Goal: Task Accomplishment & Management: Manage account settings

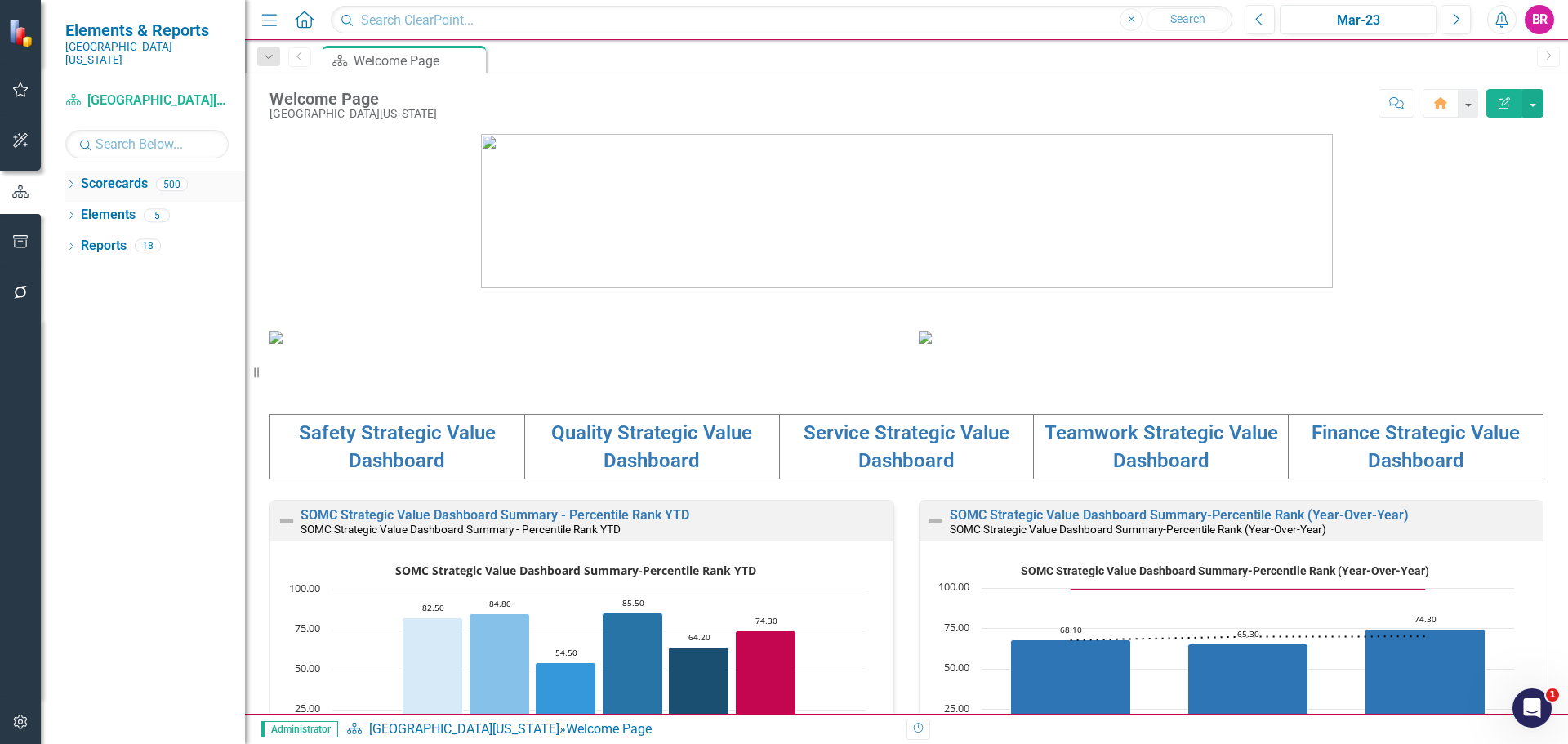
click at [77, 182] on icon "Dropdown" at bounding box center [71, 186] width 12 height 9
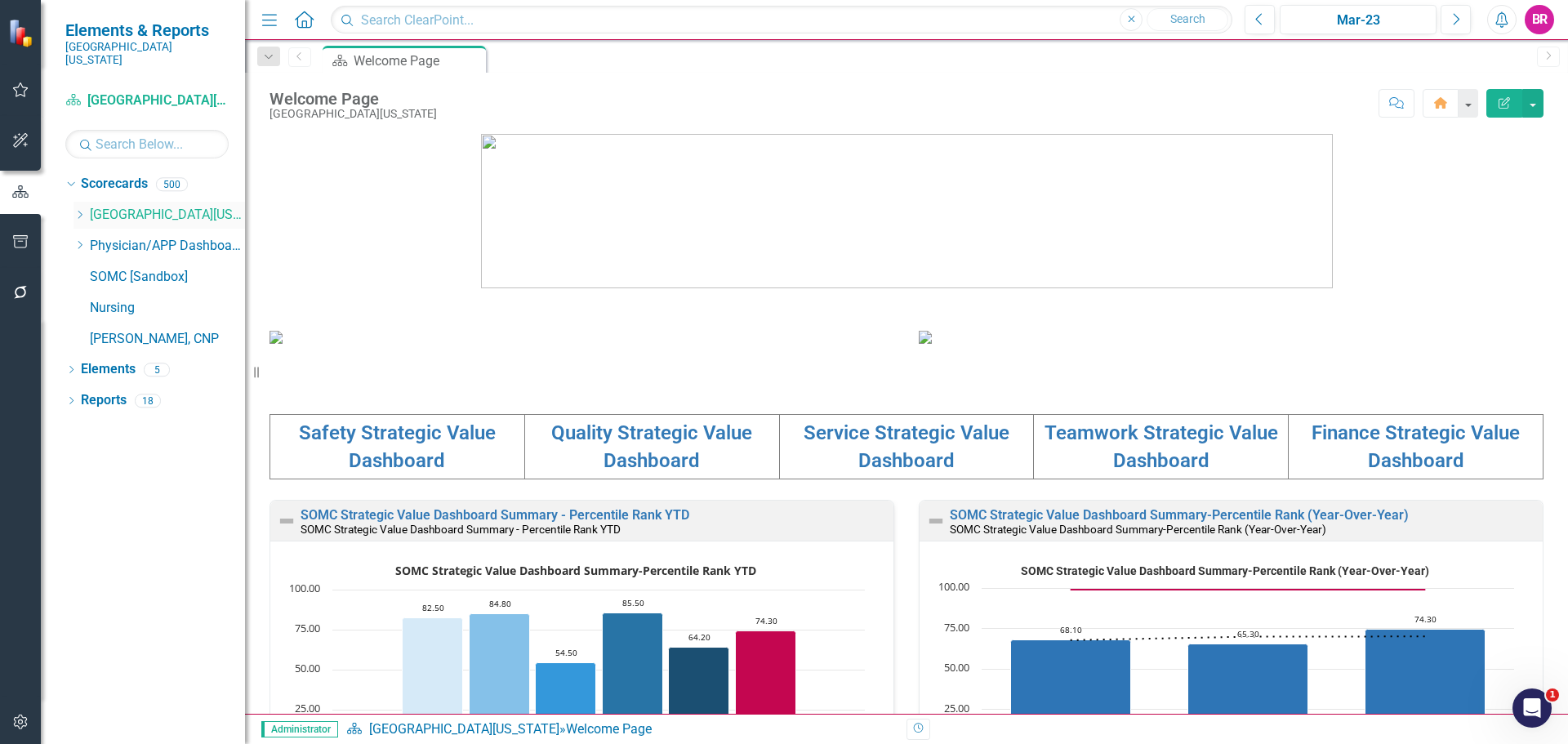
click at [79, 210] on icon "Dropdown" at bounding box center [79, 214] width 12 height 10
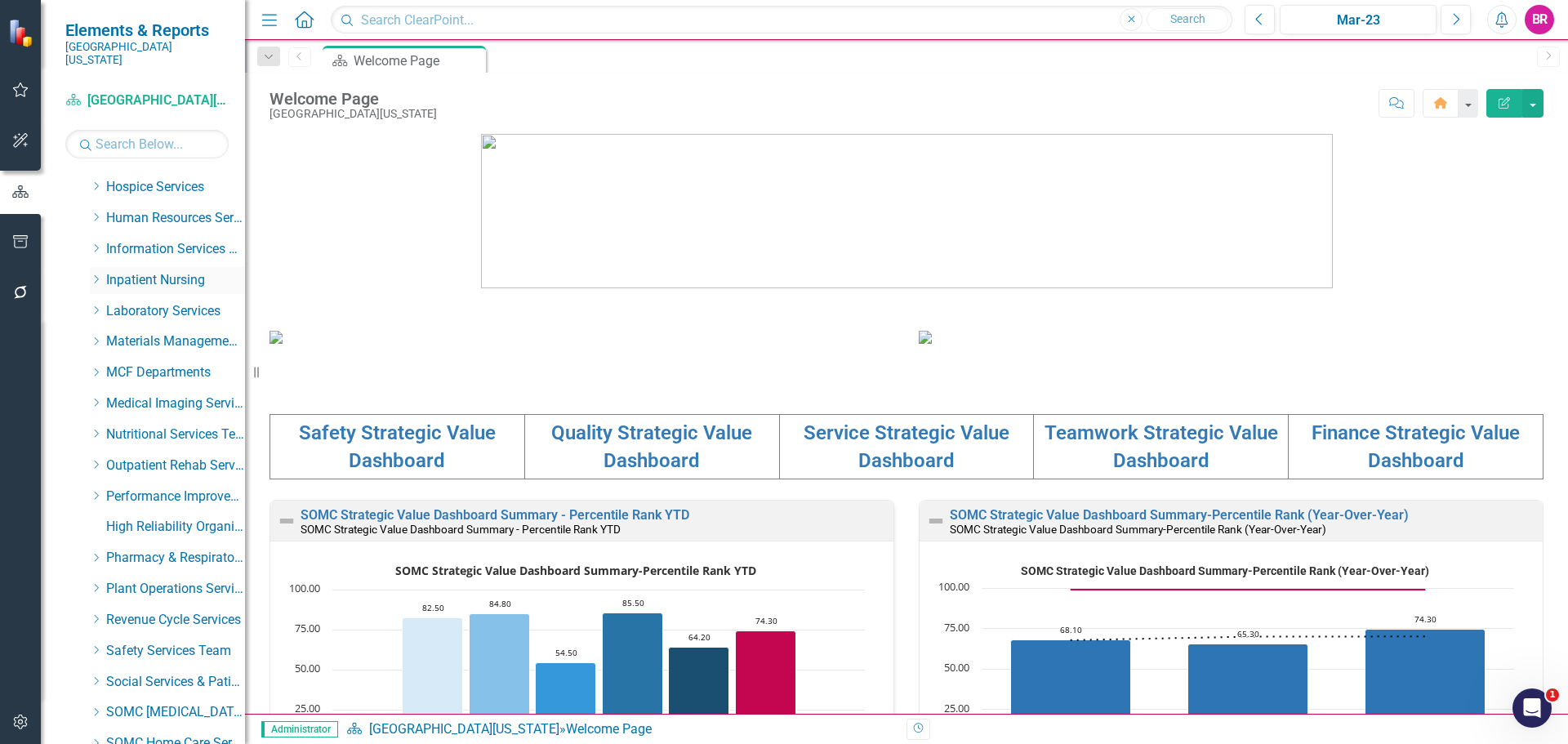
scroll to position [490, 0]
click at [89, 269] on div "Dropdown Materials Management Services" at bounding box center [159, 284] width 171 height 31
click at [95, 276] on icon "Dropdown" at bounding box center [95, 281] width 12 height 10
click at [170, 303] on link "Materials Management" at bounding box center [183, 312] width 122 height 19
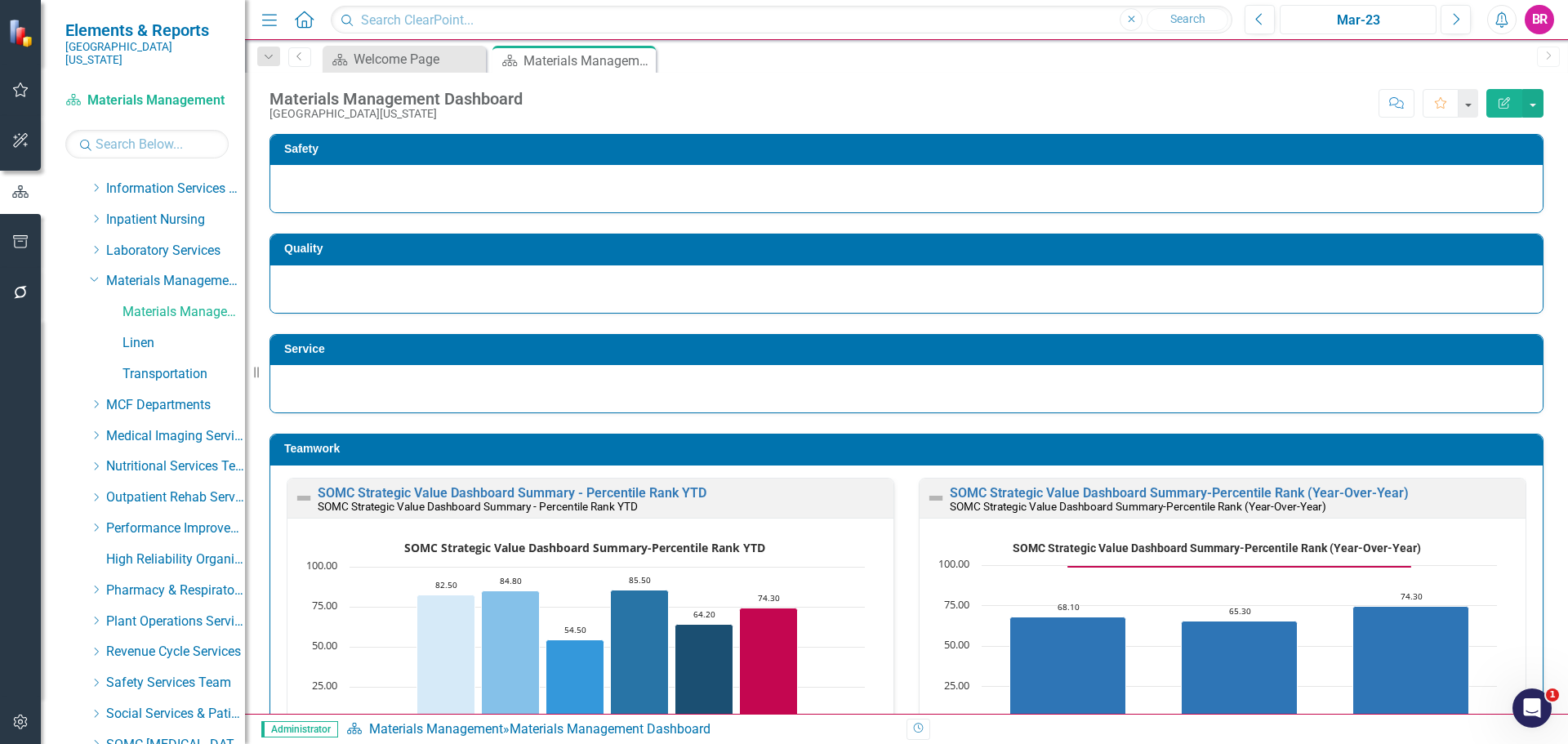
click at [1382, 17] on div "Mar-23" at bounding box center [1357, 20] width 145 height 19
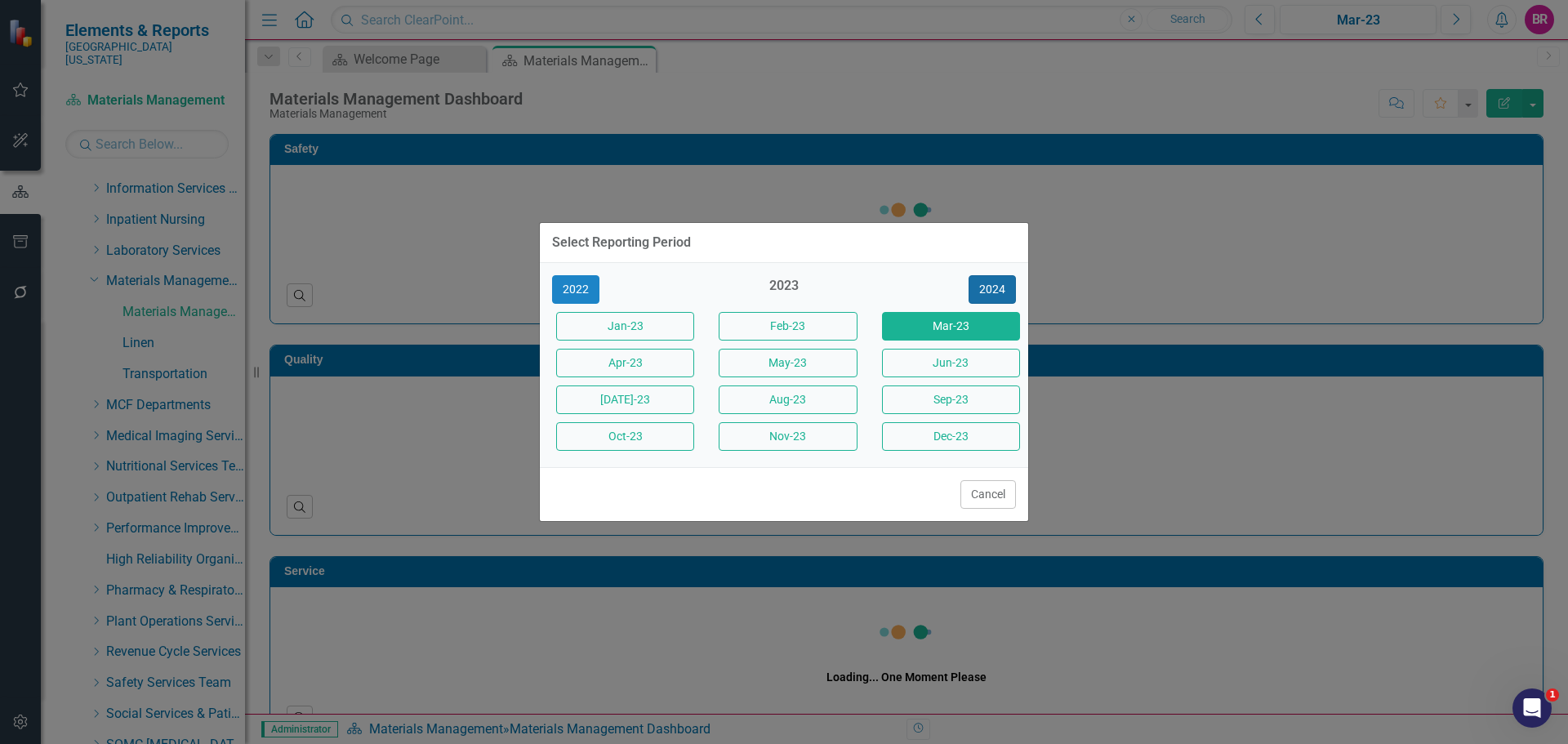
click at [1005, 285] on button "2024" at bounding box center [992, 289] width 47 height 29
click at [1005, 285] on button "2025" at bounding box center [992, 289] width 47 height 29
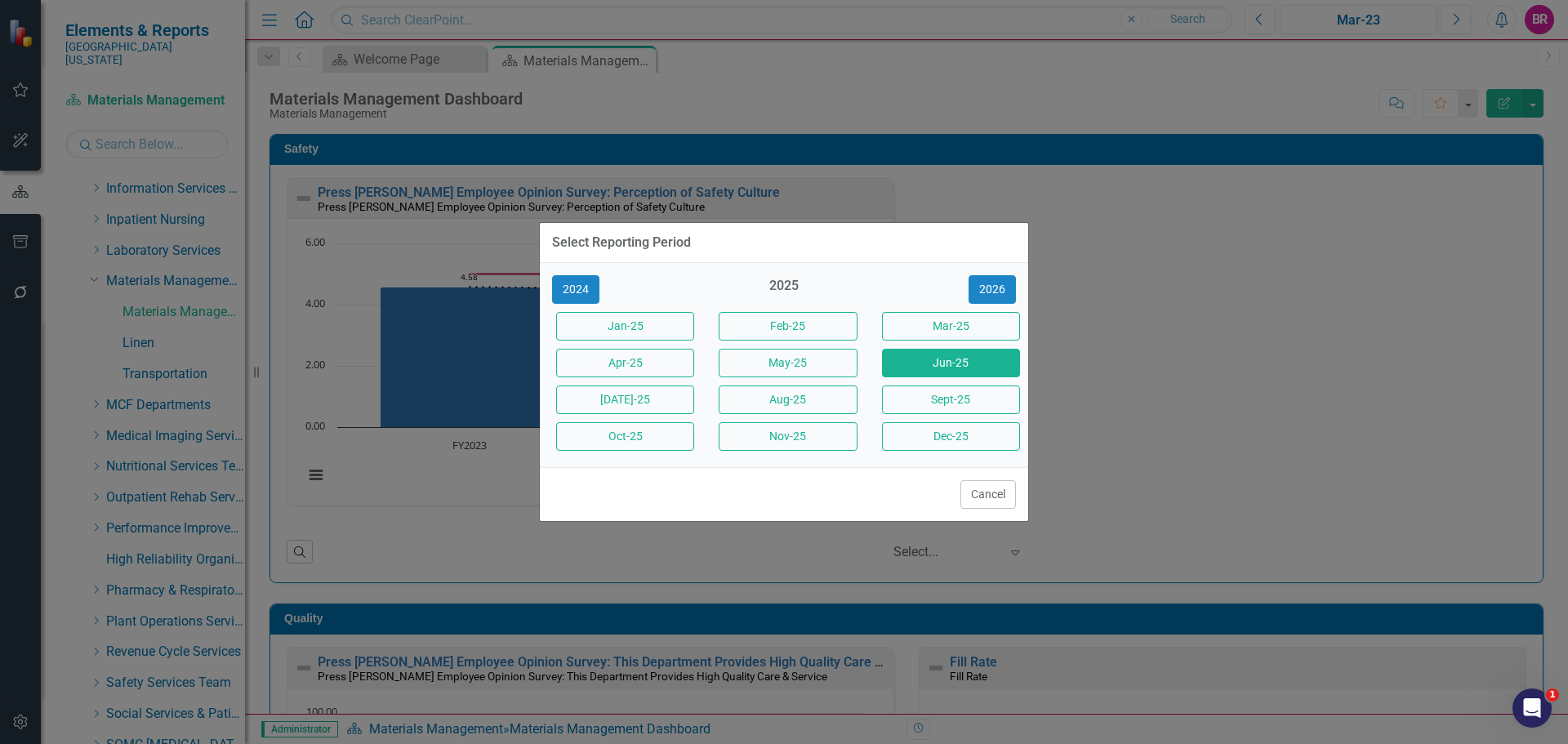
click at [945, 364] on button "Jun-25" at bounding box center [952, 363] width 138 height 29
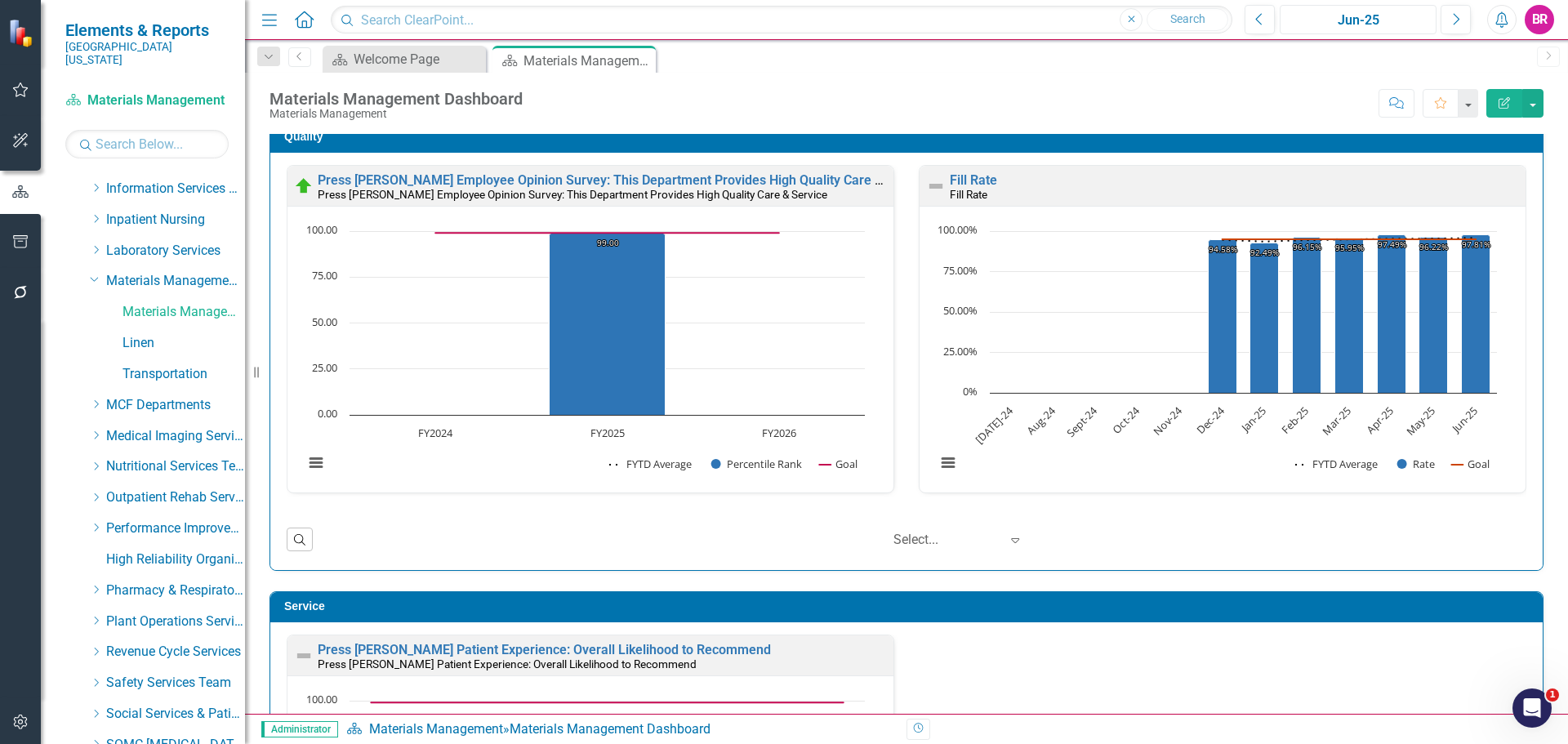
scroll to position [490, 0]
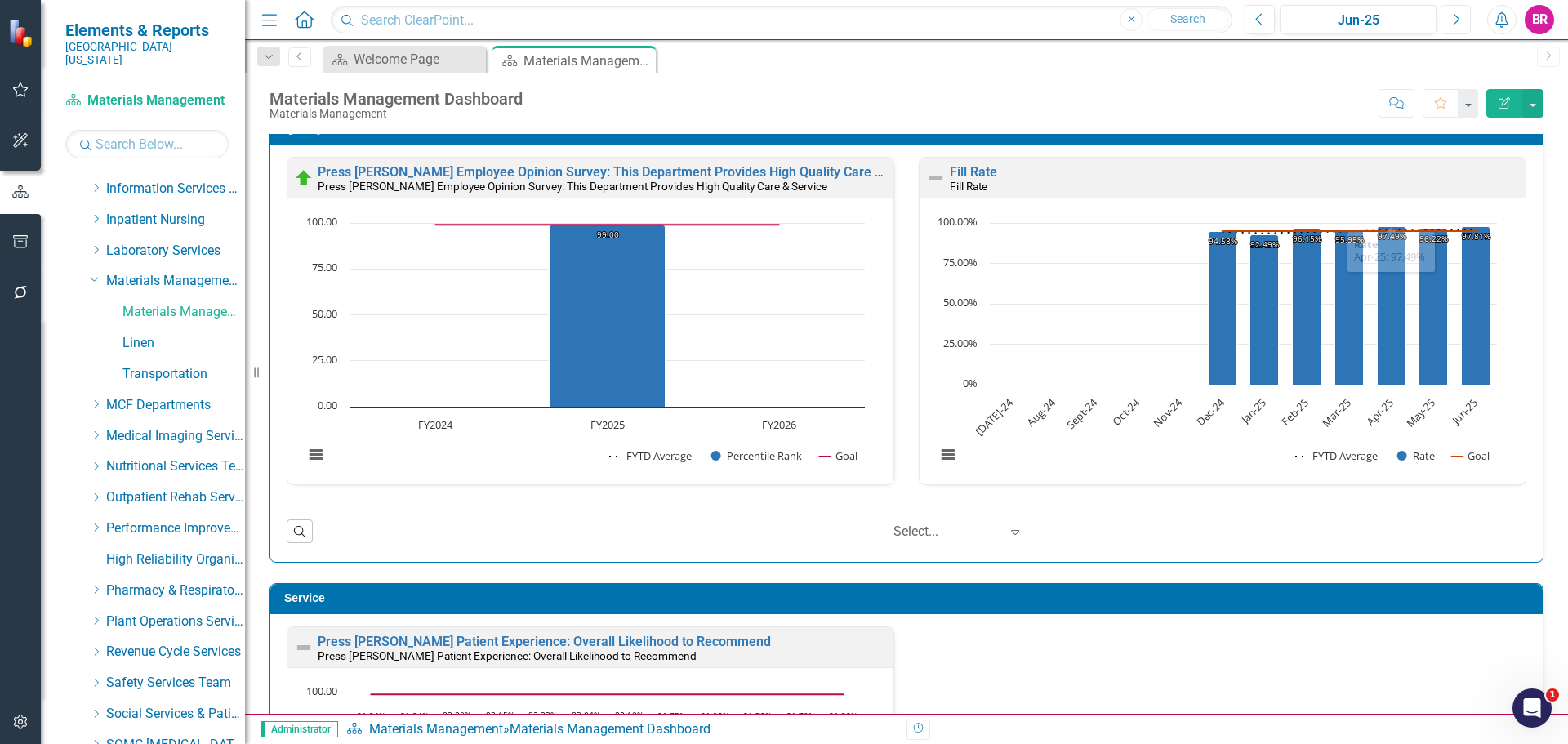
click at [1454, 20] on icon "Next" at bounding box center [1456, 19] width 9 height 14
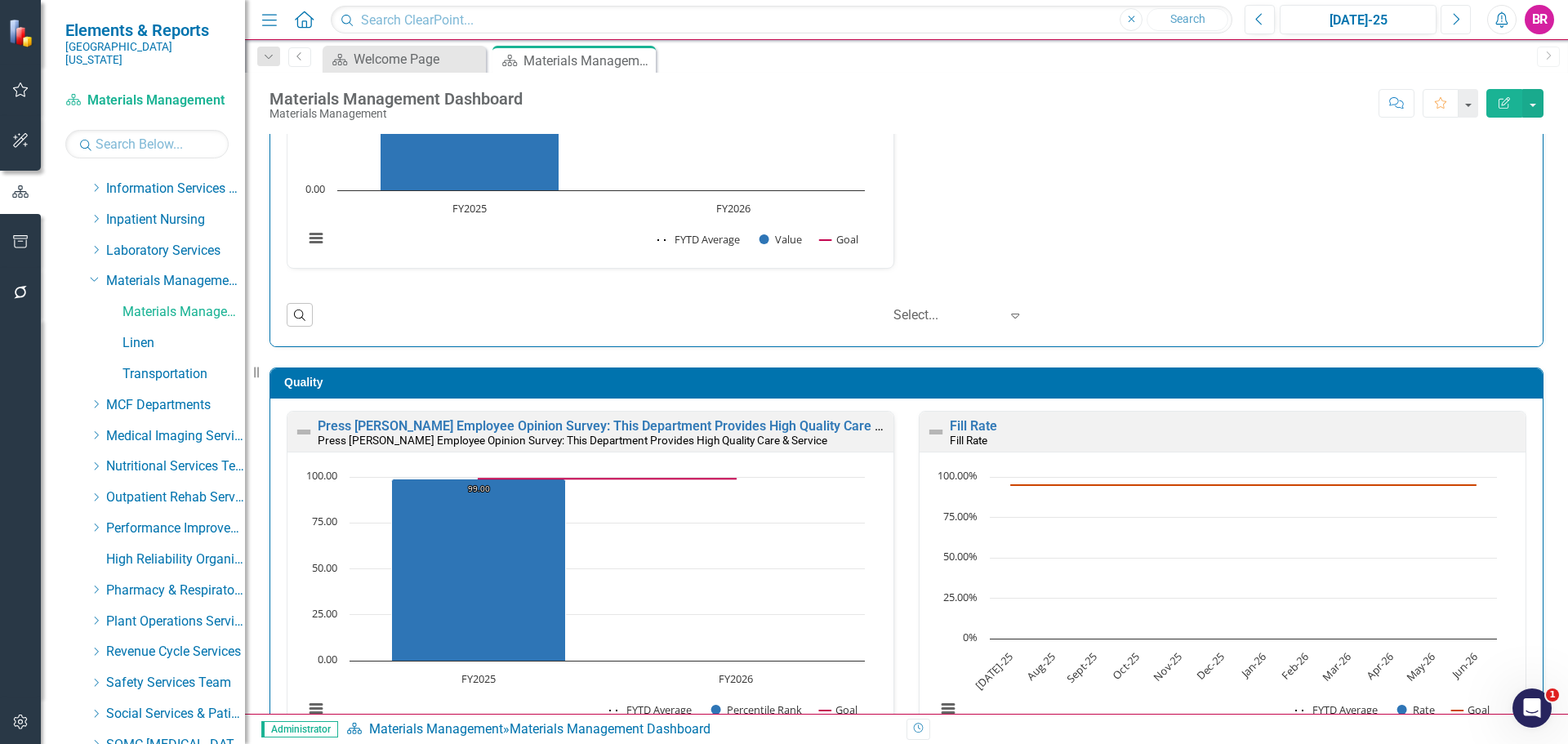
scroll to position [245, 0]
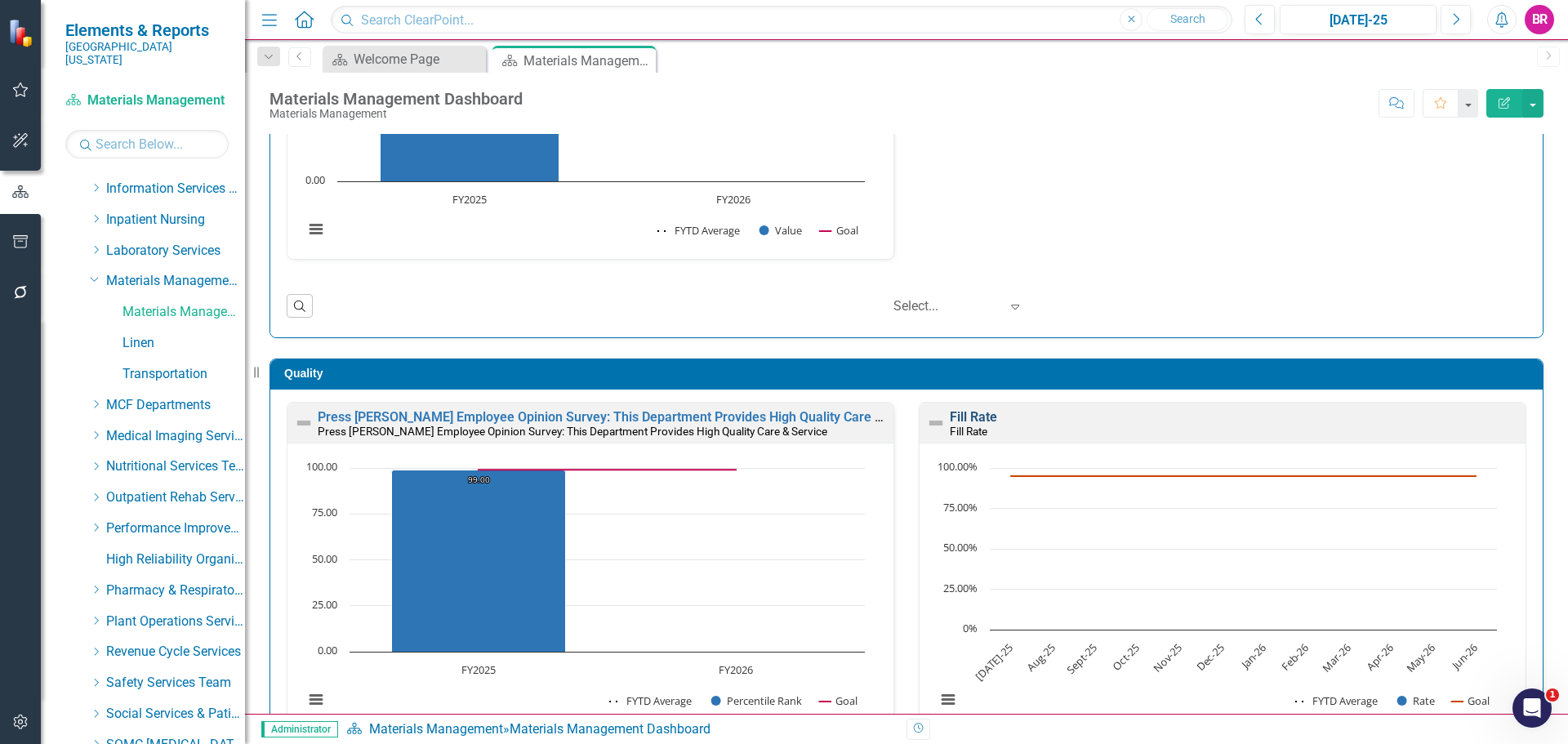
click at [977, 423] on link "Fill Rate" at bounding box center [973, 417] width 47 height 15
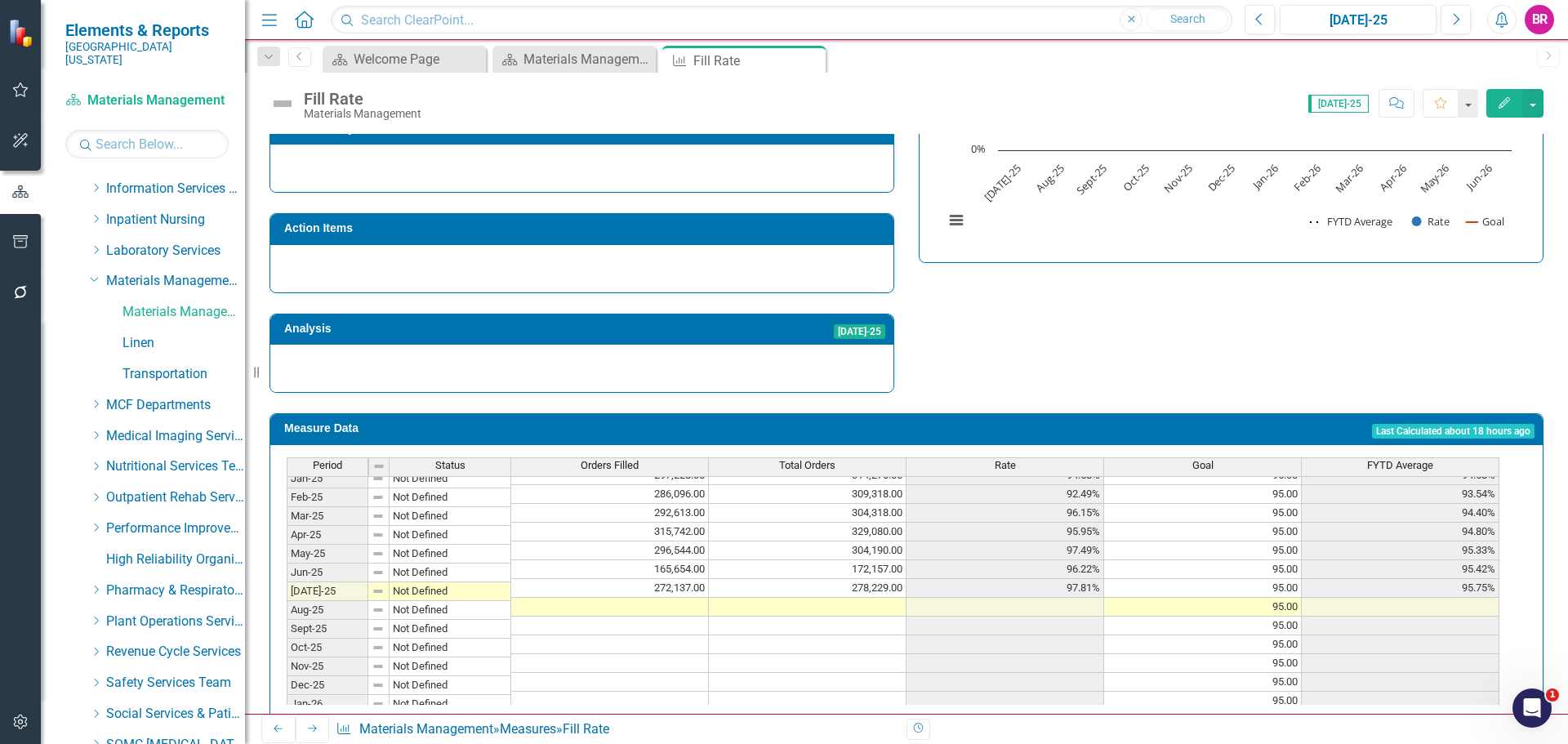
scroll to position [572, 0]
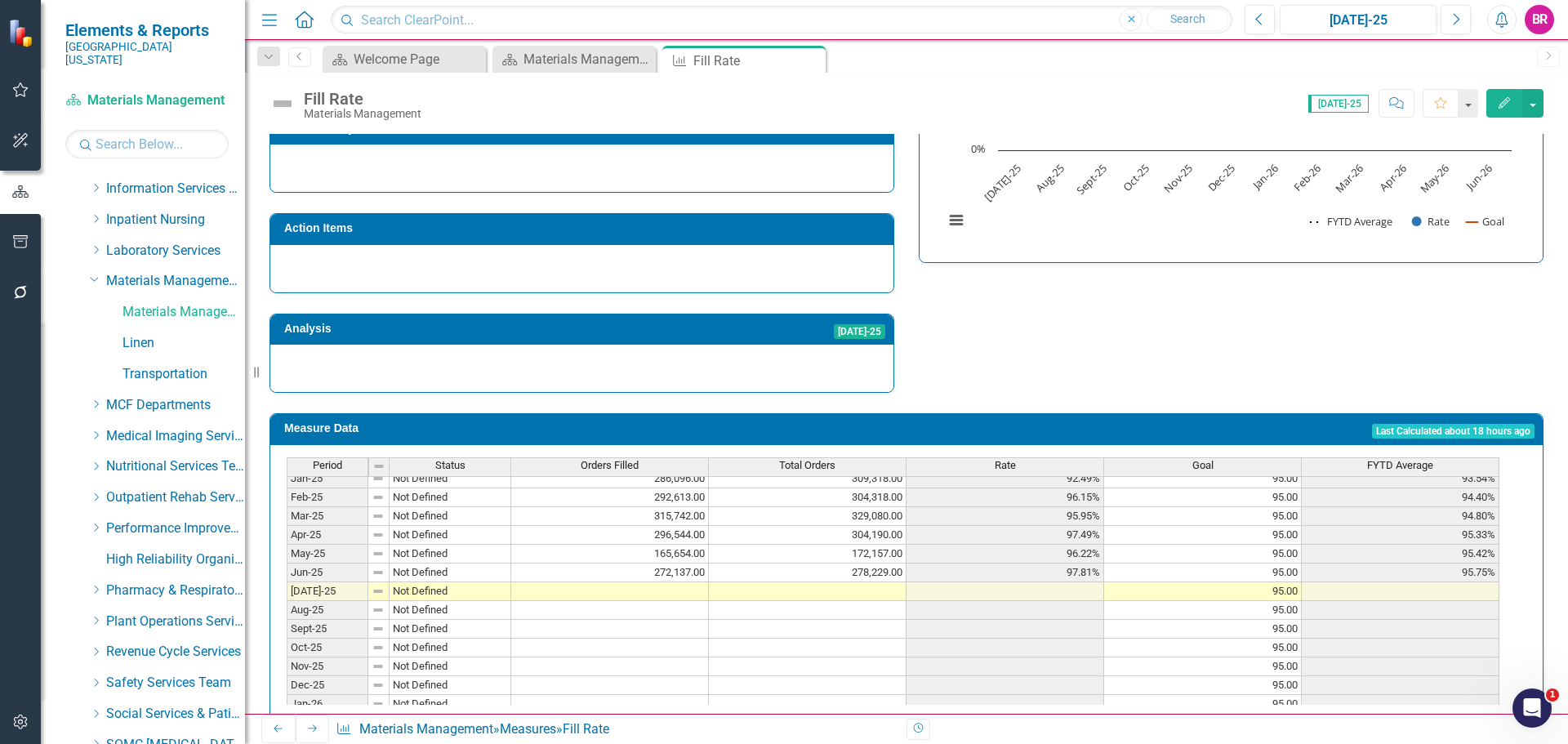
click at [671, 583] on td at bounding box center [610, 592] width 198 height 19
click at [673, 583] on td at bounding box center [610, 592] width 198 height 19
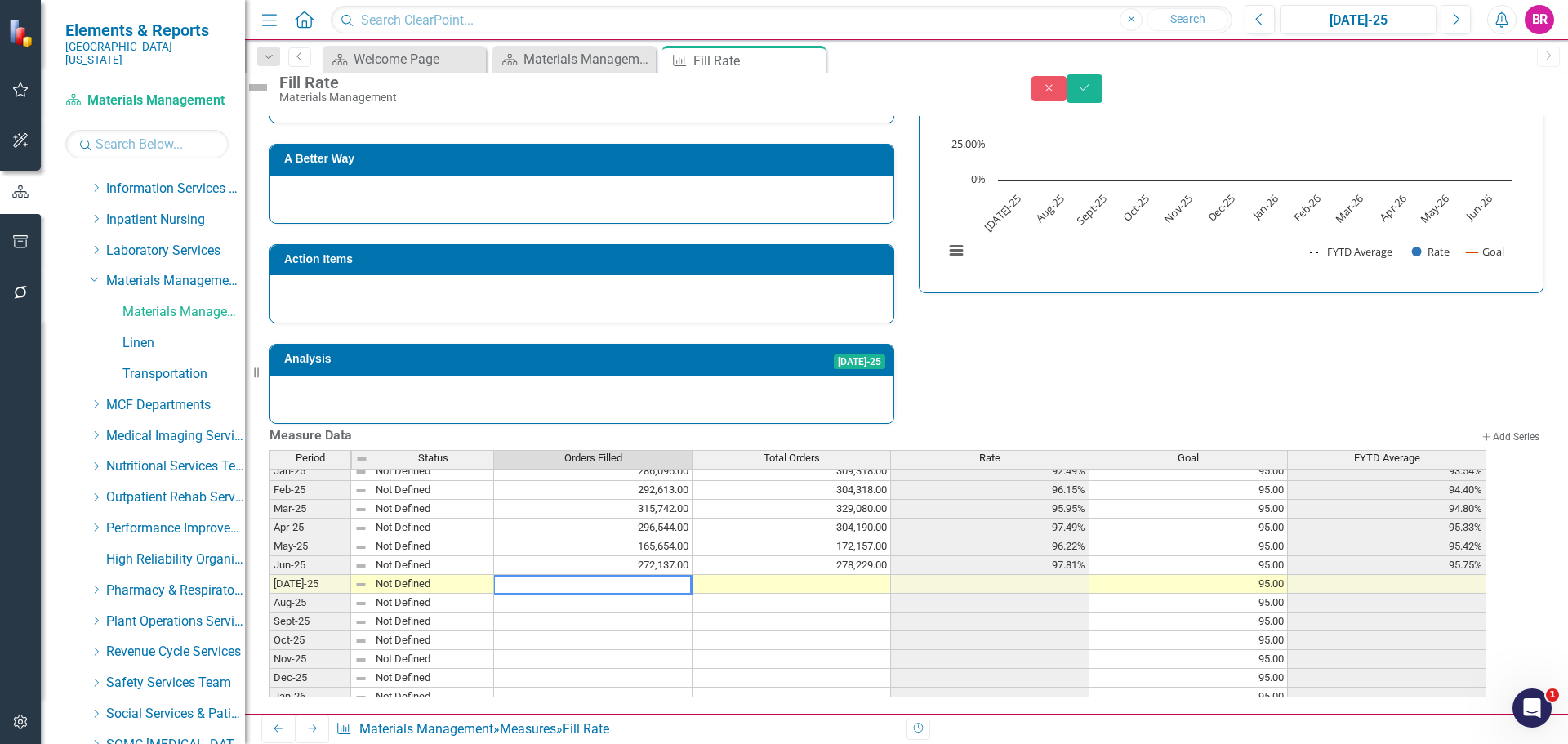
paste textarea "303,711.00"
click at [539, 575] on textarea "303,711.00" at bounding box center [592, 584] width 198 height 19
click at [891, 323] on div "Analysis Jul-25" at bounding box center [582, 373] width 649 height 100
click at [867, 594] on td at bounding box center [791, 604] width 198 height 19
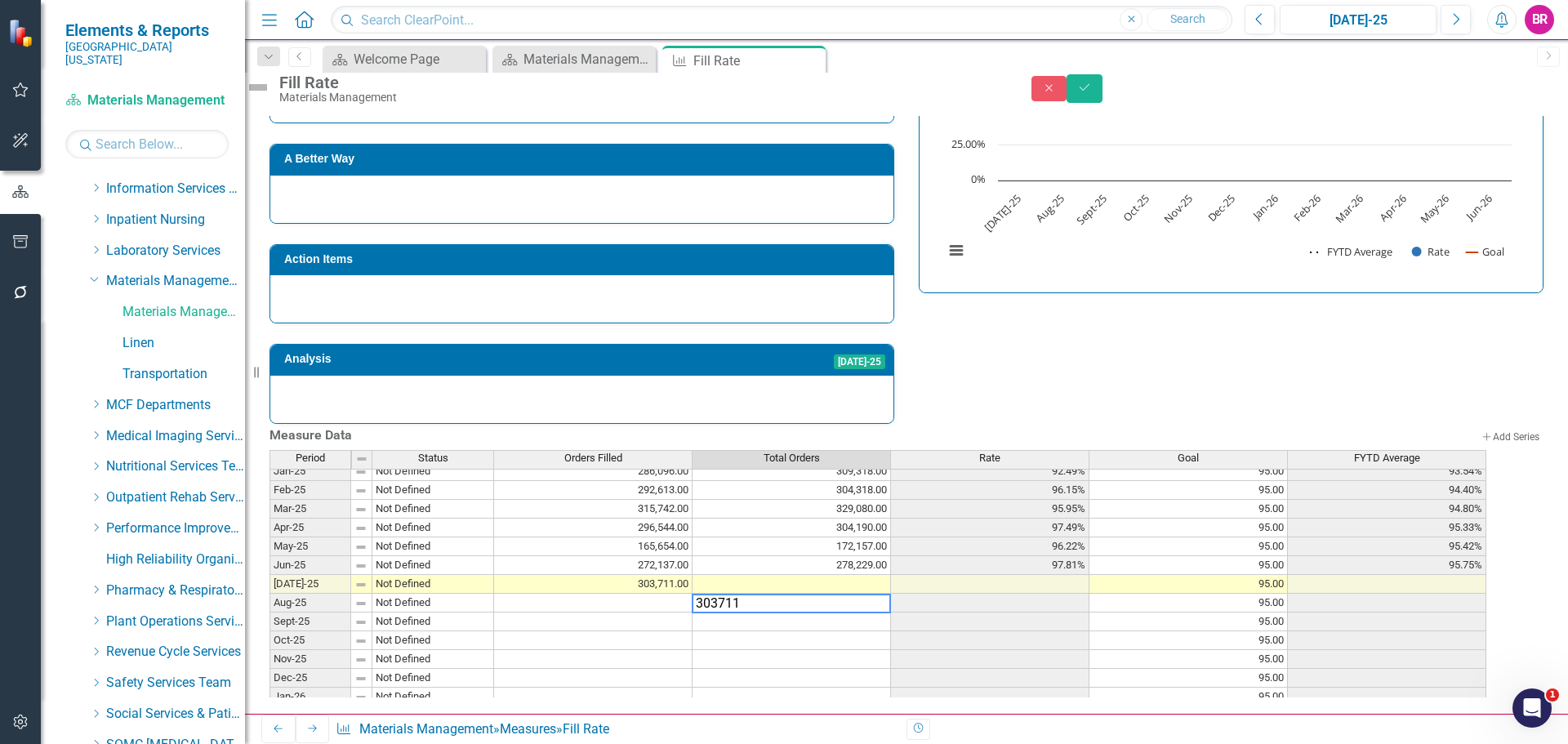
click at [863, 575] on td at bounding box center [791, 584] width 198 height 19
paste textarea "10,434.00"
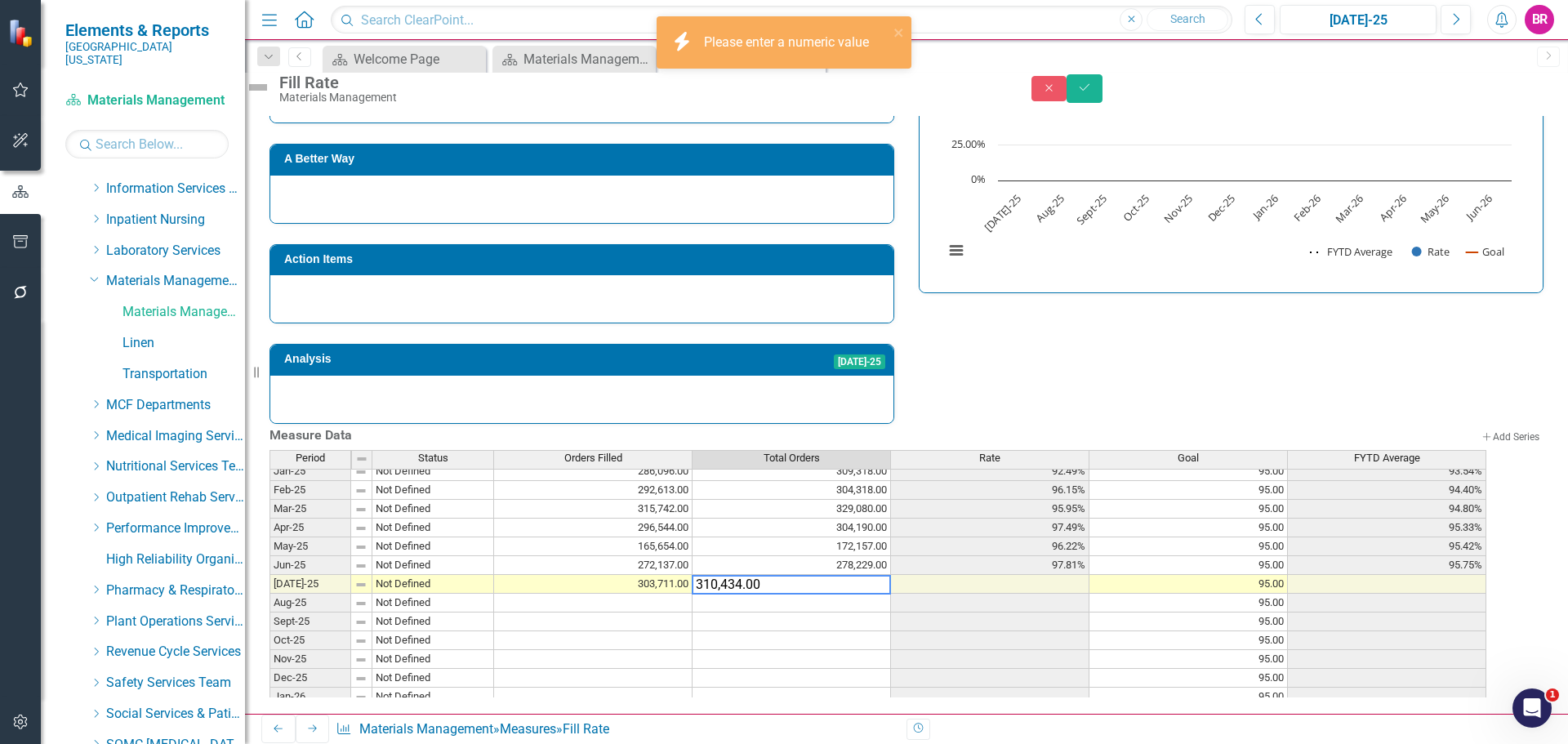
click at [972, 424] on td "Add Add Series" at bounding box center [1257, 437] width 573 height 27
click at [738, 575] on textarea "310,434.00" at bounding box center [791, 584] width 199 height 19
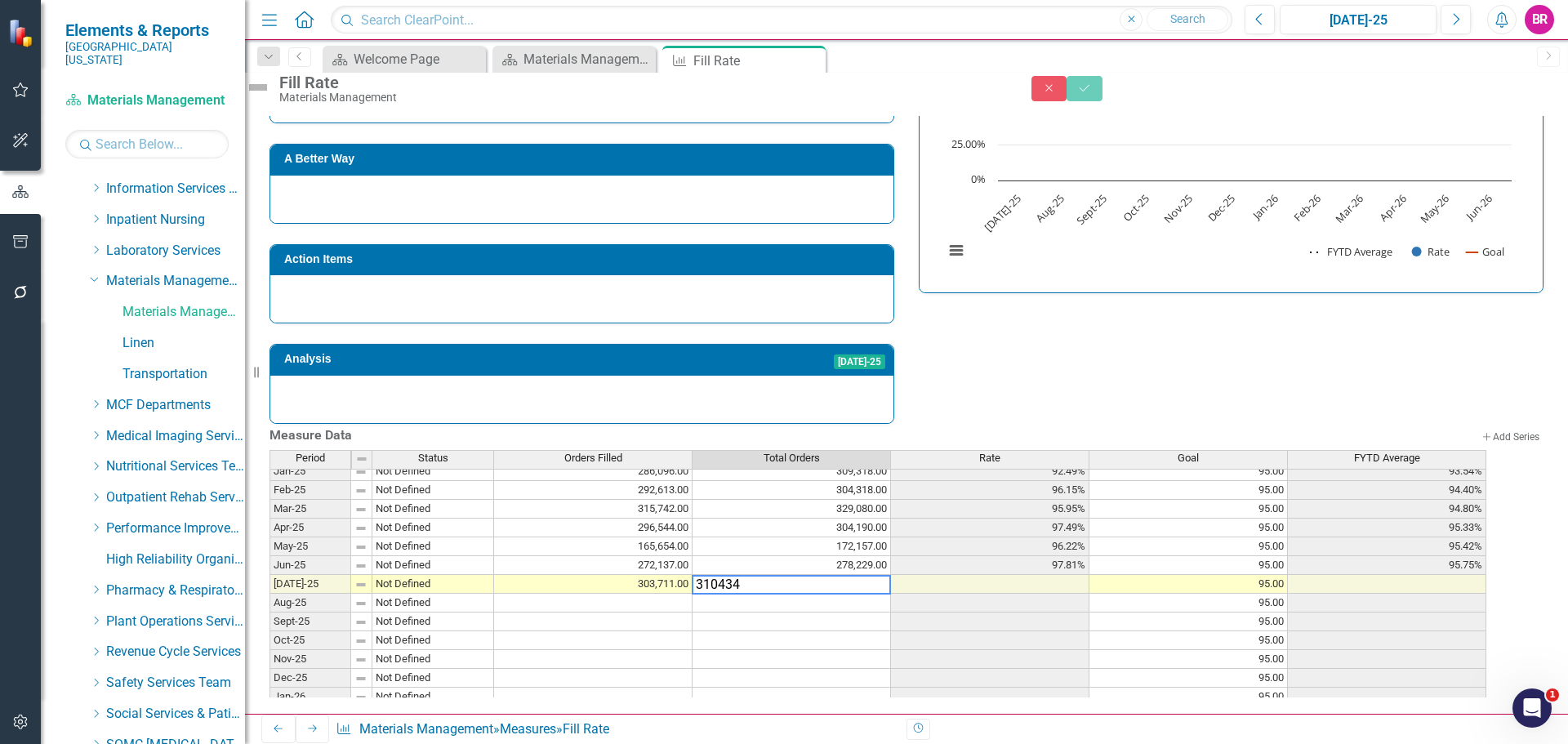
type textarea "310434"
click at [1008, 296] on div "Strategic Values Quality Materials Management Services Q1.2026 A Better Way Act…" at bounding box center [907, 195] width 1299 height 457
click at [1092, 93] on icon "Save" at bounding box center [1084, 87] width 14 height 12
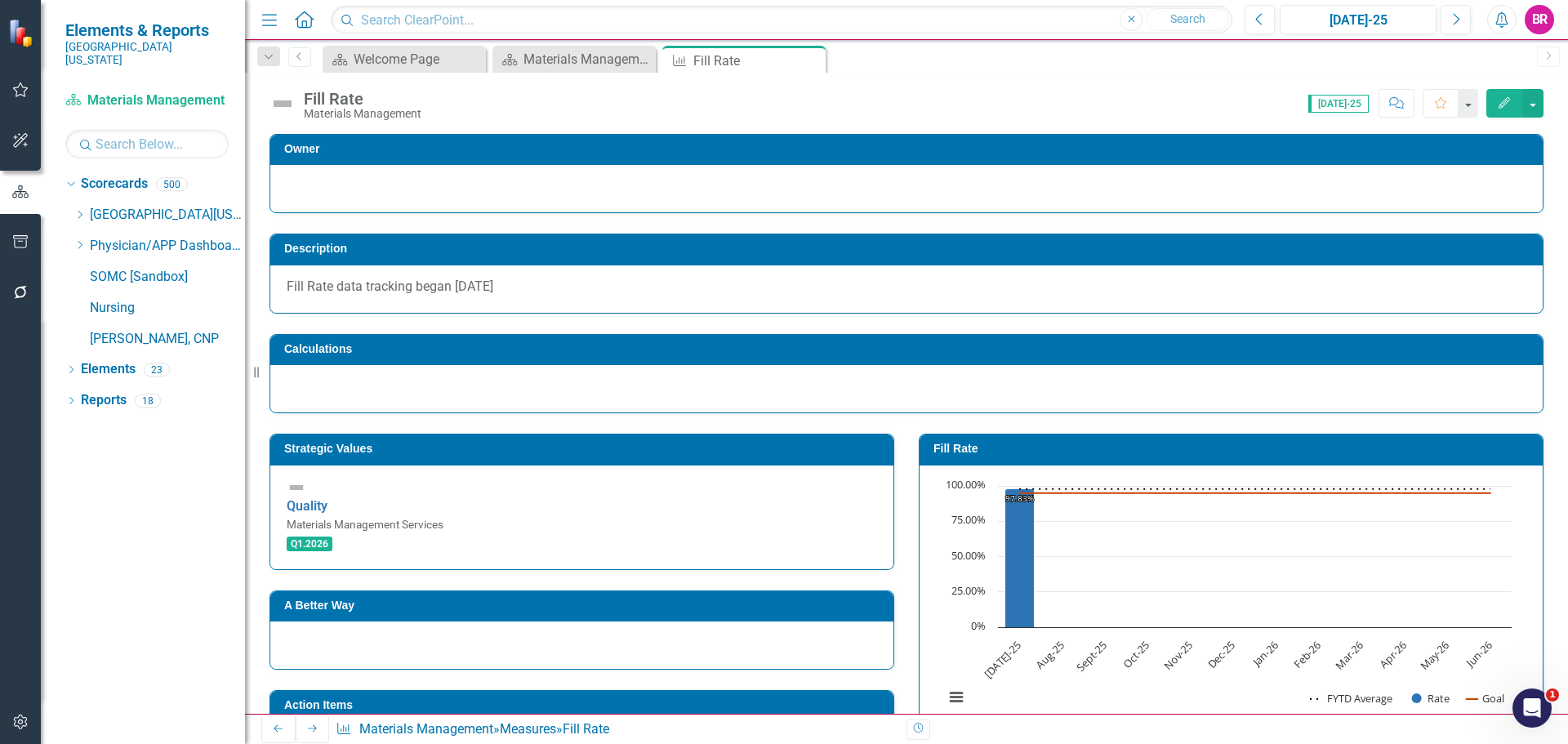
scroll to position [0, 0]
click at [811, 61] on icon "Close" at bounding box center [809, 61] width 16 height 13
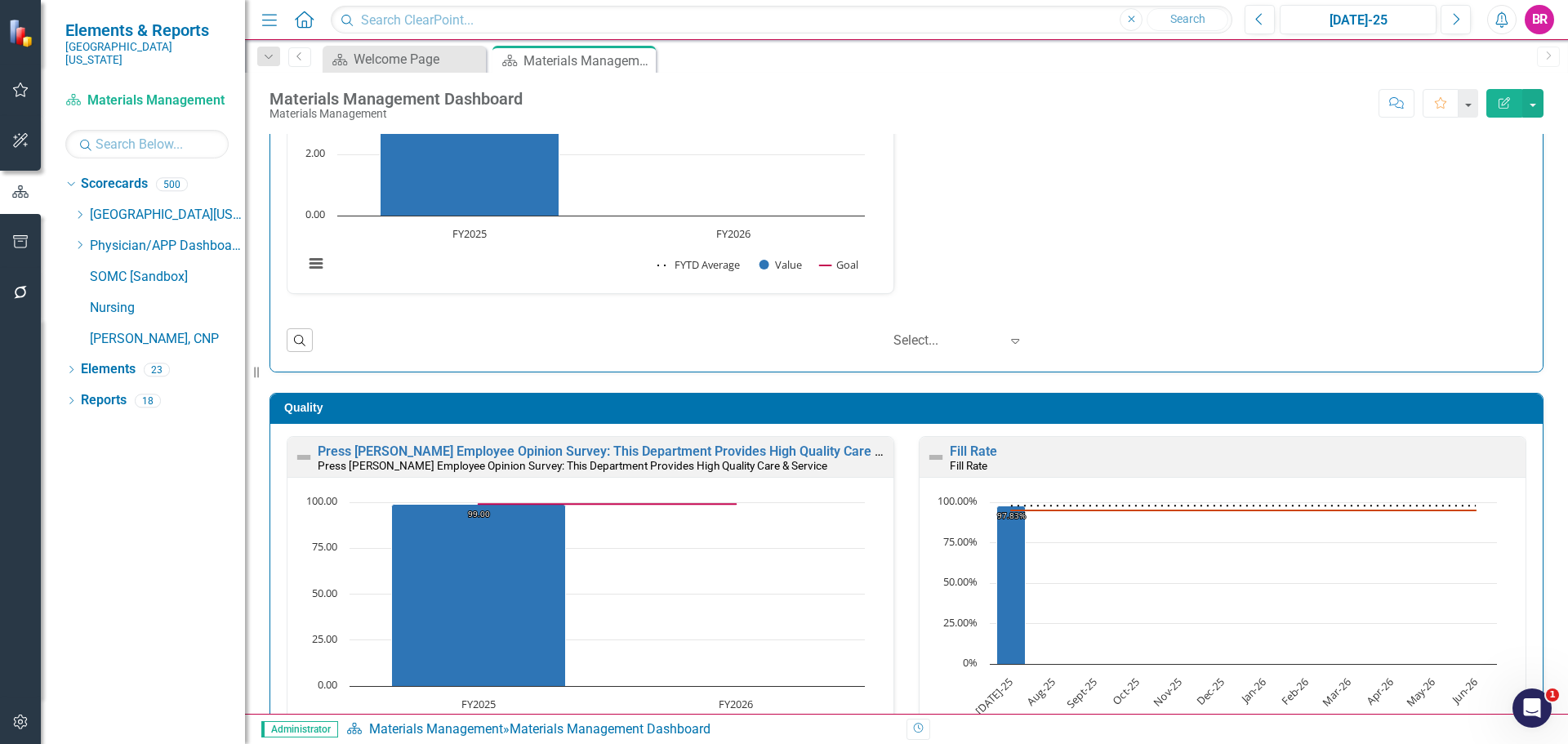
scroll to position [245, 0]
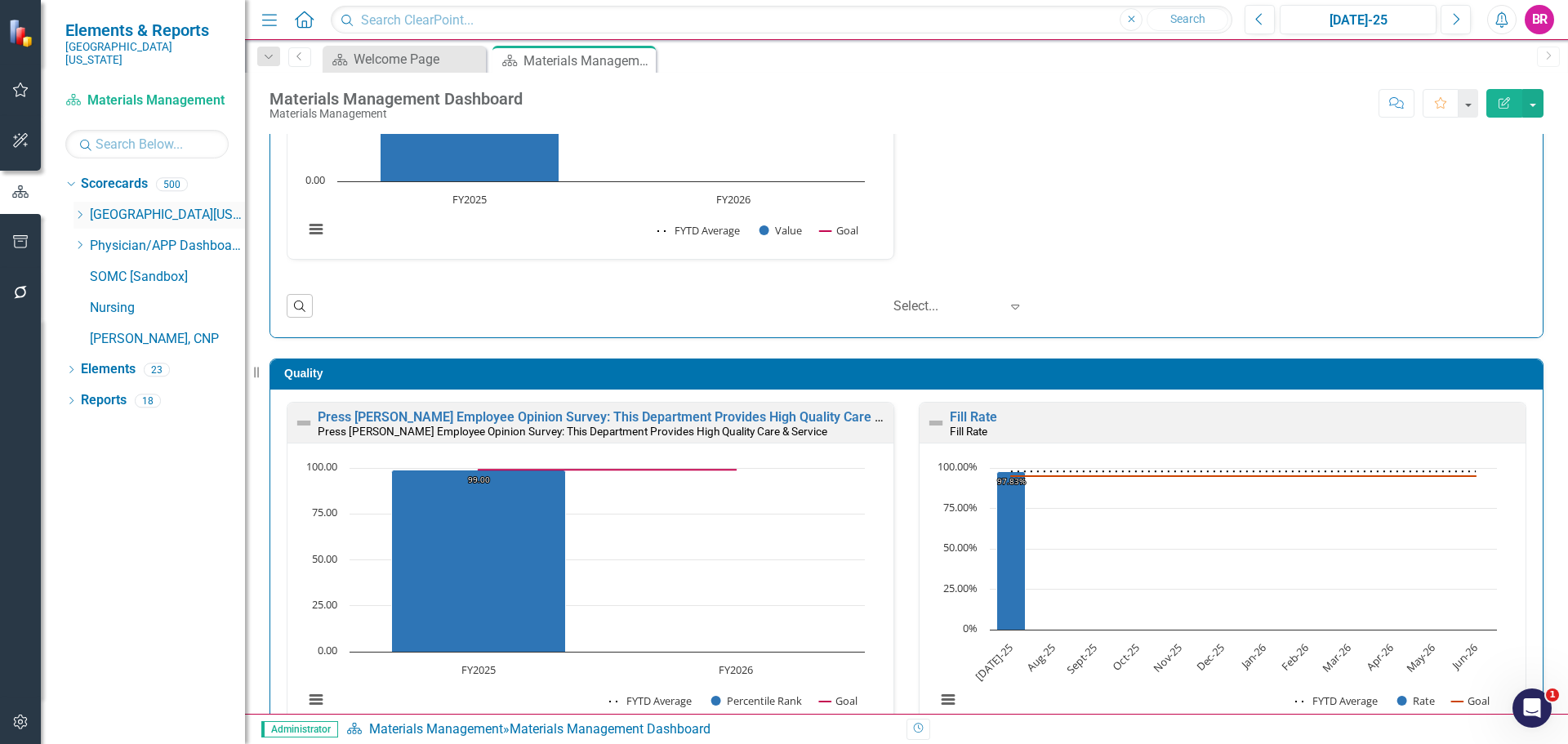
click at [84, 210] on icon "Dropdown" at bounding box center [79, 214] width 12 height 10
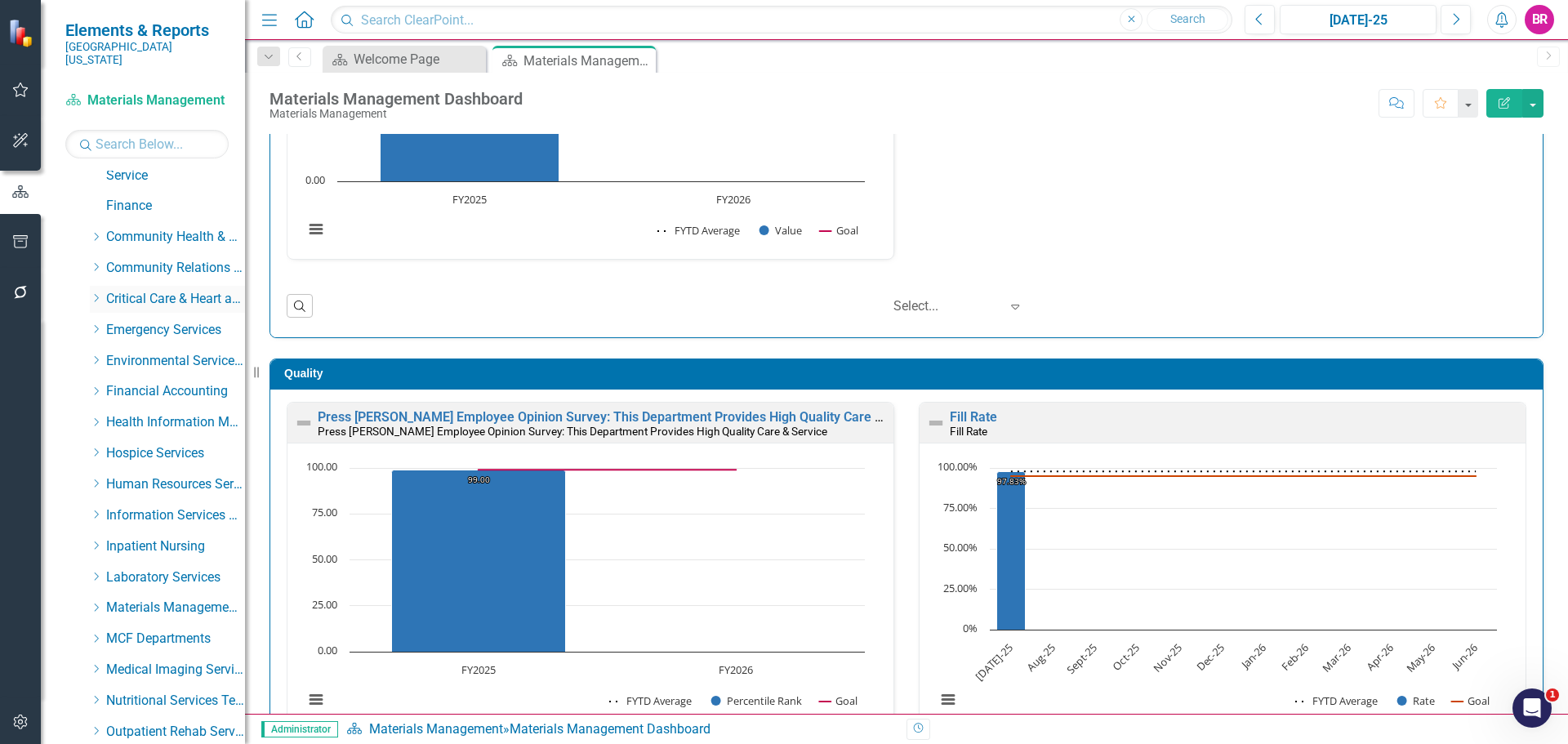
scroll to position [490, 0]
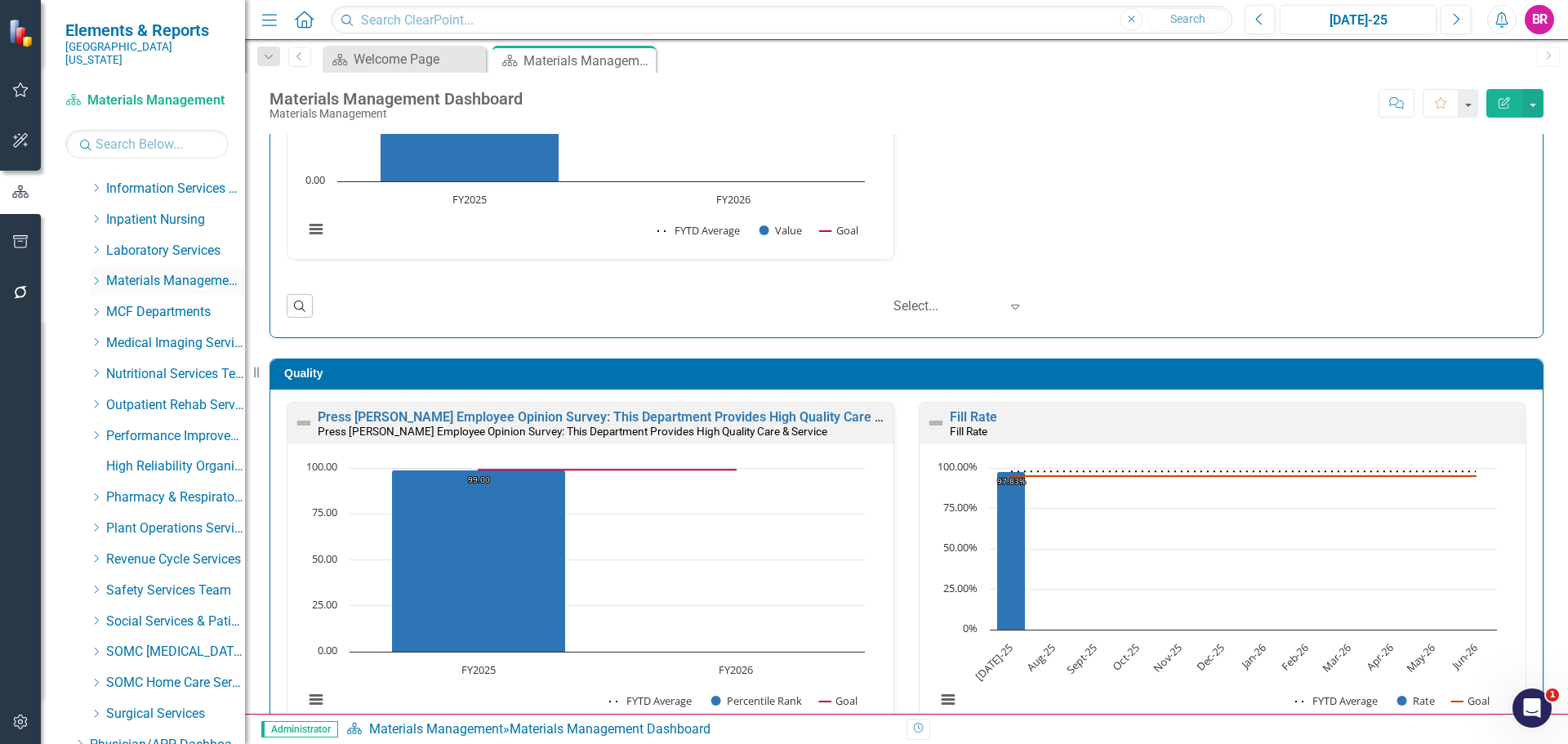
click at [91, 276] on icon "Dropdown" at bounding box center [95, 281] width 12 height 10
click at [132, 335] on link "Linen" at bounding box center [183, 344] width 122 height 19
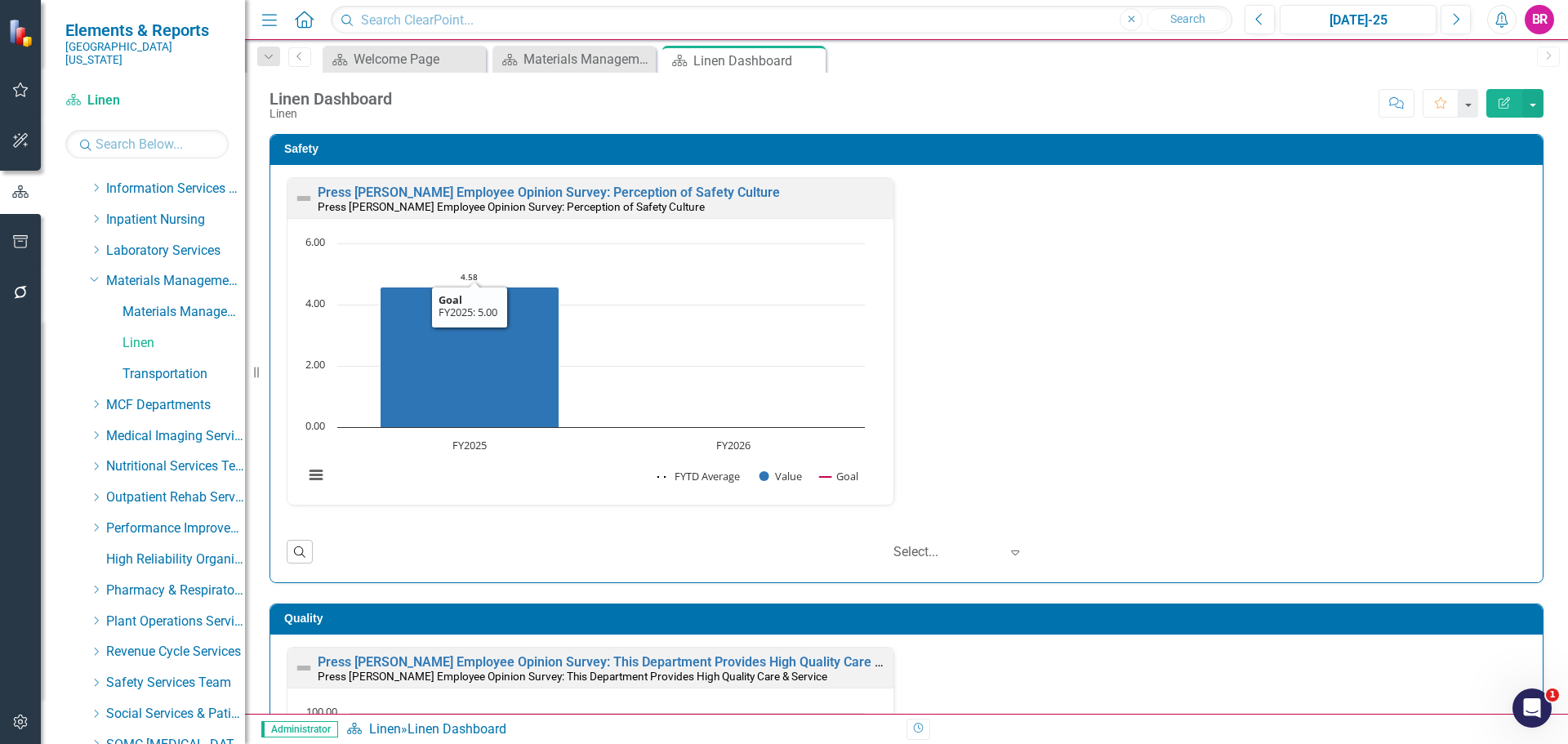
click at [511, 184] on div "Press Ganey Employee Opinion Survey: Perception of Safety Culture Press Ganey E…" at bounding box center [590, 198] width 606 height 40
click at [525, 202] on small "Press [PERSON_NAME] Employee Opinion Survey: Perception of Safety Culture" at bounding box center [511, 207] width 387 height 13
click at [526, 193] on link "Press [PERSON_NAME] Employee Opinion Survey: Perception of Safety Culture" at bounding box center [549, 192] width 462 height 15
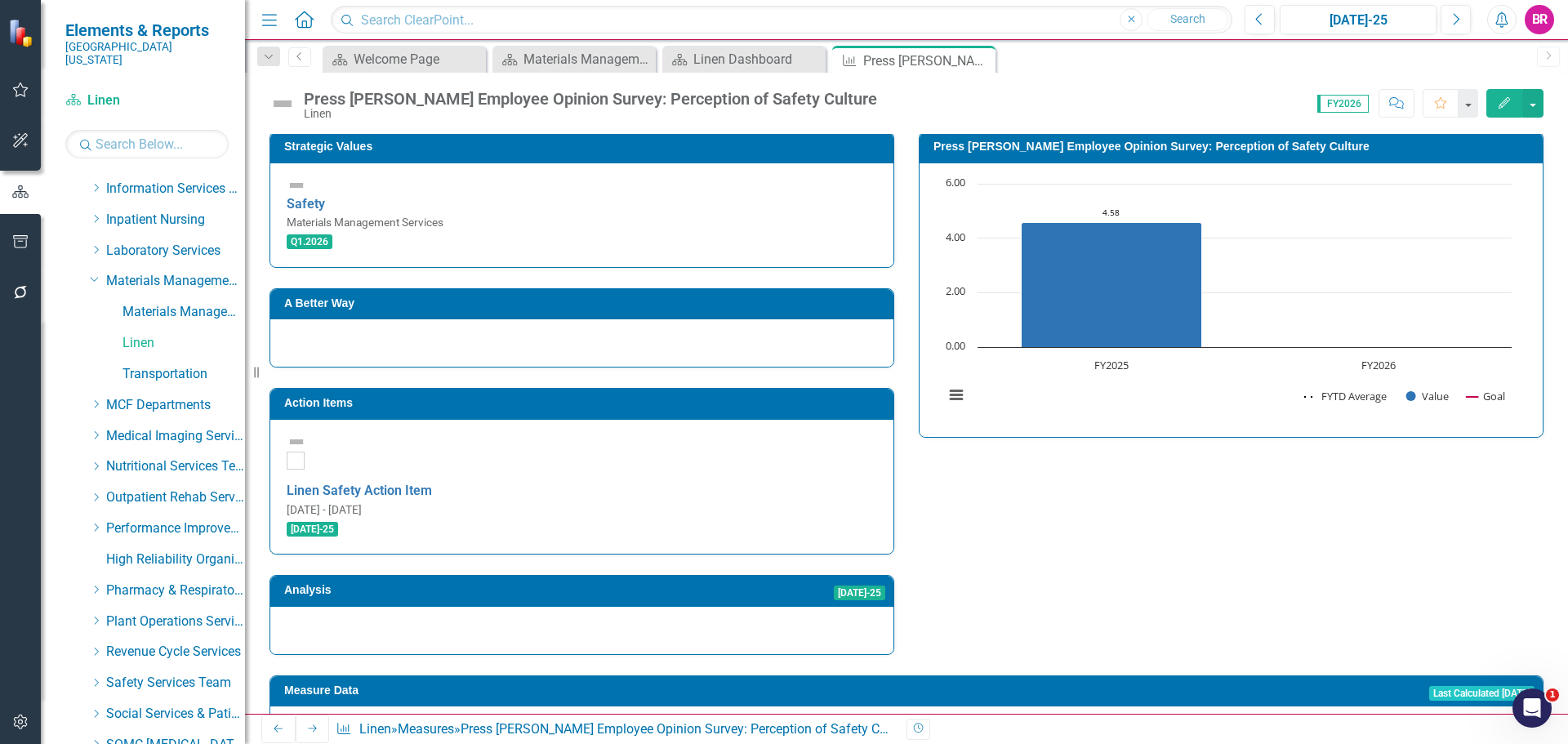
scroll to position [419, 0]
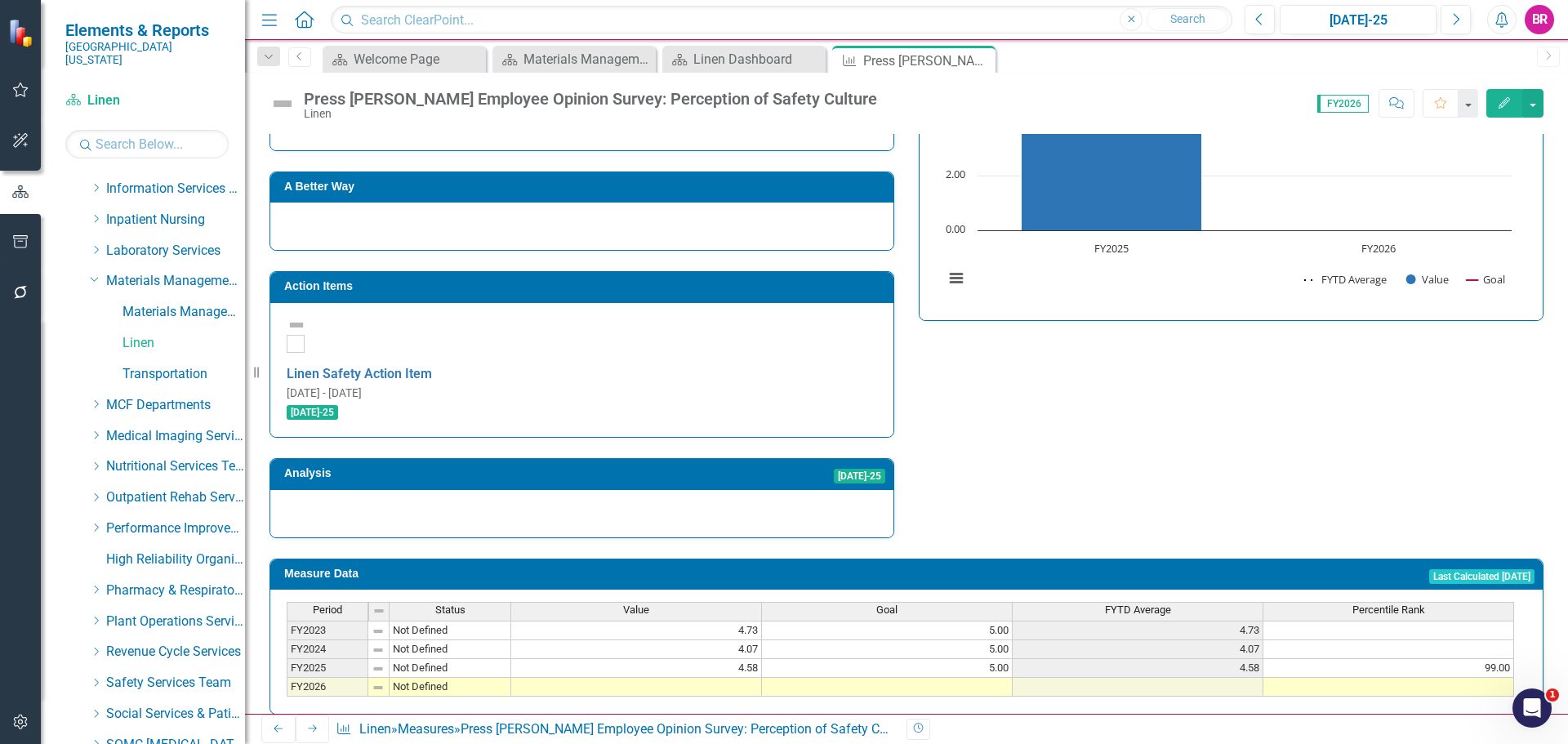
click at [996, 606] on div "Period Status Value Goal FYTD Average Percentile Rank FY2023 Not Defined 4.73 5…" at bounding box center [907, 649] width 1240 height 95
click at [993, 678] on td at bounding box center [887, 687] width 251 height 19
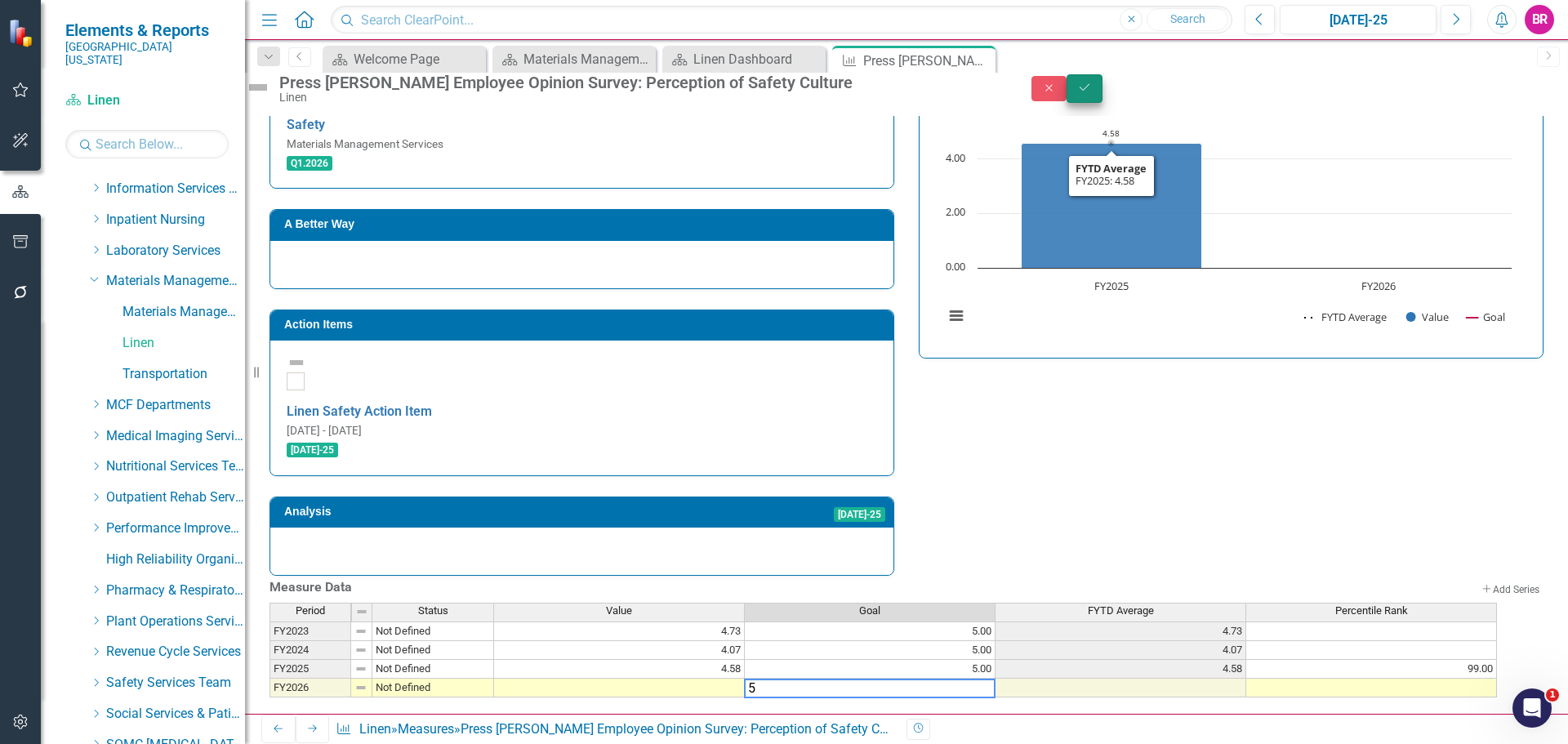
type textarea "5"
drag, startPoint x: 1518, startPoint y: 90, endPoint x: 1510, endPoint y: 113, distance: 24.4
click at [1092, 90] on icon "Save" at bounding box center [1084, 87] width 14 height 12
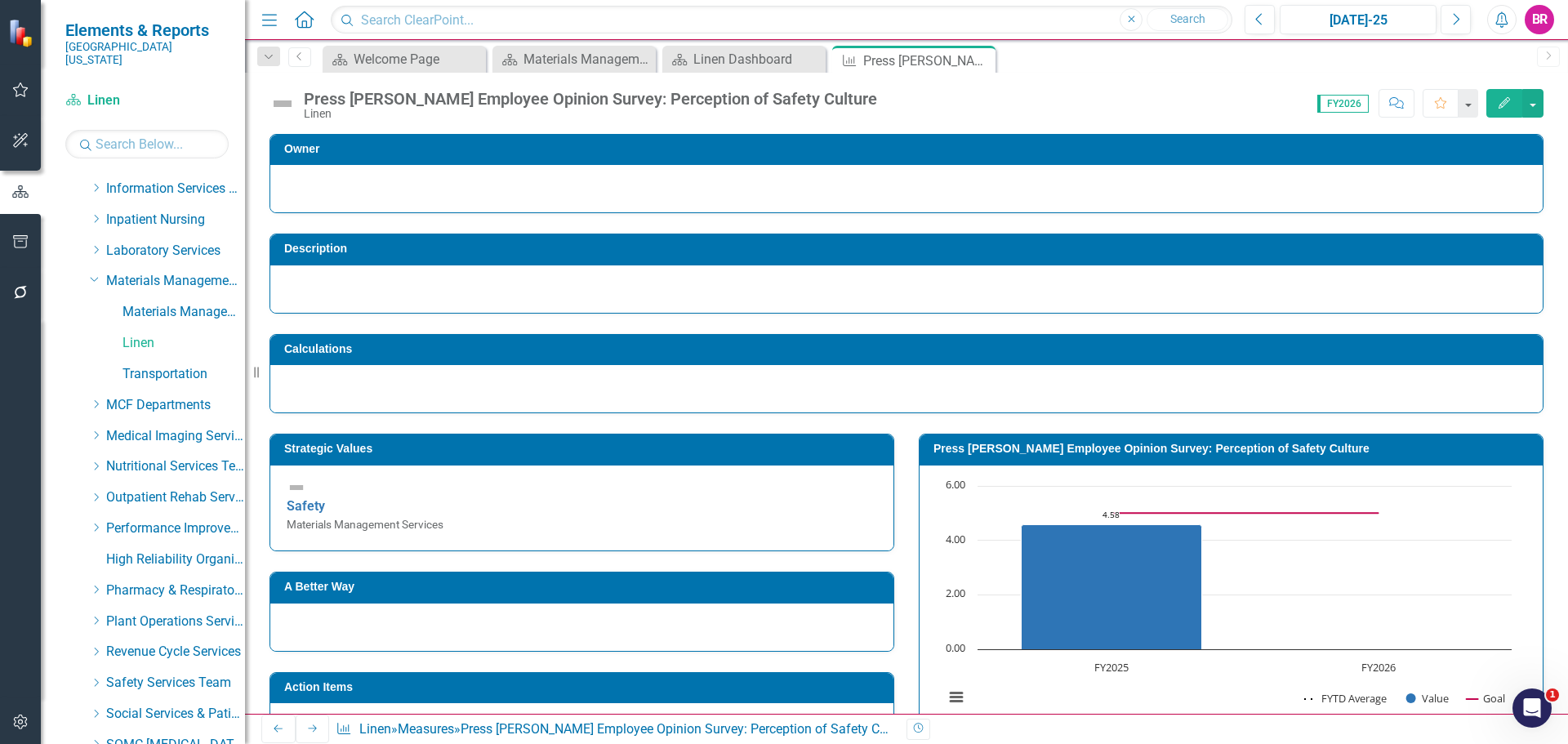
scroll to position [163, 0]
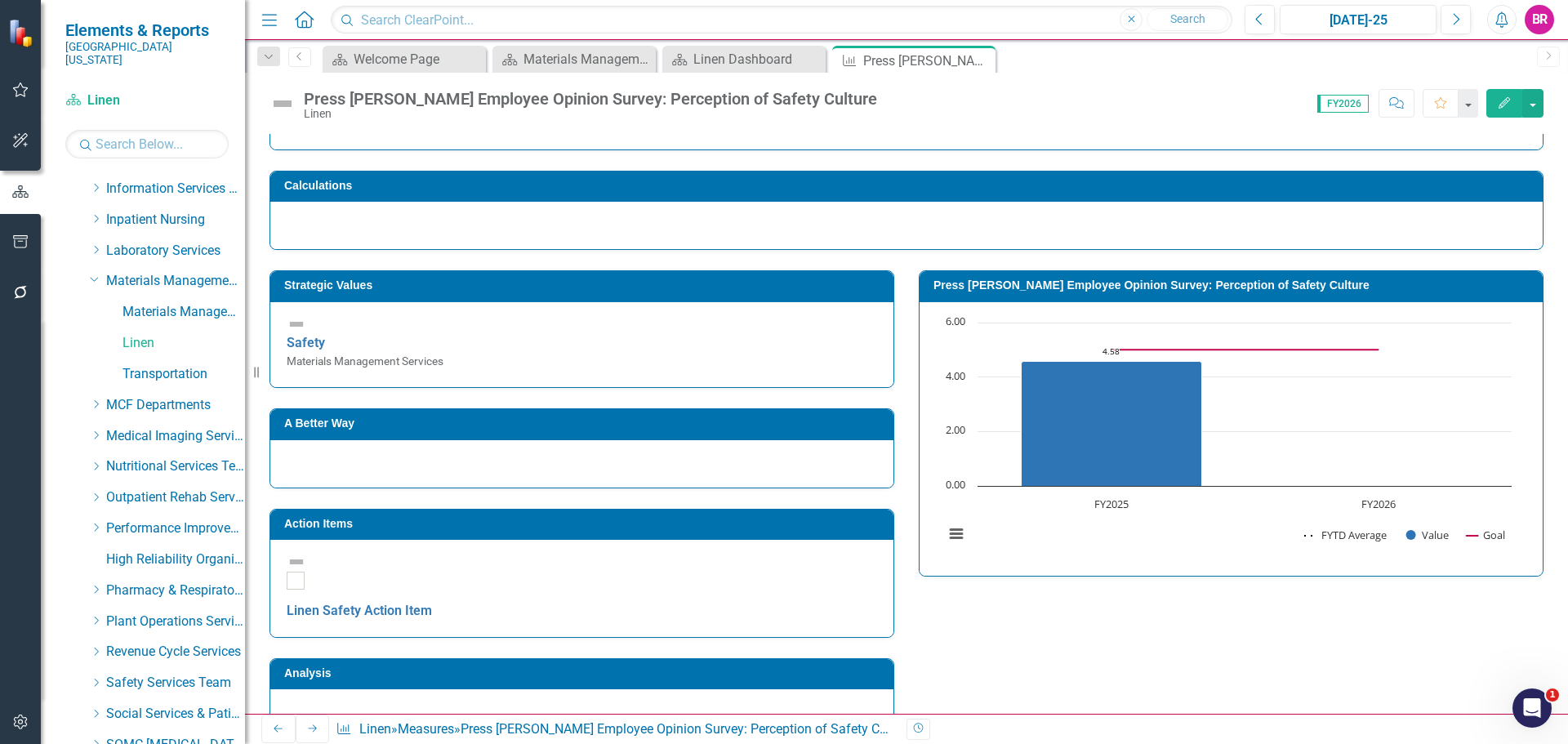
click at [664, 522] on td "Action Items" at bounding box center [585, 525] width 601 height 24
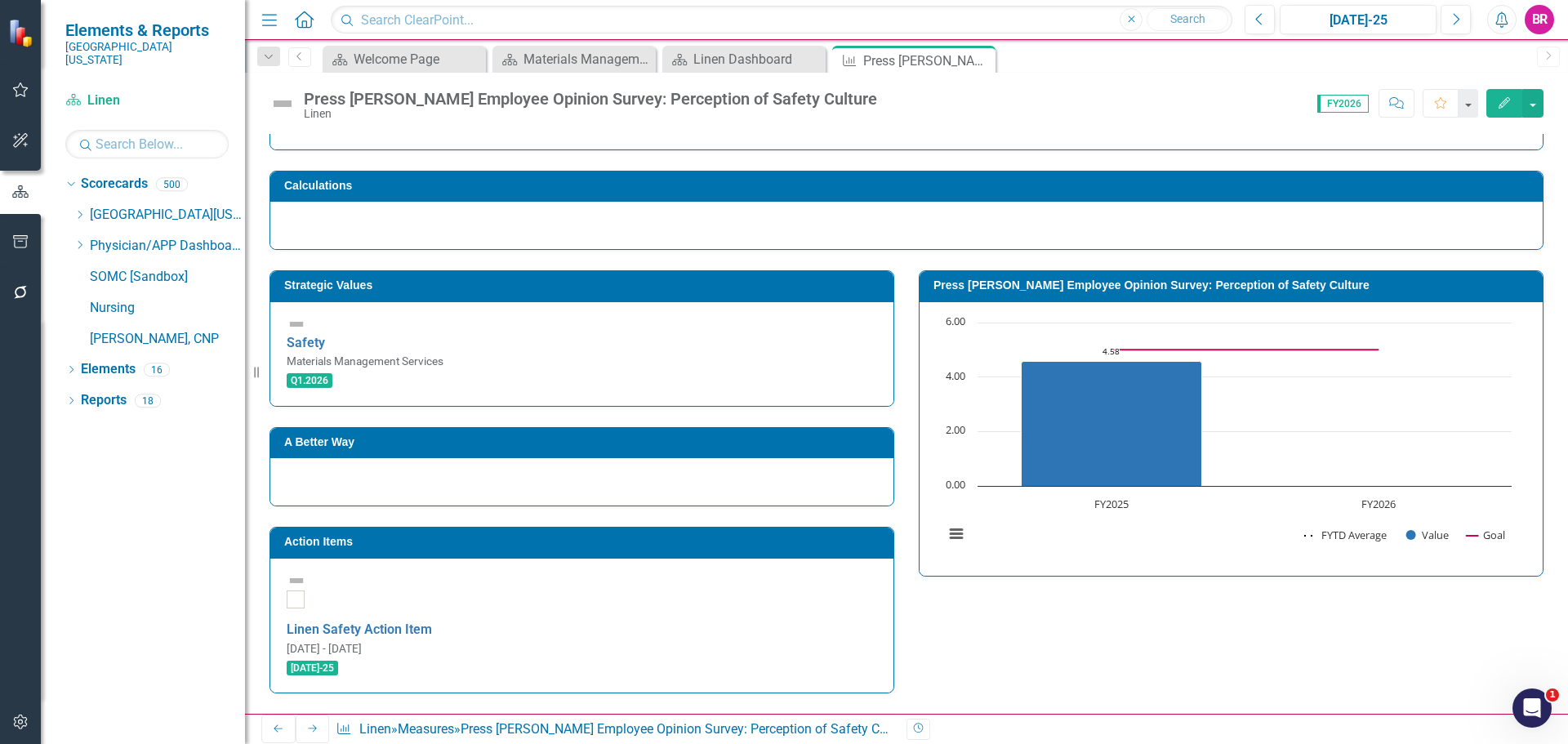
click at [664, 532] on td "Action Items" at bounding box center [585, 543] width 601 height 24
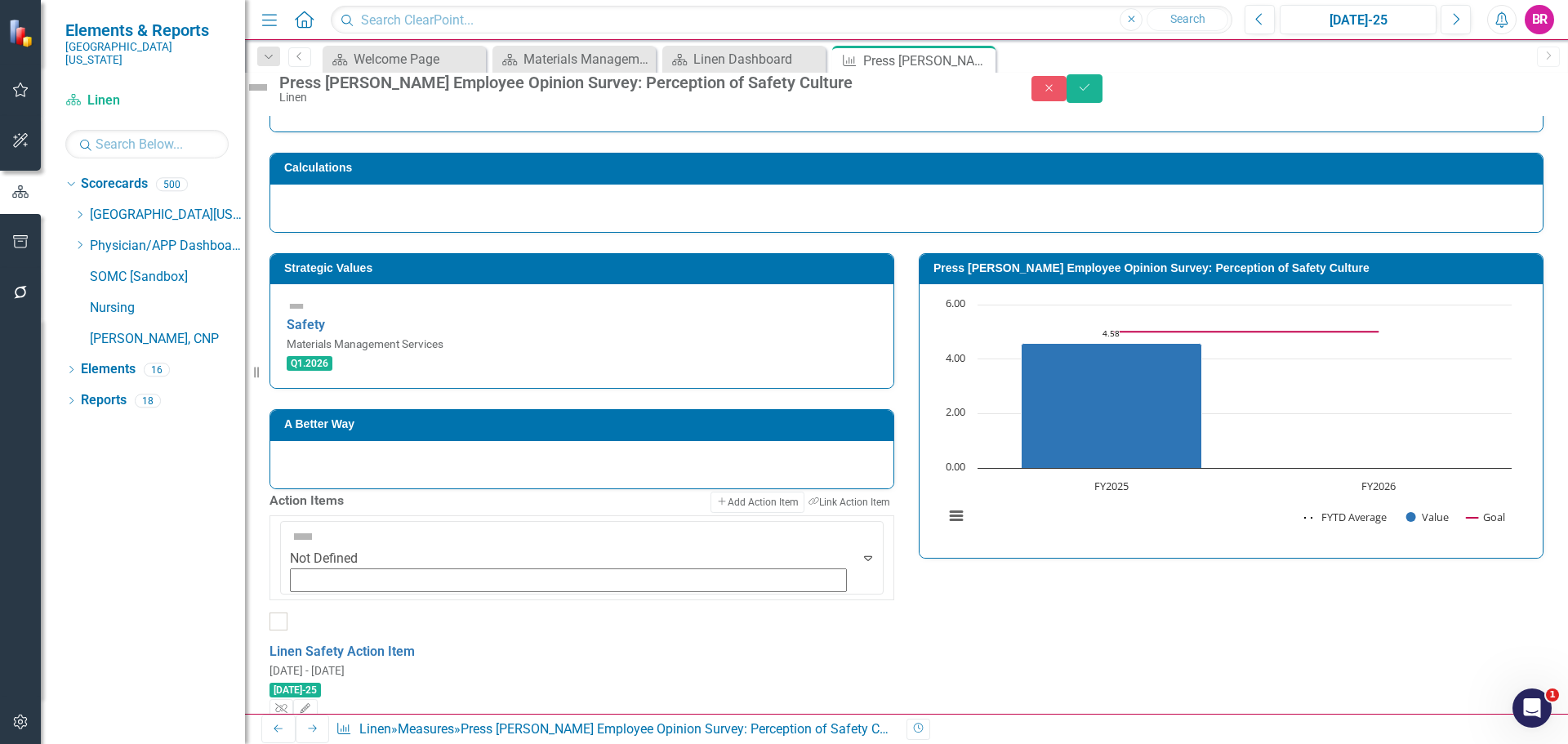
scroll to position [0, 0]
click at [287, 704] on icon "button" at bounding box center [281, 708] width 12 height 10
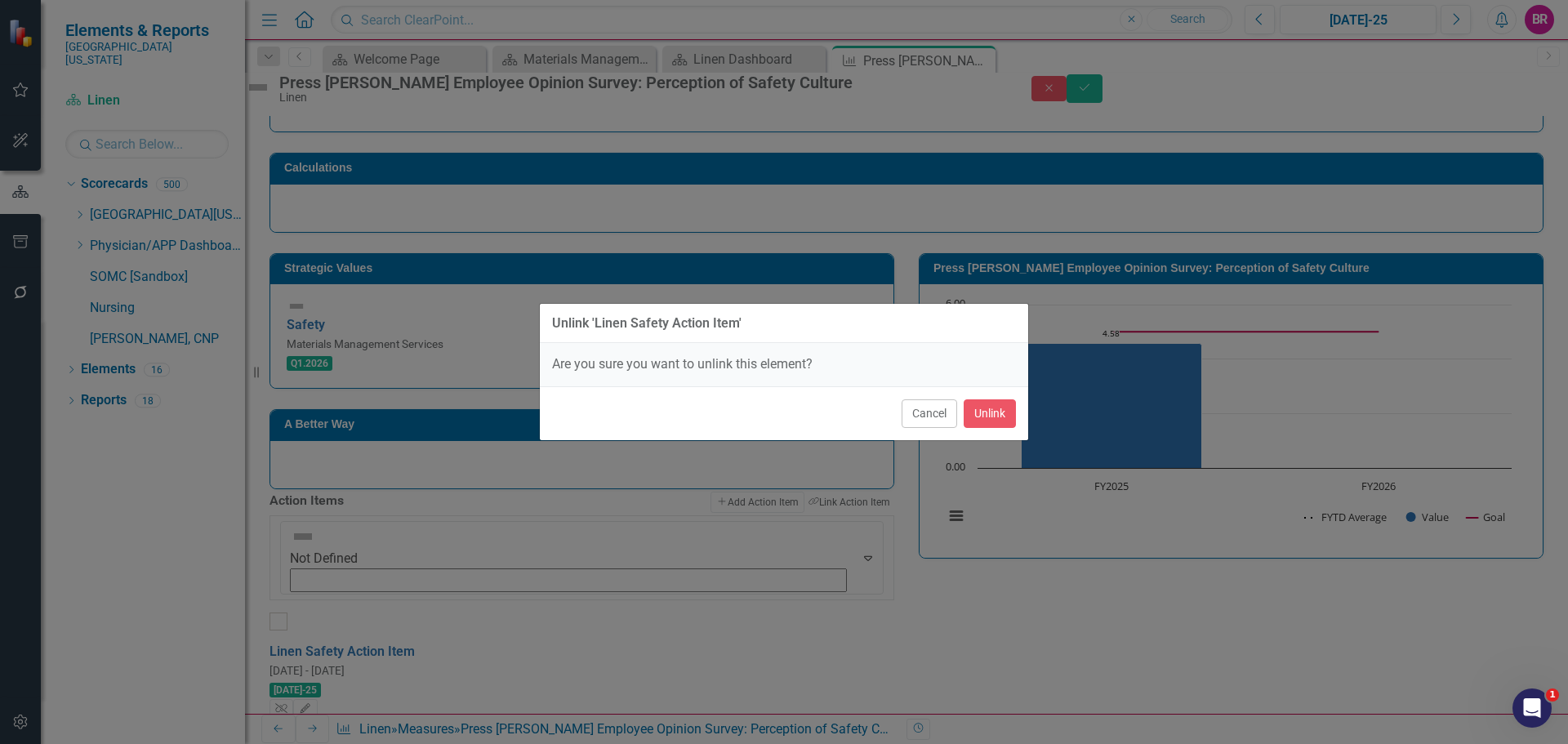
click at [995, 396] on div "Cancel Unlink" at bounding box center [784, 413] width 488 height 54
click at [999, 420] on button "Unlink" at bounding box center [990, 413] width 52 height 29
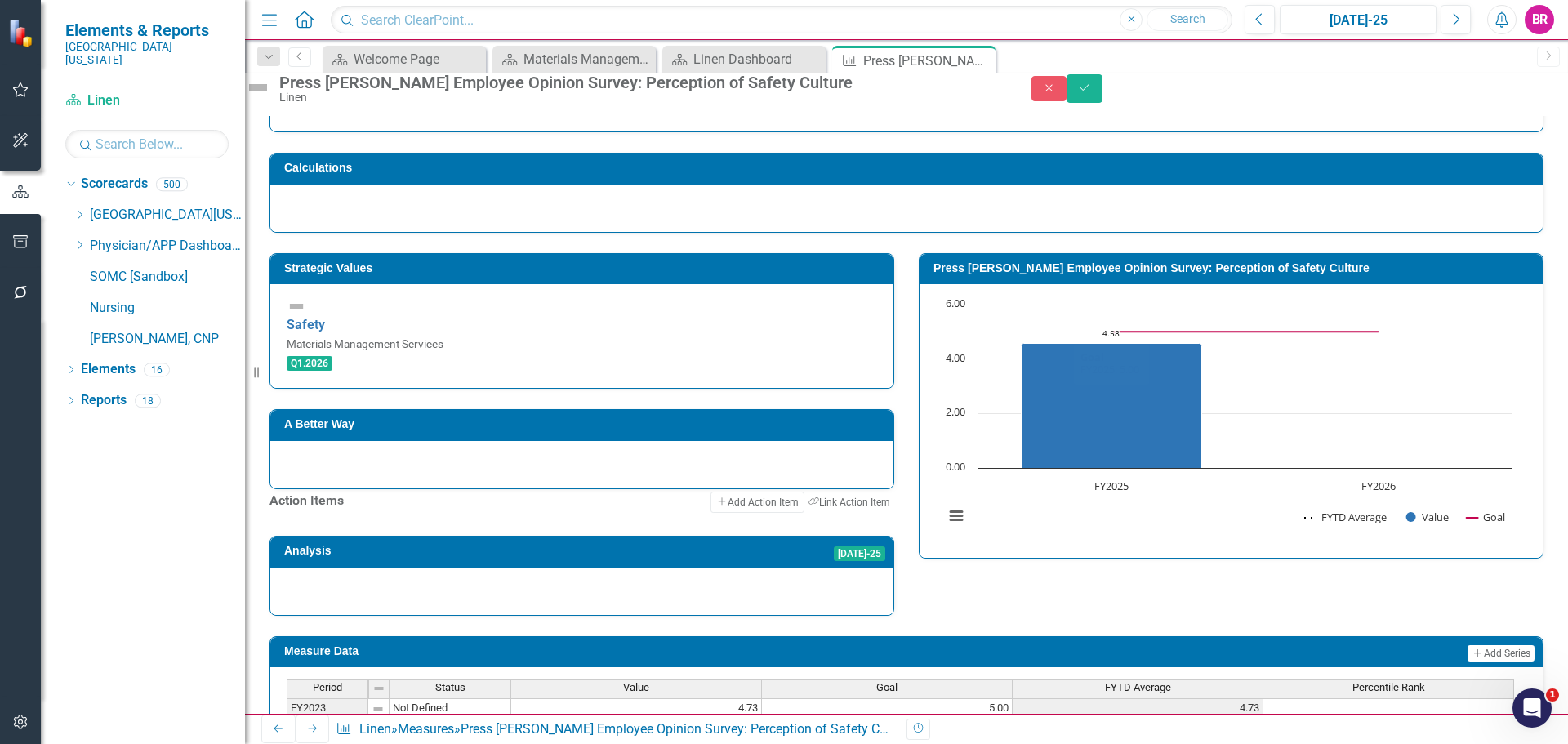
click at [1557, 100] on div "Close Save" at bounding box center [1300, 88] width 562 height 29
click at [1089, 90] on icon "submit" at bounding box center [1084, 87] width 10 height 7
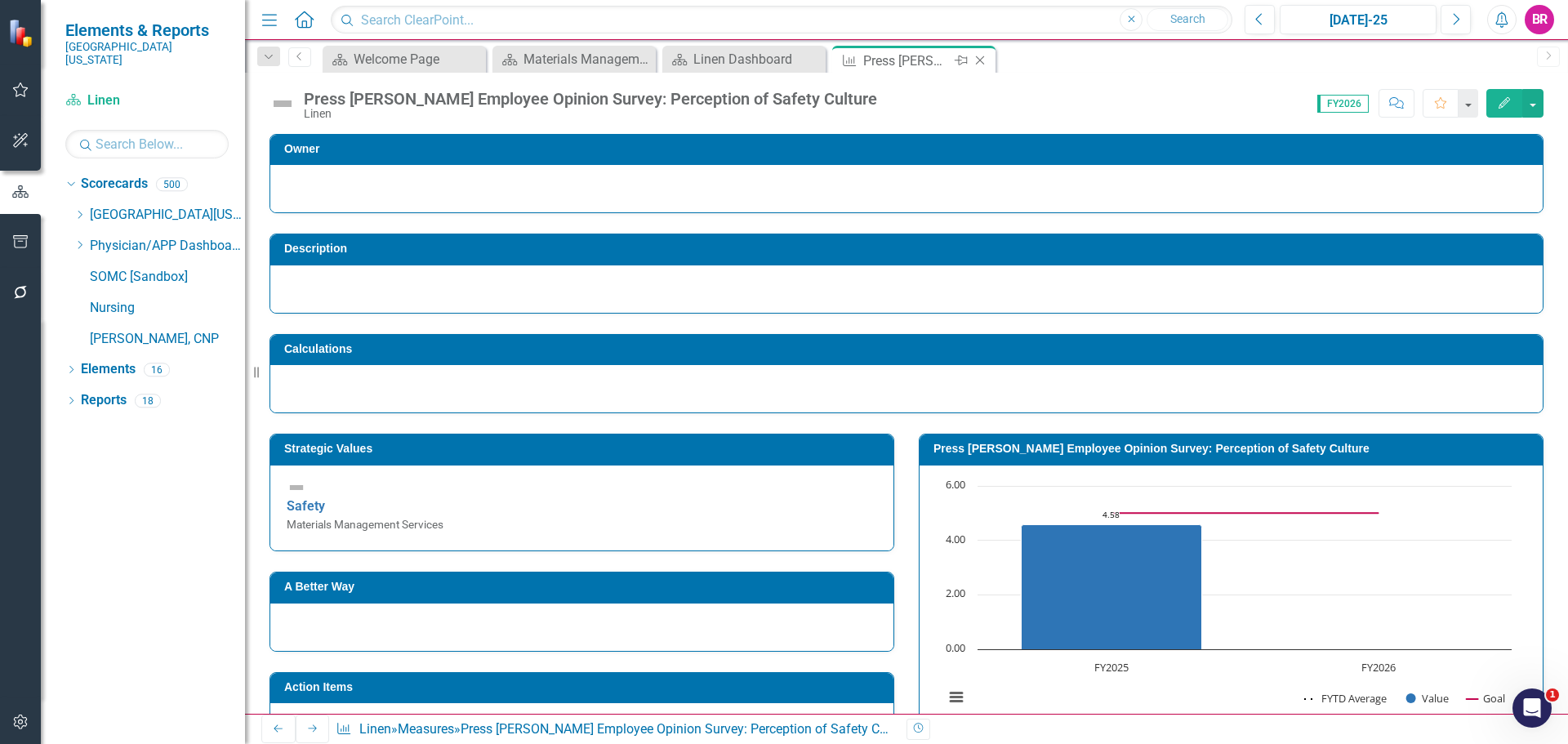
click at [983, 62] on icon "Close" at bounding box center [980, 61] width 16 height 13
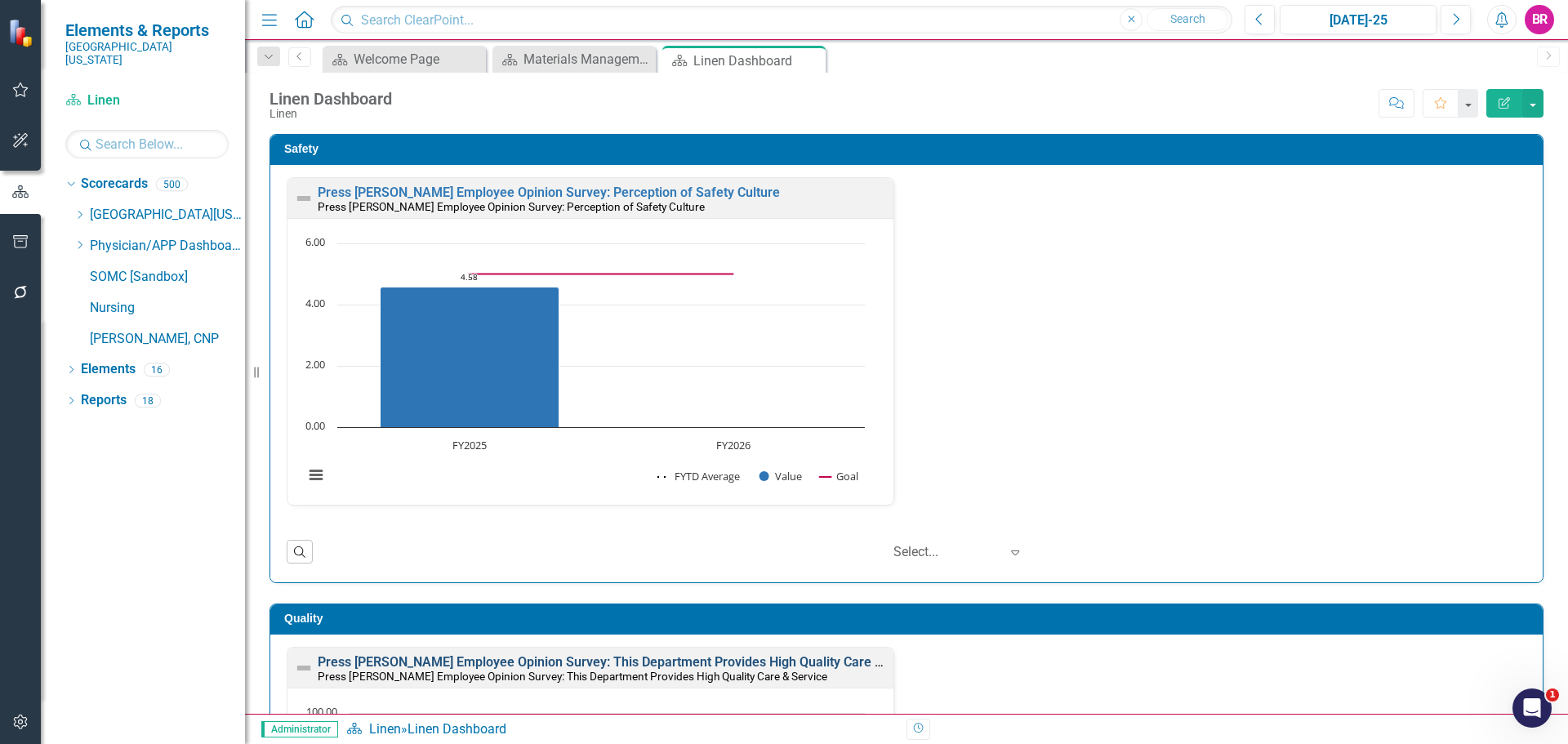
scroll to position [82, 0]
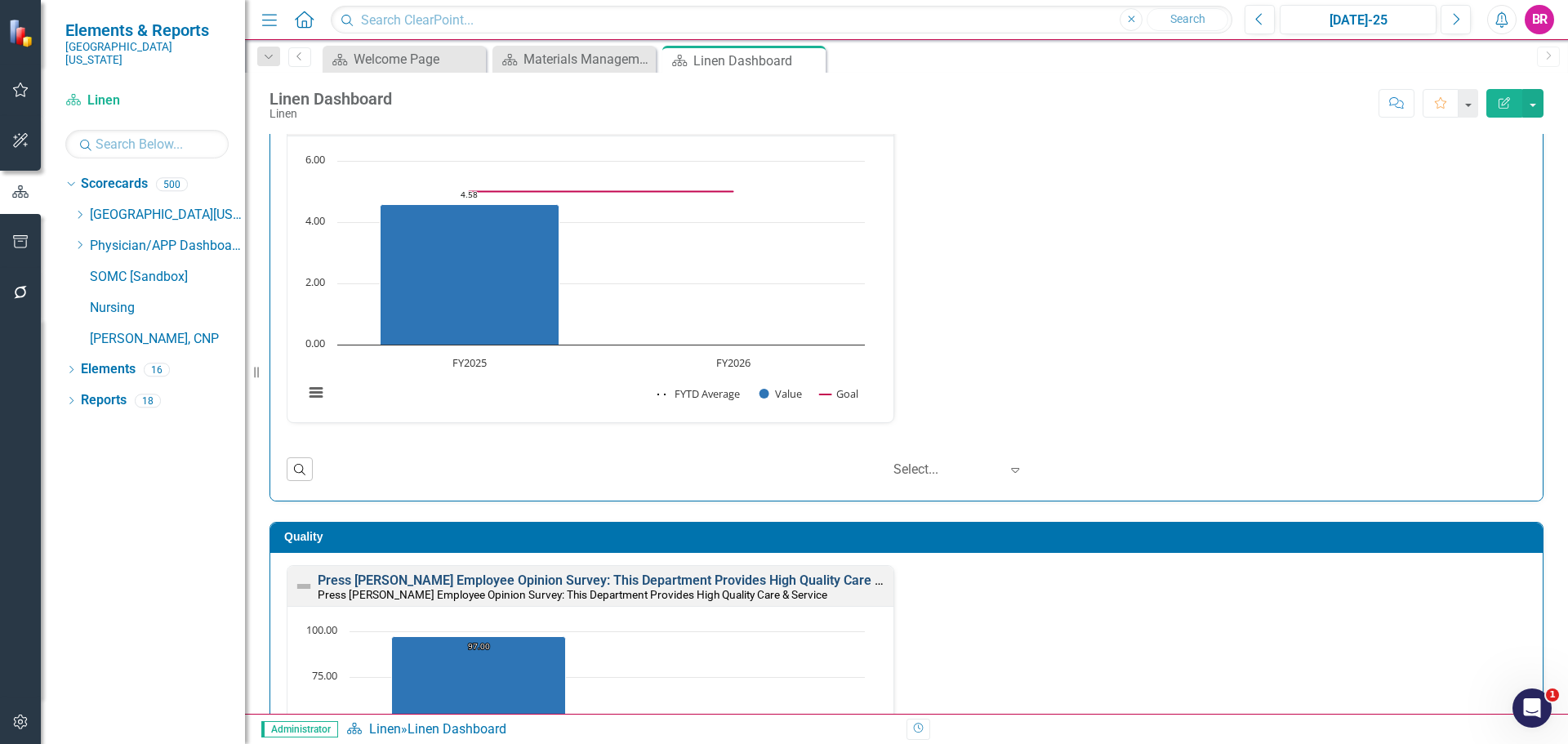
click at [730, 577] on link "Press [PERSON_NAME] Employee Opinion Survey: This Department Provides High Qual…" at bounding box center [624, 581] width 612 height 15
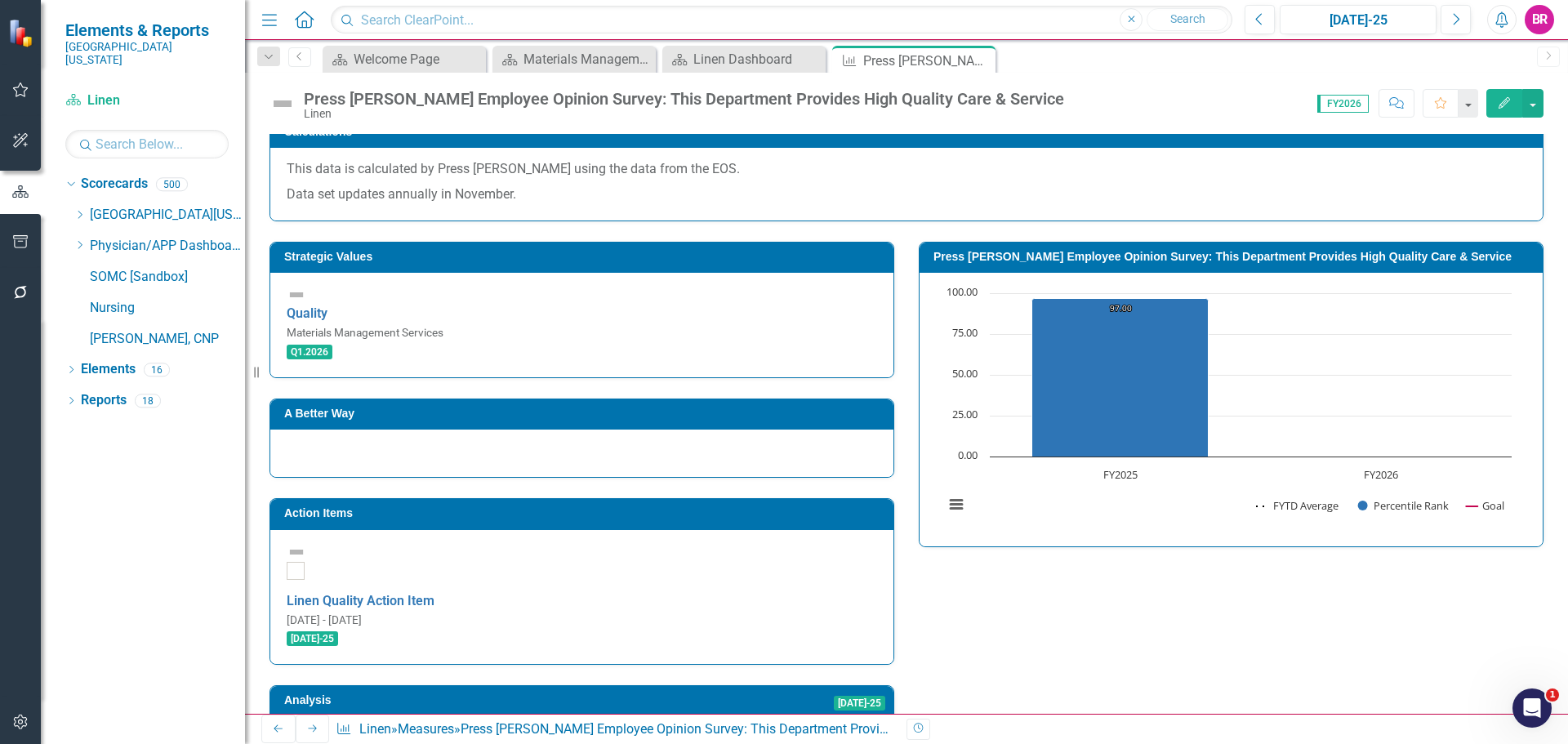
scroll to position [490, 0]
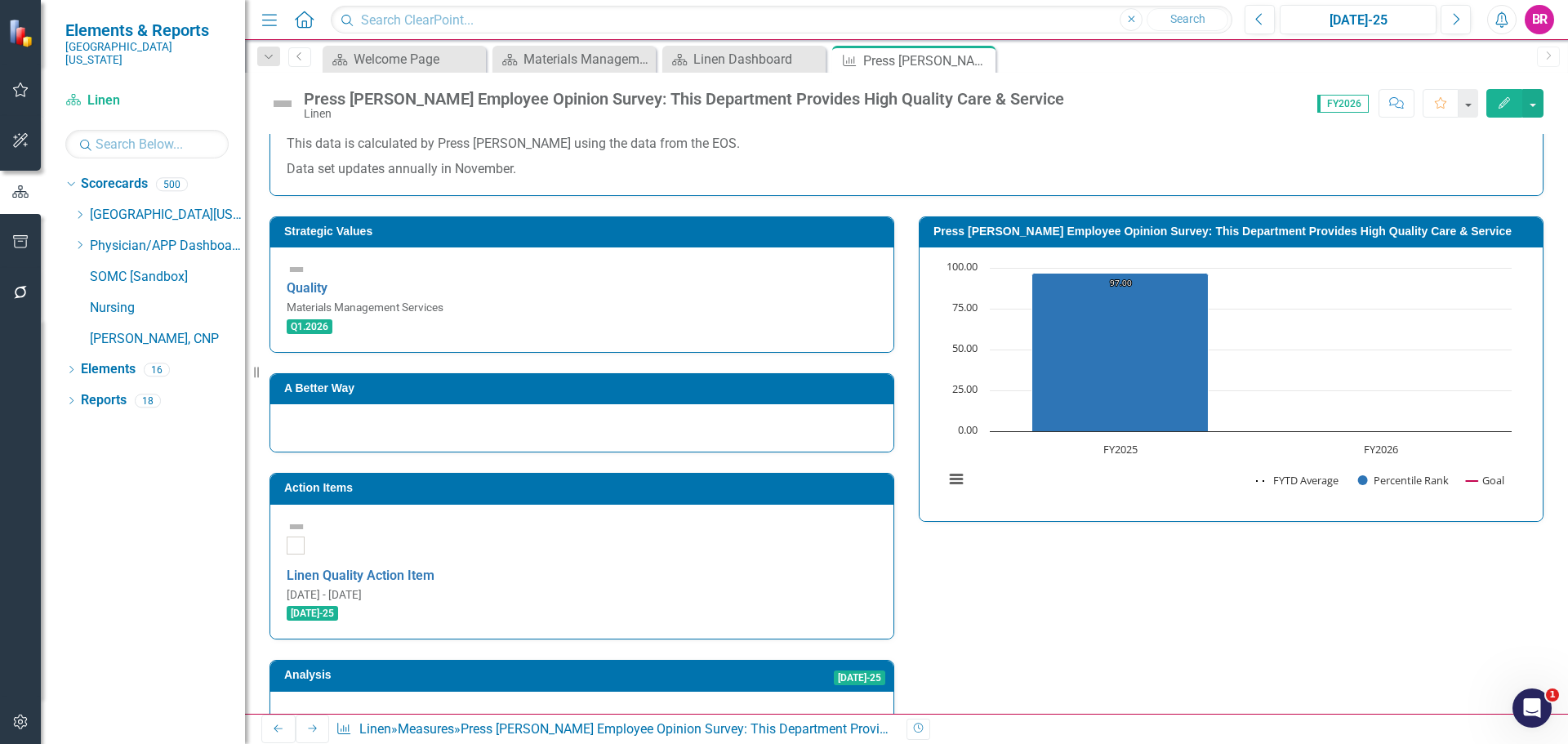
click at [757, 482] on h3 "Action Items" at bounding box center [585, 487] width 601 height 12
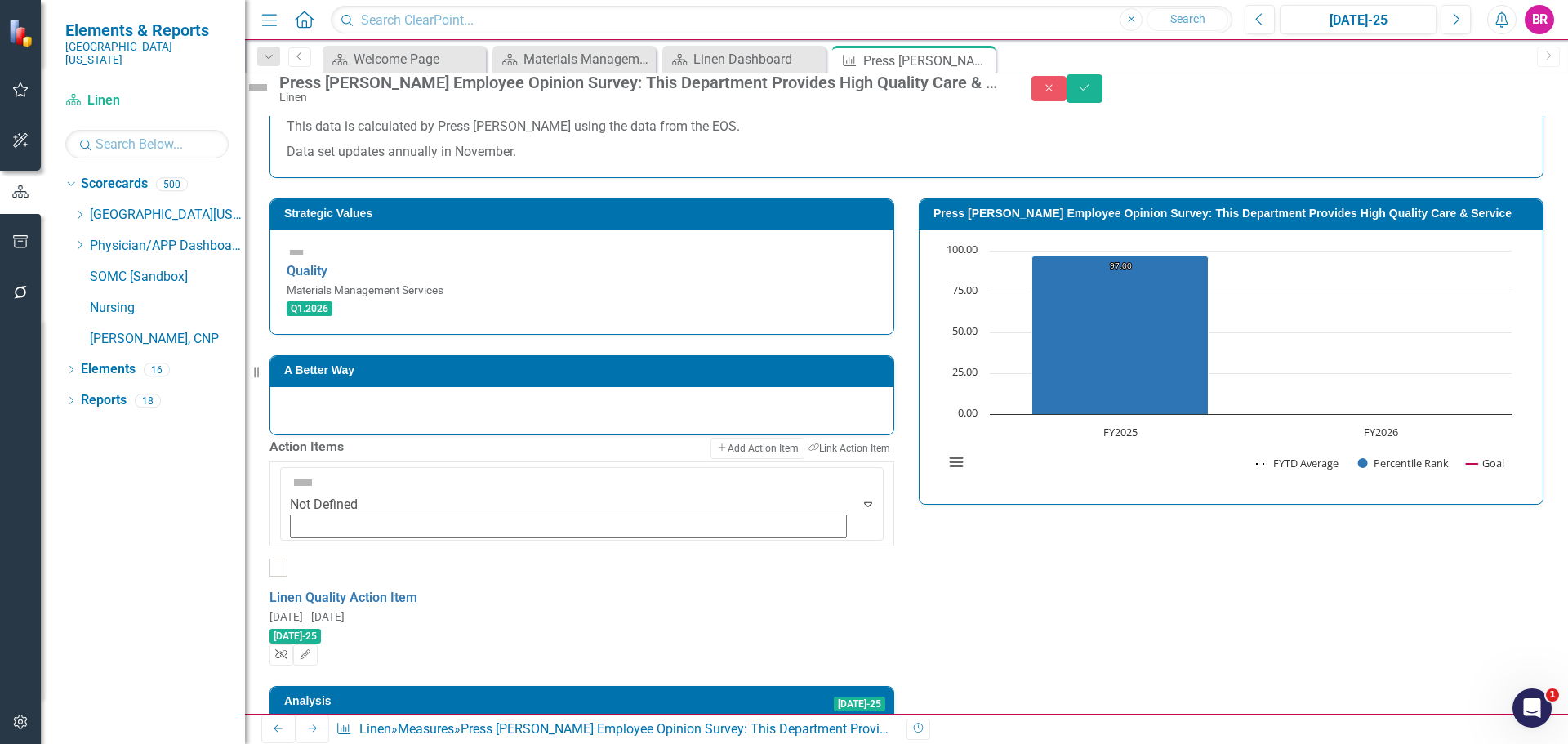
click at [293, 644] on button "Unlink" at bounding box center [281, 655] width 24 height 21
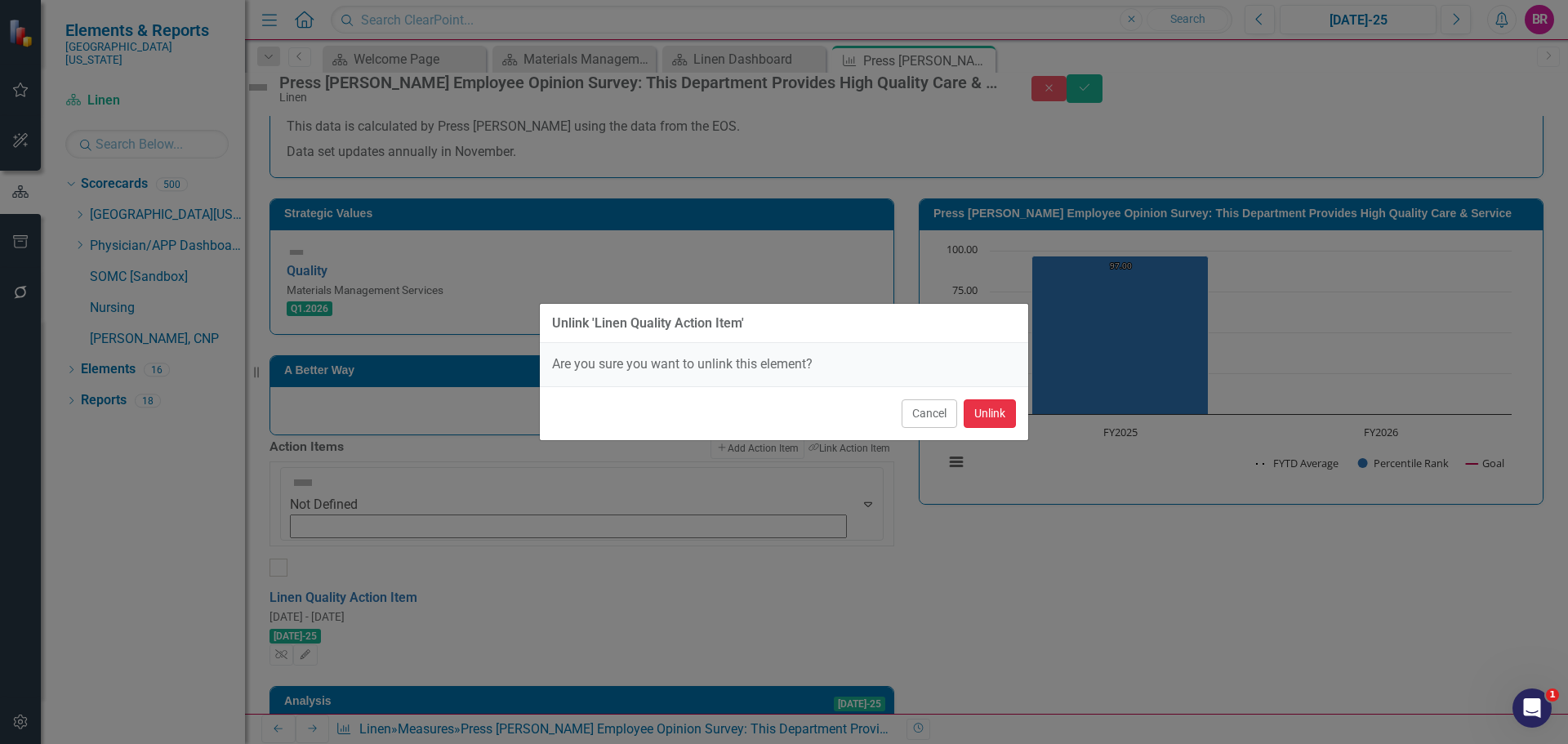
click at [986, 409] on button "Unlink" at bounding box center [990, 413] width 52 height 29
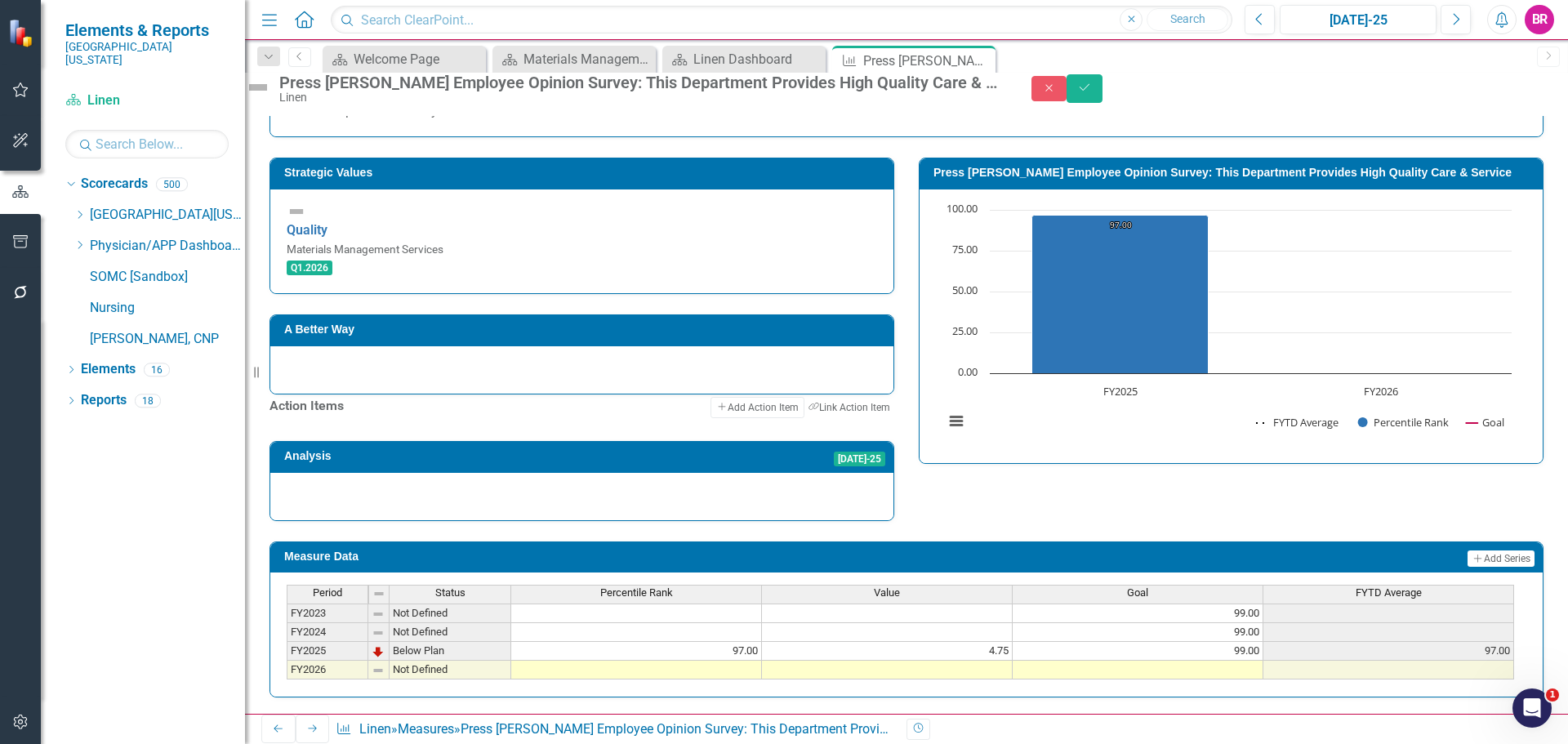
scroll to position [676, 0]
click at [1269, 660] on td at bounding box center [1388, 670] width 251 height 19
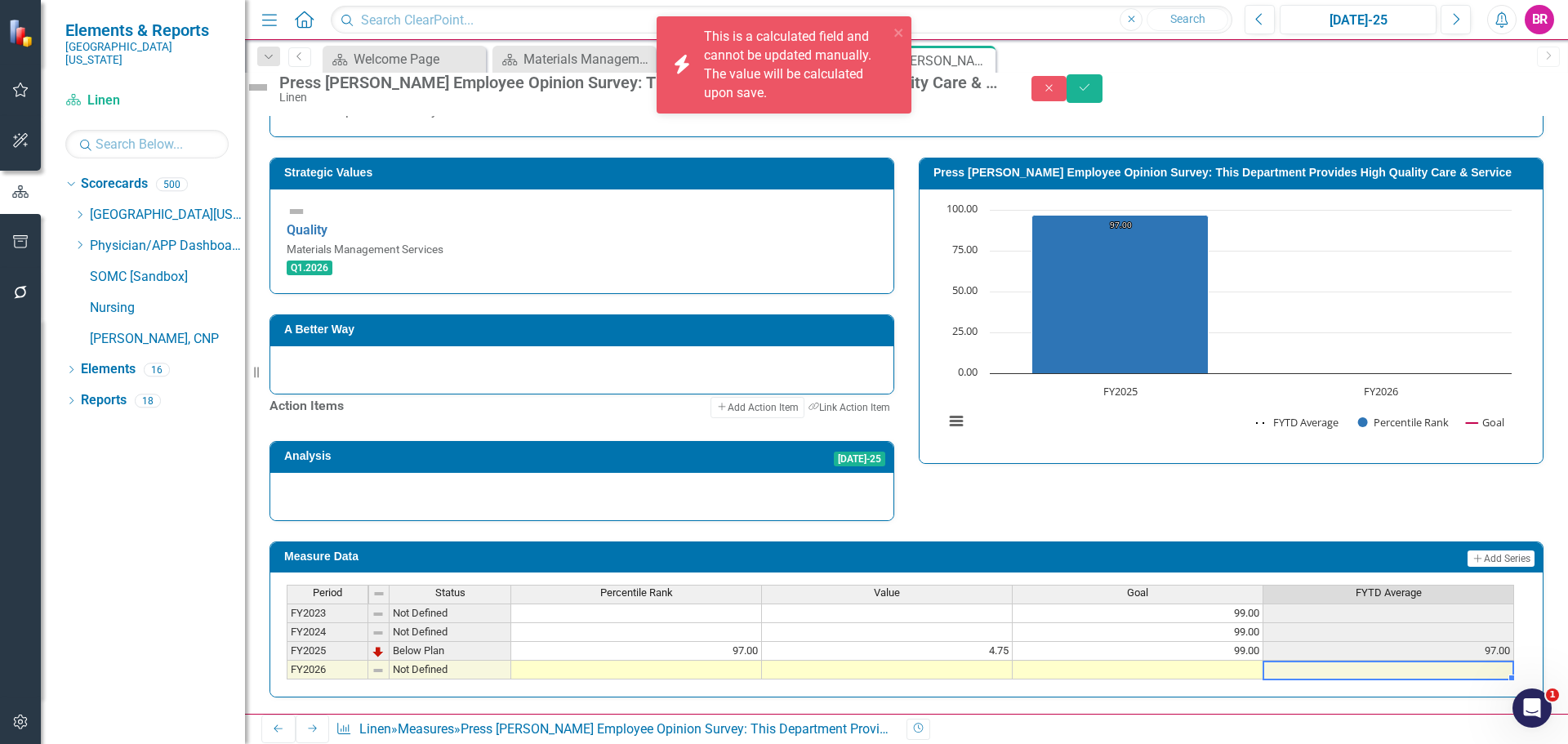
click at [1244, 660] on td at bounding box center [1138, 670] width 251 height 19
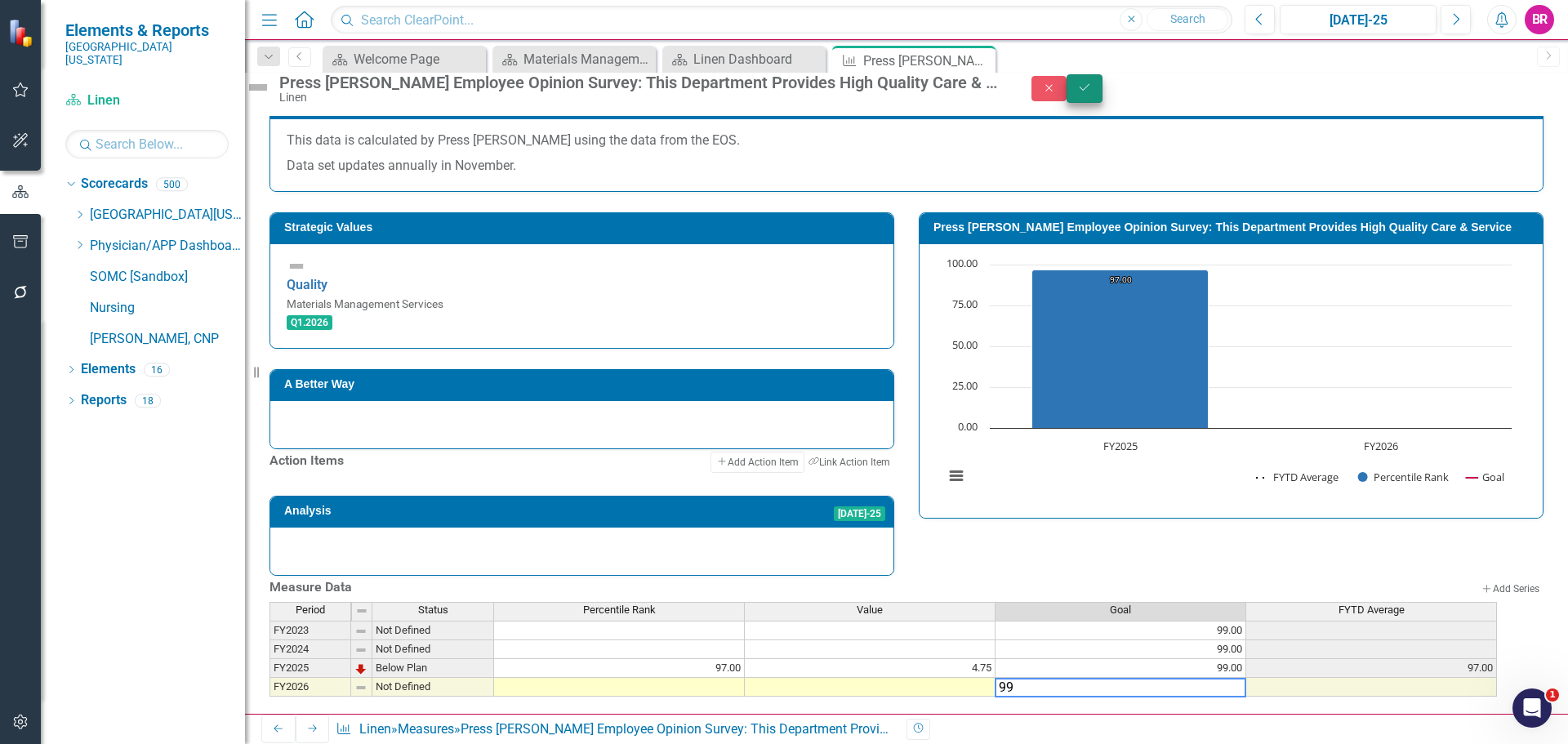
type textarea "99"
click at [1103, 97] on button "Save" at bounding box center [1084, 88] width 36 height 29
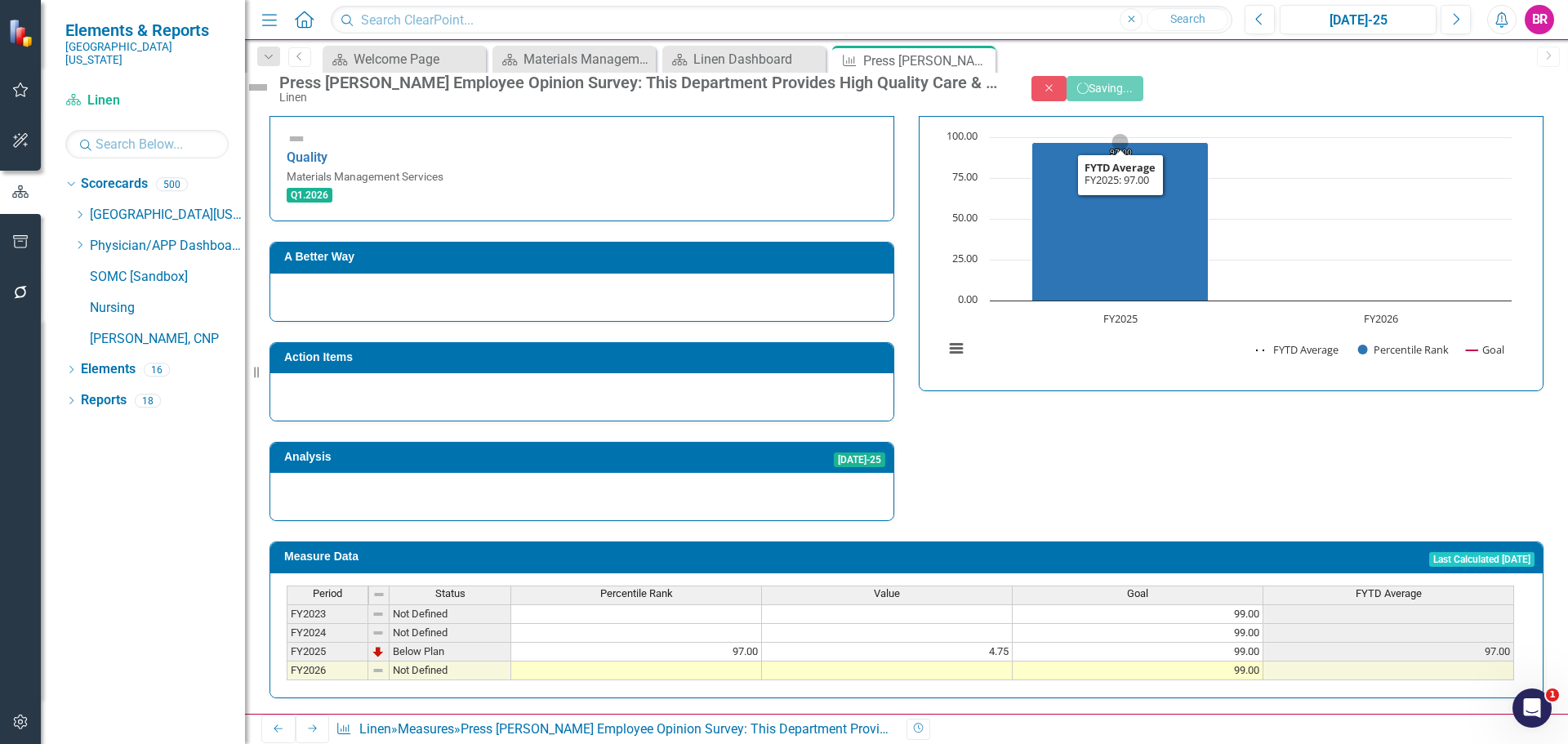
scroll to position [667, 0]
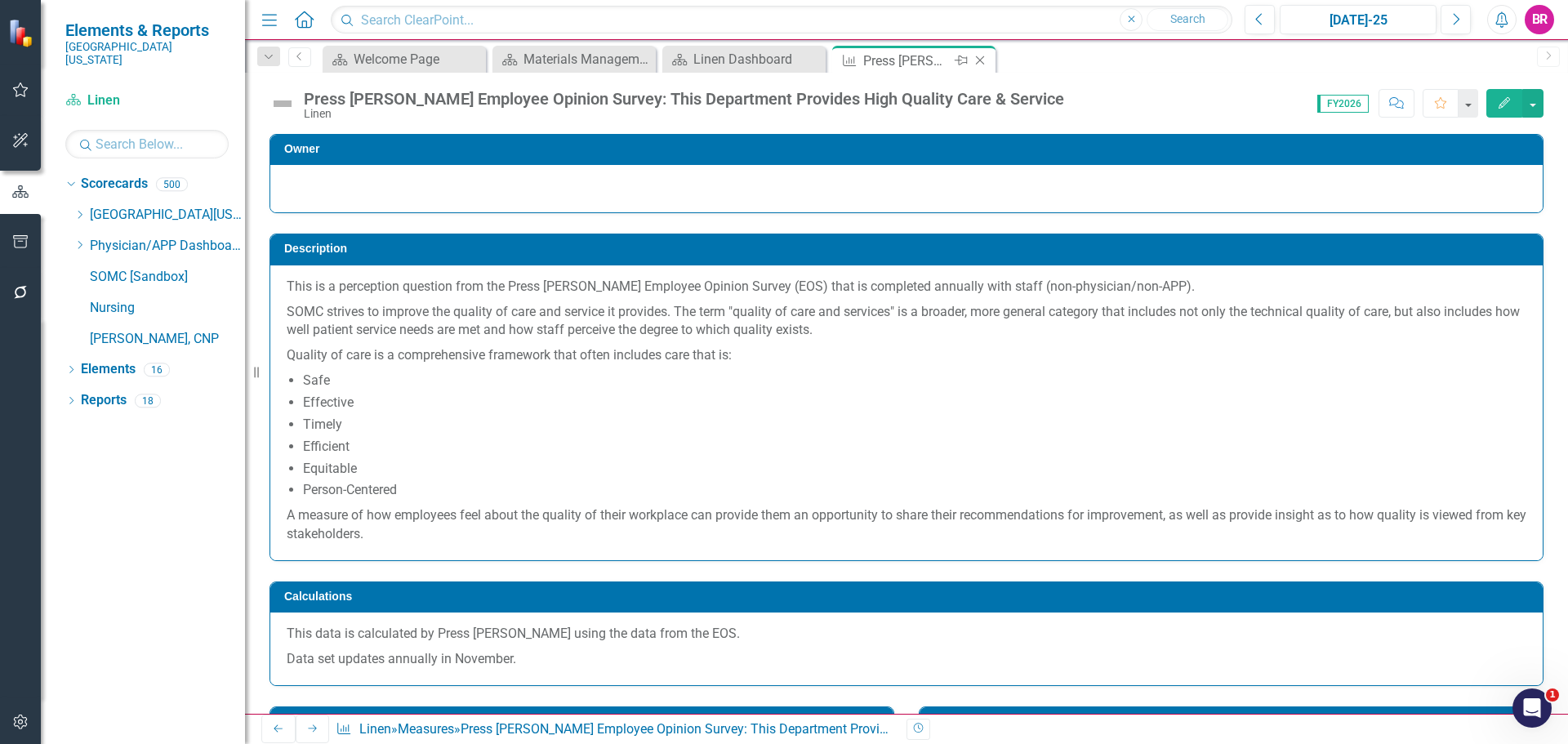
click at [981, 62] on icon at bounding box center [980, 61] width 9 height 9
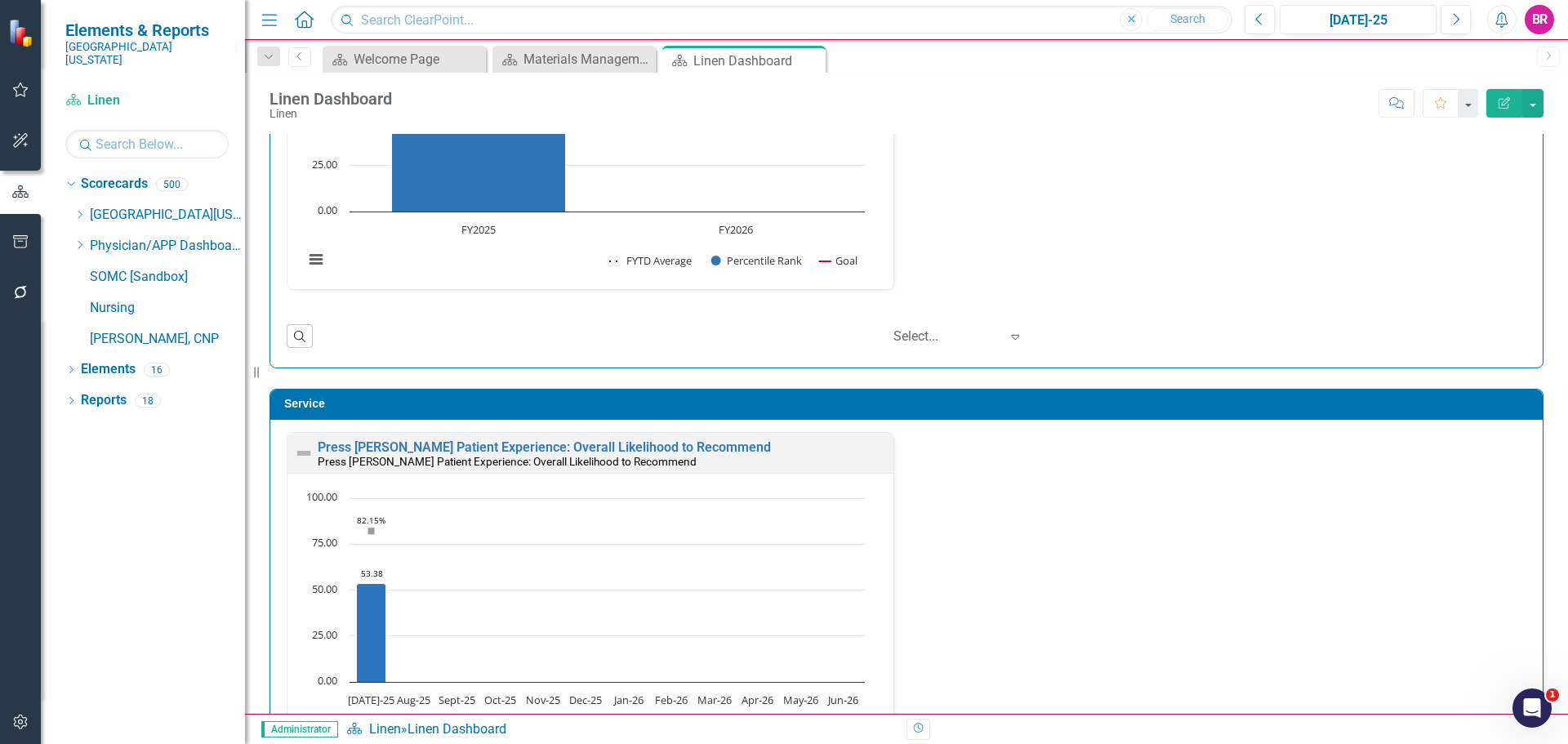
scroll to position [735, 0]
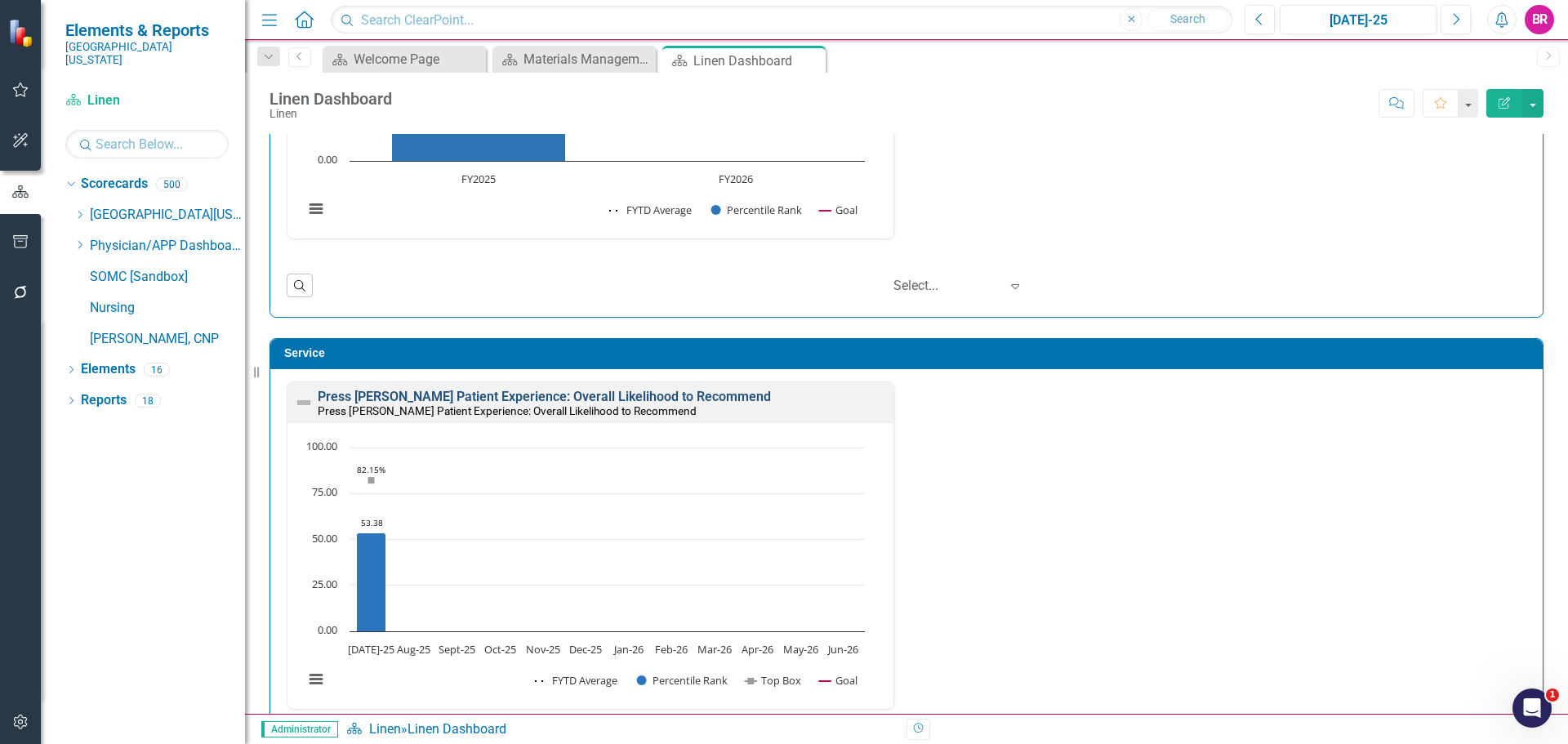
click at [595, 391] on link "Press [PERSON_NAME] Patient Experience: Overall Likelihood to Recommend" at bounding box center [545, 396] width 454 height 15
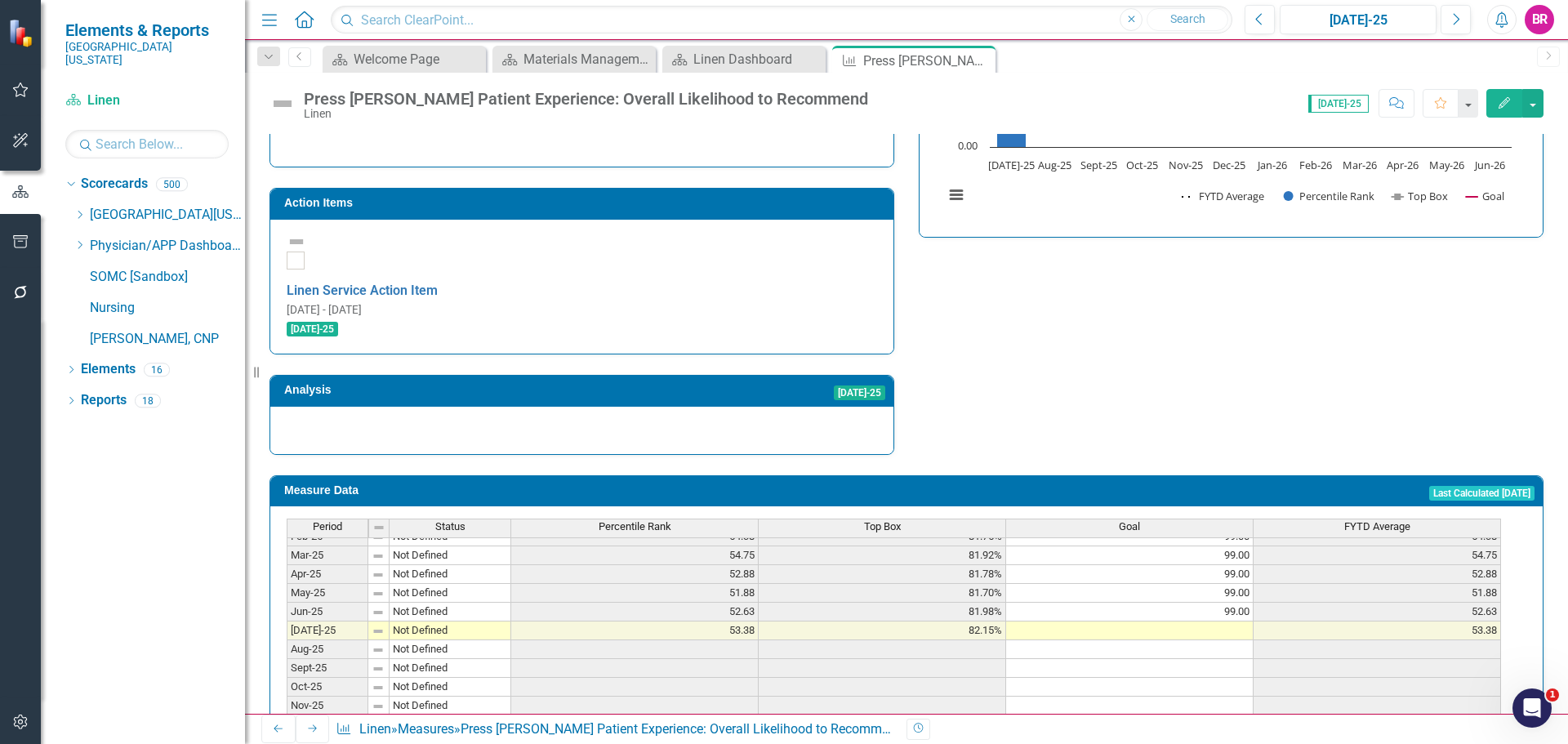
click at [1232, 516] on tbody "Jan-24 Not Defined 58.75 81.76% 99.00 58.75 Feb-24 Not Defined 60.88 82.12% 99.…" at bounding box center [893, 564] width 1214 height 564
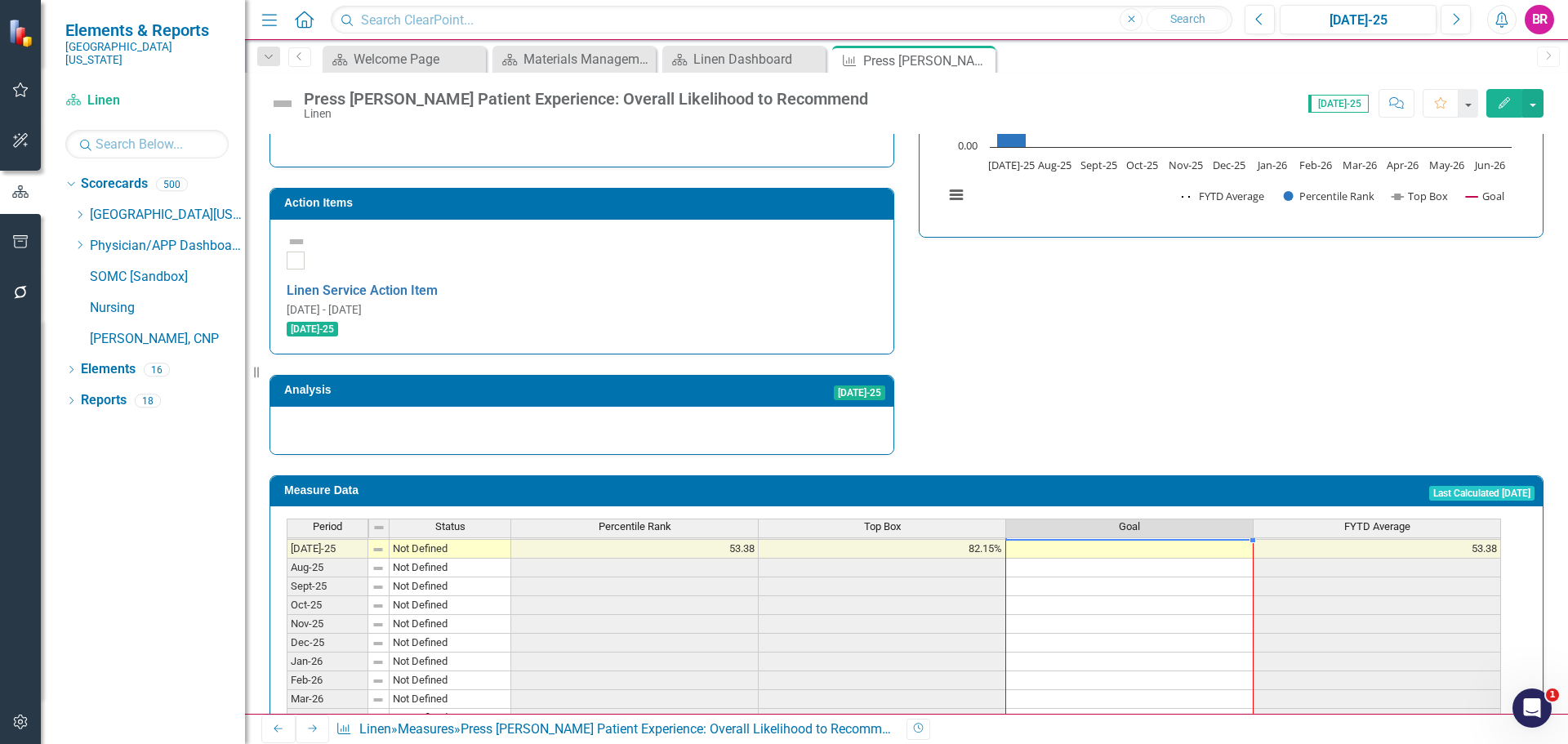
drag, startPoint x: 1255, startPoint y: 531, endPoint x: 1237, endPoint y: 671, distance: 141.2
click at [286, 671] on div "Period Status Percentile Rank Top Box Goal FYTD Average Mar-24 Not Defined 60.3…" at bounding box center [286, 492] width 0 height 546
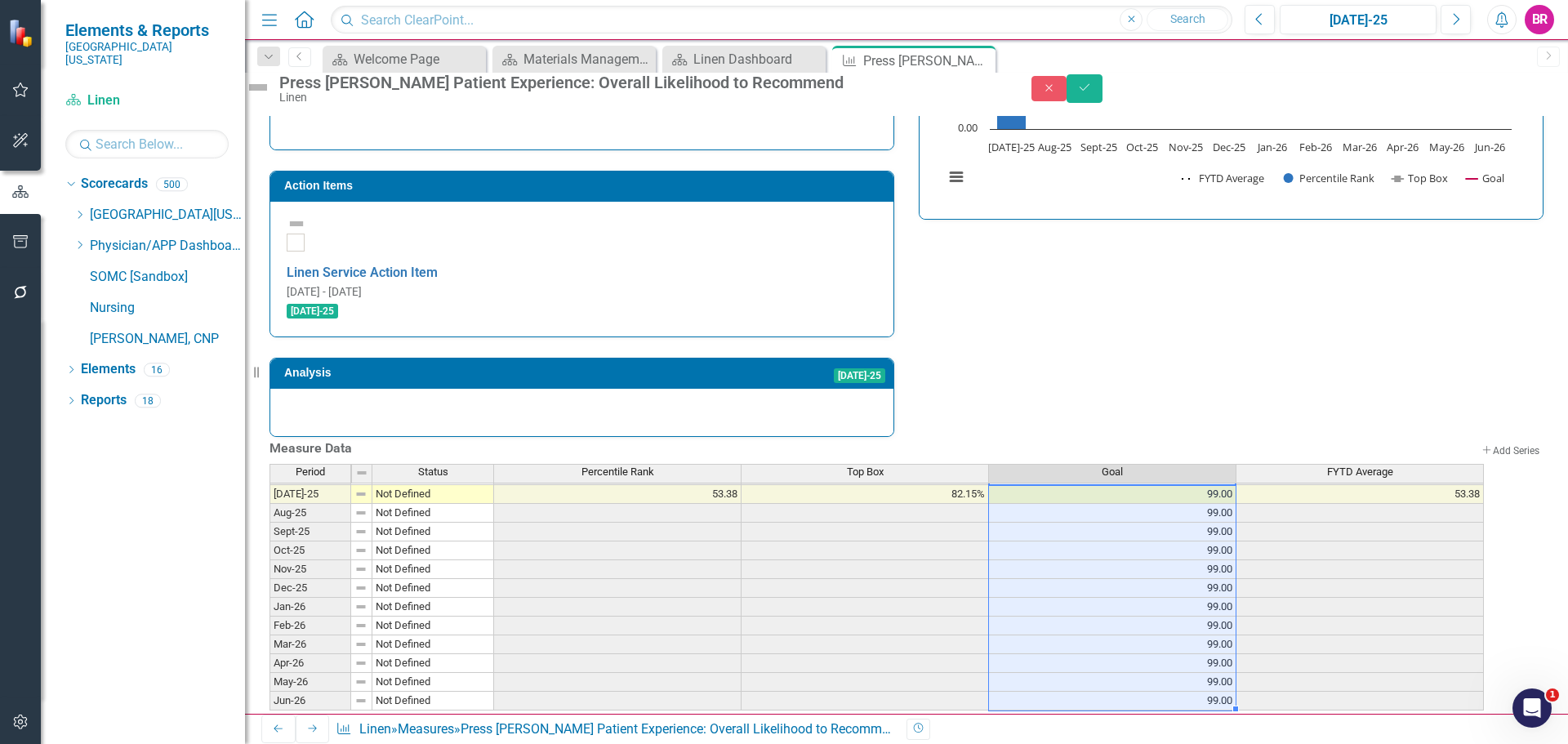
click at [726, 180] on h3 "Action Items" at bounding box center [585, 186] width 601 height 12
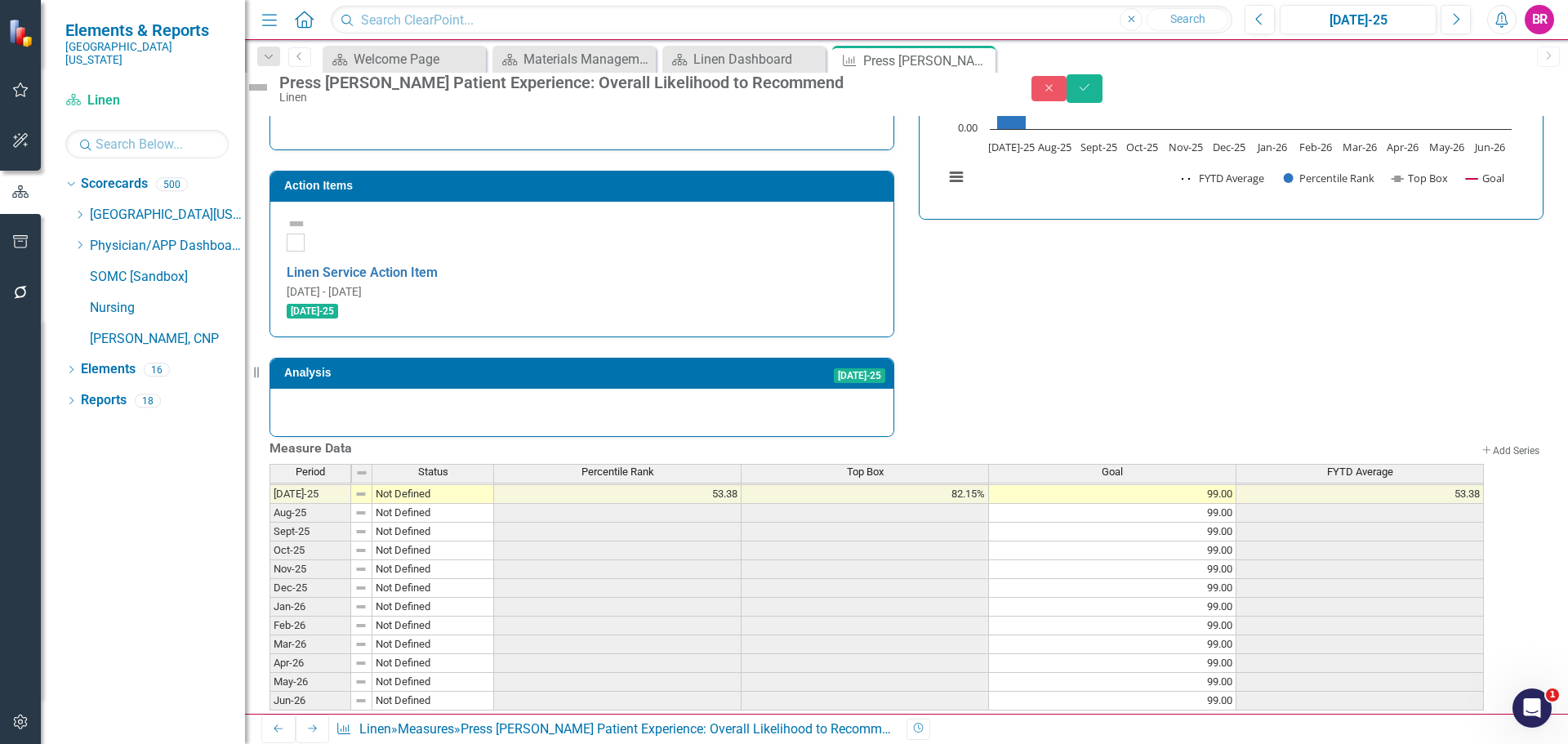
click at [726, 180] on h3 "Action Items" at bounding box center [585, 186] width 601 height 12
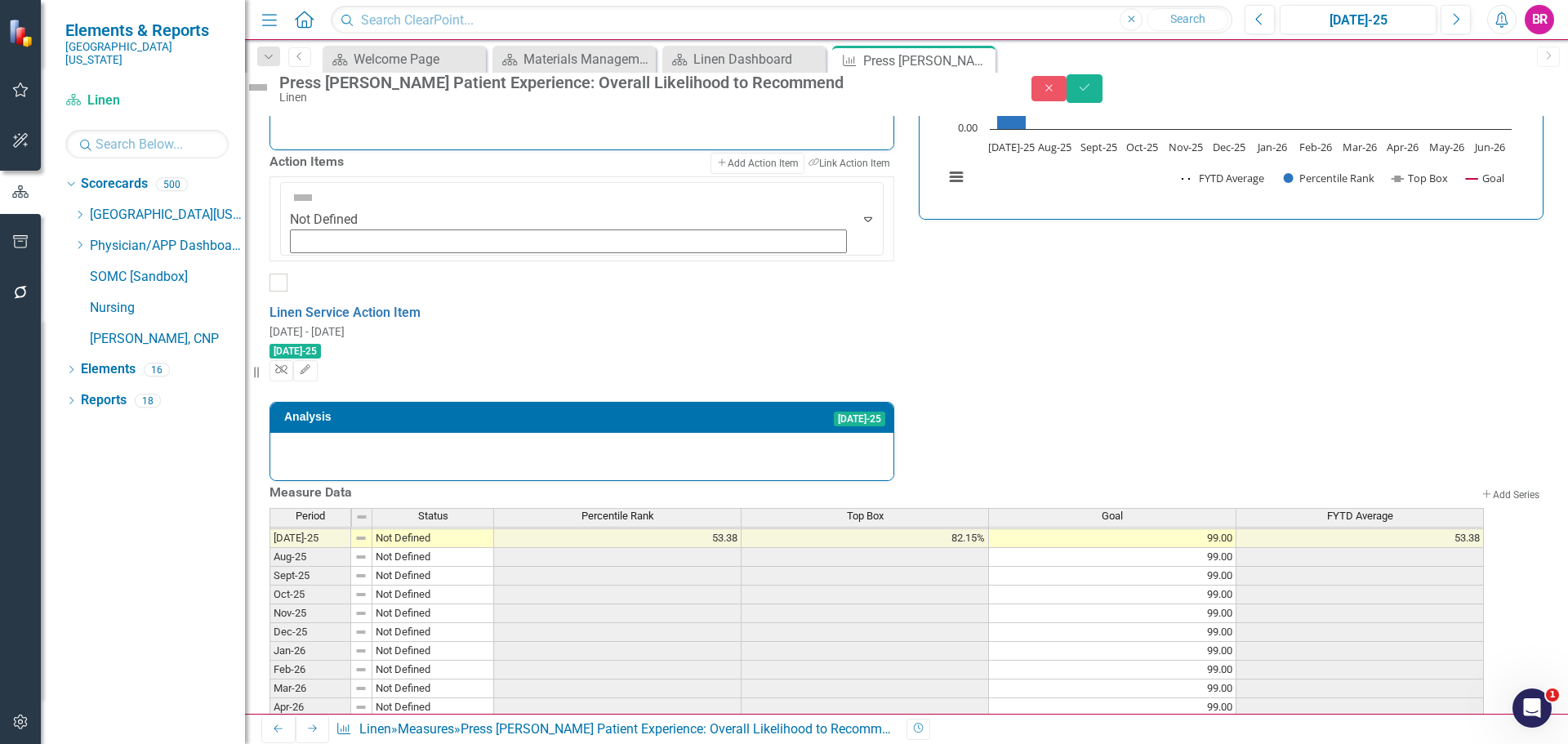
click at [287, 365] on icon "Unlink" at bounding box center [281, 370] width 12 height 10
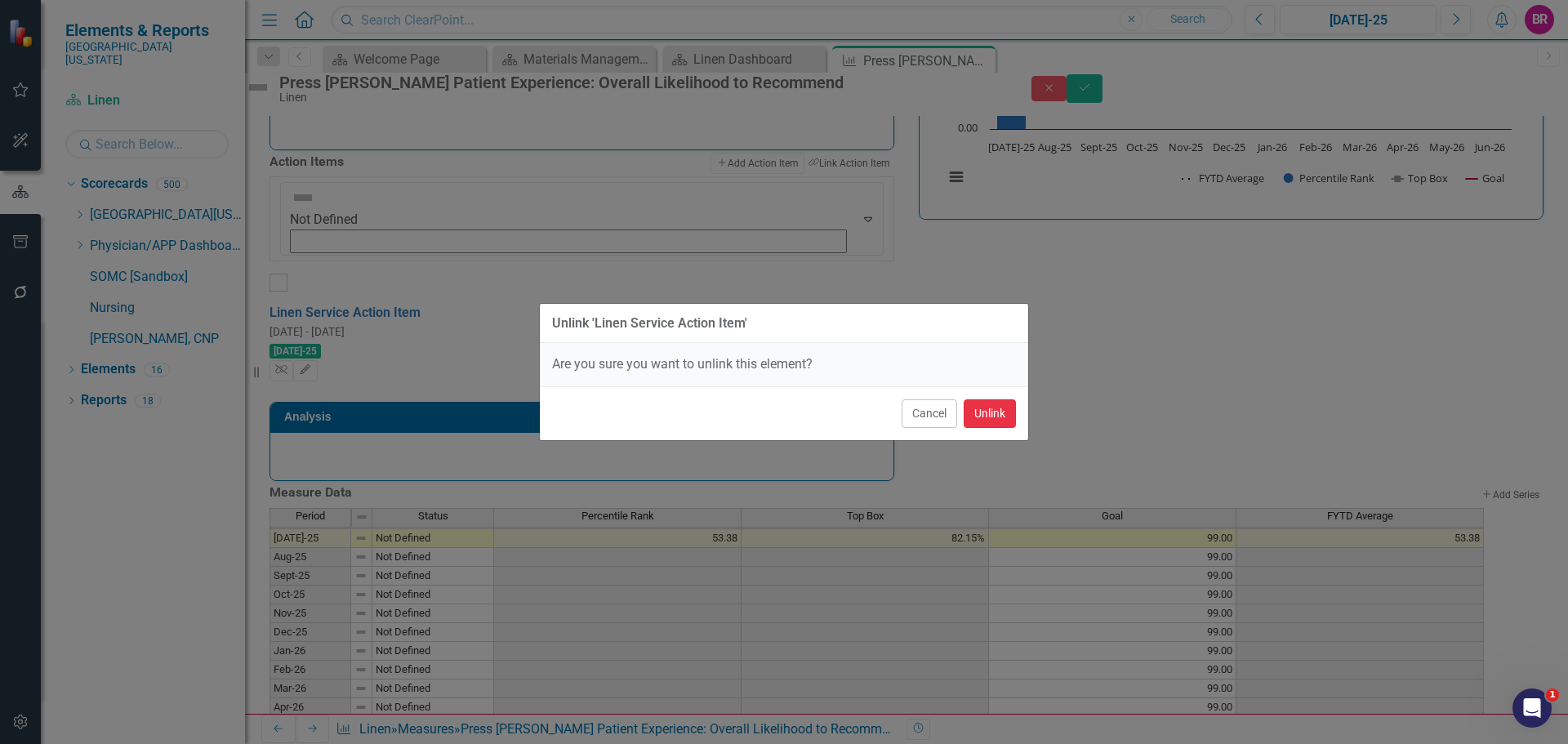
click at [1003, 417] on button "Unlink" at bounding box center [990, 413] width 52 height 29
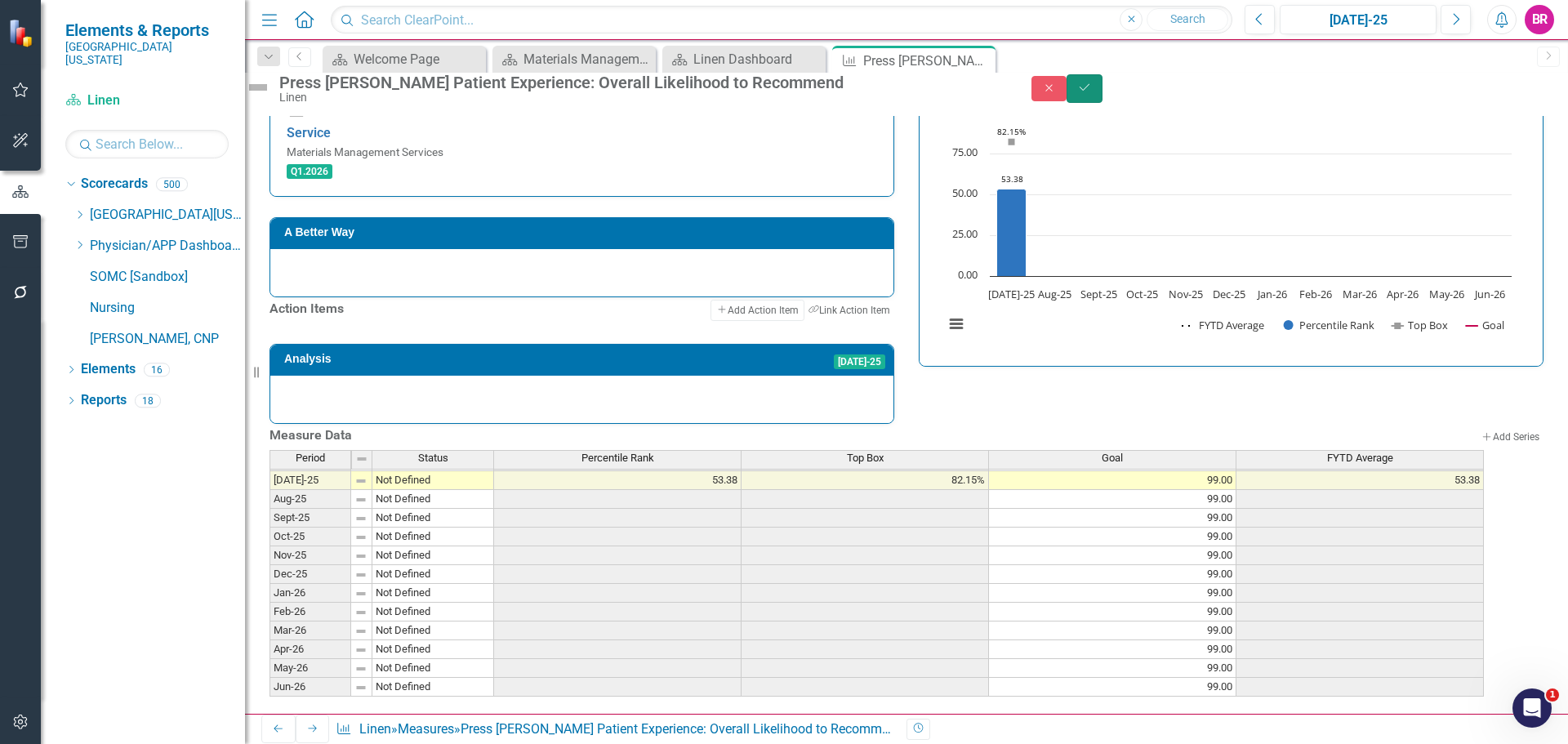
click at [1103, 101] on button "Save" at bounding box center [1084, 88] width 36 height 29
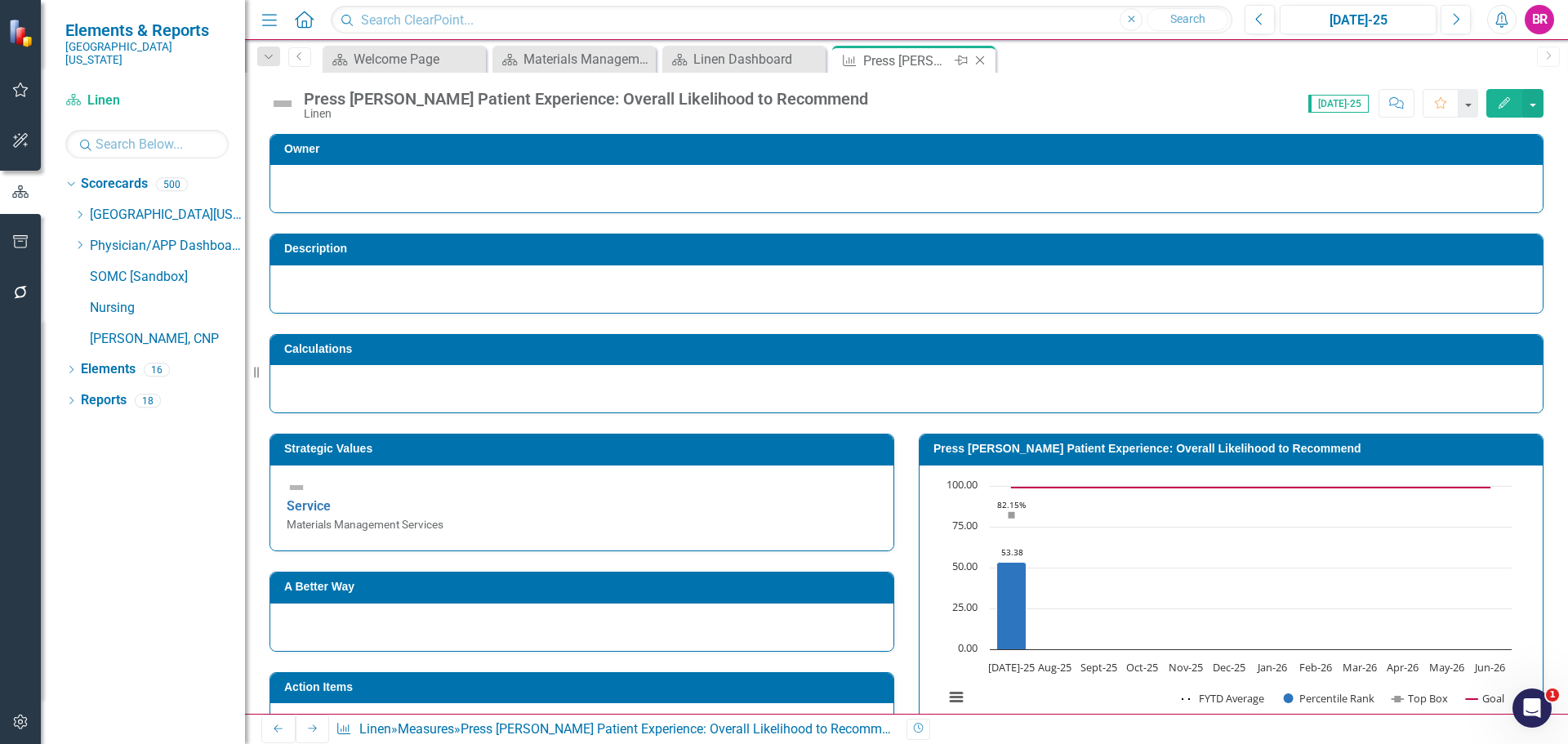
click at [978, 58] on icon at bounding box center [980, 61] width 9 height 9
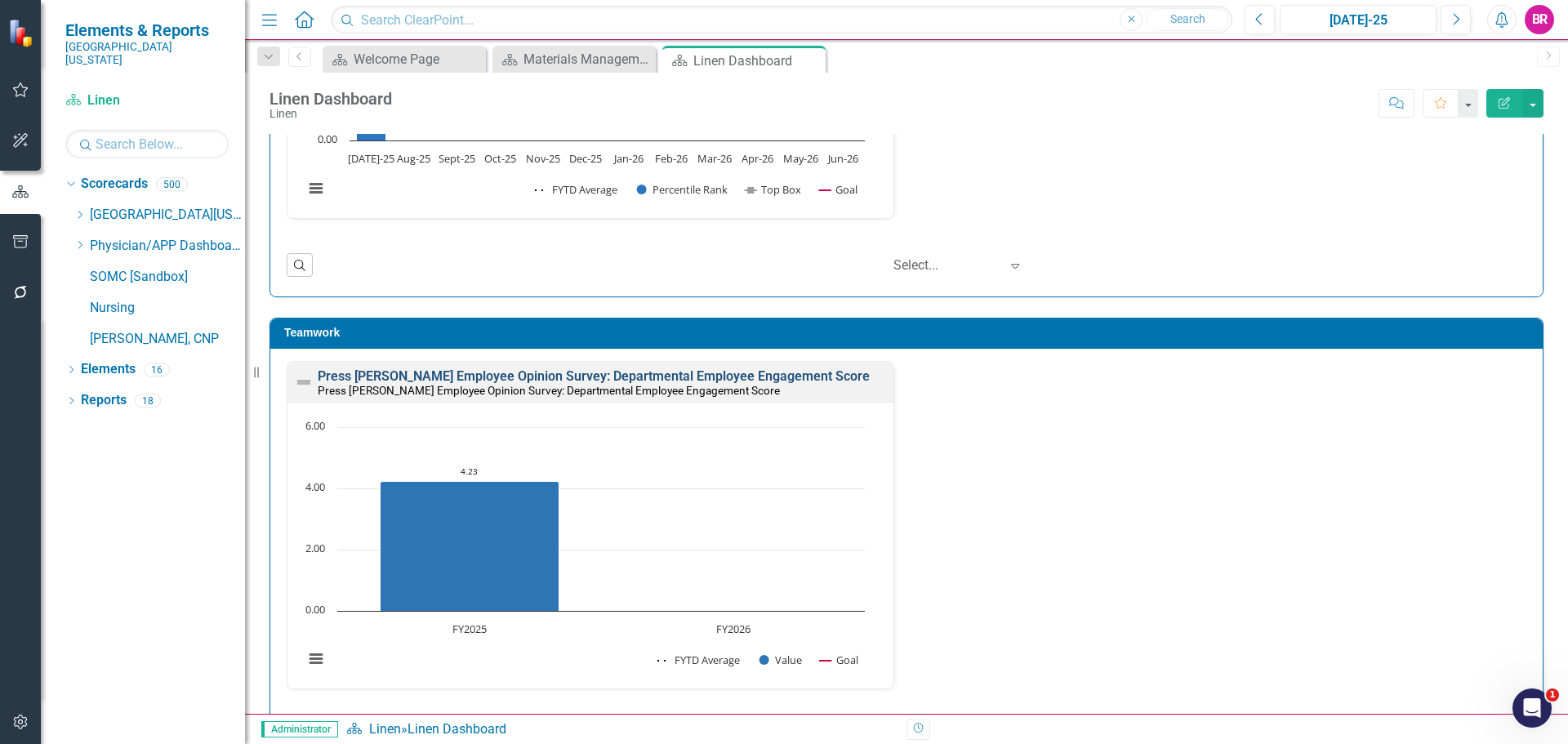
click at [796, 374] on link "Press [PERSON_NAME] Employee Opinion Survey: Departmental Employee Engagement S…" at bounding box center [594, 376] width 552 height 15
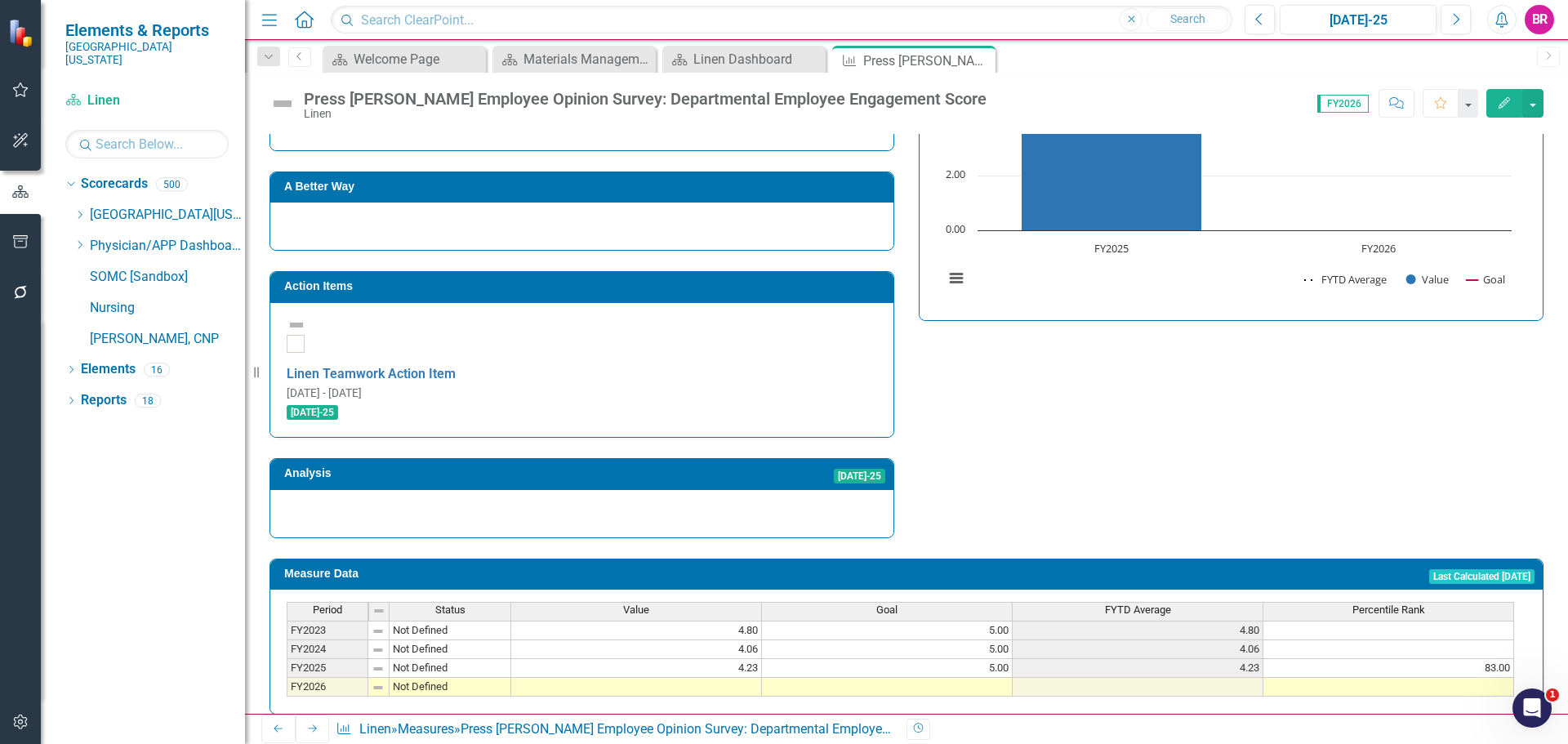
click at [997, 678] on td at bounding box center [887, 687] width 251 height 19
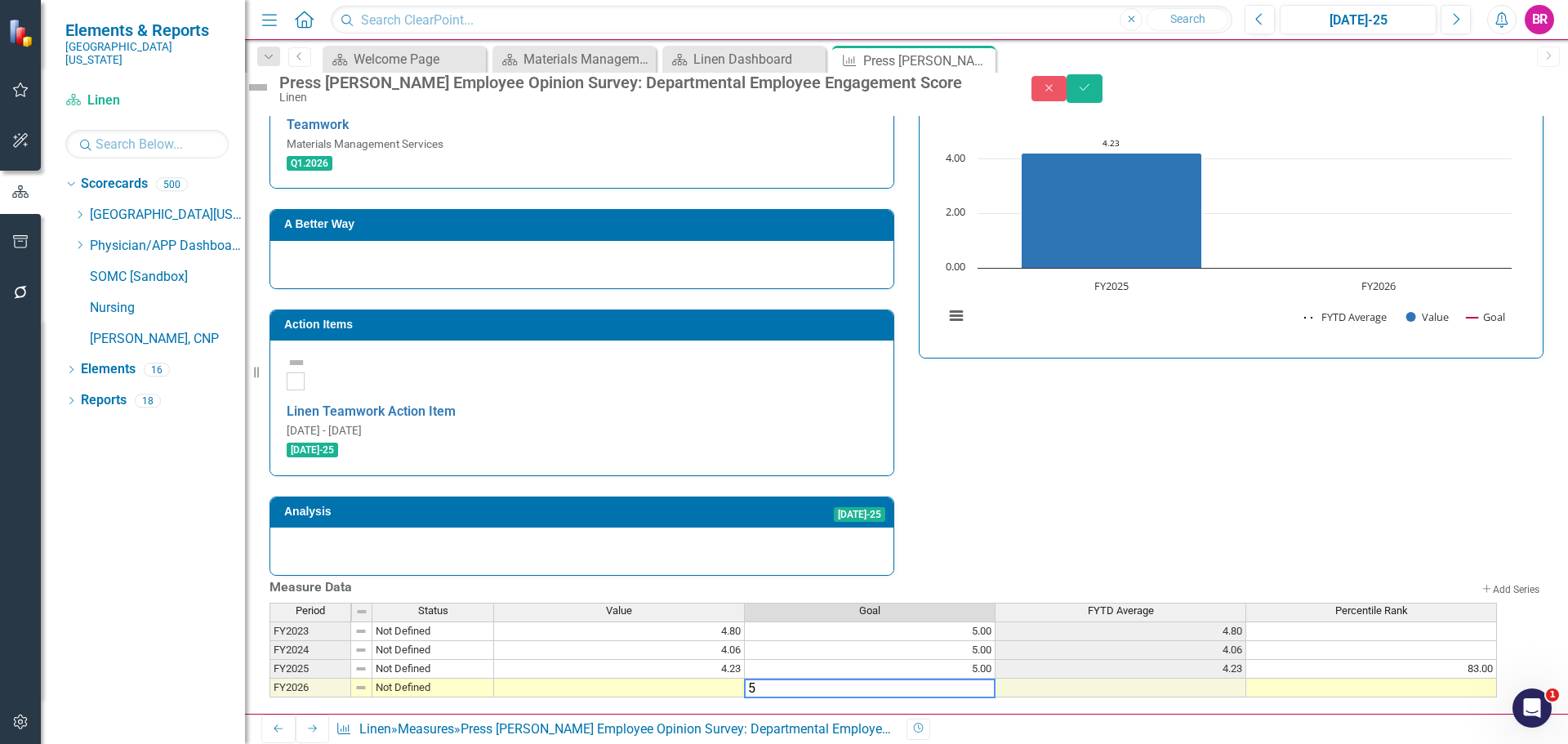
type textarea "5"
click at [1231, 424] on div "Strategic Values Teamwork Materials Management Services Q1.2026 A Better Way Ac…" at bounding box center [907, 305] width 1299 height 544
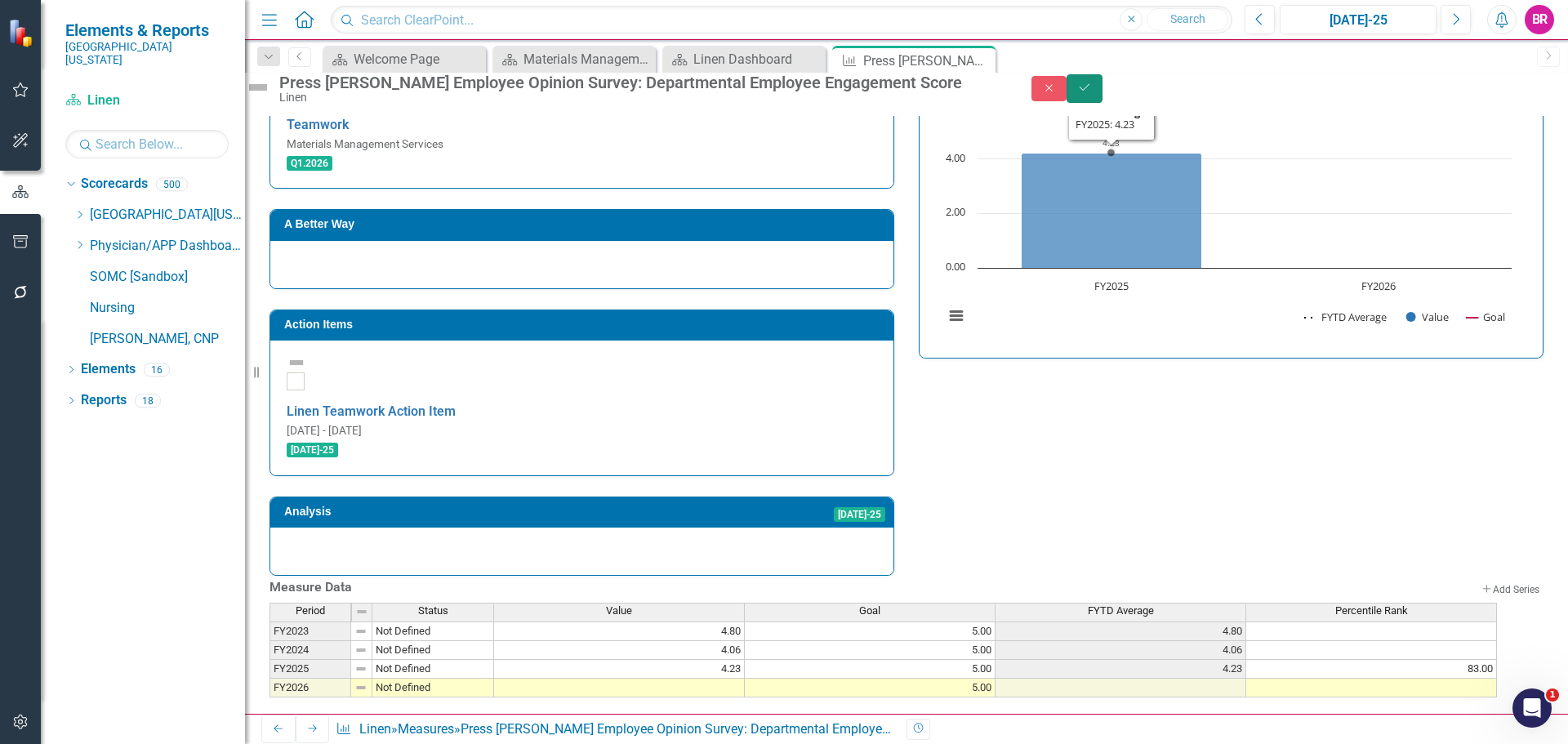
click at [1103, 103] on button "Save" at bounding box center [1084, 88] width 36 height 29
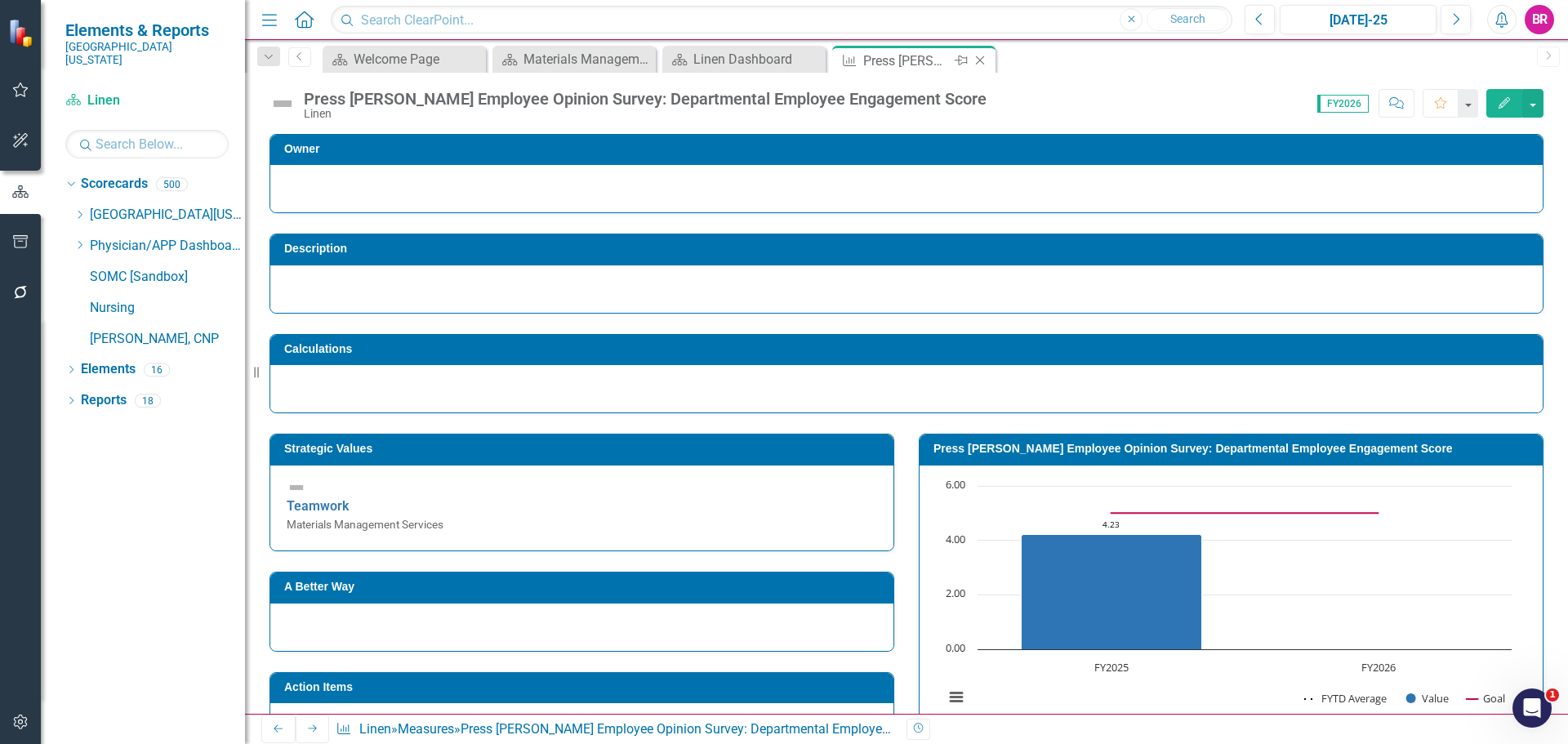
click at [980, 57] on icon "Close" at bounding box center [980, 61] width 16 height 13
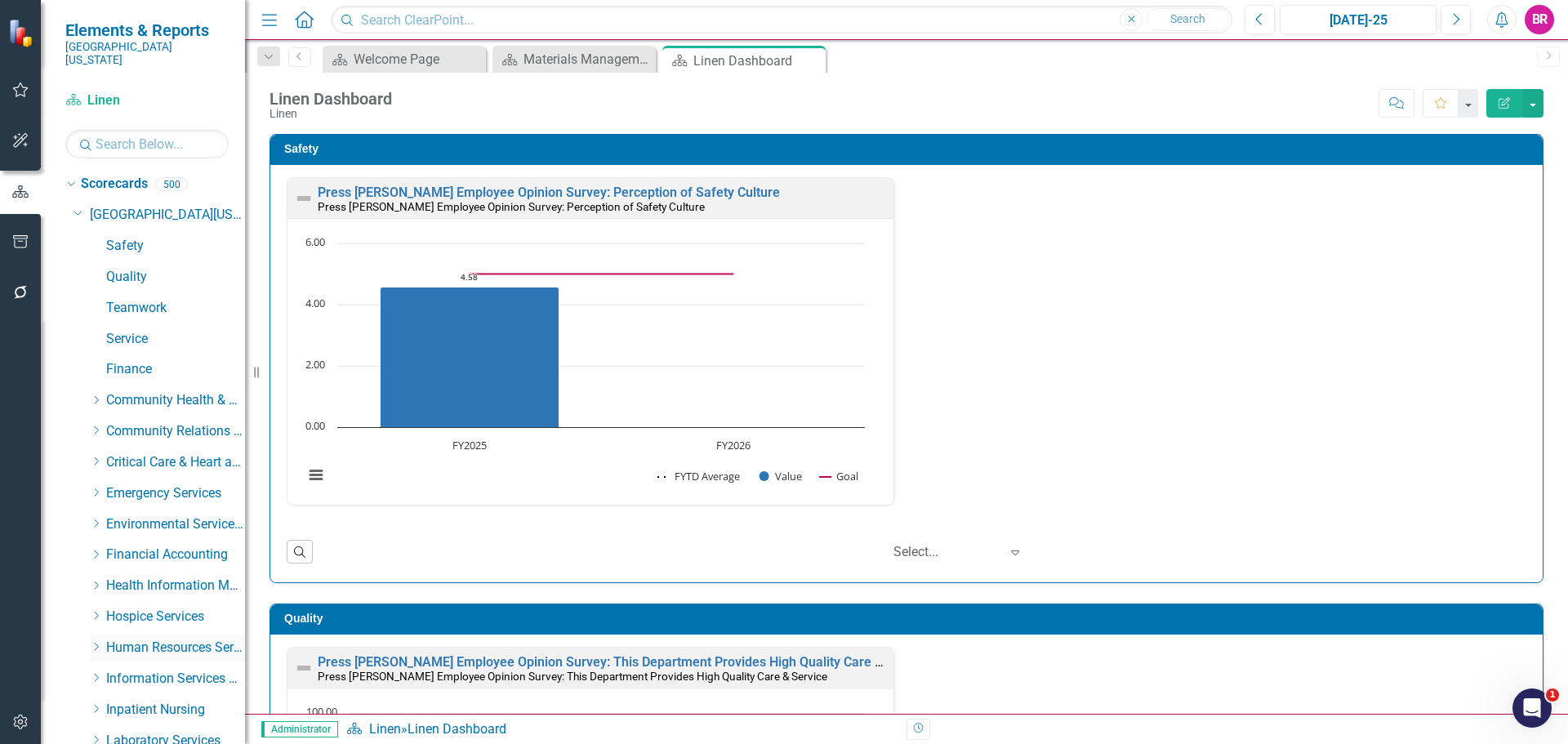
scroll to position [1551, 0]
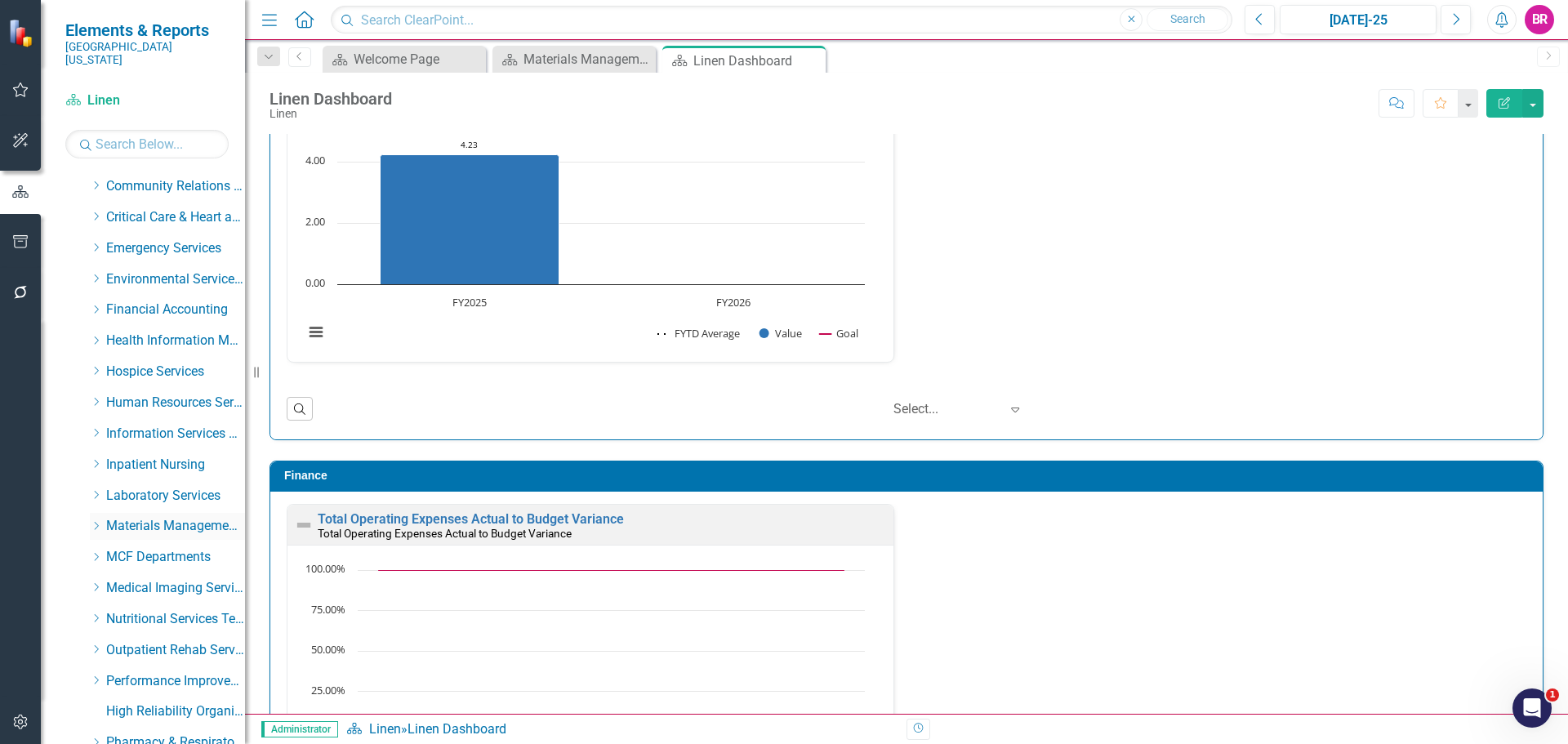
click at [92, 521] on icon "Dropdown" at bounding box center [95, 526] width 12 height 10
click at [138, 610] on link "Transportation" at bounding box center [183, 620] width 122 height 19
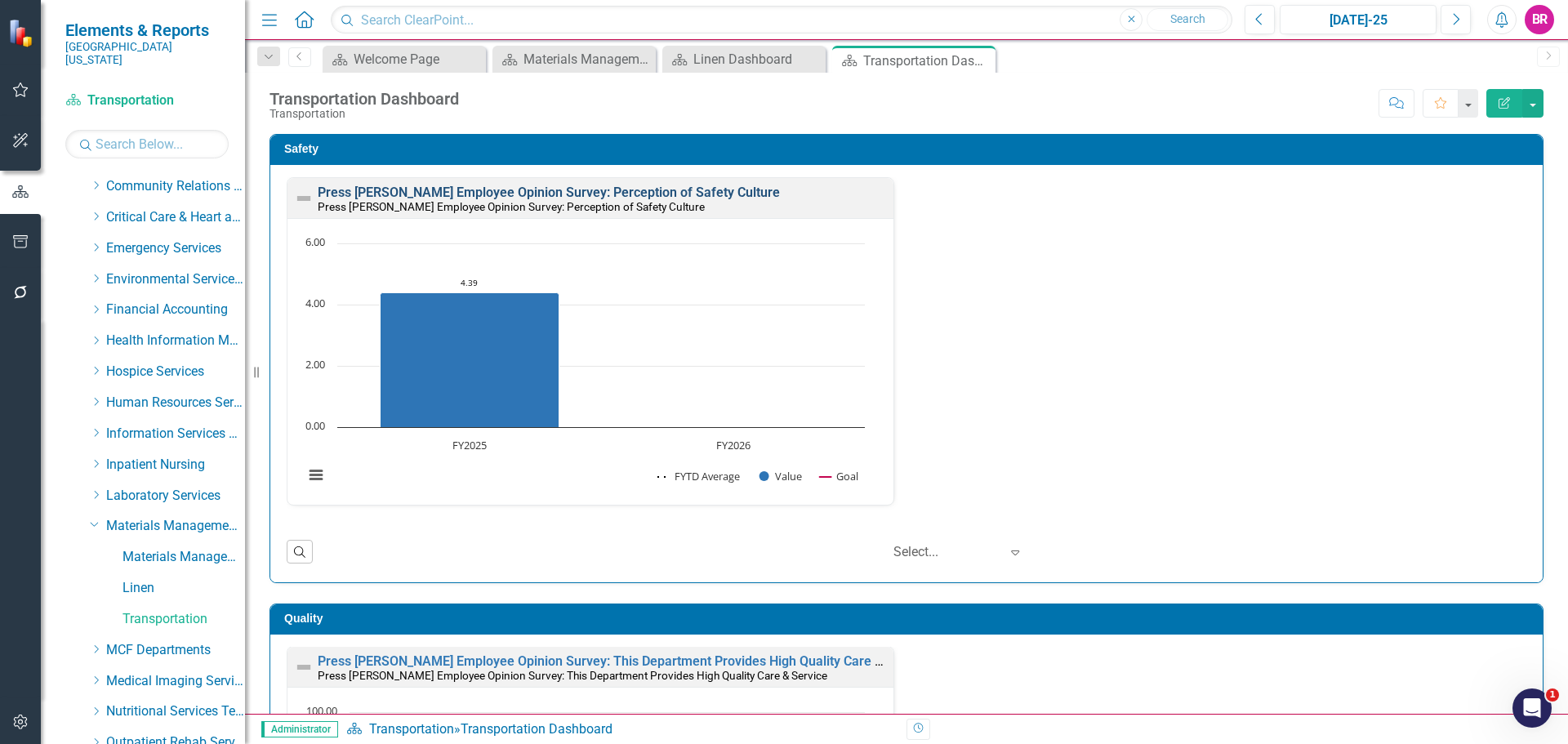
click at [585, 191] on link "Press [PERSON_NAME] Employee Opinion Survey: Perception of Safety Culture" at bounding box center [549, 192] width 462 height 15
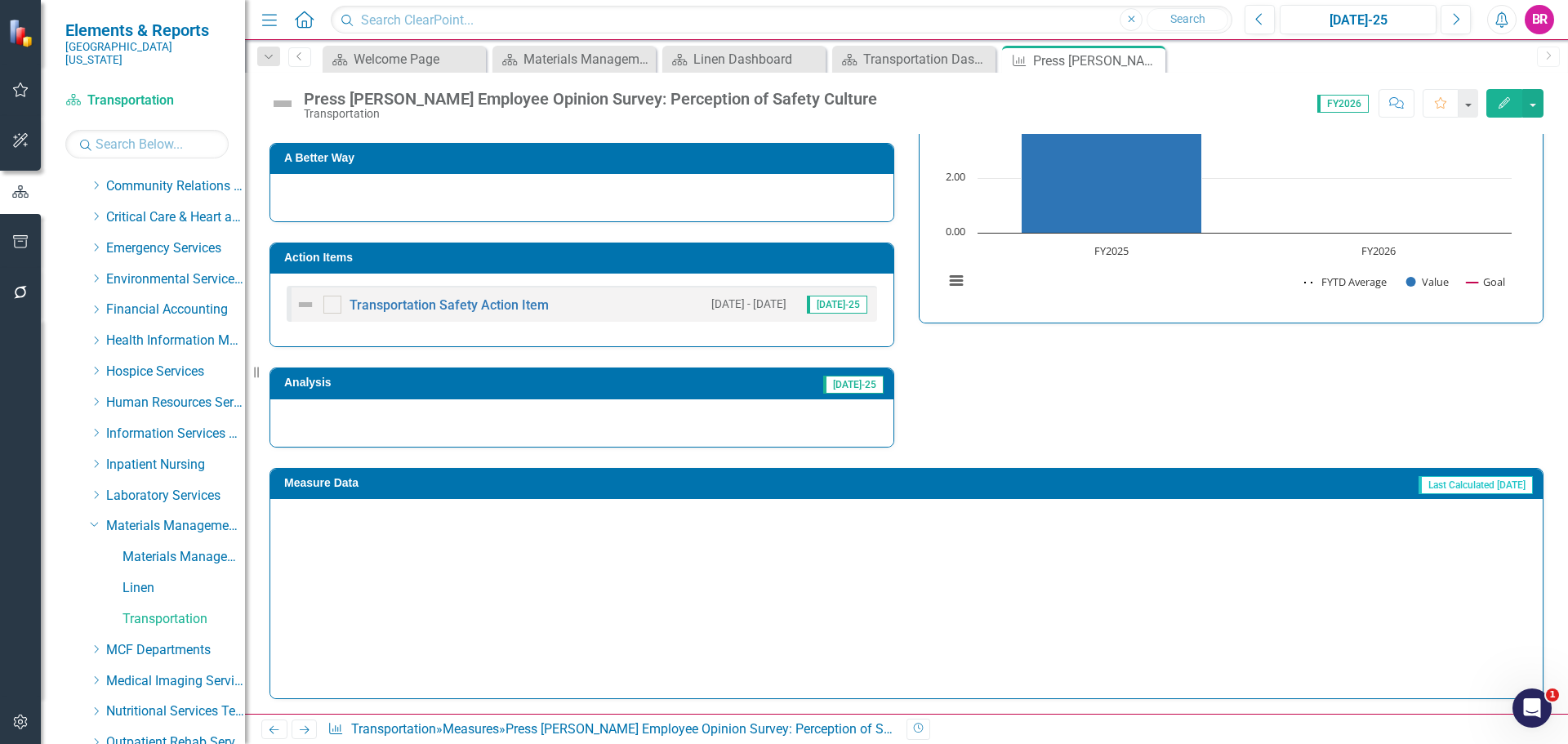
scroll to position [419, 0]
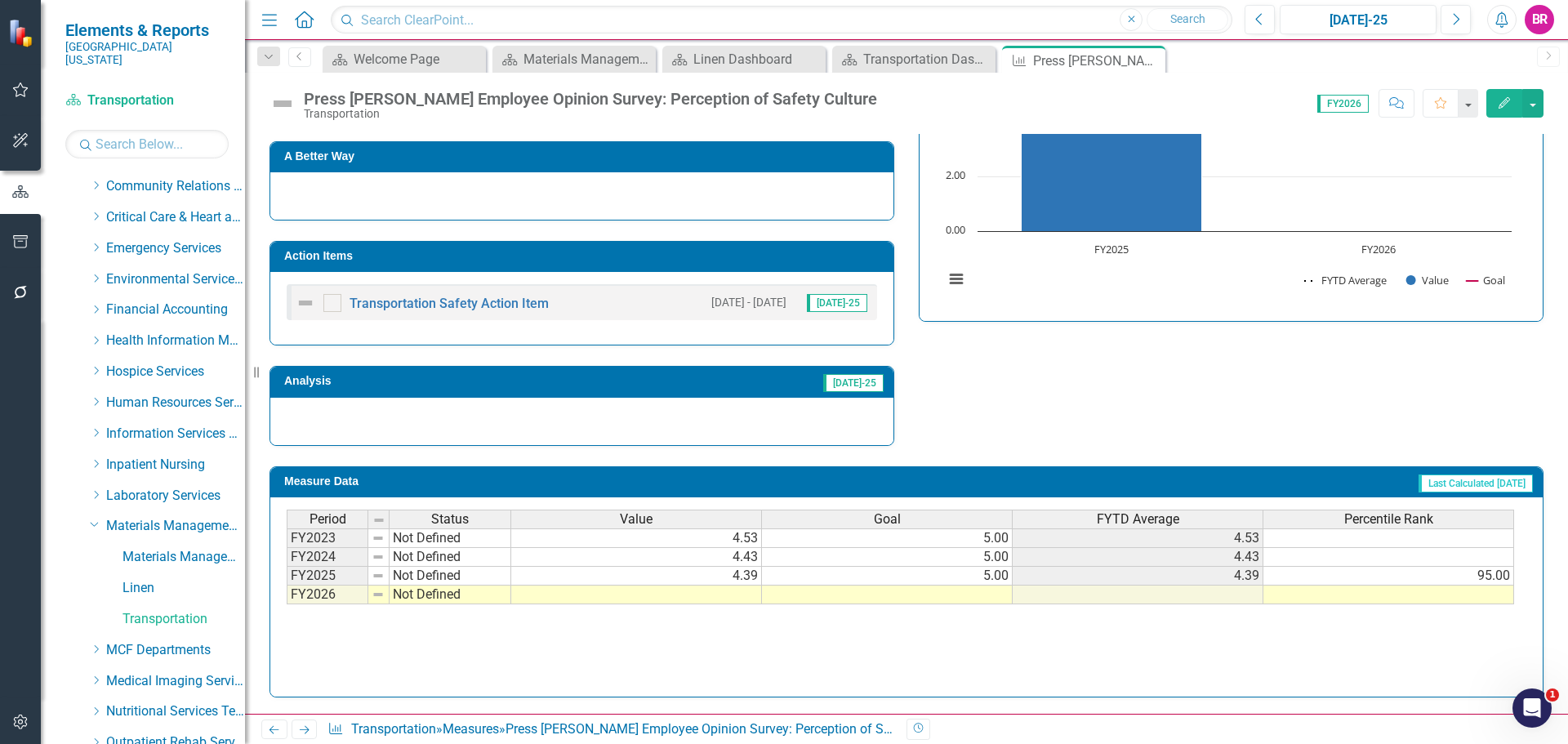
click at [996, 600] on td at bounding box center [887, 595] width 251 height 19
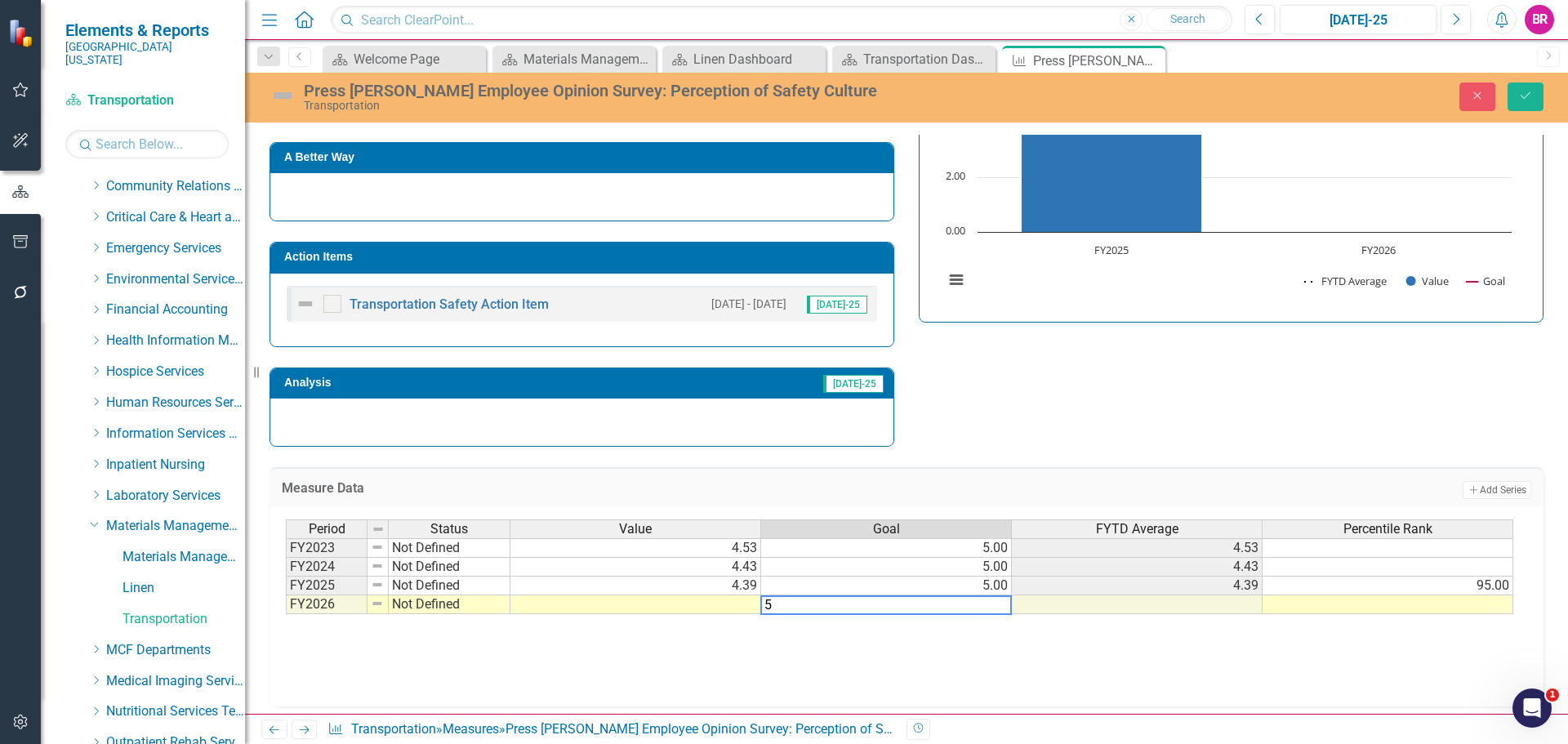
type textarea "5"
click at [1065, 406] on div "Strategic Values Safety Materials Management Services Q1.2026 A Better Way Acti…" at bounding box center [907, 222] width 1299 height 451
click at [1531, 98] on icon "Save" at bounding box center [1525, 95] width 14 height 12
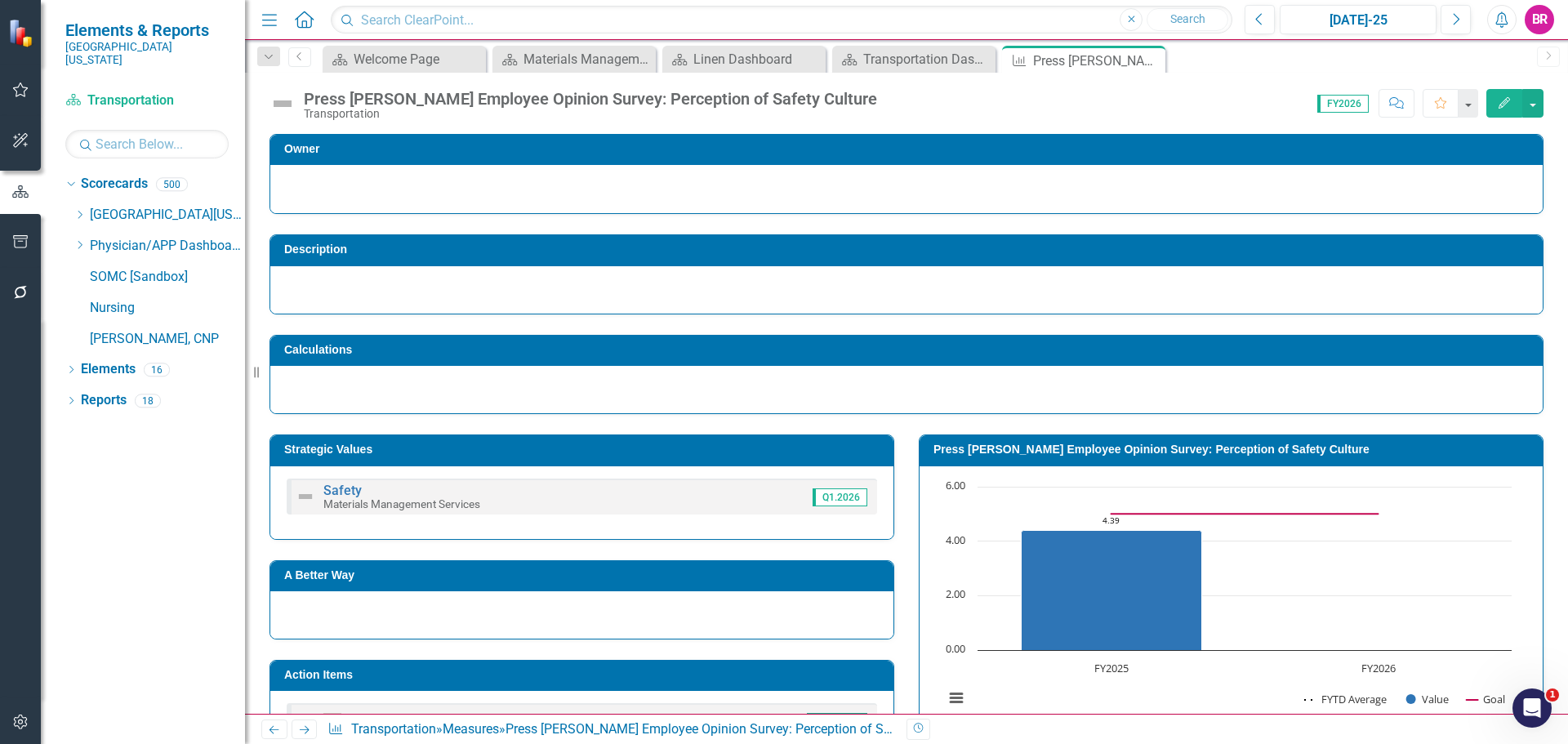
scroll to position [0, 0]
click at [1153, 63] on icon "Close" at bounding box center [1150, 61] width 16 height 13
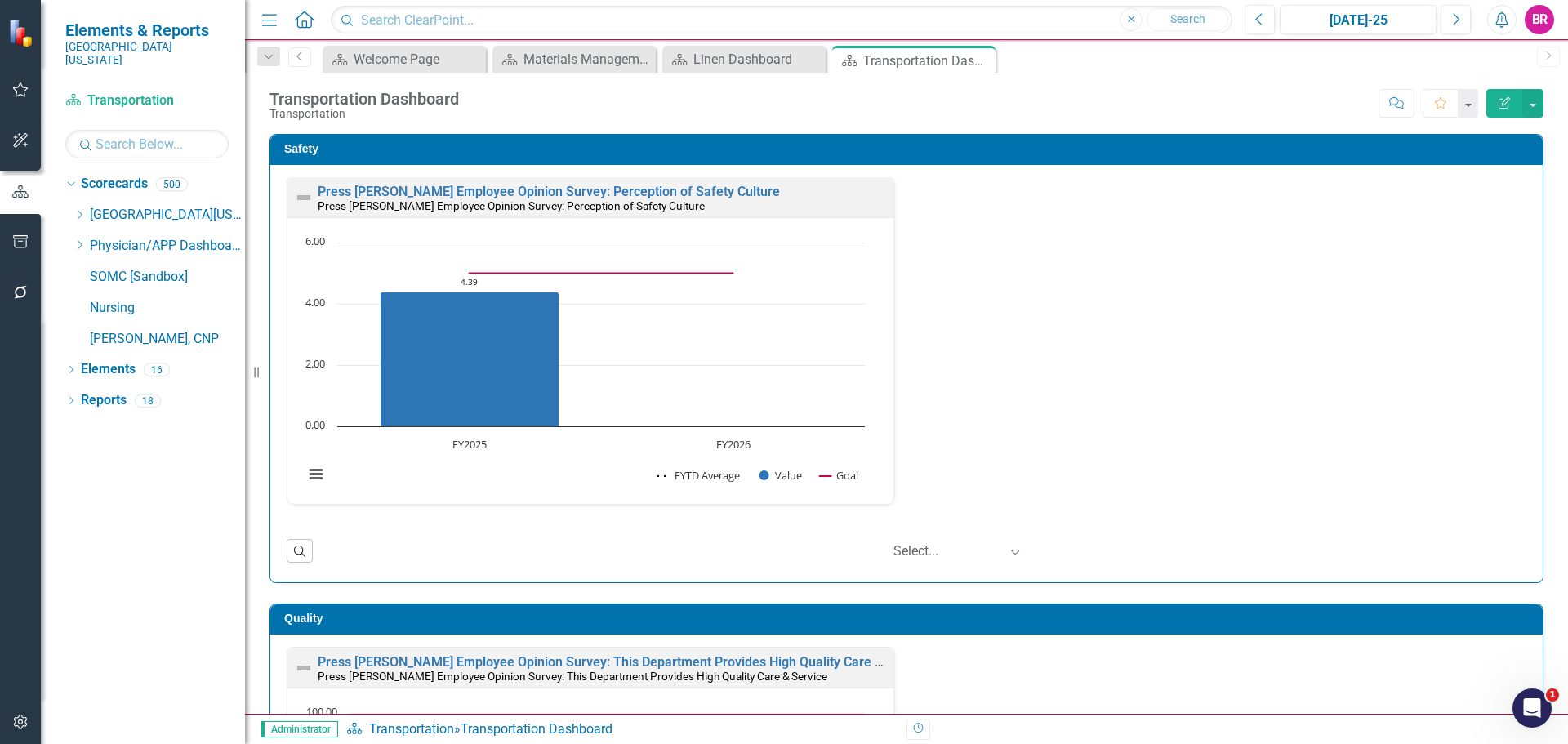
scroll to position [163, 0]
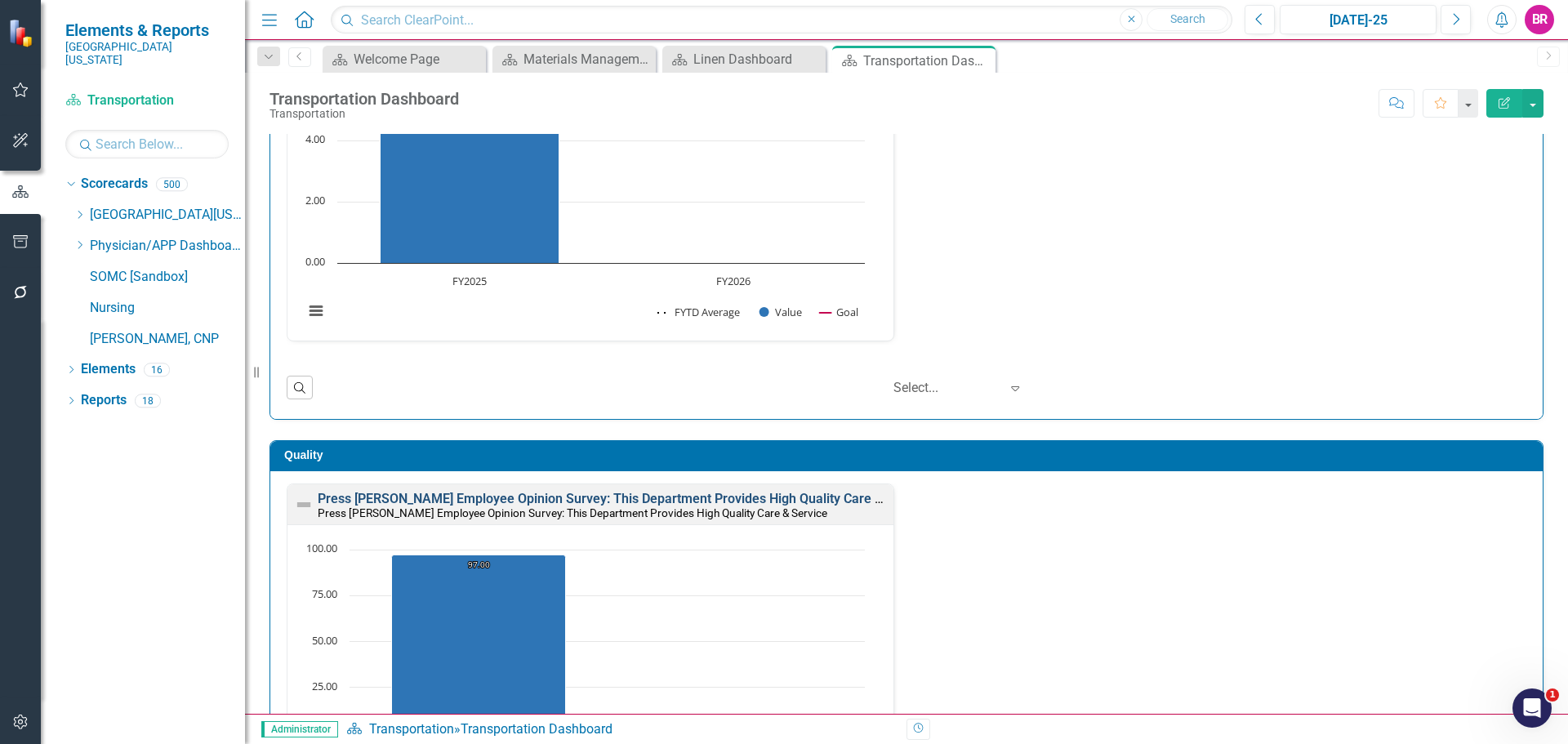
click at [687, 495] on link "Press [PERSON_NAME] Employee Opinion Survey: This Department Provides High Qual…" at bounding box center [624, 499] width 612 height 15
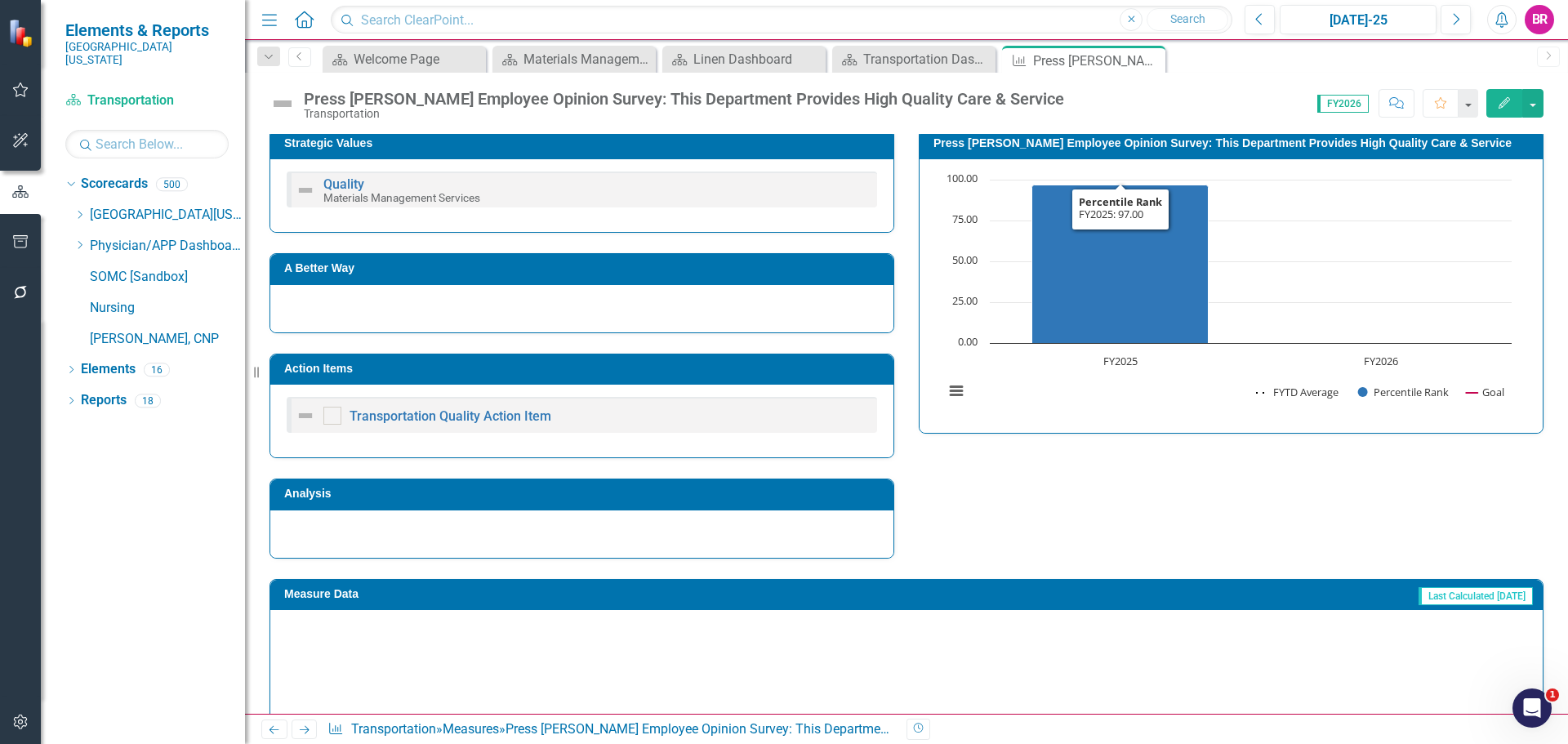
scroll to position [692, 0]
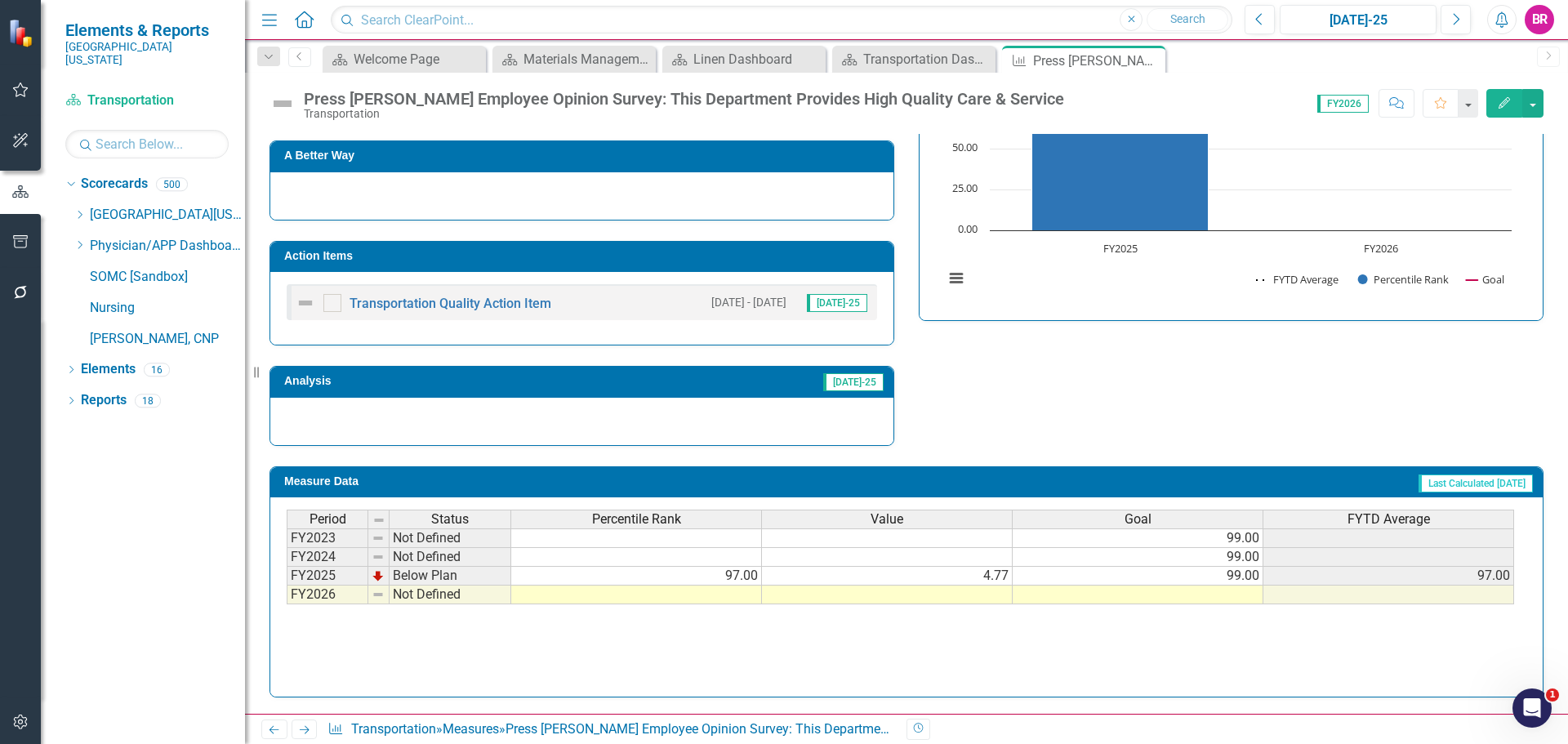
click at [1237, 597] on td at bounding box center [1138, 595] width 251 height 19
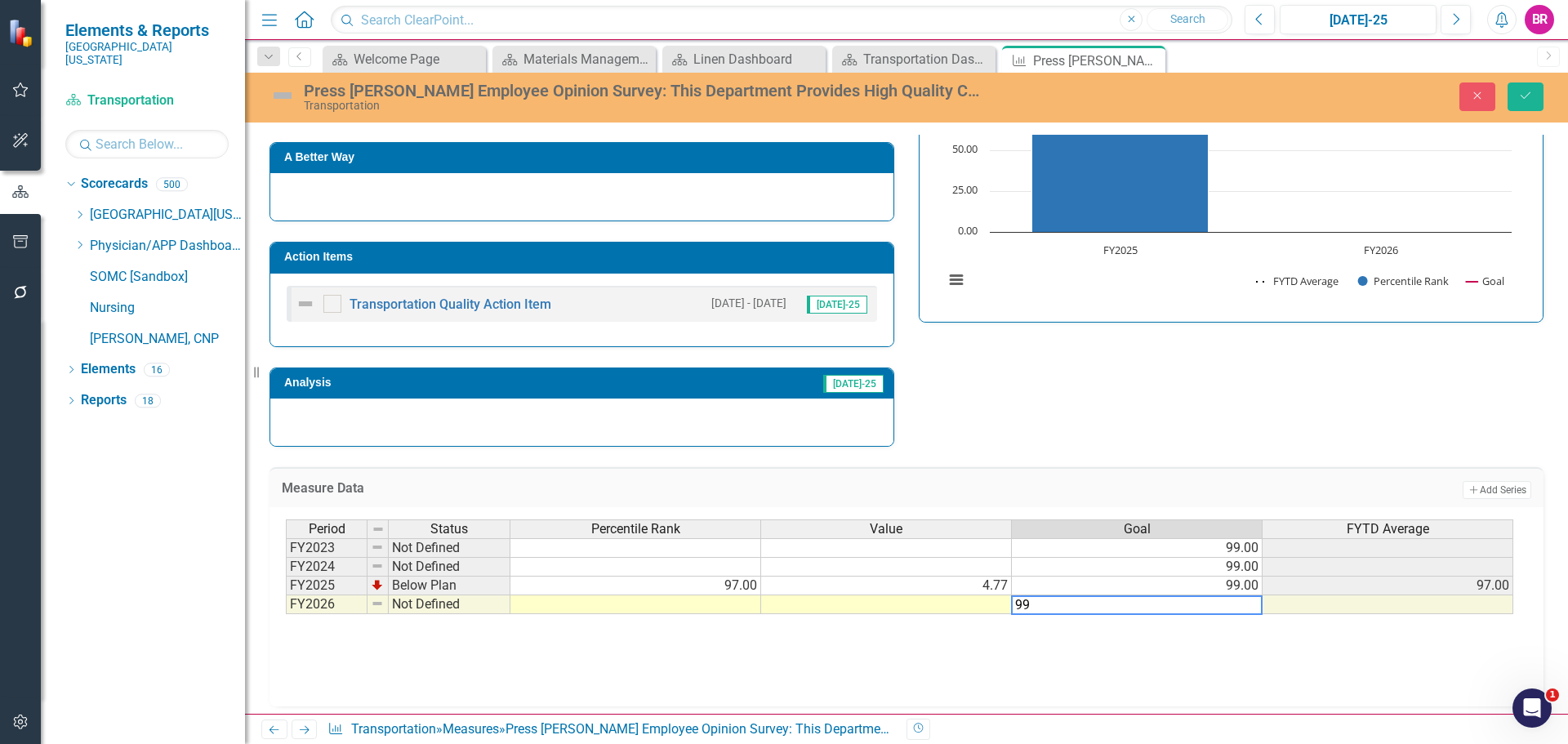
type textarea "99"
click at [1305, 362] on div "Strategic Values Quality Materials Management Services Q1.2026 A Better Way Act…" at bounding box center [907, 221] width 1299 height 451
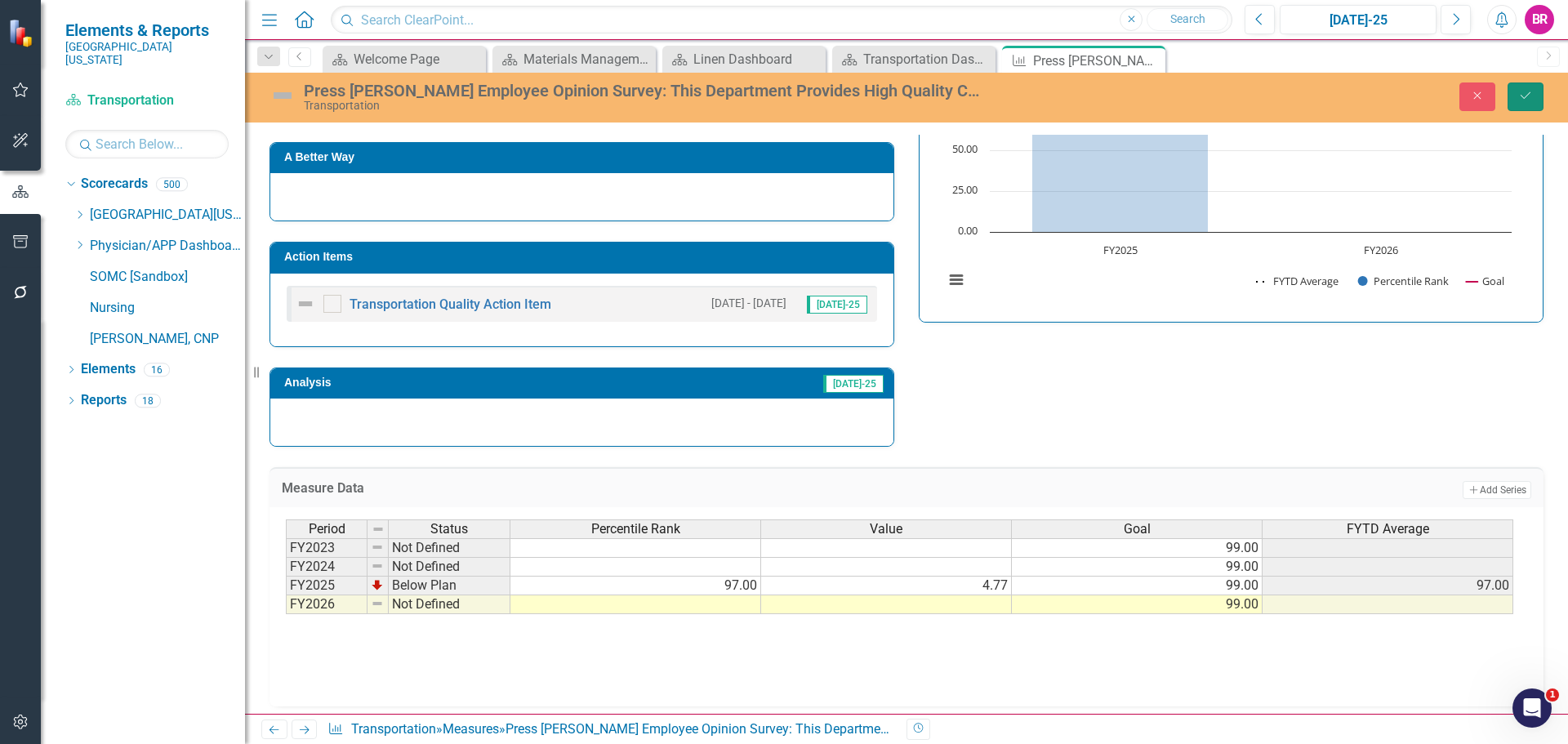
click at [1520, 101] on icon "Save" at bounding box center [1525, 95] width 14 height 12
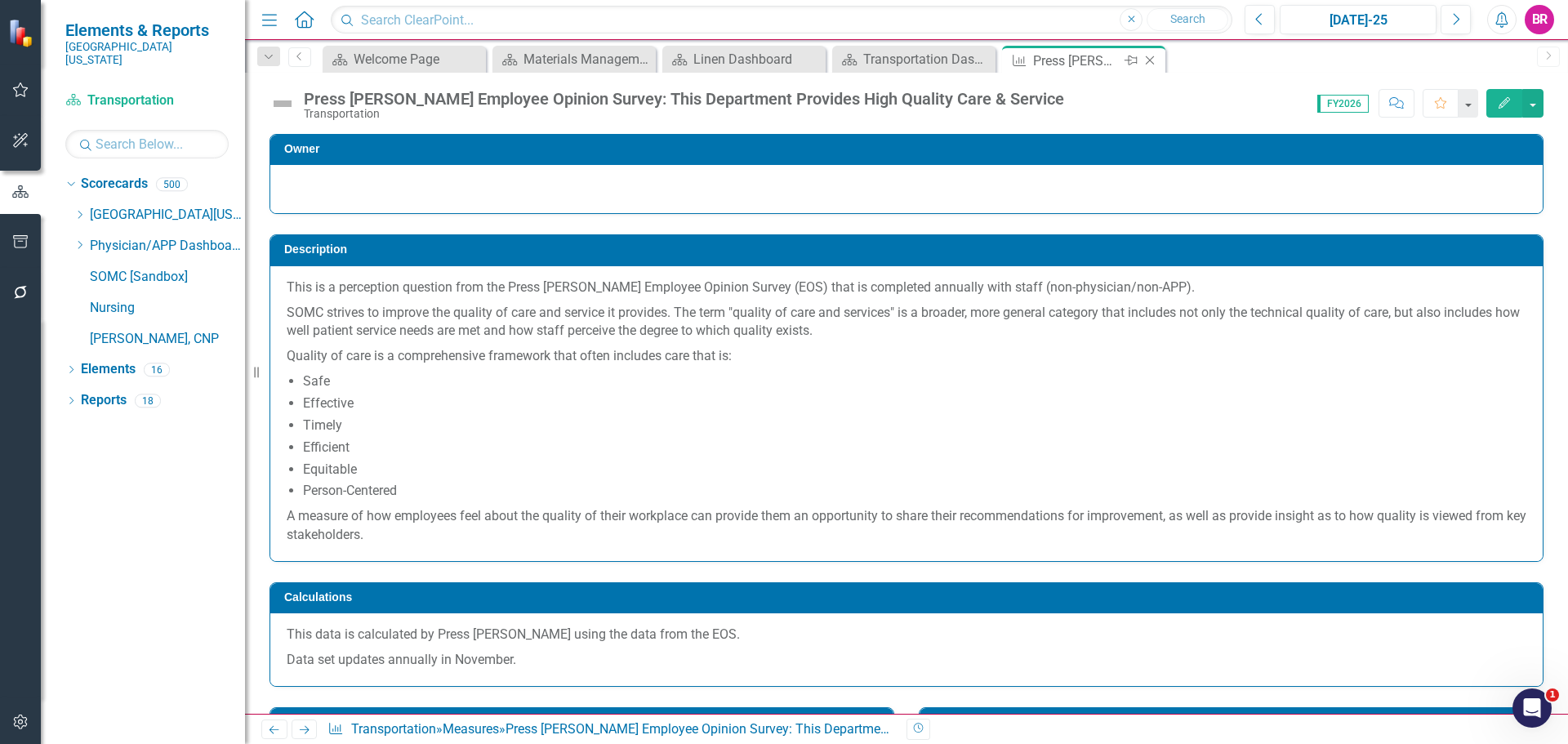
click at [1153, 58] on icon at bounding box center [1150, 61] width 9 height 9
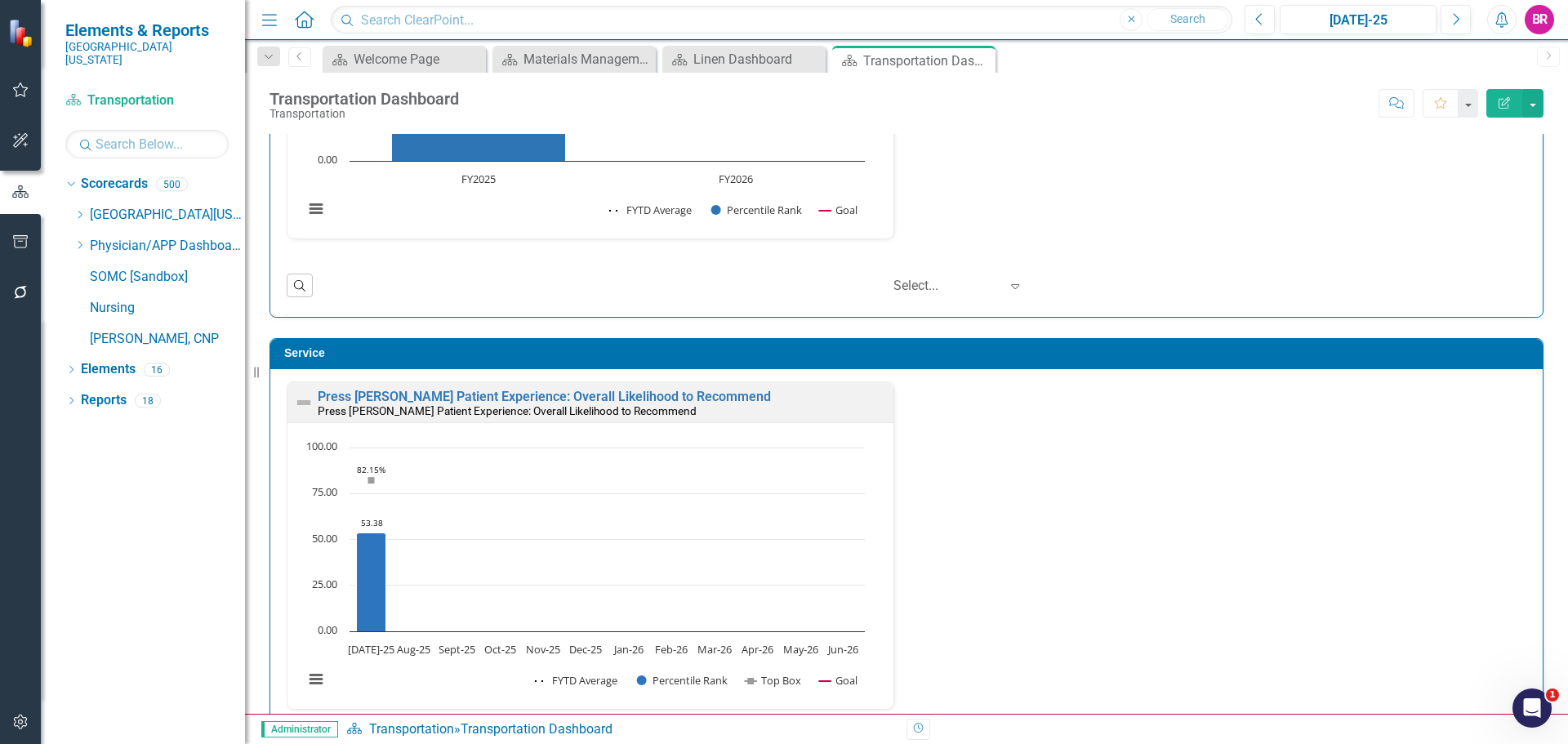
scroll to position [1, 0]
click at [671, 398] on link "Press [PERSON_NAME] Patient Experience: Overall Likelihood to Recommend" at bounding box center [545, 396] width 454 height 15
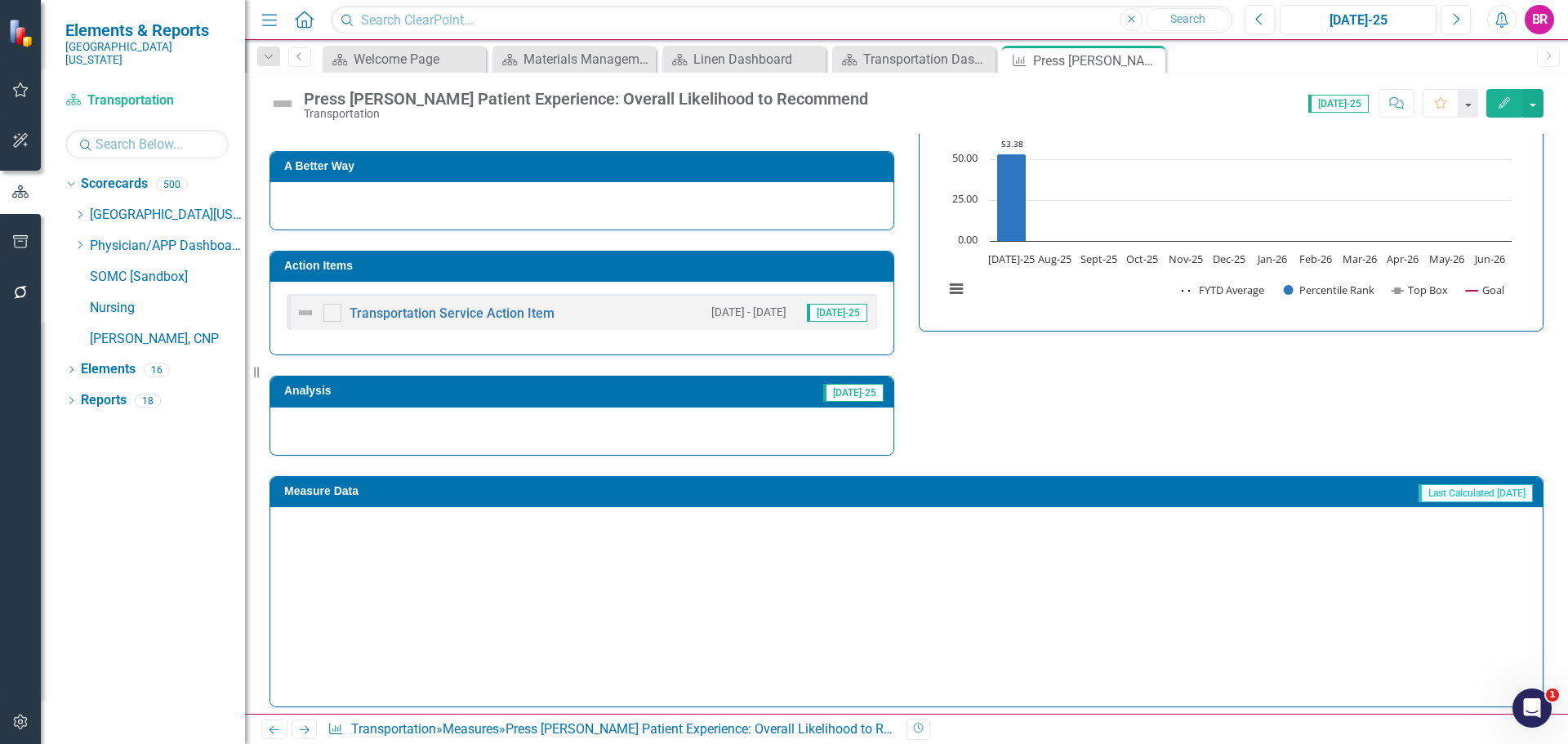
scroll to position [419, 0]
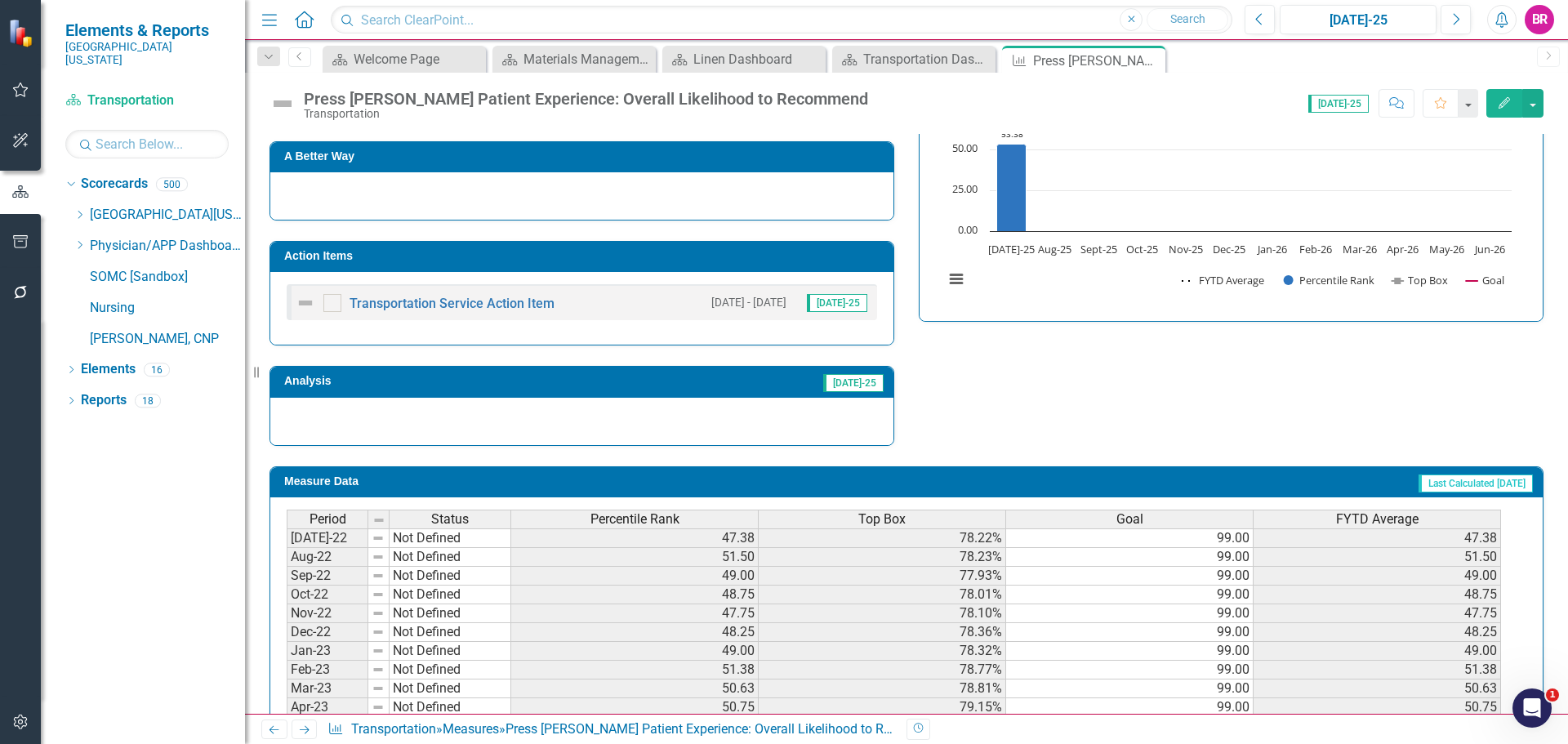
click at [744, 255] on h3 "Action Items" at bounding box center [585, 256] width 601 height 12
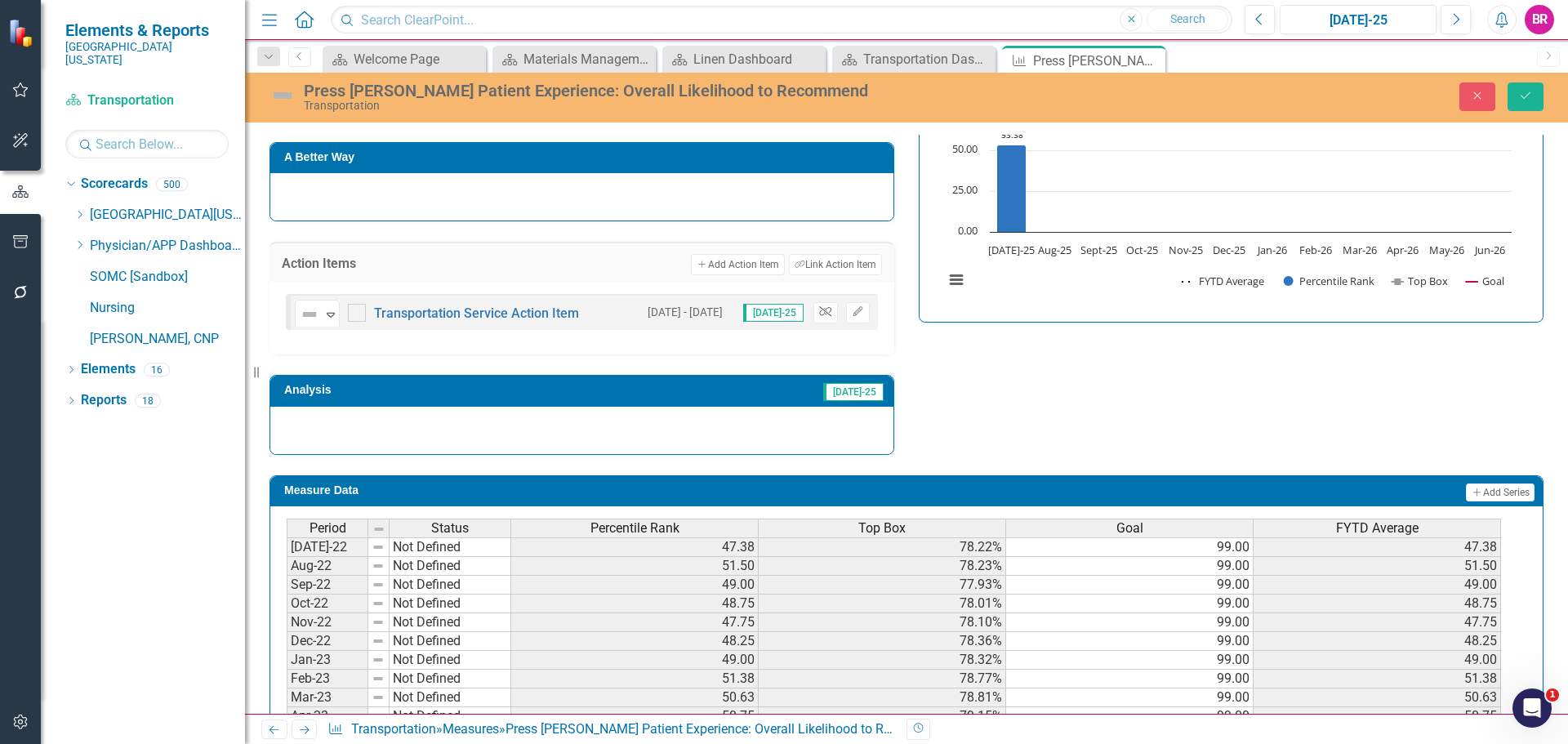
click at [820, 314] on icon "button" at bounding box center [825, 311] width 12 height 10
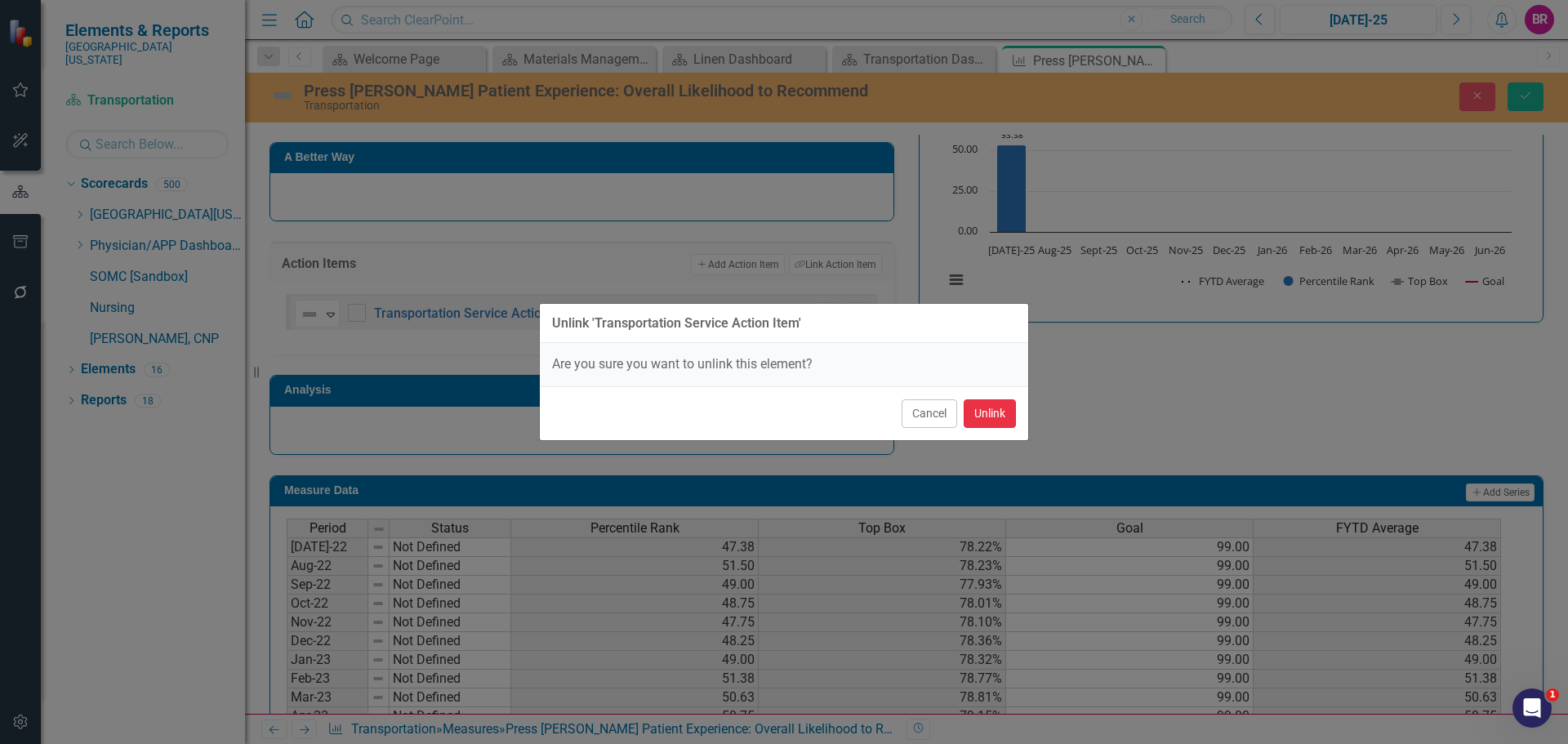
drag, startPoint x: 986, startPoint y: 423, endPoint x: 1033, endPoint y: 429, distance: 47.4
click at [986, 424] on button "Unlink" at bounding box center [990, 413] width 52 height 29
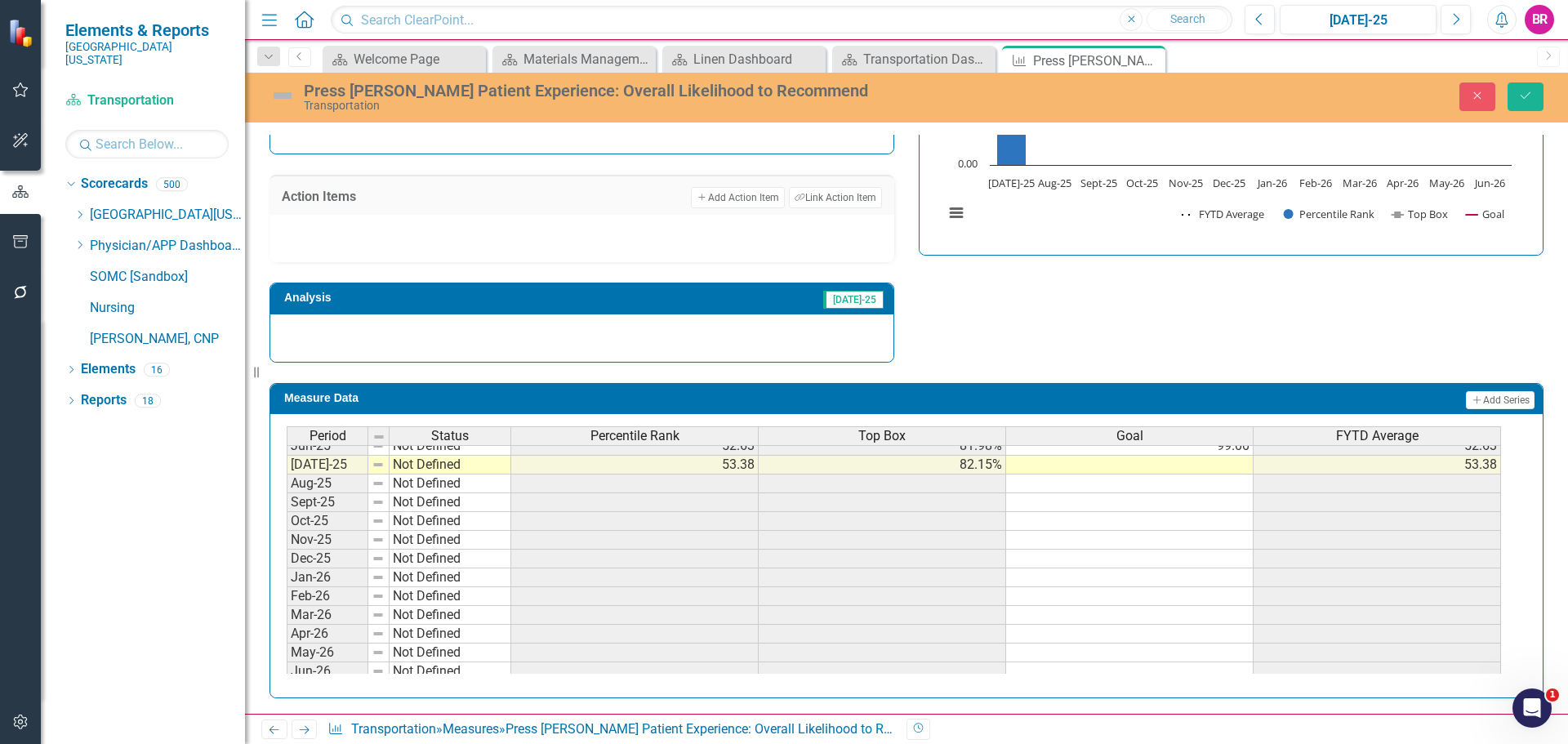
scroll to position [0, 0]
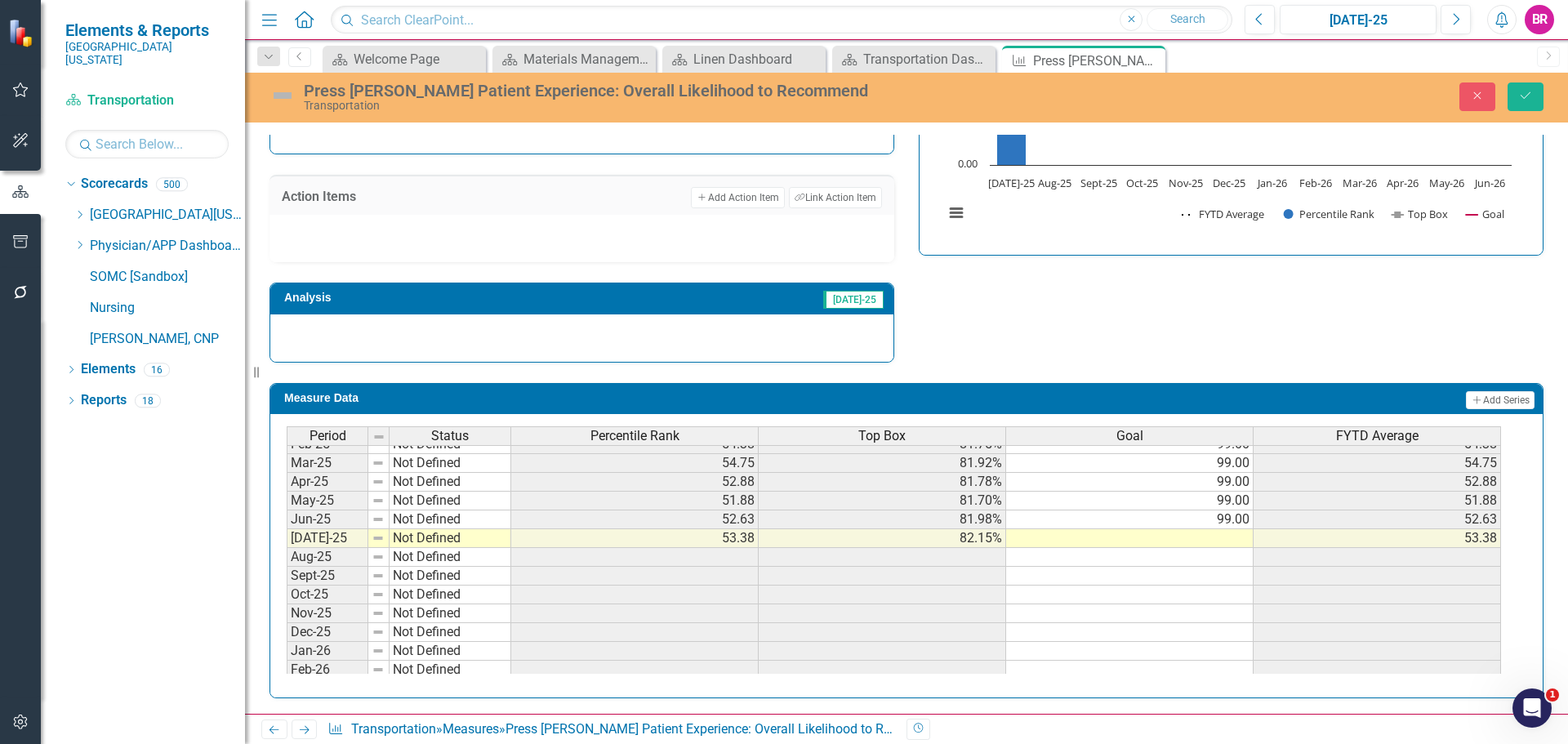
click at [1218, 518] on tbody "Jan-24 Not Defined 58.75 81.76% 99.00 58.75 Feb-24 Not Defined 60.88 82.12% 99.…" at bounding box center [893, 472] width 1214 height 564
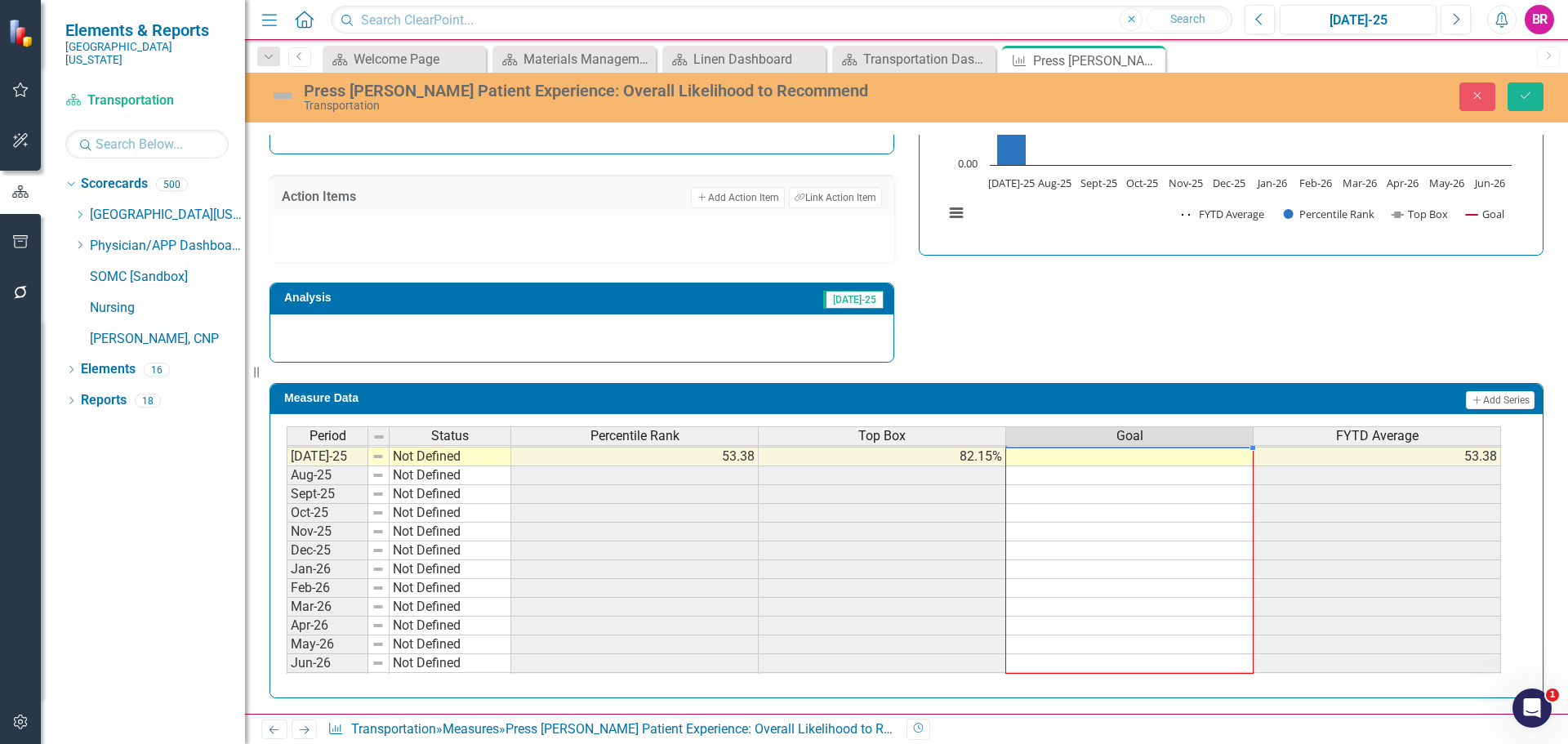
drag, startPoint x: 1253, startPoint y: 530, endPoint x: 1239, endPoint y: 665, distance: 135.7
click at [286, 665] on div "Period Status Percentile Rank Top Box Goal FYTD Average Jun-24 Not Defined 59.7…" at bounding box center [286, 436] width 0 height 508
type textarea "99"
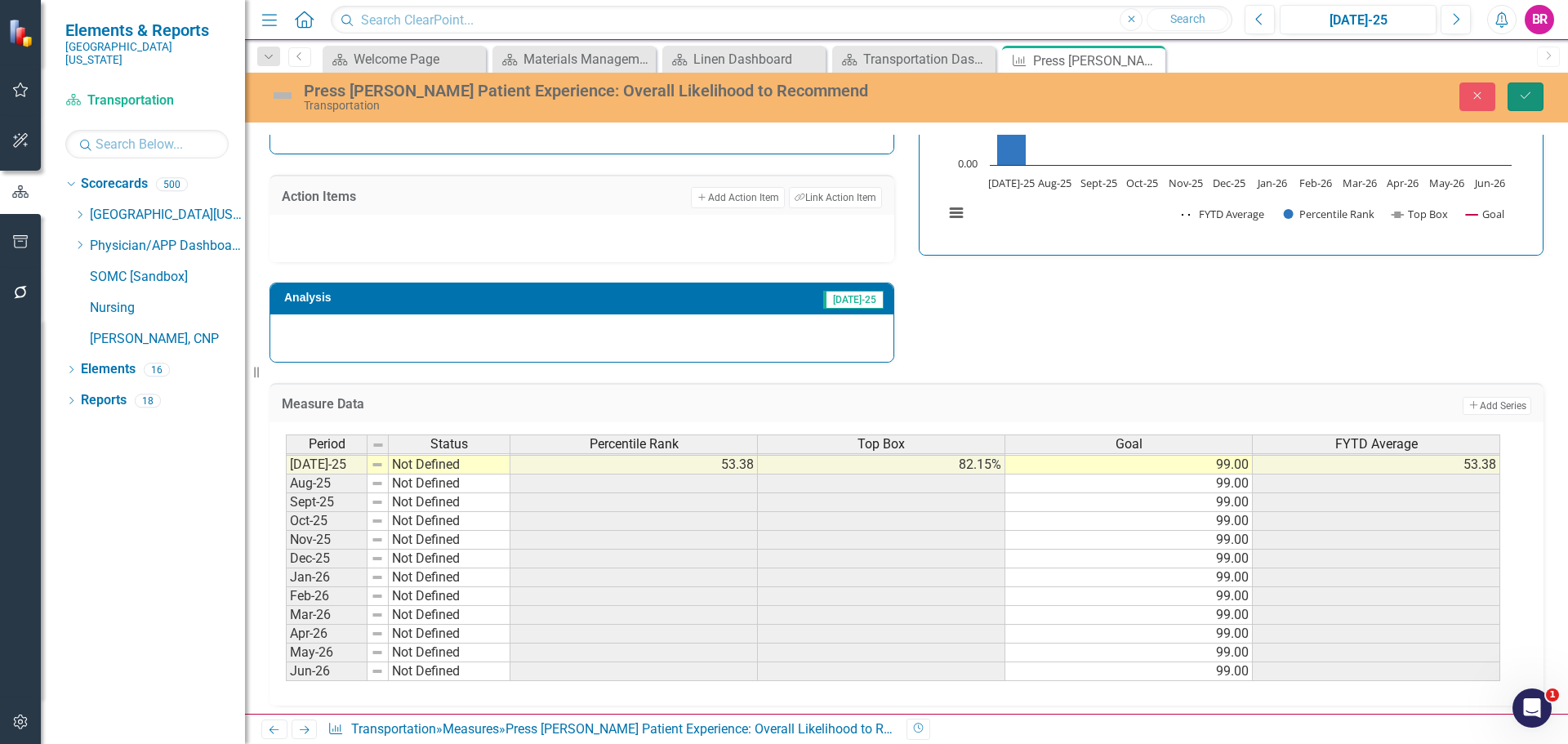
click at [1534, 93] on button "Save" at bounding box center [1525, 97] width 36 height 29
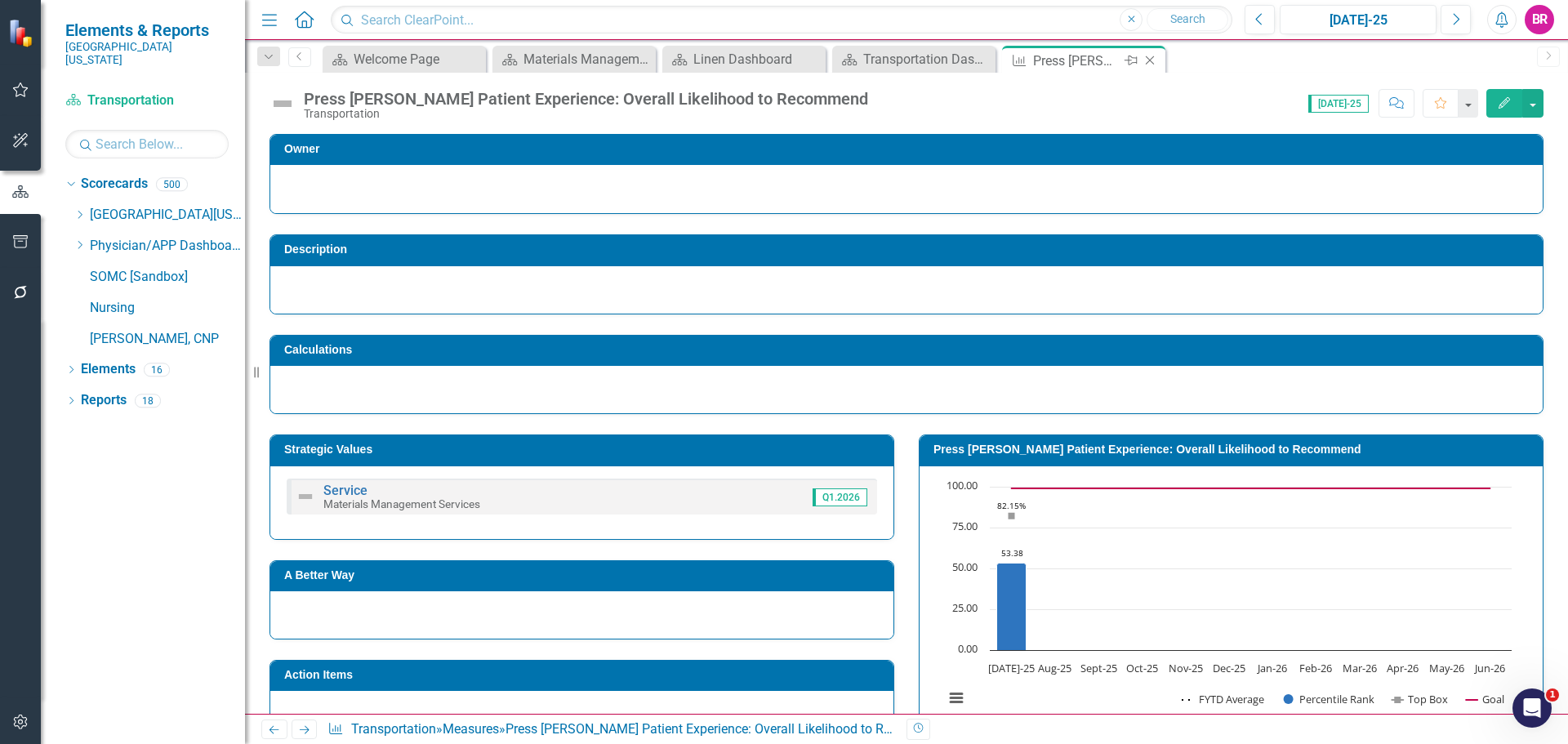
click at [1144, 61] on icon "Close" at bounding box center [1150, 61] width 16 height 13
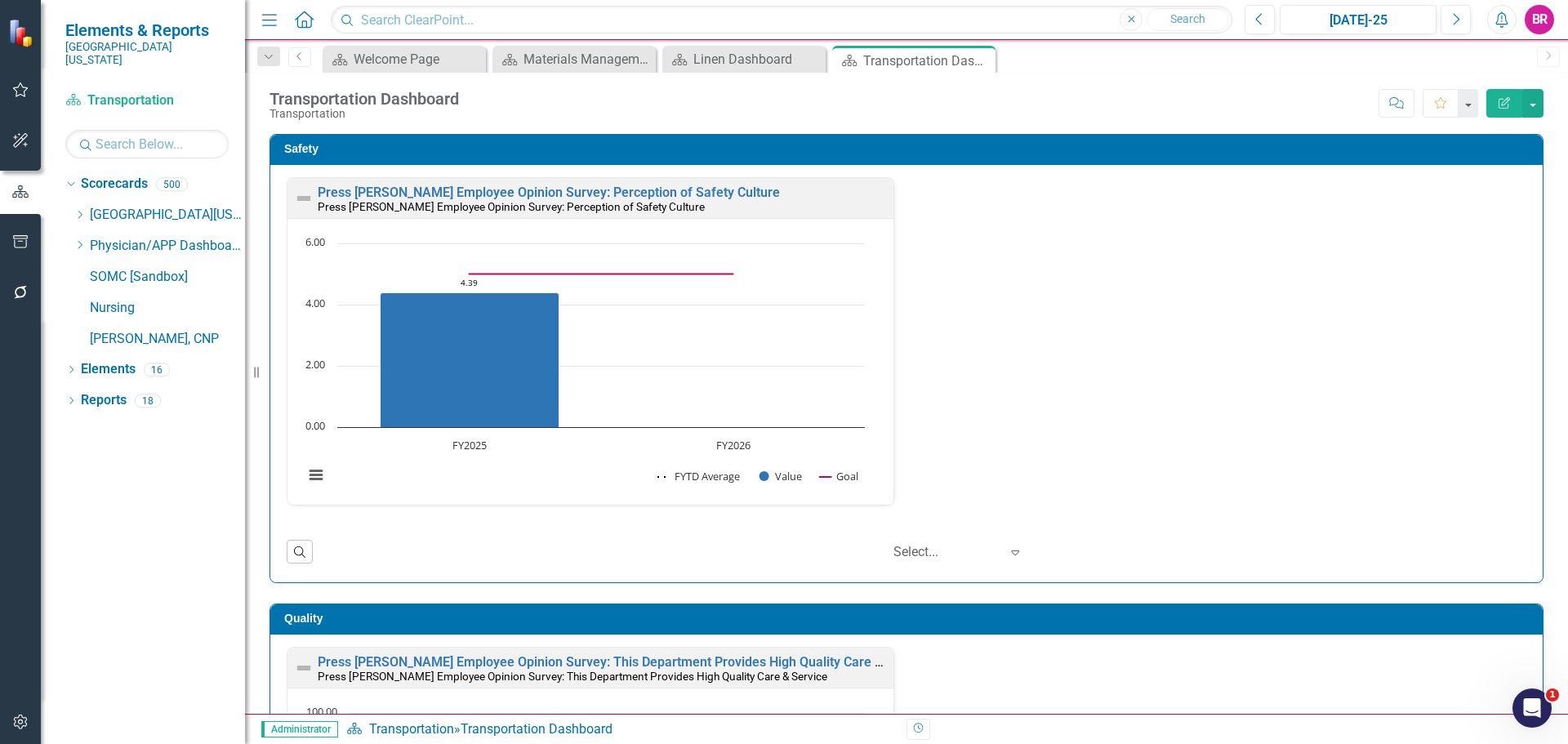
click at [1540, 437] on div "Safety Press Ganey Employee Opinion Survey: Perception of Safety Culture Press …" at bounding box center [907, 348] width 1299 height 470
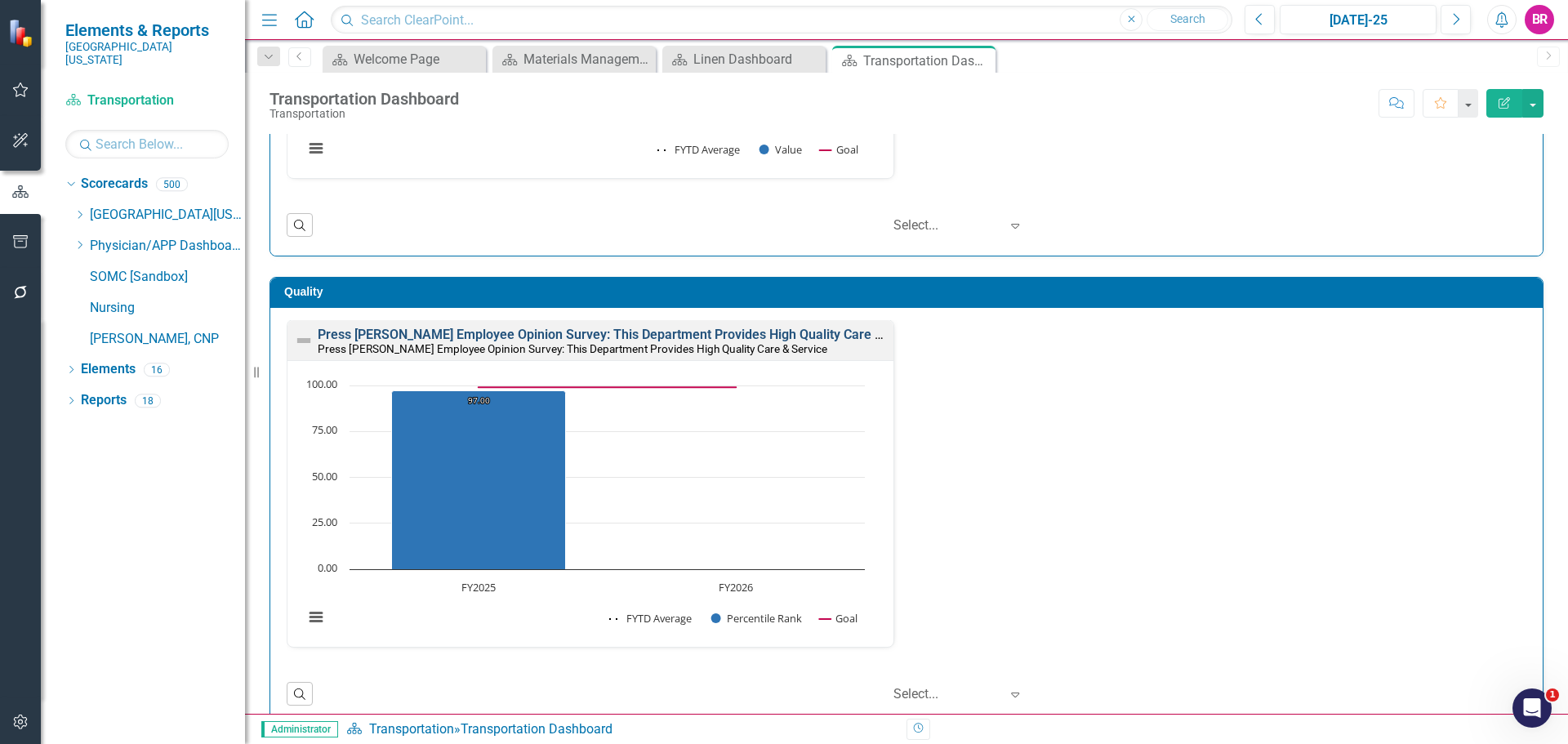
click at [807, 327] on link "Press [PERSON_NAME] Employee Opinion Survey: This Department Provides High Qual…" at bounding box center [624, 335] width 612 height 15
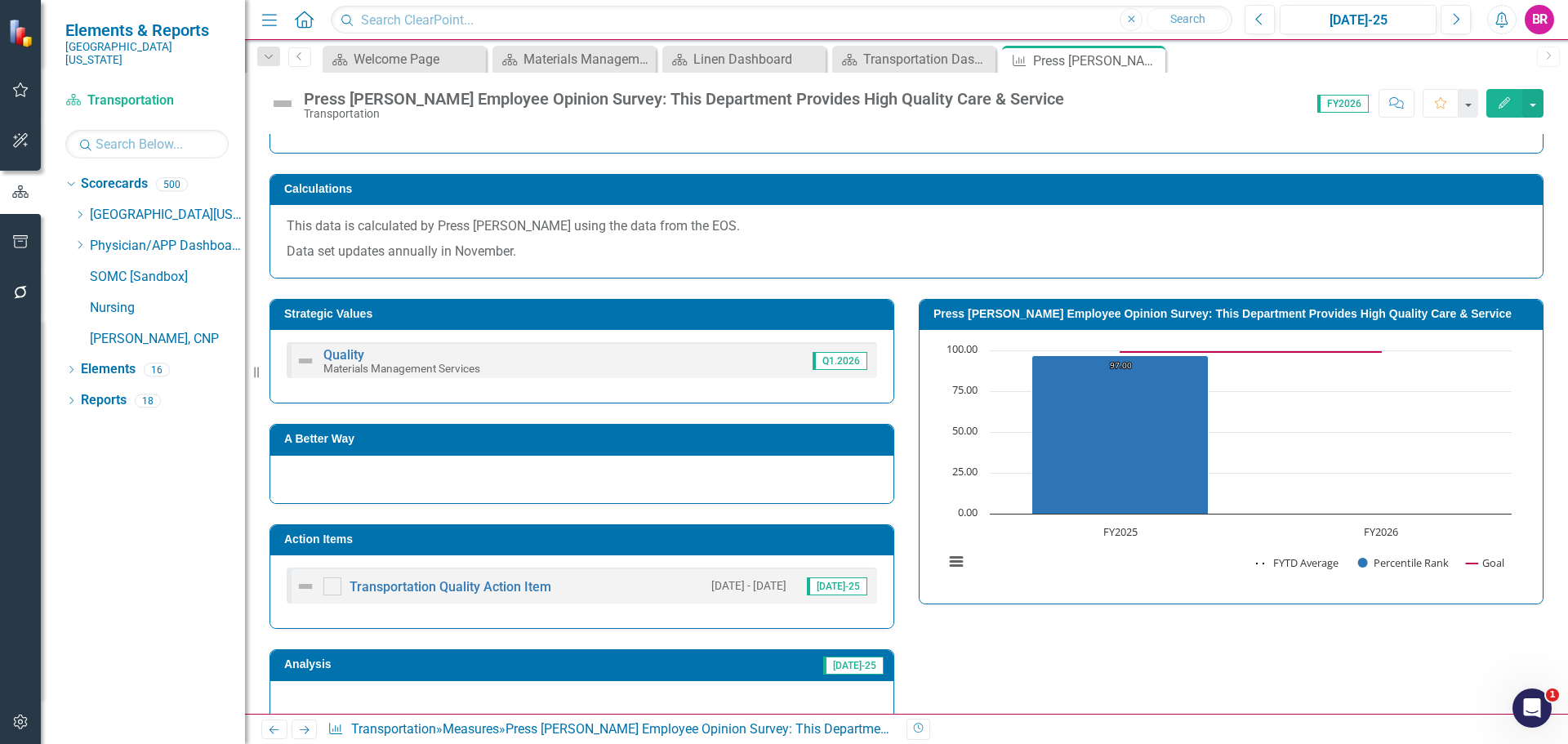
click at [717, 539] on h3 "Action Items" at bounding box center [585, 539] width 601 height 12
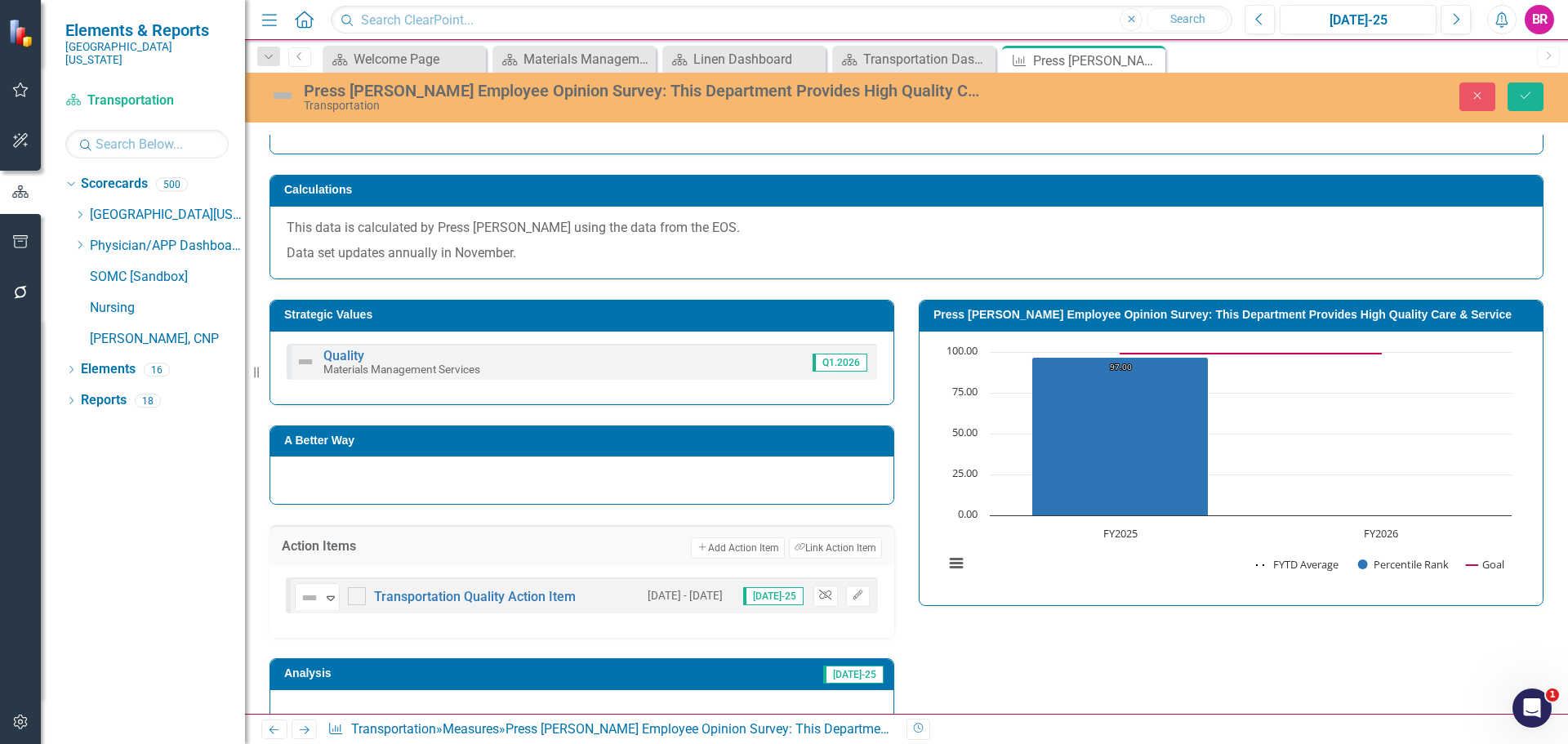
click at [819, 592] on icon "Unlink" at bounding box center [825, 595] width 12 height 10
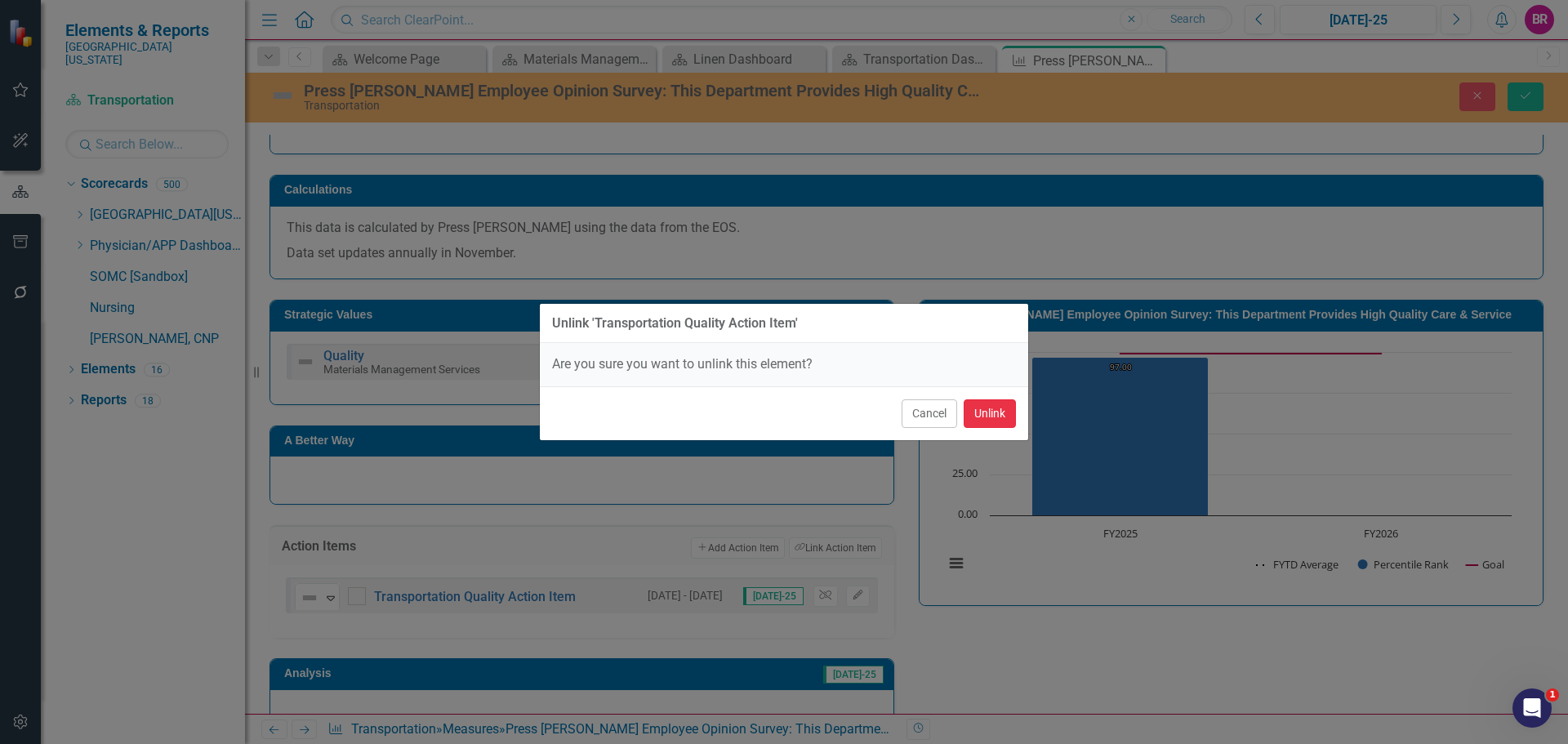
click at [999, 412] on button "Unlink" at bounding box center [990, 413] width 52 height 29
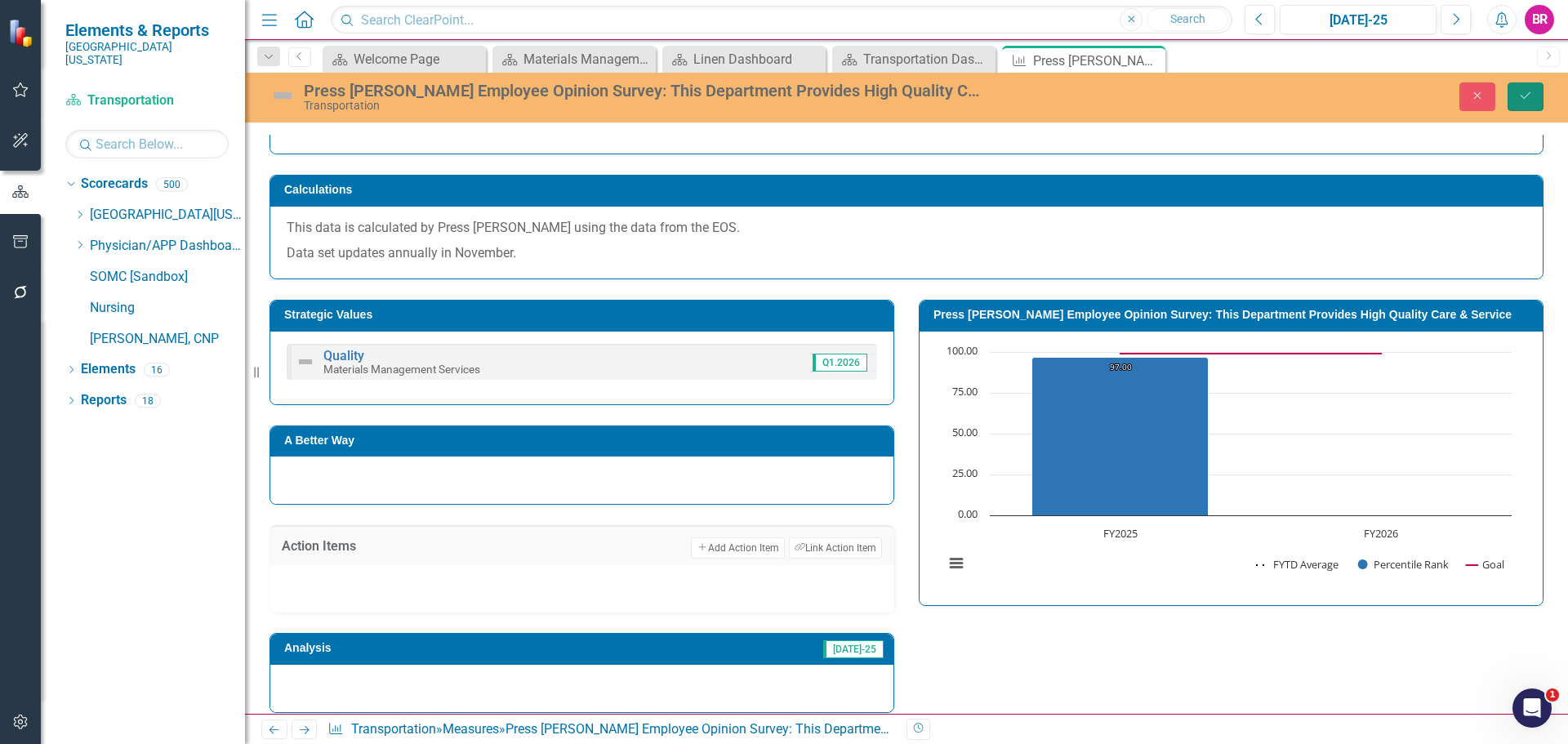
click at [1534, 106] on button "Save" at bounding box center [1525, 97] width 36 height 29
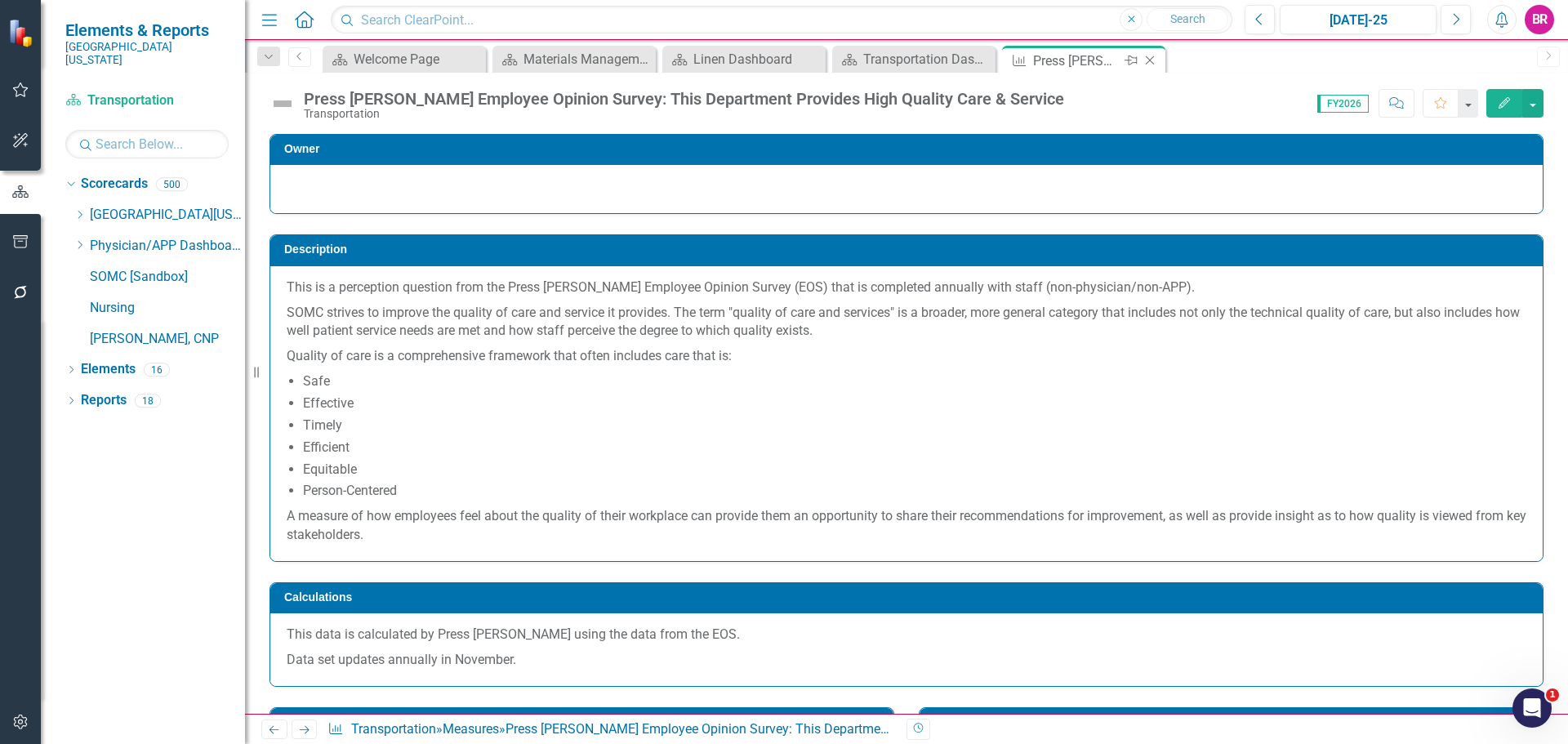
click at [1151, 58] on icon "Close" at bounding box center [1150, 61] width 16 height 13
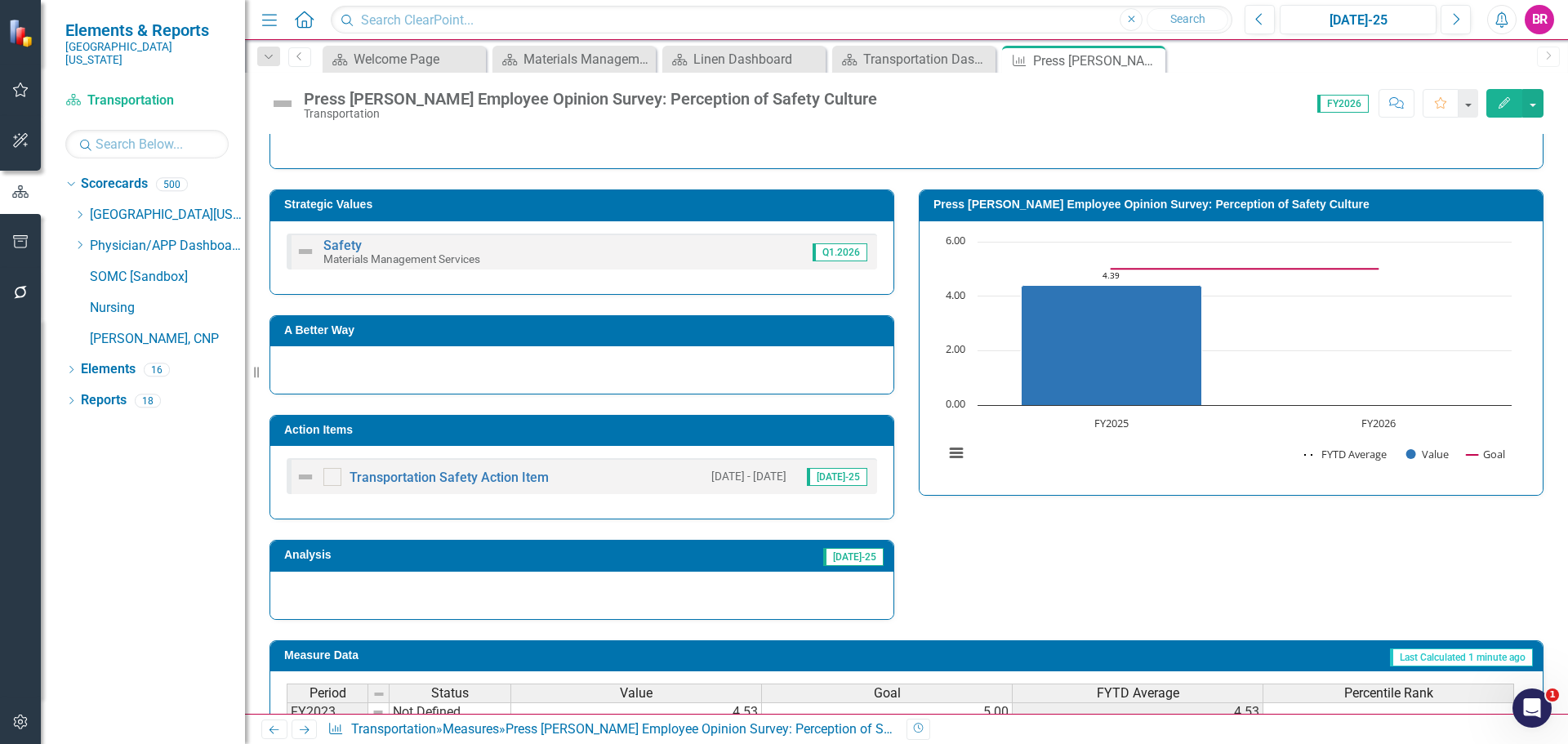
click at [656, 442] on td "Action Items" at bounding box center [585, 432] width 601 height 24
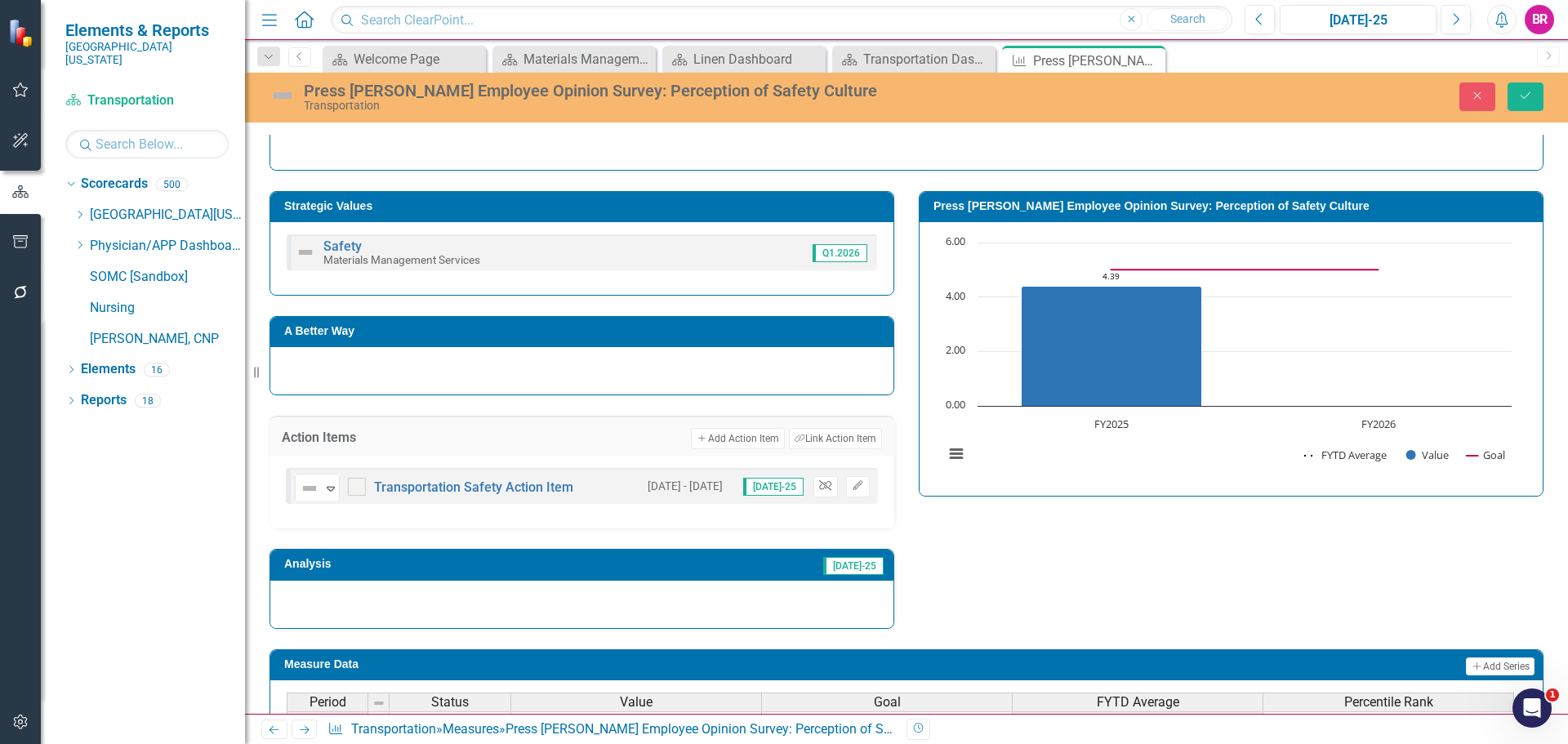
click at [819, 486] on icon "Unlink" at bounding box center [825, 485] width 12 height 10
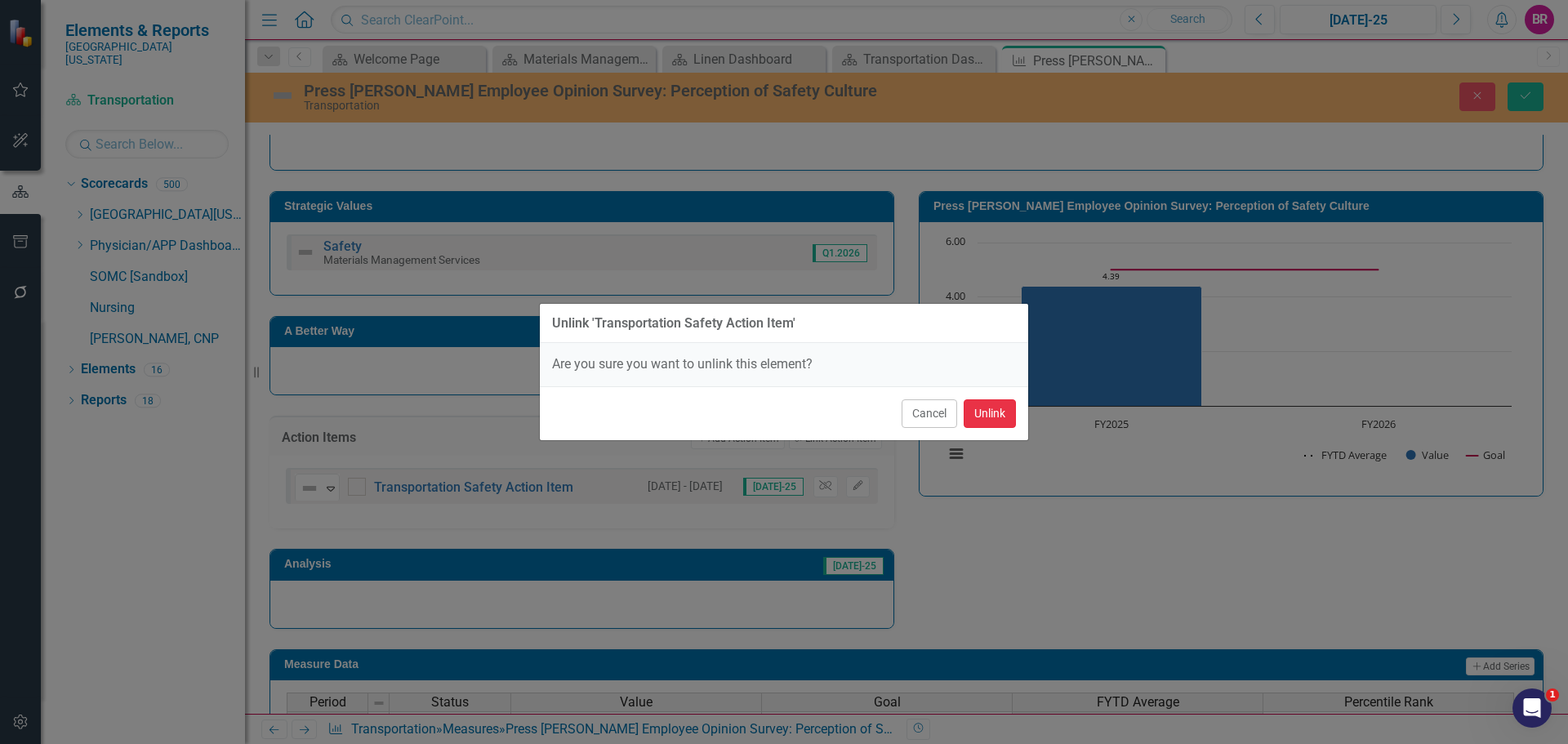
click at [980, 416] on button "Unlink" at bounding box center [990, 413] width 52 height 29
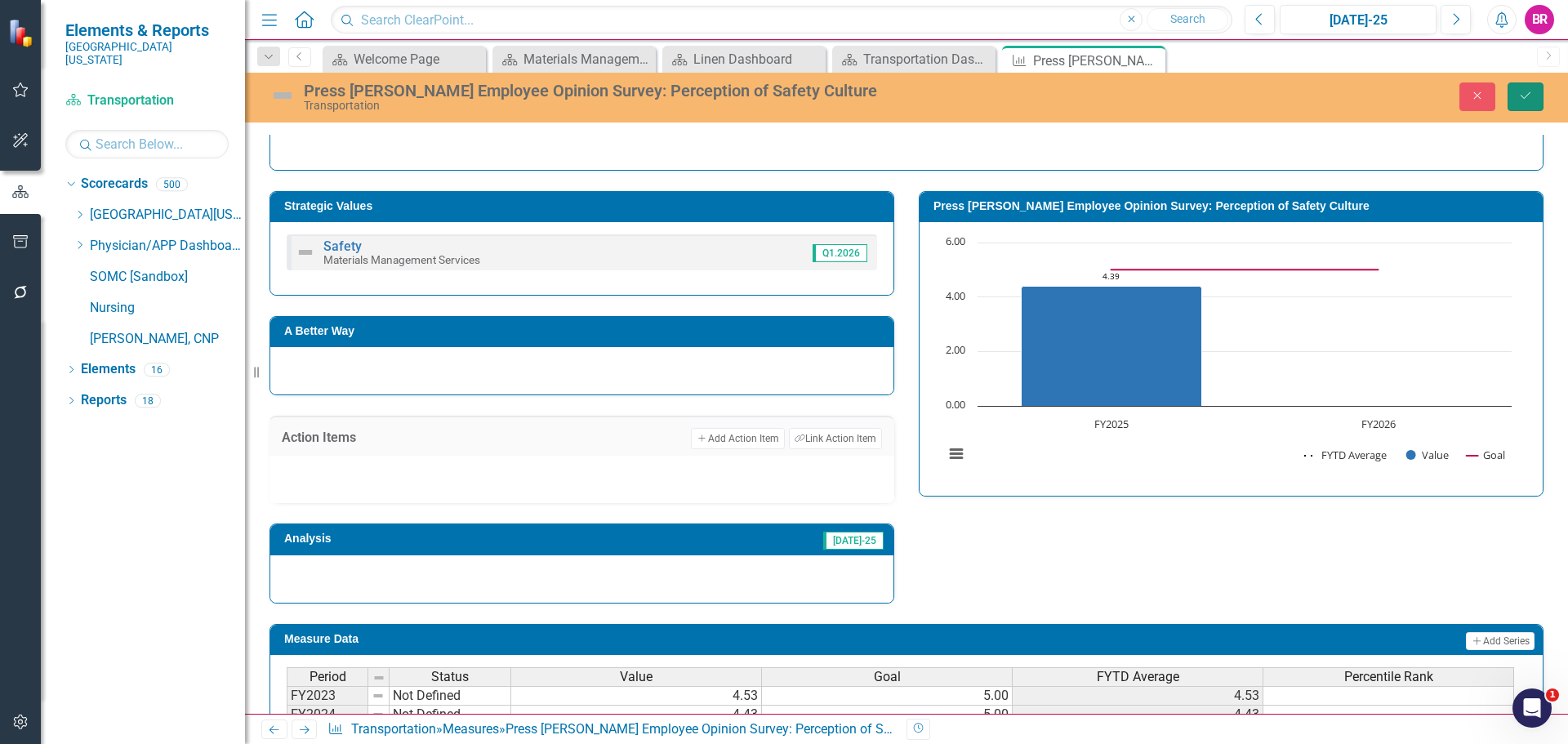
click at [1540, 104] on button "Save" at bounding box center [1525, 97] width 36 height 29
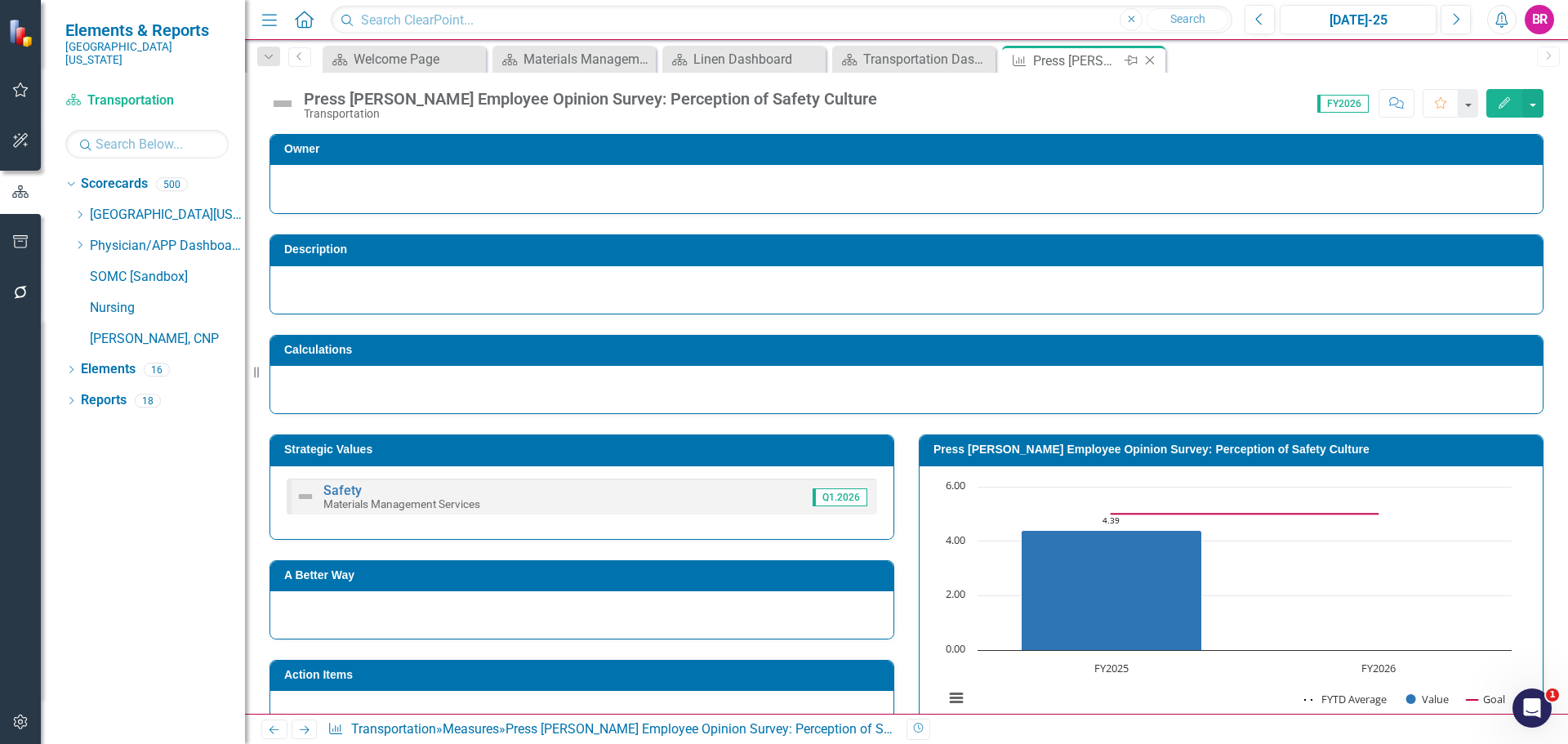
click at [1148, 60] on icon "Close" at bounding box center [1150, 61] width 16 height 13
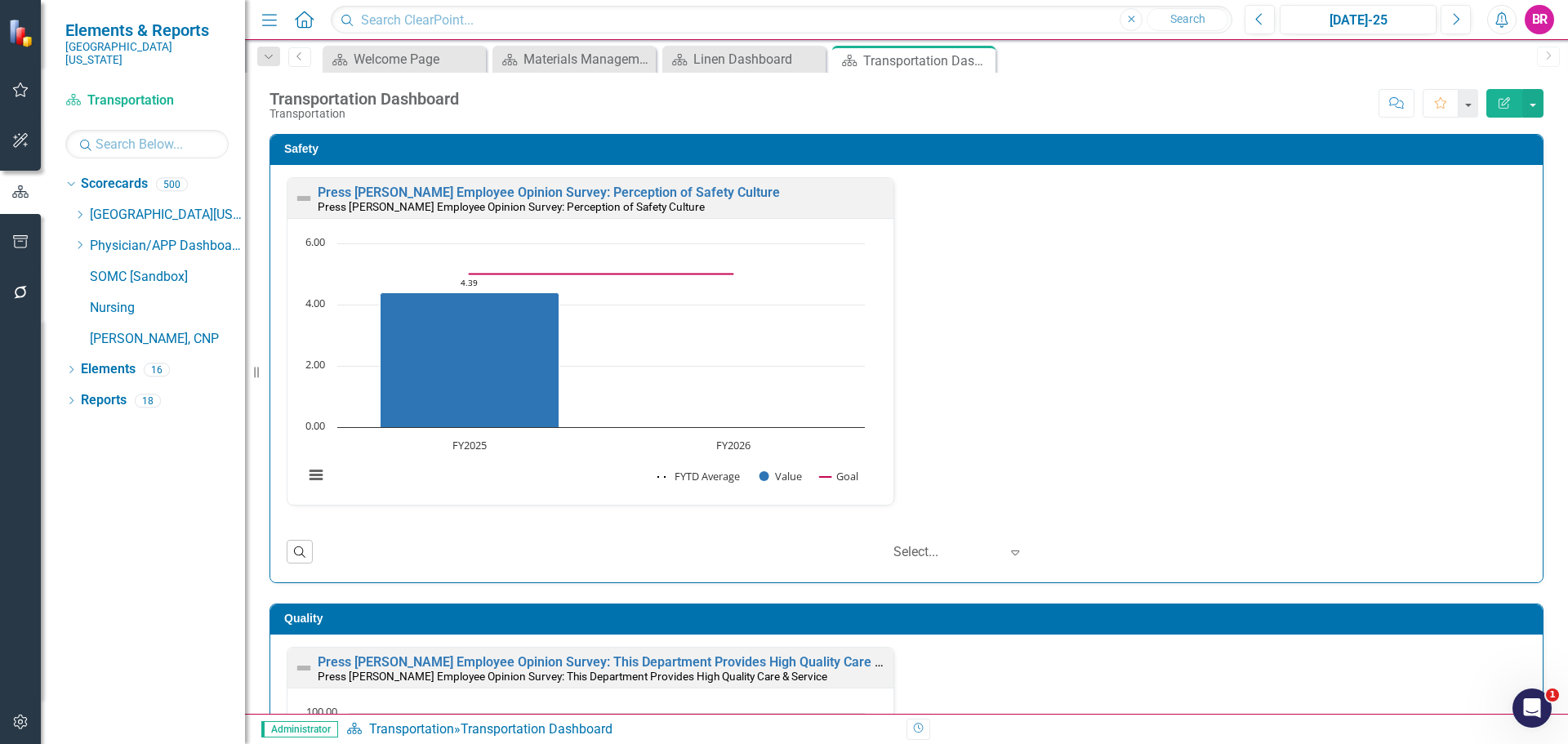
scroll to position [1, 0]
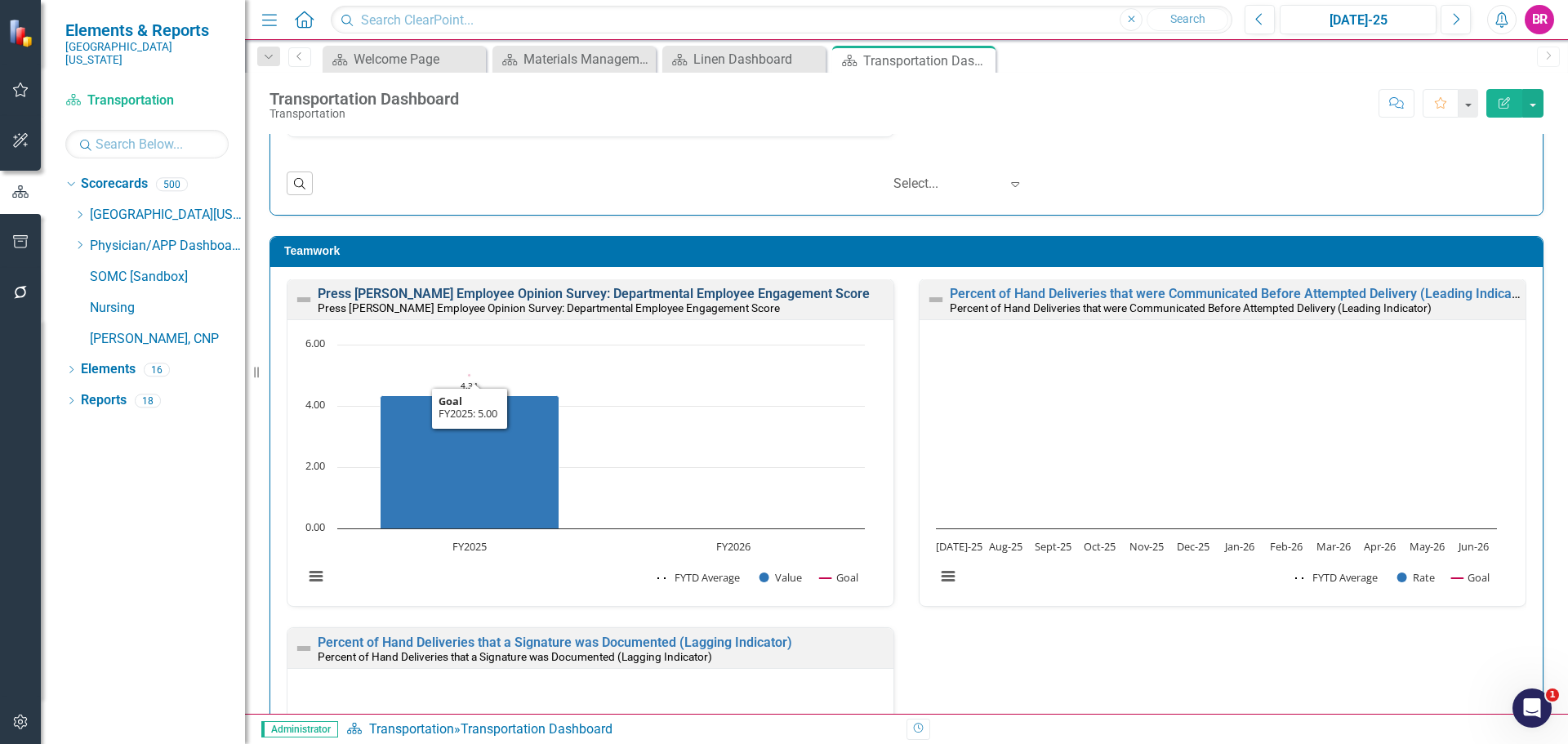
click at [701, 295] on link "Press [PERSON_NAME] Employee Opinion Survey: Departmental Employee Engagement S…" at bounding box center [594, 293] width 552 height 15
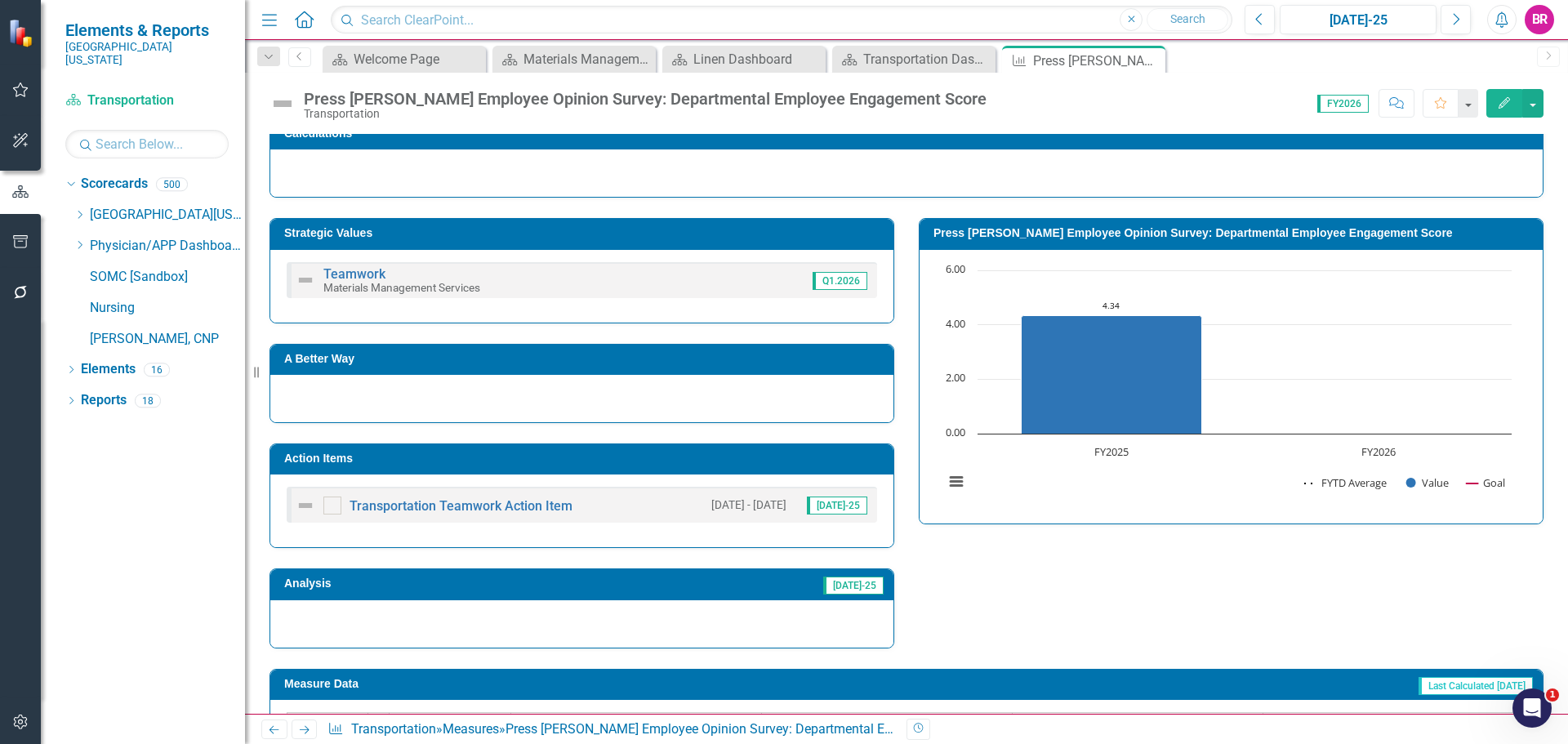
click at [771, 462] on h3 "Action Items" at bounding box center [585, 459] width 601 height 12
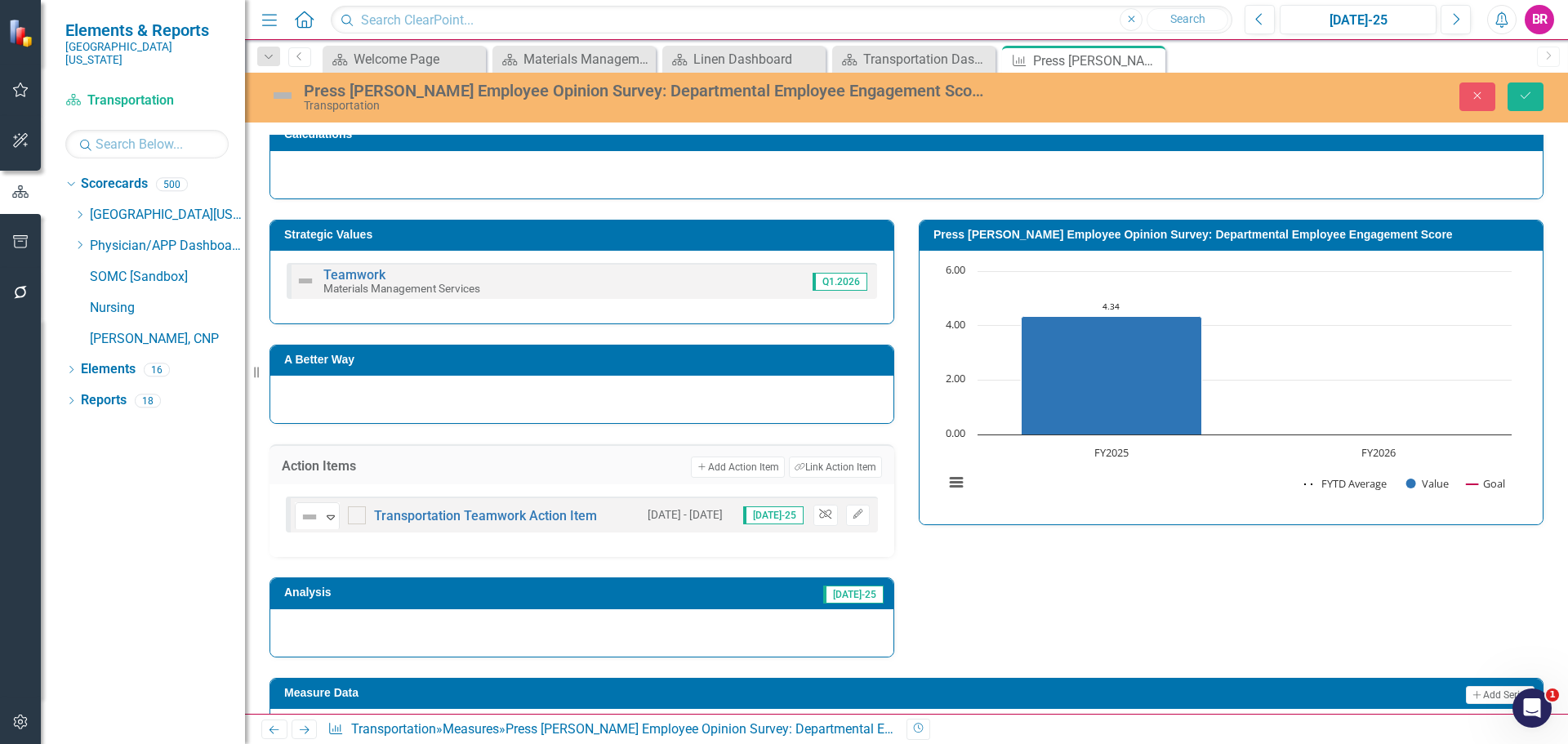
click at [820, 516] on icon "Unlink" at bounding box center [825, 514] width 12 height 10
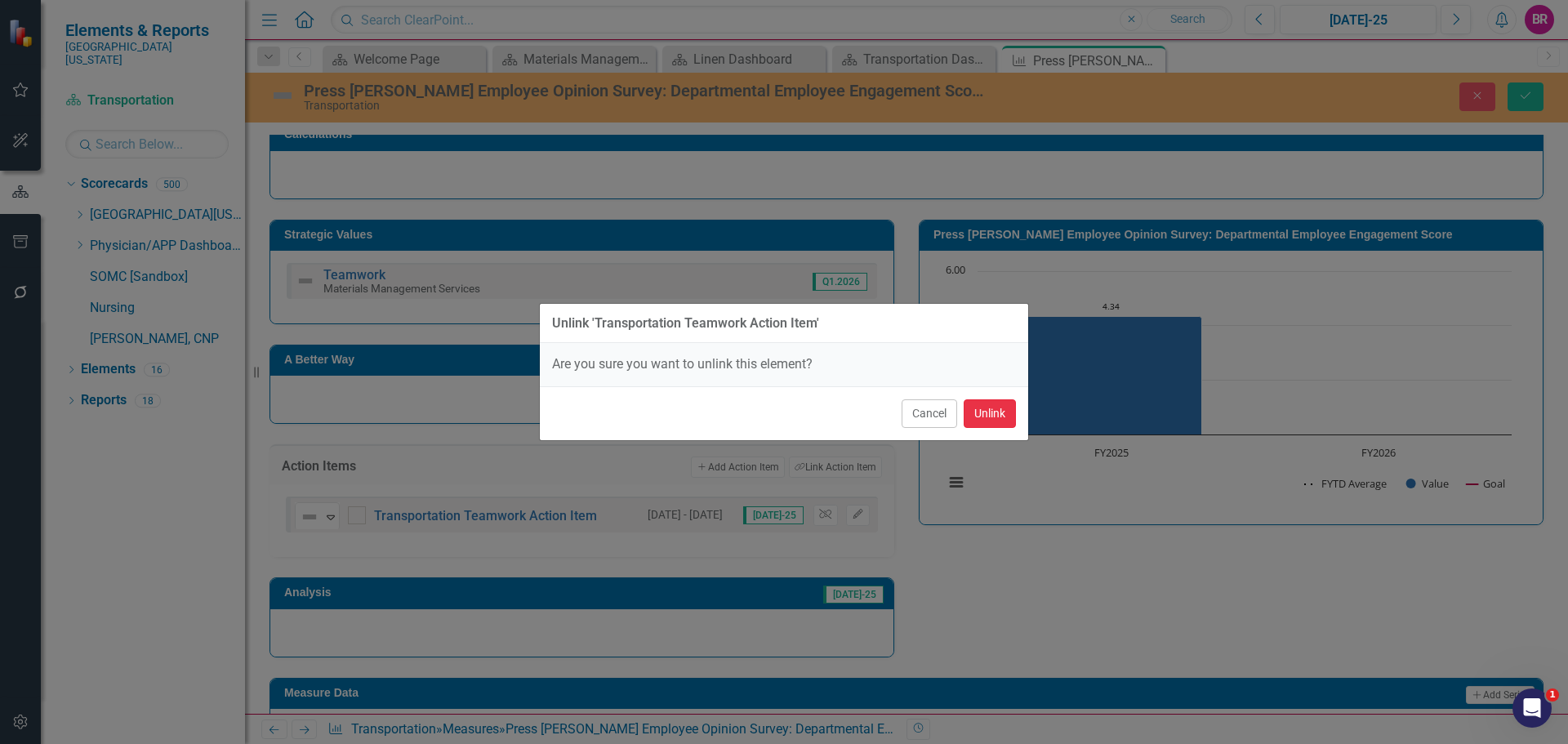
click at [1001, 421] on button "Unlink" at bounding box center [990, 413] width 52 height 29
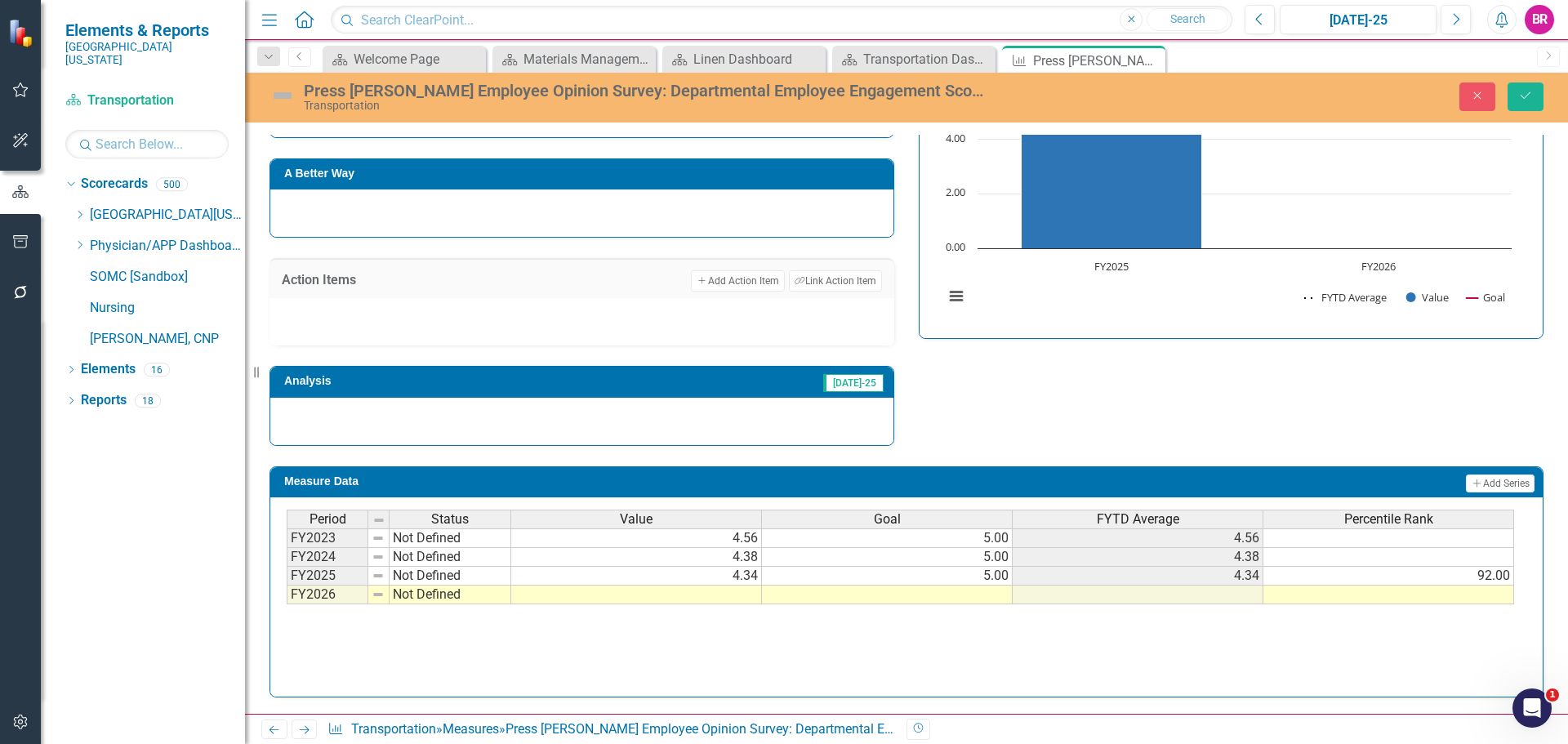
click at [963, 596] on td at bounding box center [887, 595] width 251 height 19
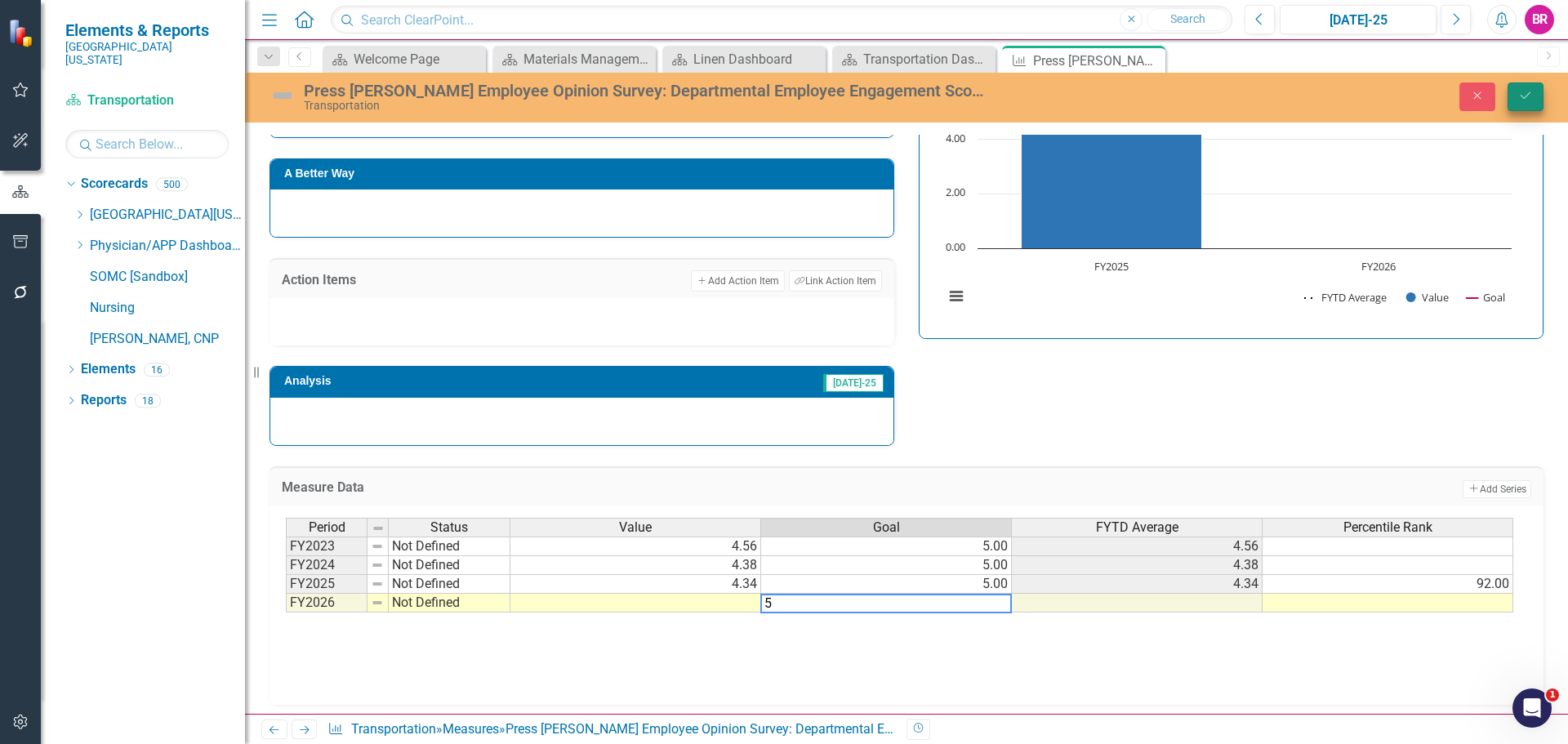
type textarea "5"
click at [1525, 98] on icon "submit" at bounding box center [1526, 95] width 10 height 7
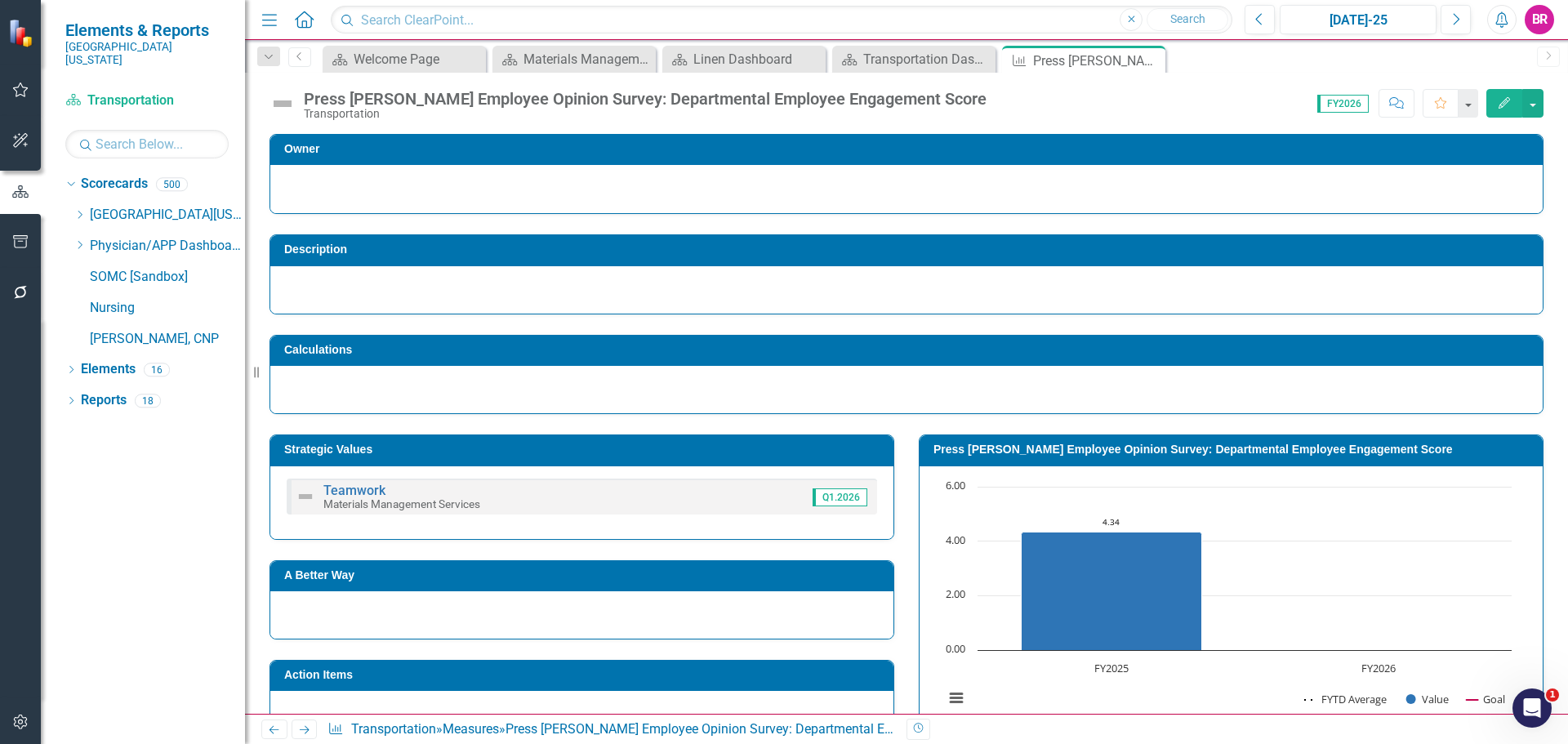
drag, startPoint x: 1156, startPoint y: 62, endPoint x: 1151, endPoint y: 3, distance: 59.2
click at [0, 0] on icon "Close" at bounding box center [0, 0] width 0 height 0
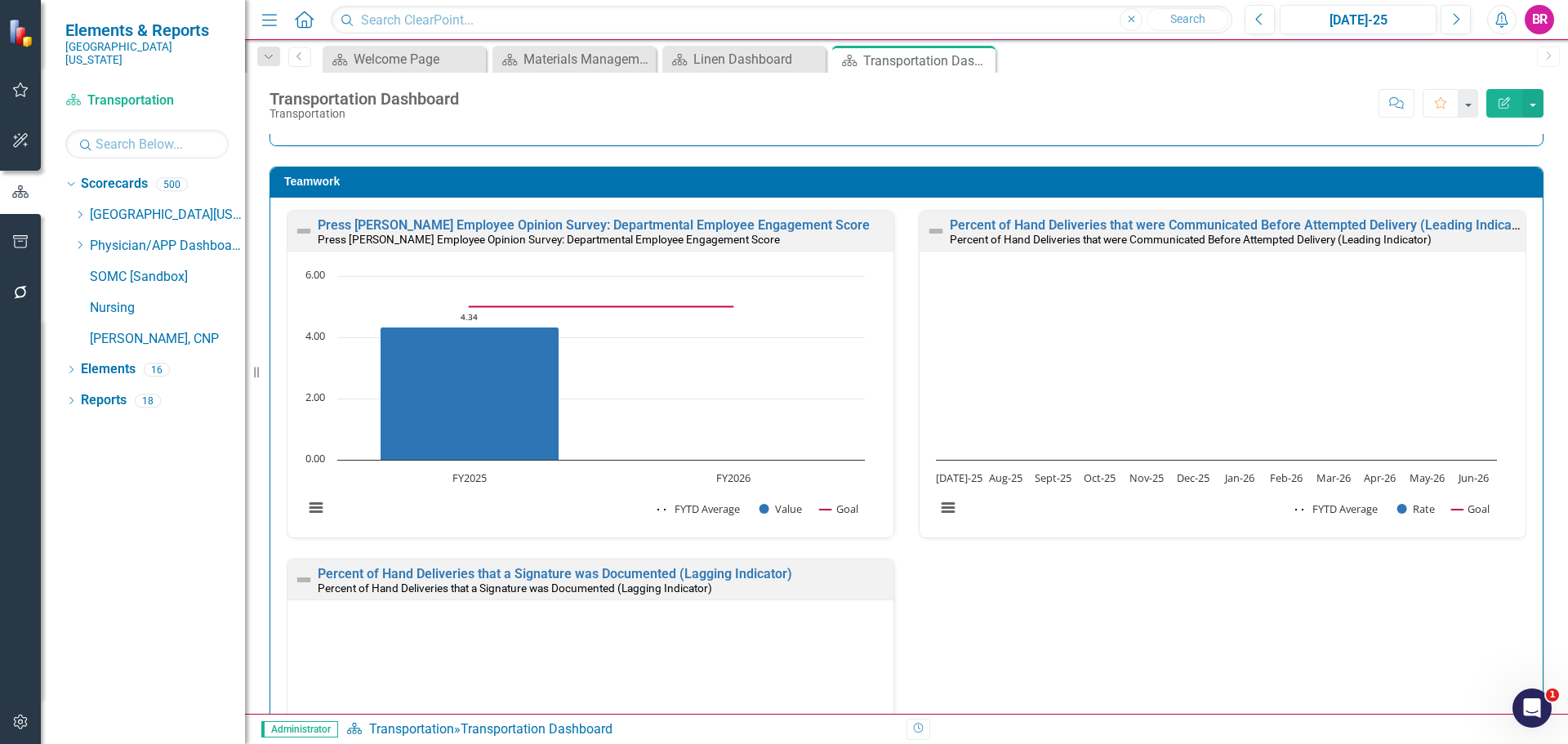
scroll to position [1388, 0]
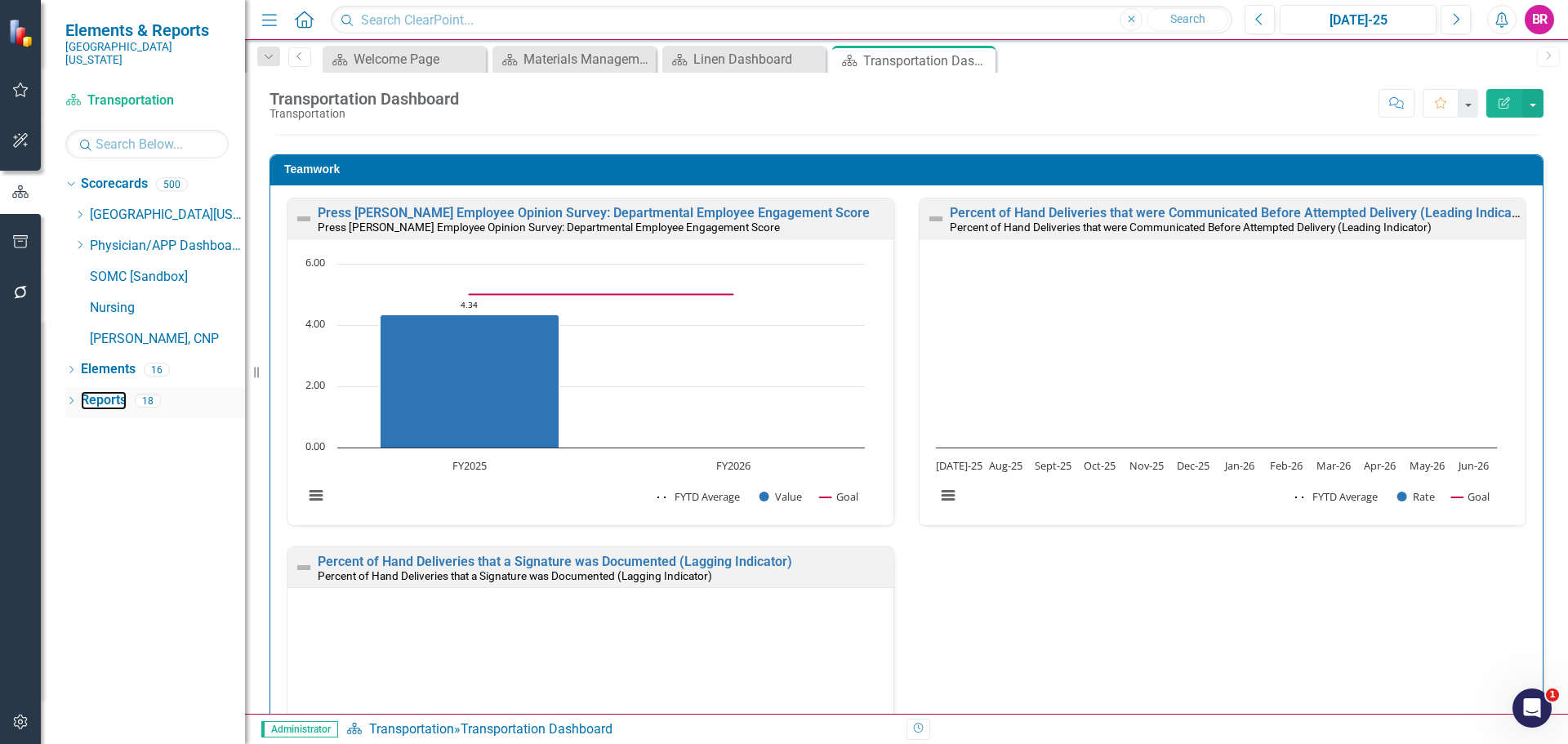
drag, startPoint x: 106, startPoint y: 391, endPoint x: 138, endPoint y: 397, distance: 32.6
click at [106, 391] on link "Reports" at bounding box center [104, 401] width 46 height 19
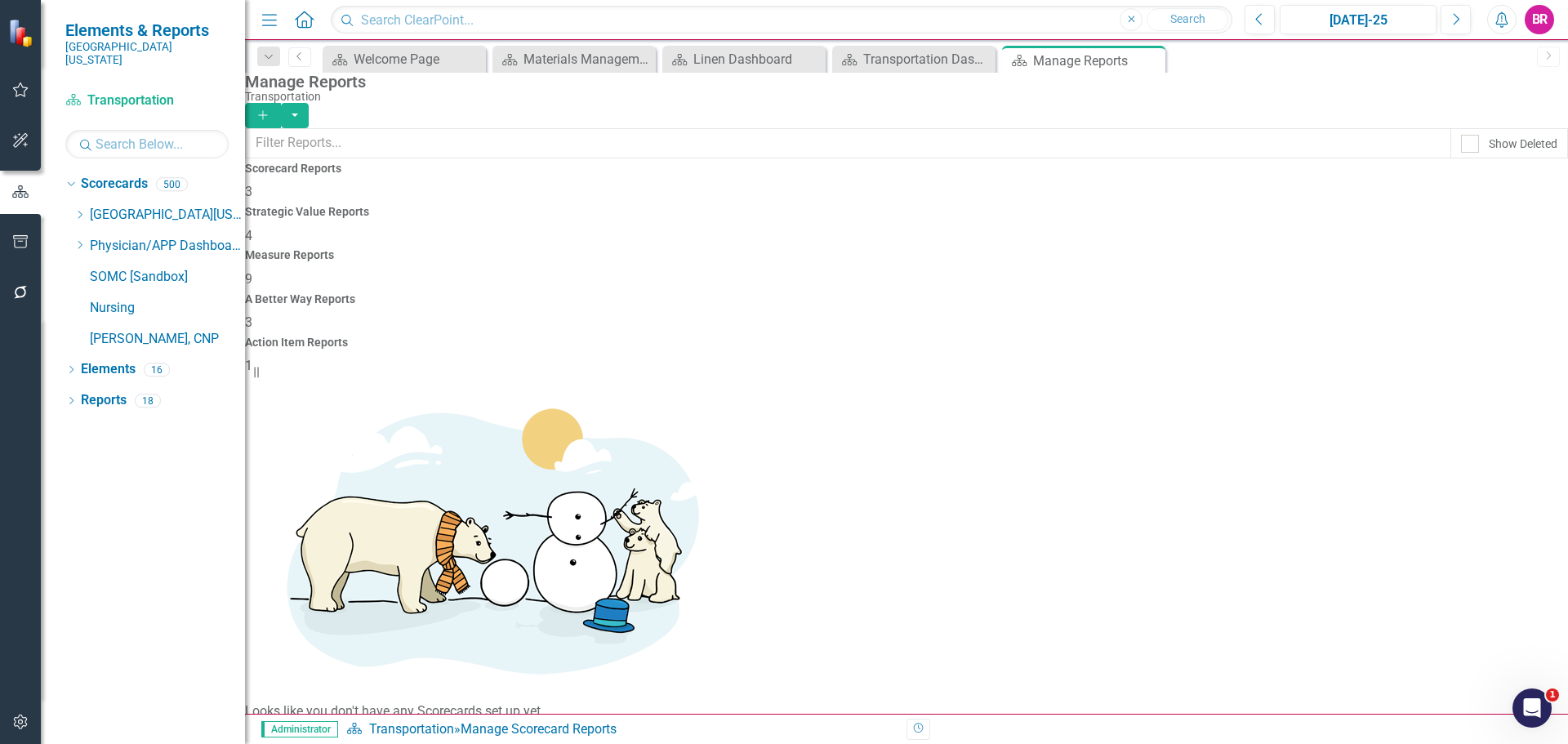
click at [253, 271] on span "9" at bounding box center [249, 279] width 8 height 15
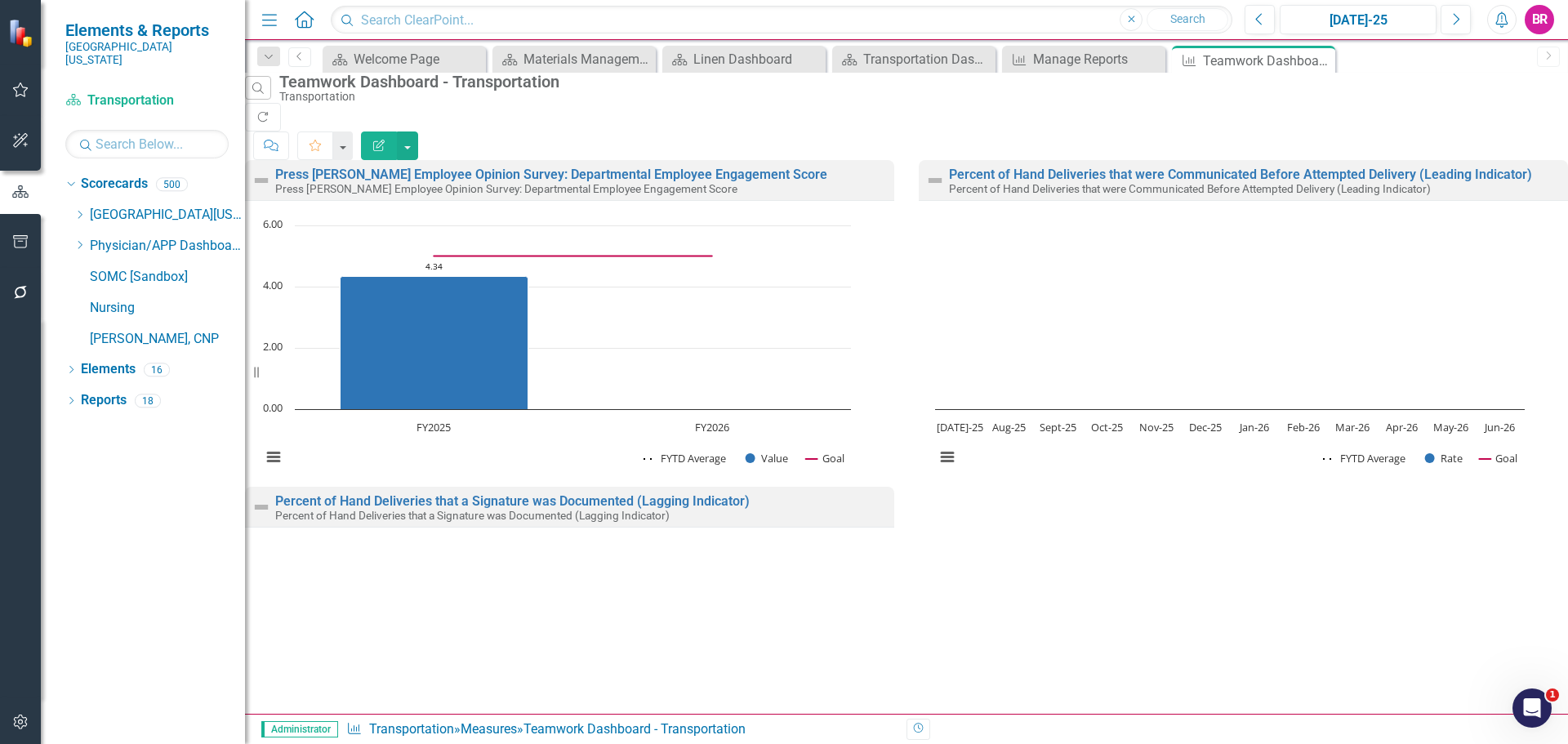
click at [397, 132] on button "Edit Report" at bounding box center [379, 146] width 36 height 29
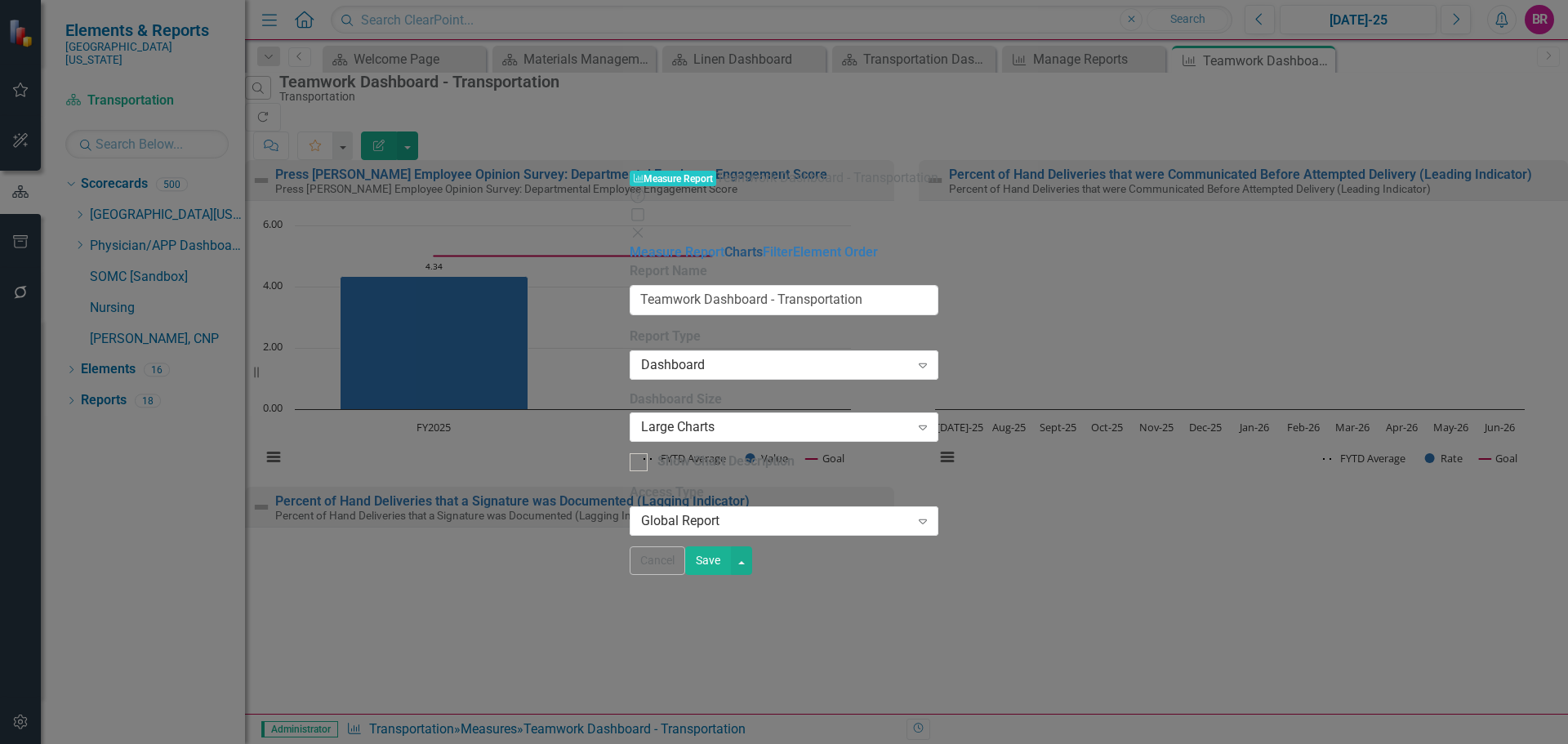
click at [725, 244] on link "Charts" at bounding box center [744, 252] width 38 height 15
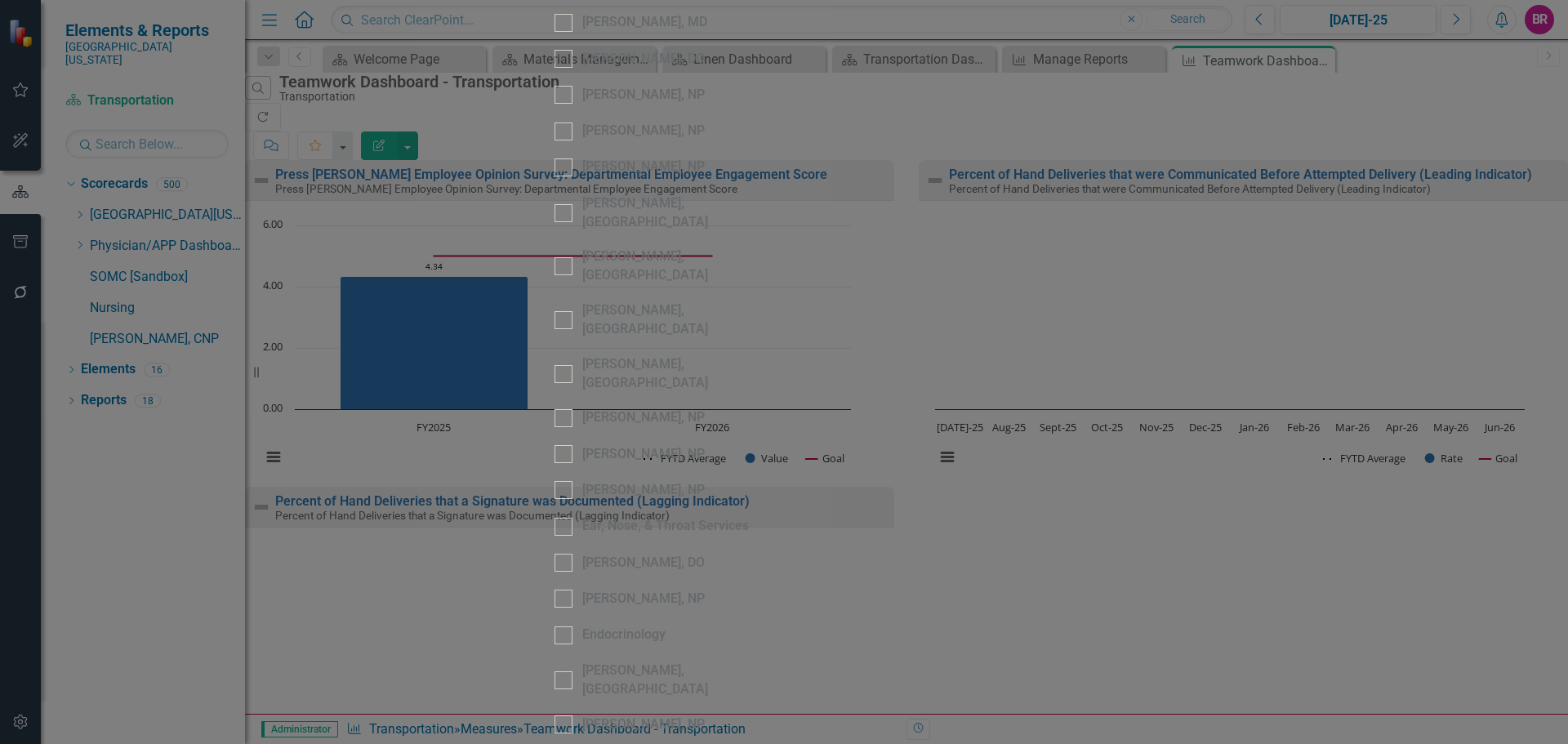
scroll to position [1470, 0]
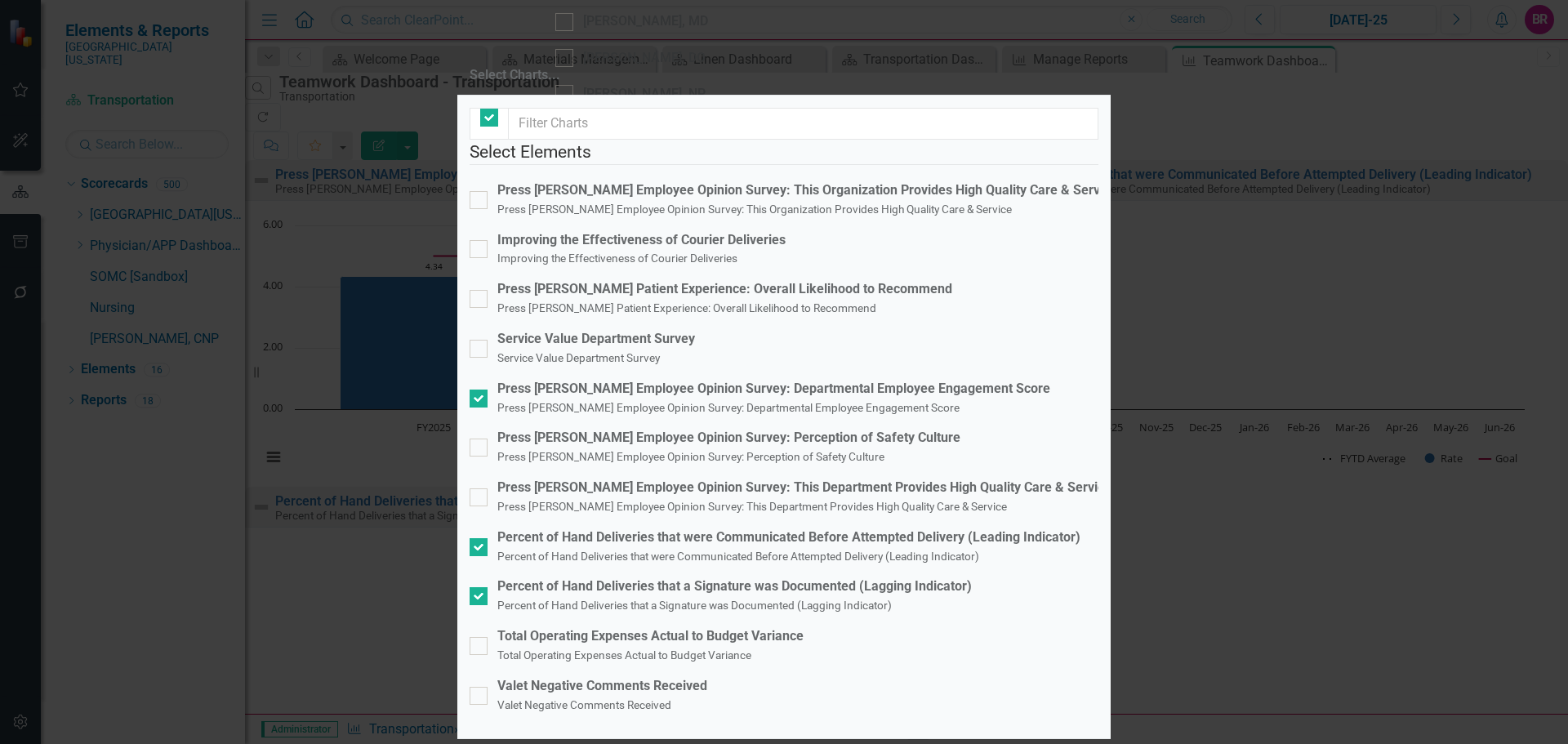
checkbox input "false"
click at [610, 548] on span "Percent of Hand Deliveries that were Communicated Before Attempted Delivery (Le…" at bounding box center [737, 556] width 482 height 15
click at [481, 538] on input "Percent of Hand Deliveries that were Communicated Before Attempted Delivery (Le…" at bounding box center [475, 543] width 11 height 11
checkbox input "false"
click at [642, 599] on small "Percent of Hand Deliveries that a Signature was Documented (Lagging Indicator)" at bounding box center [694, 606] width 394 height 13
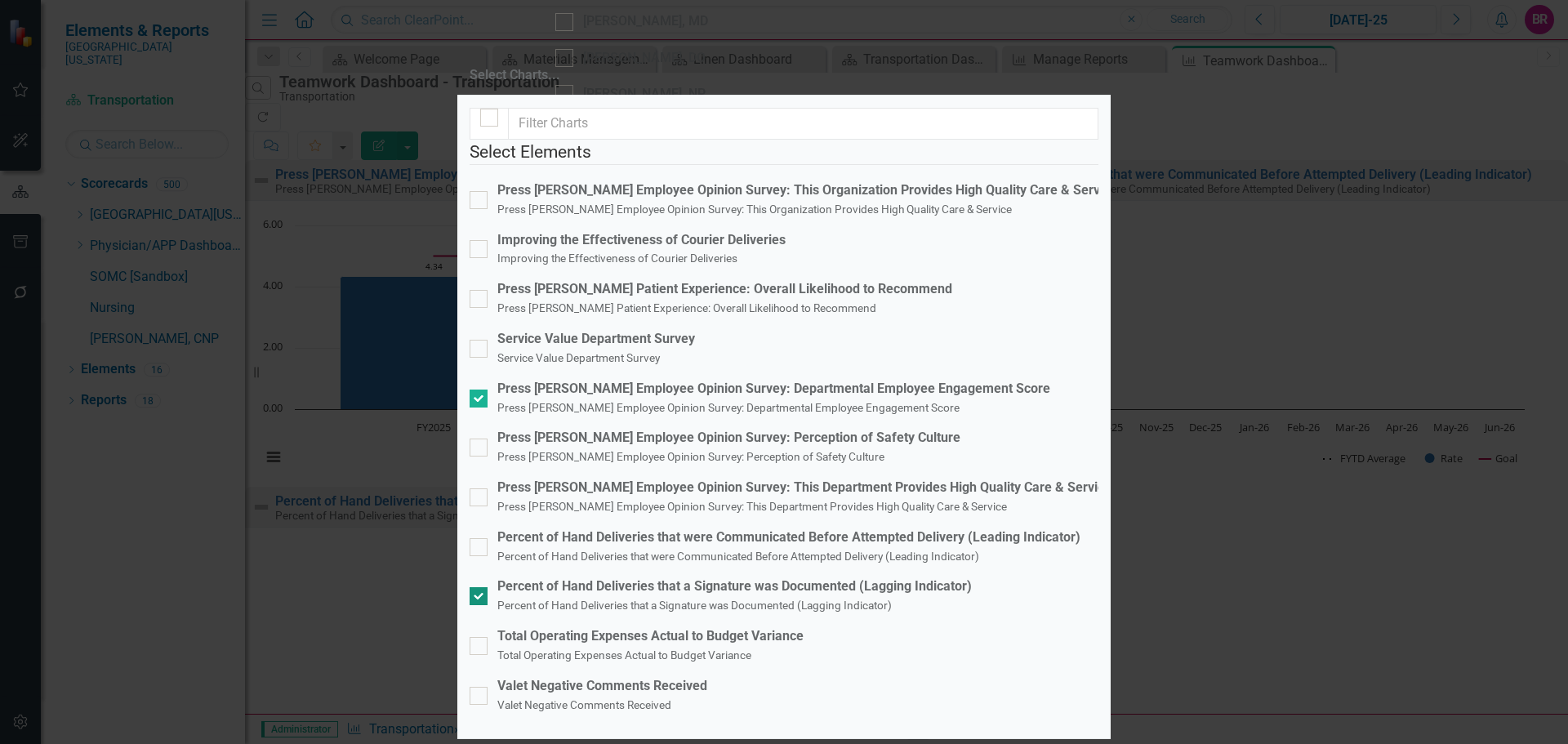
click at [481, 587] on input "Percent of Hand Deliveries that a Signature was Documented (Lagging Indicator) …" at bounding box center [475, 592] width 11 height 11
checkbox input "false"
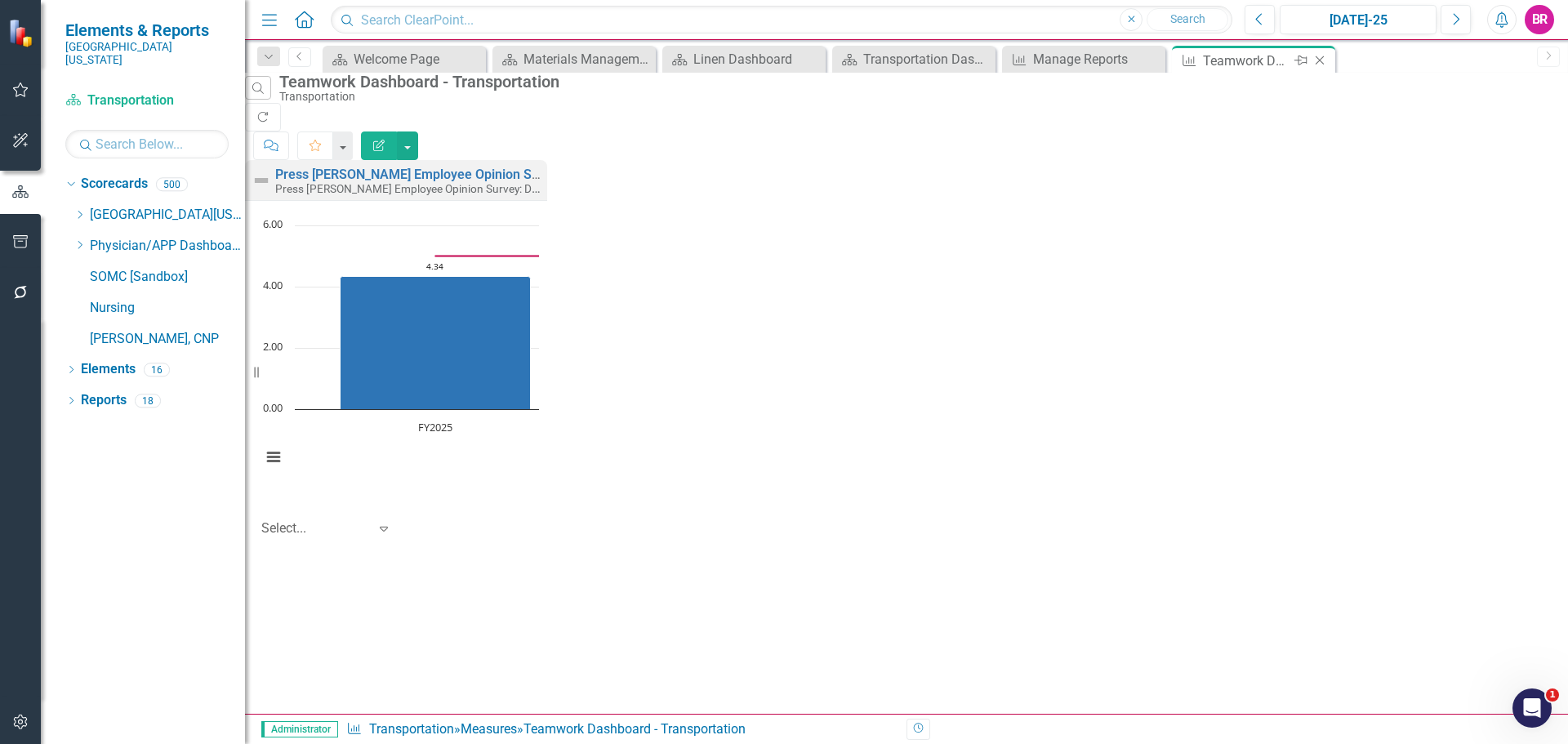
click at [1323, 60] on icon "Close" at bounding box center [1320, 61] width 16 height 13
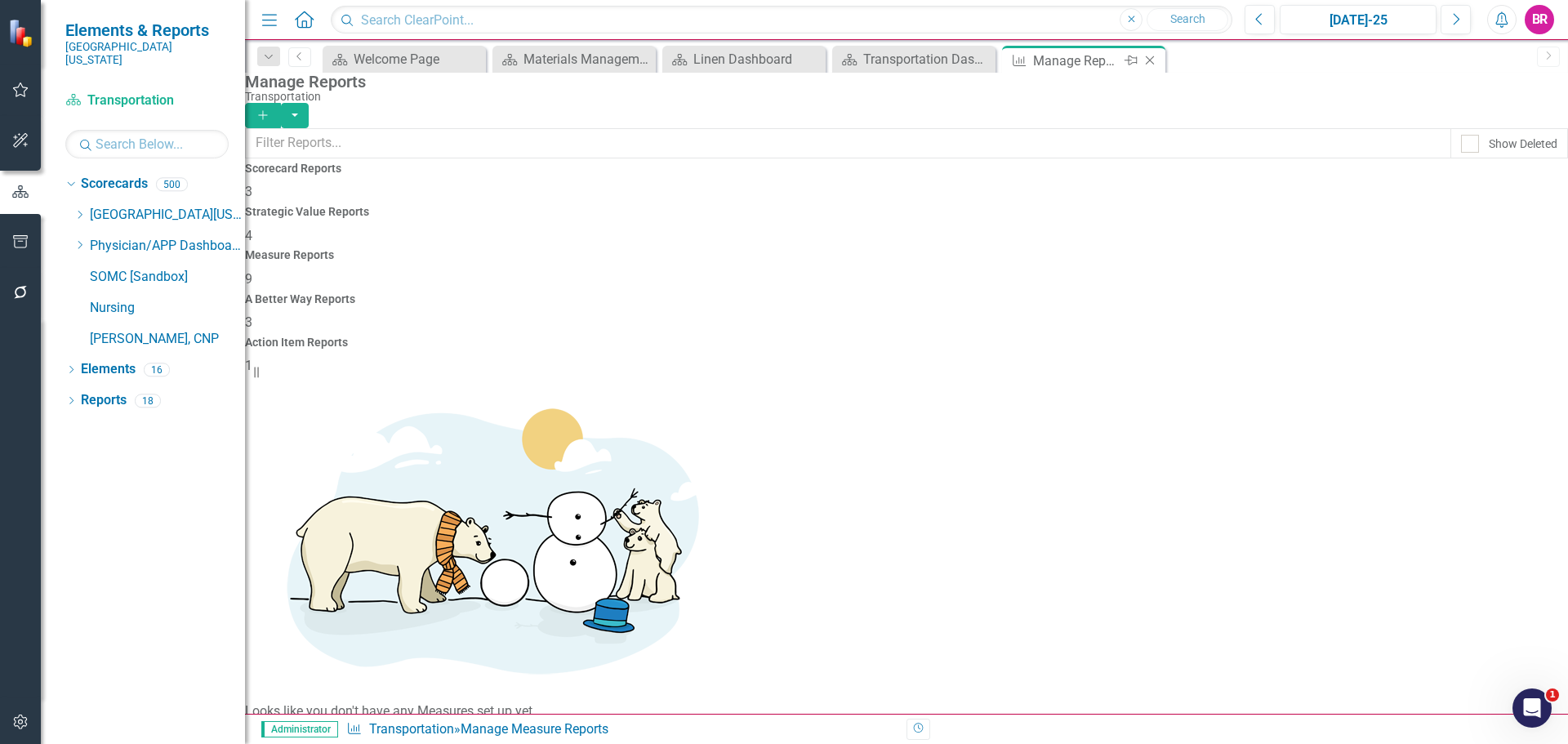
click at [1153, 62] on icon "Close" at bounding box center [1150, 61] width 16 height 13
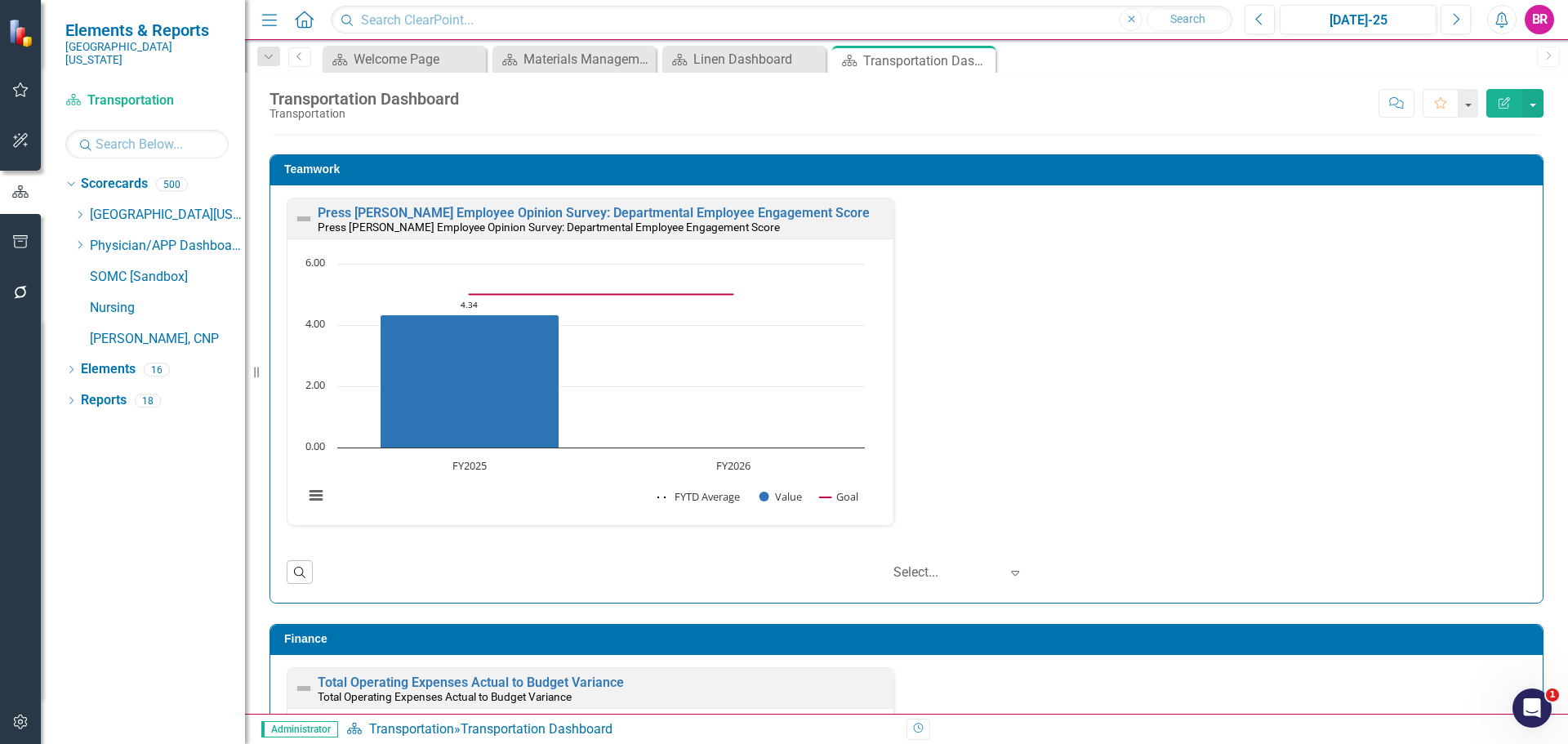
scroll to position [1, 0]
click at [74, 398] on icon "Dropdown" at bounding box center [71, 402] width 12 height 9
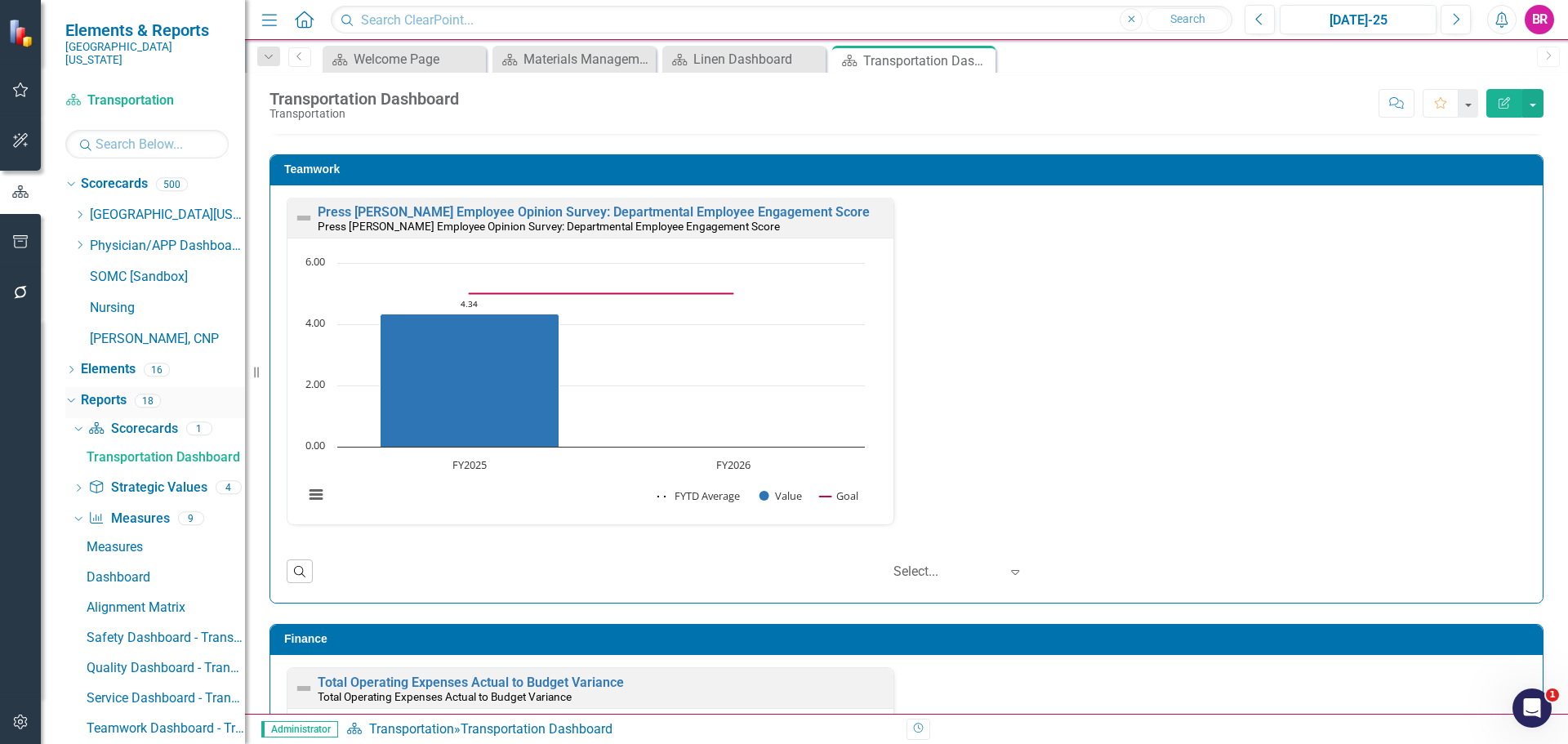
click at [68, 394] on icon "Dropdown" at bounding box center [68, 400] width 9 height 12
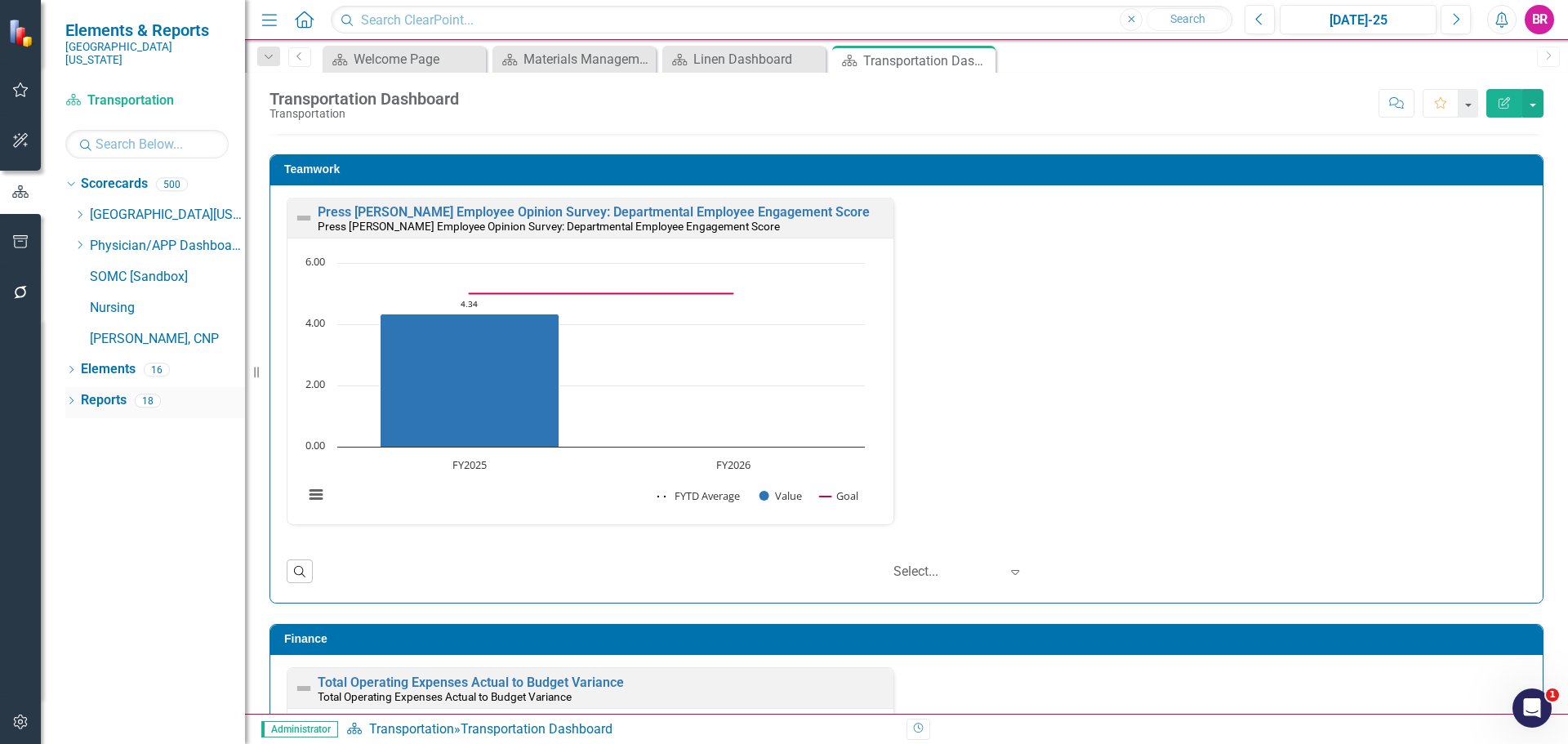
click at [68, 398] on icon "Dropdown" at bounding box center [71, 402] width 12 height 9
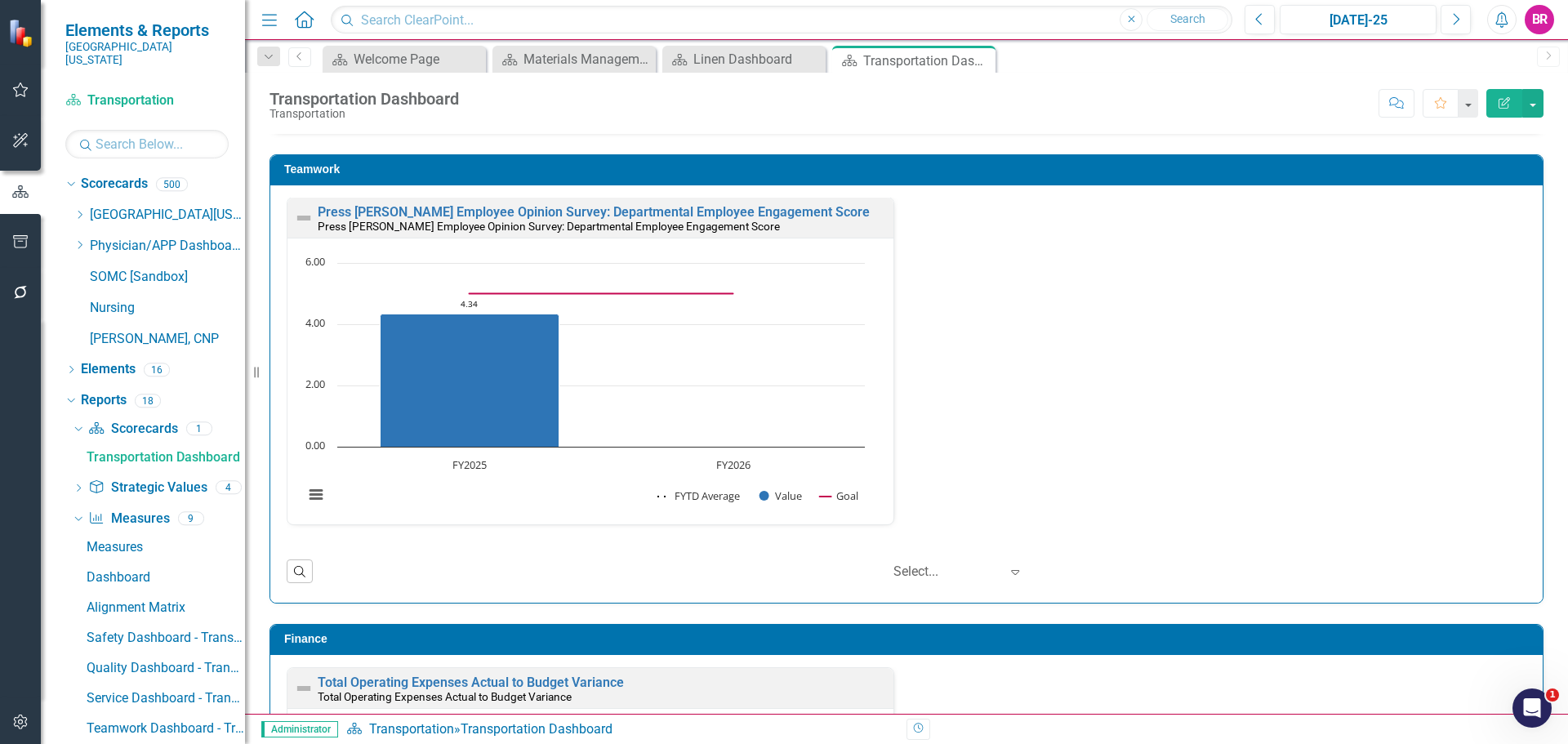
click at [9, 242] on button "button" at bounding box center [21, 243] width 37 height 35
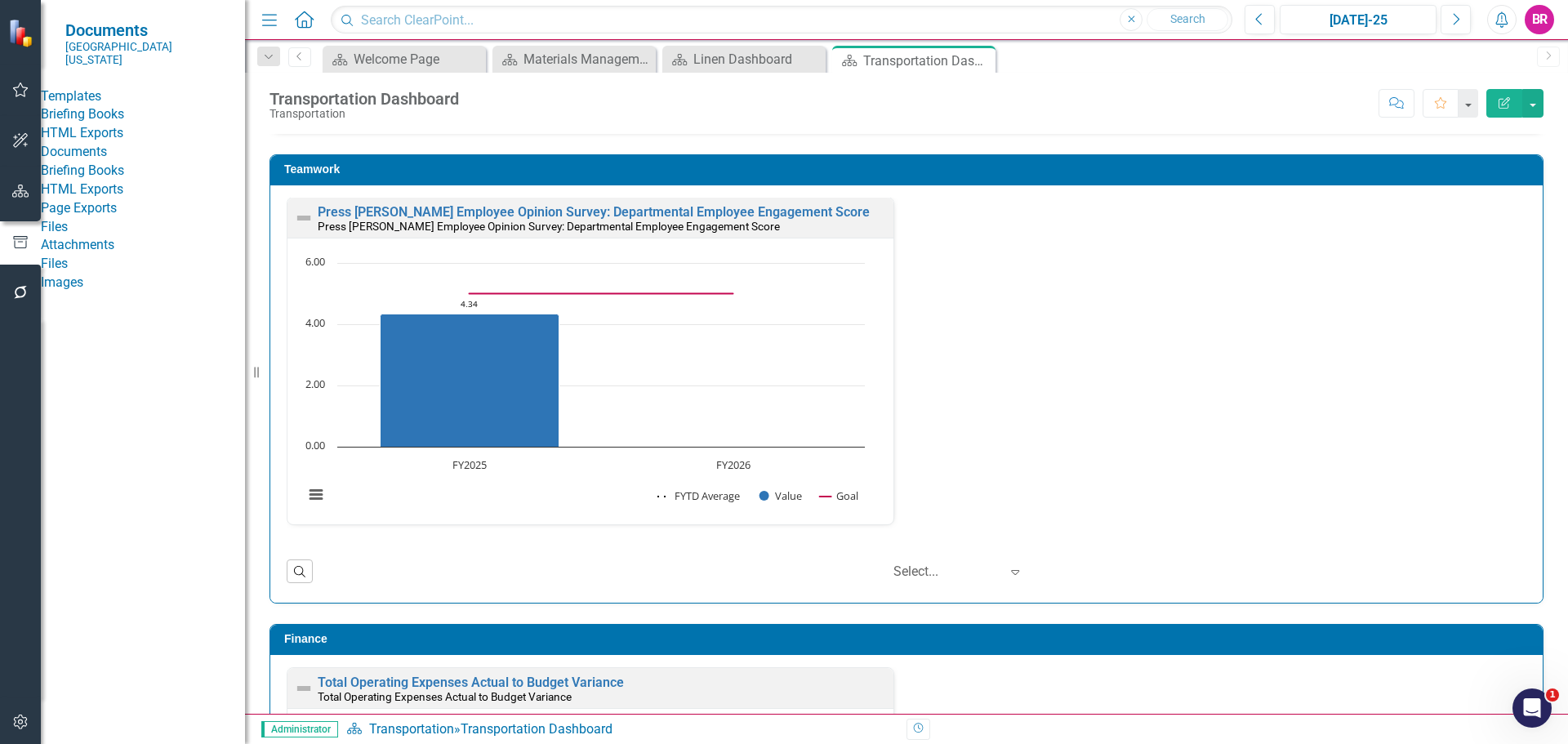
click at [97, 143] on link "HTML Exports" at bounding box center [142, 134] width 204 height 19
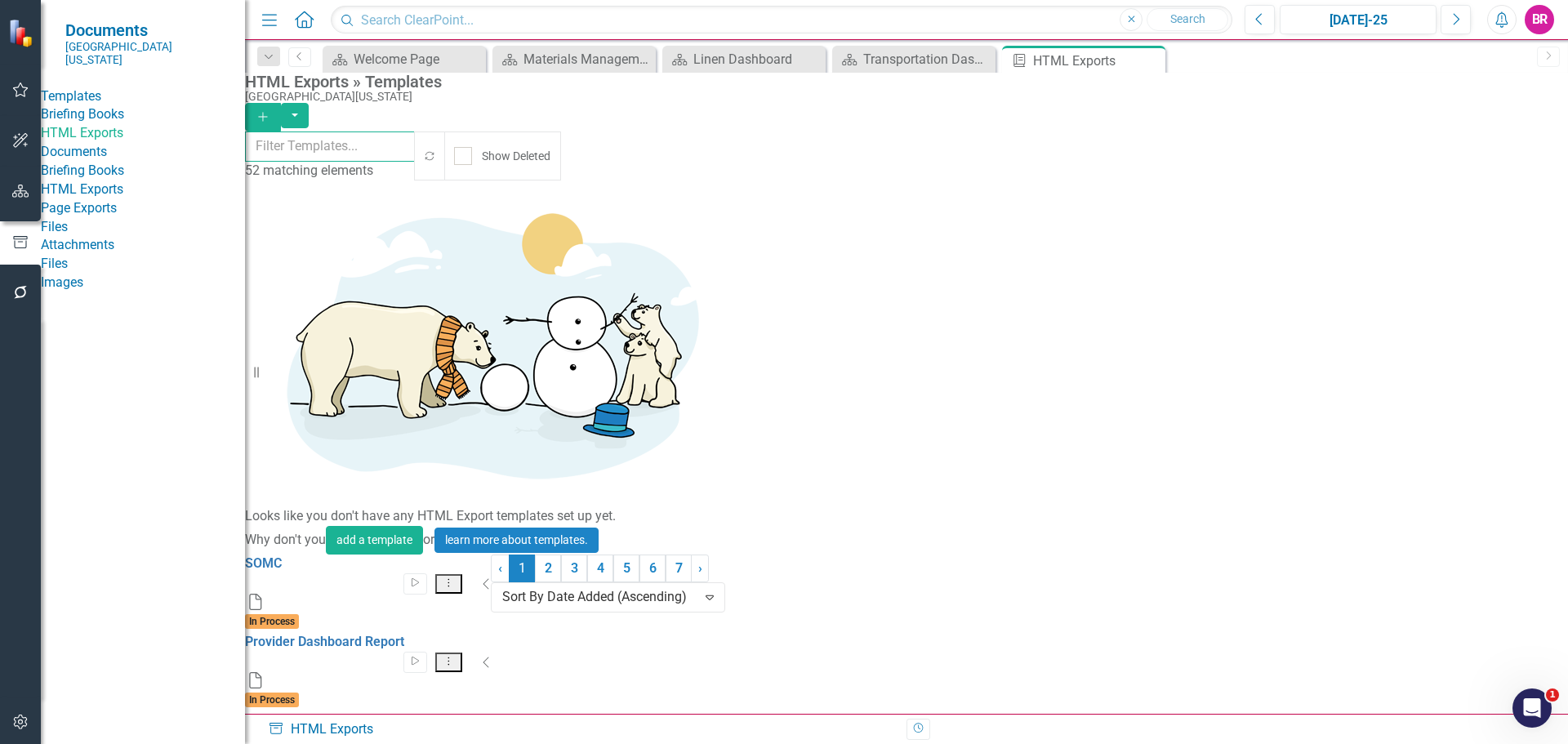
click at [386, 152] on input "text" at bounding box center [331, 146] width 171 height 30
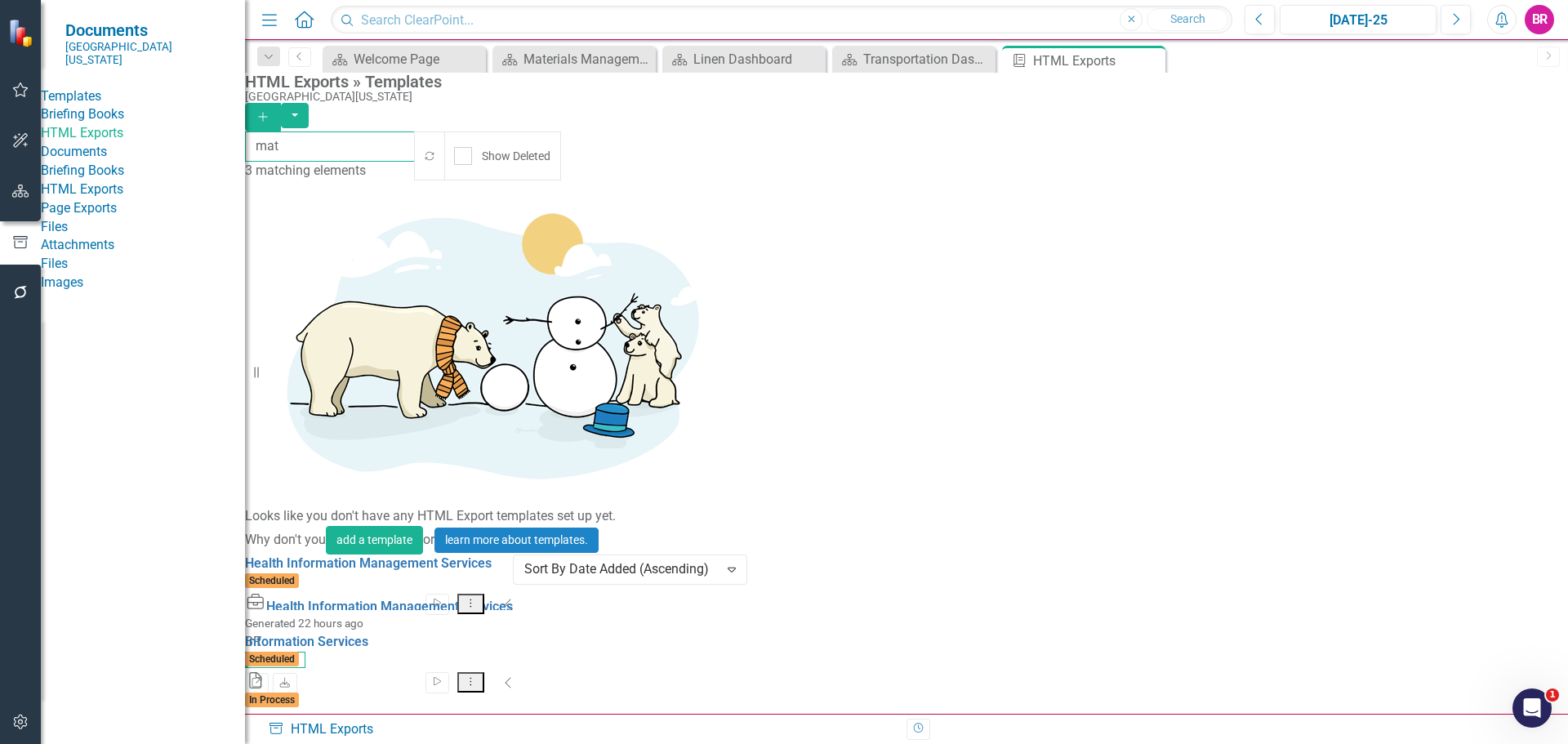
type input "mat"
click at [386, 712] on link "Materials Management Services" at bounding box center [340, 720] width 191 height 15
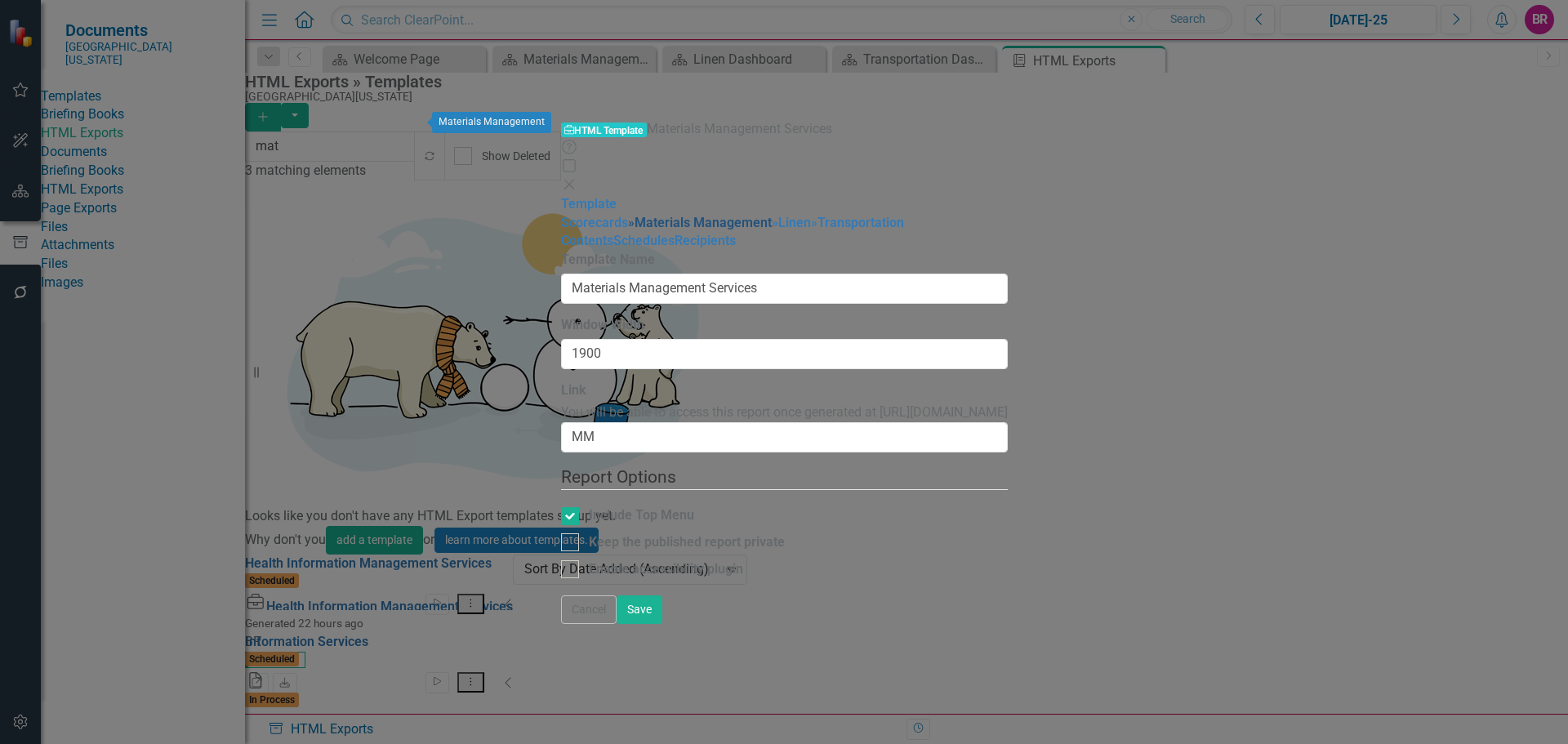
click at [628, 214] on link "» Materials Management" at bounding box center [700, 222] width 144 height 15
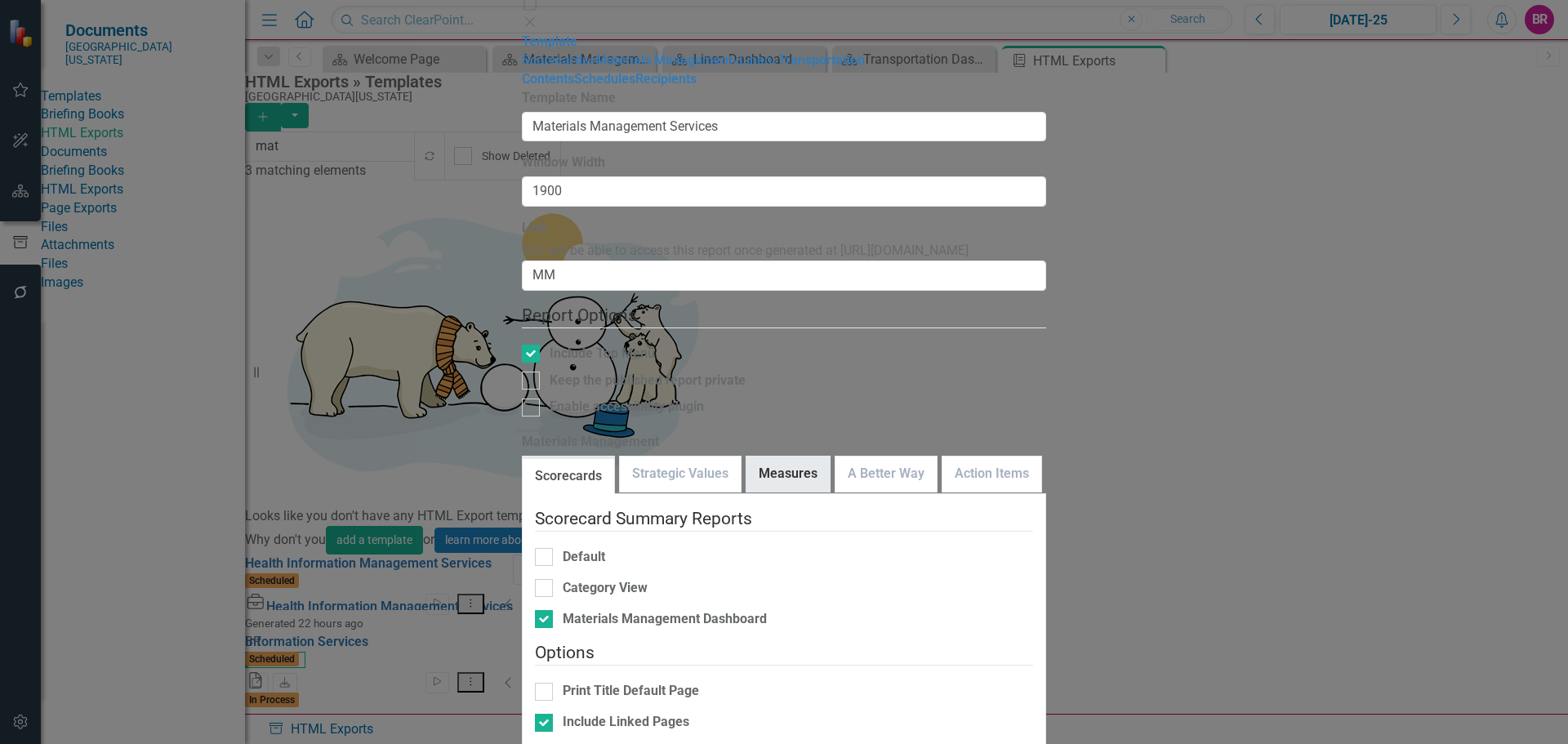
click at [747, 457] on link "Measures" at bounding box center [788, 474] width 84 height 36
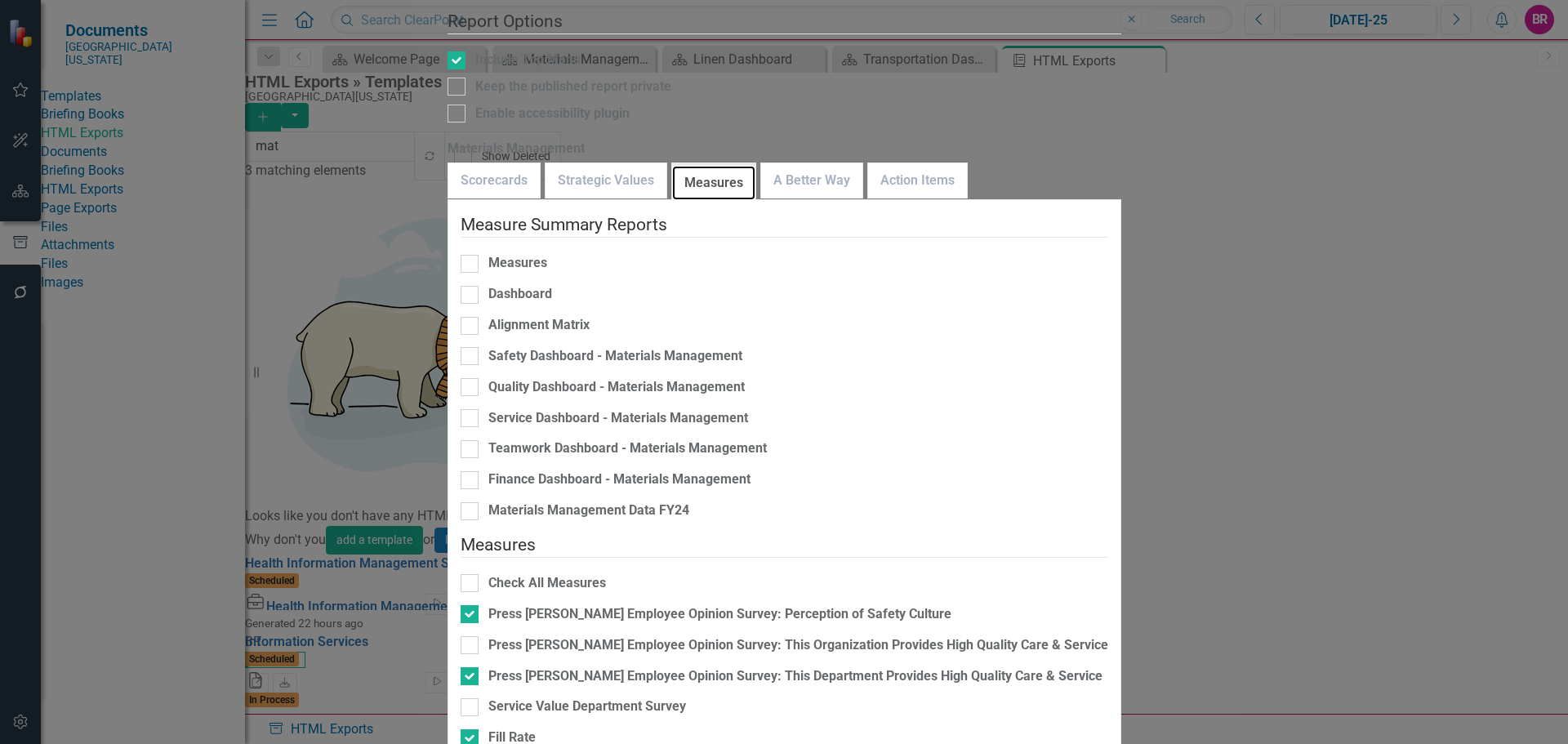
scroll to position [187, 0]
click at [647, 698] on div "Service Value Department Survey" at bounding box center [587, 707] width 198 height 19
click at [471, 698] on input "Service Value Department Survey" at bounding box center [465, 703] width 11 height 11
checkbox input "true"
click at [823, 163] on link "A Better Way" at bounding box center [811, 181] width 101 height 36
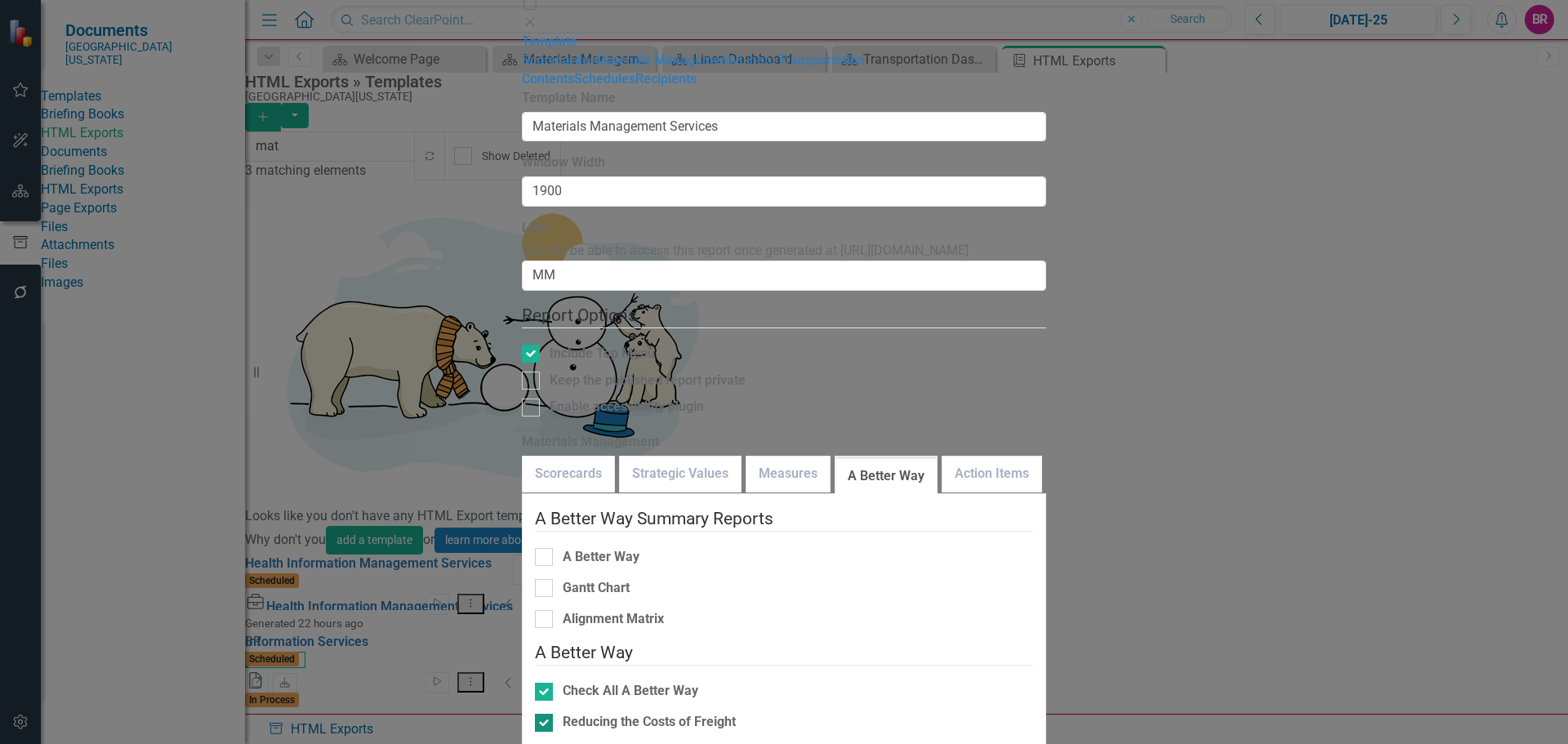
click at [646, 713] on div "Reducing the Costs of Freight" at bounding box center [649, 723] width 173 height 19
click at [546, 714] on input "Reducing the Costs of Freight" at bounding box center [540, 719] width 11 height 11
checkbox input "false"
click at [942, 457] on link "Action Items" at bounding box center [991, 474] width 99 height 36
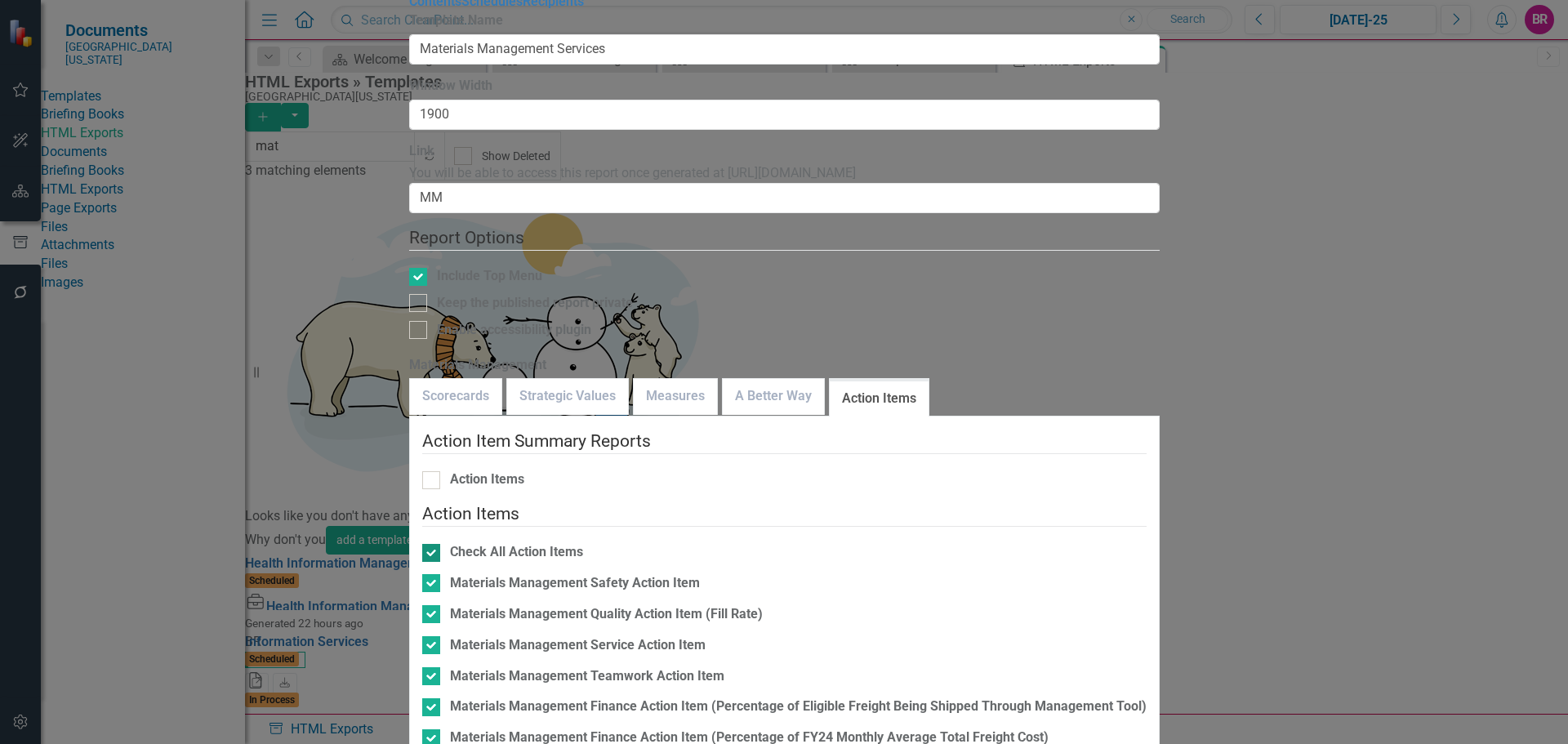
click at [584, 543] on div "Check All Action Items" at bounding box center [516, 553] width 133 height 19
click at [433, 544] on input "Check All Action Items" at bounding box center [427, 549] width 11 height 11
checkbox input "false"
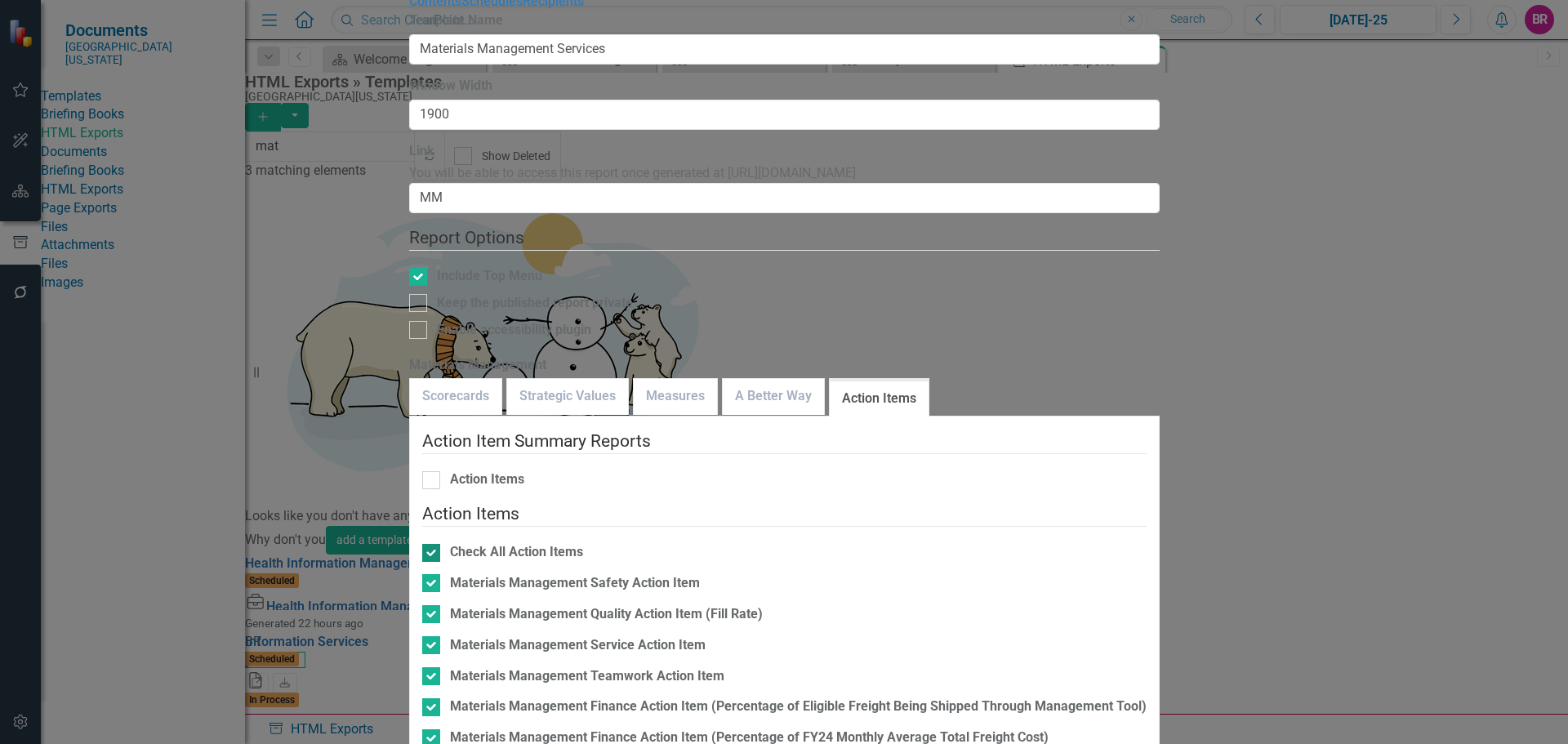
checkbox input "false"
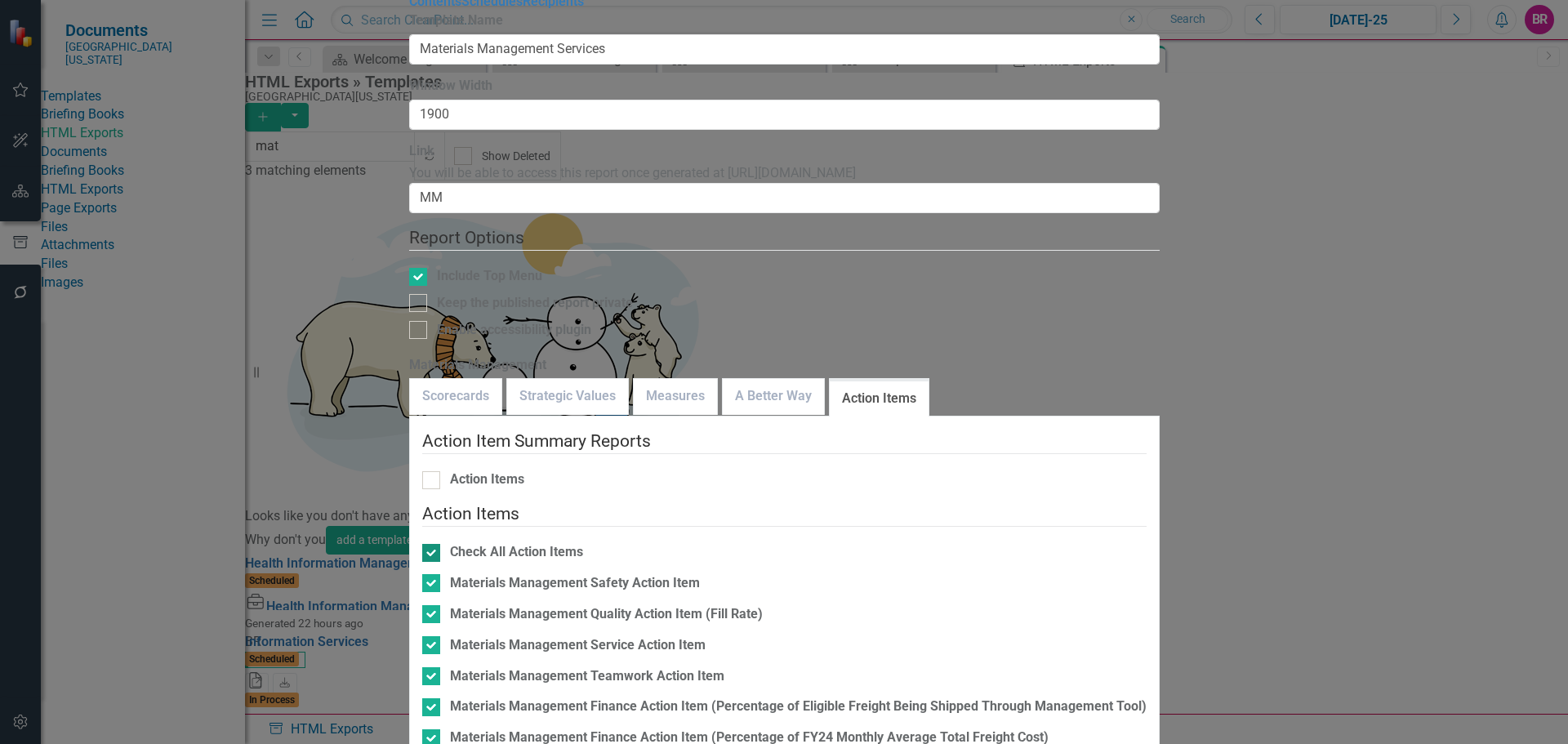
checkbox input "false"
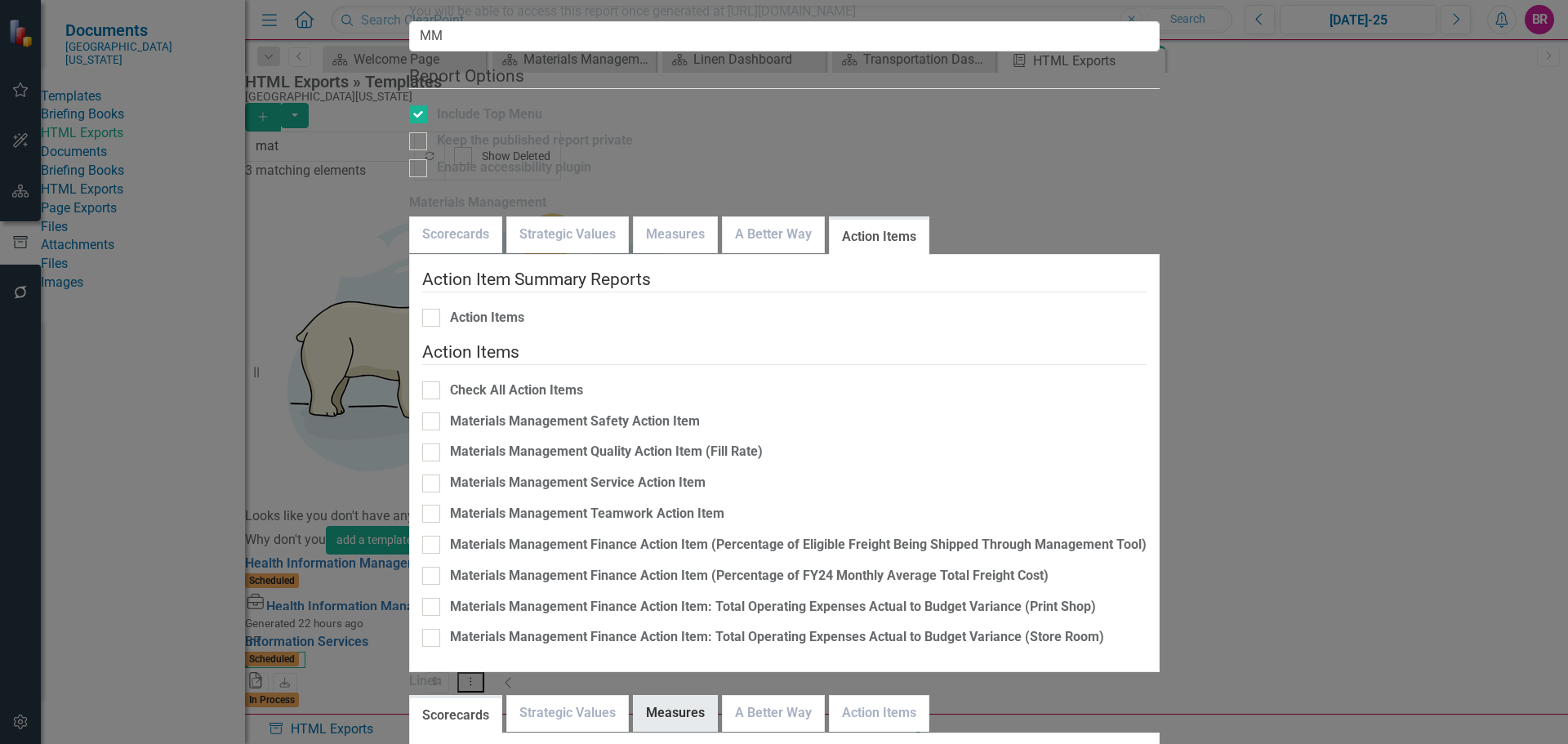
click at [717, 696] on link "Measures" at bounding box center [675, 713] width 84 height 36
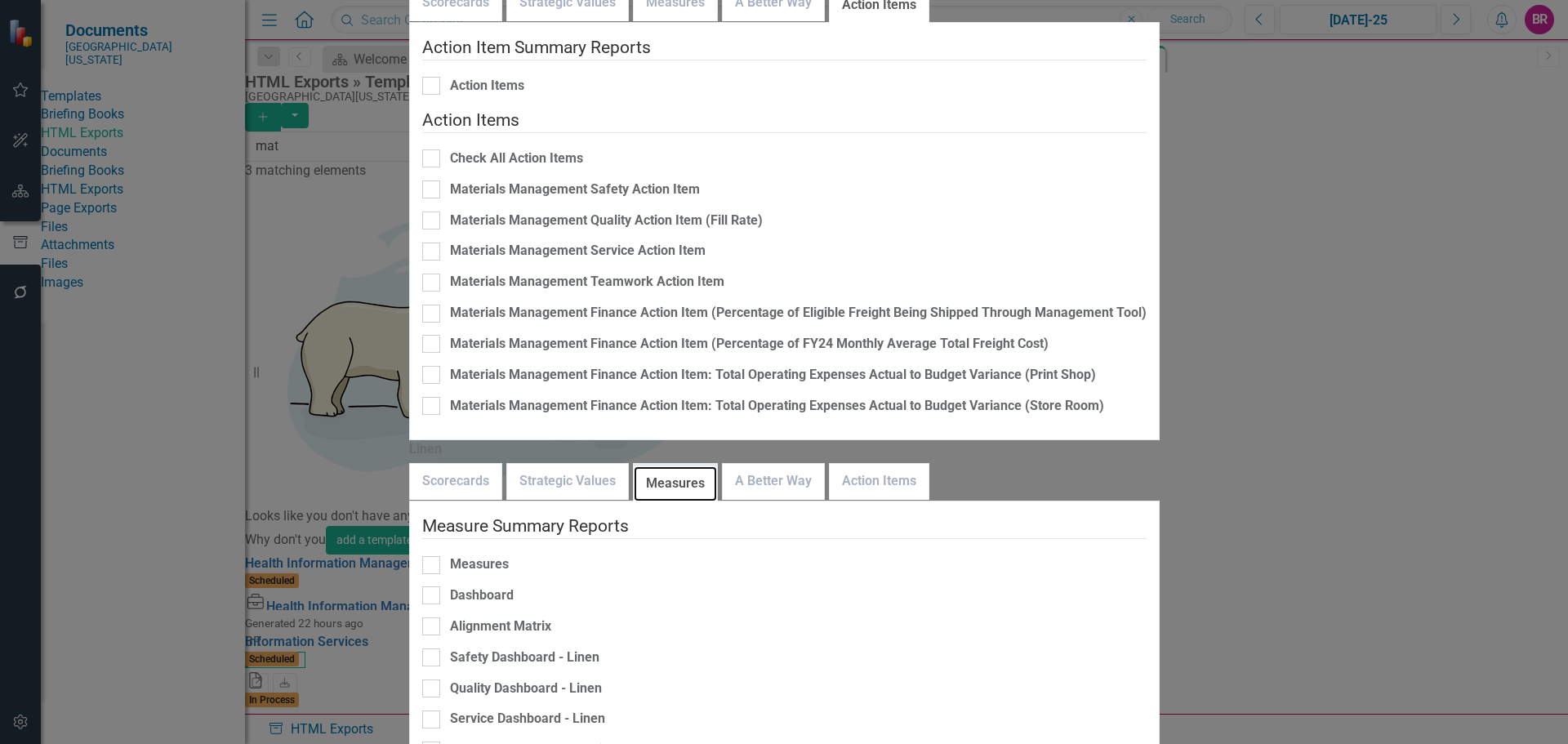
scroll to position [79, 0]
checkbox input "true"
click at [796, 464] on link "A Better Way" at bounding box center [773, 482] width 101 height 36
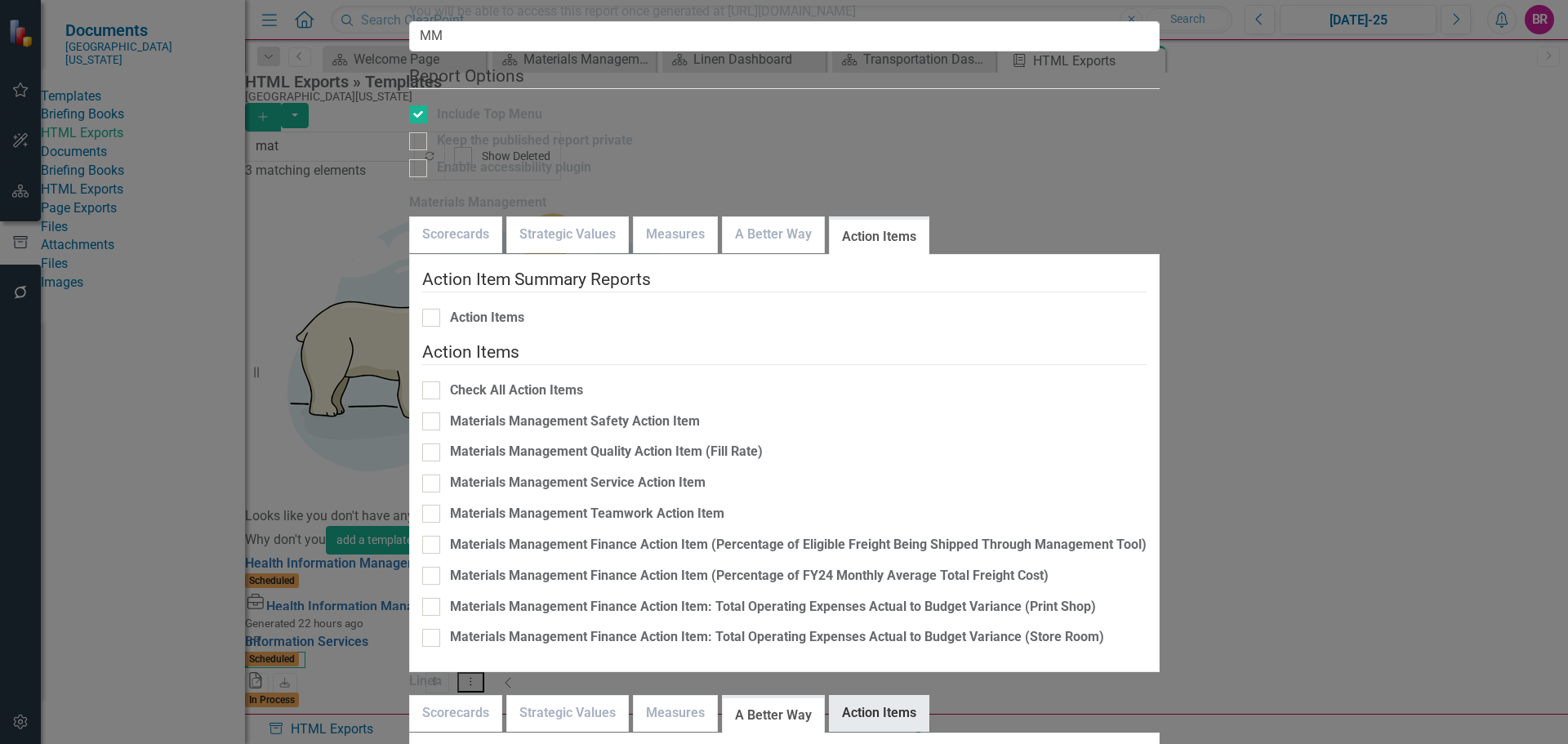
click at [929, 696] on link "Action Items" at bounding box center [879, 713] width 99 height 36
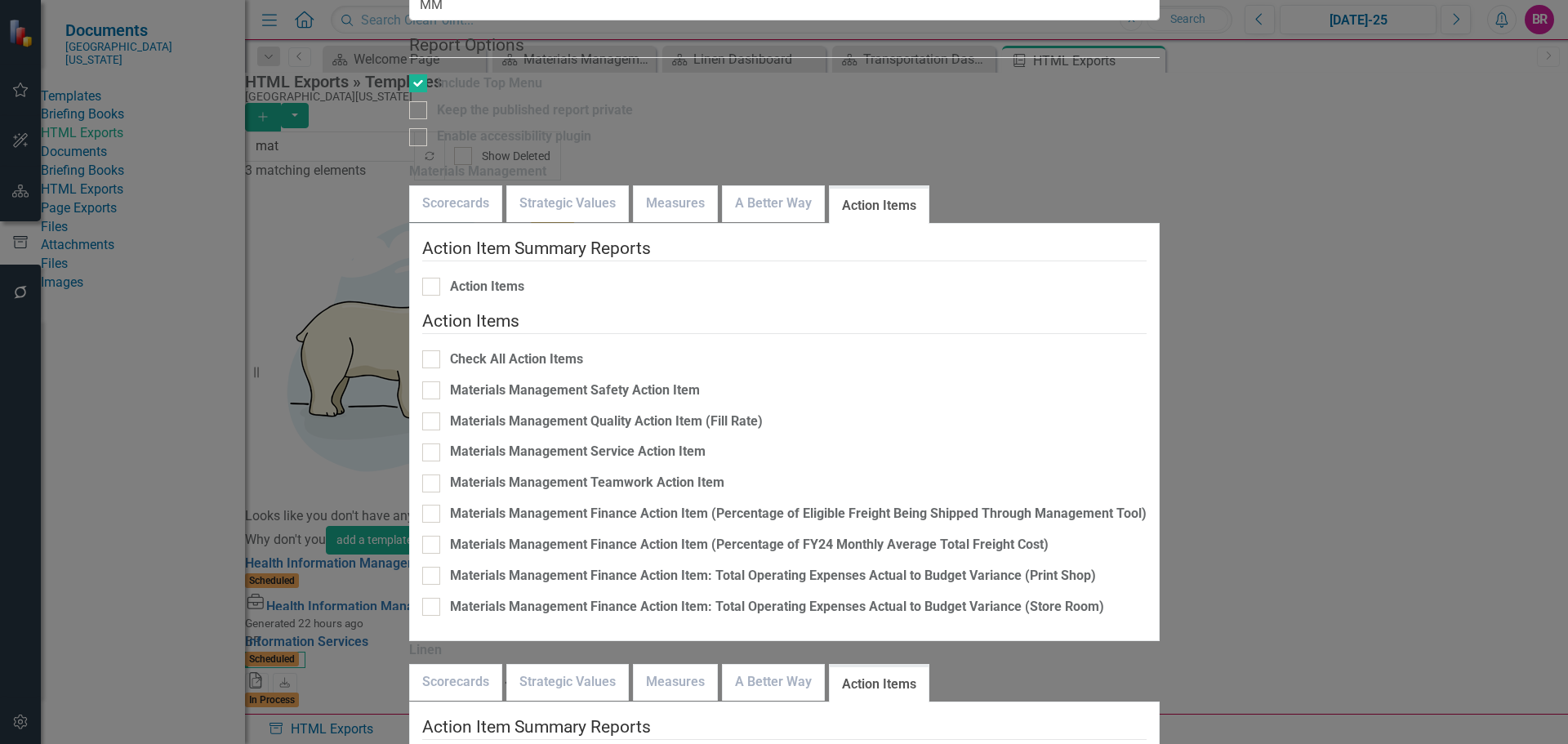
checkbox input "false"
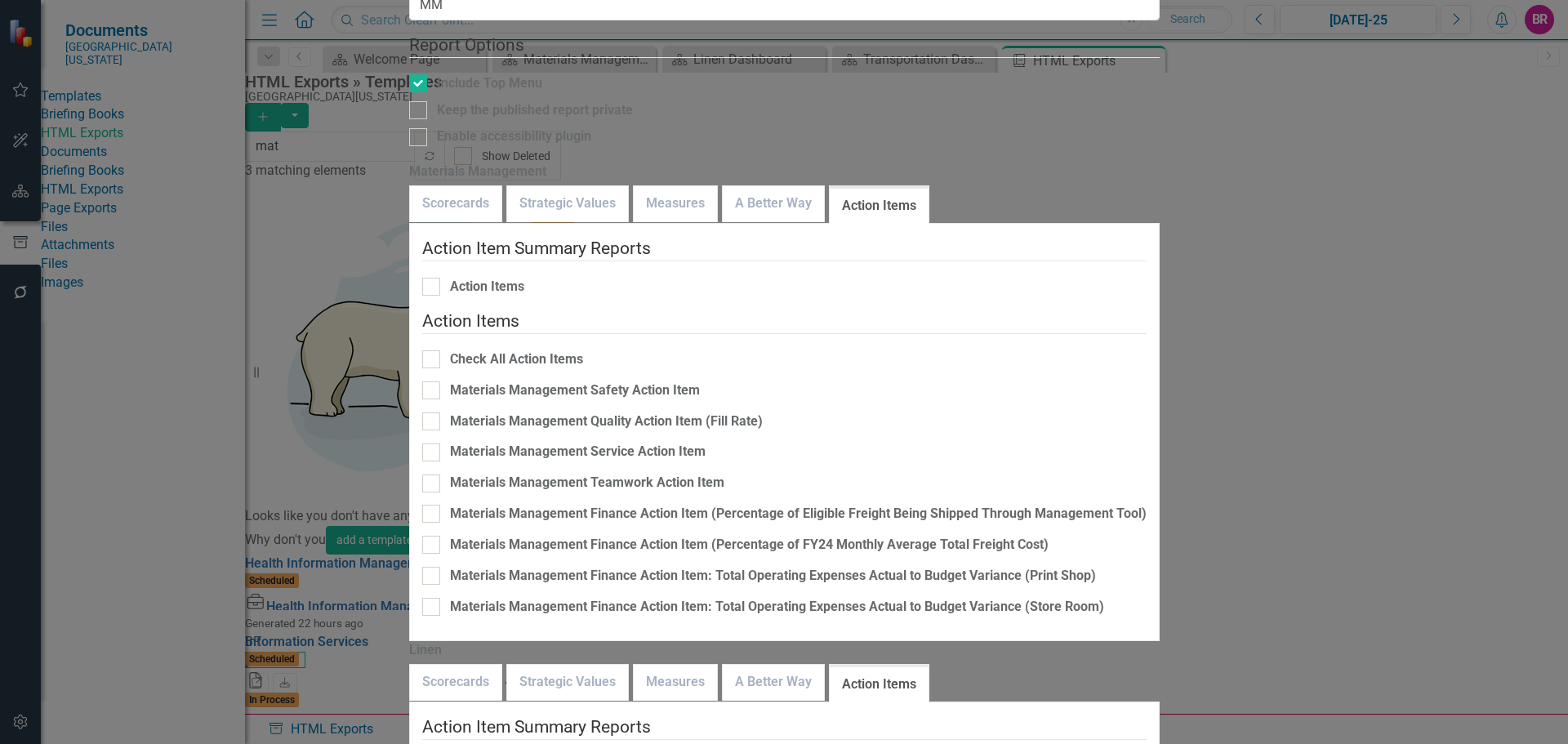
checkbox input "false"
click at [717, 665] on link "Measures" at bounding box center [675, 682] width 84 height 36
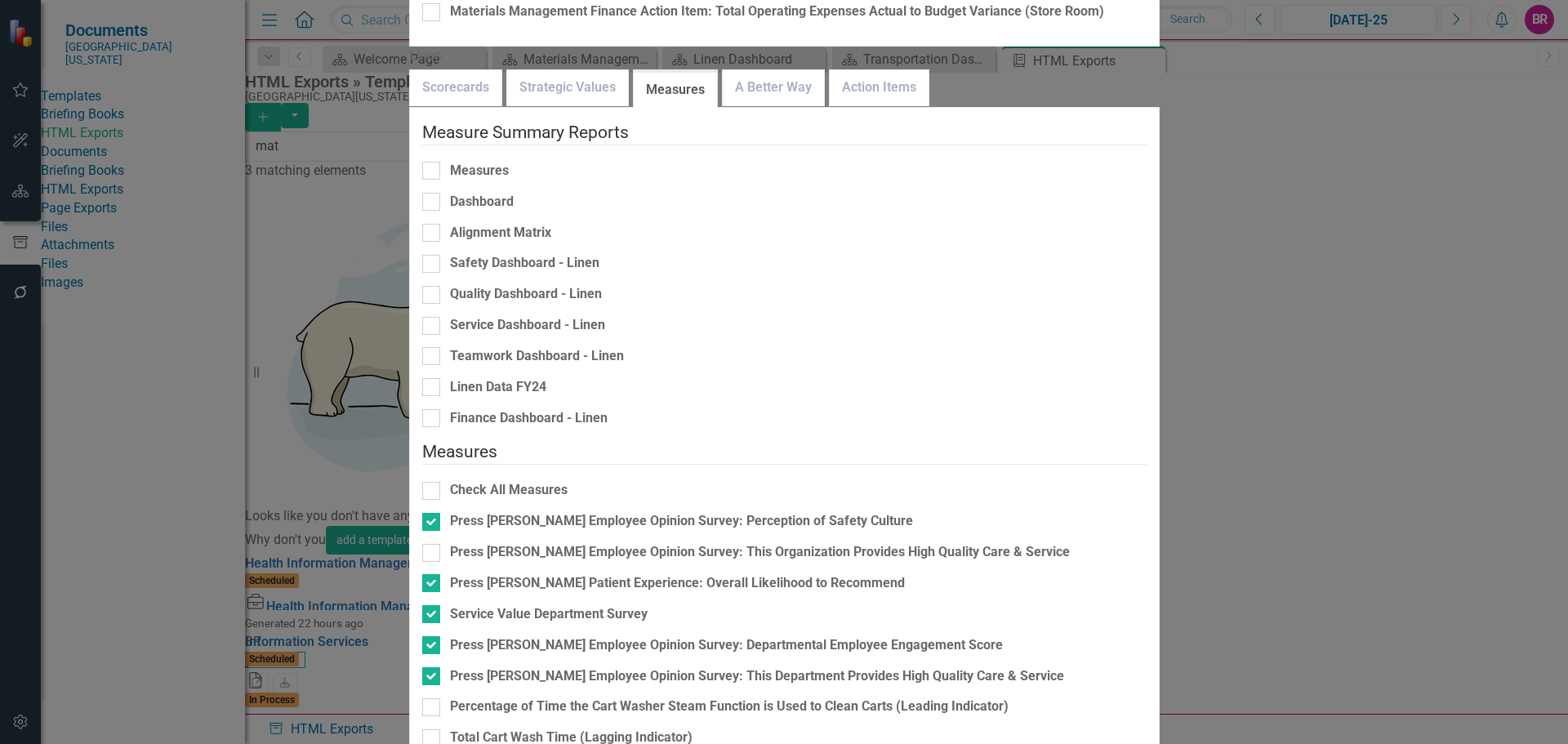
checkbox input "true"
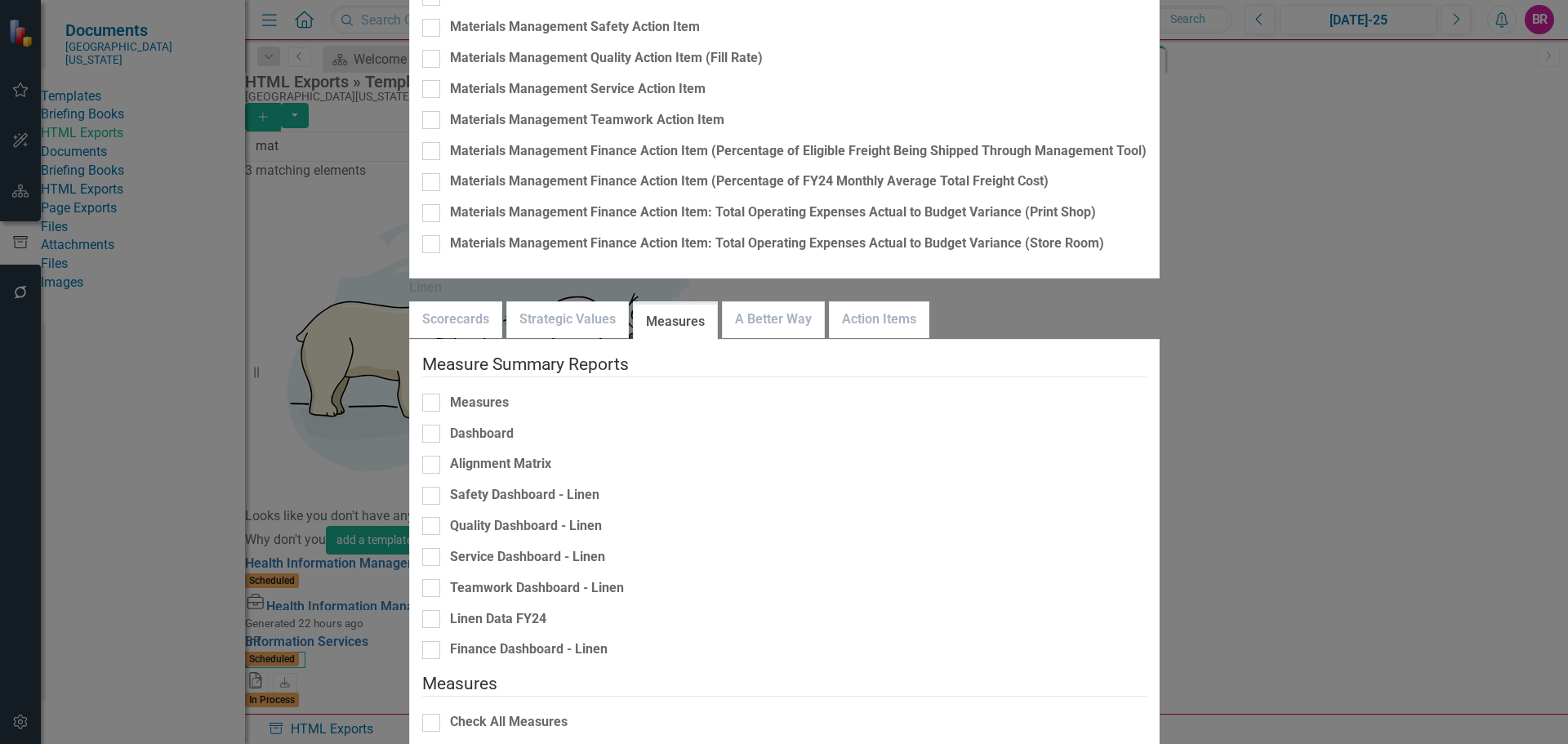
checkbox input "false"
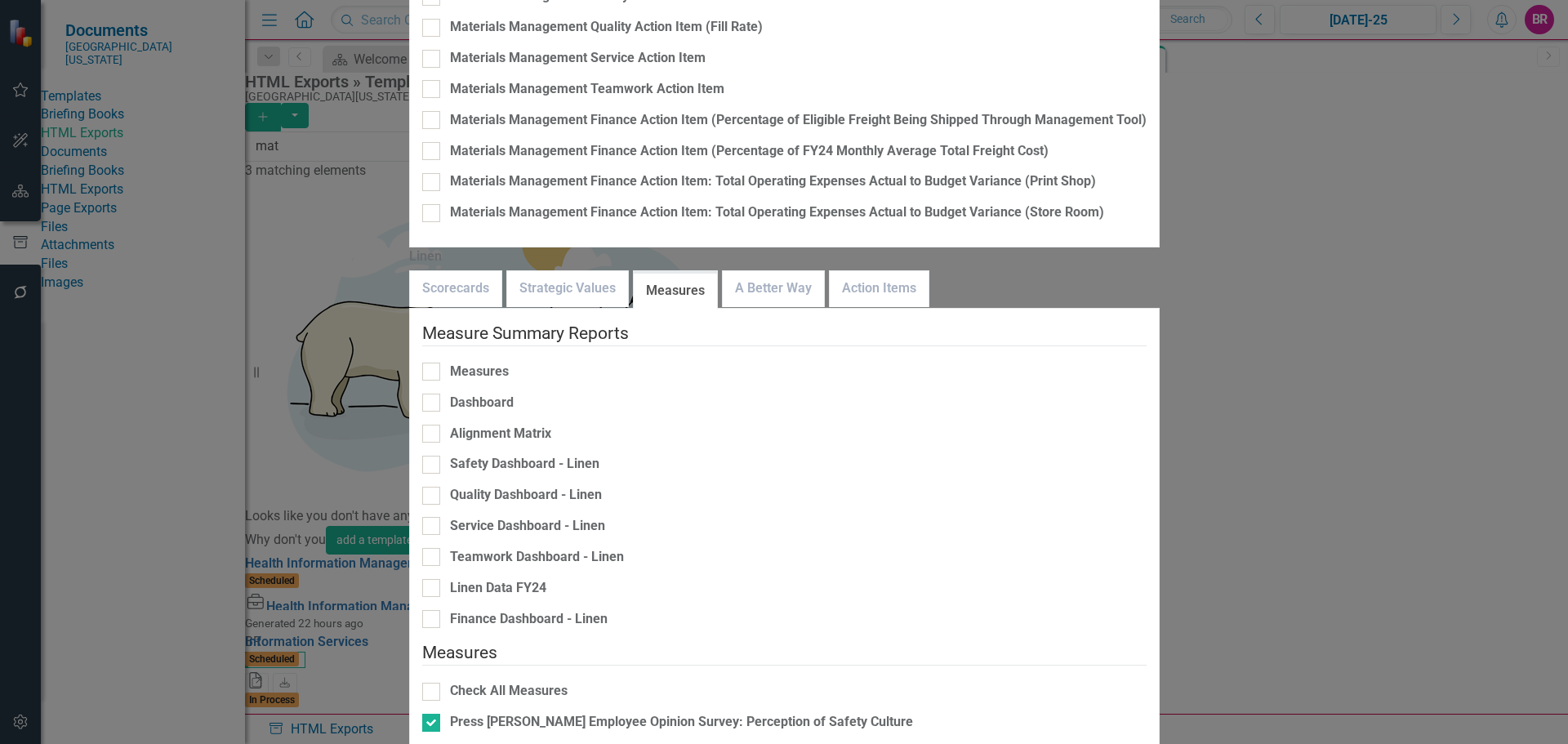
checkbox input "false"
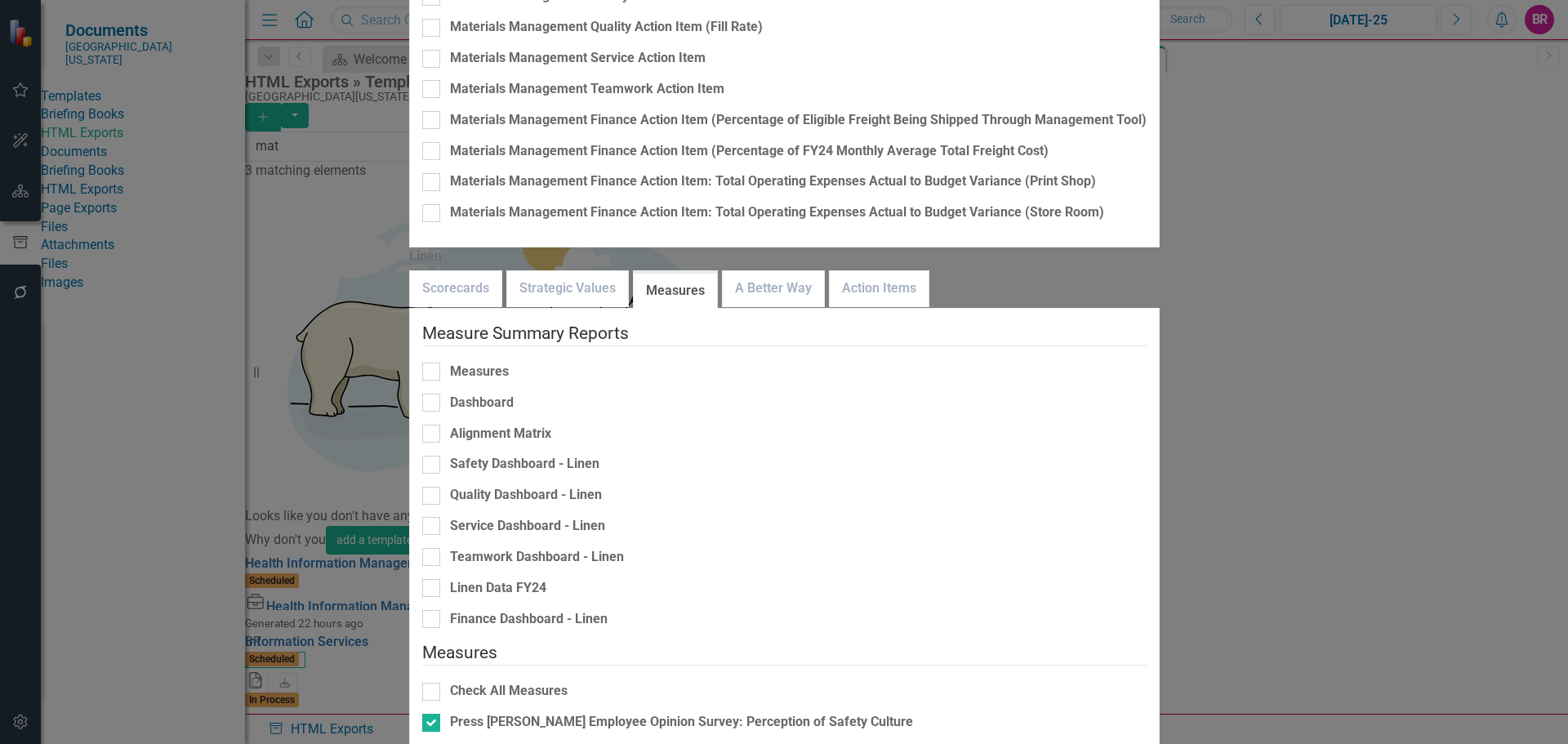
checkbox input "false"
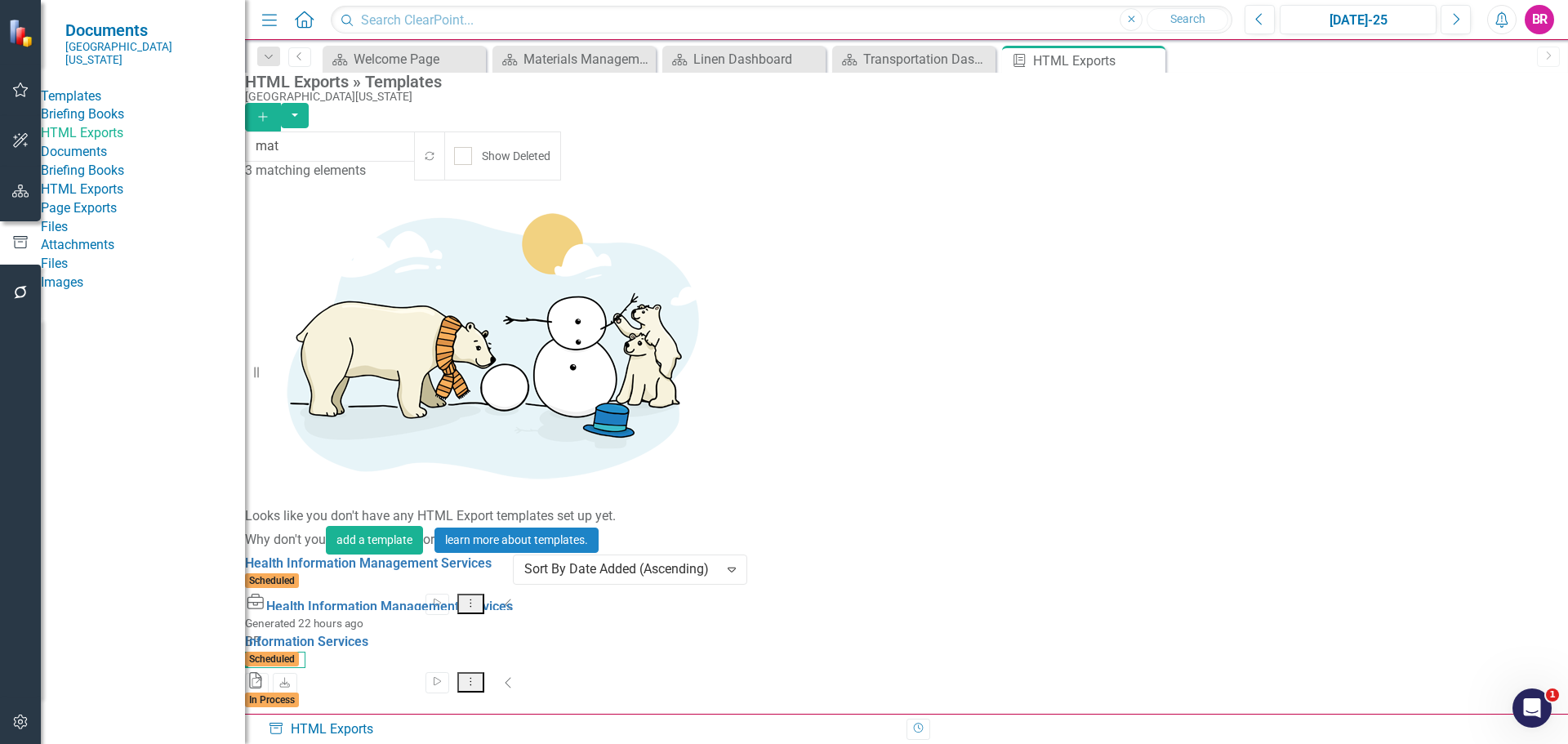
click at [6, 189] on button "button" at bounding box center [21, 192] width 37 height 35
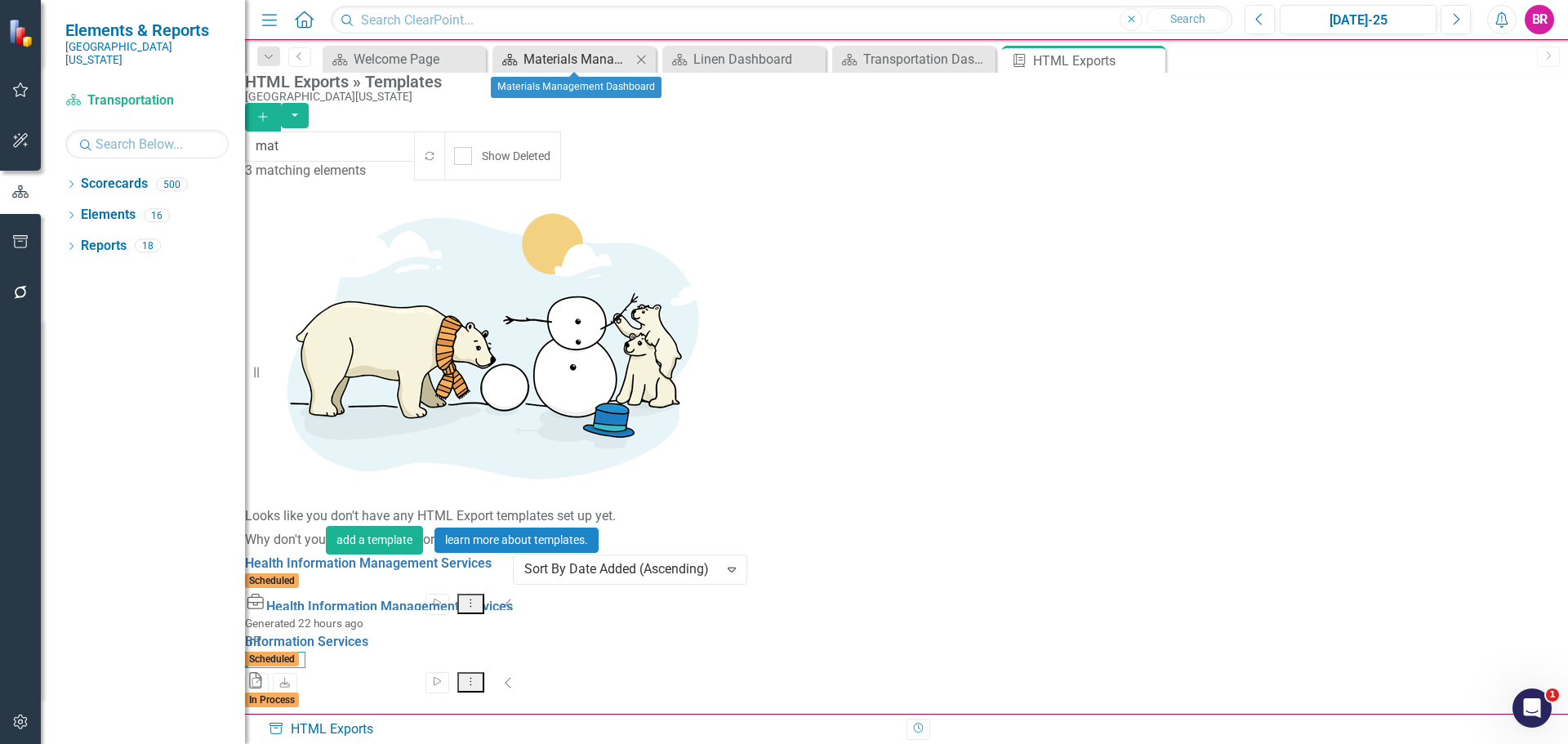
click at [585, 59] on div "Materials Management Dashboard" at bounding box center [578, 59] width 108 height 20
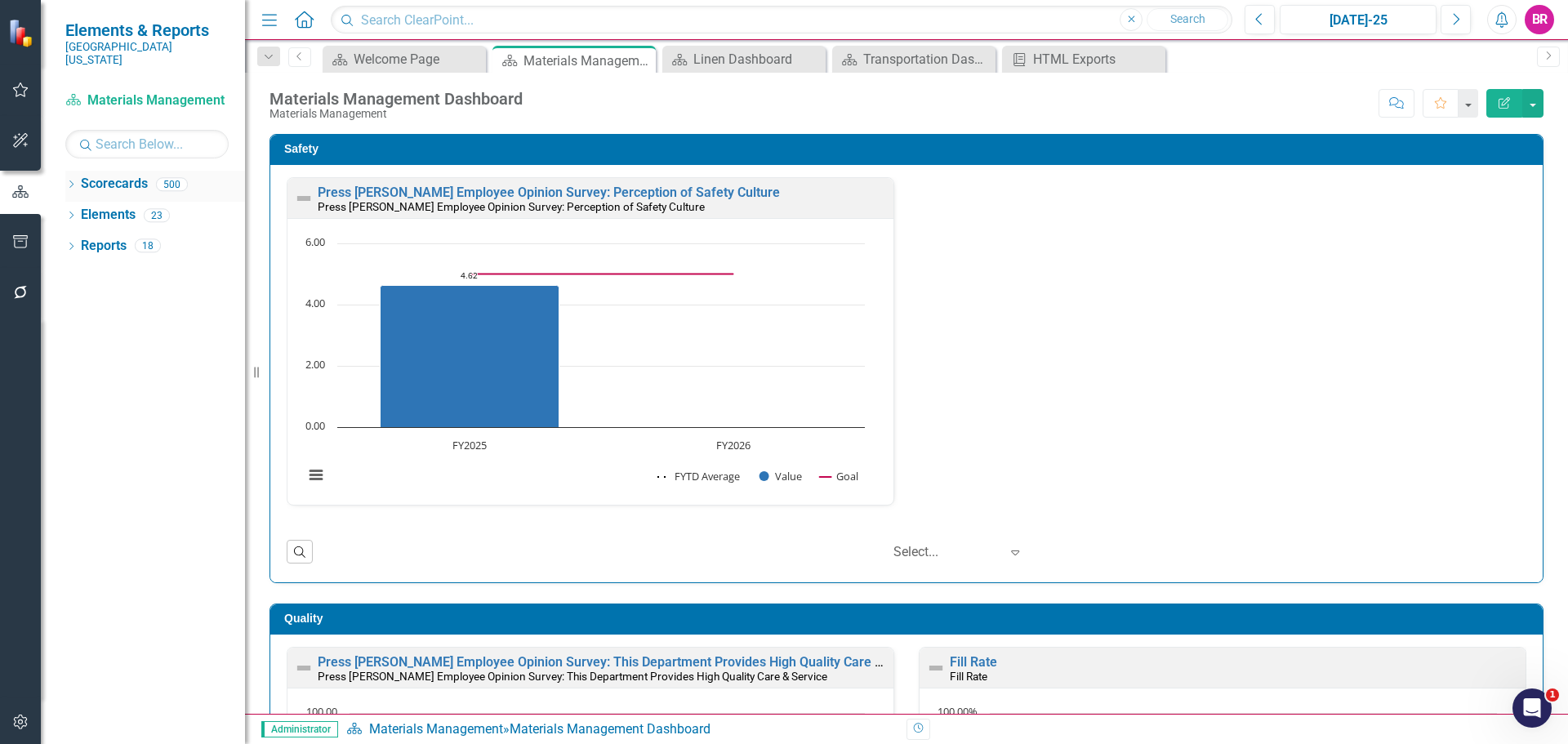
click at [72, 182] on icon "Dropdown" at bounding box center [71, 186] width 12 height 9
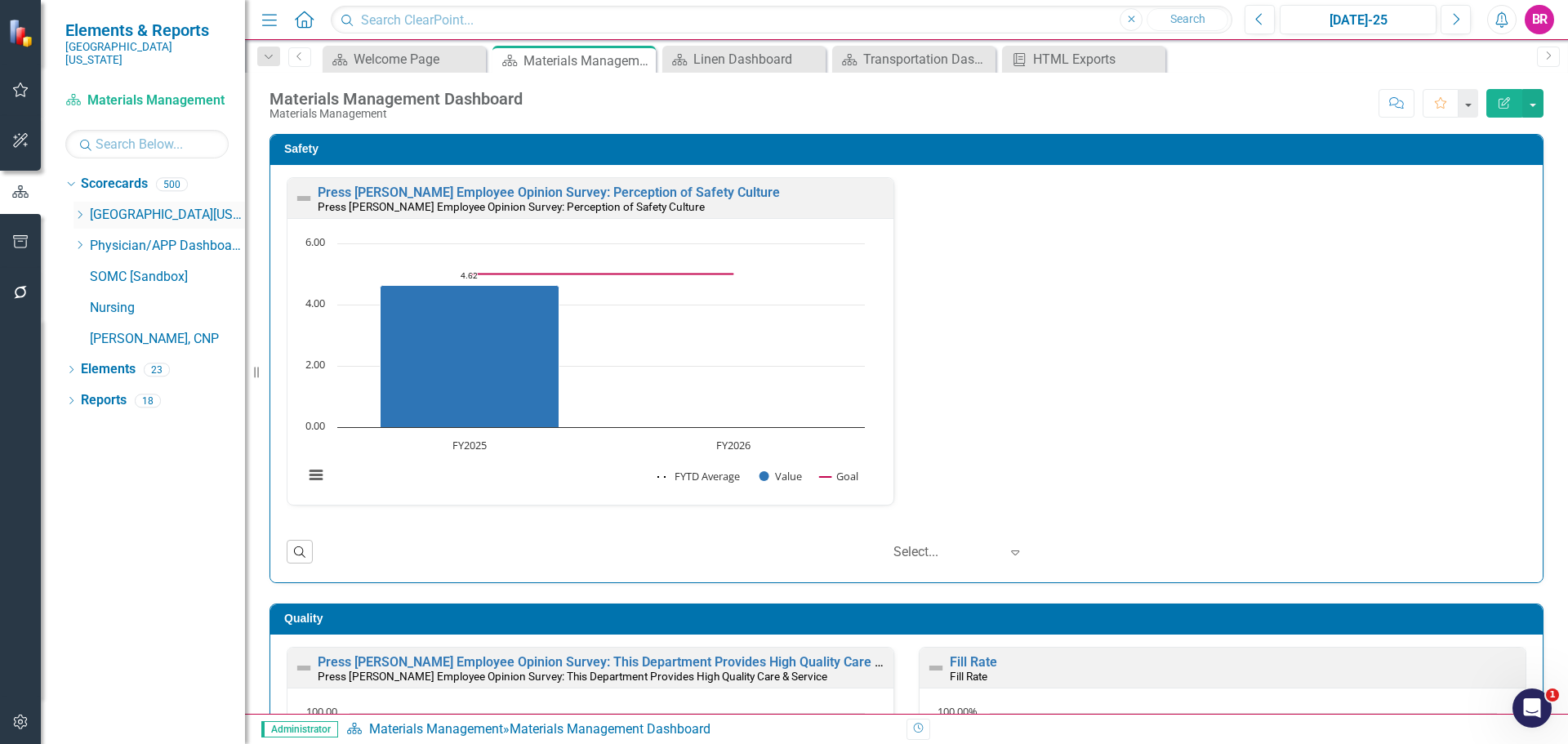
click at [81, 211] on icon at bounding box center [81, 214] width 4 height 8
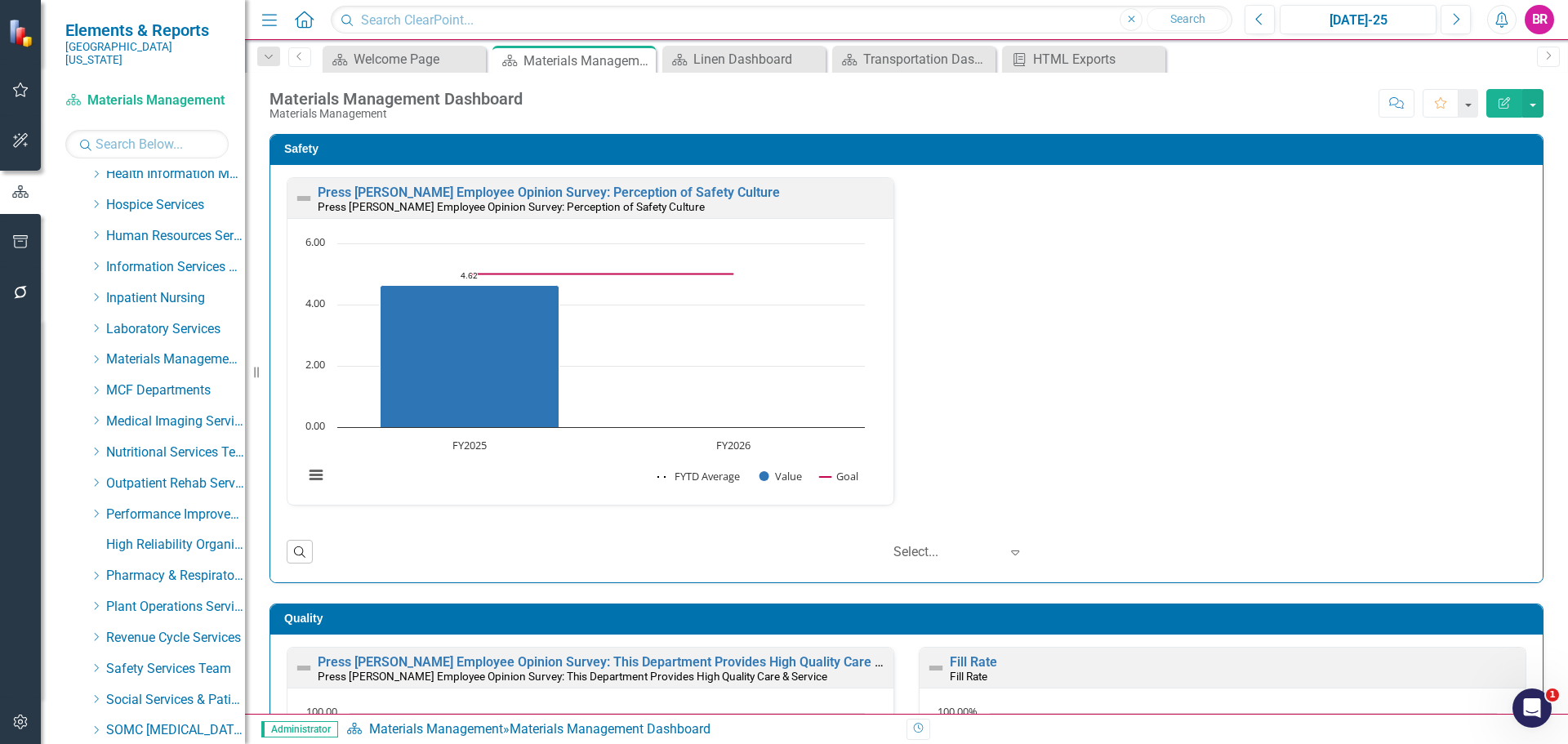
scroll to position [650, 0]
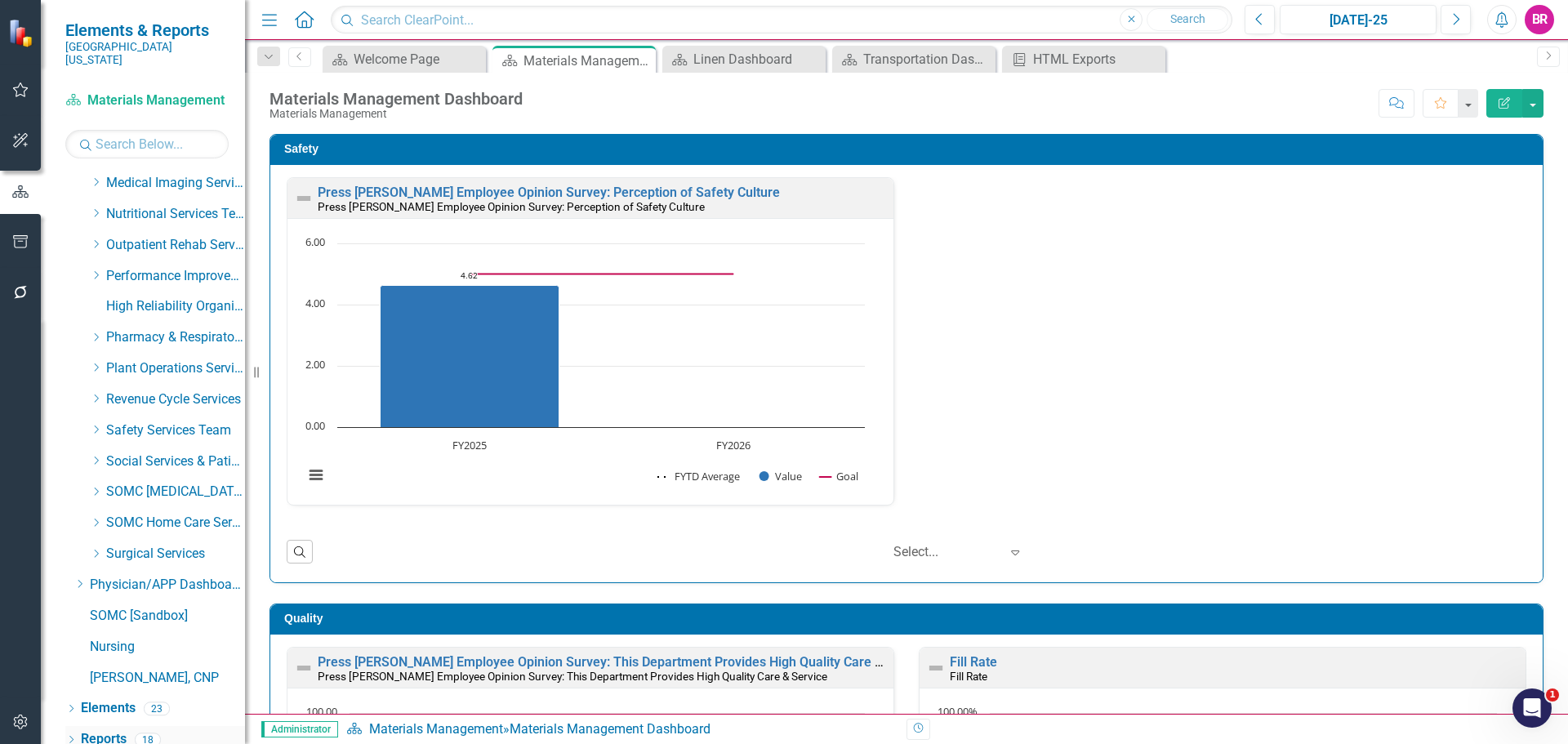
click at [118, 731] on link "Reports" at bounding box center [104, 740] width 46 height 19
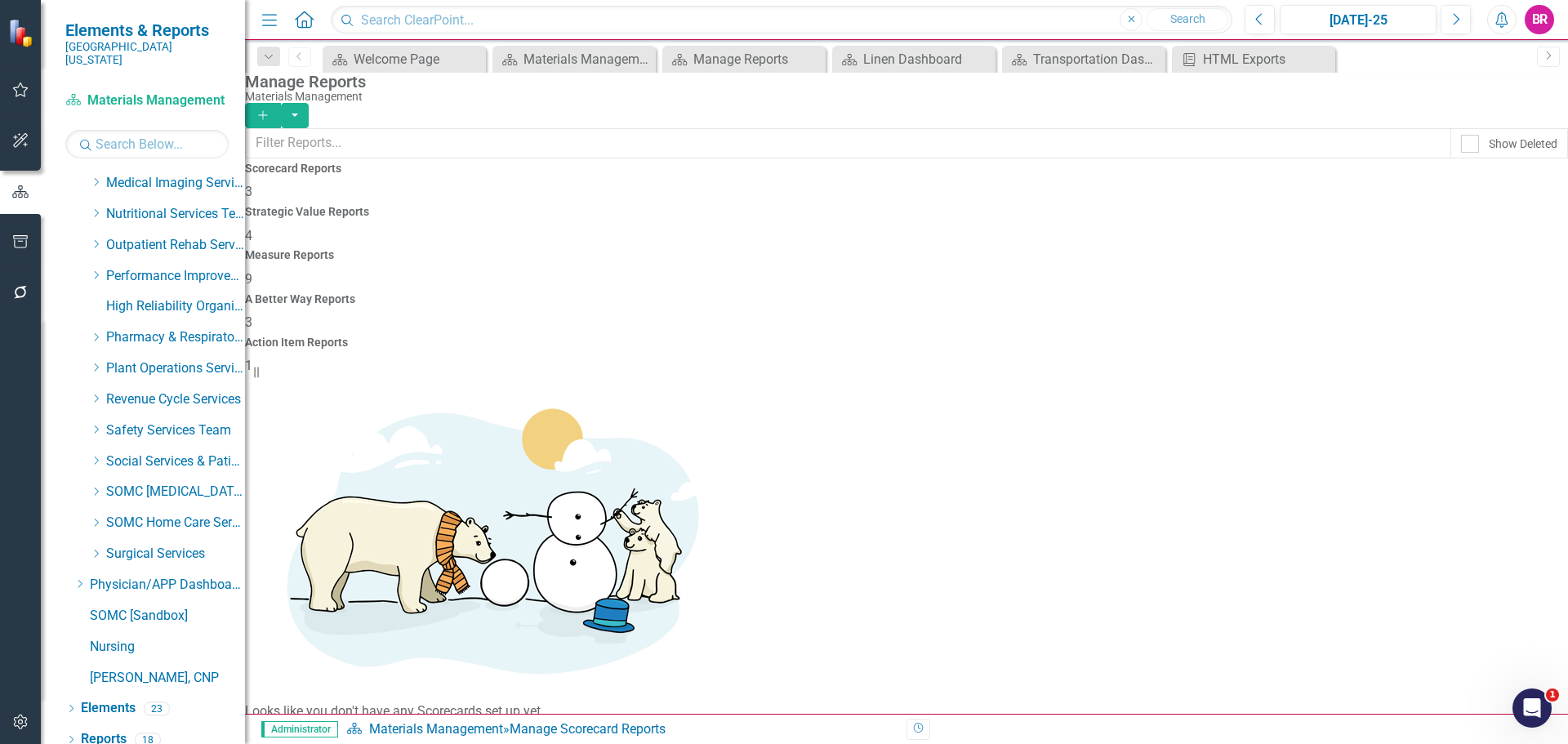
click at [253, 271] on span "9" at bounding box center [249, 279] width 8 height 15
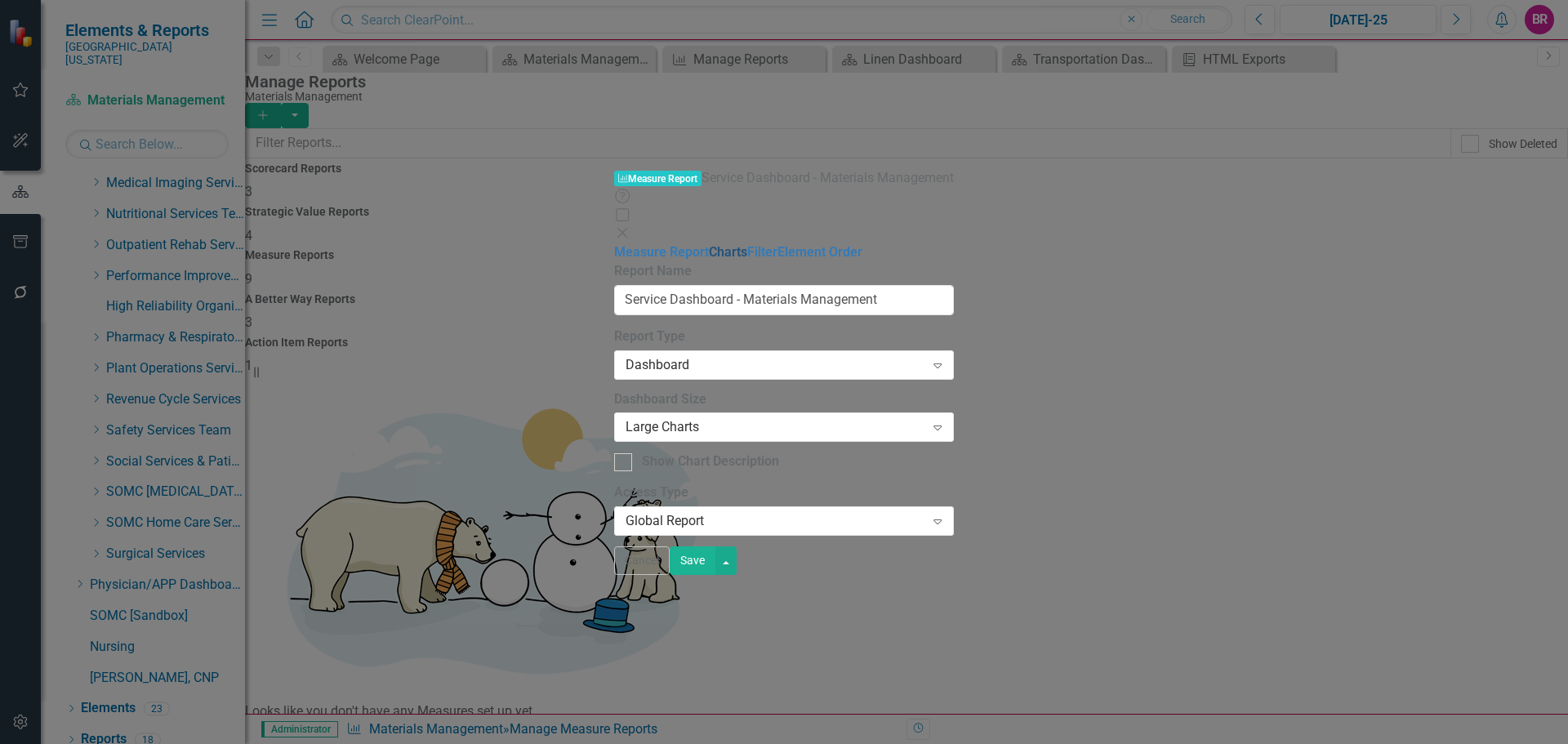
click at [709, 244] on link "Charts" at bounding box center [728, 252] width 38 height 15
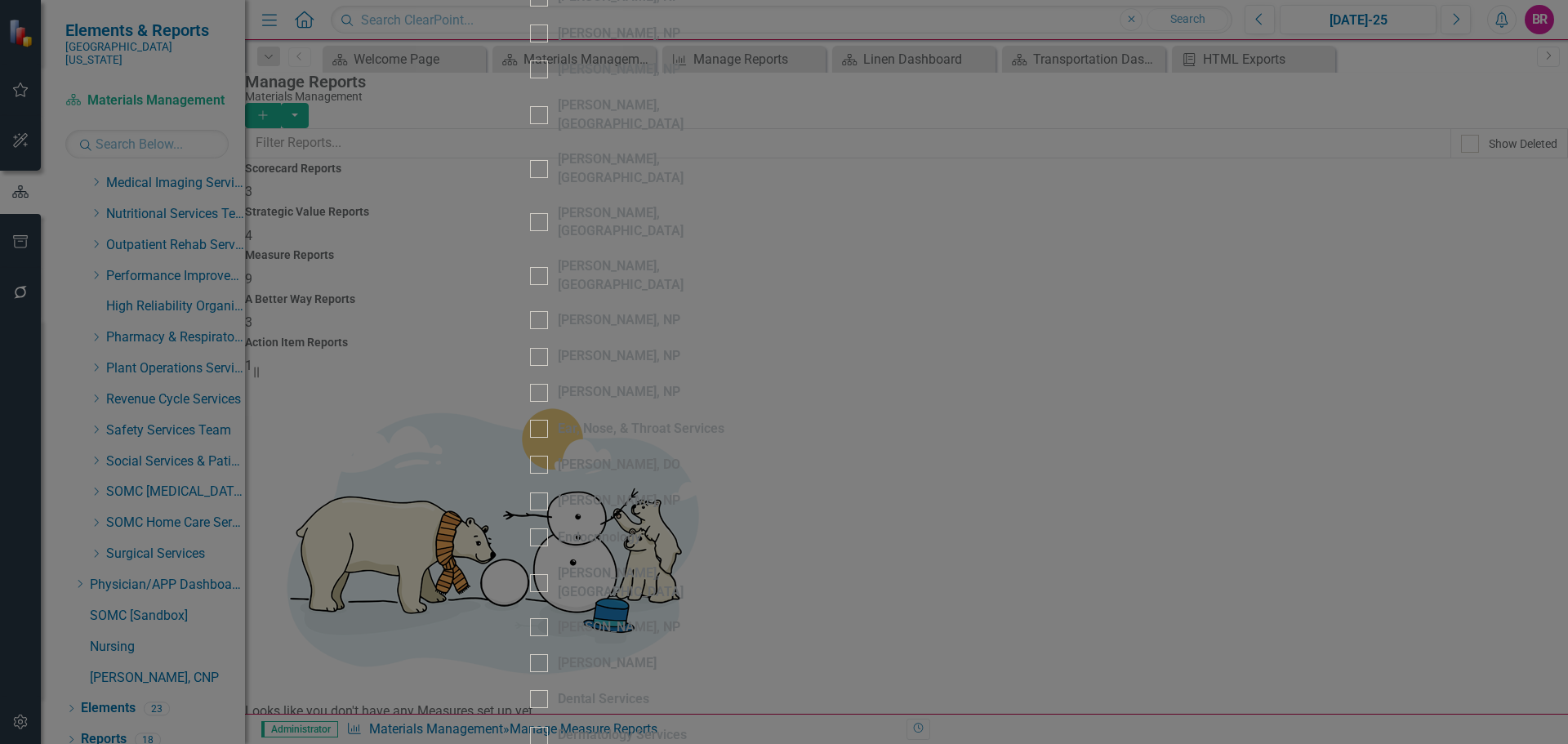
scroll to position [1470, 0]
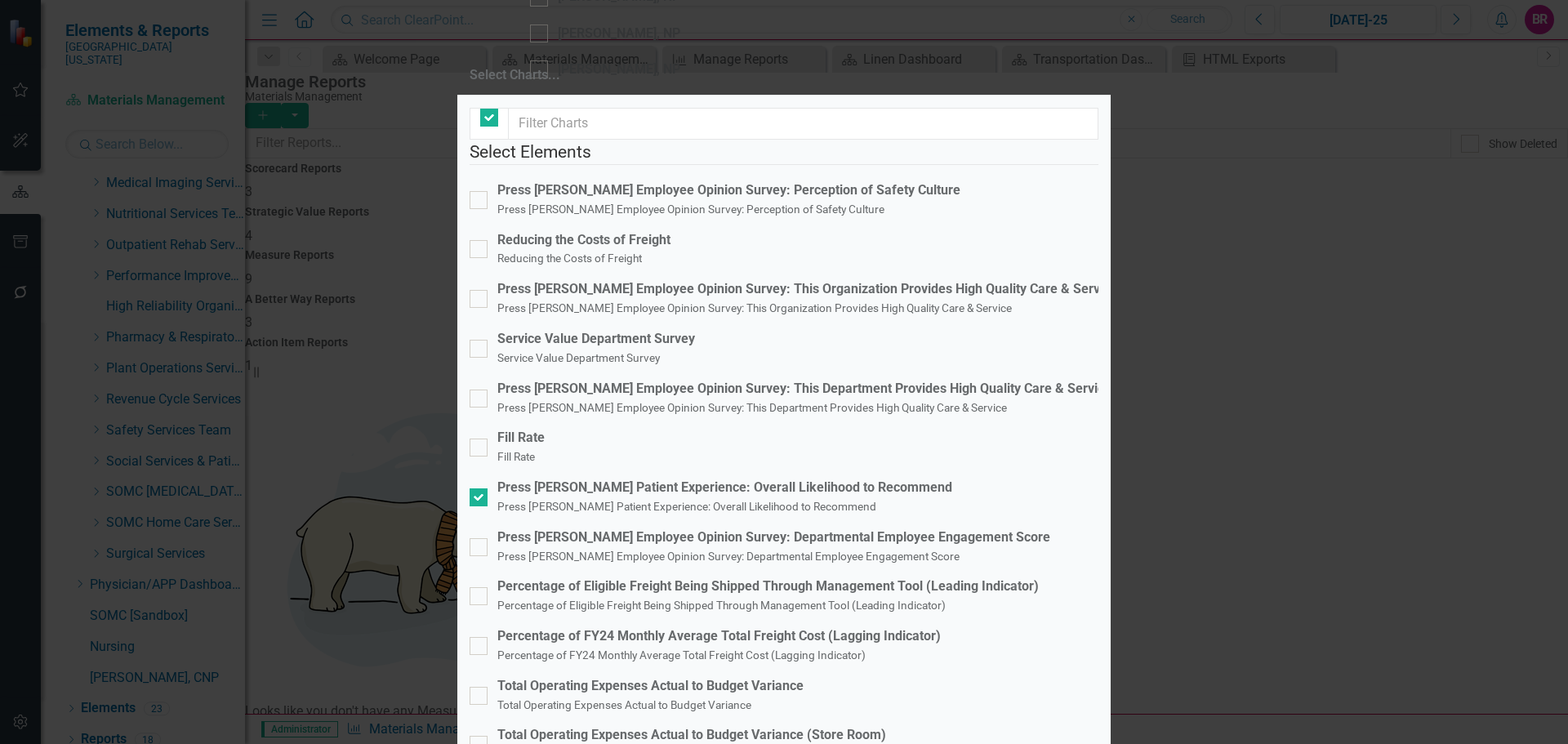
checkbox input "false"
click at [544, 346] on div "Service Value Department Survey" at bounding box center [596, 339] width 198 height 19
click at [481, 346] on input "Service Value Department Survey Service Value Department Survey" at bounding box center [475, 344] width 11 height 11
checkbox input "true"
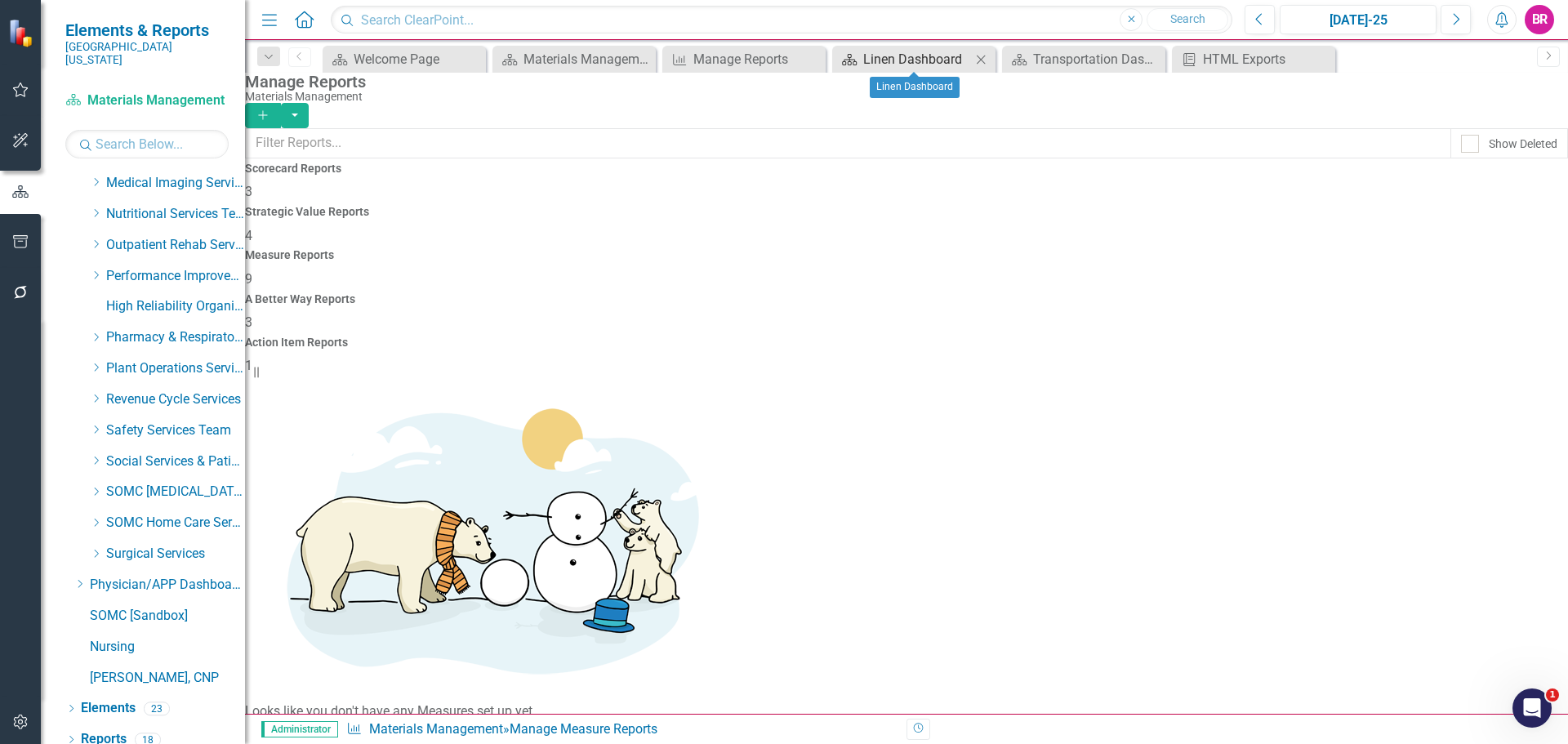
click at [927, 62] on div "Linen Dashboard" at bounding box center [917, 59] width 108 height 20
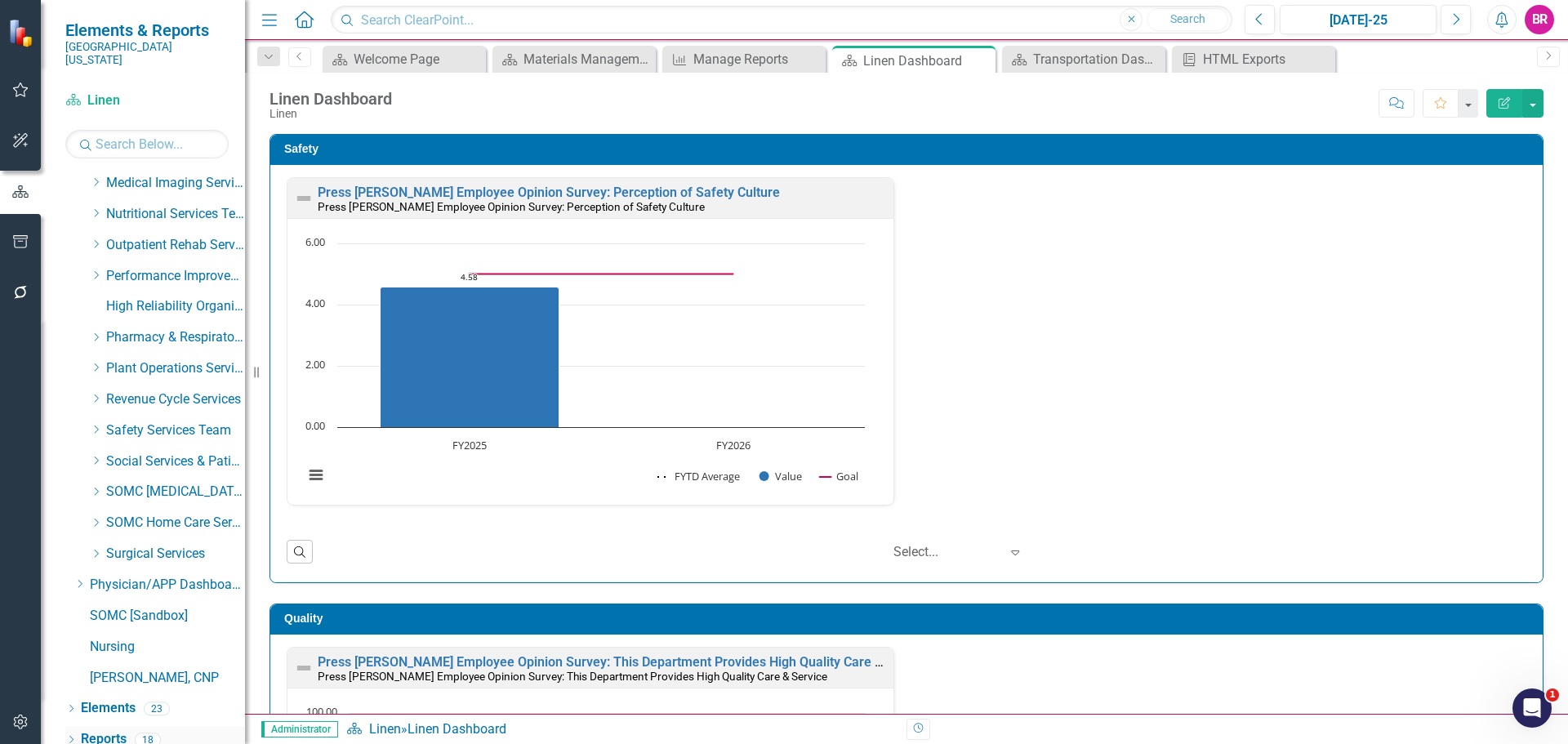
click at [118, 731] on link "Reports" at bounding box center [104, 740] width 46 height 19
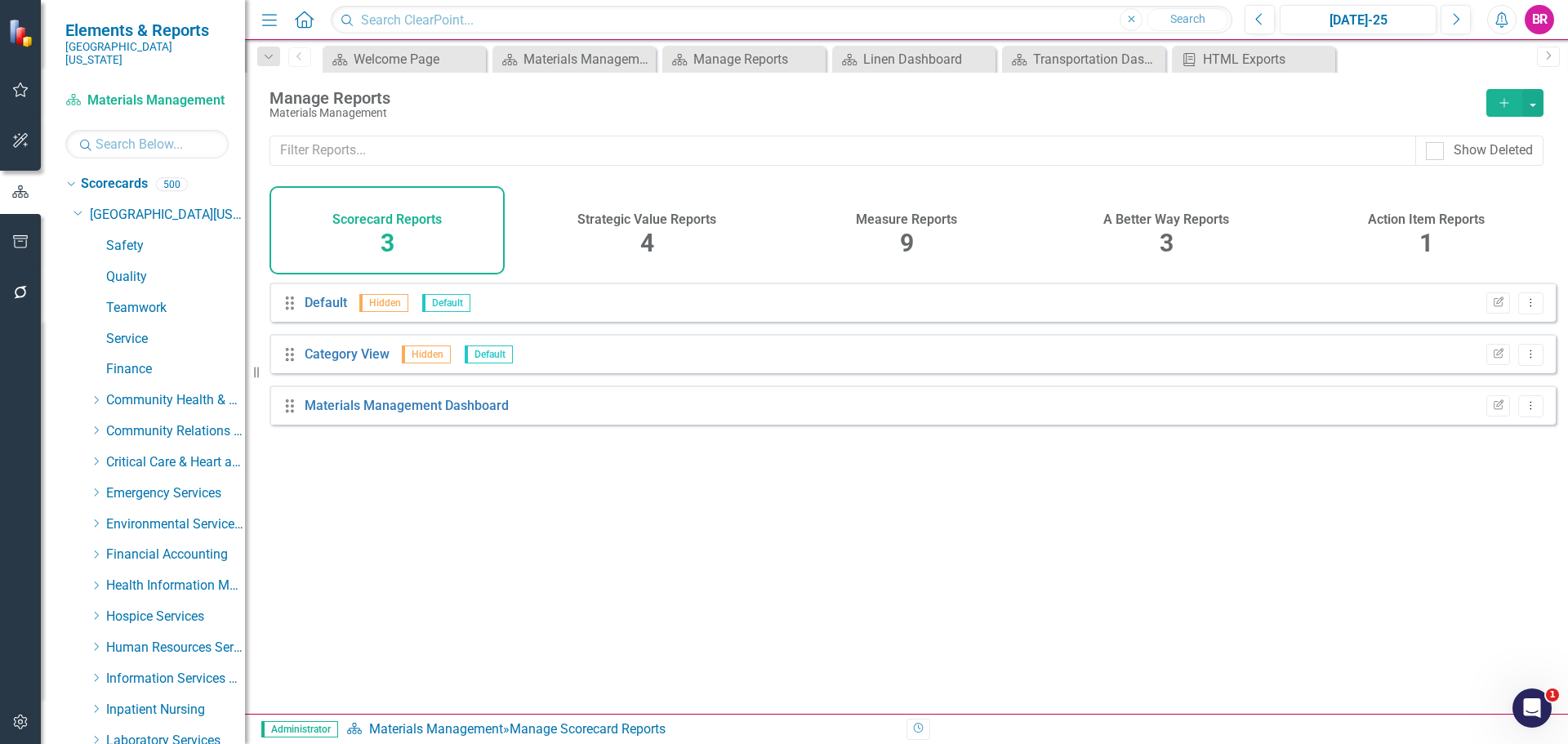
scroll to position [650, 0]
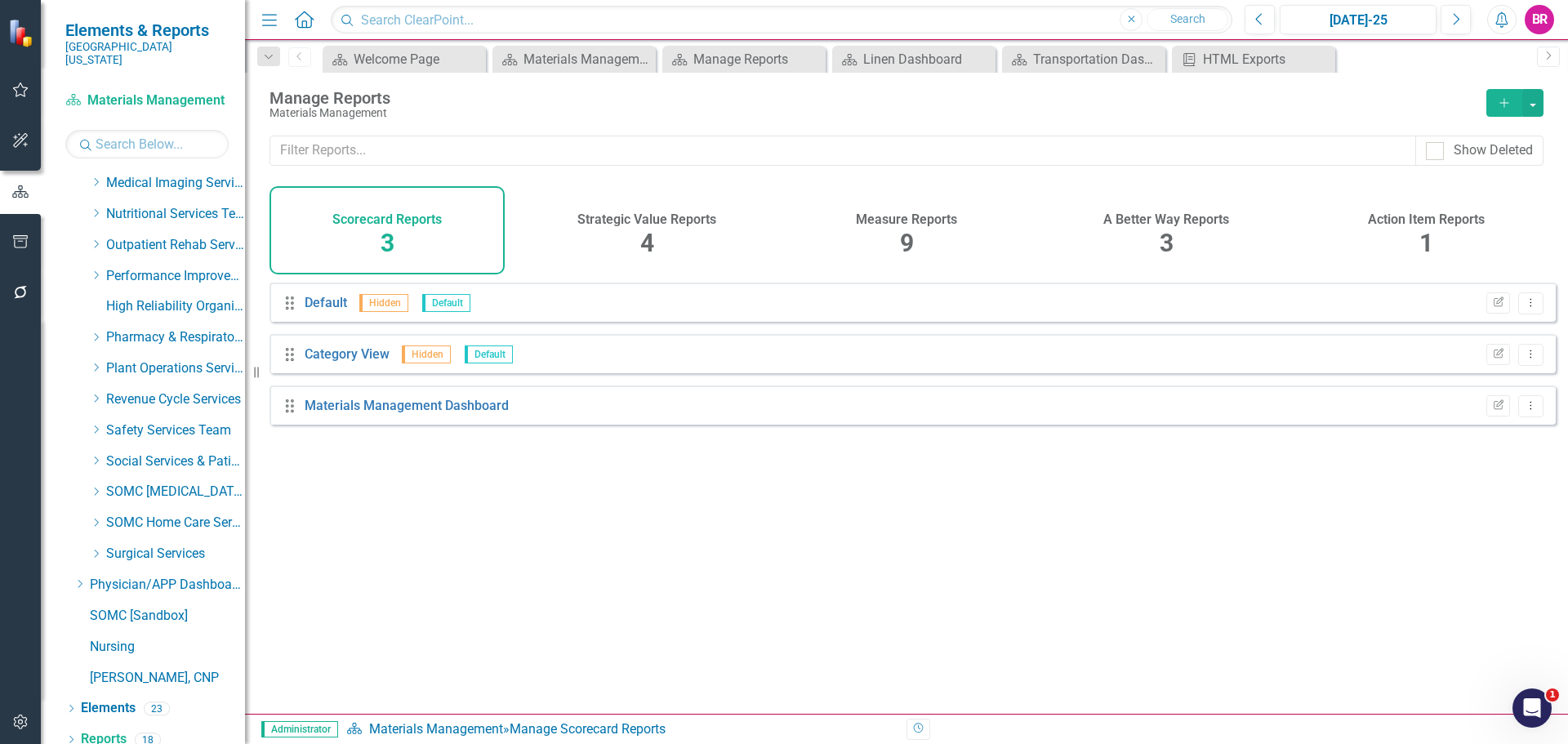
click at [908, 237] on span "9" at bounding box center [907, 243] width 13 height 29
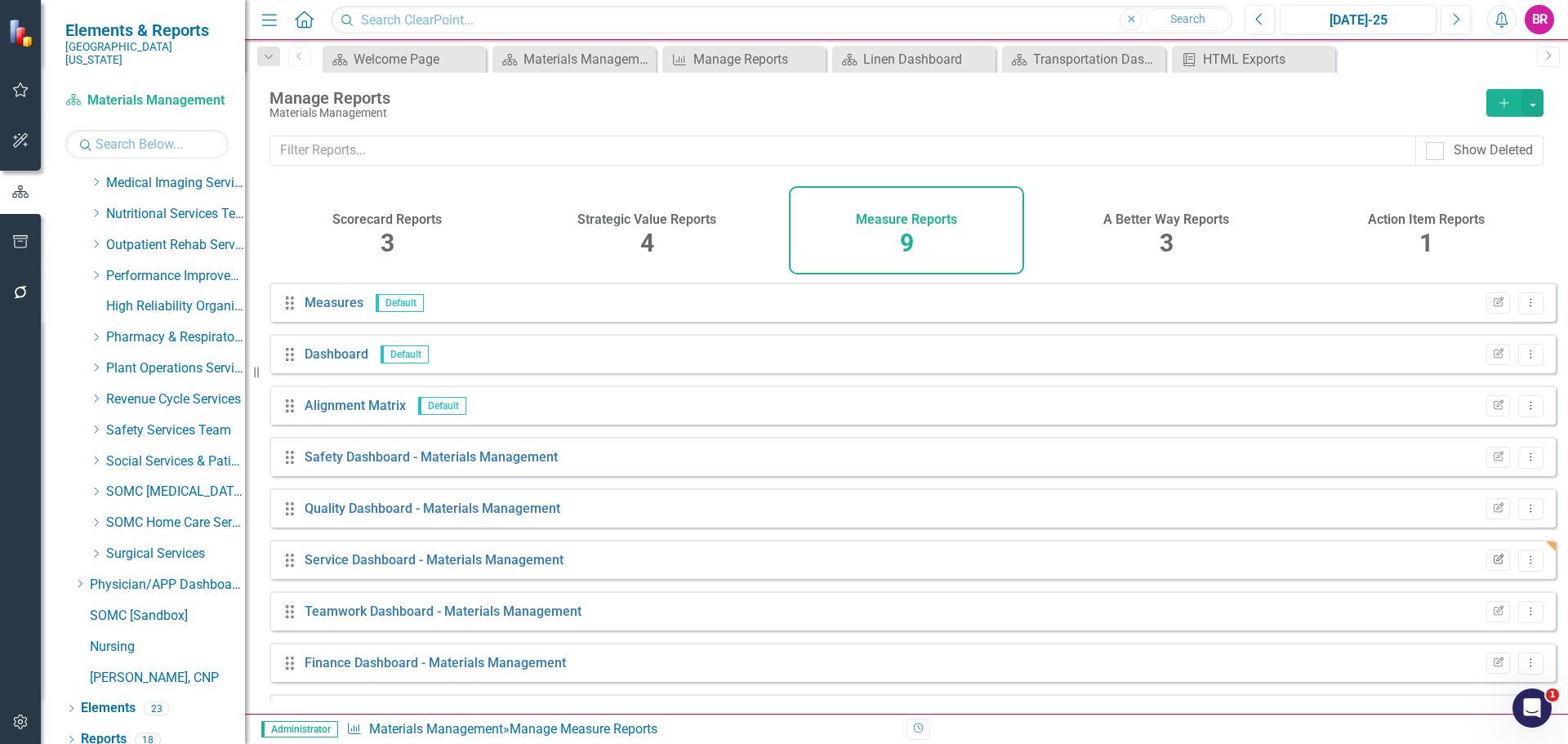
click at [1486, 566] on button "Edit Report" at bounding box center [1498, 560] width 24 height 21
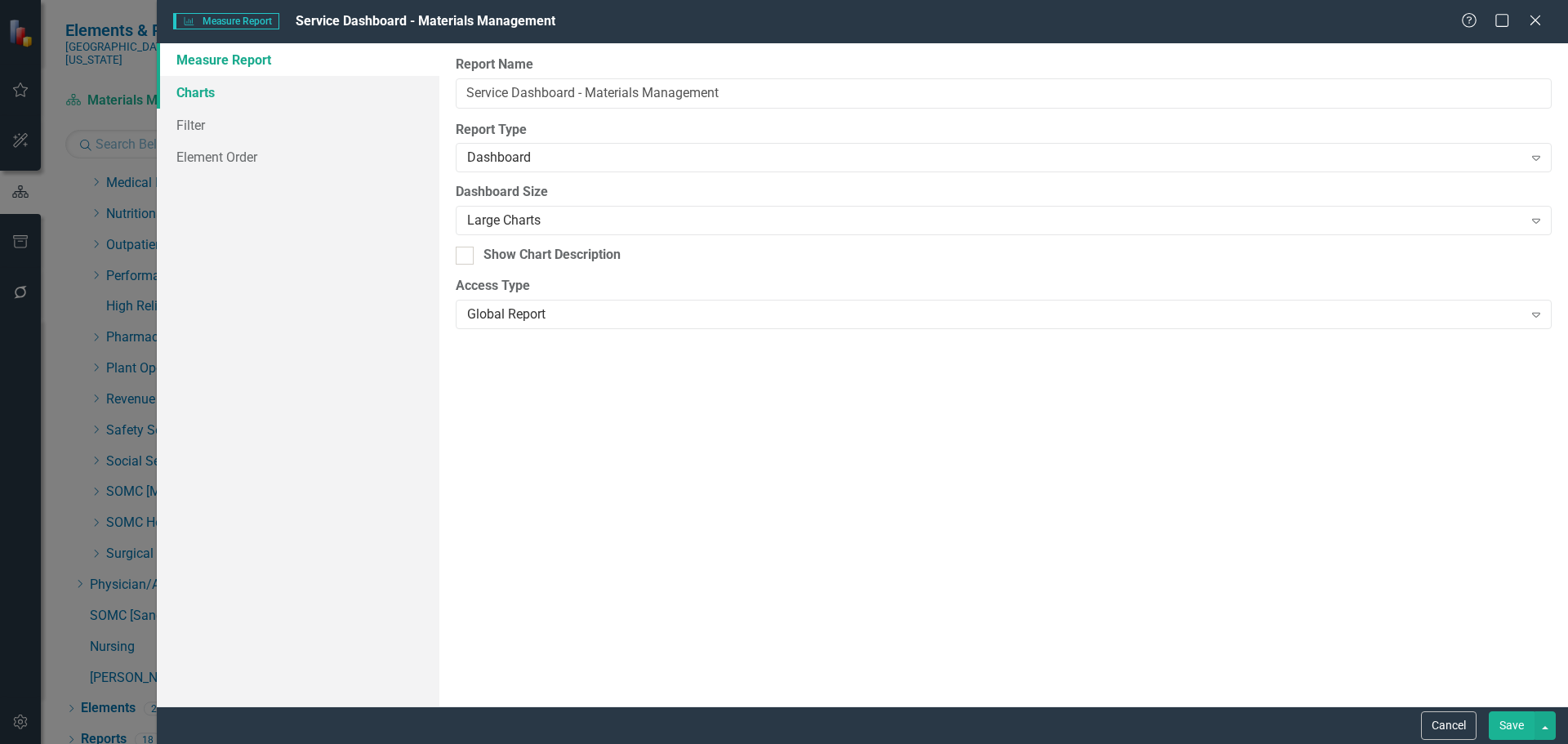
click at [210, 92] on link "Charts" at bounding box center [298, 92] width 283 height 33
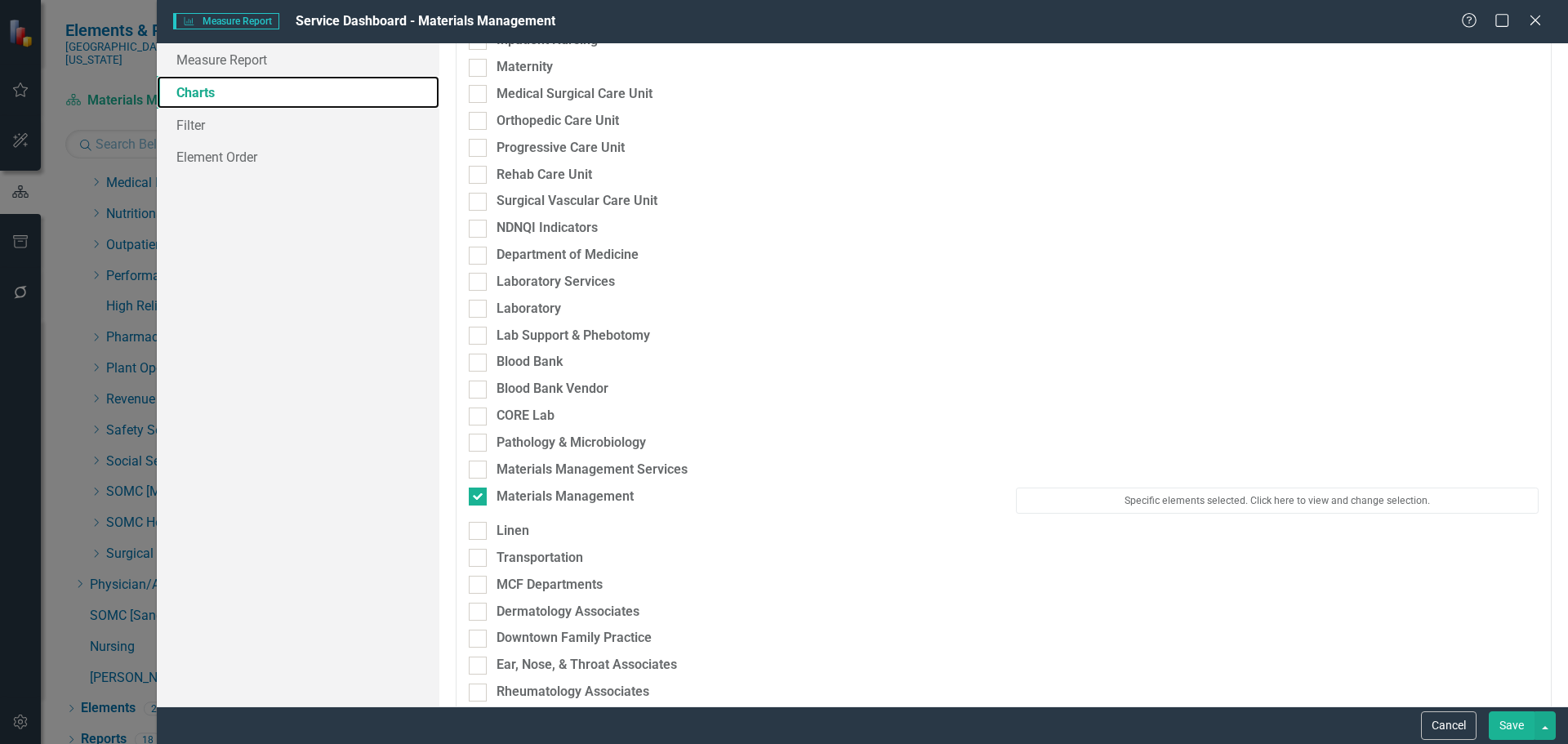
scroll to position [1388, 0]
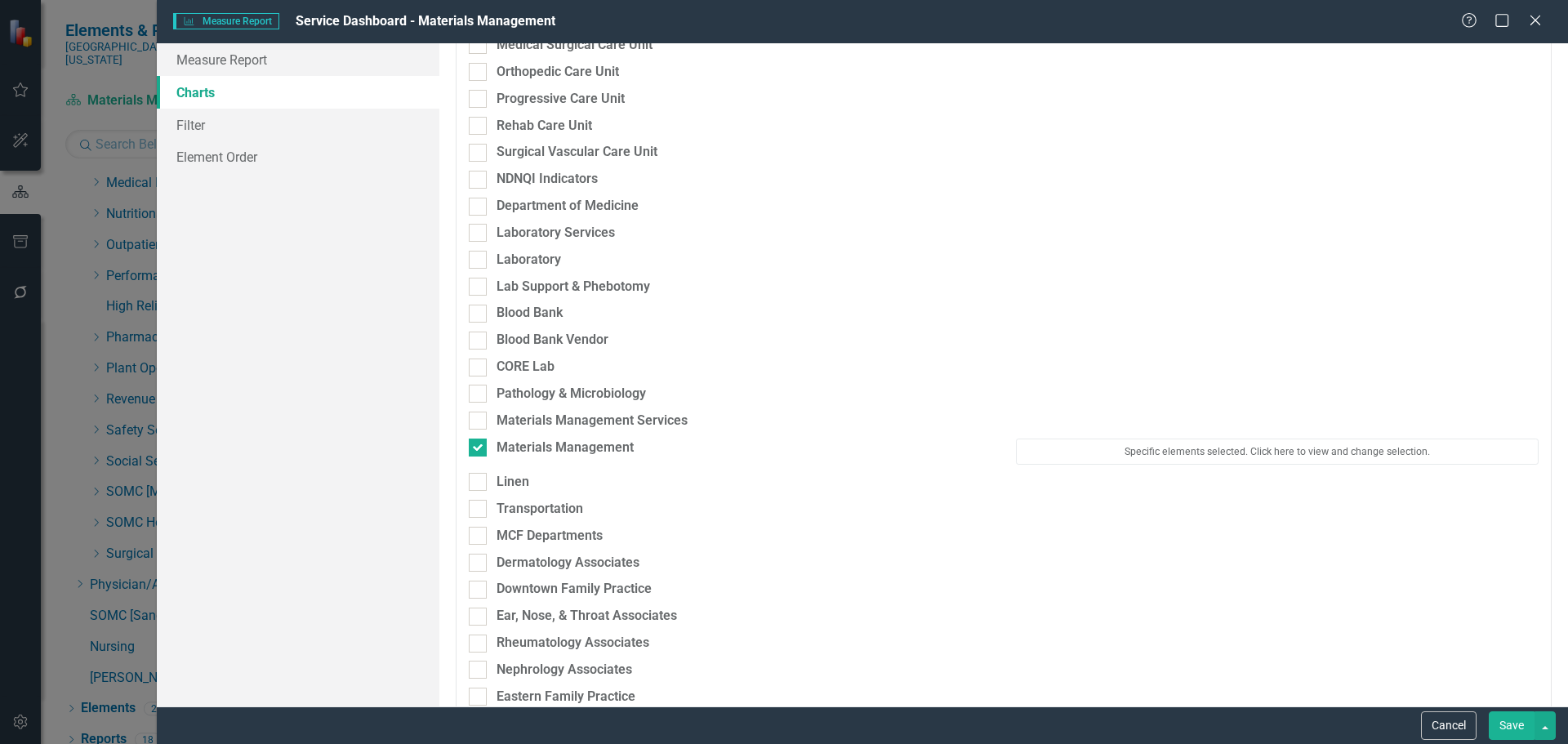
click at [1244, 465] on div "Specific elements selected. Click here to view and change selection." at bounding box center [1277, 456] width 547 height 35
click at [1247, 455] on button "Specific elements selected. Click here to view and change selection." at bounding box center [1278, 451] width 523 height 26
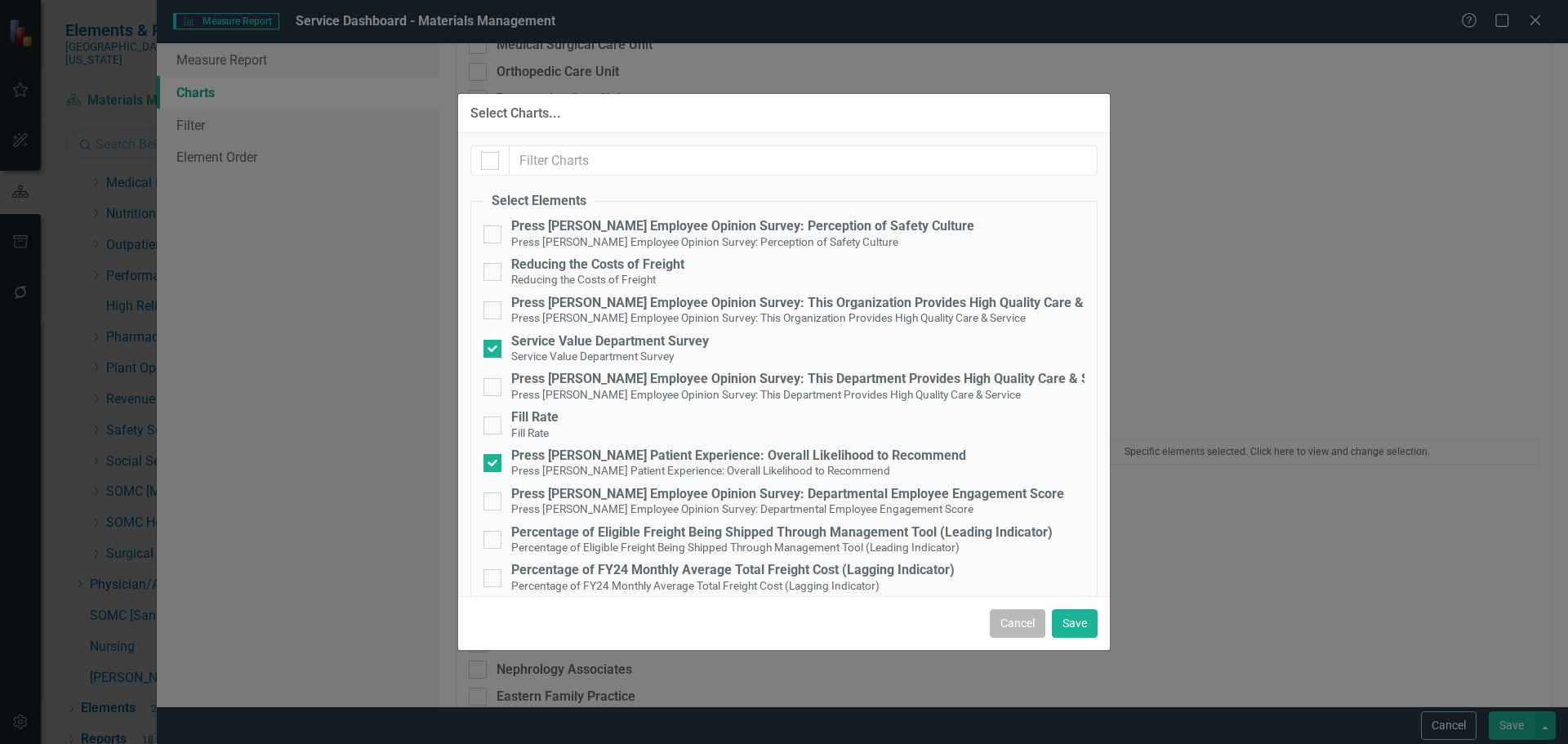
click at [1029, 628] on button "Cancel" at bounding box center [1018, 624] width 56 height 29
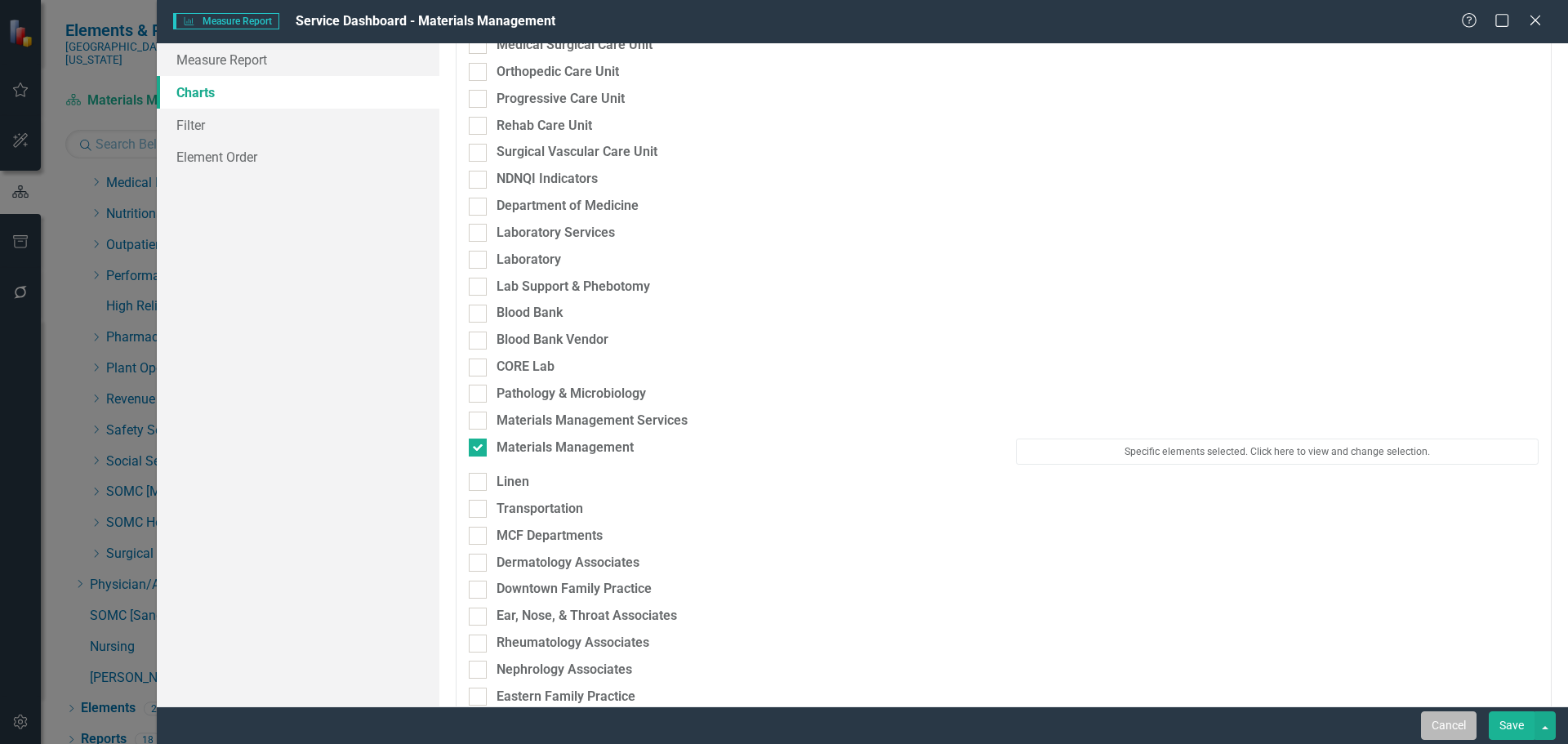
click at [1455, 725] on button "Cancel" at bounding box center [1449, 726] width 56 height 29
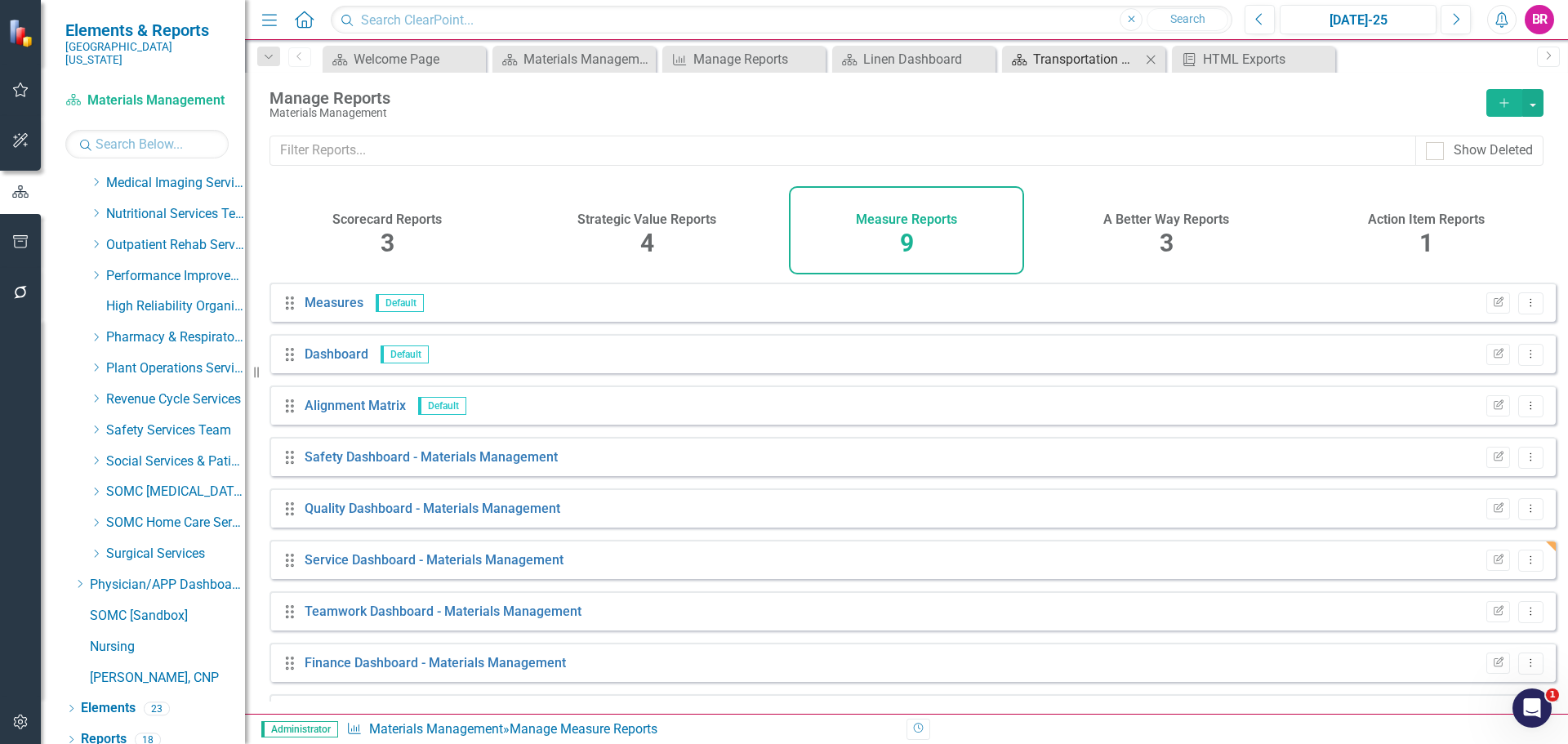
click at [1084, 57] on div "Transportation Dashboard" at bounding box center [1087, 59] width 108 height 20
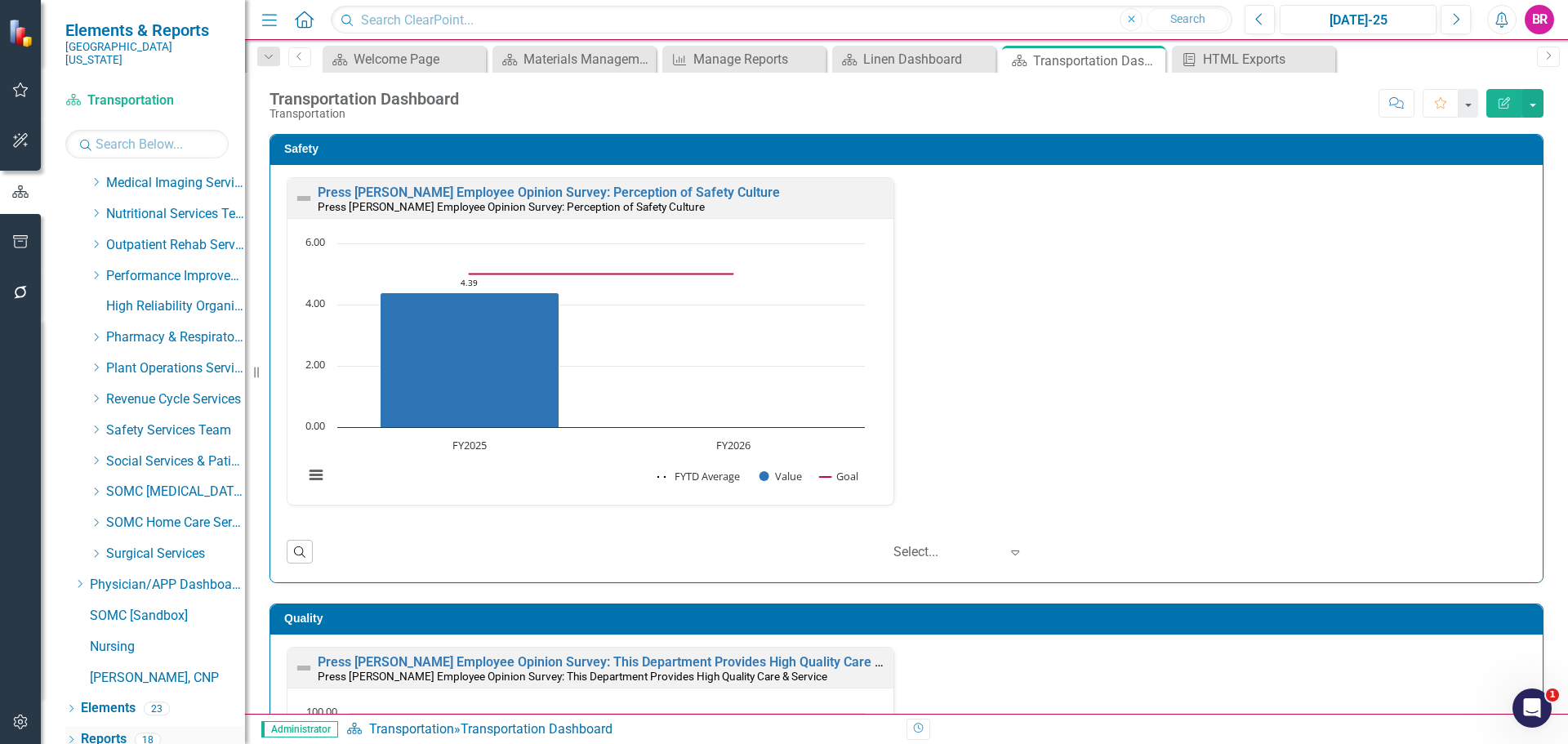
click at [112, 731] on link "Reports" at bounding box center [104, 740] width 46 height 19
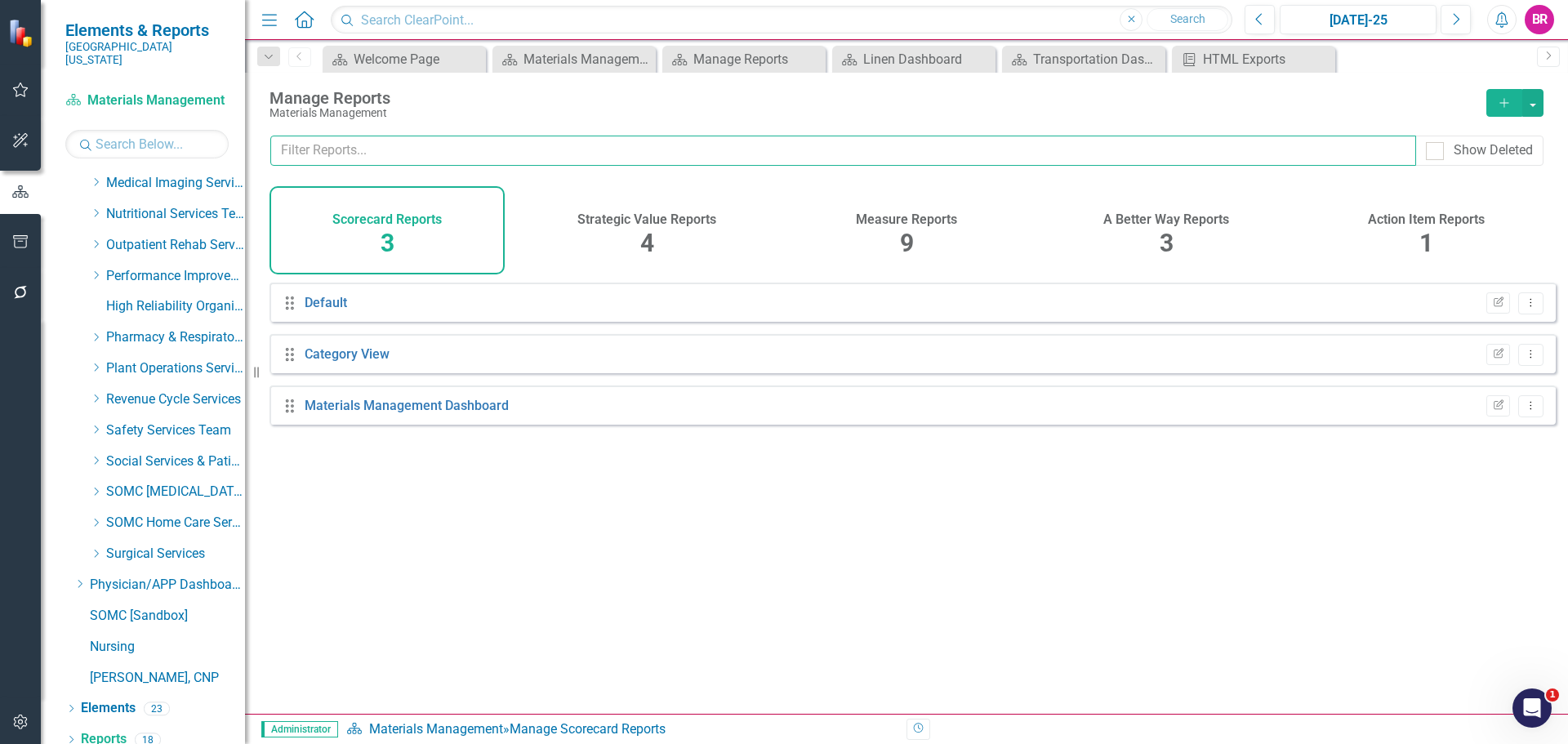
click at [859, 149] on input "text" at bounding box center [843, 150] width 1146 height 30
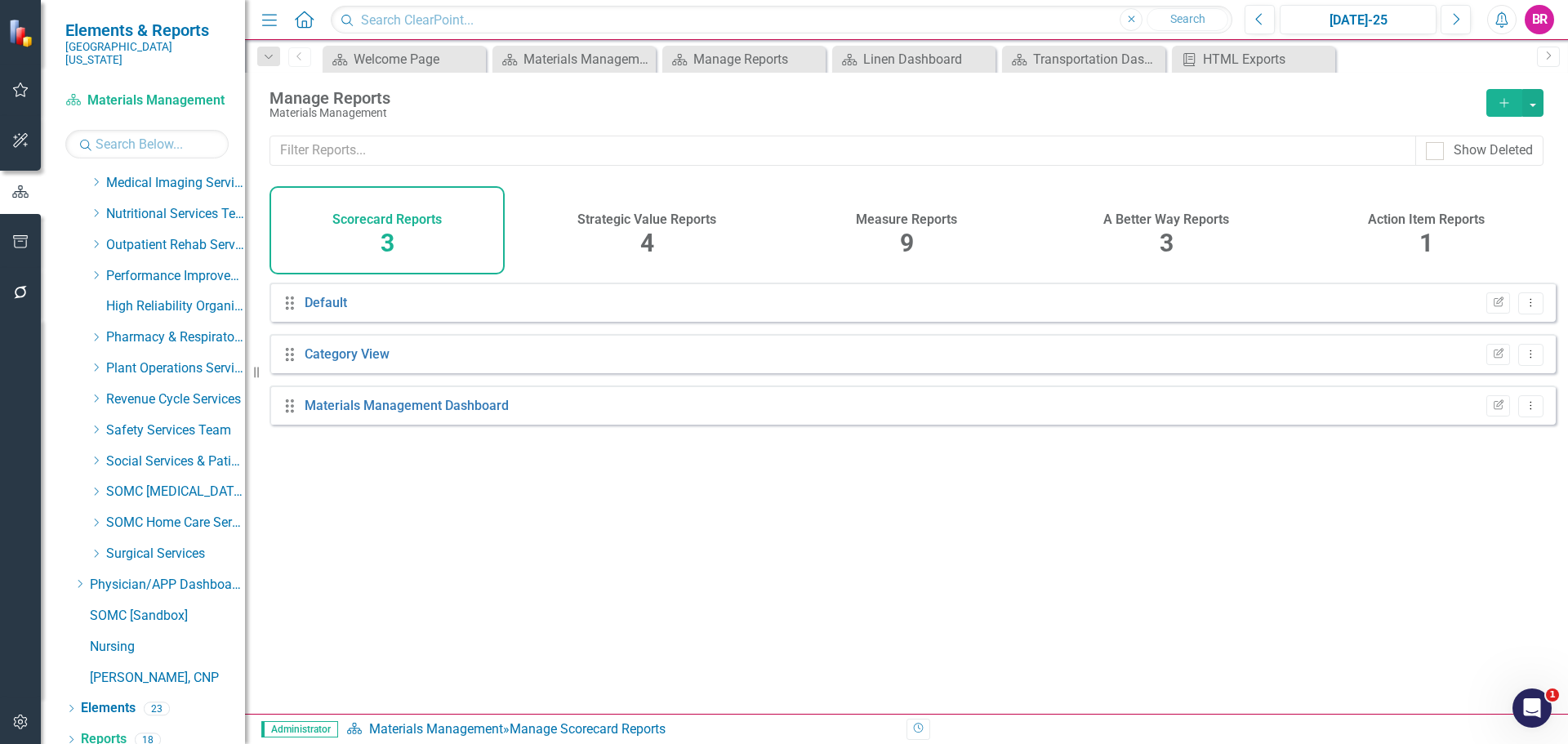
click at [916, 225] on h4 "Measure Reports" at bounding box center [906, 219] width 101 height 14
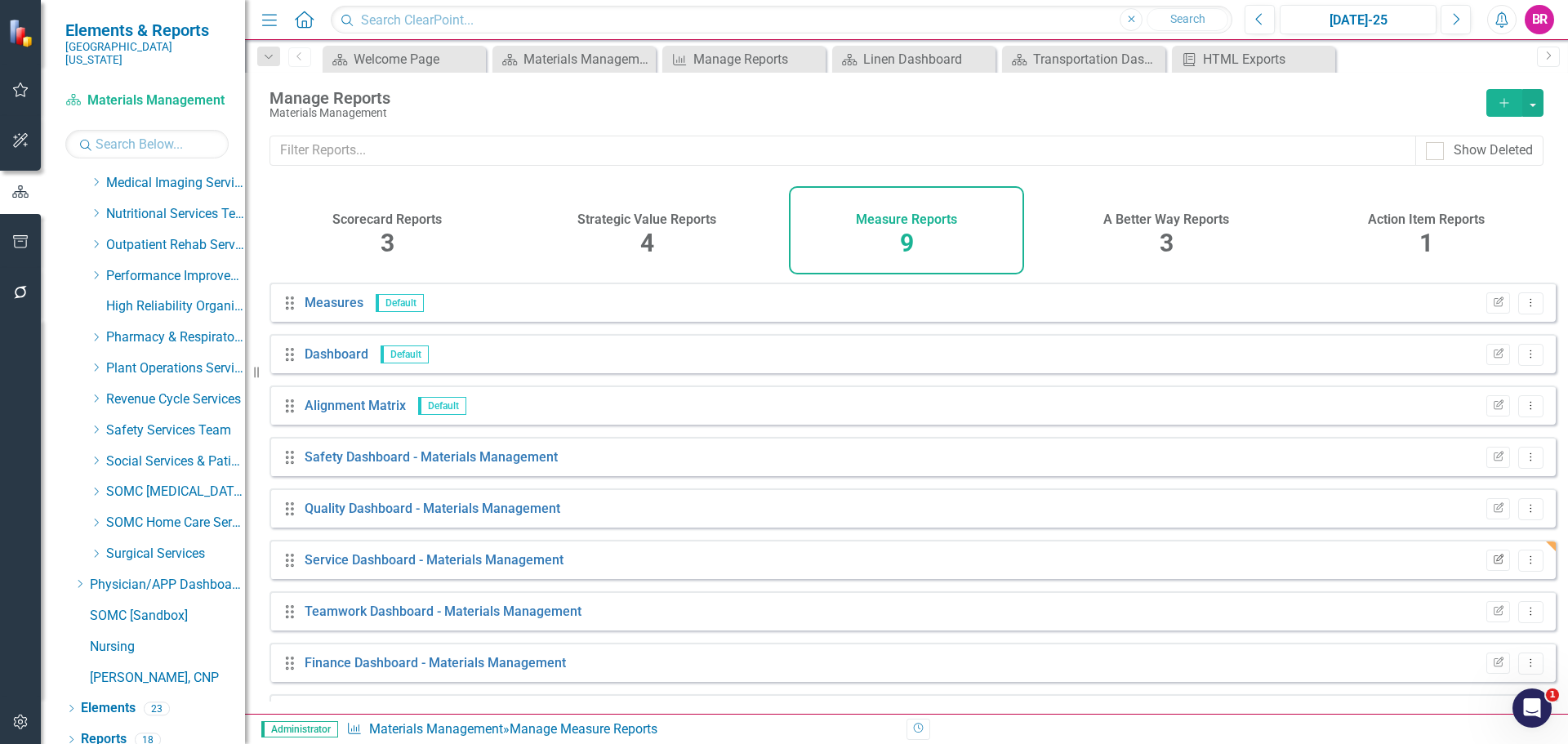
click at [1486, 565] on button "Edit Report" at bounding box center [1498, 560] width 24 height 21
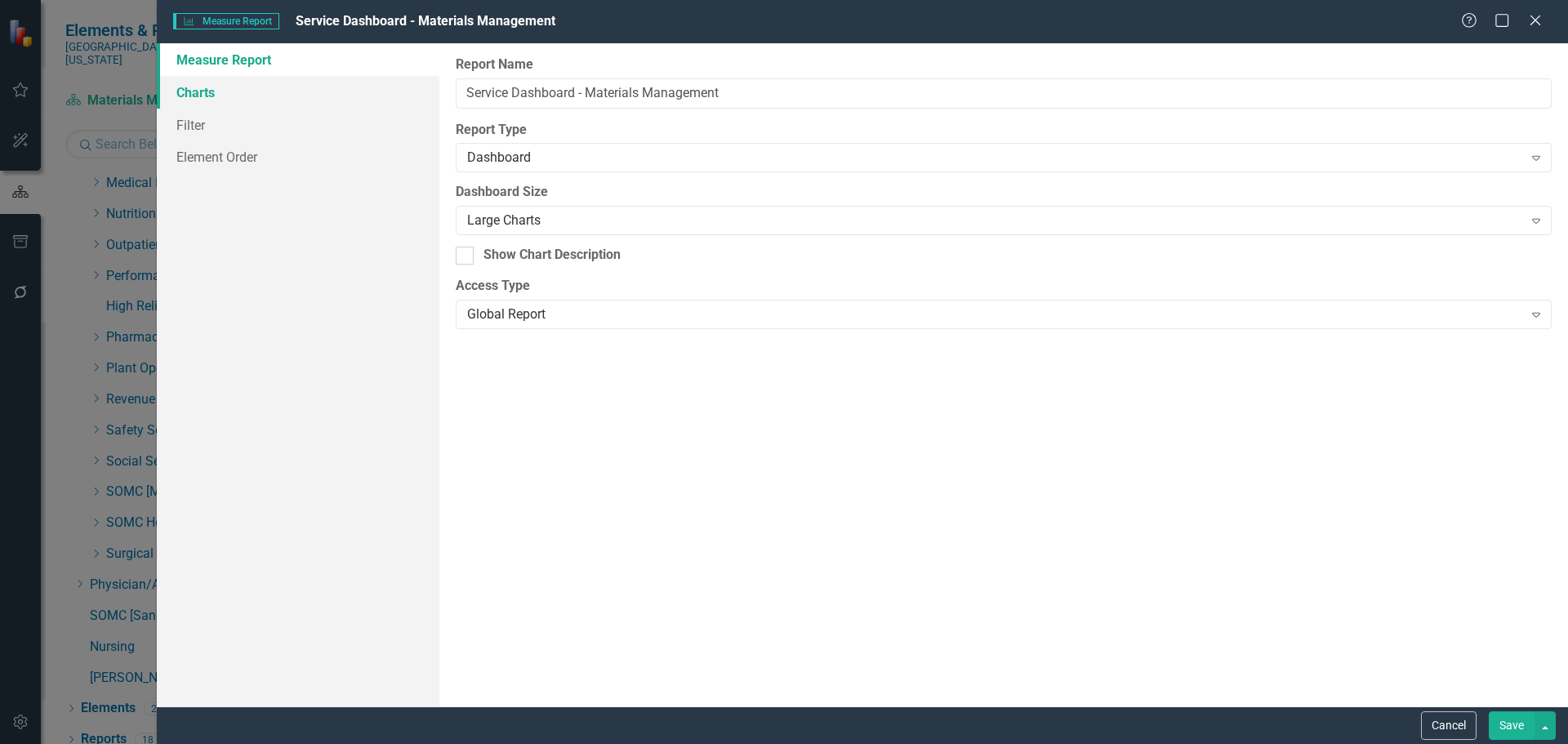
click at [187, 89] on link "Charts" at bounding box center [298, 92] width 283 height 33
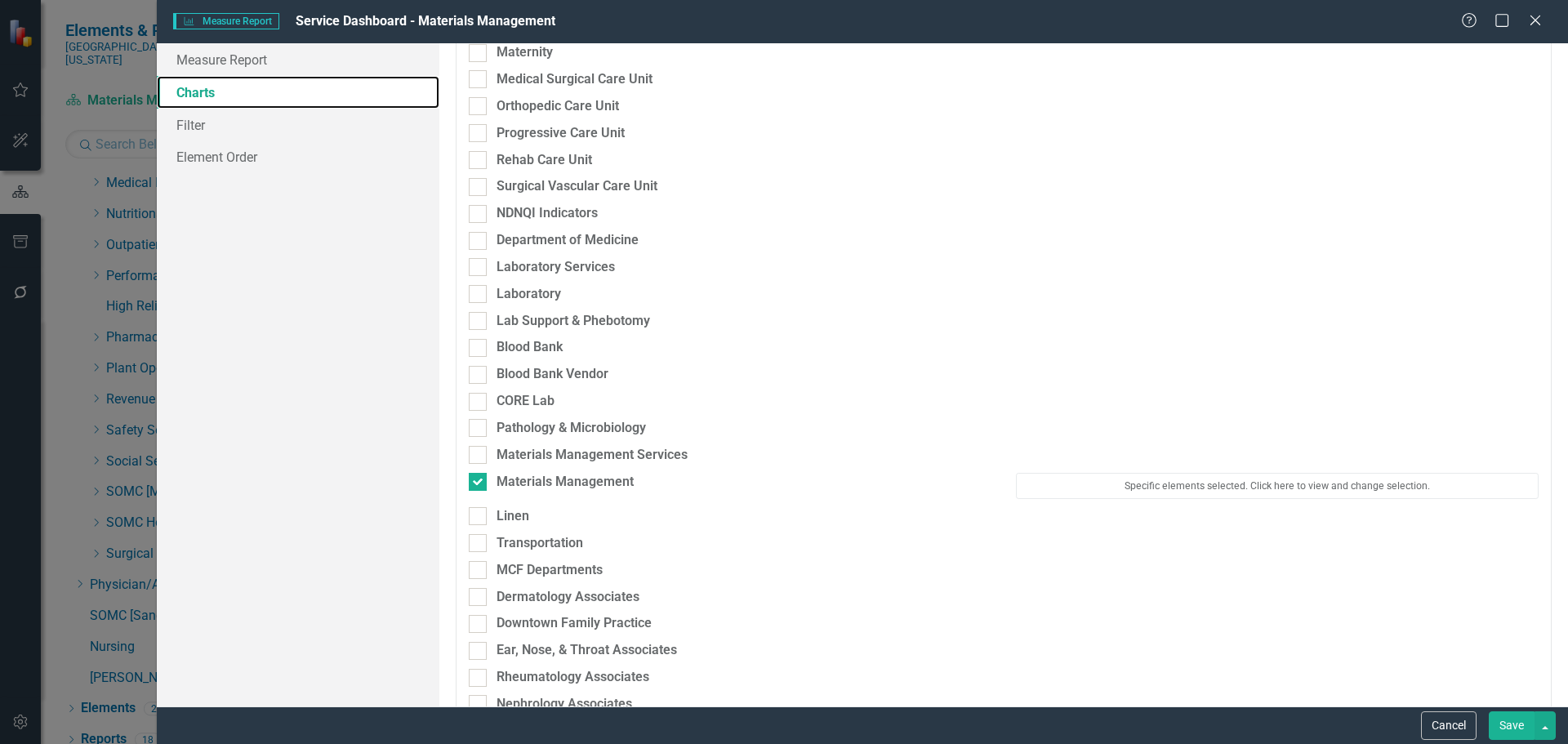
scroll to position [1470, 0]
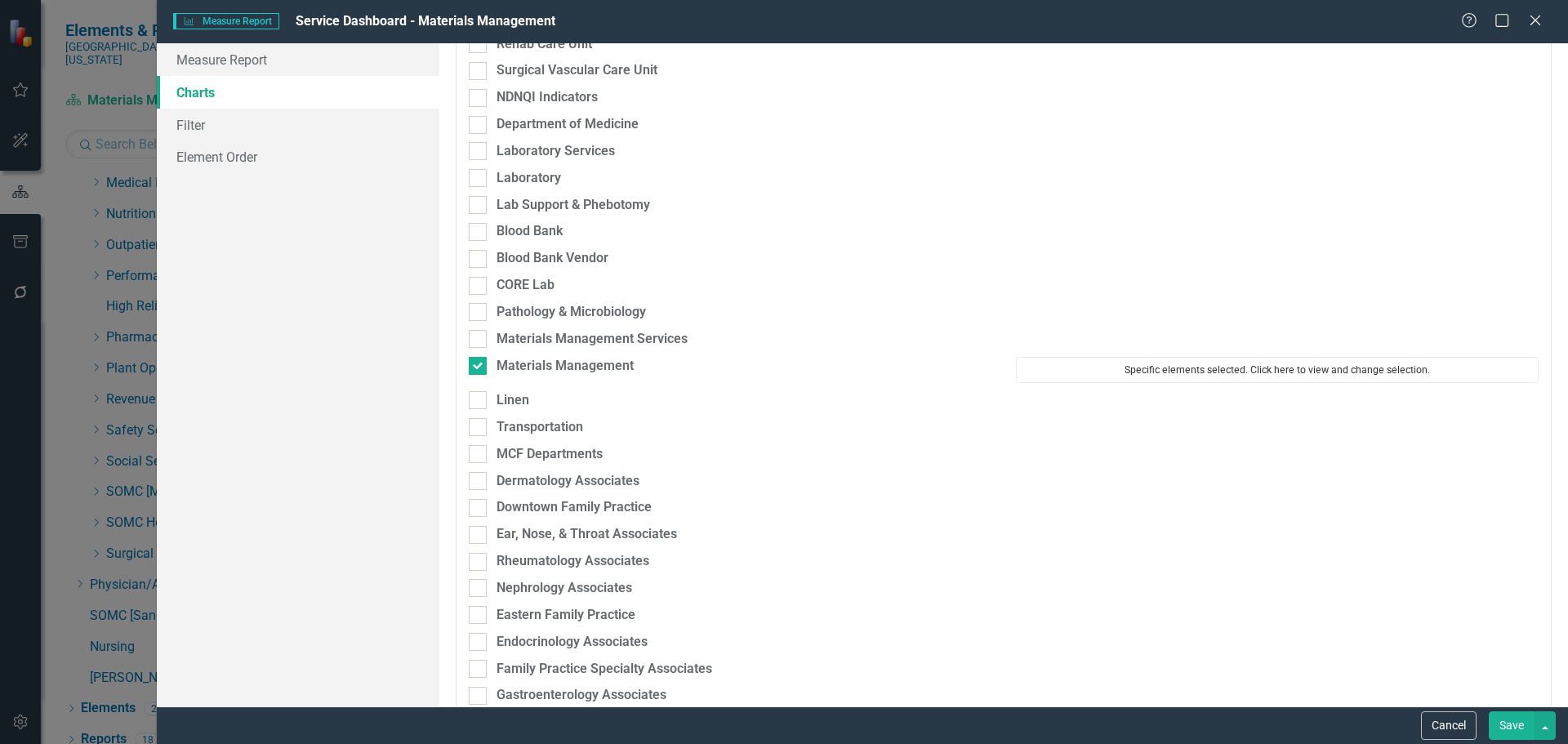
click at [1272, 375] on button "Specific elements selected. Click here to view and change selection." at bounding box center [1278, 369] width 523 height 26
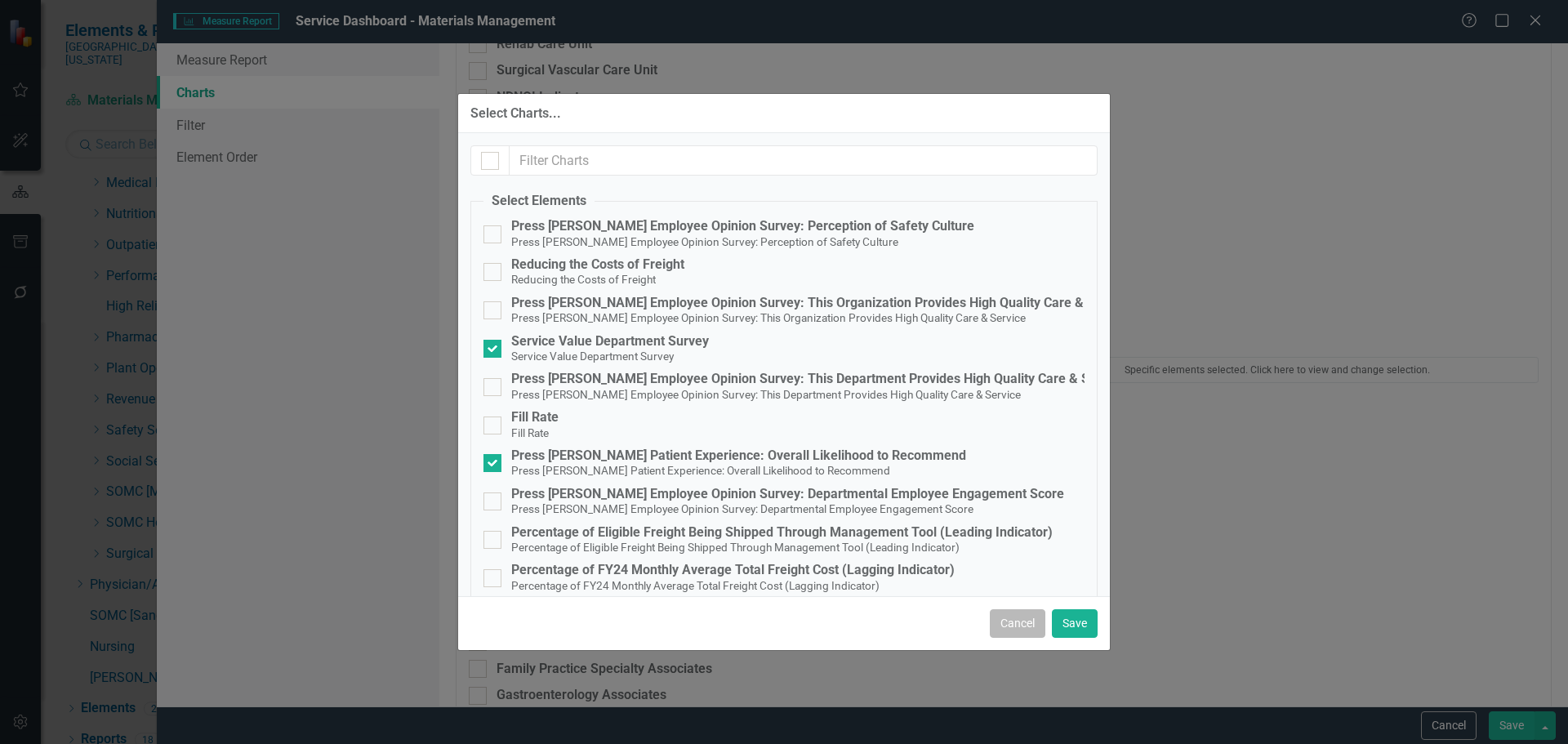
click at [1025, 625] on button "Cancel" at bounding box center [1018, 624] width 56 height 29
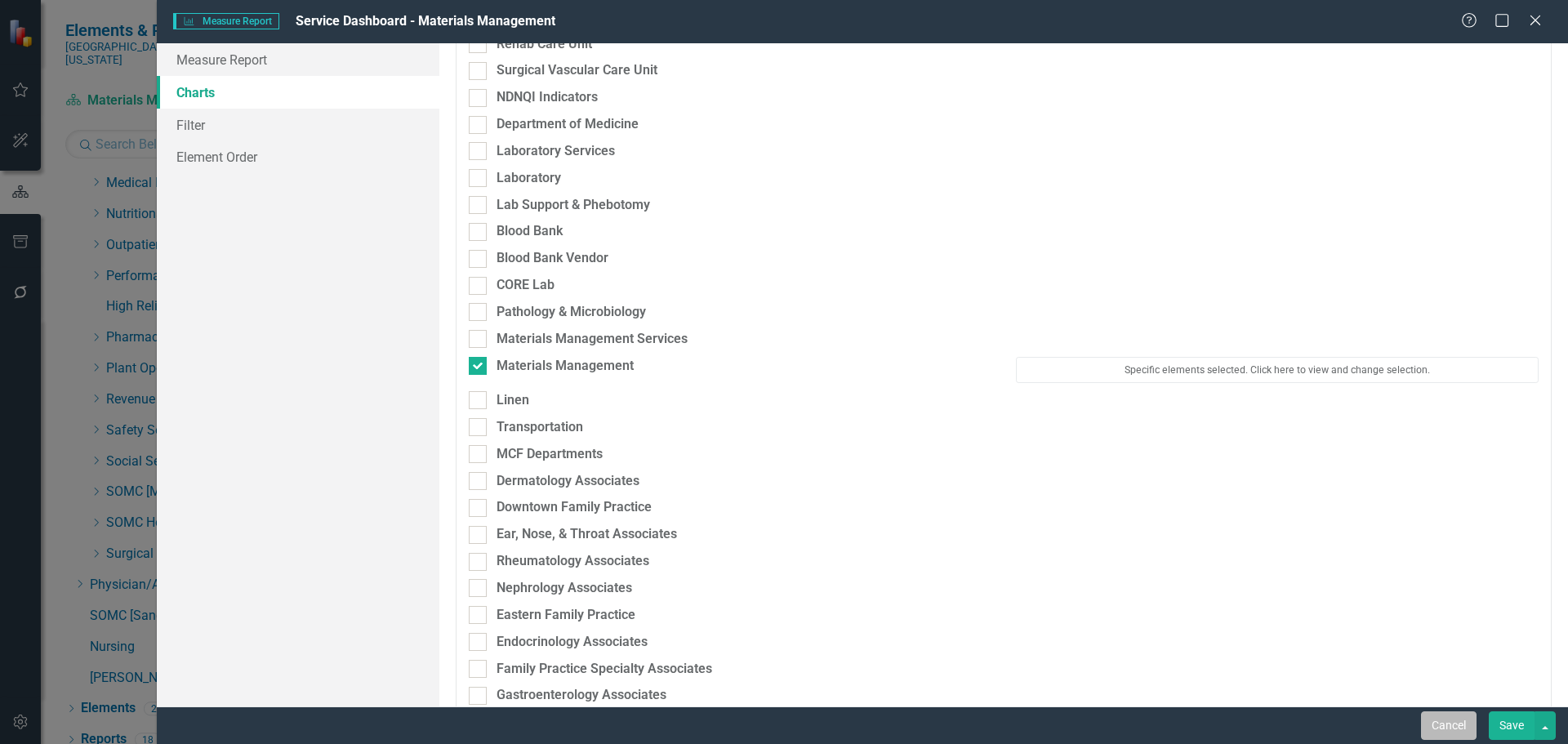
click at [1446, 725] on button "Cancel" at bounding box center [1449, 726] width 56 height 29
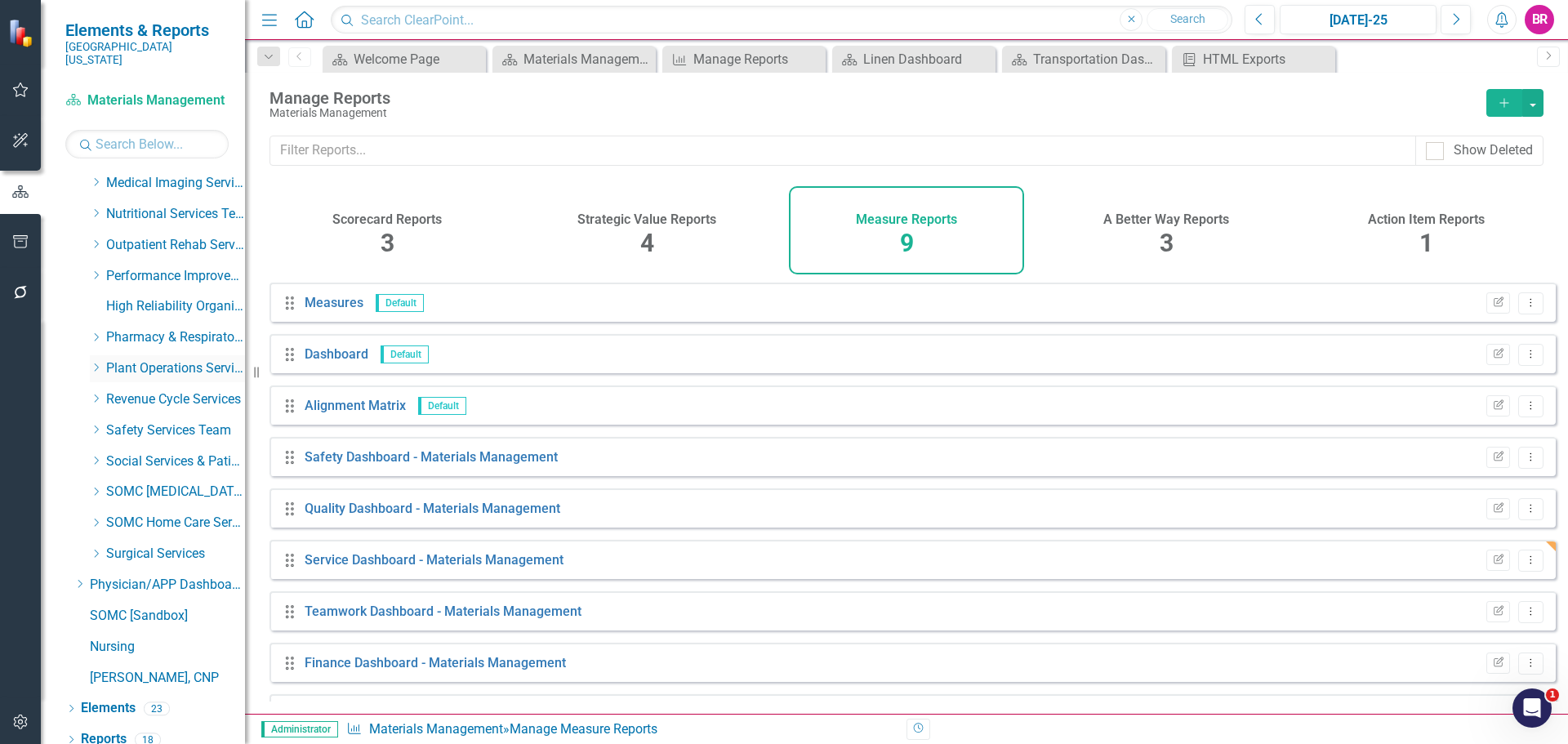
scroll to position [568, 0]
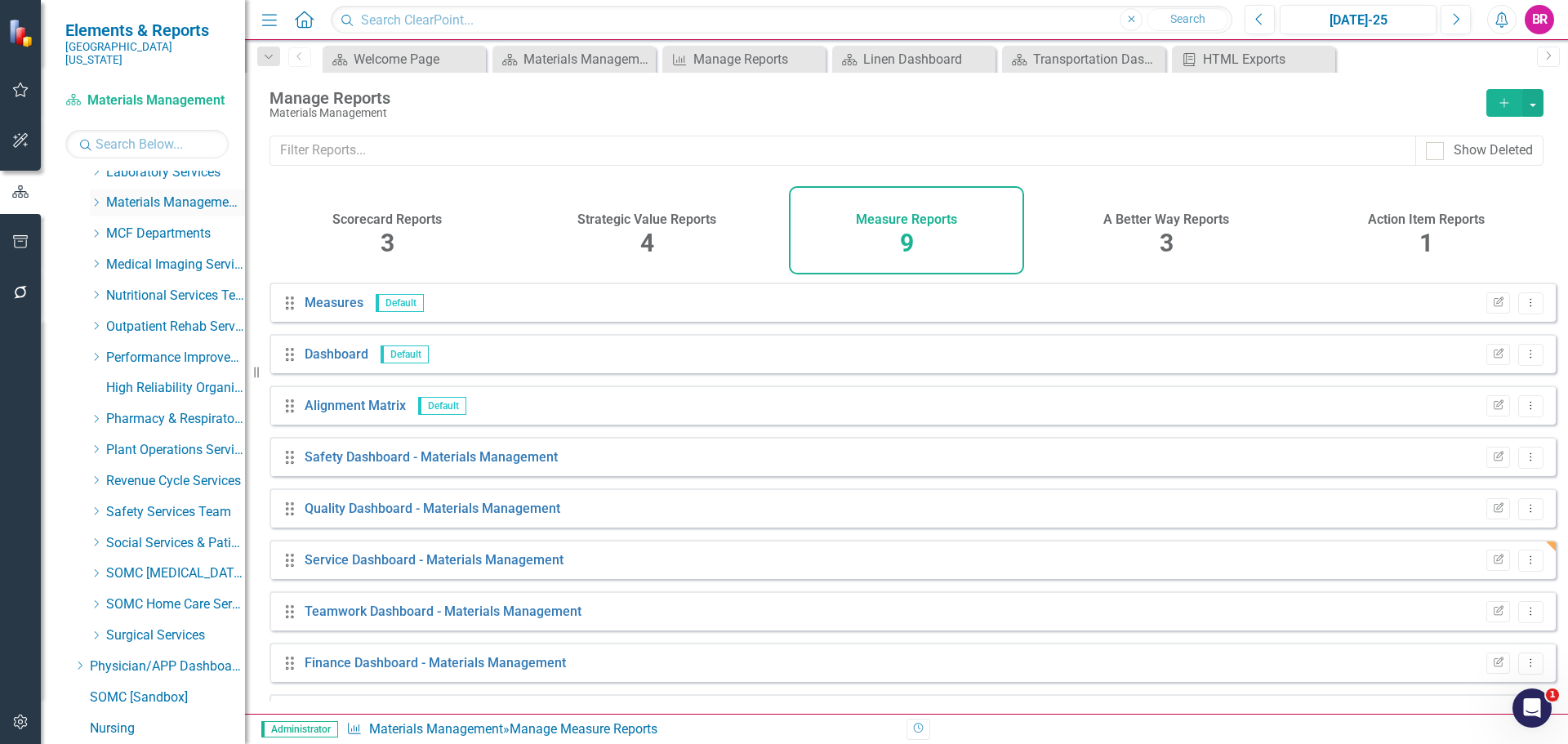
click at [160, 193] on link "Materials Management Services" at bounding box center [175, 203] width 138 height 19
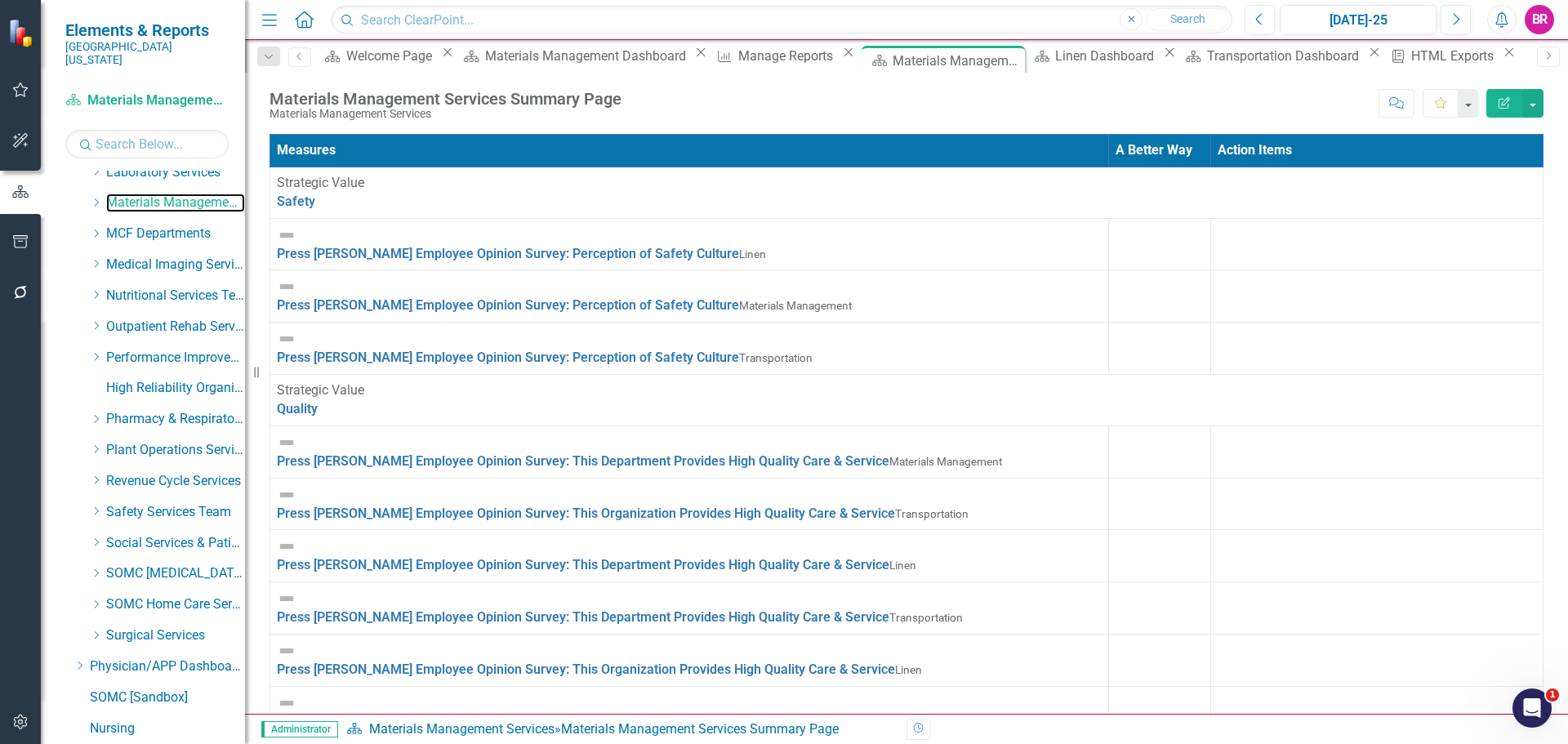
scroll to position [735, 0]
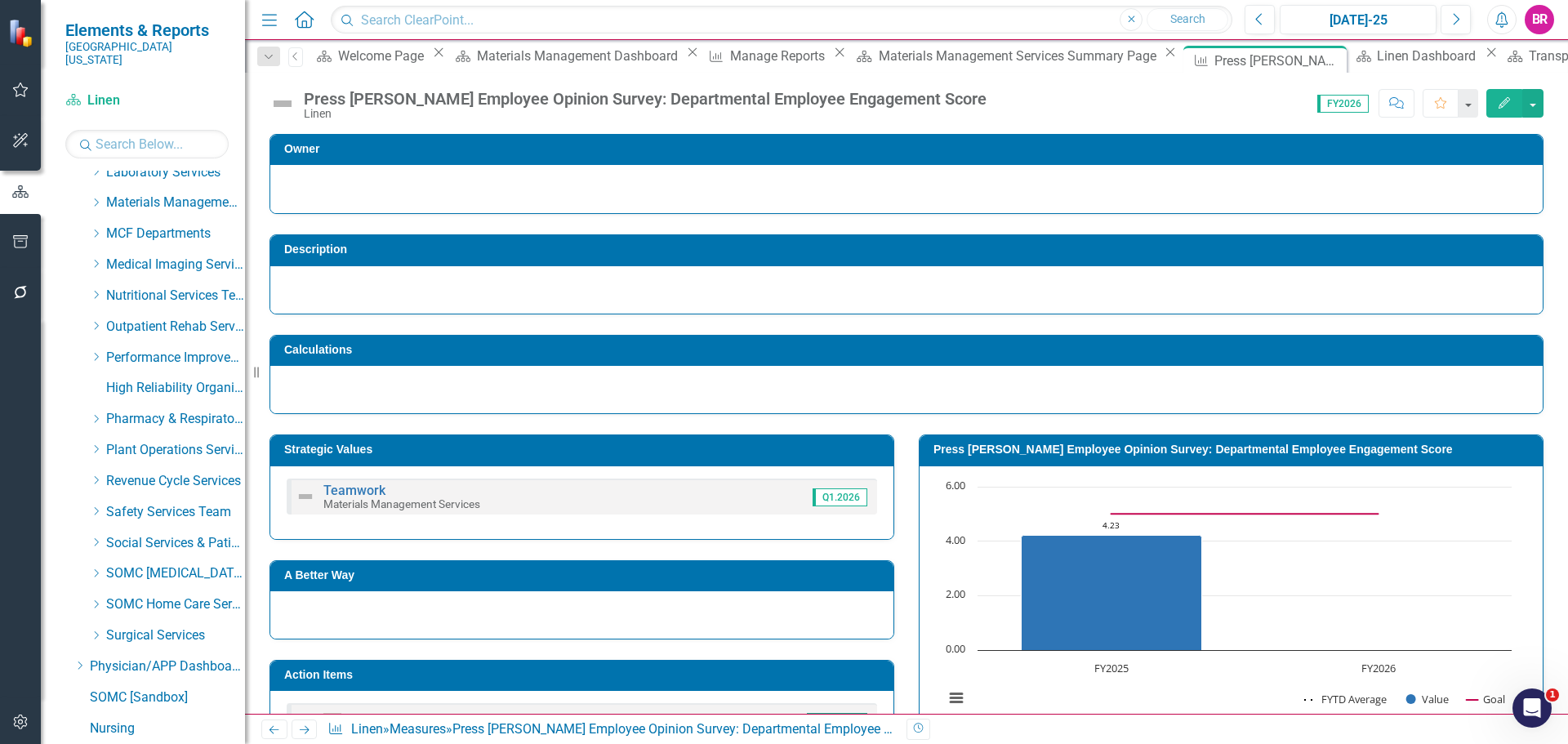
scroll to position [245, 0]
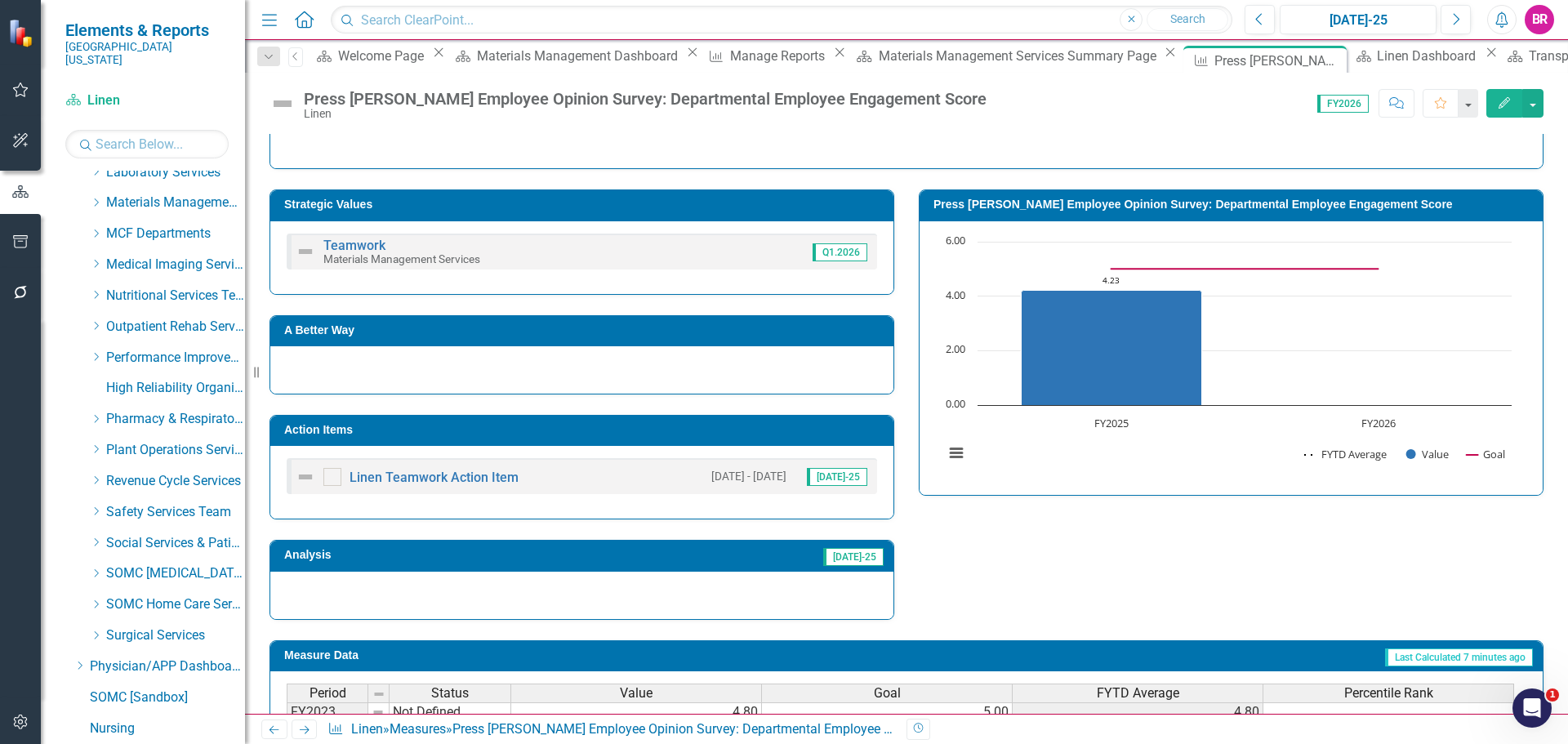
click at [701, 429] on h3 "Action Items" at bounding box center [585, 430] width 601 height 12
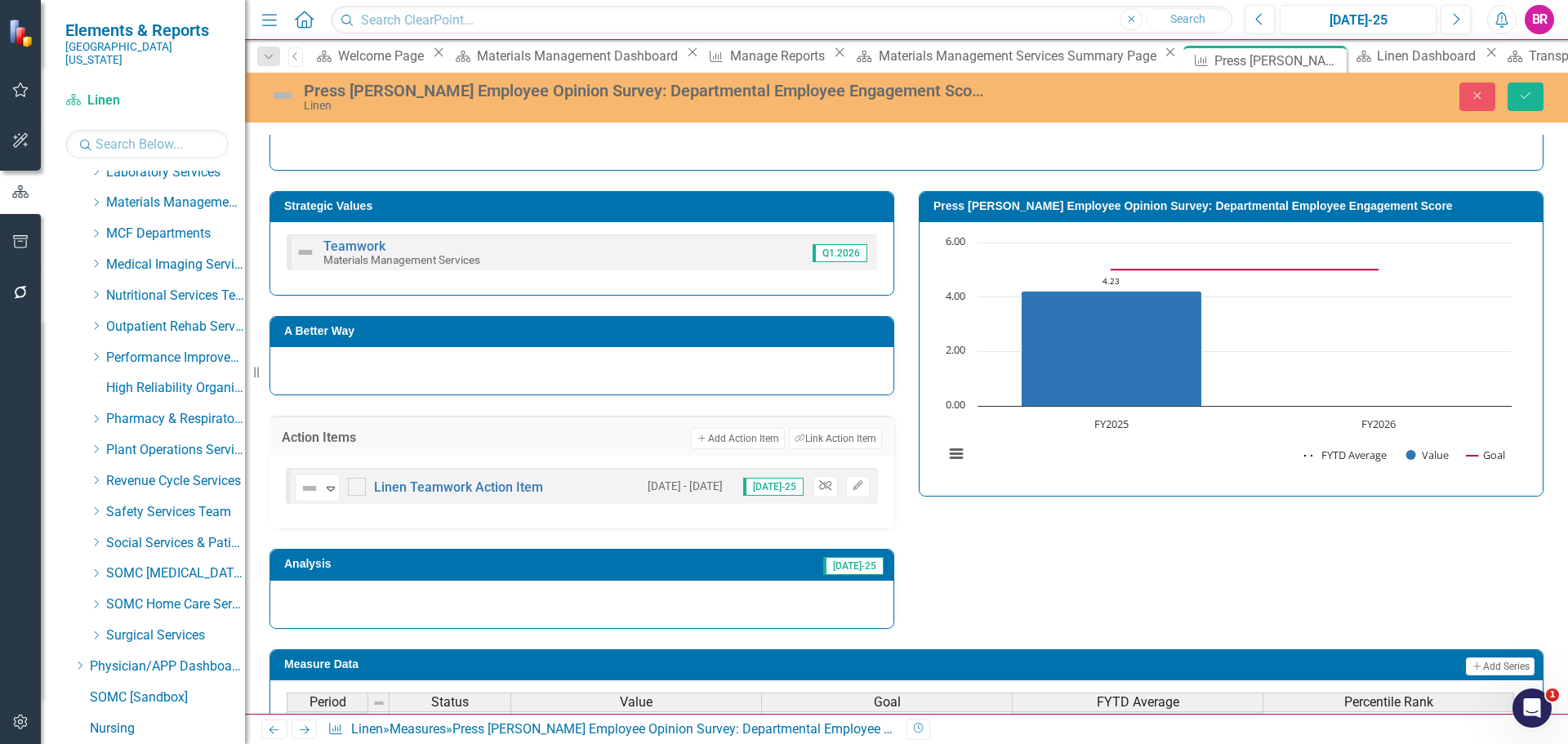
click at [820, 484] on icon "button" at bounding box center [825, 485] width 12 height 10
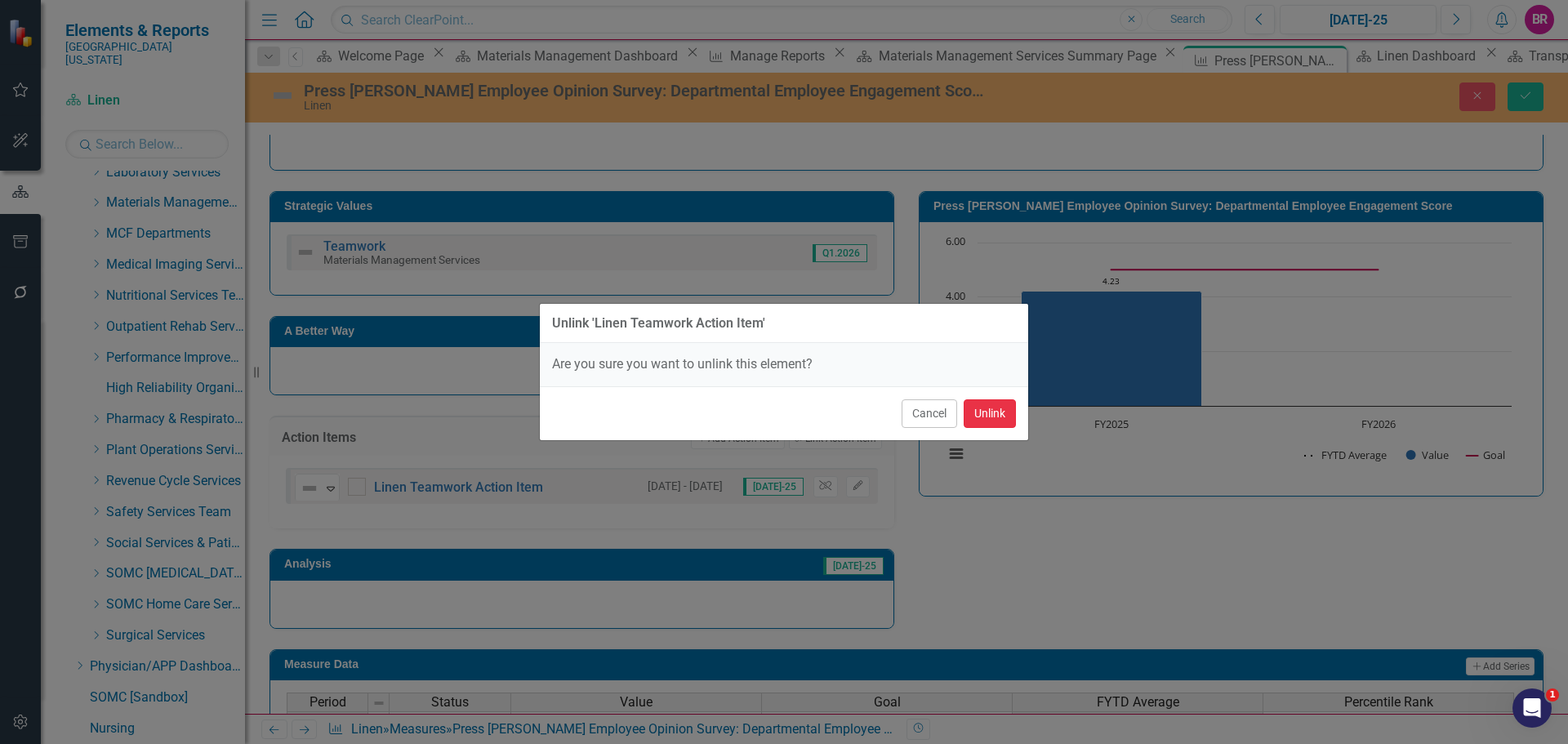
click at [1009, 421] on button "Unlink" at bounding box center [990, 413] width 52 height 29
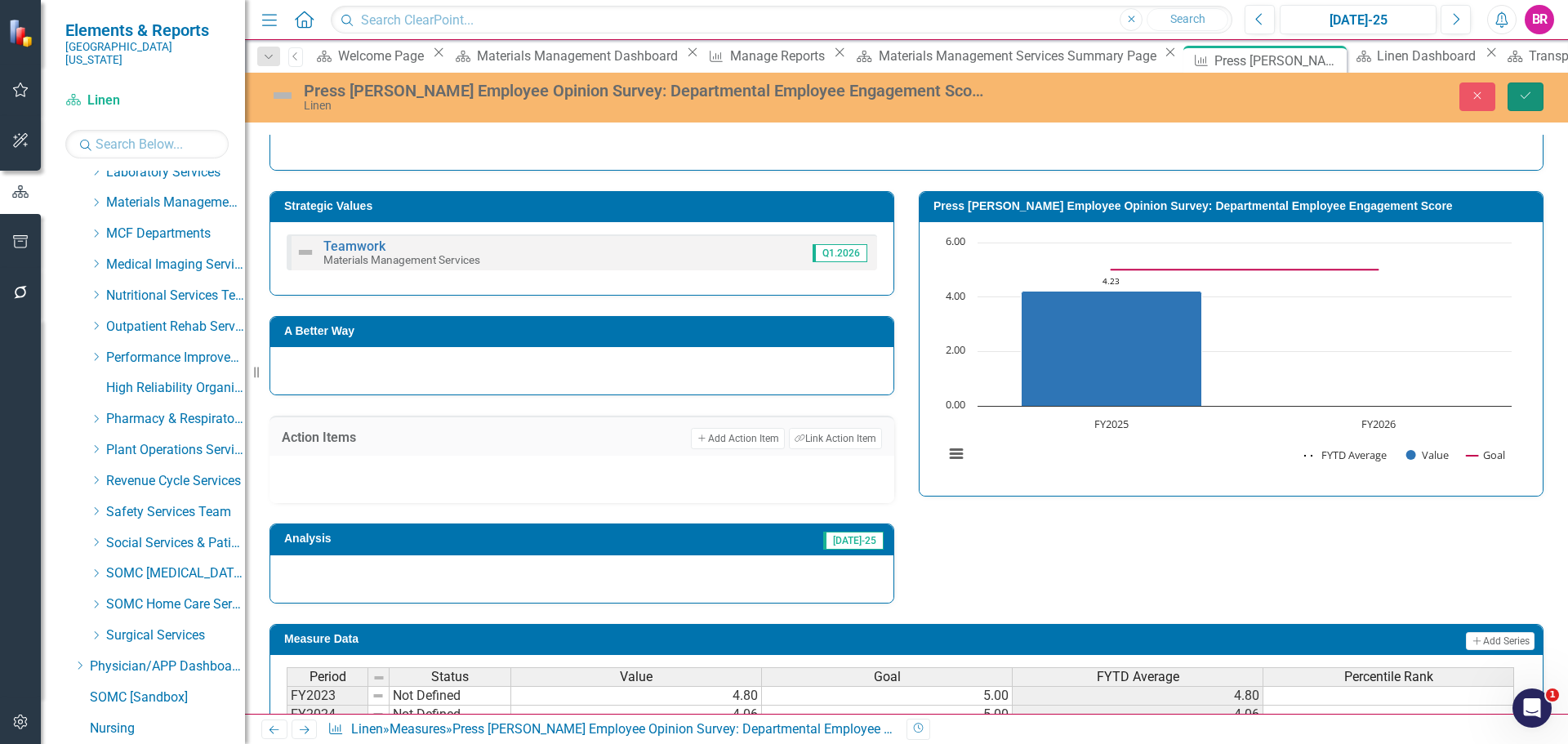
click at [1521, 101] on icon "Save" at bounding box center [1525, 95] width 14 height 12
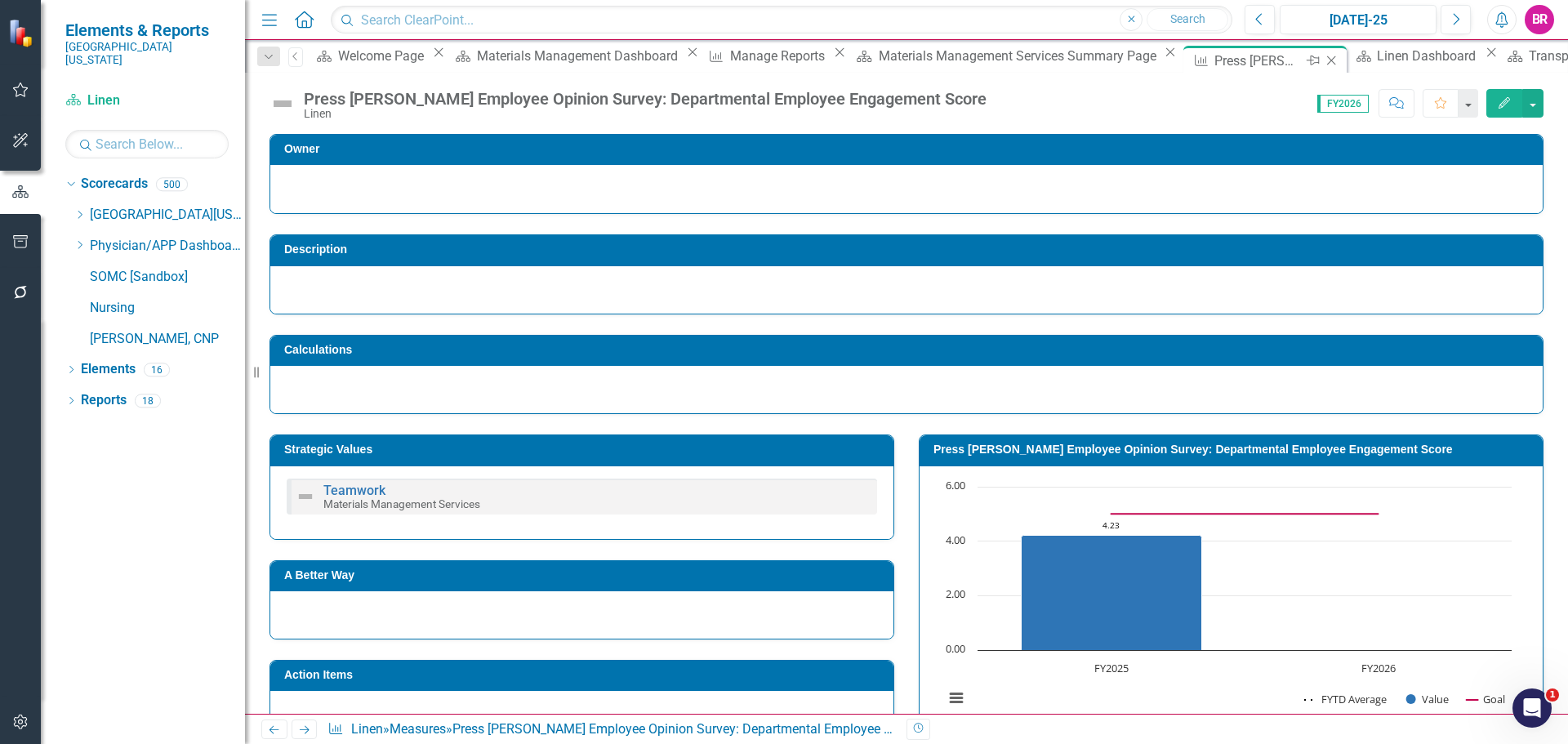
scroll to position [0, 0]
click at [1328, 62] on icon at bounding box center [1332, 61] width 9 height 9
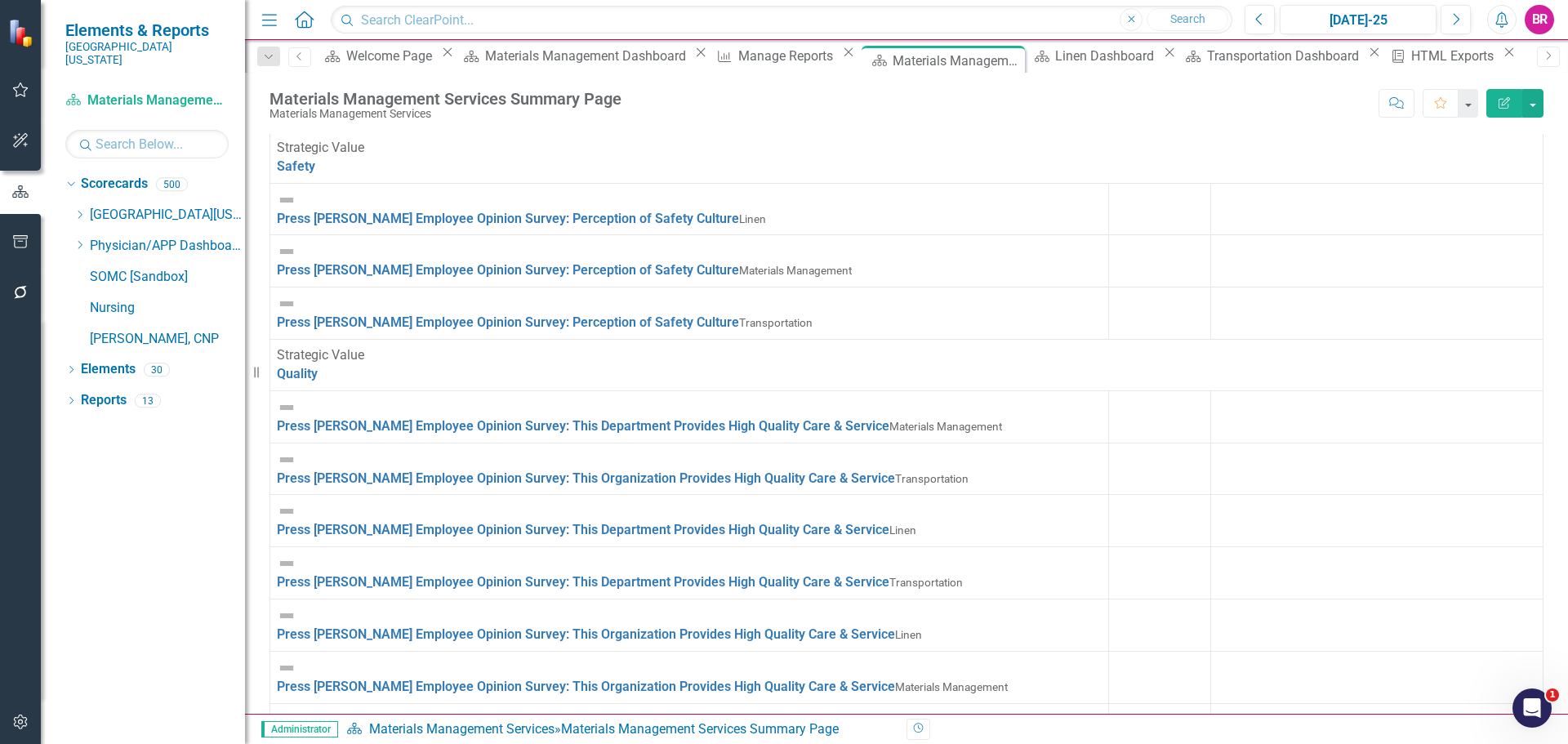
scroll to position [163, 0]
click at [318, 366] on link "Quality" at bounding box center [297, 374] width 40 height 15
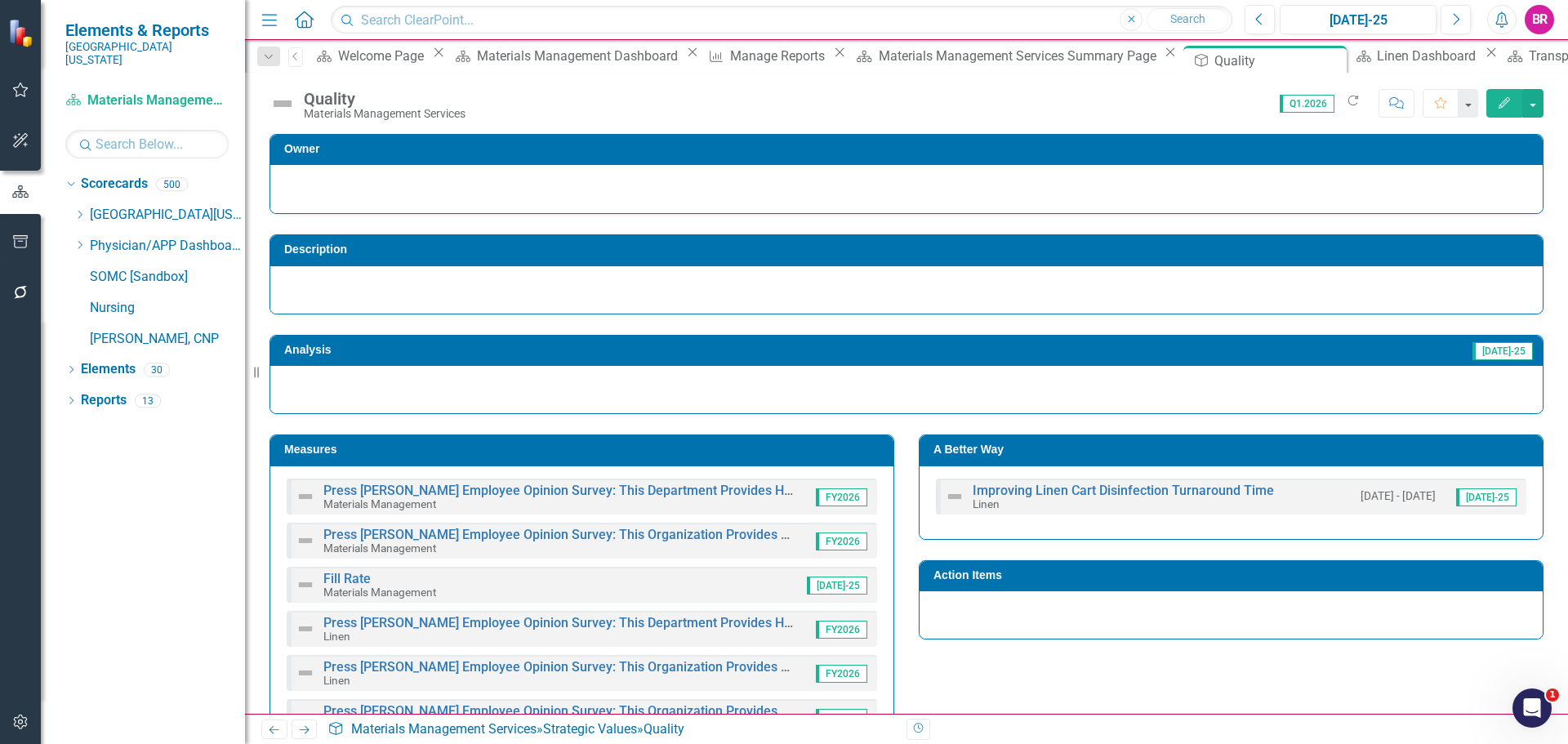
click at [1500, 100] on icon "Edit" at bounding box center [1504, 103] width 14 height 12
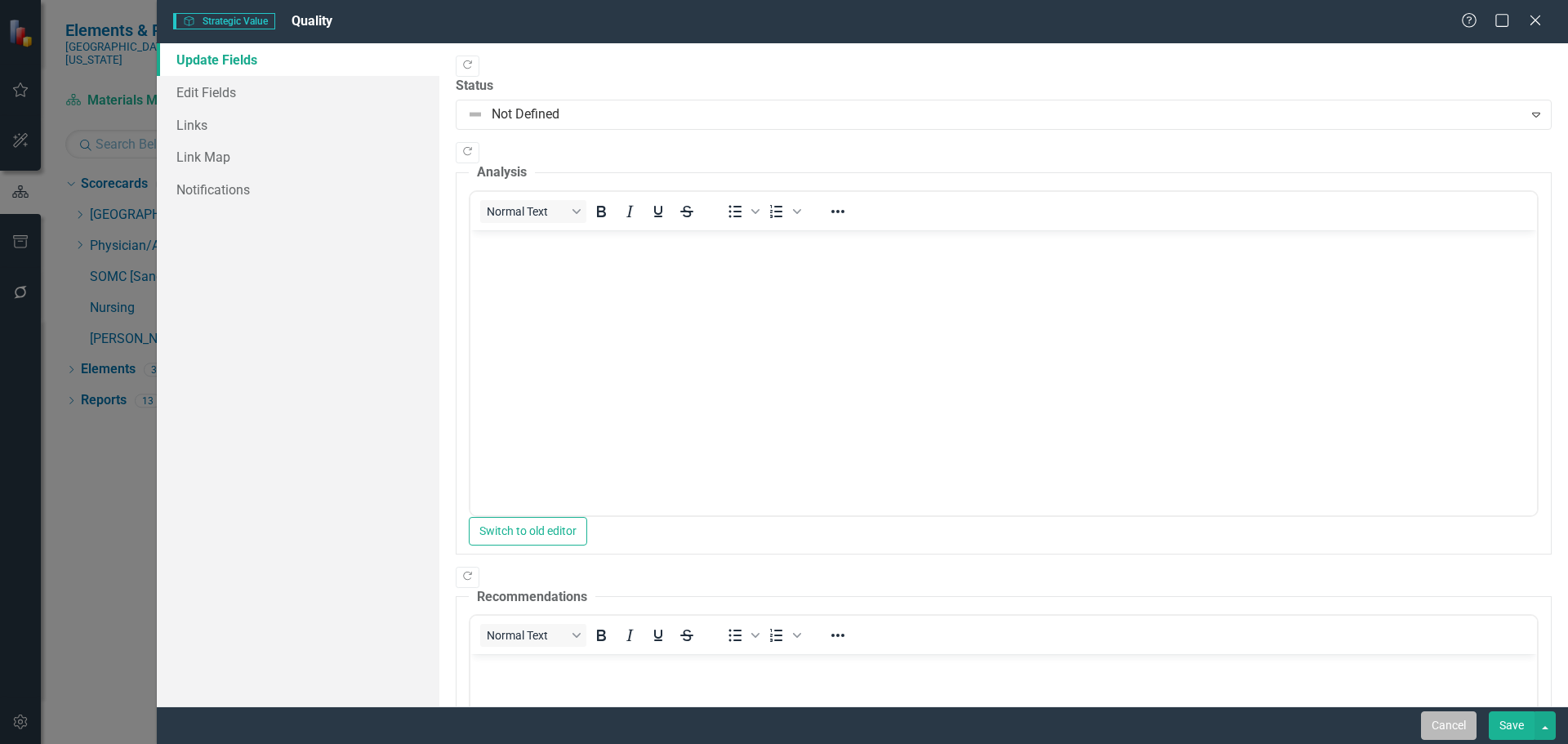
click at [1446, 736] on button "Cancel" at bounding box center [1449, 726] width 56 height 29
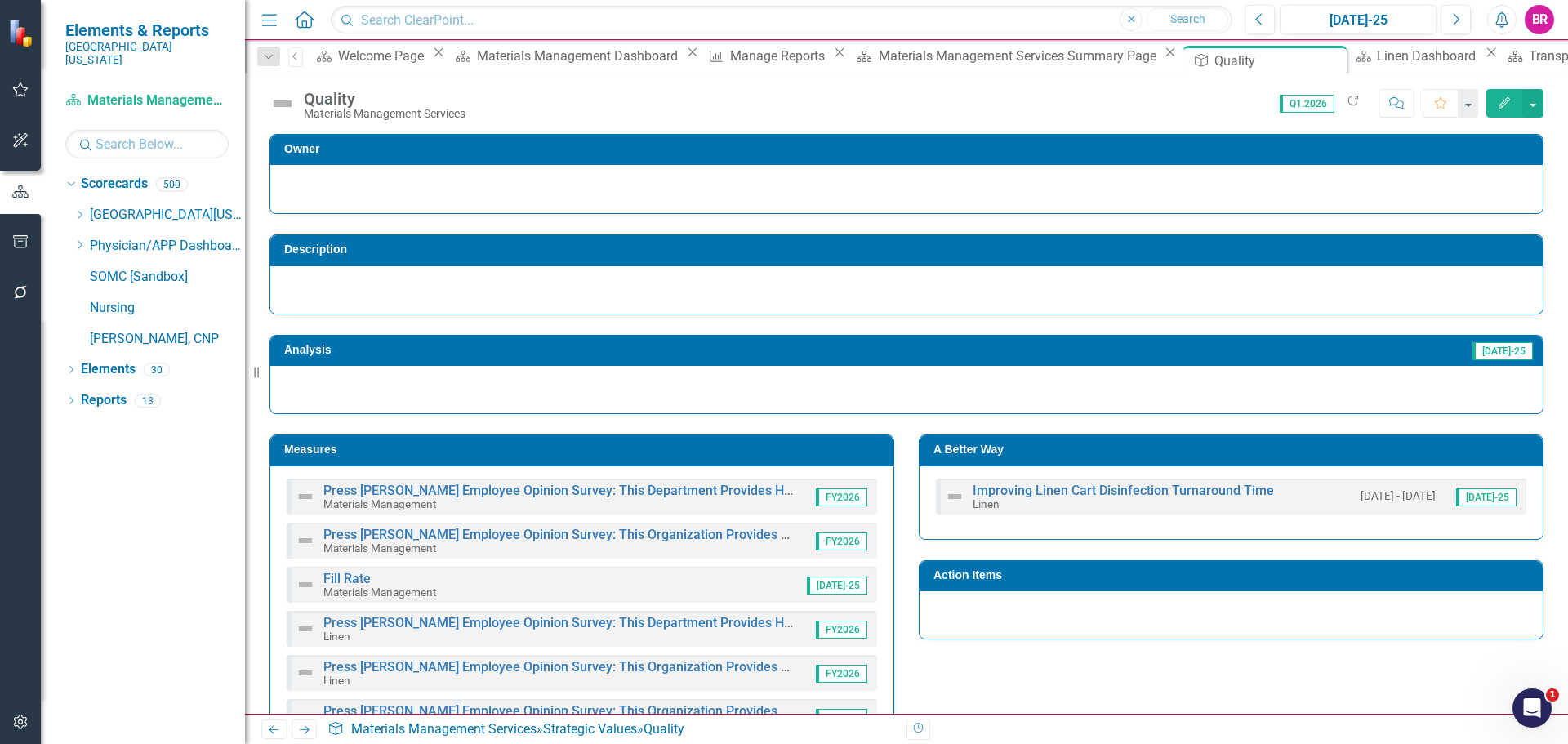
click at [789, 459] on td "Measures" at bounding box center [585, 451] width 601 height 24
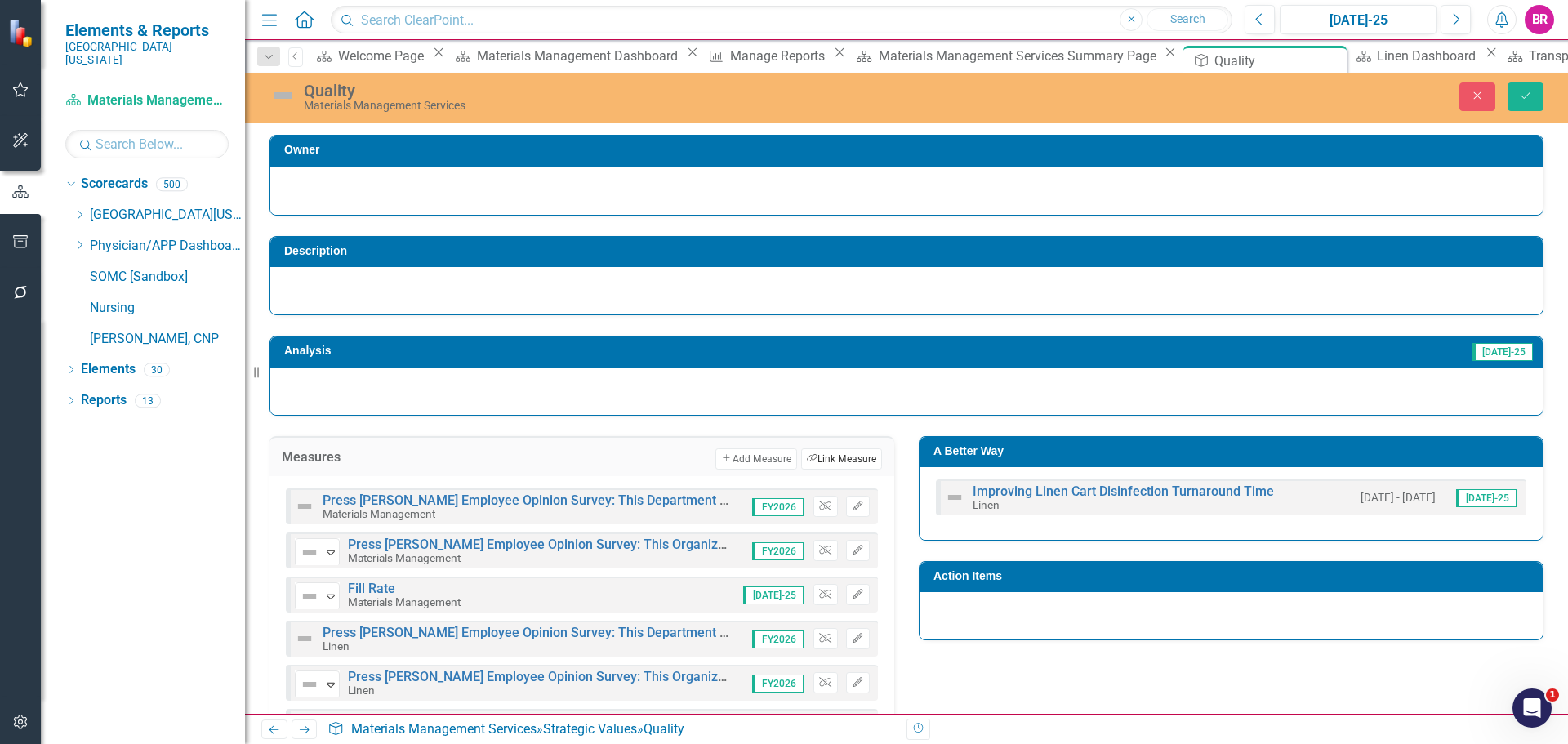
click at [839, 467] on button "Link Tag Link Measure" at bounding box center [841, 459] width 81 height 21
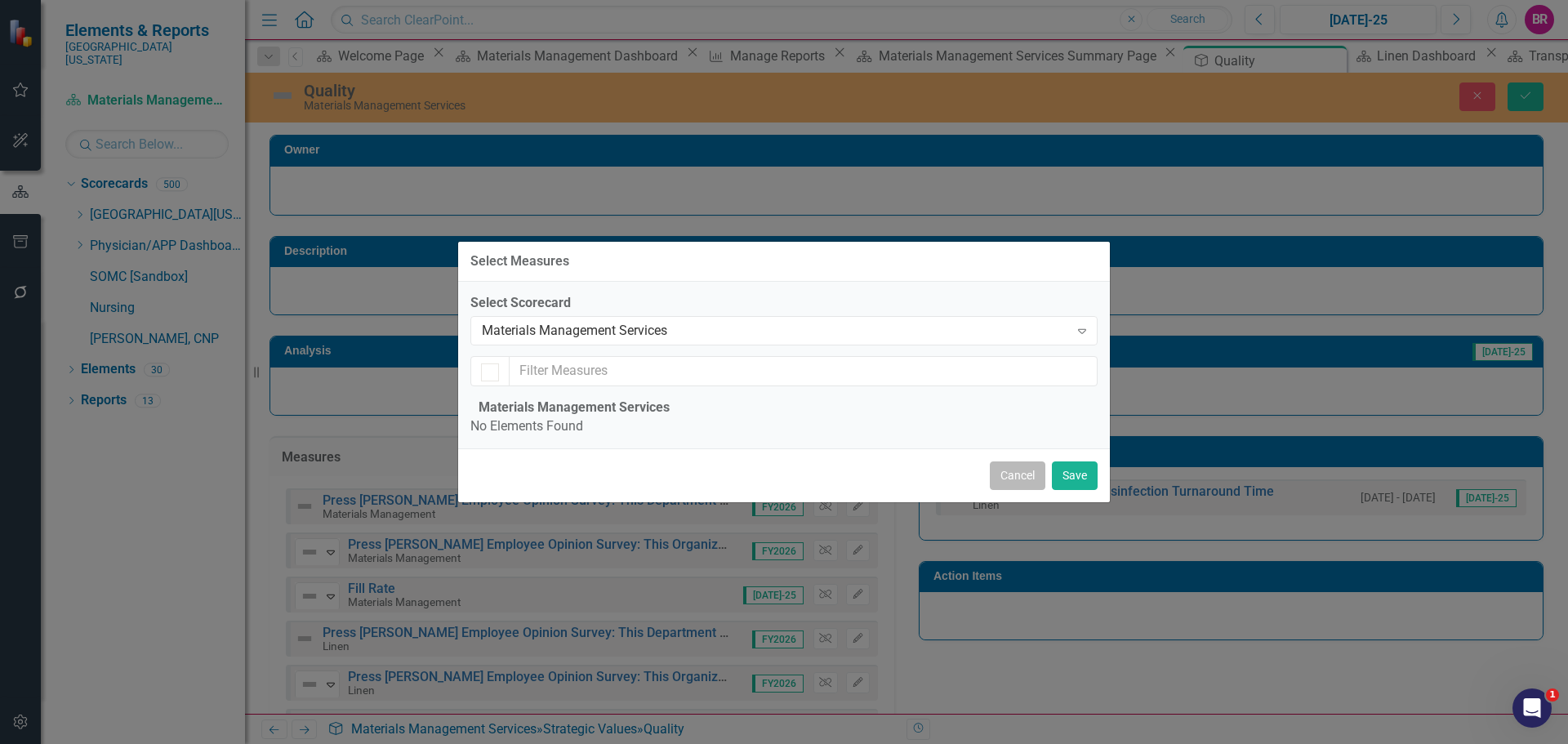
click at [1025, 490] on button "Cancel" at bounding box center [1018, 476] width 56 height 29
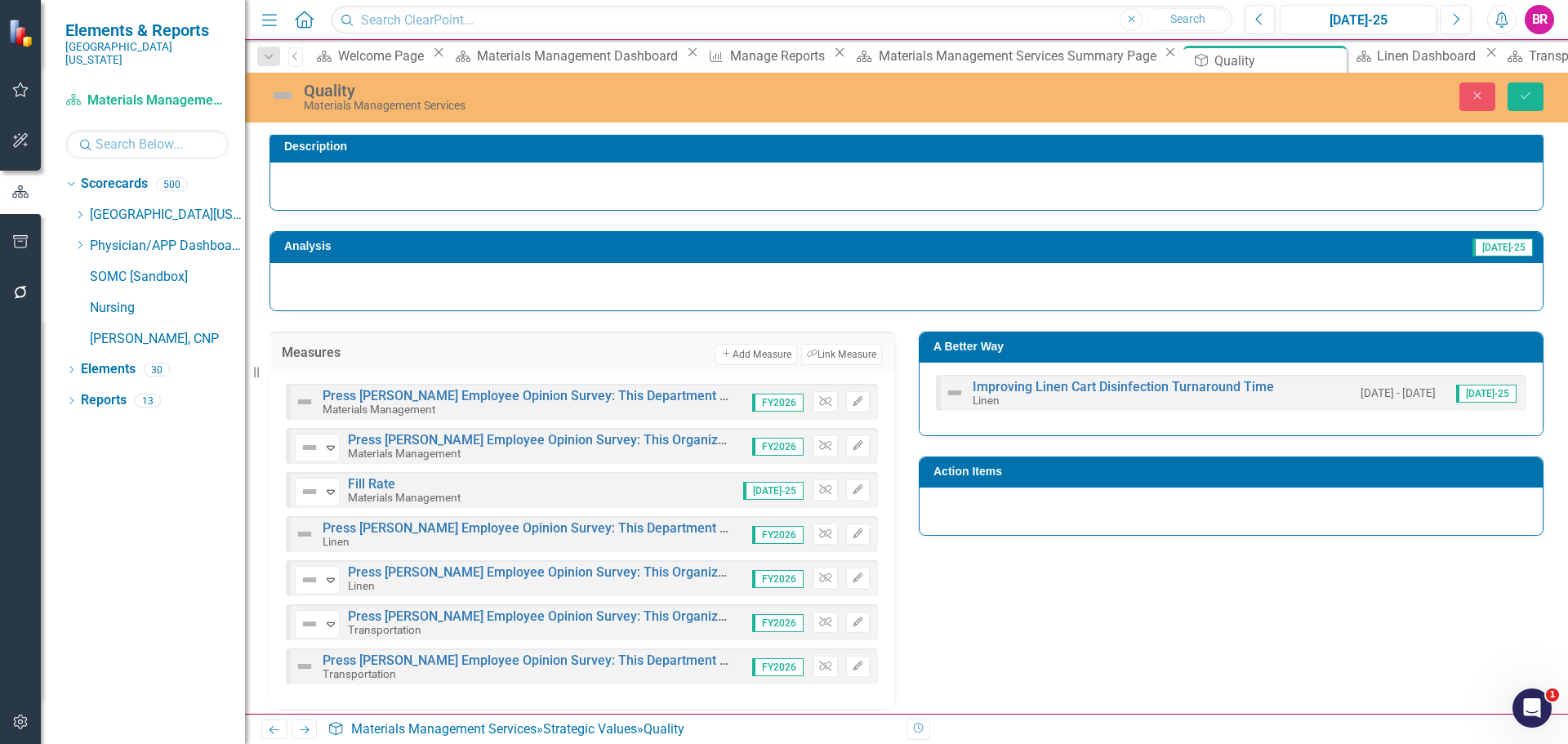
scroll to position [115, 0]
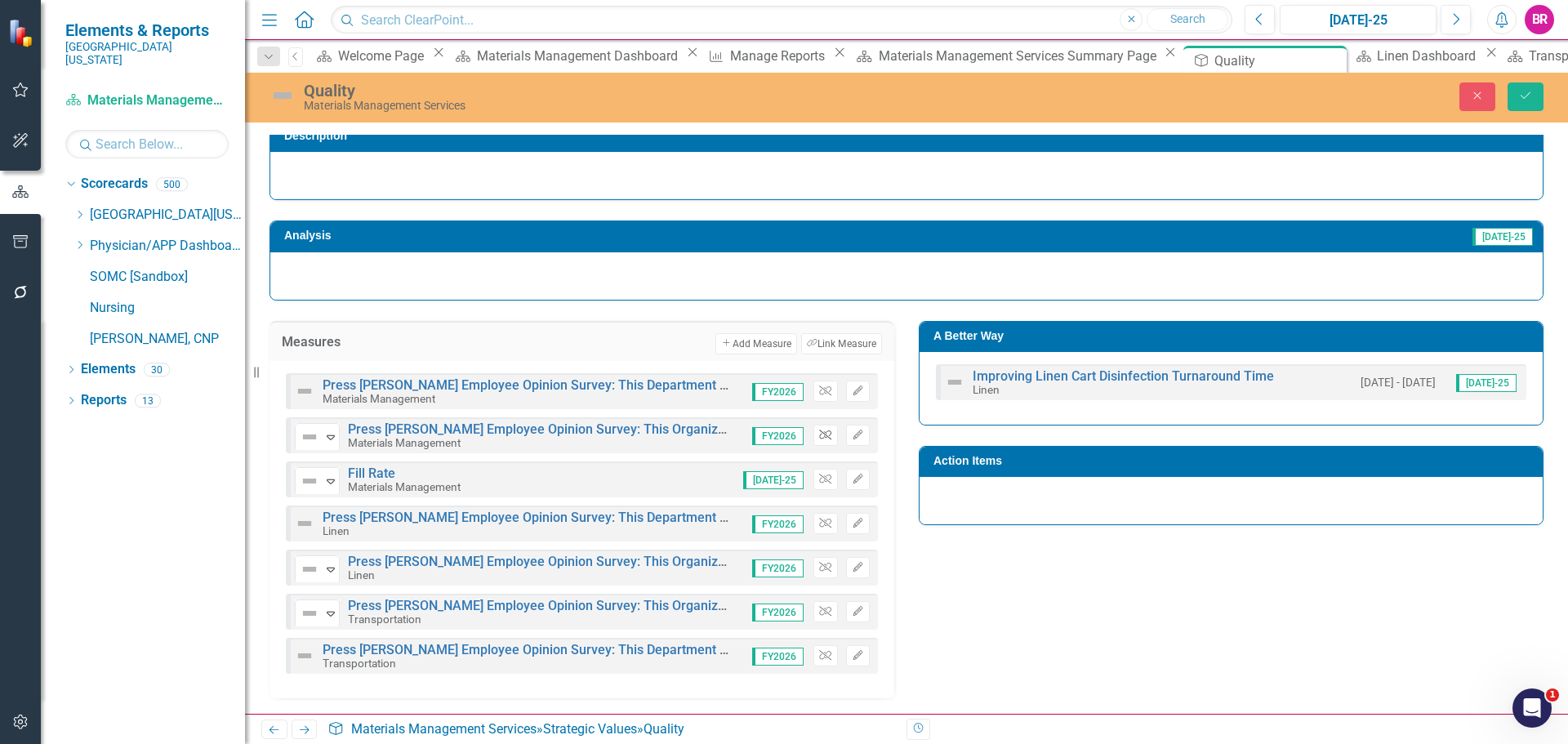
click at [819, 434] on icon "Unlink" at bounding box center [825, 435] width 12 height 10
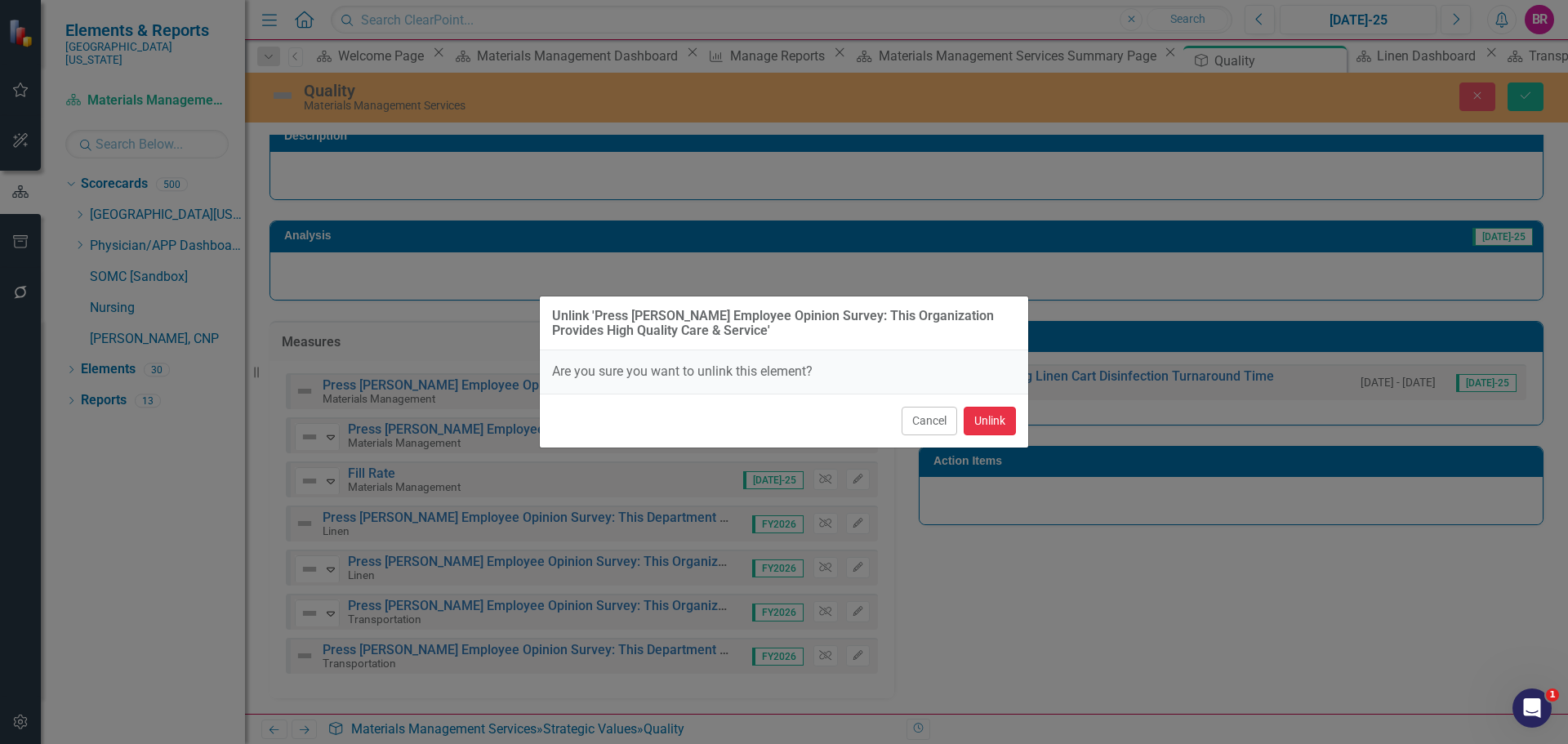
click at [991, 423] on button "Unlink" at bounding box center [990, 421] width 52 height 29
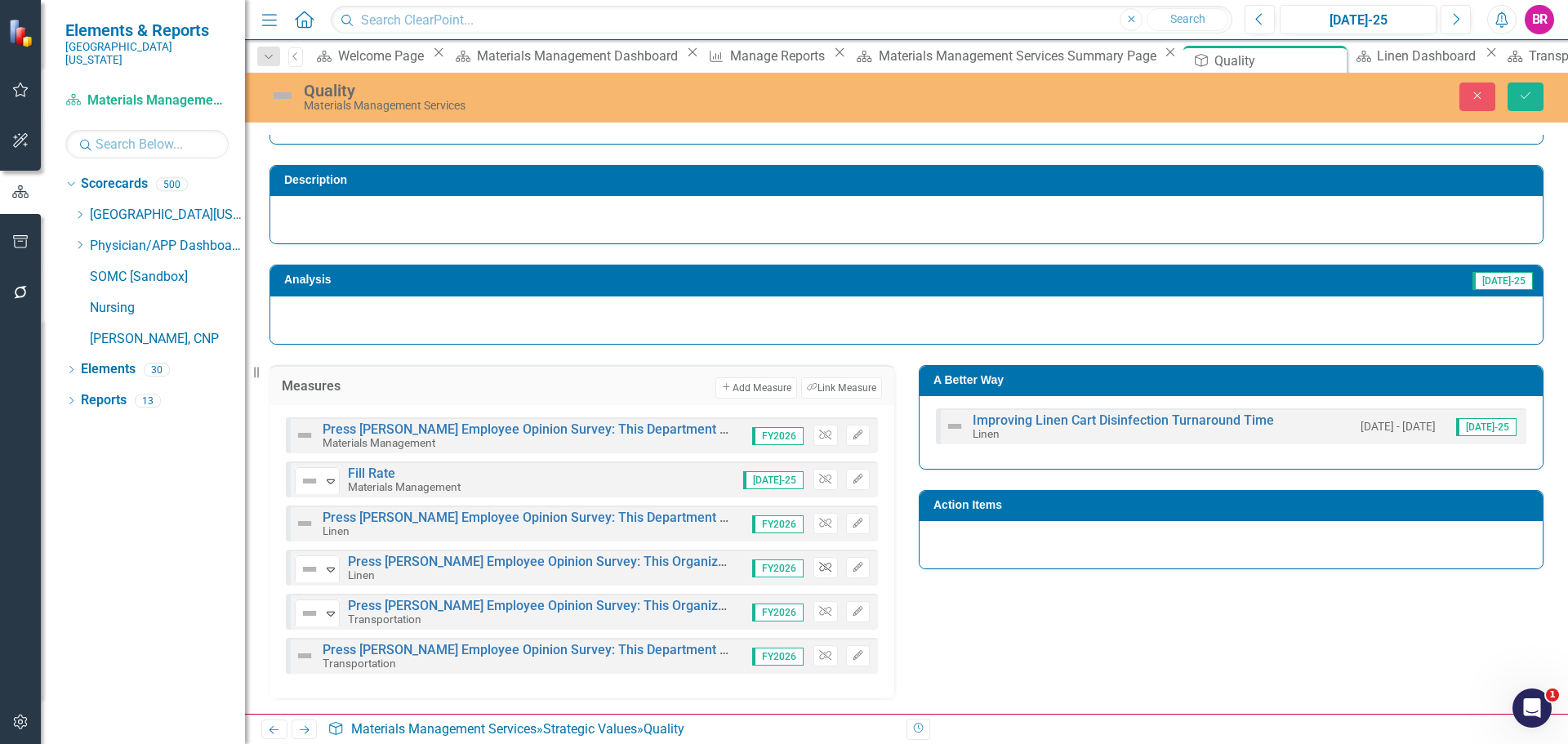
click at [821, 562] on icon "Unlink" at bounding box center [825, 567] width 12 height 10
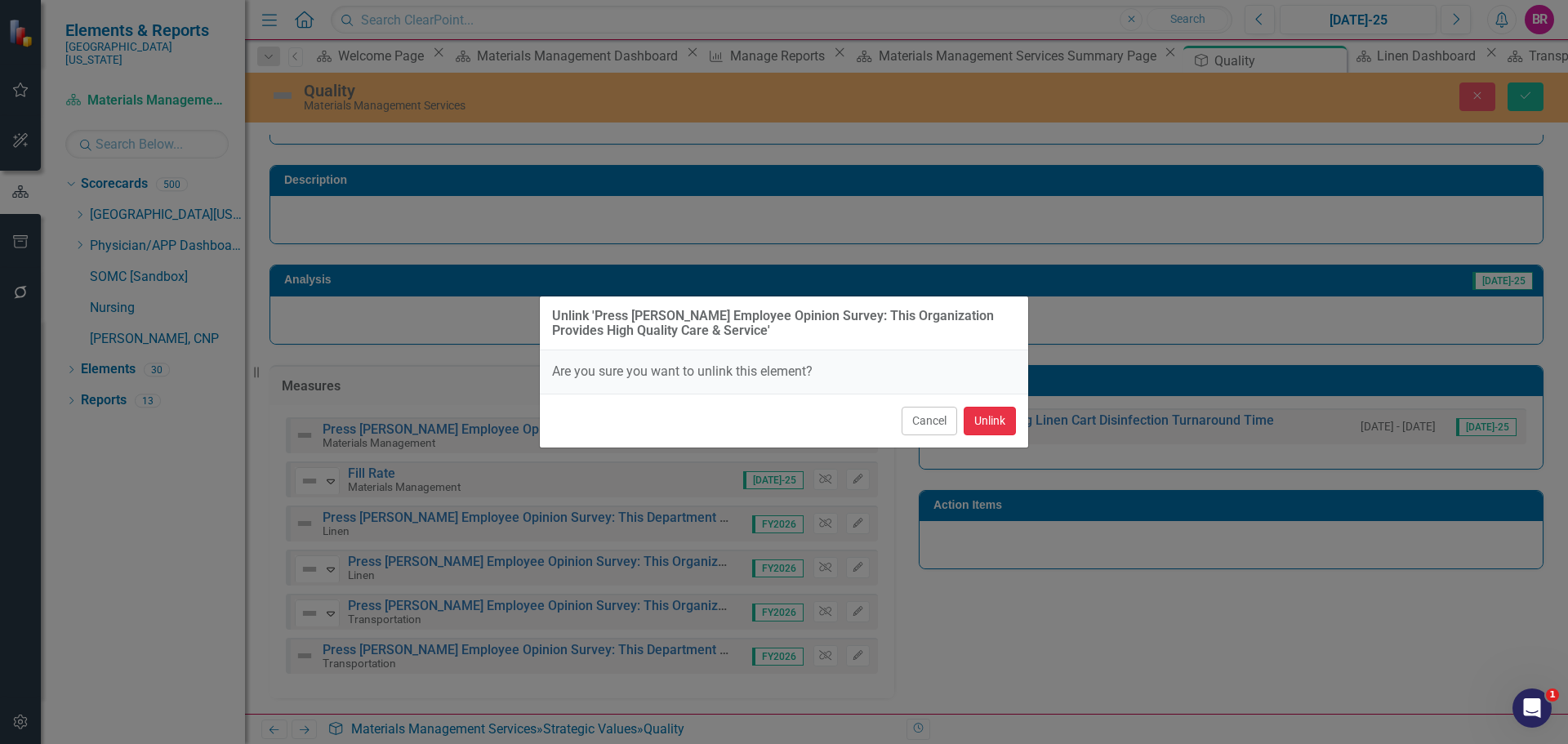
click at [987, 425] on button "Unlink" at bounding box center [990, 421] width 52 height 29
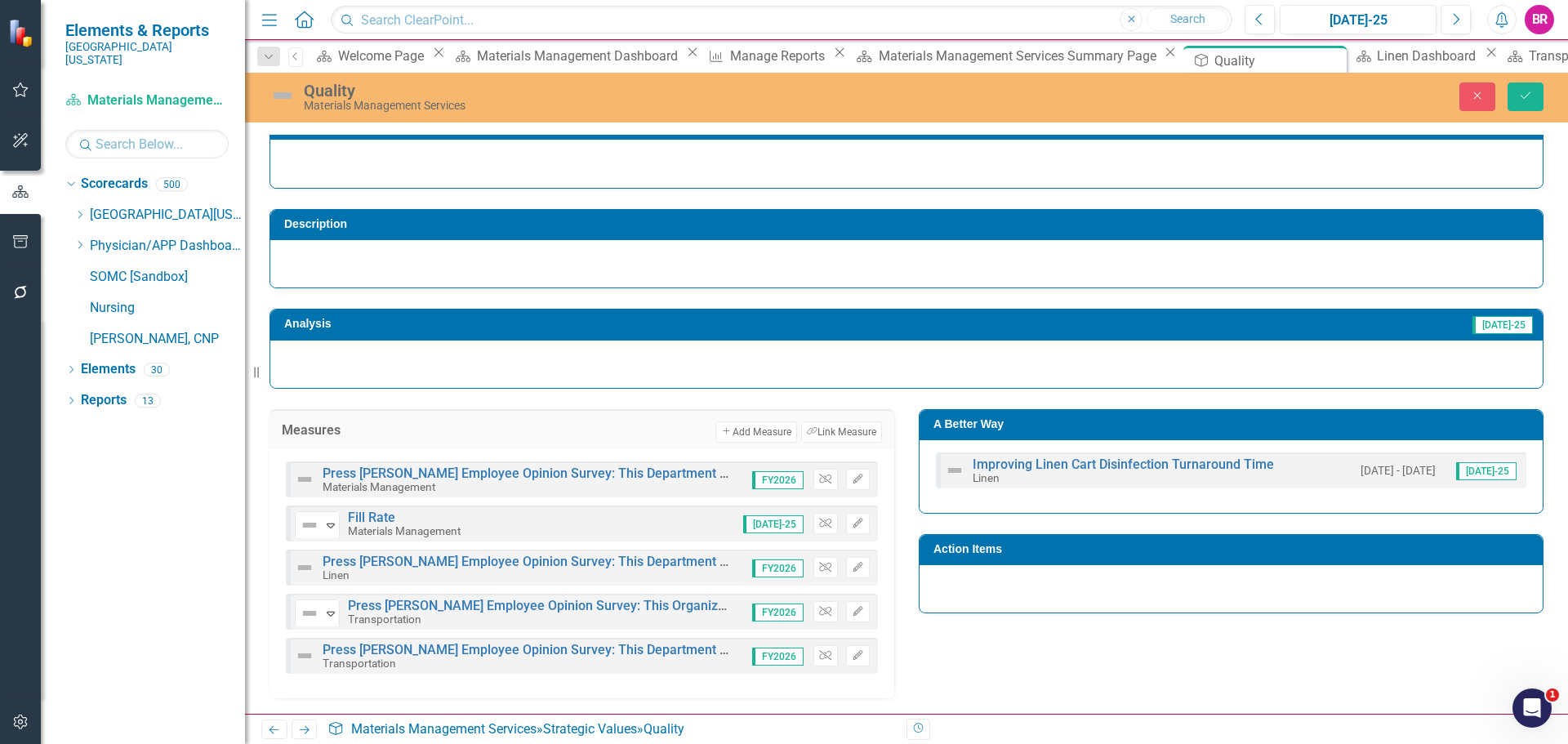
scroll to position [27, 0]
click at [819, 610] on icon "Unlink" at bounding box center [825, 611] width 12 height 10
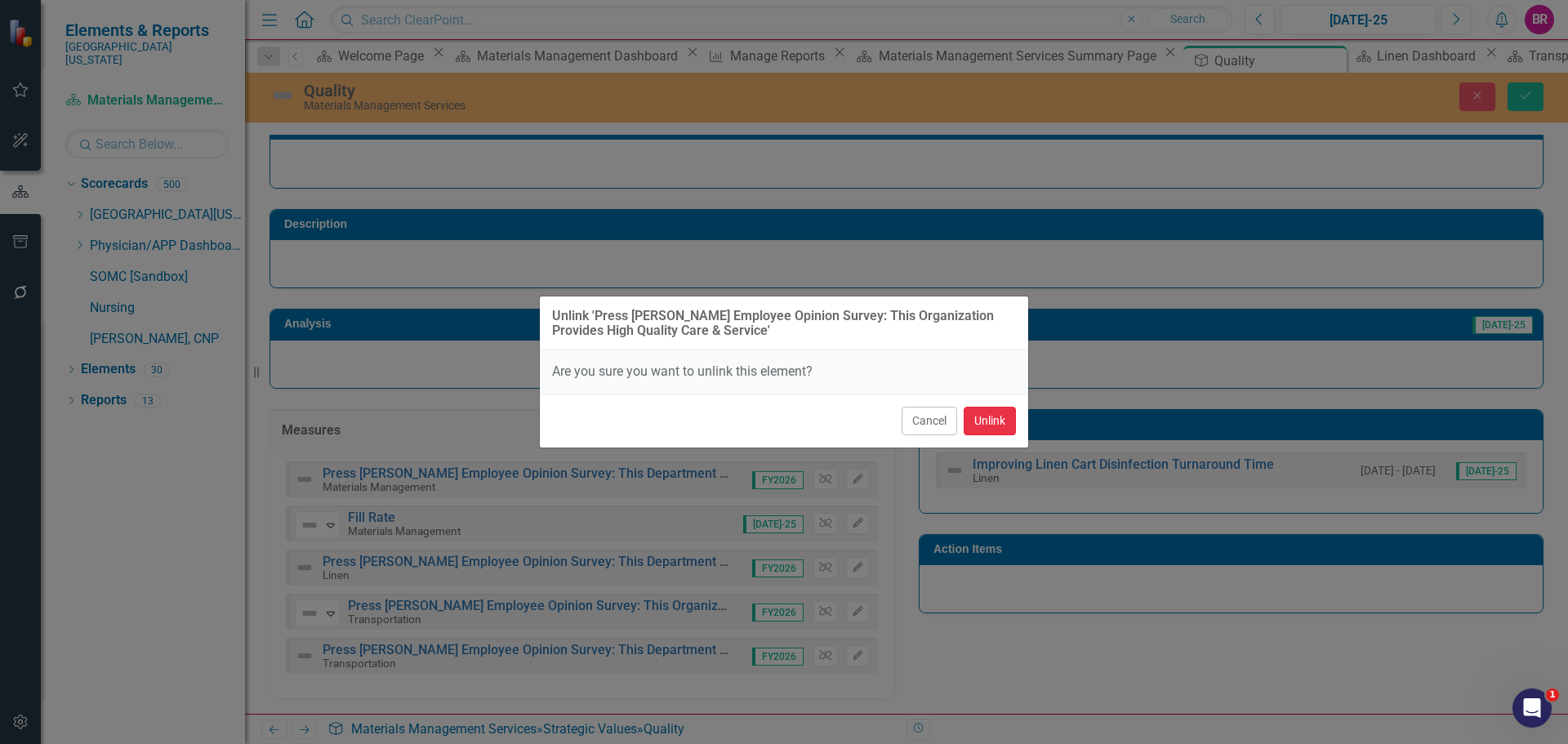
drag, startPoint x: 985, startPoint y: 422, endPoint x: 1003, endPoint y: 458, distance: 40.2
click at [986, 423] on button "Unlink" at bounding box center [990, 421] width 52 height 29
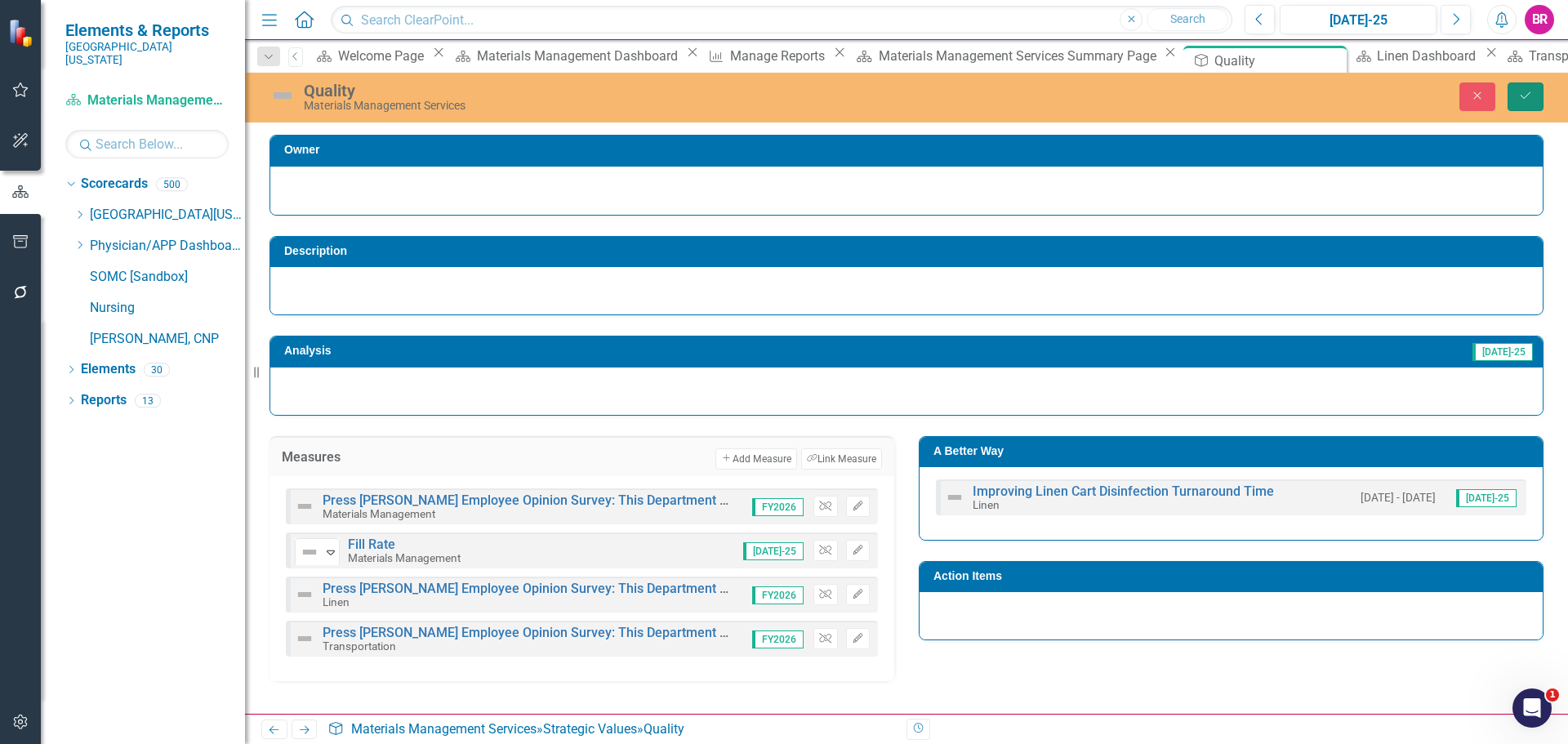
click at [1539, 95] on button "Save" at bounding box center [1525, 97] width 36 height 29
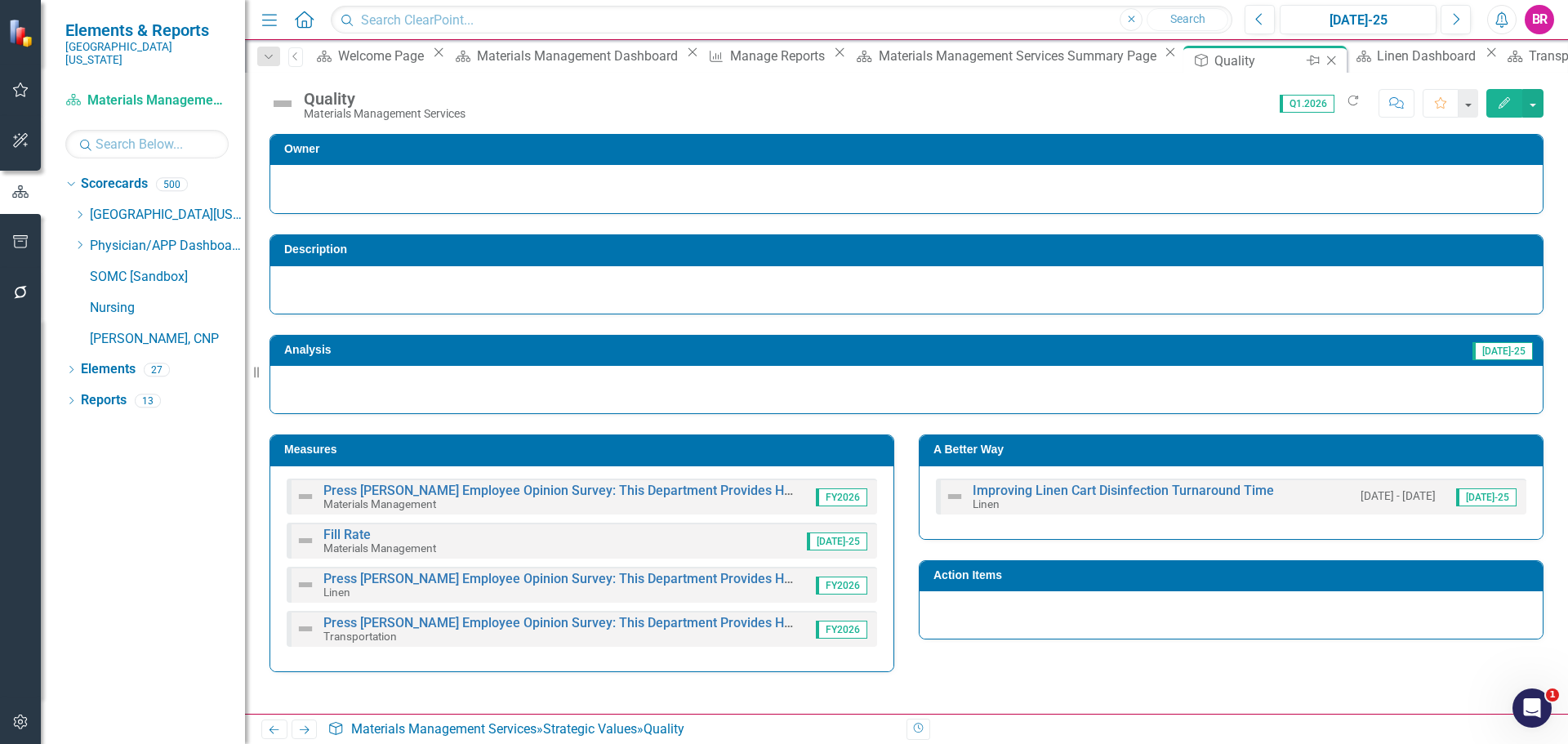
click at [1323, 59] on icon "Close" at bounding box center [1331, 61] width 16 height 13
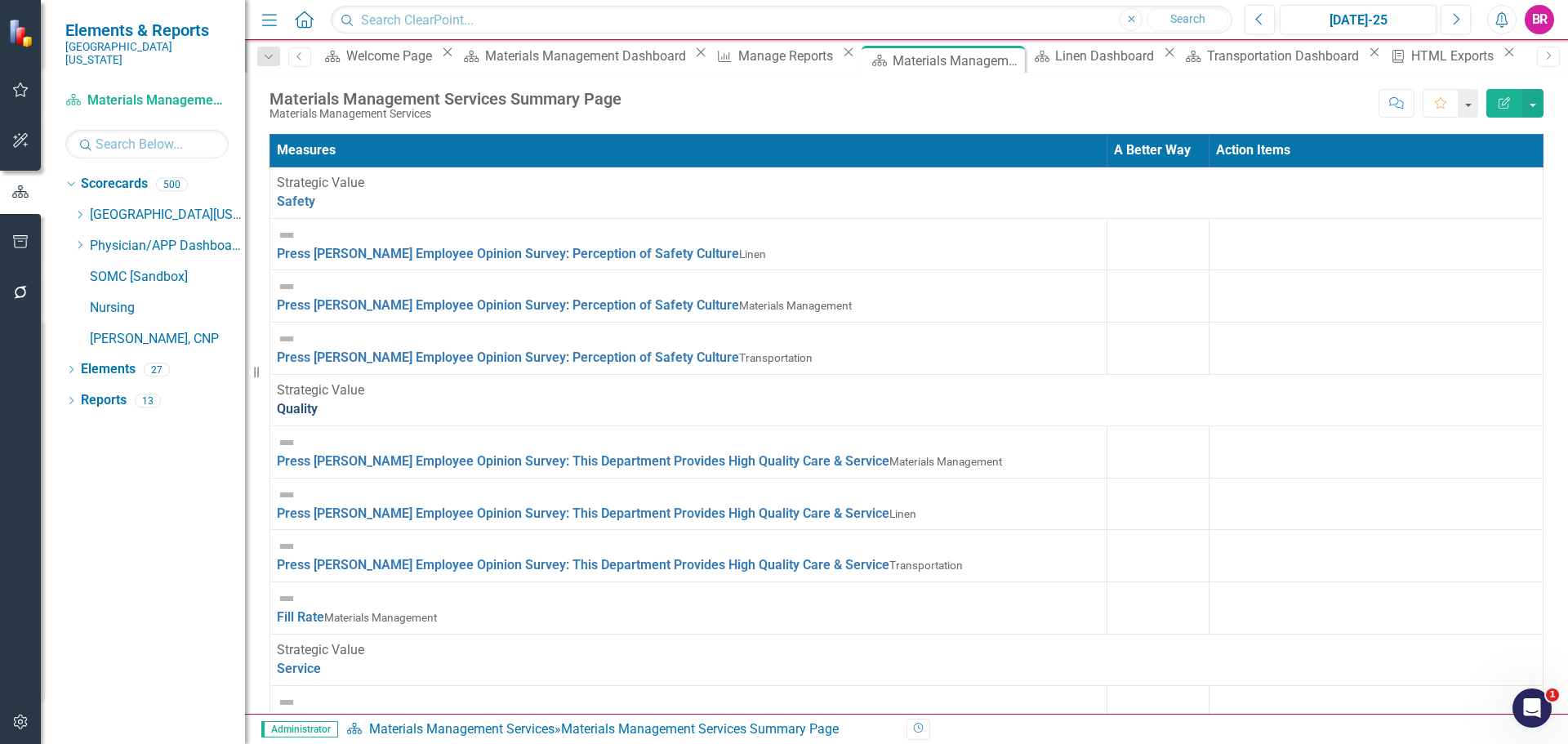
click at [318, 401] on link "Quality" at bounding box center [297, 409] width 40 height 15
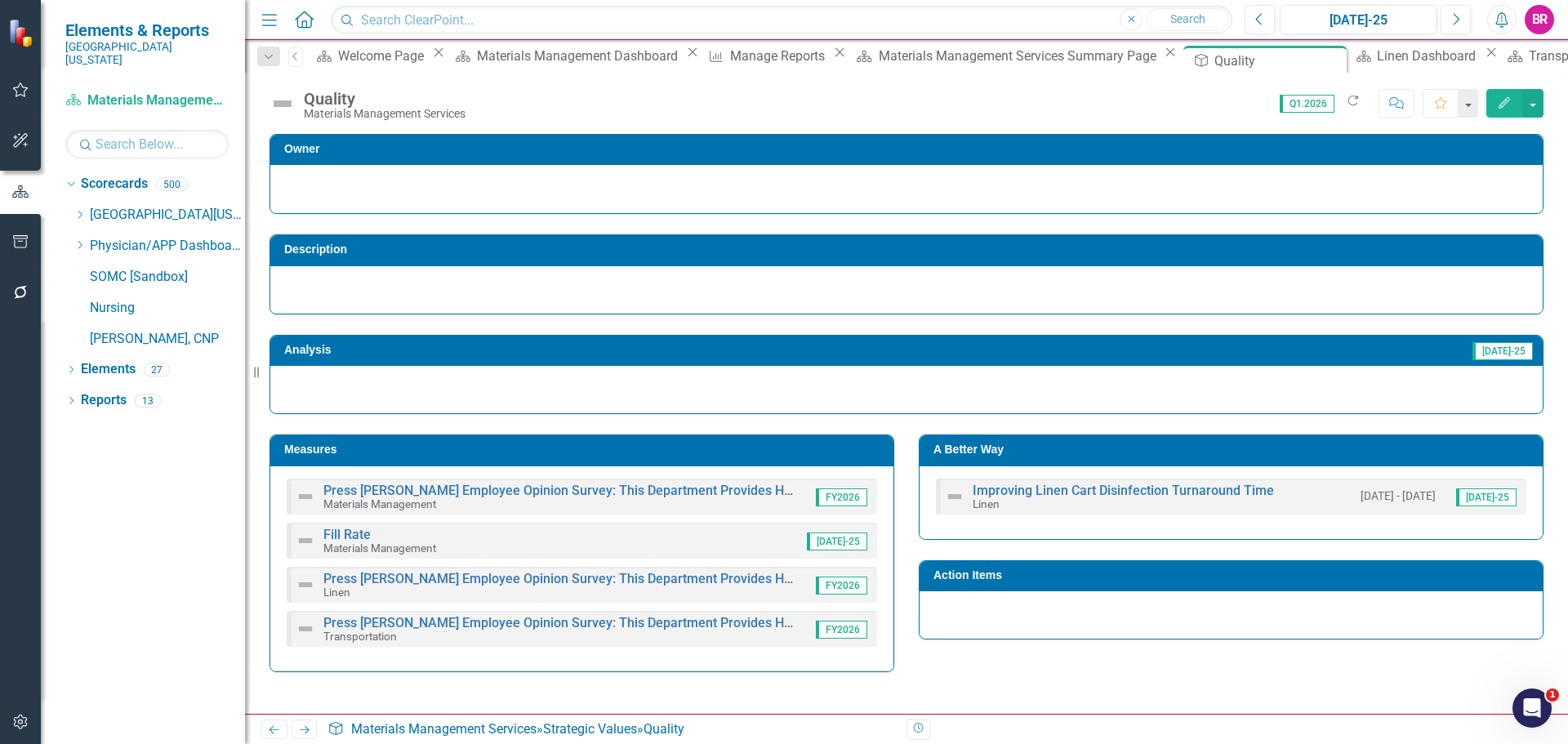
click at [1122, 457] on td "A Better Way" at bounding box center [1233, 451] width 601 height 24
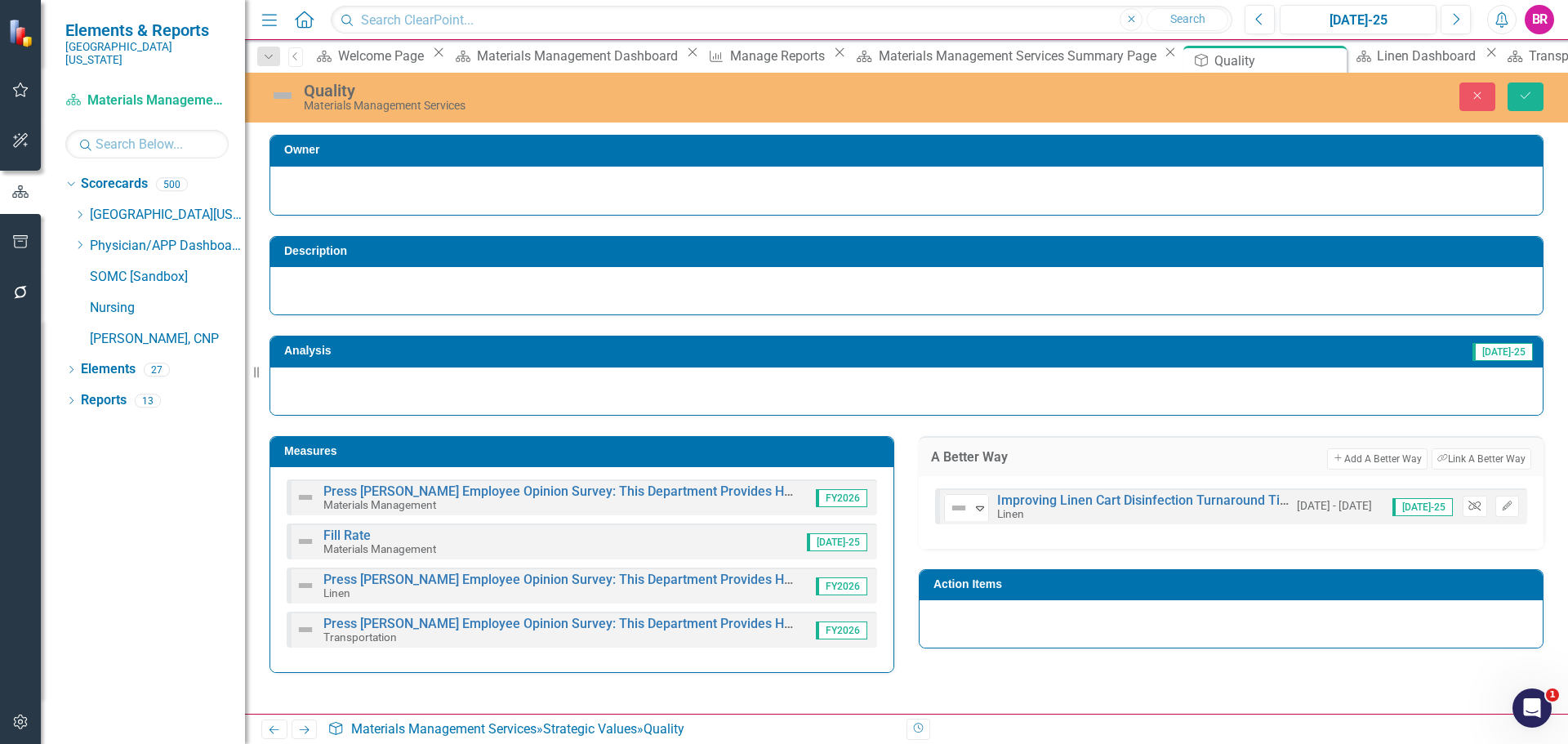
click at [1478, 508] on icon "Unlink" at bounding box center [1475, 507] width 12 height 10
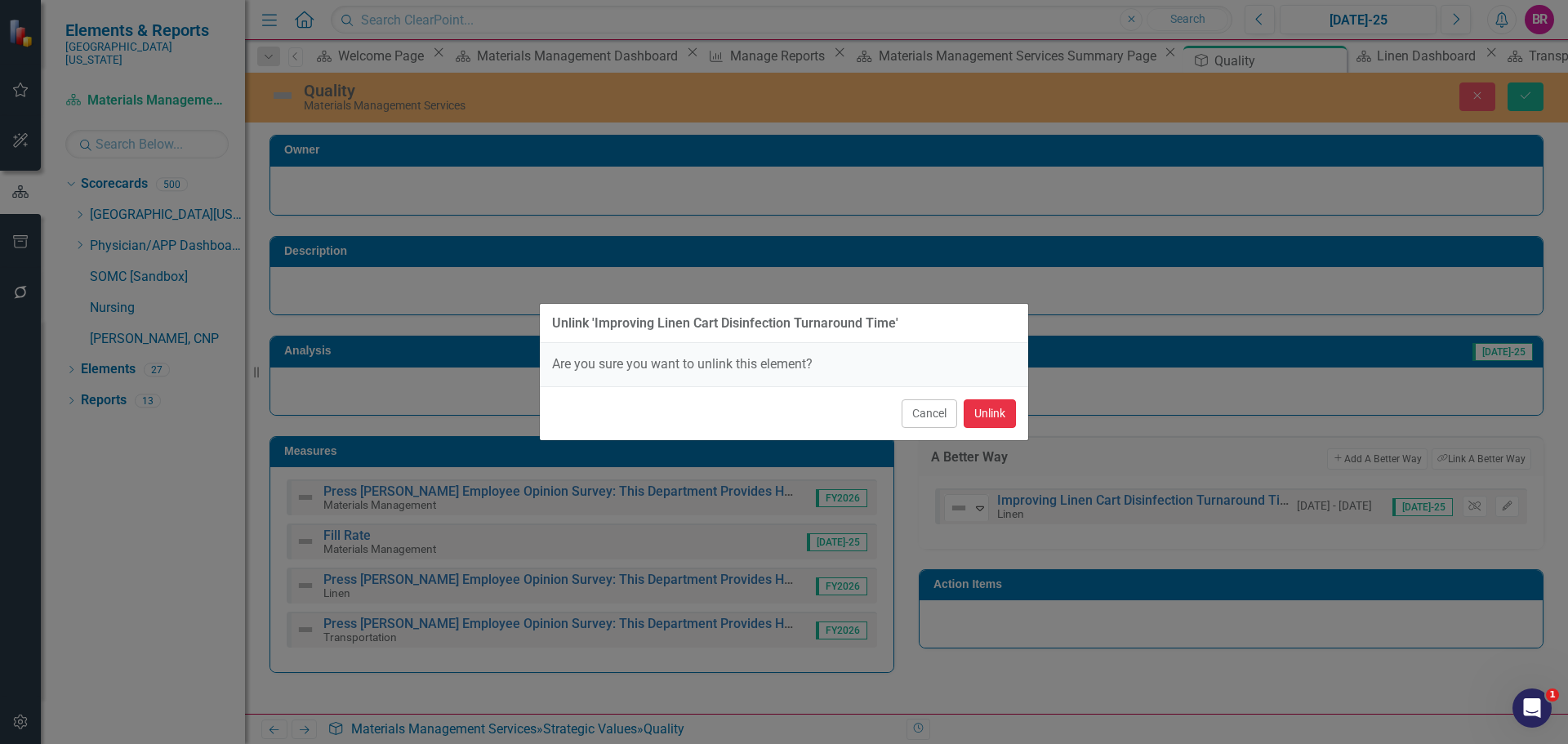
click at [981, 414] on button "Unlink" at bounding box center [990, 413] width 52 height 29
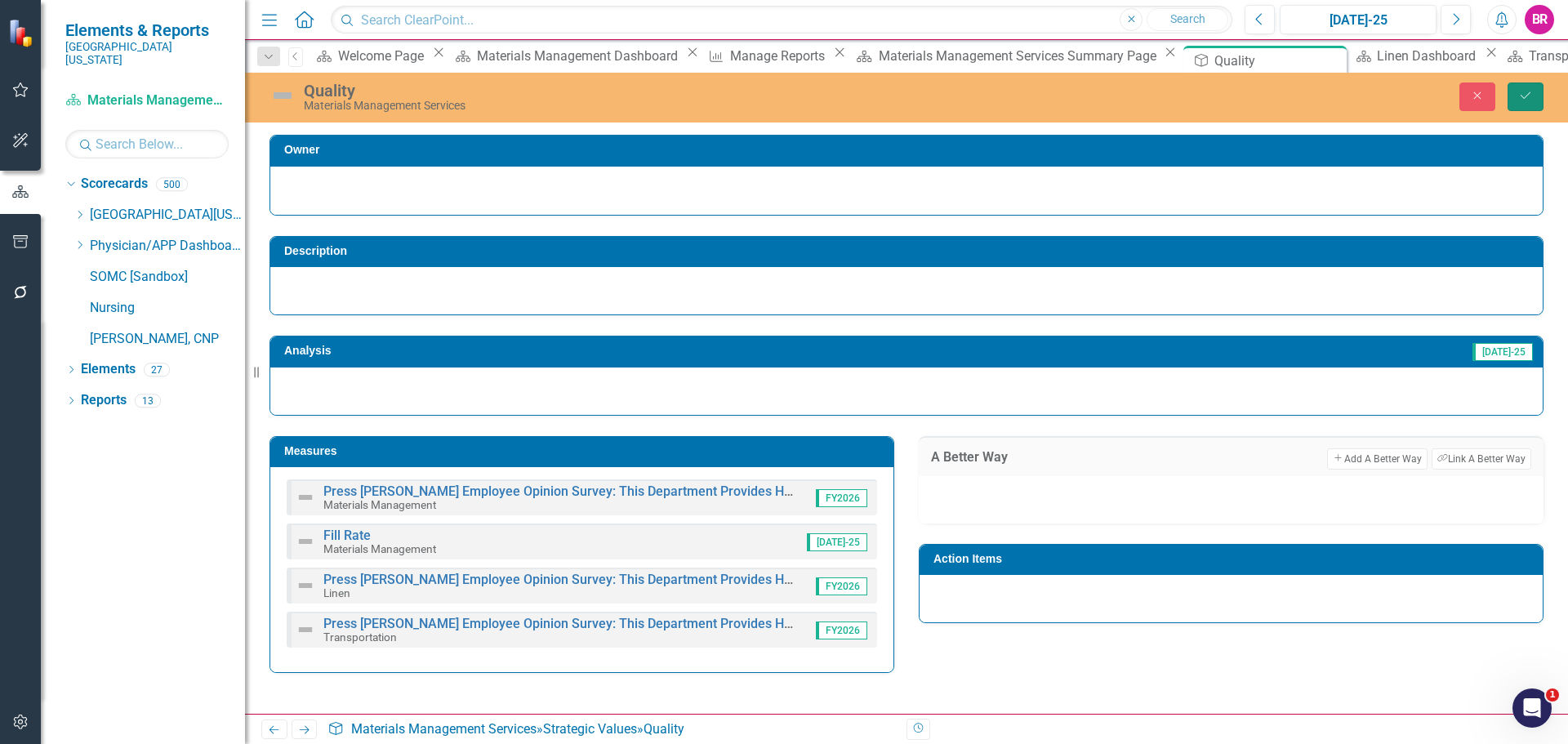
click at [1528, 94] on icon "Save" at bounding box center [1525, 95] width 14 height 12
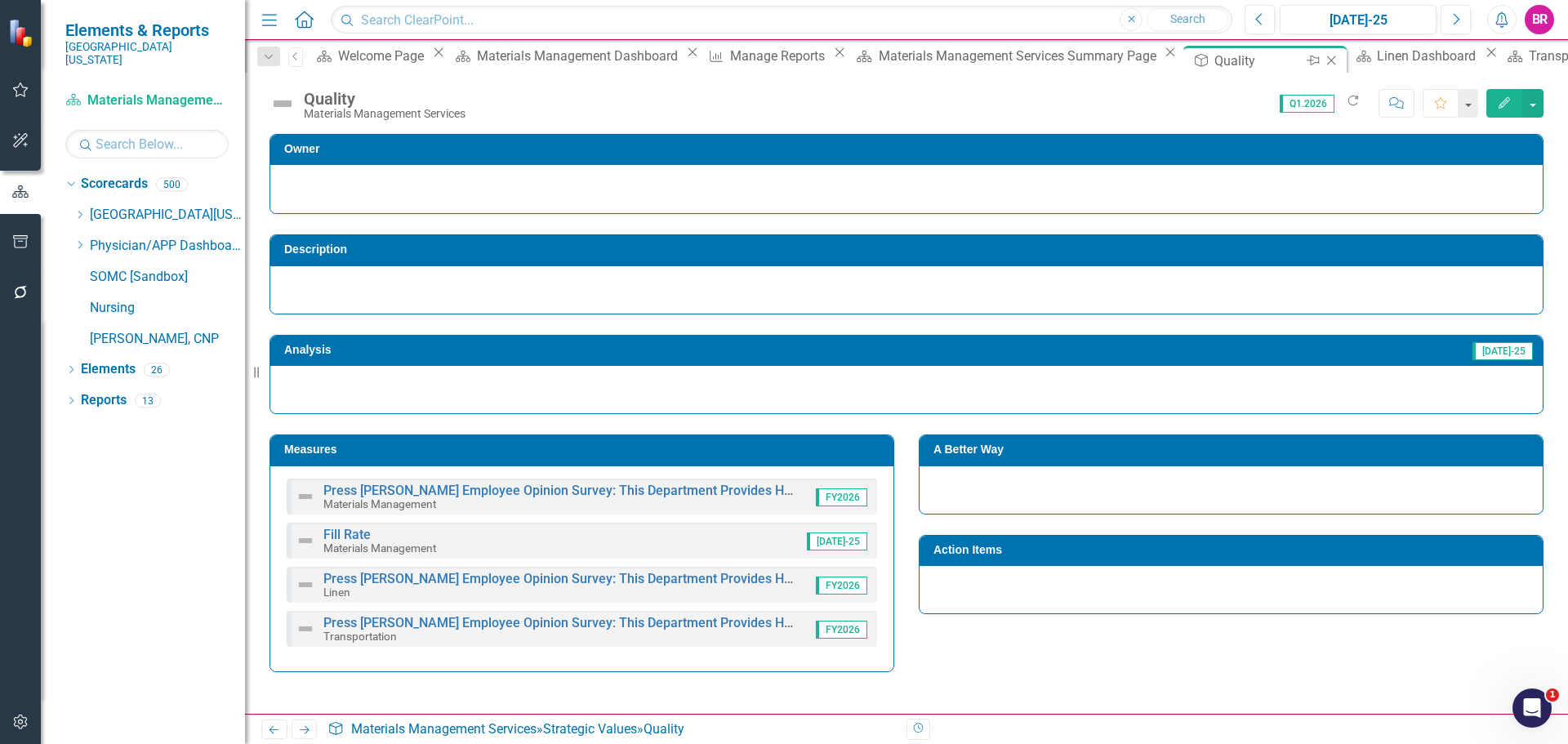
click at [1323, 62] on icon "Close" at bounding box center [1331, 61] width 16 height 13
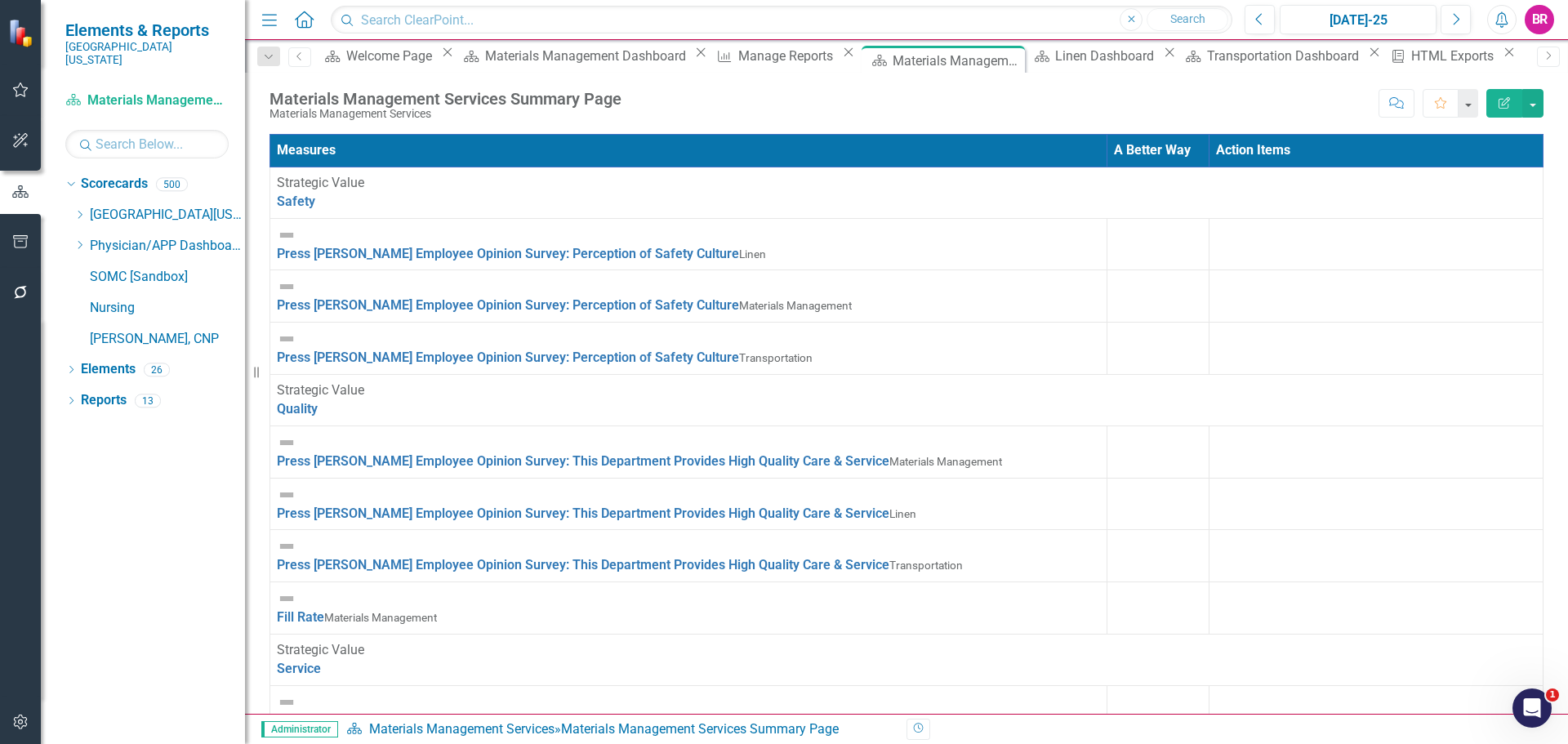
scroll to position [641, 0]
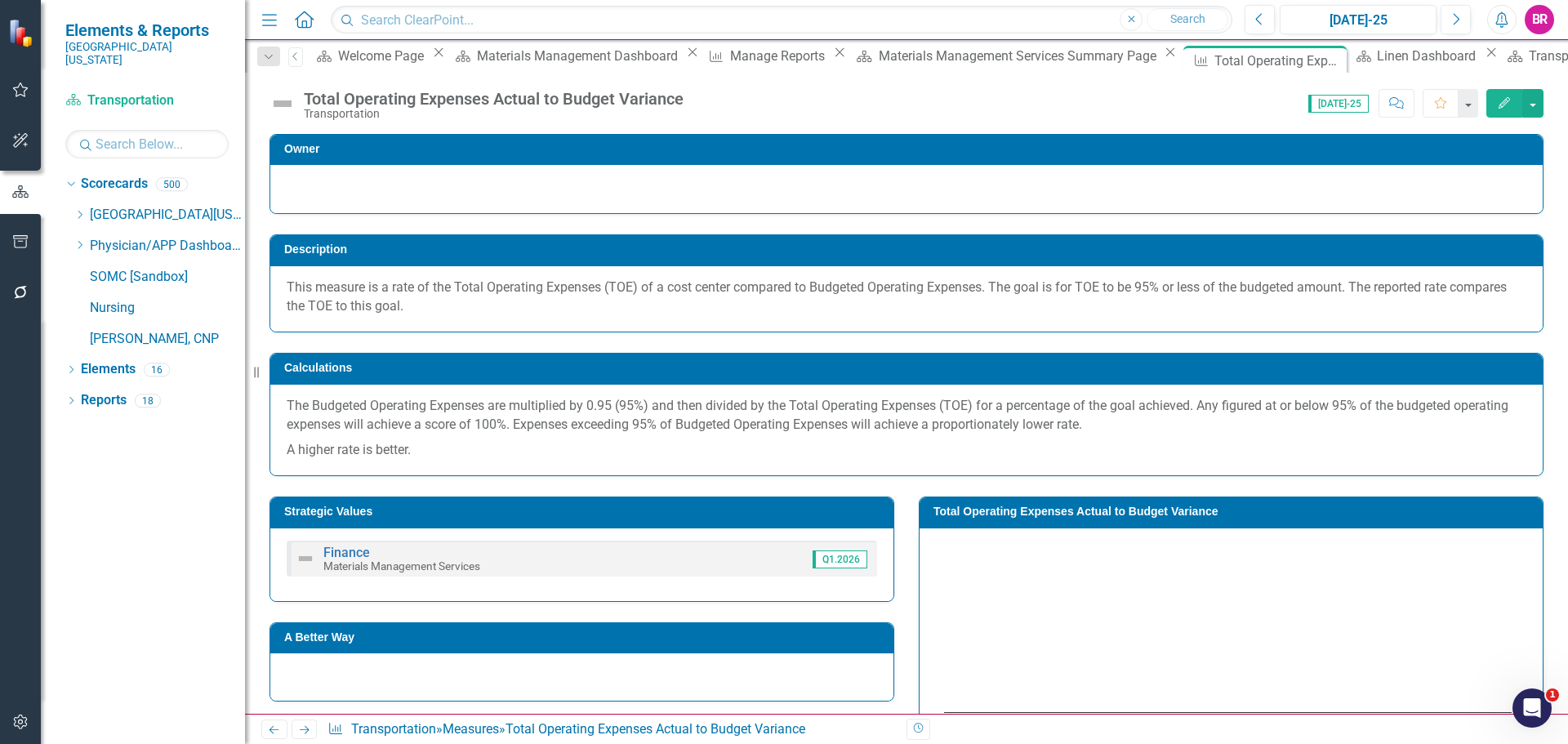
scroll to position [245, 0]
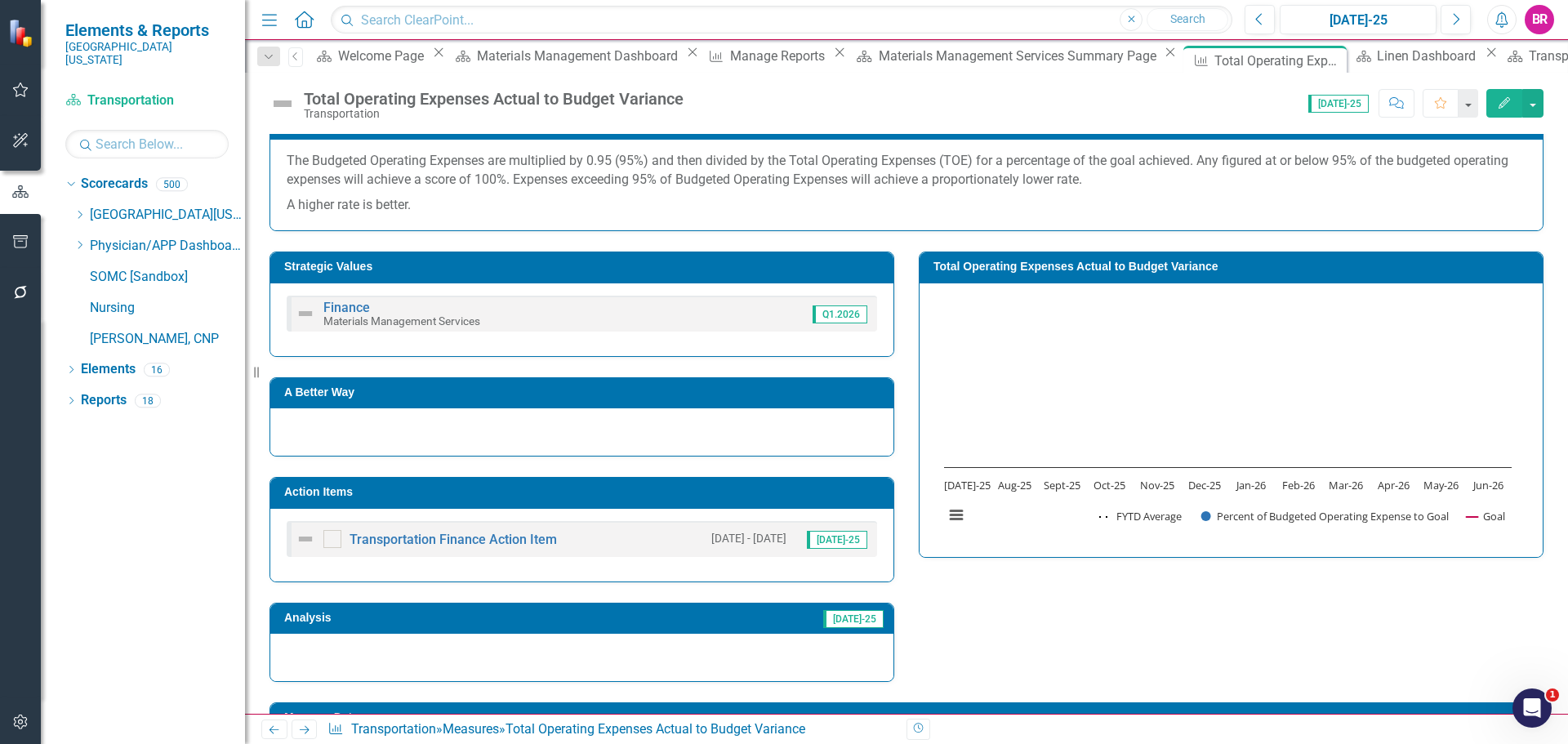
click at [654, 502] on td "Action Items" at bounding box center [585, 493] width 601 height 24
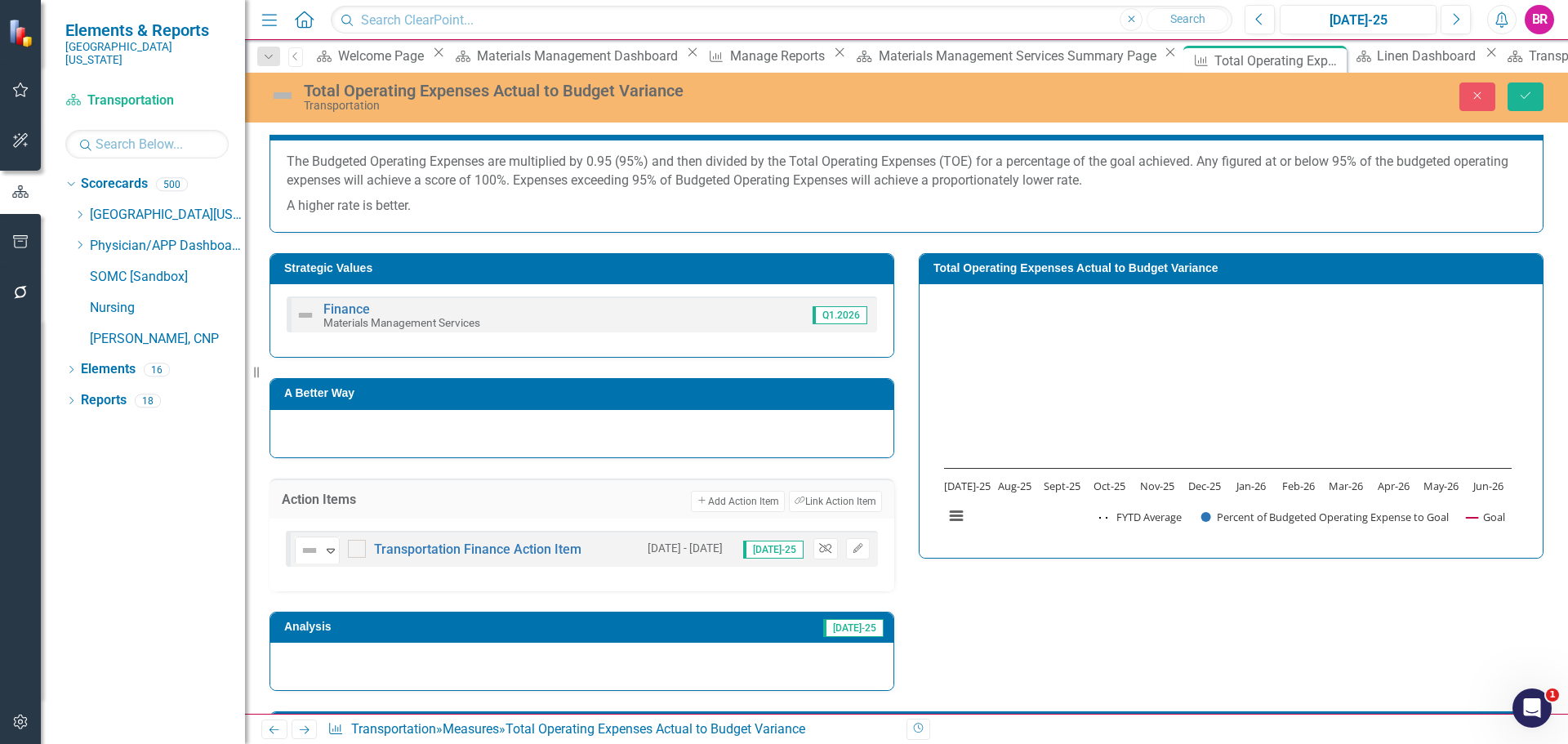
click at [822, 554] on button "Unlink" at bounding box center [825, 549] width 24 height 21
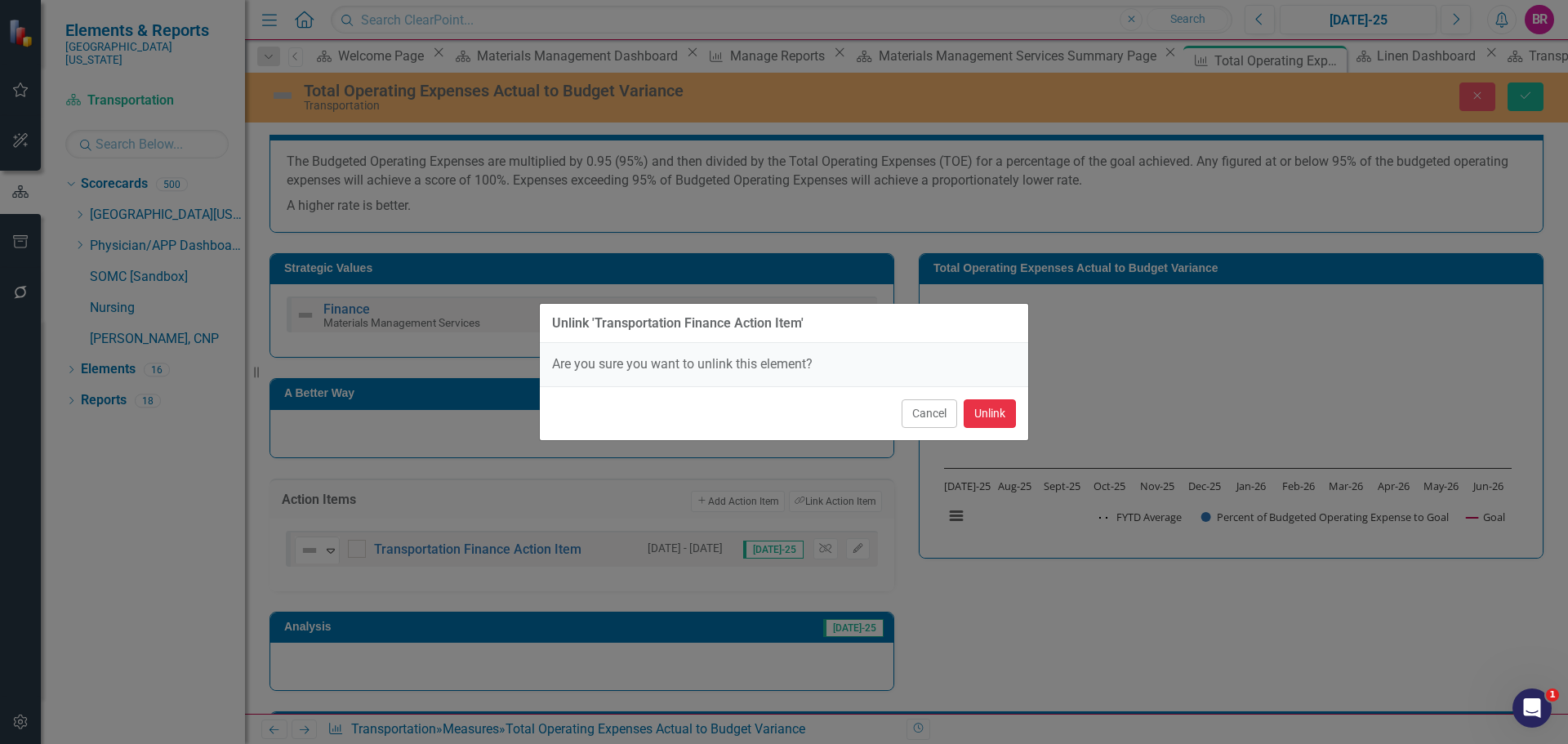
drag, startPoint x: 988, startPoint y: 416, endPoint x: 1059, endPoint y: 368, distance: 85.7
click at [991, 416] on button "Unlink" at bounding box center [990, 413] width 52 height 29
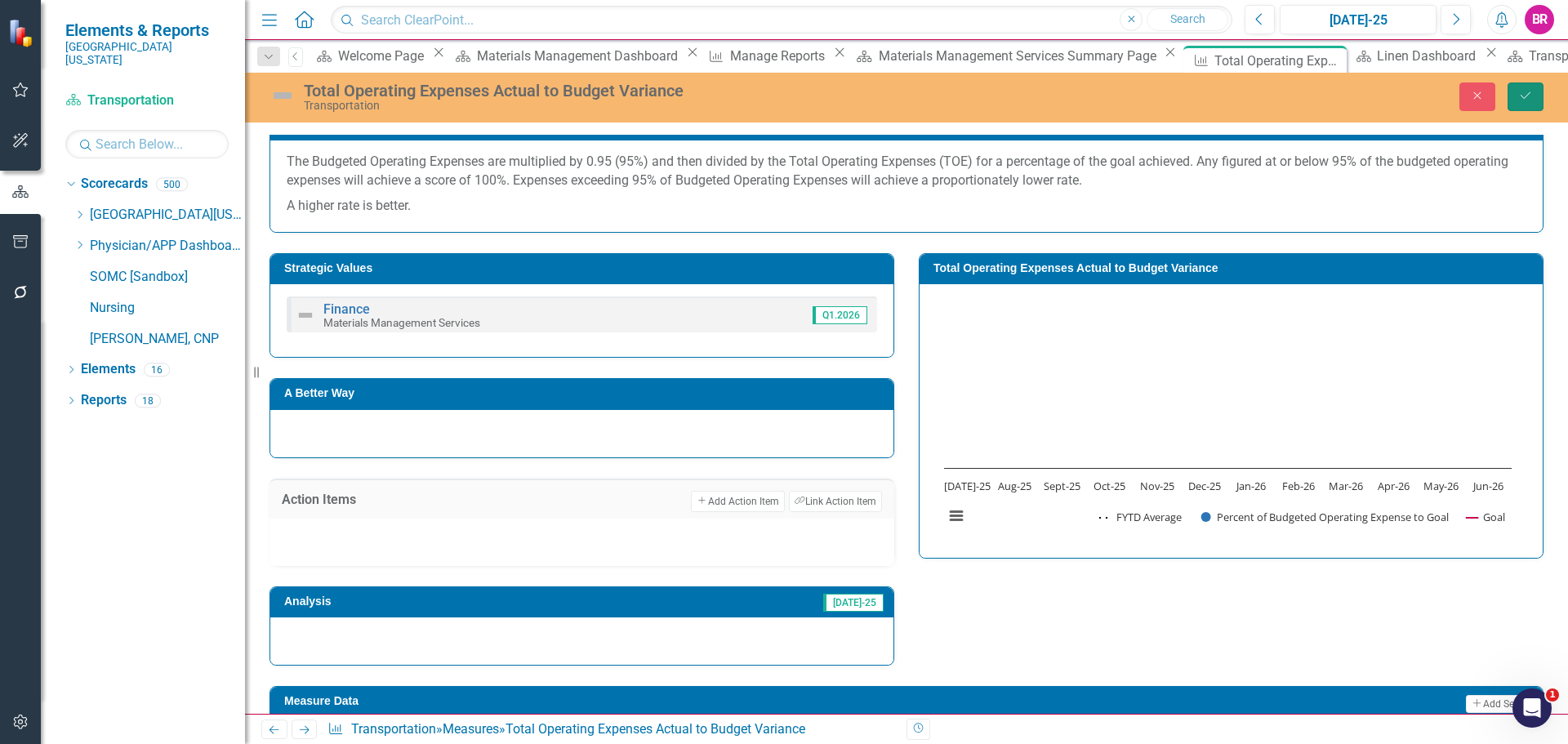
click at [1535, 103] on button "Save" at bounding box center [1525, 97] width 36 height 29
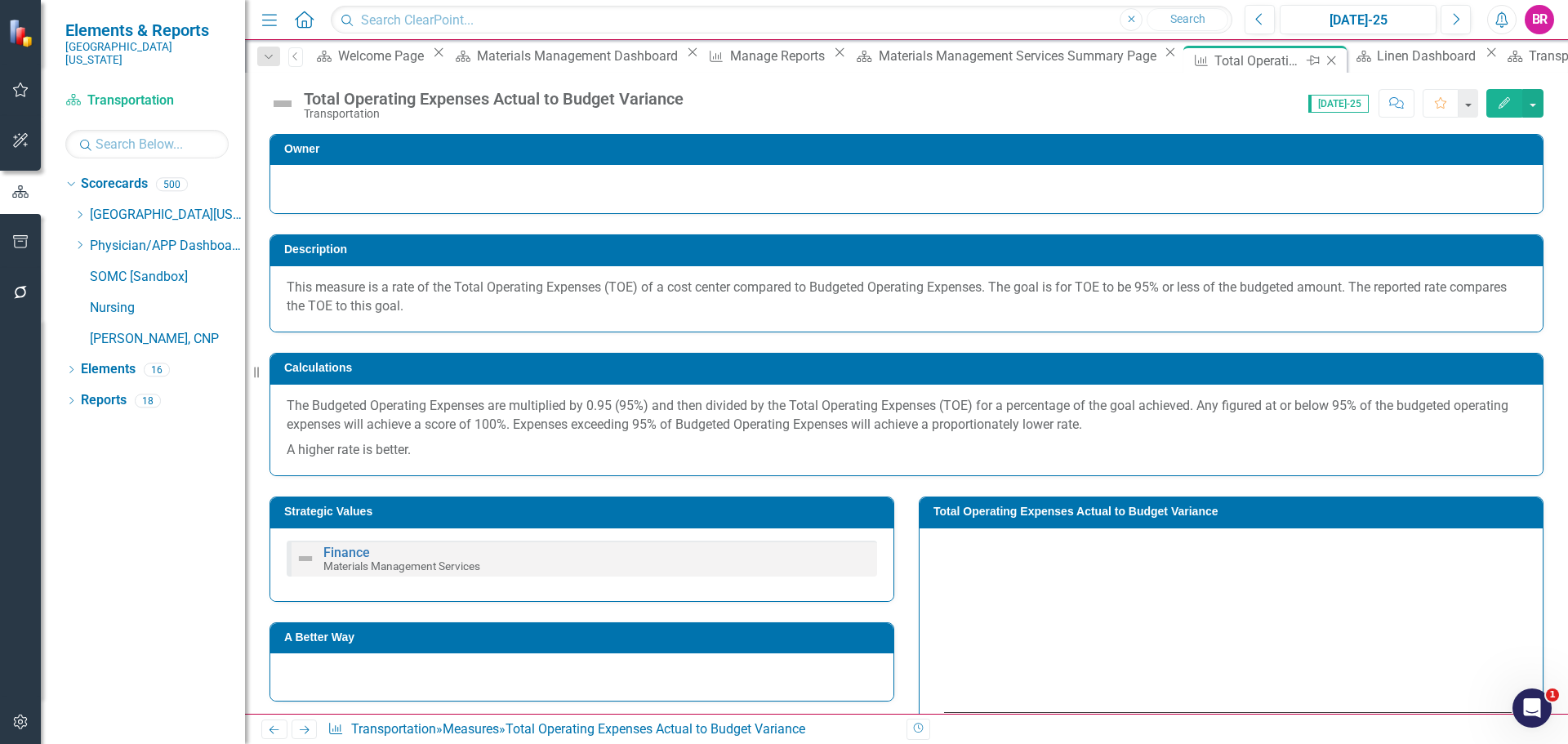
click at [1323, 62] on icon "Close" at bounding box center [1331, 61] width 16 height 13
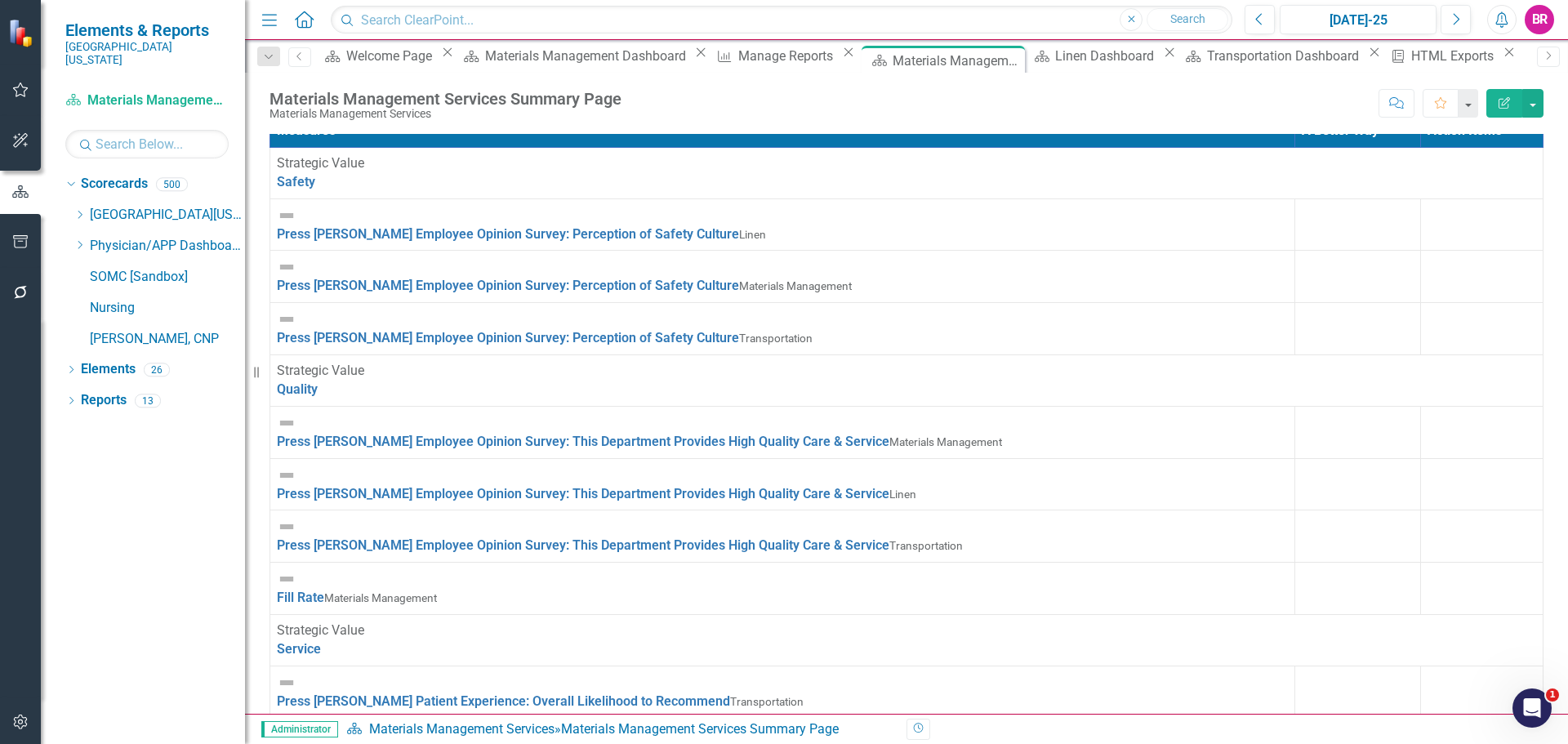
scroll to position [36, 0]
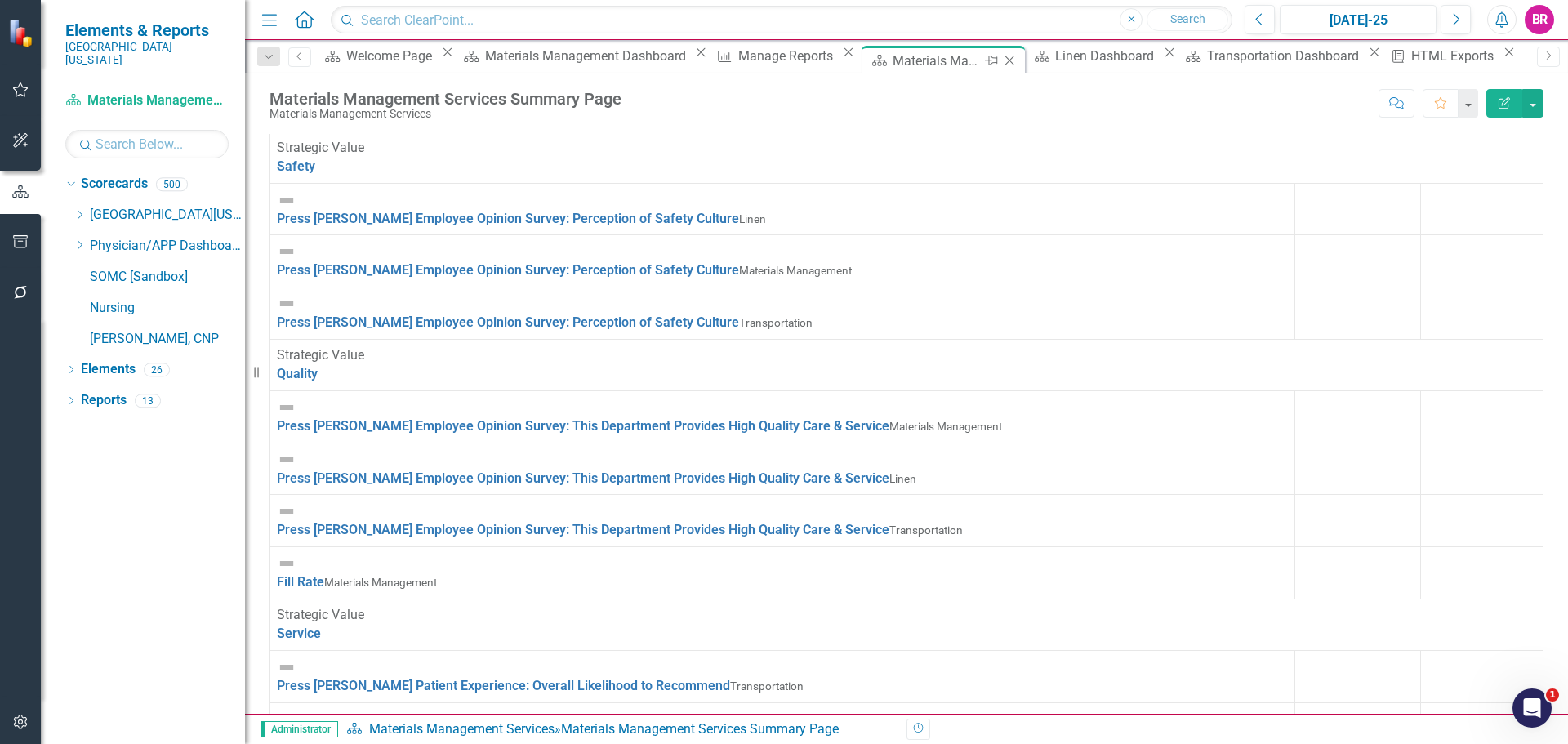
click at [1006, 59] on icon at bounding box center [1009, 61] width 9 height 9
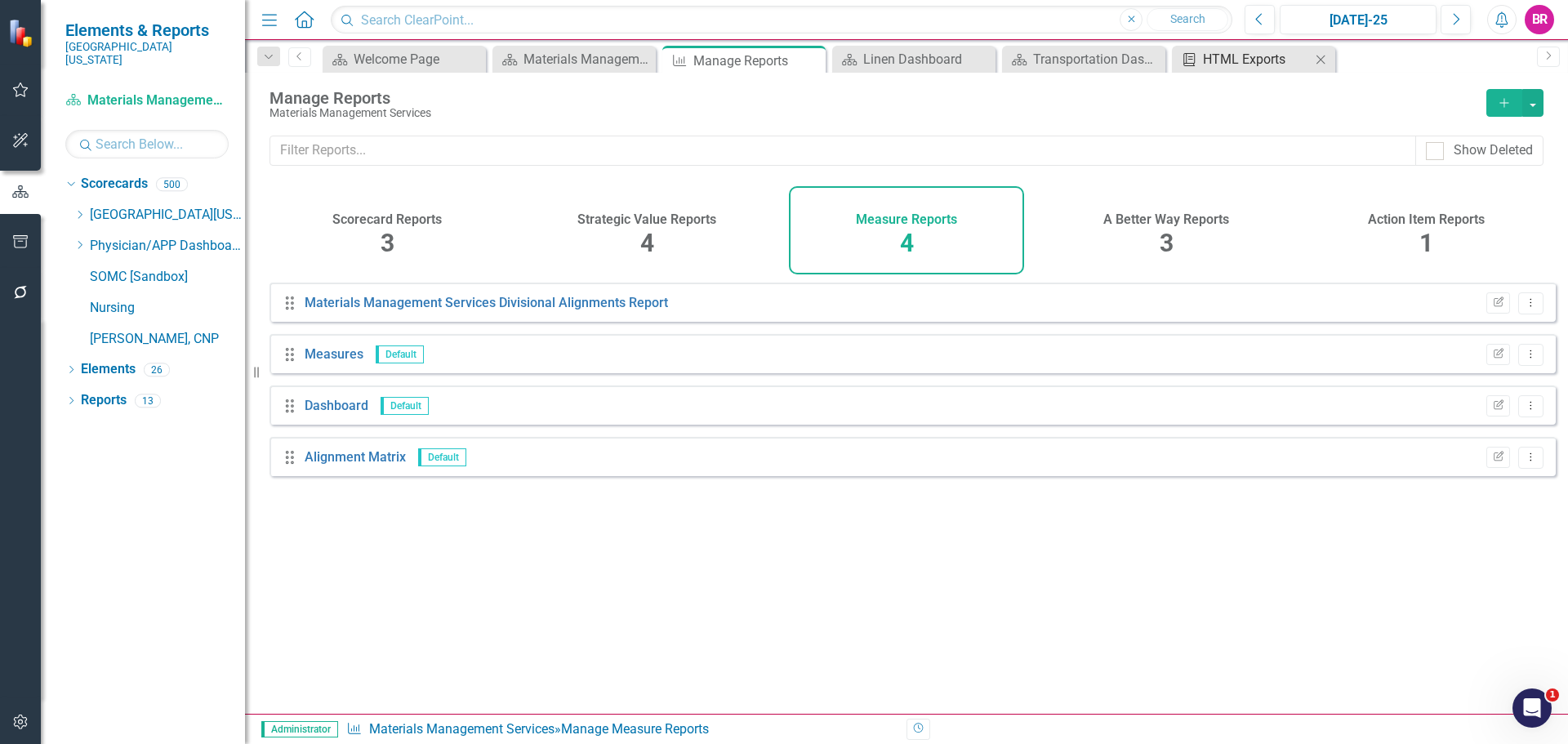
click at [1257, 55] on div "HTML Exports" at bounding box center [1257, 59] width 108 height 20
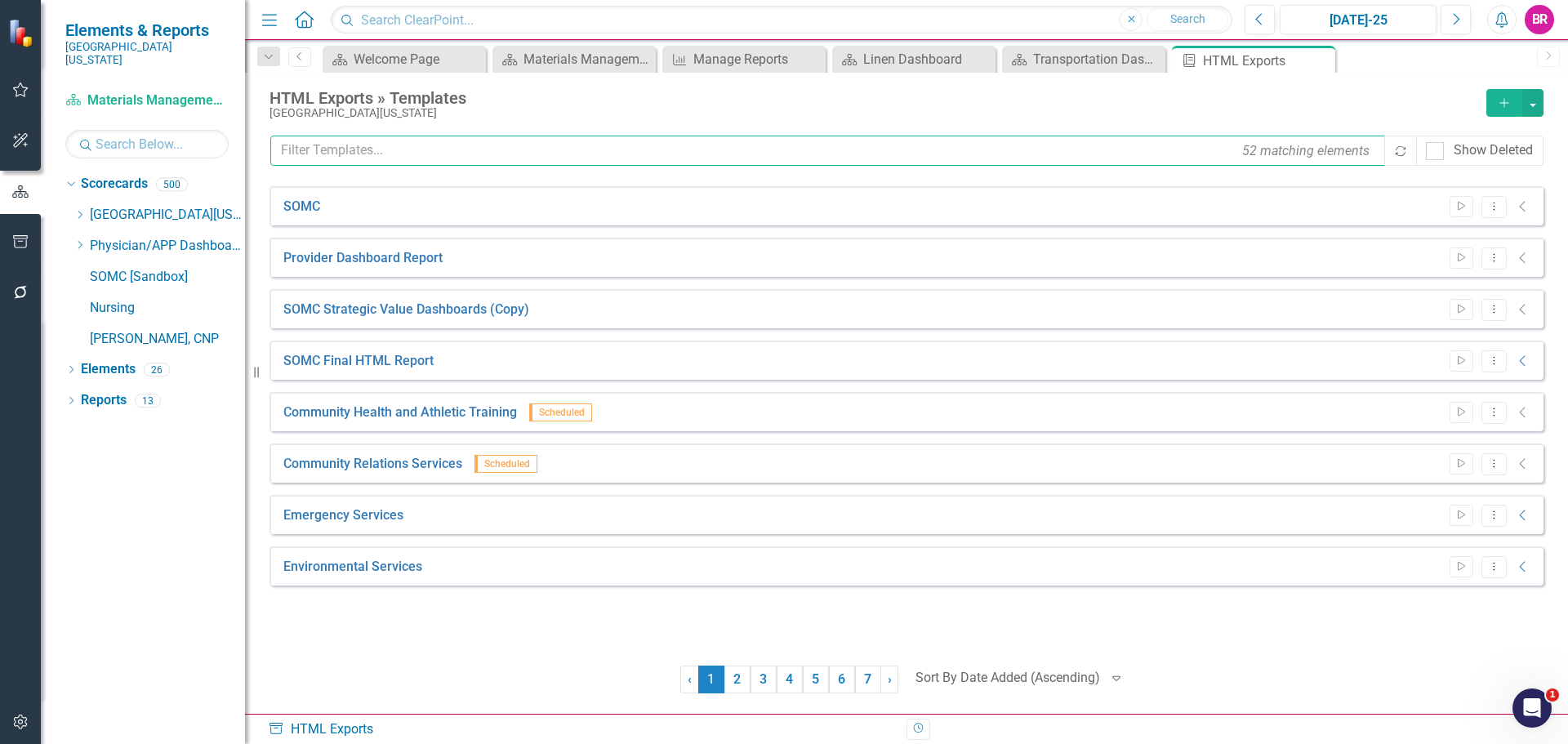
click at [445, 152] on input "text" at bounding box center [828, 150] width 1116 height 30
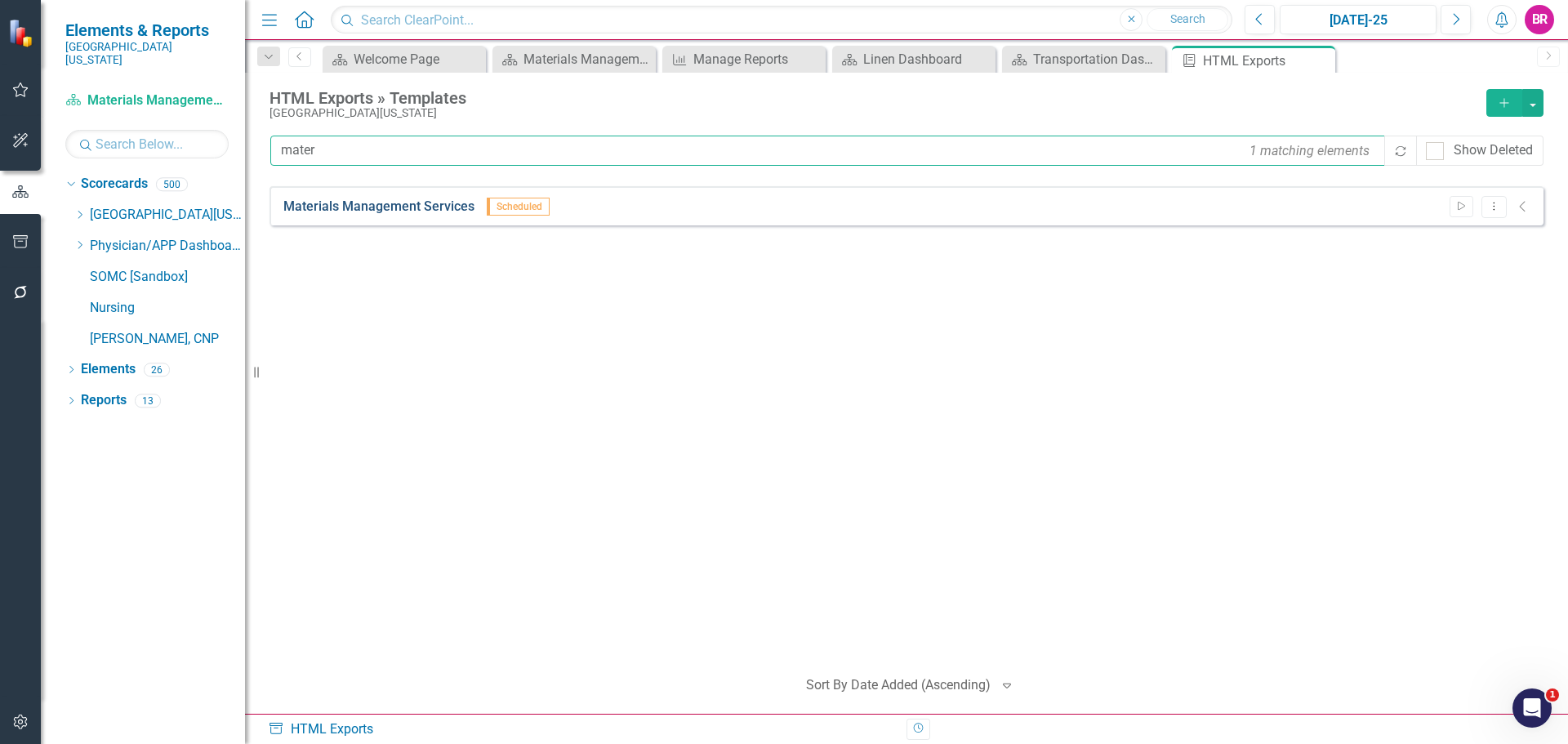
type input "mater"
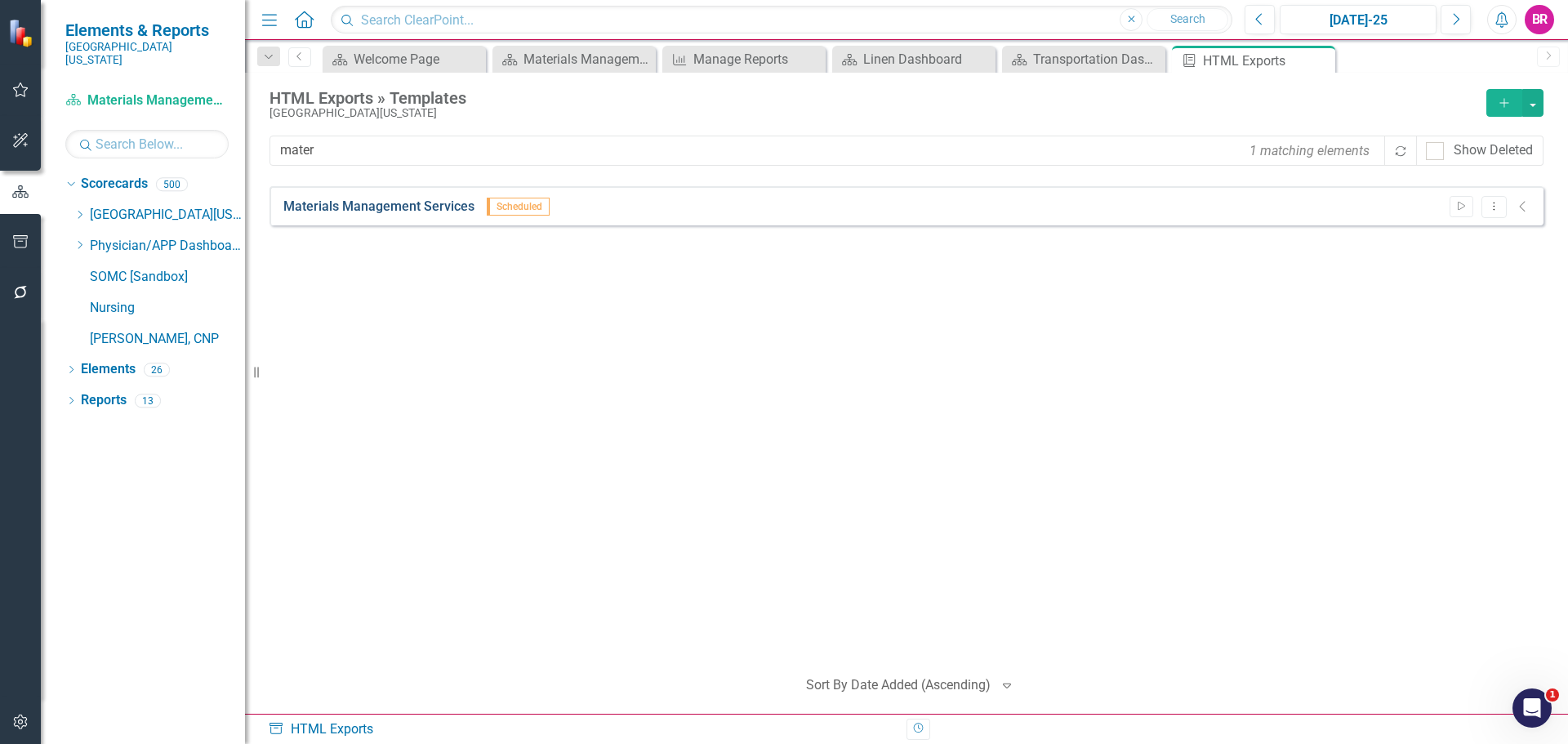
click at [416, 209] on link "Materials Management Services" at bounding box center [379, 208] width 191 height 19
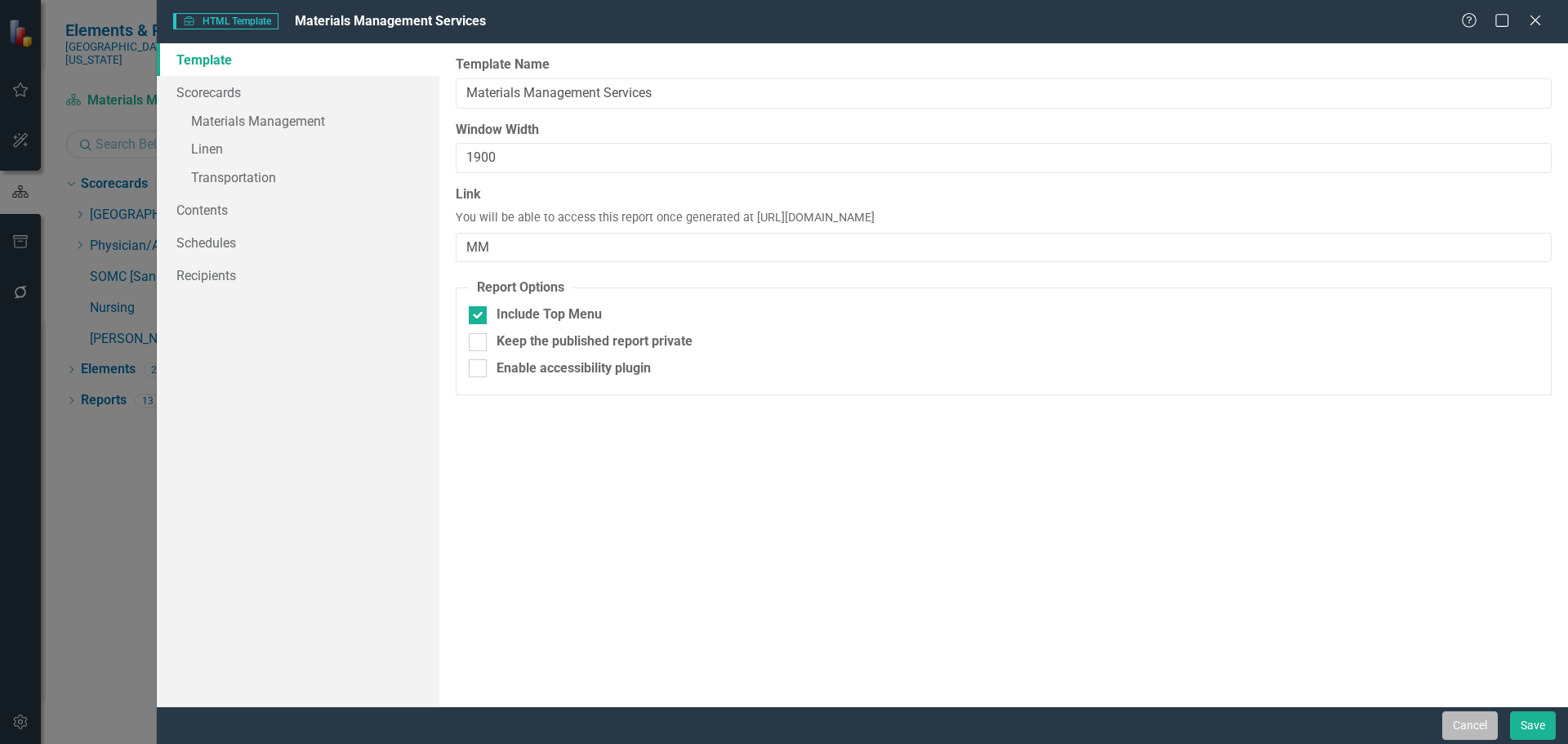
click at [1465, 725] on button "Cancel" at bounding box center [1470, 726] width 56 height 29
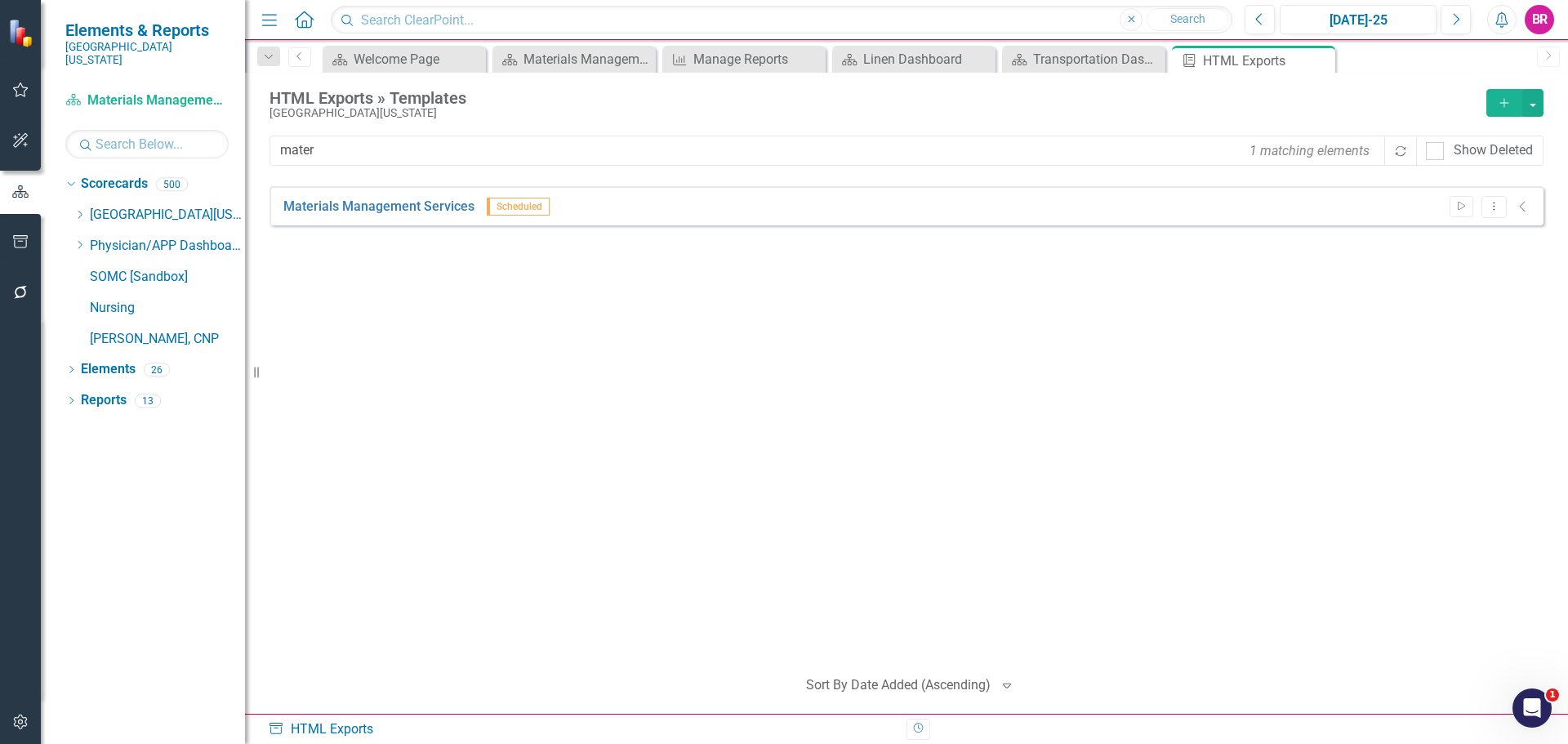
click at [1474, 213] on div "Start Dropdown Menu Collapse" at bounding box center [1487, 207] width 90 height 22
click at [1464, 209] on icon "Start" at bounding box center [1461, 207] width 12 height 10
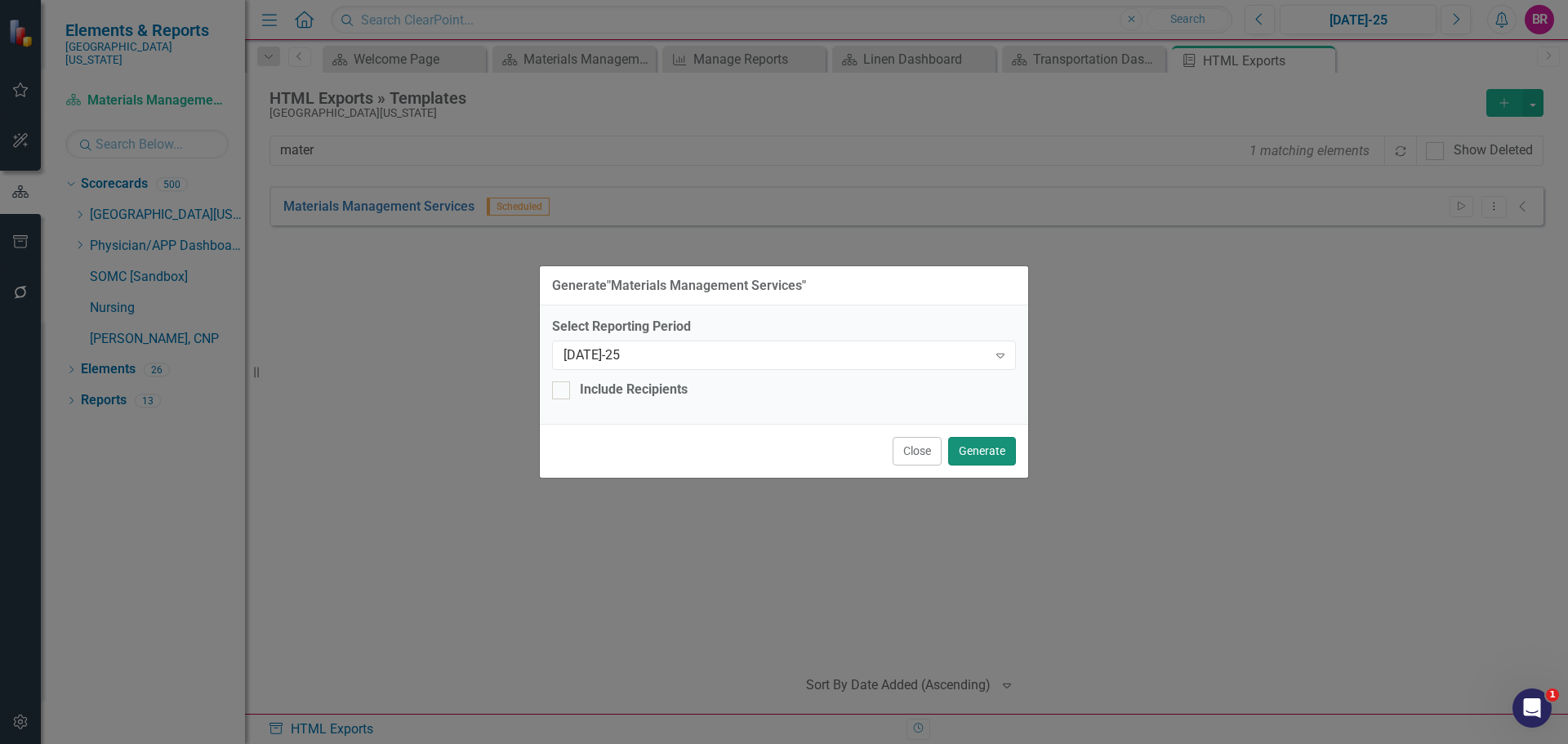
click at [995, 451] on button "Generate" at bounding box center [982, 452] width 68 height 29
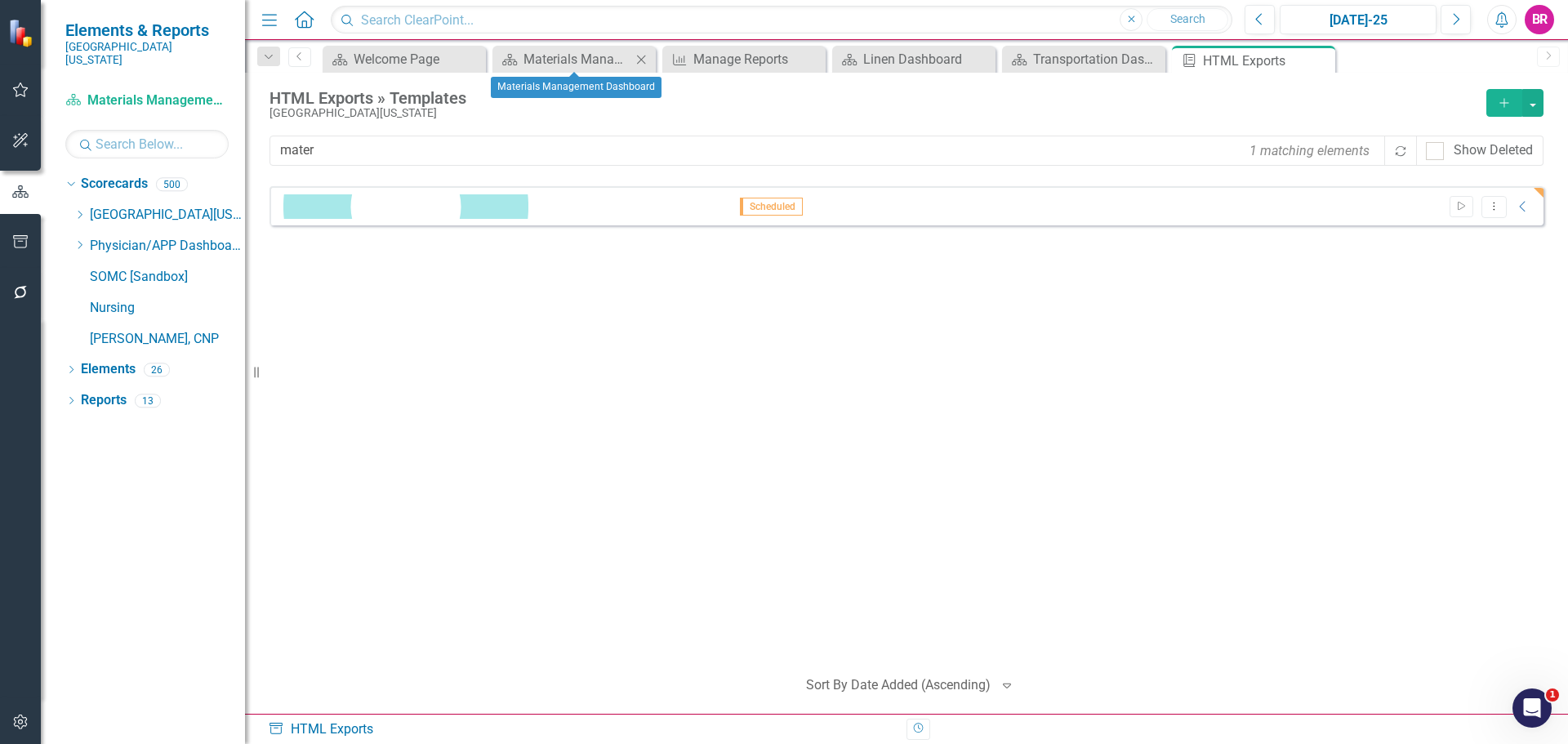
click at [644, 57] on icon "Close" at bounding box center [640, 60] width 16 height 13
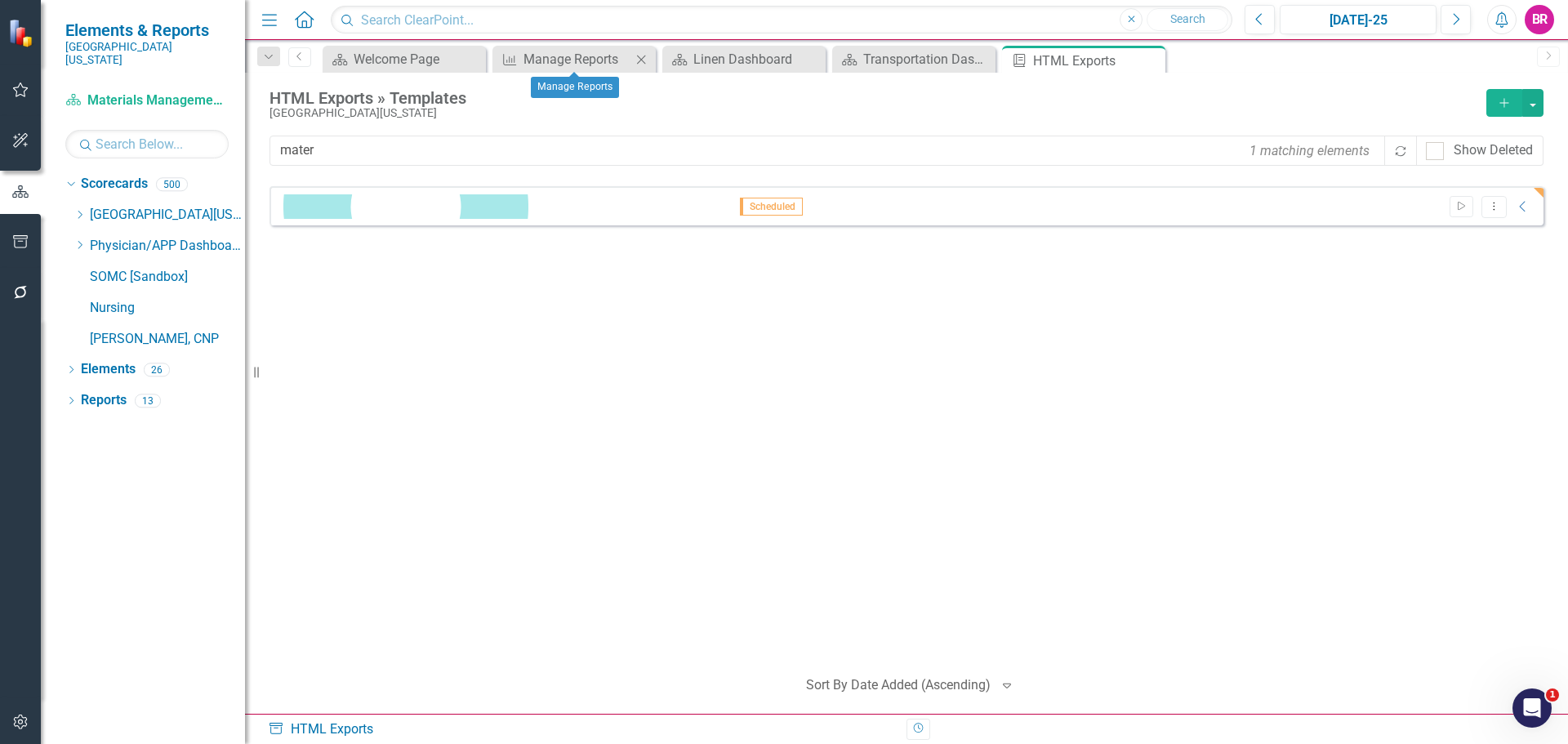
click at [644, 57] on icon "Close" at bounding box center [640, 60] width 16 height 13
click at [0, 0] on icon "Close" at bounding box center [0, 0] width 0 height 0
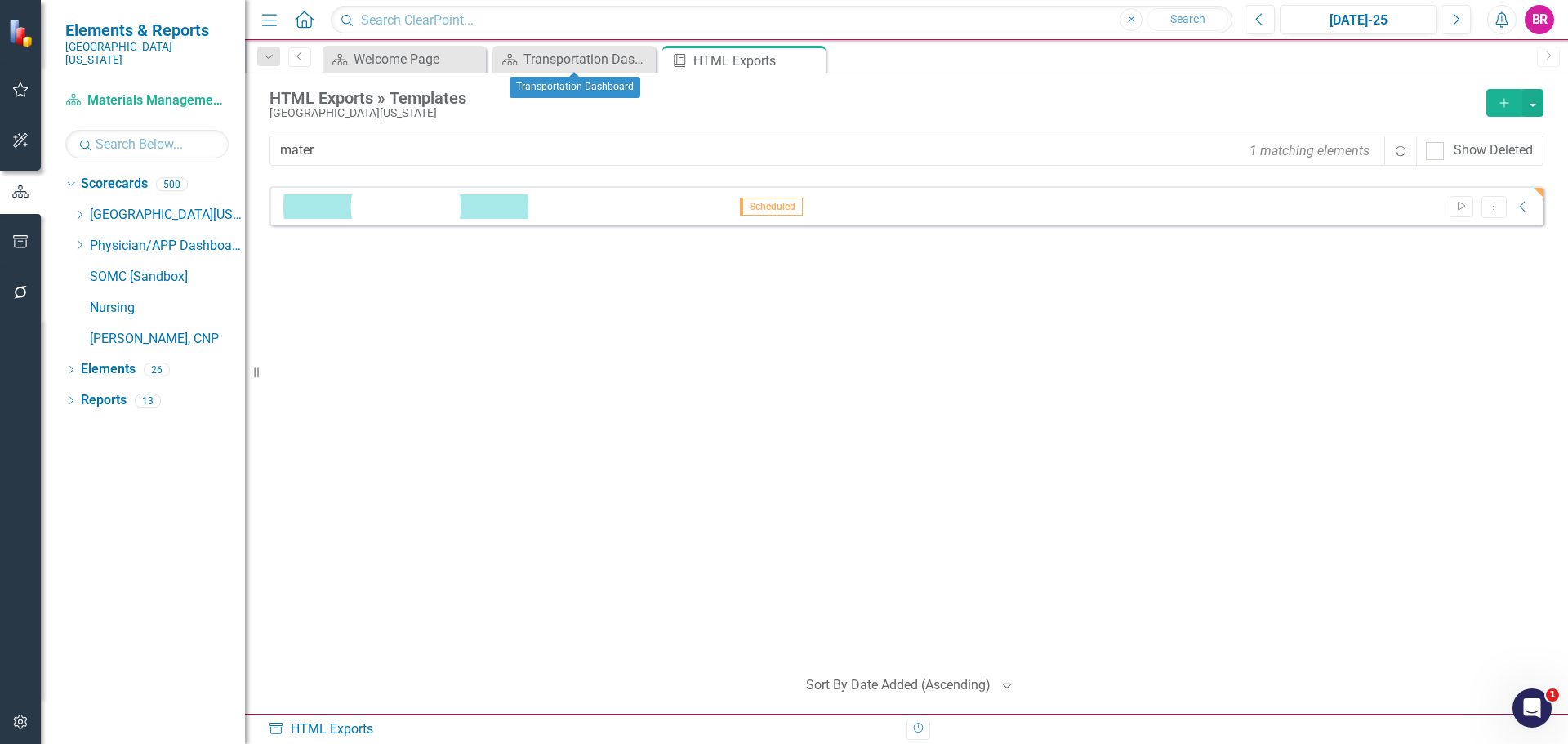
click at [0, 0] on icon "Close" at bounding box center [0, 0] width 0 height 0
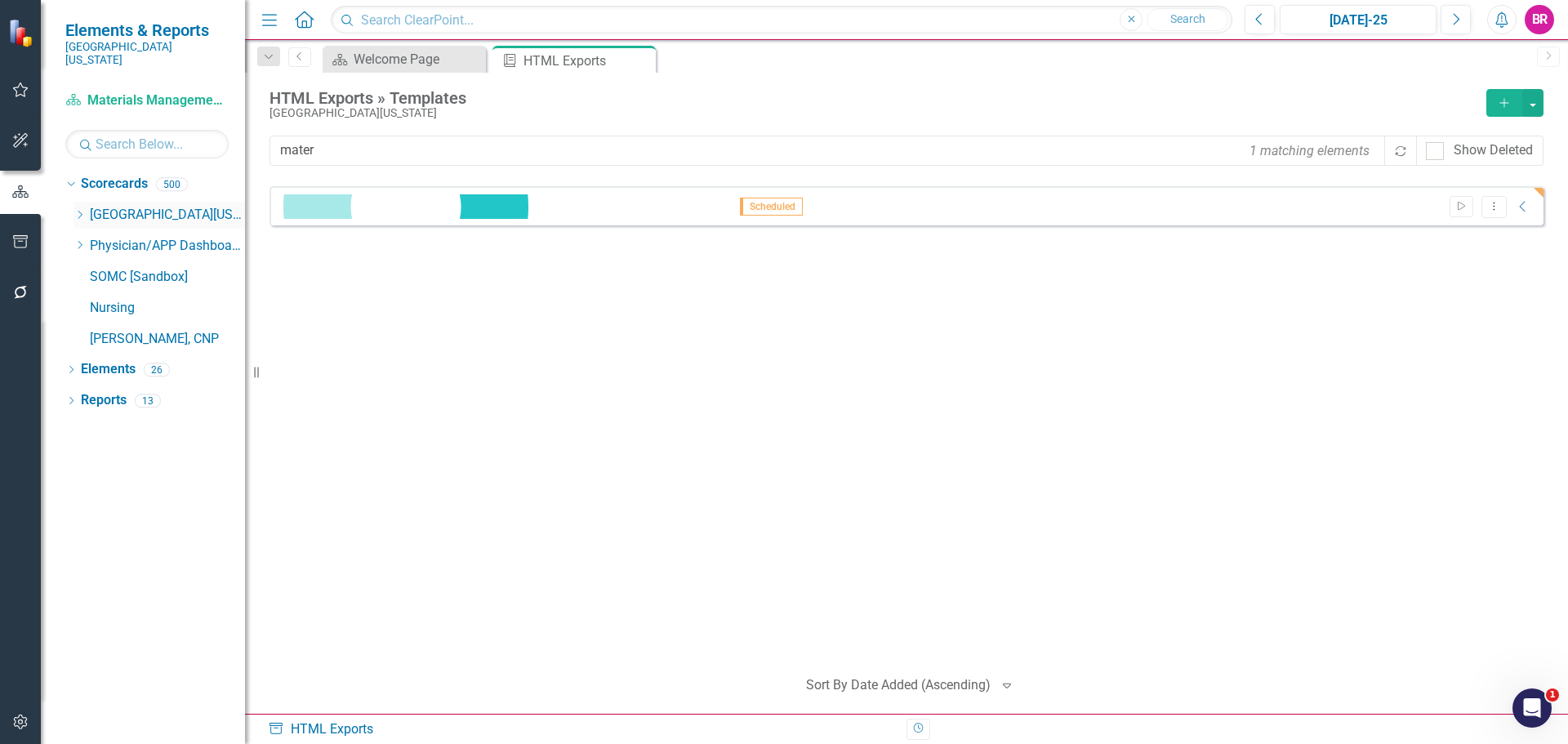
click at [85, 210] on icon "Dropdown" at bounding box center [79, 214] width 12 height 10
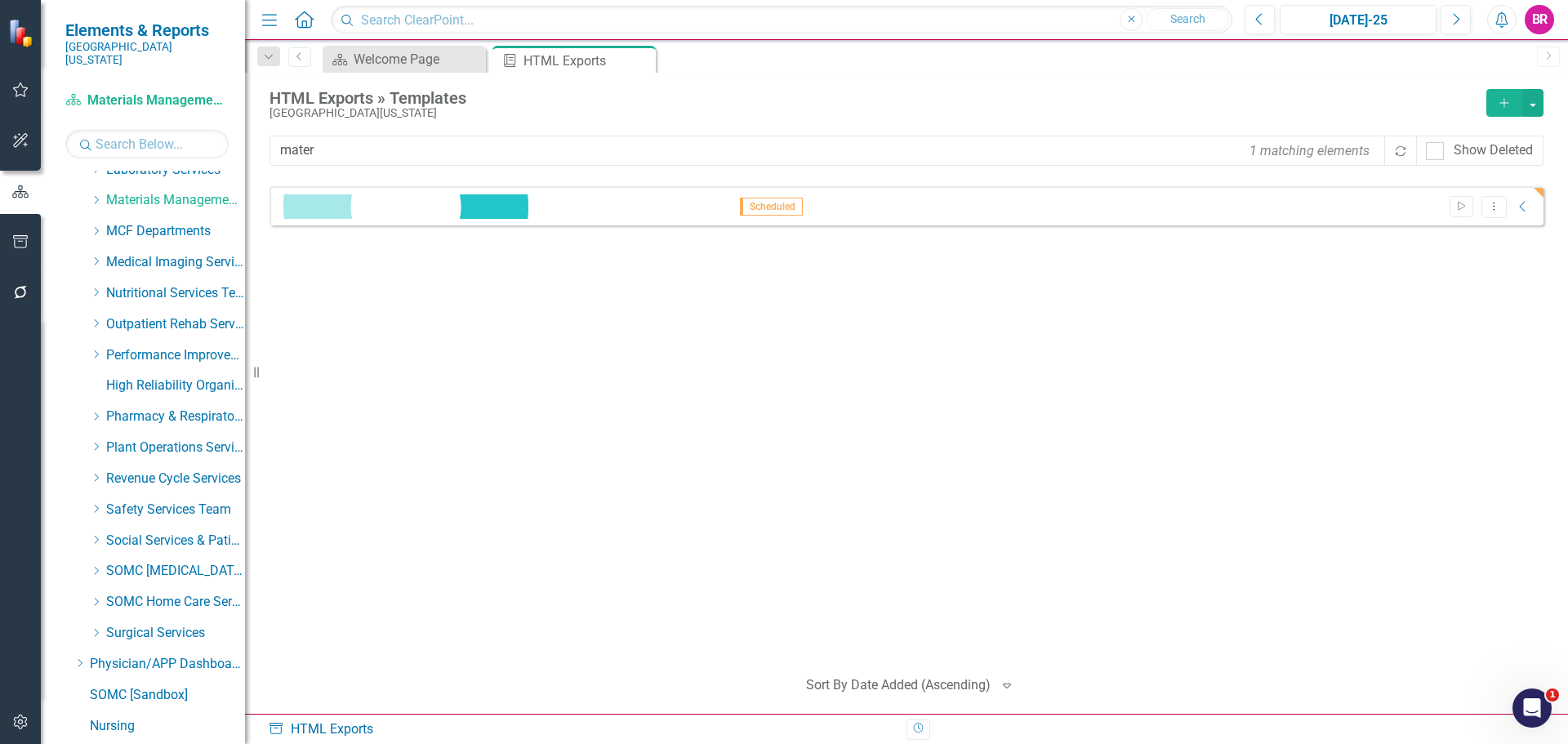
scroll to position [572, 0]
click at [91, 628] on icon "Dropdown" at bounding box center [95, 632] width 12 height 10
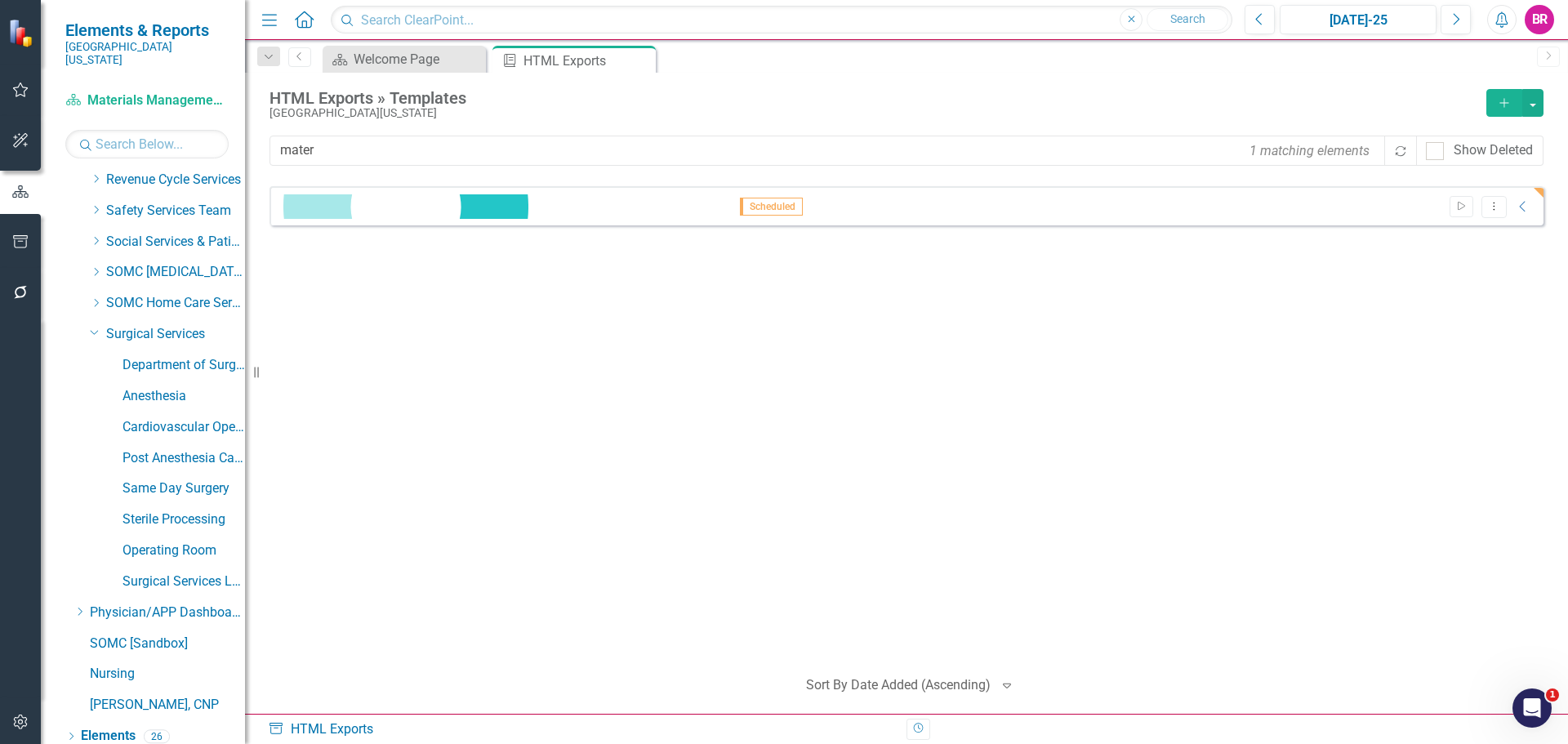
scroll to position [898, 0]
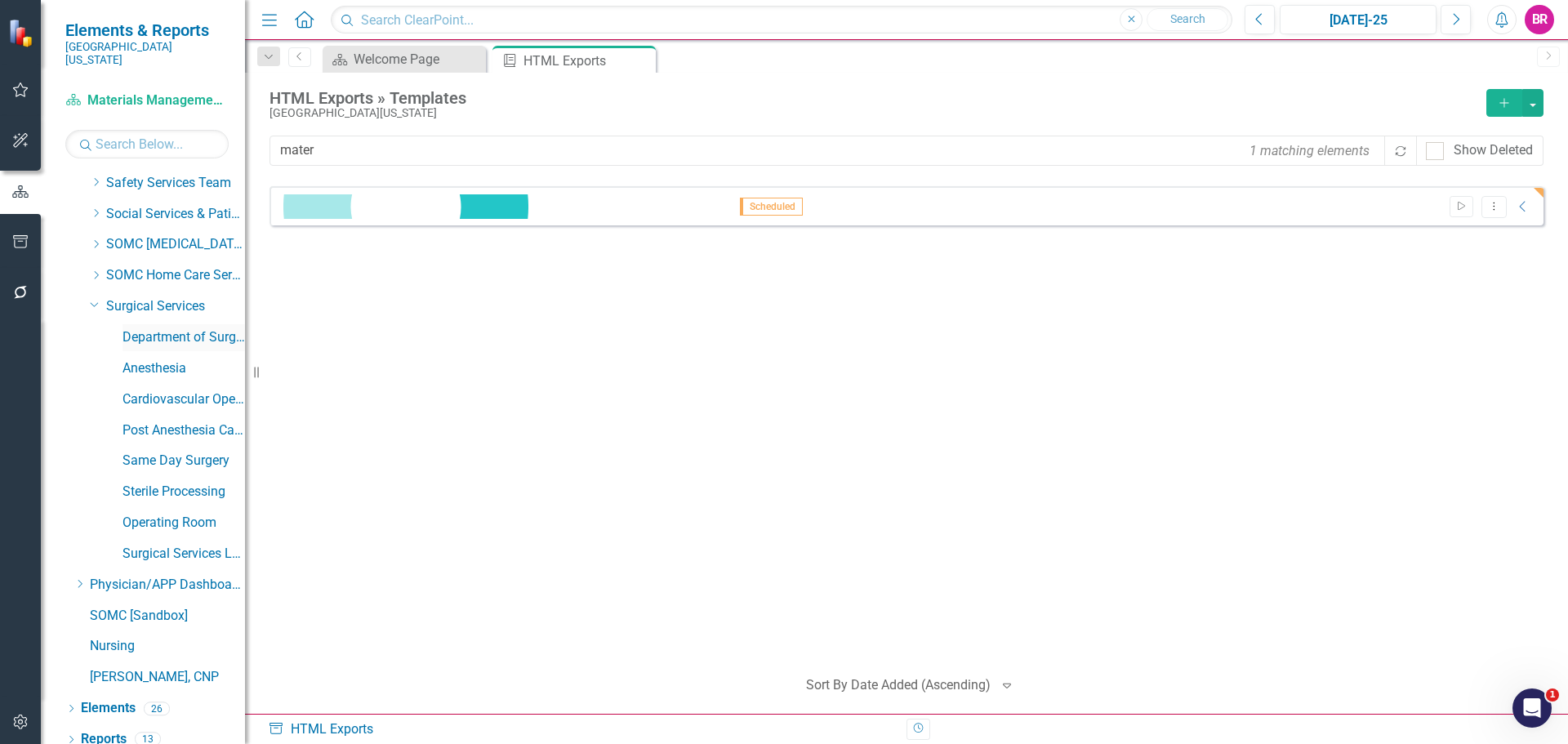
click at [181, 329] on link "Department of Surgery Dashboard" at bounding box center [183, 338] width 122 height 19
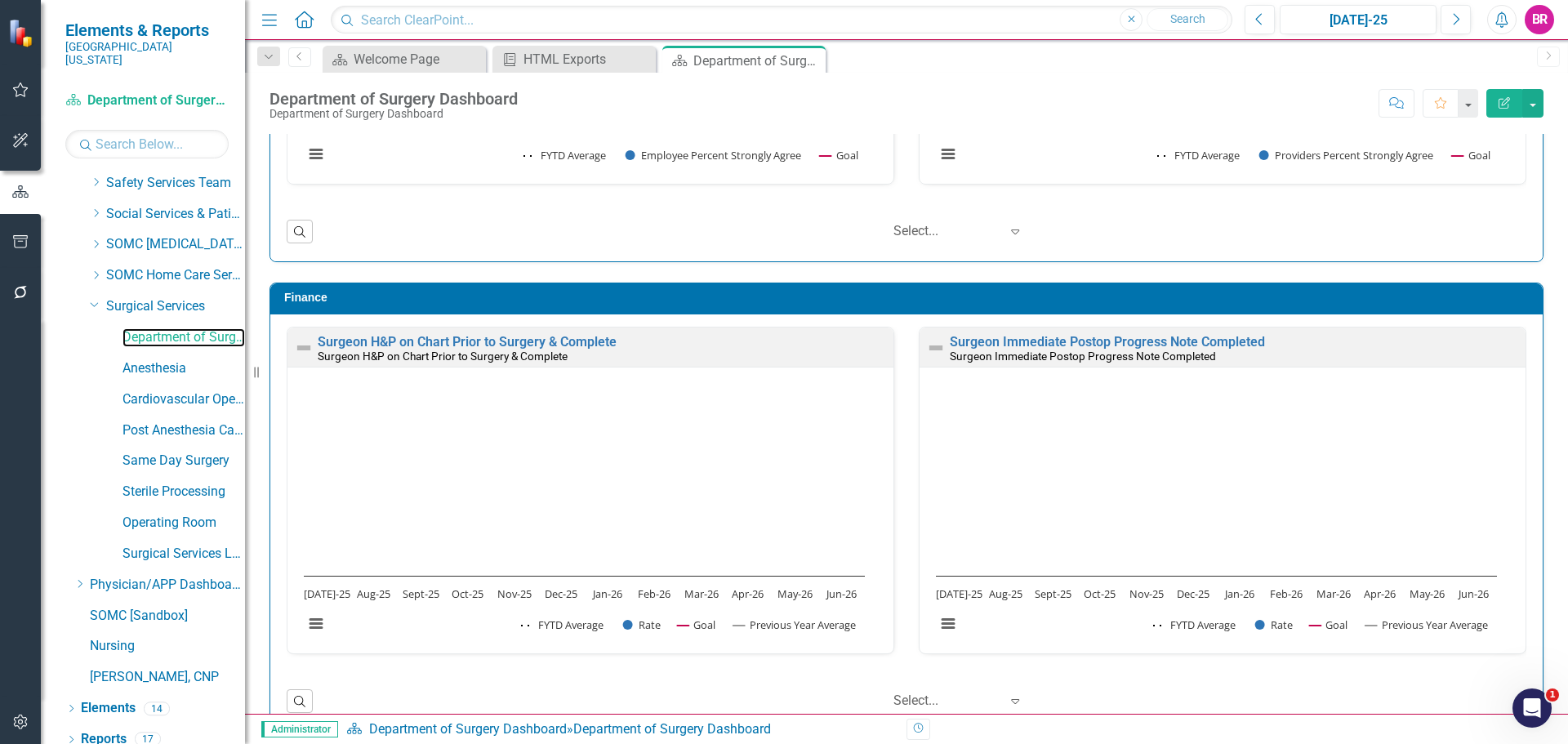
scroll to position [3158, 0]
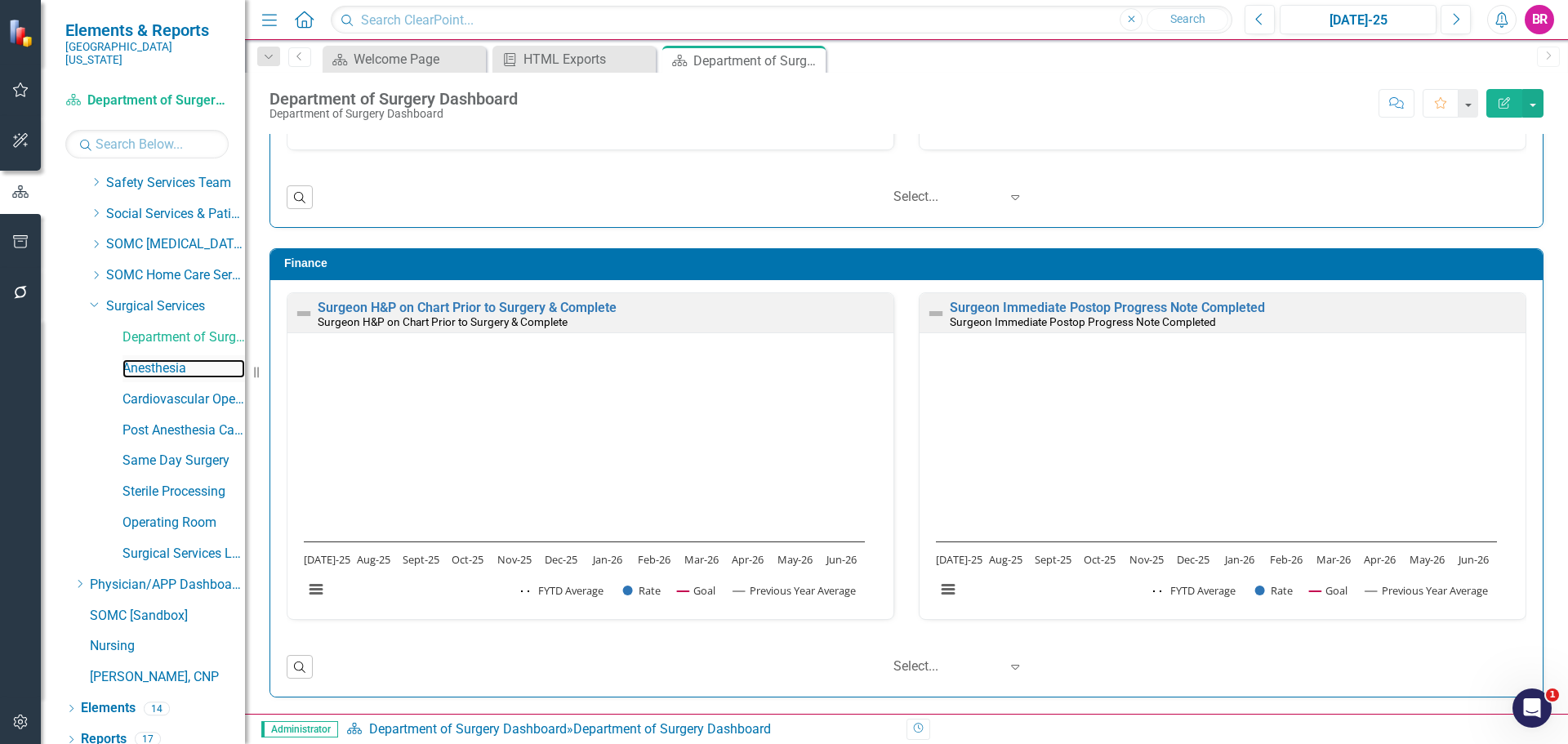
drag, startPoint x: 157, startPoint y: 353, endPoint x: 231, endPoint y: 365, distance: 75.0
click at [157, 360] on link "Anesthesia" at bounding box center [183, 369] width 122 height 19
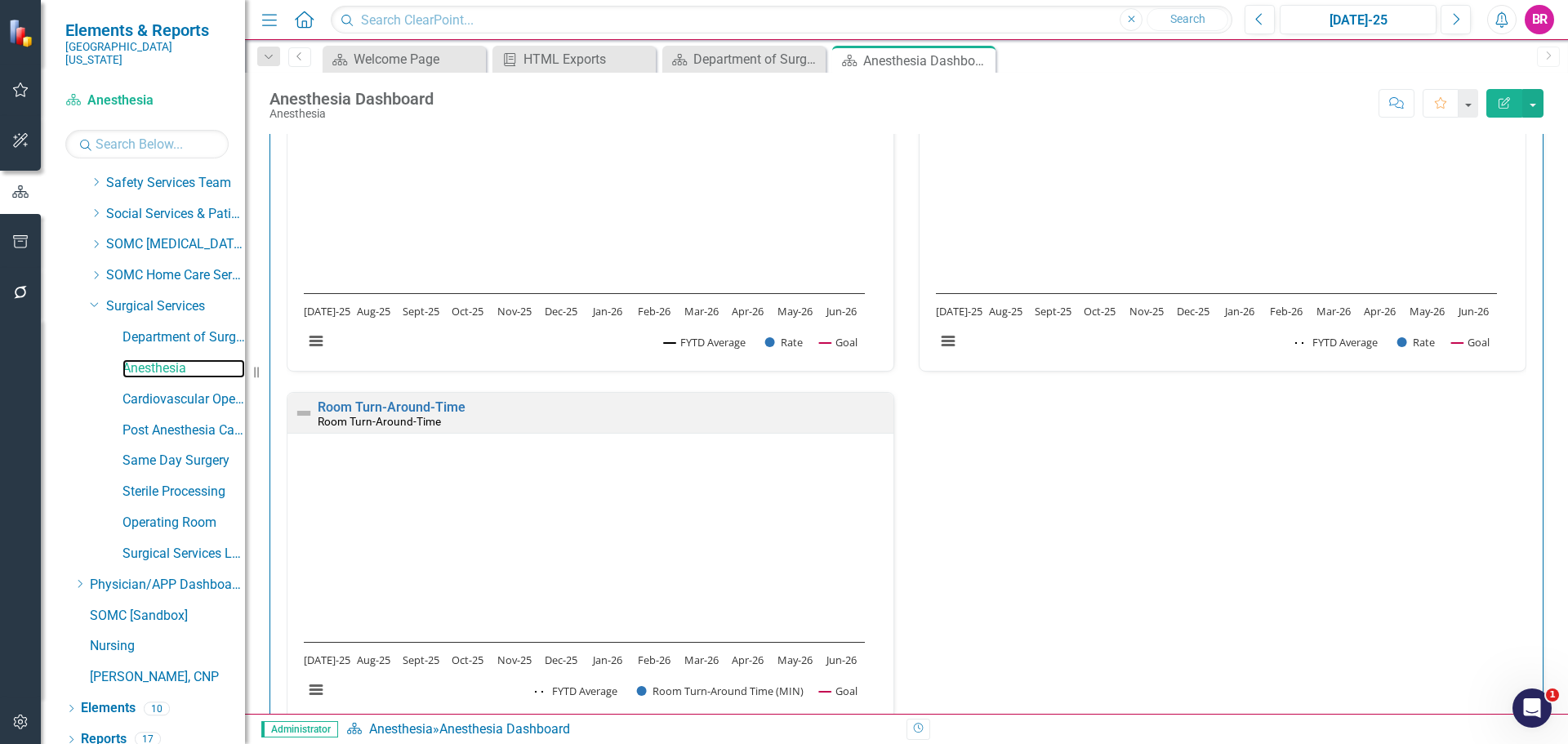
scroll to position [518, 0]
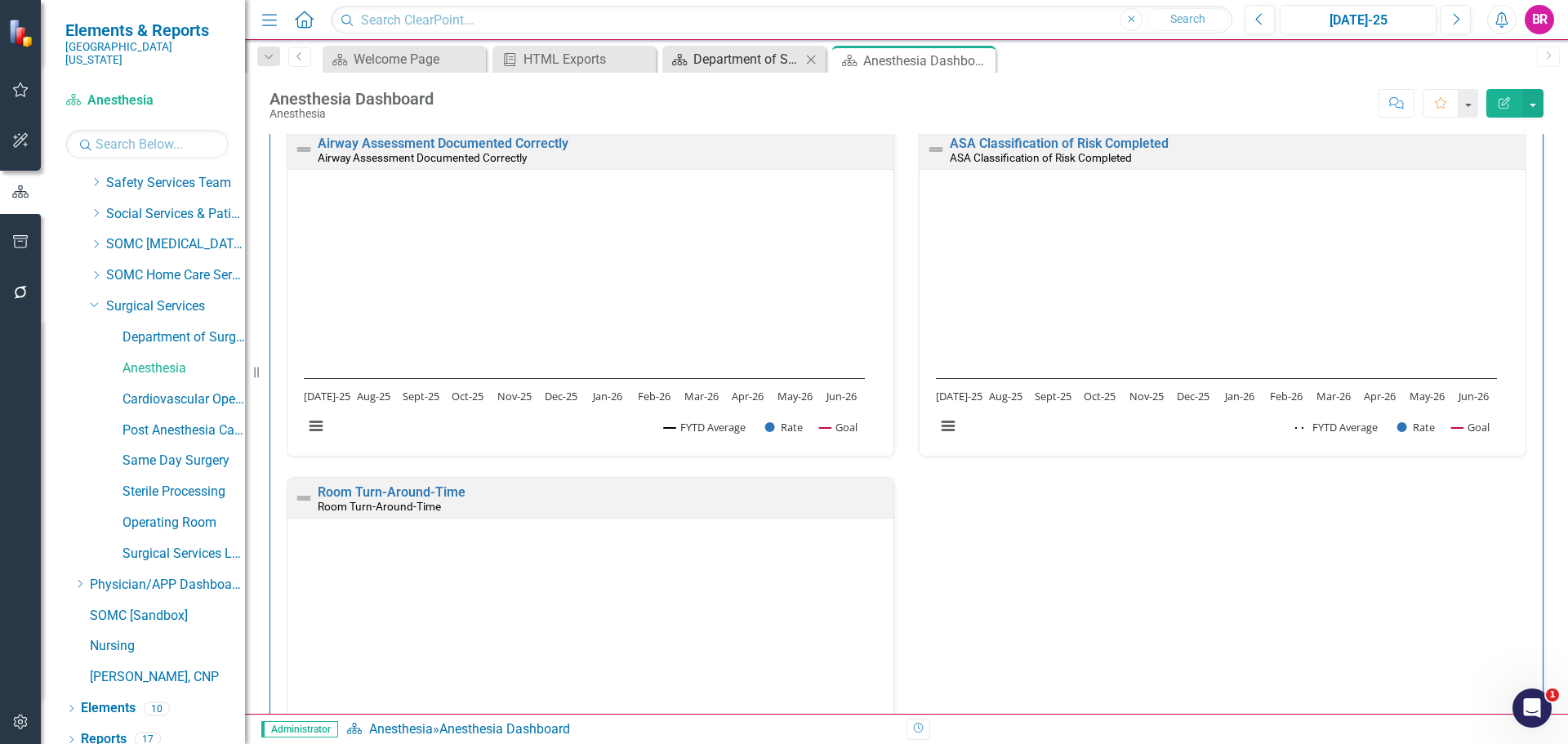
click at [740, 62] on div "Department of Surgery Dashboard" at bounding box center [747, 59] width 108 height 20
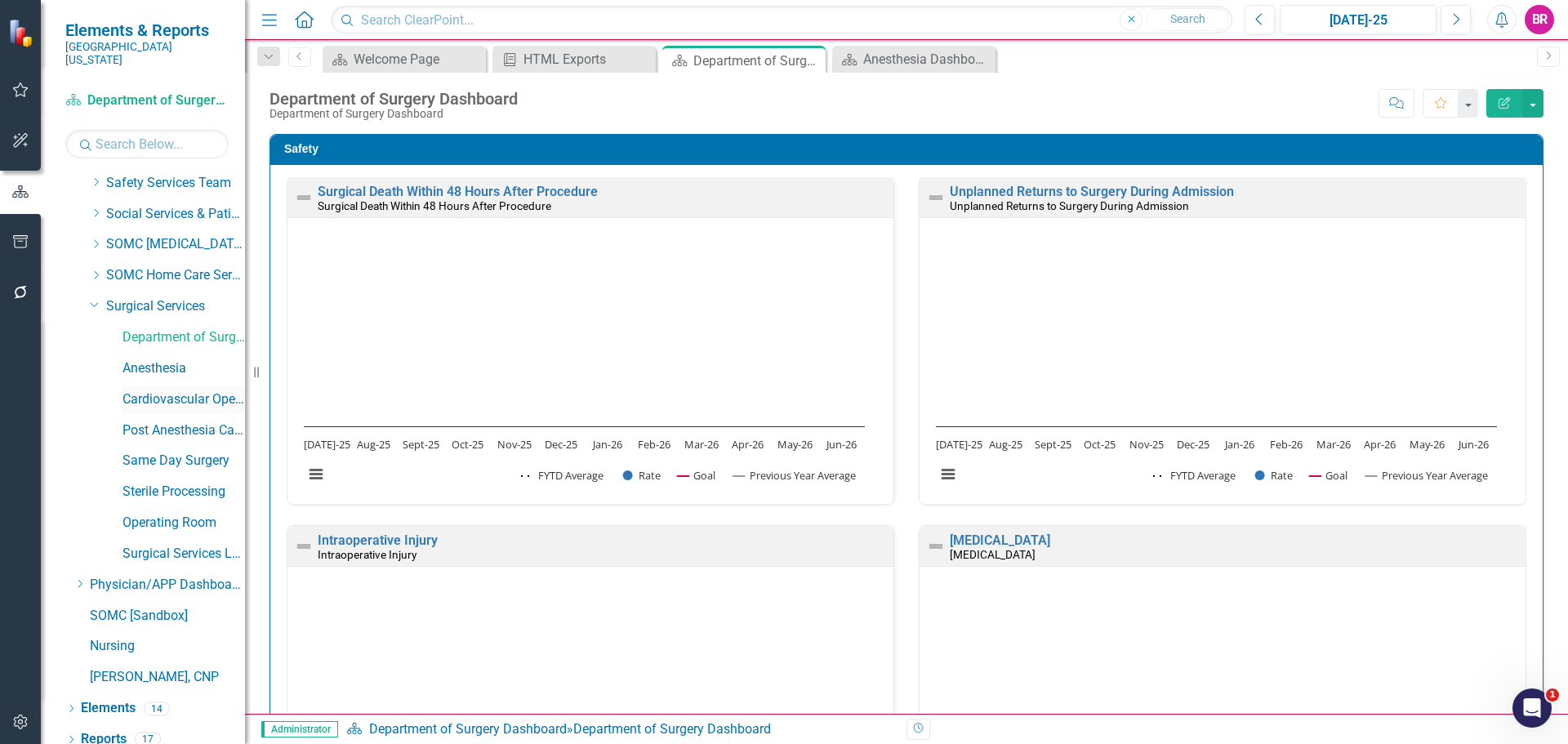
click at [149, 393] on link "Cardiovascular Operating Room" at bounding box center [183, 400] width 122 height 19
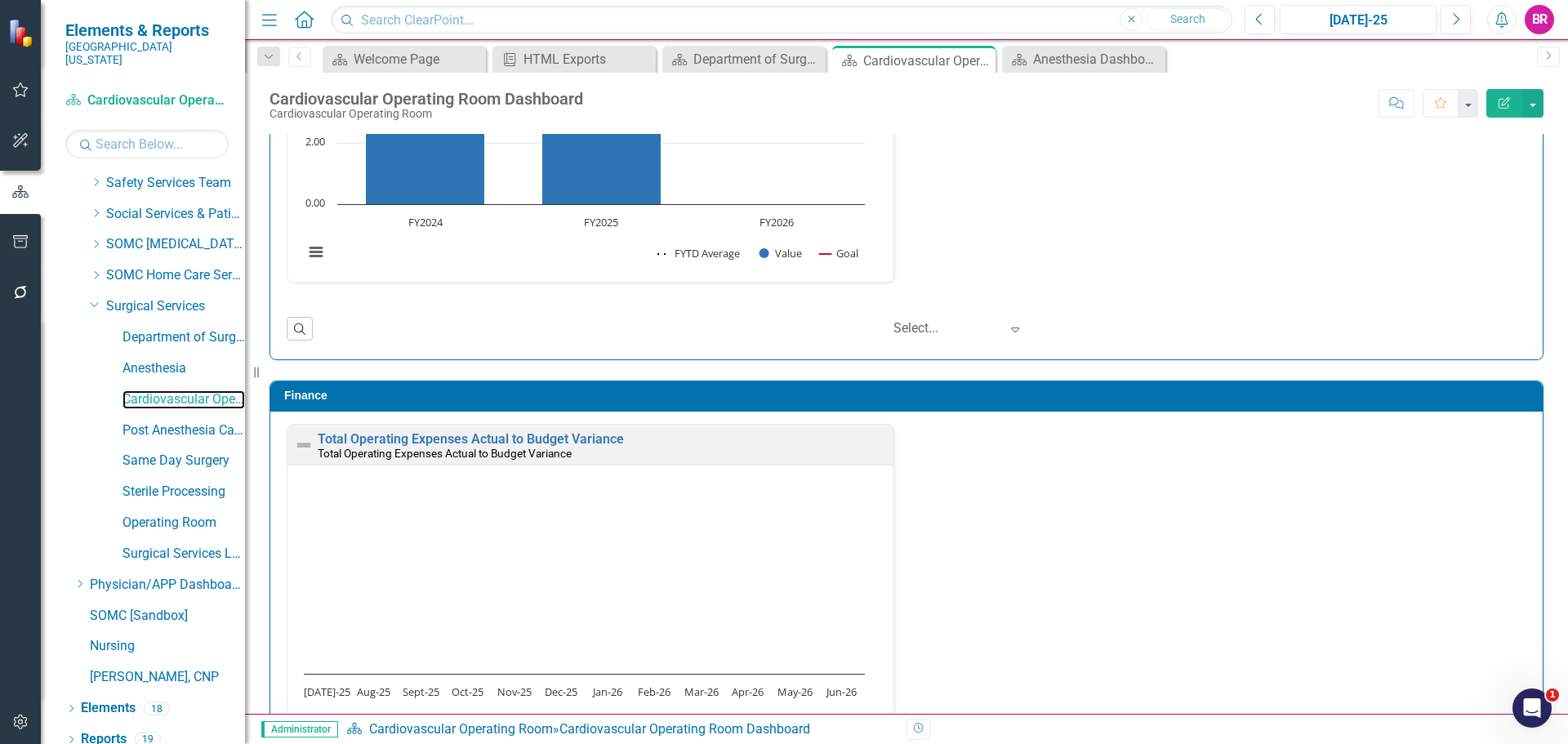
scroll to position [2113, 0]
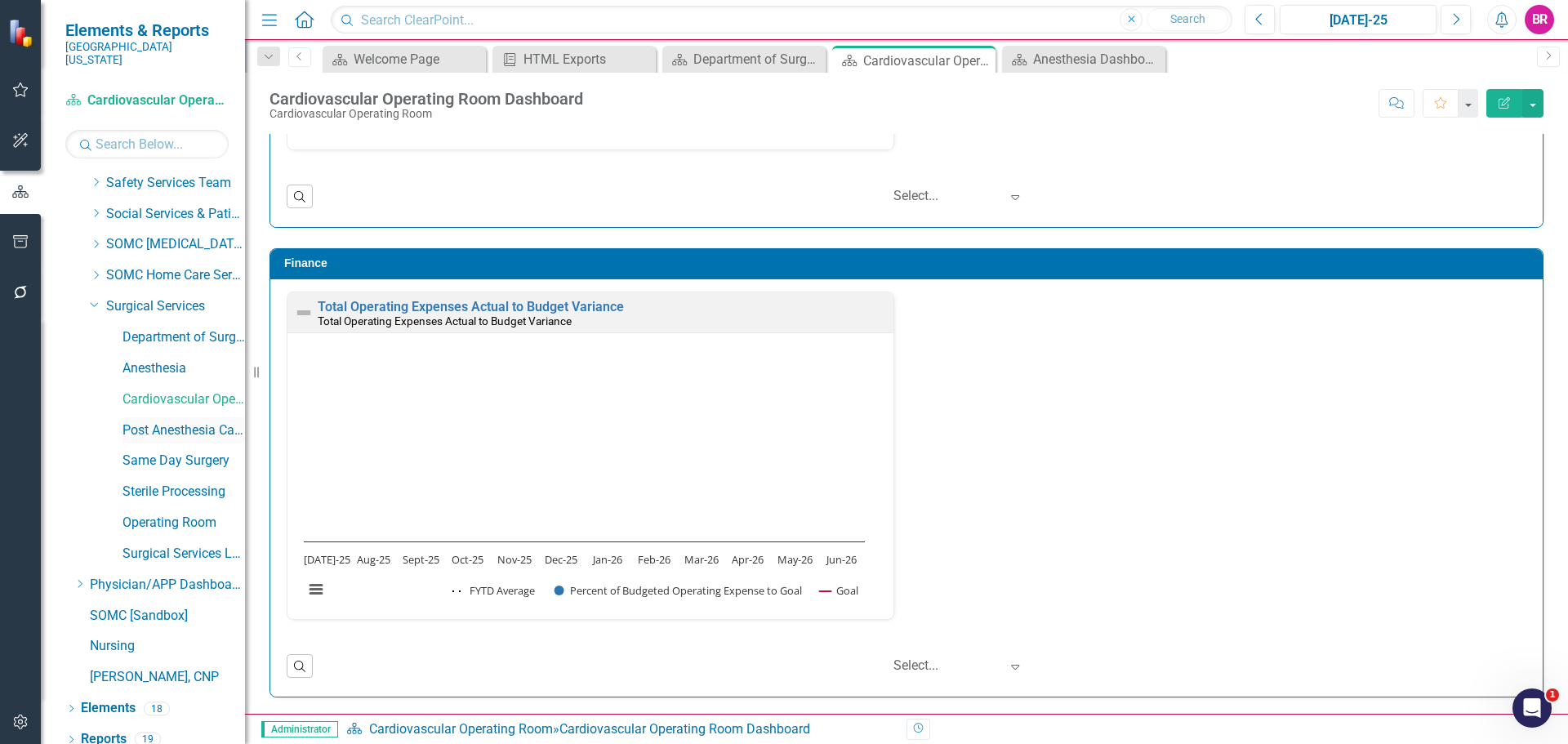
drag, startPoint x: 192, startPoint y: 415, endPoint x: 221, endPoint y: 414, distance: 29.0
click at [192, 421] on link "Post Anesthesia Care Unit" at bounding box center [183, 431] width 122 height 19
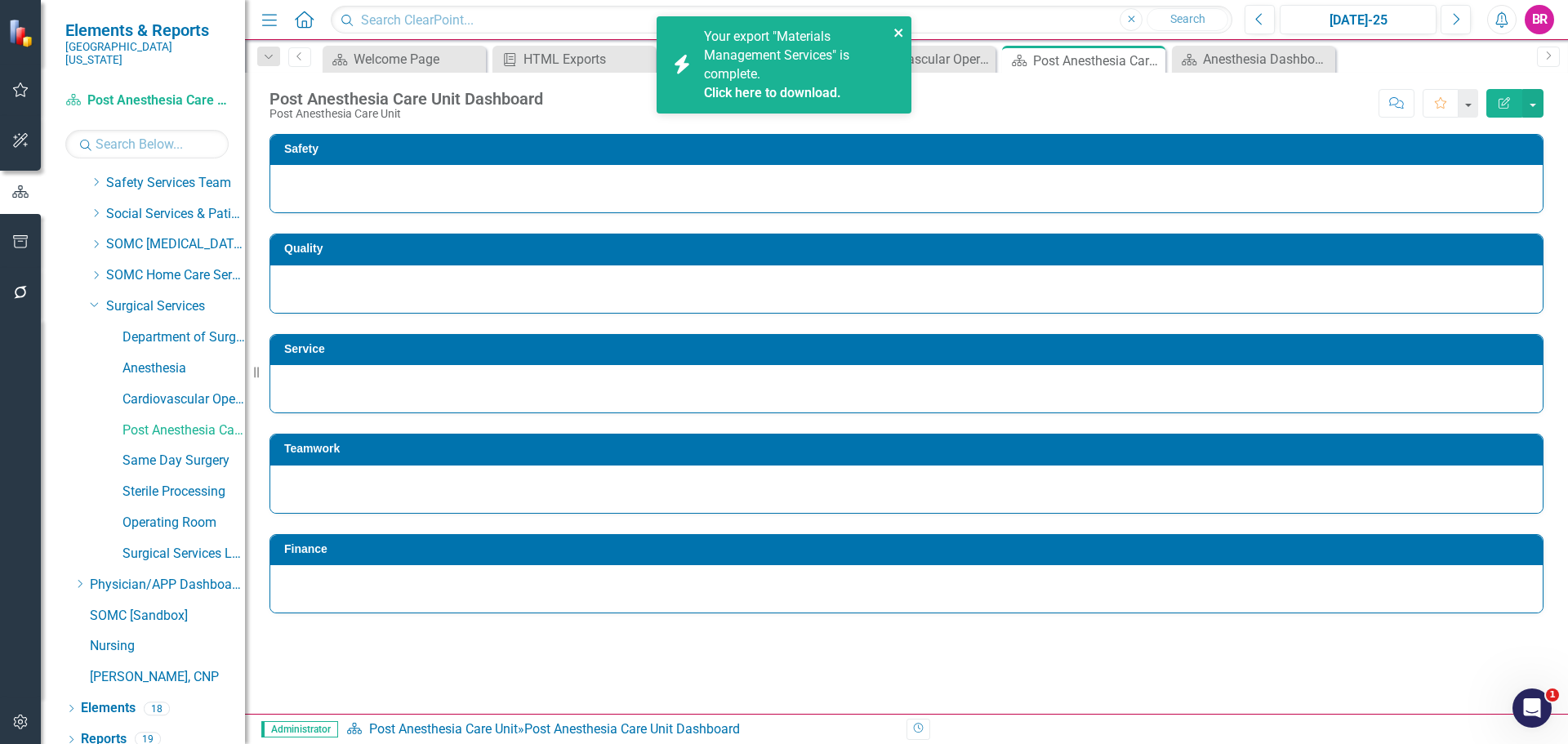
click at [902, 30] on icon "close" at bounding box center [900, 33] width 12 height 13
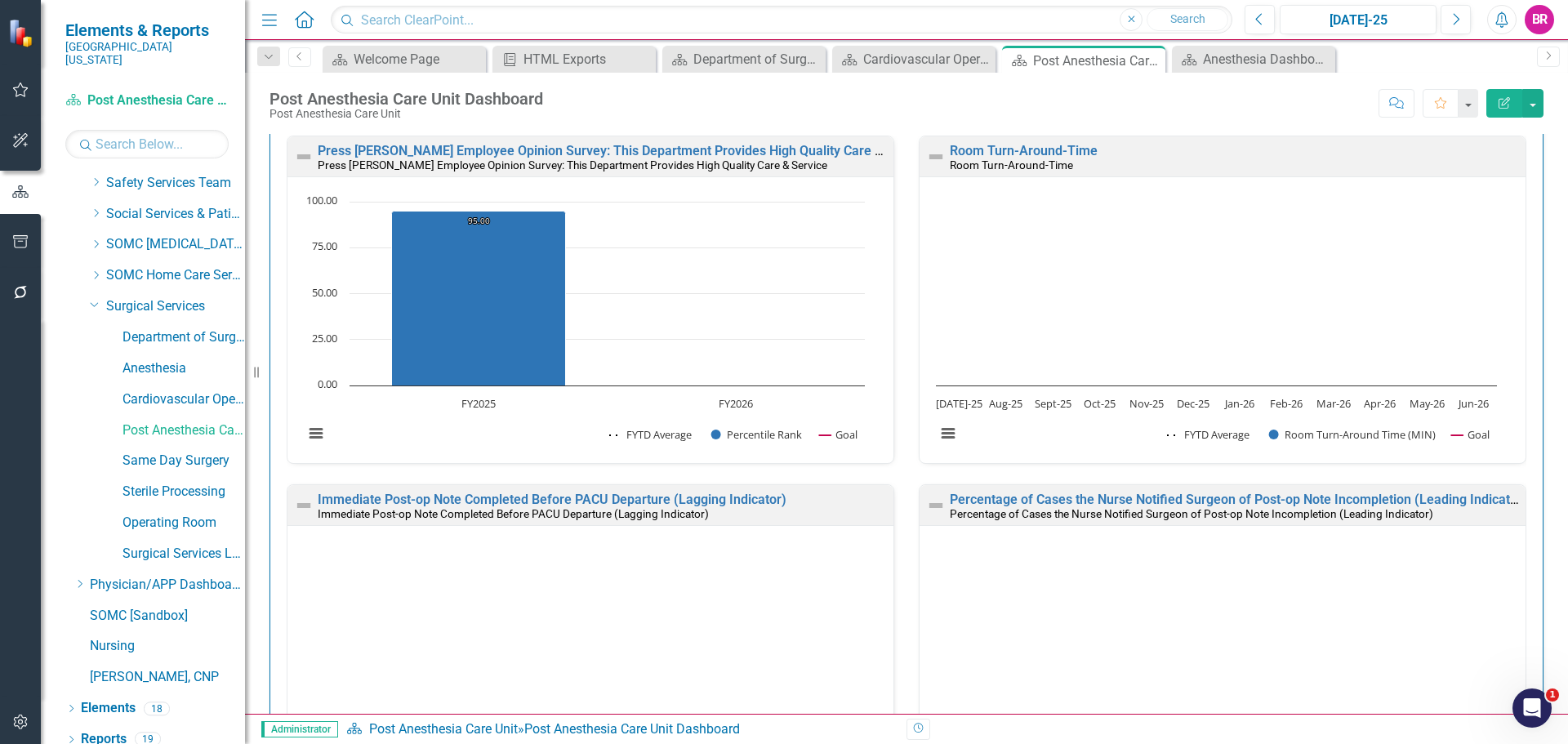
scroll to position [409, 0]
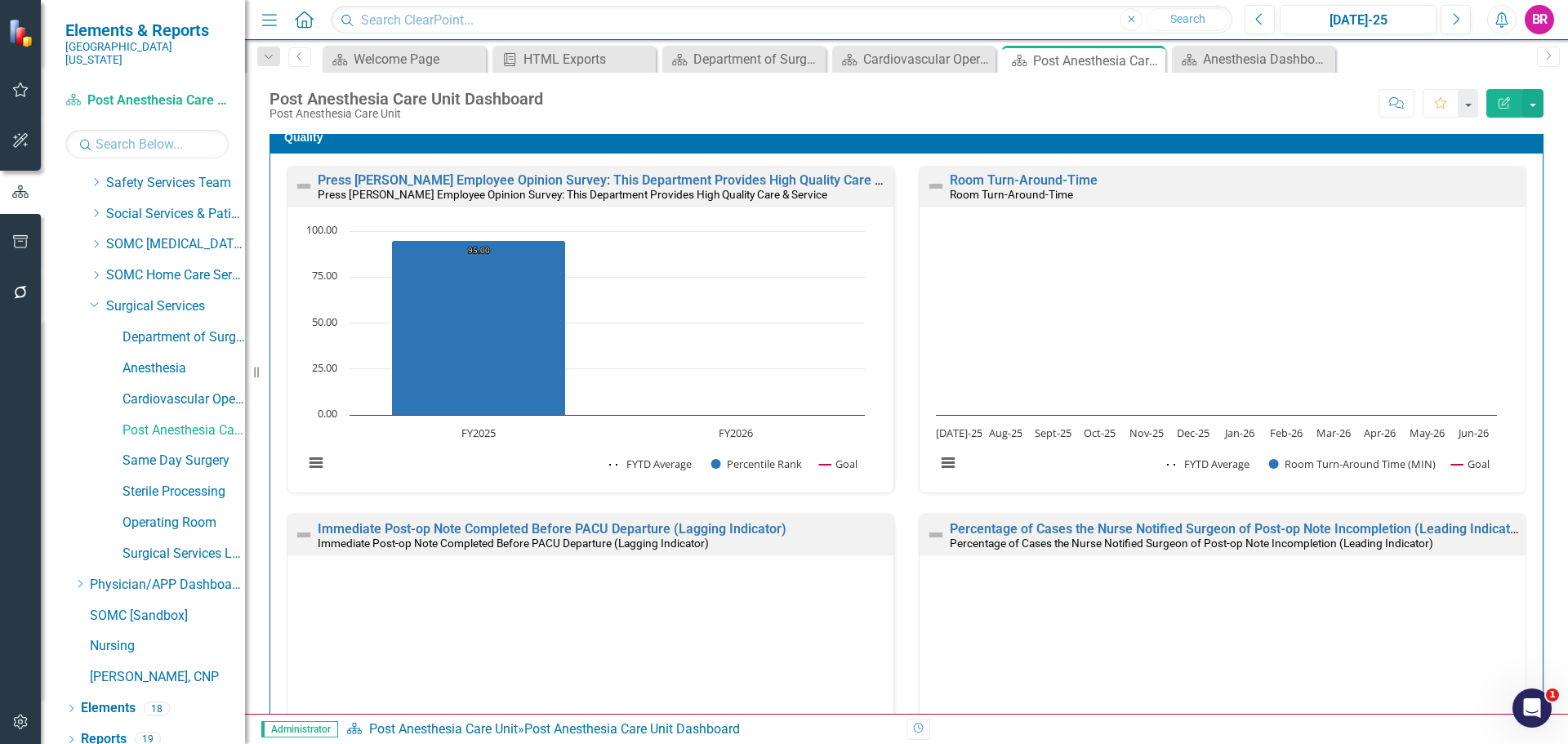
scroll to position [480, 0]
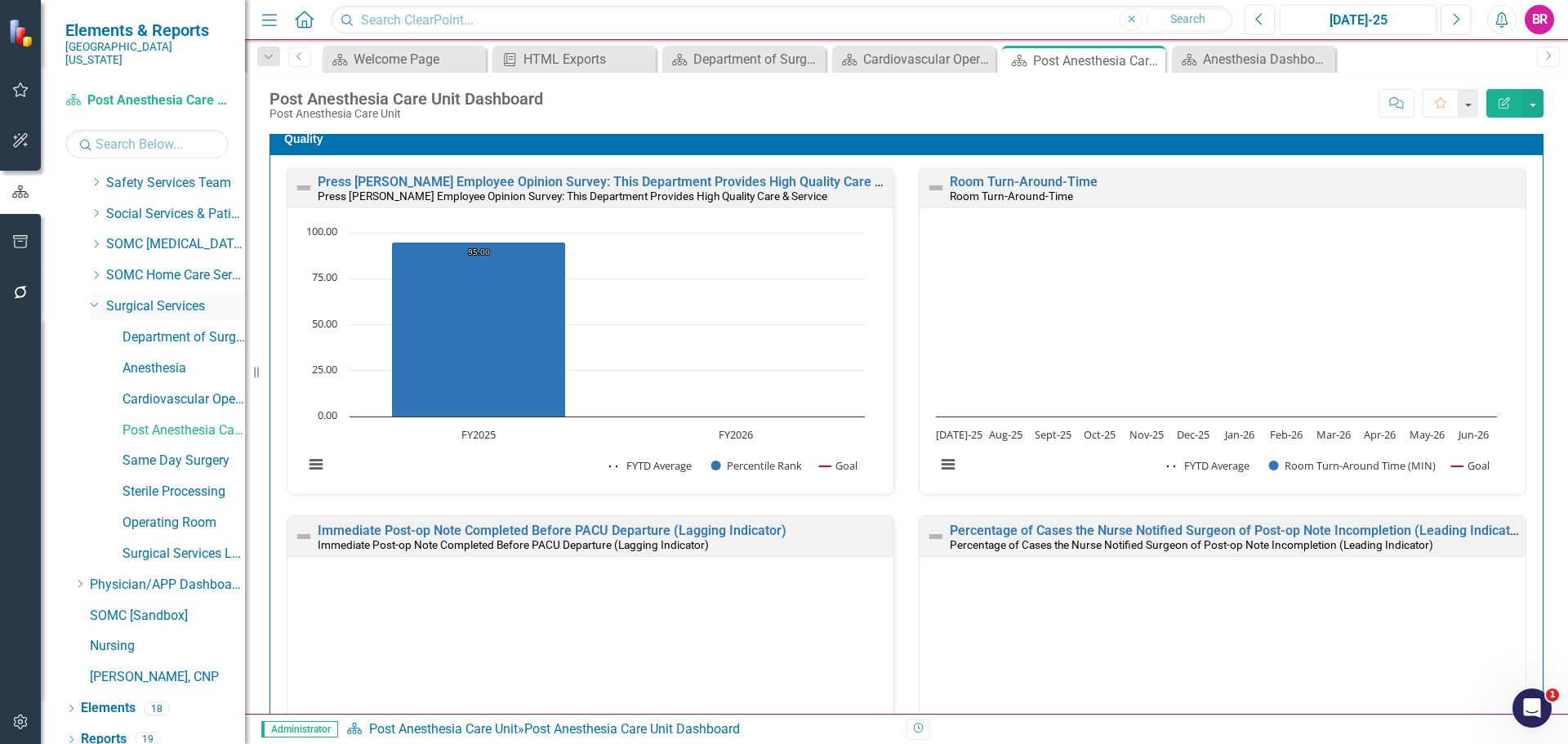
click at [95, 297] on icon "Dropdown" at bounding box center [94, 303] width 10 height 12
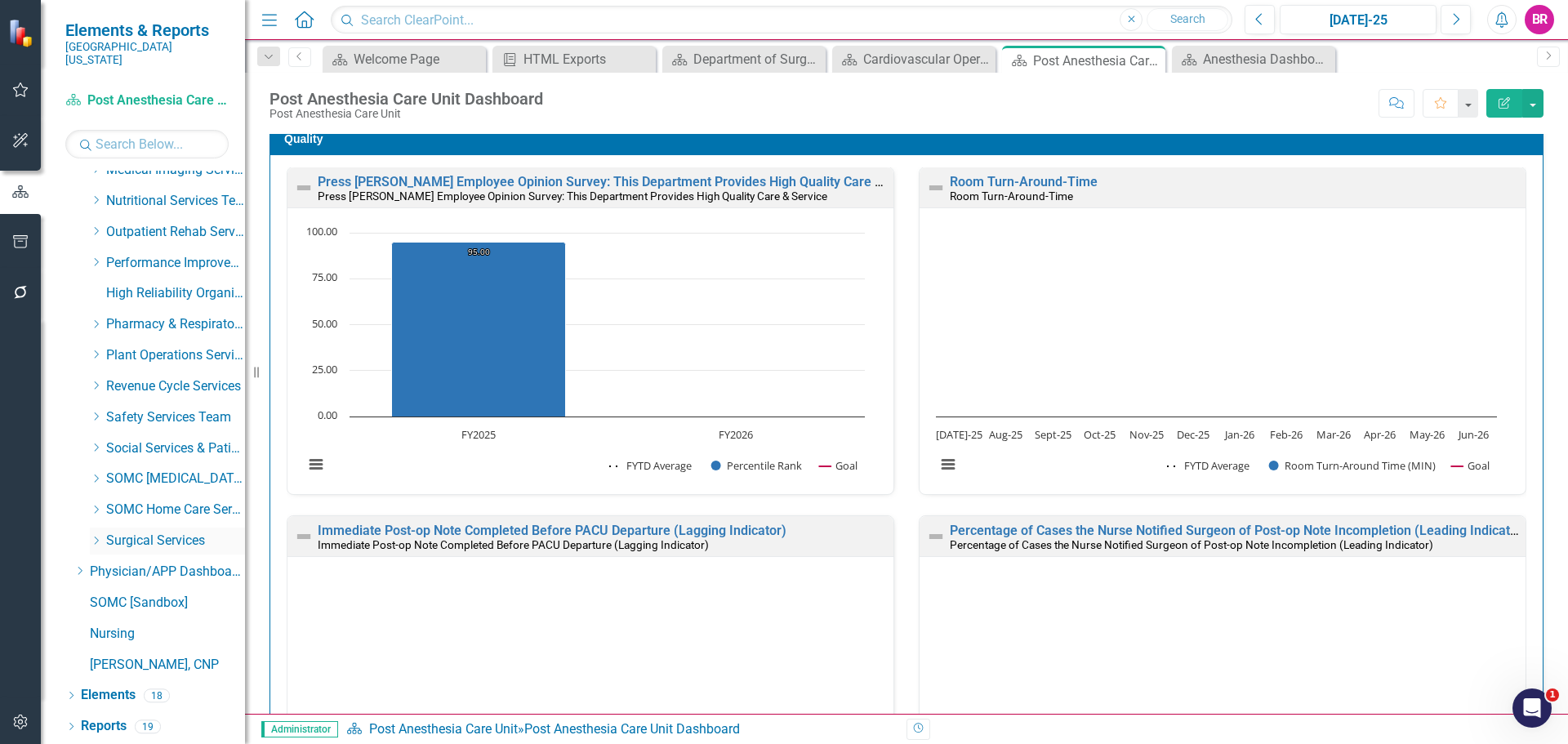
scroll to position [650, 0]
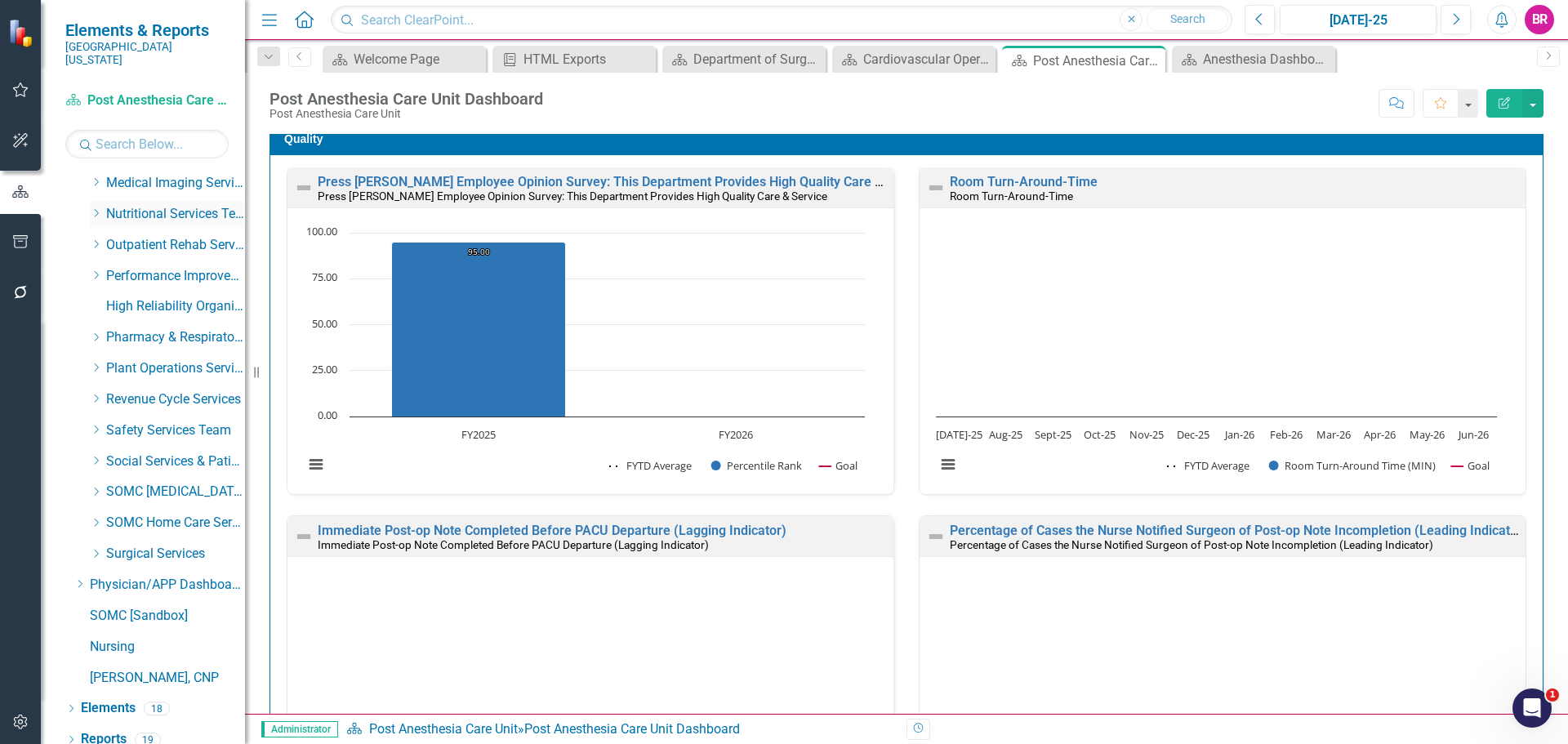
click at [99, 209] on icon "Dropdown" at bounding box center [95, 213] width 12 height 10
click at [168, 205] on link "Nutritional Services" at bounding box center [183, 214] width 122 height 19
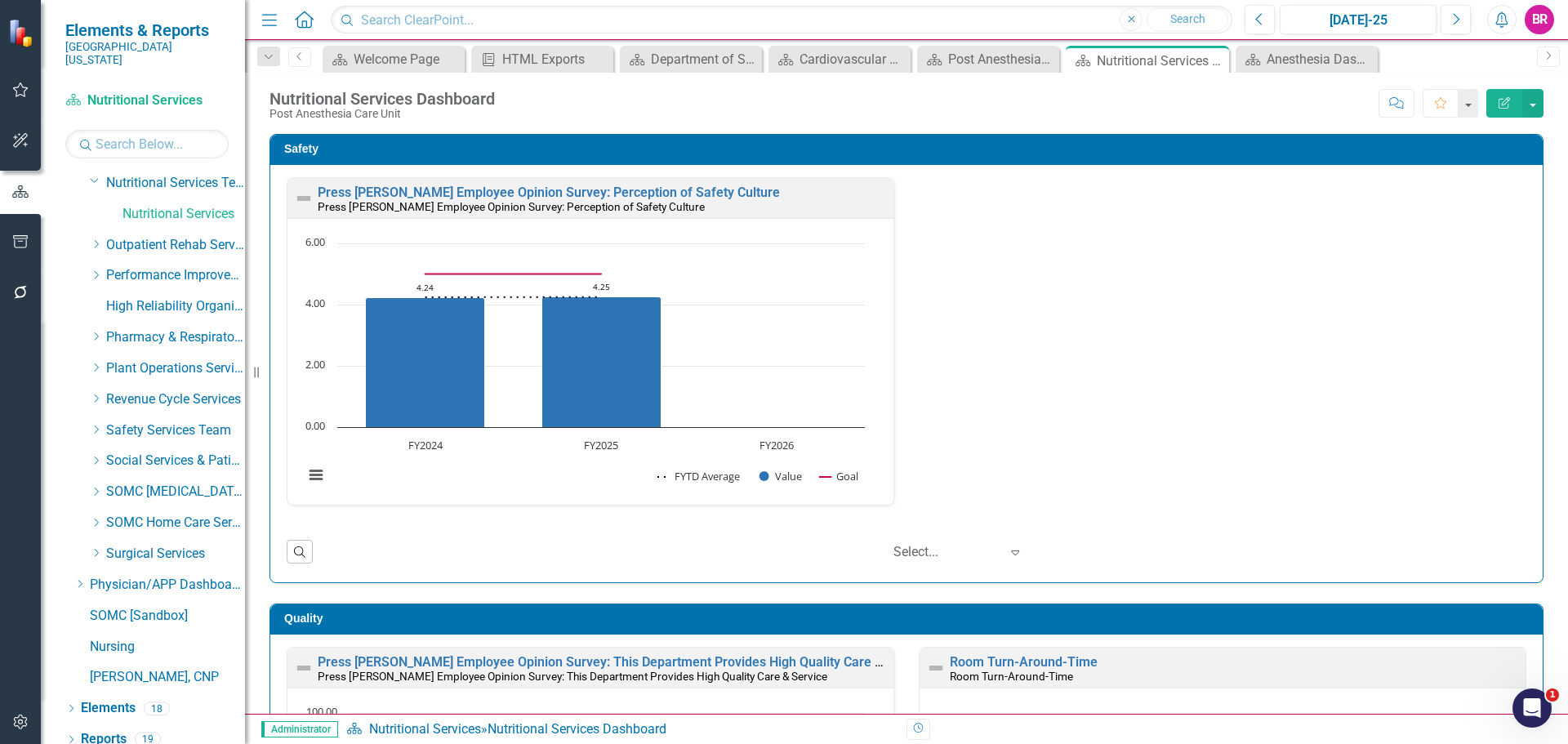
click at [1538, 481] on div "Safety Press Ganey Employee Opinion Survey: Perception of Safety Culture Press …" at bounding box center [907, 348] width 1299 height 470
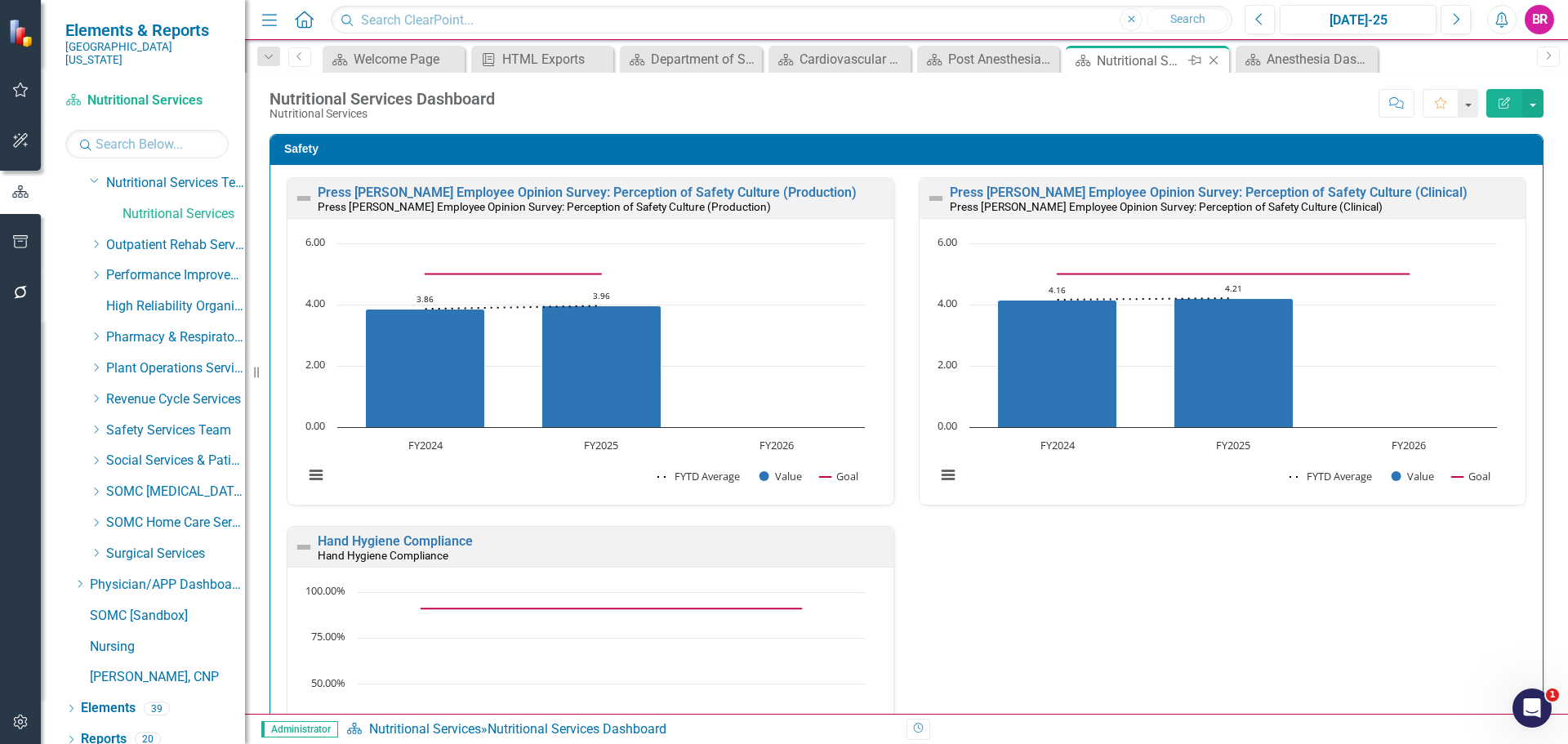
click at [1220, 61] on icon "Close" at bounding box center [1213, 61] width 16 height 13
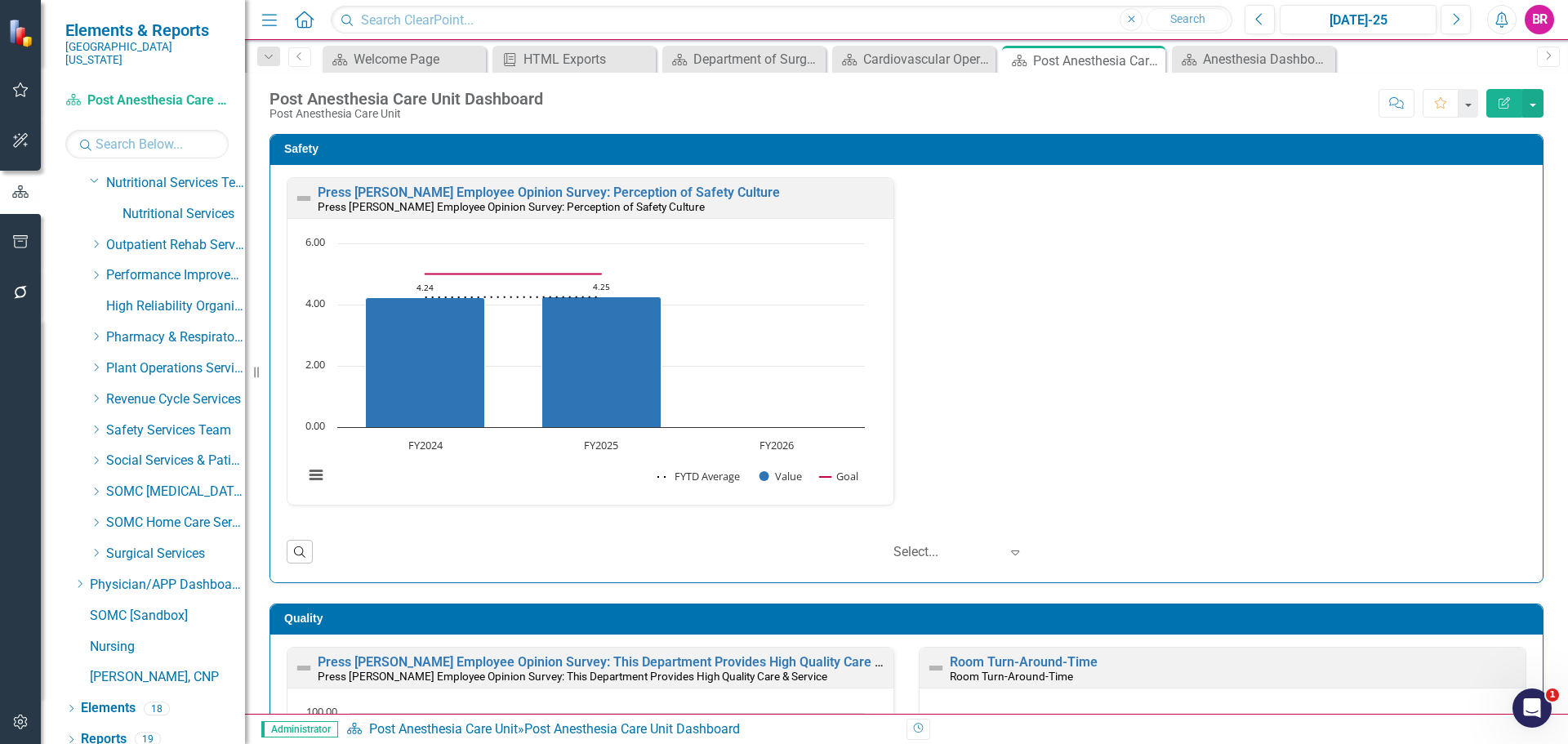
click at [1537, 375] on div "Safety Press Ganey Employee Opinion Survey: Perception of Safety Culture Press …" at bounding box center [907, 348] width 1299 height 470
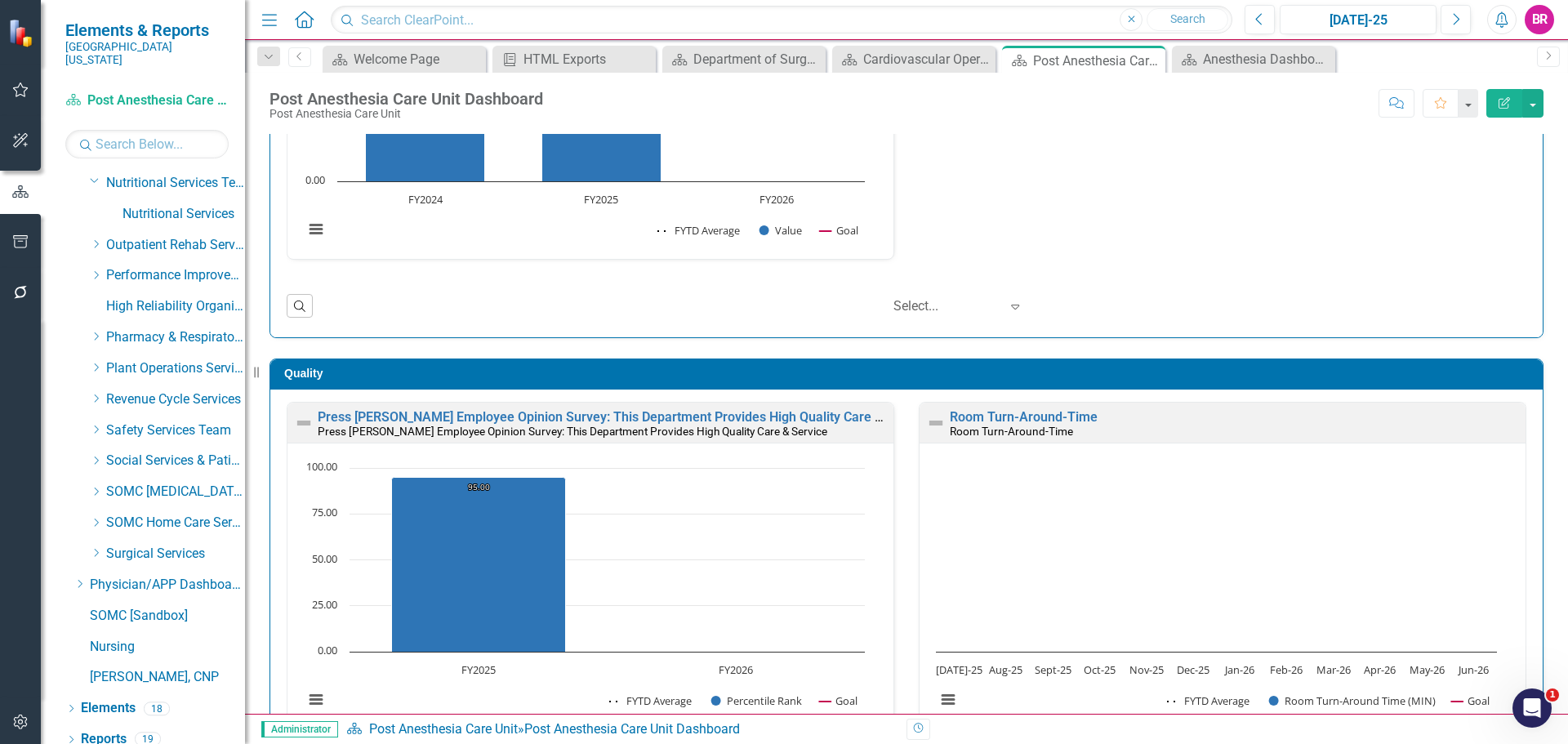
scroll to position [409, 0]
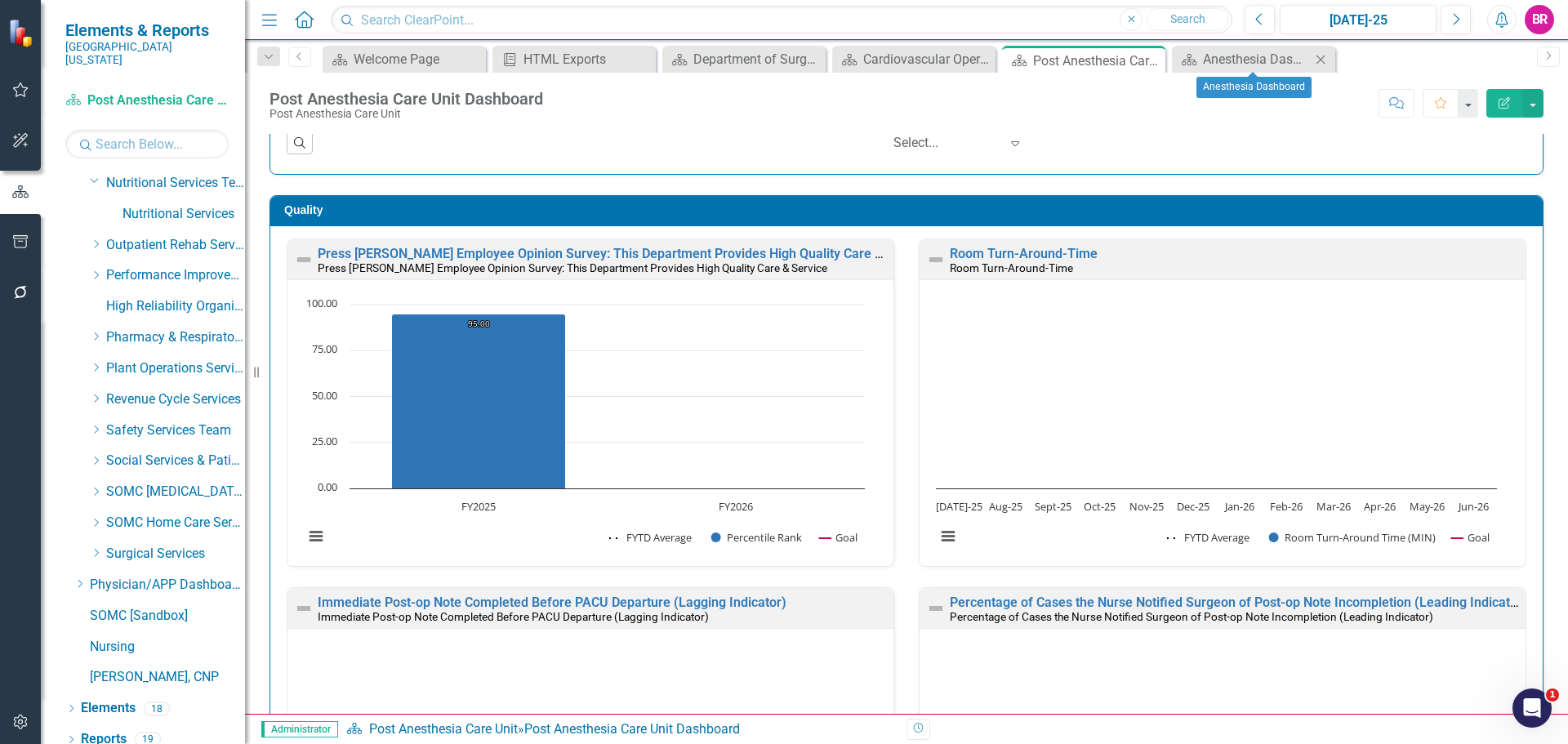
click at [1322, 57] on icon "Close" at bounding box center [1320, 60] width 16 height 13
click at [1147, 58] on icon "Close" at bounding box center [1150, 61] width 16 height 13
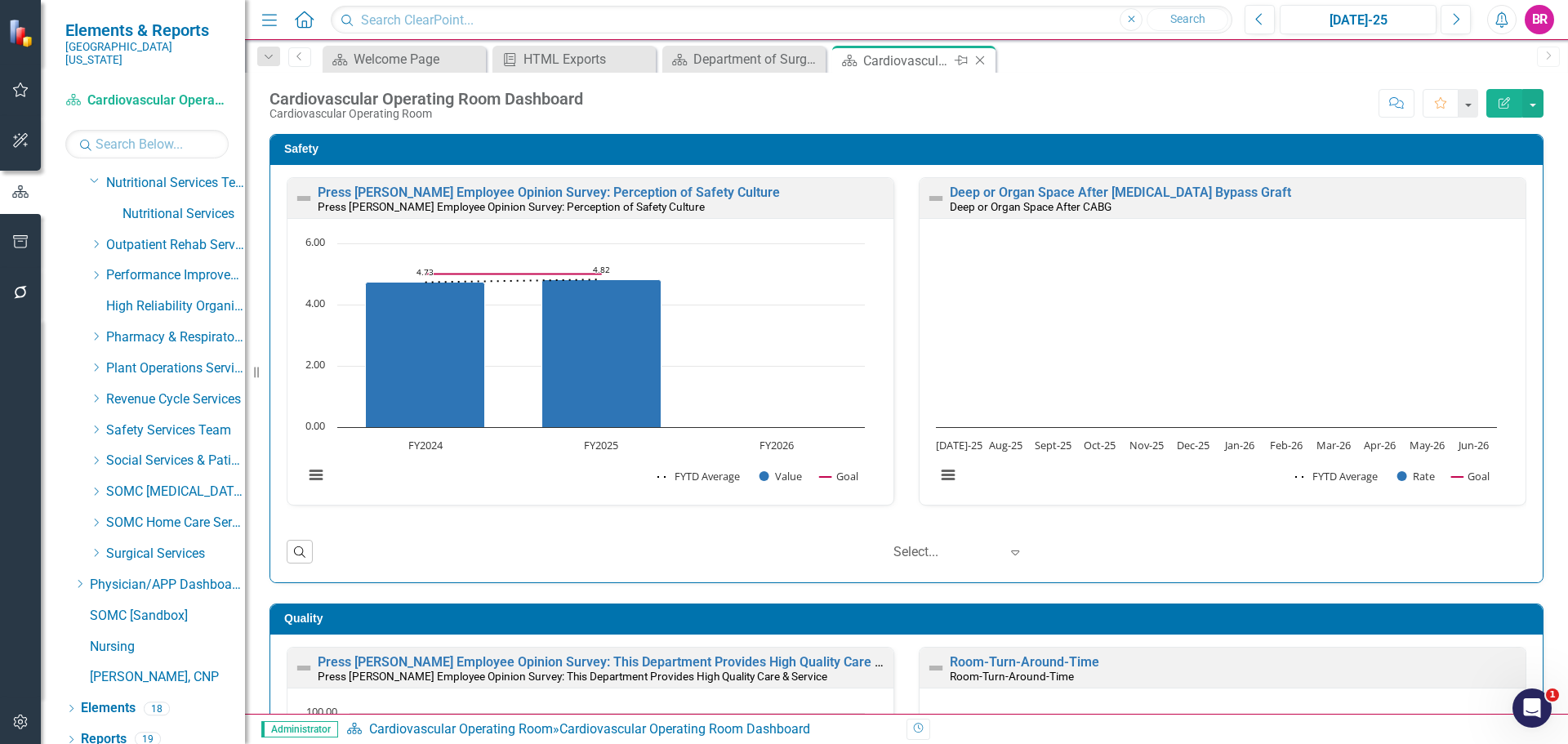
click at [983, 60] on icon "Close" at bounding box center [980, 61] width 16 height 13
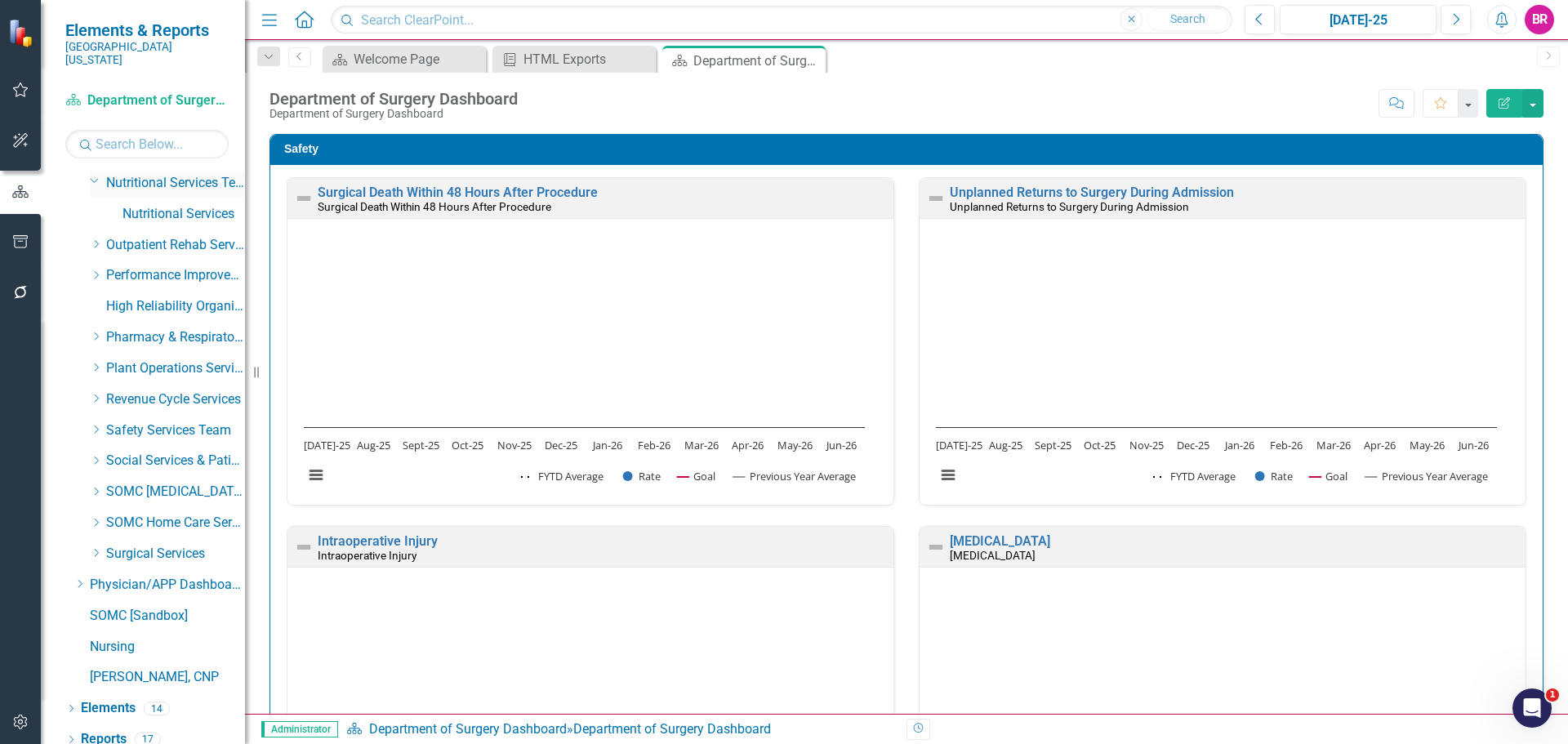
click at [90, 174] on icon "Dropdown" at bounding box center [94, 180] width 10 height 12
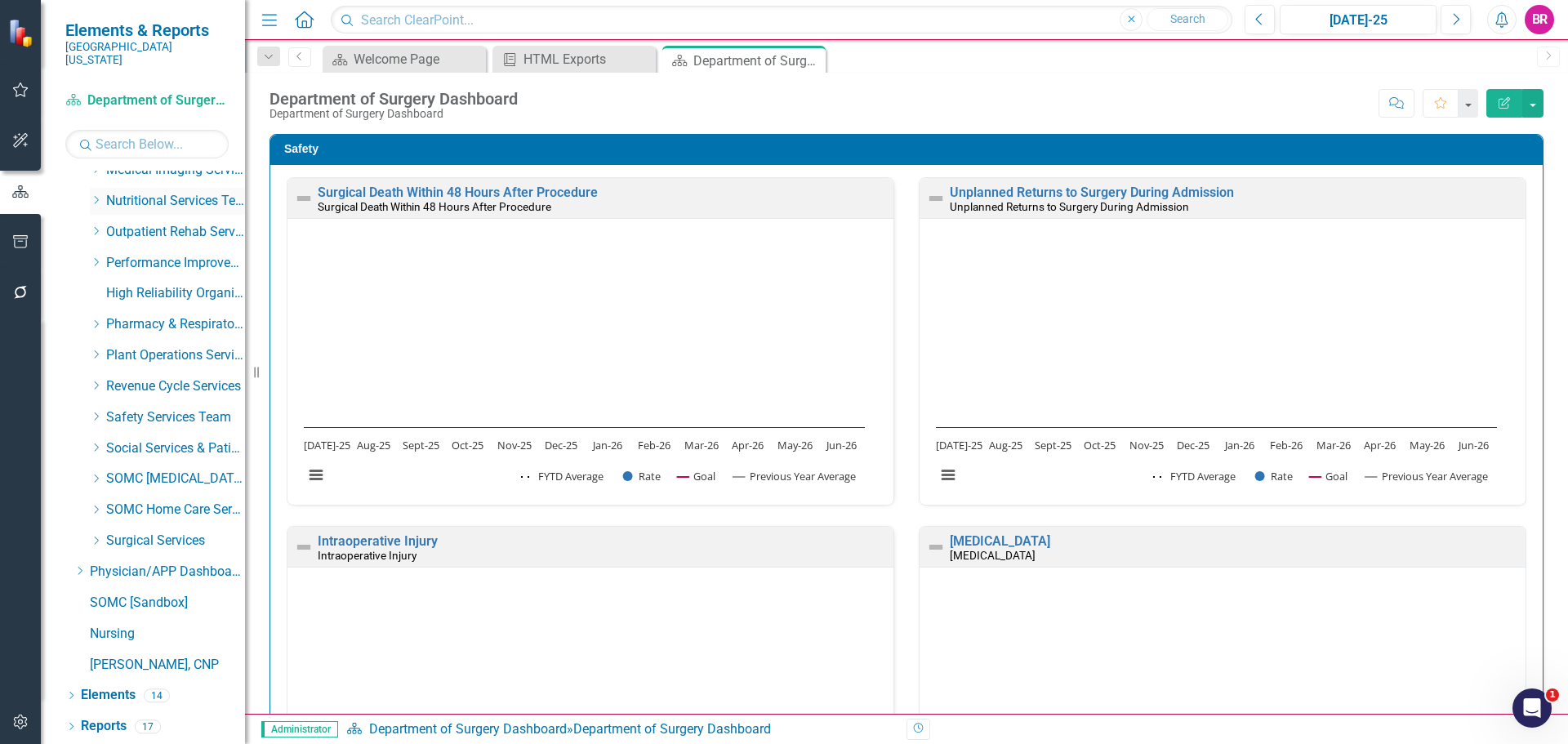
scroll to position [650, 0]
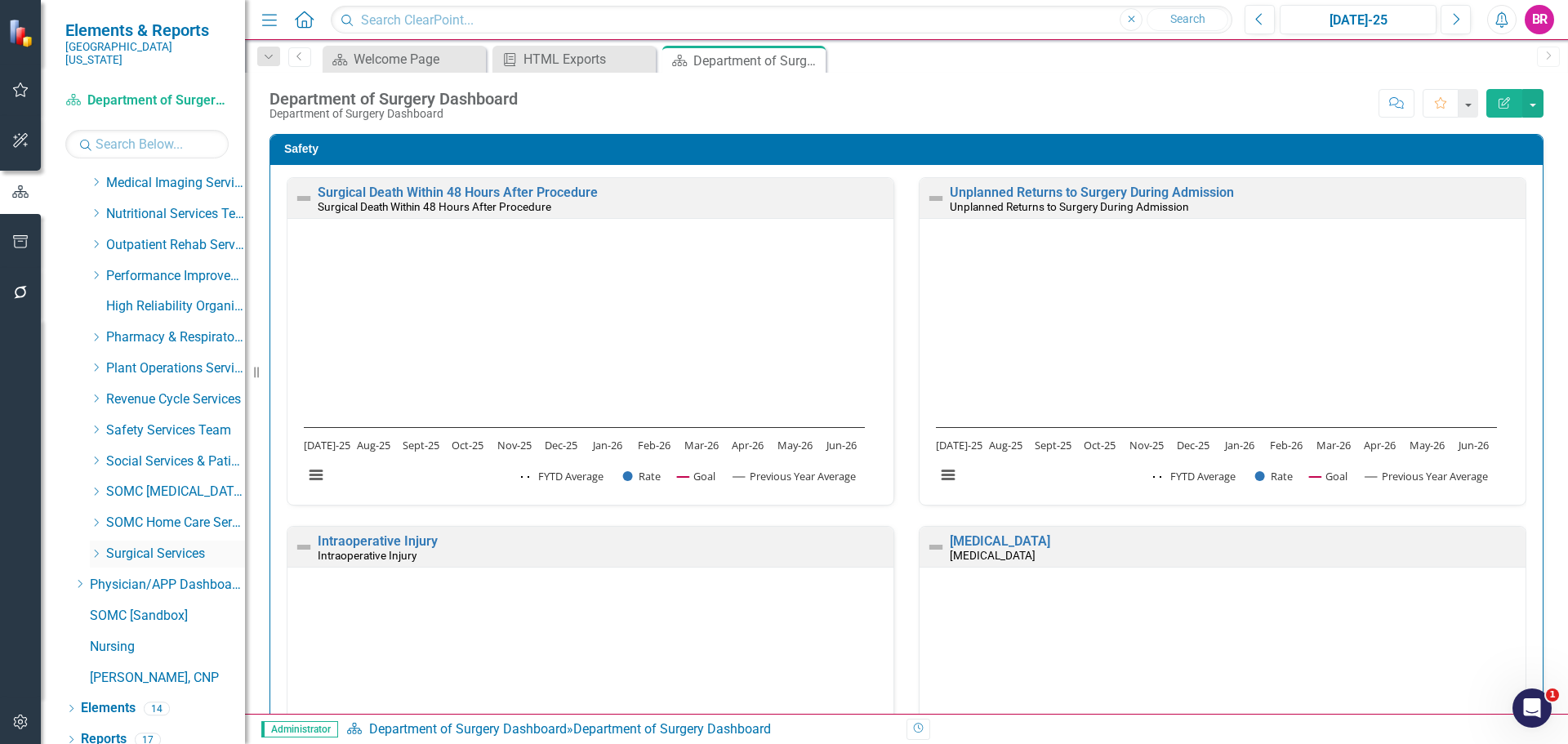
click at [93, 549] on icon "Dropdown" at bounding box center [95, 554] width 12 height 10
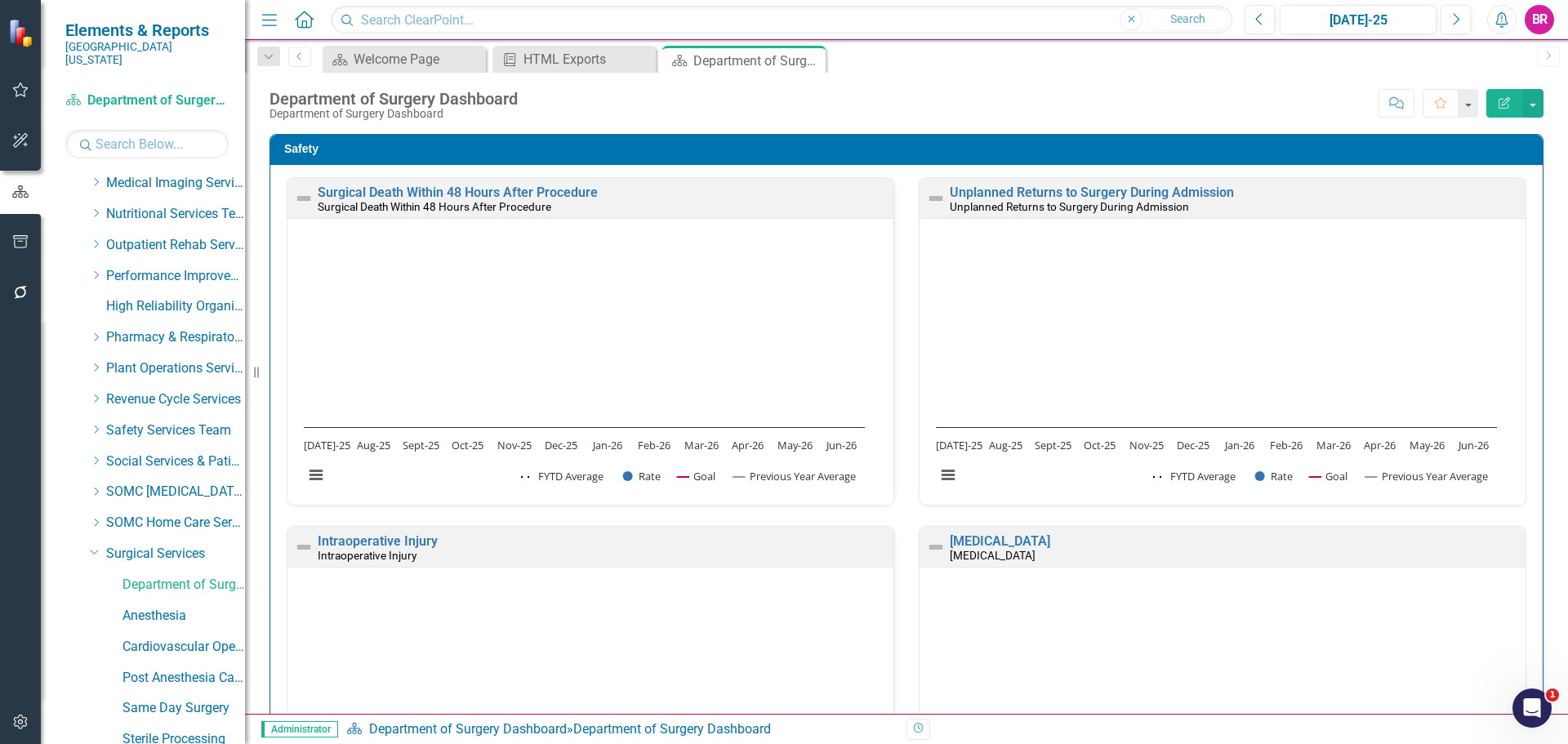
scroll to position [678, 0]
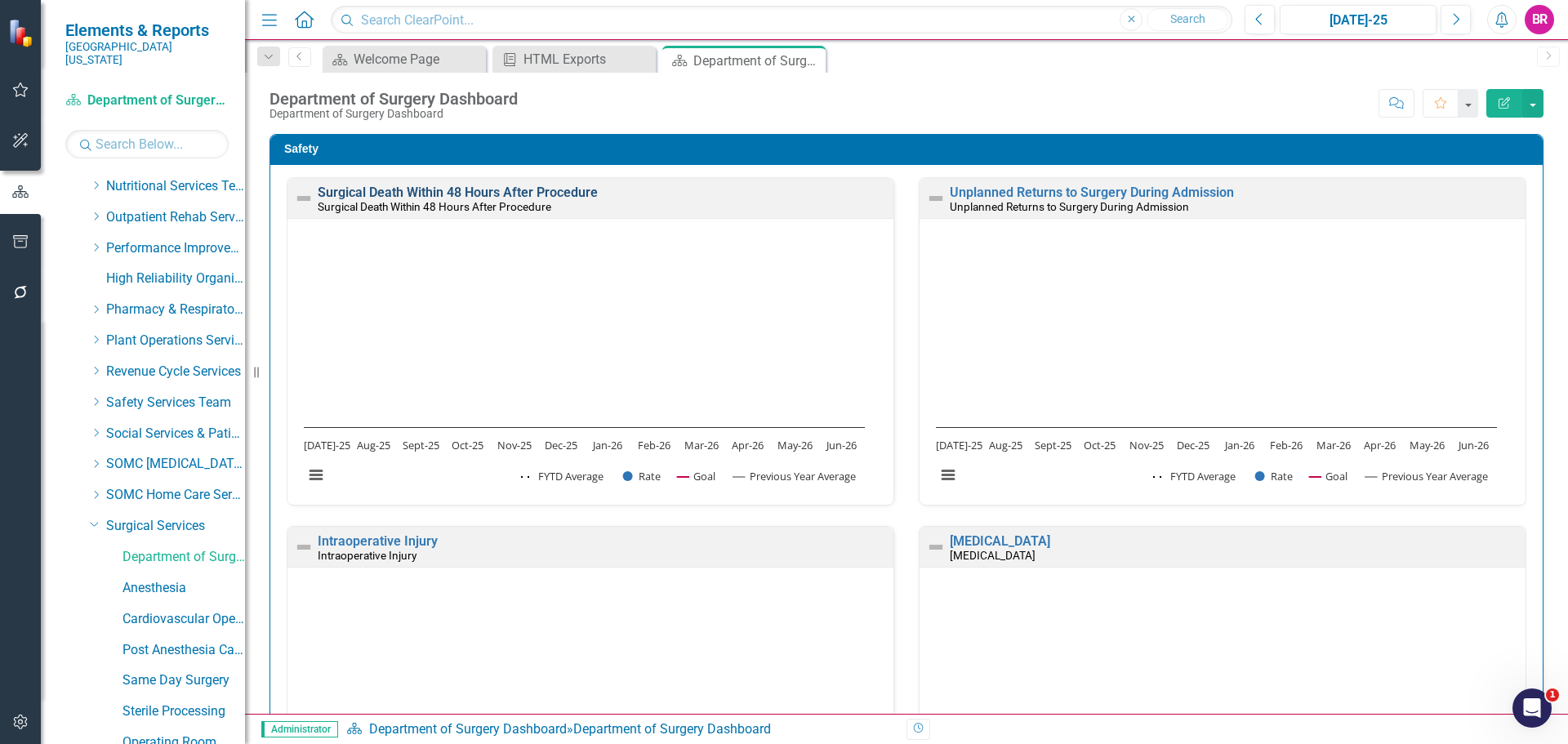
click at [562, 197] on link "Surgical Death Within 48 Hours After Procedure" at bounding box center [458, 192] width 280 height 15
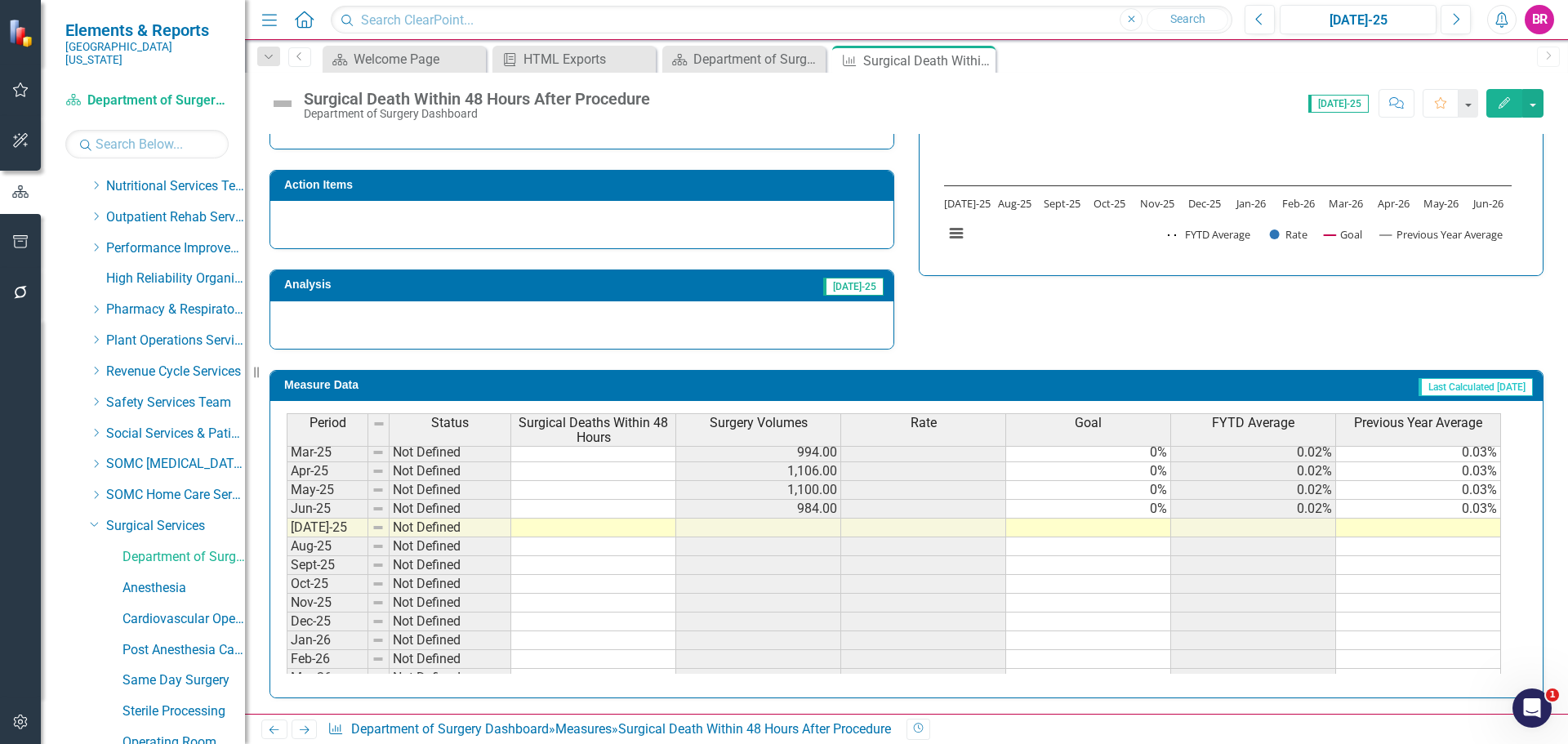
scroll to position [654, 0]
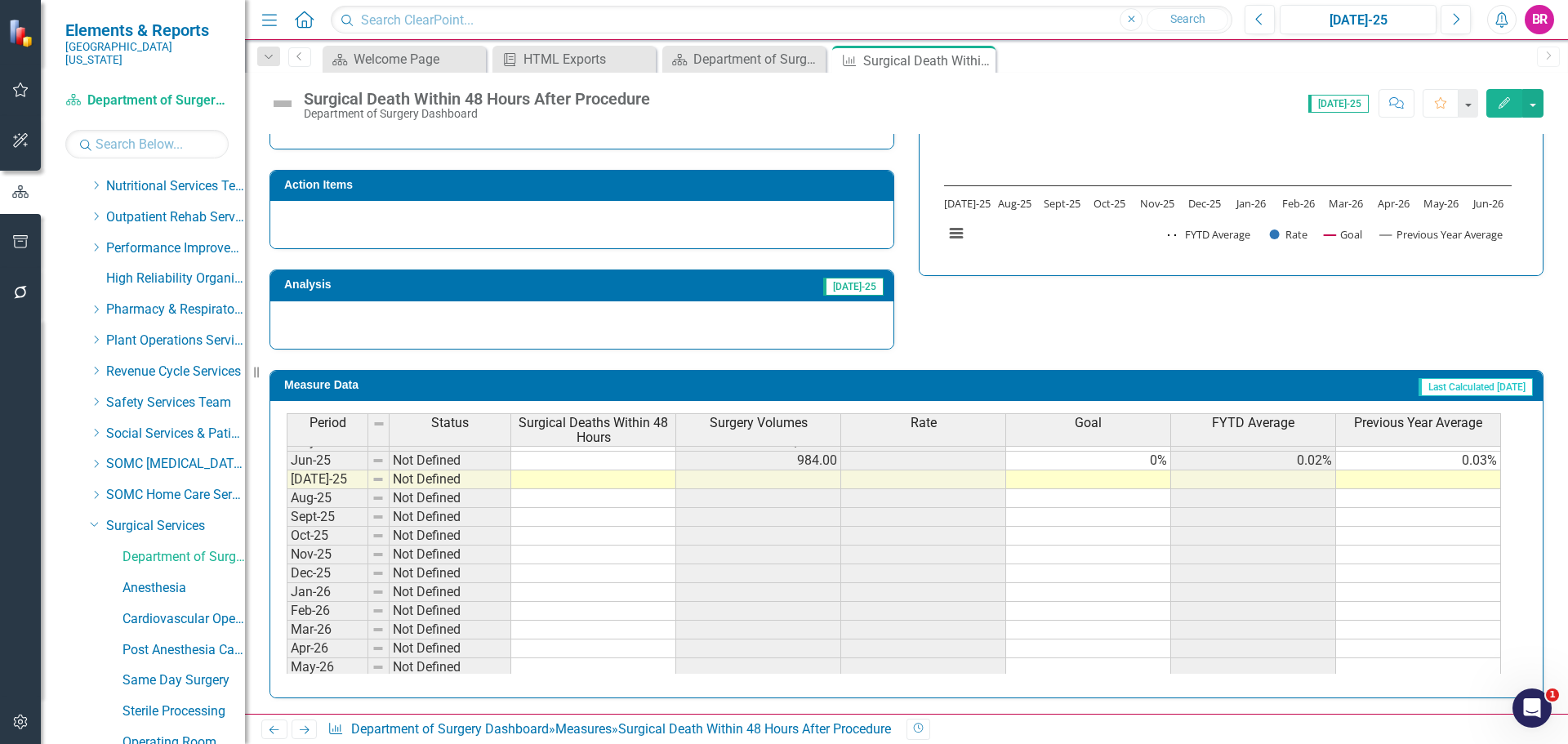
click at [1155, 456] on tbody "Apr-24 On Target 0.00 1,170.00 0% 0% 0.03% 0.01% May-24 On Target 0.00 1,180.00…" at bounding box center [893, 441] width 1214 height 508
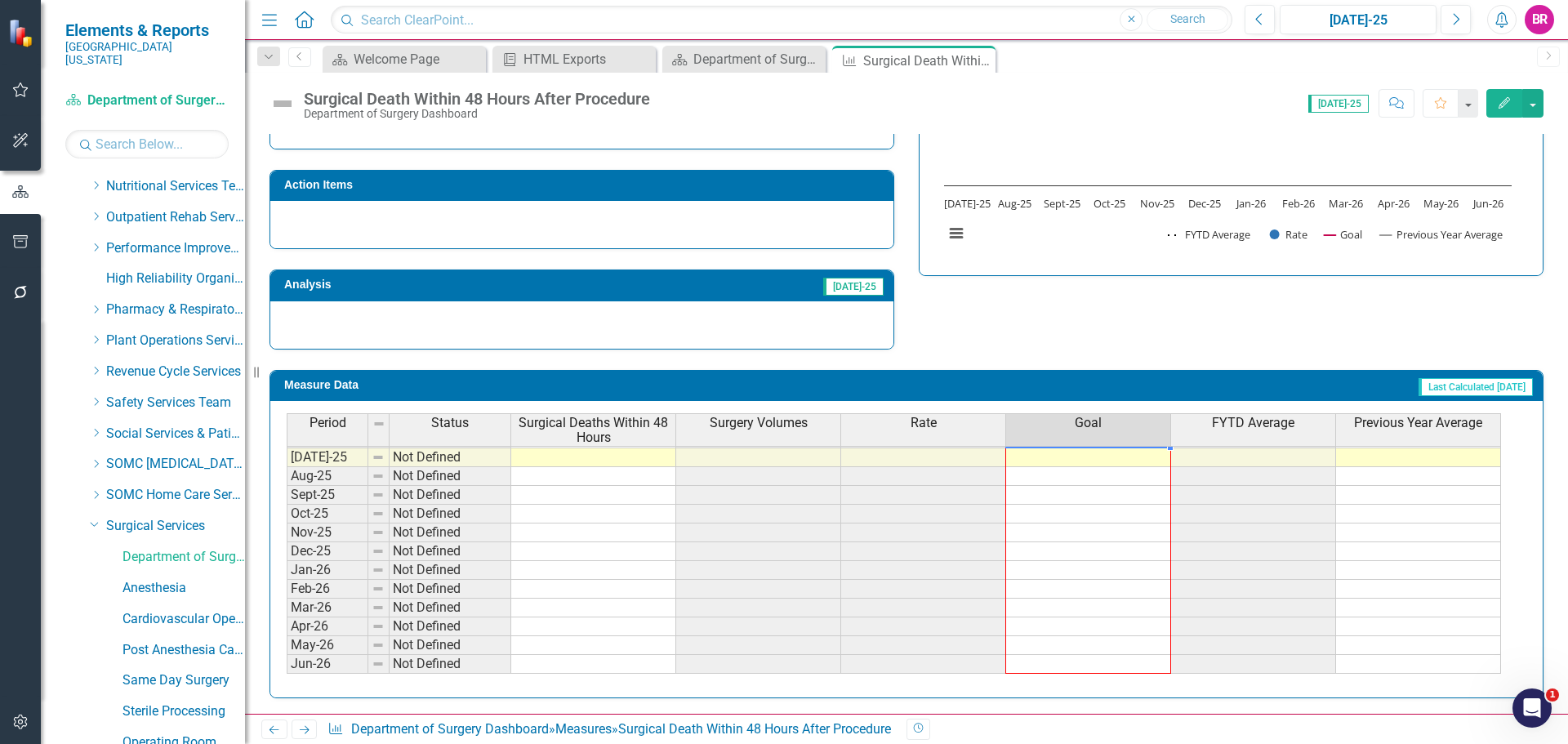
drag, startPoint x: 1171, startPoint y: 470, endPoint x: 1159, endPoint y: 661, distance: 191.4
click at [286, 661] on div "Period Status Surgical Deaths Within 48 Hours Surgery Volumes Rate Goal FYTD Av…" at bounding box center [286, 432] width 0 height 523
type textarea "0"
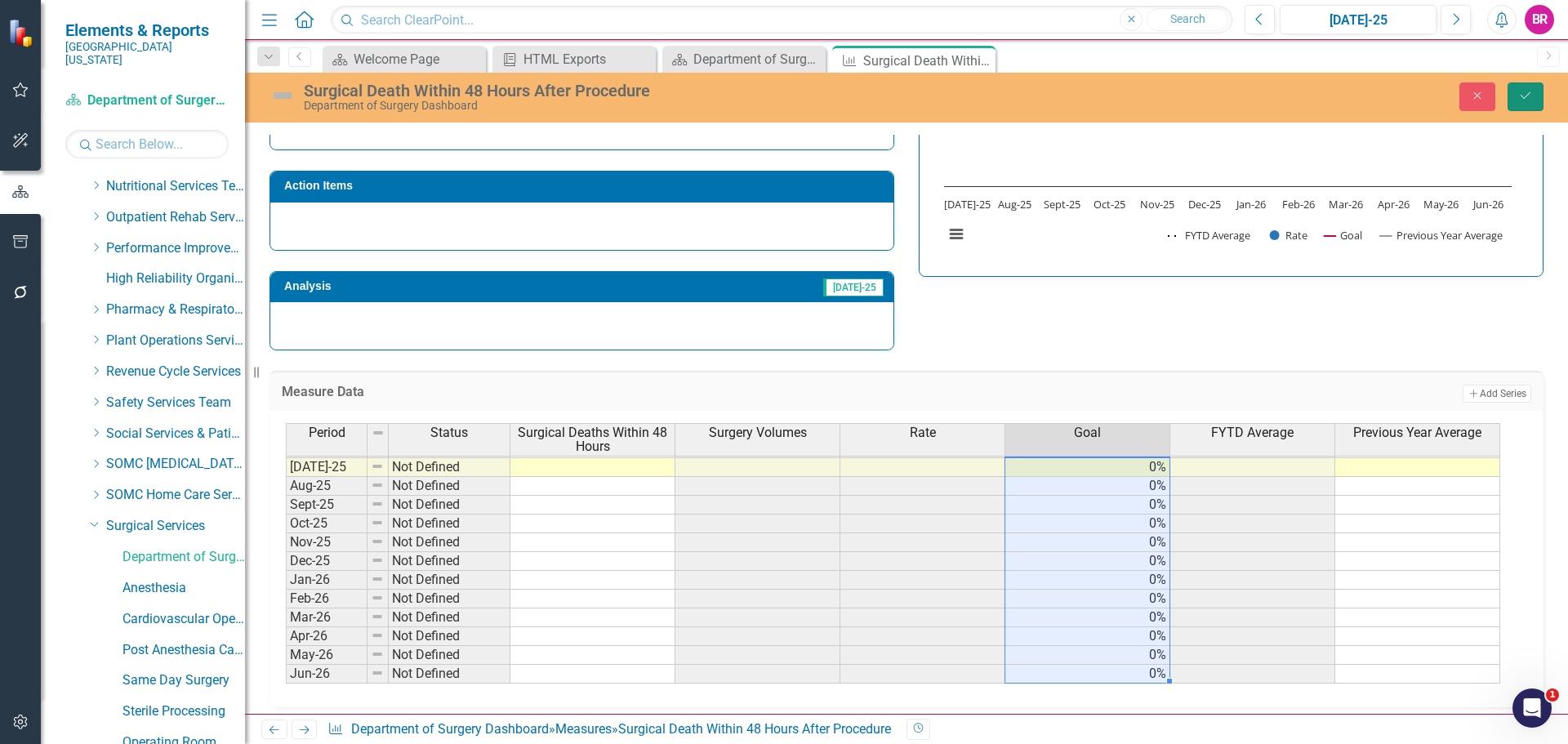
drag, startPoint x: 1510, startPoint y: 109, endPoint x: 1530, endPoint y: 107, distance: 20.1
click at [1515, 108] on button "Save" at bounding box center [1525, 97] width 36 height 29
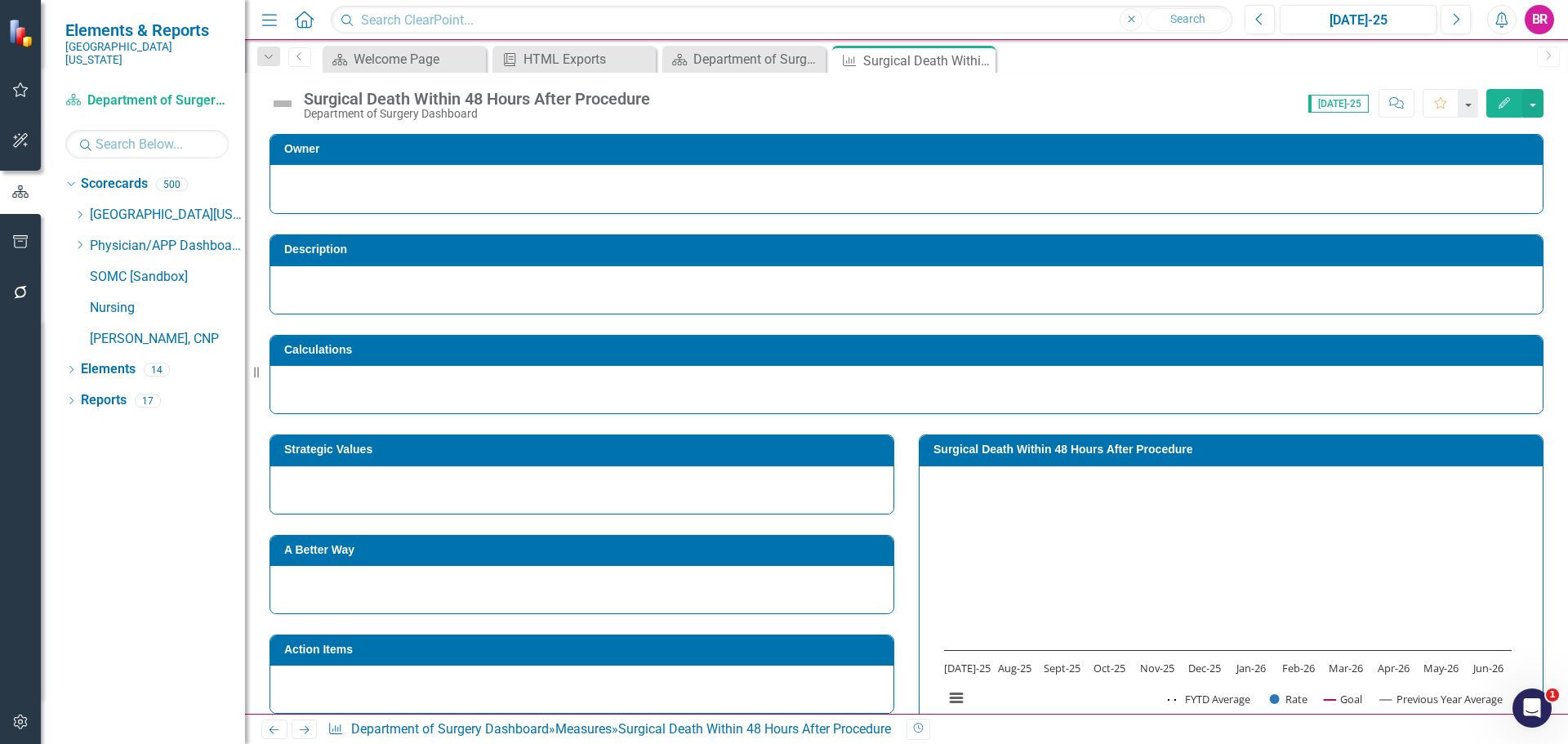
scroll to position [0, 0]
click at [977, 58] on icon "Close" at bounding box center [980, 61] width 16 height 13
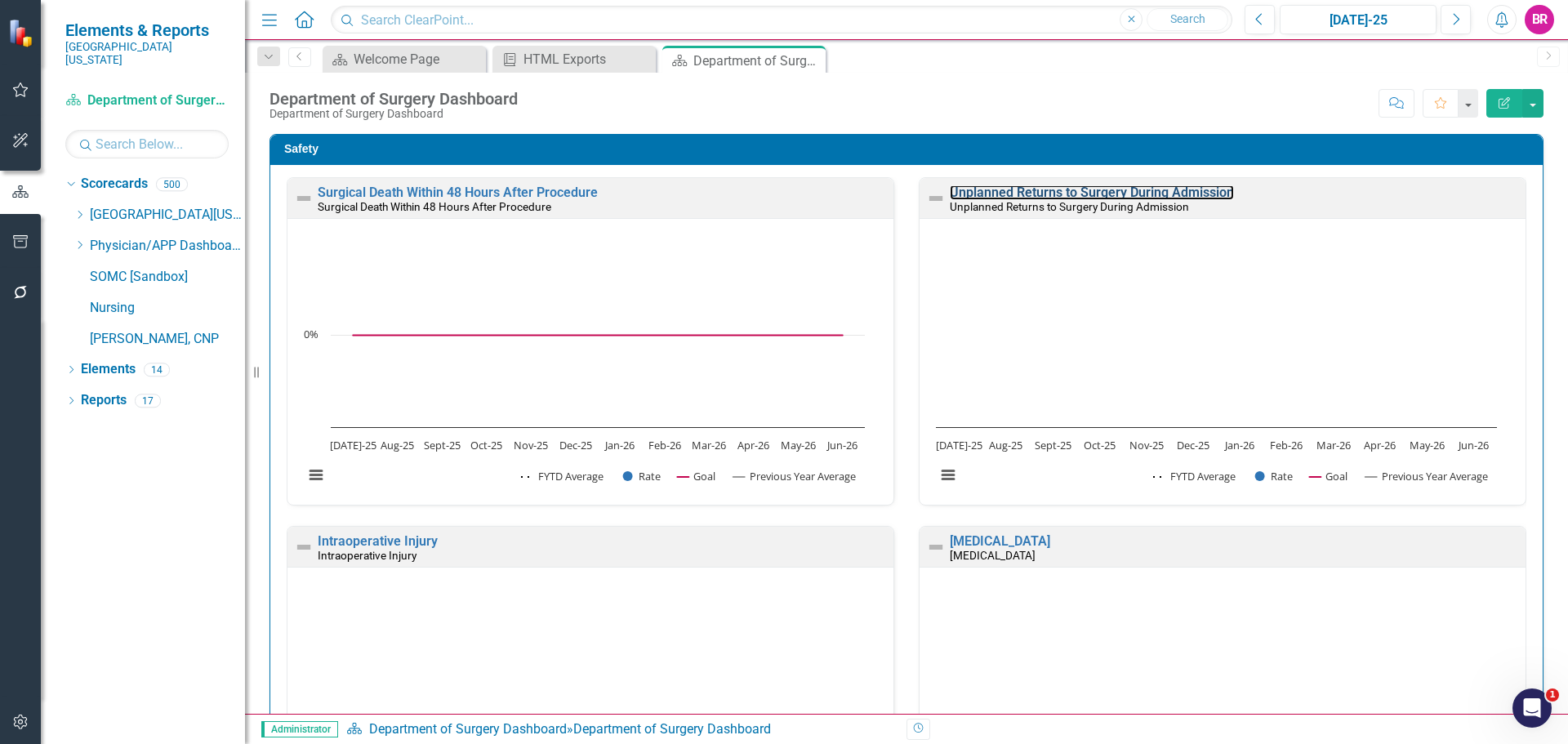
drag, startPoint x: 1033, startPoint y: 193, endPoint x: 900, endPoint y: 316, distance: 181.2
click at [1033, 193] on link "Unplanned Returns to Surgery During Admission" at bounding box center [1092, 192] width 285 height 15
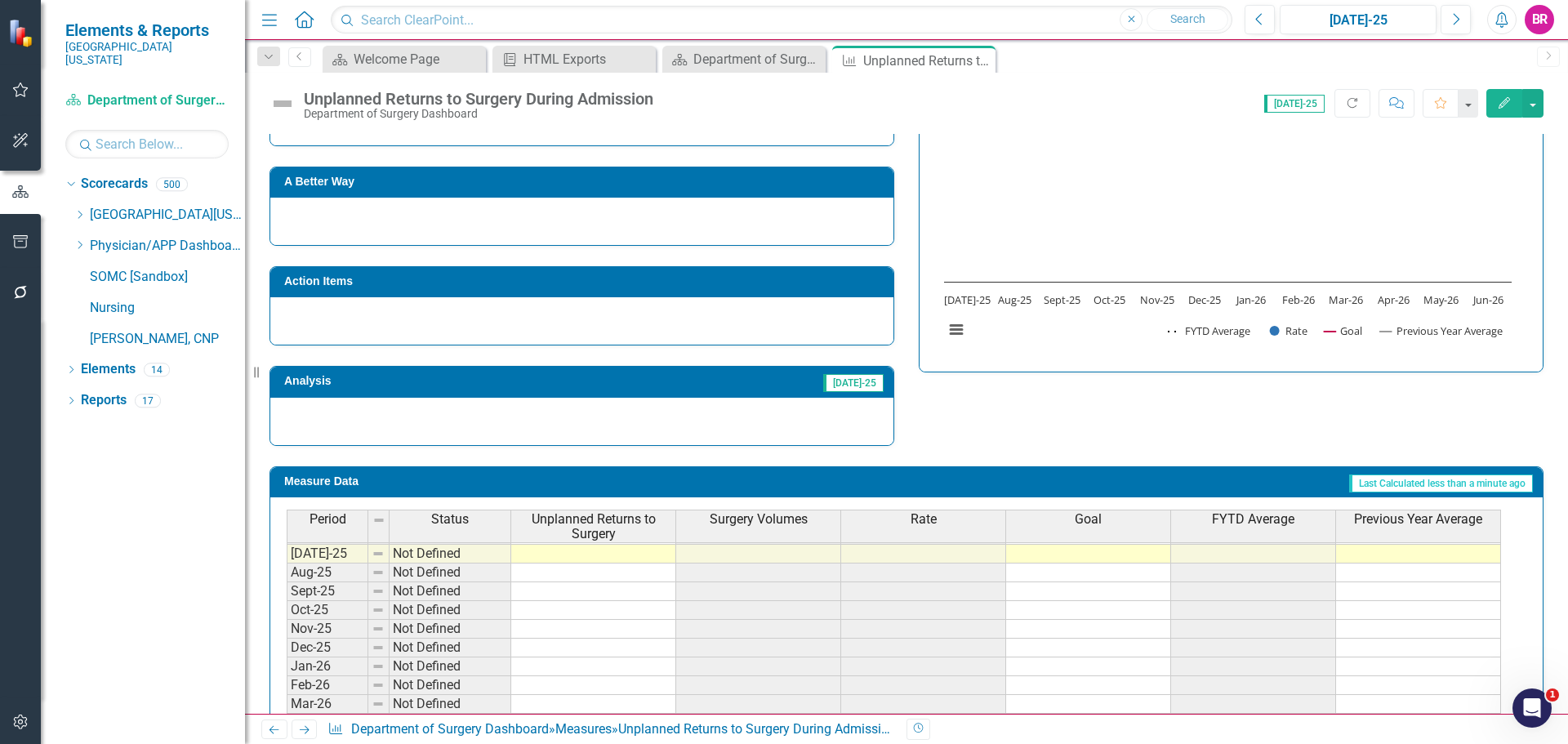
scroll to position [594, 0]
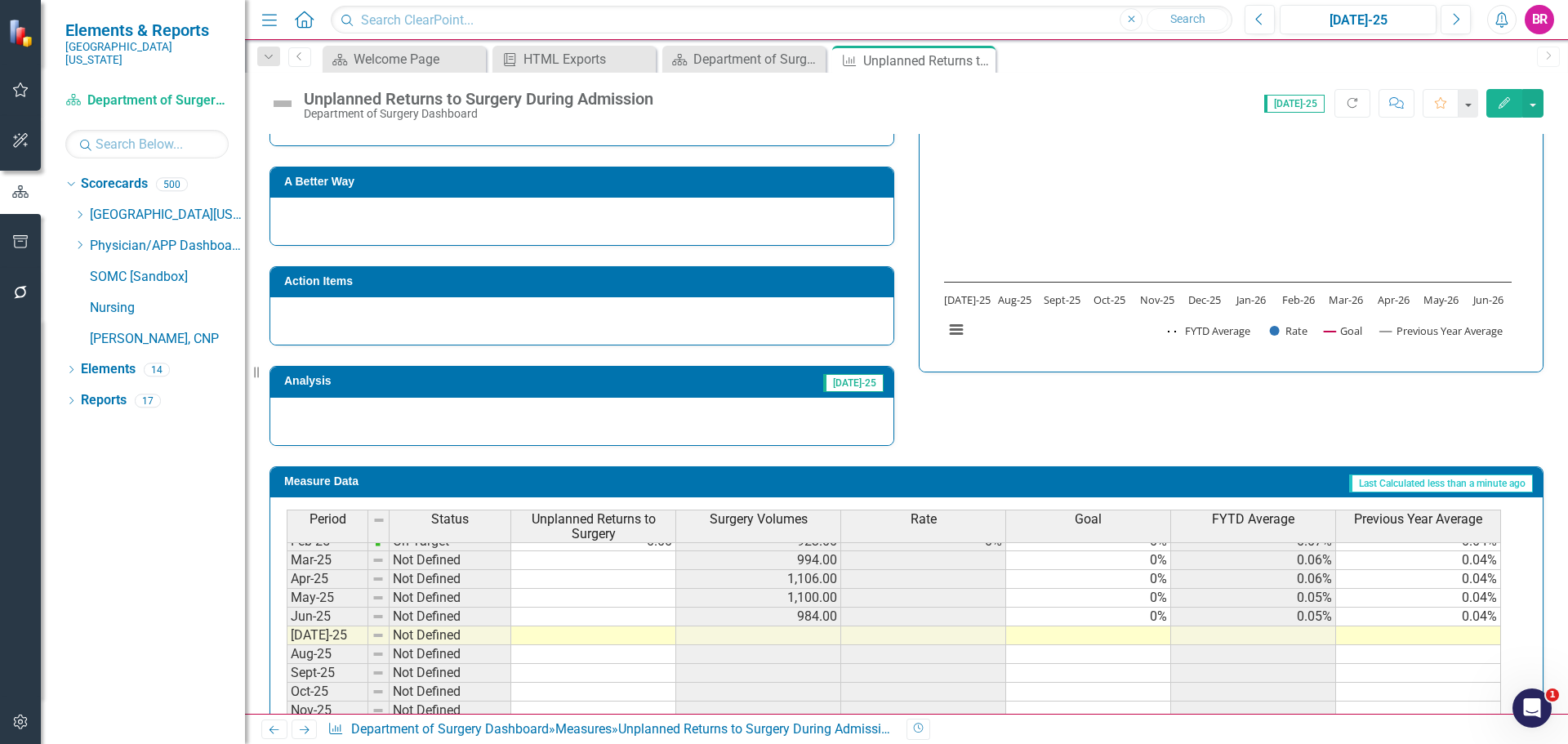
click at [1157, 612] on tbody "Nov-23 Below Plan 2.00 1,099.00 0.18% 0% 0.06% 0.07% Dec-23 Below Plan 1.00 1,1…" at bounding box center [893, 551] width 1214 height 602
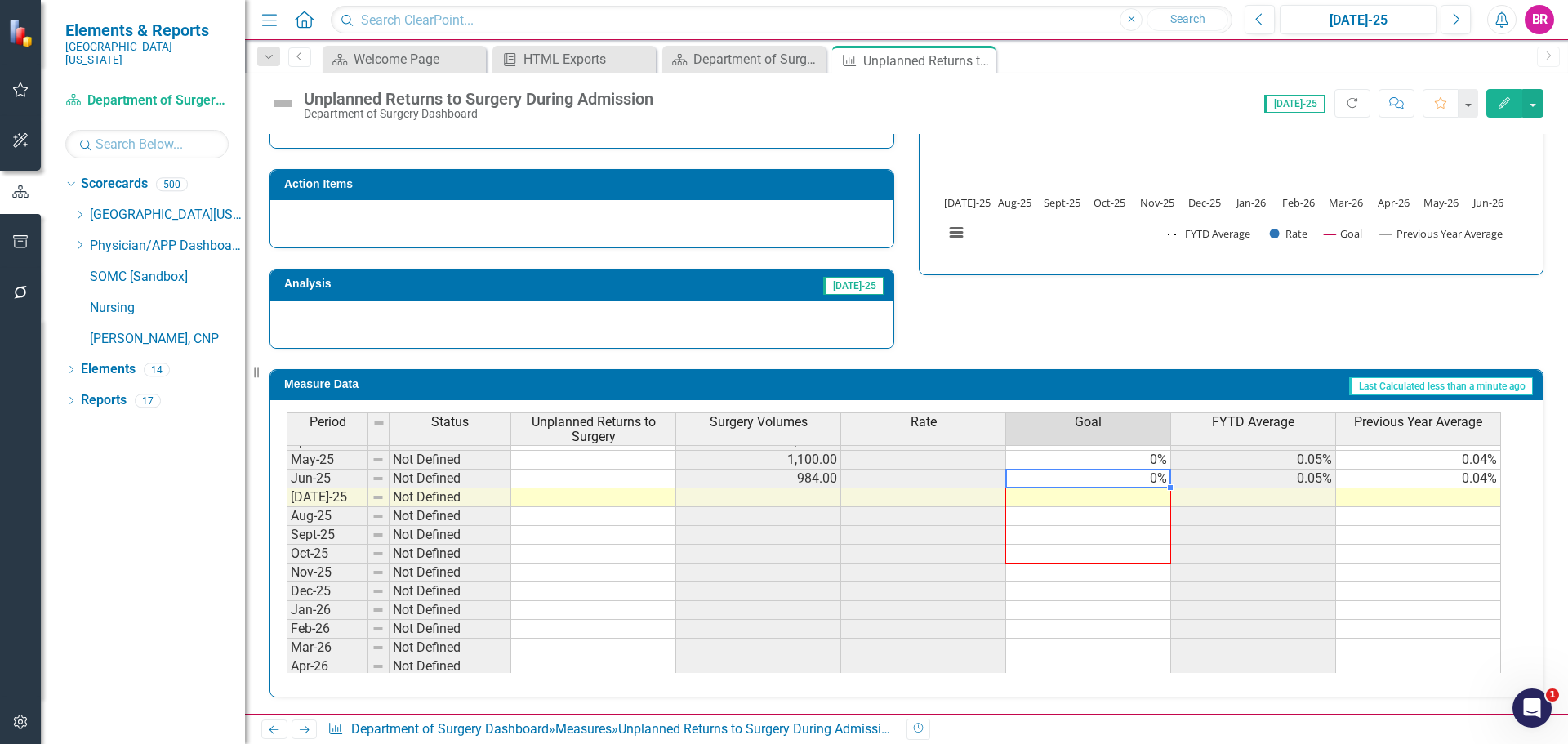
scroll to position [676, 0]
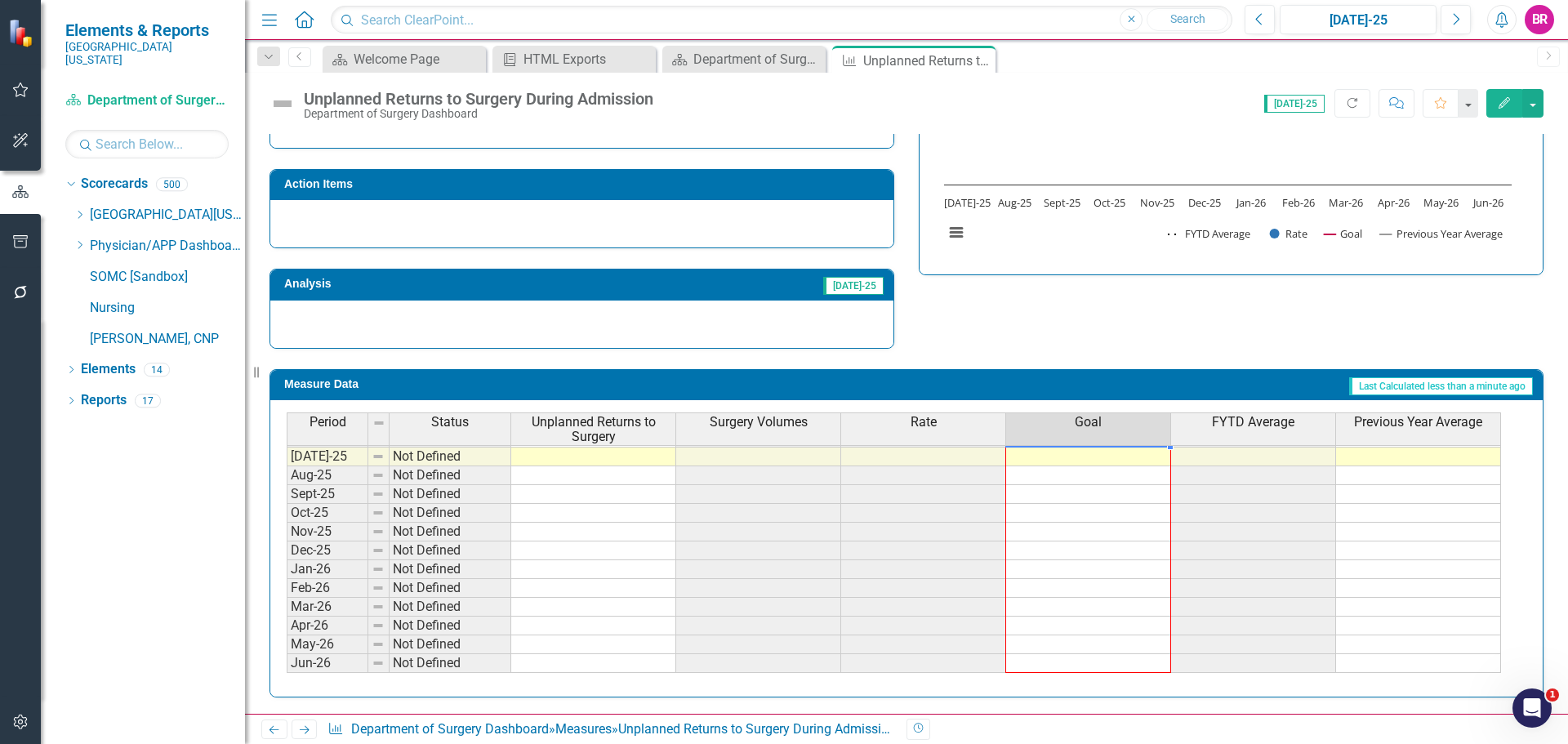
drag, startPoint x: 1171, startPoint y: 531, endPoint x: 1158, endPoint y: 659, distance: 128.7
click at [286, 659] on div "Period Status Unplanned Returns to Surgery Surgery Volumes Rate Goal FYTD Avera…" at bounding box center [286, 392] width 0 height 560
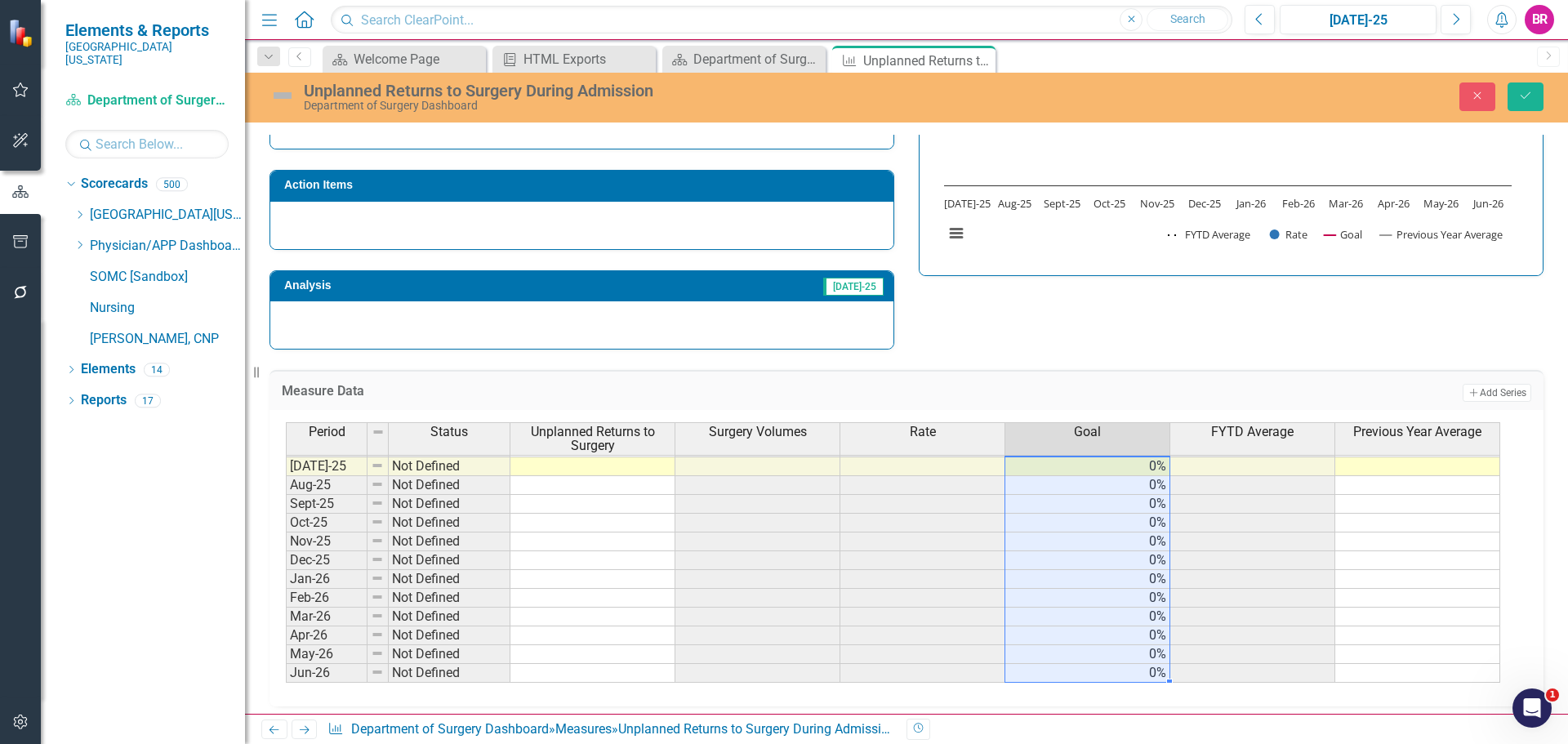
type textarea "0"
click at [1526, 105] on button "Save" at bounding box center [1525, 97] width 36 height 29
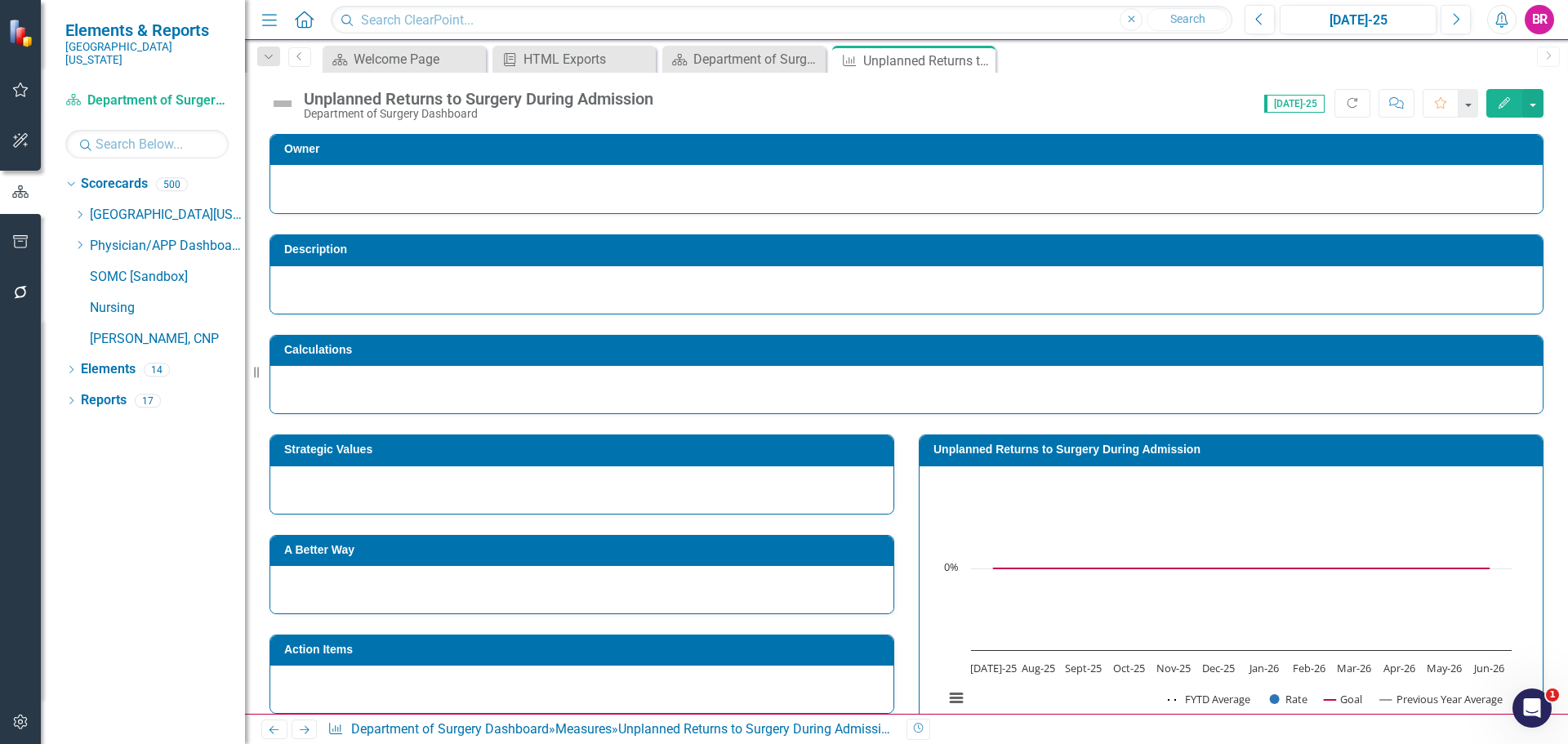
drag, startPoint x: 305, startPoint y: 726, endPoint x: 348, endPoint y: 718, distance: 43.7
click at [305, 726] on icon "Next" at bounding box center [304, 730] width 13 height 11
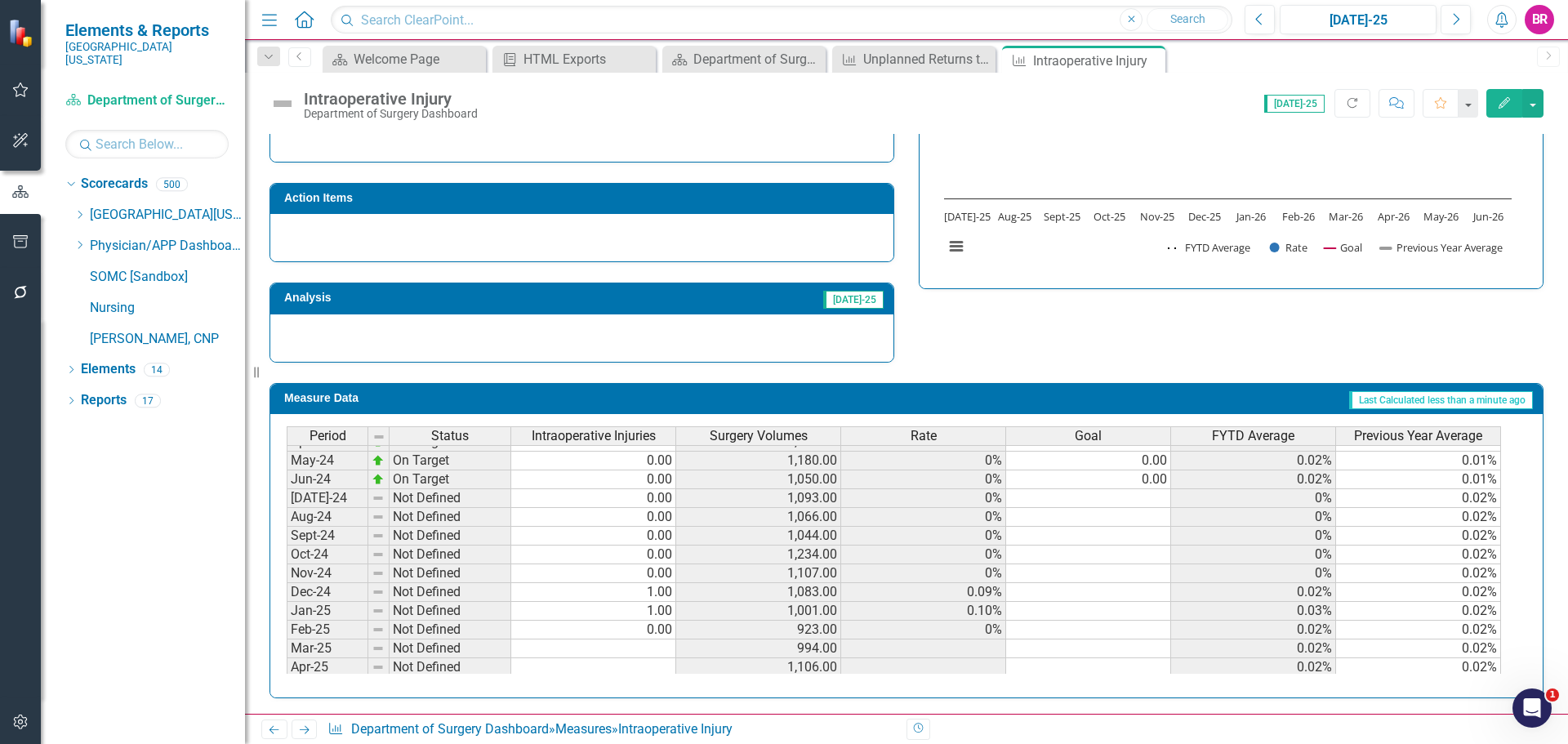
click at [1165, 486] on tbody "Jun-23 Not Defined 586.00 Jul-23 On Target 0.00 862.00 0% 0.00 0% 0.01% Aug-23 …" at bounding box center [893, 517] width 1214 height 546
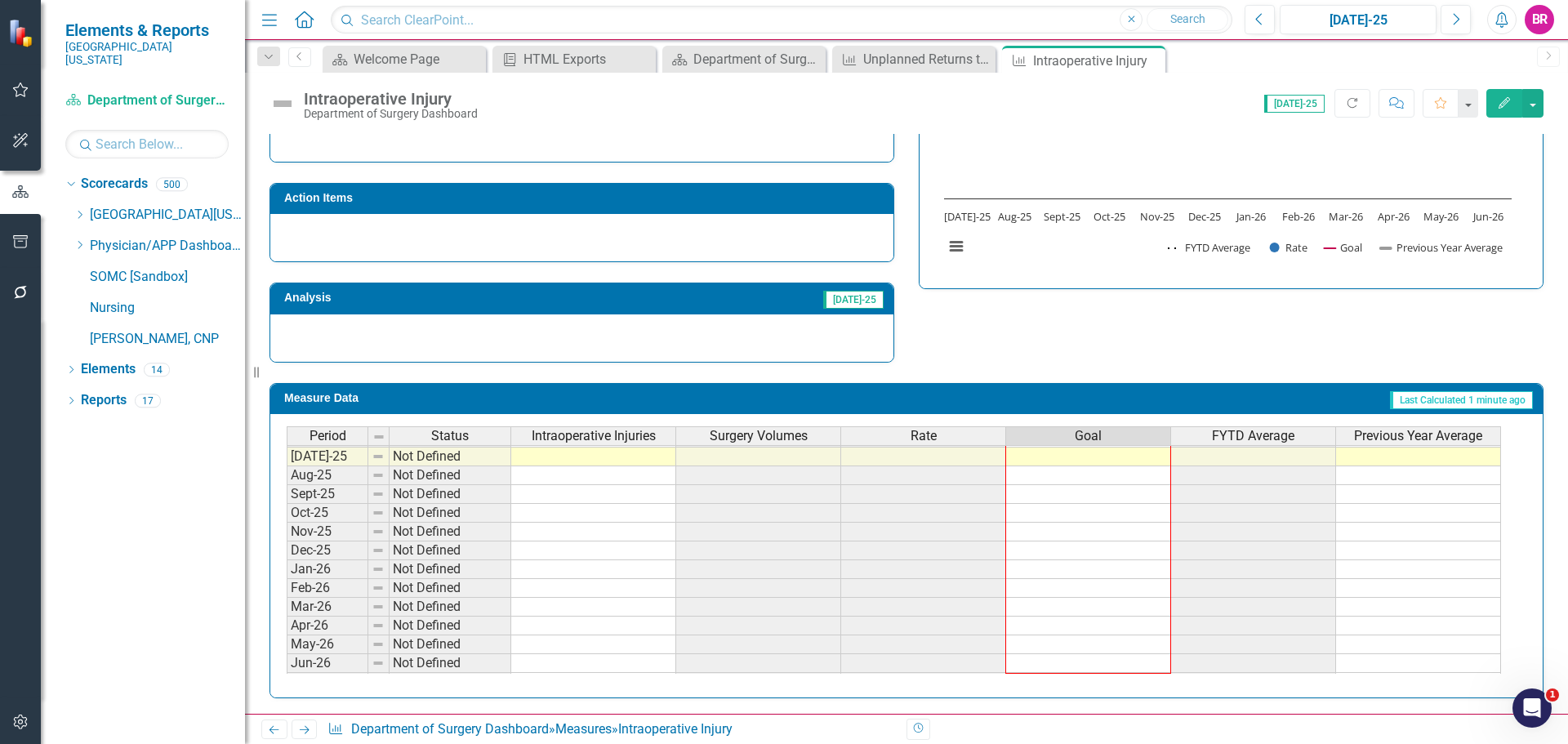
drag, startPoint x: 1171, startPoint y: 491, endPoint x: 1156, endPoint y: 665, distance: 174.6
click at [286, 665] on div "Period Status Intraoperative Injuries Surgery Volumes Rate Goal FYTD Average Pr…" at bounding box center [286, 436] width 0 height 508
type textarea "0"
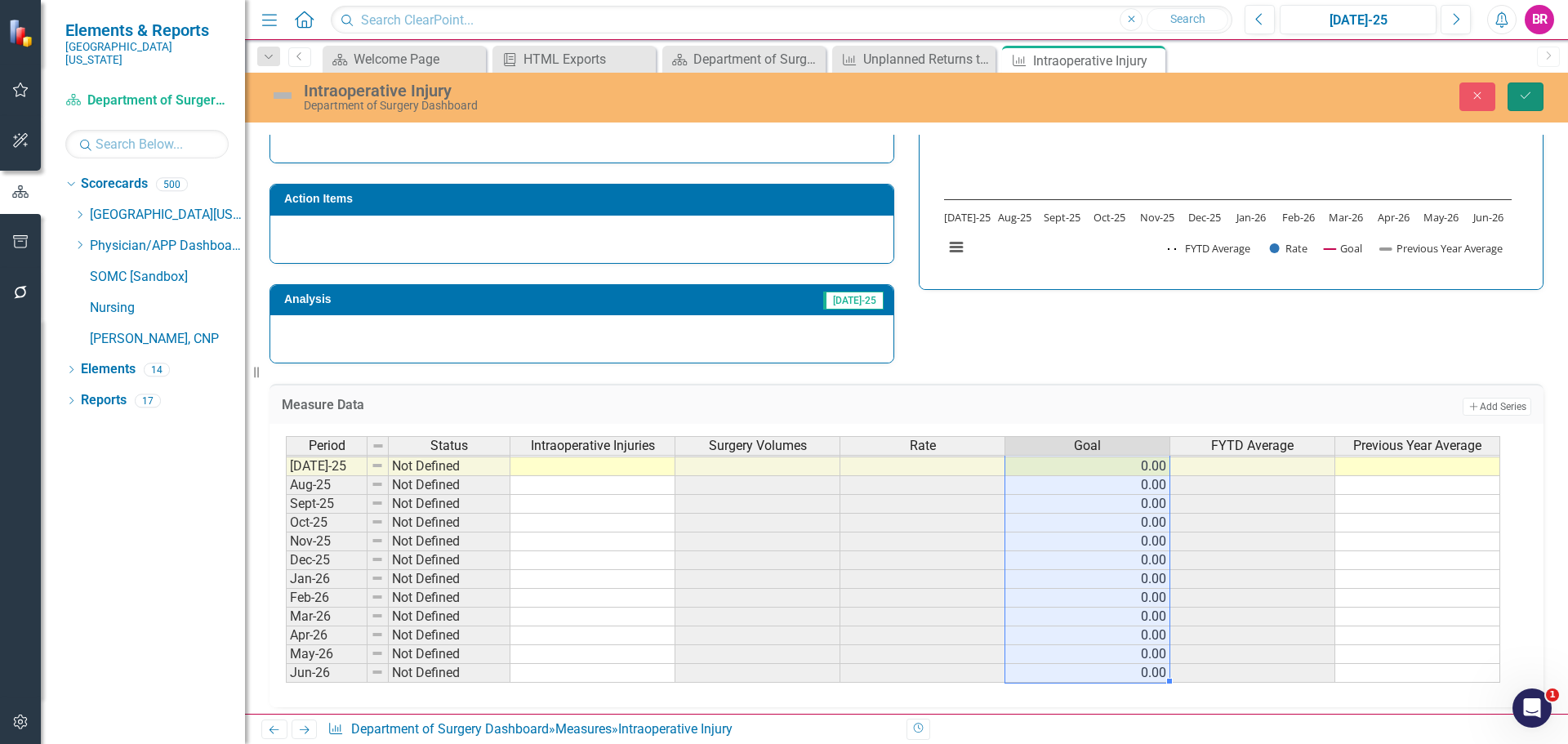
click at [1530, 107] on button "Save" at bounding box center [1525, 97] width 36 height 29
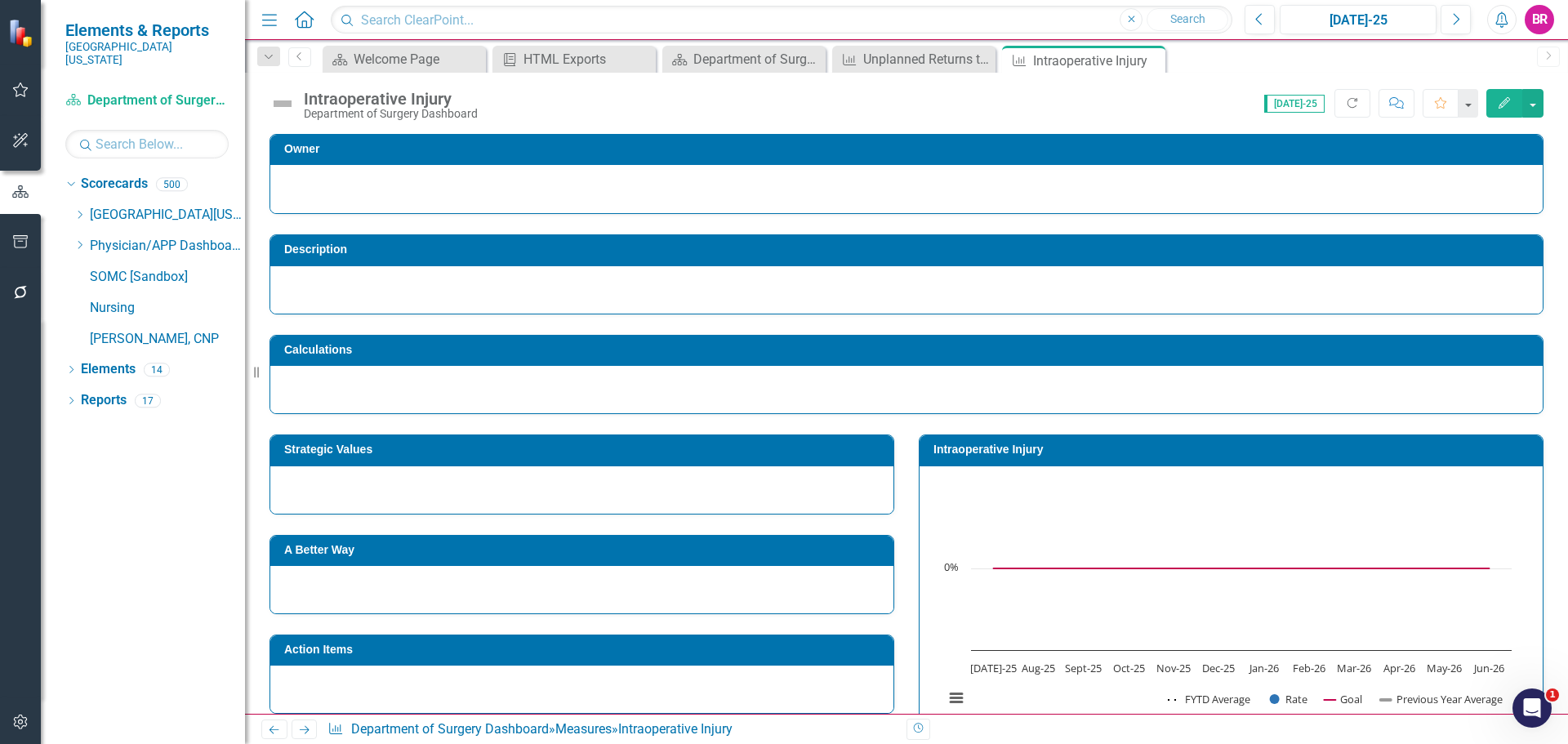
drag, startPoint x: 307, startPoint y: 726, endPoint x: 318, endPoint y: 725, distance: 11.0
click at [307, 726] on icon "Next" at bounding box center [304, 730] width 13 height 11
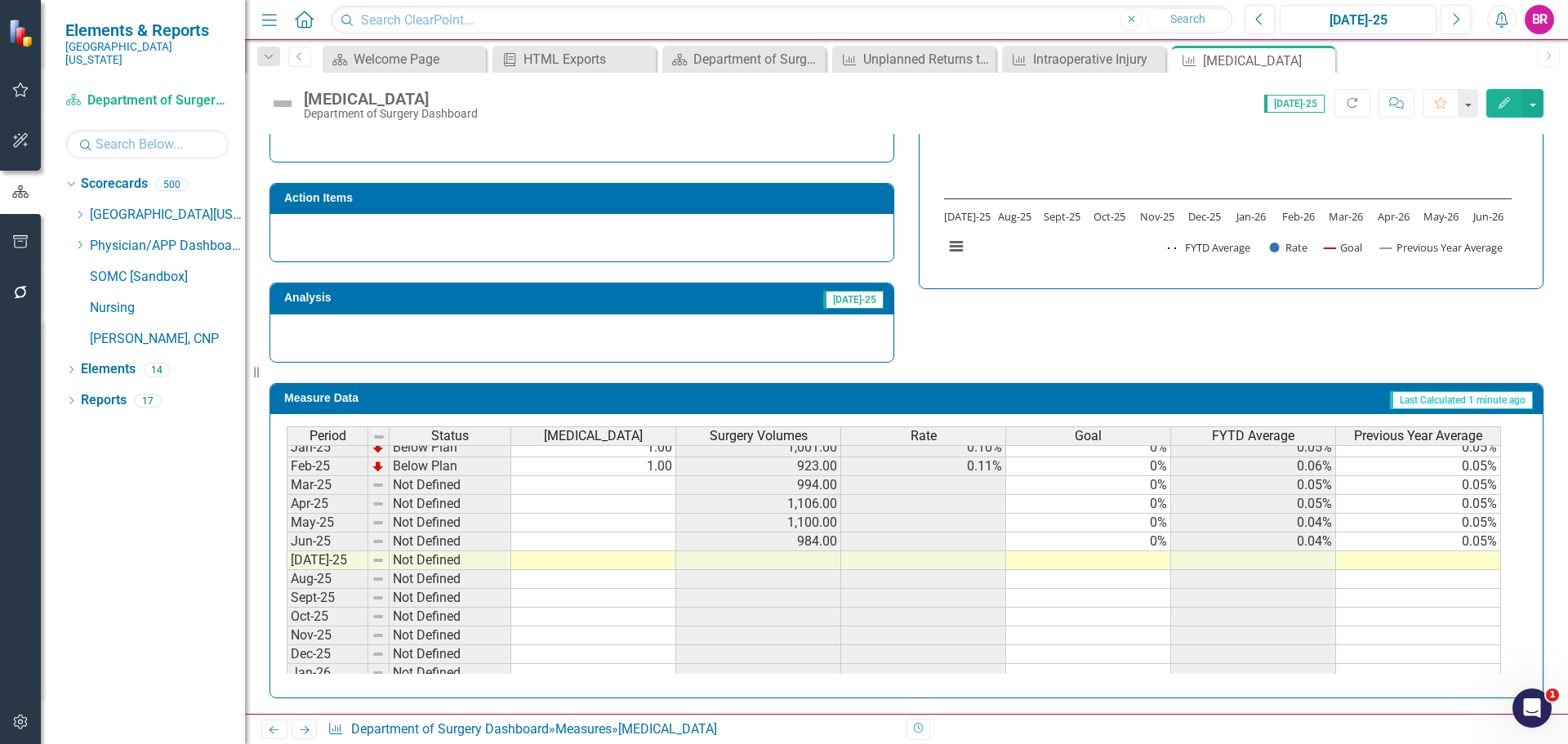
click at [1156, 545] on tbody "Nov-23 On Target 0.00 1,099.00 0% 0% 0% 0.03% Dec-23 Below Plan 2.00 1,100.00 0…" at bounding box center [893, 476] width 1214 height 602
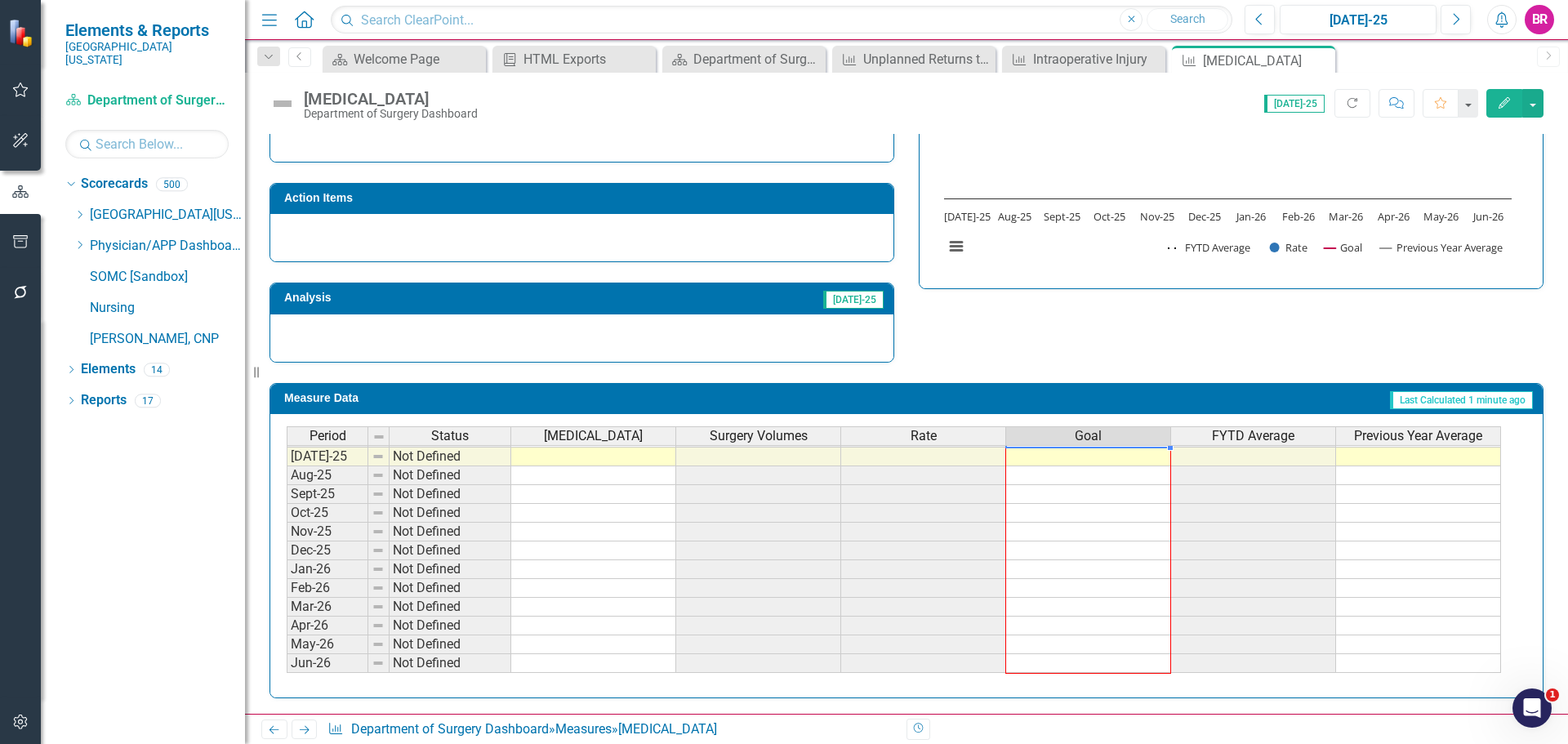
drag, startPoint x: 1171, startPoint y: 551, endPoint x: 1165, endPoint y: 659, distance: 108.2
click at [286, 659] on div "Period Status Surgical Complications Surgery Volumes Rate Goal FYTD Average Pre…" at bounding box center [286, 390] width 0 height 565
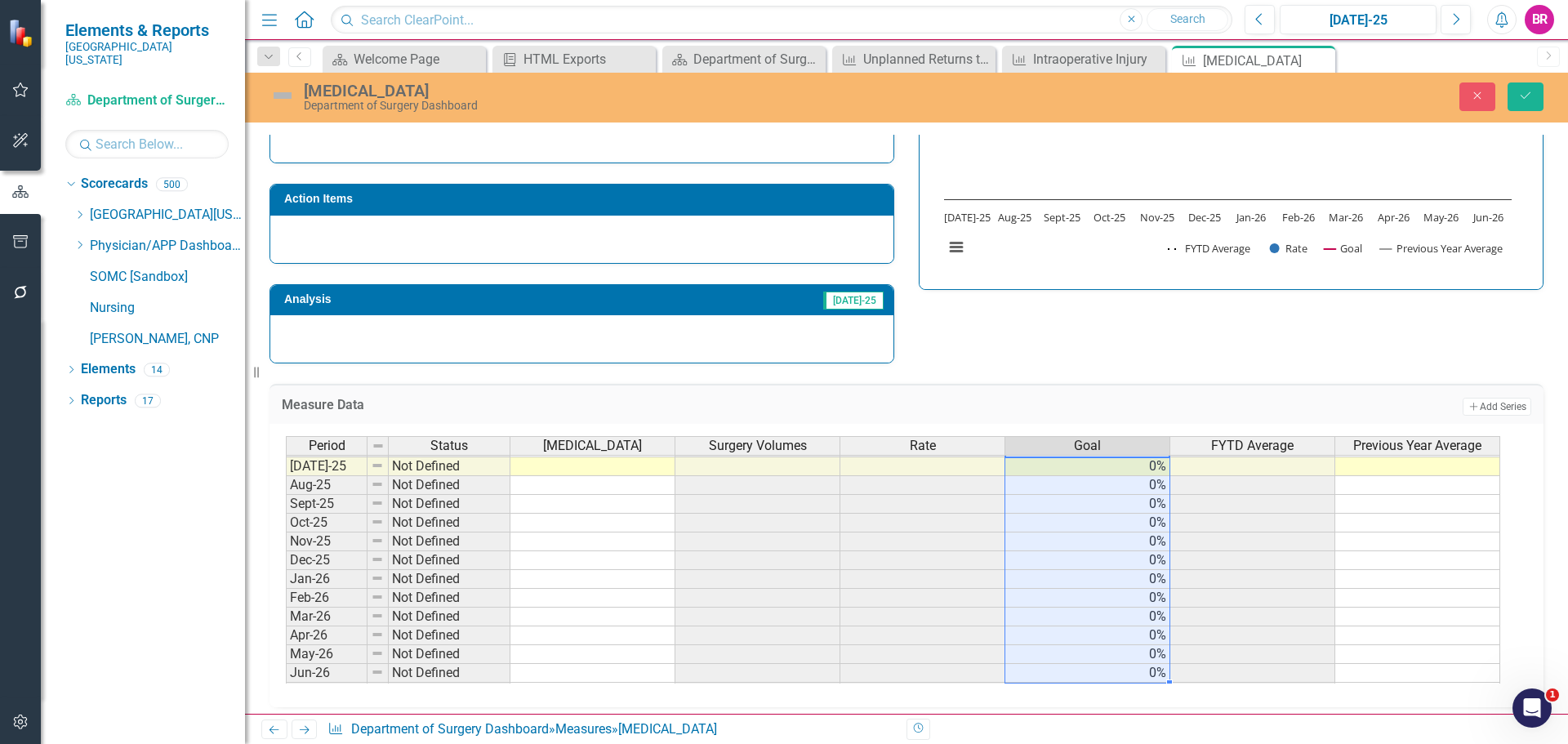
type textarea "0"
click at [1518, 109] on button "Save" at bounding box center [1525, 97] width 36 height 29
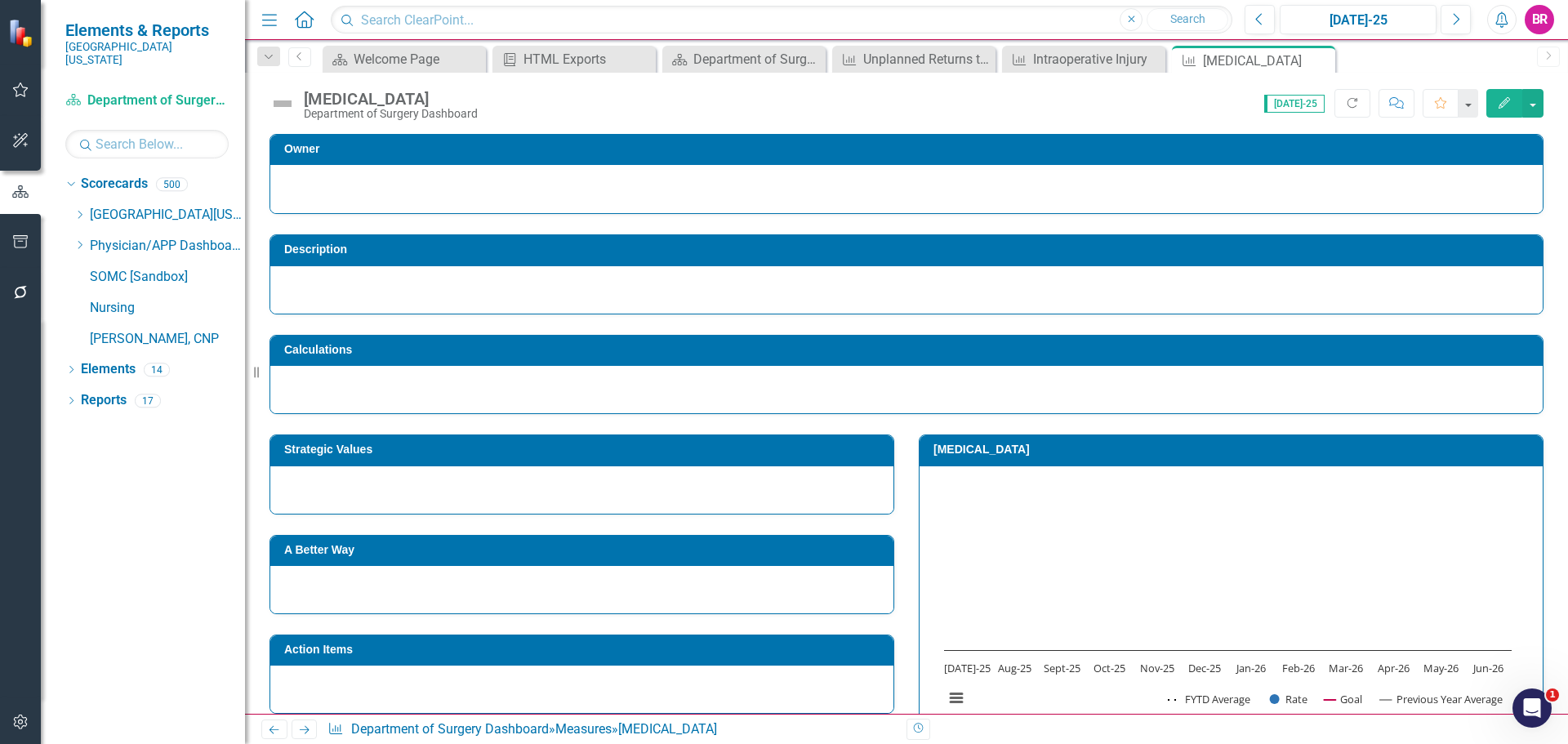
click at [304, 731] on icon at bounding box center [305, 730] width 10 height 8
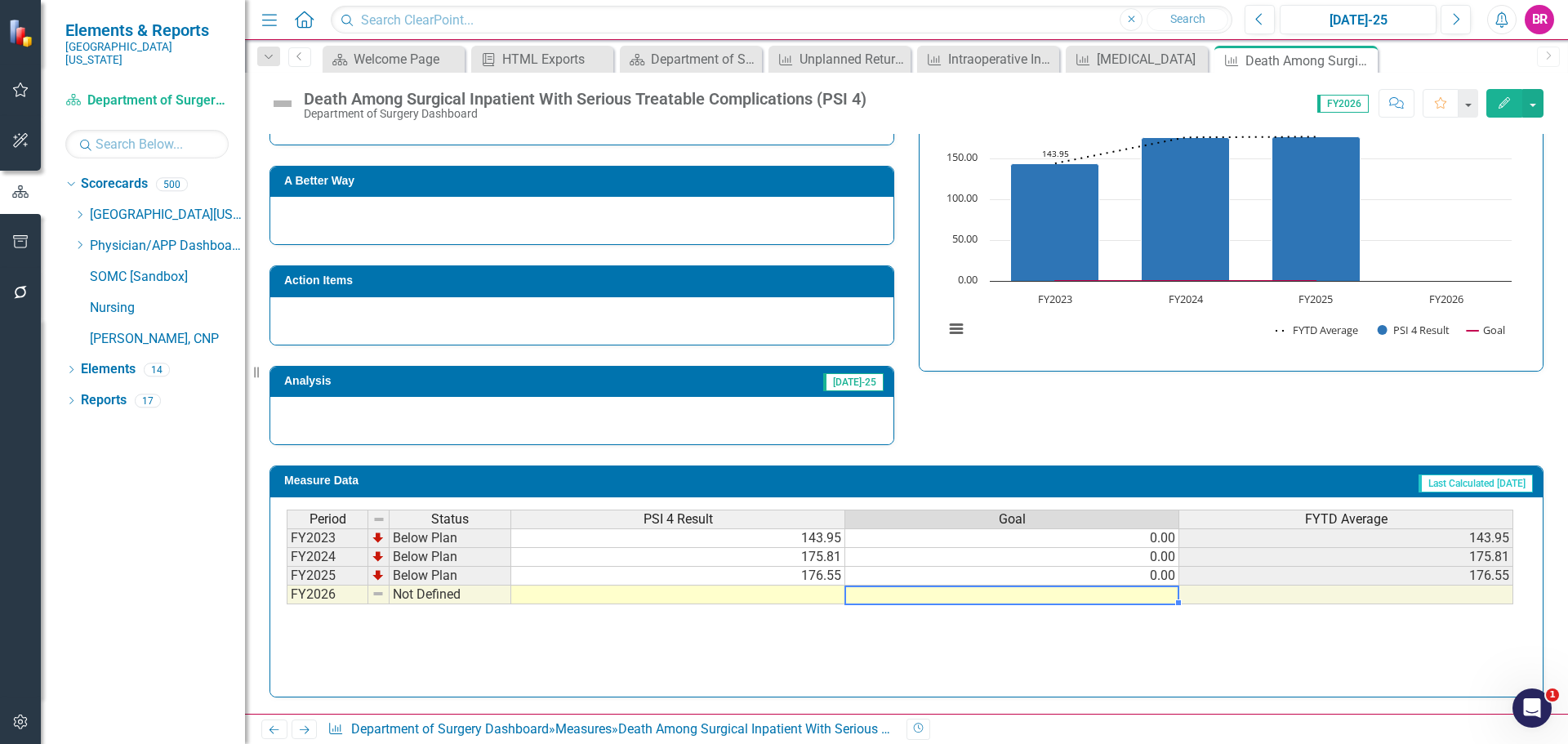
click at [1154, 600] on td at bounding box center [1012, 595] width 335 height 19
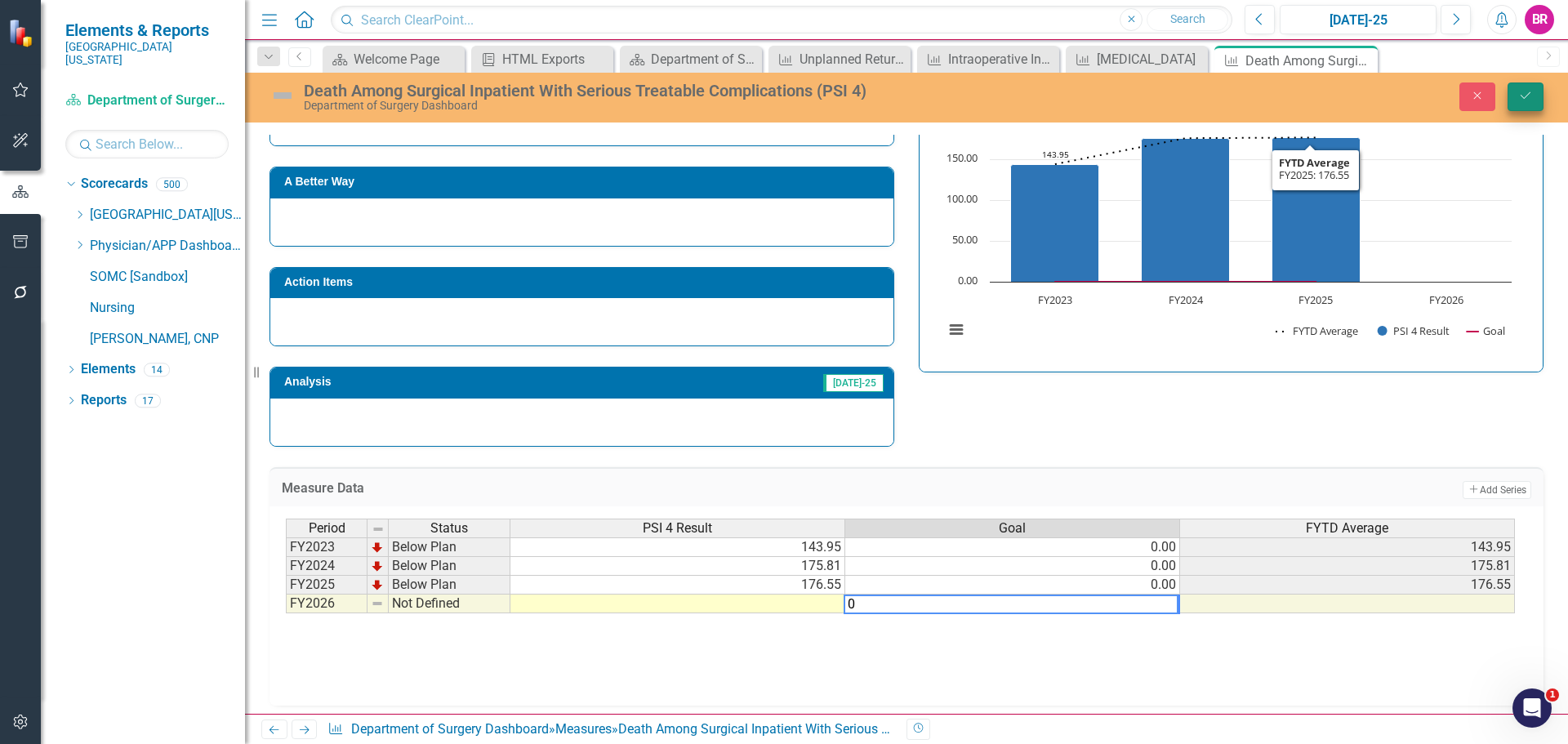
type textarea "0"
click at [1534, 96] on button "Save" at bounding box center [1525, 97] width 36 height 29
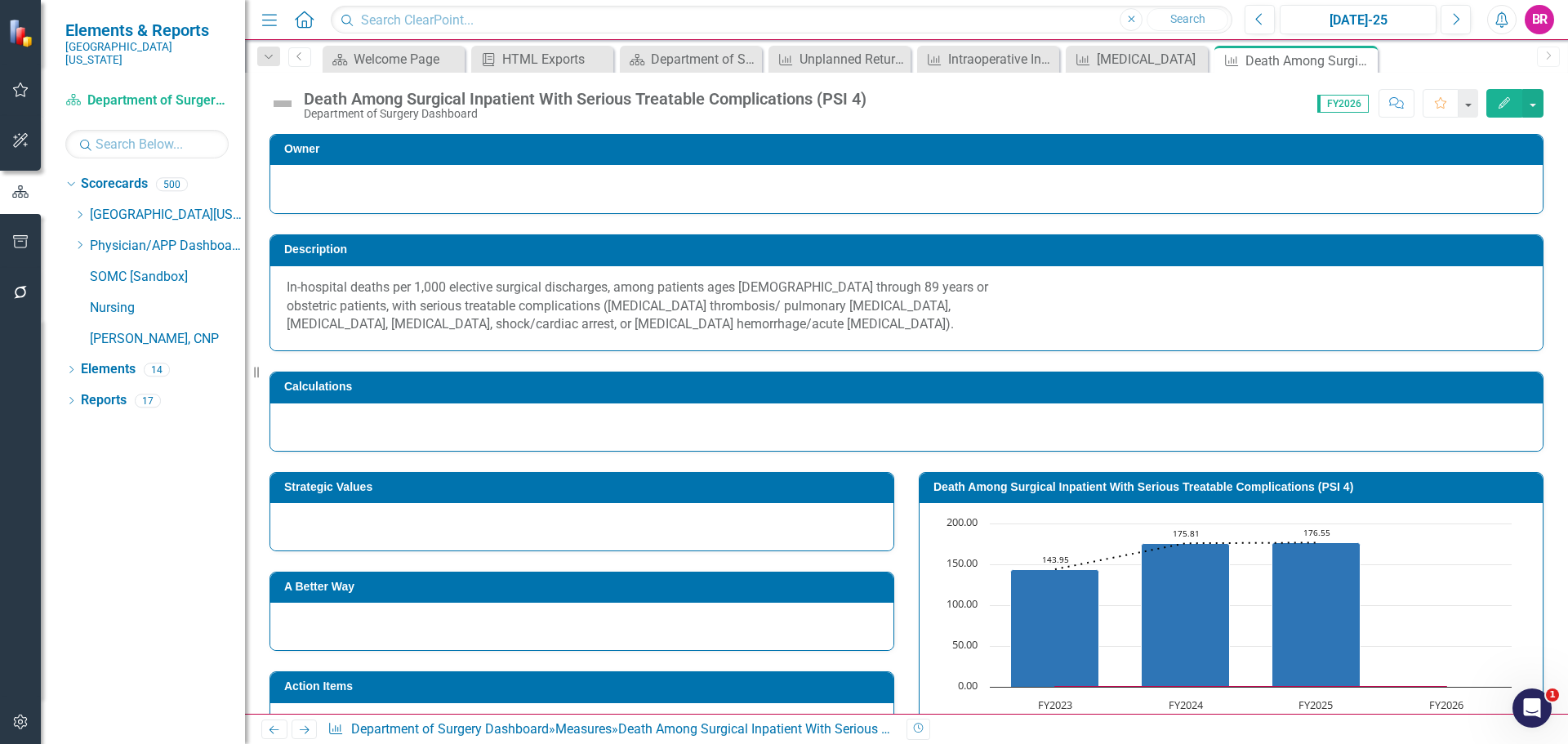
click at [306, 731] on icon at bounding box center [305, 730] width 10 height 8
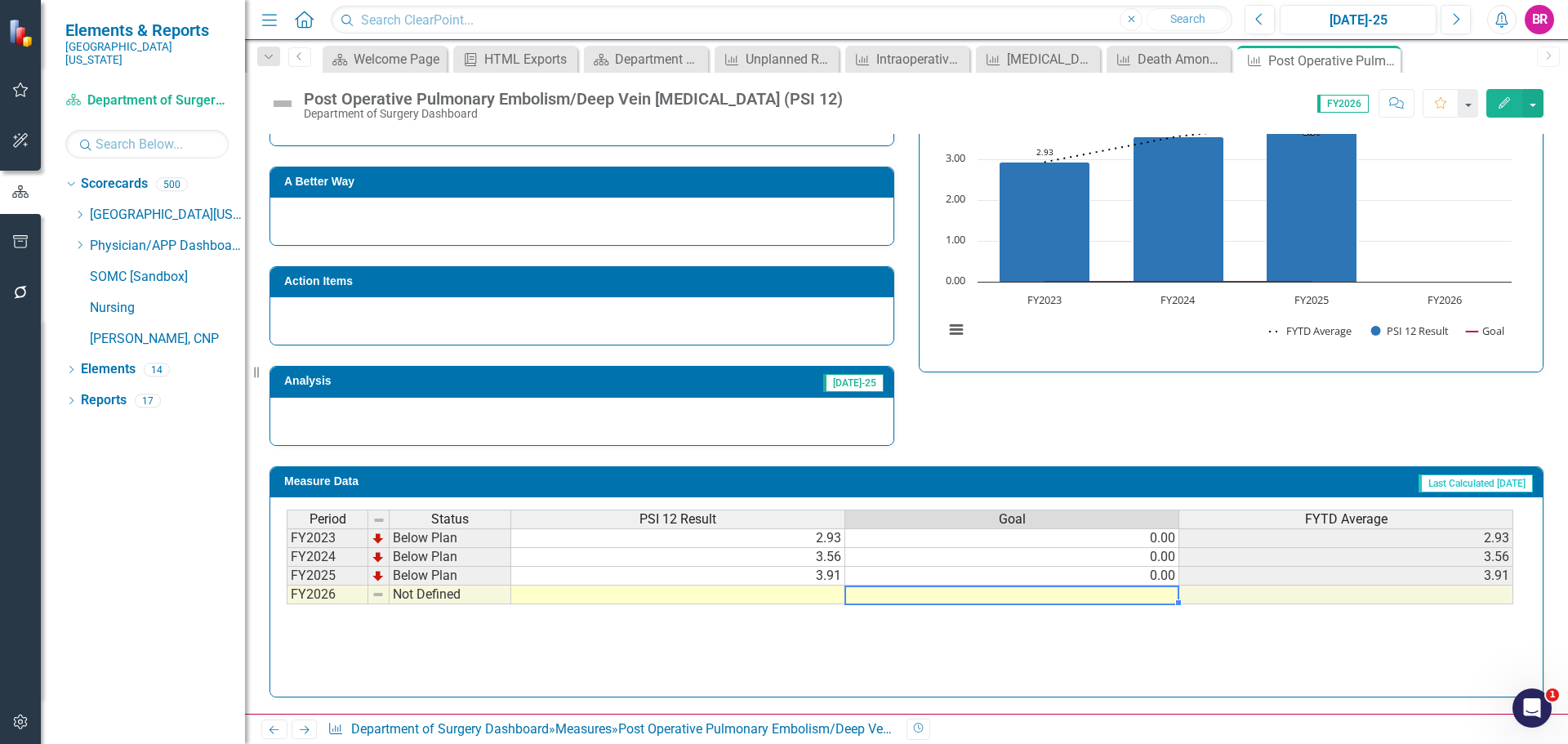
click at [1159, 594] on td at bounding box center [1012, 595] width 335 height 19
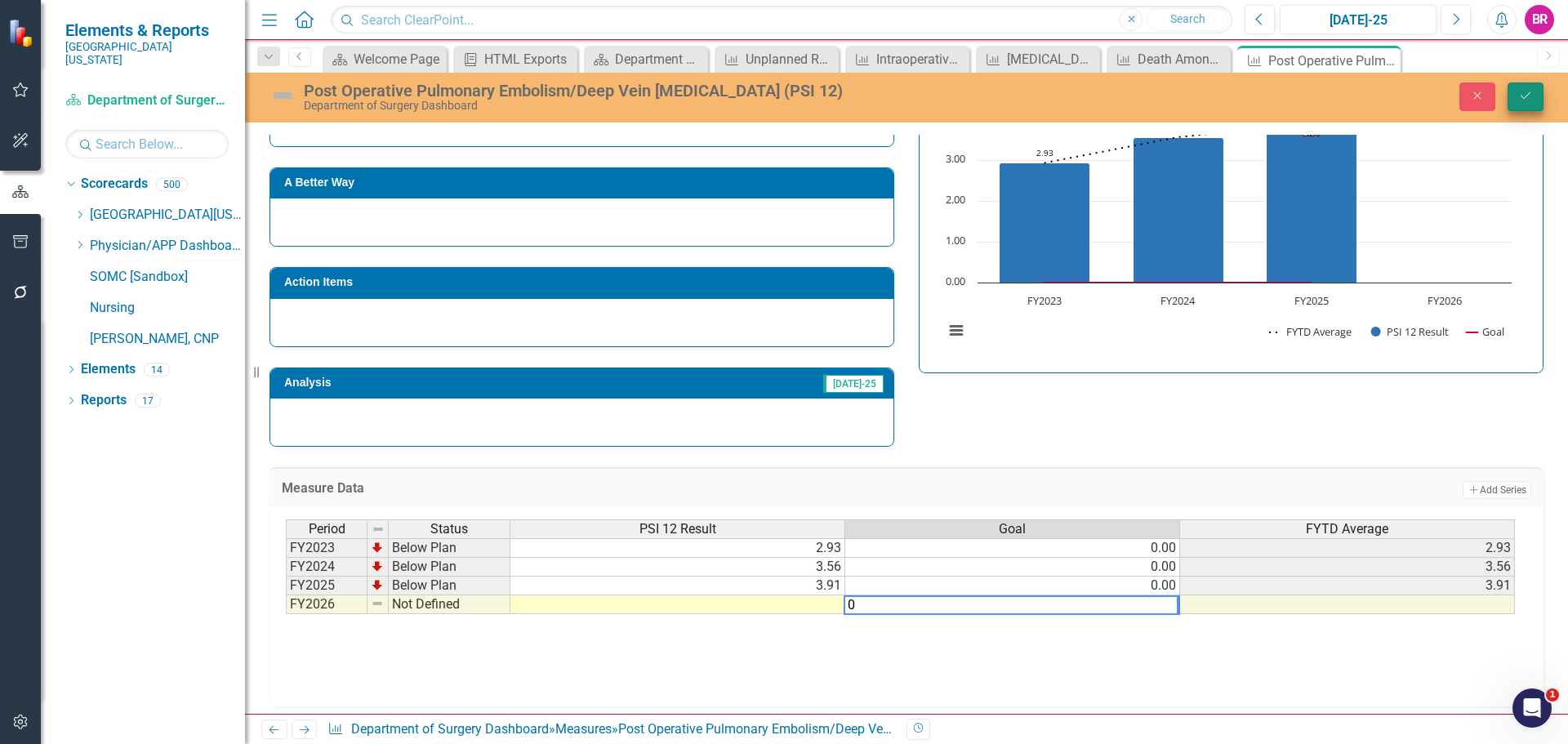
type textarea "0"
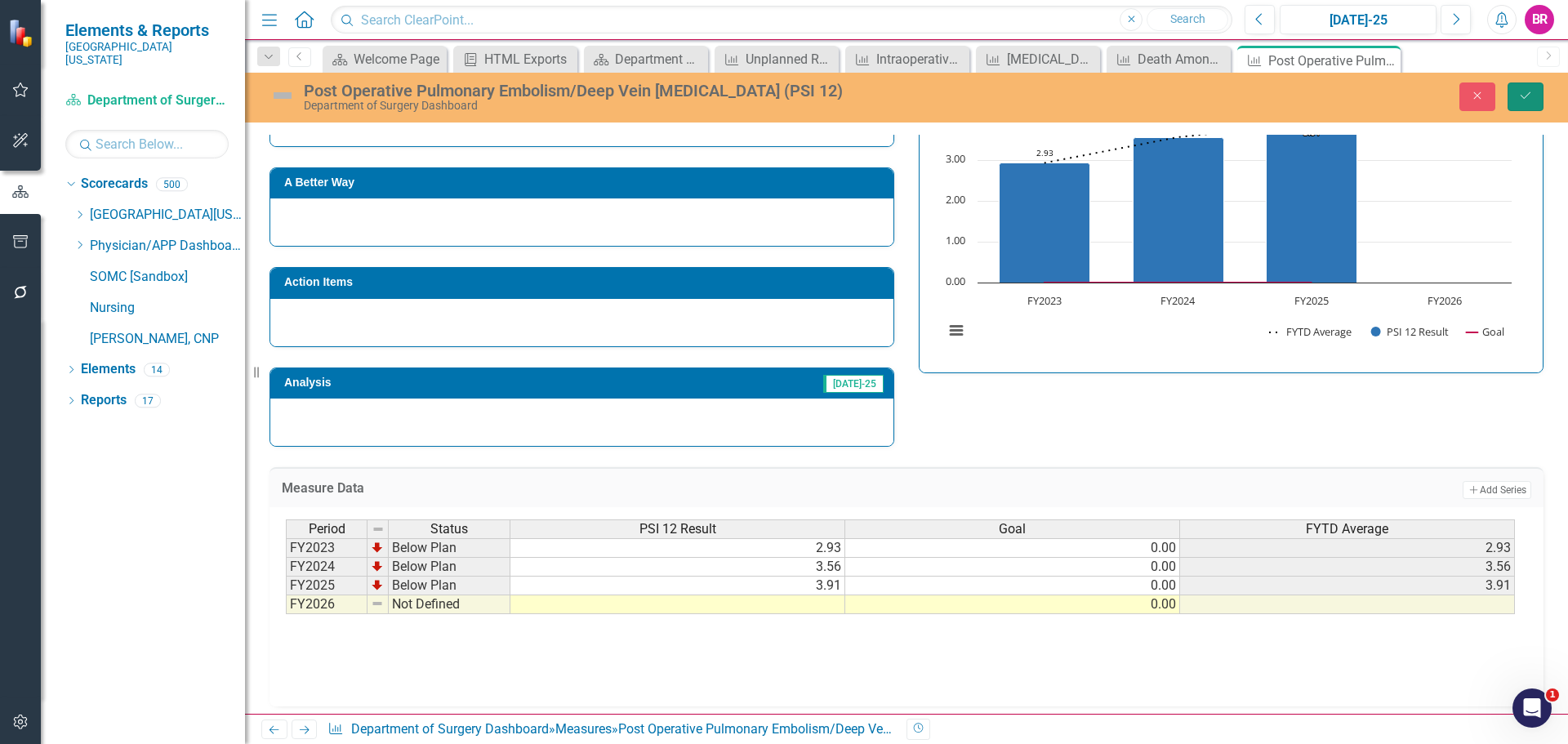
click at [1520, 86] on button "Save" at bounding box center [1525, 97] width 36 height 29
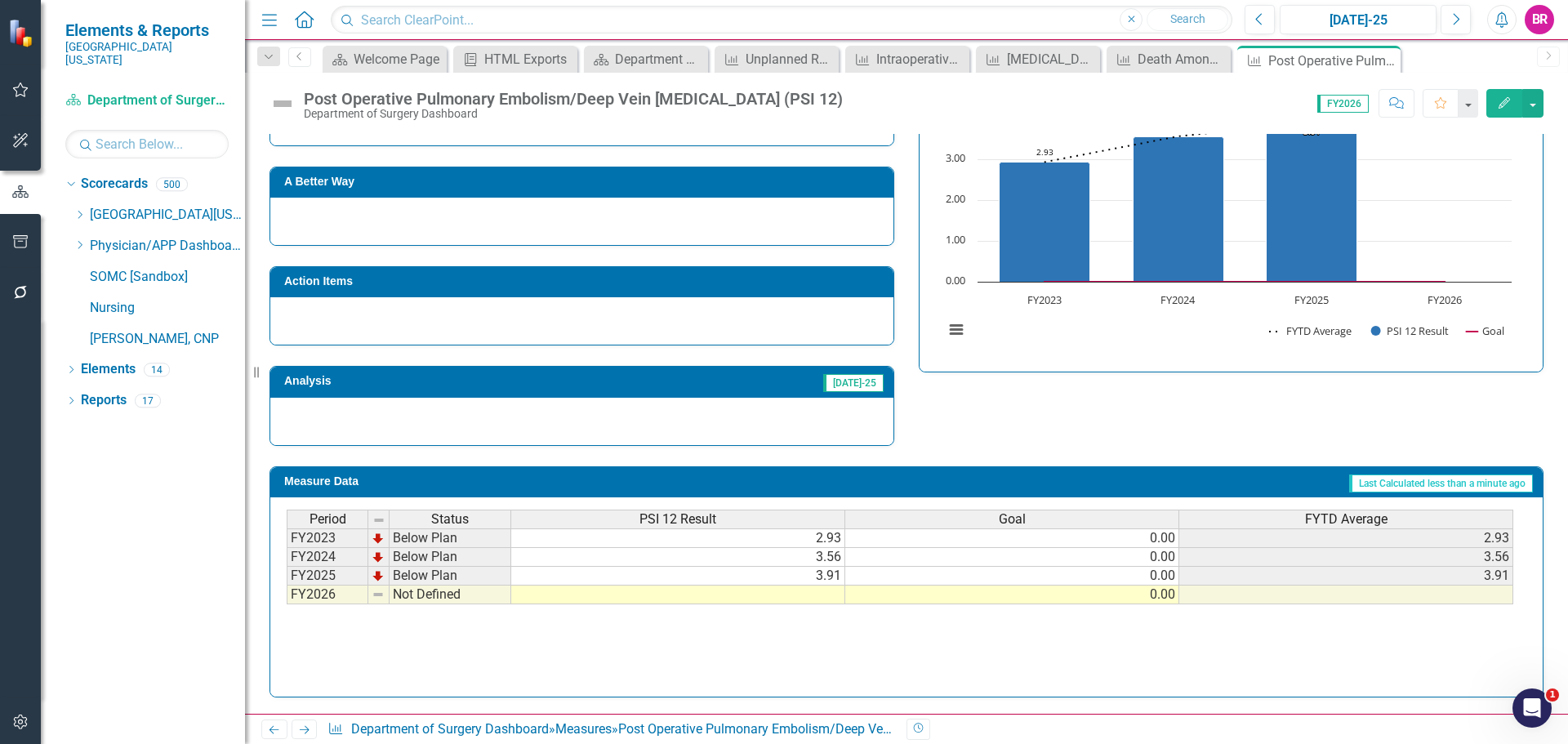
click at [305, 736] on link "Next" at bounding box center [304, 730] width 26 height 19
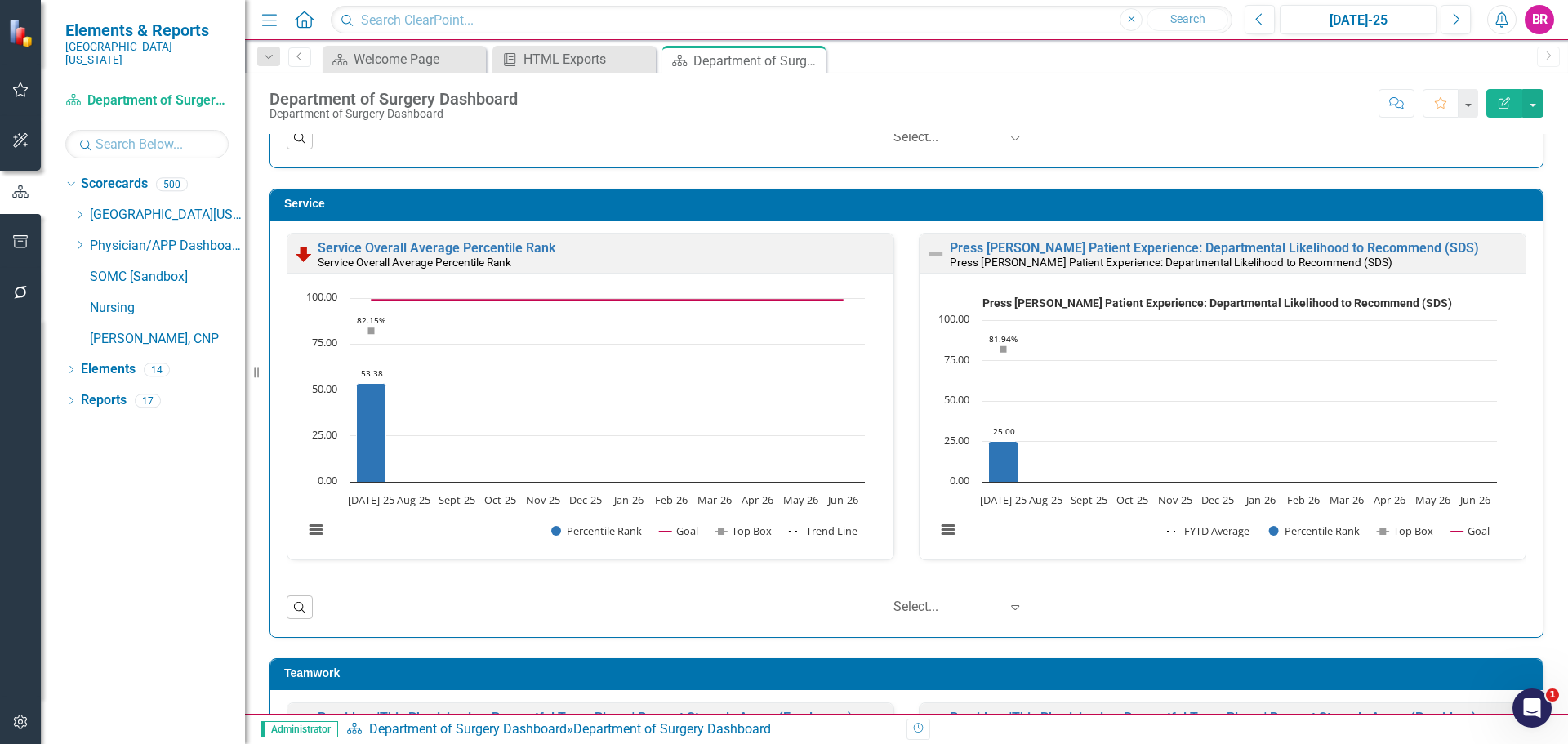
scroll to position [2287, 0]
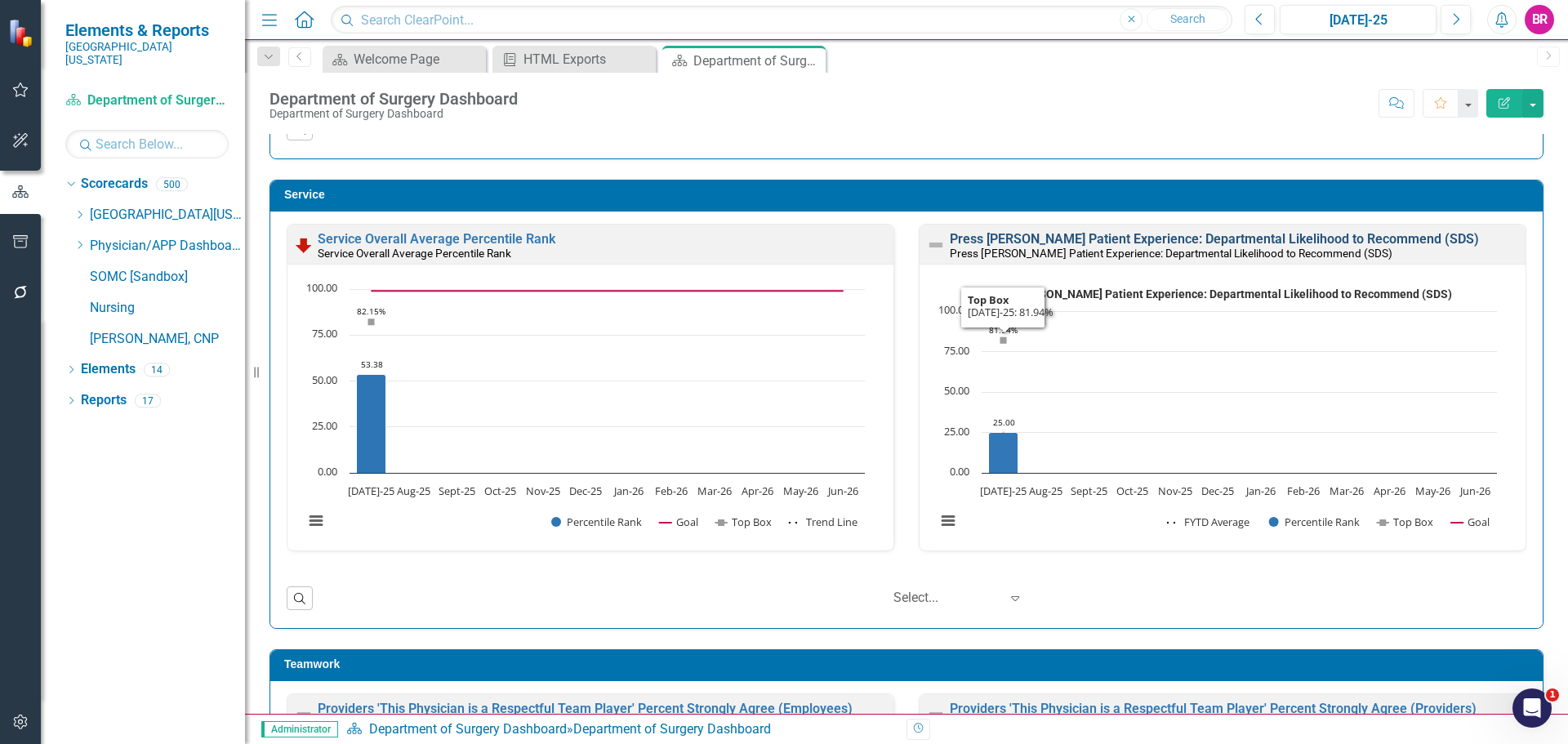
click at [1150, 244] on link "Press Ganey Patient Experience: Departmental Likelihood to Recommend (SDS)" at bounding box center [1214, 238] width 530 height 15
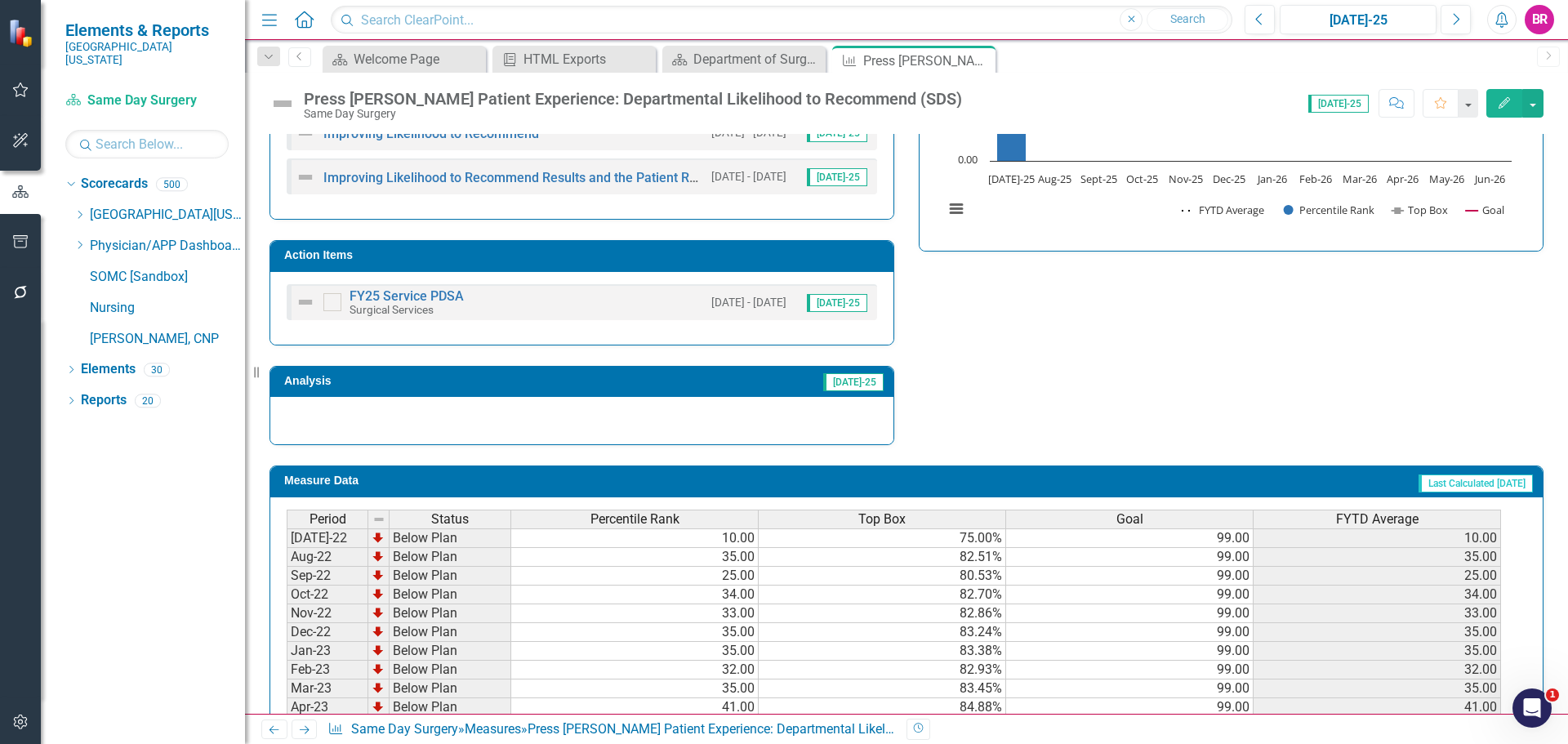
scroll to position [376, 0]
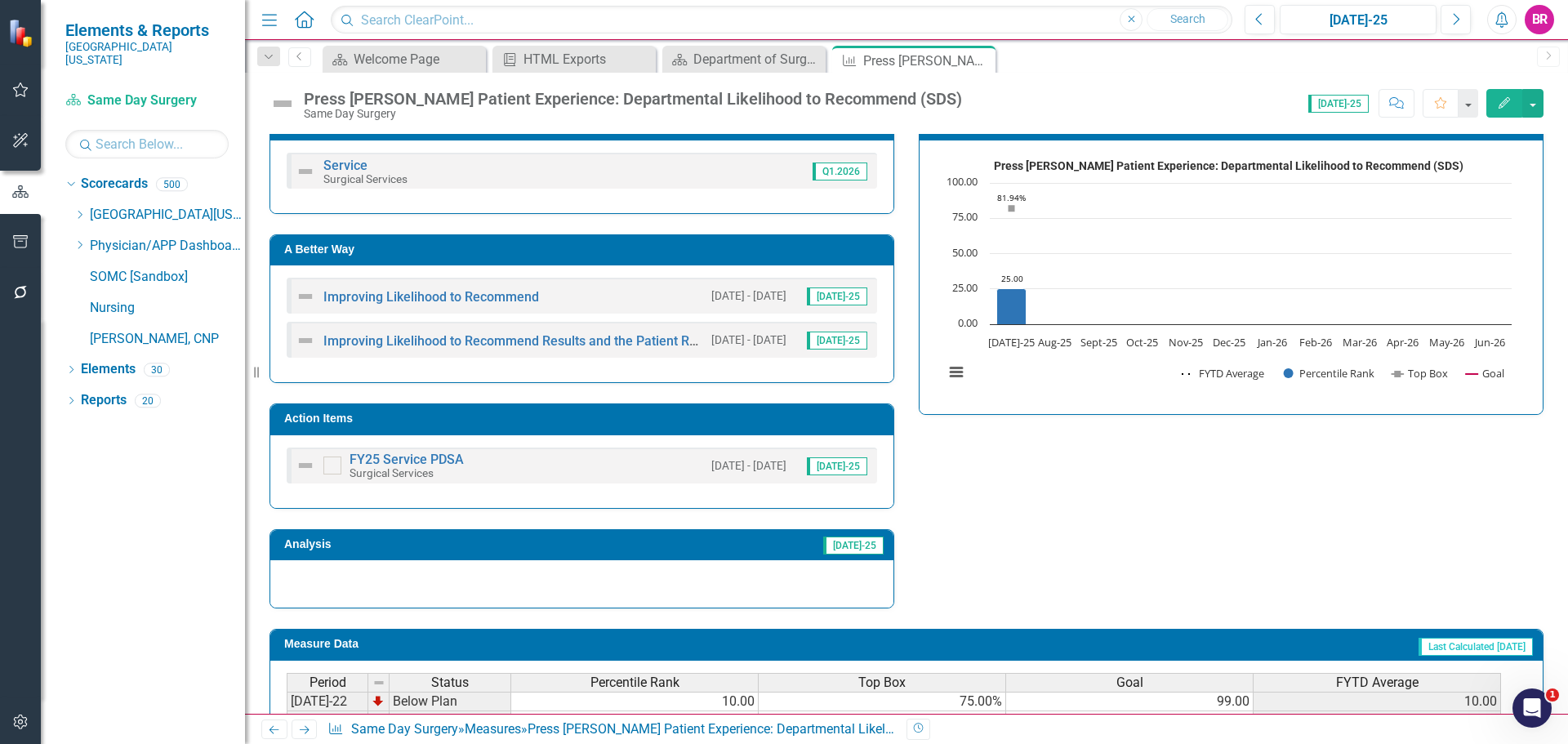
click at [684, 260] on td "A Better Way" at bounding box center [585, 251] width 601 height 24
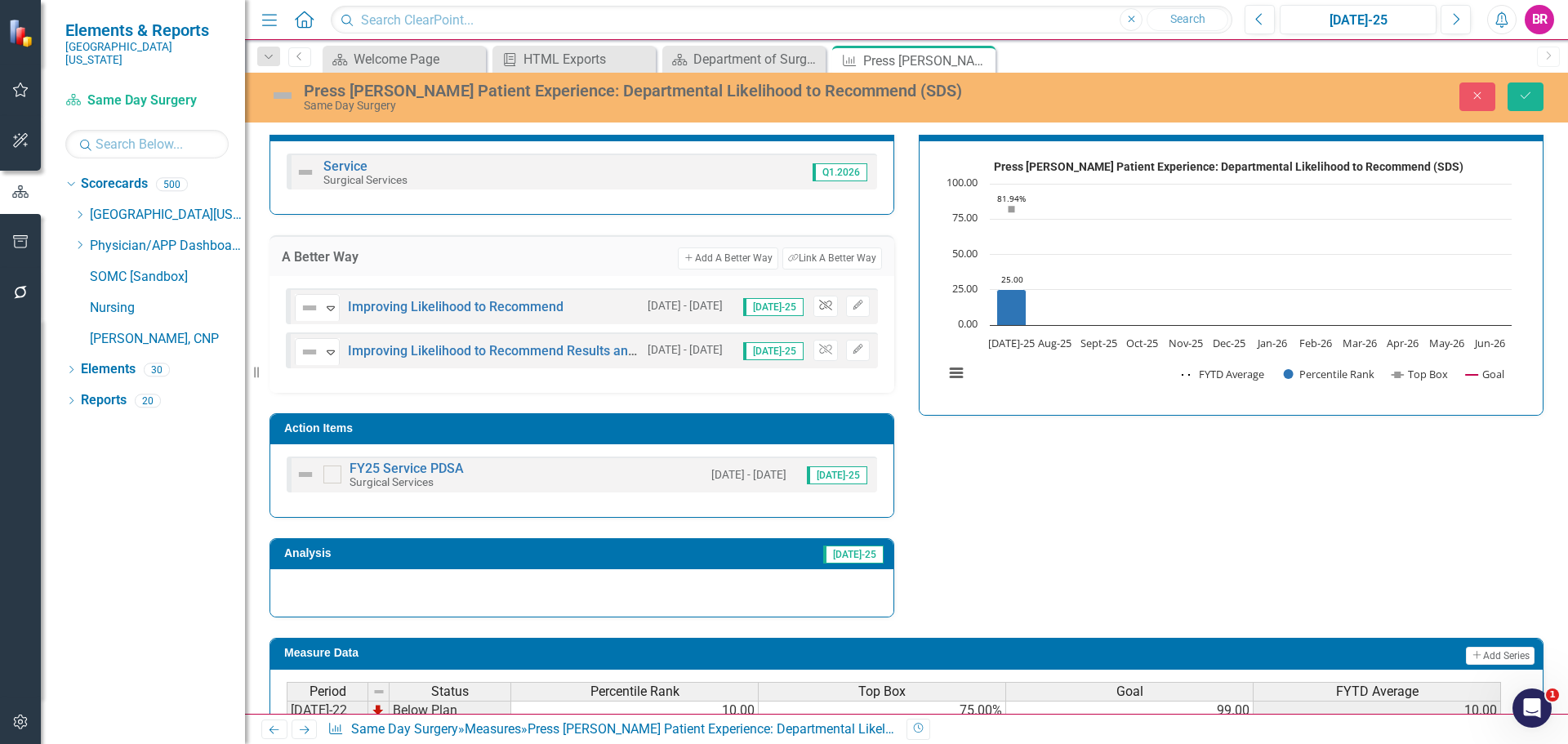
click at [819, 309] on icon "Unlink" at bounding box center [825, 306] width 12 height 10
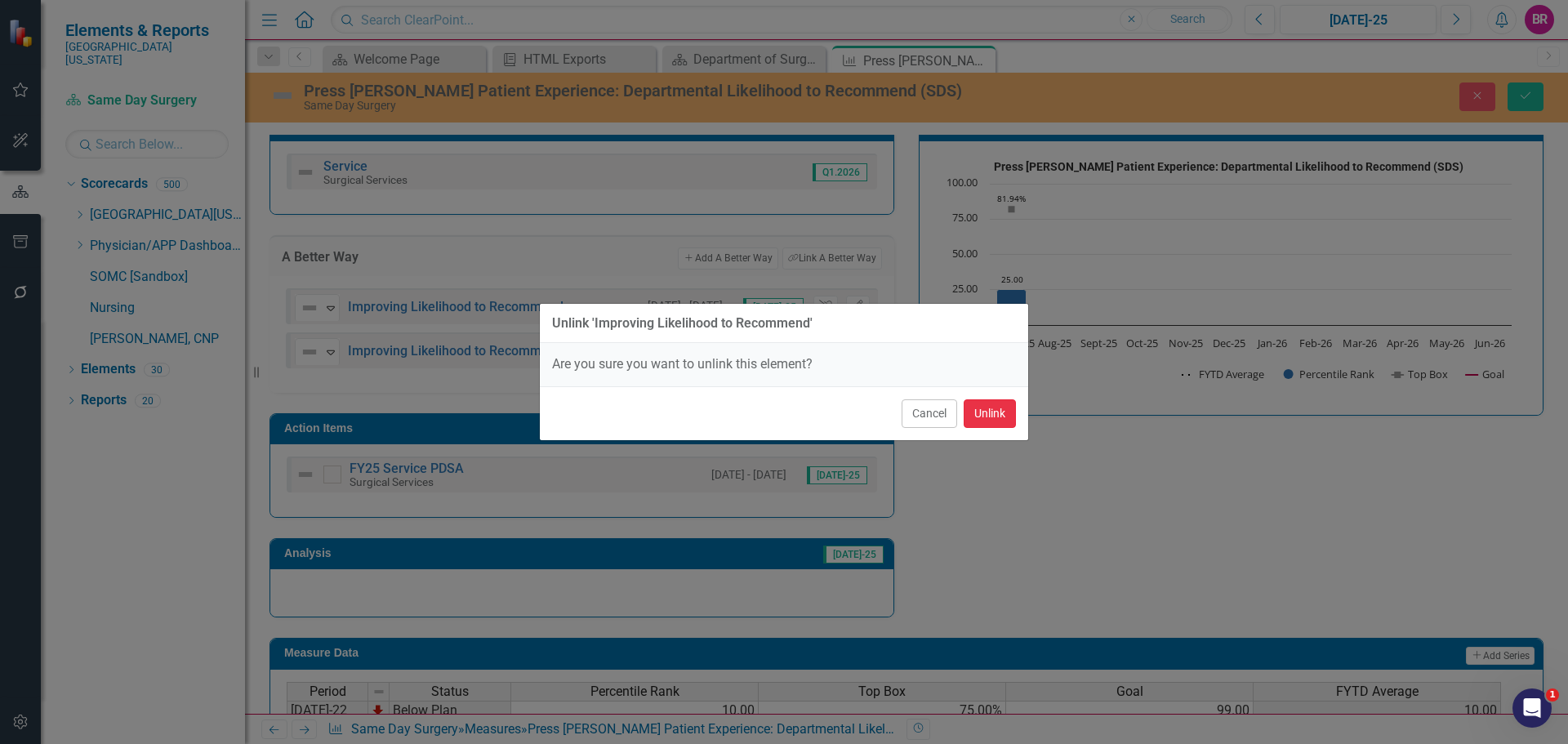
click at [986, 409] on button "Unlink" at bounding box center [990, 413] width 52 height 29
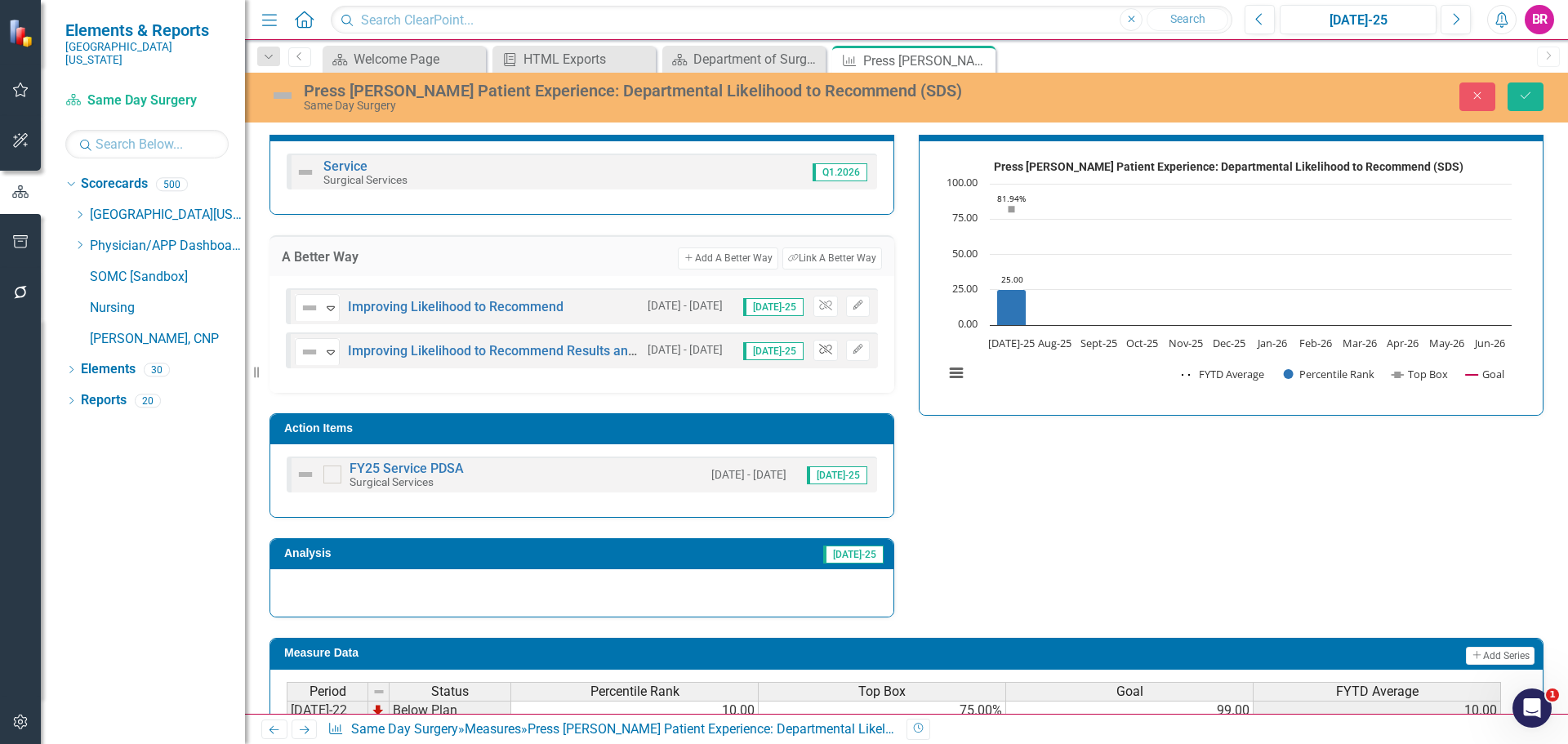
click at [823, 347] on icon "Unlink" at bounding box center [825, 350] width 12 height 10
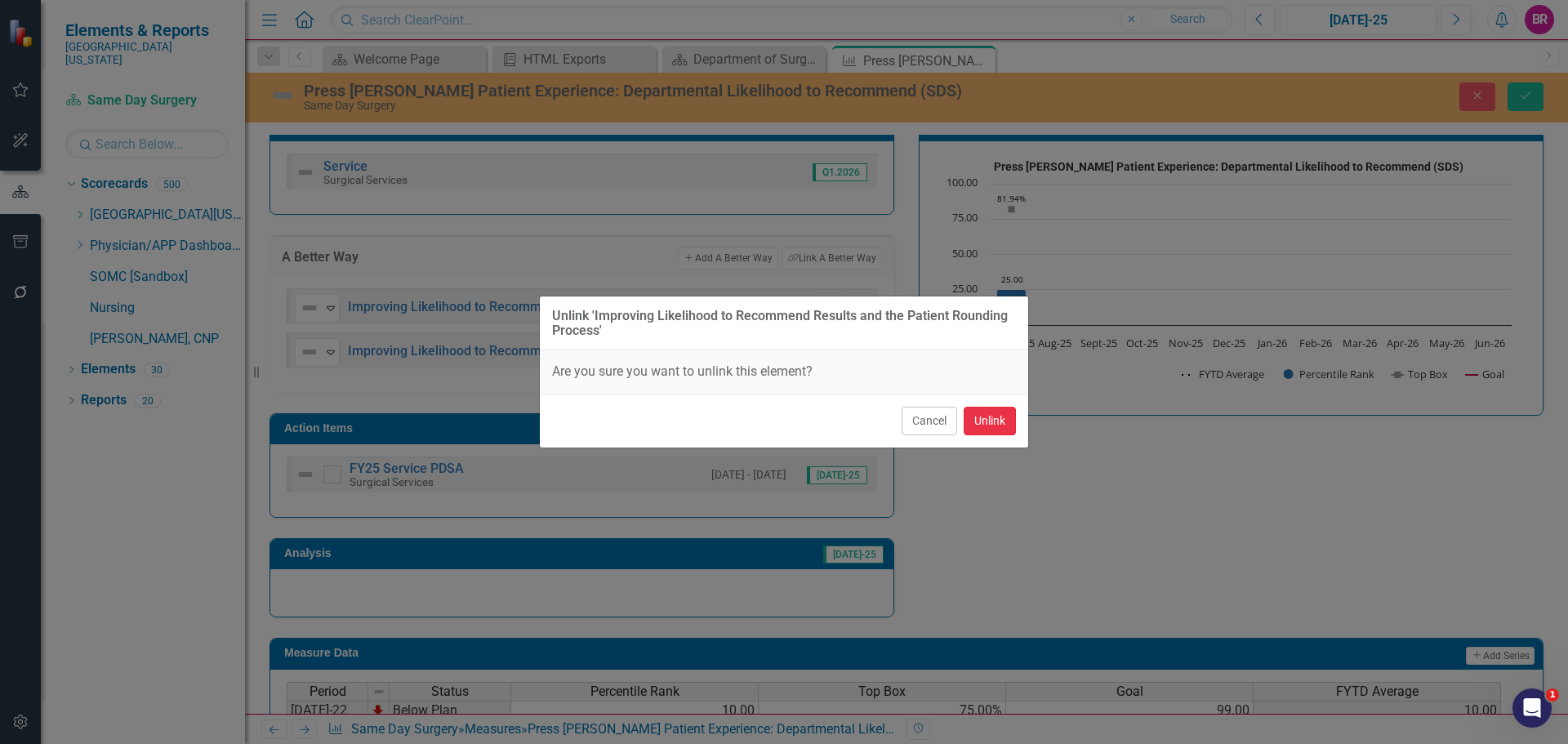
click at [989, 421] on button "Unlink" at bounding box center [990, 421] width 52 height 29
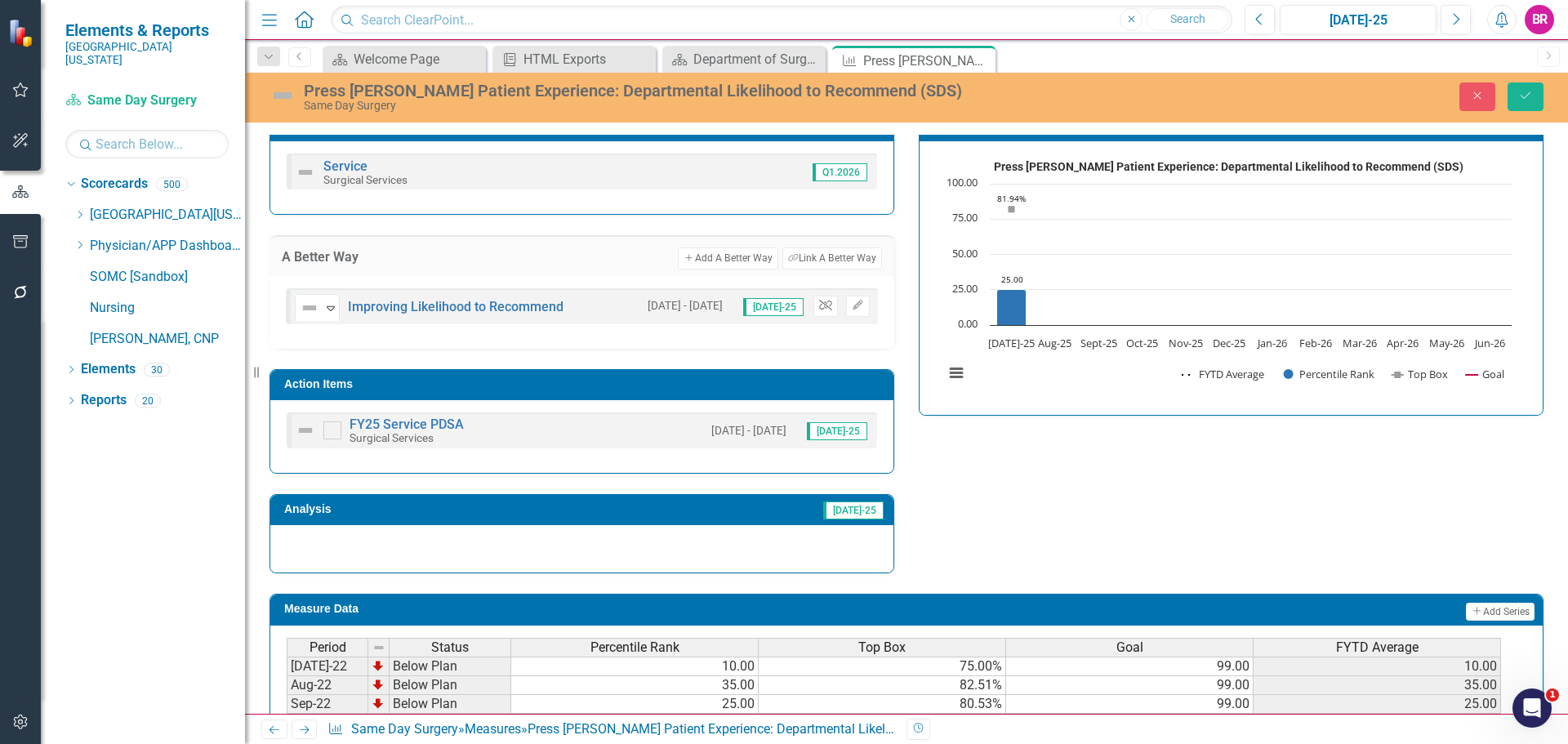
click at [826, 310] on icon "Unlink" at bounding box center [825, 306] width 12 height 10
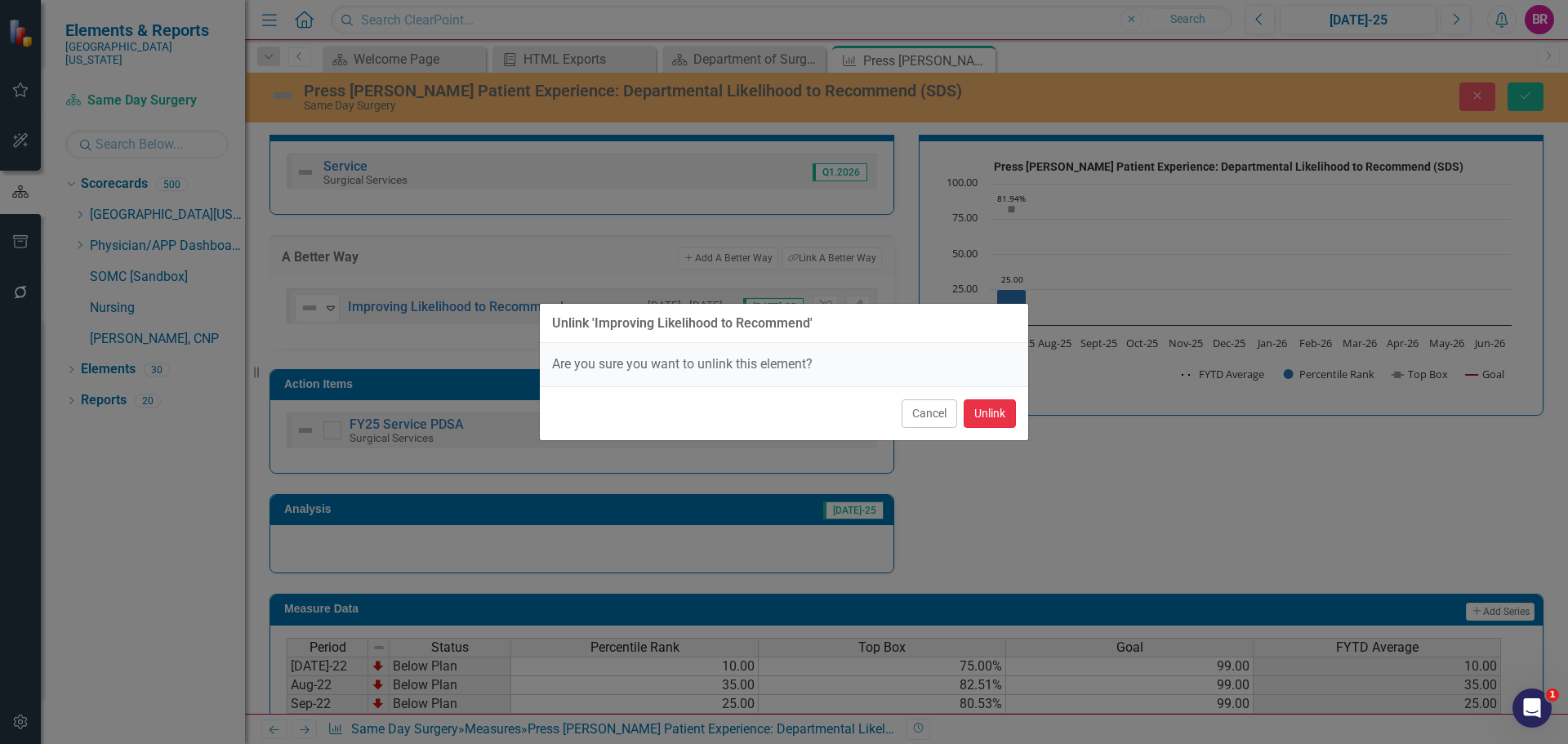
click at [975, 415] on button "Unlink" at bounding box center [990, 413] width 52 height 29
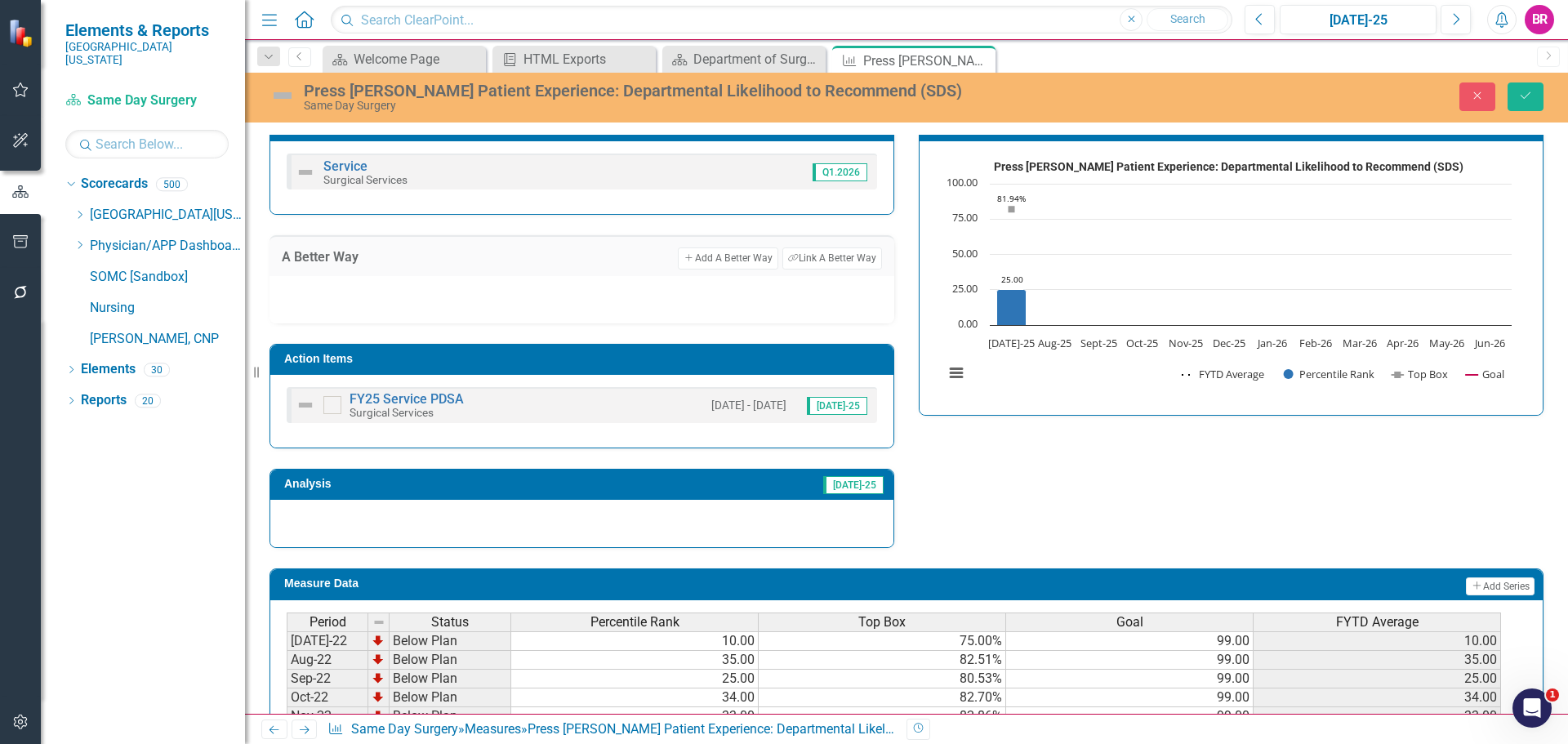
click at [675, 358] on h3 "Action Items" at bounding box center [585, 359] width 601 height 12
click at [676, 359] on h3 "Action Items" at bounding box center [585, 359] width 601 height 12
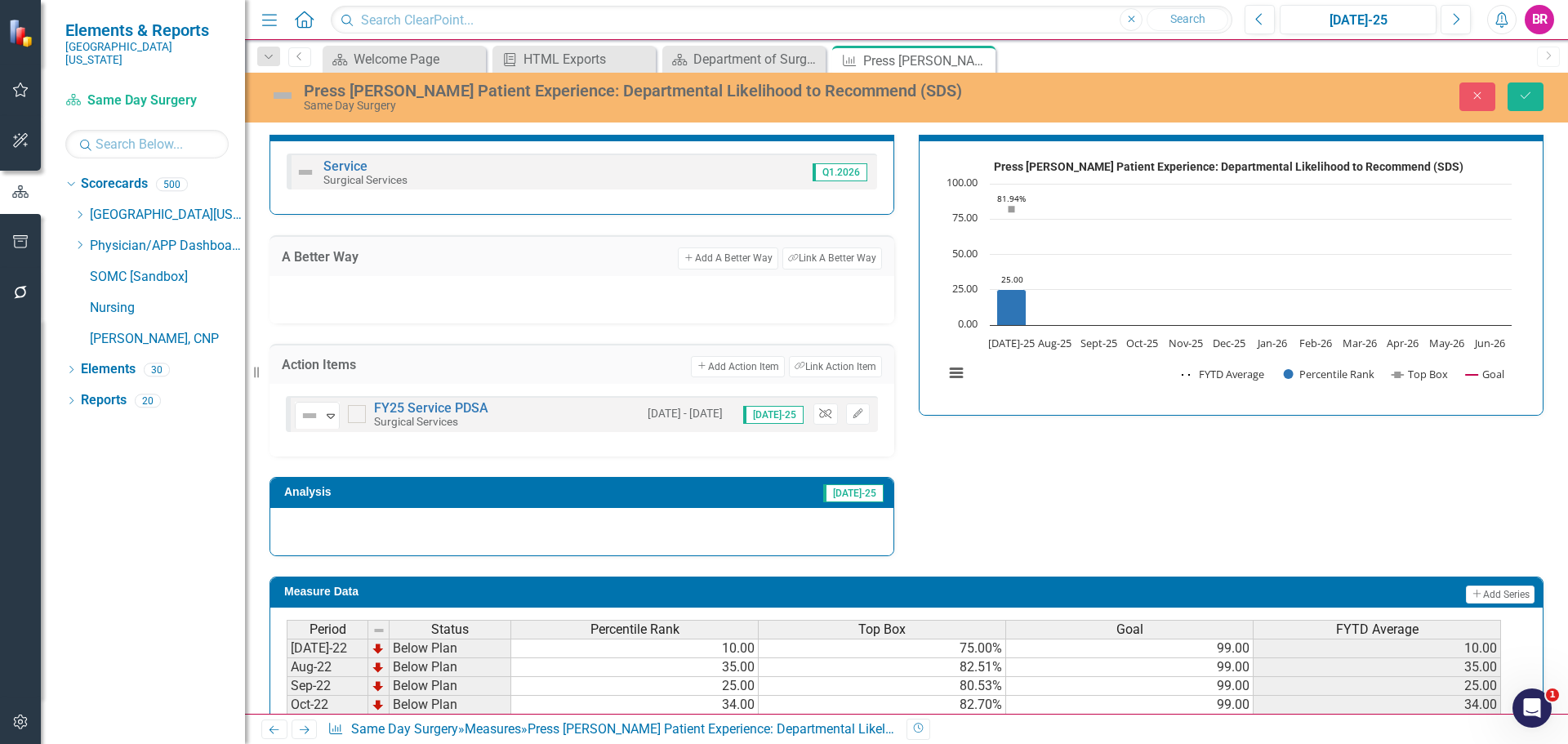
click at [819, 414] on icon "Unlink" at bounding box center [825, 414] width 12 height 10
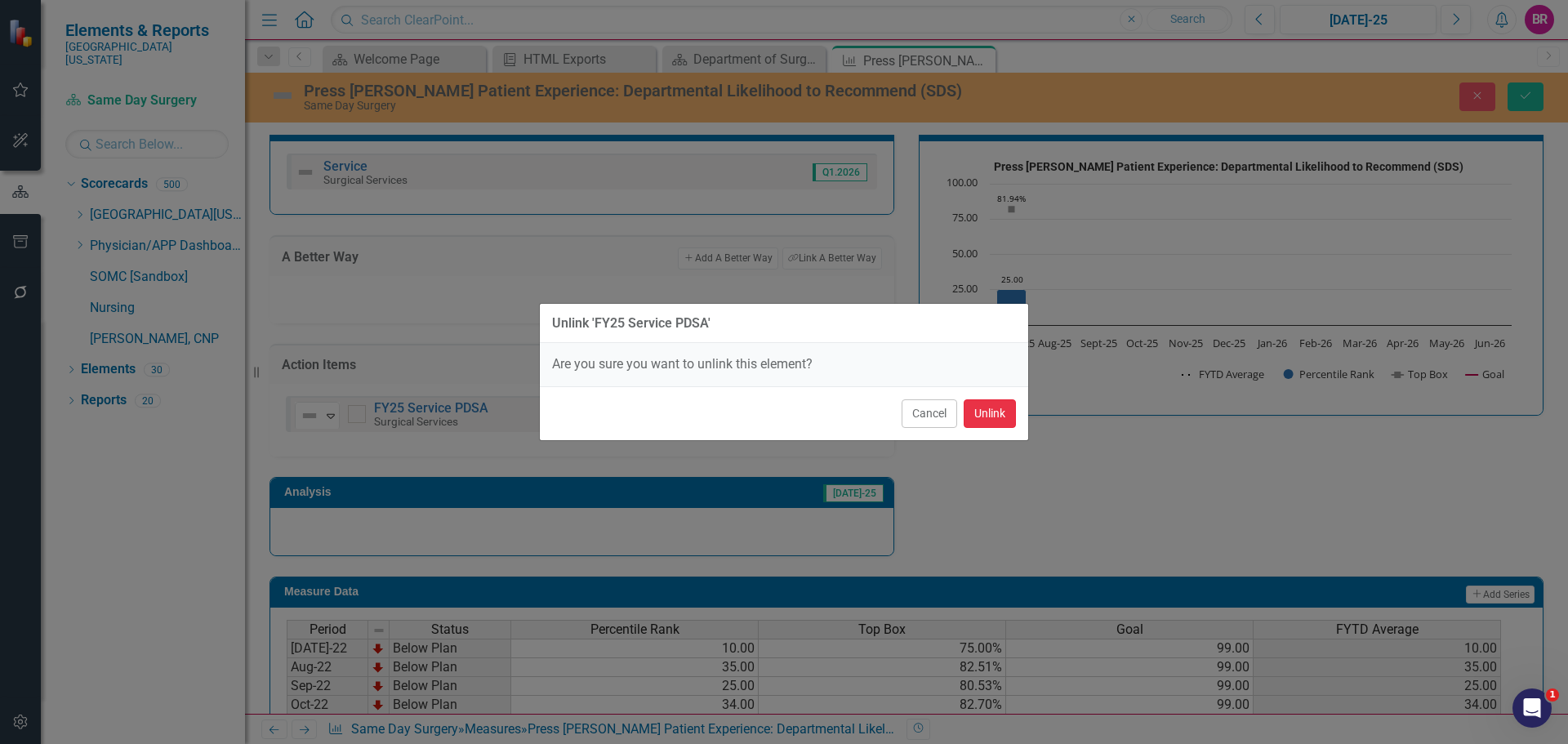
click at [986, 417] on button "Unlink" at bounding box center [990, 413] width 52 height 29
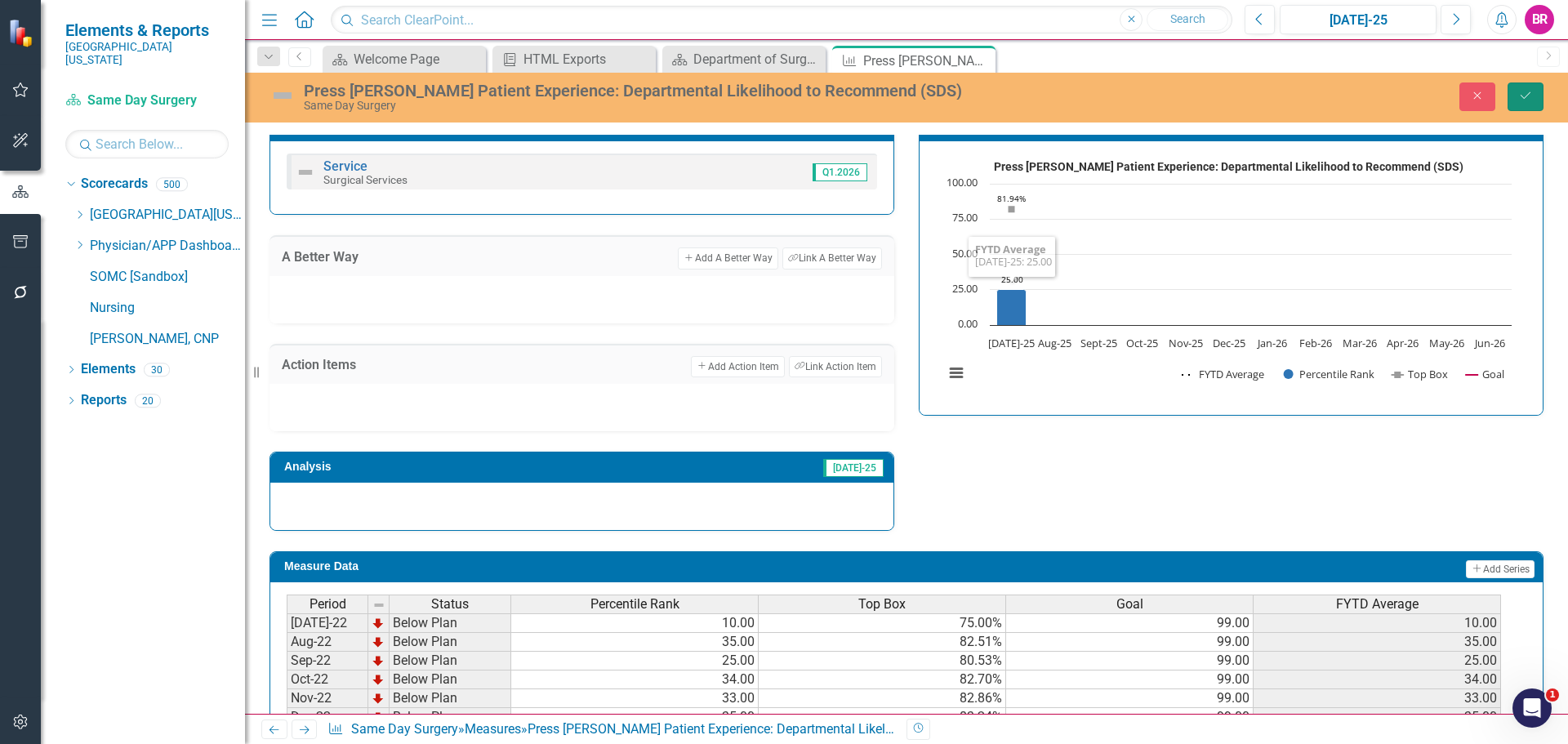
click at [1511, 103] on button "Save" at bounding box center [1525, 97] width 36 height 29
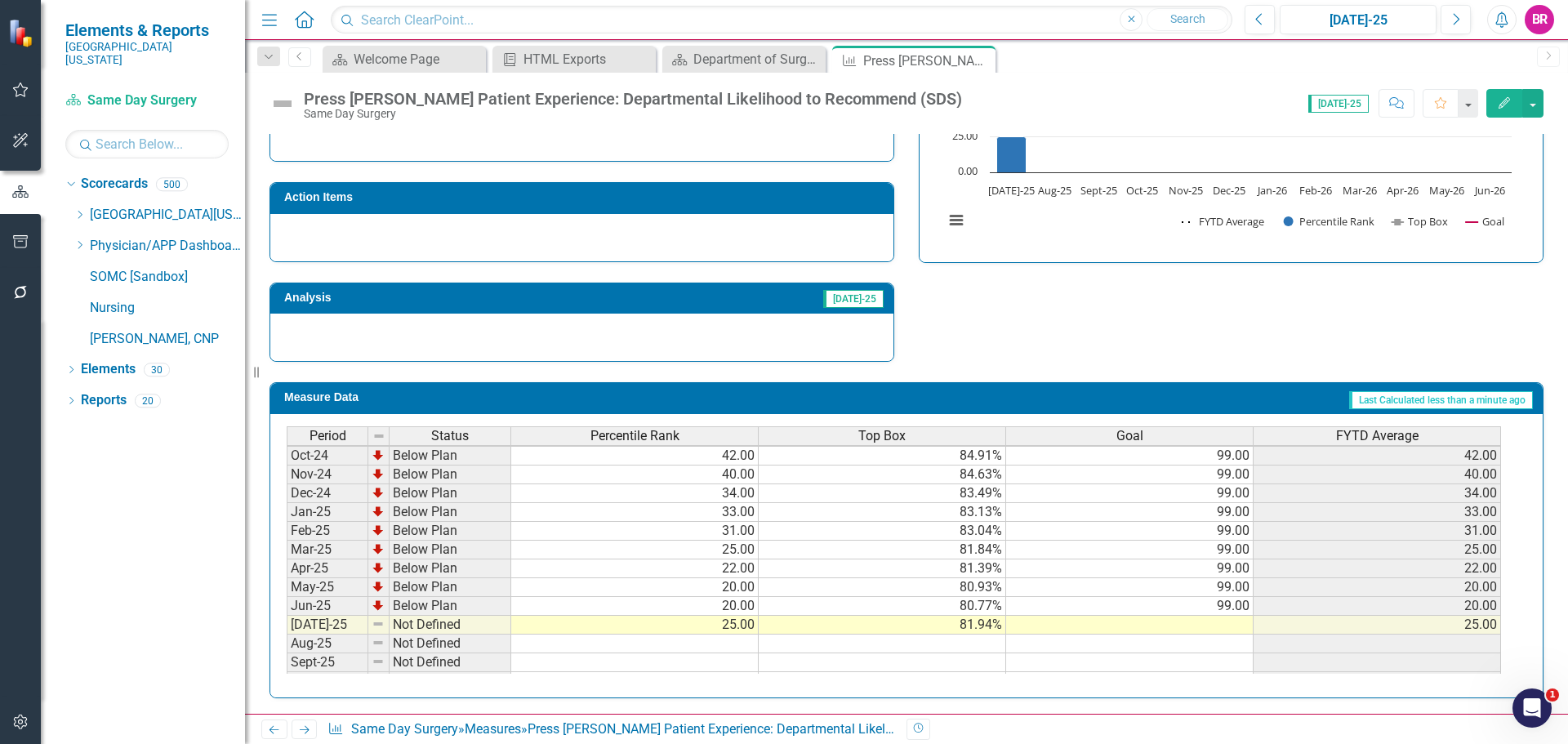
scroll to position [0, 0]
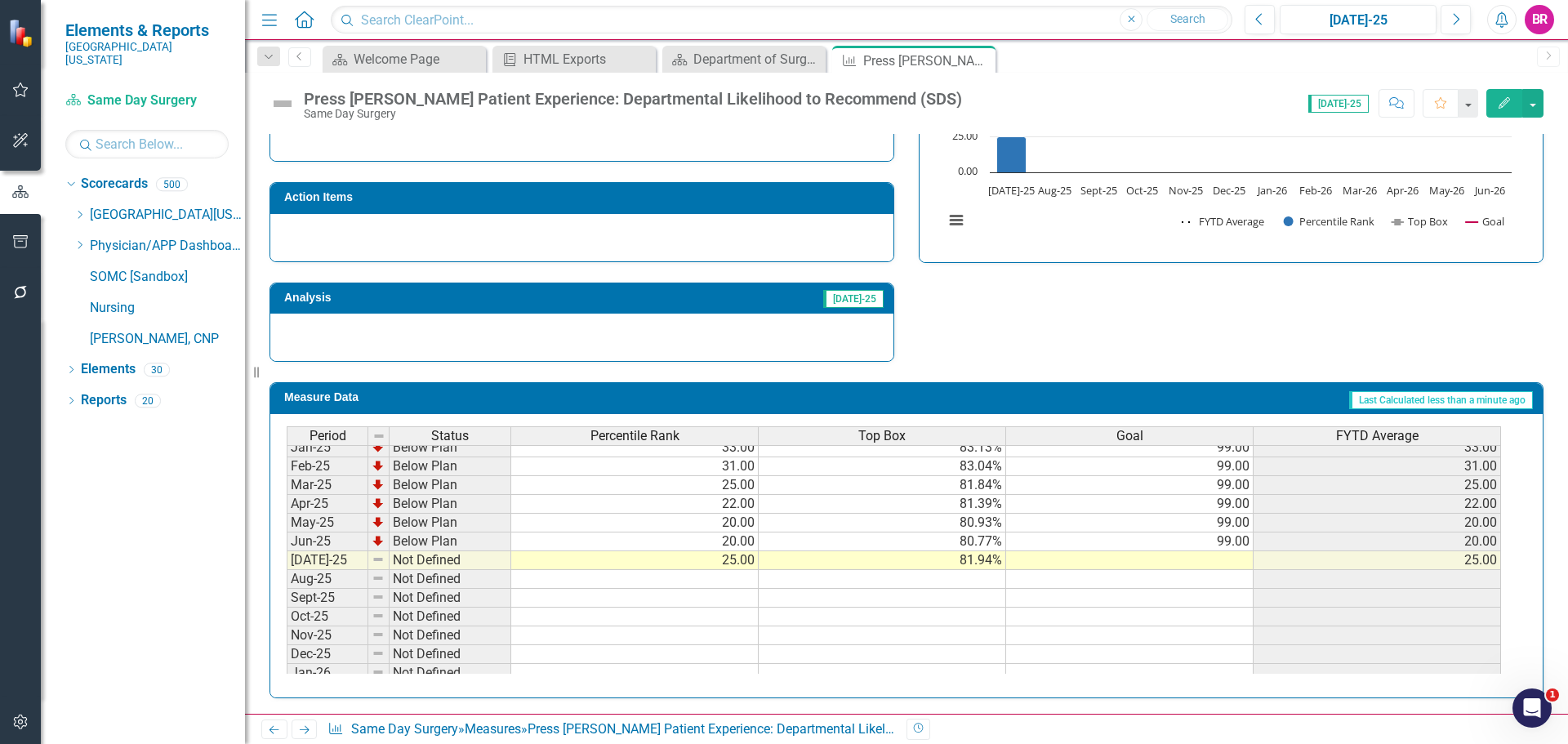
click at [1245, 545] on tbody "Dec-23 Below Plan 59.00 87.72% 99.00 59.00 Jan-24 Below Plan 62.00 88.08% 99.00…" at bounding box center [893, 484] width 1214 height 583
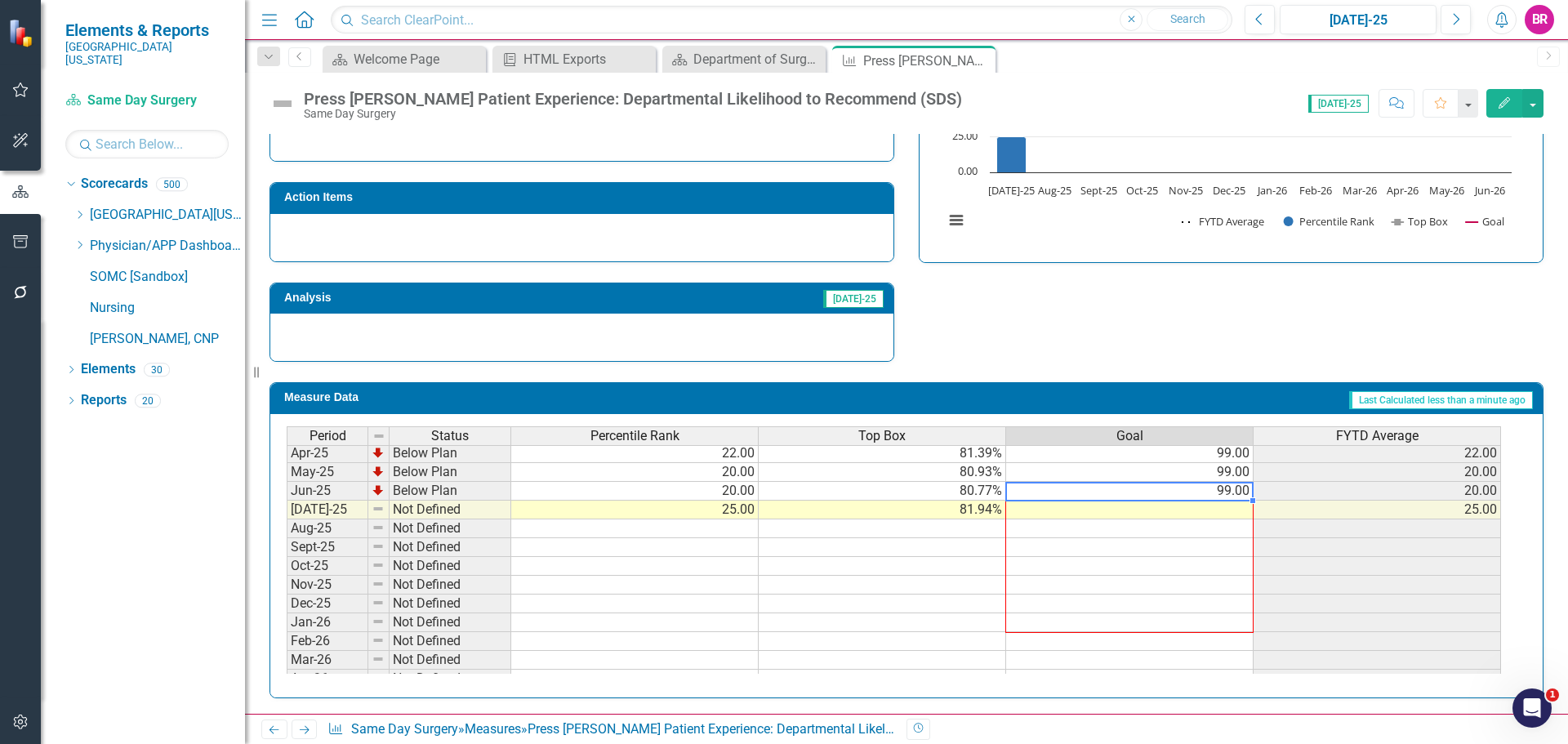
scroll to position [676, 0]
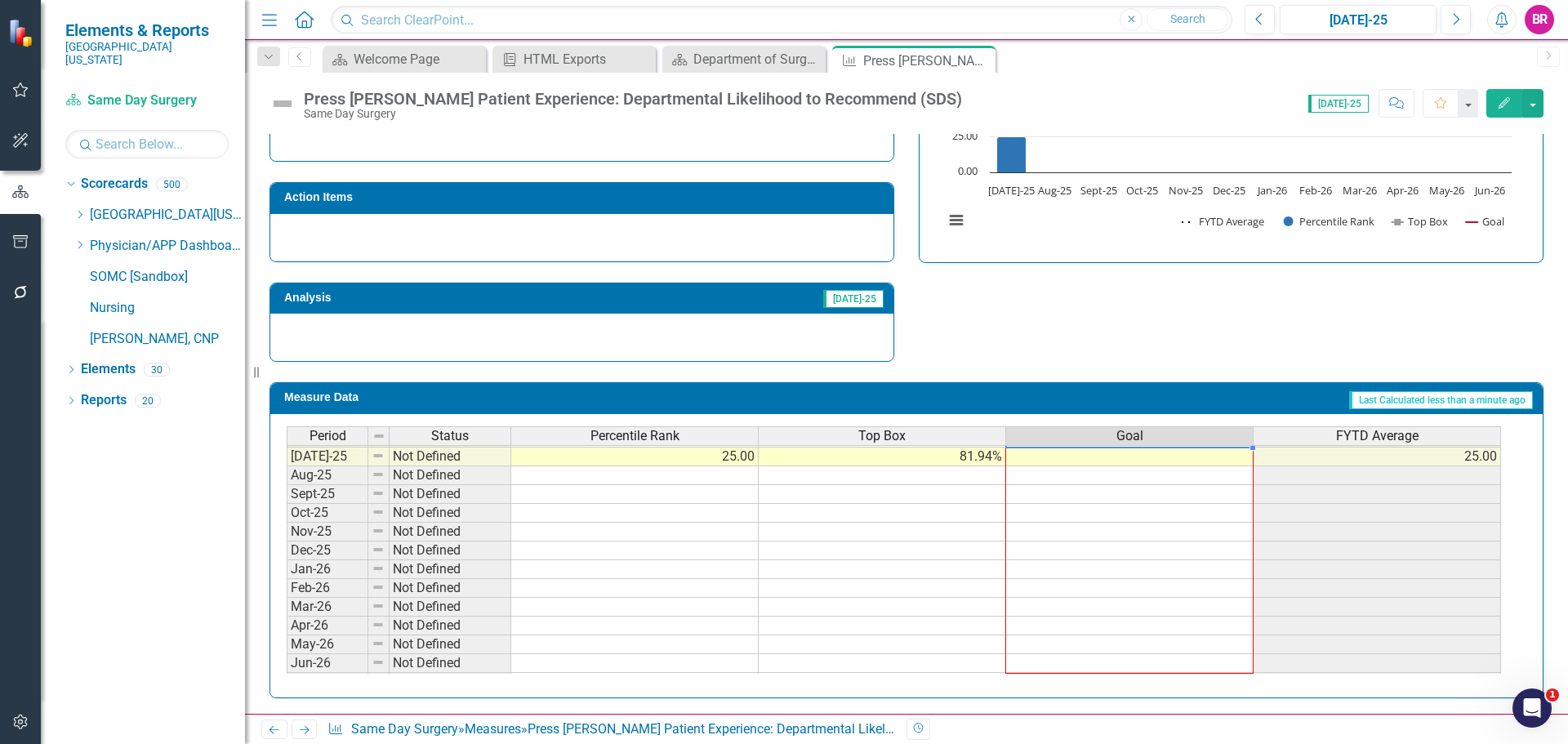
drag, startPoint x: 1252, startPoint y: 552, endPoint x: 1241, endPoint y: 664, distance: 112.5
click at [286, 664] on div "Period Status Percentile Rank Top Box Goal FYTD Average Jun-24 Below Plan 55.00…" at bounding box center [286, 436] width 0 height 508
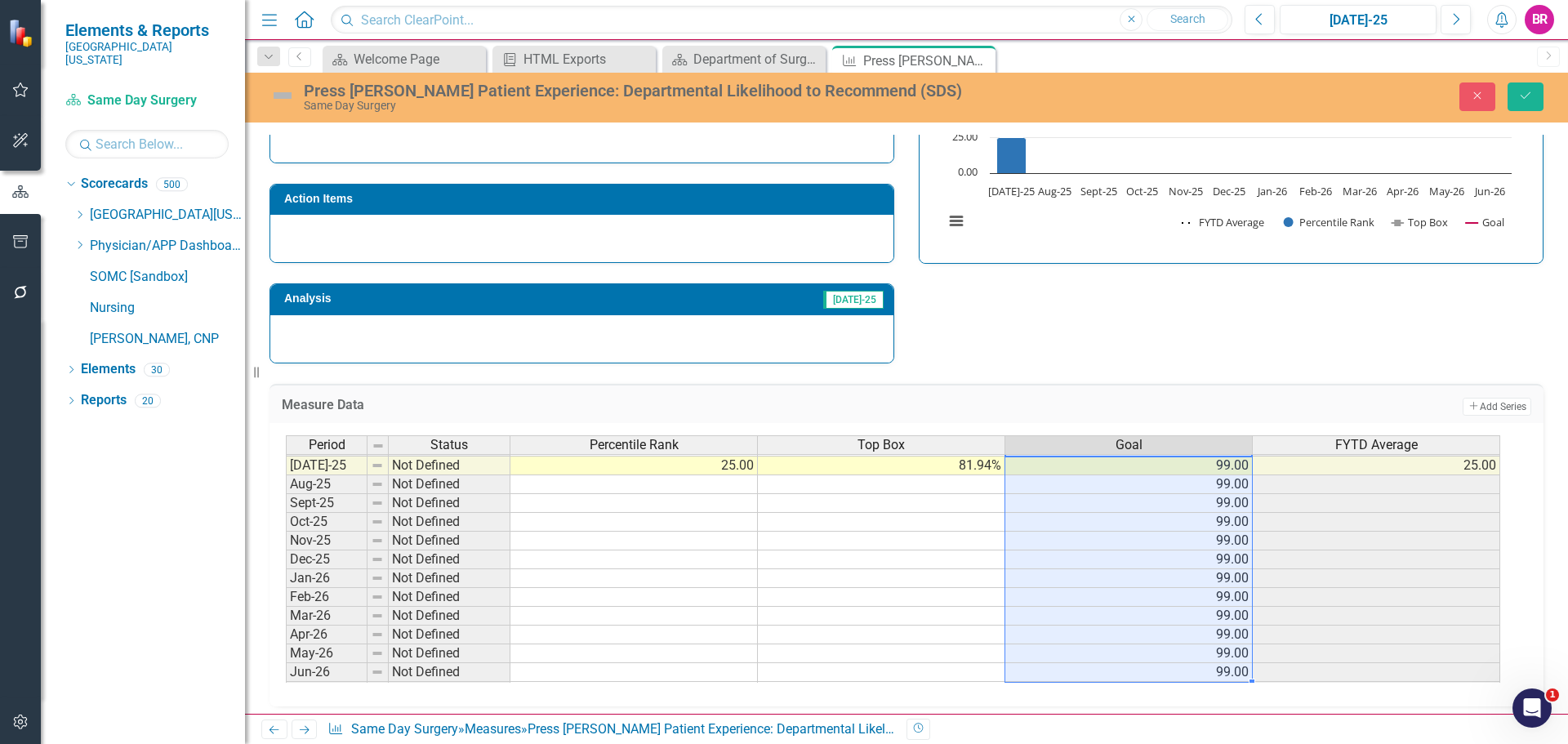
type textarea "99"
drag, startPoint x: 1176, startPoint y: 343, endPoint x: 1186, endPoint y: 340, distance: 10.4
click at [1176, 345] on div "Strategic Values Service Surgical Services Q1.2026 A Better Way Action Items An…" at bounding box center [907, 150] width 1299 height 426
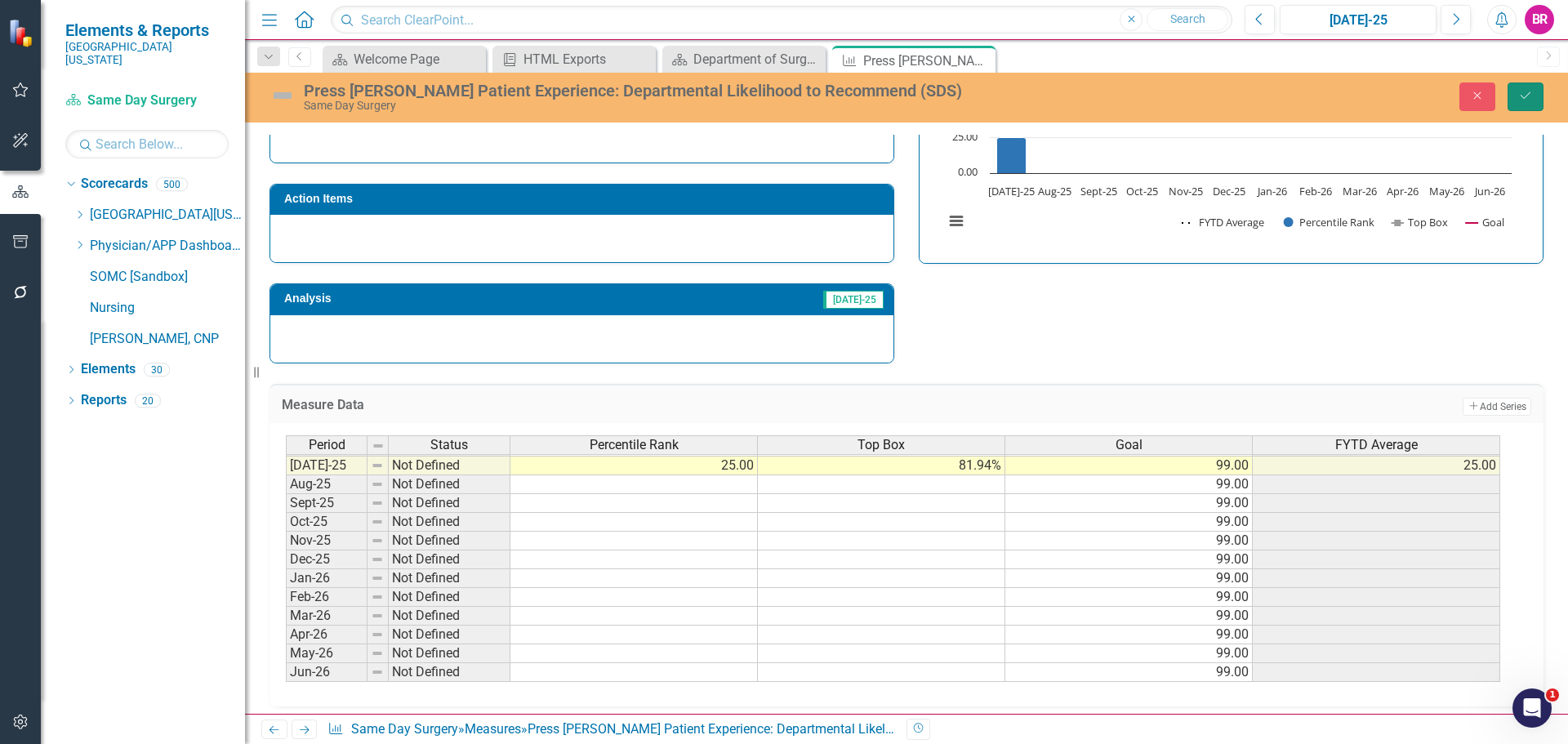
click at [1530, 90] on icon "Save" at bounding box center [1525, 95] width 14 height 12
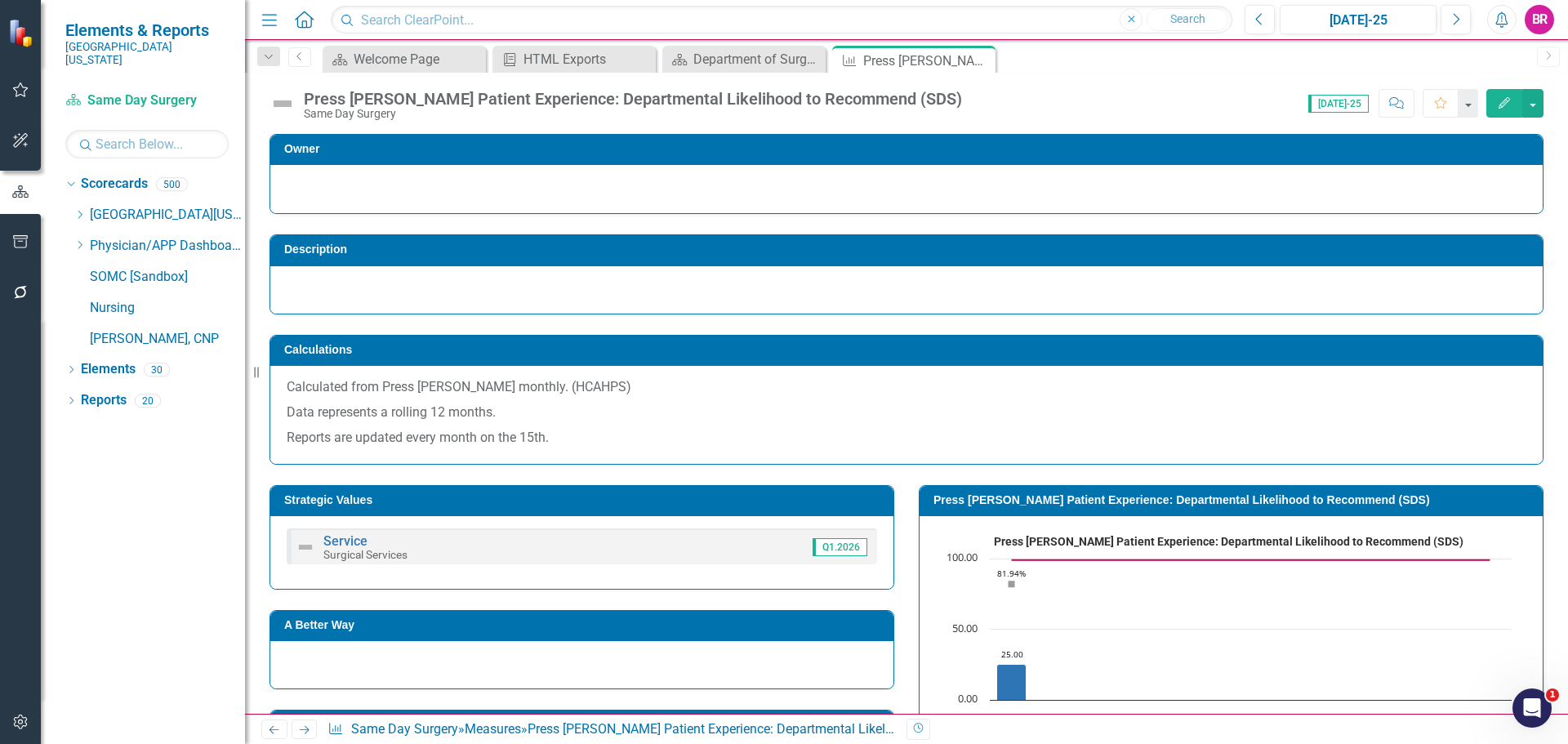
scroll to position [163, 0]
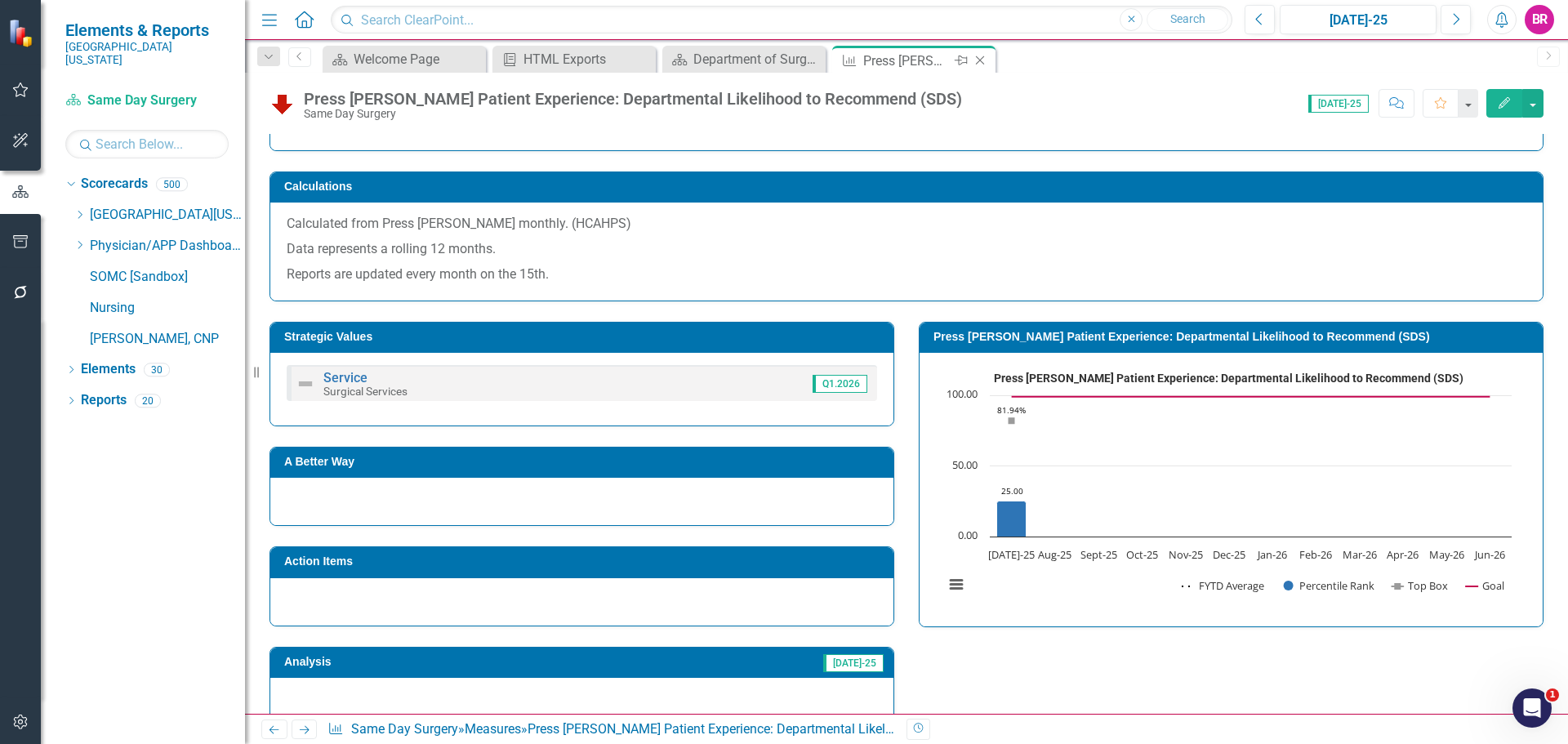
click at [982, 64] on icon "Close" at bounding box center [980, 61] width 16 height 13
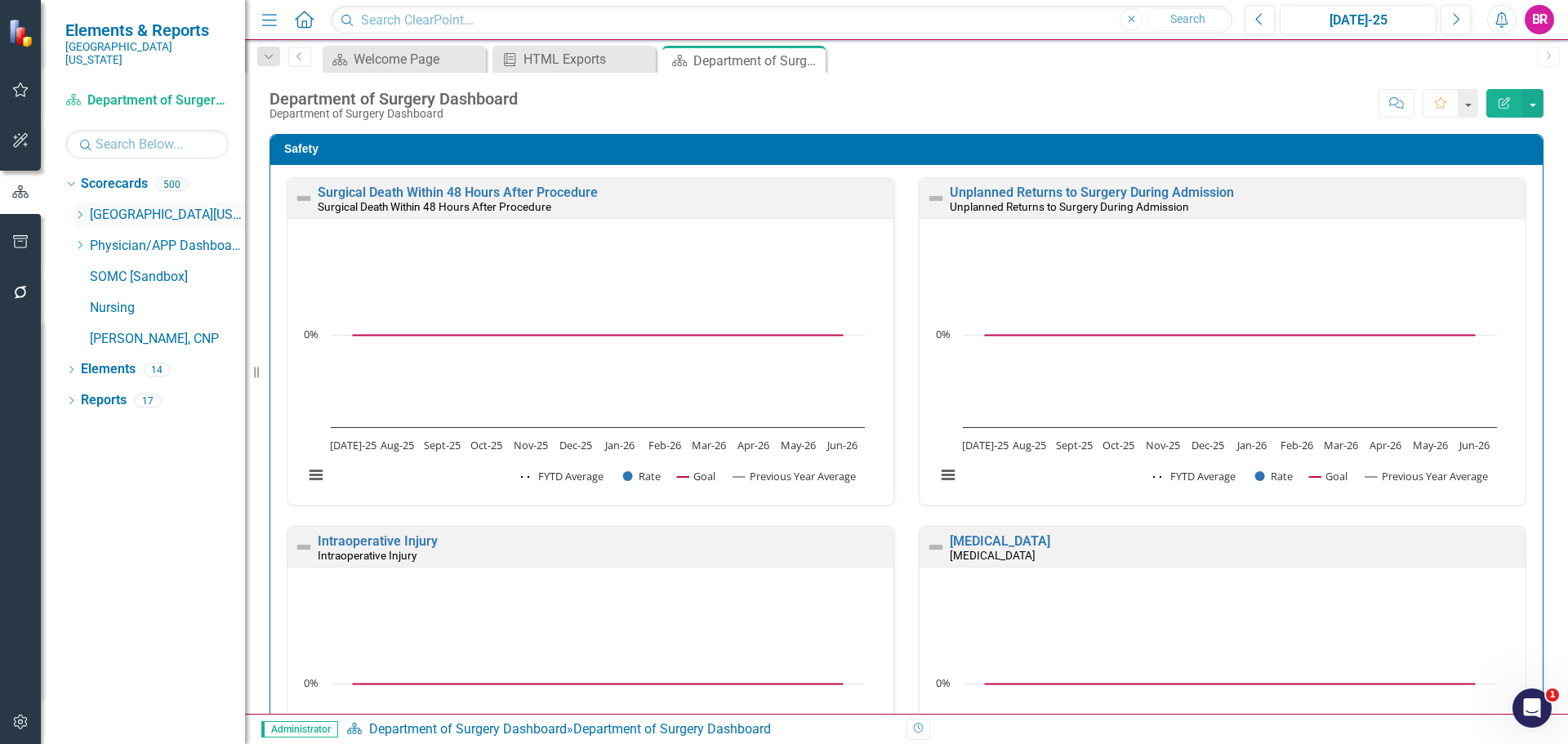
click at [83, 210] on icon "Dropdown" at bounding box center [79, 214] width 12 height 10
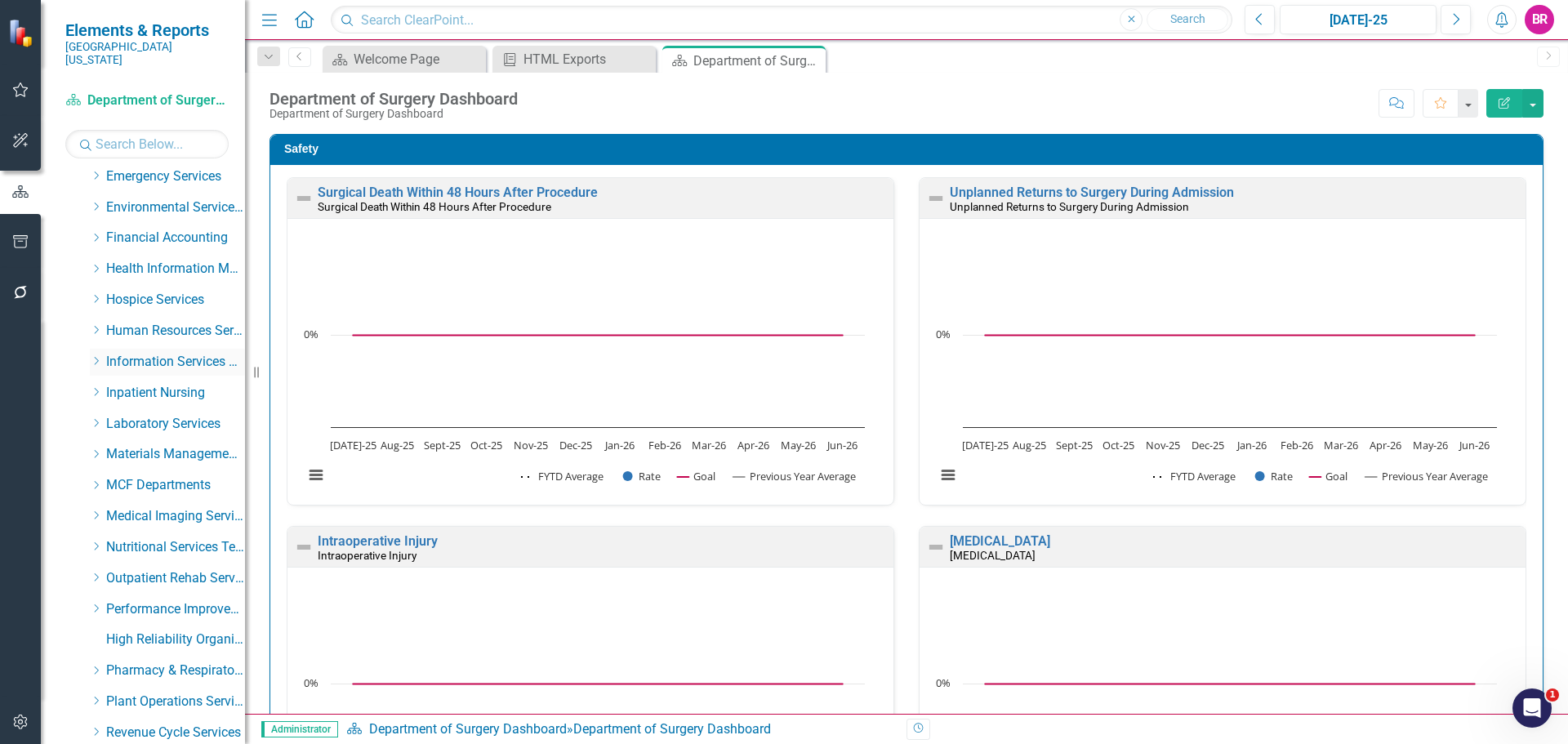
scroll to position [327, 0]
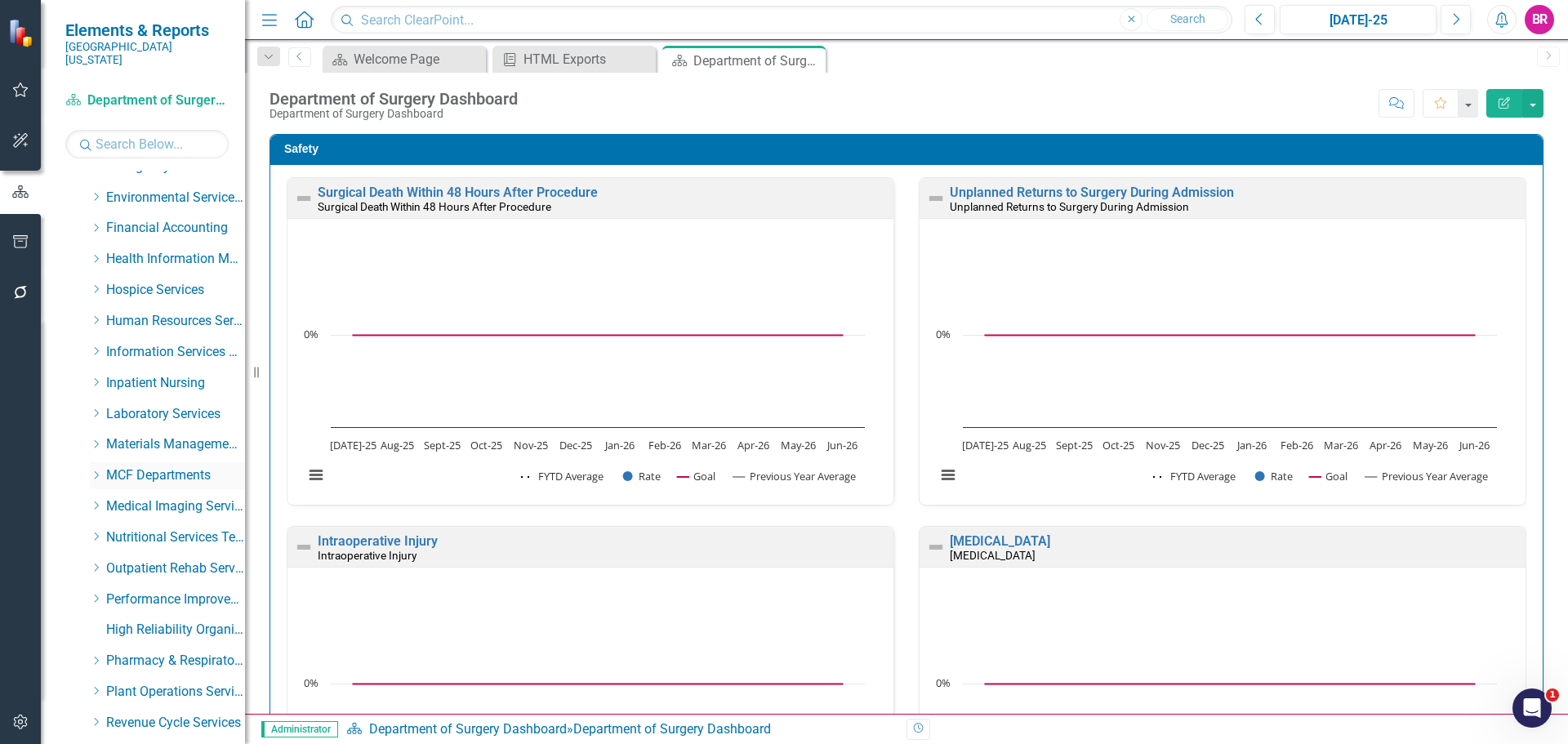
click at [93, 470] on icon "Dropdown" at bounding box center [95, 475] width 12 height 10
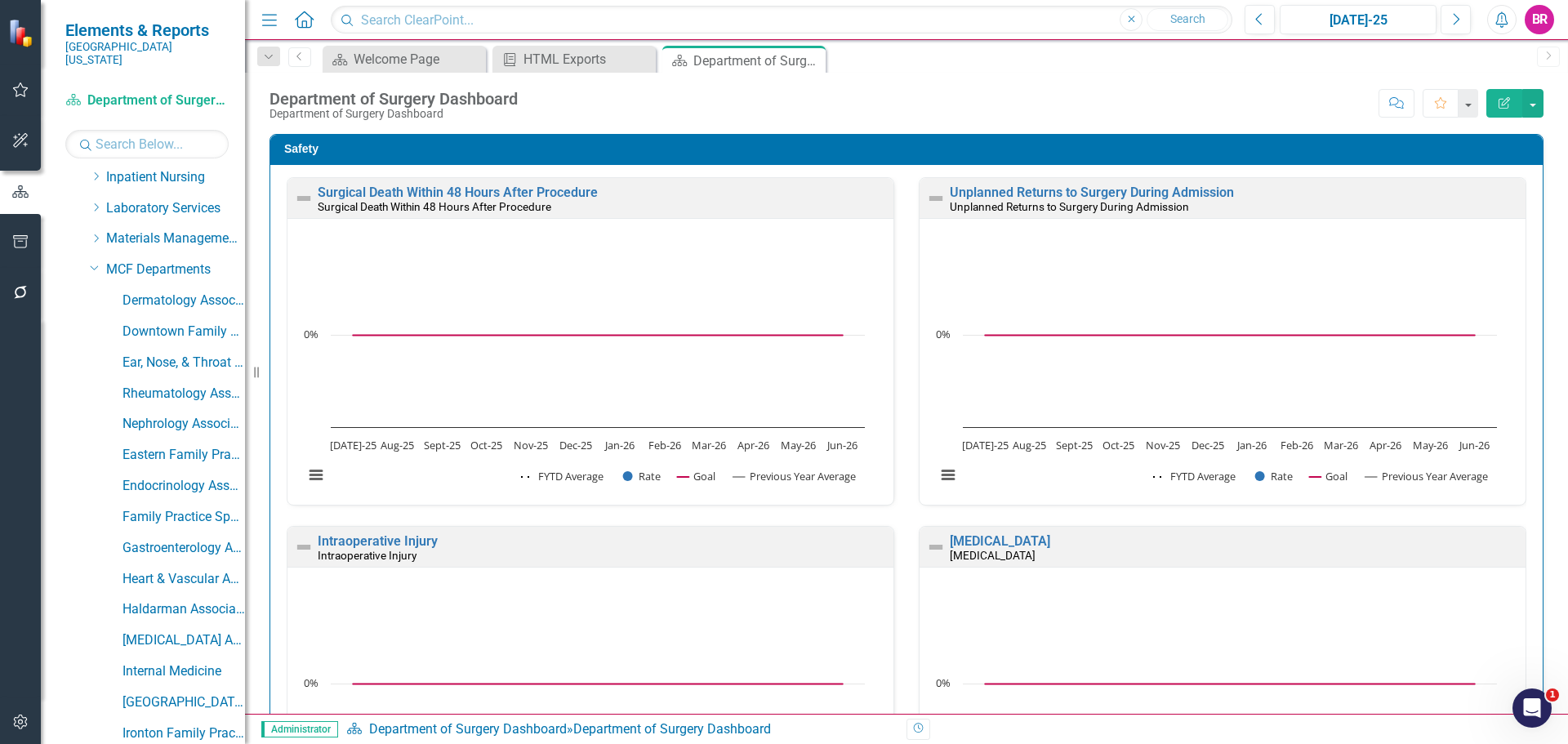
scroll to position [572, 0]
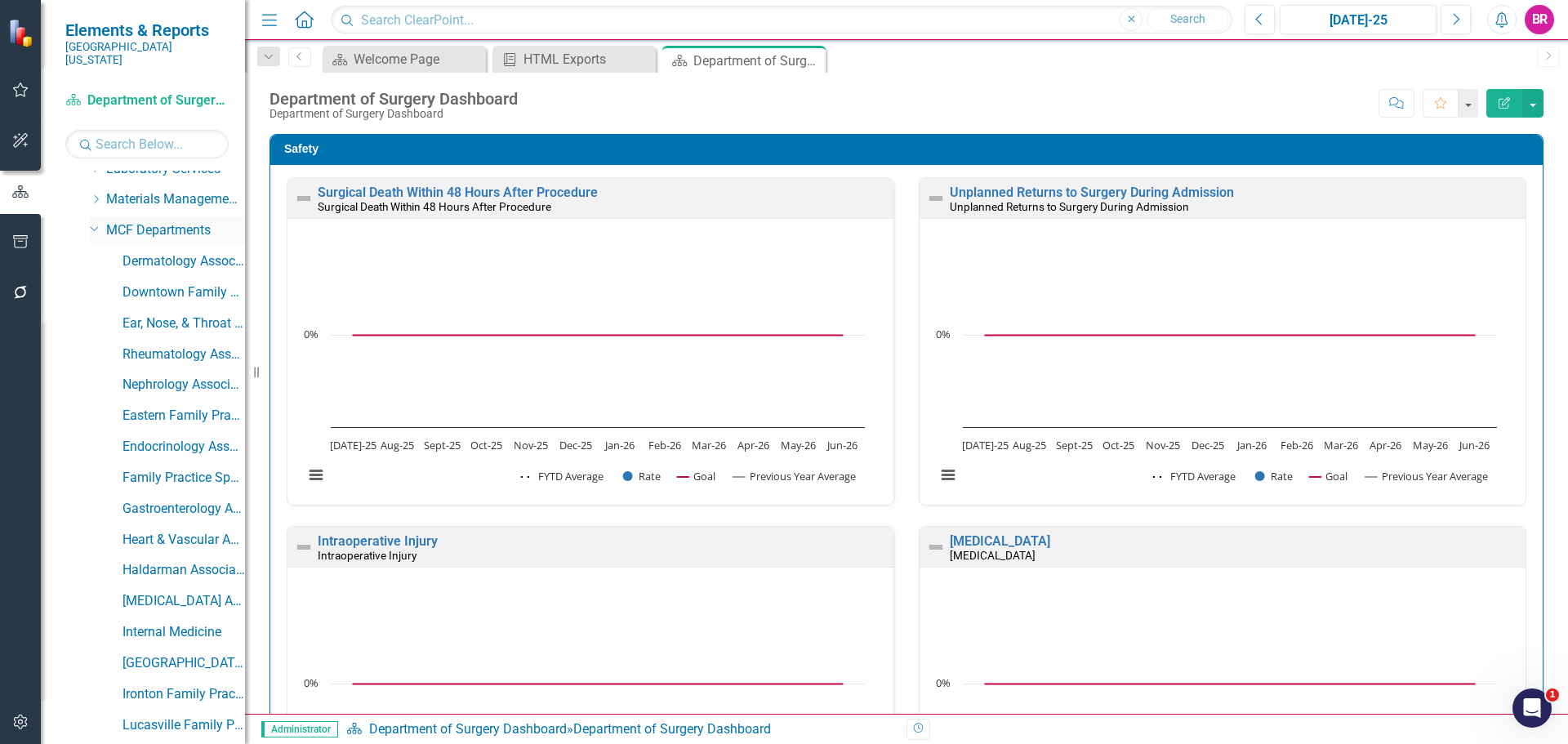
click at [91, 217] on div "Dropdown MCF Departments" at bounding box center [166, 231] width 155 height 27
click at [94, 226] on icon at bounding box center [94, 228] width 8 height 4
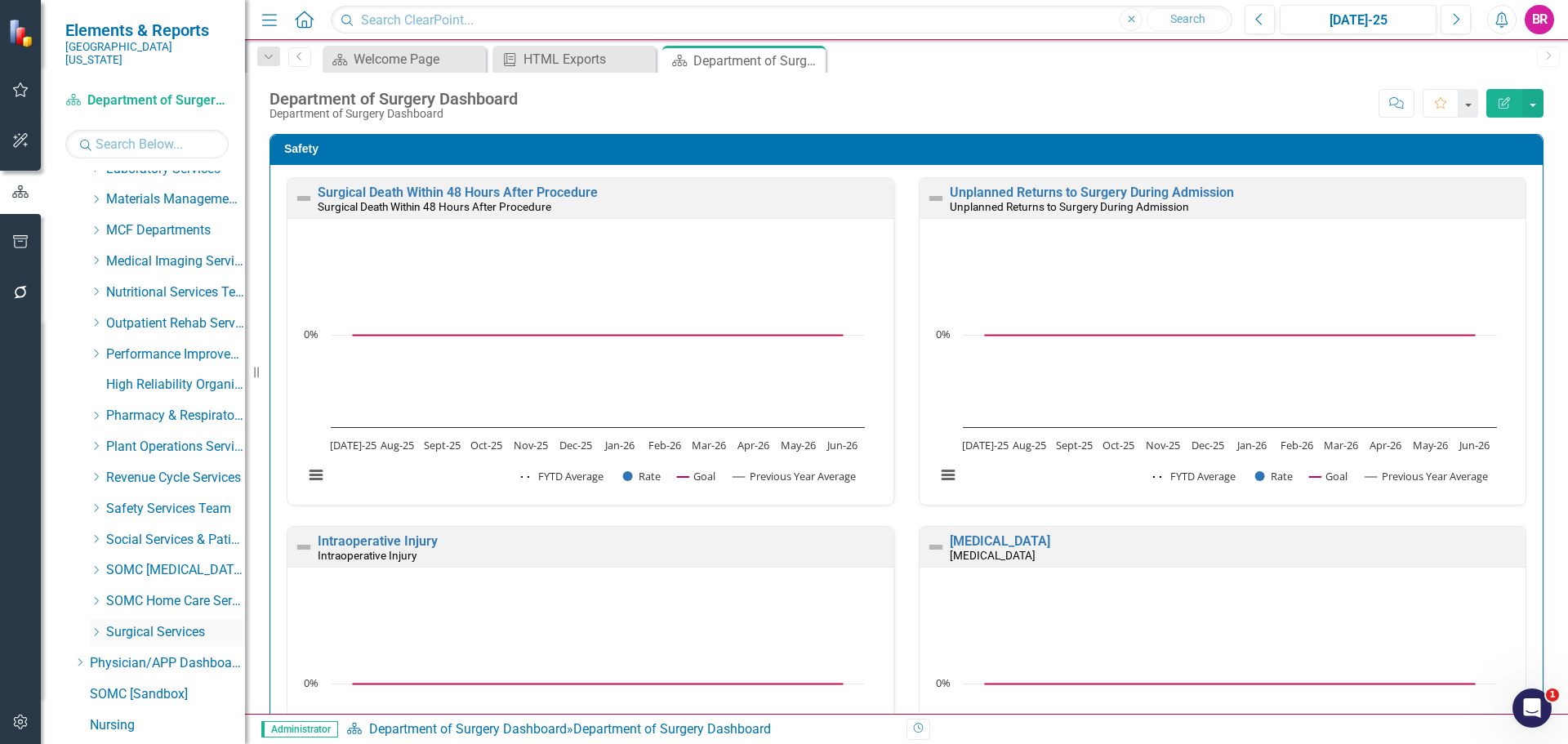
drag, startPoint x: 95, startPoint y: 622, endPoint x: 134, endPoint y: 616, distance: 39.5
click at [95, 628] on icon "Dropdown" at bounding box center [95, 632] width 12 height 10
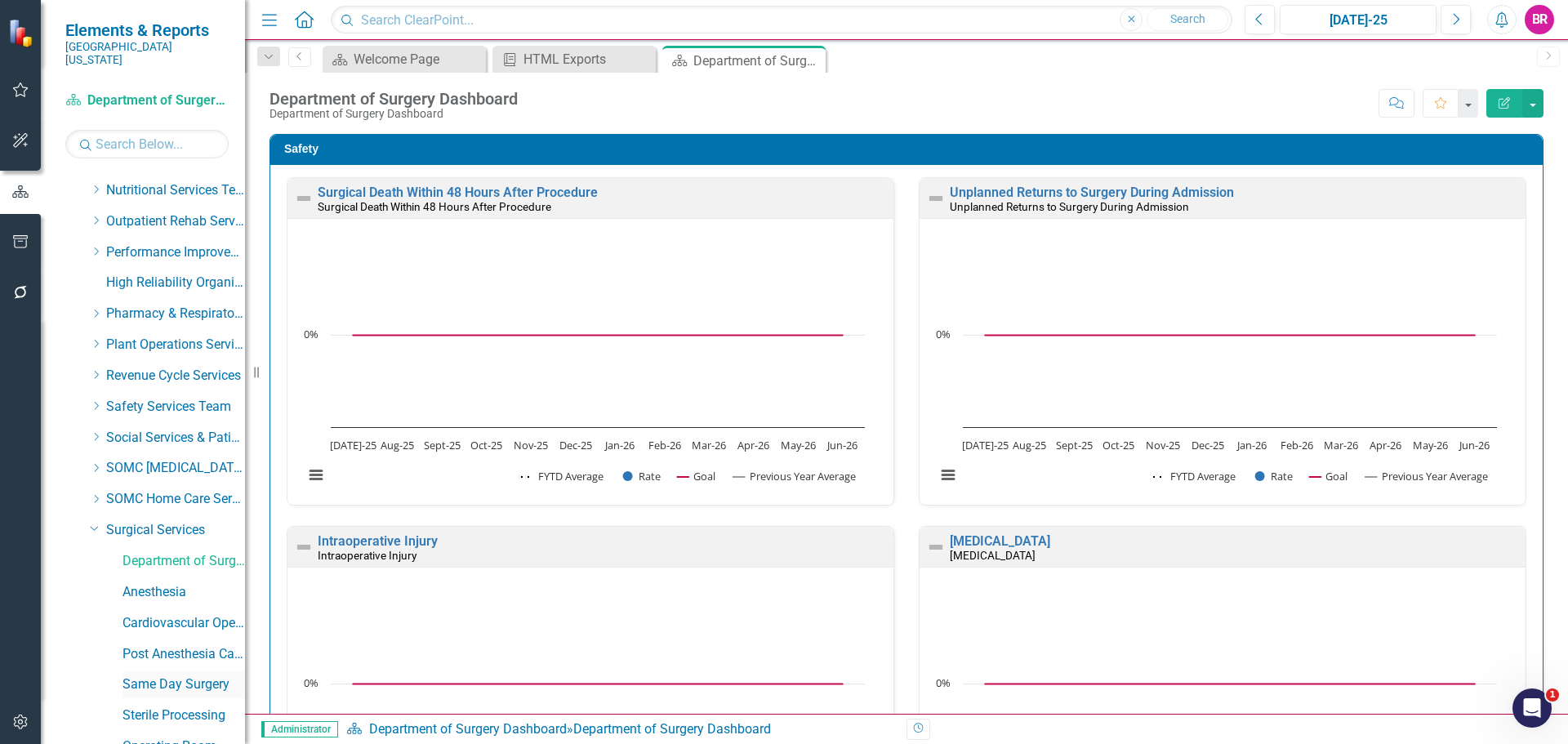
scroll to position [817, 0]
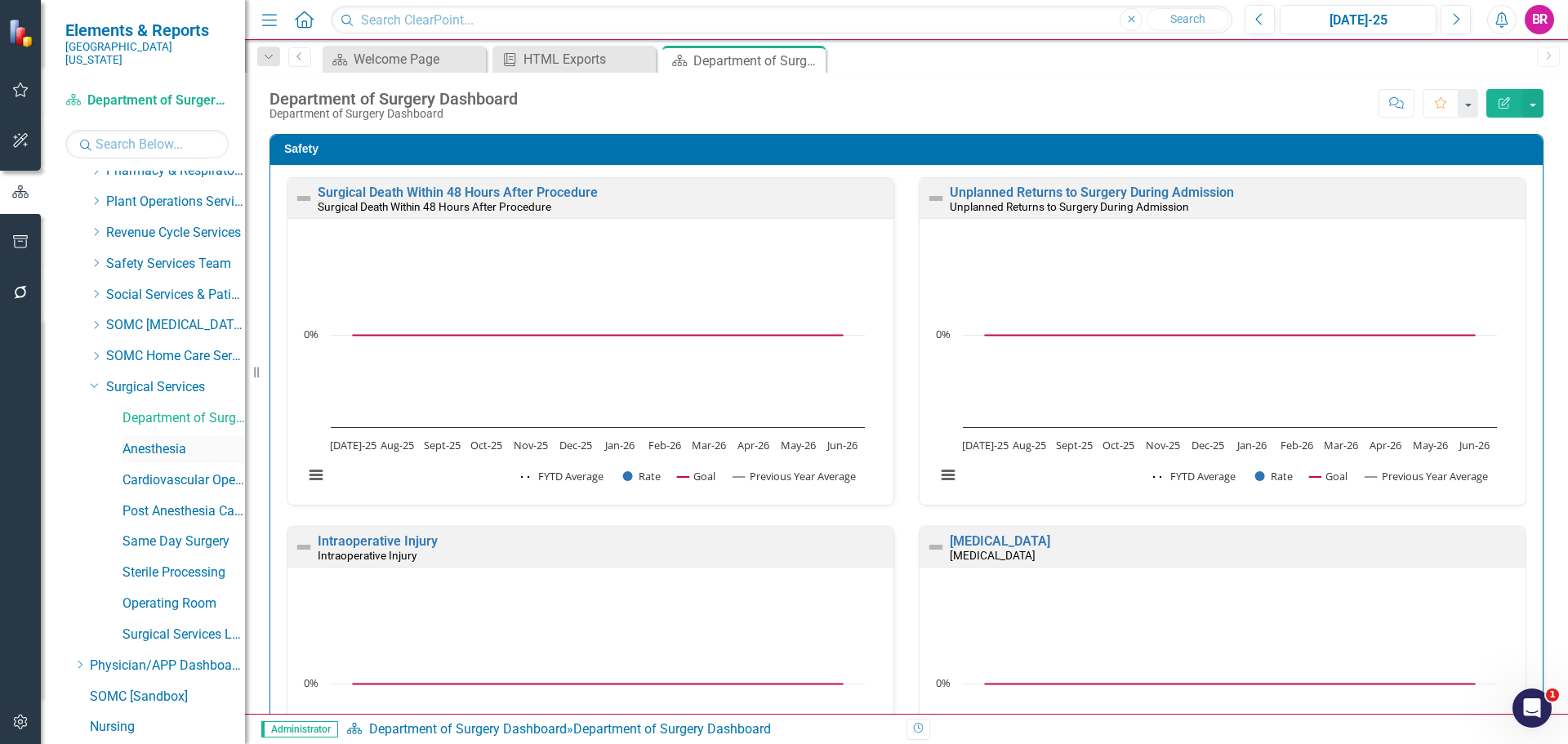
click at [171, 440] on link "Anesthesia" at bounding box center [183, 450] width 122 height 19
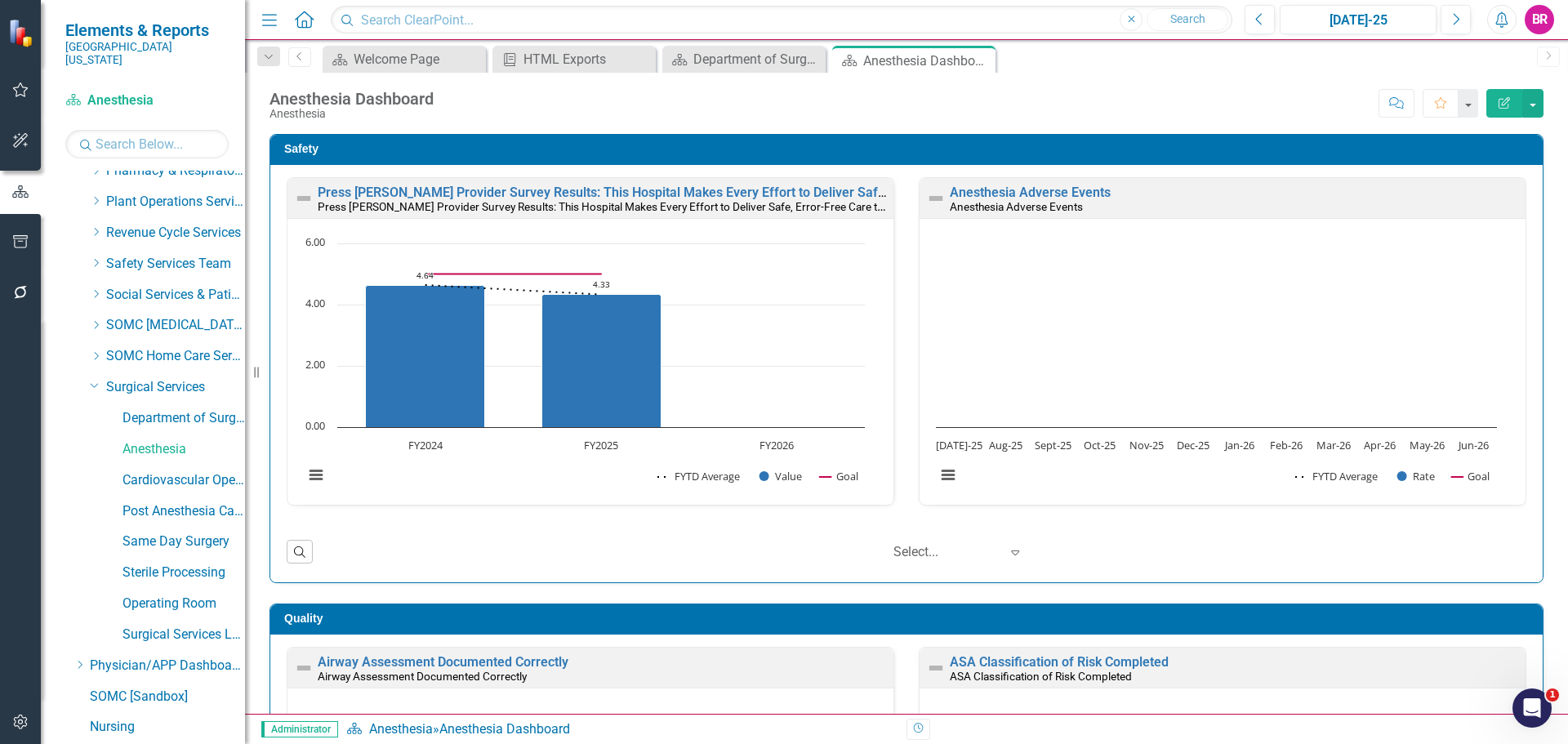
click at [452, 193] on link "Press Ganey Provider Survey Results: This Hospital Makes Every Effort to Delive…" at bounding box center [684, 192] width 733 height 15
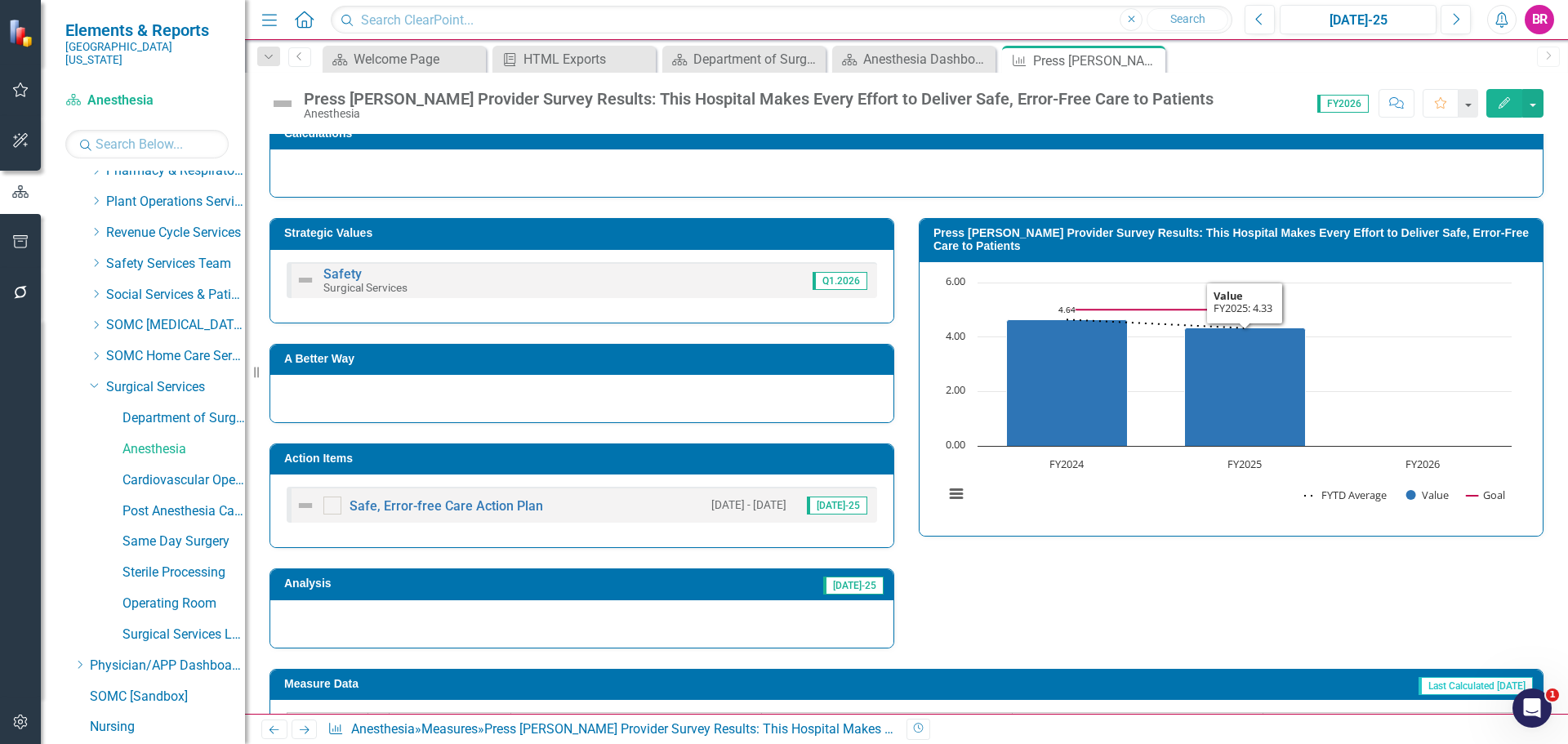
scroll to position [419, 0]
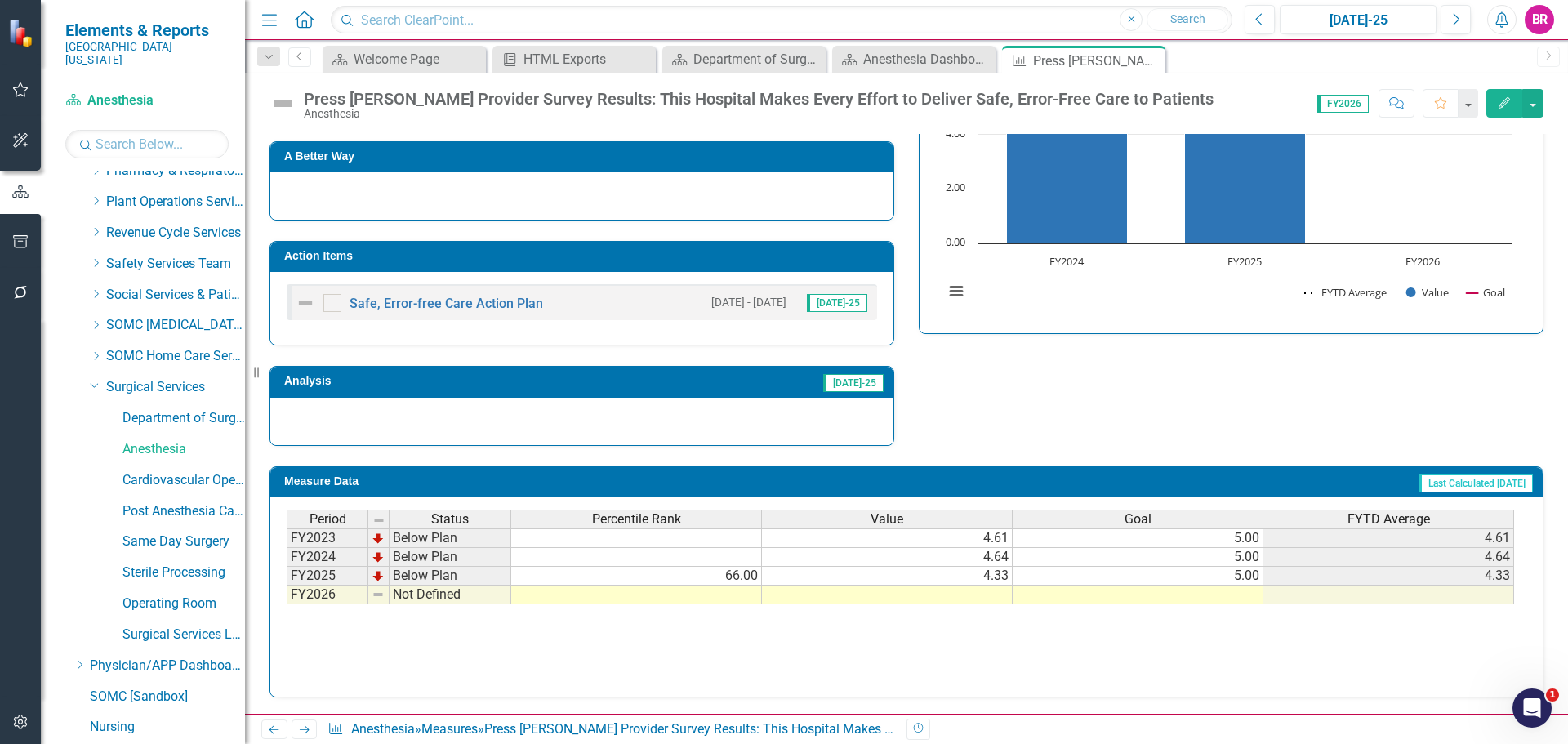
click at [721, 265] on td "Action Items" at bounding box center [585, 258] width 601 height 24
click at [722, 266] on td "Action Items" at bounding box center [585, 258] width 601 height 24
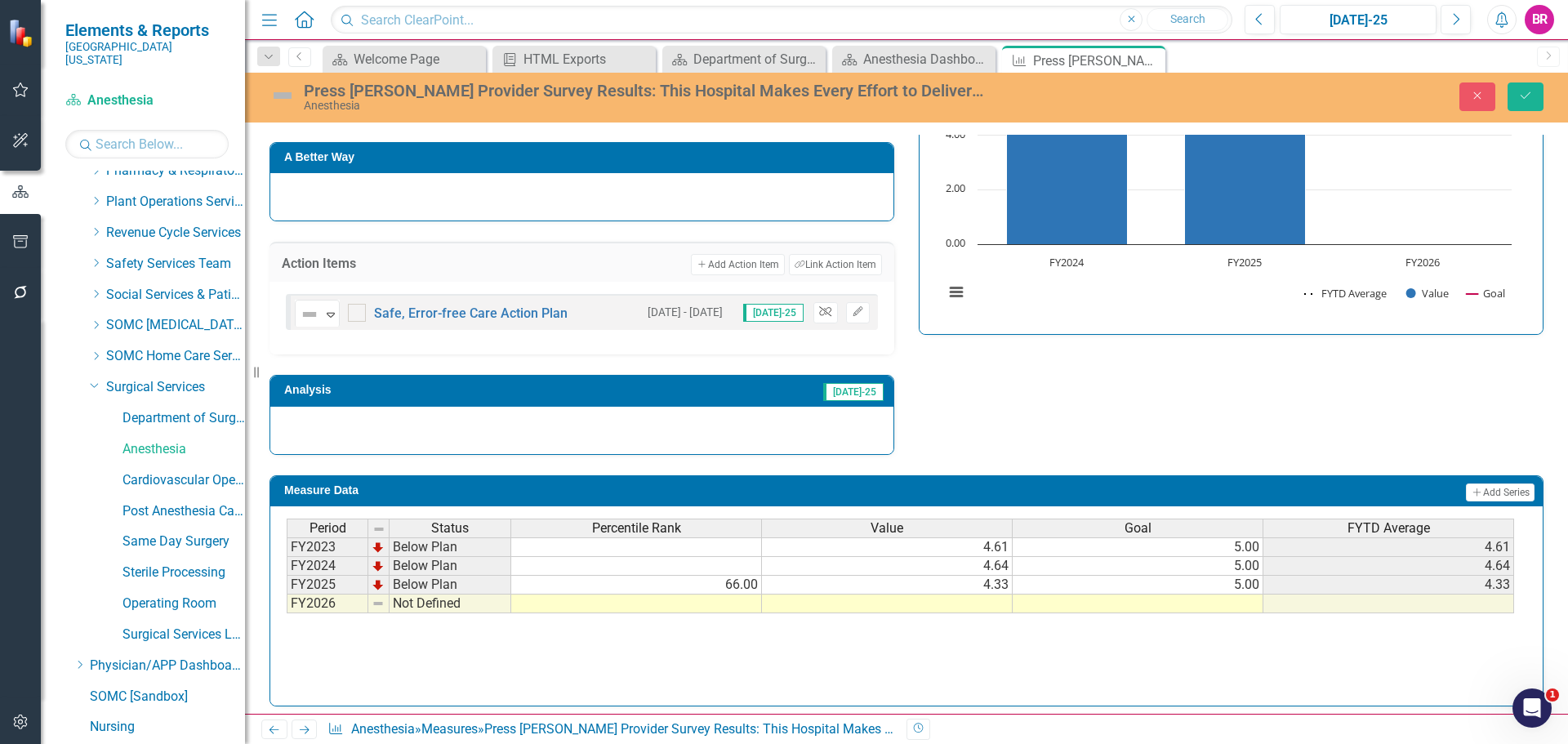
click at [819, 310] on icon "Unlink" at bounding box center [825, 311] width 12 height 10
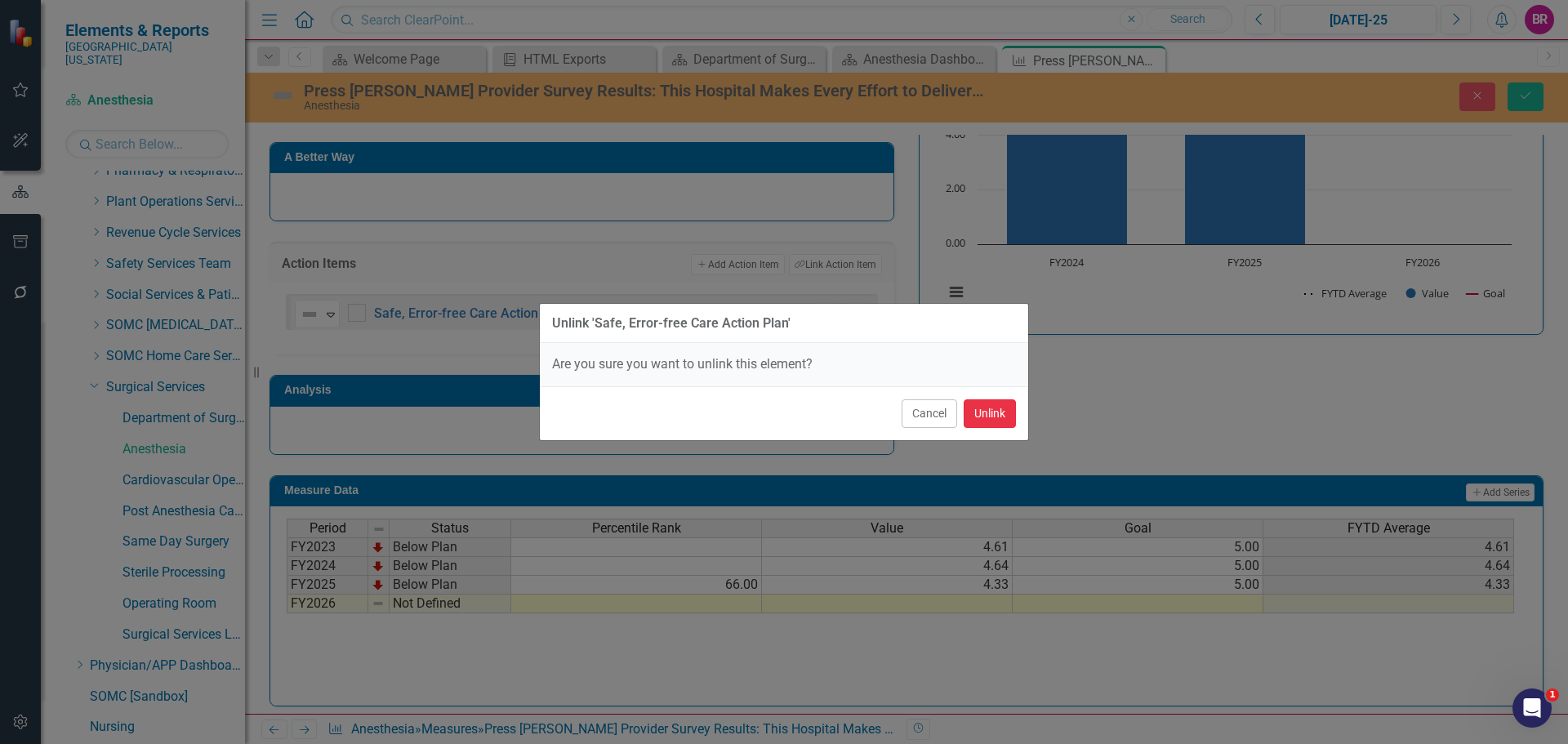
click at [984, 418] on button "Unlink" at bounding box center [990, 413] width 52 height 29
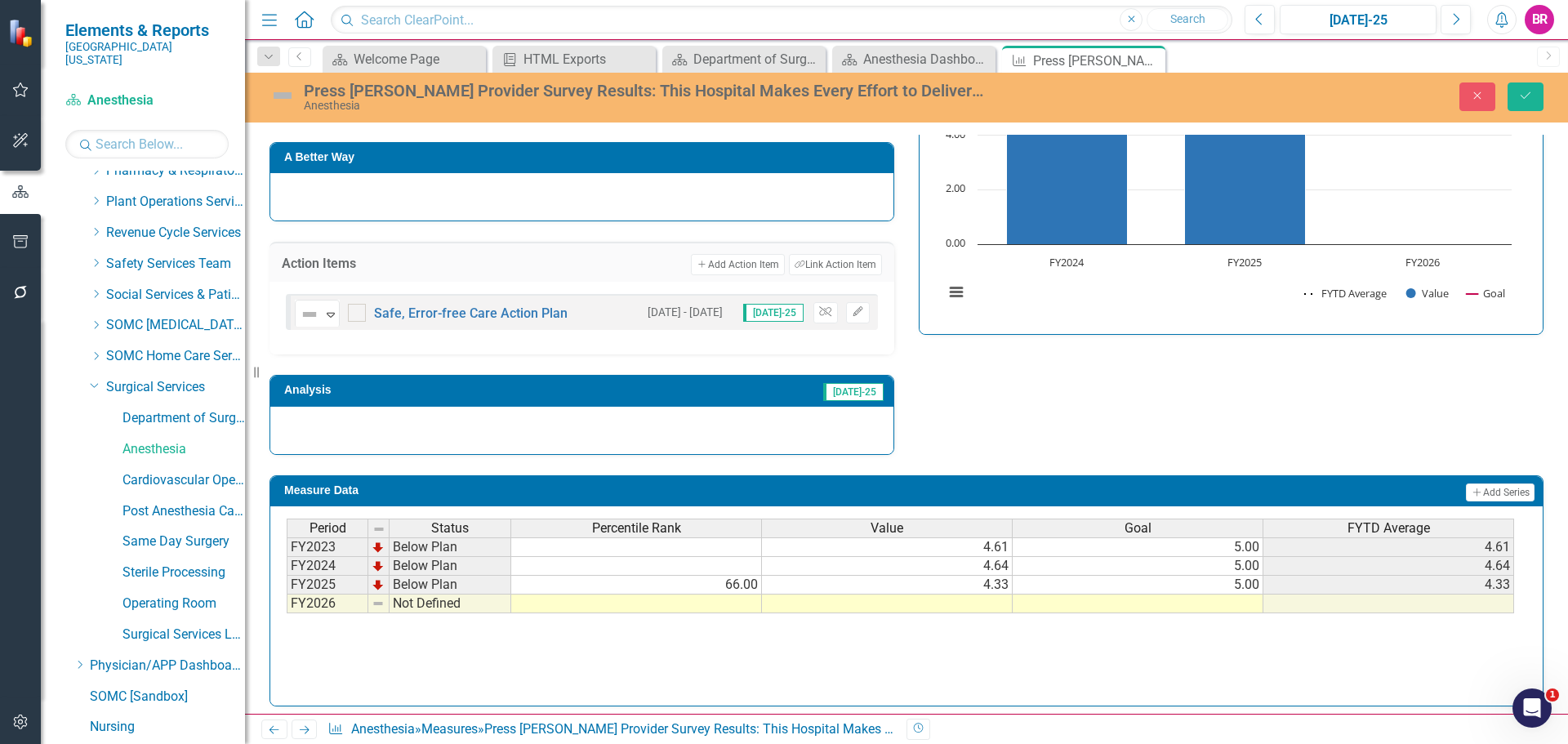
scroll to position [403, 0]
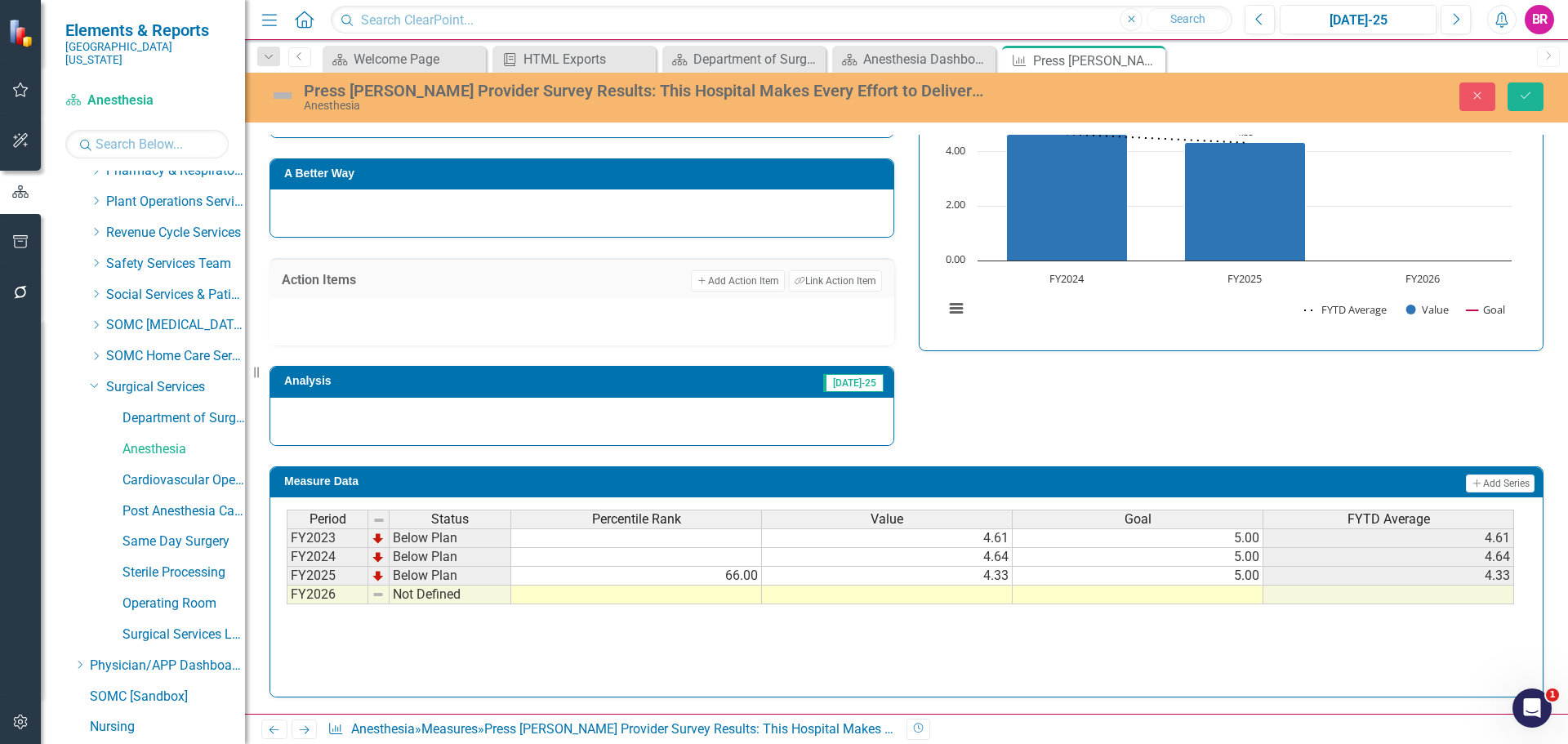
click at [1194, 432] on div "Strategic Values Safety Surgical Services Q1.2026 A Better Way Action Items Add…" at bounding box center [907, 230] width 1299 height 433
click at [1241, 591] on td at bounding box center [1138, 595] width 251 height 19
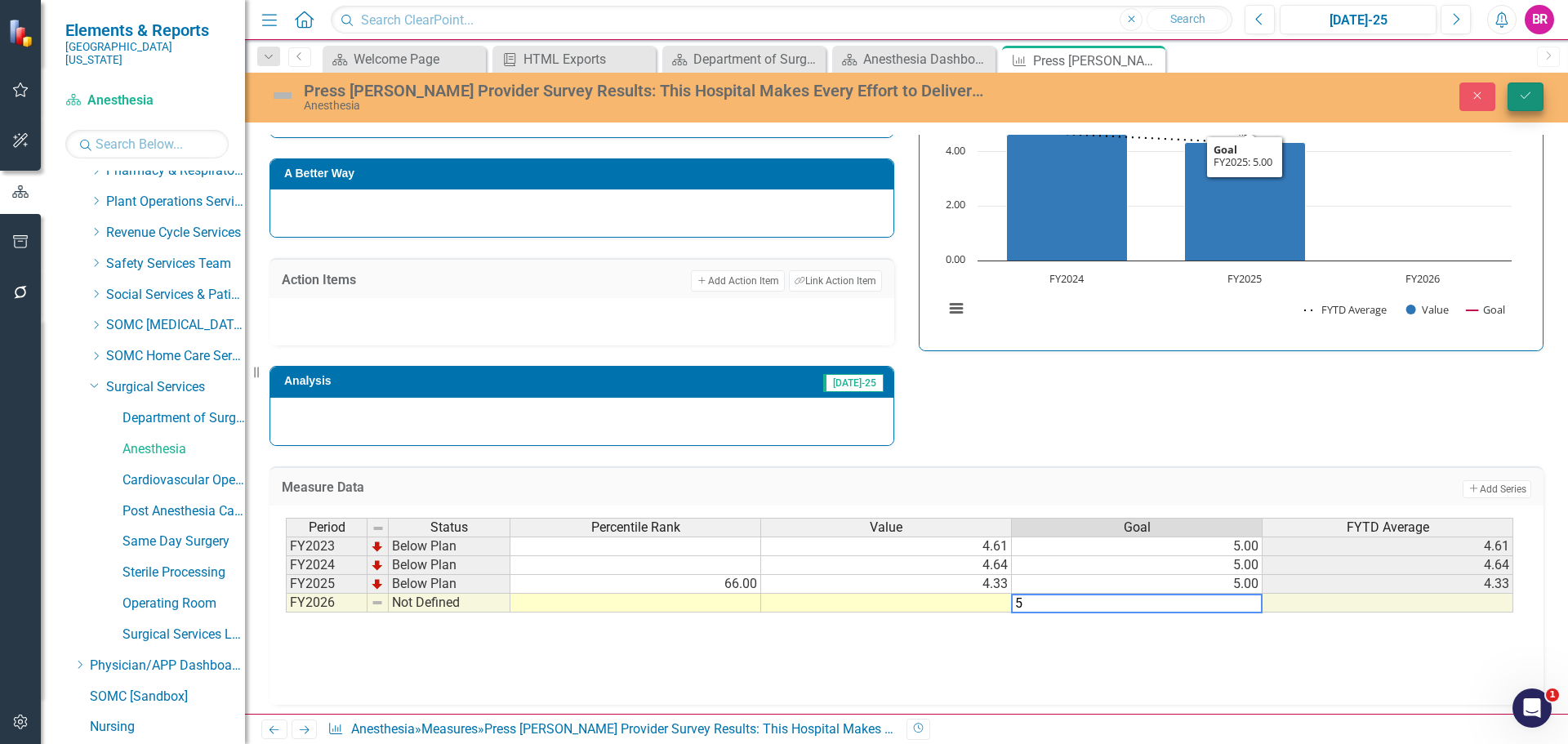
type textarea "5"
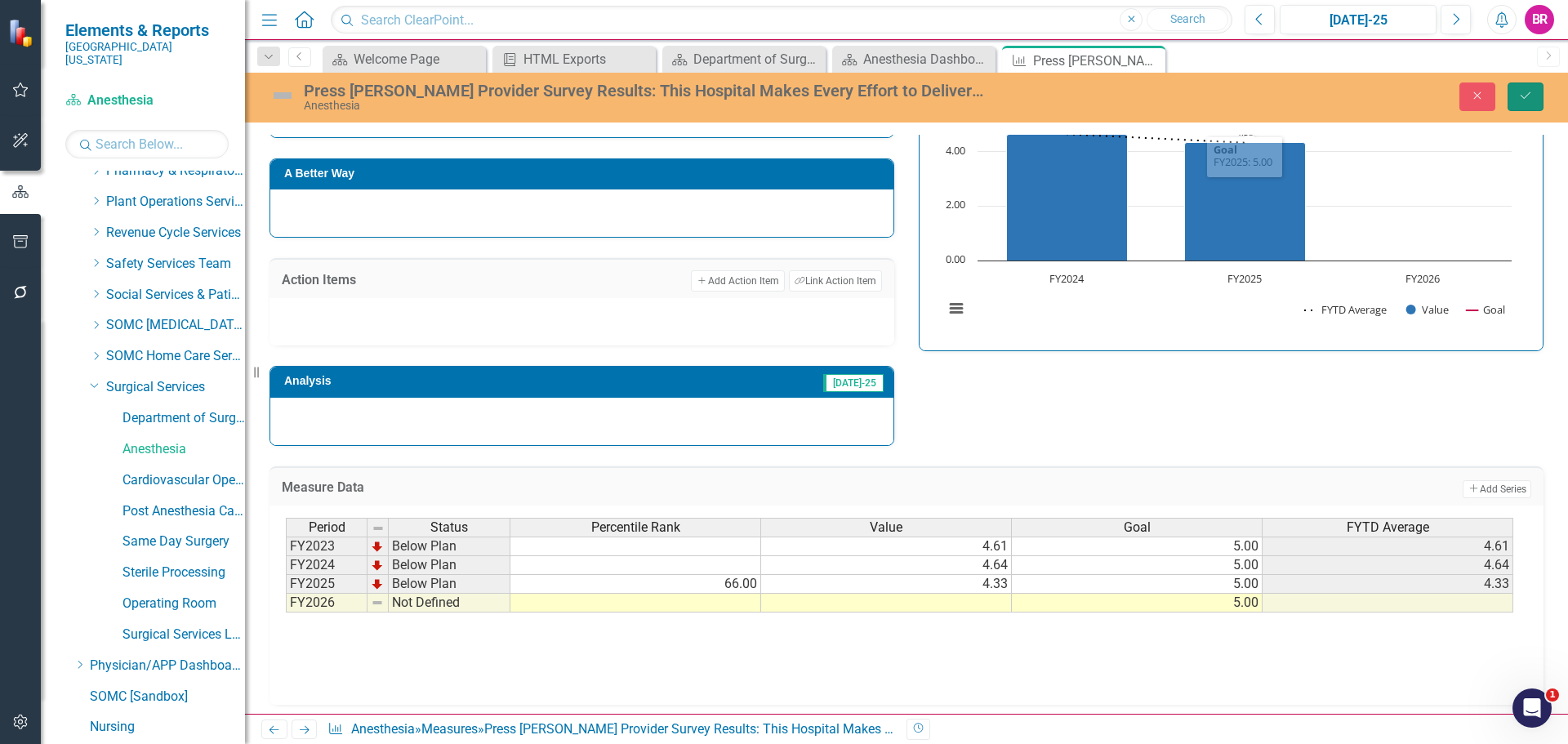
drag, startPoint x: 1542, startPoint y: 92, endPoint x: 1536, endPoint y: 112, distance: 20.9
click at [1542, 94] on button "Save" at bounding box center [1525, 97] width 36 height 29
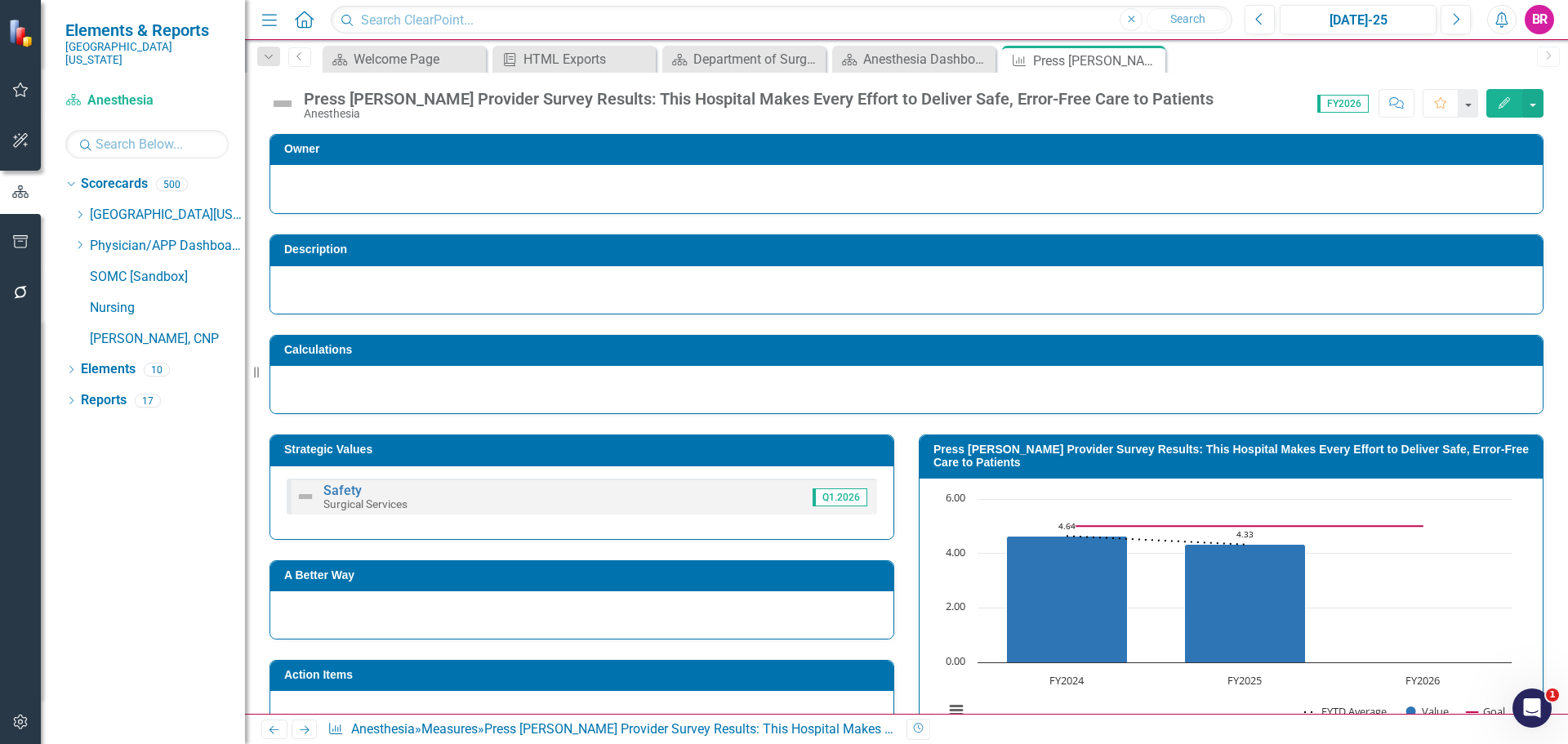
scroll to position [0, 0]
click at [302, 729] on icon "Next" at bounding box center [304, 730] width 13 height 11
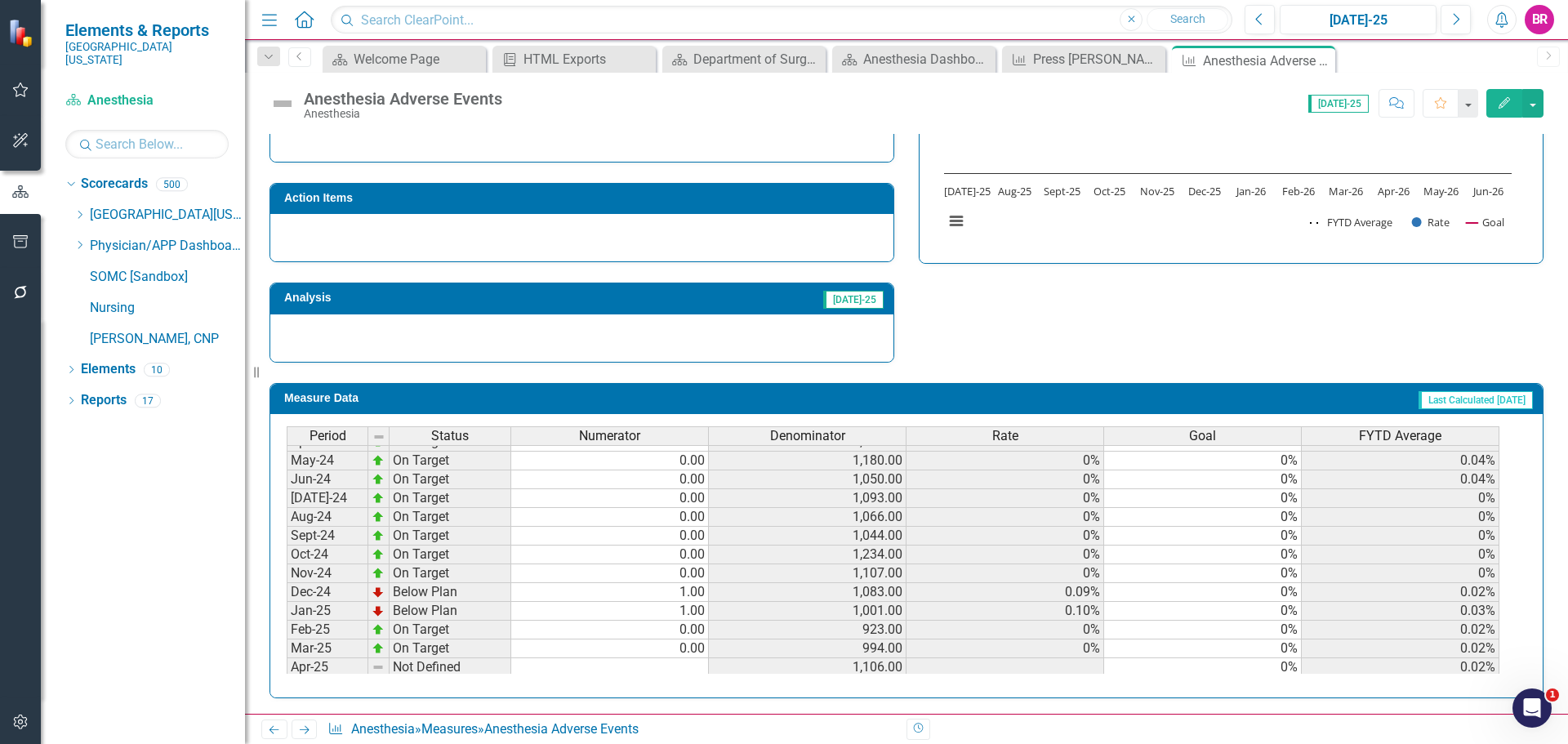
scroll to position [654, 0]
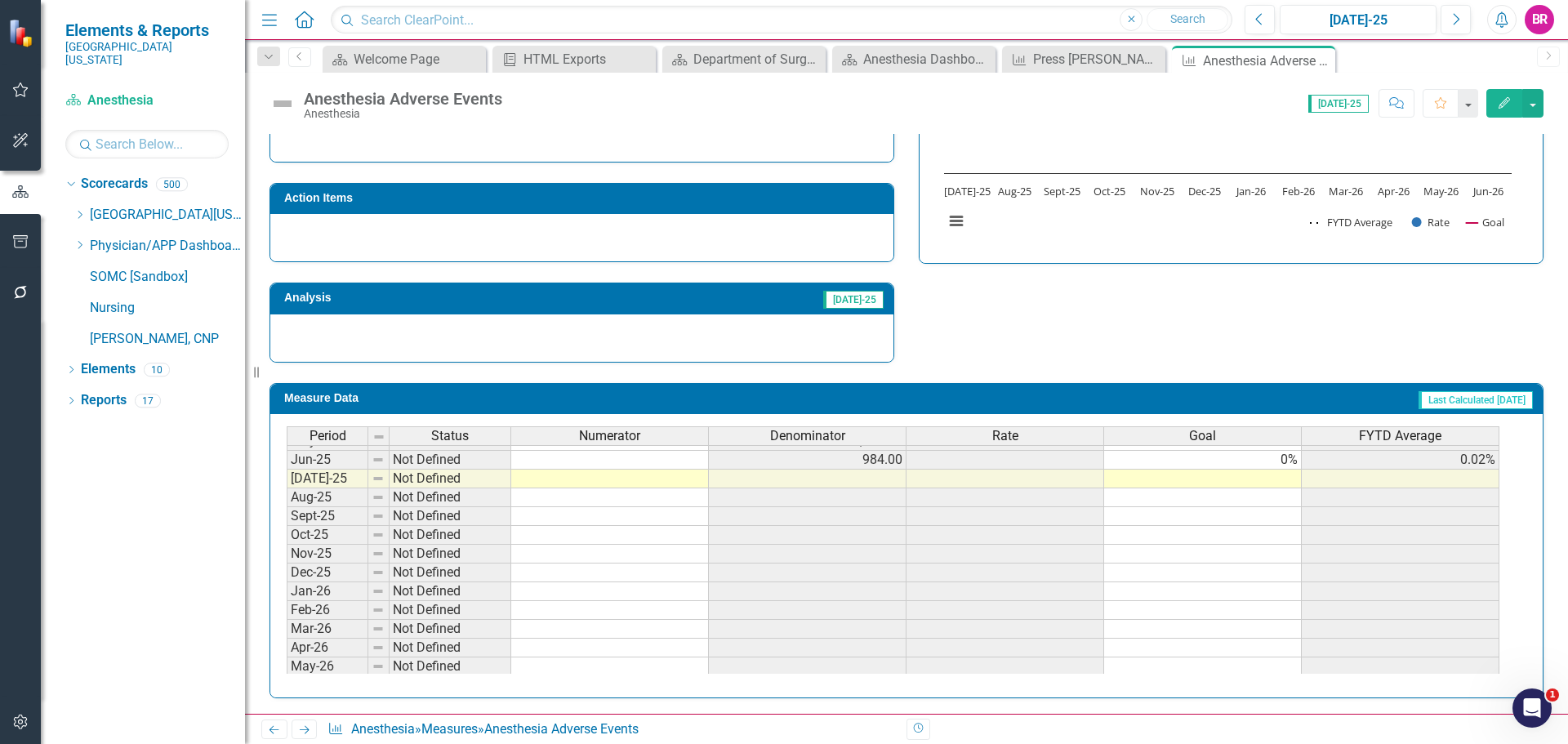
click at [1291, 460] on tbody "Apr-24 On Target 0.00 1,170.00 0% 0% 0.05% May-24 On Target 0.00 1,180.00 0% 0%…" at bounding box center [893, 441] width 1213 height 508
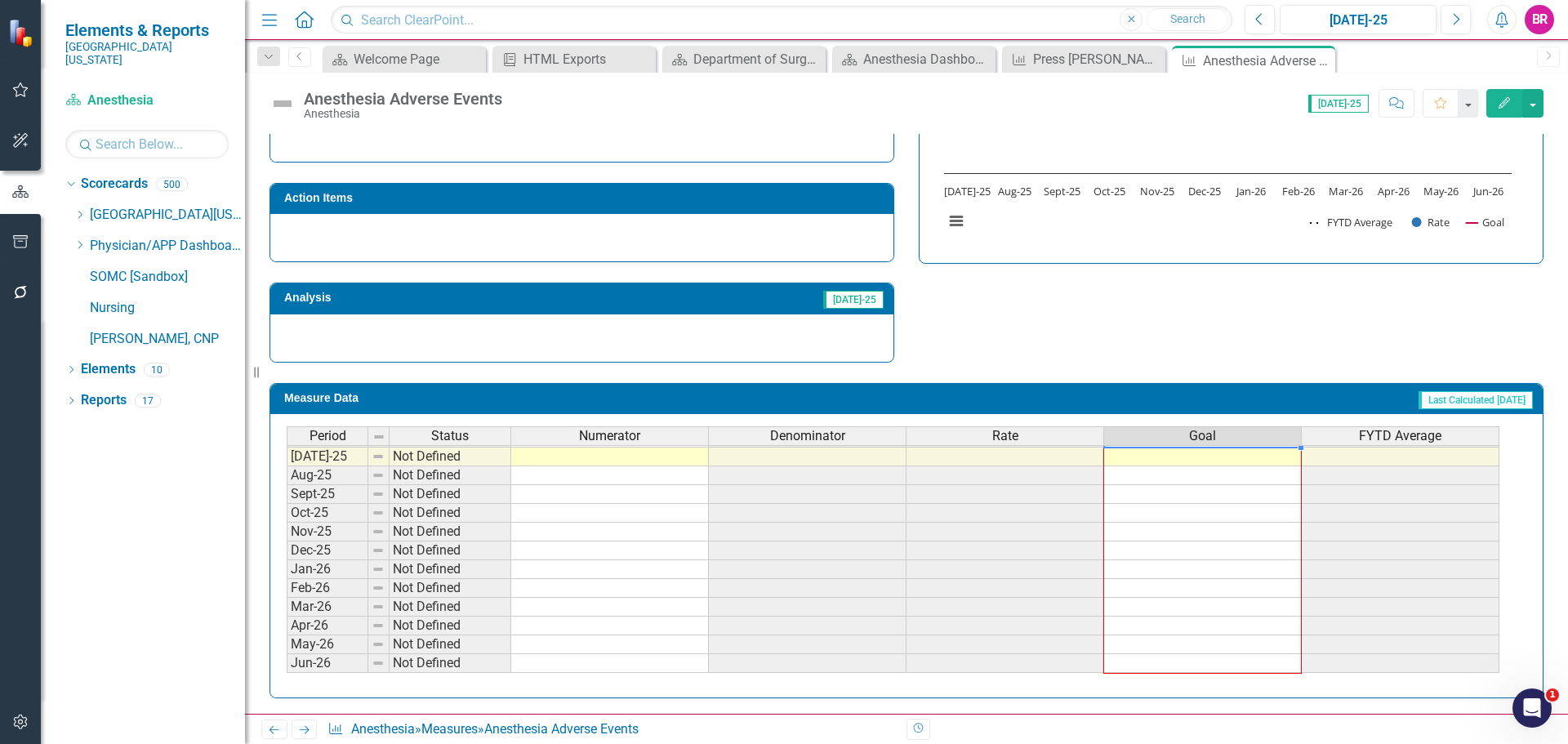
drag, startPoint x: 1301, startPoint y: 470, endPoint x: 1284, endPoint y: 660, distance: 190.8
click at [286, 660] on div "Period Status Numerator Denominator Rate Goal FYTD Average May-24 On Target 0.0…" at bounding box center [286, 418] width 0 height 508
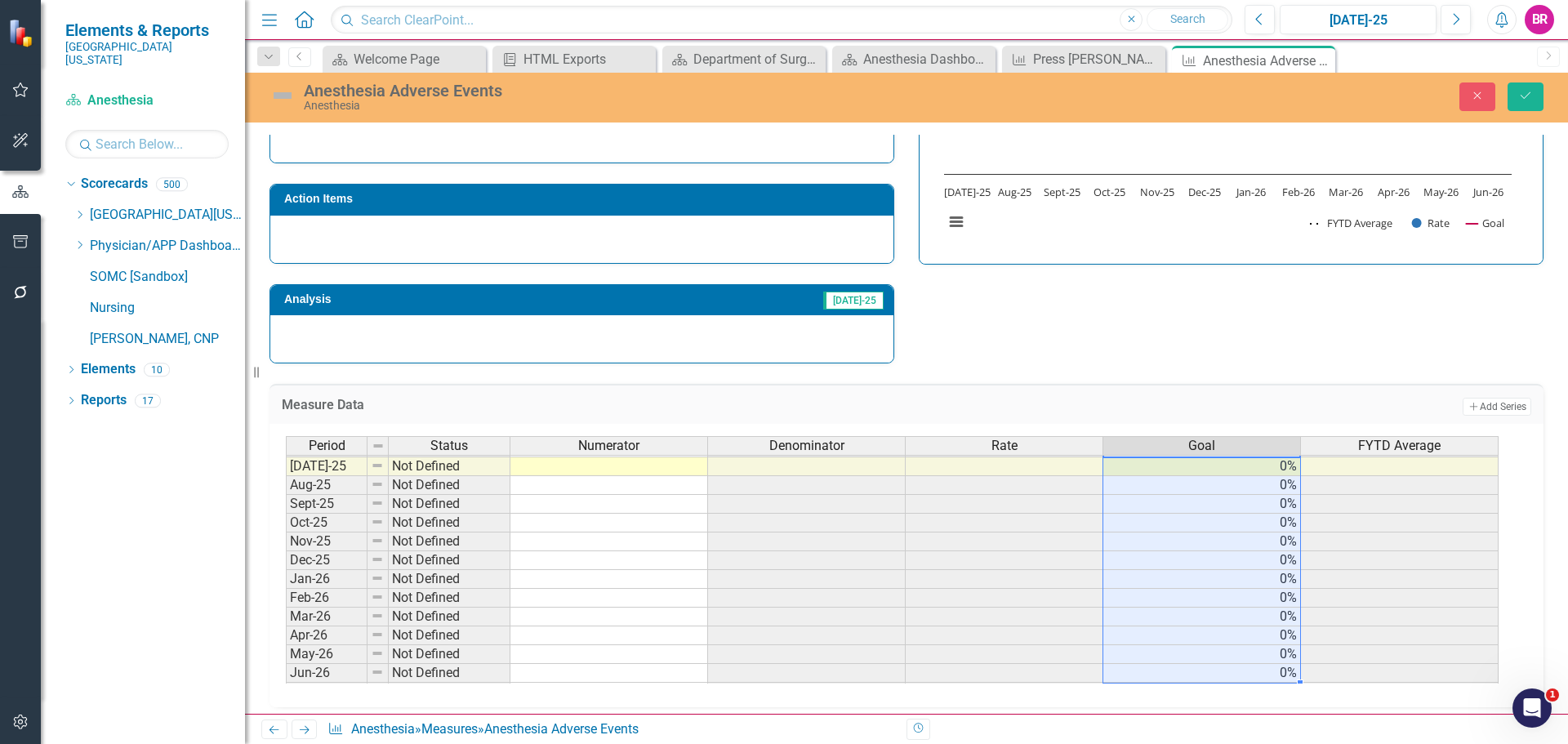
type textarea "0"
click at [1523, 96] on icon "Save" at bounding box center [1525, 95] width 14 height 12
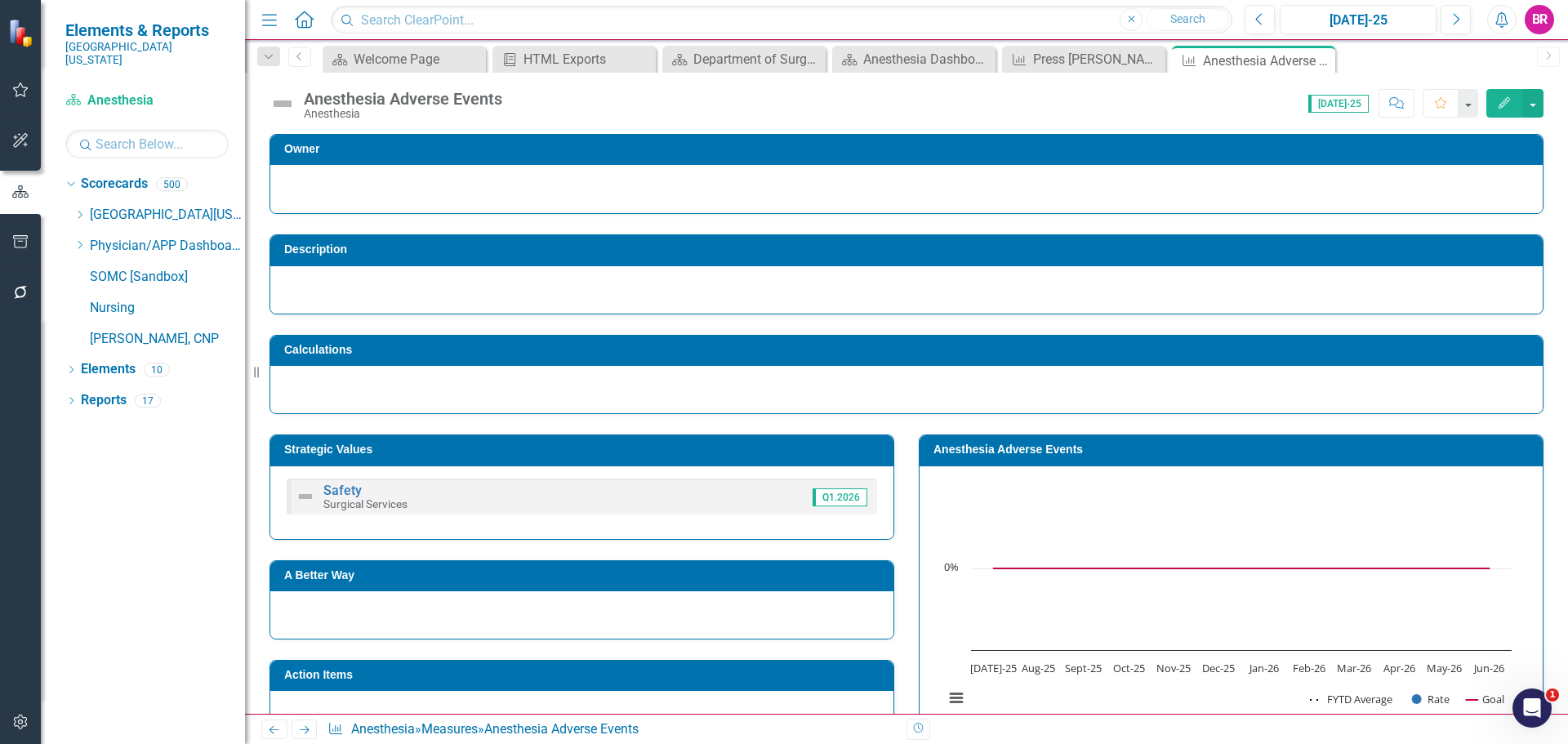
click at [305, 732] on icon "Next" at bounding box center [304, 730] width 13 height 11
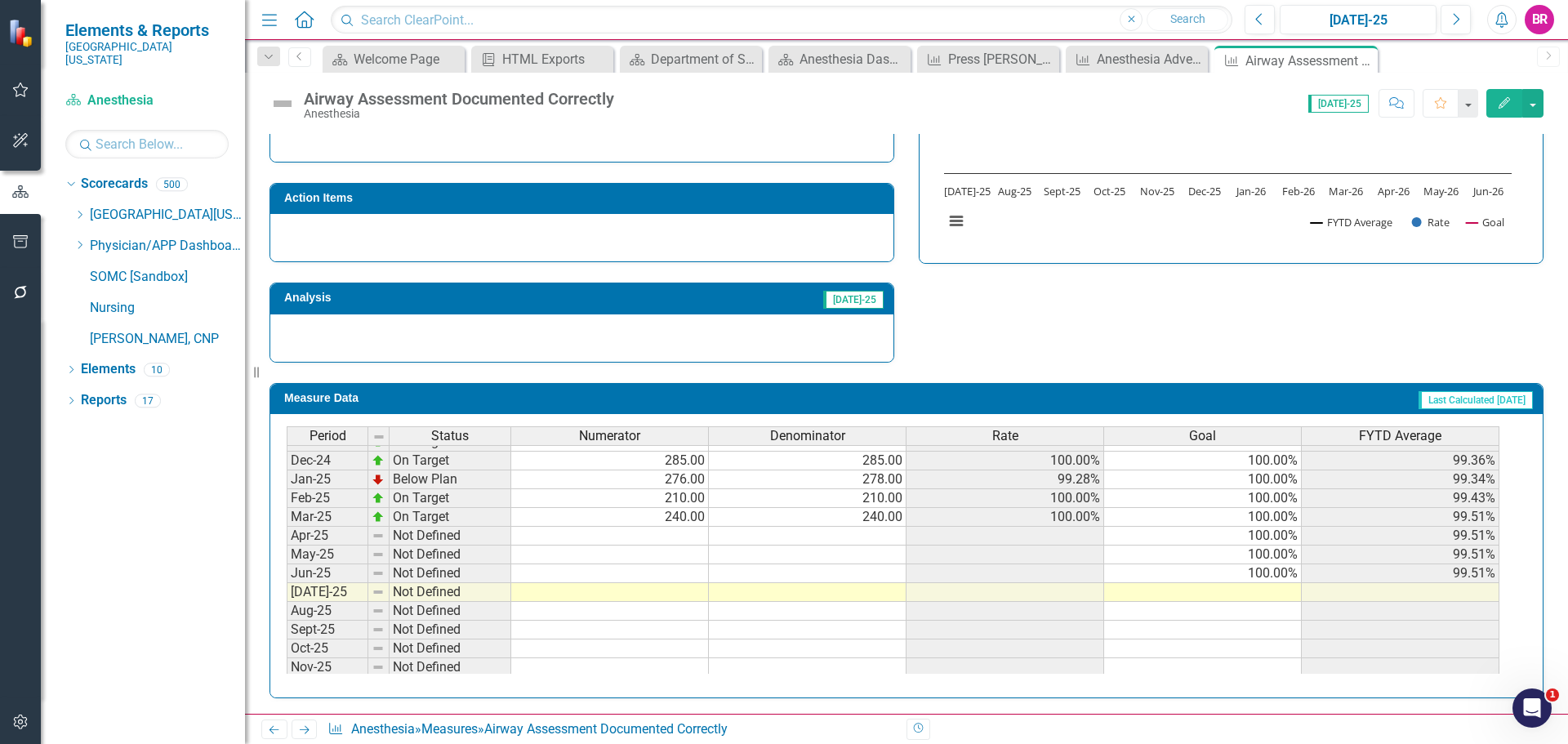
scroll to position [654, 0]
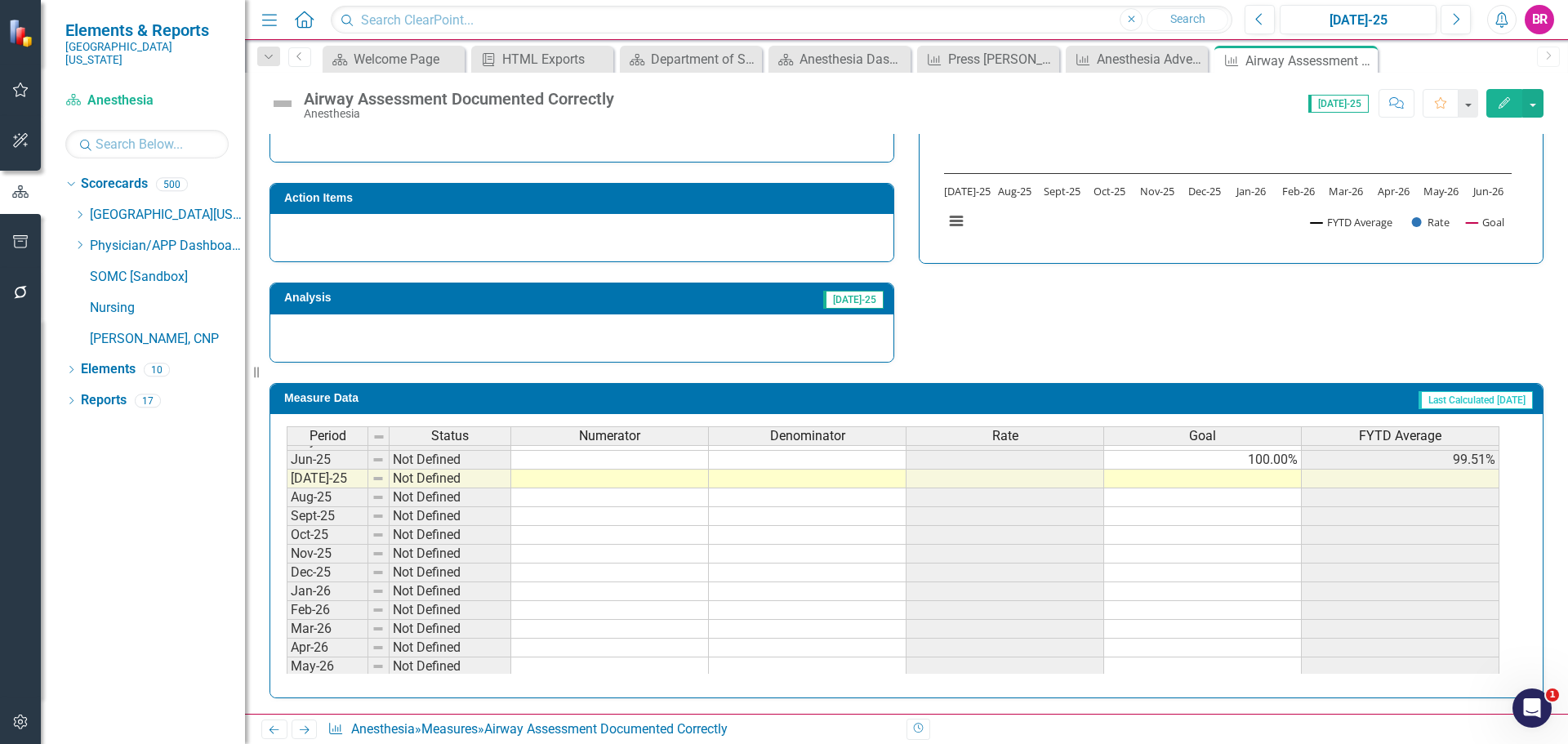
click at [1290, 455] on td "100.00%" at bounding box center [1204, 460] width 198 height 19
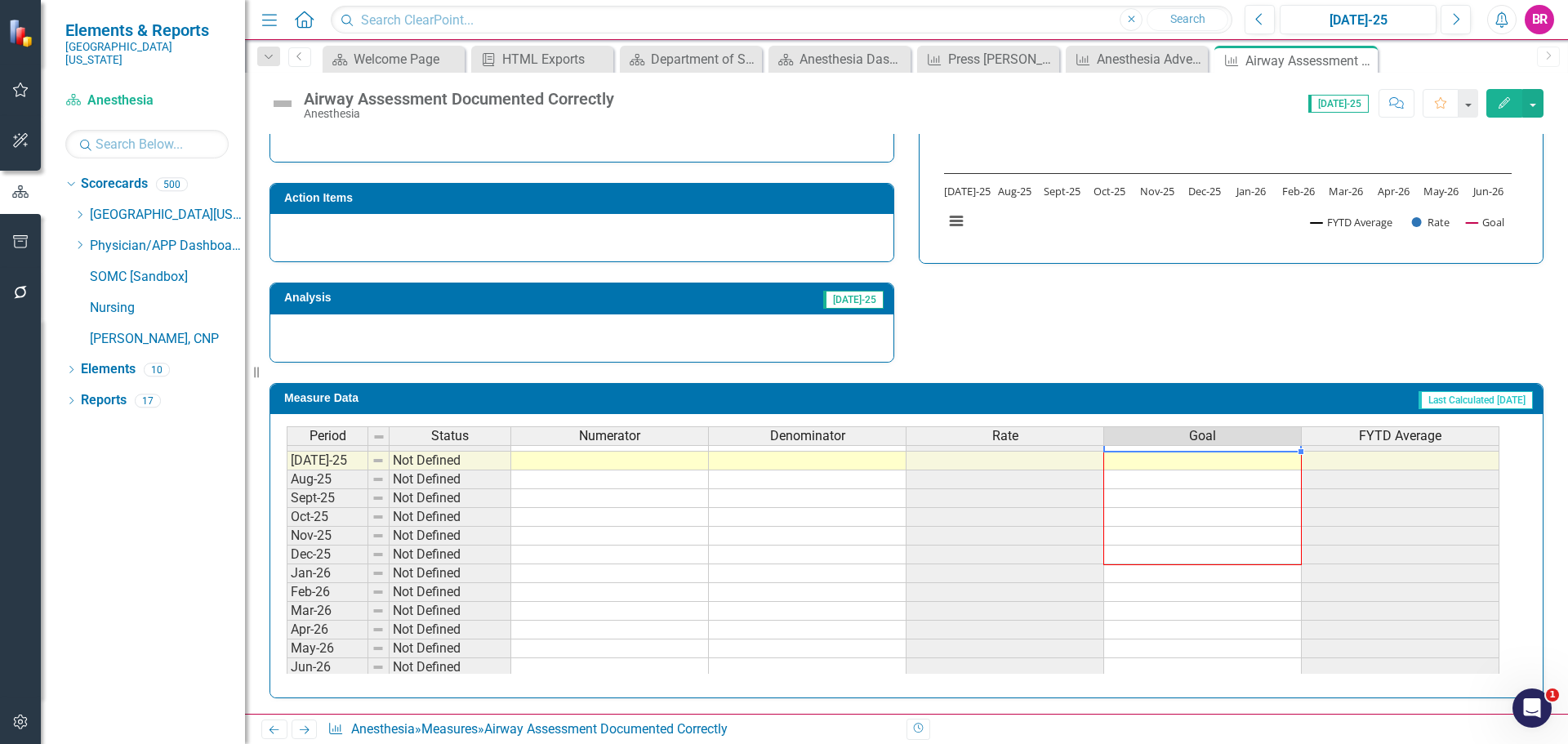
scroll to position [676, 0]
drag, startPoint x: 1303, startPoint y: 470, endPoint x: 1275, endPoint y: 610, distance: 142.8
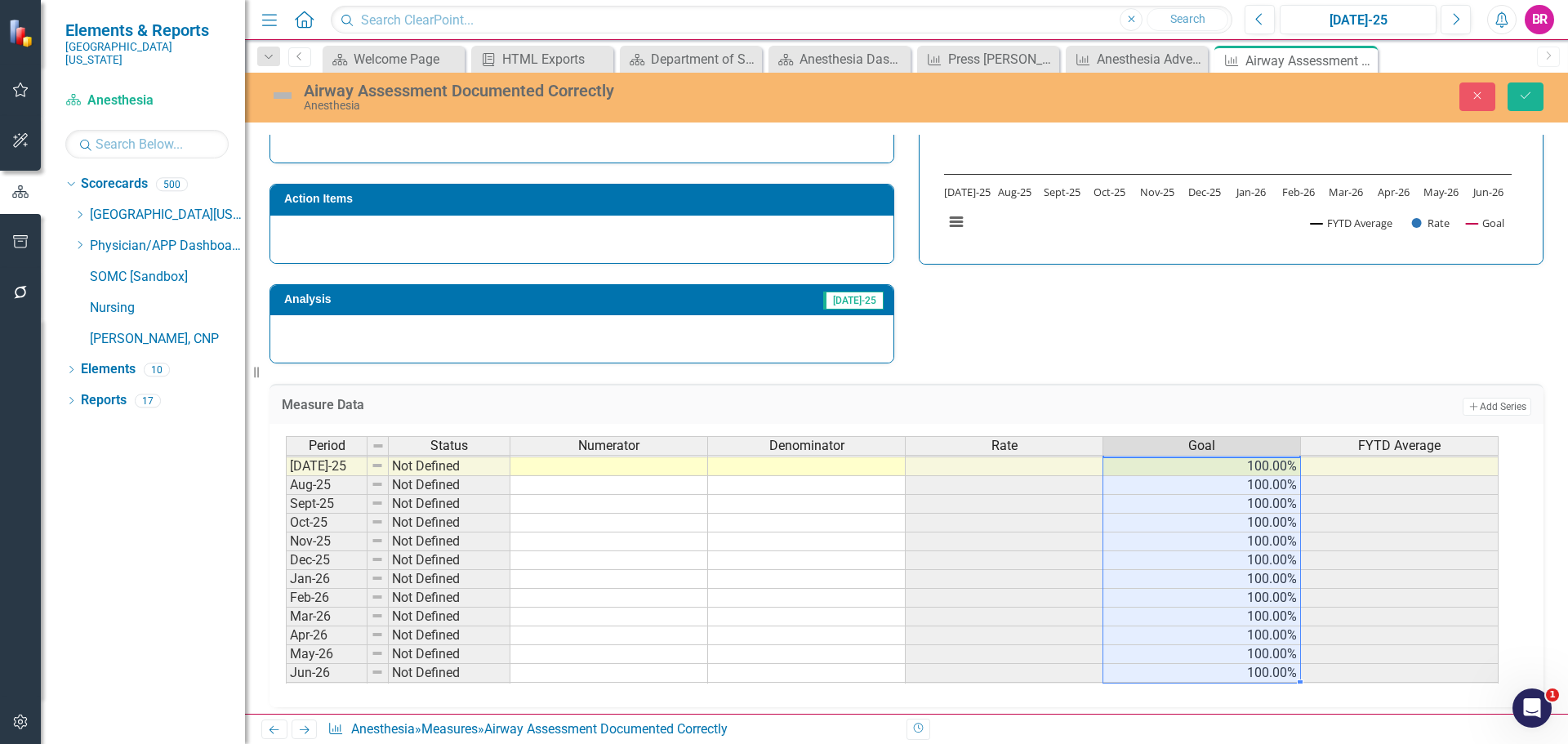
type textarea "100"
click at [1535, 93] on button "Save" at bounding box center [1525, 97] width 36 height 29
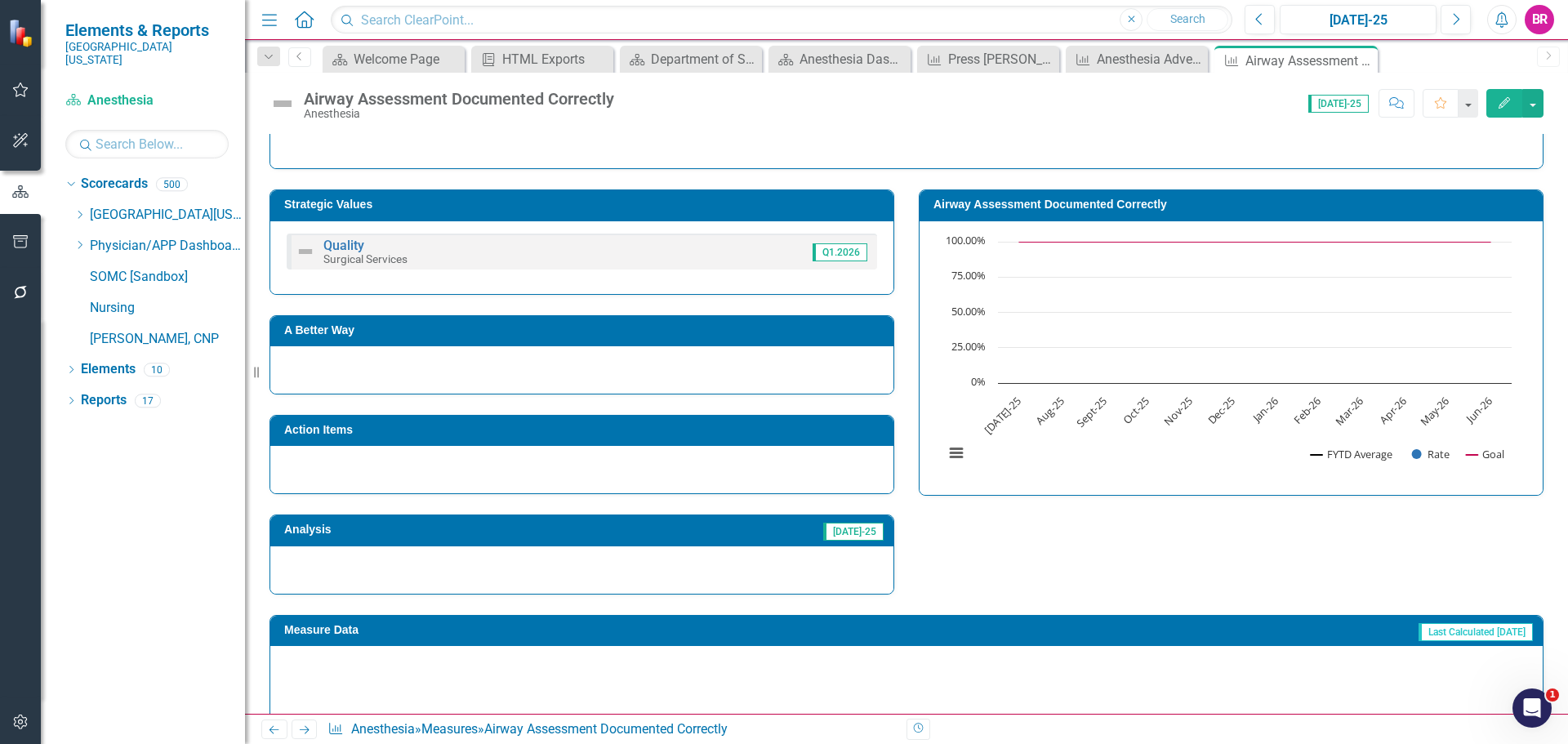
click at [307, 732] on icon at bounding box center [305, 730] width 10 height 8
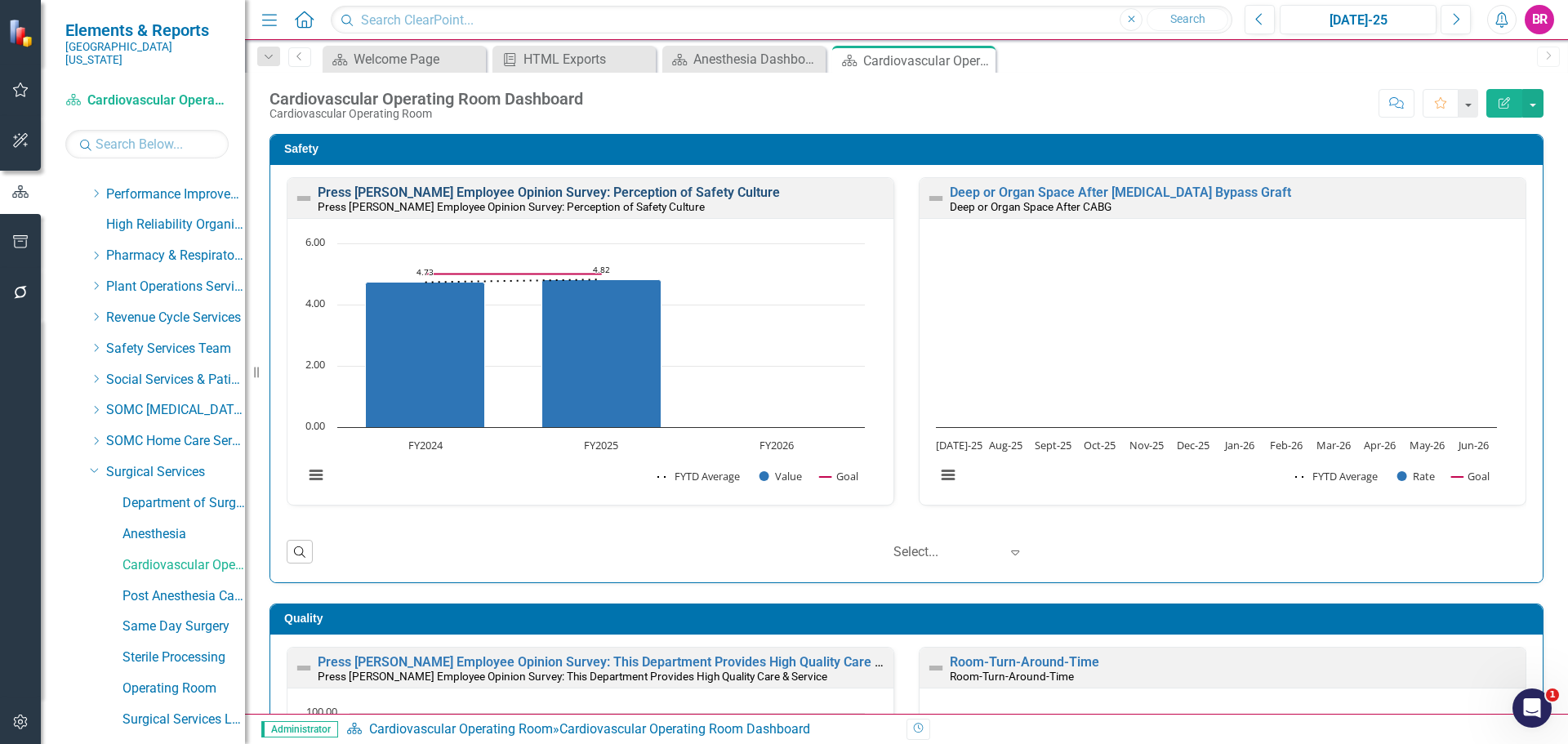
click at [677, 190] on link "Press [PERSON_NAME] Employee Opinion Survey: Perception of Safety Culture" at bounding box center [549, 192] width 462 height 15
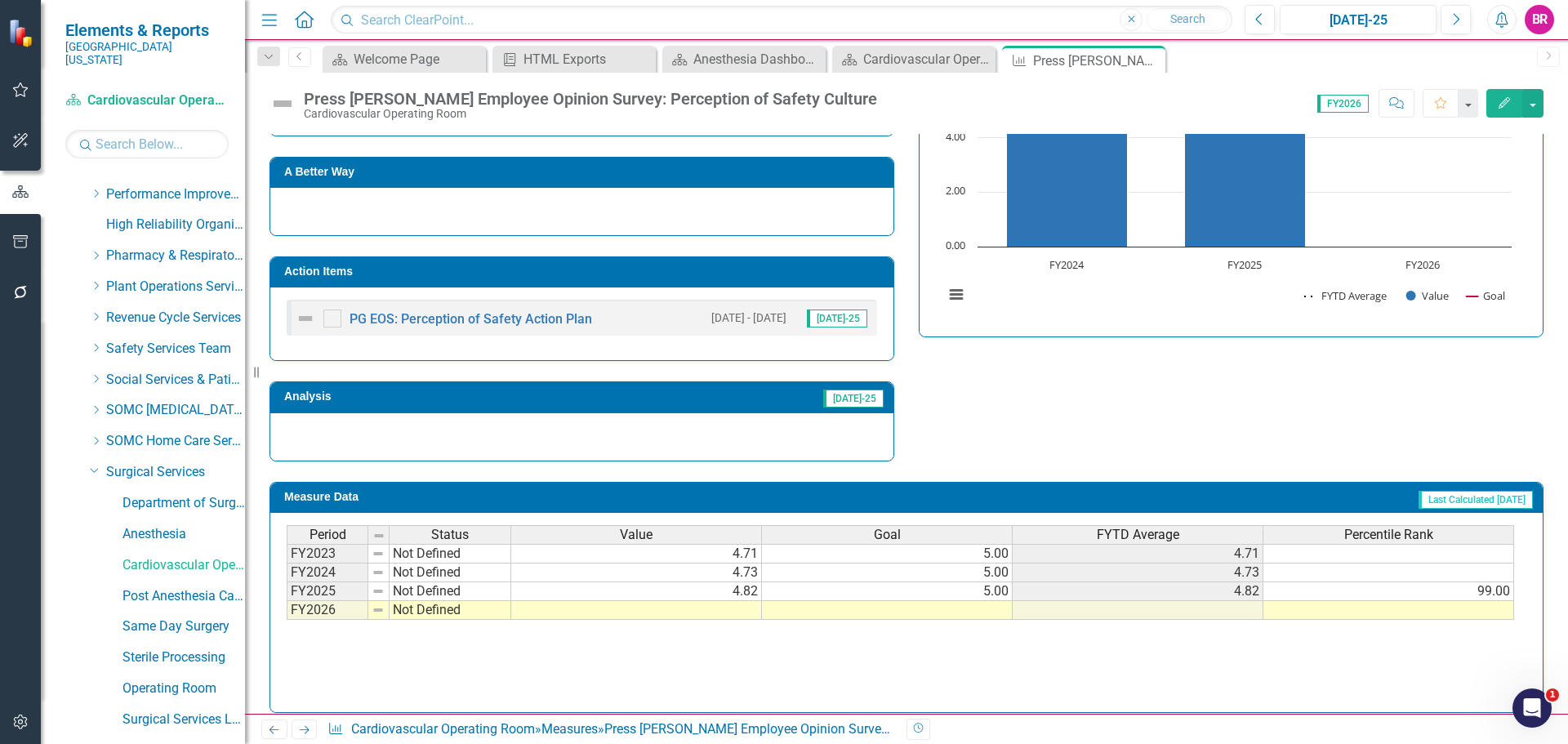
scroll to position [657, 0]
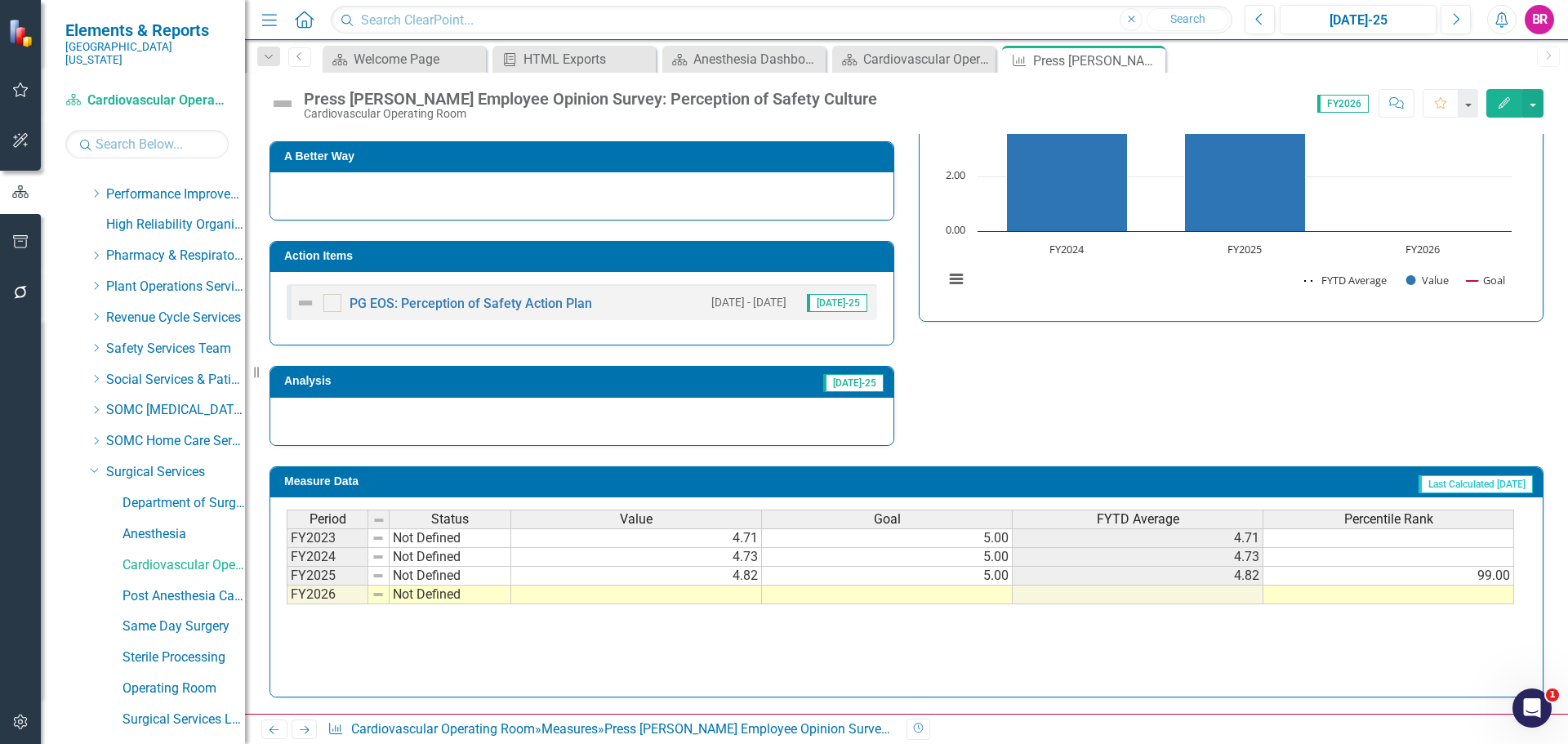
click at [720, 251] on h3 "Action Items" at bounding box center [585, 256] width 601 height 12
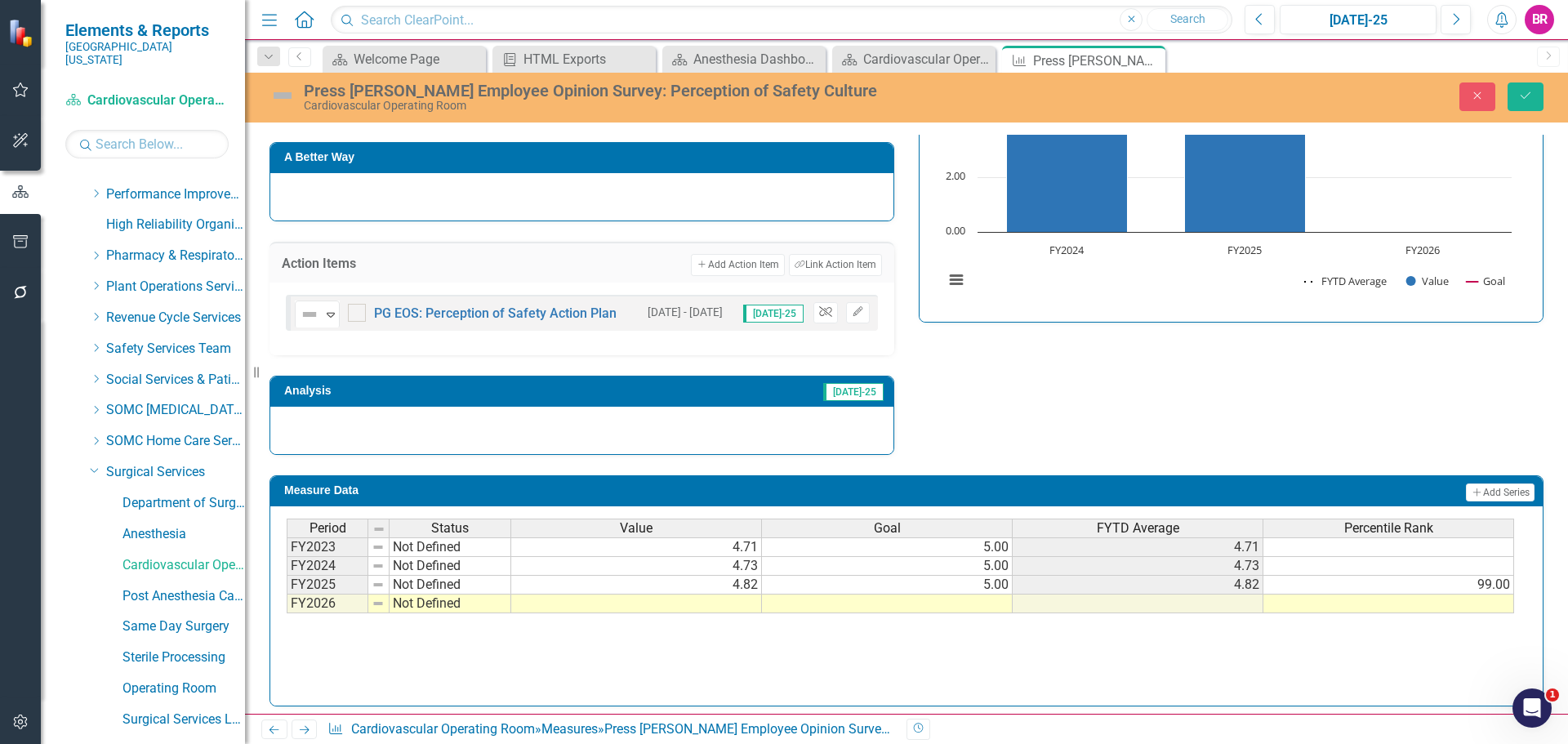
click at [822, 311] on icon "Unlink" at bounding box center [825, 311] width 12 height 10
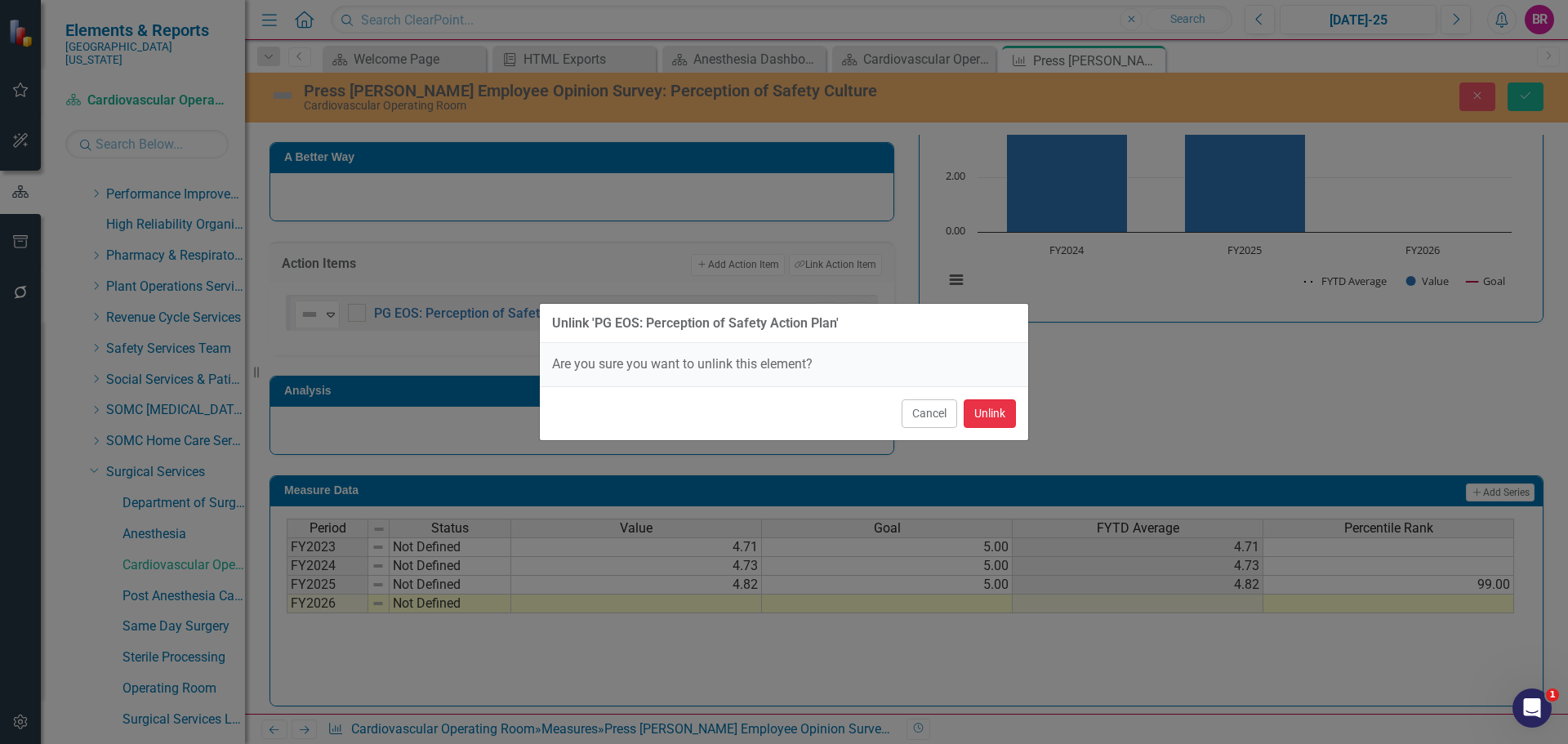
click at [986, 417] on button "Unlink" at bounding box center [990, 413] width 52 height 29
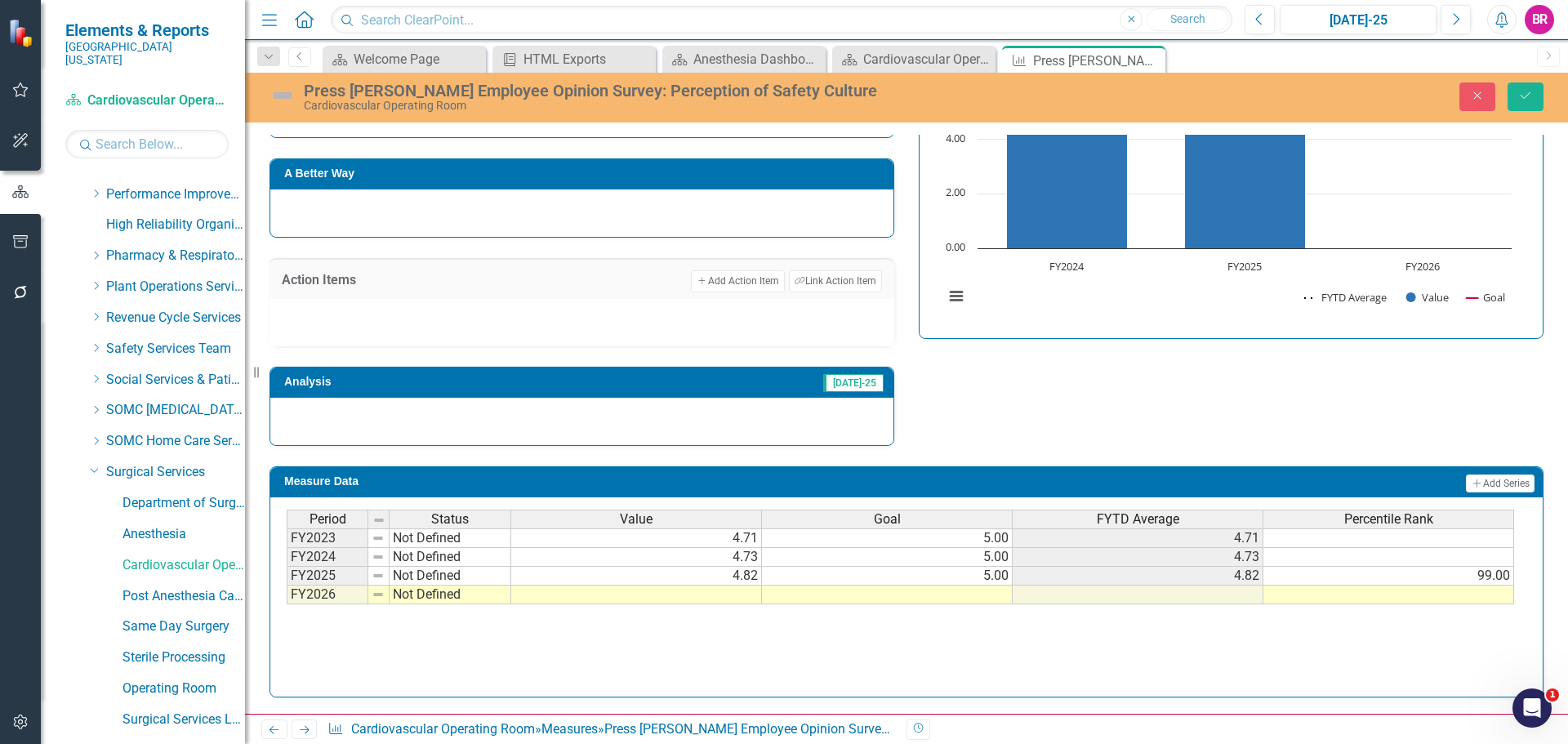
scroll to position [641, 0]
drag, startPoint x: 969, startPoint y: 603, endPoint x: 990, endPoint y: 595, distance: 22.5
click at [970, 602] on td at bounding box center [887, 595] width 251 height 19
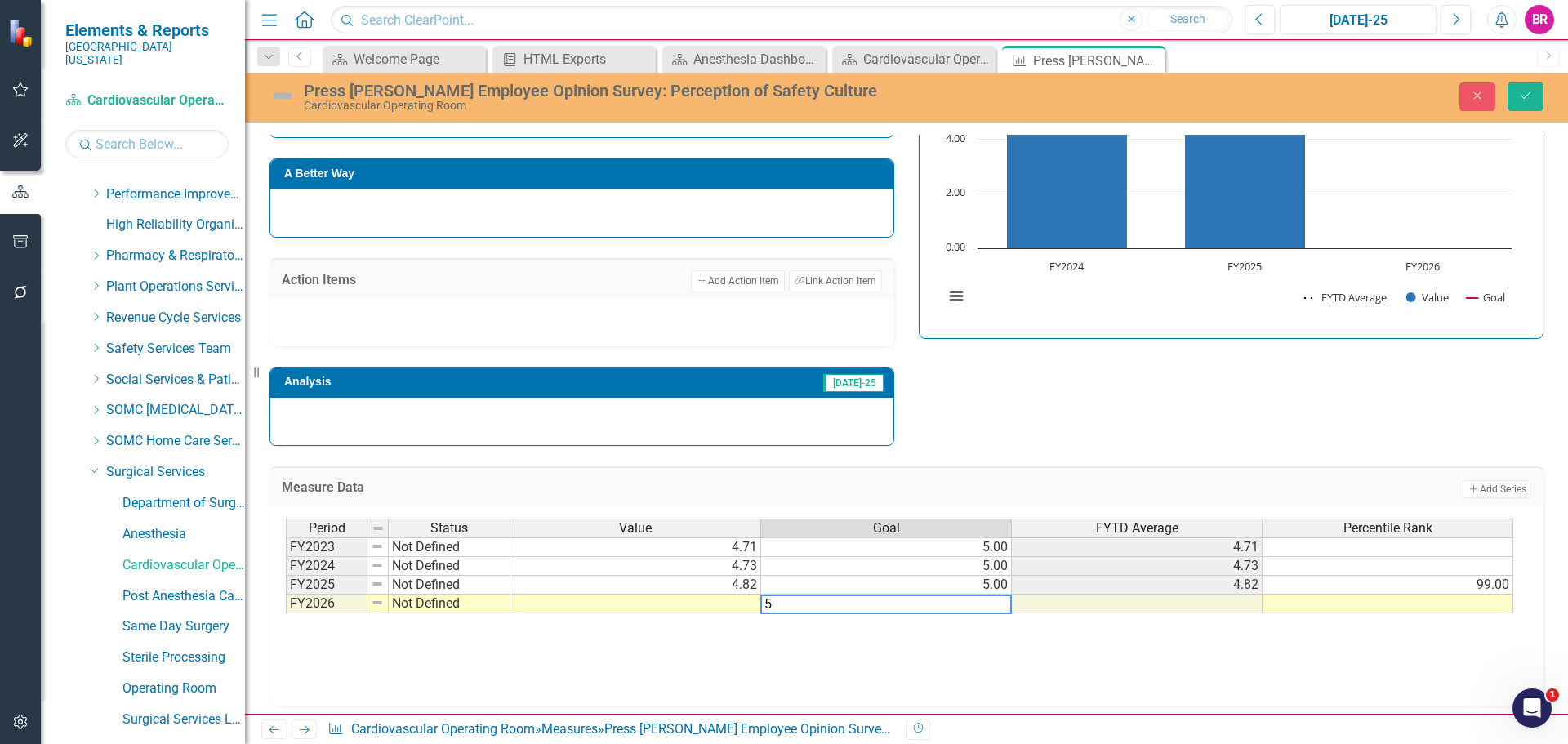
type textarea "5"
click at [1067, 394] on div "Strategic Values Safety Surgical Services Q1.2026 A Better Way Action Items Add…" at bounding box center [907, 230] width 1299 height 433
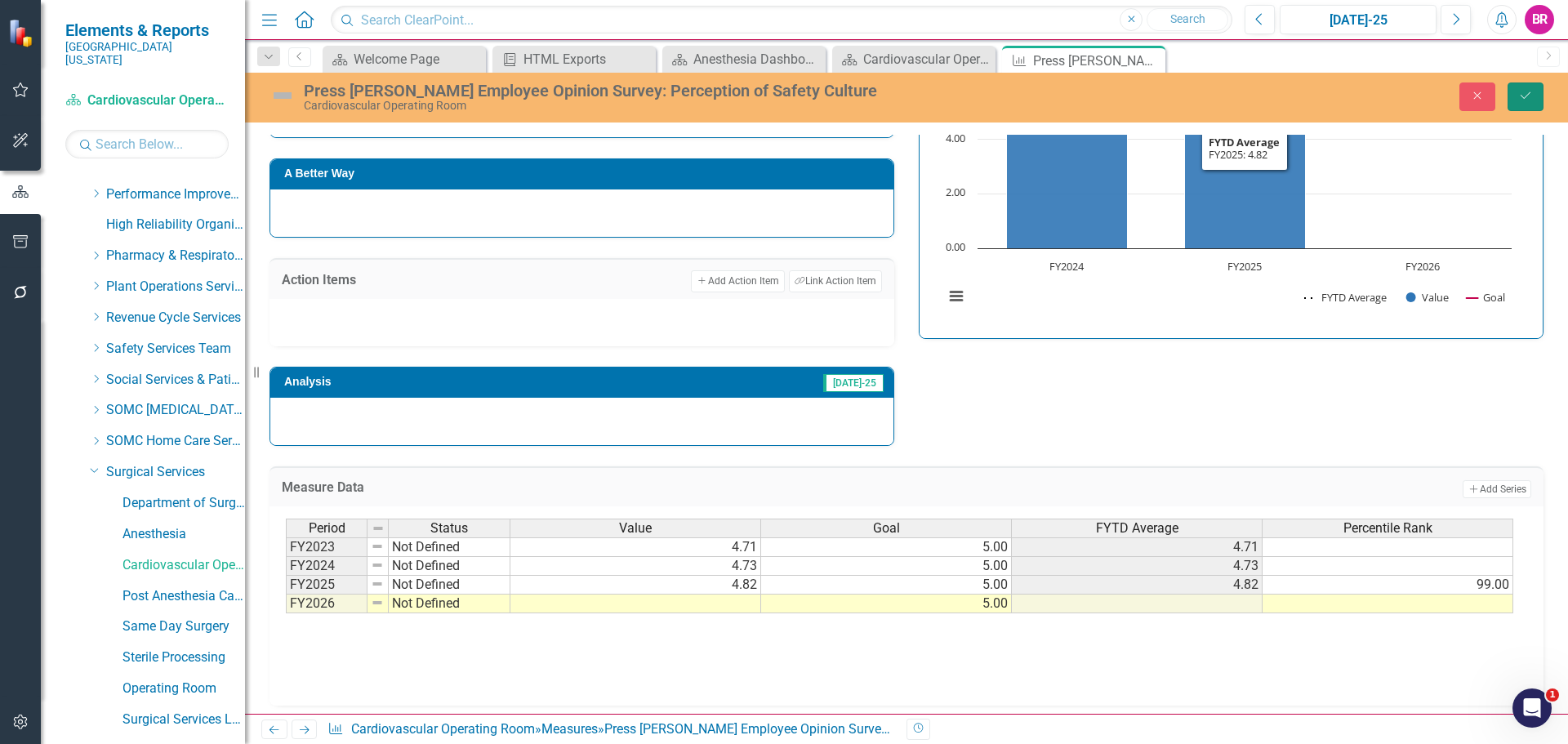
click at [1518, 93] on button "Save" at bounding box center [1525, 97] width 36 height 29
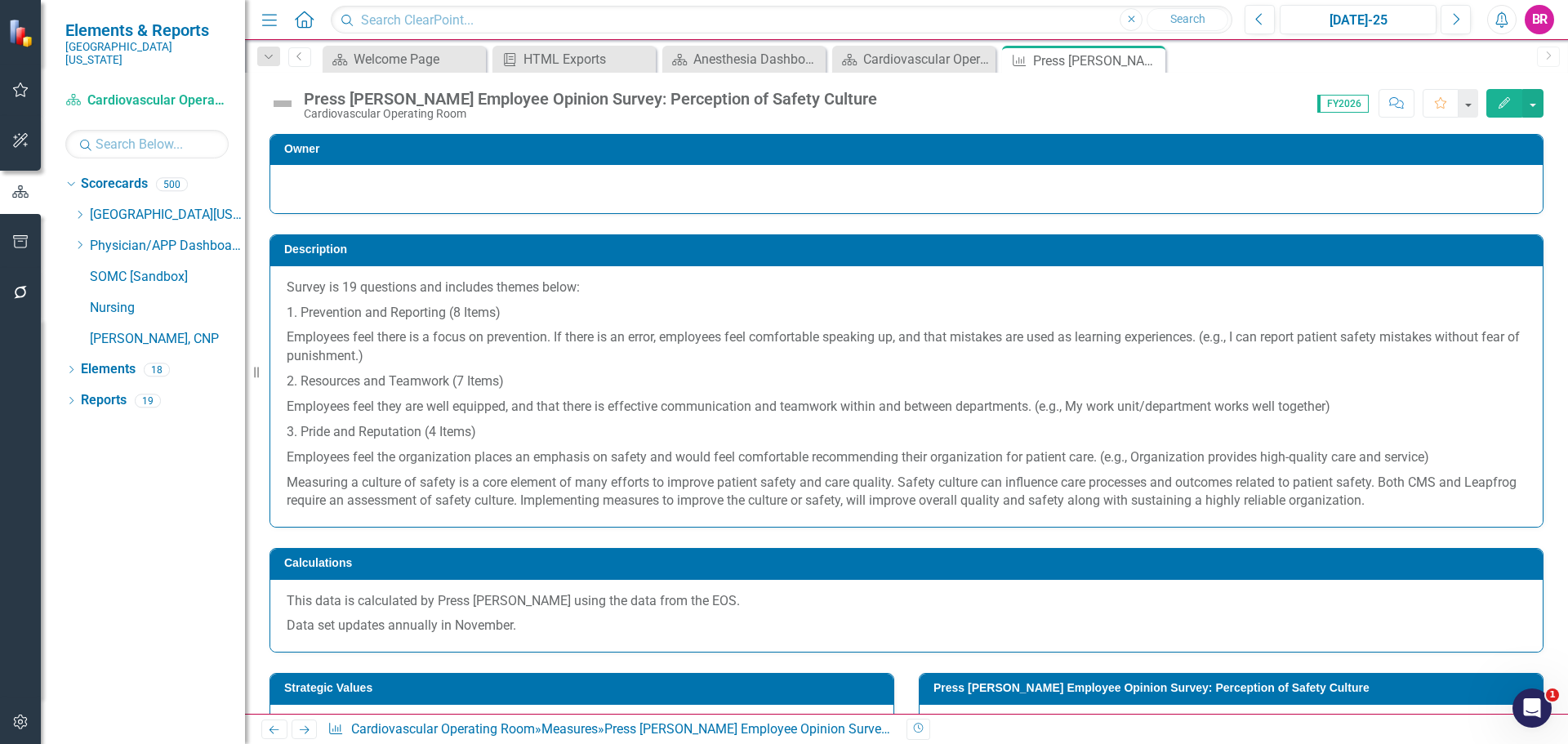
scroll to position [490, 0]
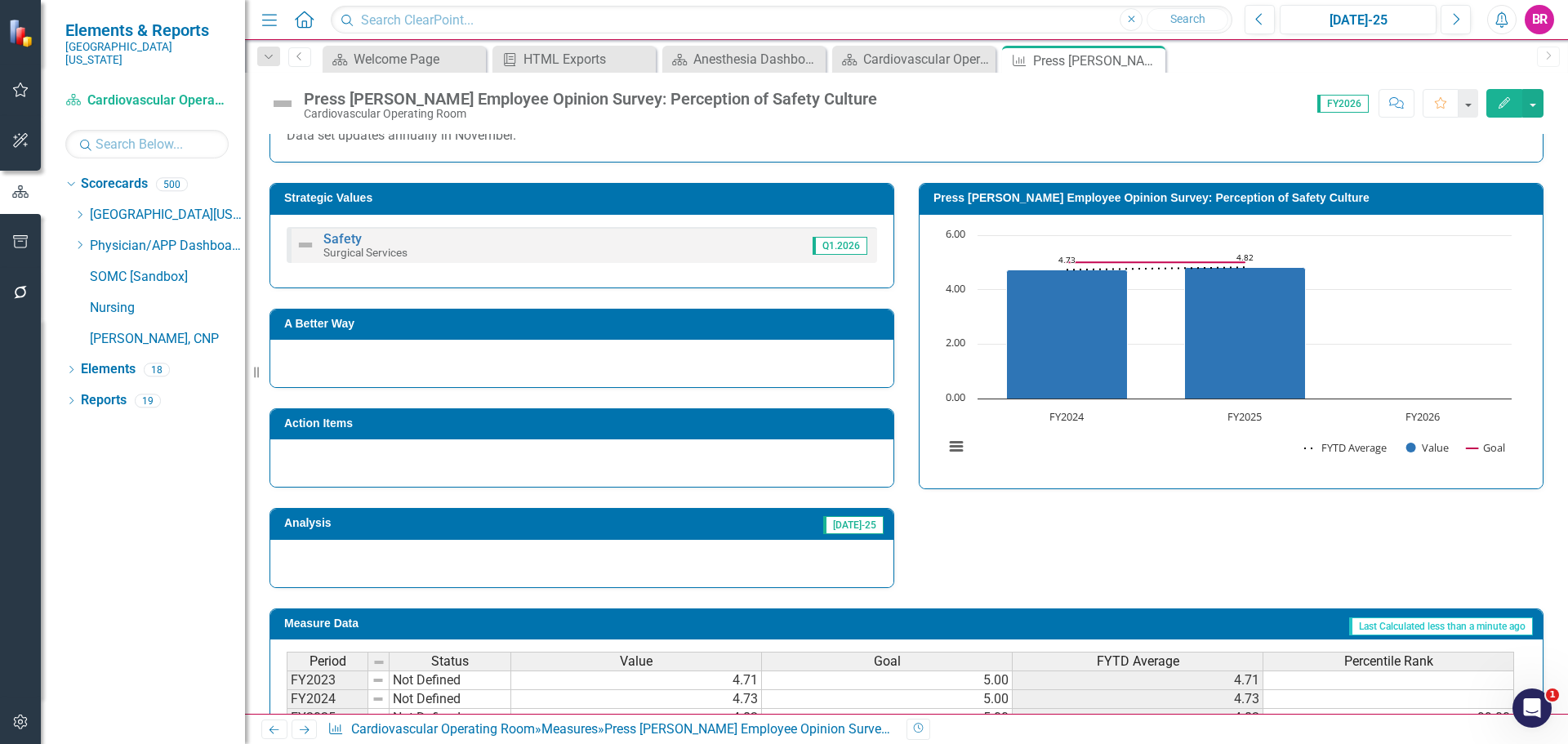
click at [292, 725] on link "Next" at bounding box center [304, 730] width 26 height 19
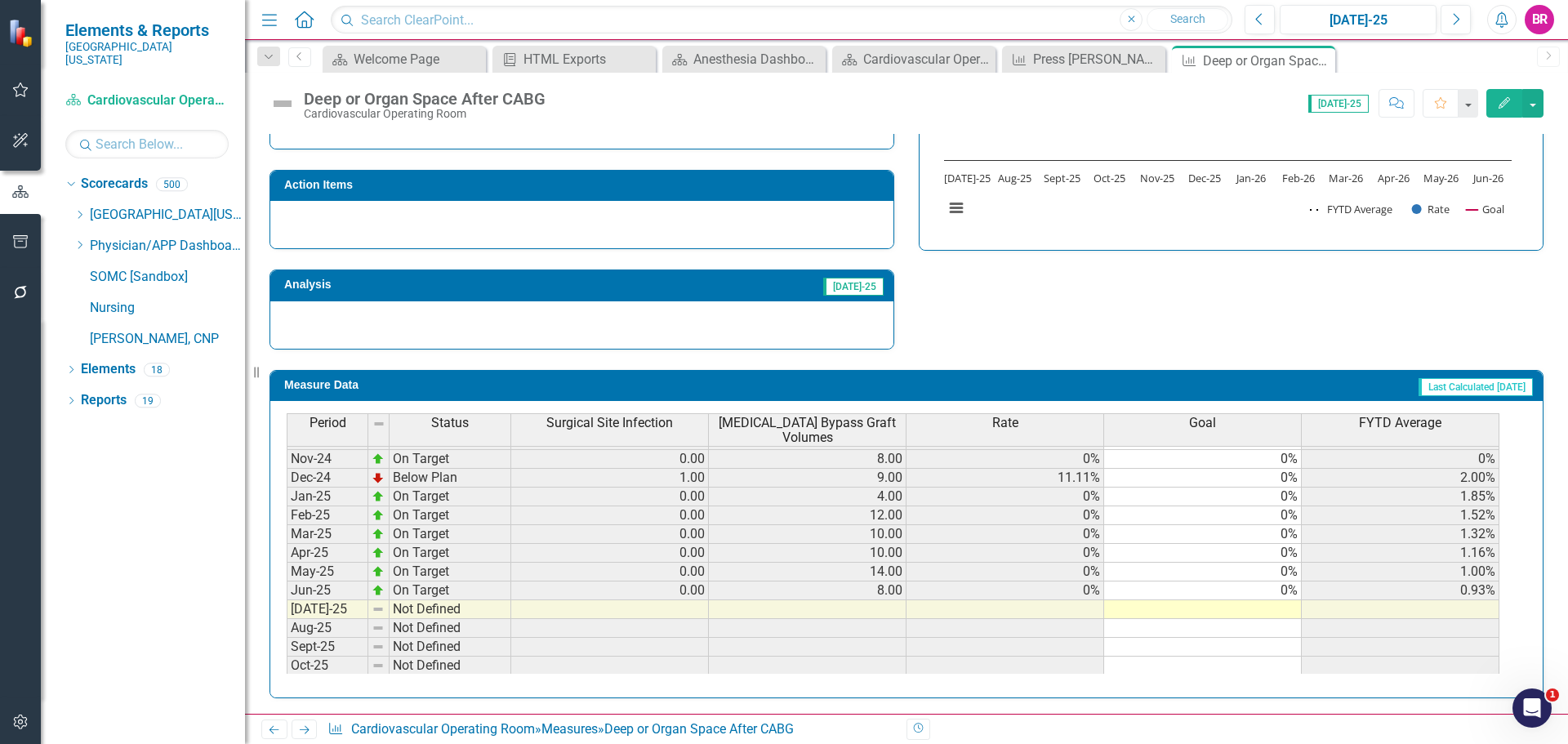
scroll to position [512, 0]
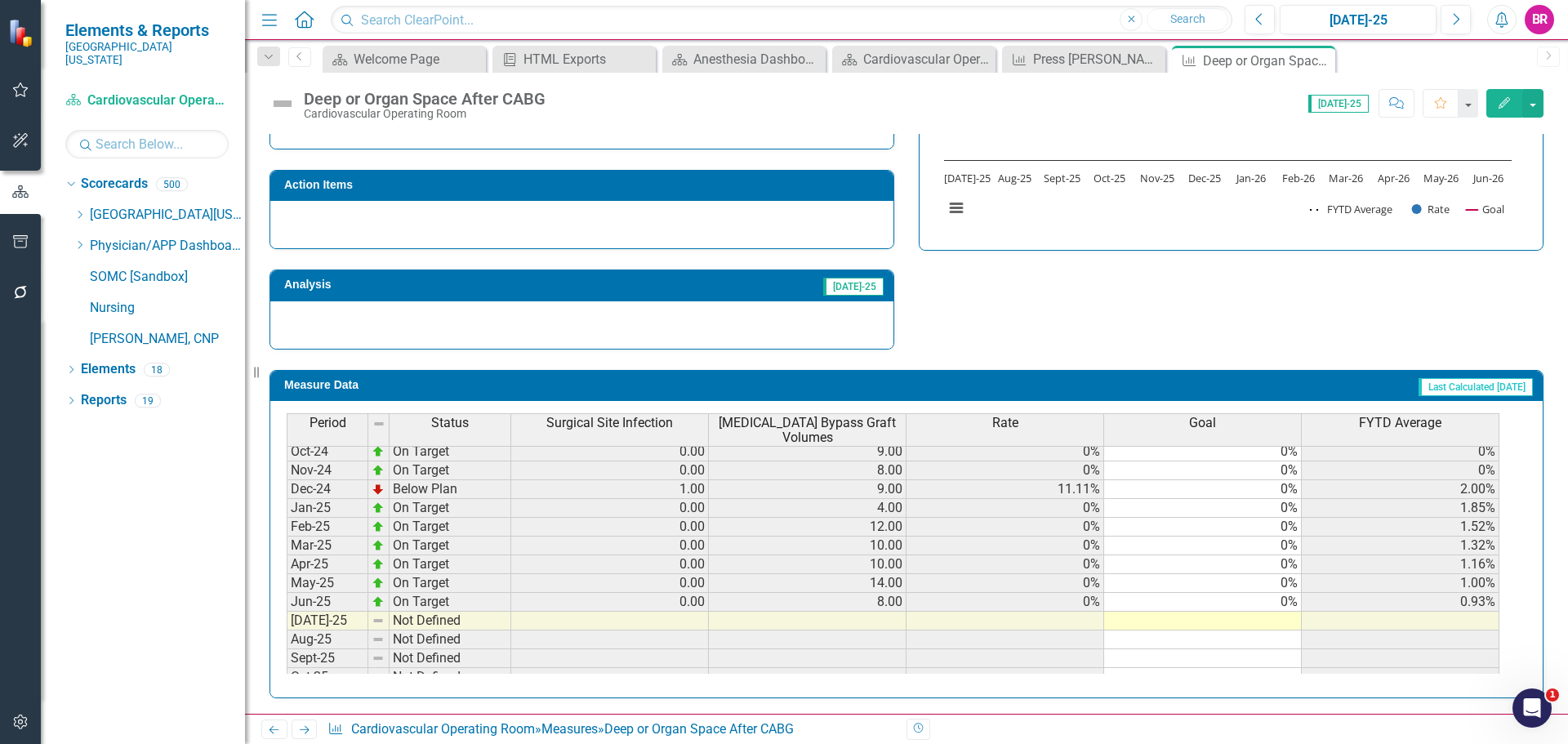
click at [1289, 603] on tbody "May-24 On Target 0.00 6.00 0% 0% 0% Jun-24 On Target 0.00 7.00 0% 0% 0% [DATE]-…" at bounding box center [893, 592] width 1213 height 489
drag, startPoint x: 1302, startPoint y: 612, endPoint x: 1314, endPoint y: 620, distance: 14.4
click at [286, 620] on div "Period Status Surgical Site Infection [MEDICAL_DATA] Bypass Graft Volumes Rate …" at bounding box center [286, 528] width 0 height 616
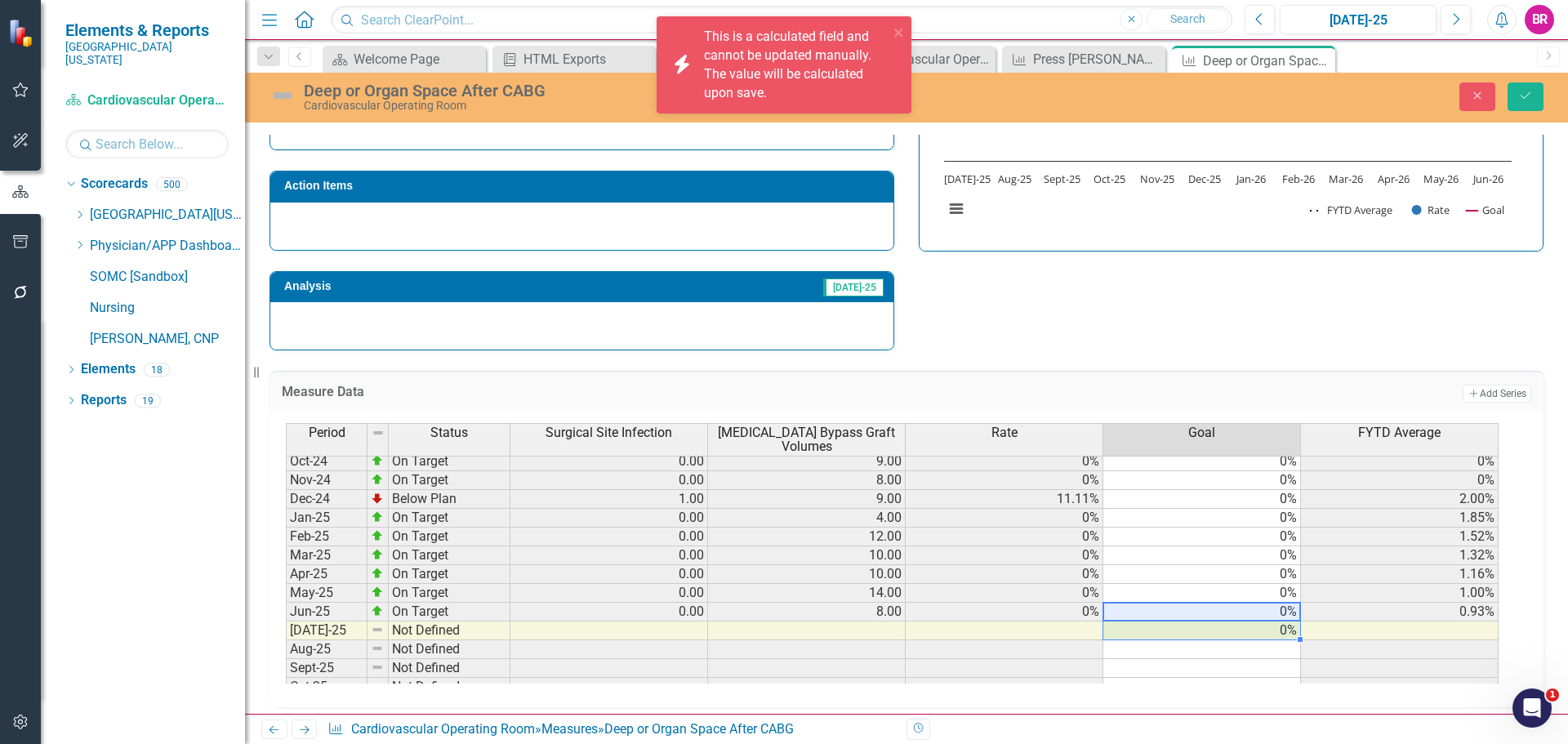
type textarea "0"
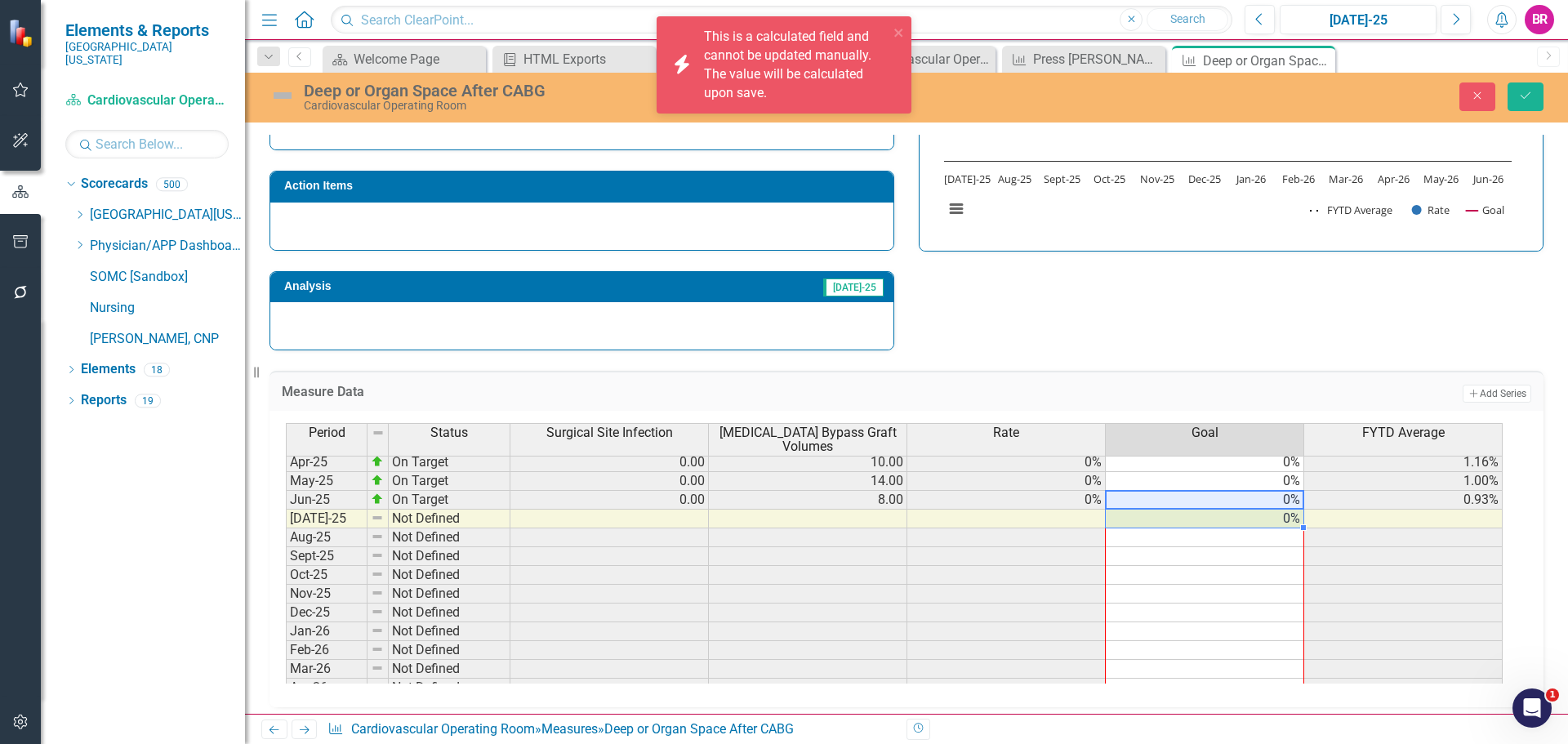
scroll to position [676, 0]
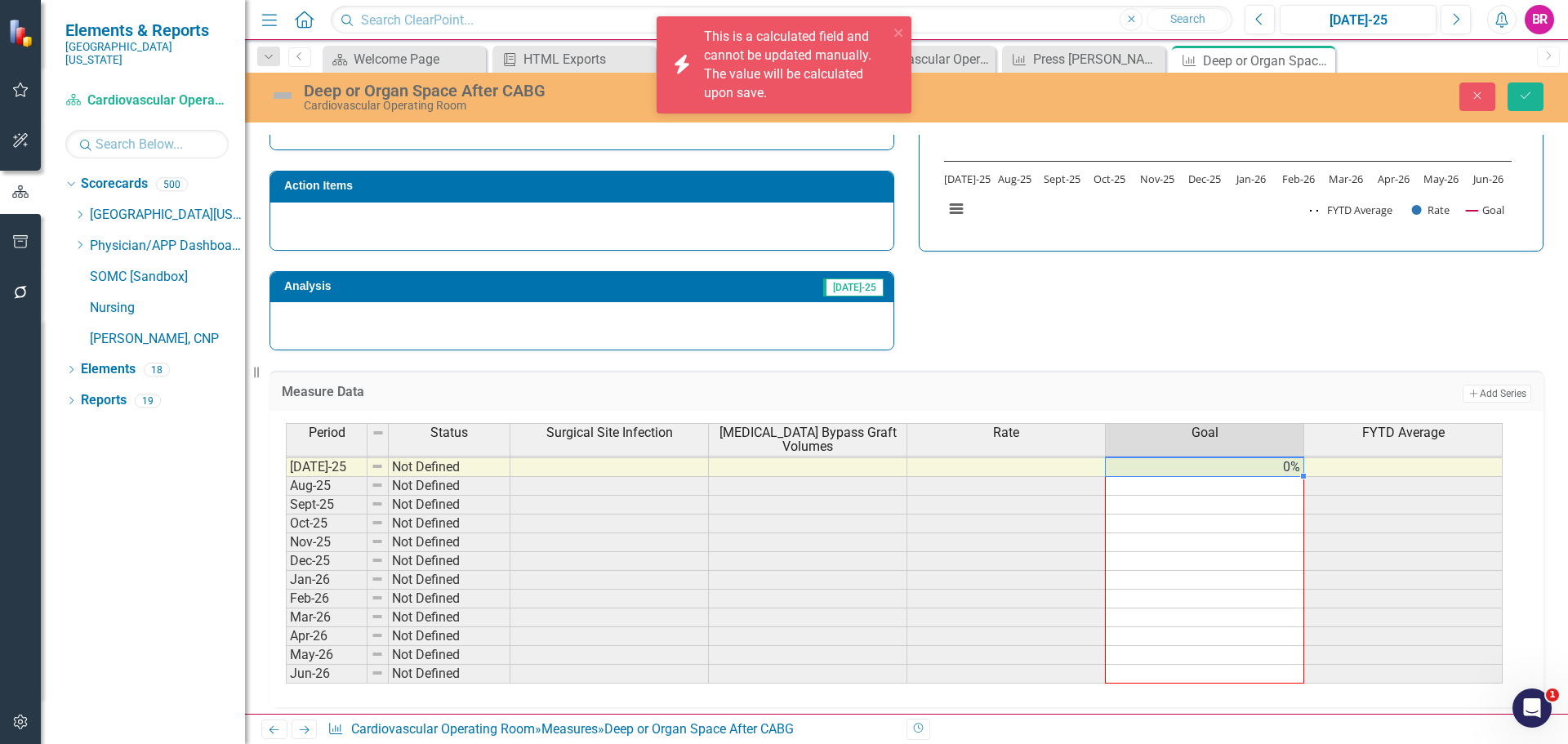
drag, startPoint x: 1302, startPoint y: 638, endPoint x: 1268, endPoint y: 682, distance: 55.6
click at [286, 703] on div at bounding box center [286, 703] width 0 height 0
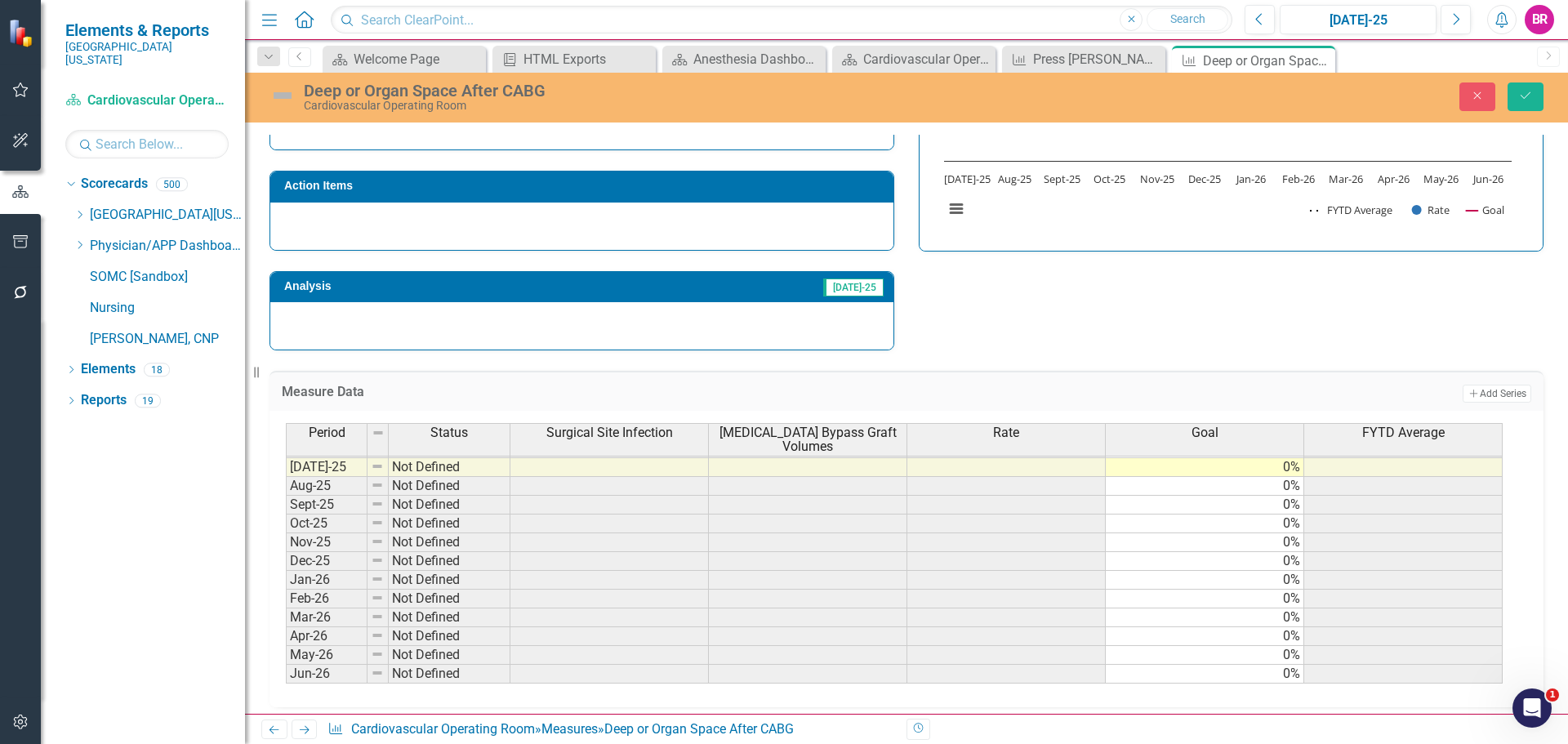
click at [1357, 317] on div "Strategic Values Safety Surgical Services Q1.2026 A Better Way Action Items Ana…" at bounding box center [907, 138] width 1299 height 426
click at [1529, 101] on icon "Save" at bounding box center [1525, 95] width 14 height 12
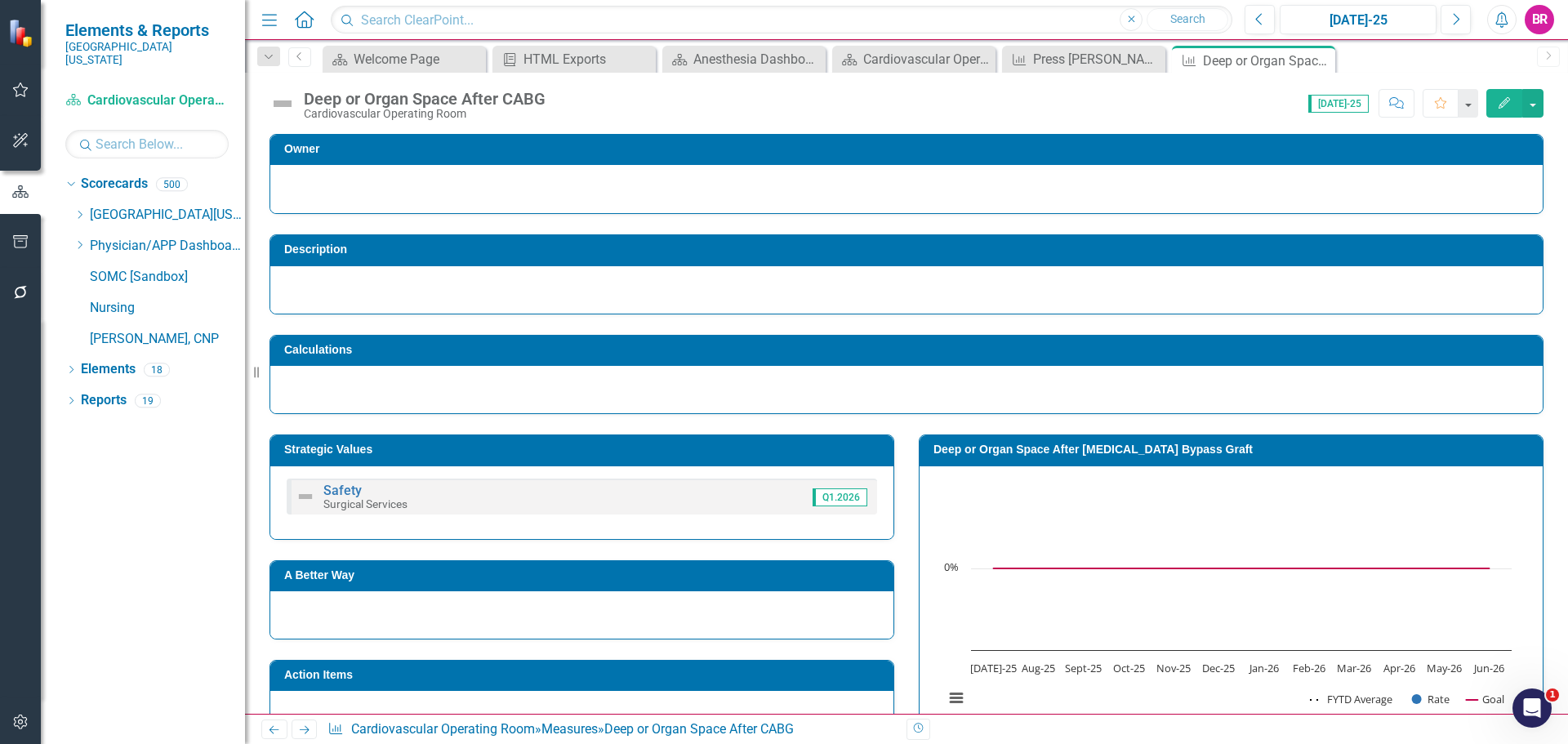
scroll to position [163, 0]
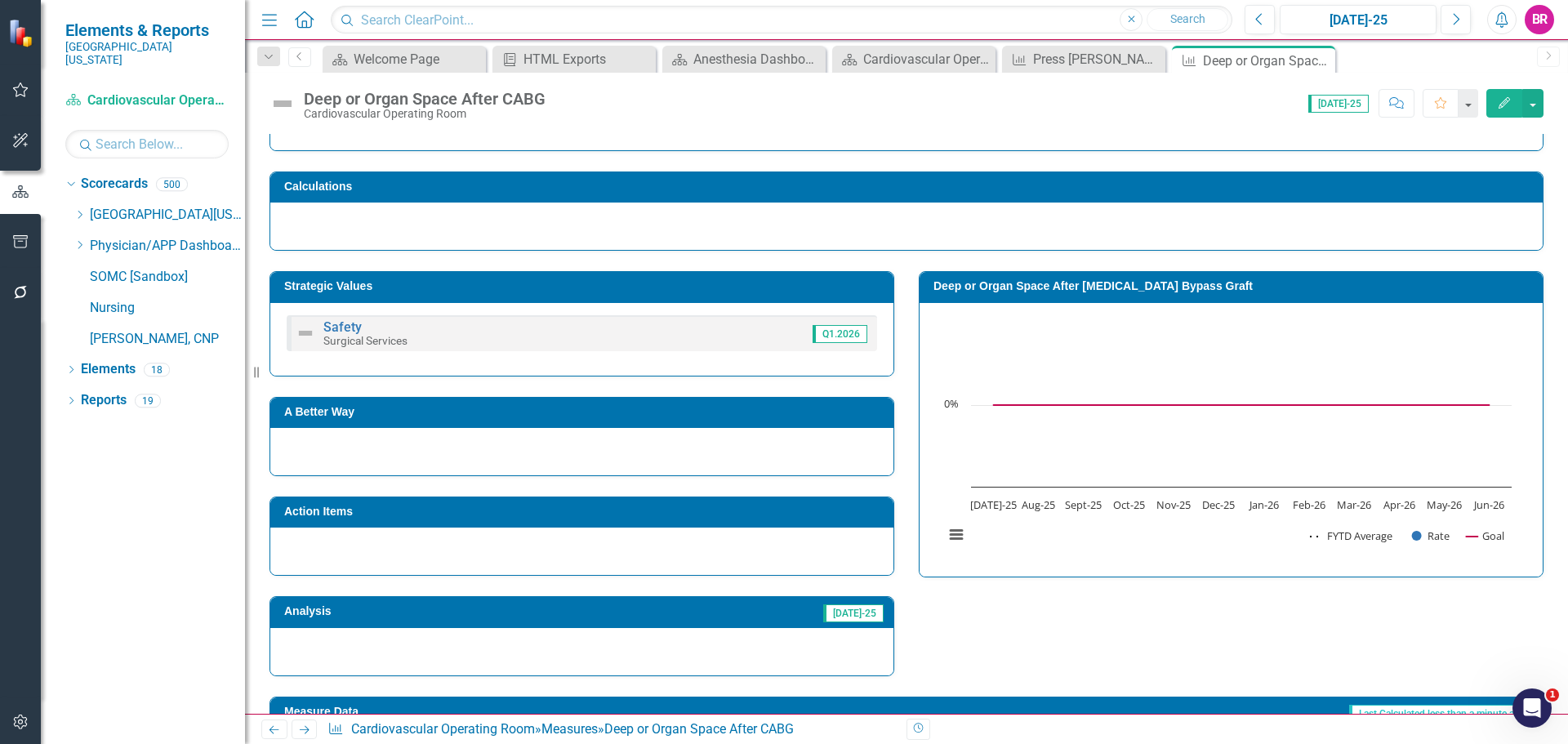
click at [308, 732] on icon "Next" at bounding box center [304, 730] width 13 height 11
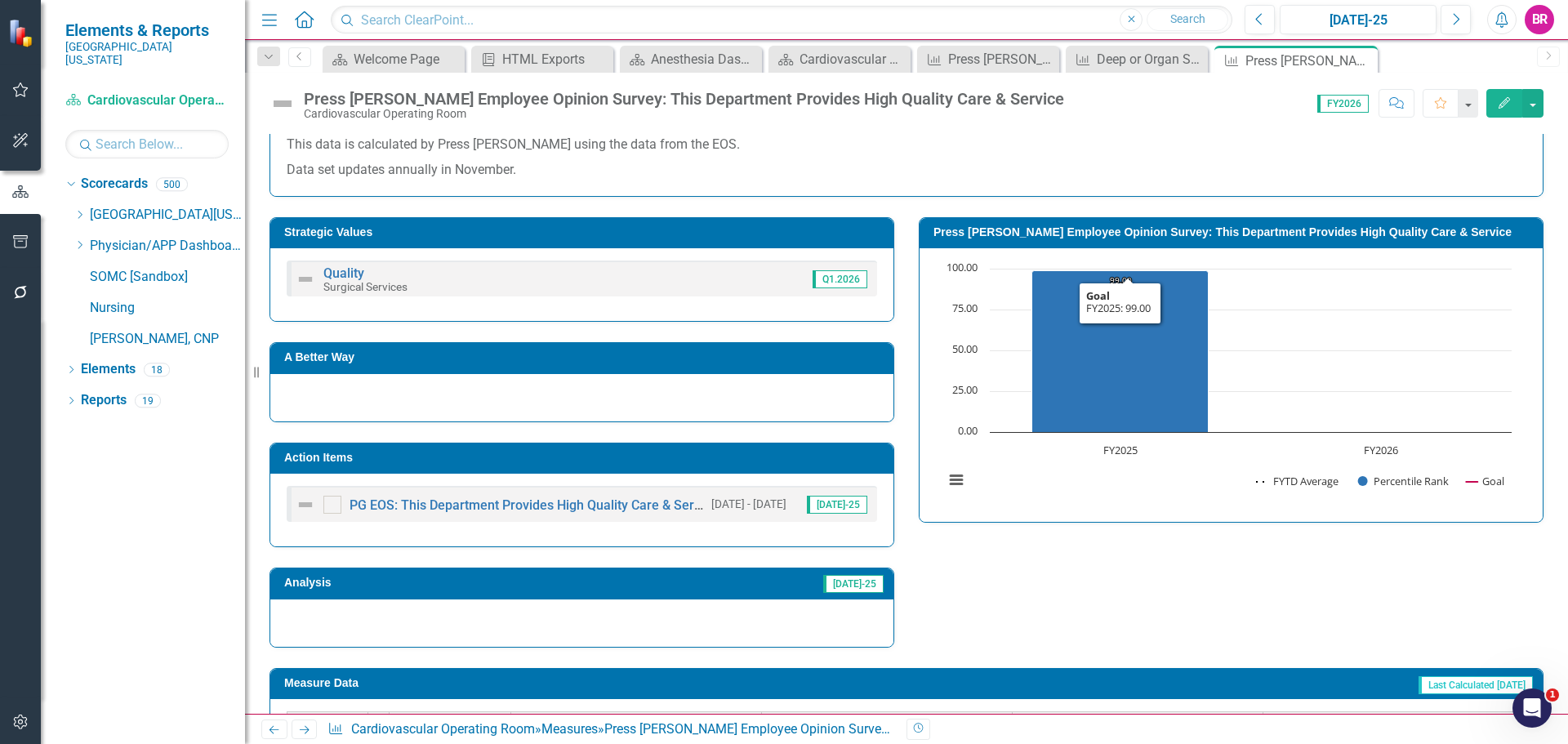
click at [816, 464] on td "Action Items" at bounding box center [585, 459] width 601 height 24
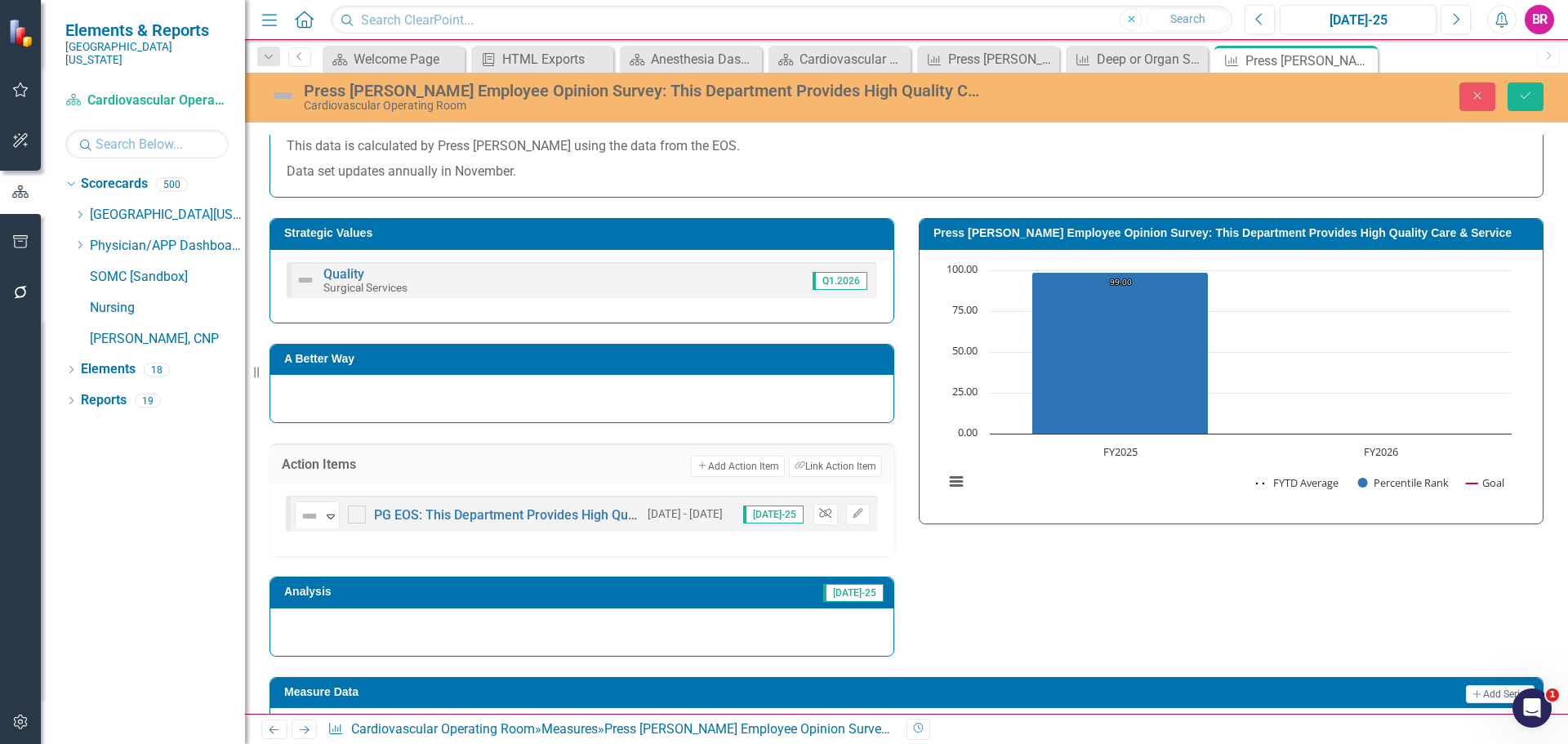
click at [819, 518] on icon "Unlink" at bounding box center [825, 513] width 12 height 10
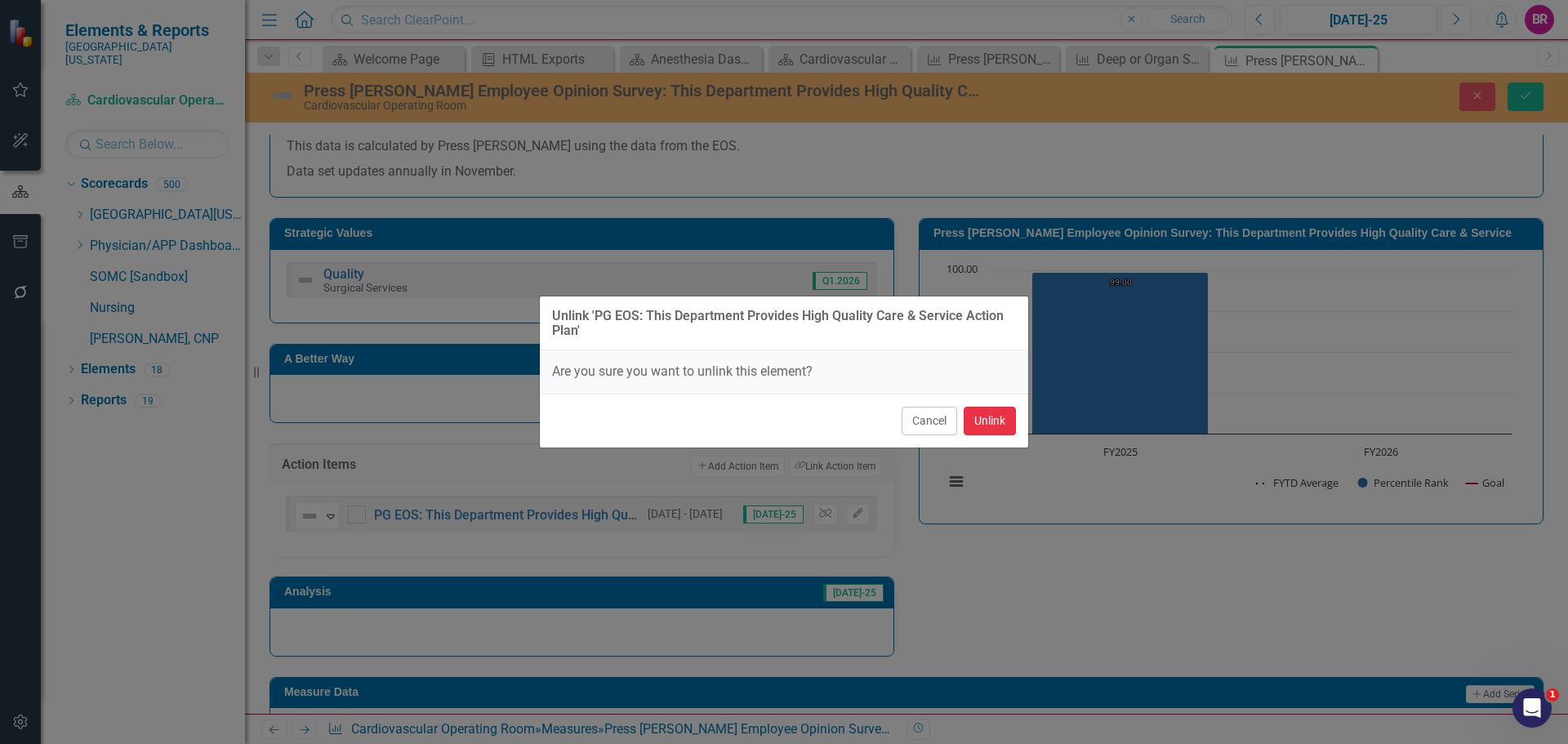
click at [1000, 413] on button "Unlink" at bounding box center [990, 421] width 52 height 29
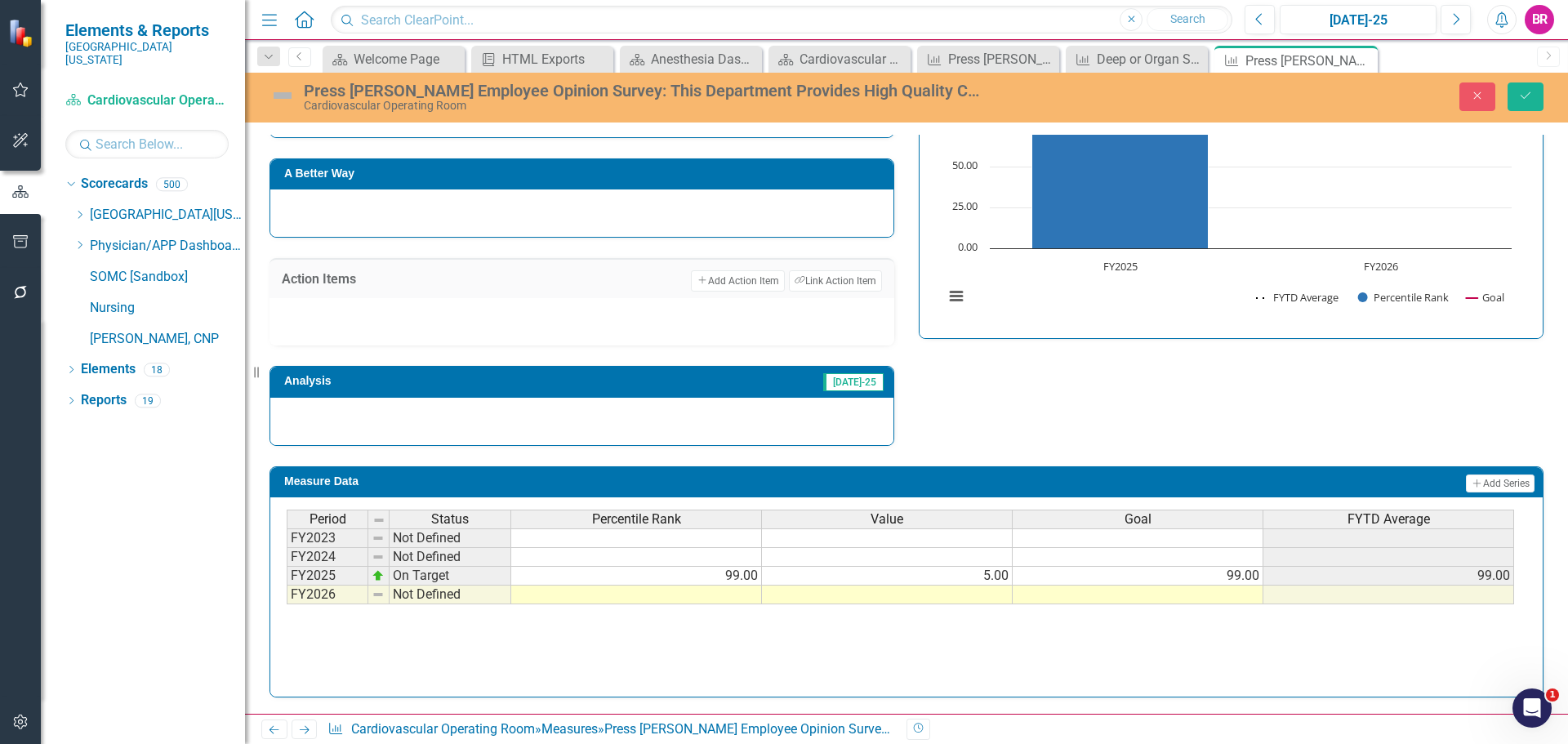
click at [1237, 572] on td "99.00" at bounding box center [1138, 577] width 251 height 19
drag, startPoint x: 1261, startPoint y: 584, endPoint x: 1260, endPoint y: 601, distance: 17.0
click at [286, 601] on div "Period Status Percentile Rank Value Goal FYTD Average FY2023 Not Defined FY2024…" at bounding box center [286, 557] width 0 height 95
type textarea "99"
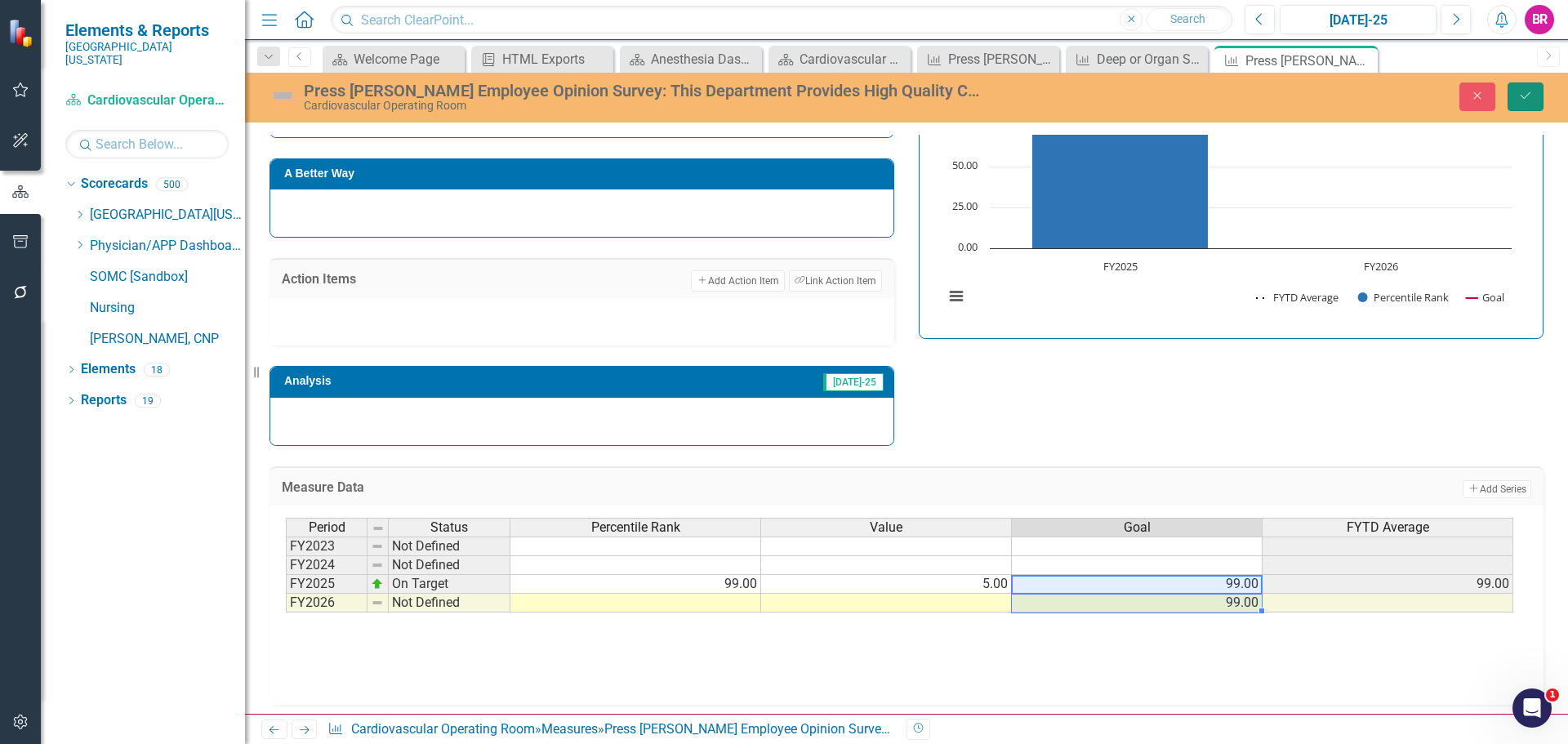
click at [1531, 90] on icon "Save" at bounding box center [1525, 95] width 14 height 12
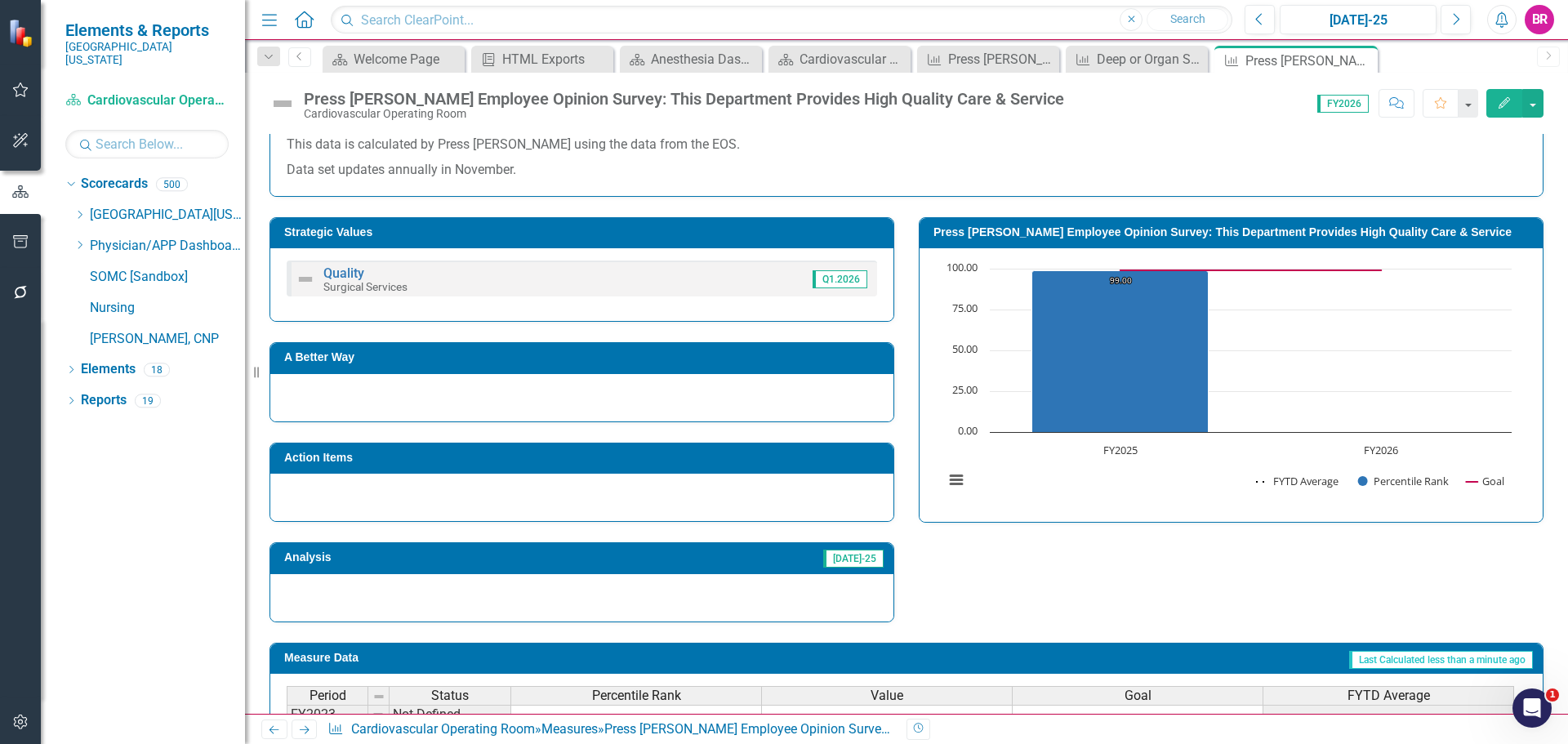
click at [301, 732] on icon "Next" at bounding box center [304, 730] width 13 height 11
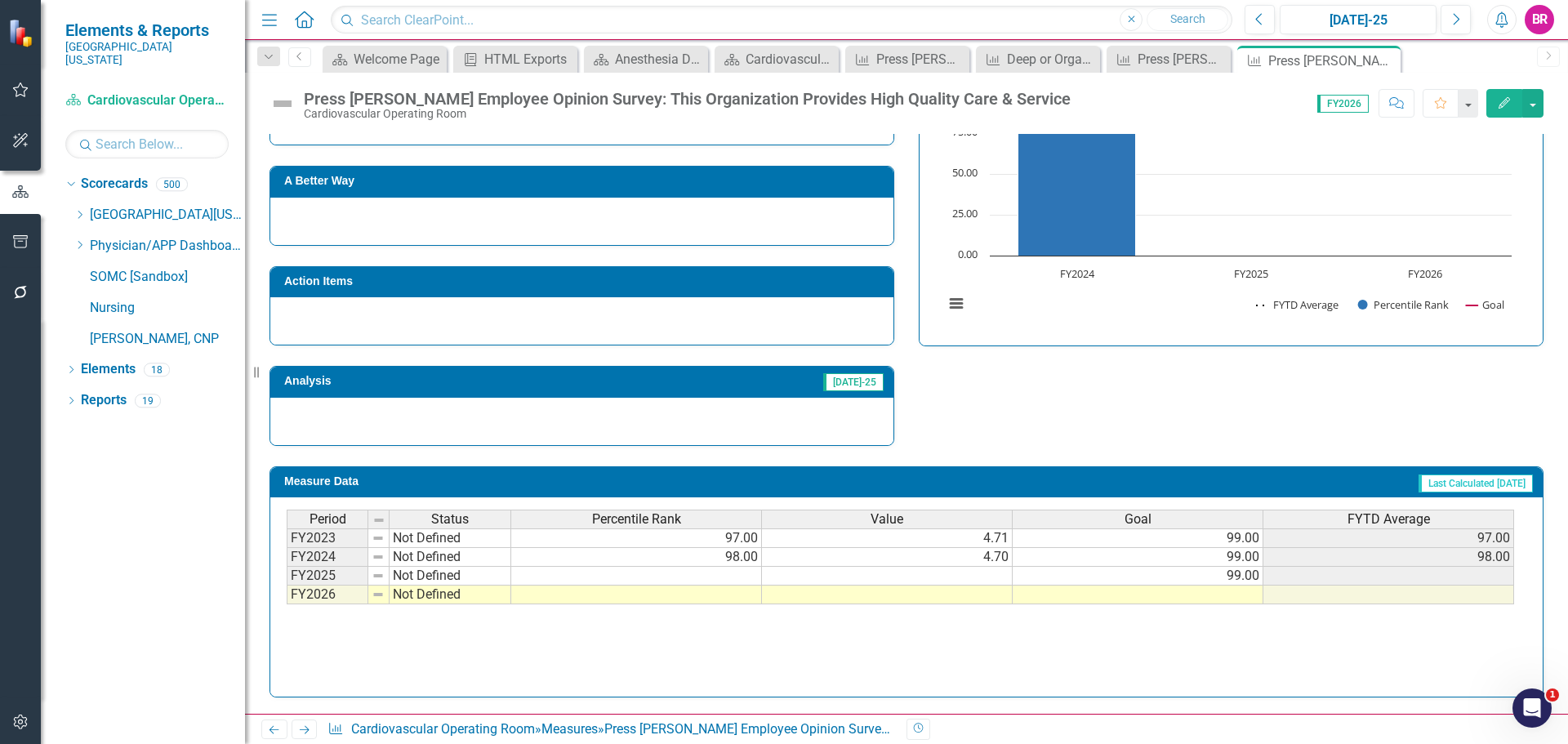
click at [1258, 579] on td "99.00" at bounding box center [1138, 577] width 251 height 19
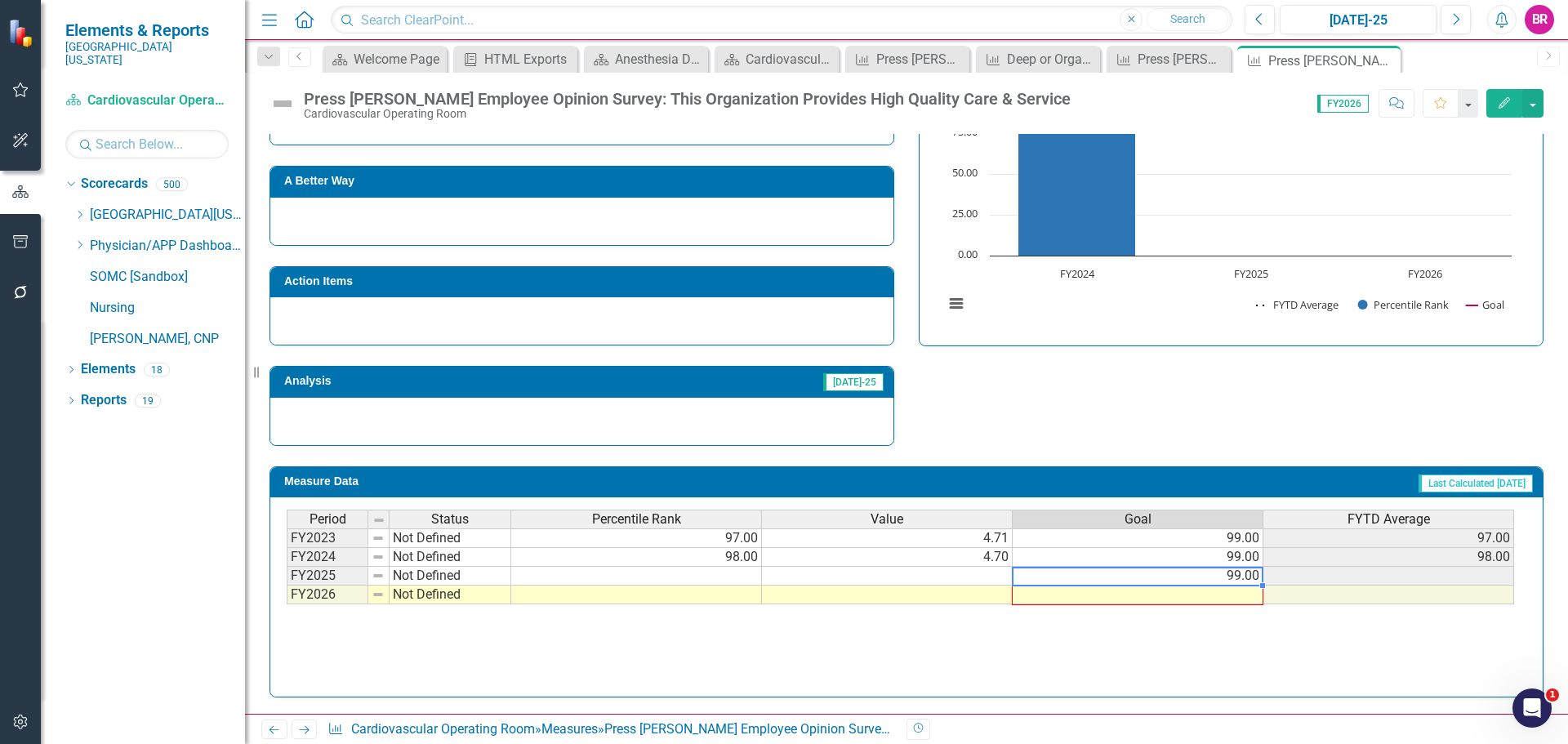
drag, startPoint x: 1261, startPoint y: 586, endPoint x: 1257, endPoint y: 597, distance: 11.7
click at [286, 597] on div "Period Status Percentile Rank Value Goal FYTD Average FY2023 Not Defined 97.00 …" at bounding box center [286, 557] width 0 height 95
type textarea "99"
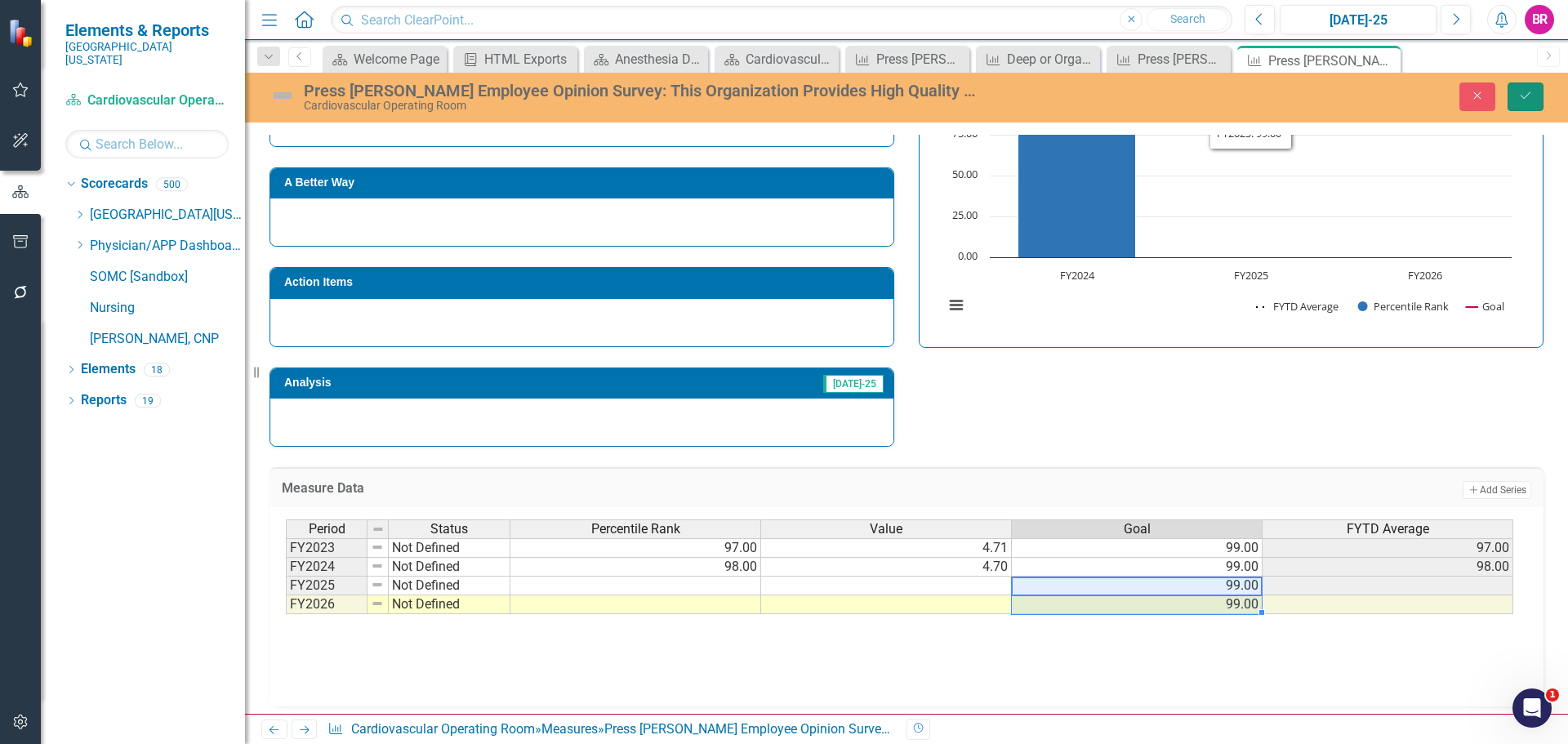
click at [1535, 89] on button "Save" at bounding box center [1525, 97] width 36 height 29
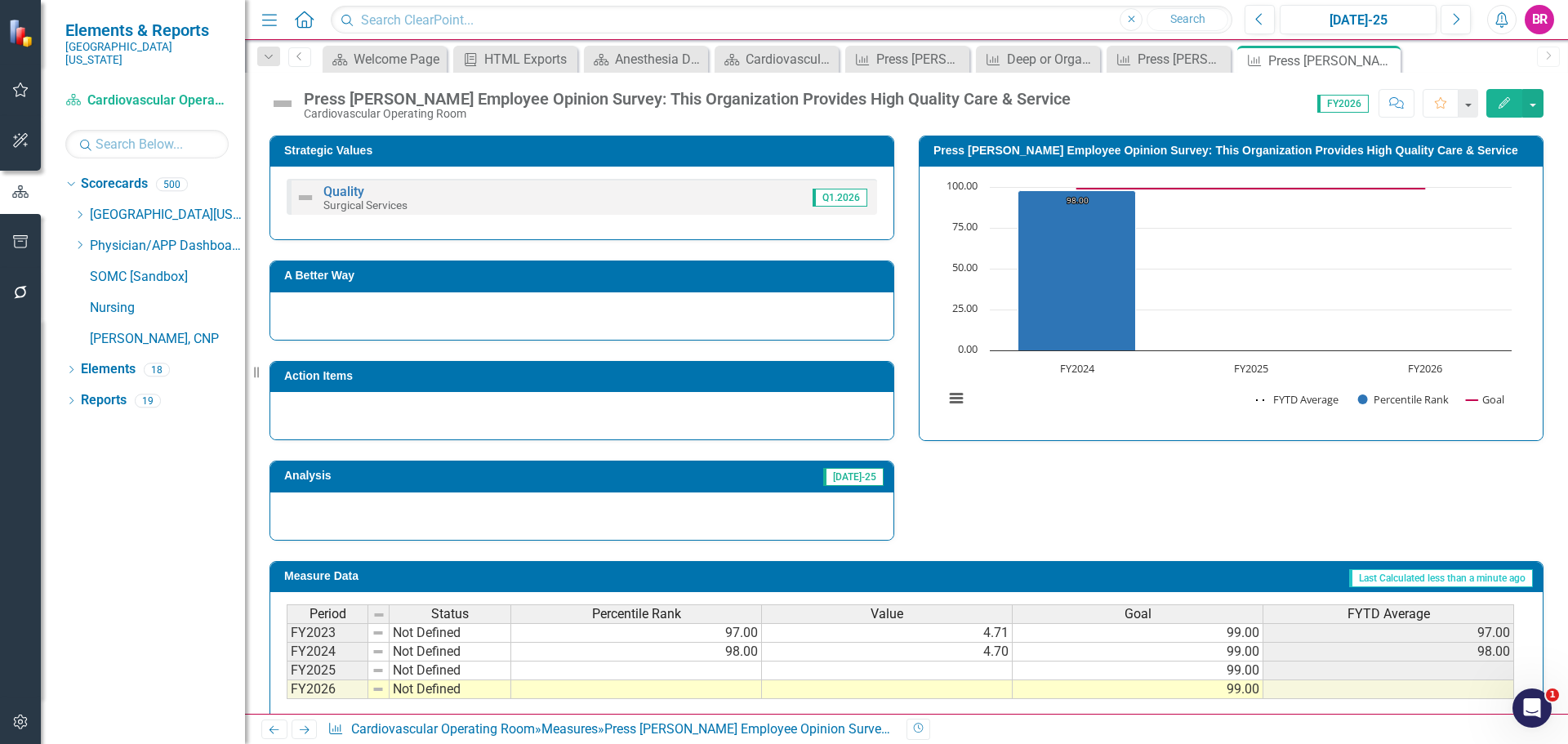
click at [303, 730] on icon "Next" at bounding box center [304, 730] width 13 height 11
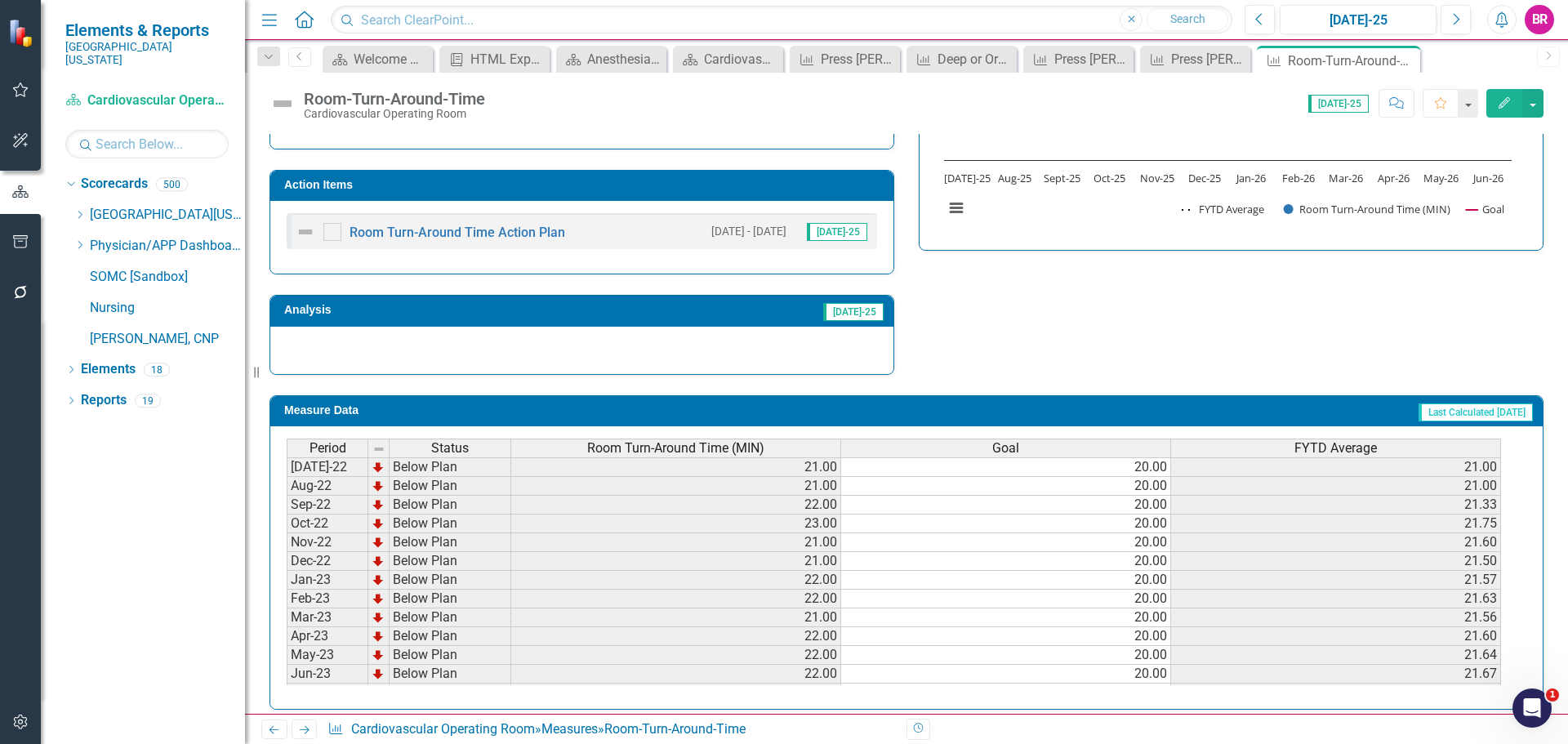
click at [670, 185] on h3 "Action Items" at bounding box center [585, 185] width 601 height 12
click at [670, 184] on h3 "Action Items" at bounding box center [585, 185] width 601 height 12
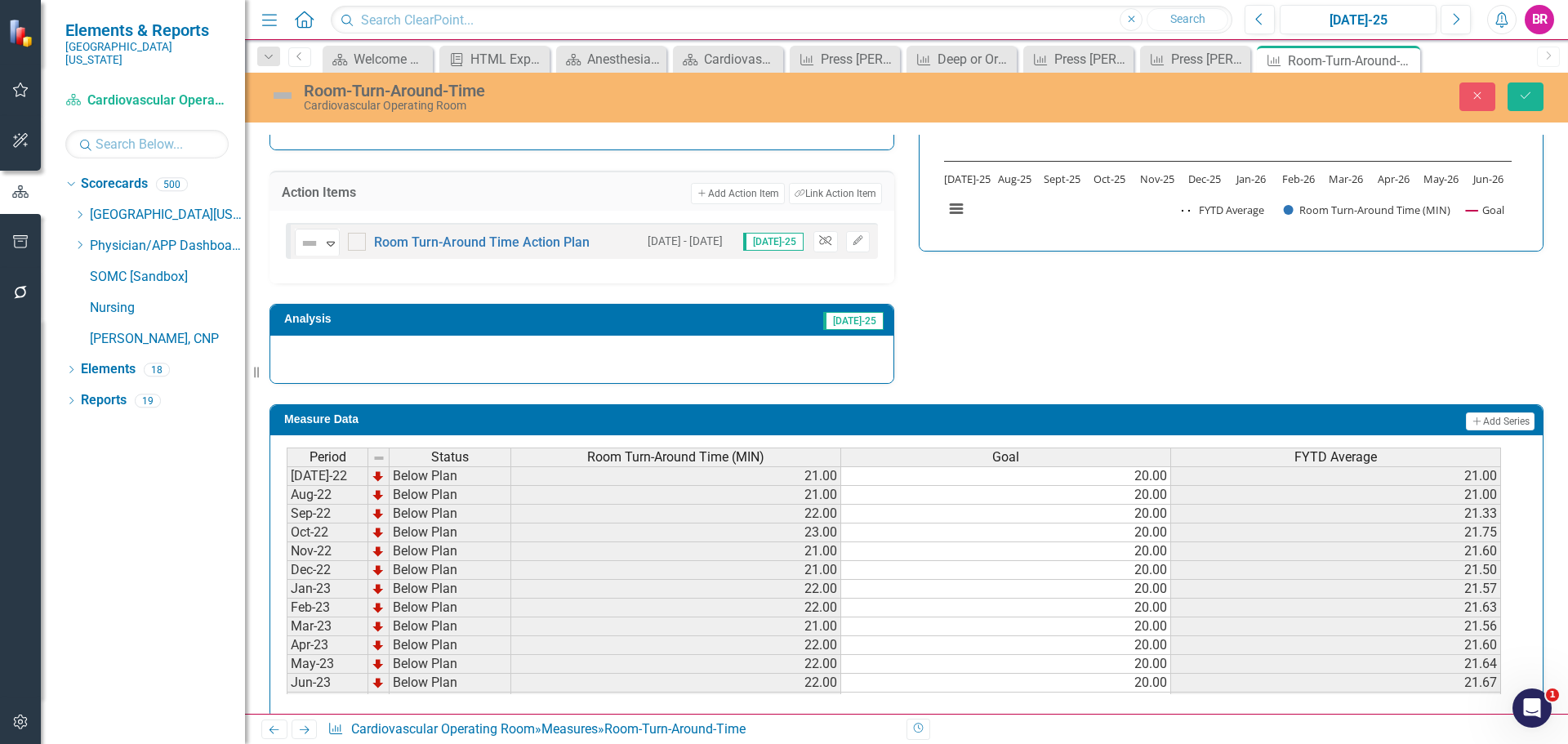
click at [827, 245] on button "Unlink" at bounding box center [825, 241] width 24 height 21
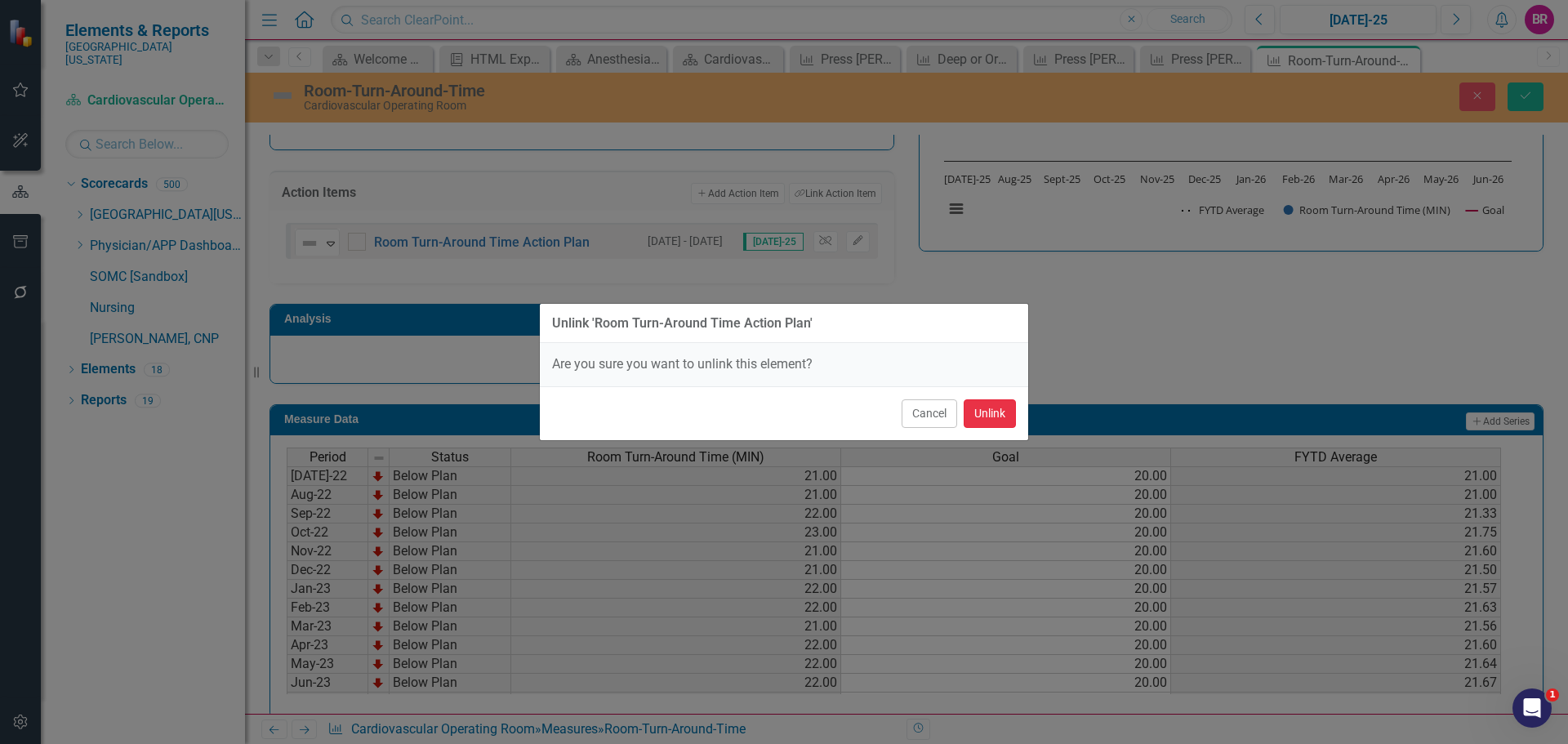
click at [982, 420] on button "Unlink" at bounding box center [990, 413] width 52 height 29
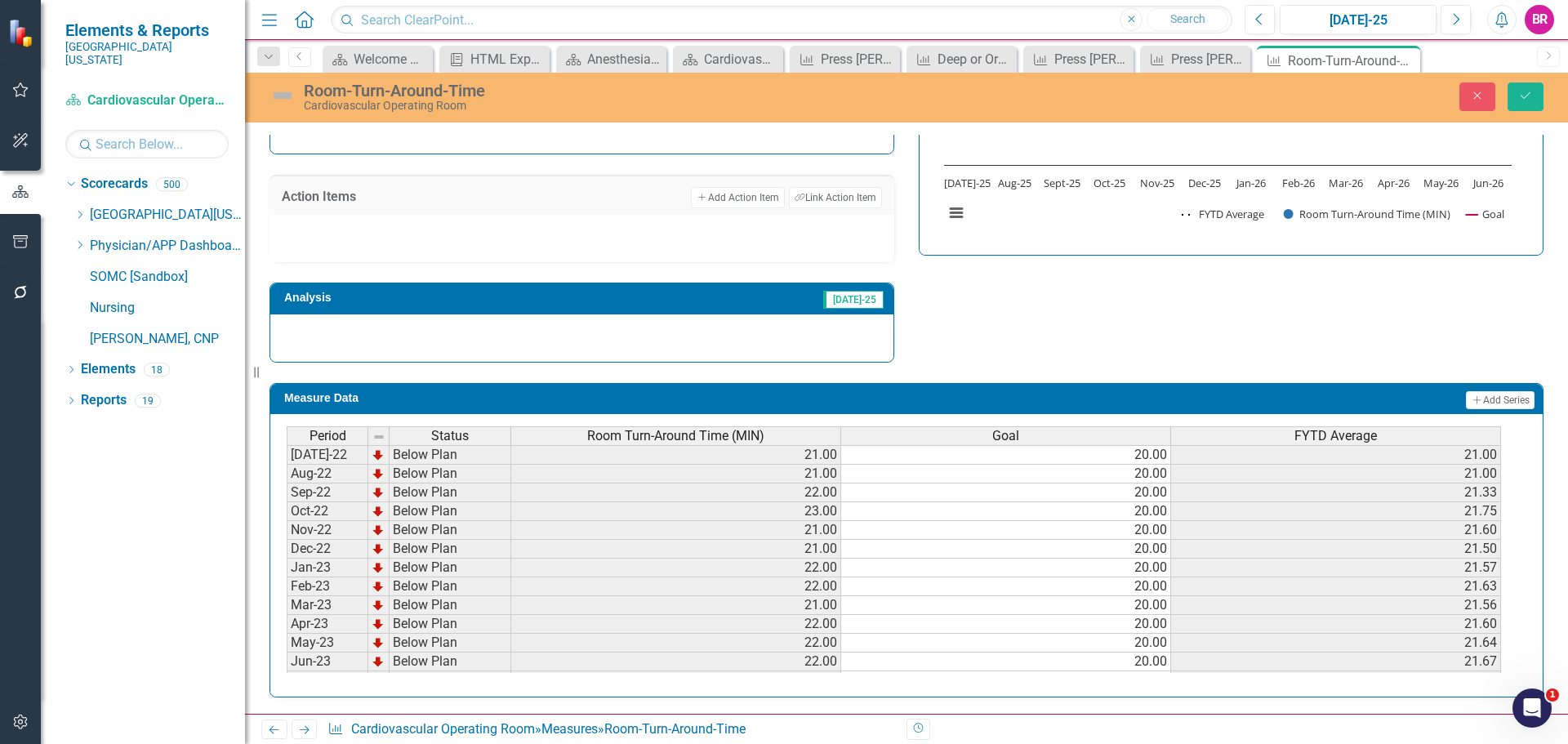
click at [1541, 340] on div "Strategic Values Quality Surgical Services Q1.2026 A Better Way Action Items Ad…" at bounding box center [907, 146] width 1299 height 433
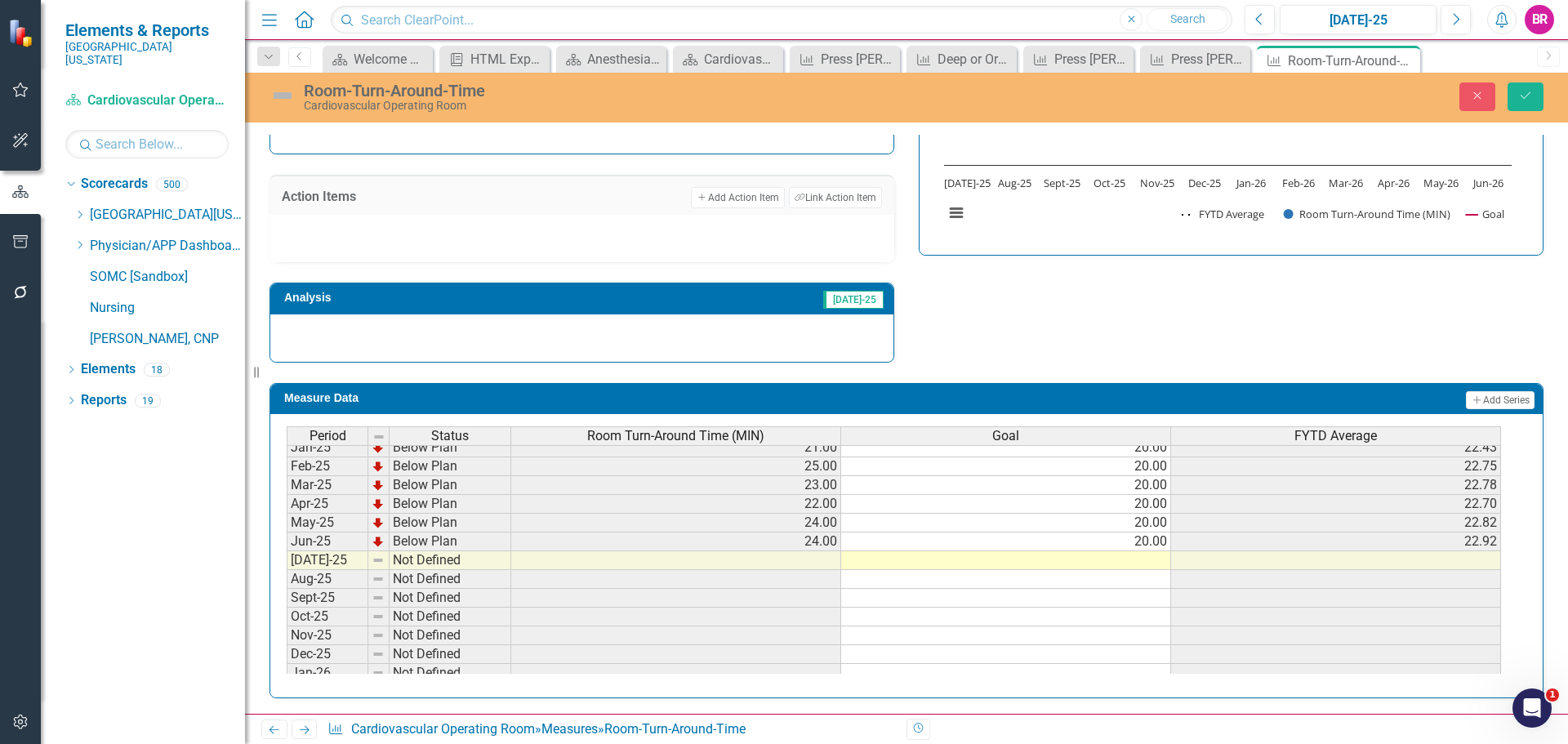
click at [1155, 537] on tbody "Sep-23 Below Plan 24.00 20.00 23.33 Oct-23 Below Plan 23.00 20.00 23.25 Nov-23 …" at bounding box center [893, 457] width 1214 height 639
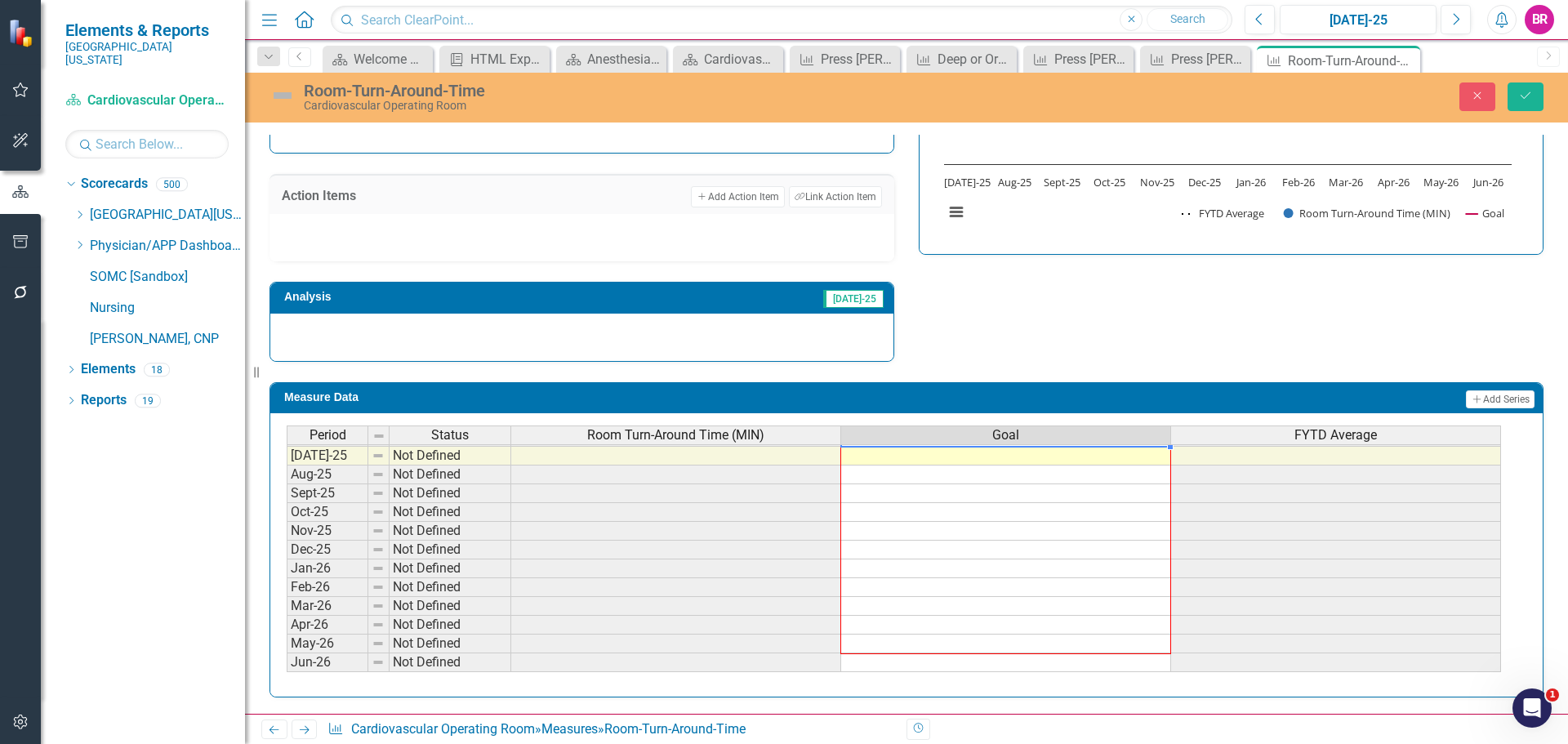
drag, startPoint x: 1171, startPoint y: 551, endPoint x: 1146, endPoint y: 654, distance: 106.0
click at [286, 672] on div at bounding box center [286, 672] width 0 height 0
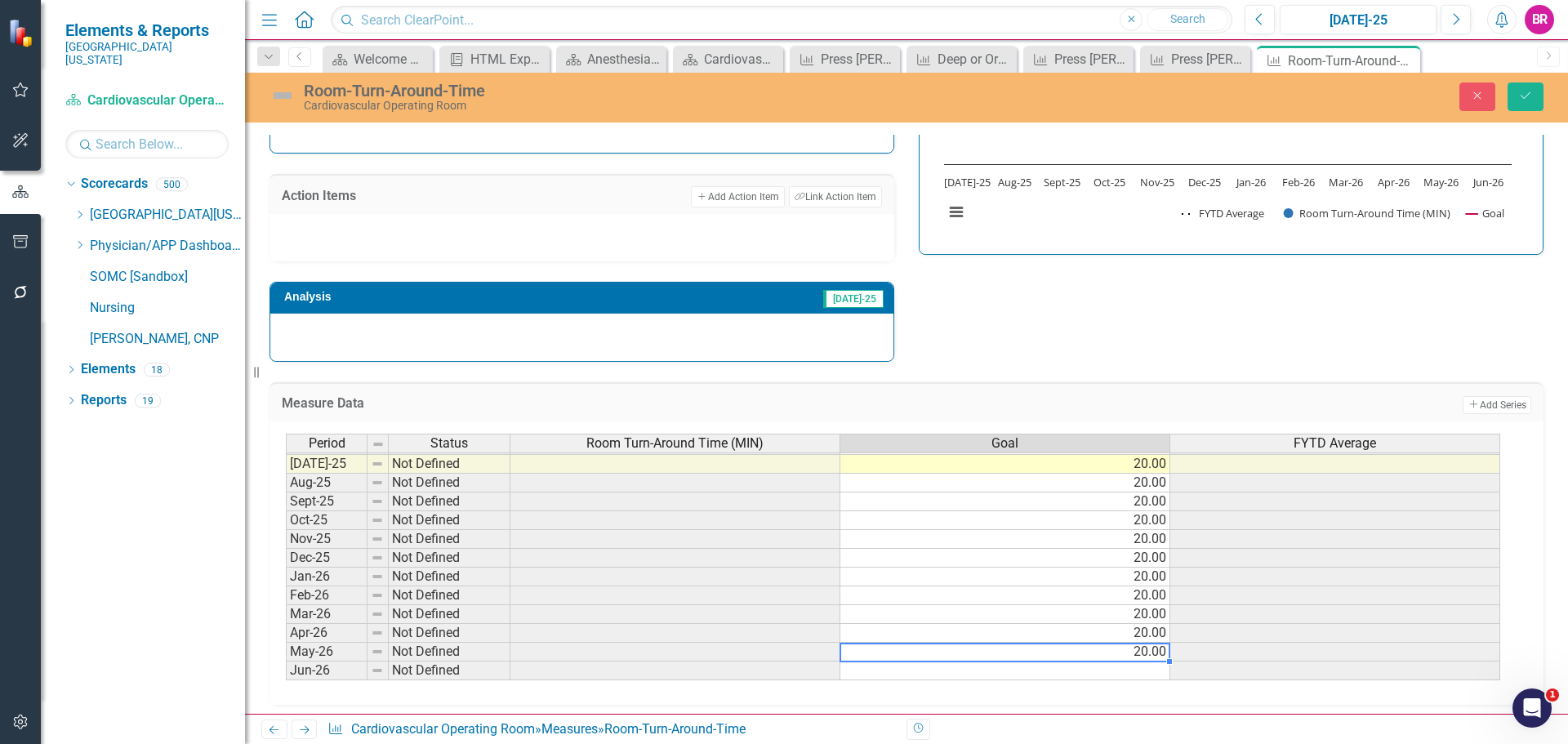
click at [1145, 655] on td "20.00" at bounding box center [1005, 653] width 330 height 19
type textarea "20"
drag, startPoint x: 1171, startPoint y: 663, endPoint x: 1172, endPoint y: 677, distance: 14.0
click at [286, 677] on div "Period Status Room Turn-Around Time (MIN) Goal FYTD Average Jun-24 Below Plan 2…" at bounding box center [286, 435] width 0 height 490
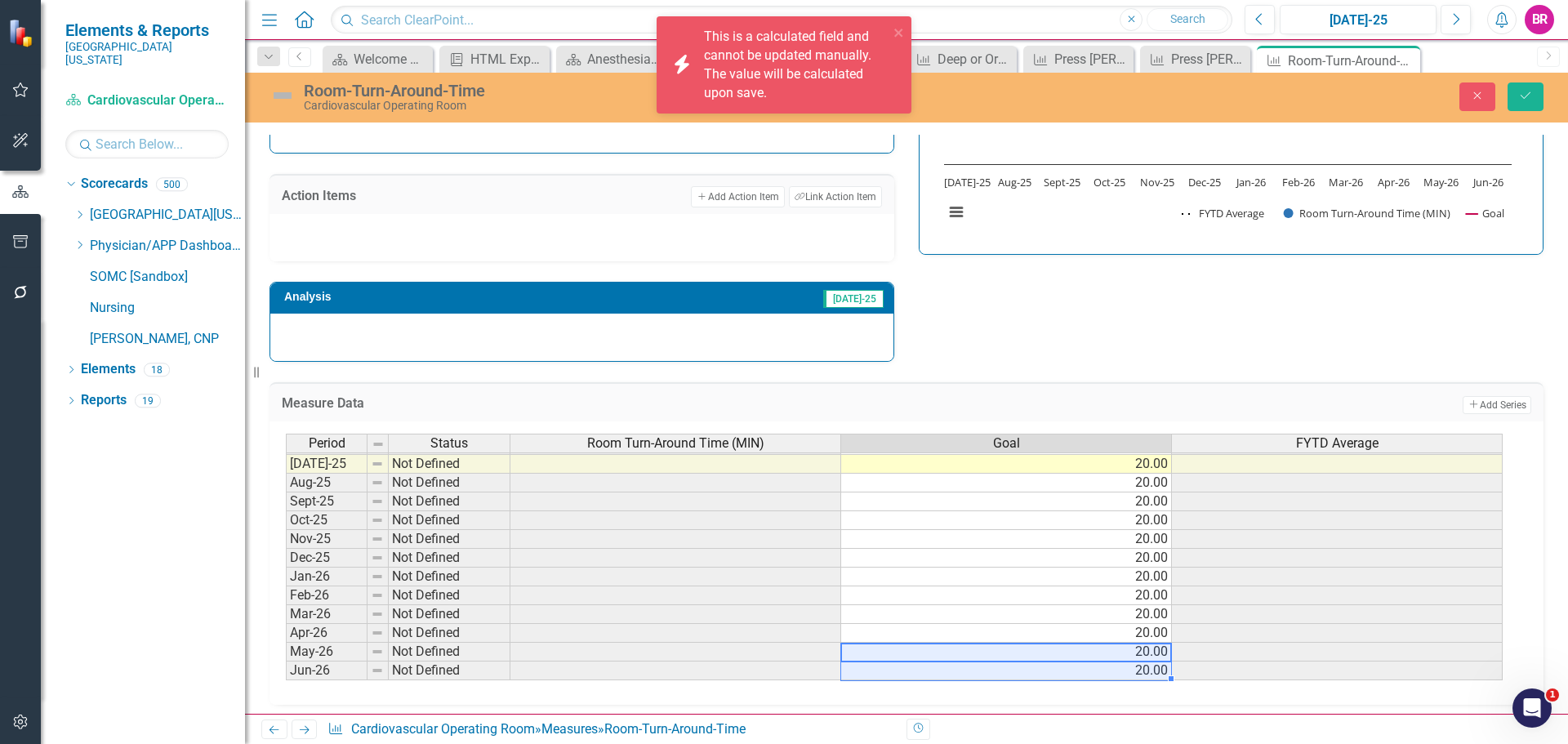
click at [1347, 306] on div "Strategic Values Quality Surgical Services Q1.2026 A Better Way Action Items Ad…" at bounding box center [907, 145] width 1299 height 433
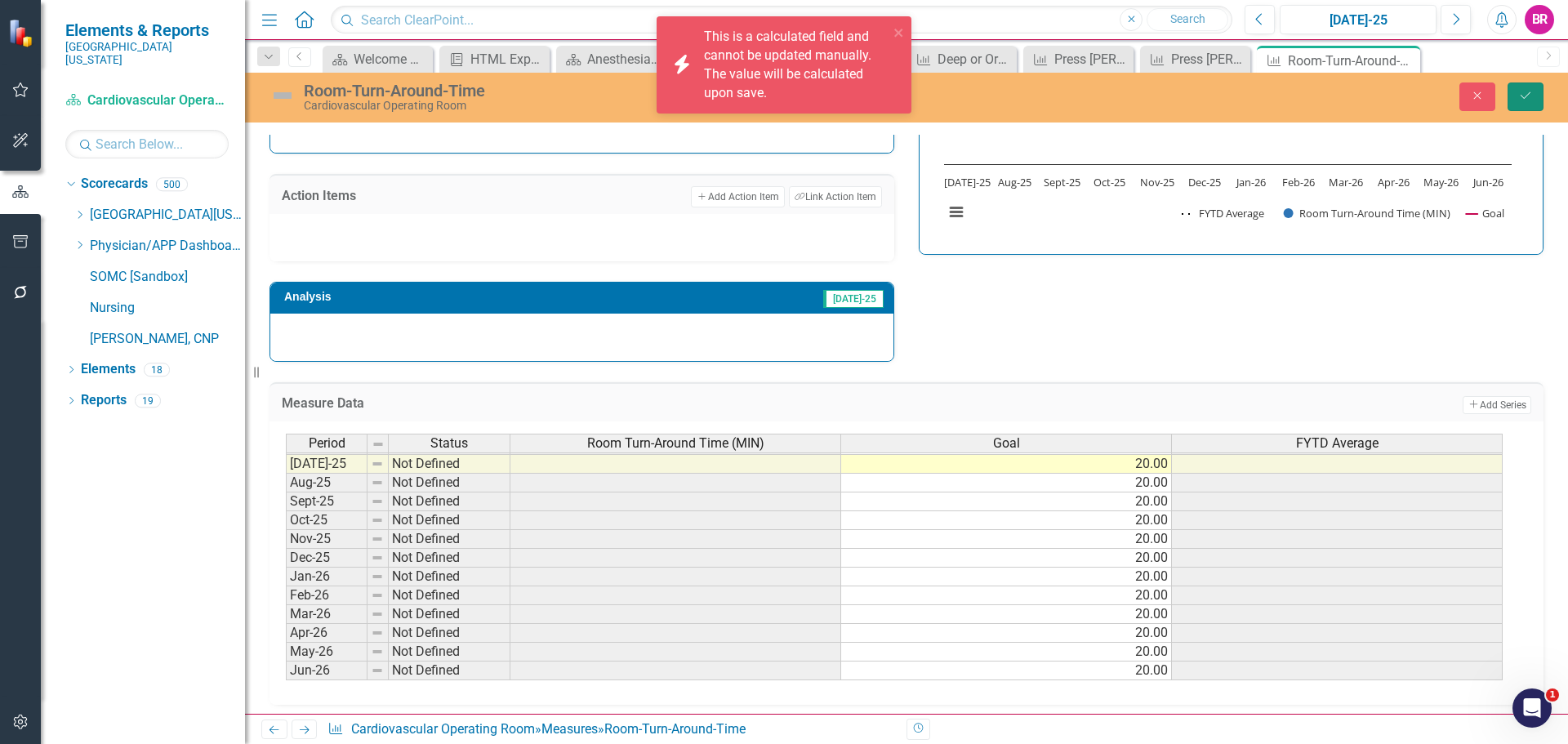
click at [1523, 92] on icon "Save" at bounding box center [1525, 95] width 14 height 12
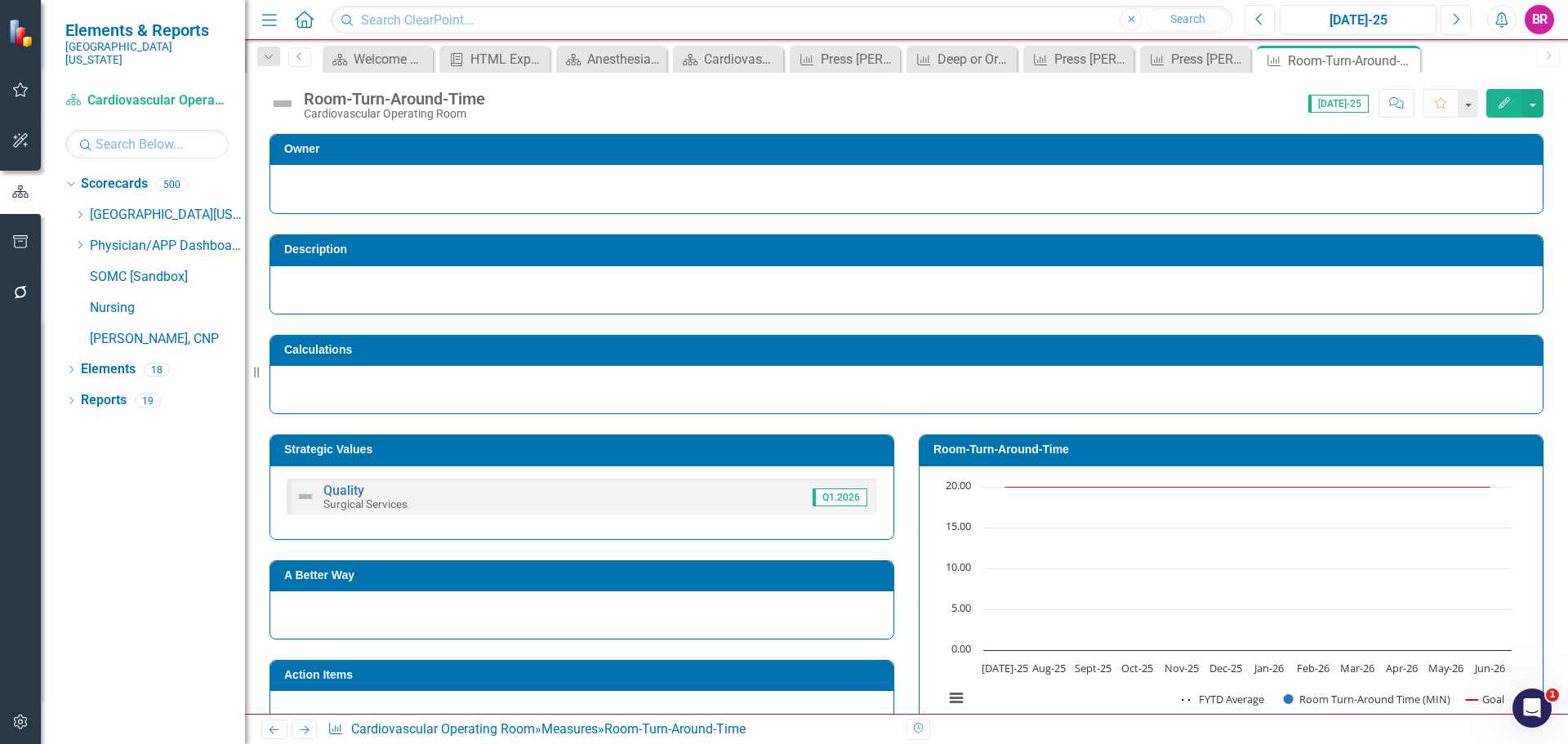
scroll to position [245, 0]
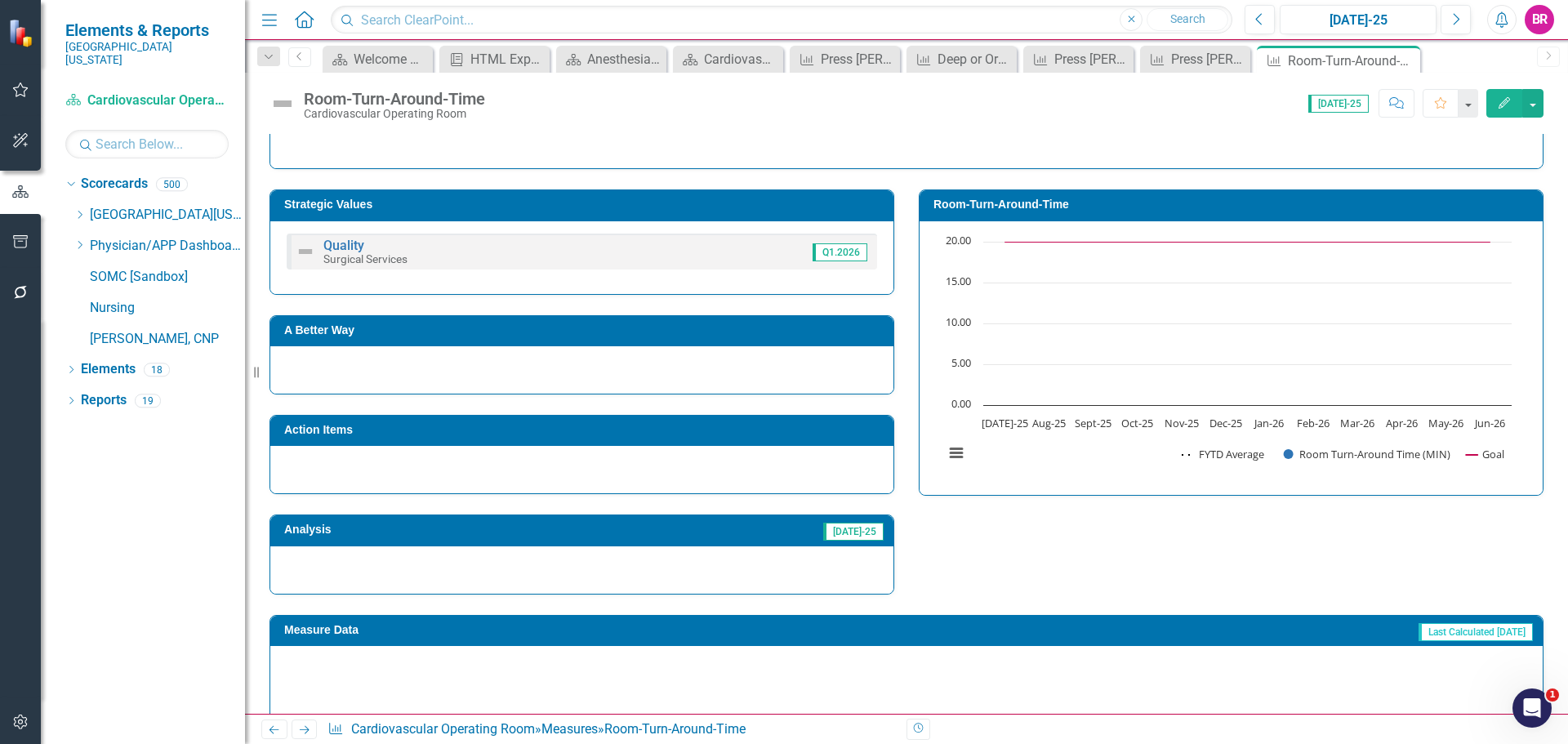
drag, startPoint x: 305, startPoint y: 727, endPoint x: 767, endPoint y: 673, distance: 465.1
click at [305, 727] on icon "Next" at bounding box center [304, 730] width 13 height 11
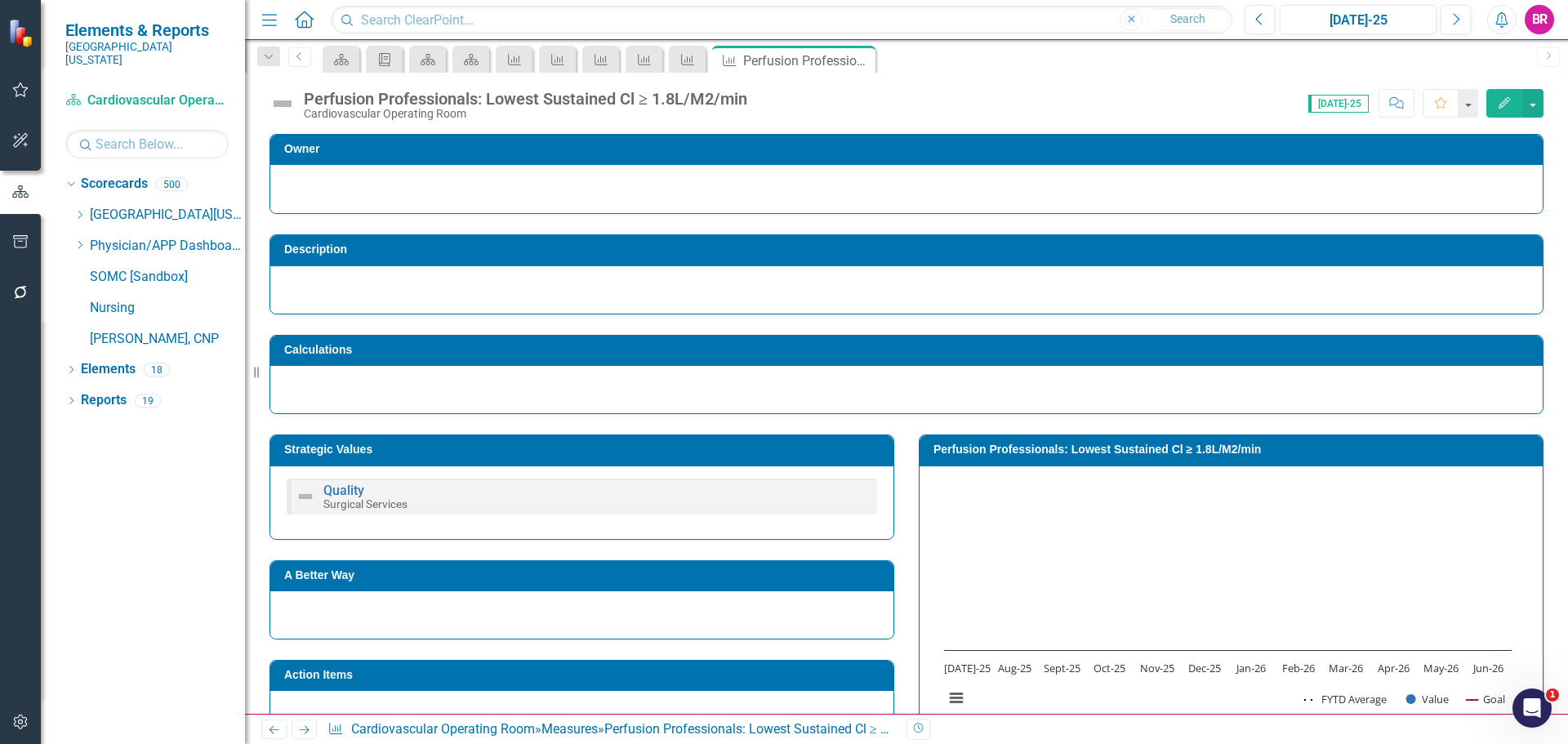
click at [1553, 378] on div "Owner Description Calculations Strategic Values Quality Surgical Services A Bet…" at bounding box center [907, 610] width 1323 height 994
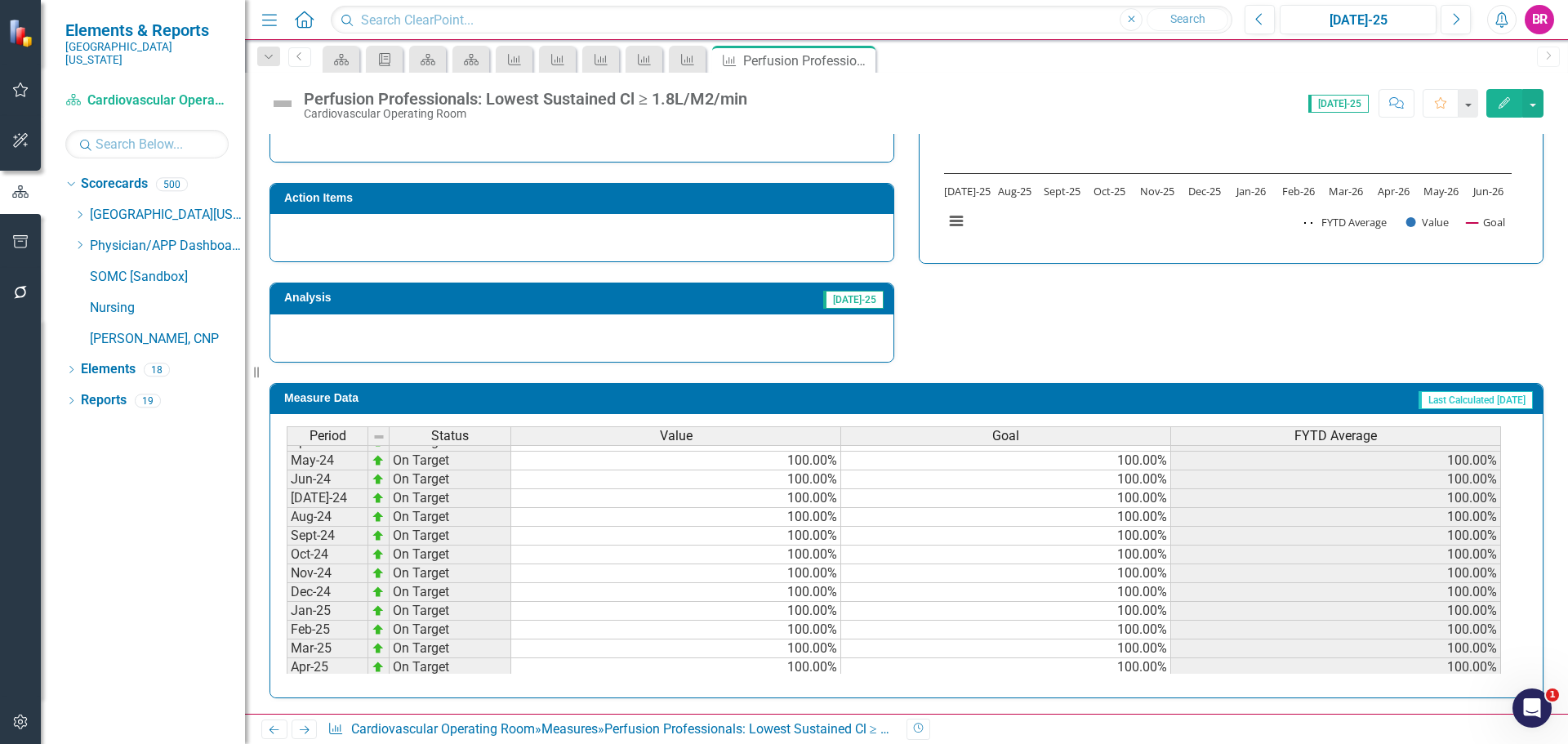
scroll to position [616, 0]
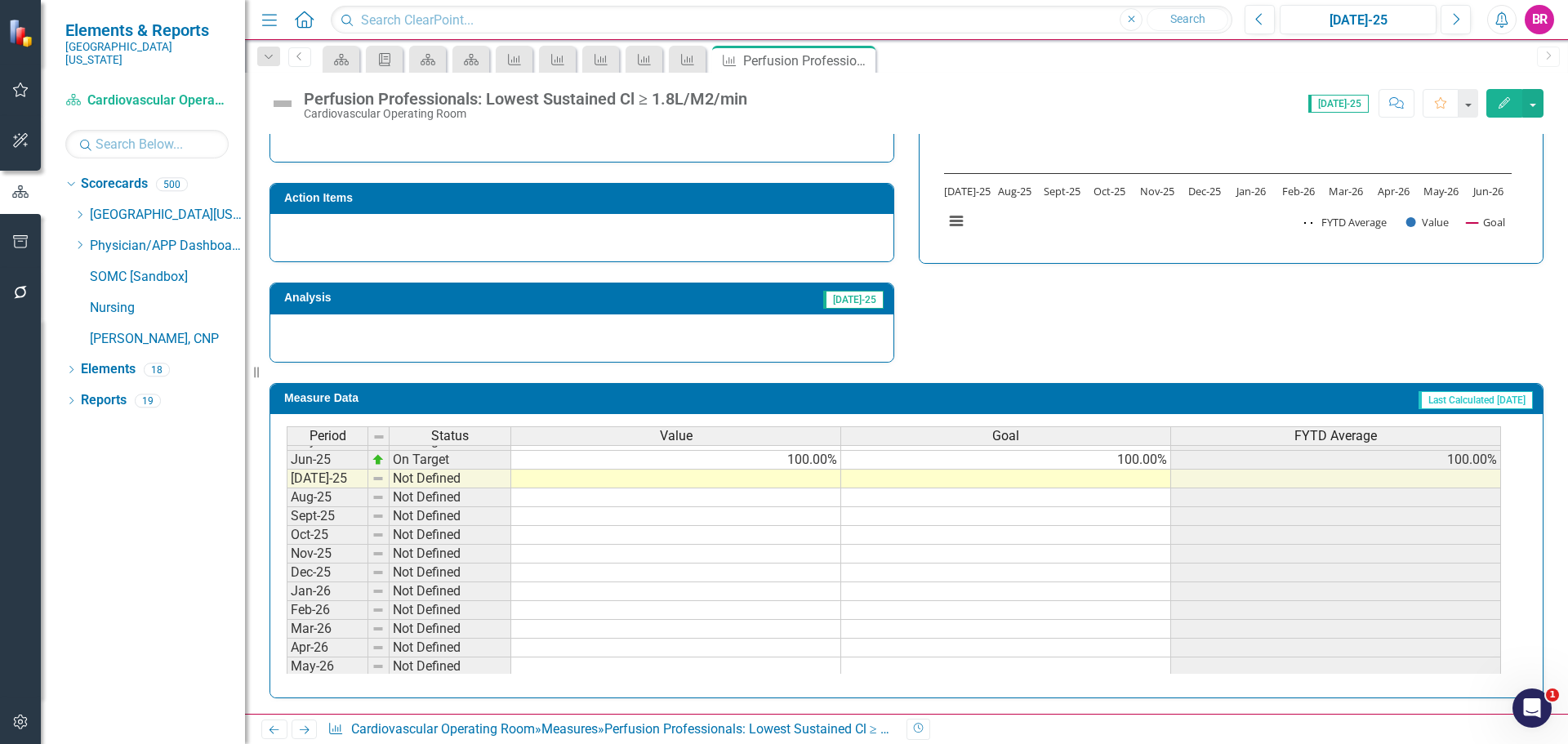
click at [1161, 459] on tbody "Jan-24 On Target 100.00% 100.00% 100.00% Feb-24 On Target 100.00% 100.00% 100.0…" at bounding box center [893, 412] width 1214 height 564
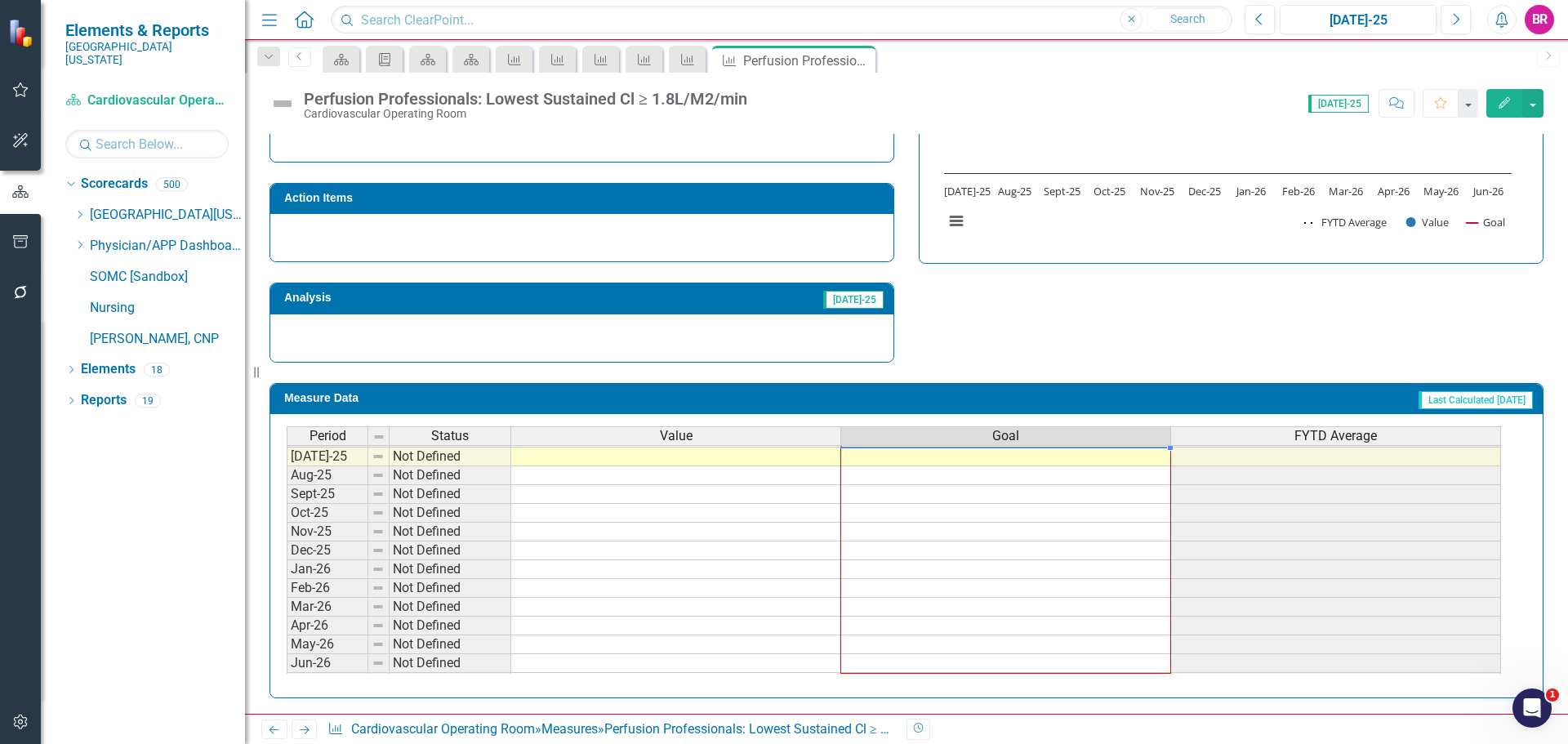
drag, startPoint x: 1170, startPoint y: 470, endPoint x: 1122, endPoint y: 659, distance: 195.0
click at [286, 659] on div "Period Status Value Goal FYTD Average Jun-24 On Target 100.00% 100.00% 100.00% …" at bounding box center [286, 436] width 0 height 508
type textarea "100"
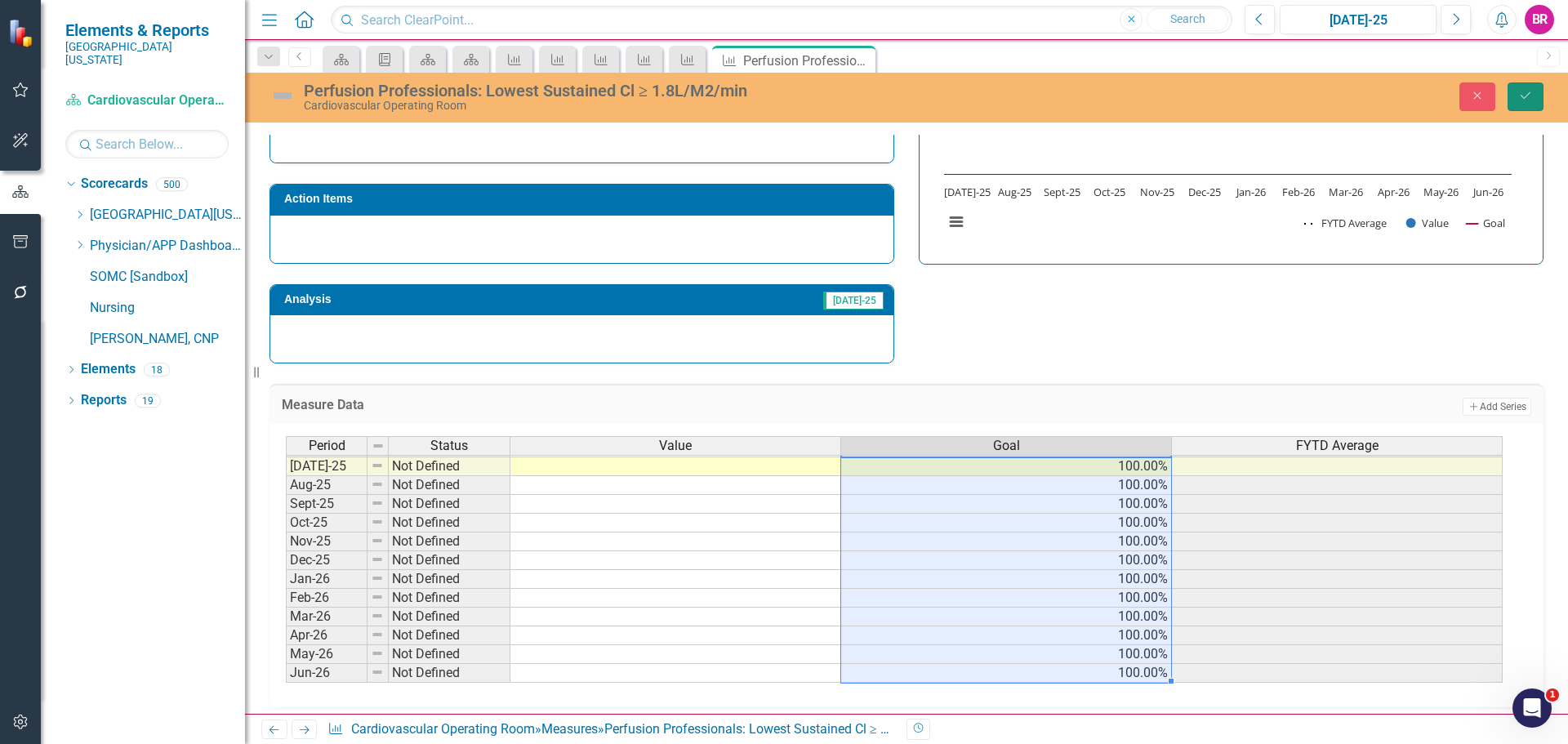
click at [1523, 95] on icon "Save" at bounding box center [1525, 95] width 14 height 12
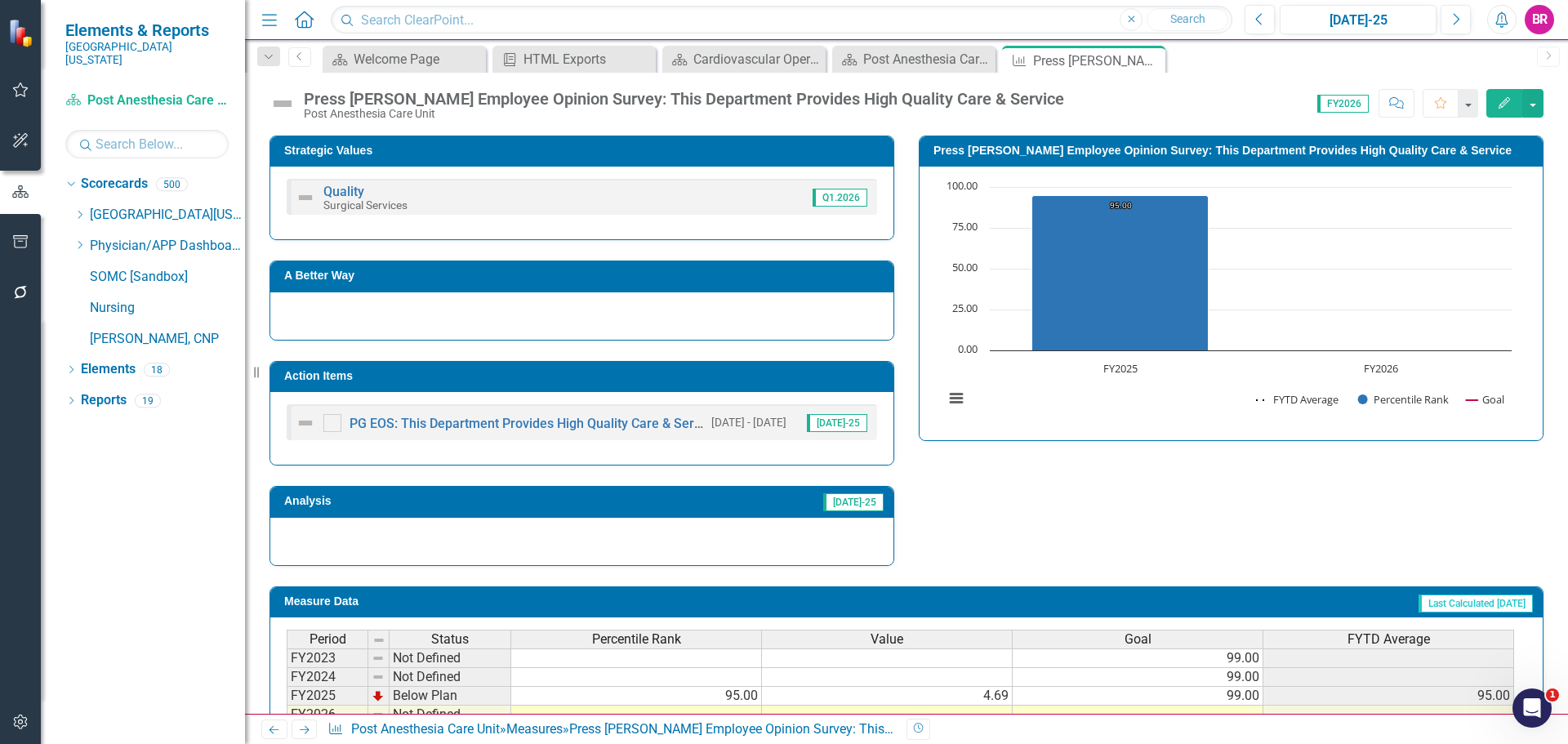
click at [825, 380] on h3 "Action Items" at bounding box center [585, 376] width 601 height 12
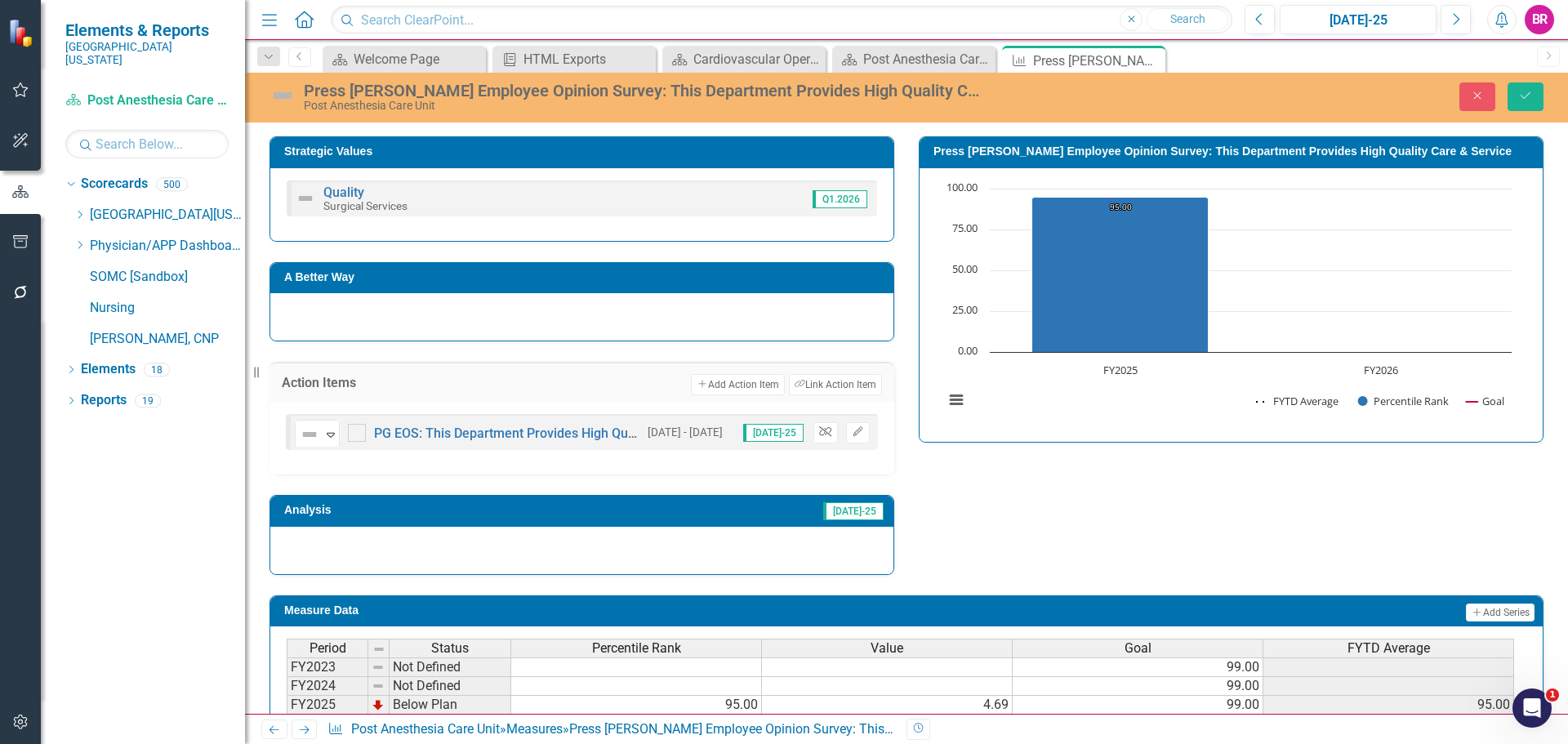
click at [819, 434] on icon "Unlink" at bounding box center [825, 432] width 12 height 10
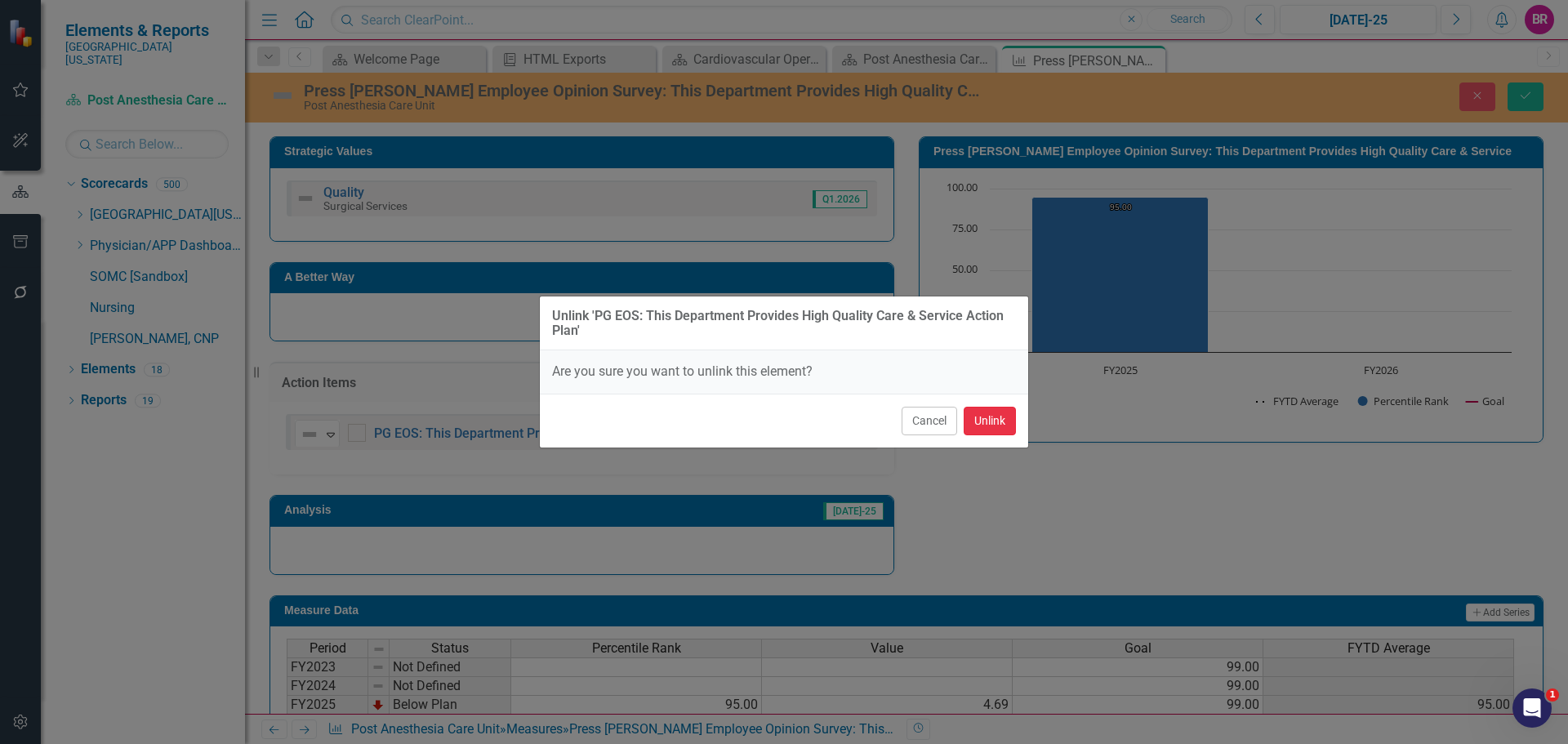
click at [1008, 421] on button "Unlink" at bounding box center [990, 421] width 52 height 29
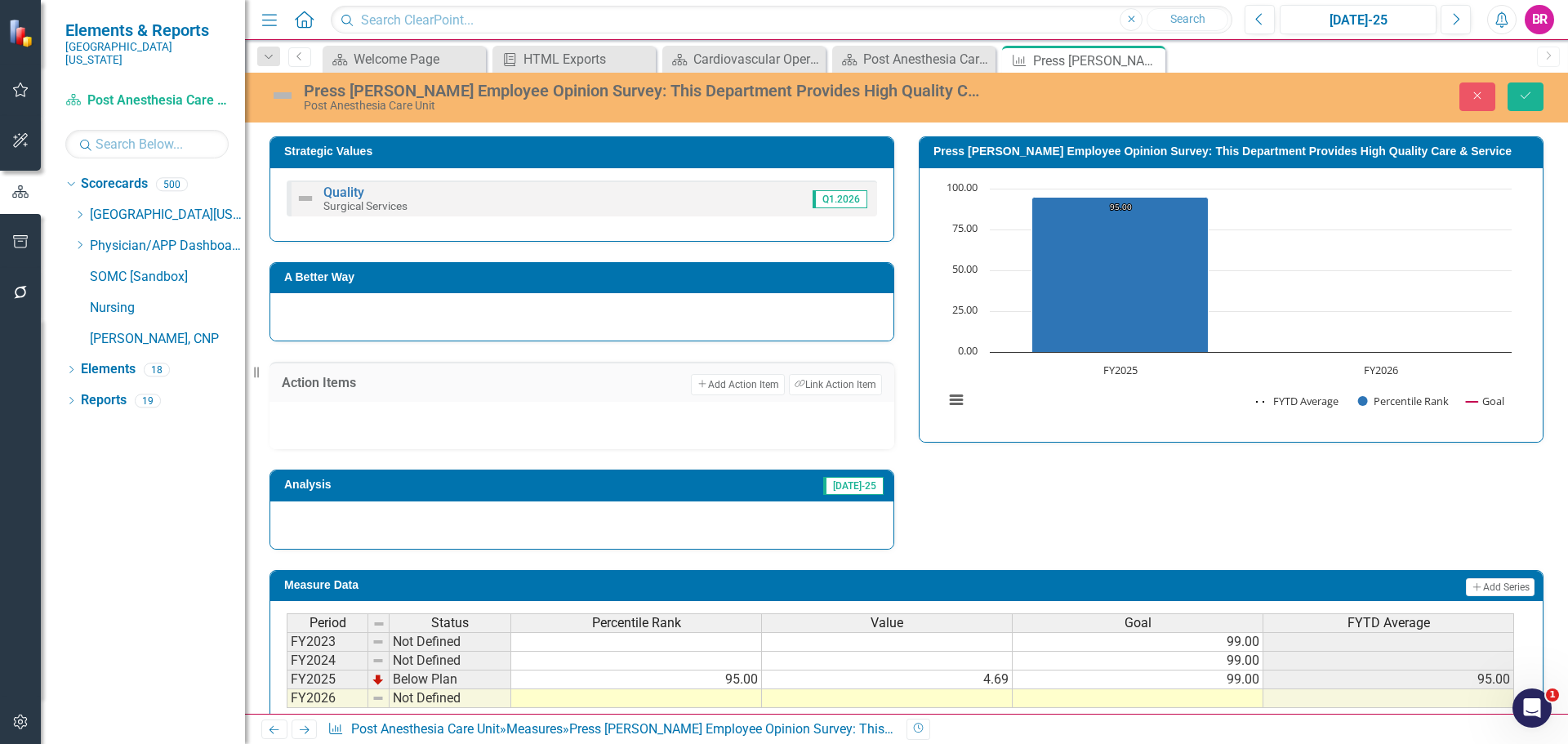
scroll to position [676, 0]
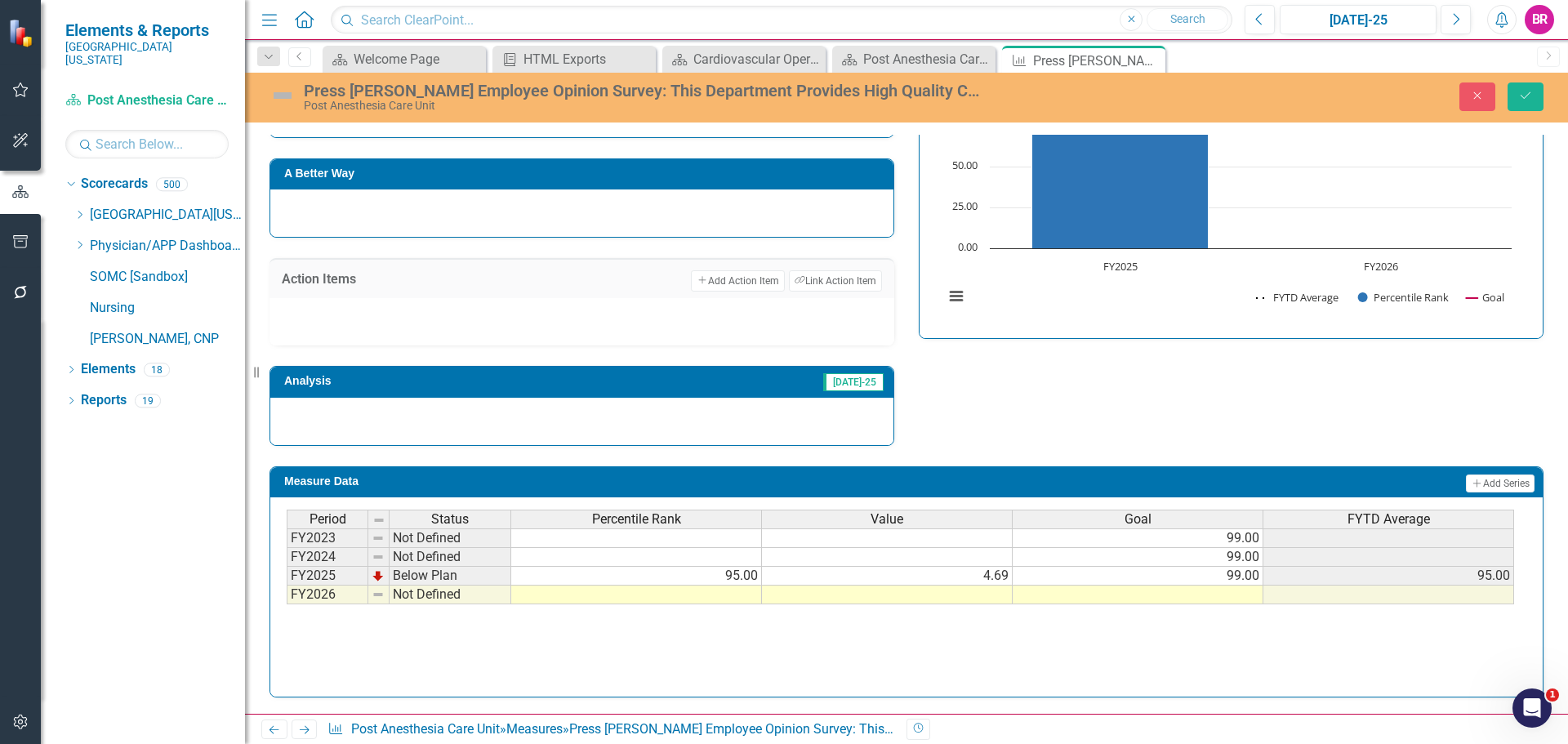
click at [1250, 577] on td "99.00" at bounding box center [1138, 577] width 251 height 19
click at [1250, 597] on td at bounding box center [1138, 595] width 251 height 19
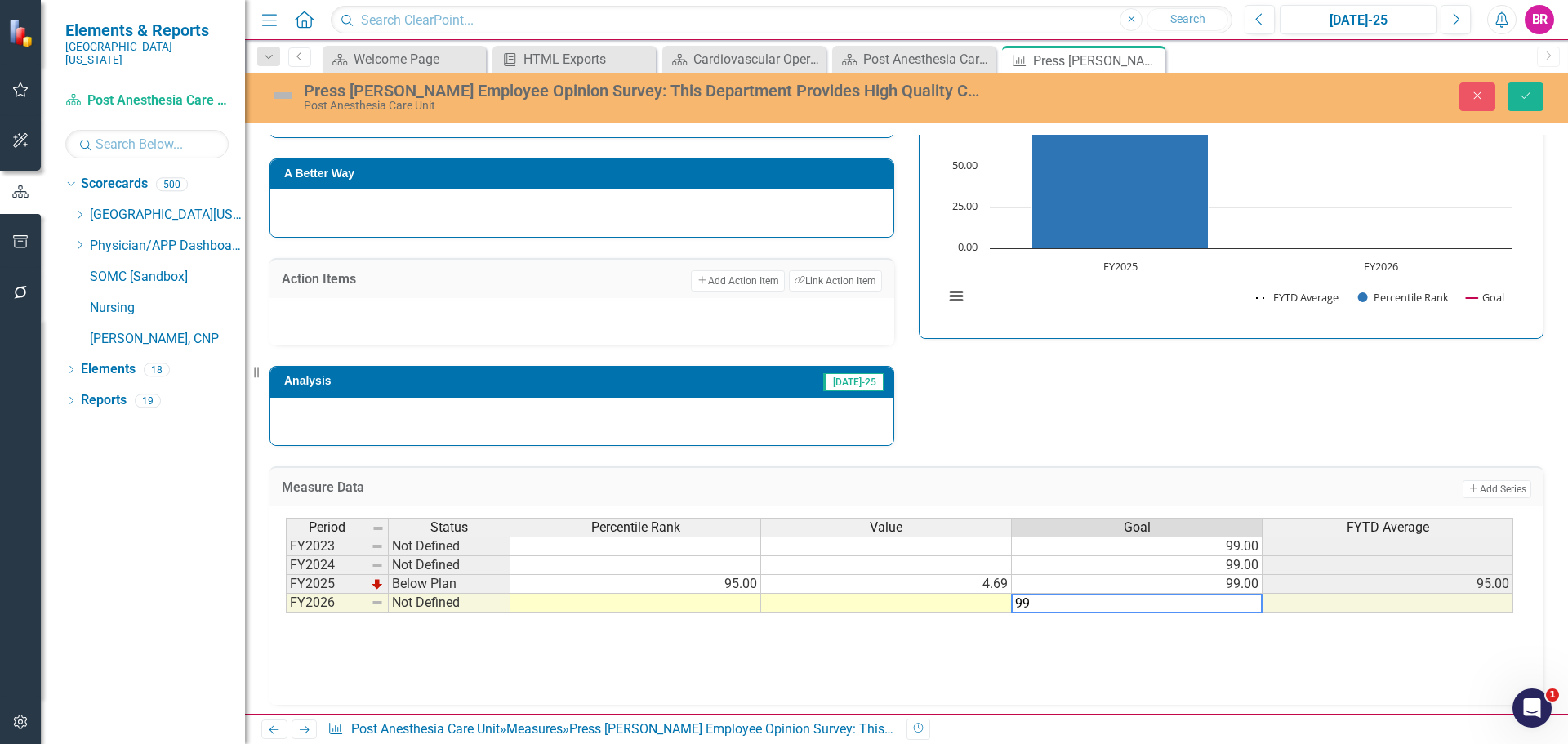
type textarea "99"
click at [1282, 453] on div "Measure Data Add Add Series Period Status Percentile Rank Value Goal FYTD Avera…" at bounding box center [907, 576] width 1299 height 260
click at [1518, 95] on icon "Save" at bounding box center [1525, 95] width 14 height 12
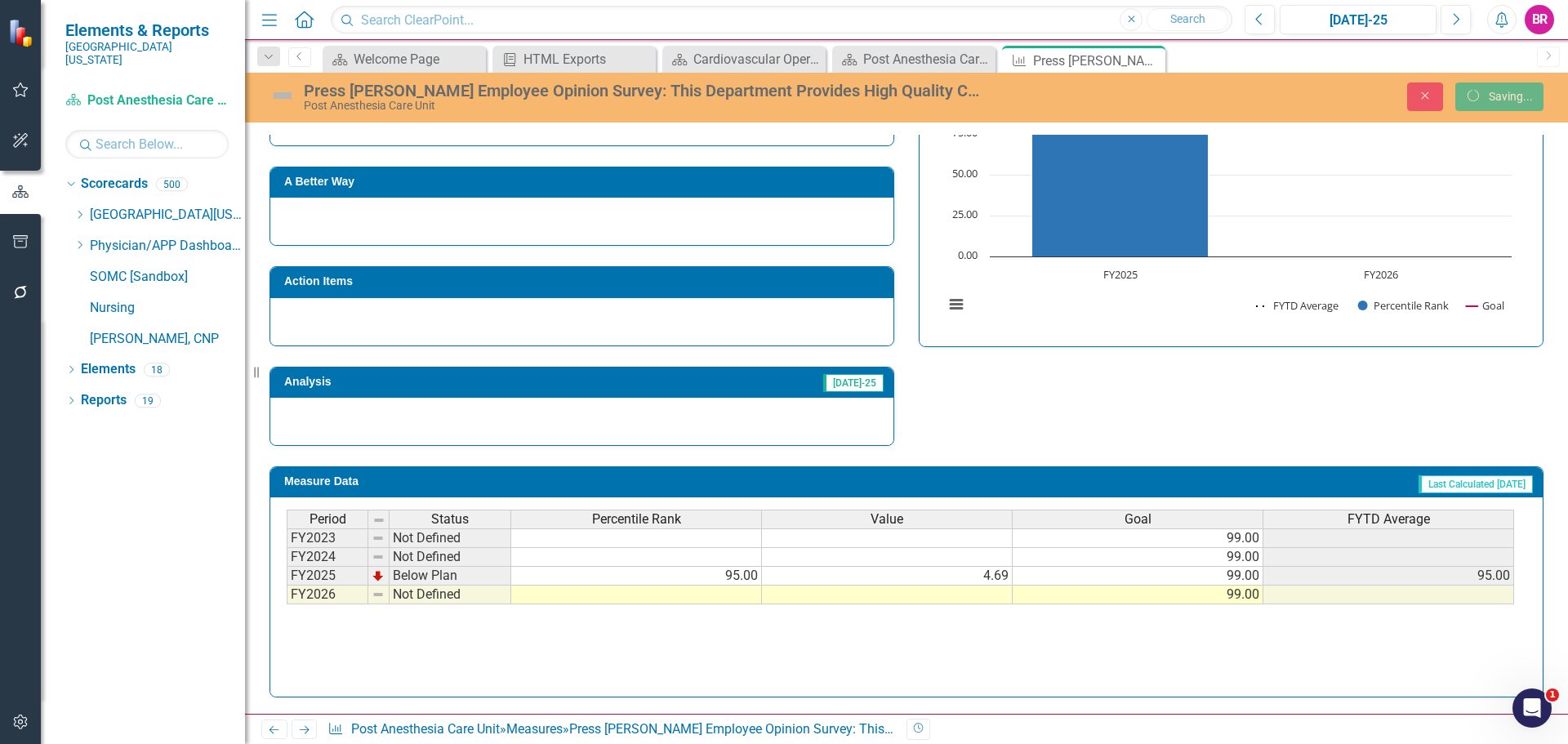
scroll to position [667, 0]
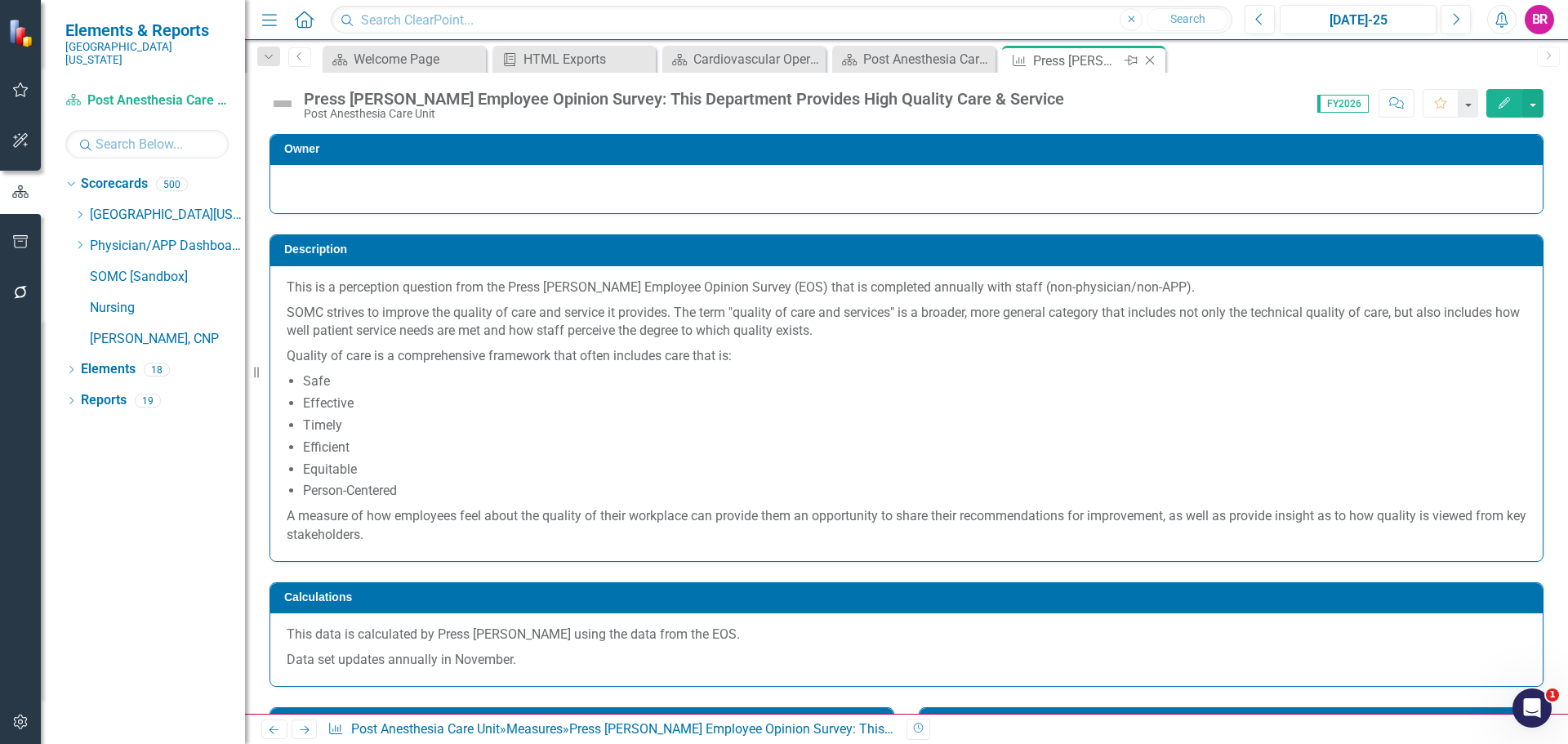
click at [1149, 57] on icon "Close" at bounding box center [1150, 61] width 16 height 13
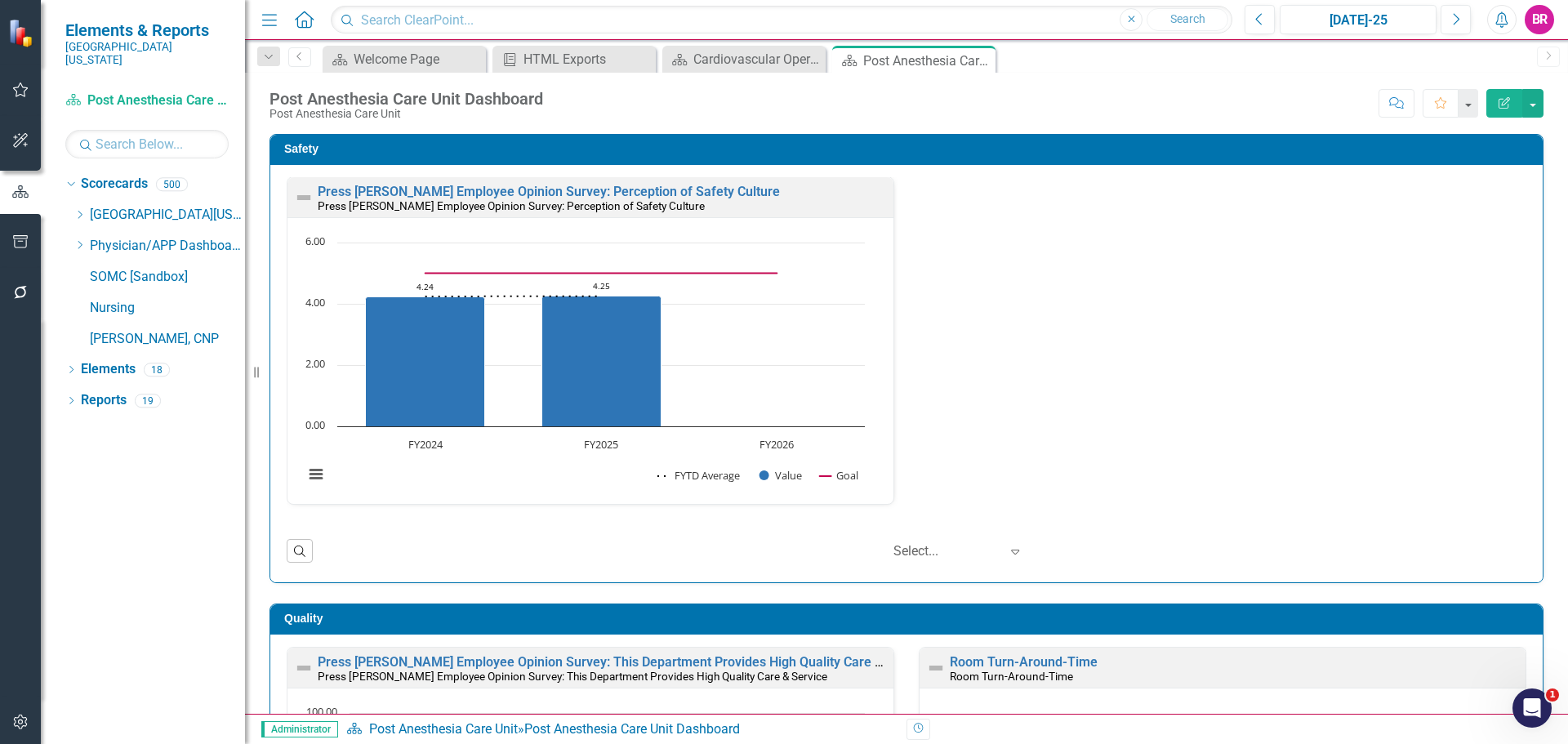
scroll to position [490, 0]
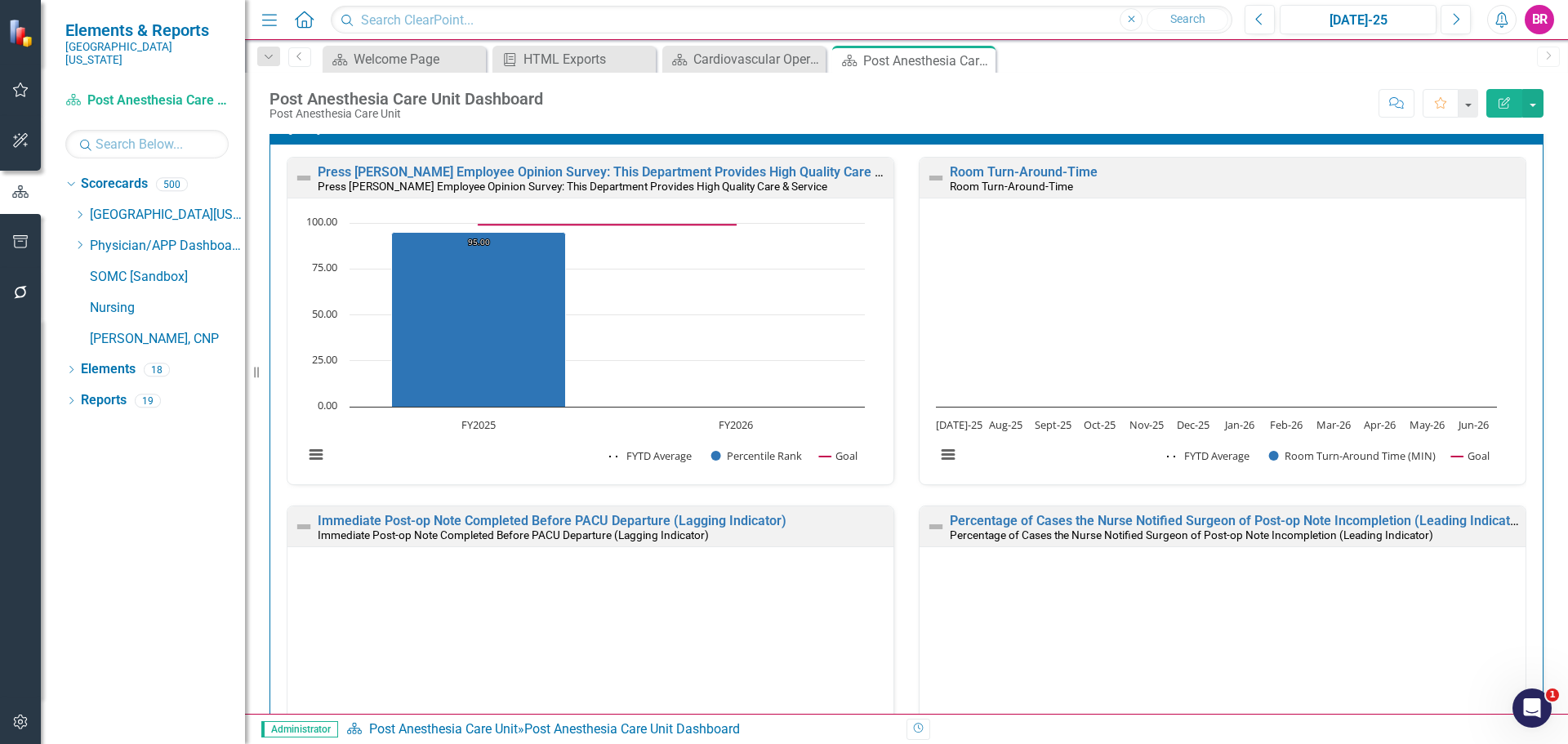
click at [1023, 180] on small "Room Turn-Around-Time" at bounding box center [1011, 186] width 123 height 13
click at [1018, 171] on link "Room Turn-Around-Time" at bounding box center [1024, 172] width 148 height 15
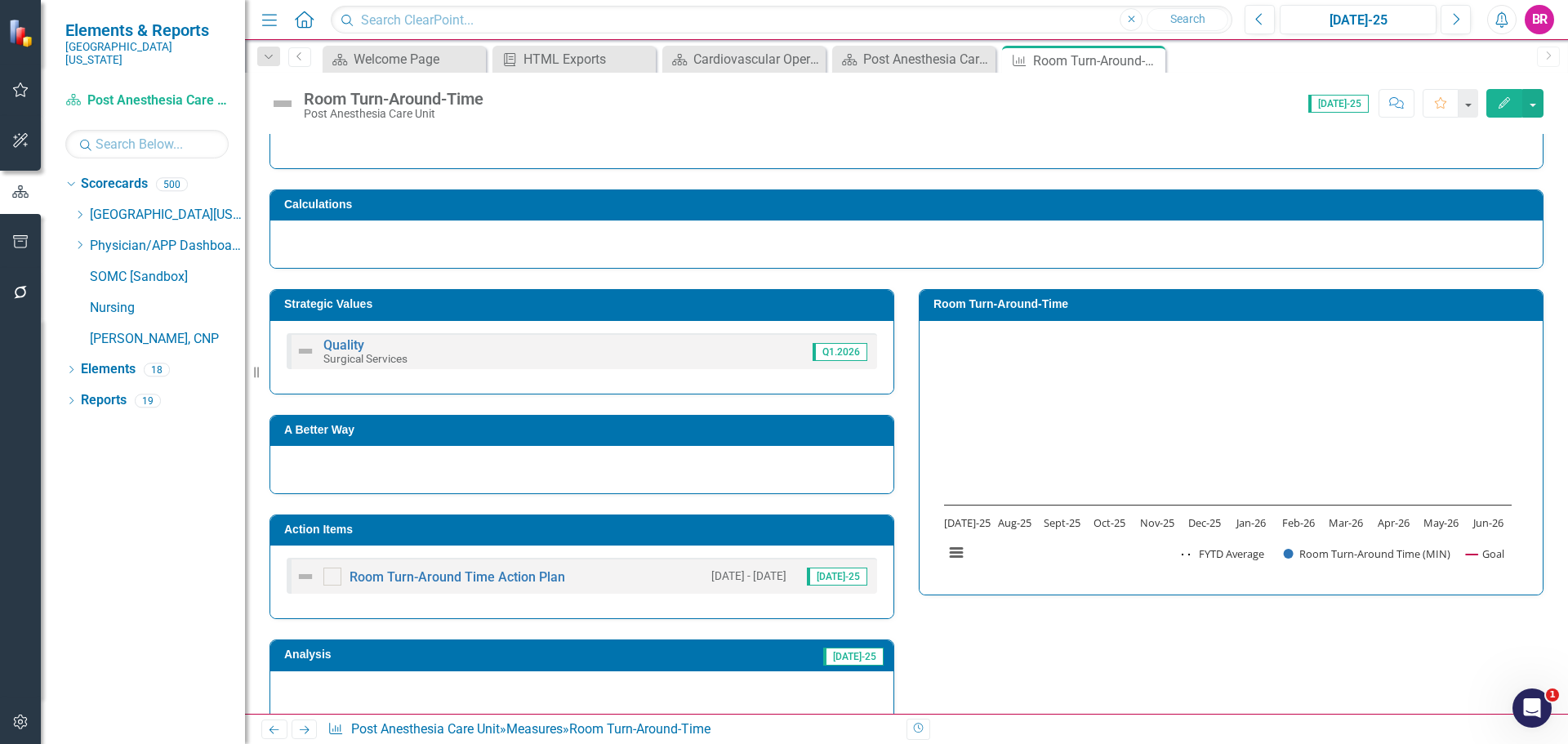
scroll to position [245, 0]
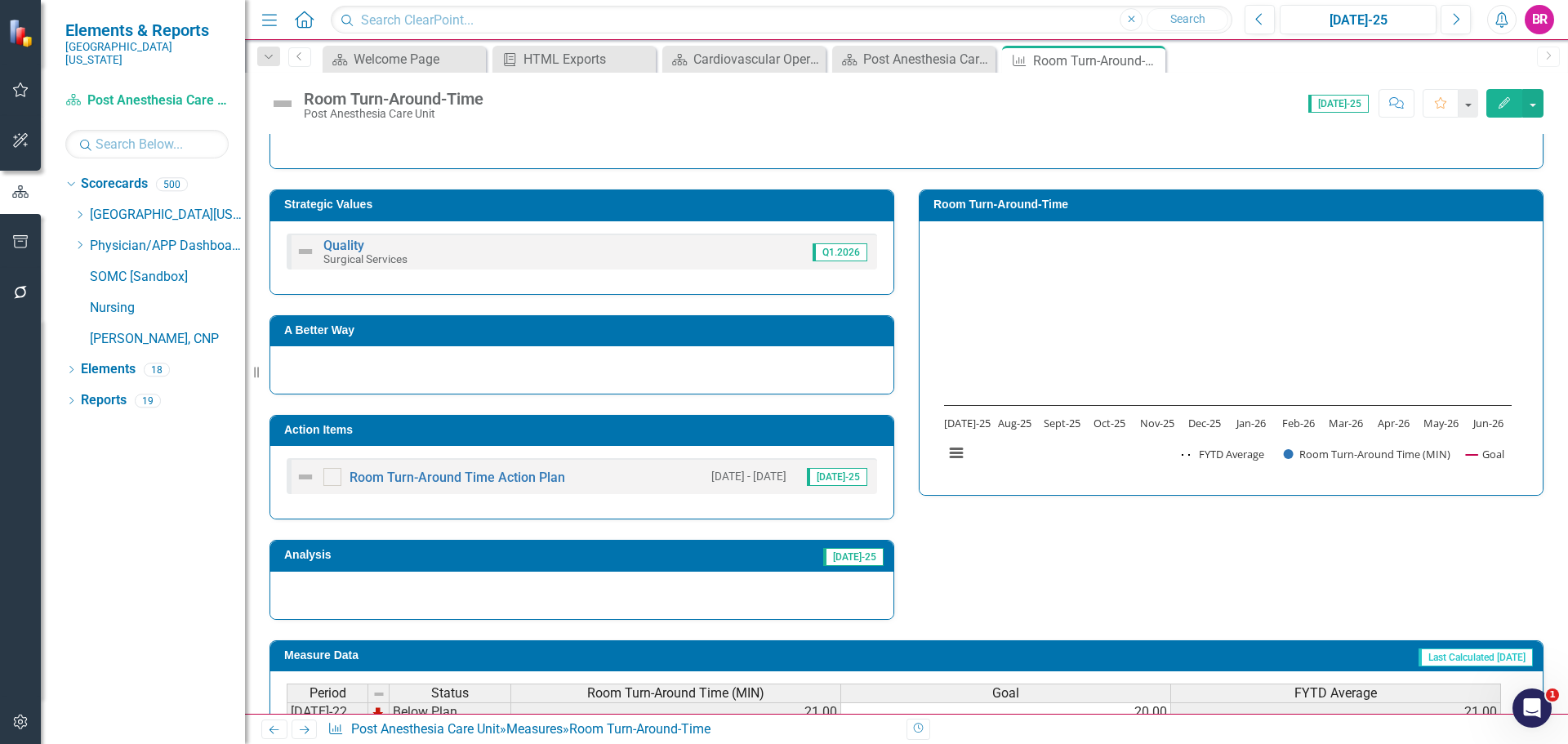
click at [706, 432] on h3 "Action Items" at bounding box center [585, 430] width 601 height 12
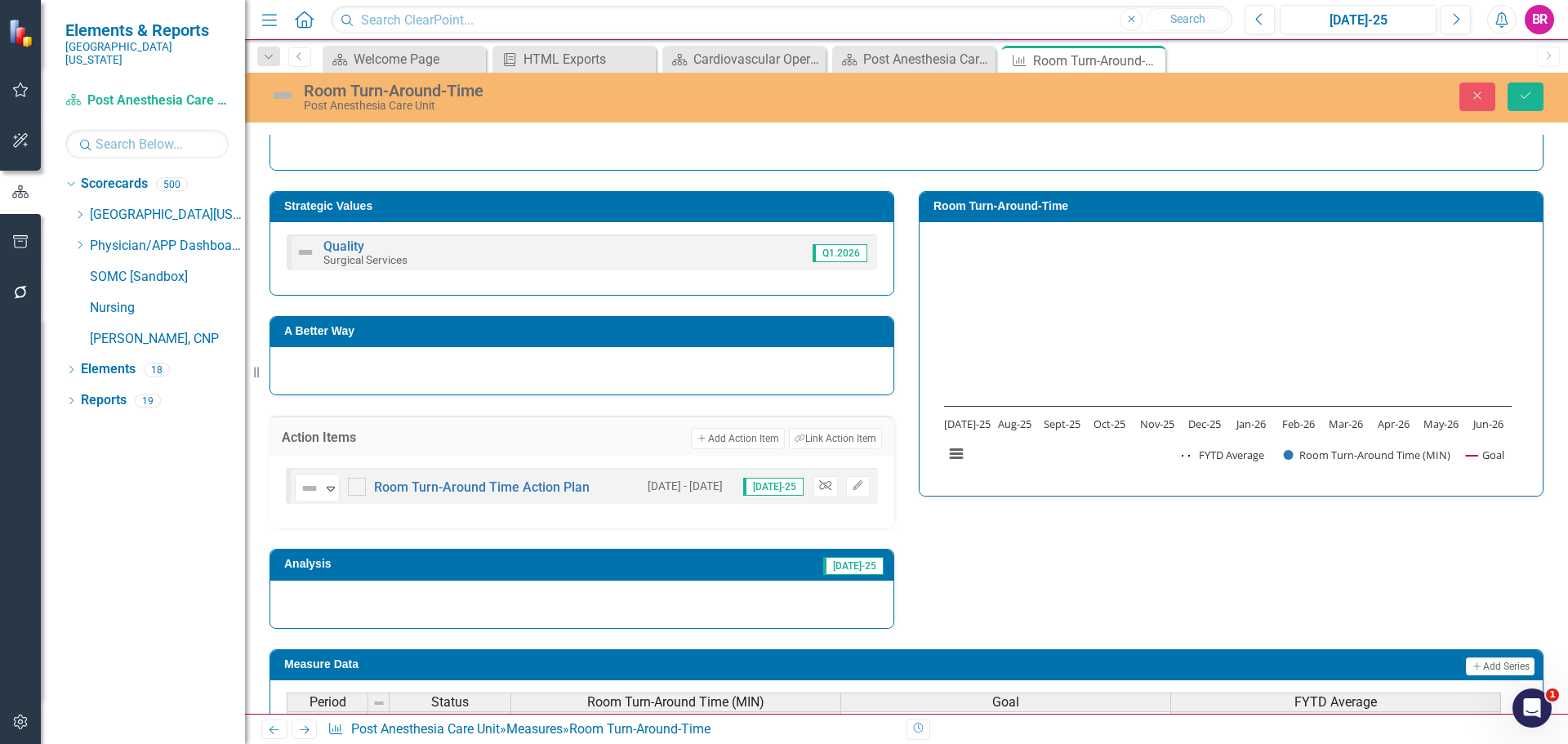
click at [818, 491] on button "Unlink" at bounding box center [825, 486] width 24 height 21
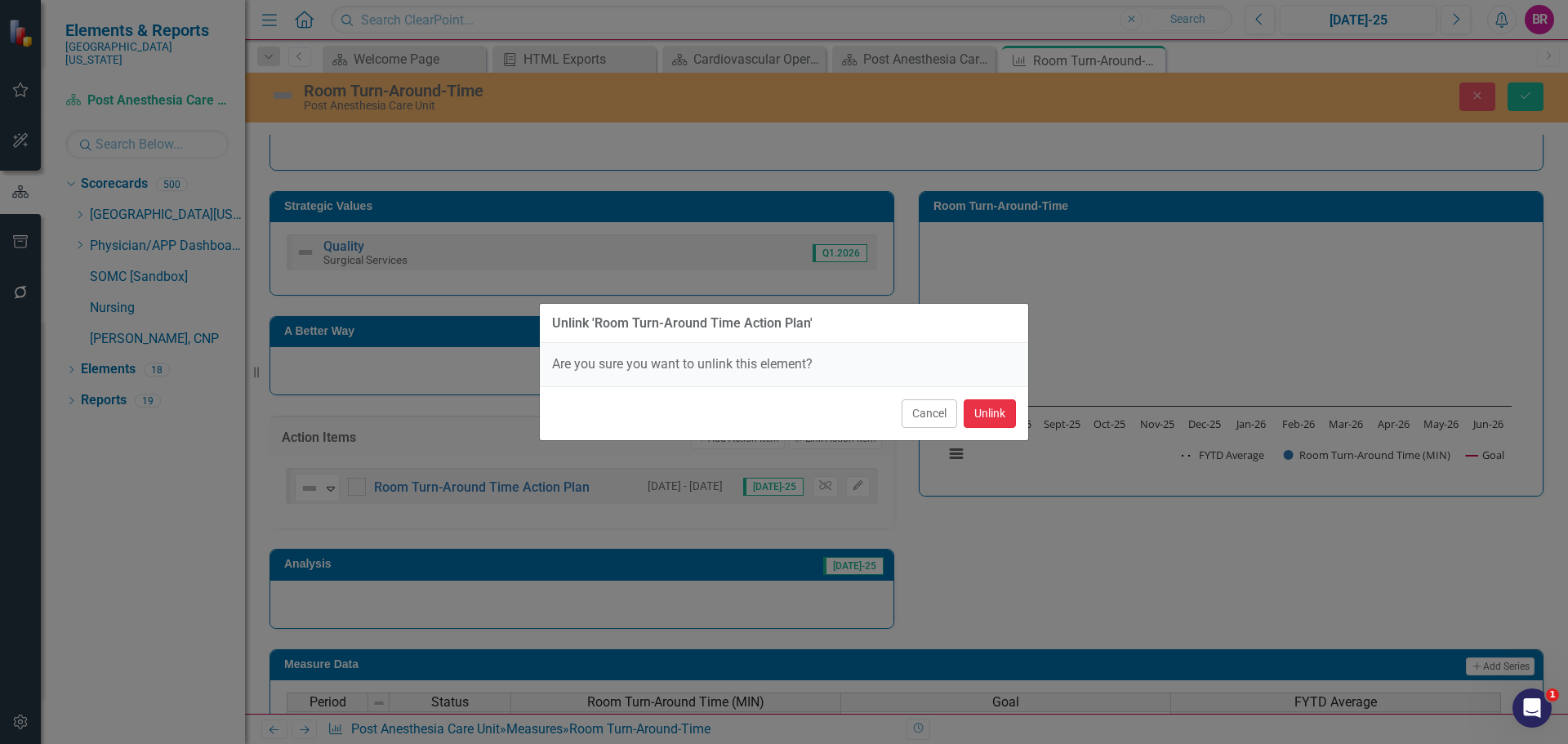
click at [981, 409] on button "Unlink" at bounding box center [990, 413] width 52 height 29
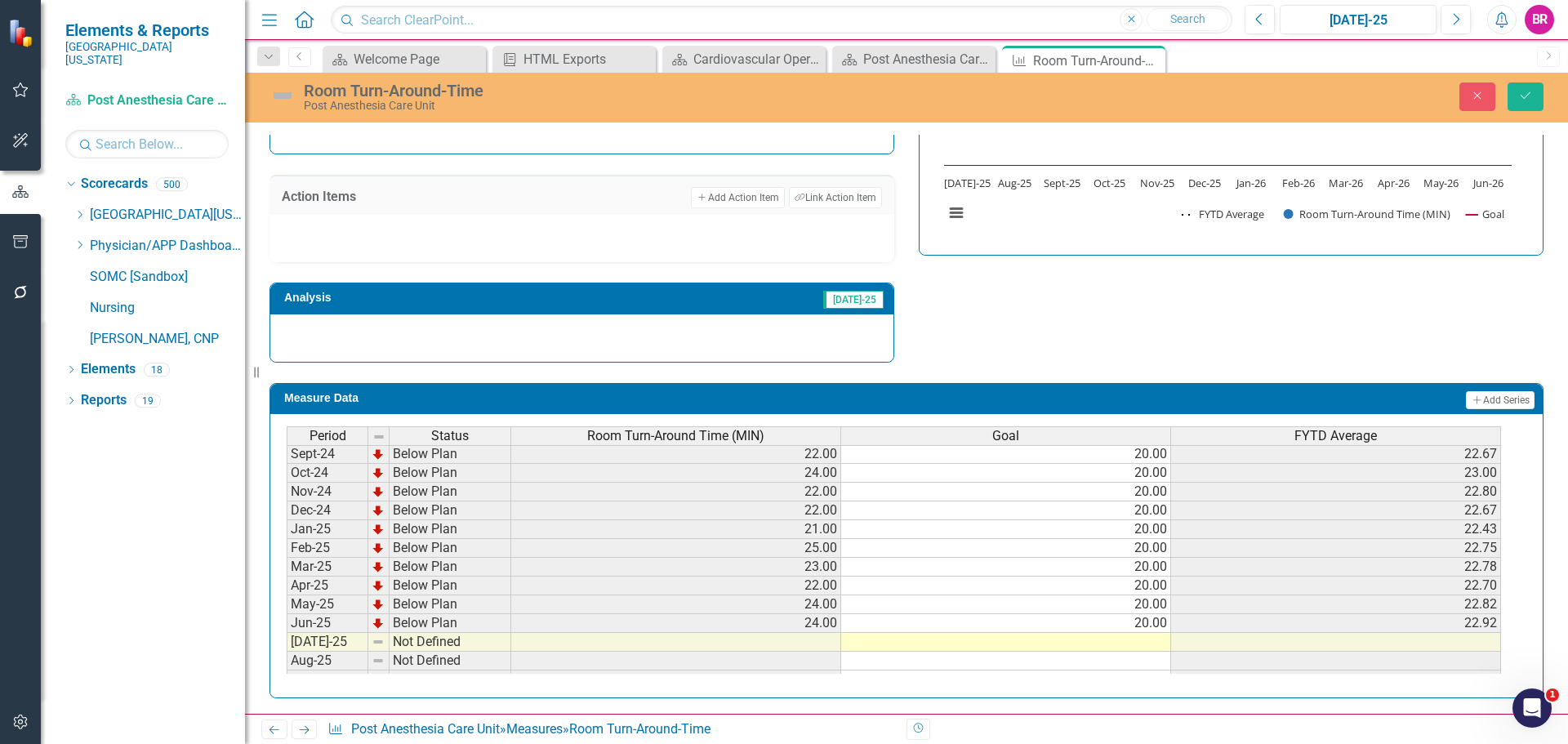
scroll to position [572, 0]
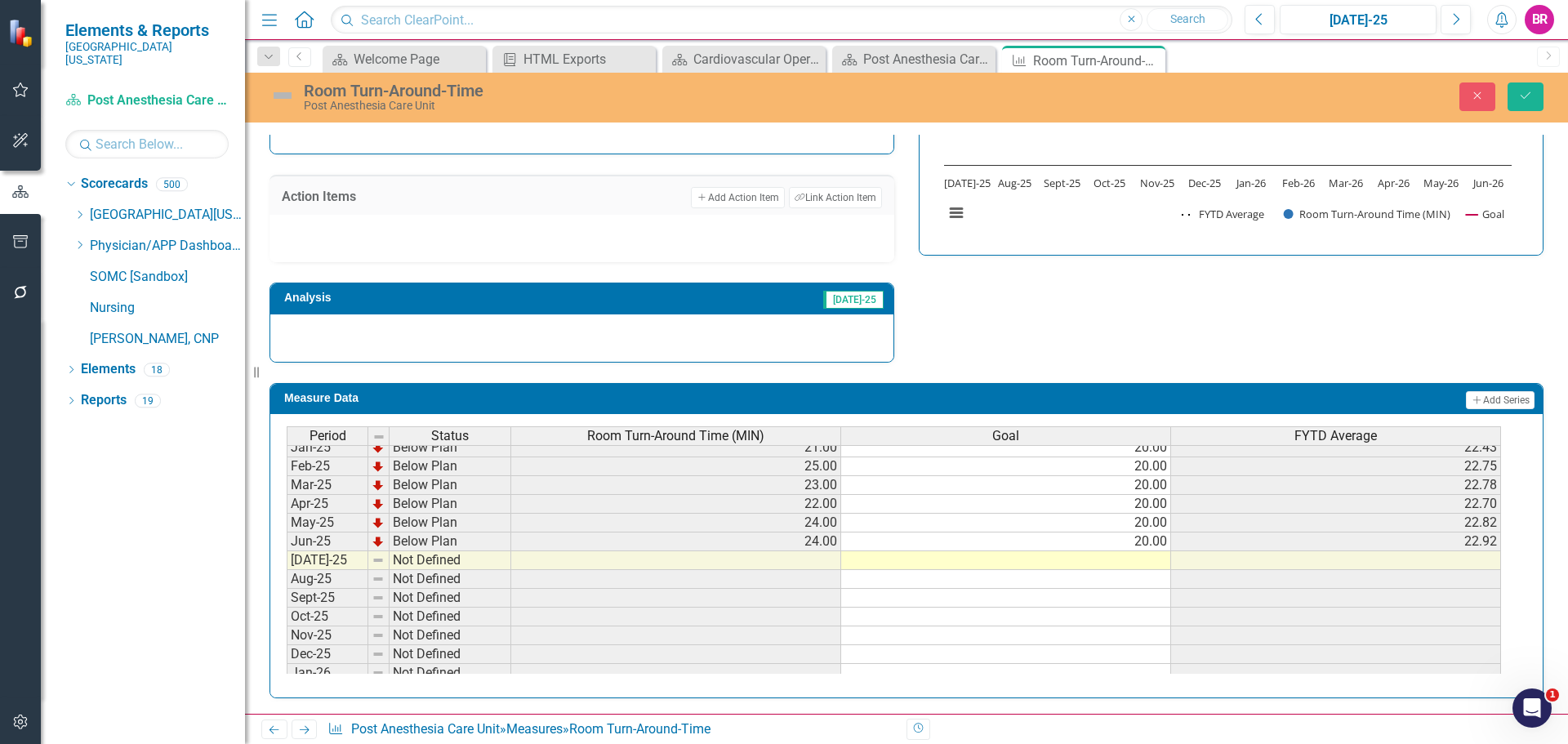
click at [1160, 546] on tbody "Oct-23 Below Plan 23.00 20.00 23.25 Nov-23 Below Plan 23.00 20.00 23.20 Dec-23 …" at bounding box center [893, 447] width 1214 height 583
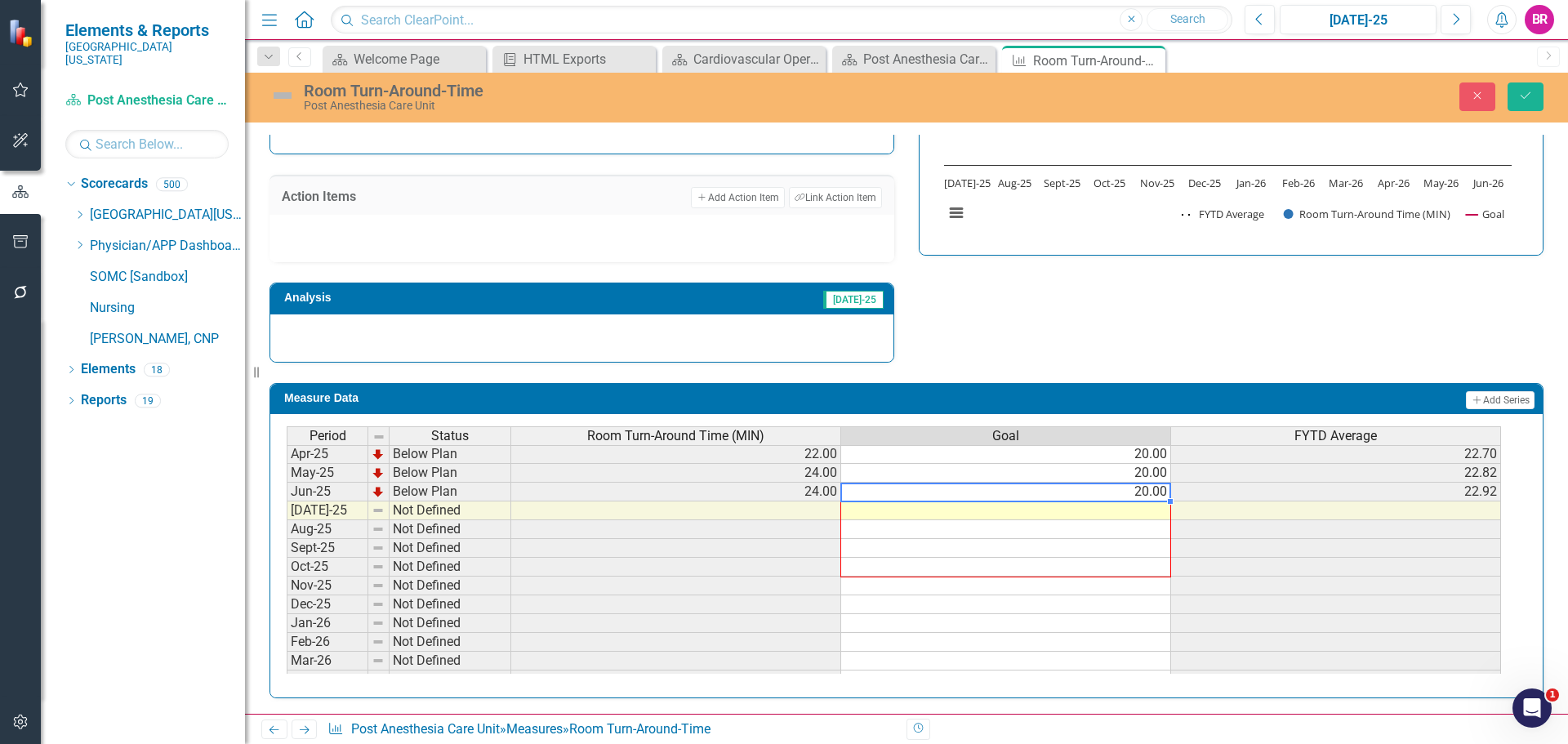
scroll to position [676, 0]
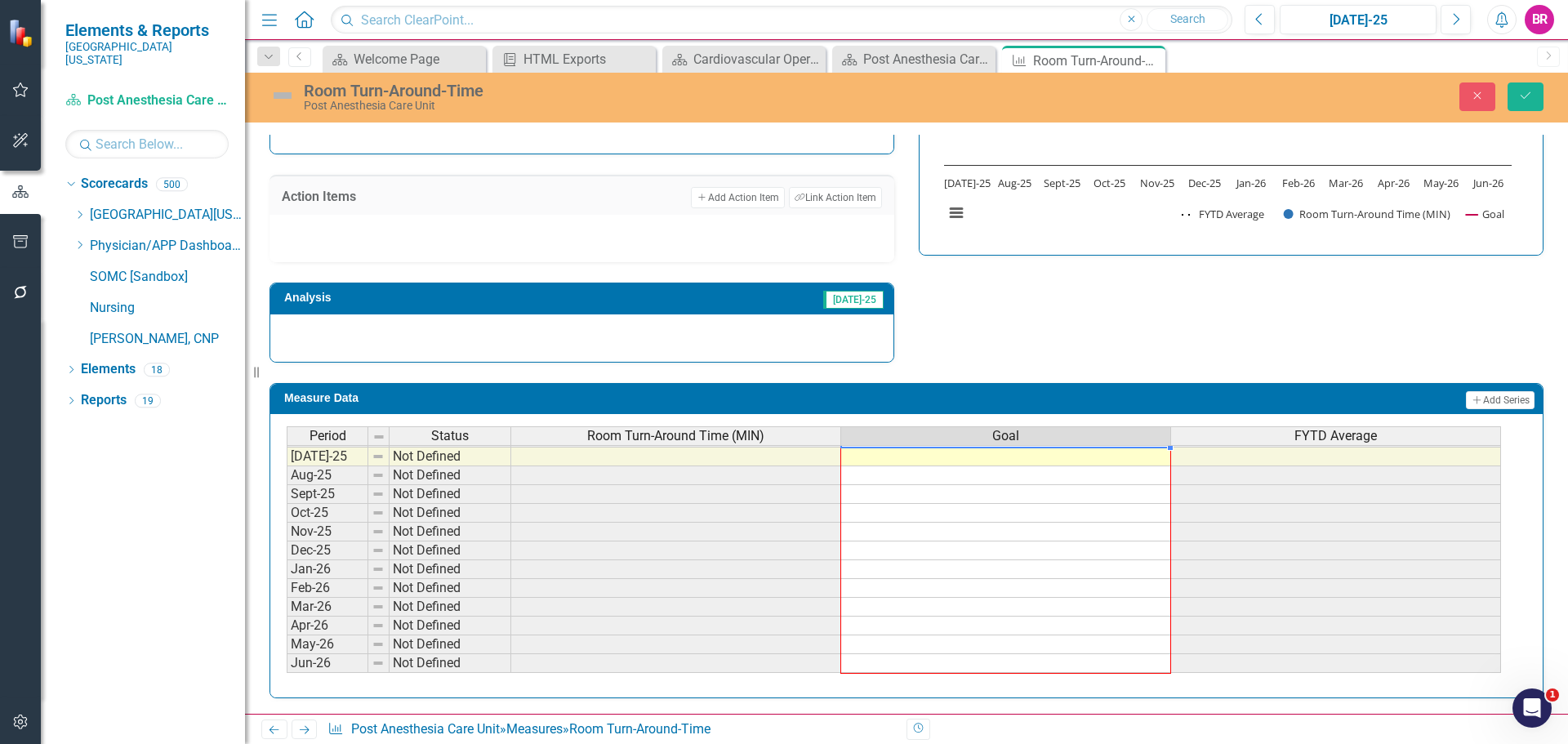
drag, startPoint x: 1172, startPoint y: 552, endPoint x: 1143, endPoint y: 657, distance: 108.9
click at [286, 657] on div "Period Status Room Turn-Around Time (MIN) Goal FYTD Average Feb-24 Below Plan 2…" at bounding box center [286, 390] width 0 height 565
type textarea "20"
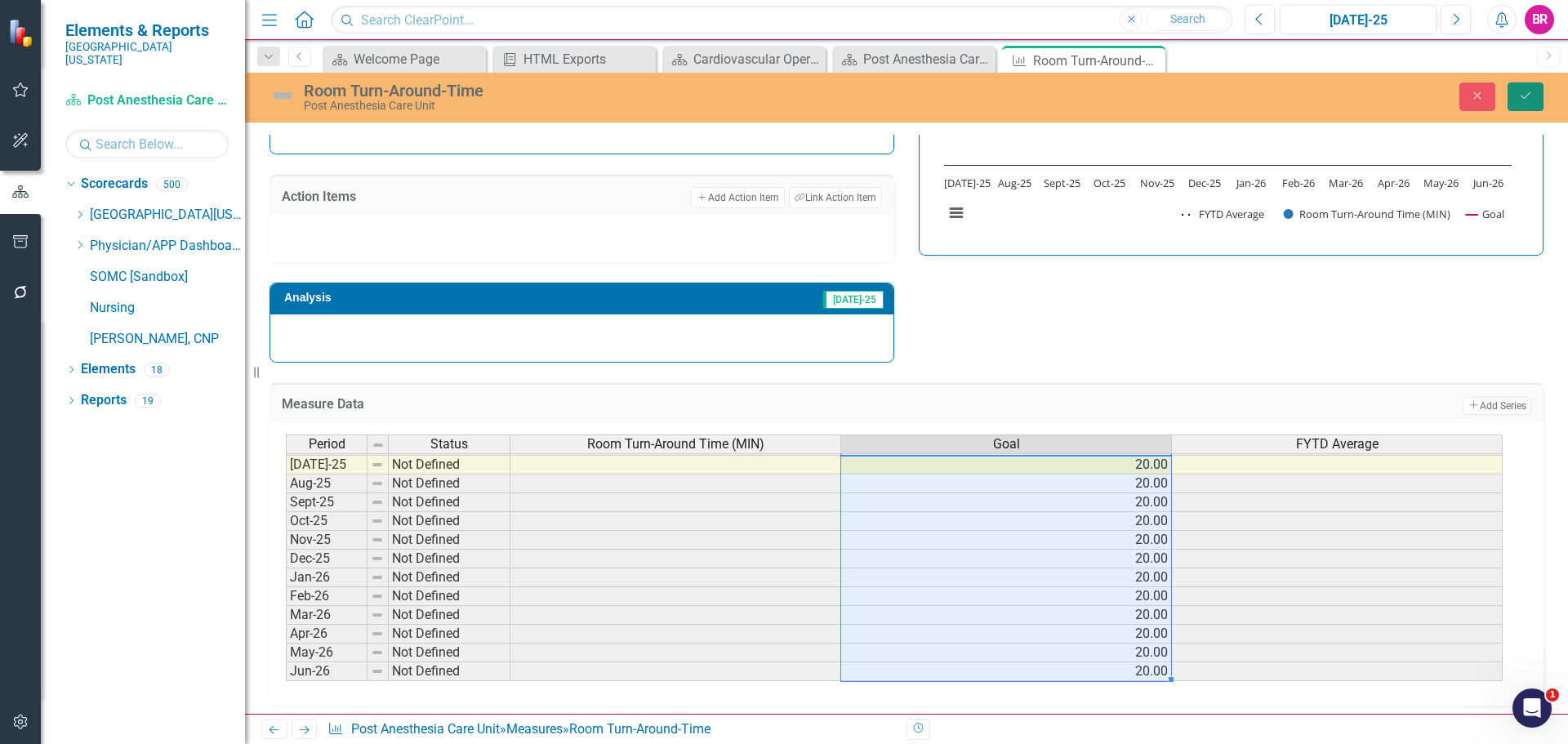
click at [1531, 95] on icon "Save" at bounding box center [1525, 95] width 14 height 12
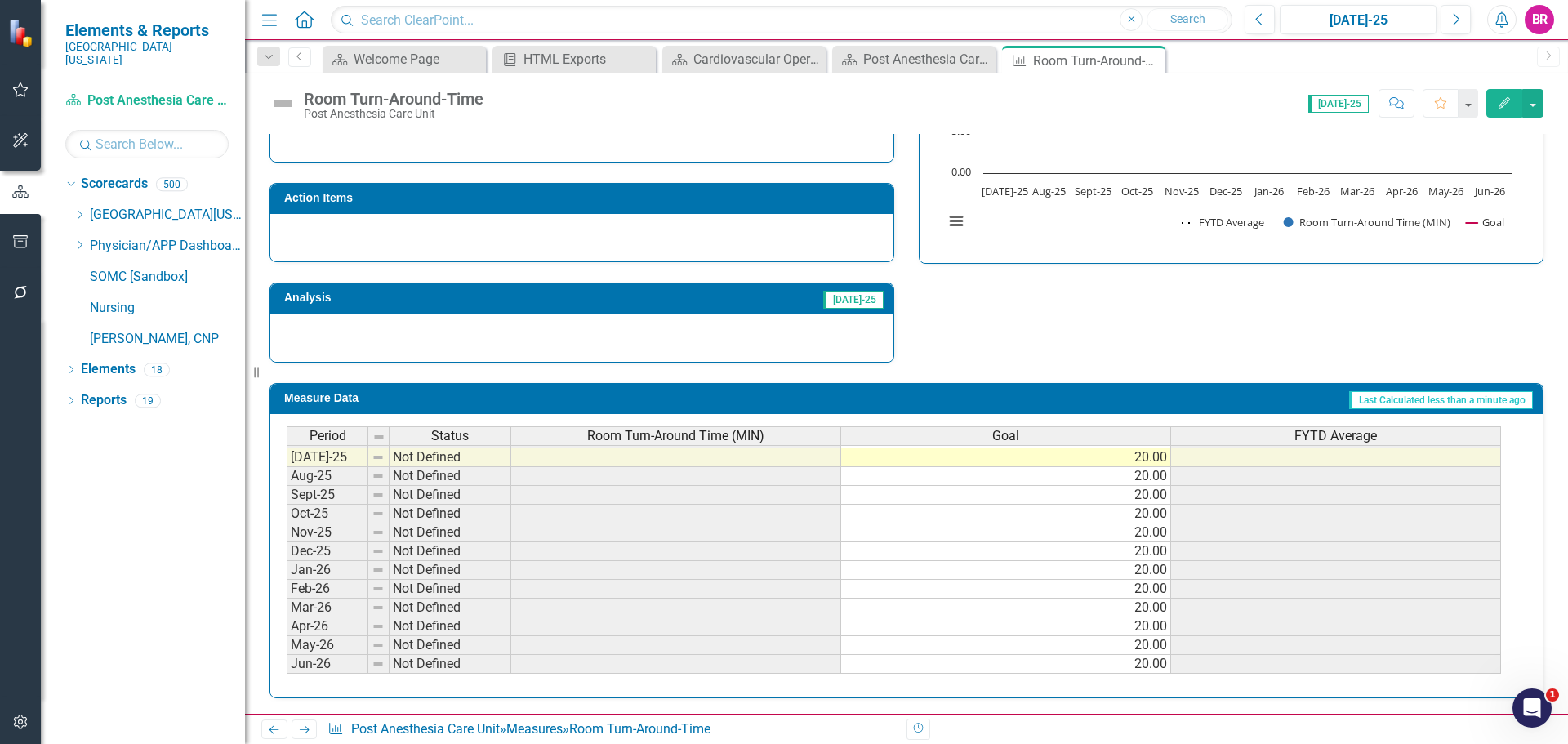
scroll to position [0, 0]
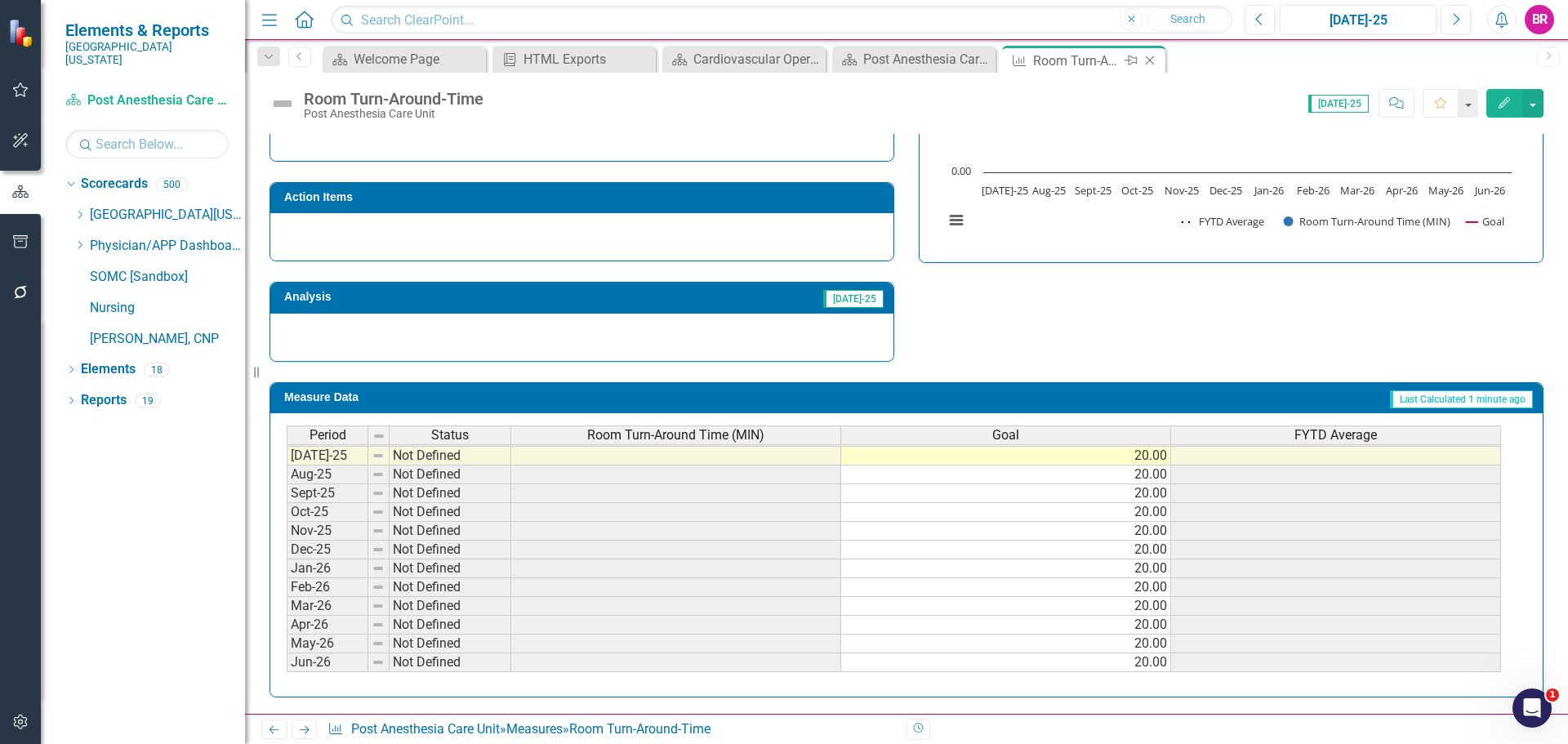
click at [1153, 62] on icon "Close" at bounding box center [1150, 61] width 16 height 13
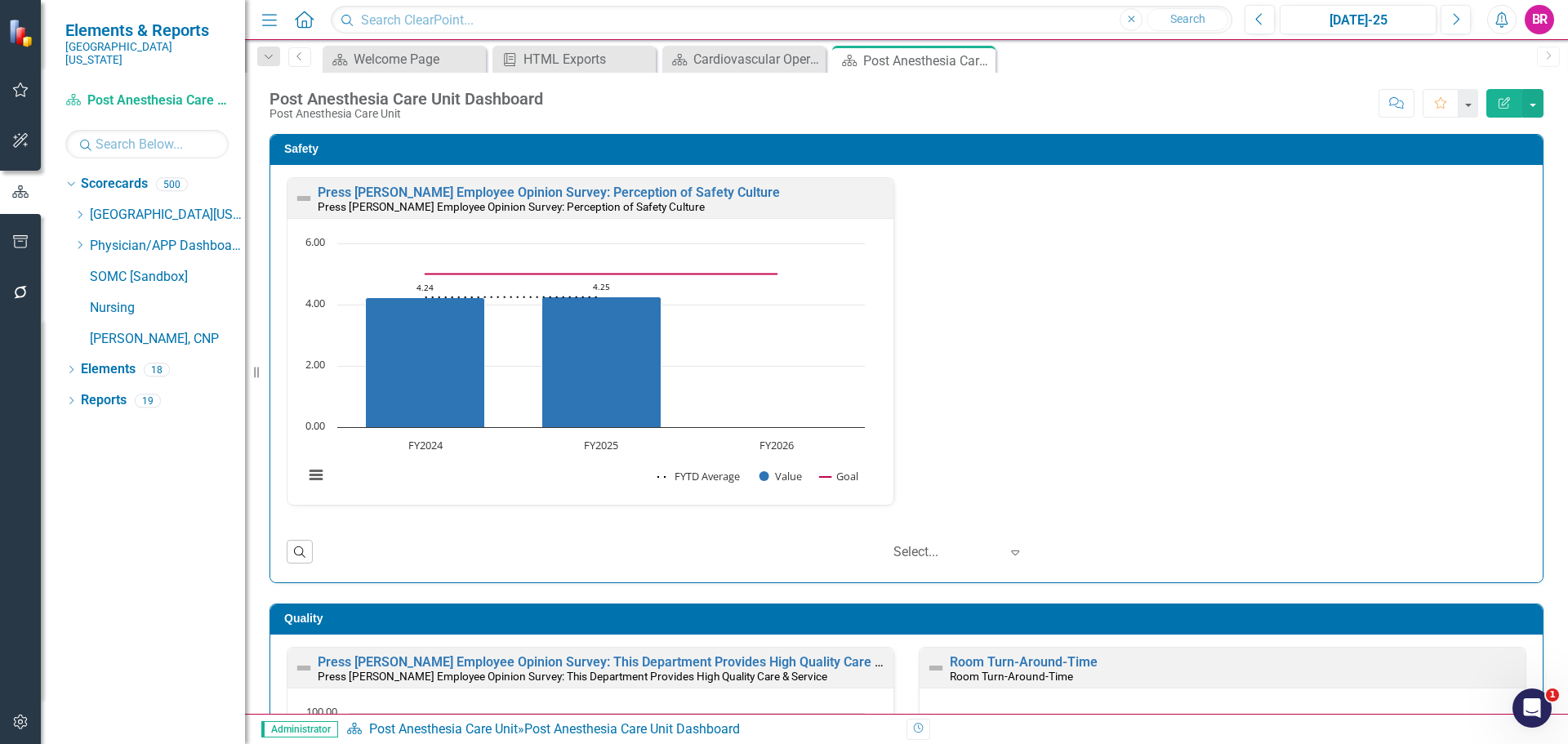
click at [1540, 422] on div "Safety Press Ganey Employee Opinion Survey: Perception of Safety Culture Press …" at bounding box center [907, 348] width 1299 height 470
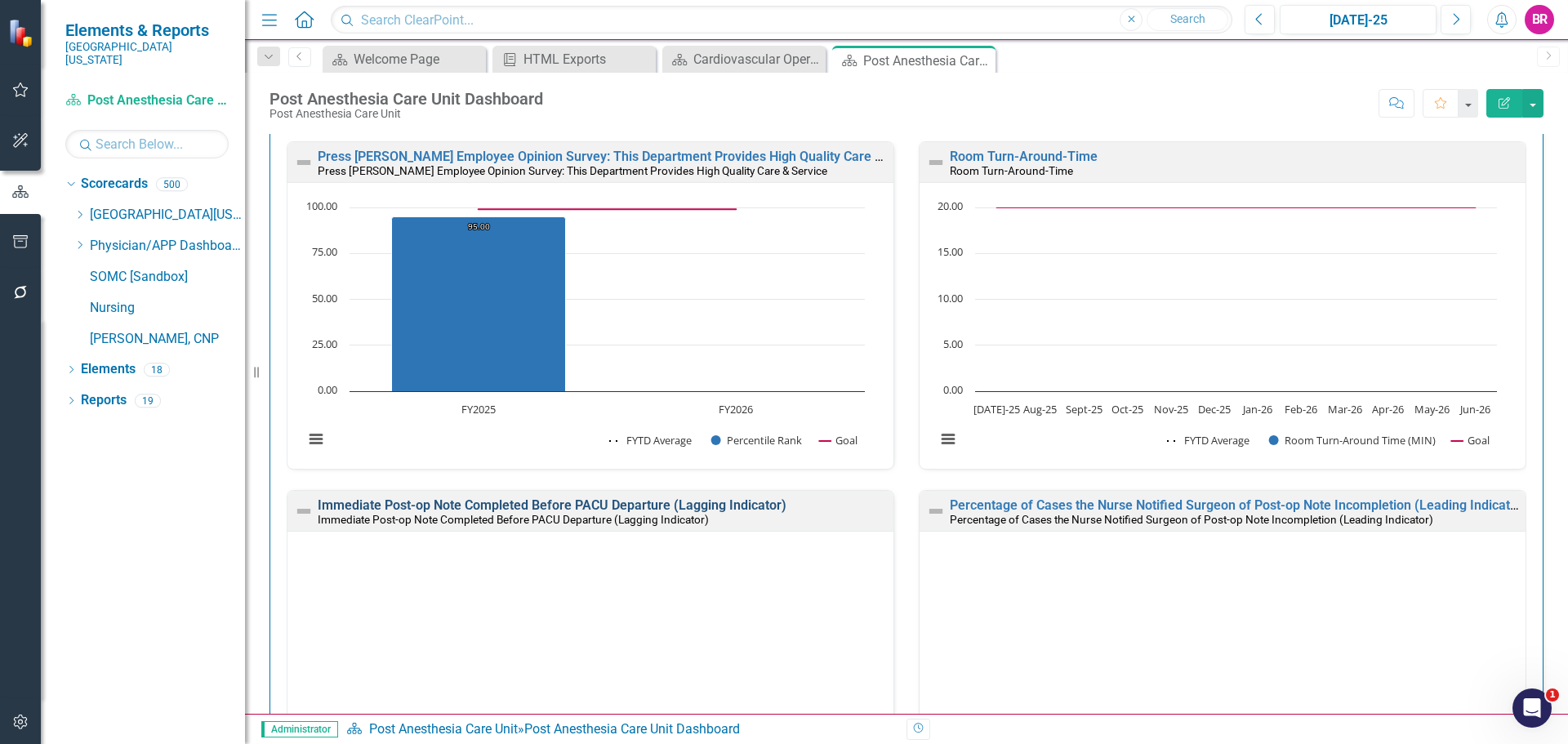
click at [753, 497] on link "Immediate Post-op Note Completed Before PACU Departure (Lagging Indicator)" at bounding box center [553, 505] width 469 height 15
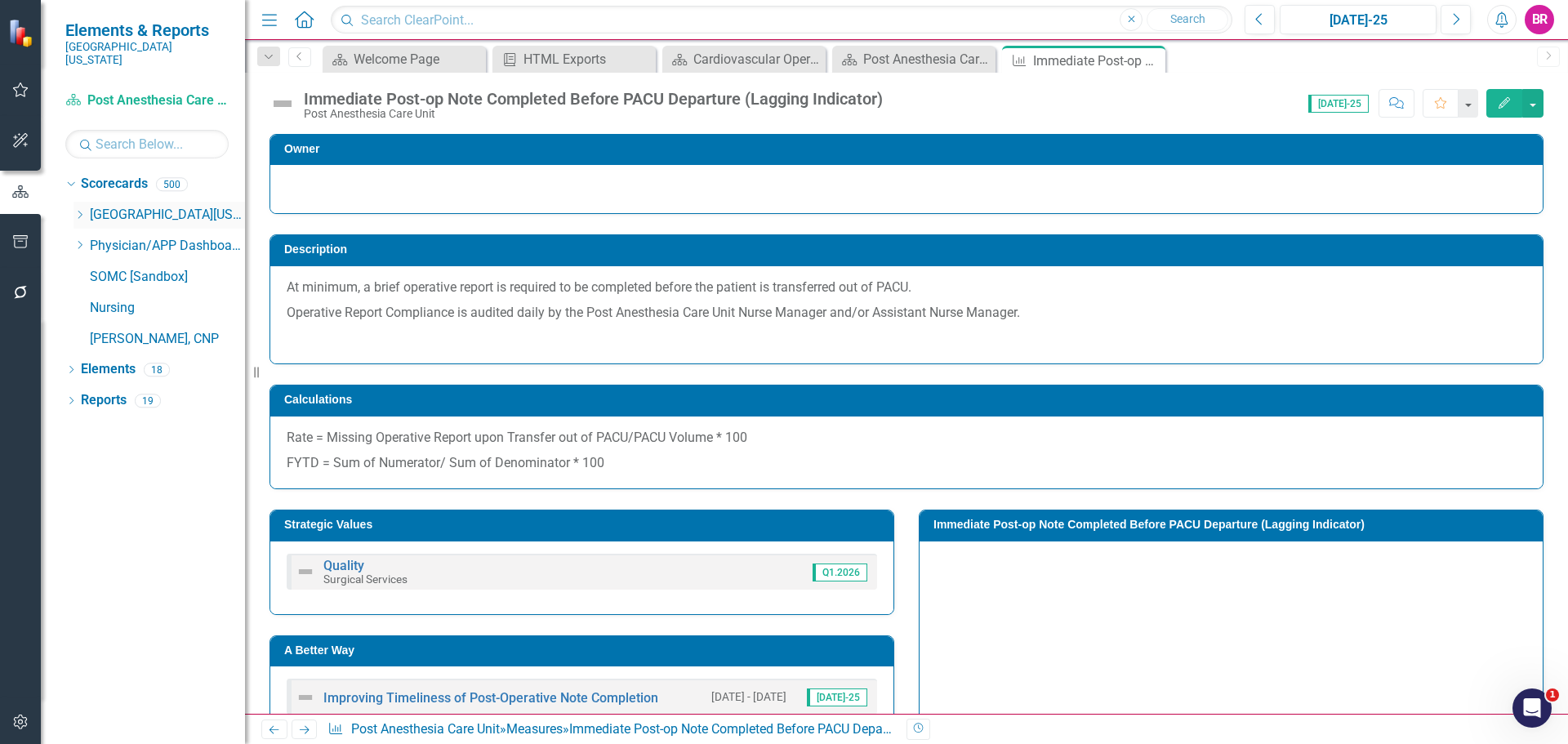
click at [77, 210] on icon "Dropdown" at bounding box center [79, 214] width 12 height 10
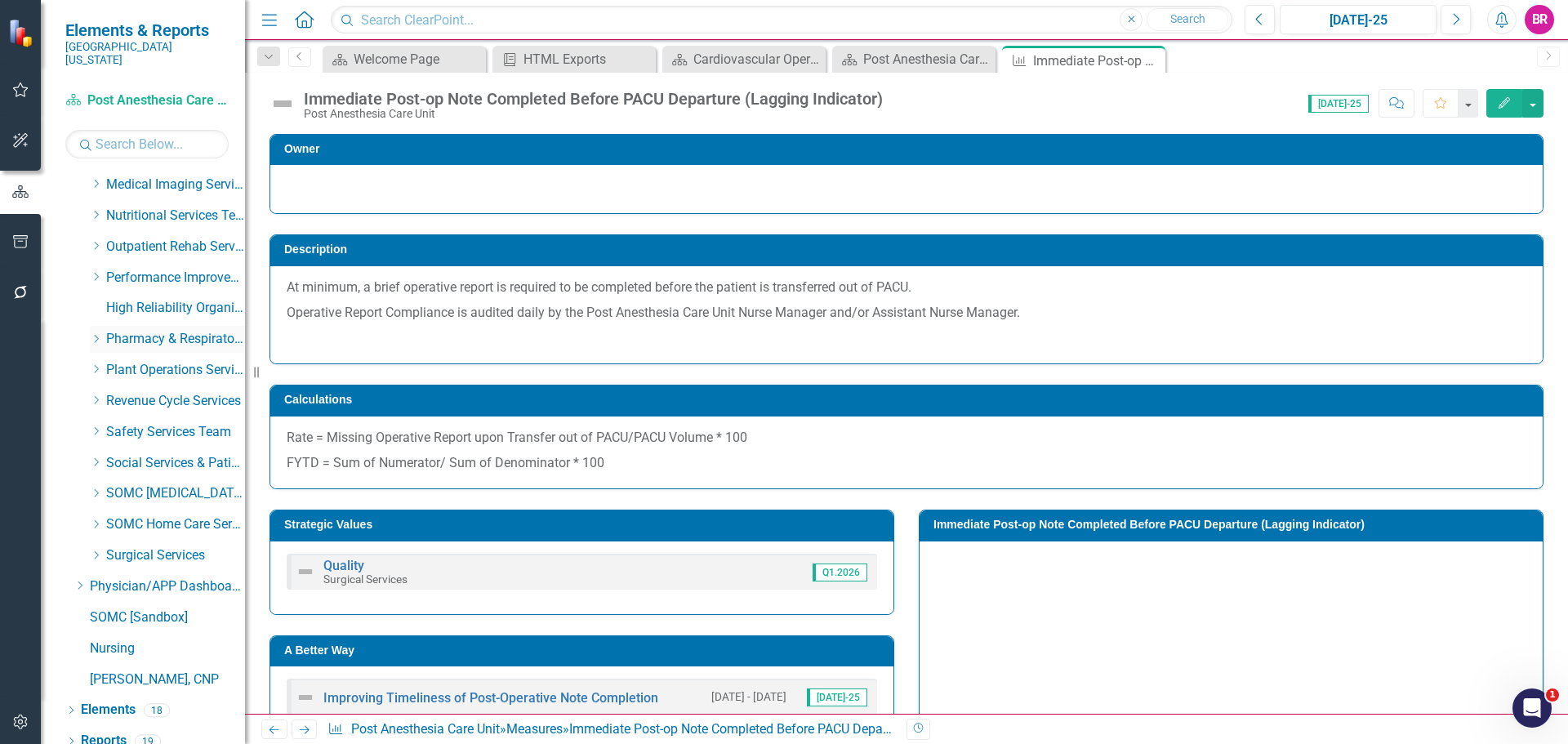
scroll to position [650, 0]
click at [91, 549] on icon "Dropdown" at bounding box center [95, 554] width 12 height 10
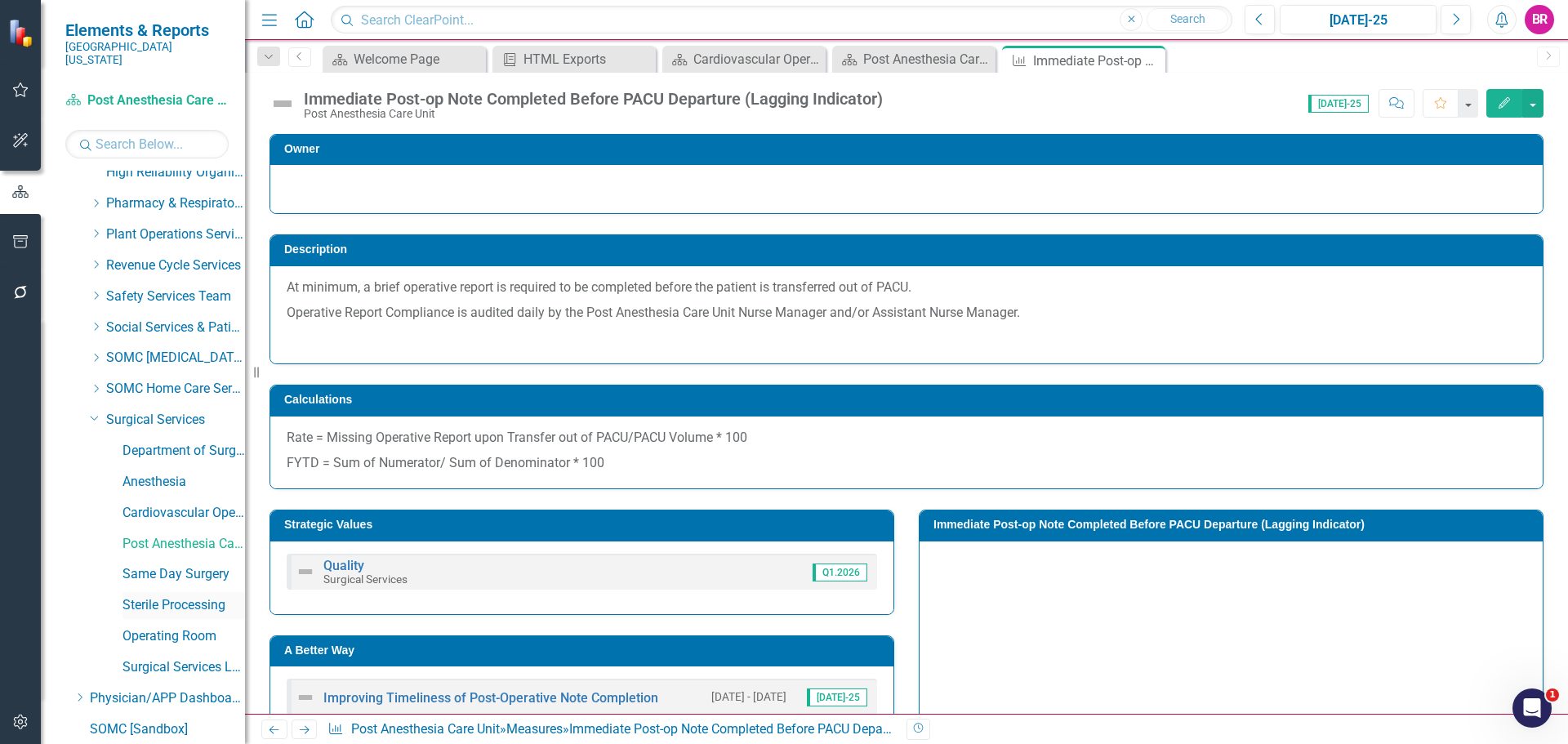
scroll to position [813, 0]
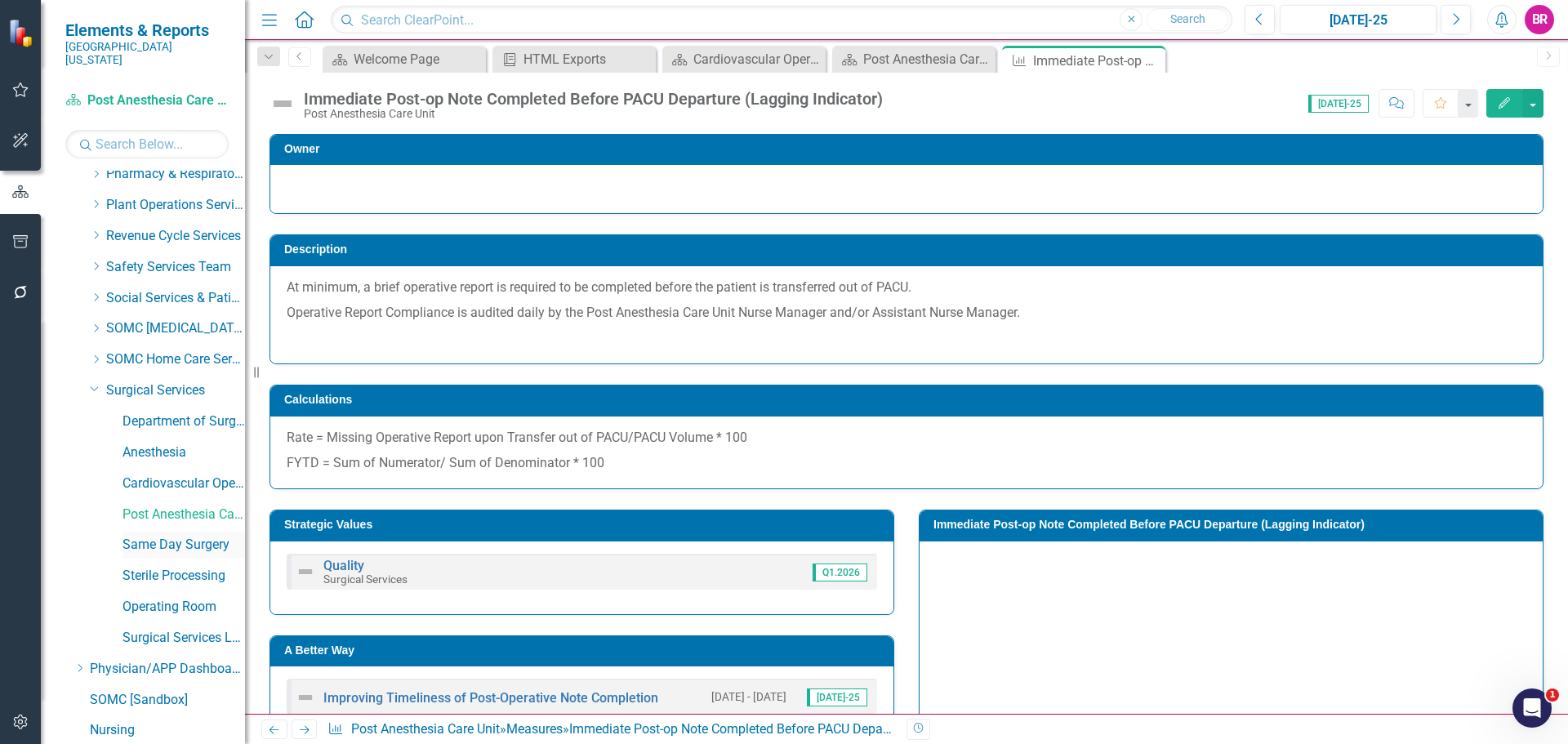
click at [172, 535] on link "Same Day Surgery" at bounding box center [183, 545] width 122 height 19
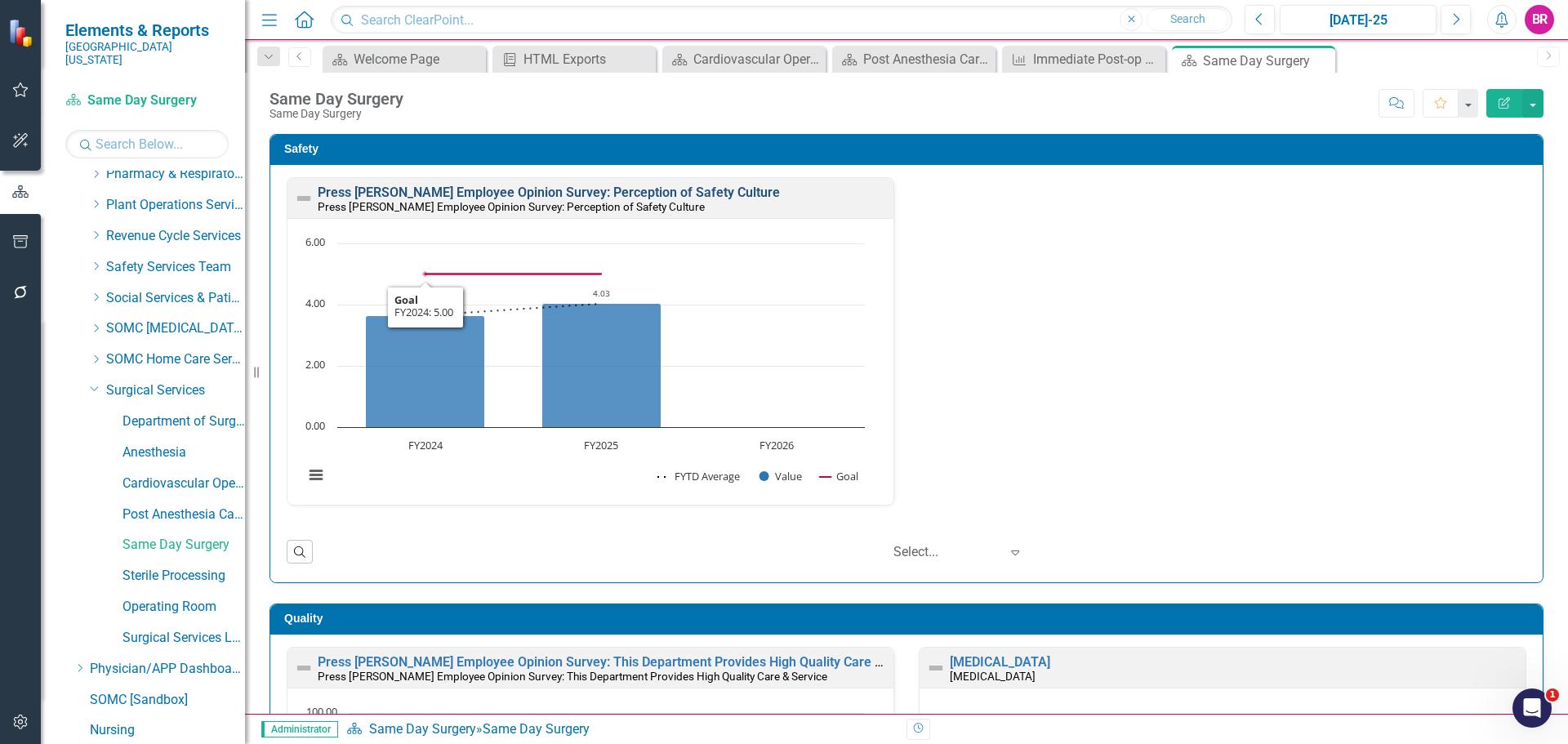
click at [515, 195] on link "Press [PERSON_NAME] Employee Opinion Survey: Perception of Safety Culture" at bounding box center [549, 192] width 462 height 15
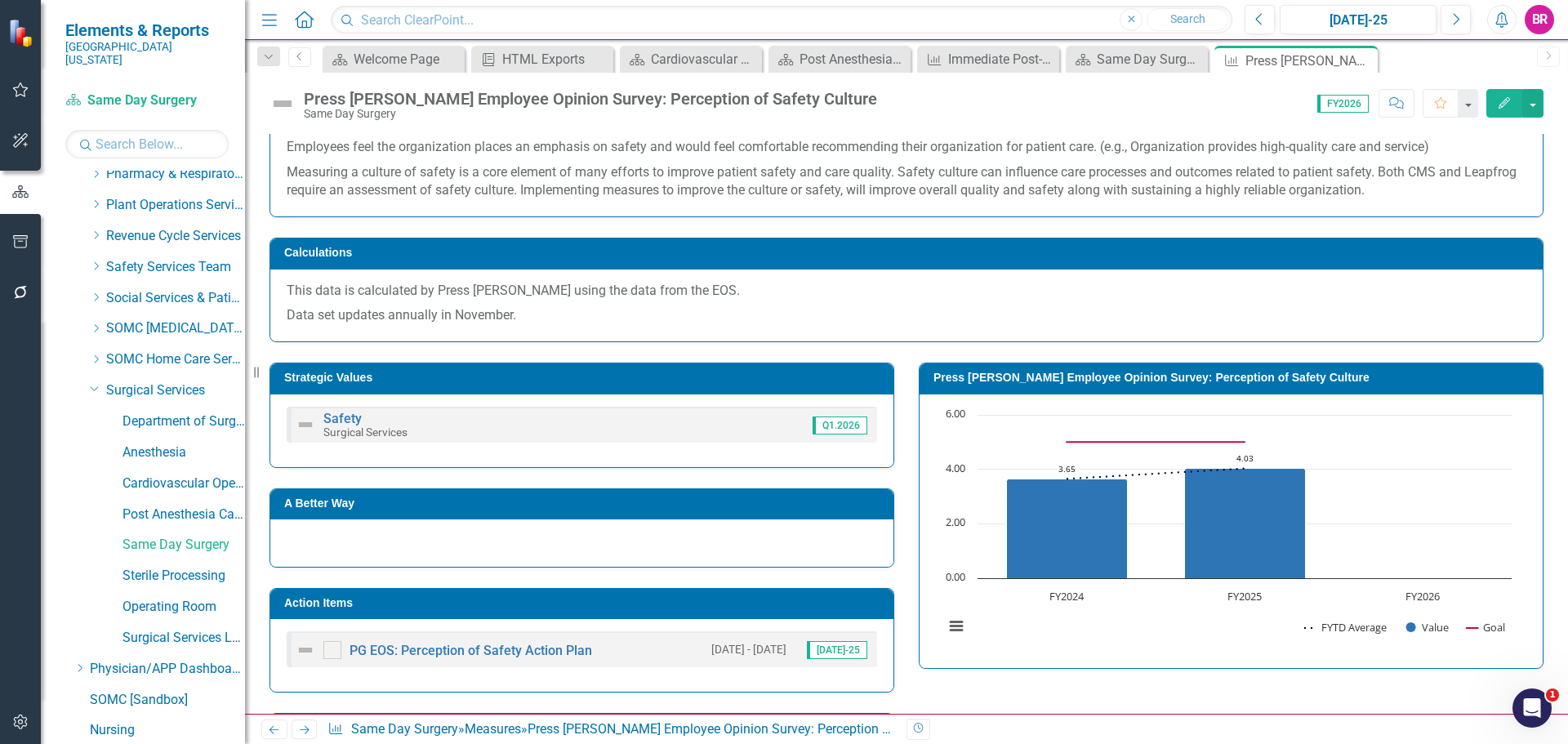
scroll to position [327, 0]
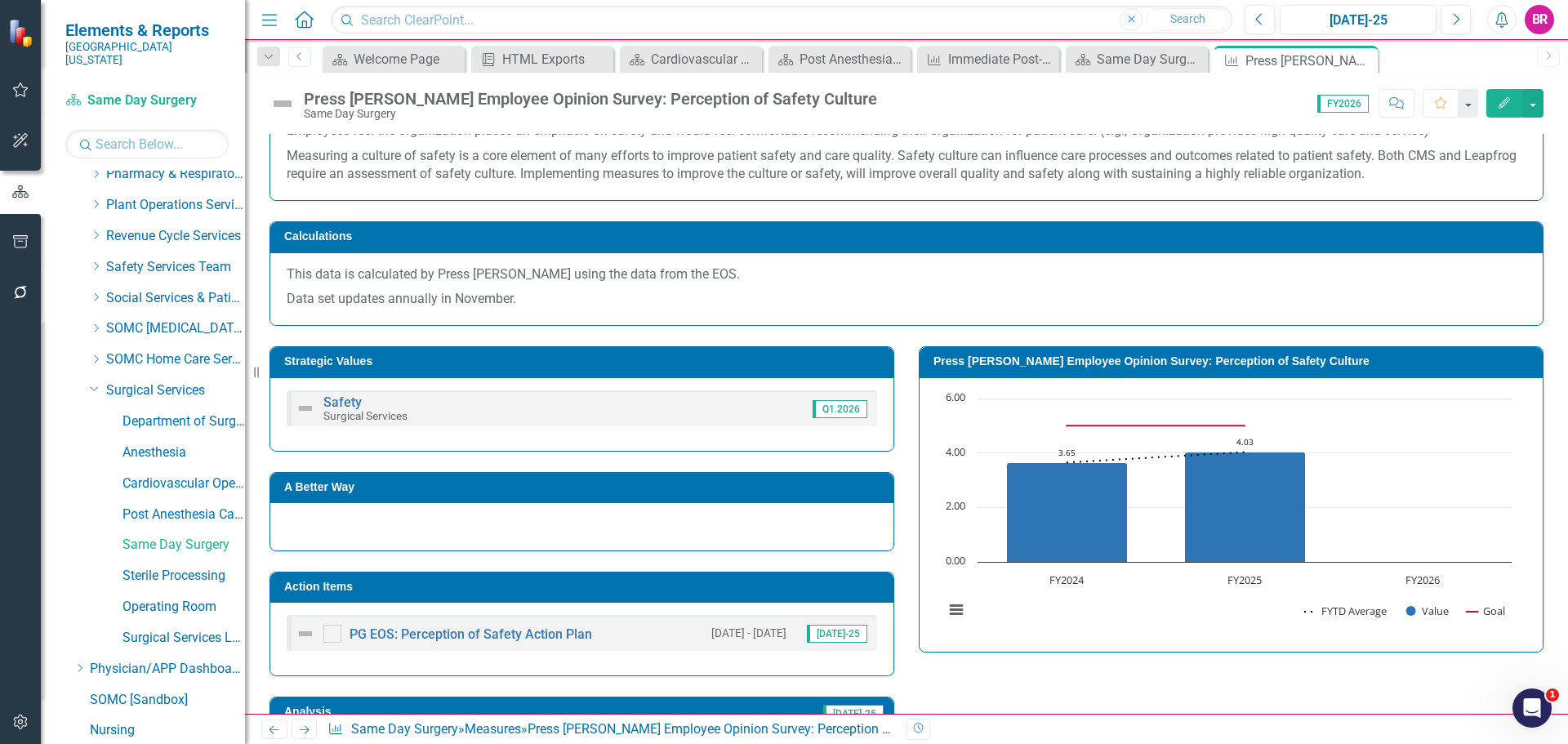
click at [798, 587] on h3 "Action Items" at bounding box center [585, 586] width 601 height 12
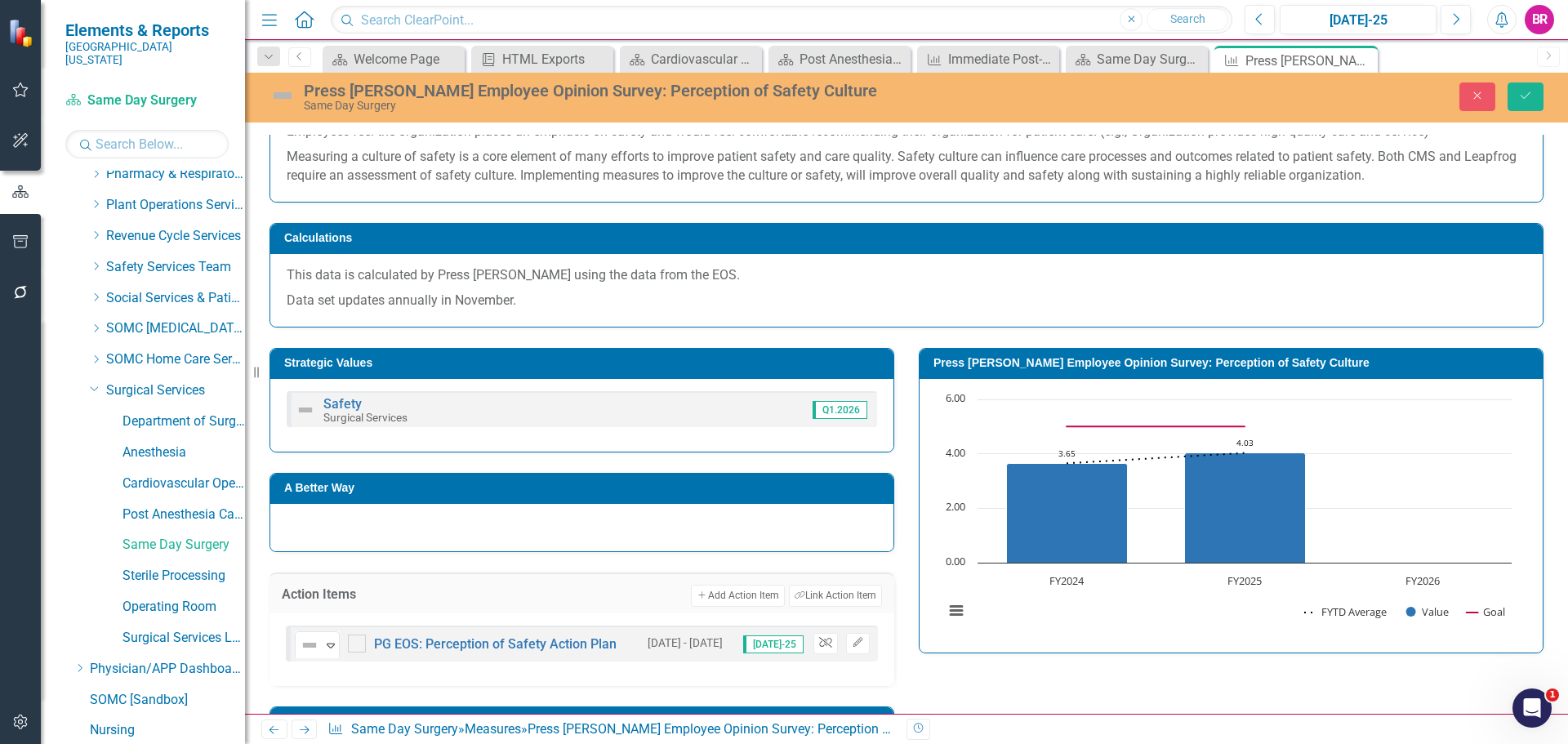
click at [819, 643] on icon "Unlink" at bounding box center [825, 643] width 12 height 10
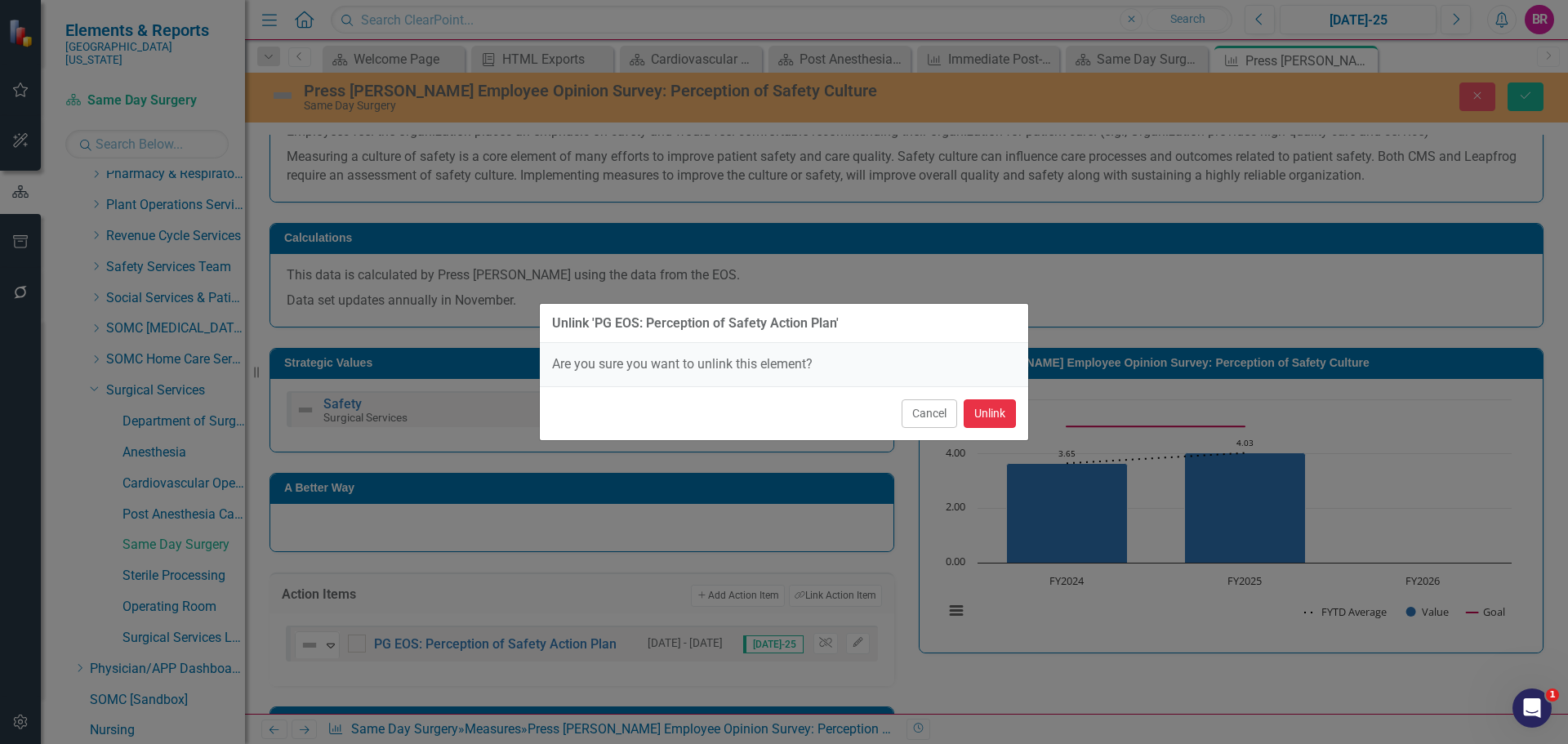
click at [991, 424] on button "Unlink" at bounding box center [990, 413] width 52 height 29
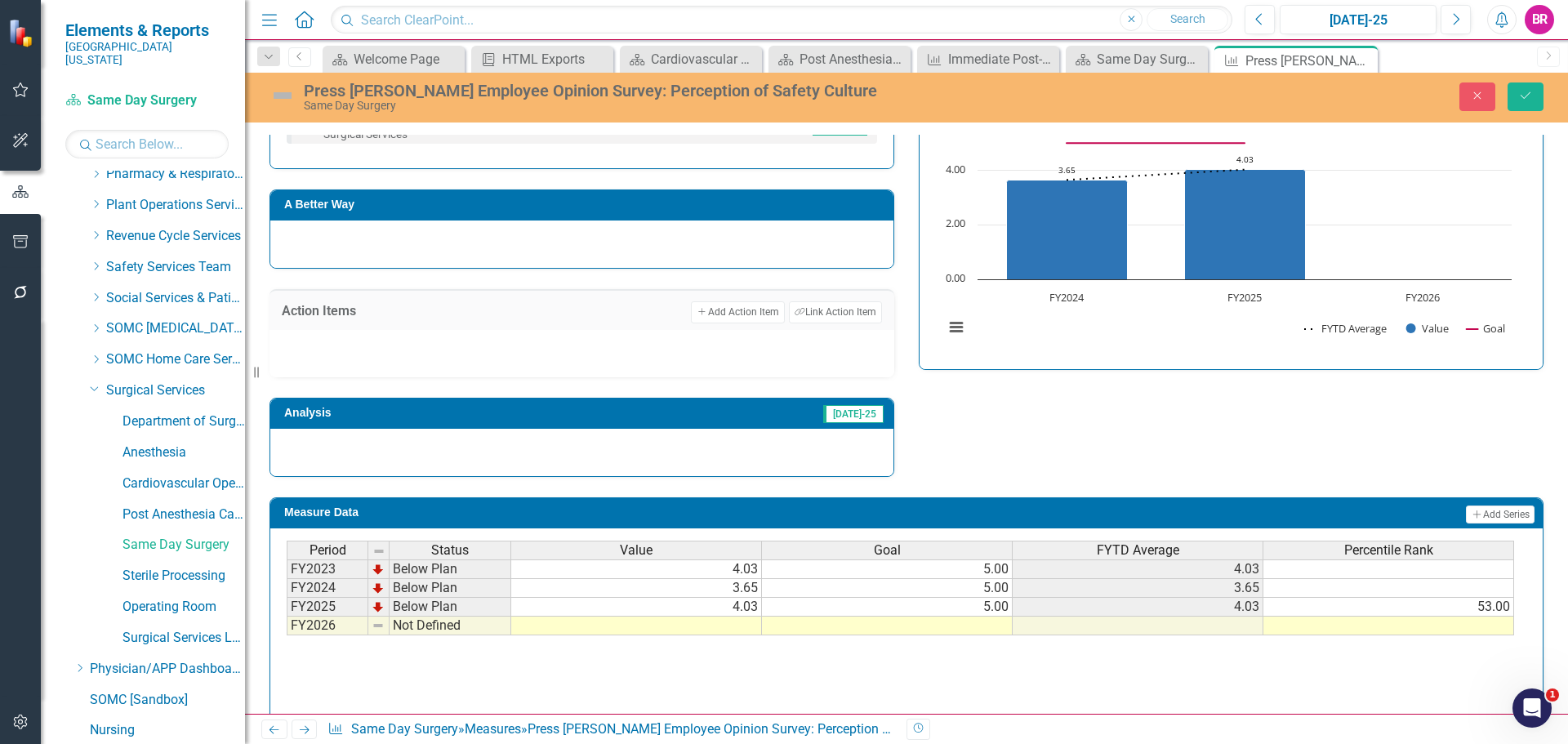
scroll to position [641, 0]
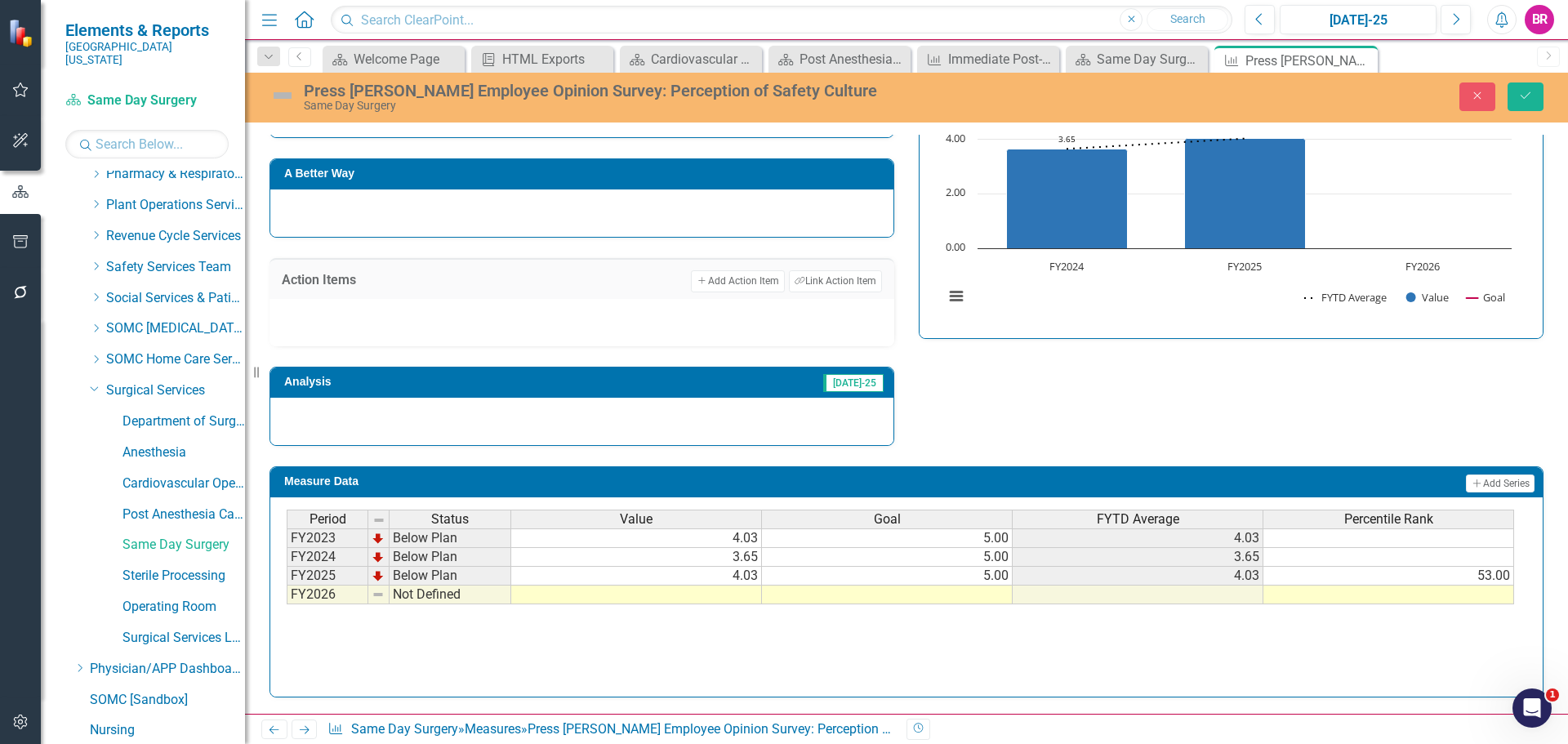
click at [958, 595] on td at bounding box center [887, 595] width 251 height 19
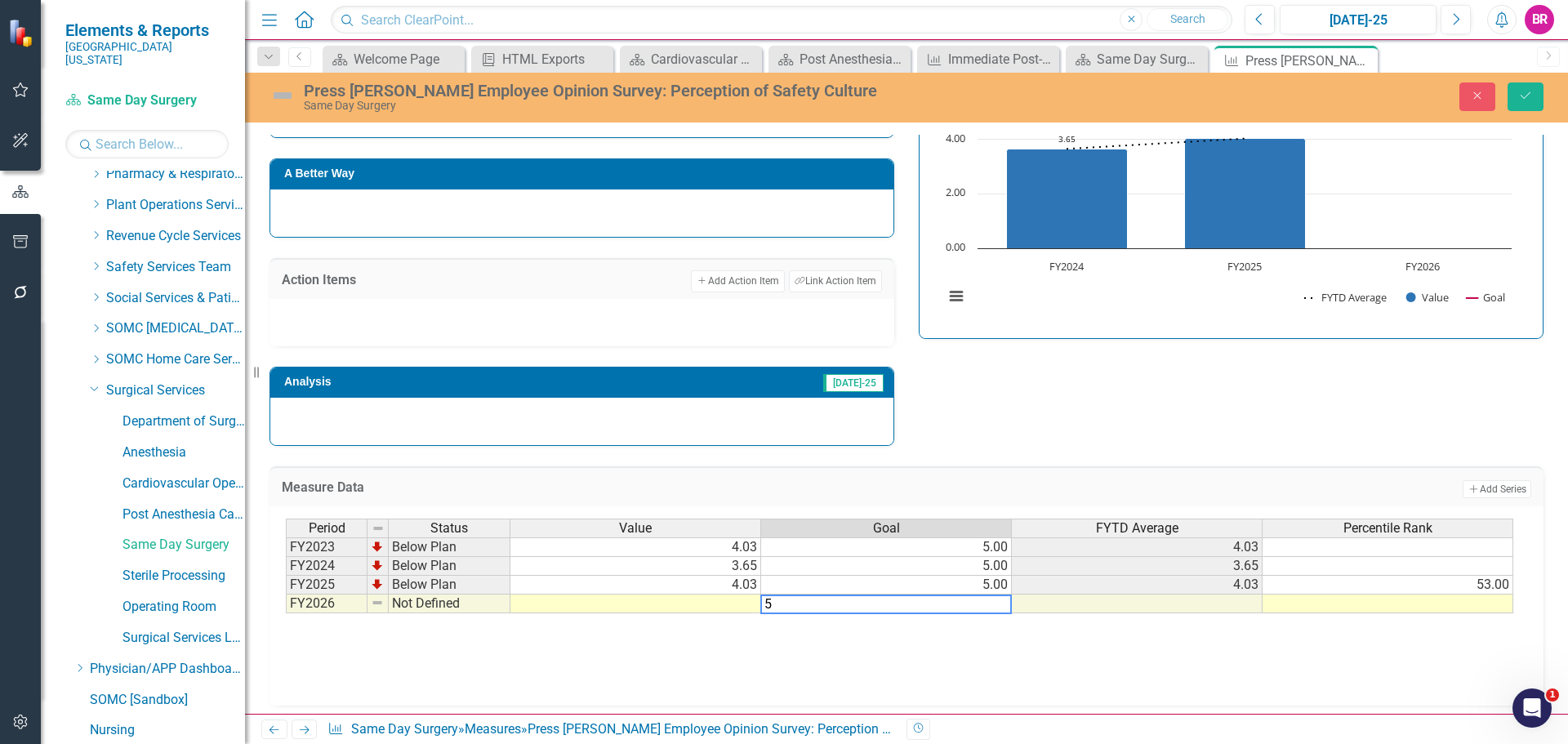
type textarea "5"
click at [1013, 382] on div "Strategic Values Safety Surgical Services Q1.2026 A Better Way Action Items Add…" at bounding box center [907, 230] width 1299 height 433
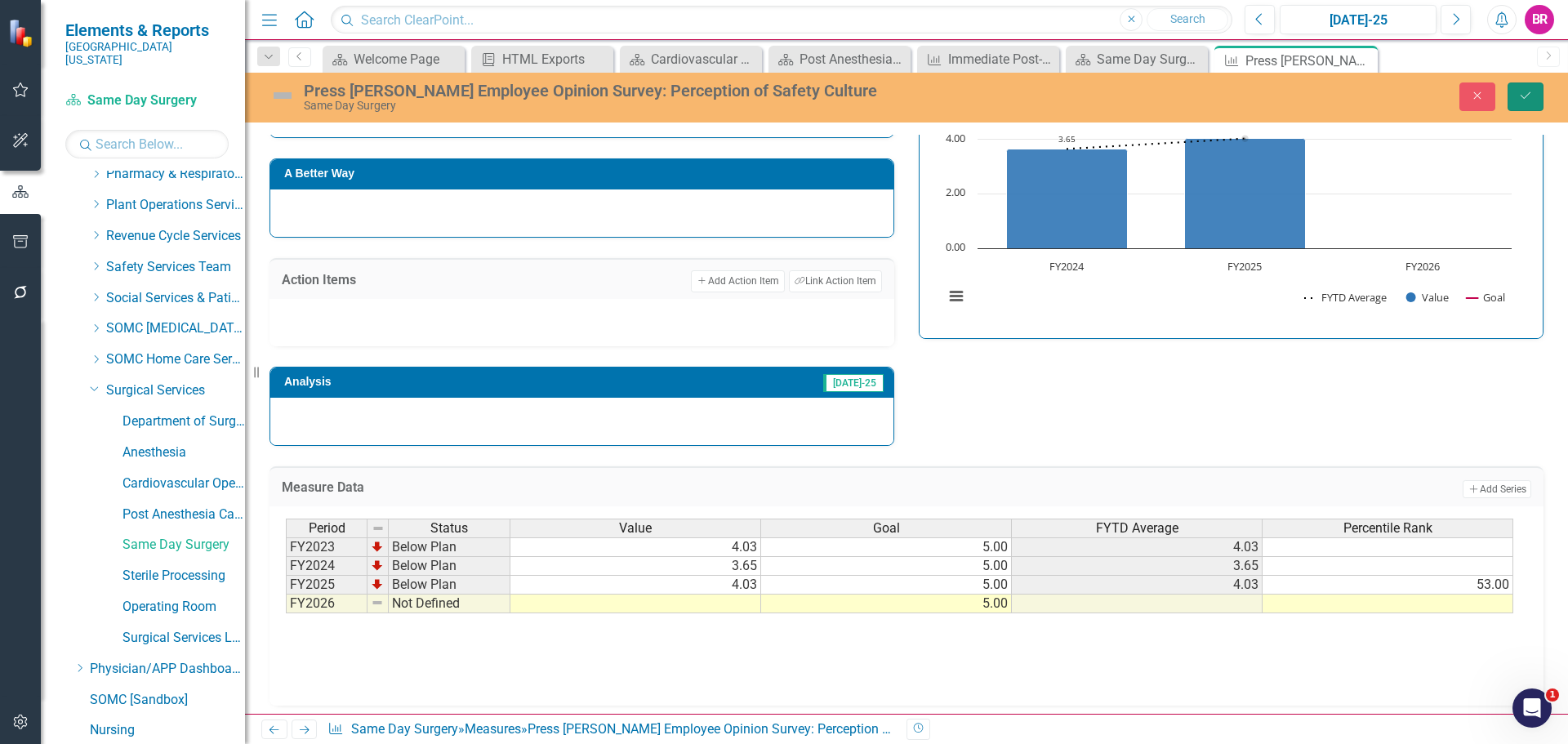
click at [1531, 101] on icon "Save" at bounding box center [1525, 95] width 14 height 12
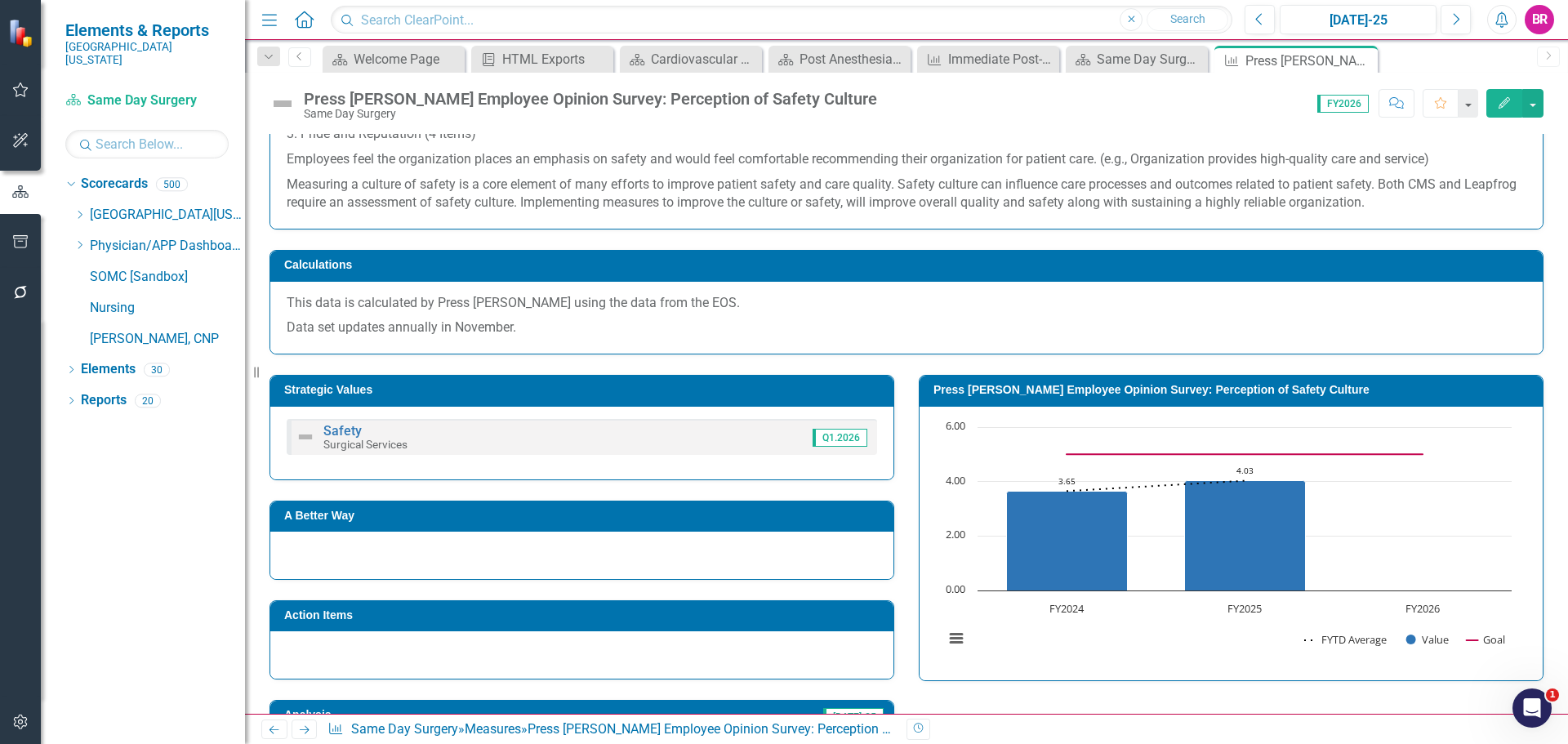
scroll to position [224, 0]
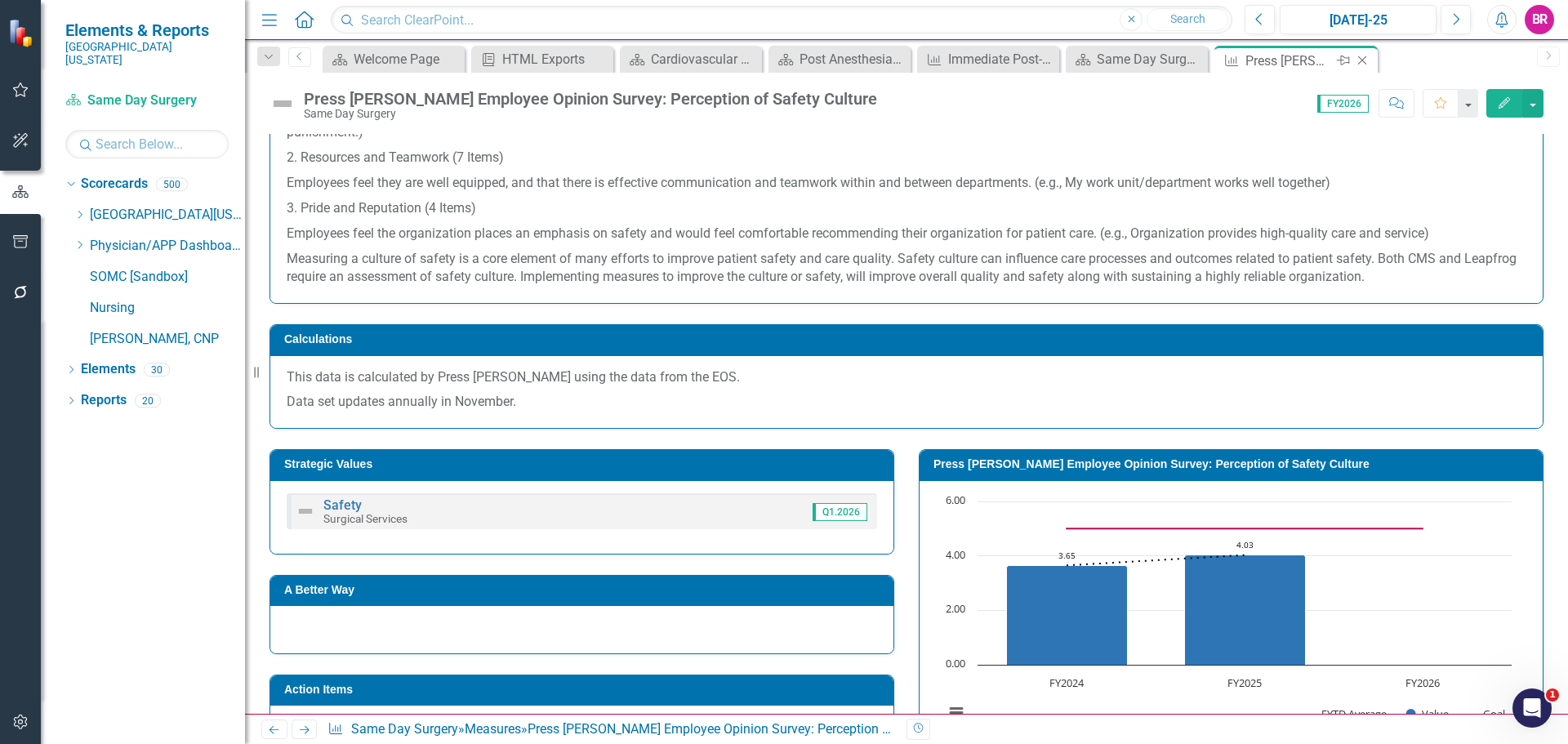
click at [1364, 60] on icon "Close" at bounding box center [1362, 61] width 16 height 13
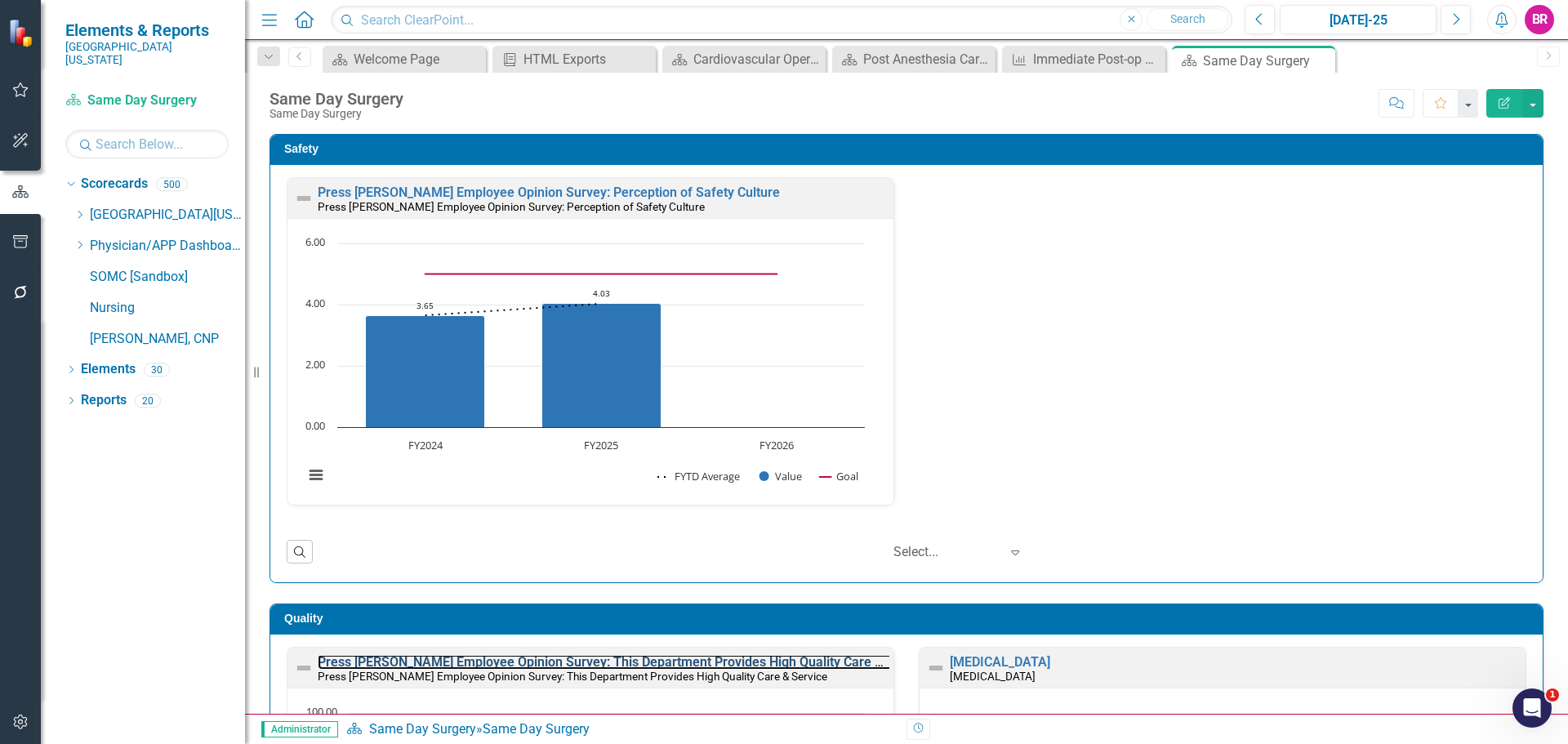
click at [713, 655] on link "Press [PERSON_NAME] Employee Opinion Survey: This Department Provides High Qual…" at bounding box center [624, 662] width 612 height 15
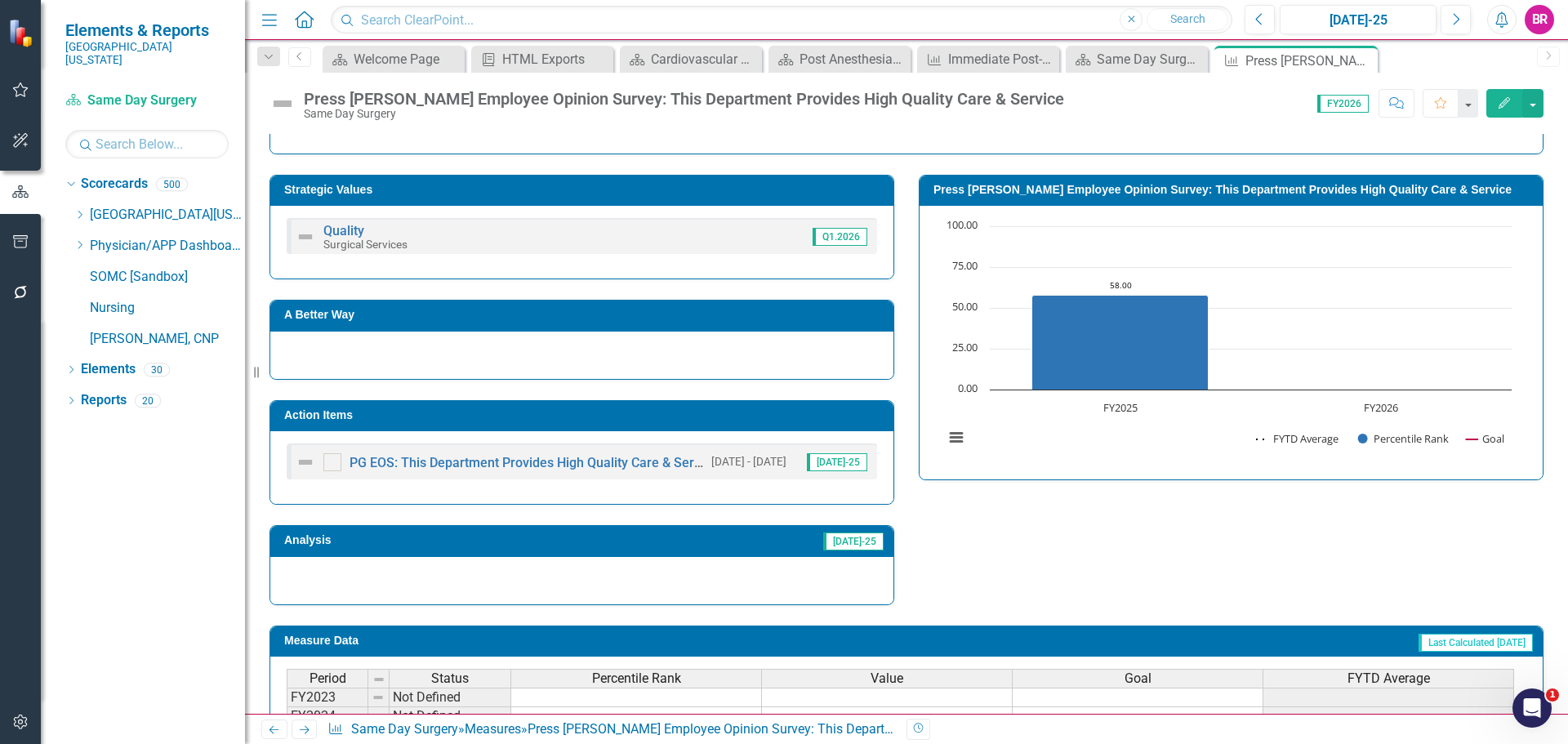
scroll to position [543, 0]
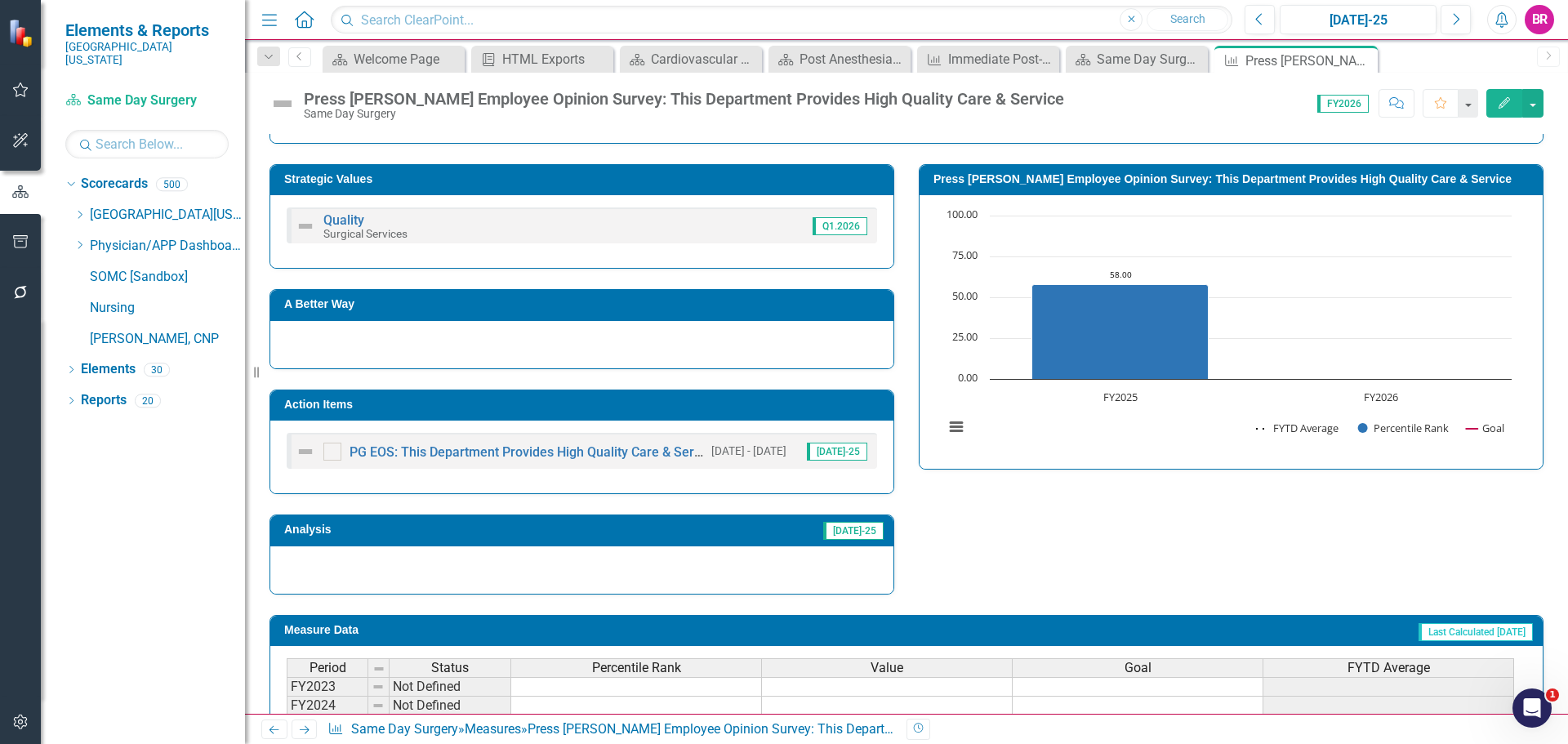
click at [771, 413] on td "Action Items" at bounding box center [585, 406] width 601 height 24
click at [765, 410] on h3 "Action Items" at bounding box center [585, 405] width 601 height 12
click at [806, 405] on h3 "Action Items" at bounding box center [585, 405] width 601 height 12
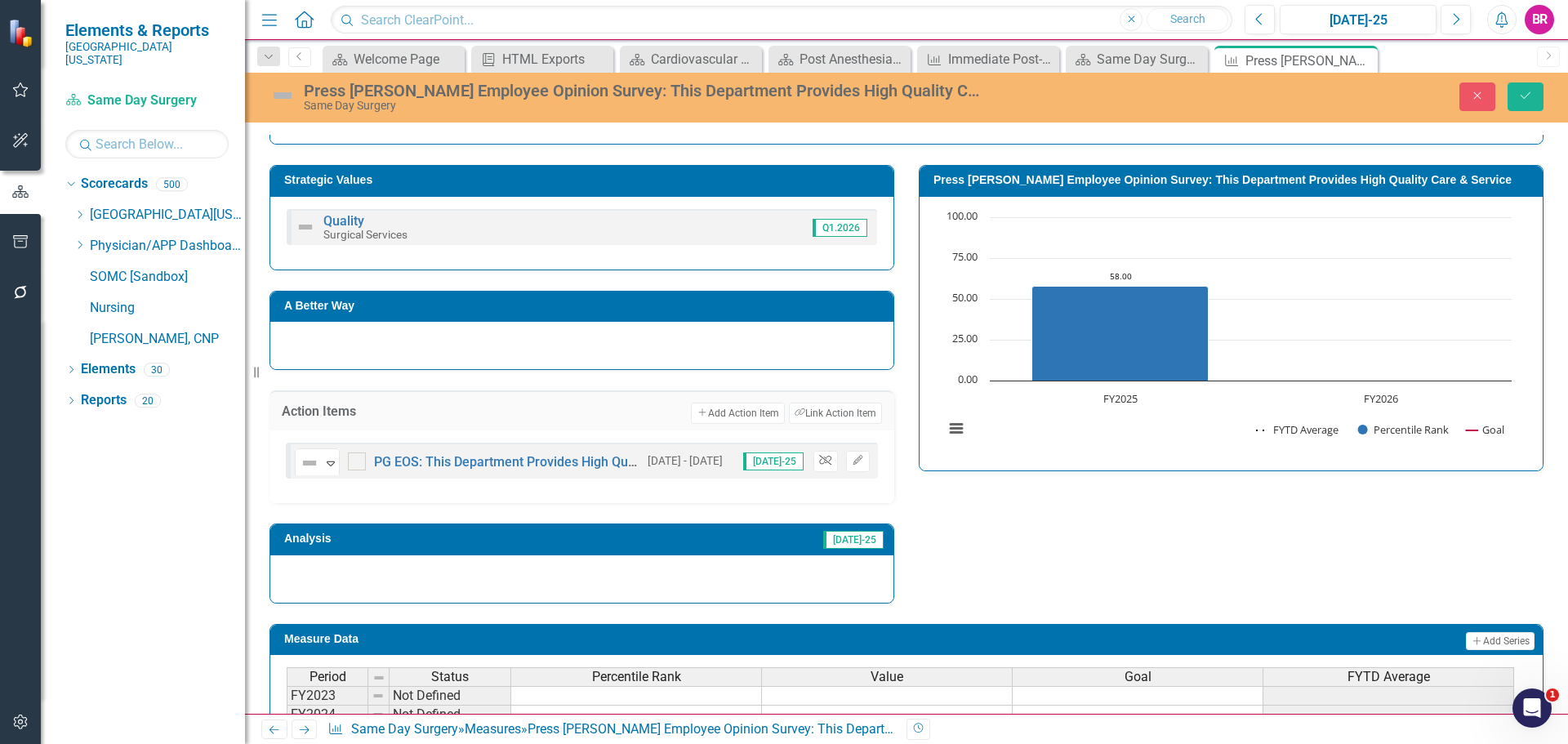
click at [829, 465] on button "Unlink" at bounding box center [825, 461] width 24 height 21
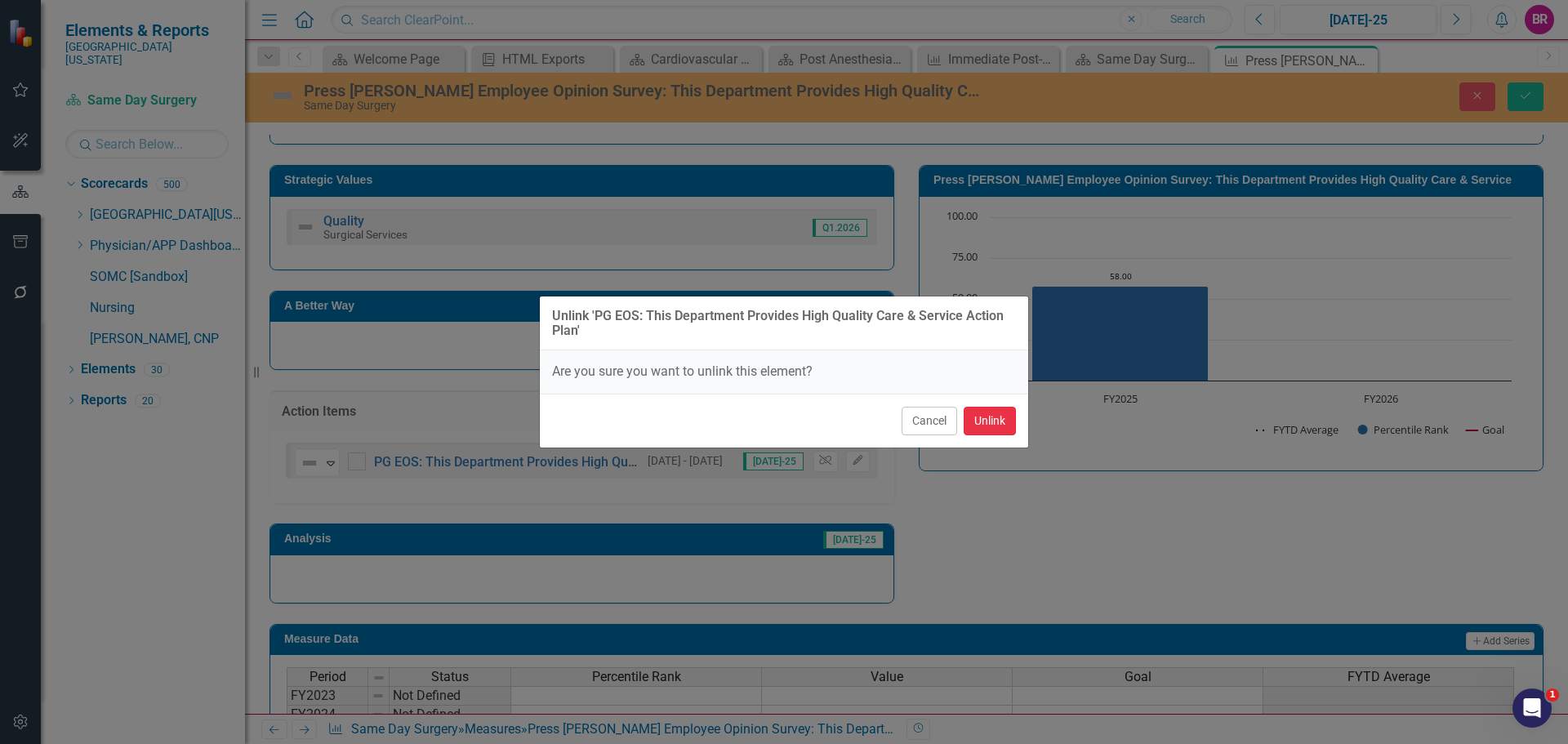
click at [986, 422] on button "Unlink" at bounding box center [990, 421] width 52 height 29
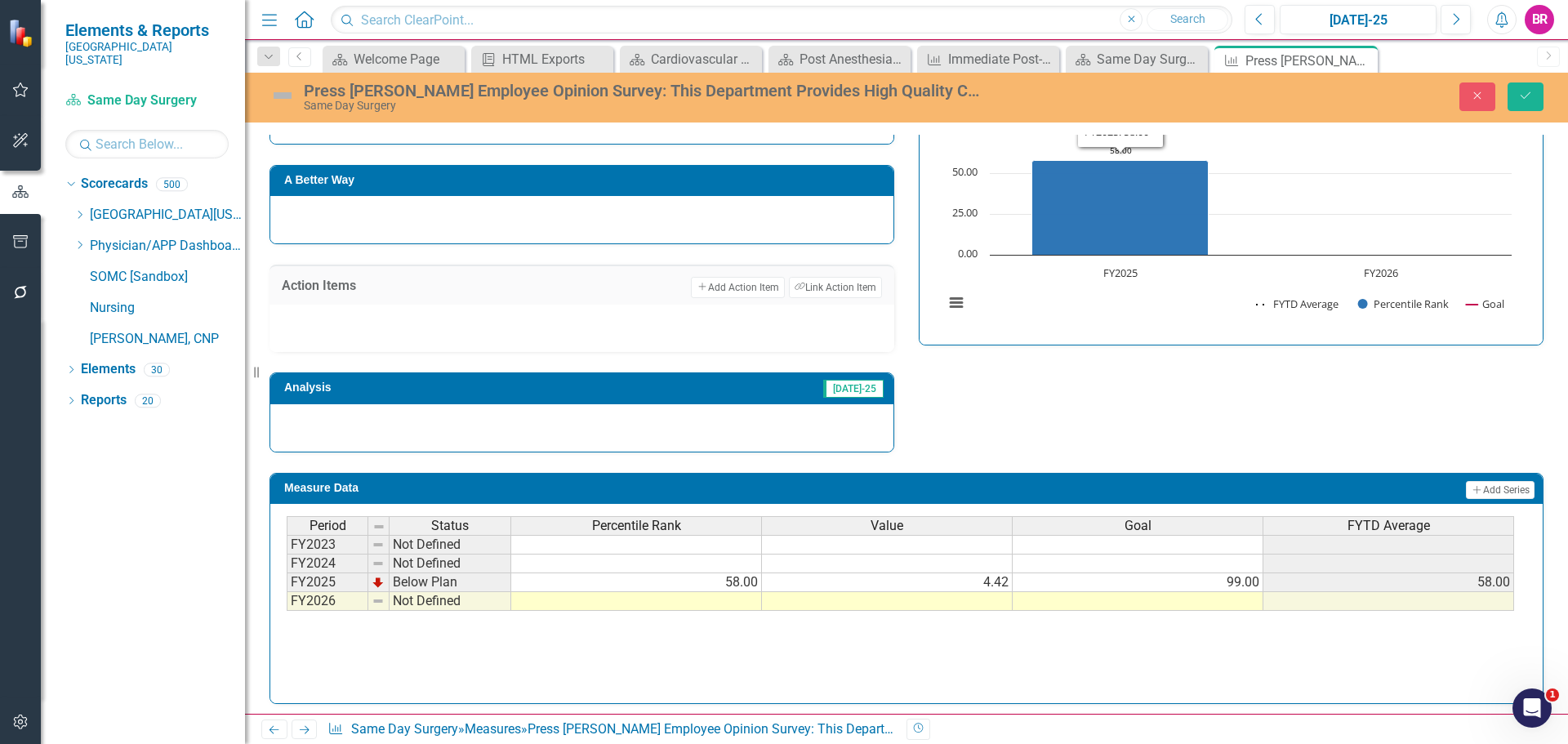
scroll to position [676, 0]
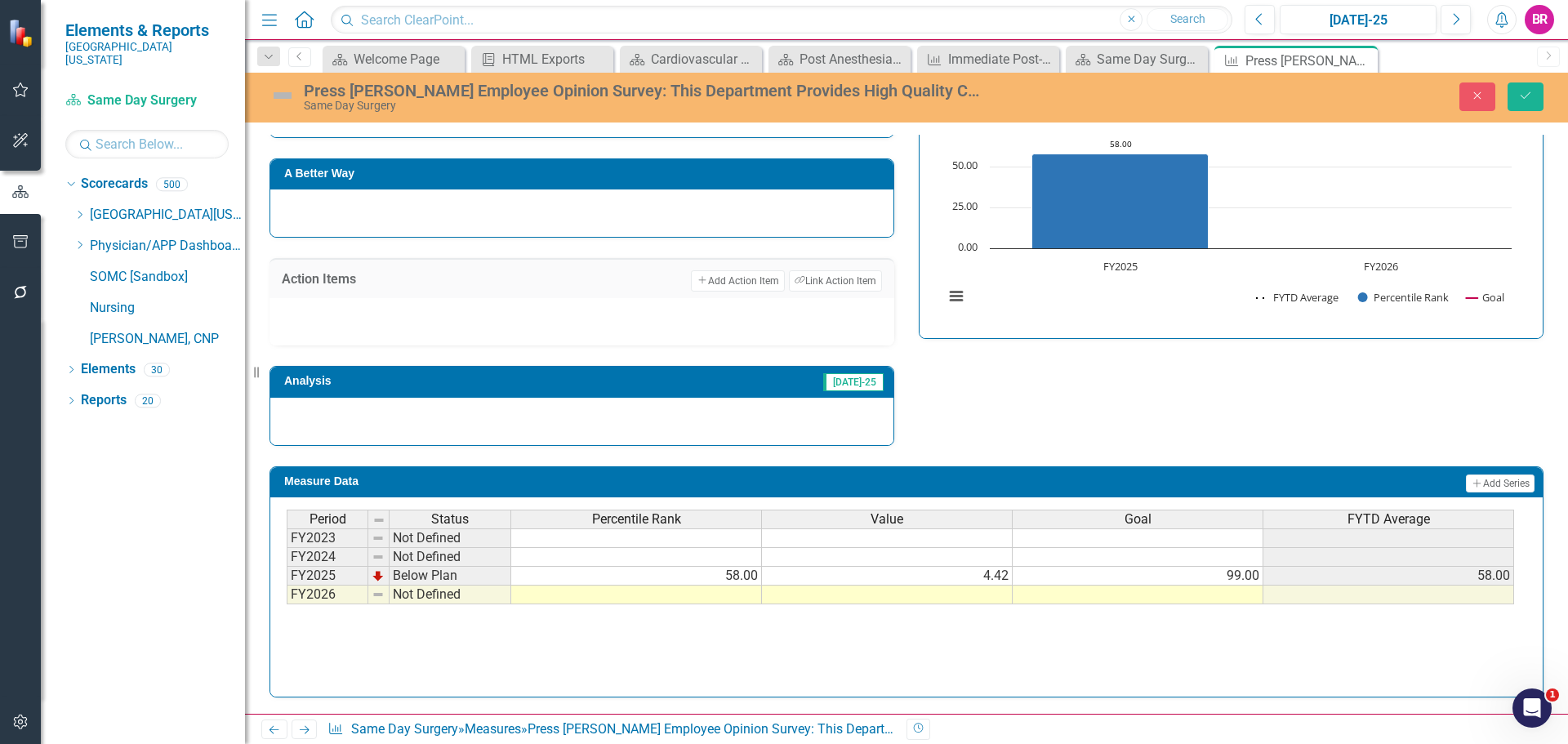
click at [1245, 597] on td at bounding box center [1138, 595] width 251 height 19
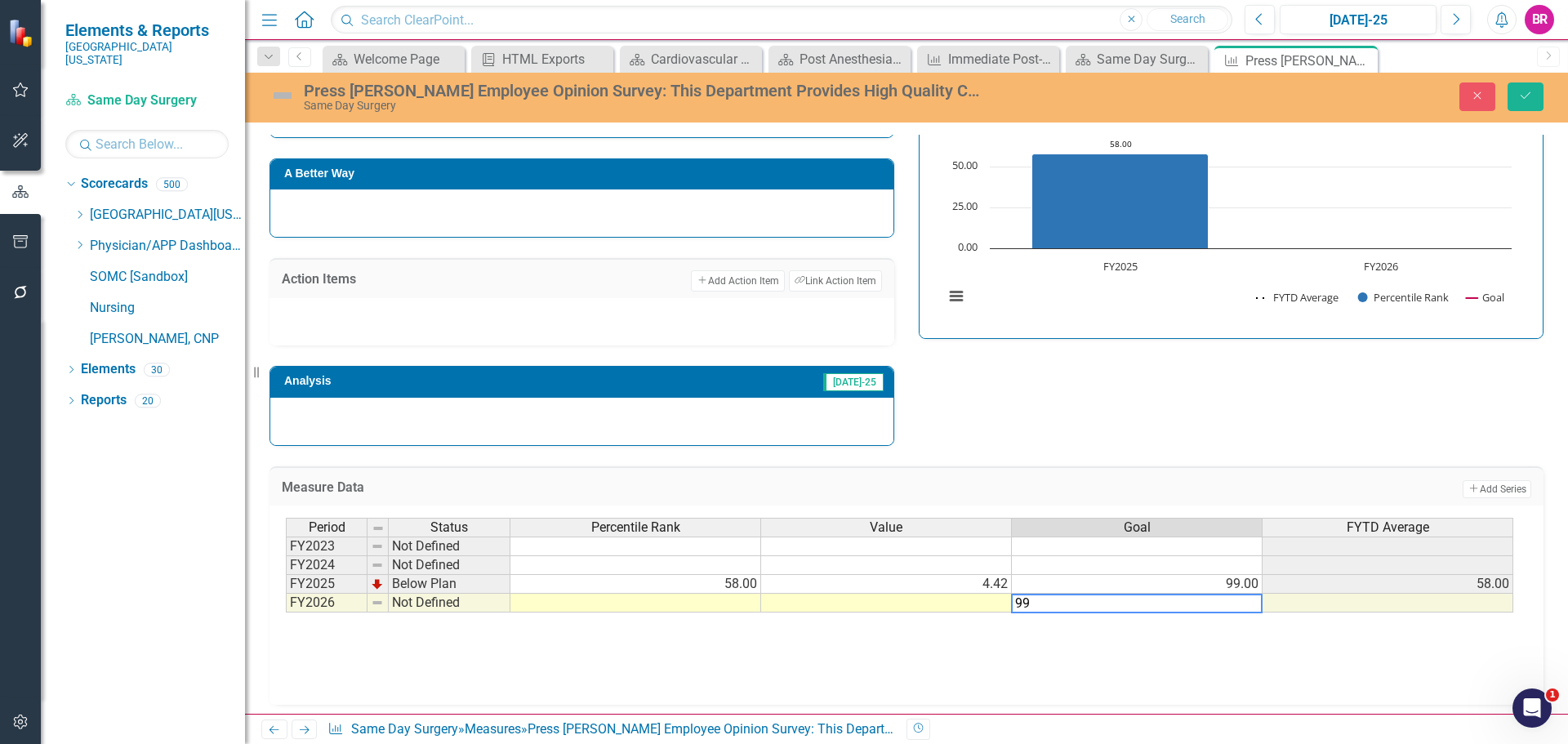
type textarea "99"
click at [1310, 323] on div "Chart Combination chart with 3 data series. Press Ganey Employee Opinion Survey…" at bounding box center [1232, 201] width 623 height 274
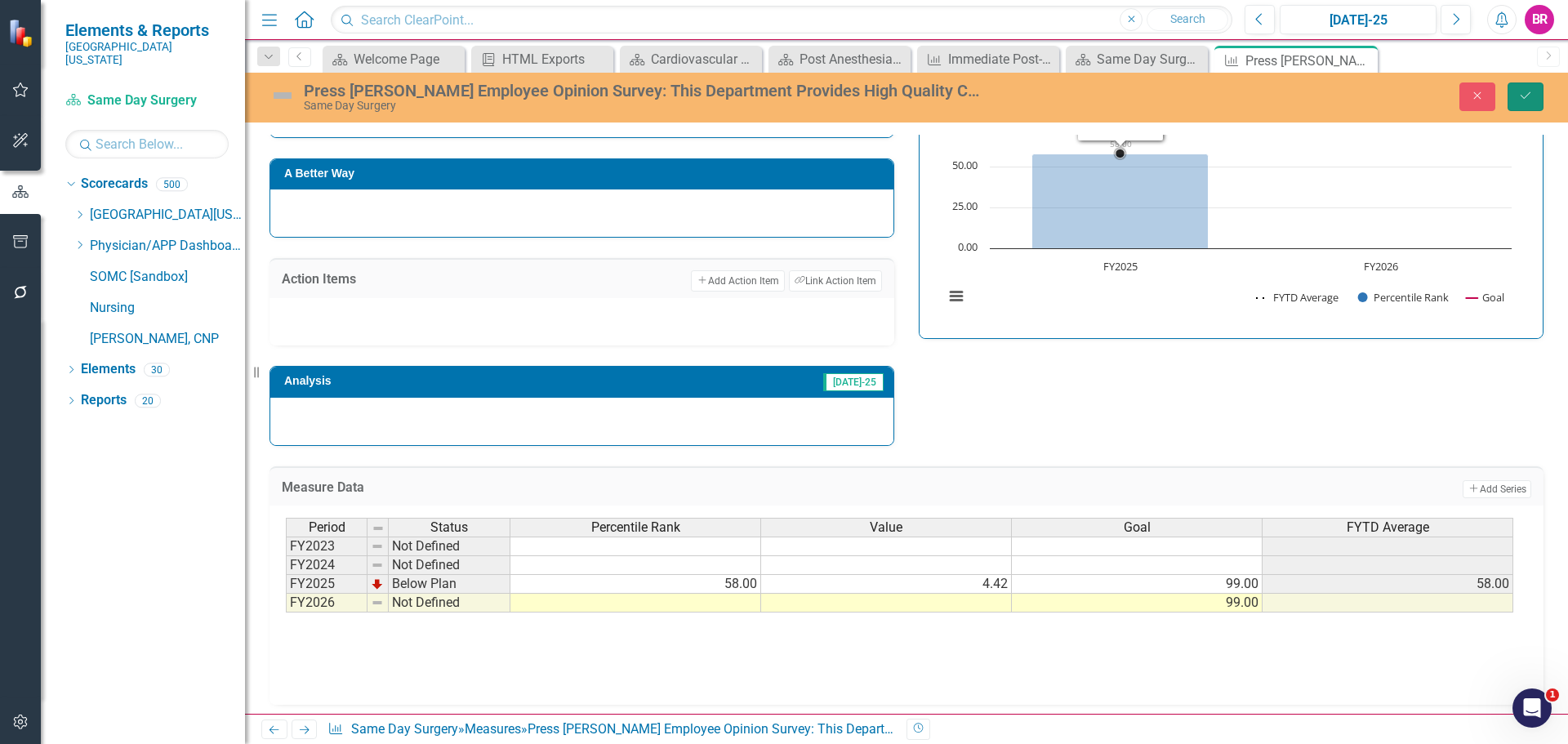
click at [1540, 95] on button "Save" at bounding box center [1525, 97] width 36 height 29
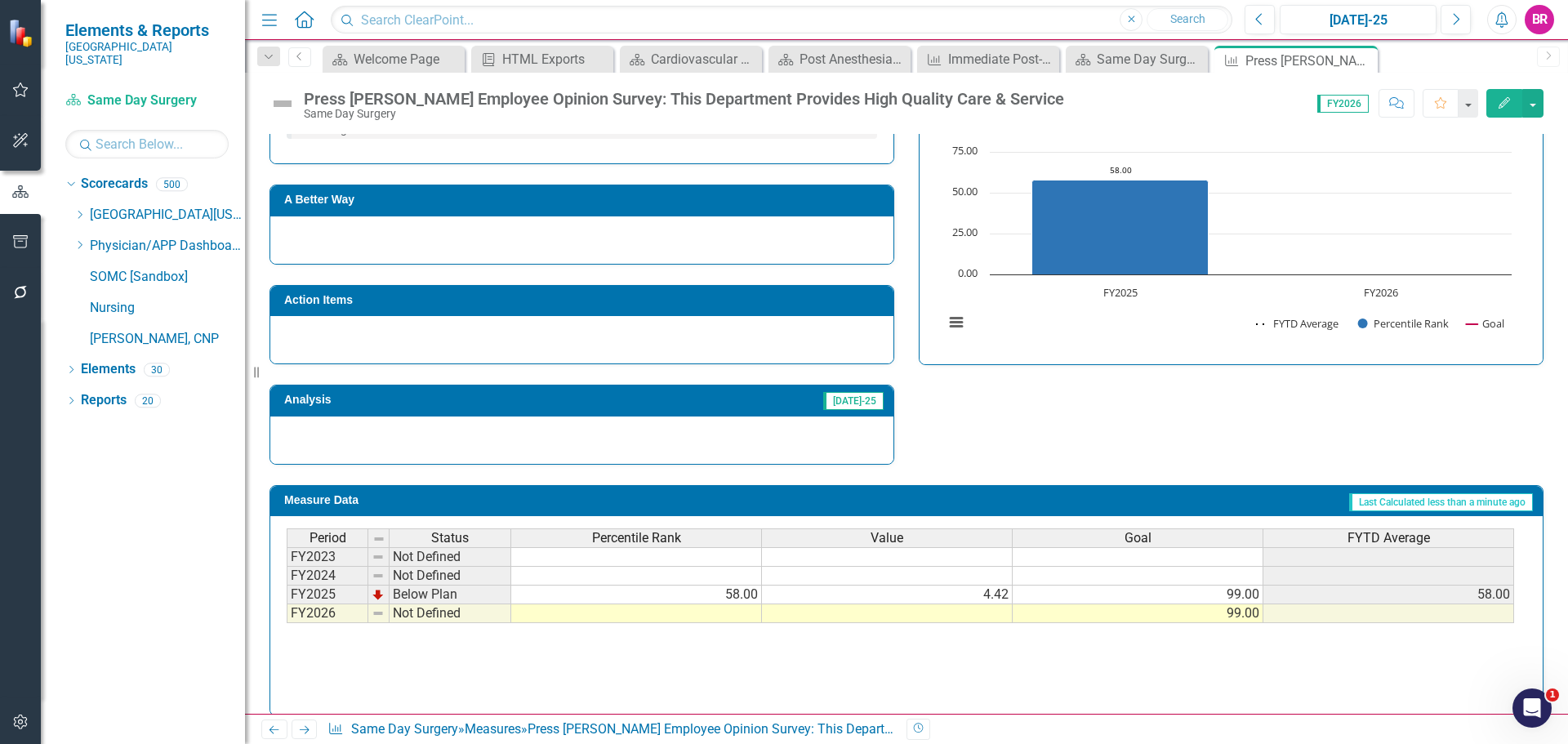
scroll to position [666, 0]
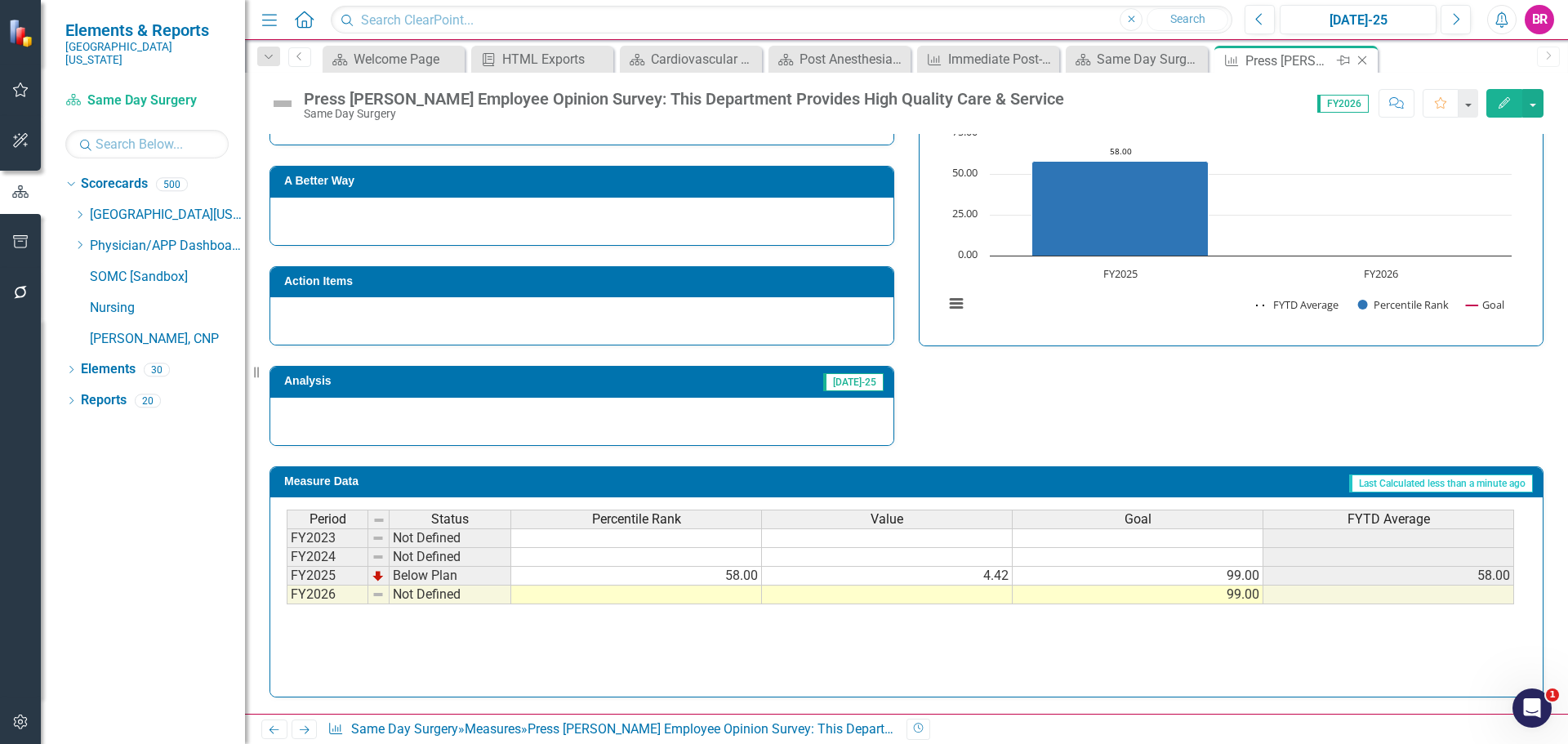
click at [1366, 59] on icon "Close" at bounding box center [1362, 61] width 16 height 13
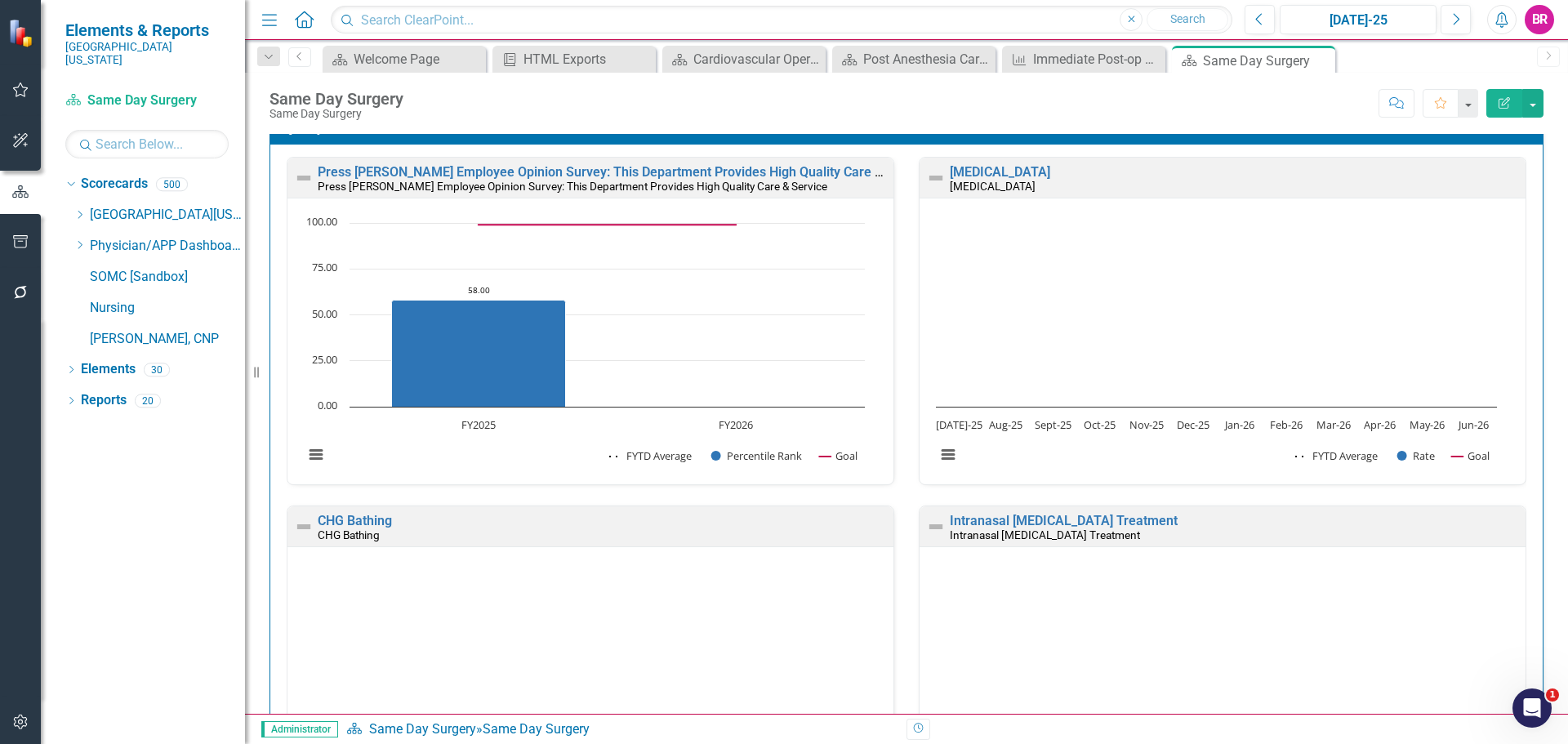
scroll to position [327, 0]
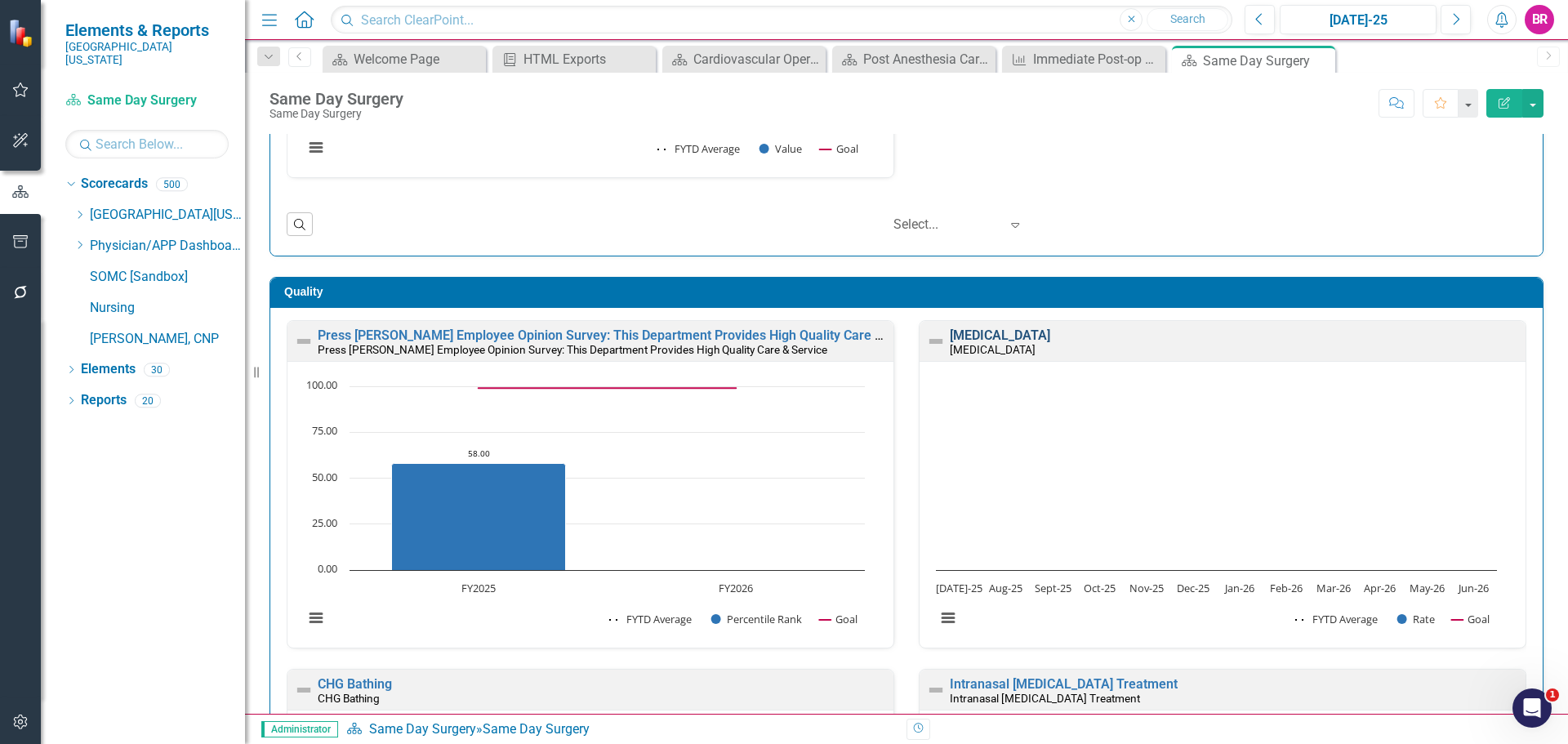
click at [992, 335] on link "MRSA Screening" at bounding box center [1000, 335] width 101 height 15
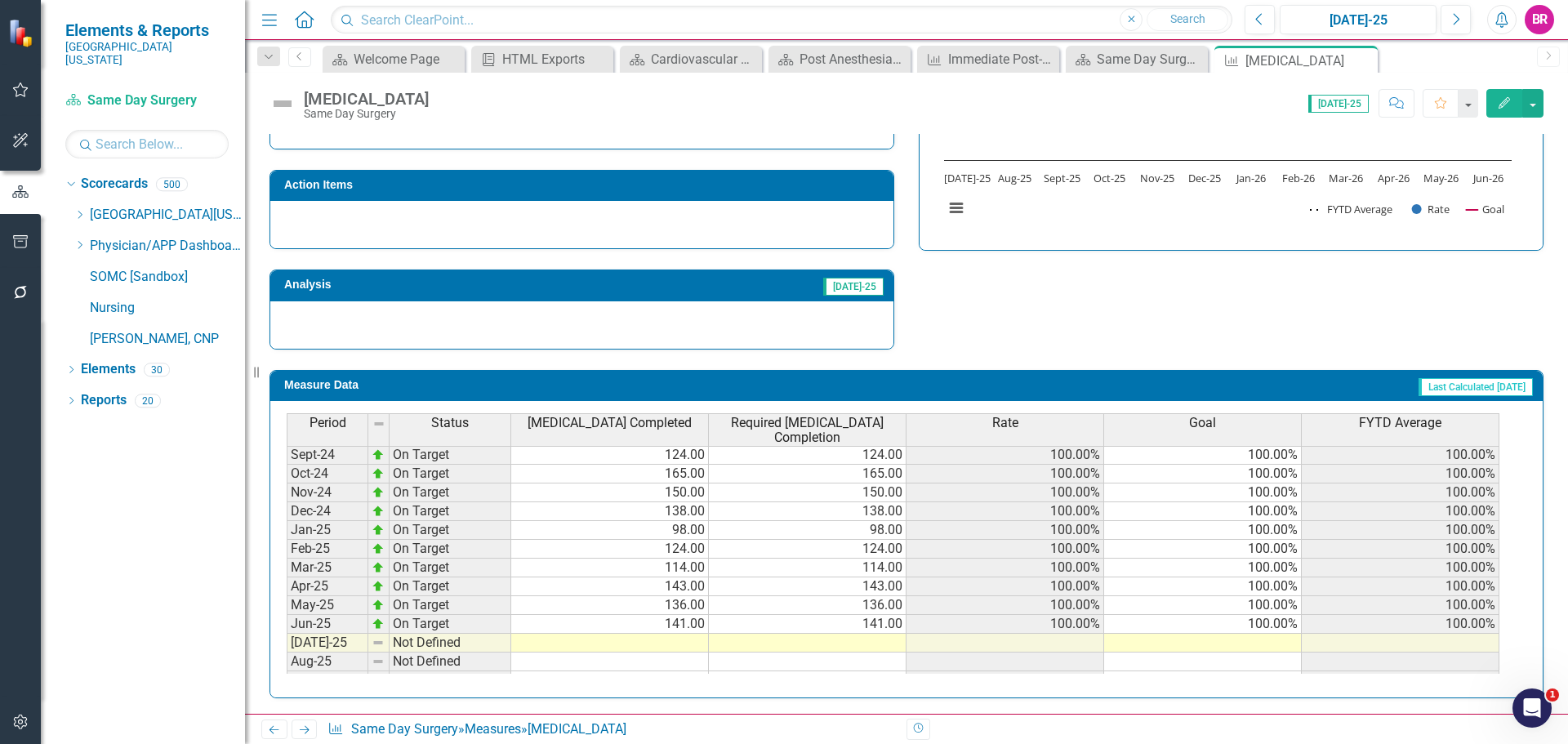
scroll to position [572, 0]
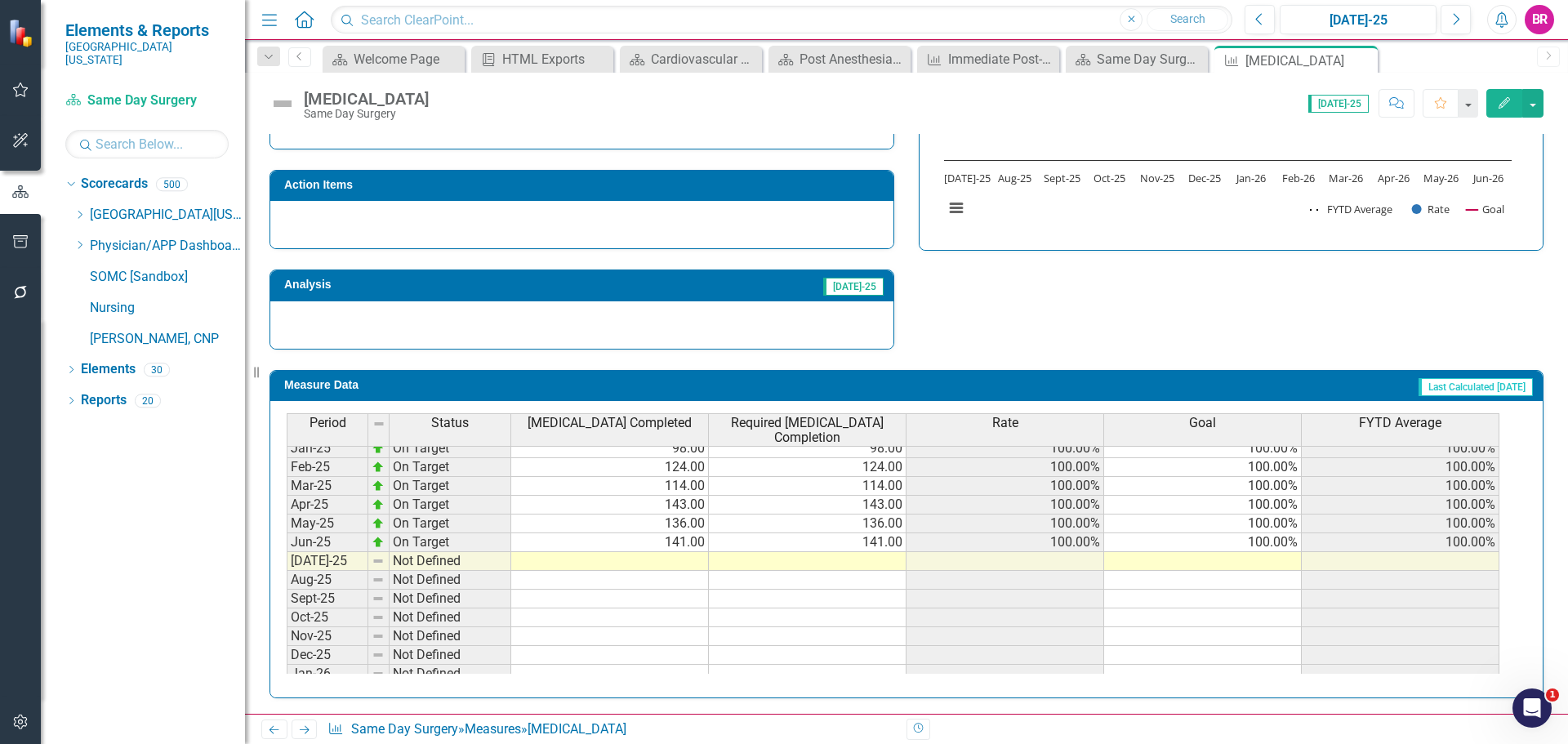
click at [1295, 546] on td "100.00%" at bounding box center [1204, 543] width 198 height 19
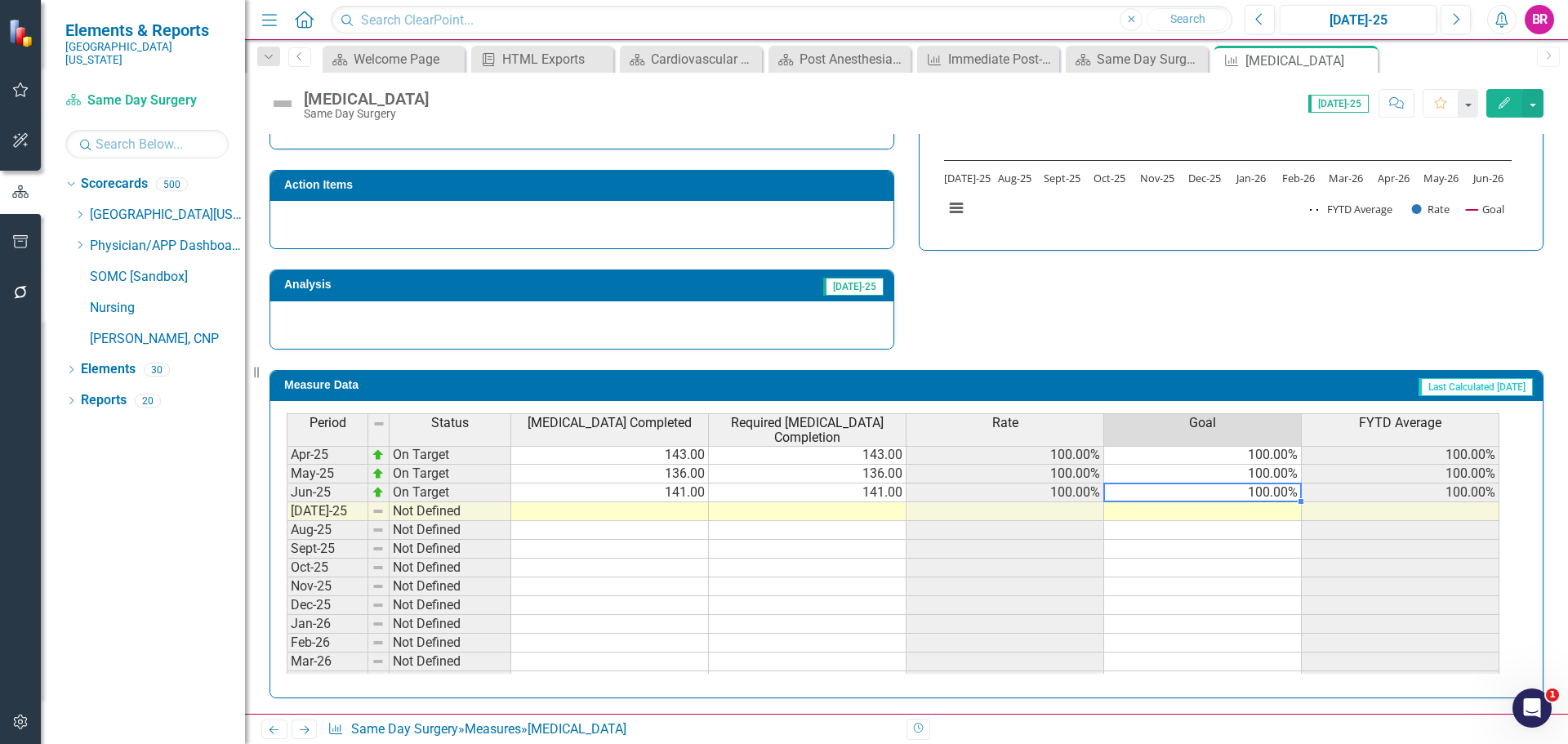
scroll to position [594, 0]
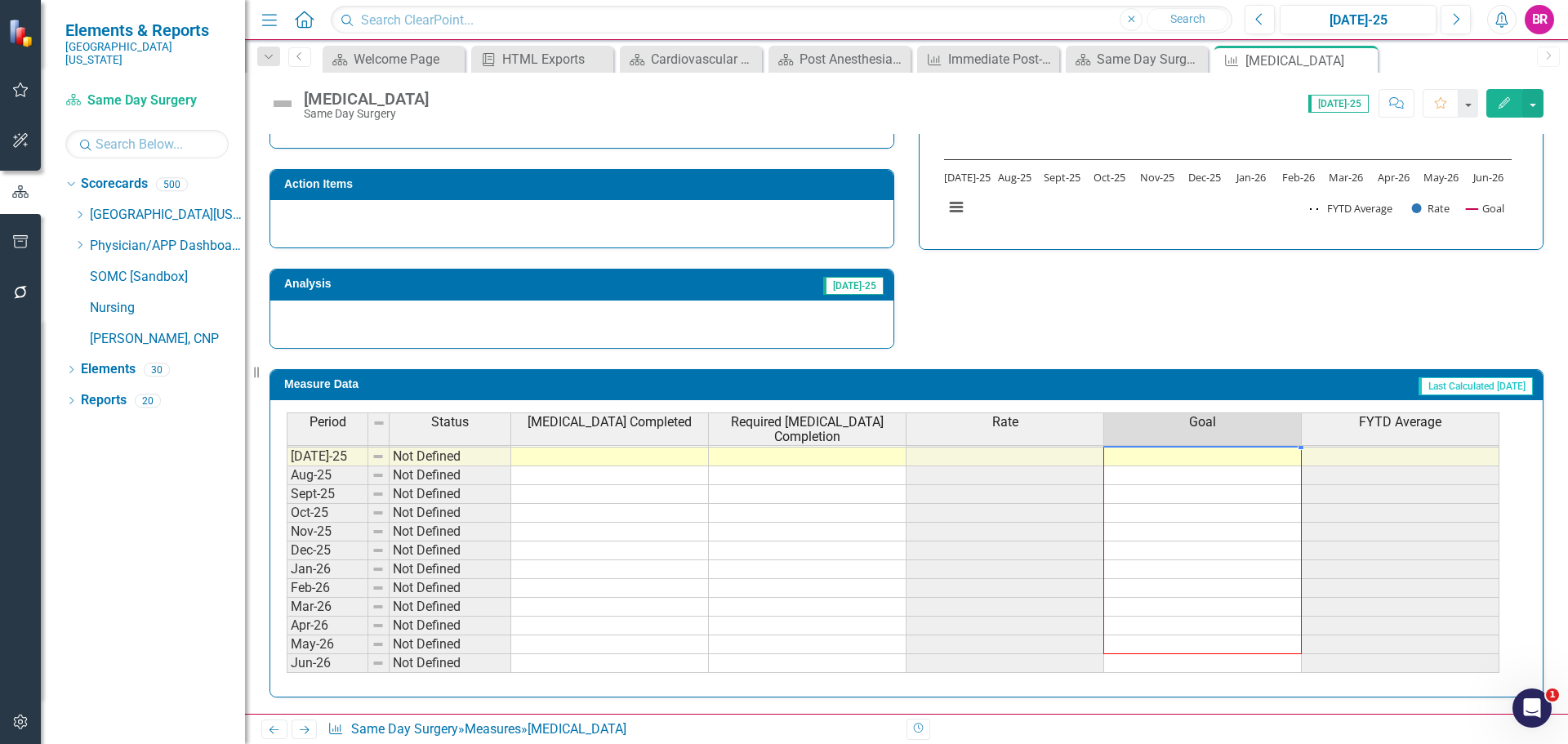
drag, startPoint x: 1302, startPoint y: 530, endPoint x: 1284, endPoint y: 655, distance: 126.3
click at [286, 673] on div at bounding box center [286, 673] width 0 height 0
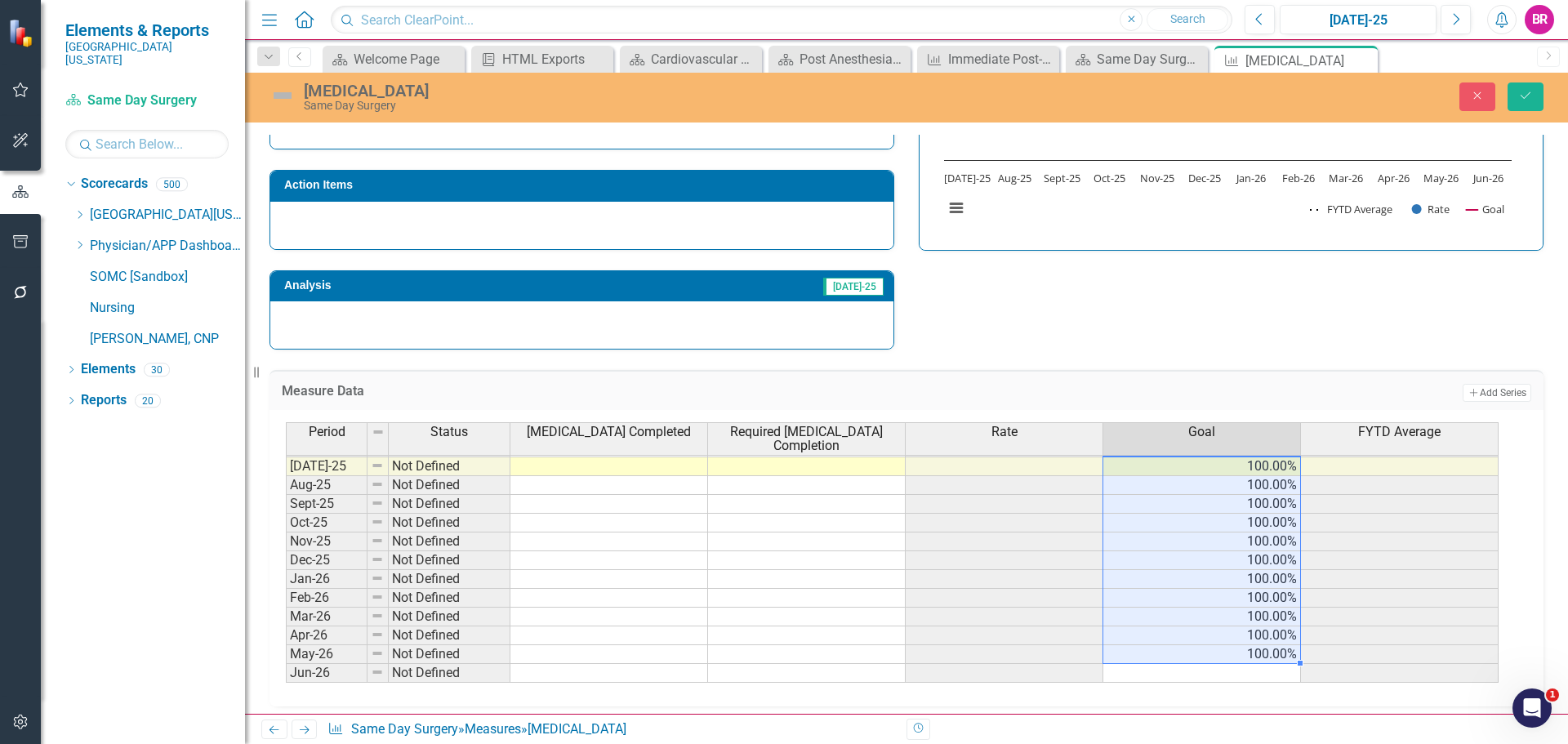
type textarea "100"
click at [286, 682] on div at bounding box center [286, 682] width 0 height 0
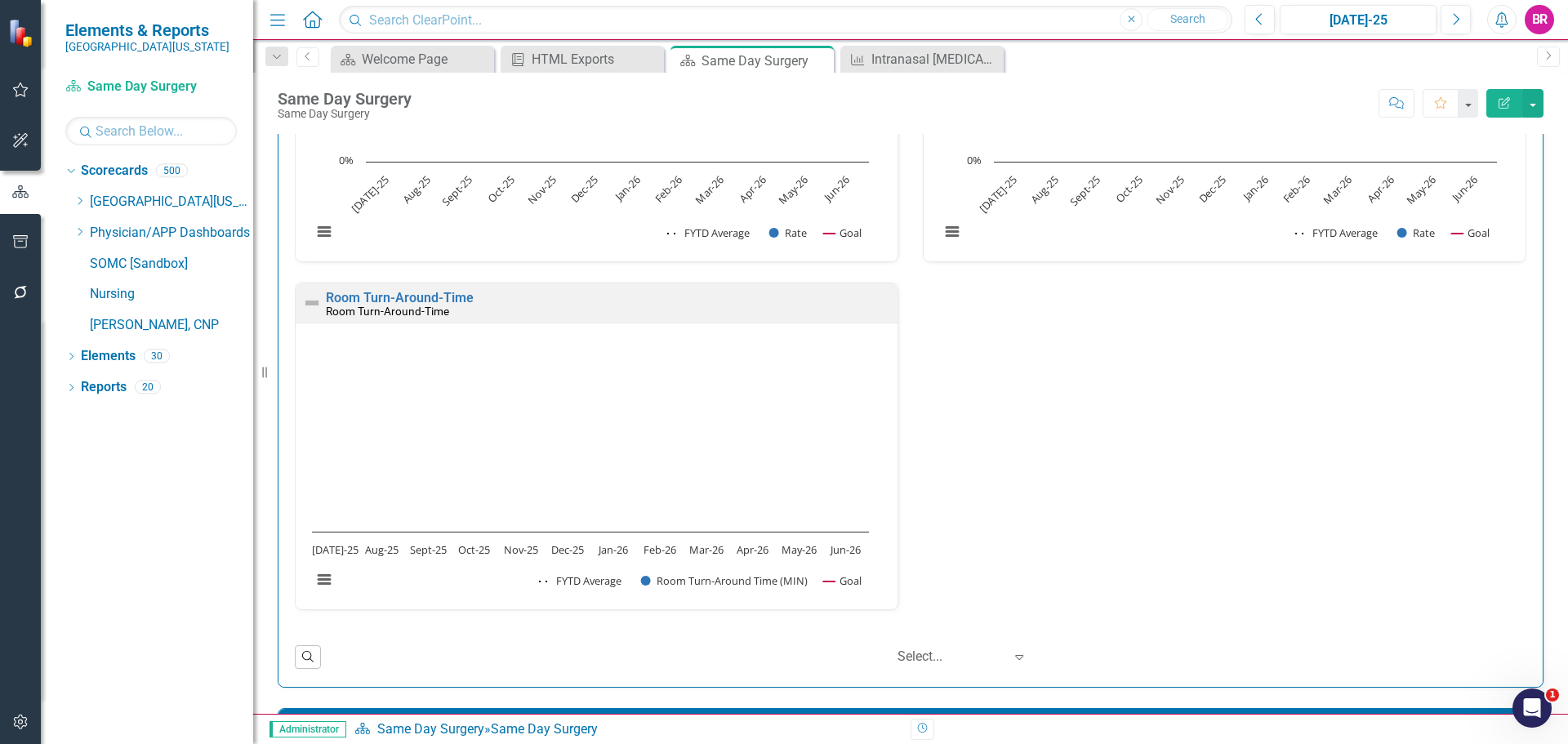
scroll to position [1, 0]
click at [423, 291] on link "Room Turn-Around-Time" at bounding box center [400, 297] width 148 height 15
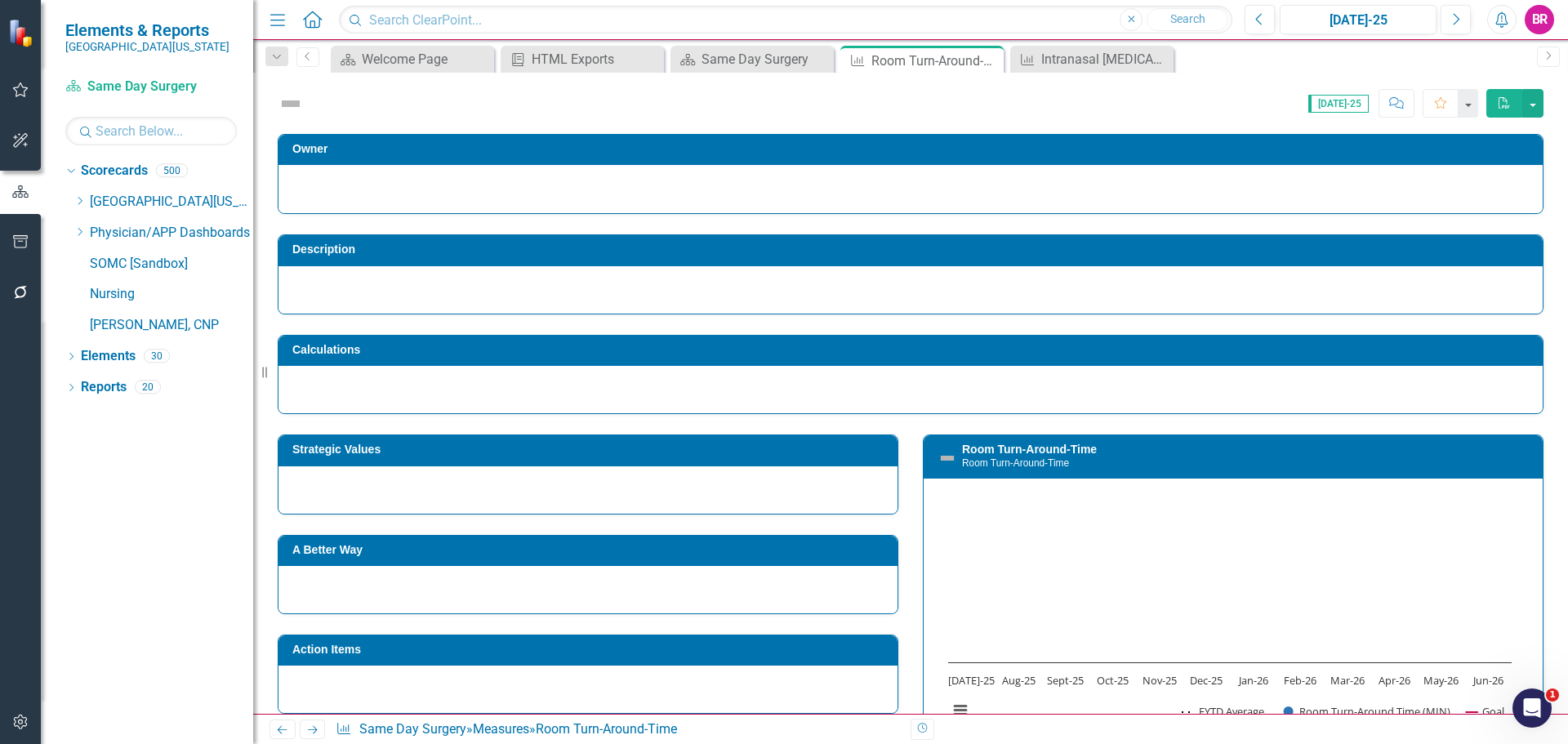
scroll to position [216, 0]
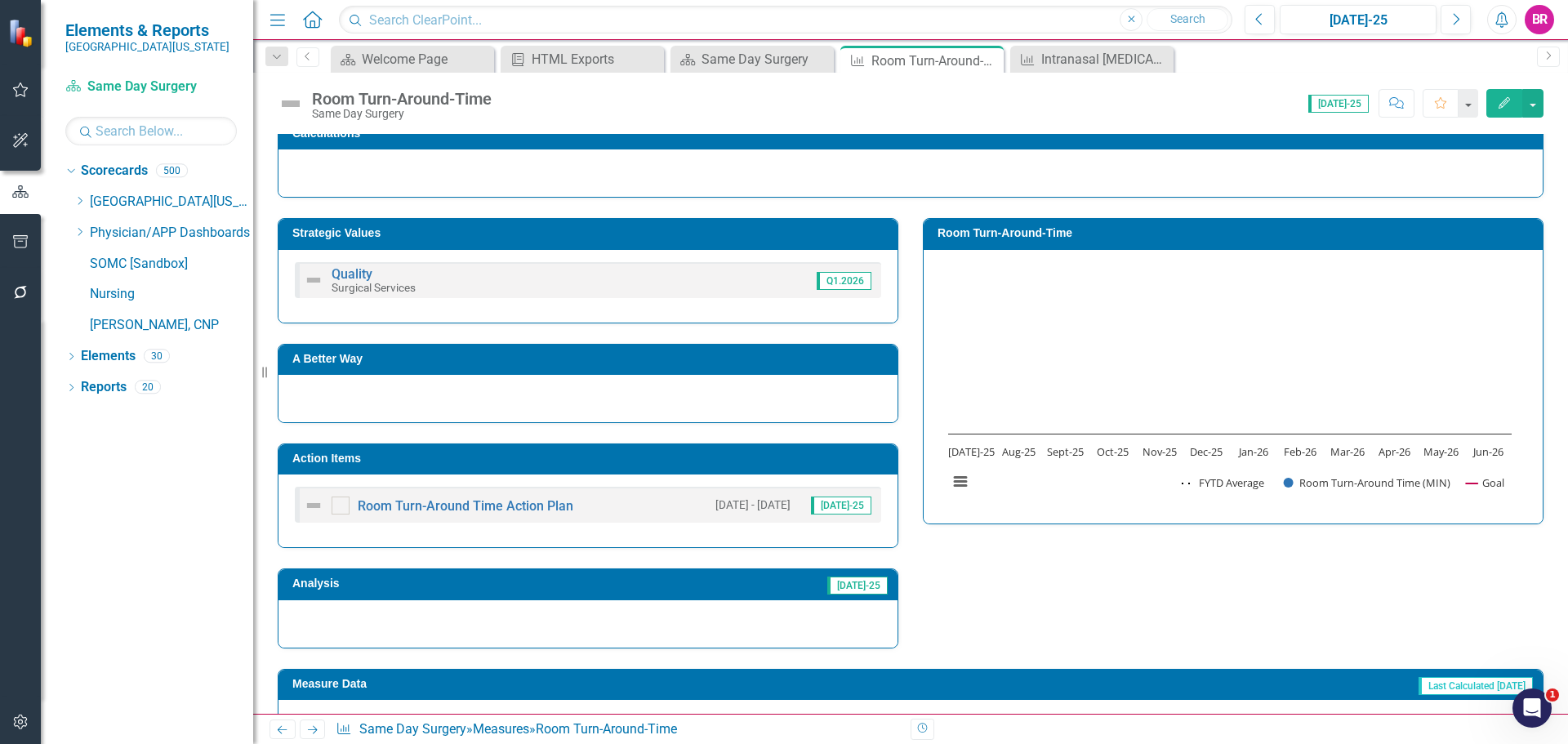
click at [769, 453] on h3 "Action Items" at bounding box center [590, 459] width 597 height 12
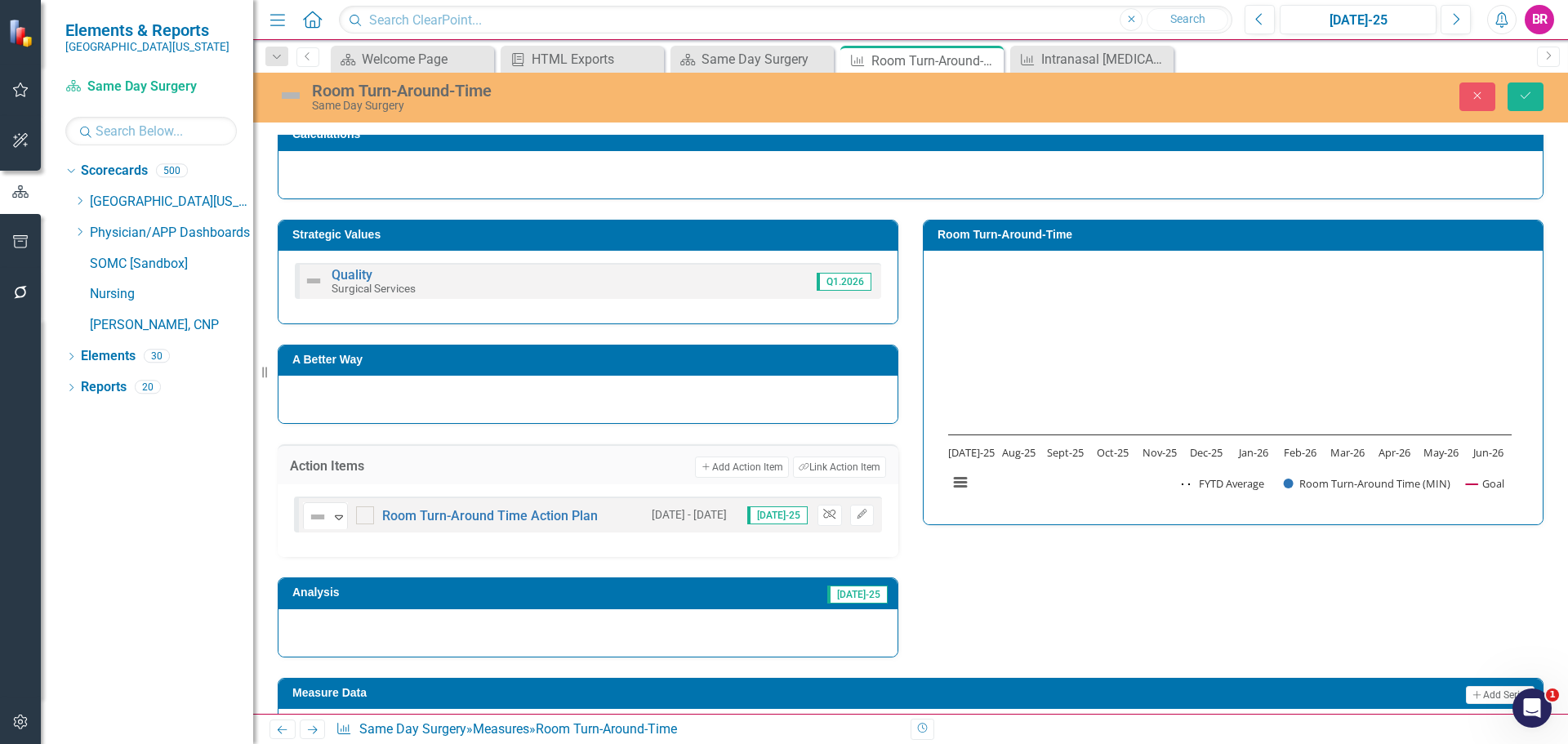
click at [831, 514] on button "Unlink" at bounding box center [829, 515] width 24 height 21
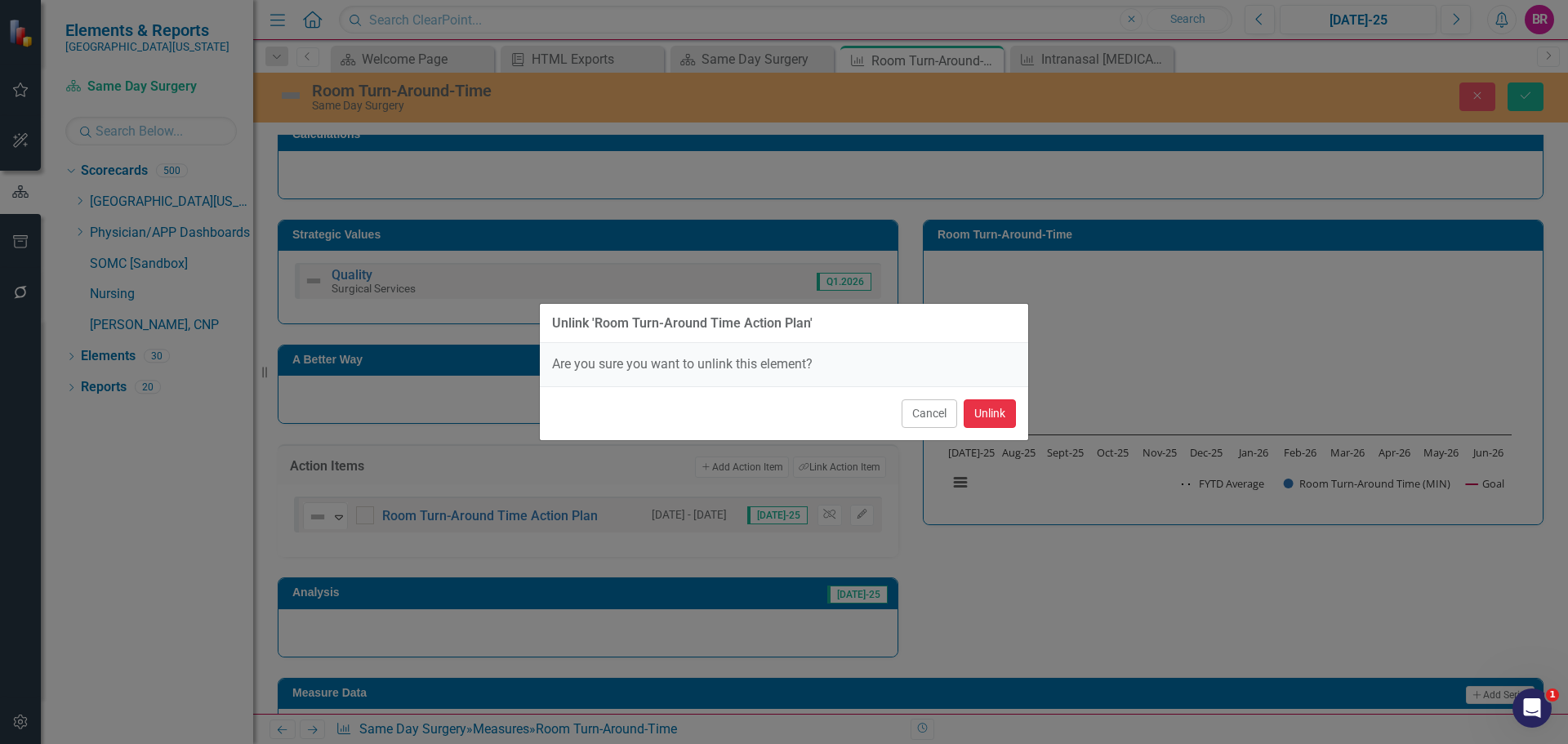
click at [974, 420] on button "Unlink" at bounding box center [990, 413] width 52 height 29
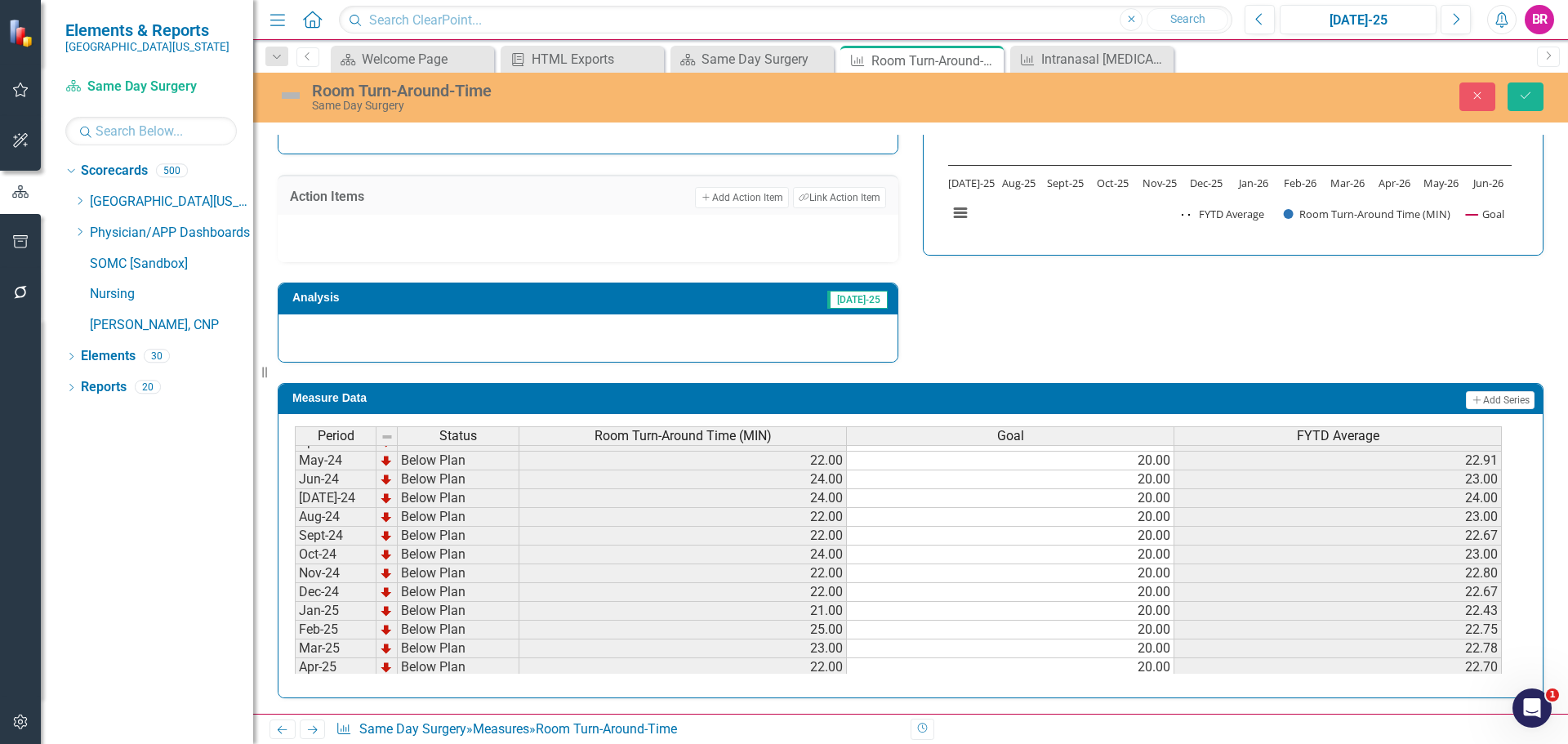
scroll to position [654, 0]
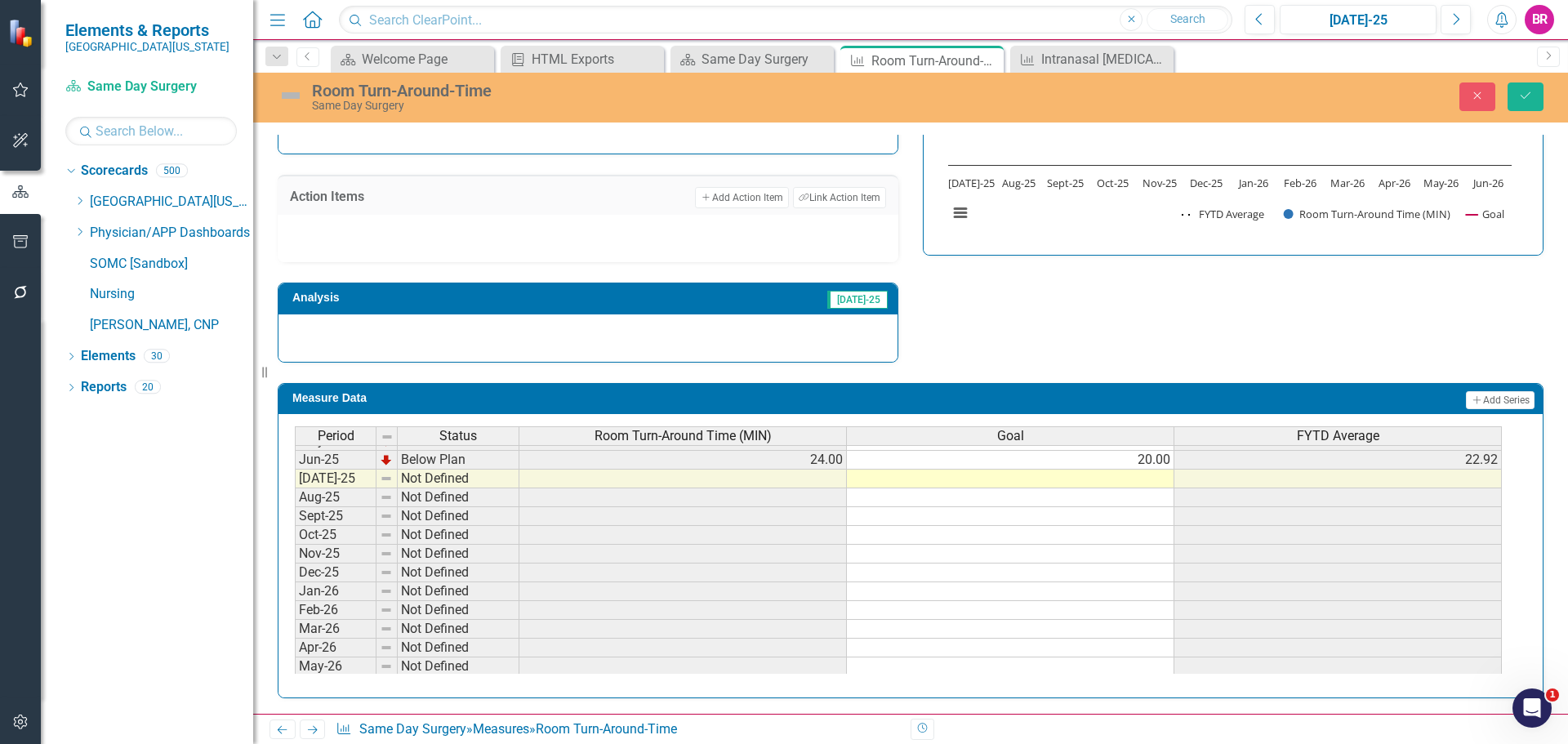
click at [1151, 459] on tbody "Jan-24 Below Plan 23.00 20.00 23.00 Feb-24 Below Plan 23.00 20.00 23.00 Mar-24 …" at bounding box center [899, 412] width 1207 height 564
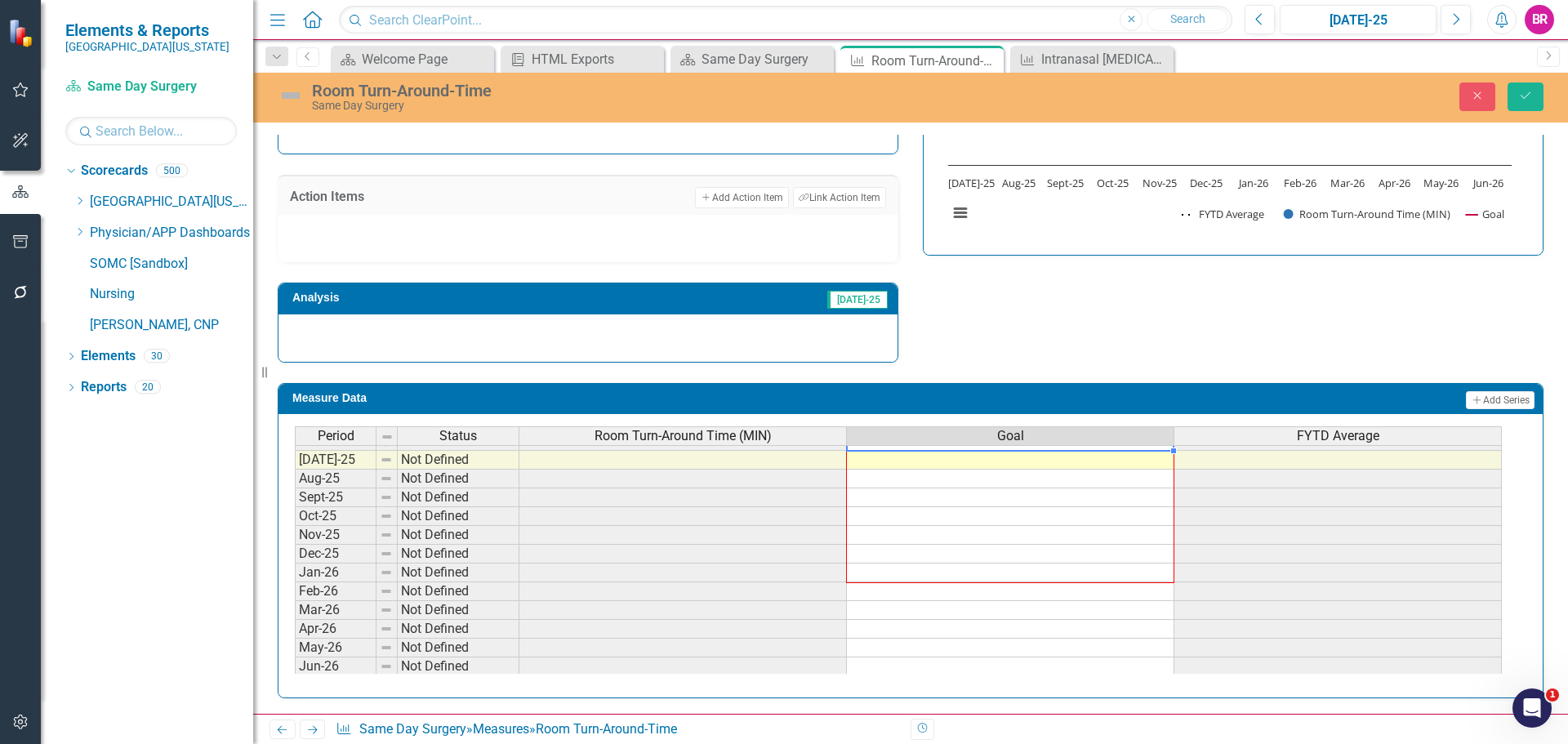
scroll to position [676, 0]
drag, startPoint x: 1173, startPoint y: 470, endPoint x: 1231, endPoint y: 557, distance: 104.6
click at [295, 662] on div "Period Status Room Turn-Around Time (MIN) Goal FYTD Average May-24 Below Plan 2…" at bounding box center [295, 418] width 0 height 508
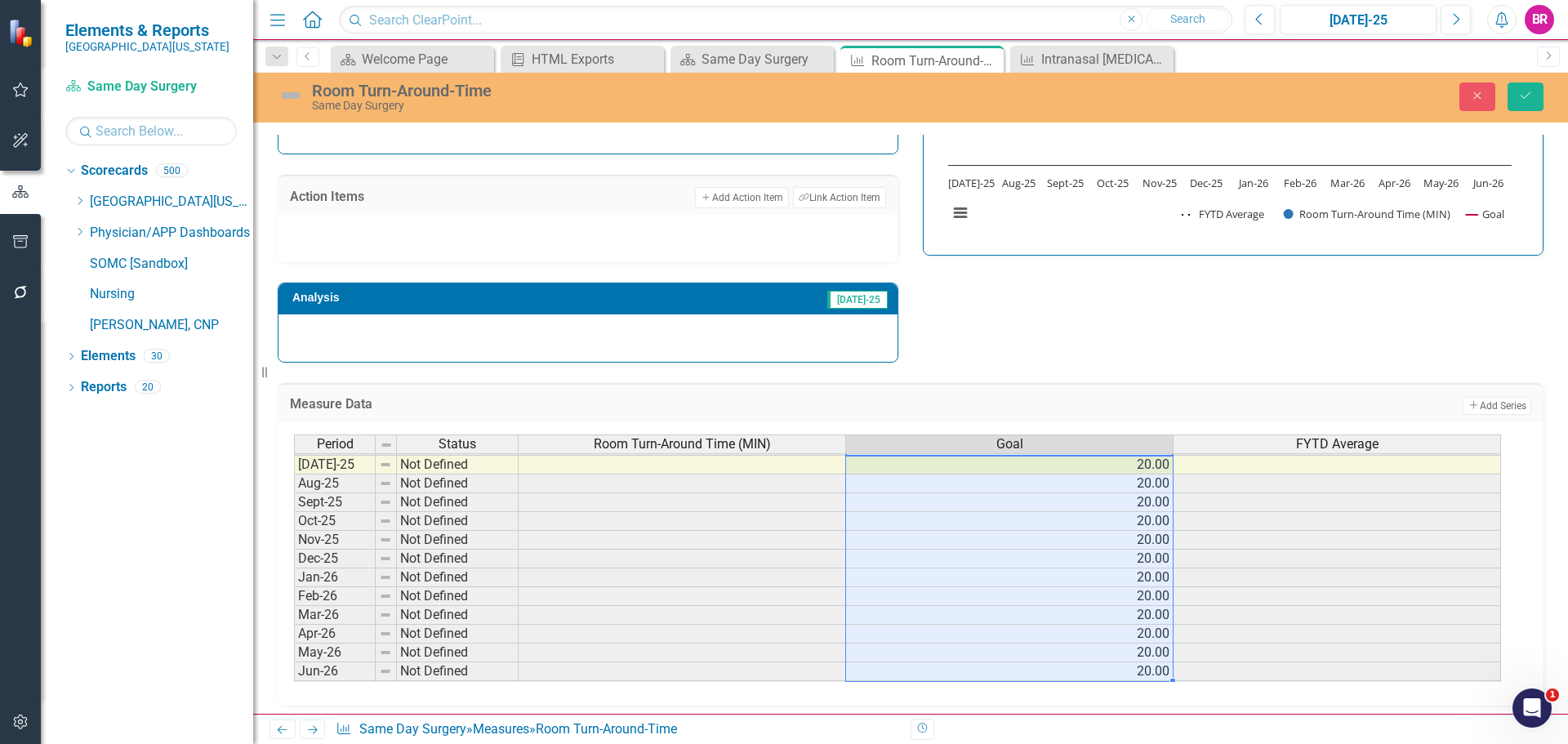
type textarea "20"
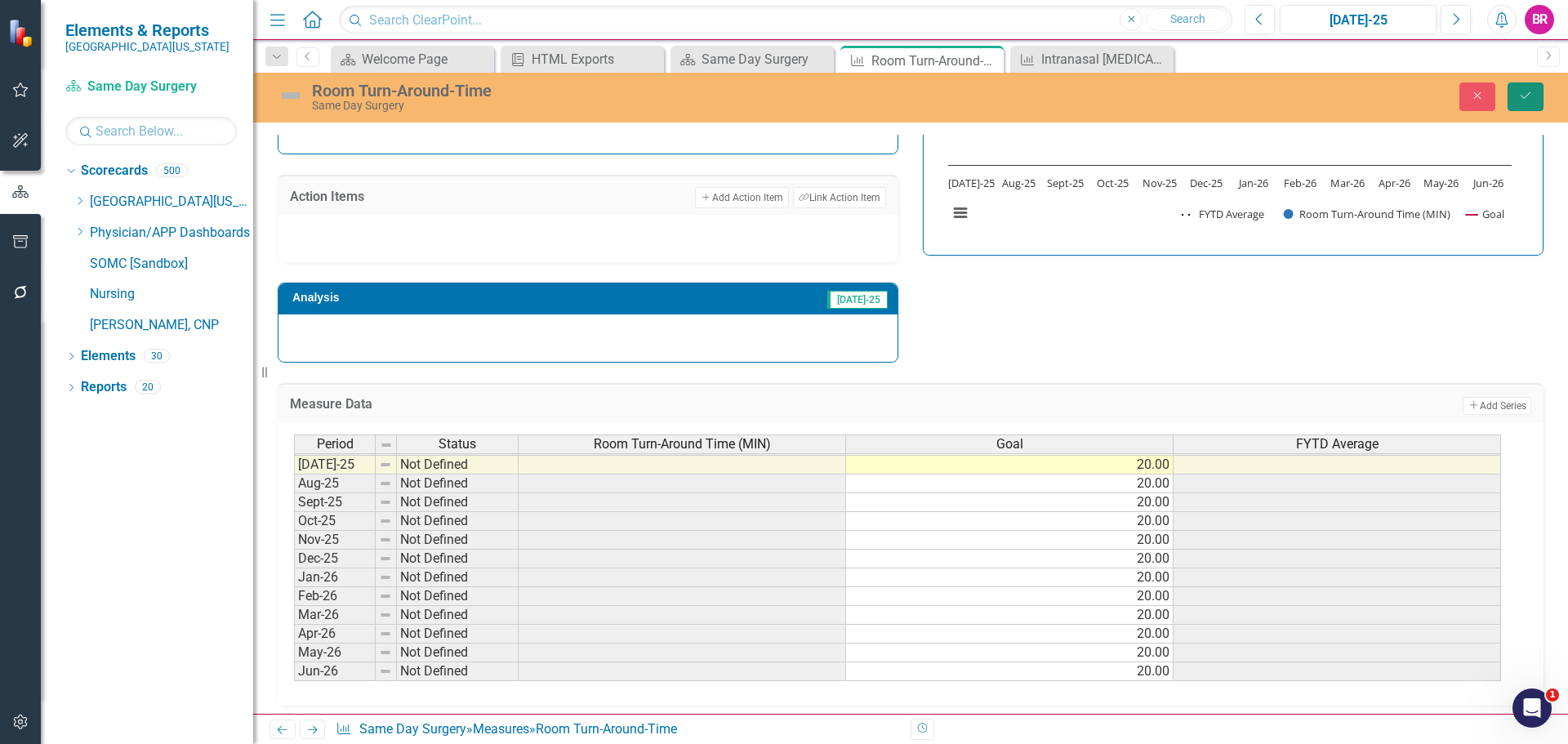
click at [1542, 105] on button "Save" at bounding box center [1525, 97] width 36 height 29
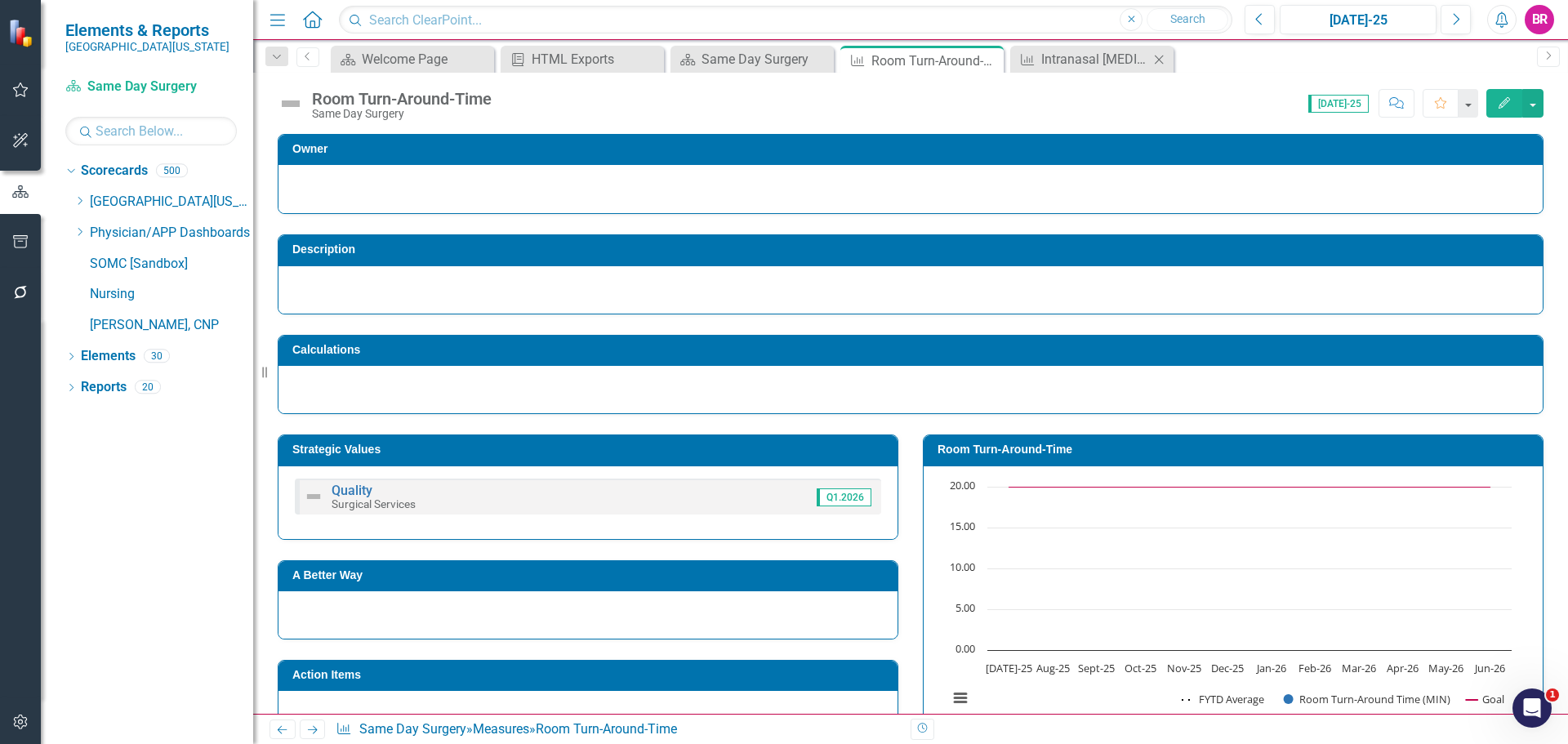
scroll to position [394, 0]
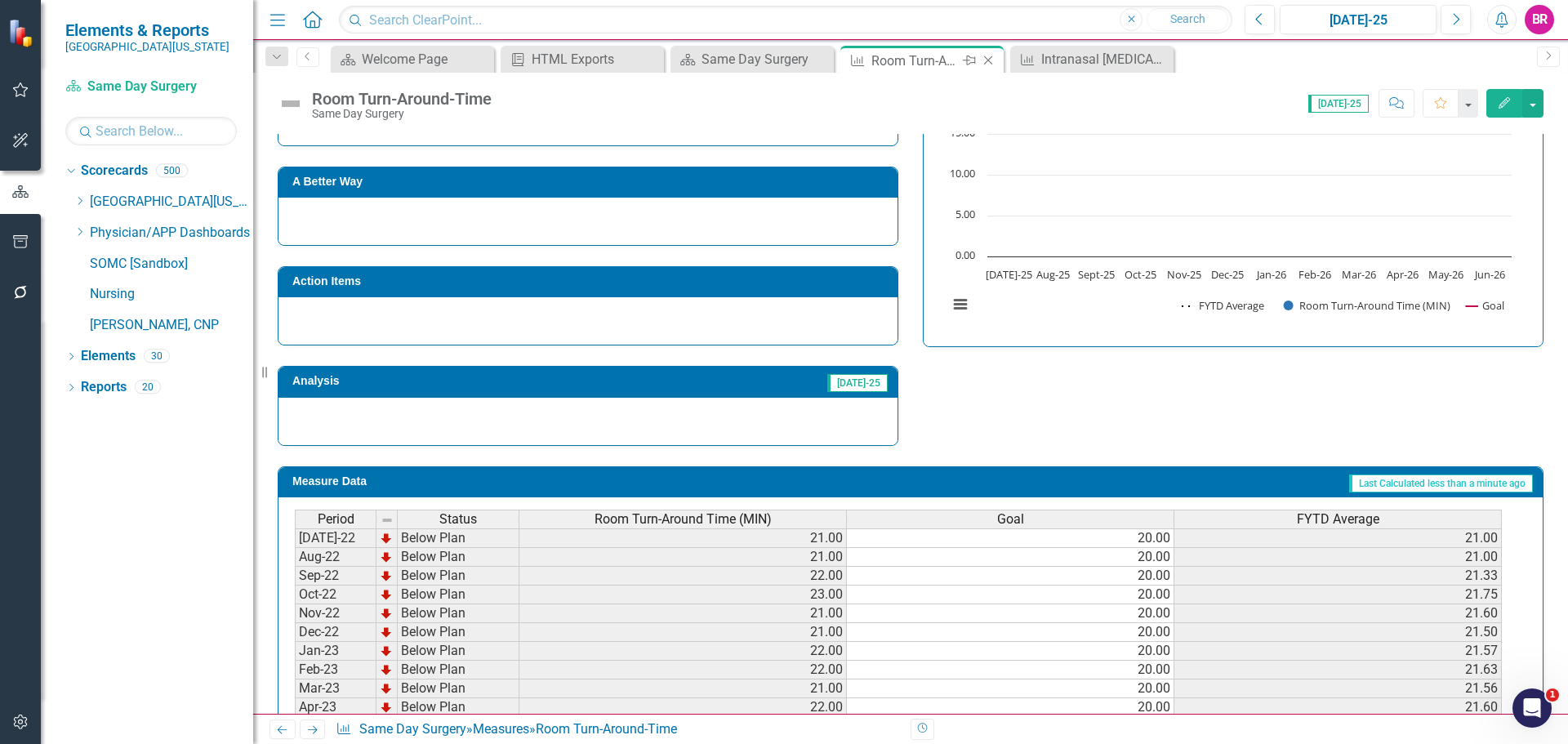
click at [990, 59] on icon at bounding box center [988, 61] width 9 height 9
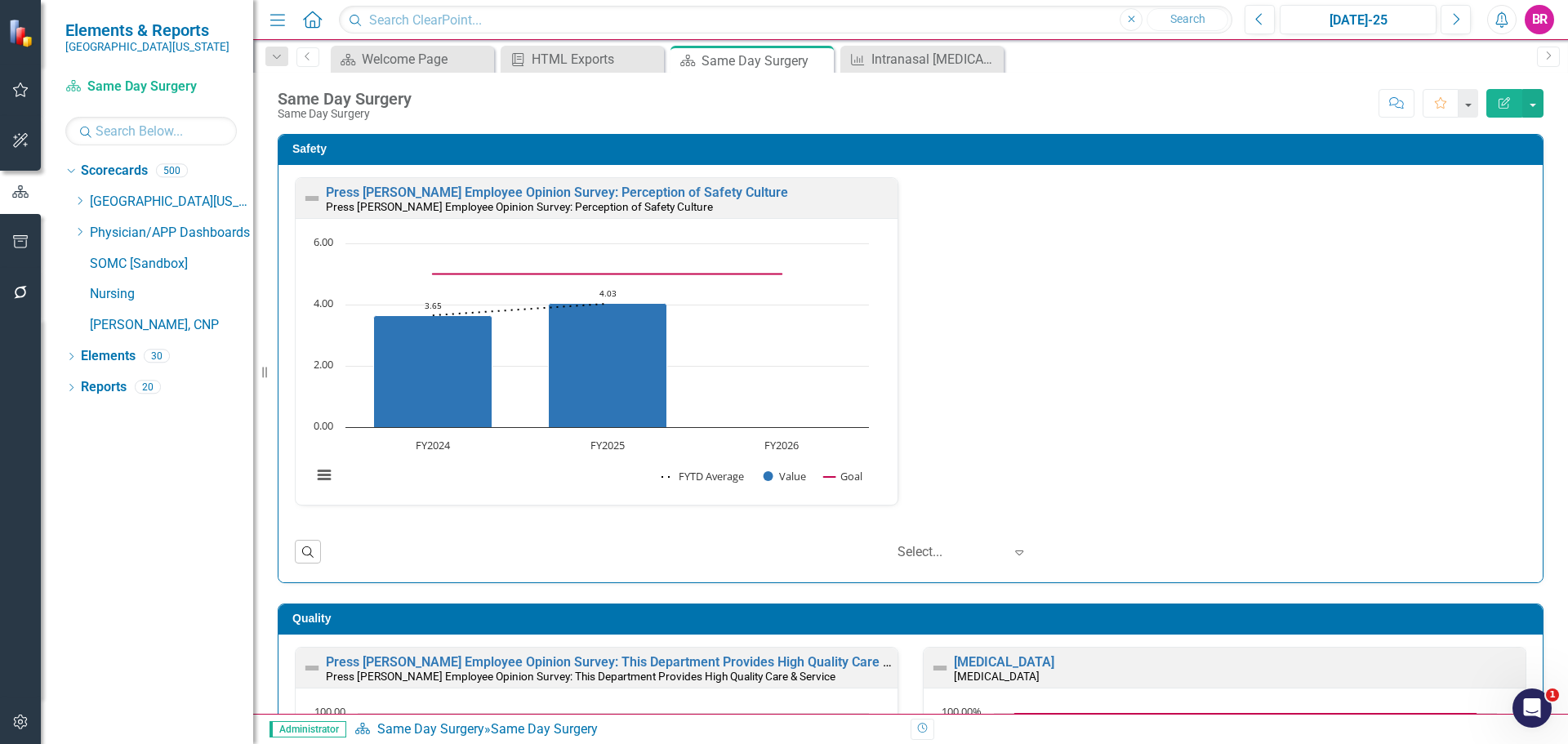
click at [0, 0] on icon "Close" at bounding box center [0, 0] width 0 height 0
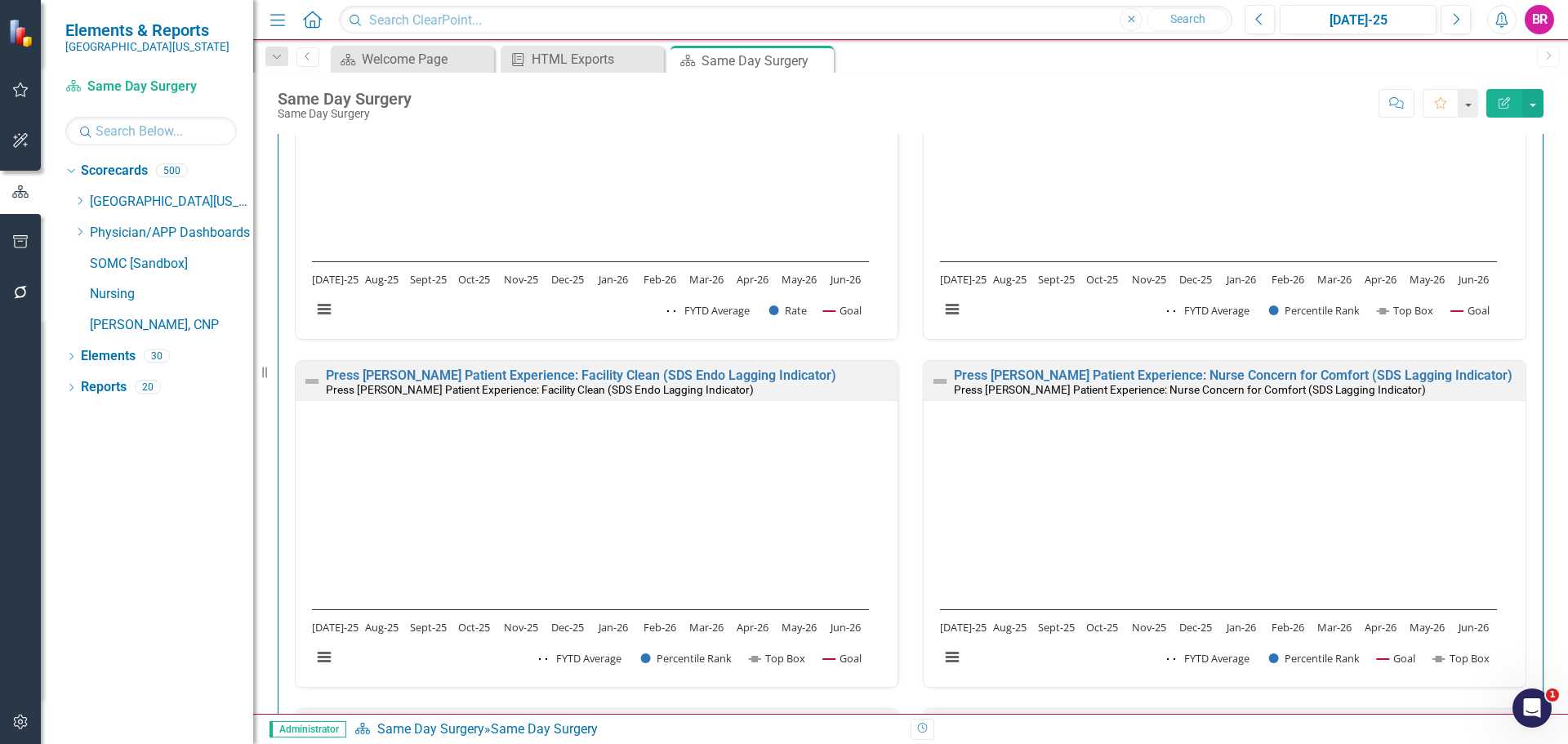
scroll to position [2304, 0]
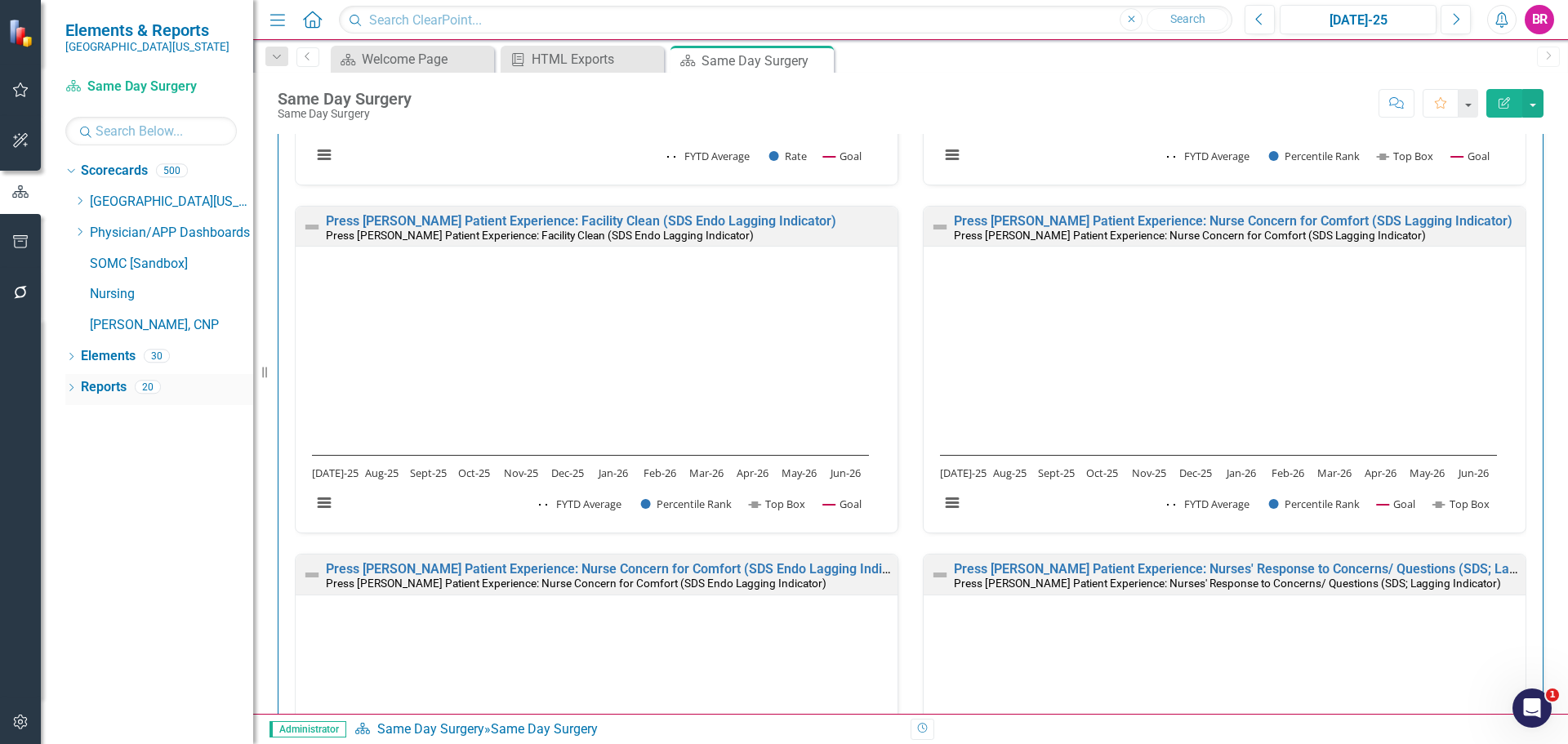
click at [103, 385] on link "Reports" at bounding box center [104, 387] width 46 height 19
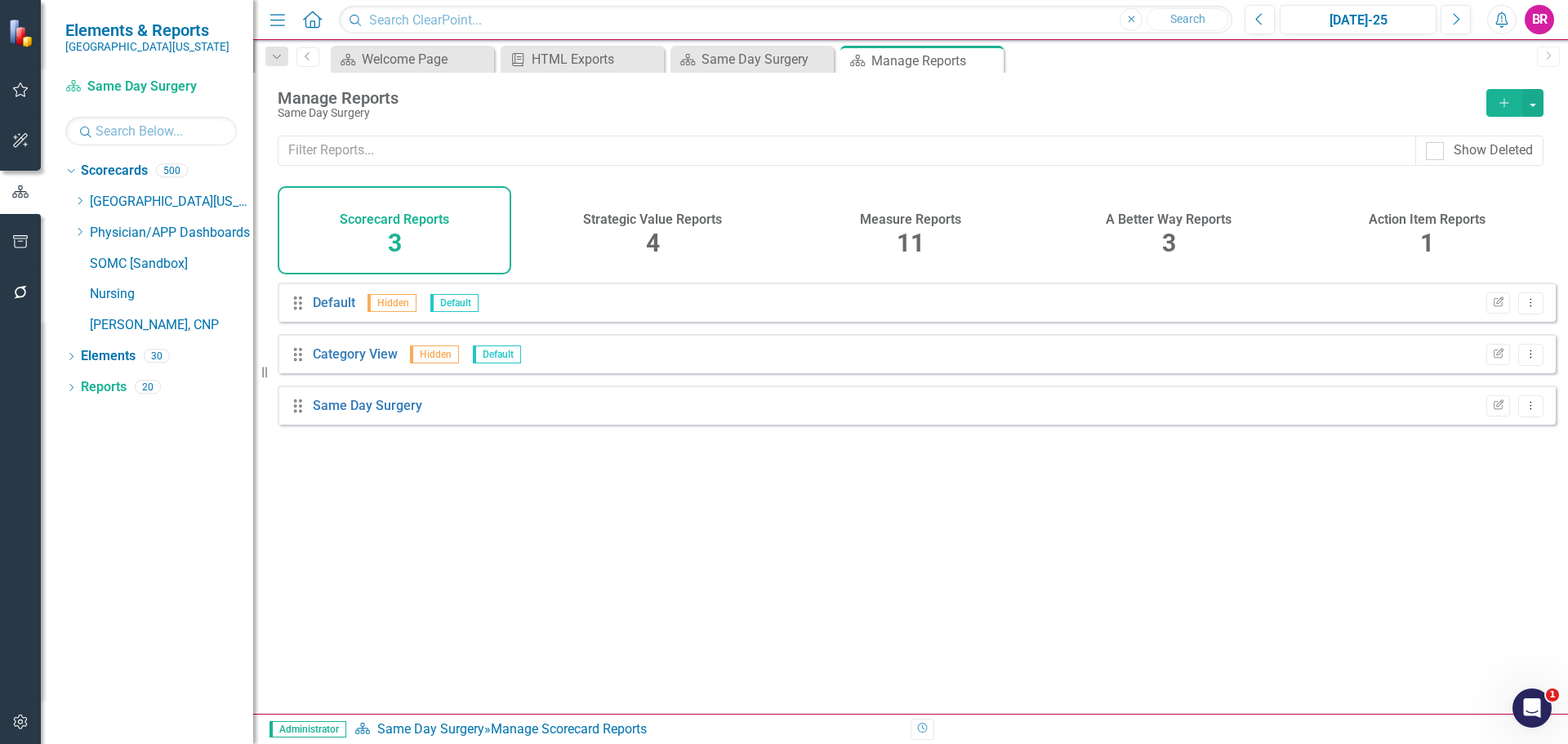
click at [909, 232] on span "11" at bounding box center [910, 243] width 28 height 29
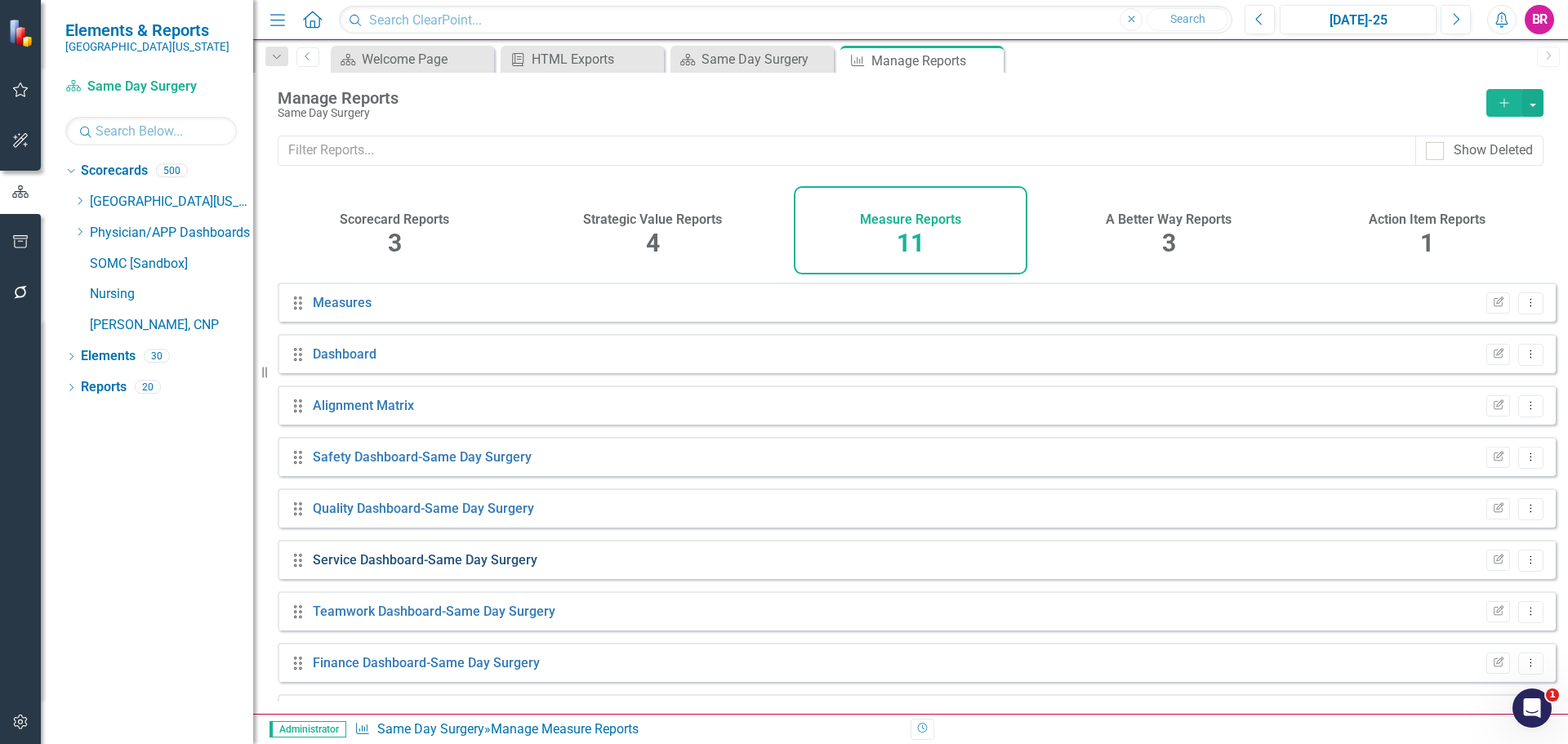
scroll to position [147, 0]
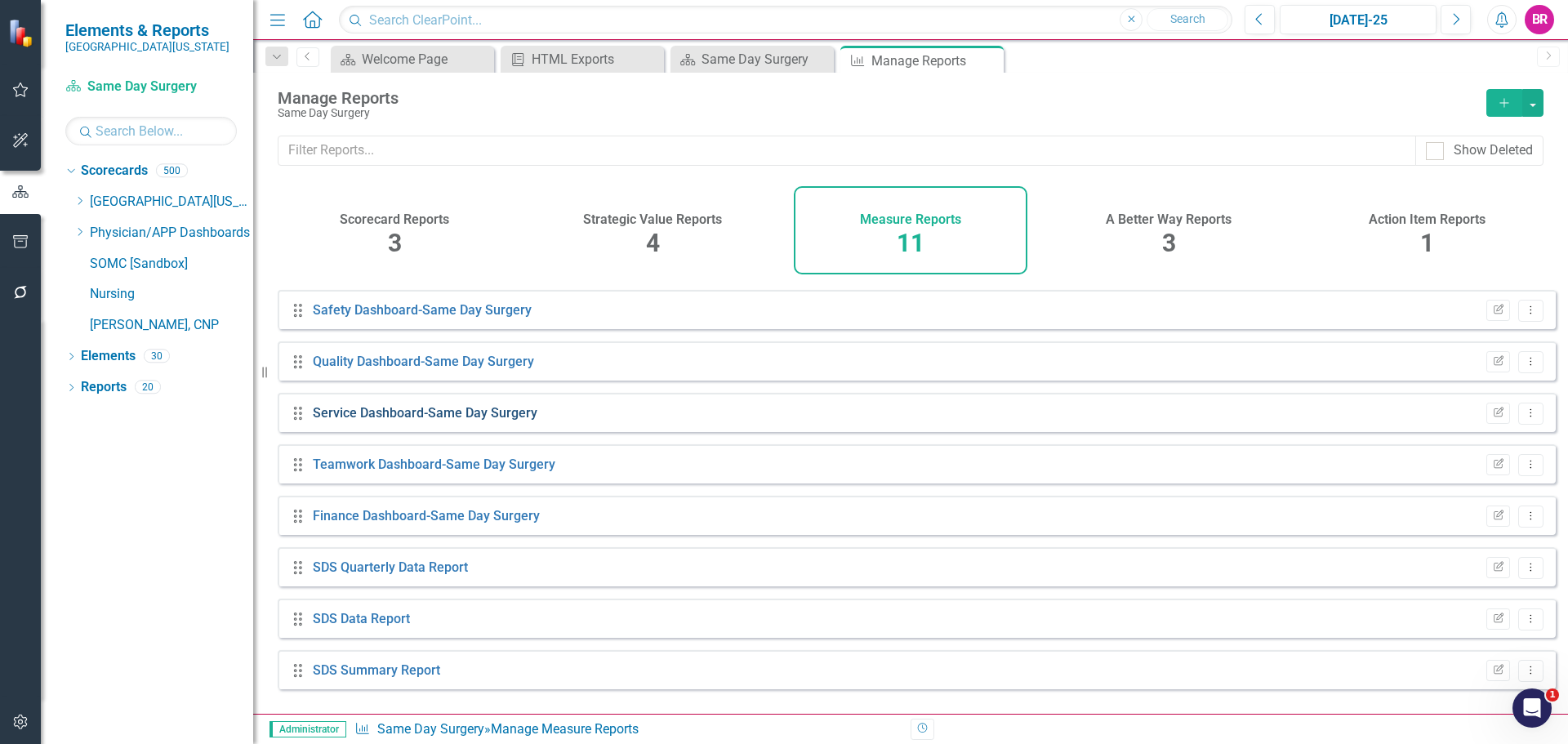
click at [383, 416] on link "Service Dashboard-Same Day Surgery" at bounding box center [425, 412] width 225 height 15
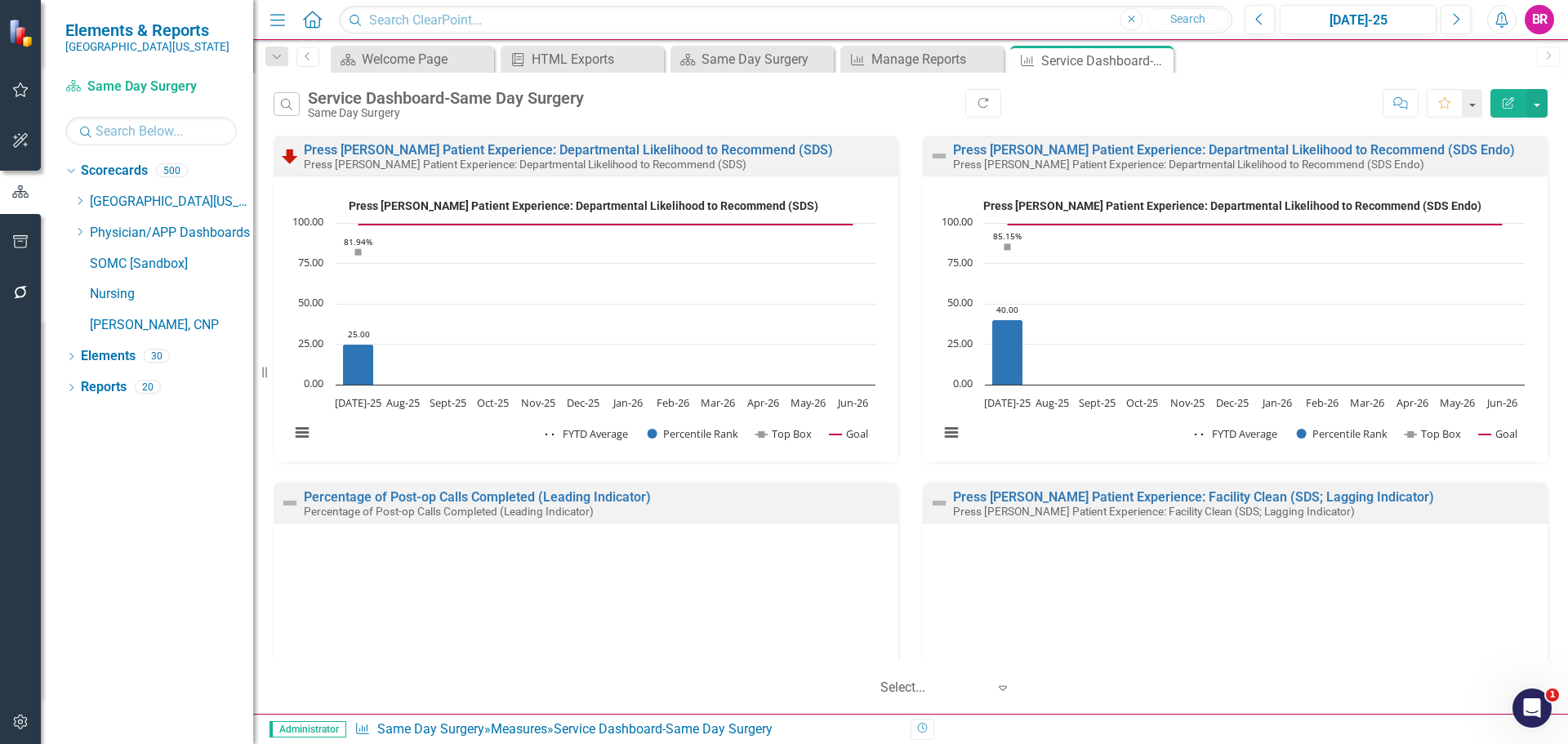
click at [1508, 107] on icon "Edit Report" at bounding box center [1508, 103] width 14 height 12
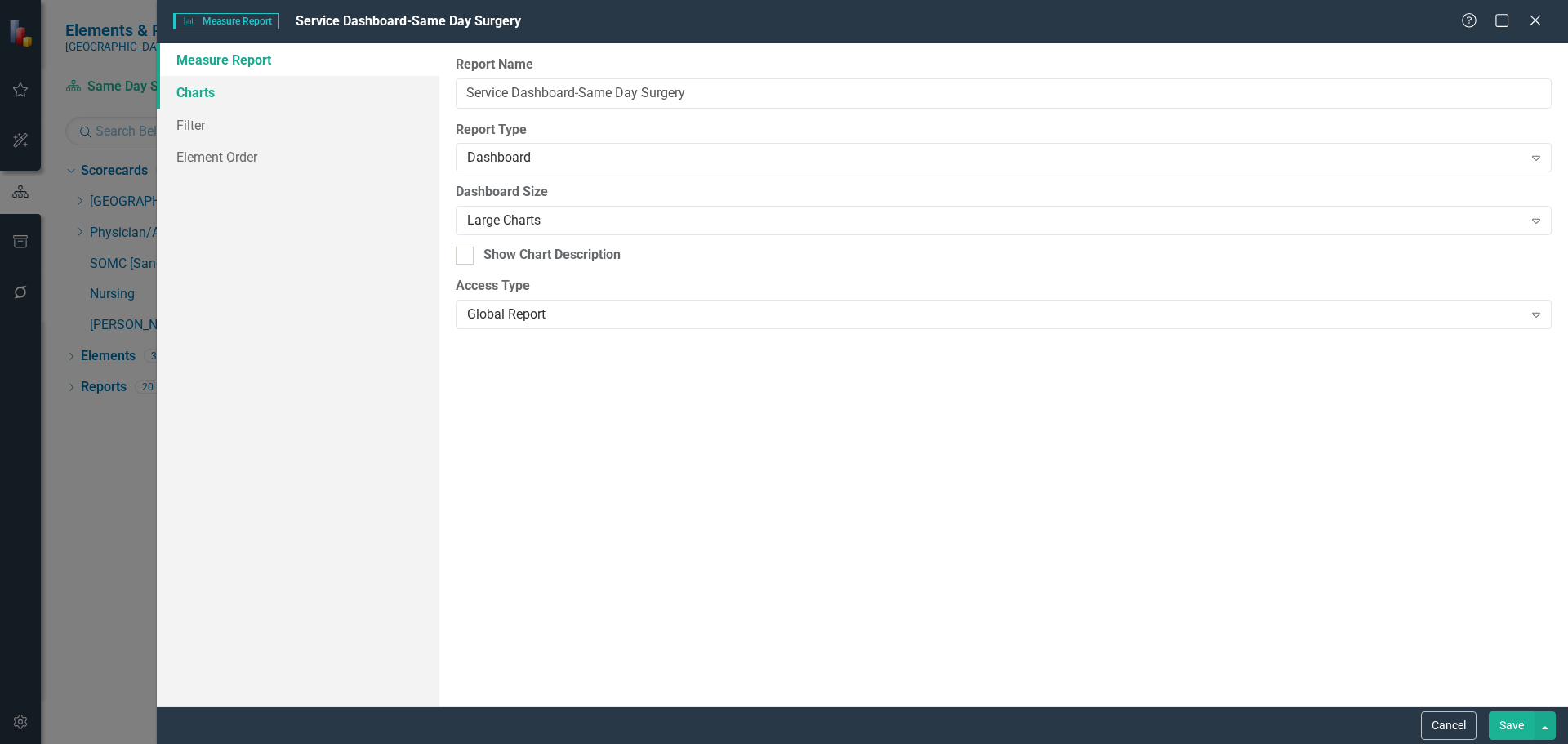
click at [206, 86] on link "Charts" at bounding box center [298, 92] width 283 height 33
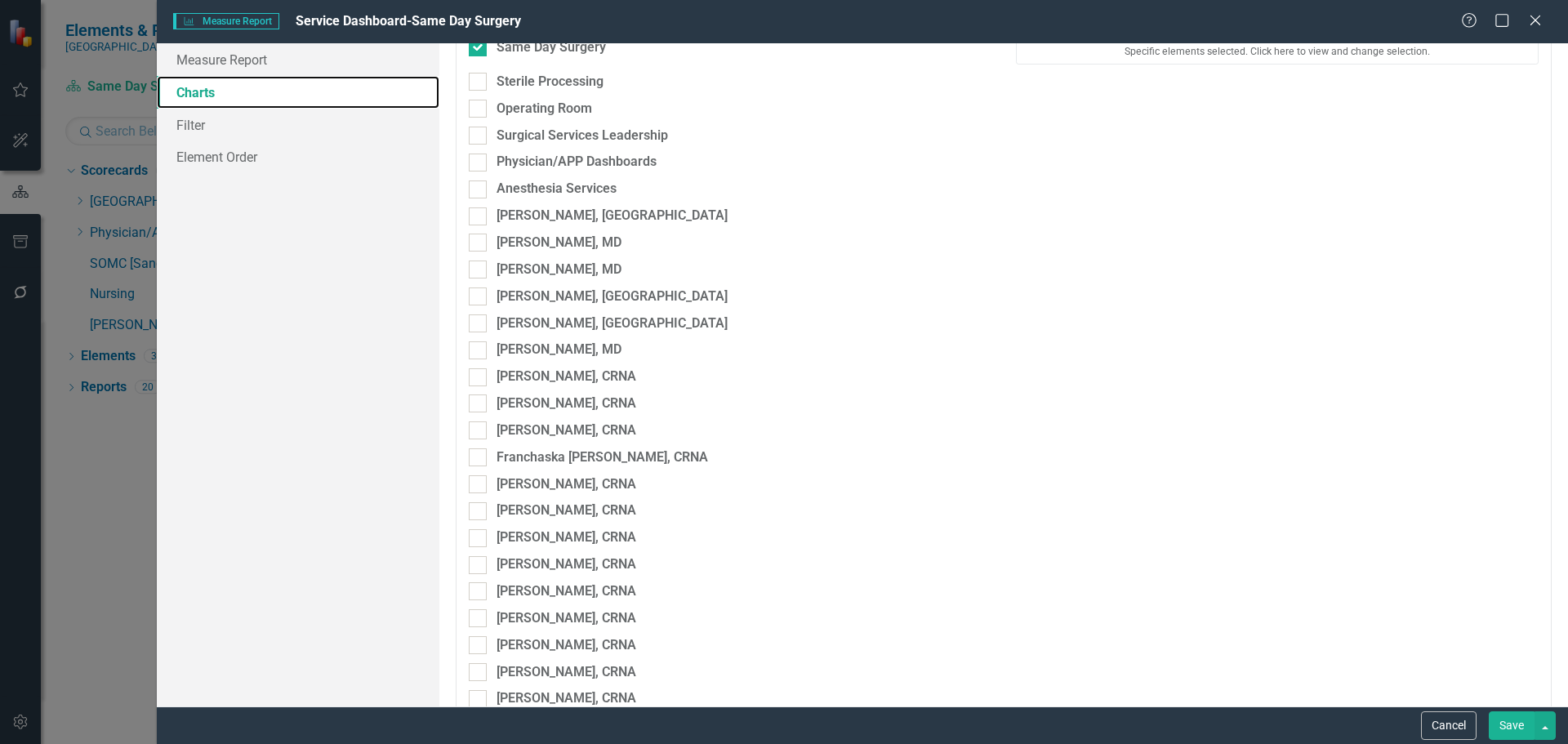
scroll to position [4492, 0]
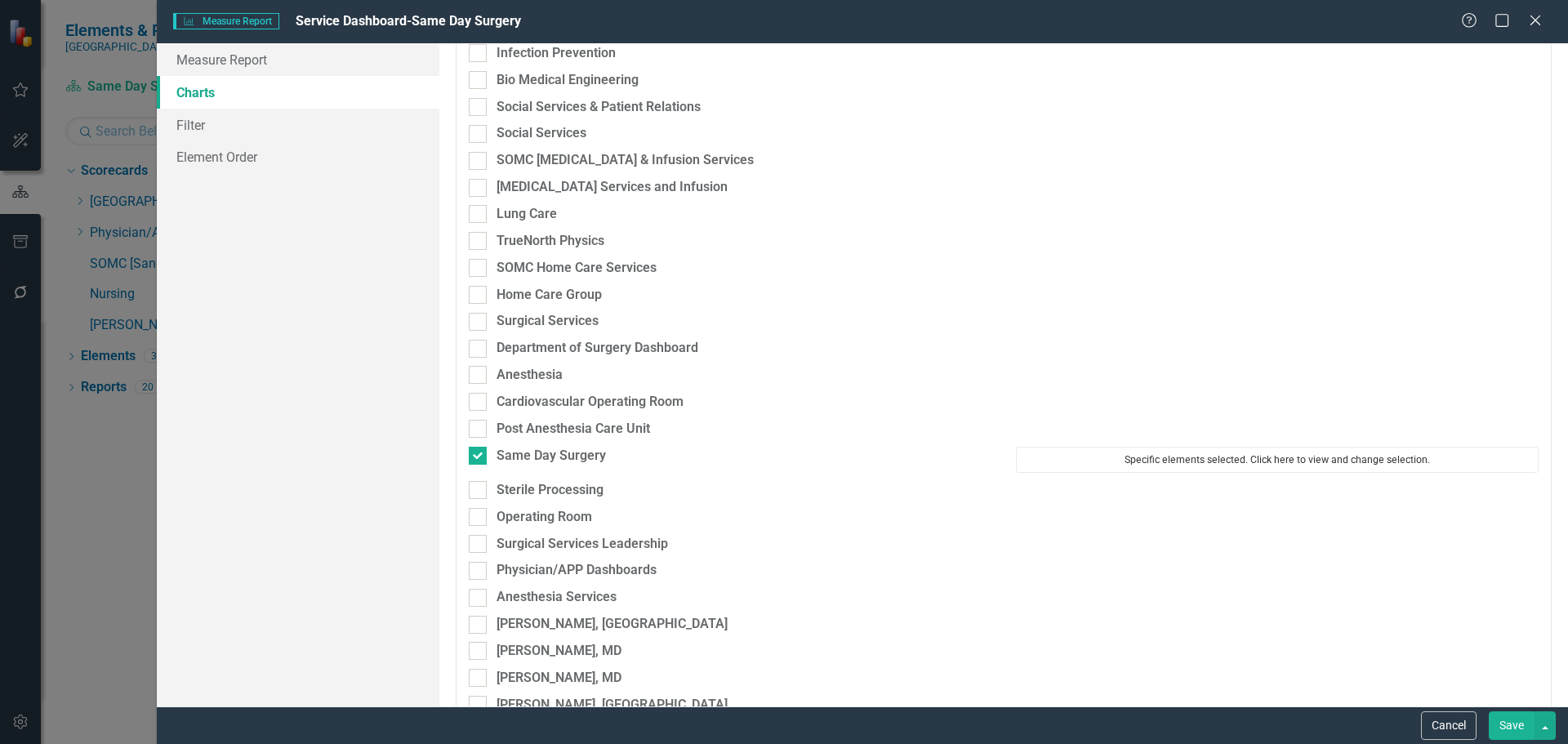
click at [1208, 458] on button "Specific elements selected. Click here to view and change selection." at bounding box center [1278, 459] width 523 height 26
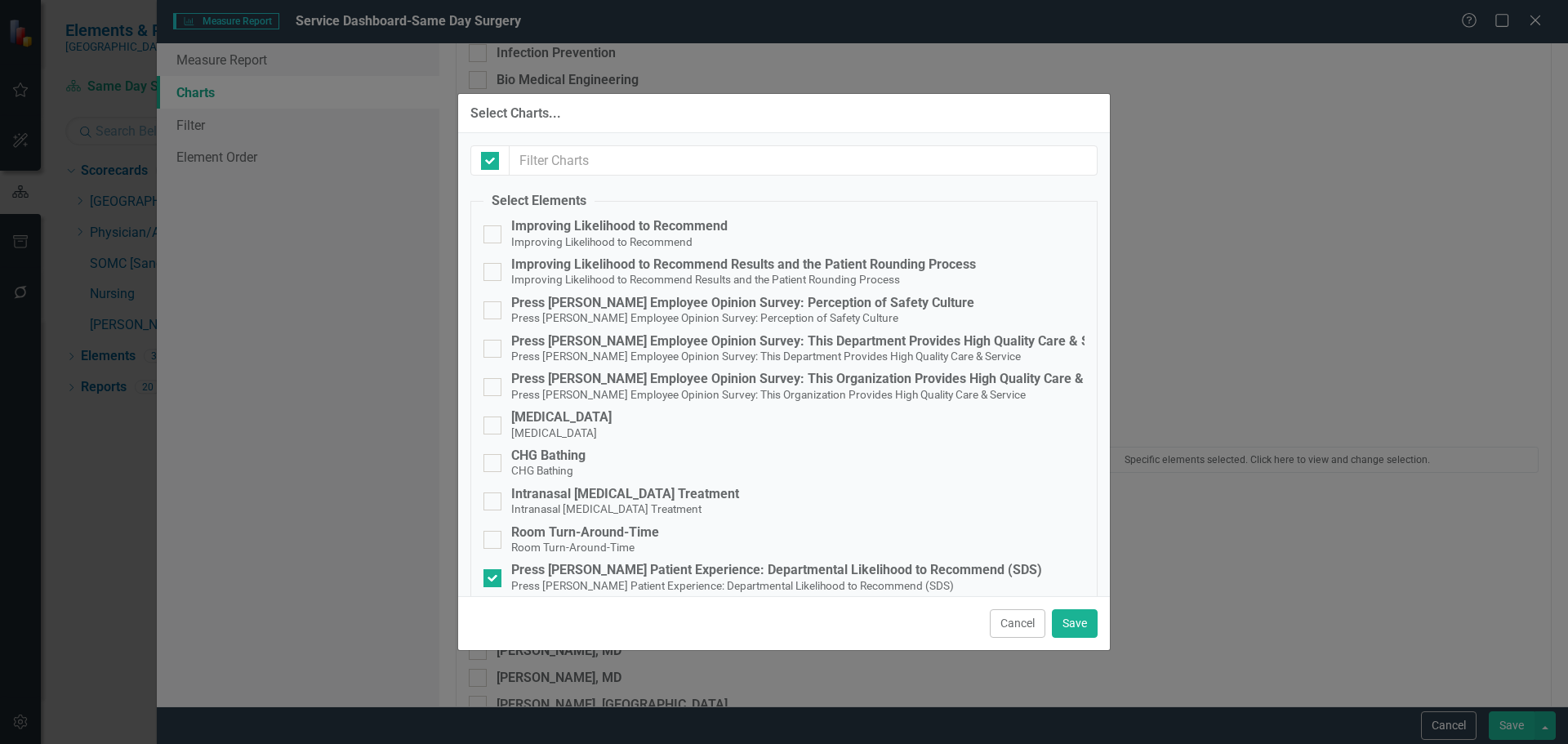
checkbox input "false"
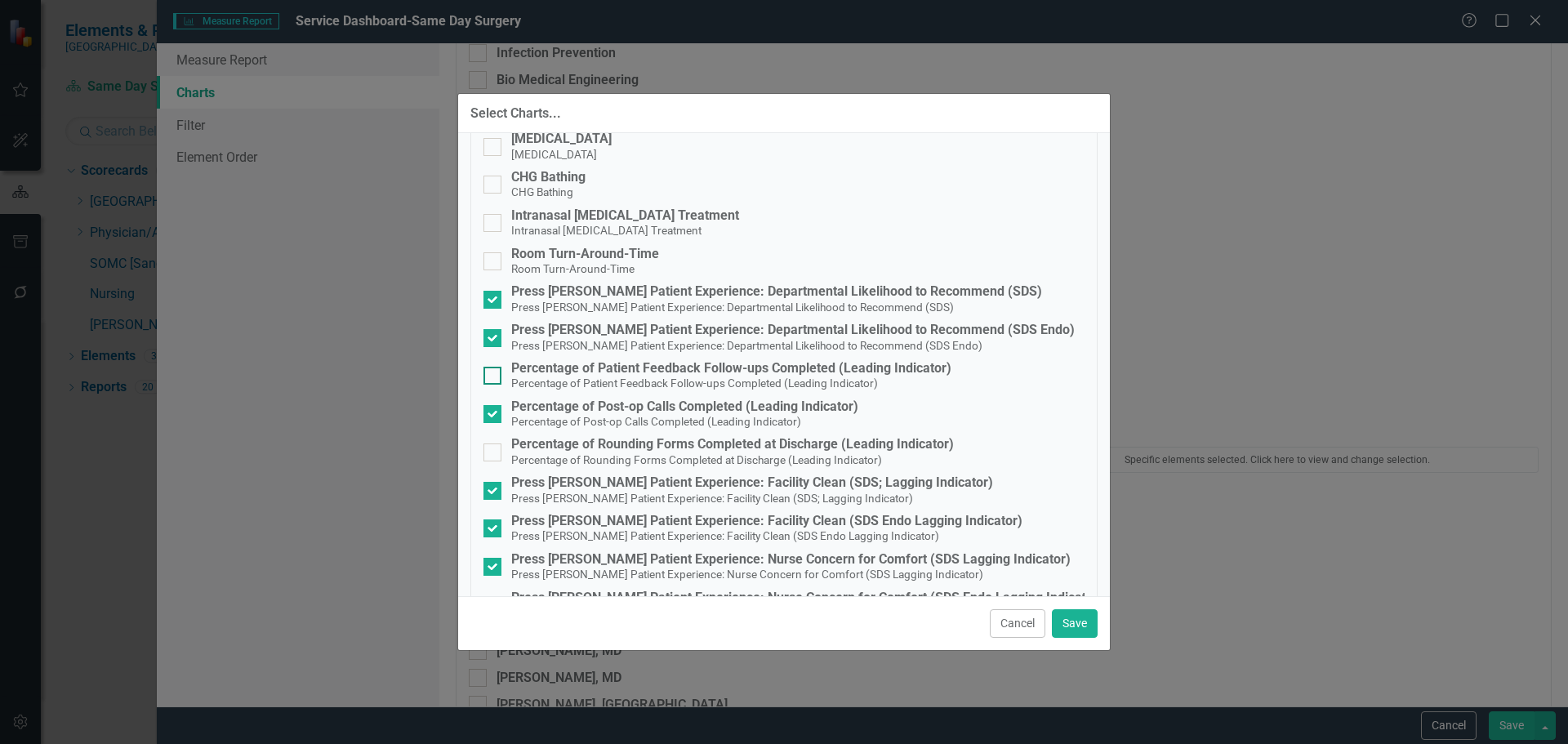
scroll to position [327, 0]
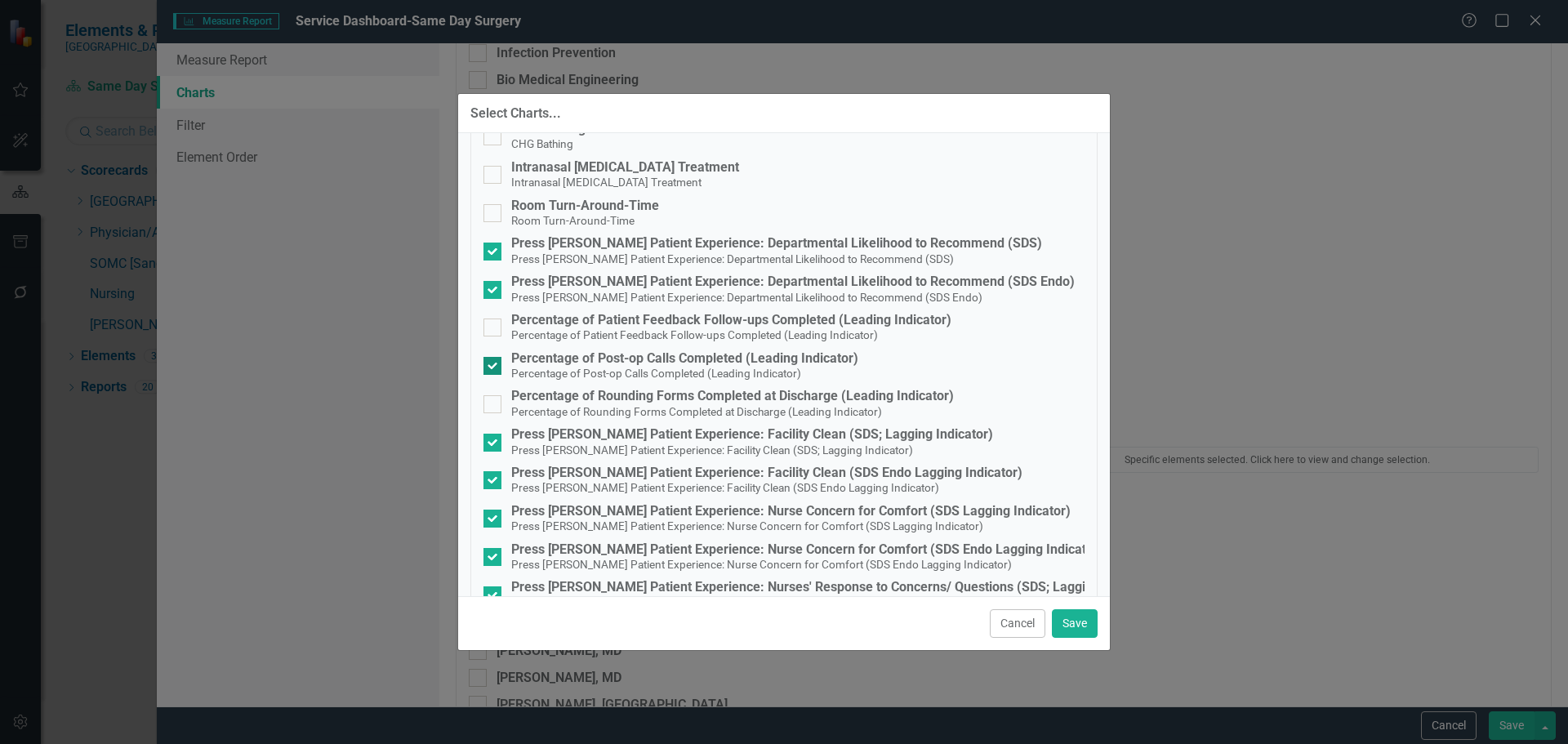
click at [644, 356] on div "Percentage of Post-op Calls Completed (Leading Indicator)" at bounding box center [684, 358] width 347 height 14
click at [494, 357] on input "Percentage of Post-op Calls Completed (Leading Indicator) Percentage of Post-op…" at bounding box center [488, 361] width 11 height 11
checkbox input "false"
click at [815, 437] on div "Press Ganey Patient Experience: Facility Clean (SDS; Lagging Indicator)" at bounding box center [752, 434] width 482 height 14
click at [494, 437] on input "Press Ganey Patient Experience: Facility Clean (SDS; Lagging Indicator) Press G…" at bounding box center [488, 438] width 11 height 11
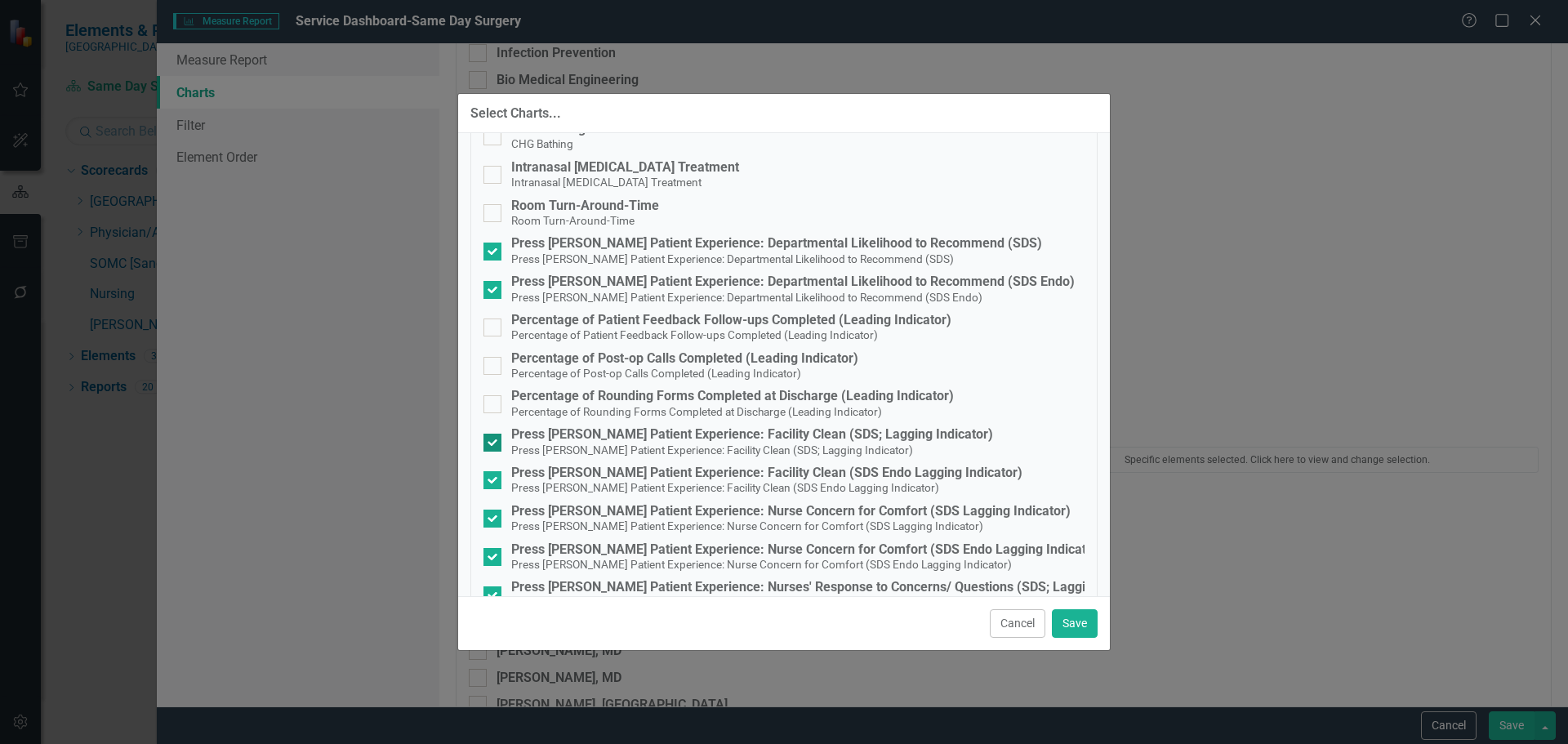
checkbox input "false"
click at [811, 467] on div "Press Ganey Patient Experience: Facility Clean (SDS Endo Lagging Indicator)" at bounding box center [767, 472] width 511 height 14
click at [494, 471] on input "Press Ganey Patient Experience: Facility Clean (SDS Endo Lagging Indicator) Pre…" at bounding box center [488, 476] width 11 height 11
checkbox input "false"
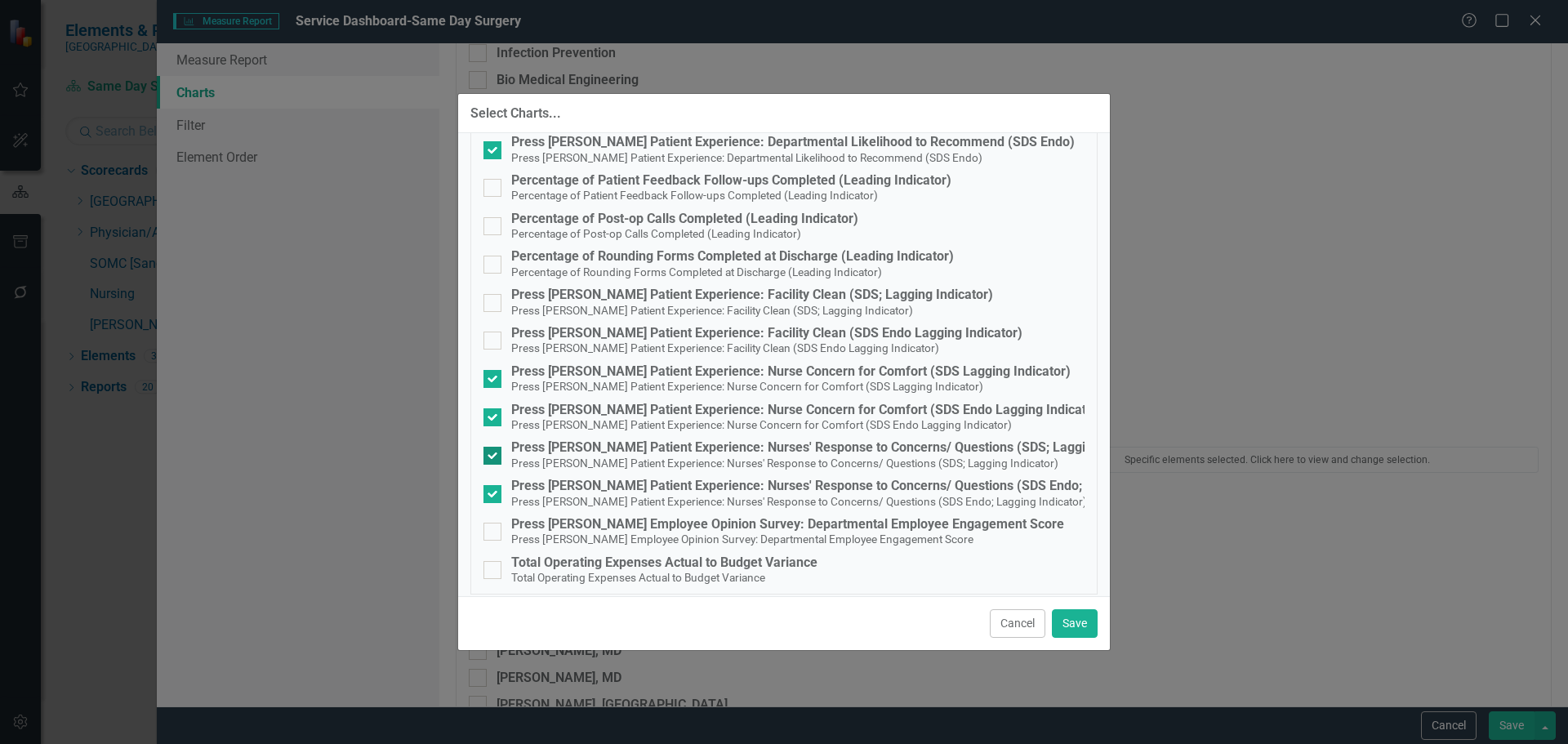
scroll to position [476, 0]
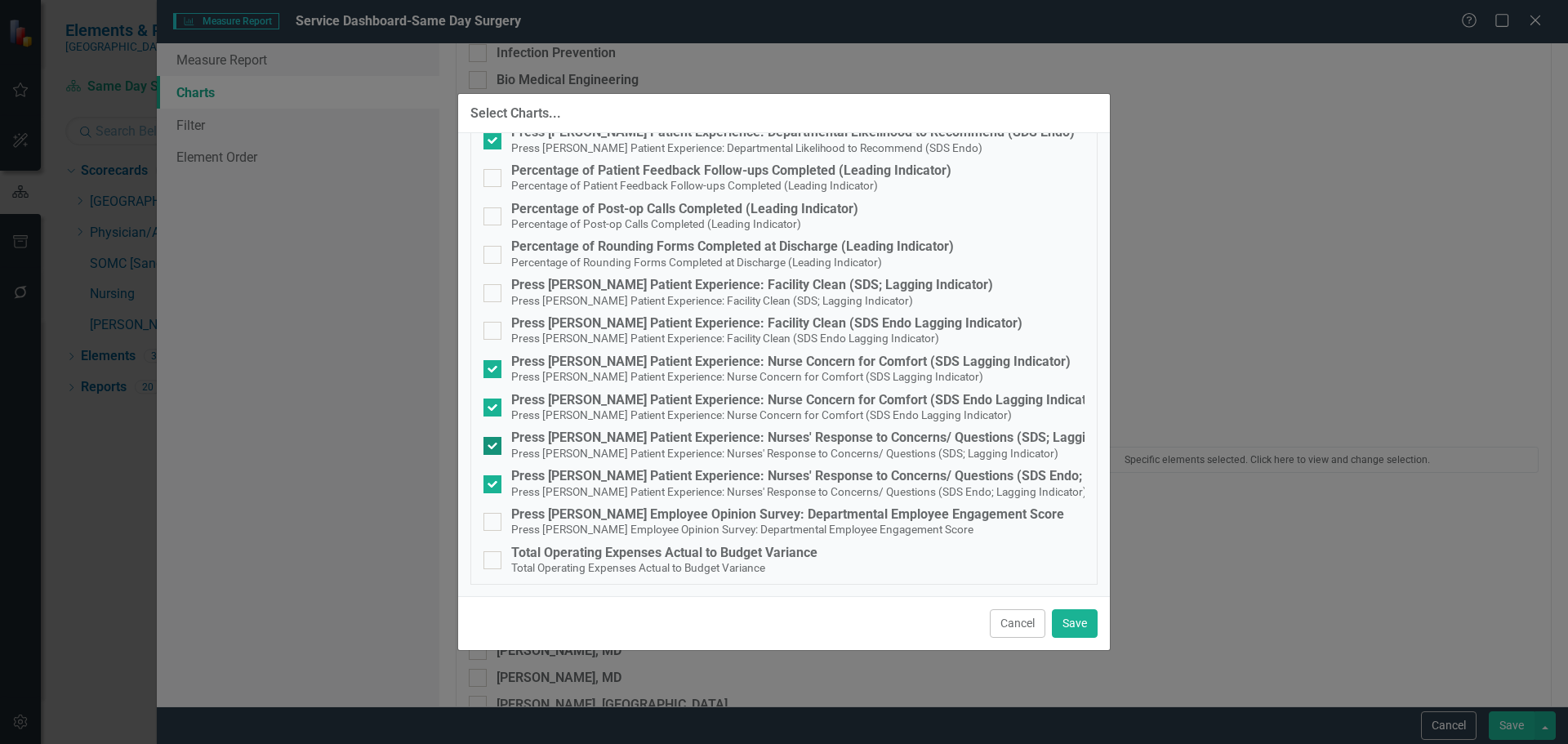
click at [789, 435] on div "Press Ganey Patient Experience: Nurses' Response to Concerns/ Questions (SDS; L…" at bounding box center [835, 437] width 649 height 14
click at [494, 437] on input "Press Ganey Patient Experience: Nurses' Response to Concerns/ Questions (SDS; L…" at bounding box center [488, 442] width 11 height 11
checkbox input "false"
click at [780, 488] on small "Press Ganey Patient Experience: Nurses' Response to Concerns/ Questions (SDS En…" at bounding box center [799, 492] width 576 height 13
click at [494, 486] on input "Press Ganey Patient Experience: Nurses' Response to Concerns/ Questions (SDS En…" at bounding box center [488, 480] width 11 height 11
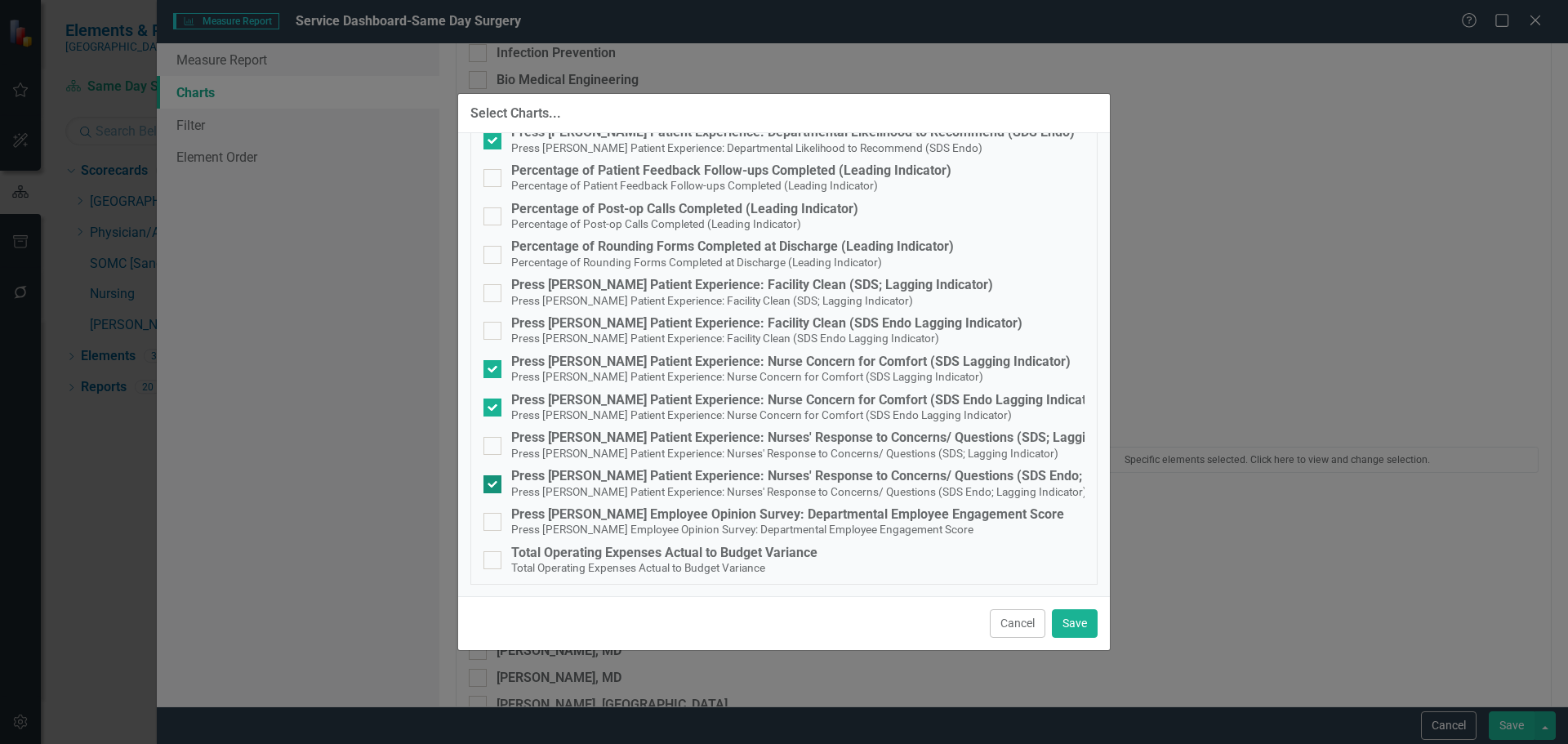
checkbox input "false"
click at [1083, 616] on button "Save" at bounding box center [1075, 624] width 46 height 29
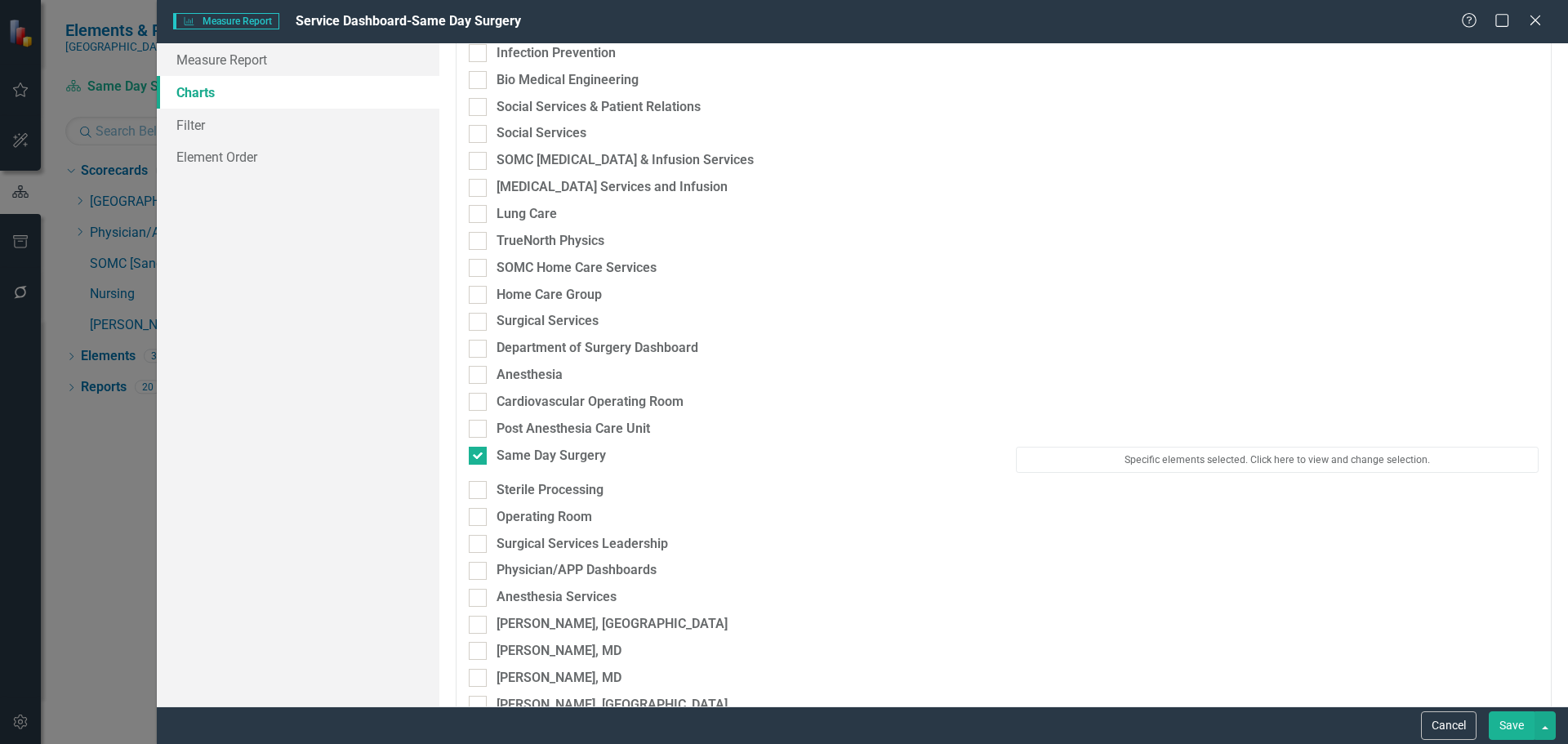
click at [1529, 721] on button "Save" at bounding box center [1512, 726] width 46 height 29
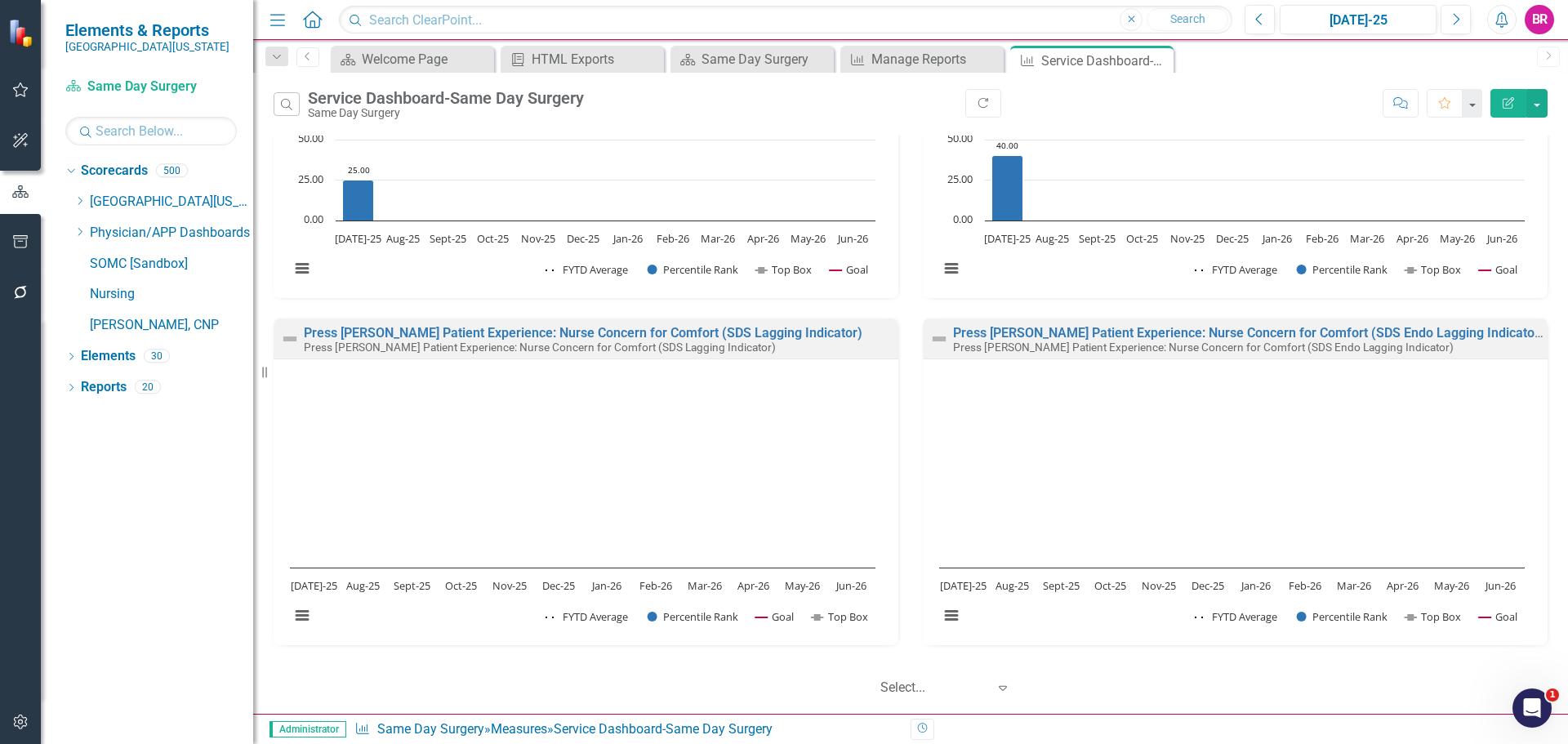
scroll to position [167, 0]
click at [763, 333] on link "Press Ganey Patient Experience: Nurse Concern for Comfort (SDS Lagging Indicato…" at bounding box center [583, 330] width 559 height 15
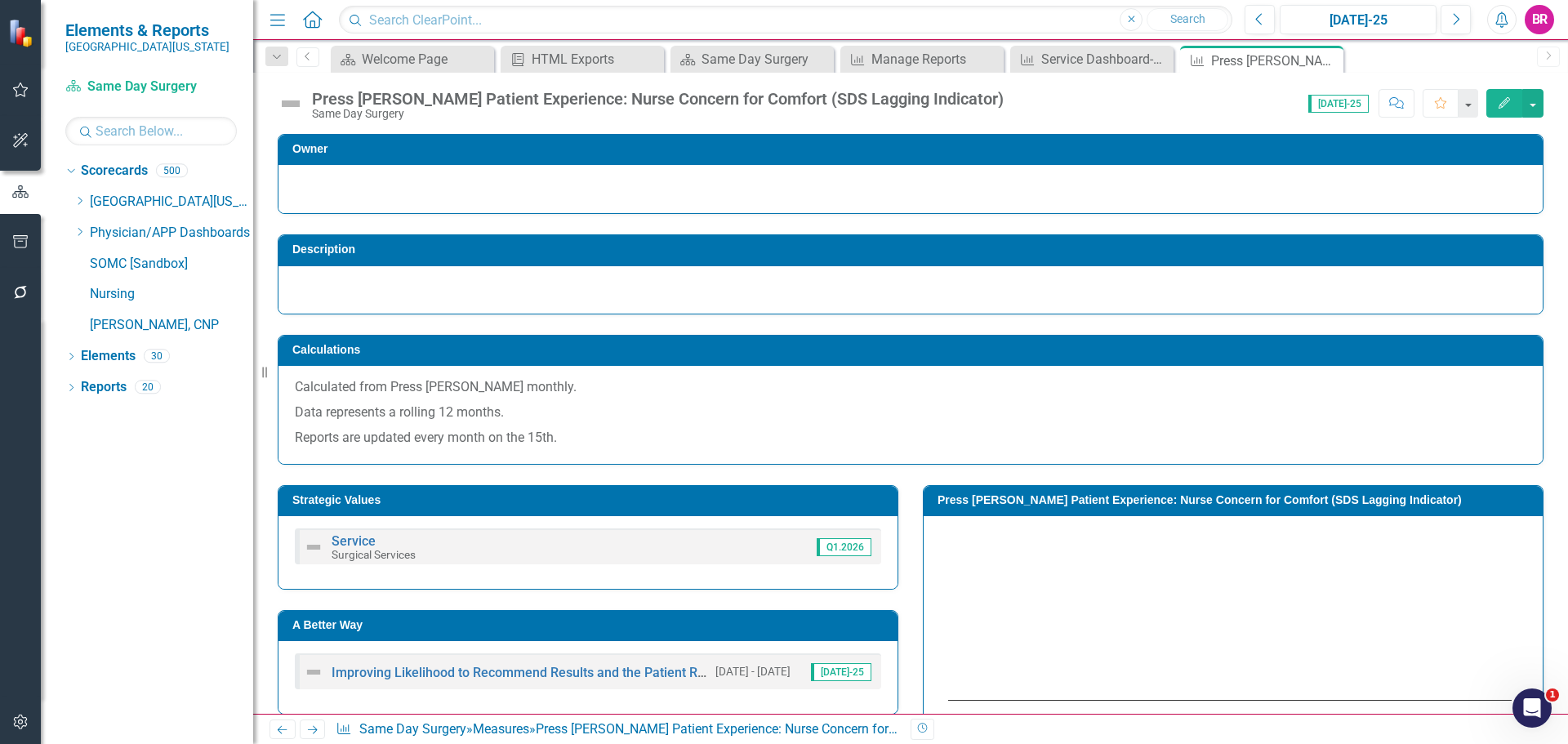
click at [688, 106] on div "Press Ganey Patient Experience: Nurse Concern for Comfort (SDS Lagging Indicato…" at bounding box center [659, 98] width 692 height 18
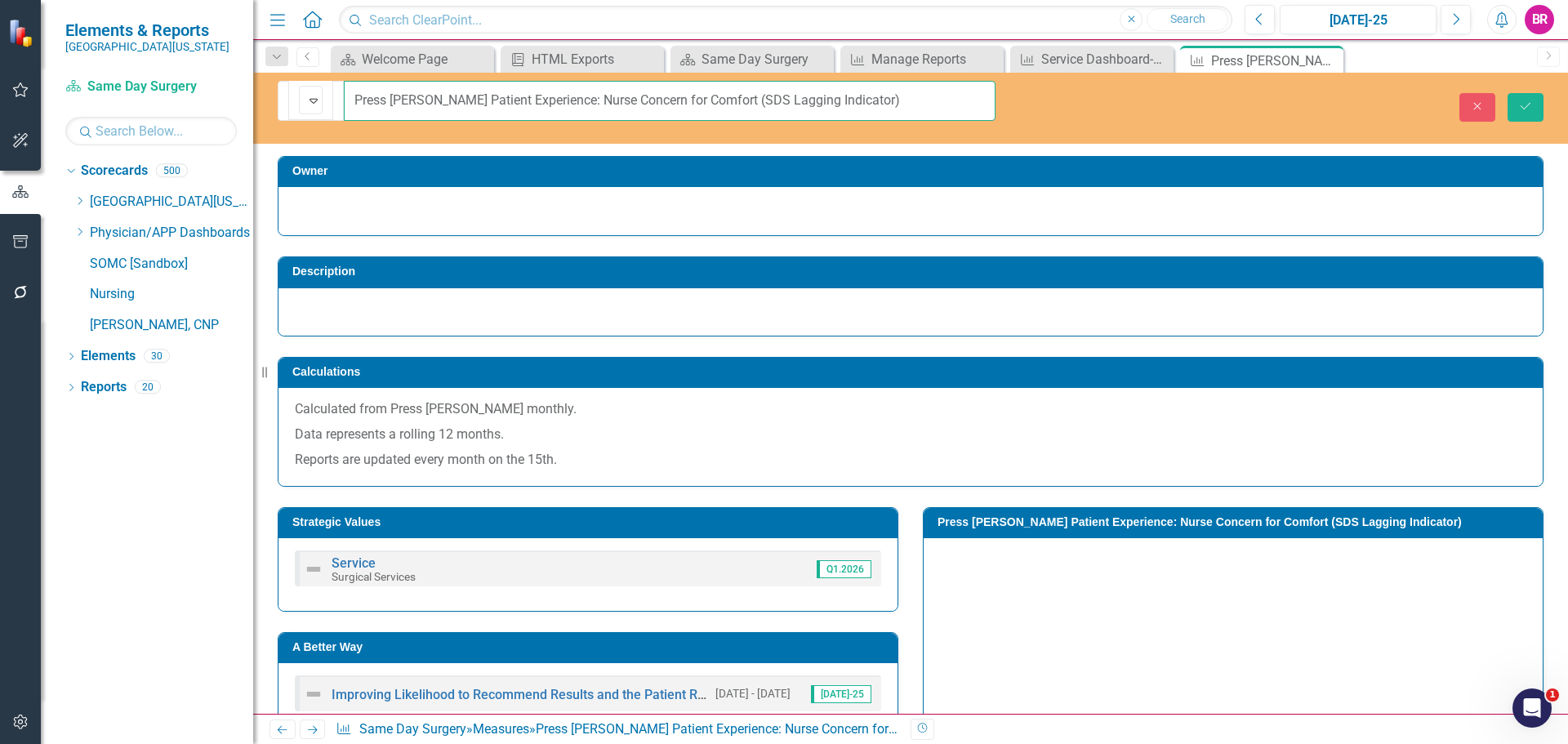
drag, startPoint x: 840, startPoint y: 99, endPoint x: 716, endPoint y: 106, distance: 124.2
click at [716, 106] on input "Press Ganey Patient Experience: Nurse Concern for Comfort (SDS Lagging Indicato…" at bounding box center [670, 101] width 652 height 40
type input "Press Ganey Patient Experience: Nurse Concern for Comfort (SDS)"
click at [1535, 97] on button "Save" at bounding box center [1525, 108] width 36 height 29
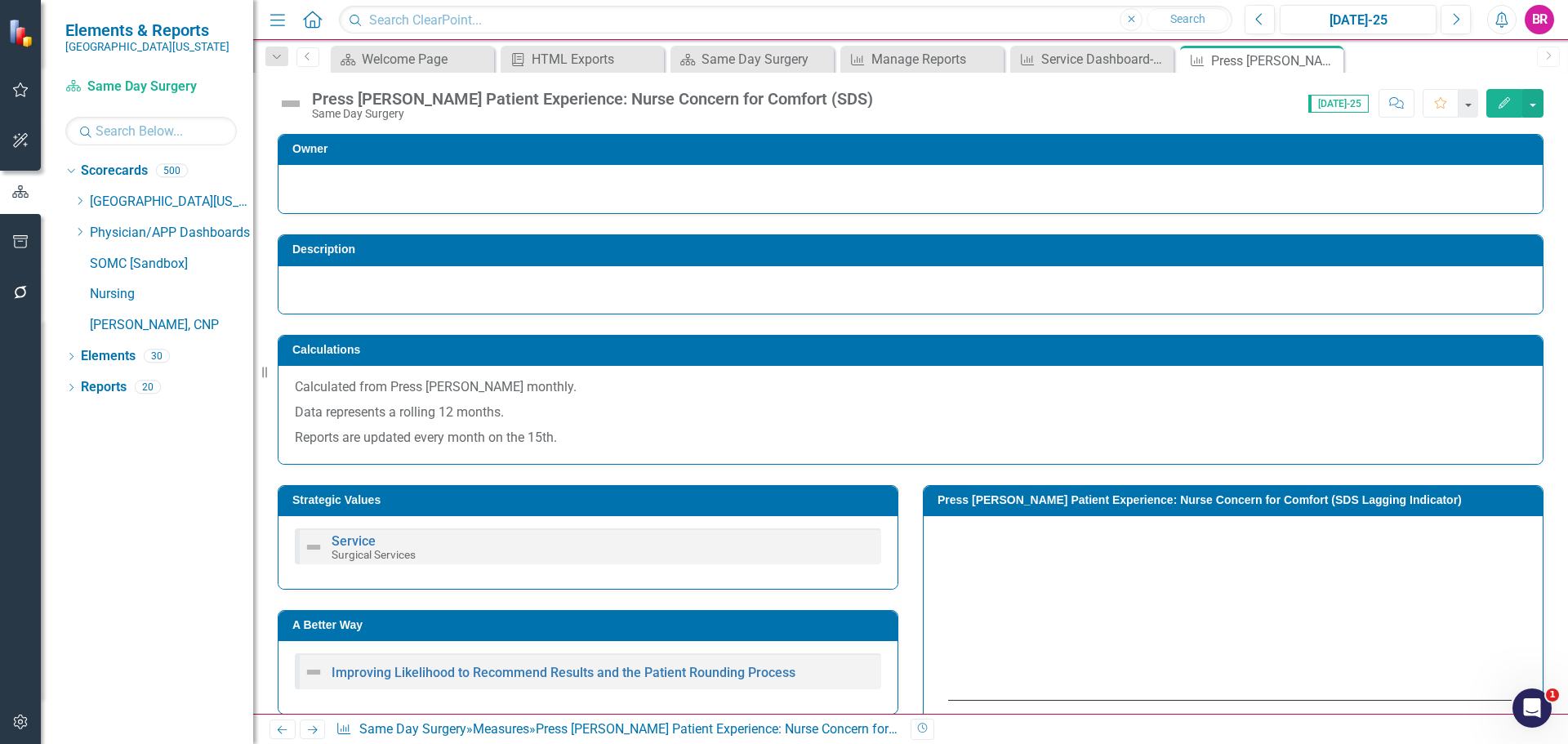
scroll to position [163, 0]
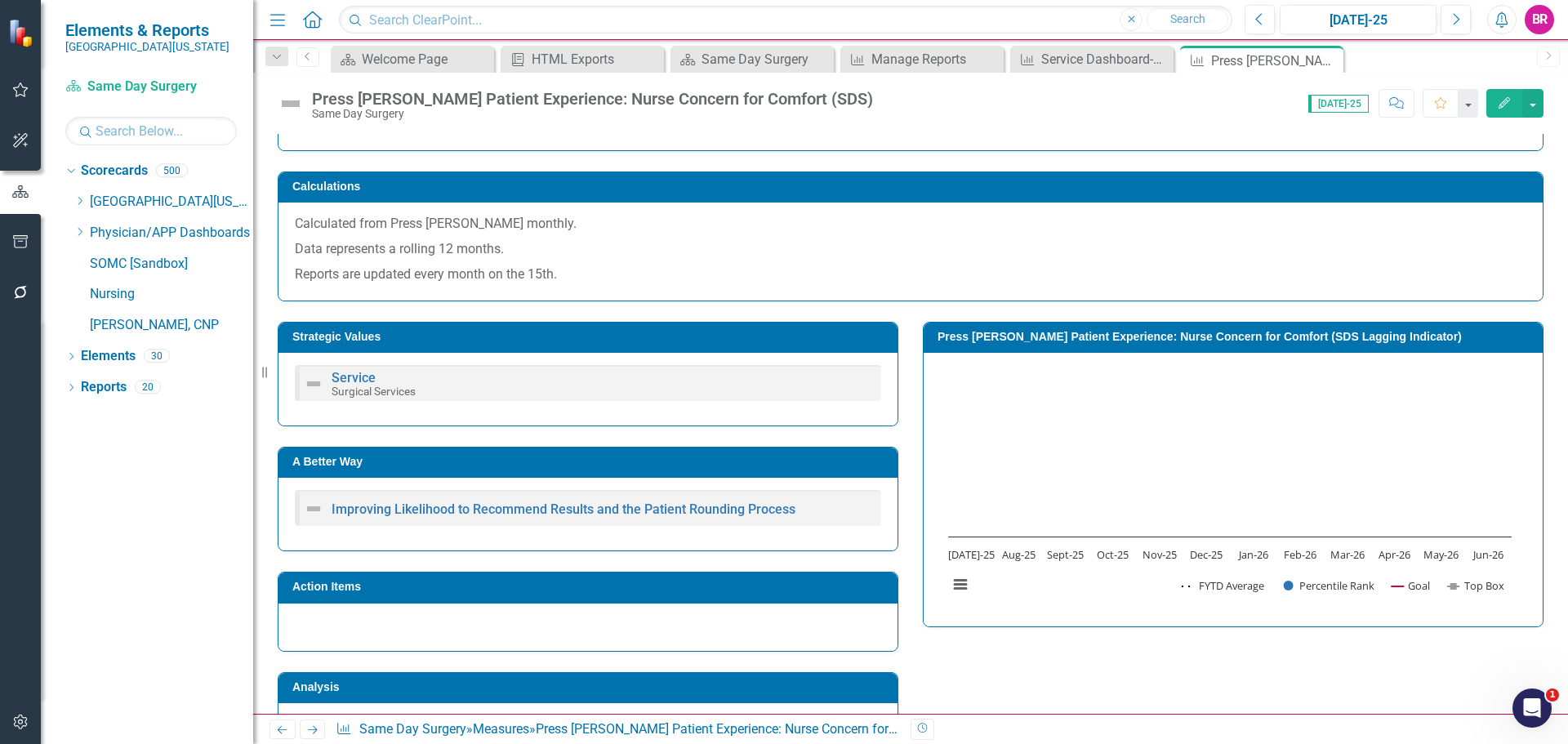
click at [751, 468] on h3 "A Better Way" at bounding box center [590, 461] width 597 height 12
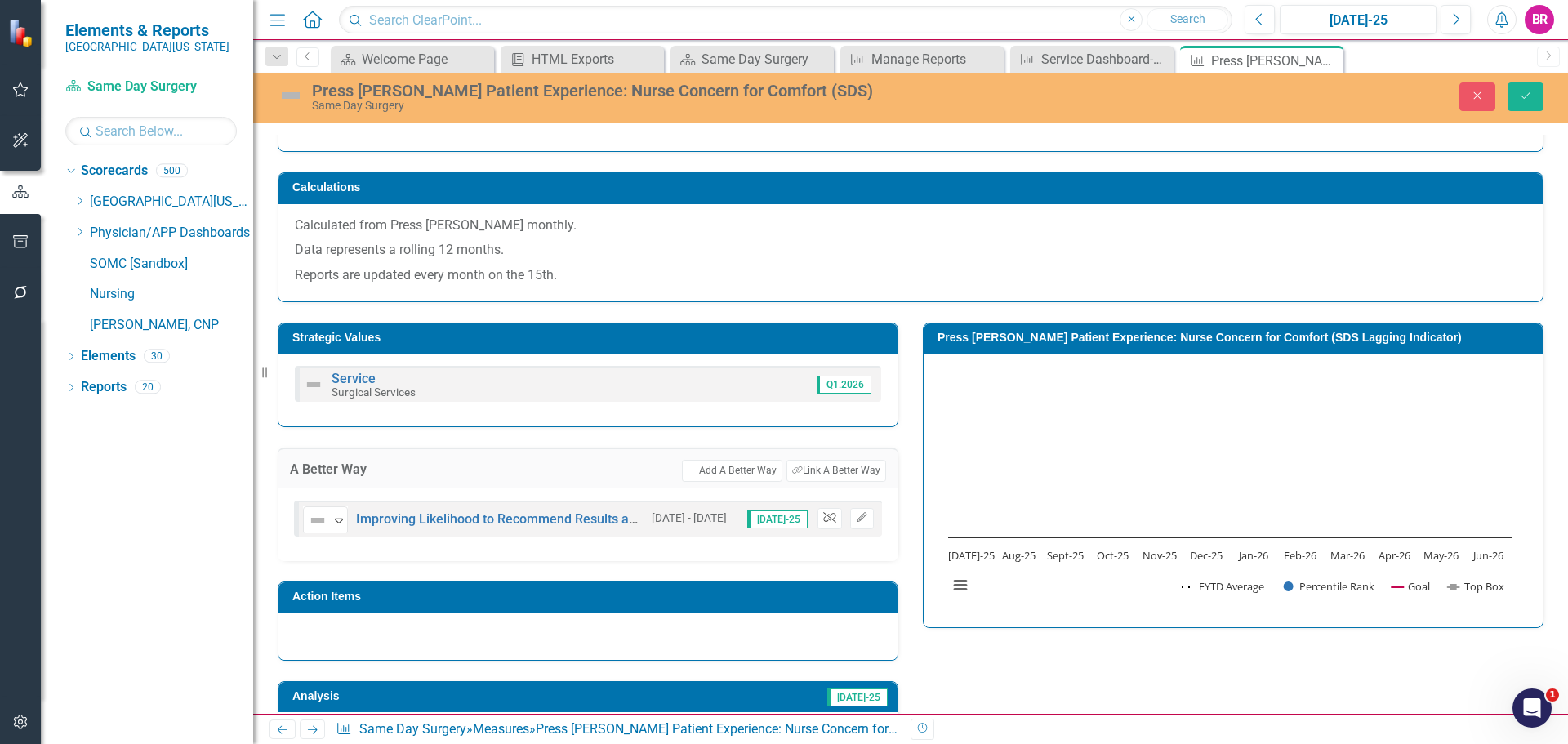
click at [823, 521] on icon "Unlink" at bounding box center [829, 518] width 12 height 10
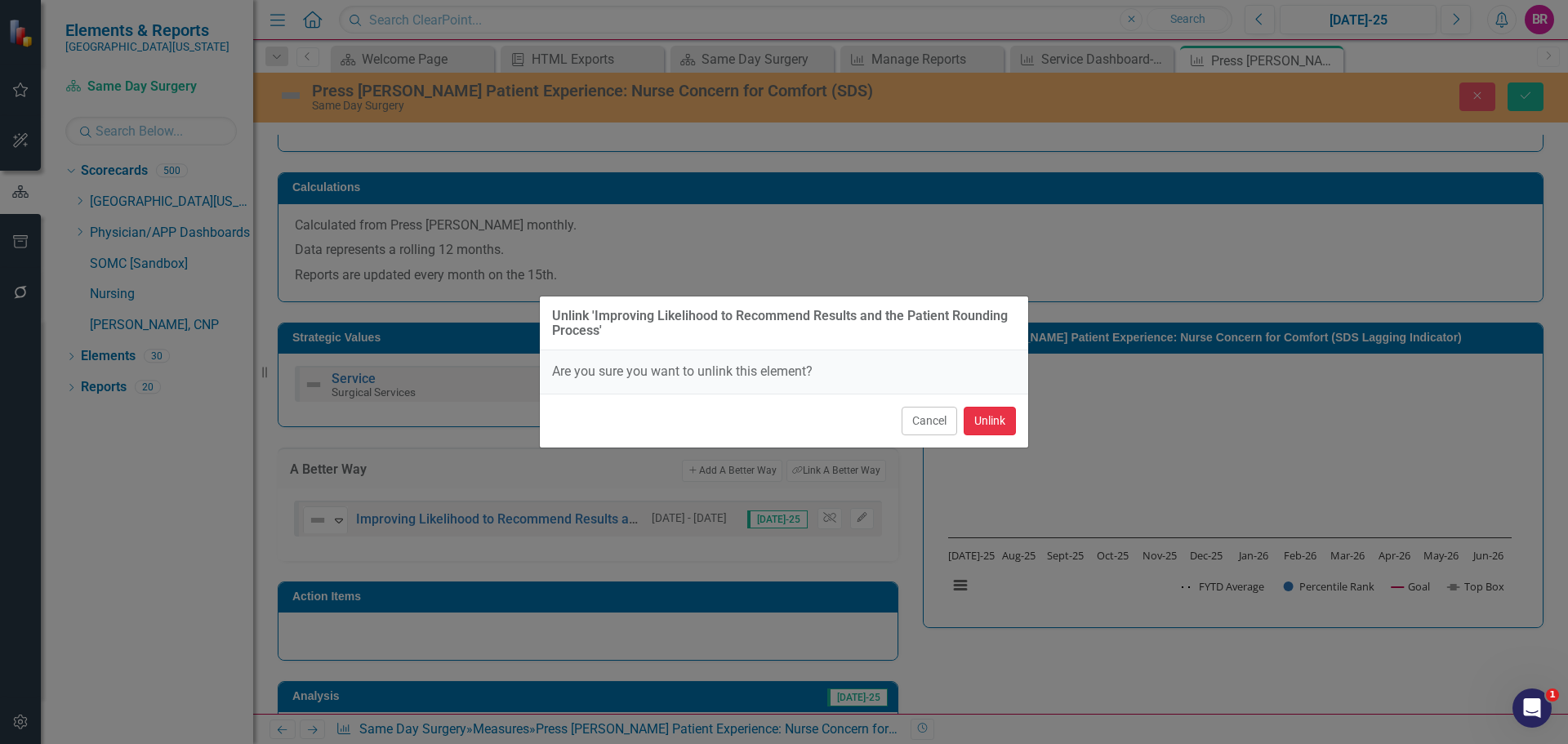
click at [983, 425] on button "Unlink" at bounding box center [990, 421] width 52 height 29
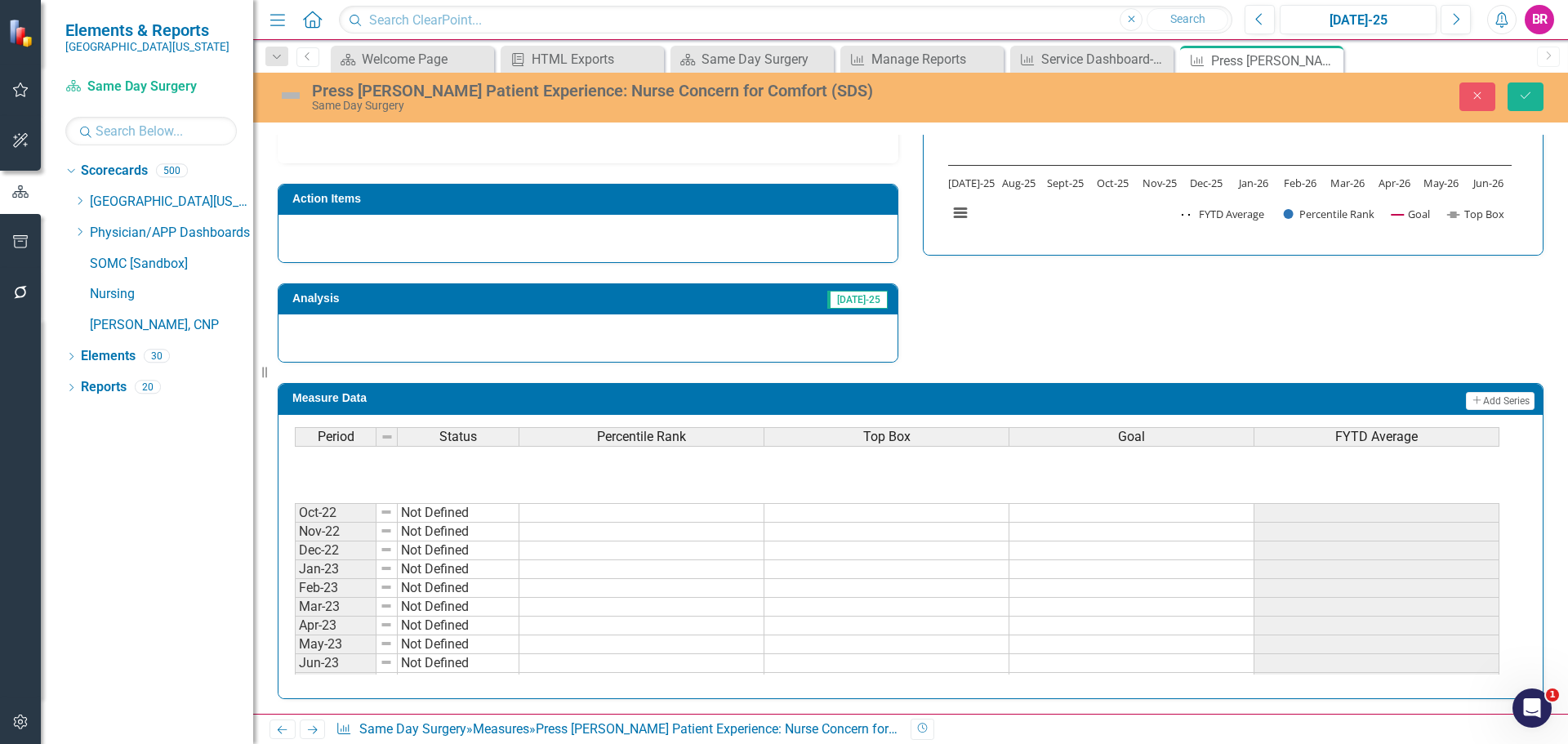
scroll to position [572, 0]
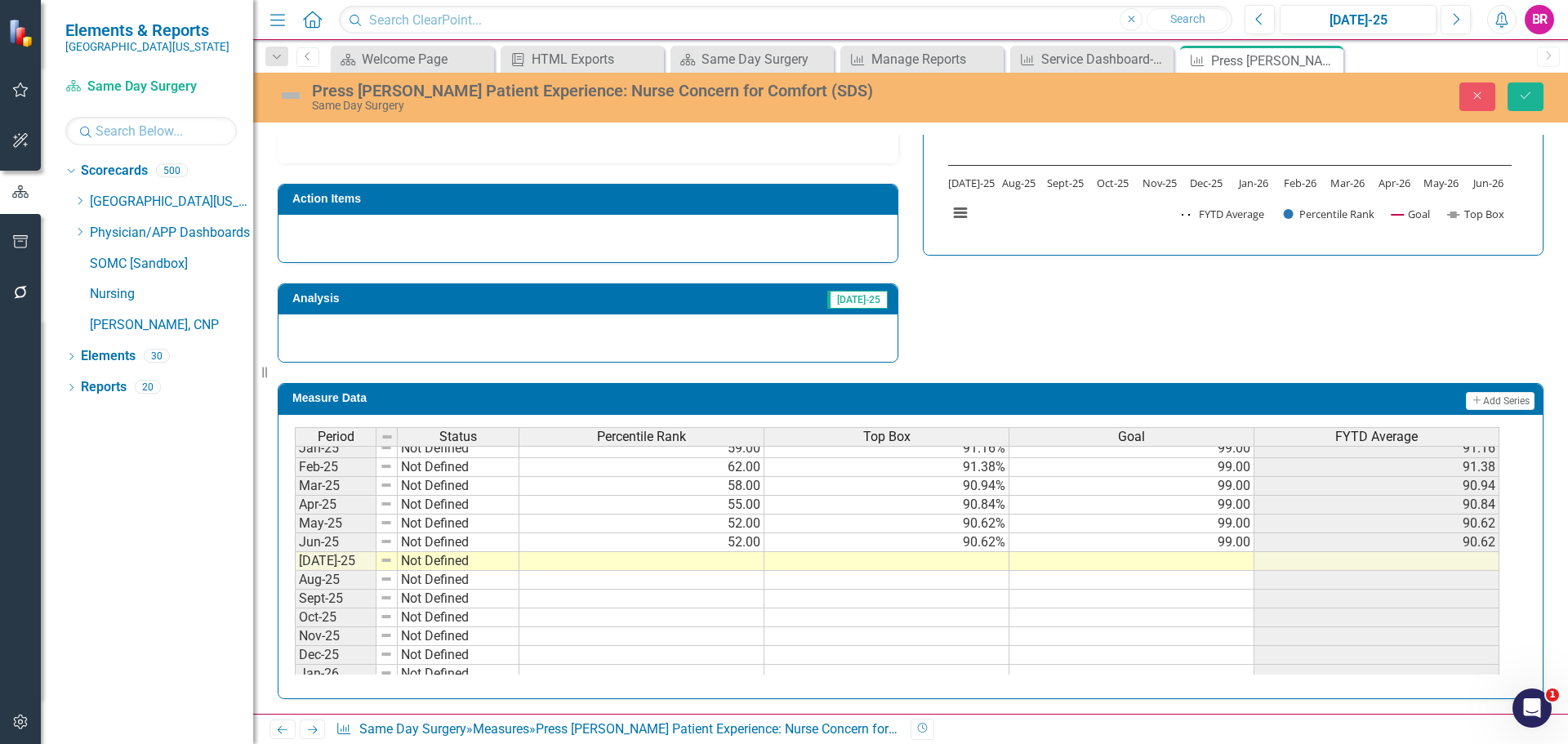
click at [1241, 543] on tbody "Jan-24 Not Defined Feb-24 Not Defined Mar-24 Not Defined Apr-24 Not Defined May…" at bounding box center [897, 495] width 1205 height 564
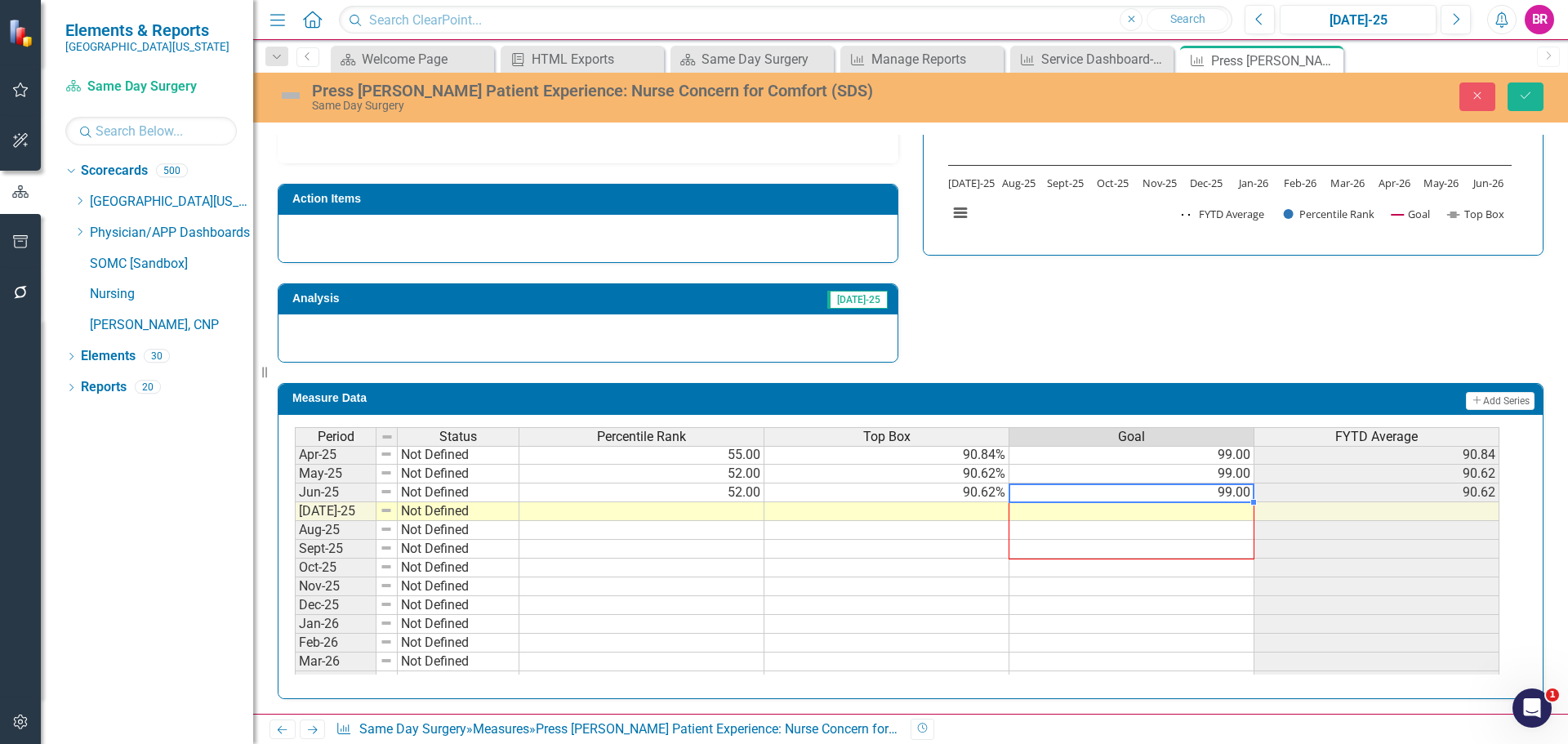
scroll to position [676, 0]
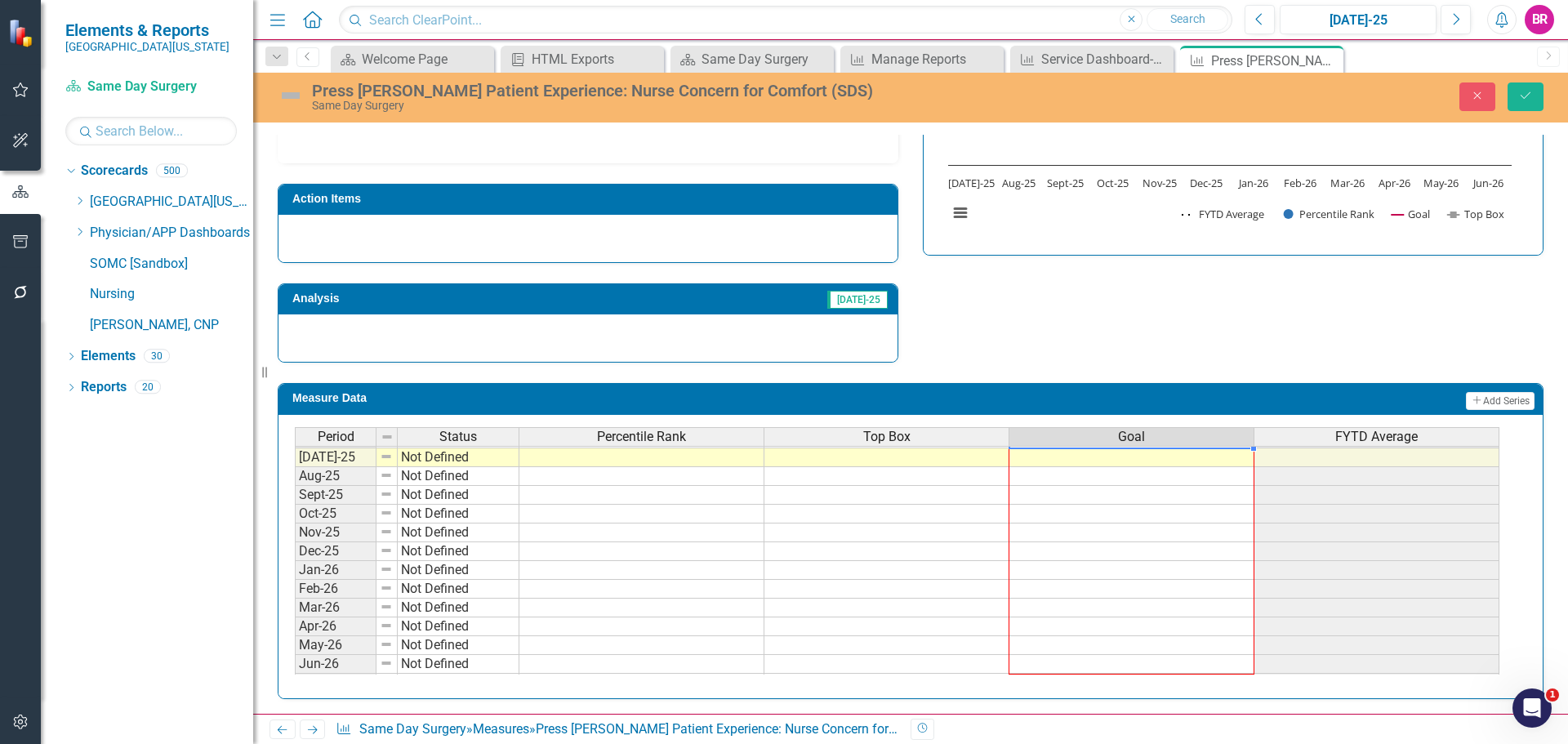
drag, startPoint x: 1255, startPoint y: 553, endPoint x: 1233, endPoint y: 664, distance: 113.2
click at [295, 664] on div "Period Status Percentile Rank Top Box Goal FYTD Average Jun-24 Not Defined Jul-…" at bounding box center [295, 437] width 0 height 508
type textarea "99"
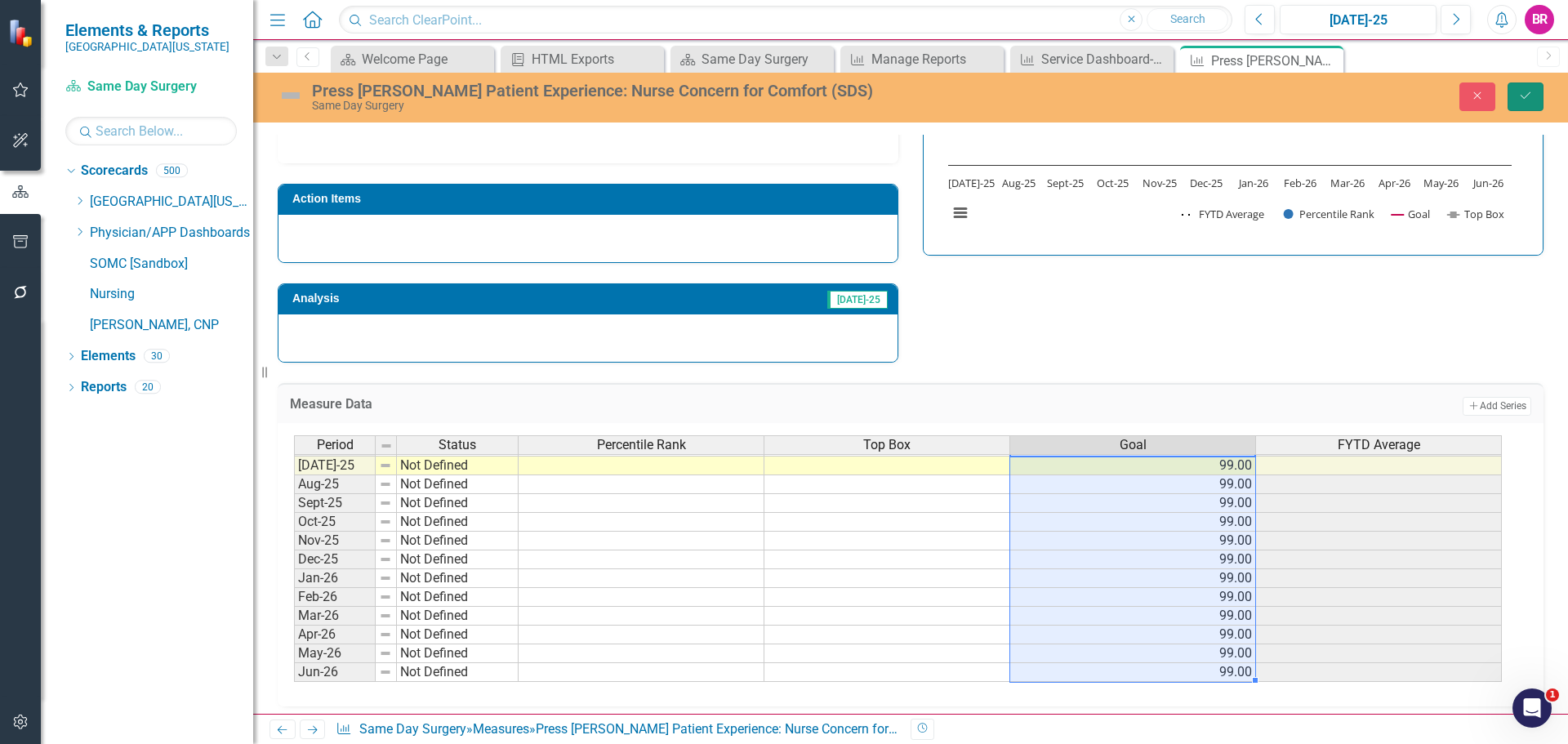
click at [1533, 95] on button "Save" at bounding box center [1525, 97] width 36 height 29
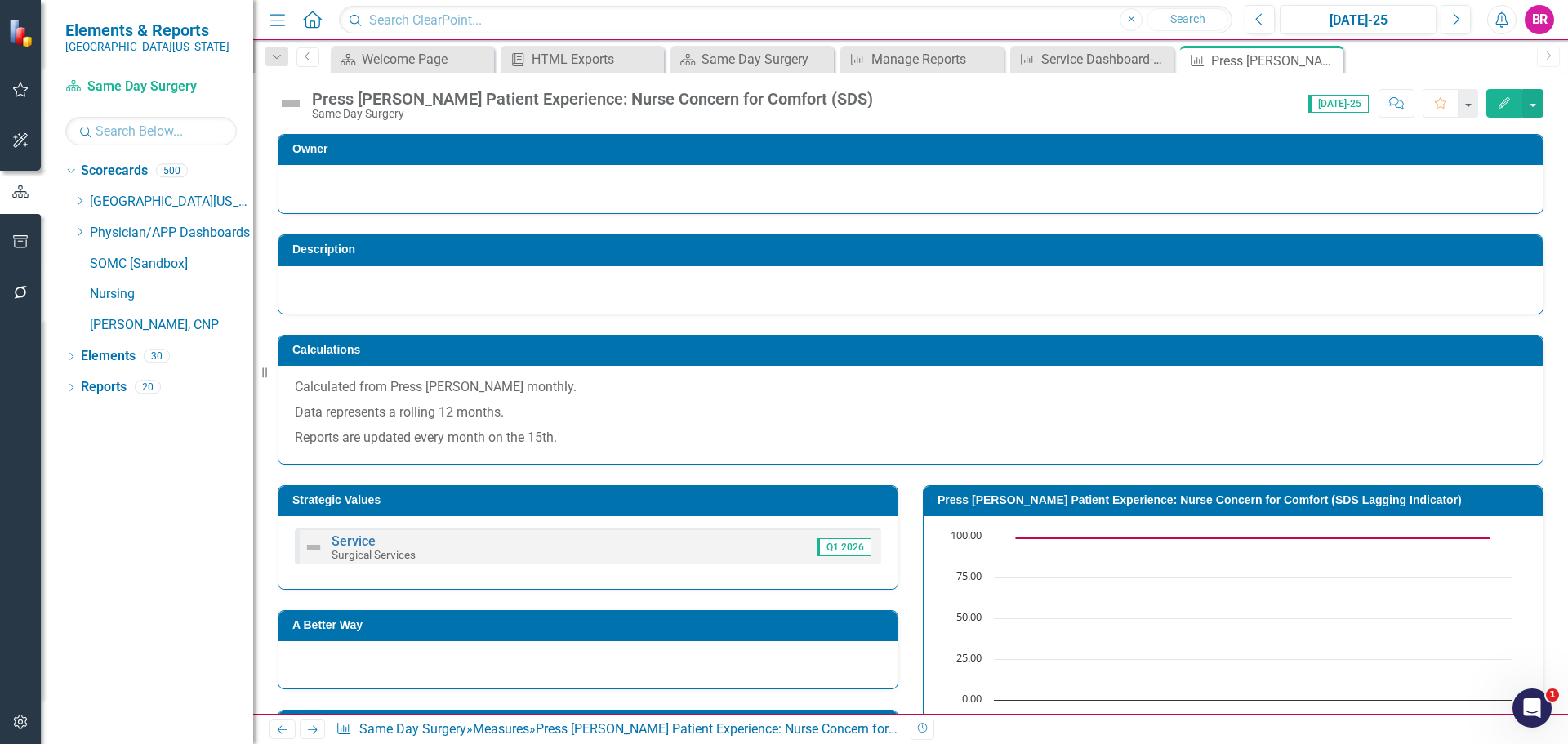
scroll to position [409, 0]
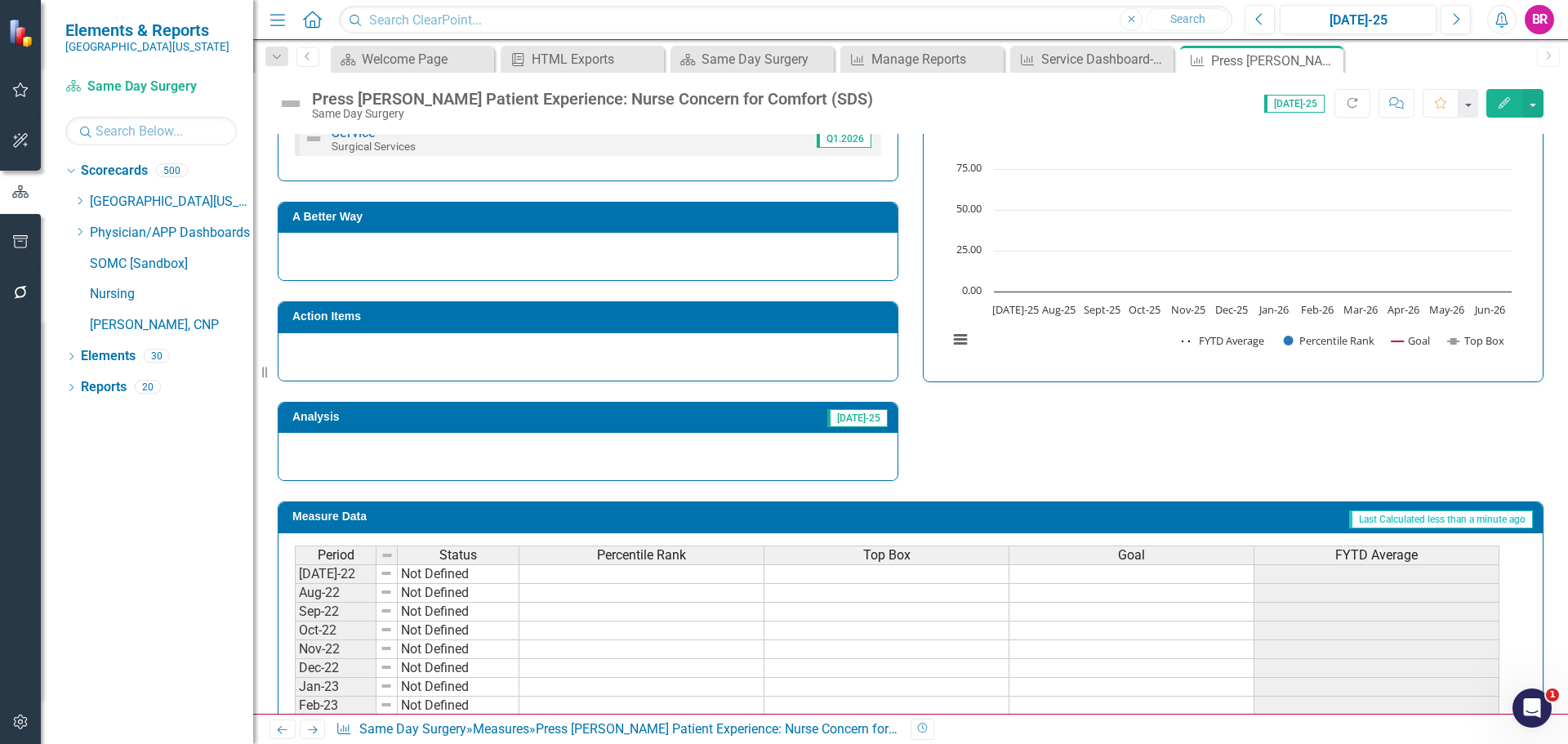
click at [448, 219] on h3 "A Better Way" at bounding box center [590, 216] width 597 height 12
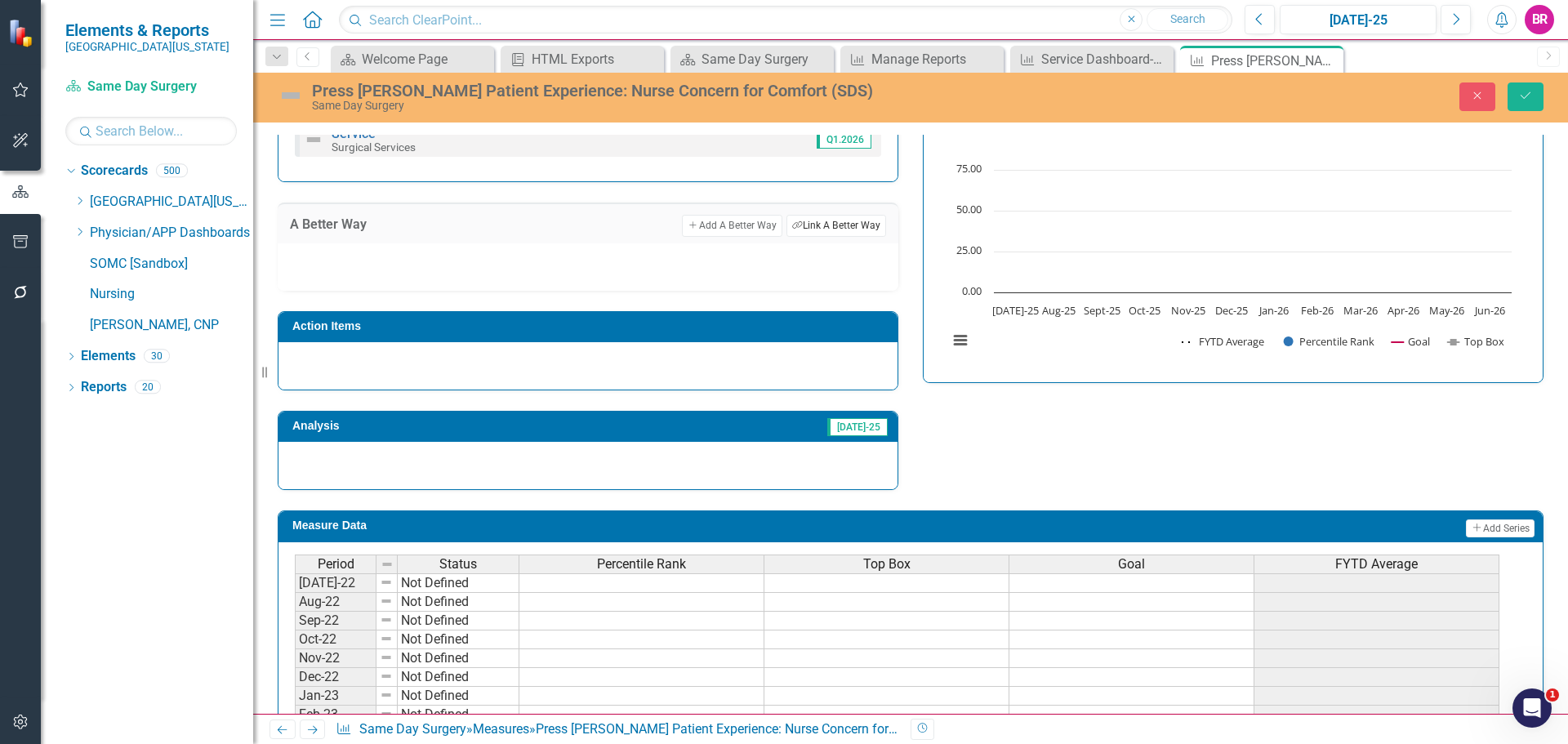
click at [840, 226] on button "Link Tag Link A Better Way" at bounding box center [836, 225] width 100 height 21
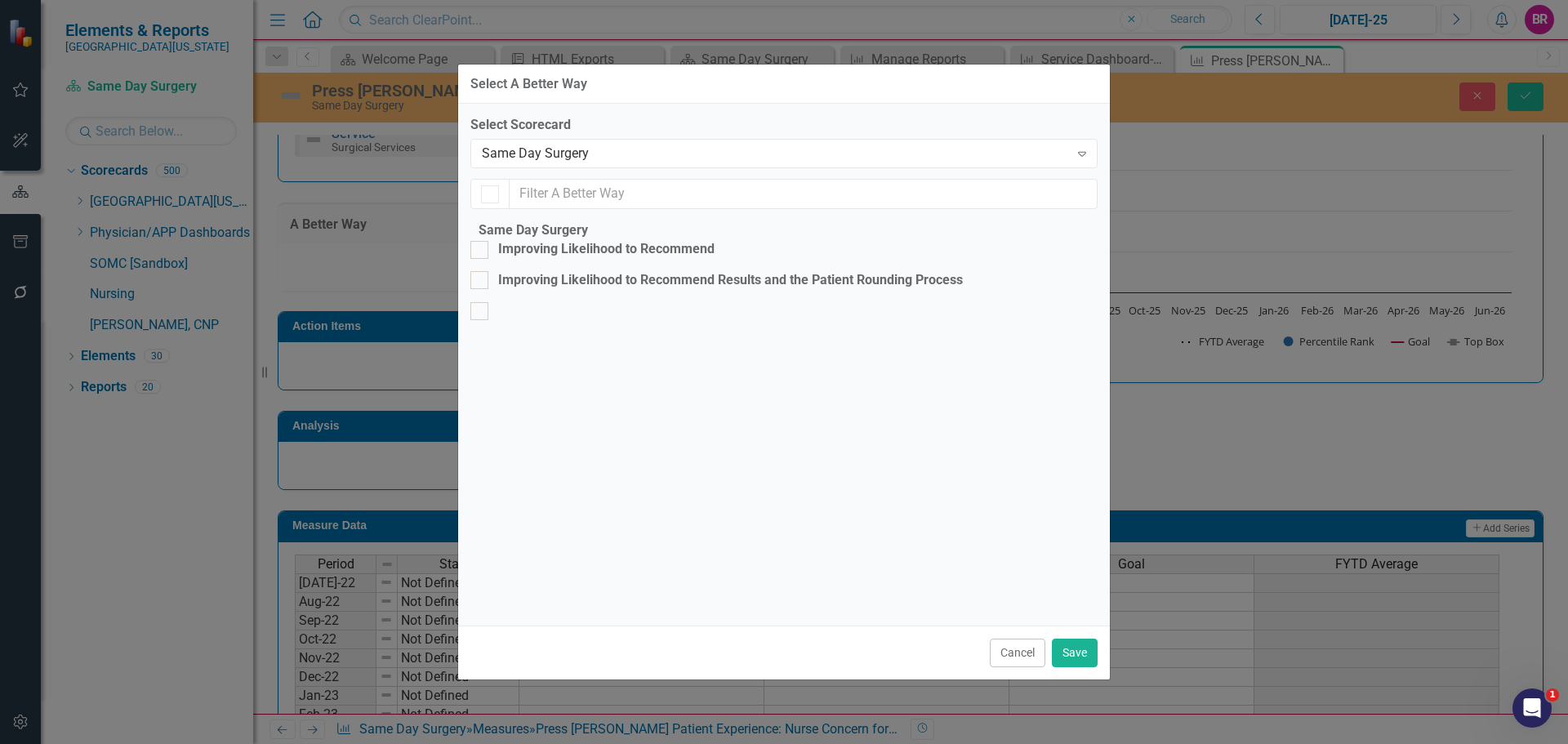
checkbox input "false"
click at [687, 287] on div "Improving Likelihood to Recommend Results and the Patient Rounding Process" at bounding box center [730, 281] width 464 height 19
click at [481, 282] on input "Improving Likelihood to Recommend Results and the Patient Rounding Process" at bounding box center [475, 276] width 11 height 11
checkbox input "true"
click at [1073, 660] on button "Save" at bounding box center [1075, 653] width 46 height 29
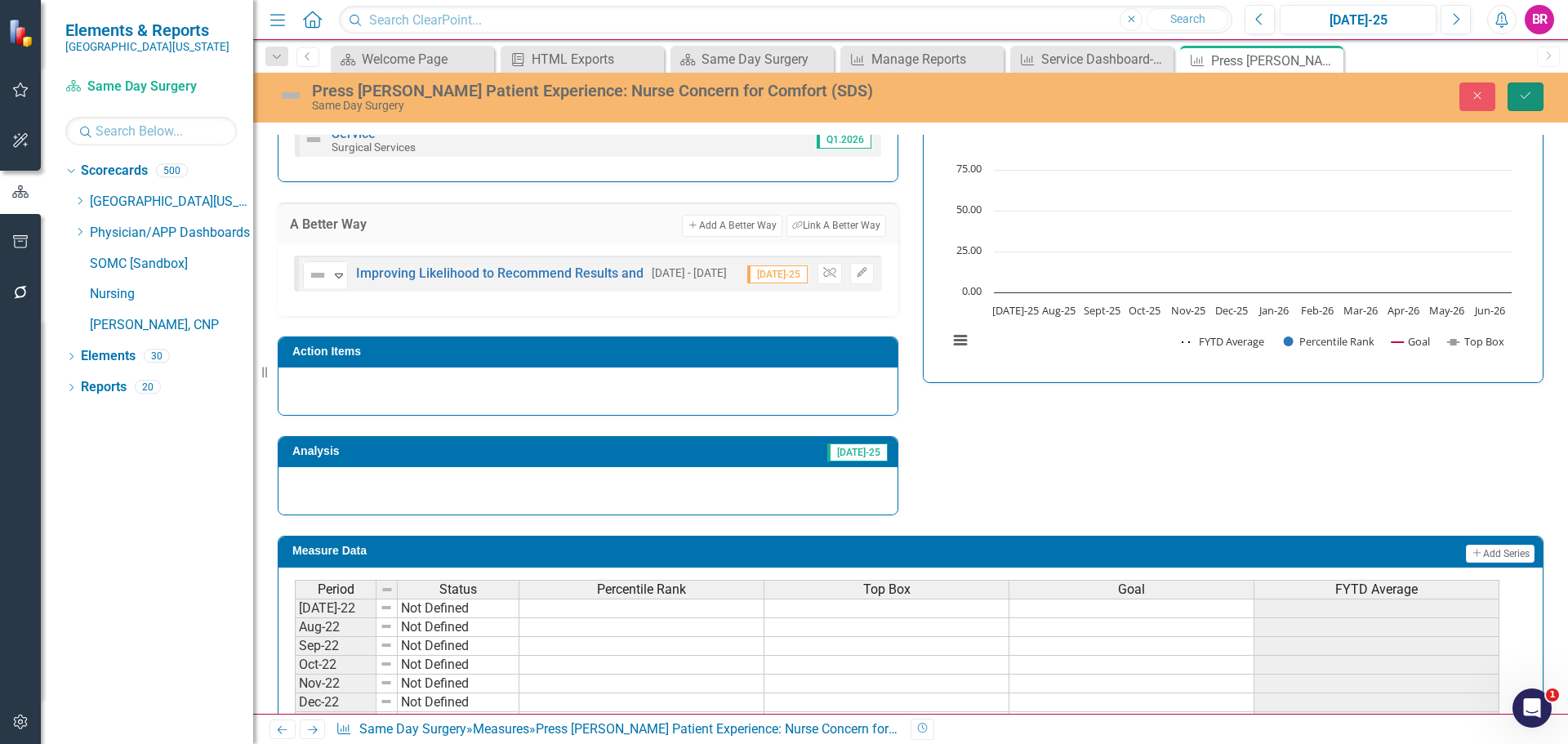
click at [1534, 88] on button "Save" at bounding box center [1525, 97] width 36 height 29
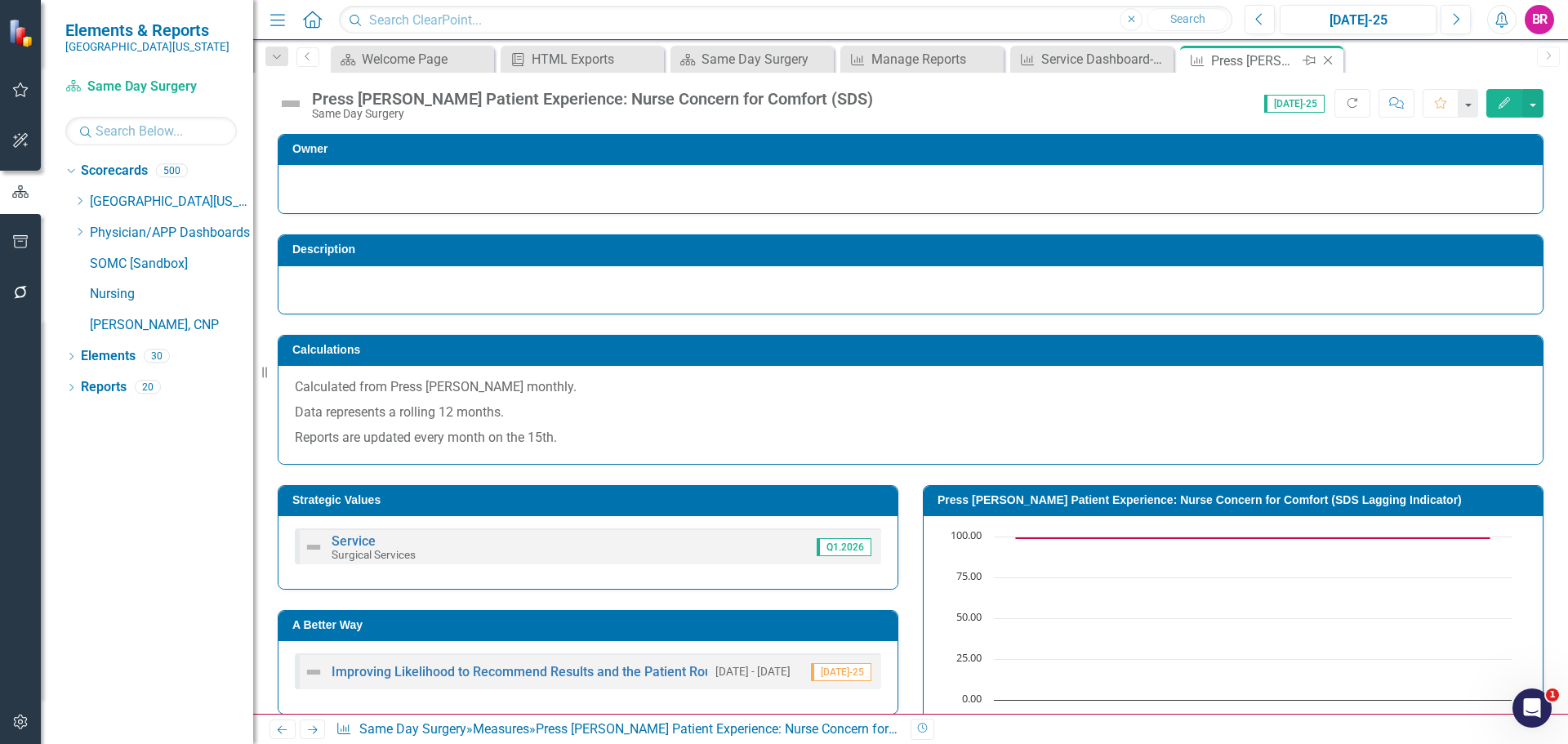
click at [1332, 62] on icon "Close" at bounding box center [1328, 61] width 16 height 13
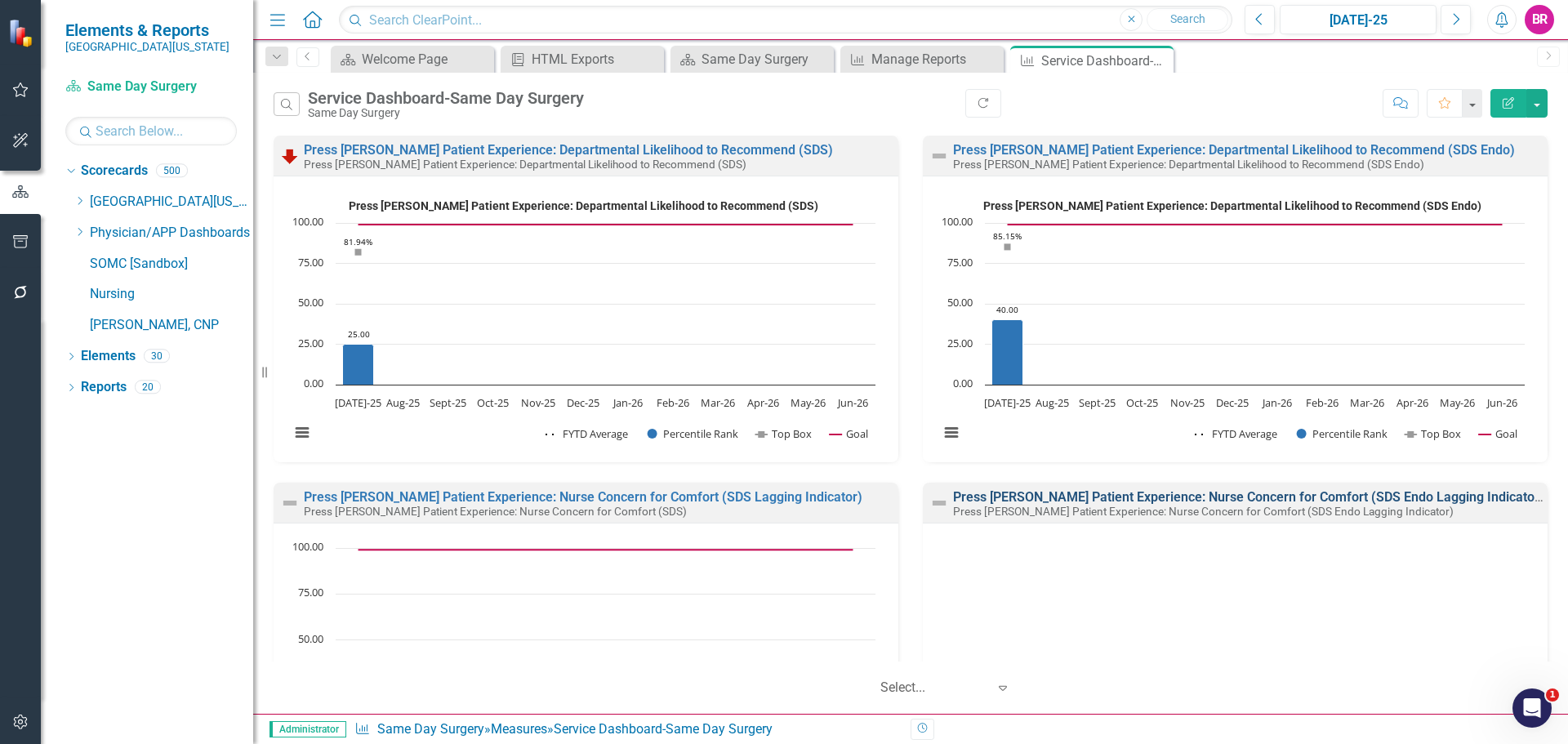
click at [1067, 503] on link "Press Ganey Patient Experience: Nurse Concern for Comfort (SDS Endo Lagging Ind…" at bounding box center [1249, 497] width 591 height 15
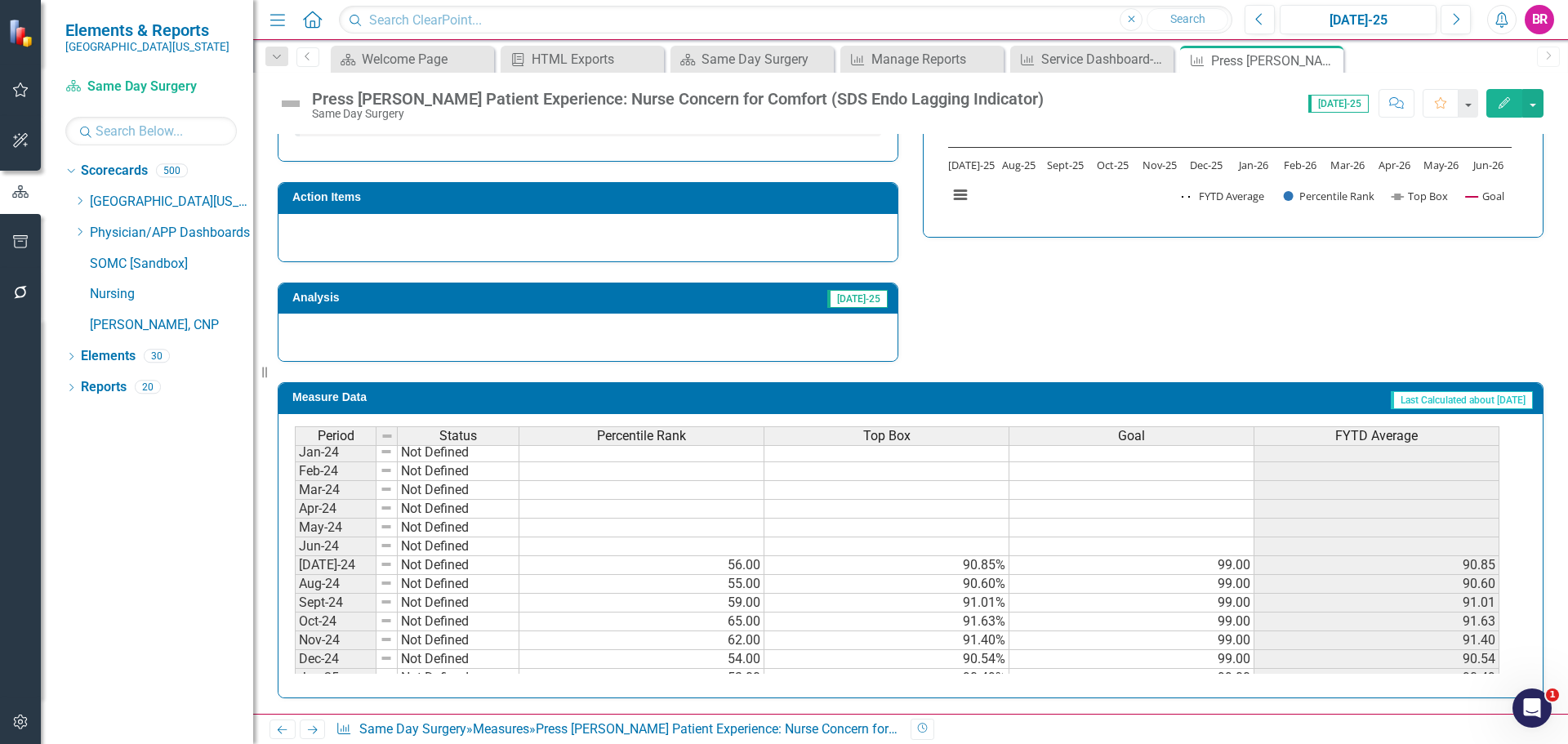
scroll to position [572, 0]
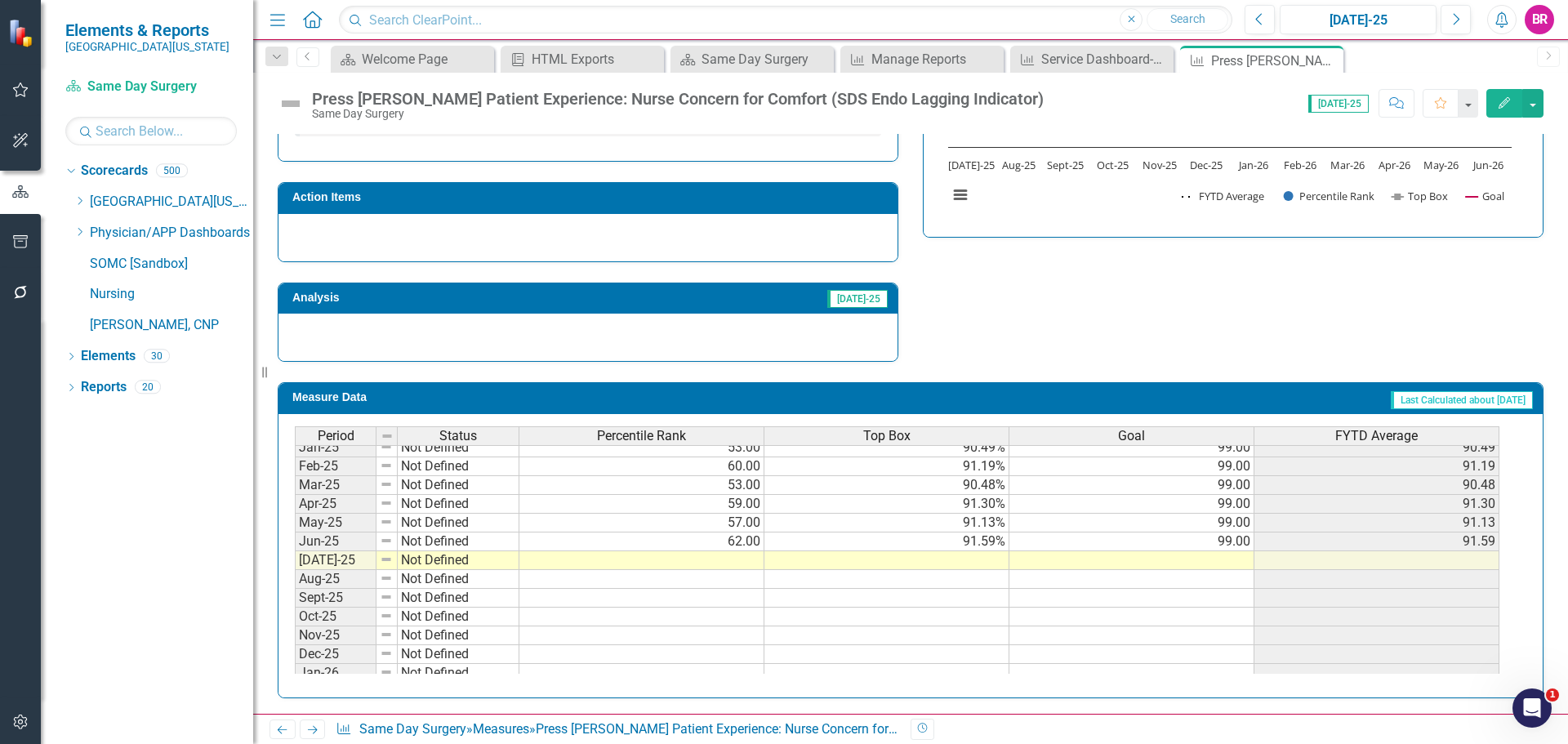
click at [1238, 535] on tbody "Jan-24 Not Defined Feb-24 Not Defined Mar-24 Not Defined Apr-24 Not Defined May…" at bounding box center [897, 494] width 1205 height 564
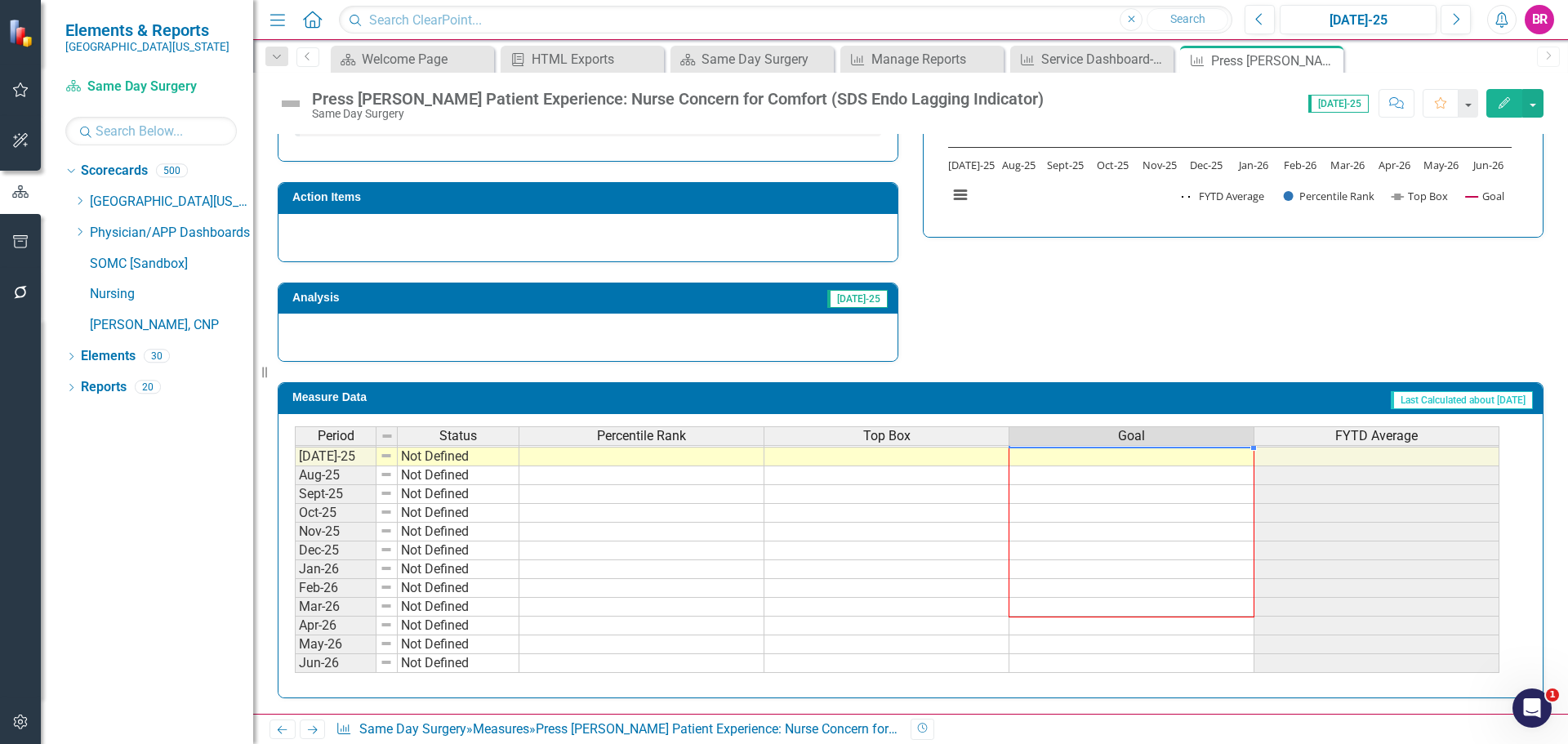
scroll to position [554, 0]
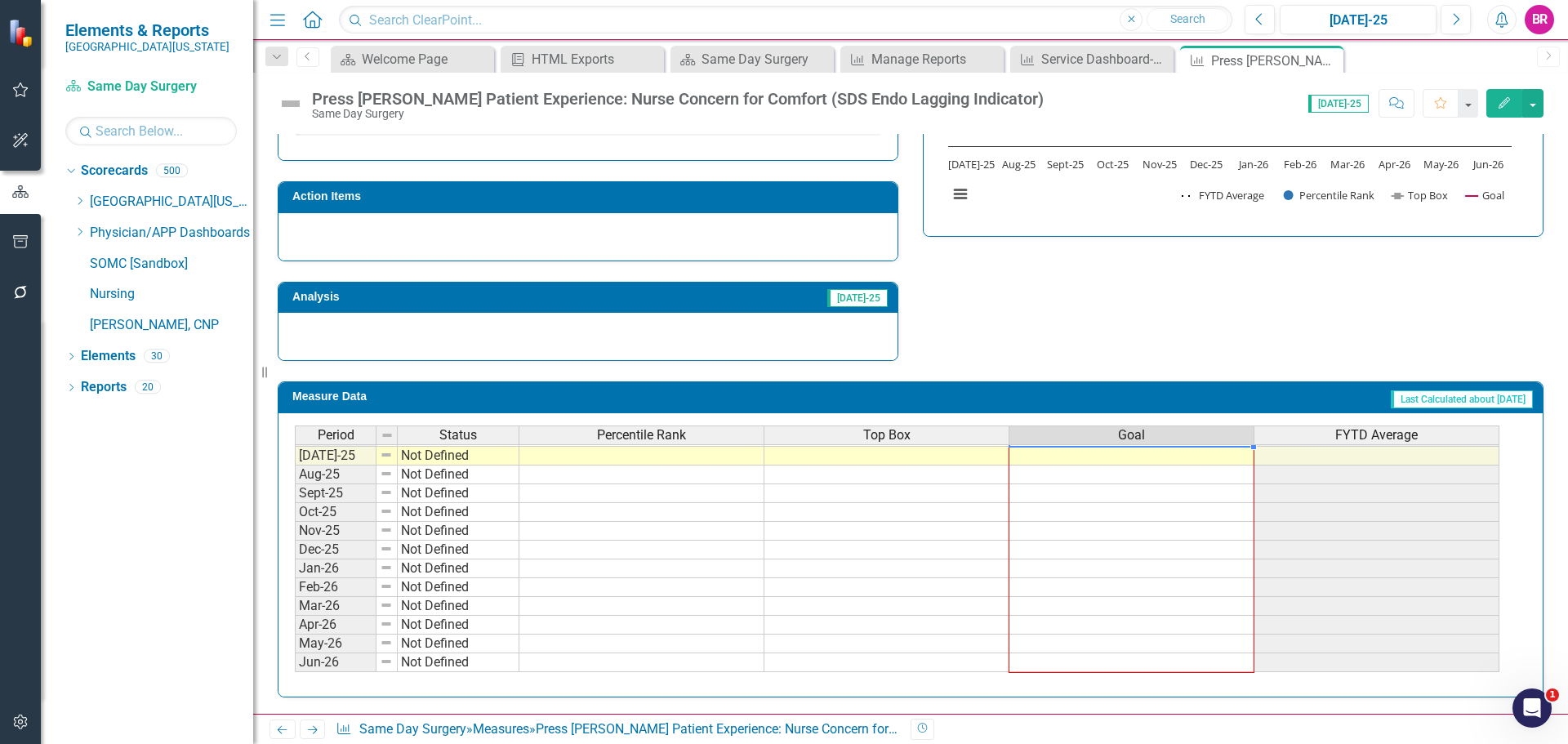
drag, startPoint x: 1254, startPoint y: 552, endPoint x: 1240, endPoint y: 657, distance: 105.9
click at [295, 657] on div "Period Status Percentile Rank Top Box Goal FYTD Average Feb-24 Not Defined Mar-…" at bounding box center [295, 389] width 0 height 565
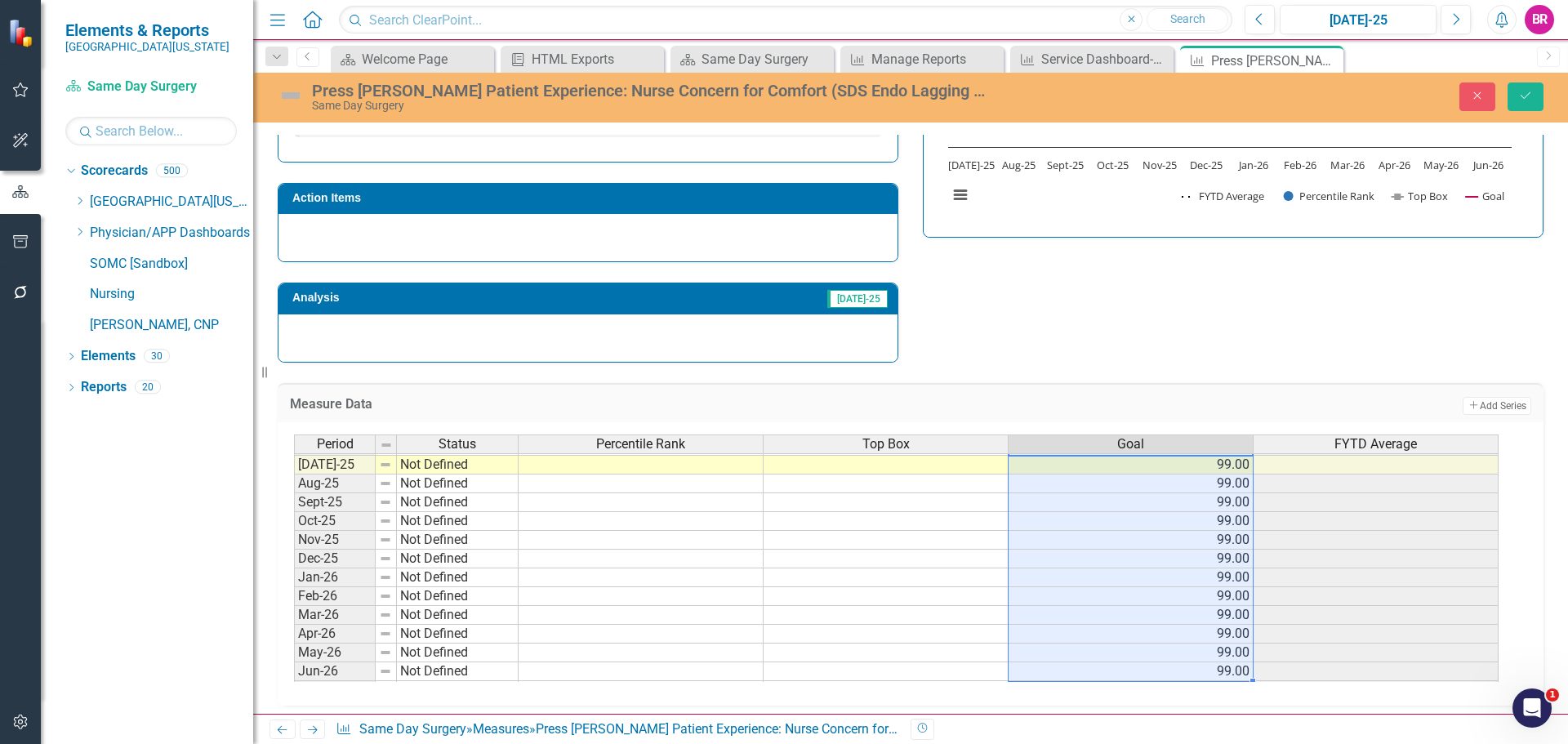
type textarea "99"
drag, startPoint x: 1530, startPoint y: 92, endPoint x: 1500, endPoint y: 182, distance: 94.9
click at [1530, 94] on icon "Save" at bounding box center [1525, 95] width 14 height 12
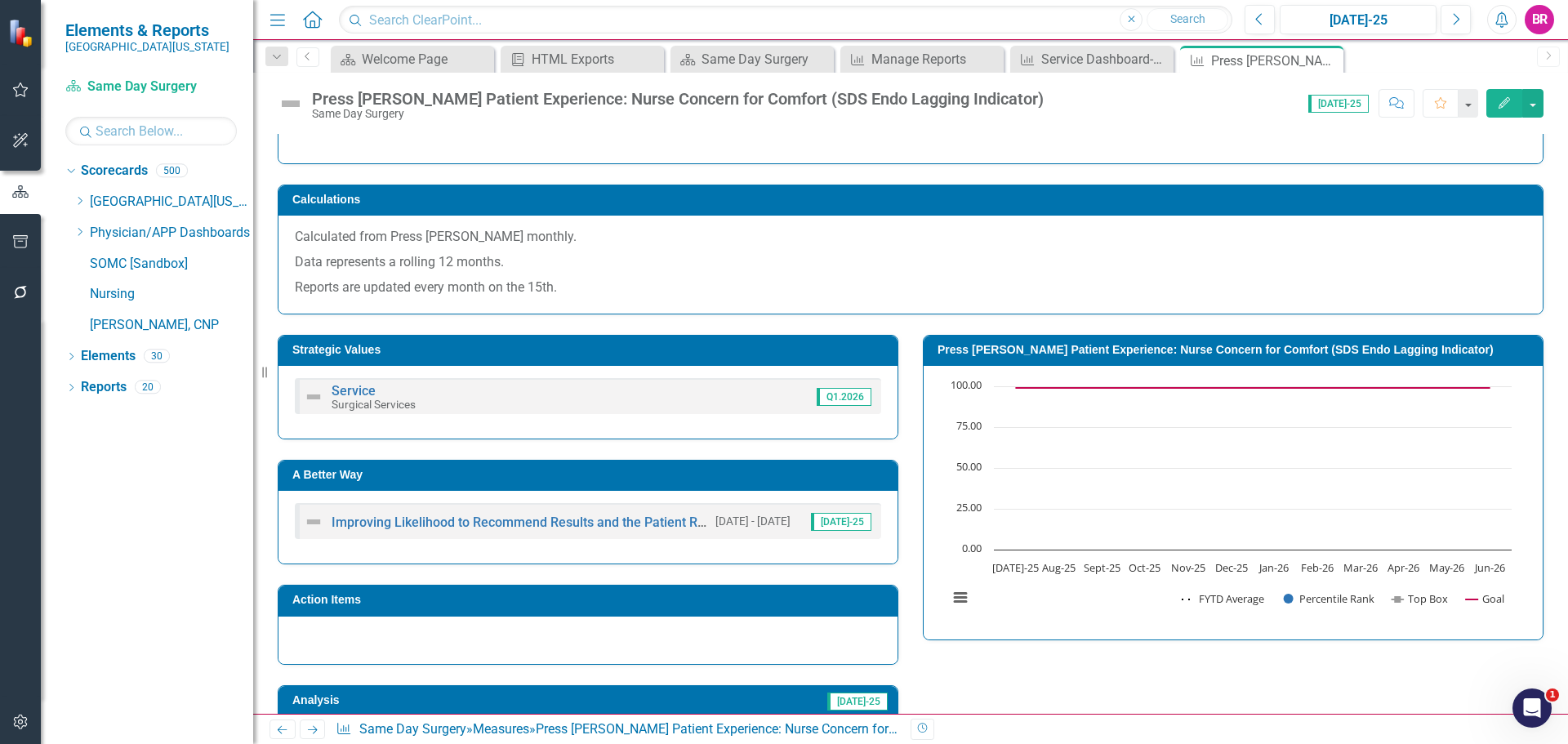
scroll to position [163, 0]
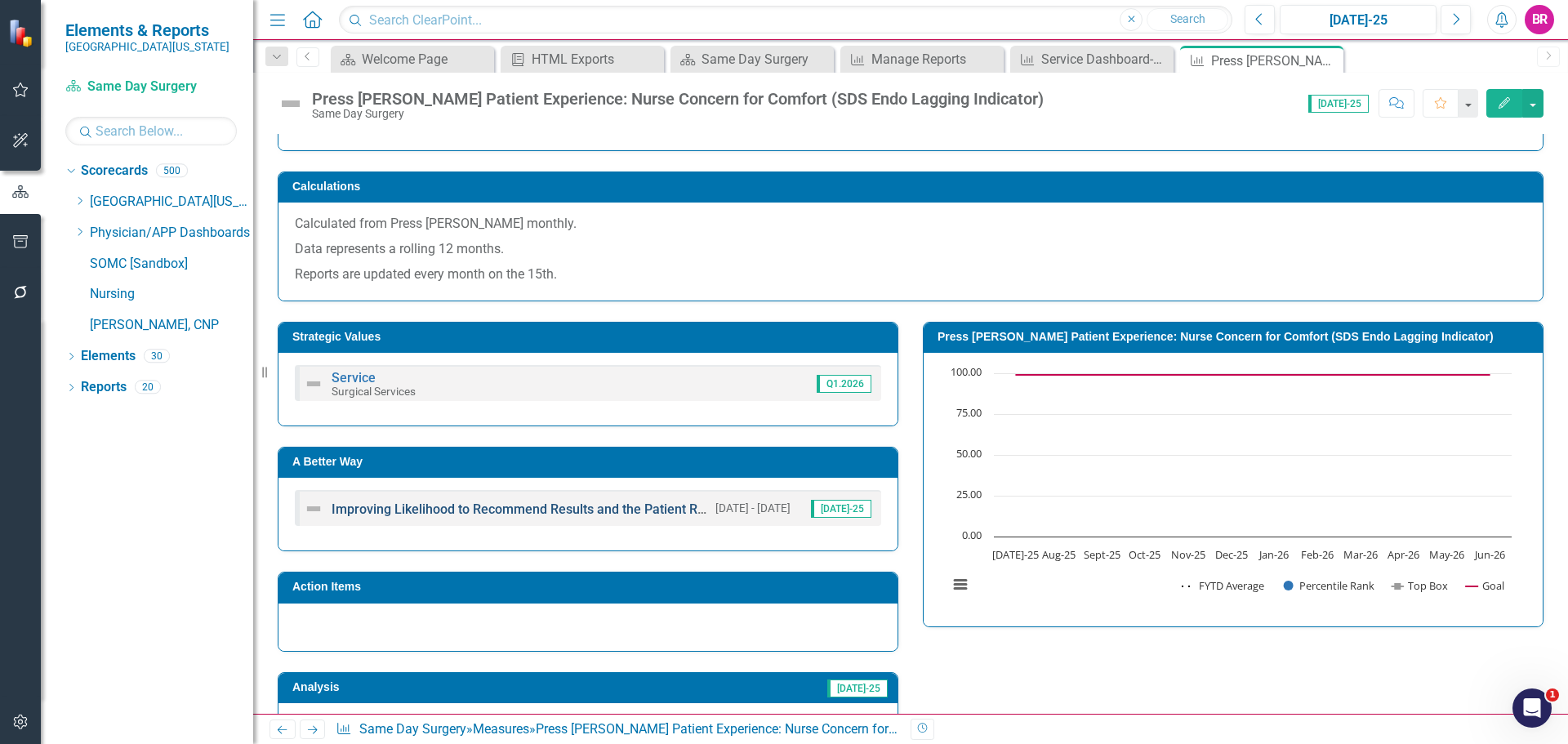
click at [643, 513] on link "Improving Likelihood to Recommend Results and the Patient Rounding Process" at bounding box center [563, 509] width 464 height 15
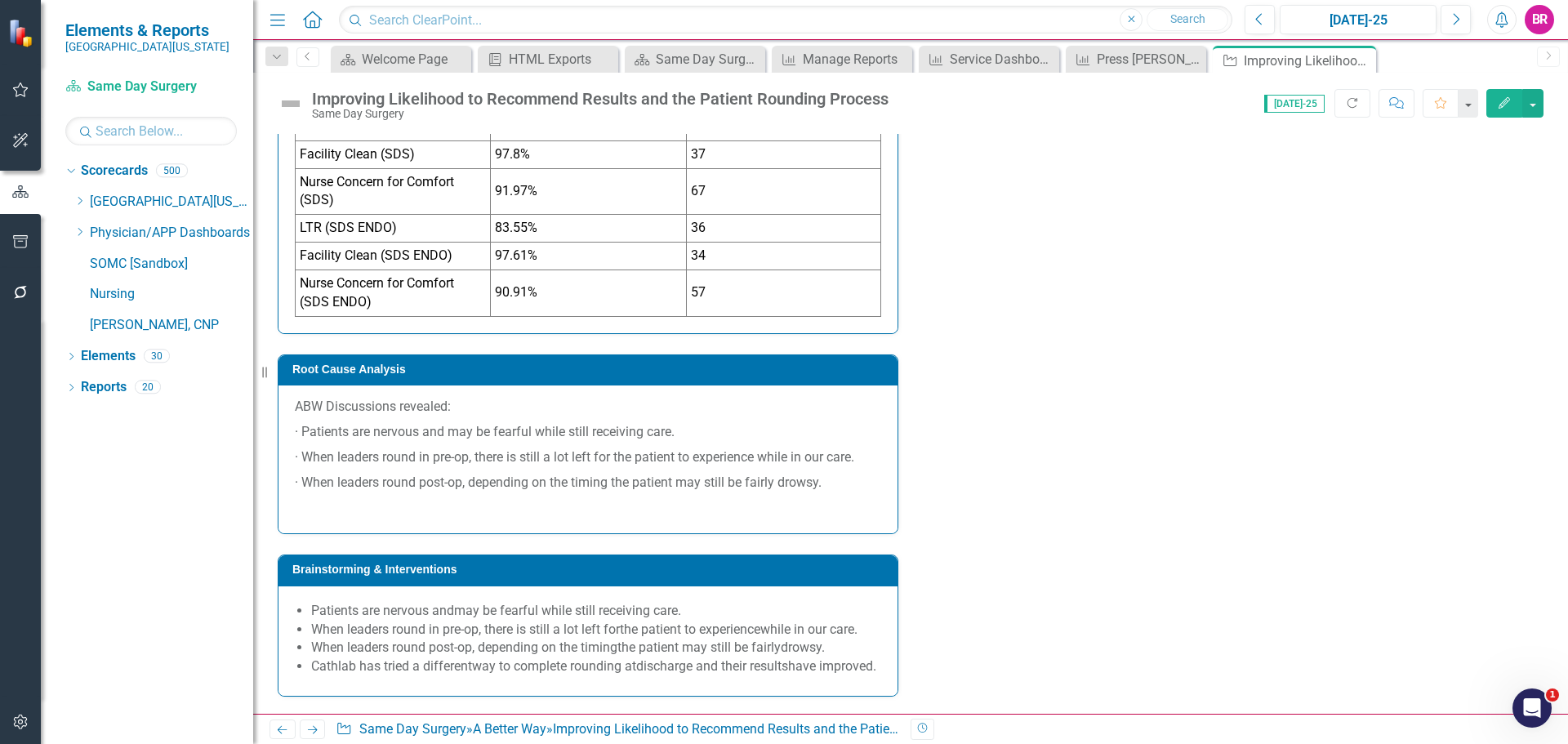
scroll to position [1797, 0]
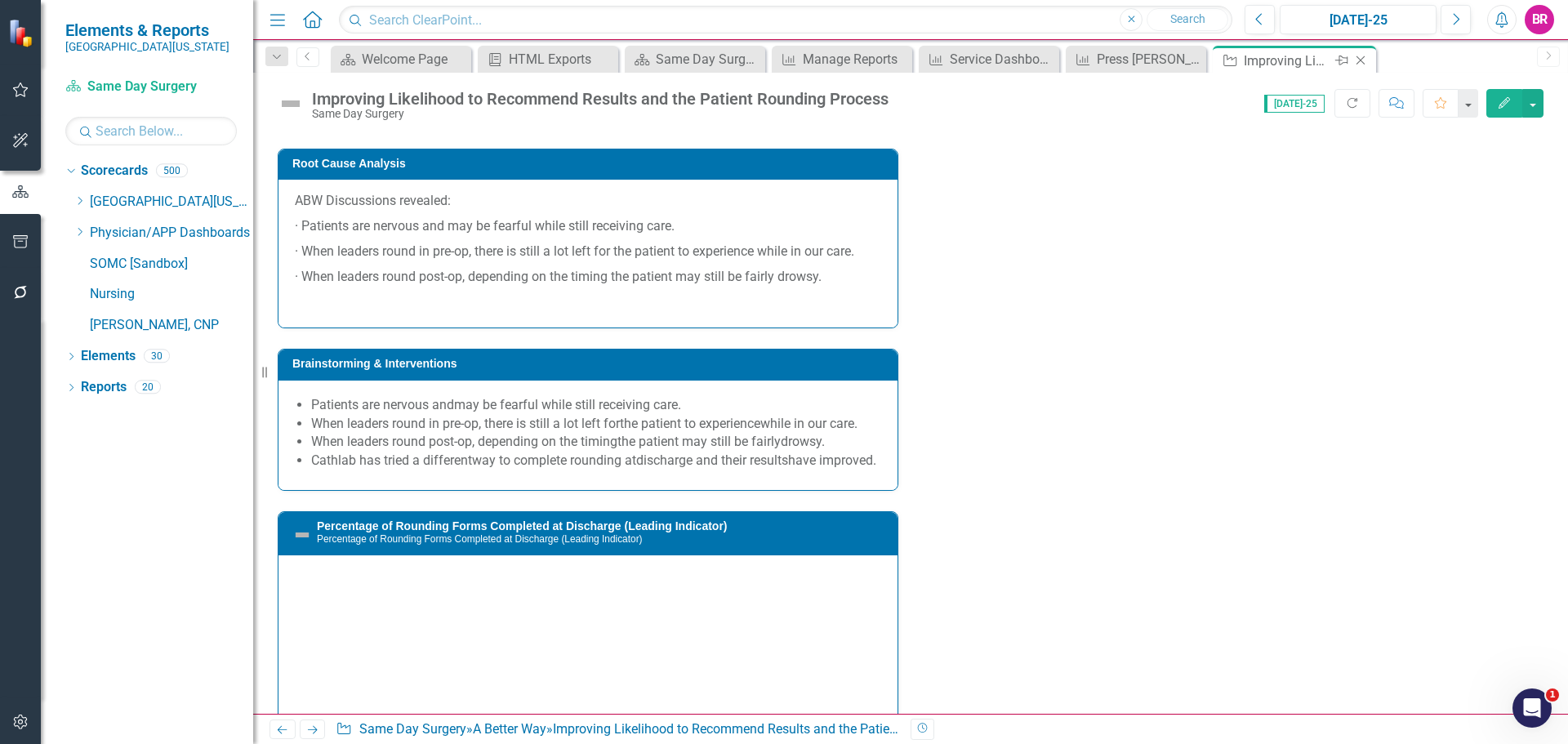
click at [1361, 57] on icon "Close" at bounding box center [1360, 61] width 16 height 13
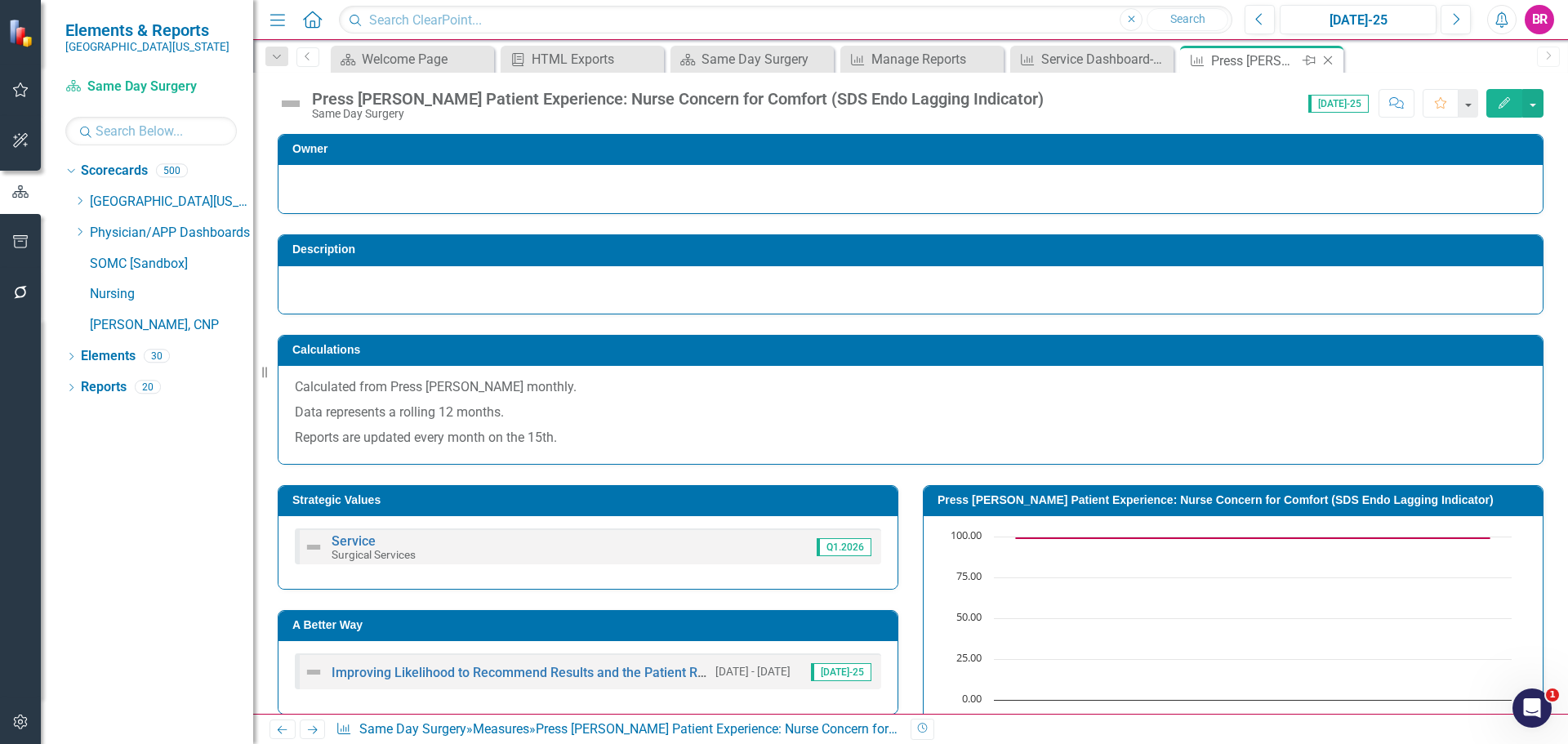
click at [1329, 57] on icon "Close" at bounding box center [1328, 61] width 16 height 13
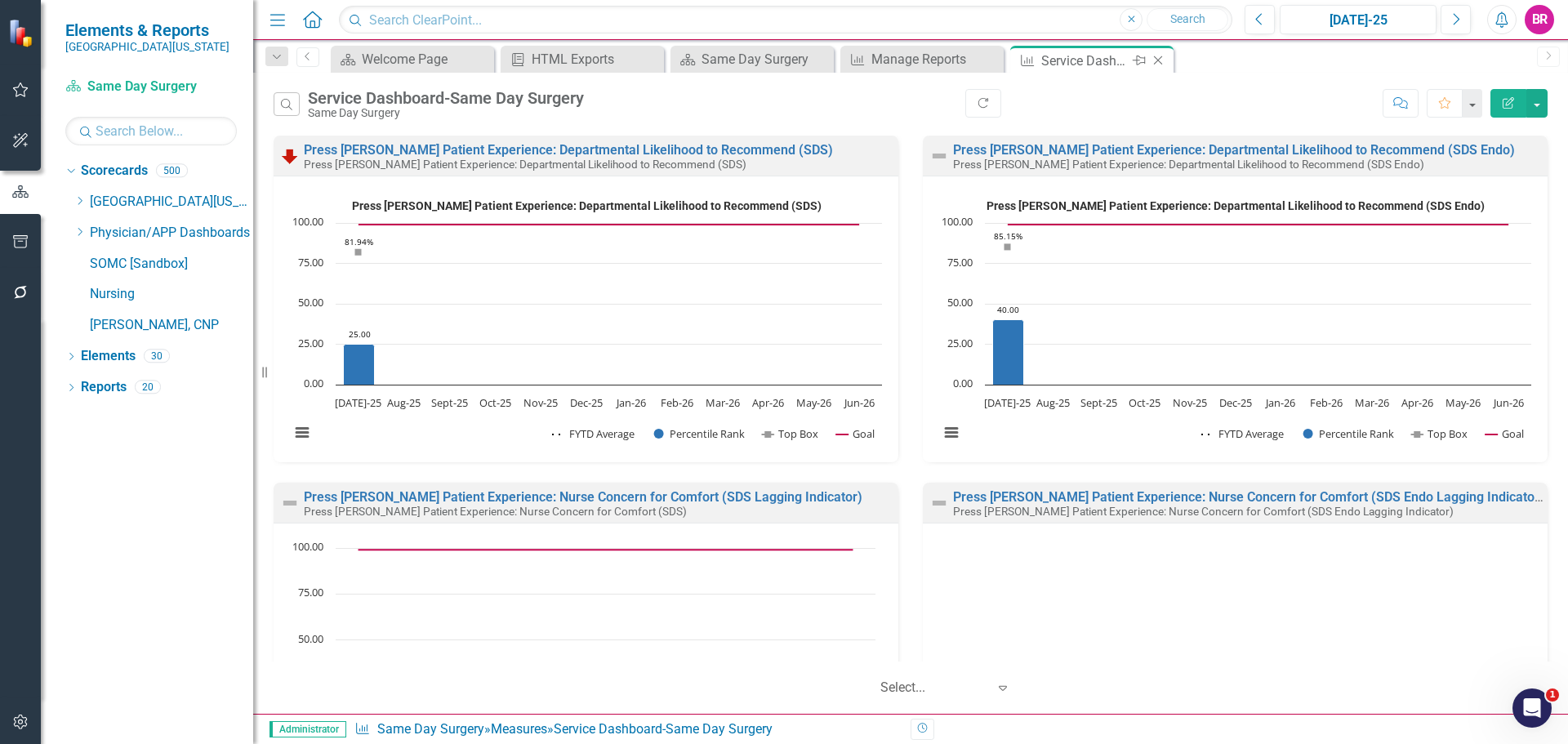
click at [1158, 60] on icon "Close" at bounding box center [1157, 61] width 16 height 13
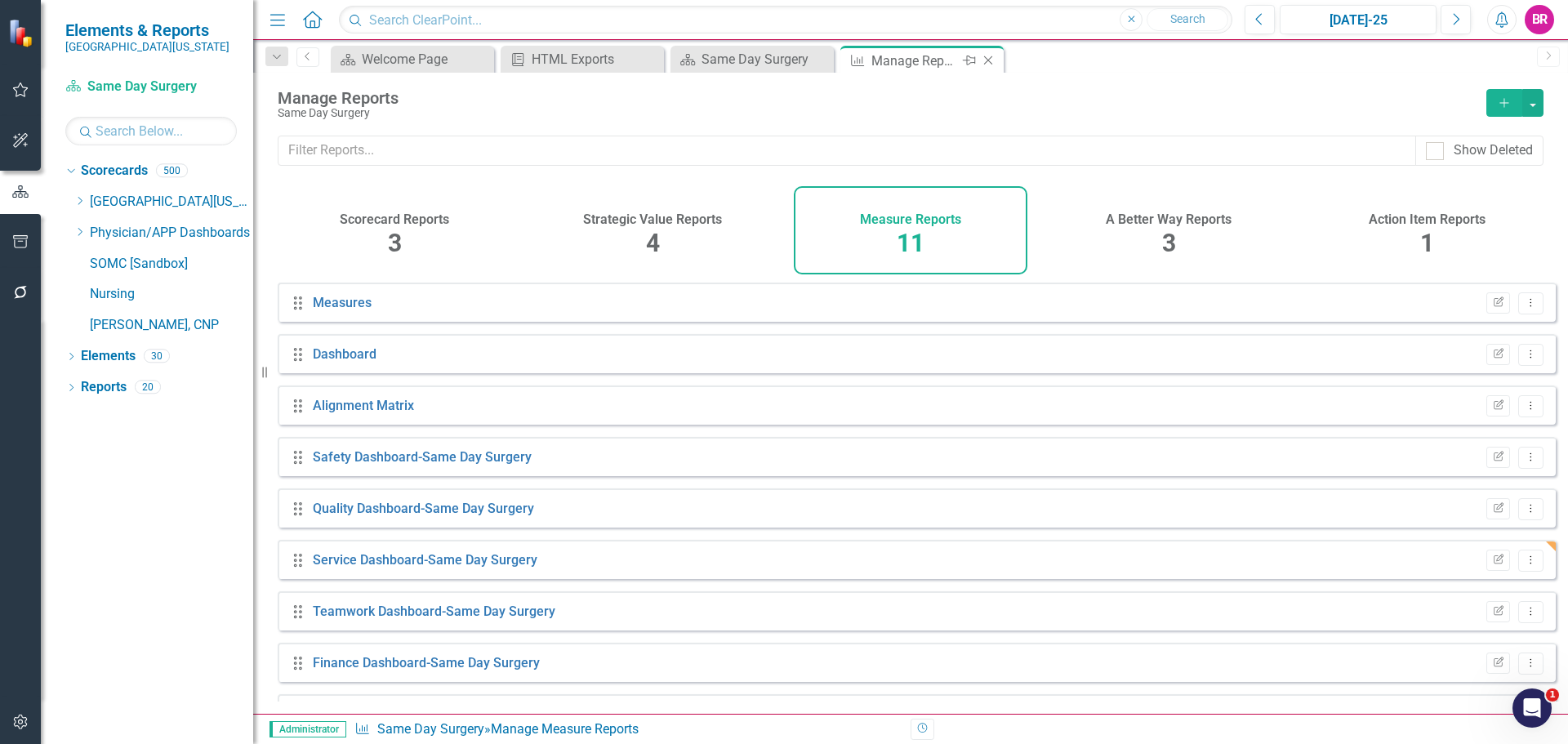
click at [986, 57] on icon "Close" at bounding box center [988, 61] width 16 height 13
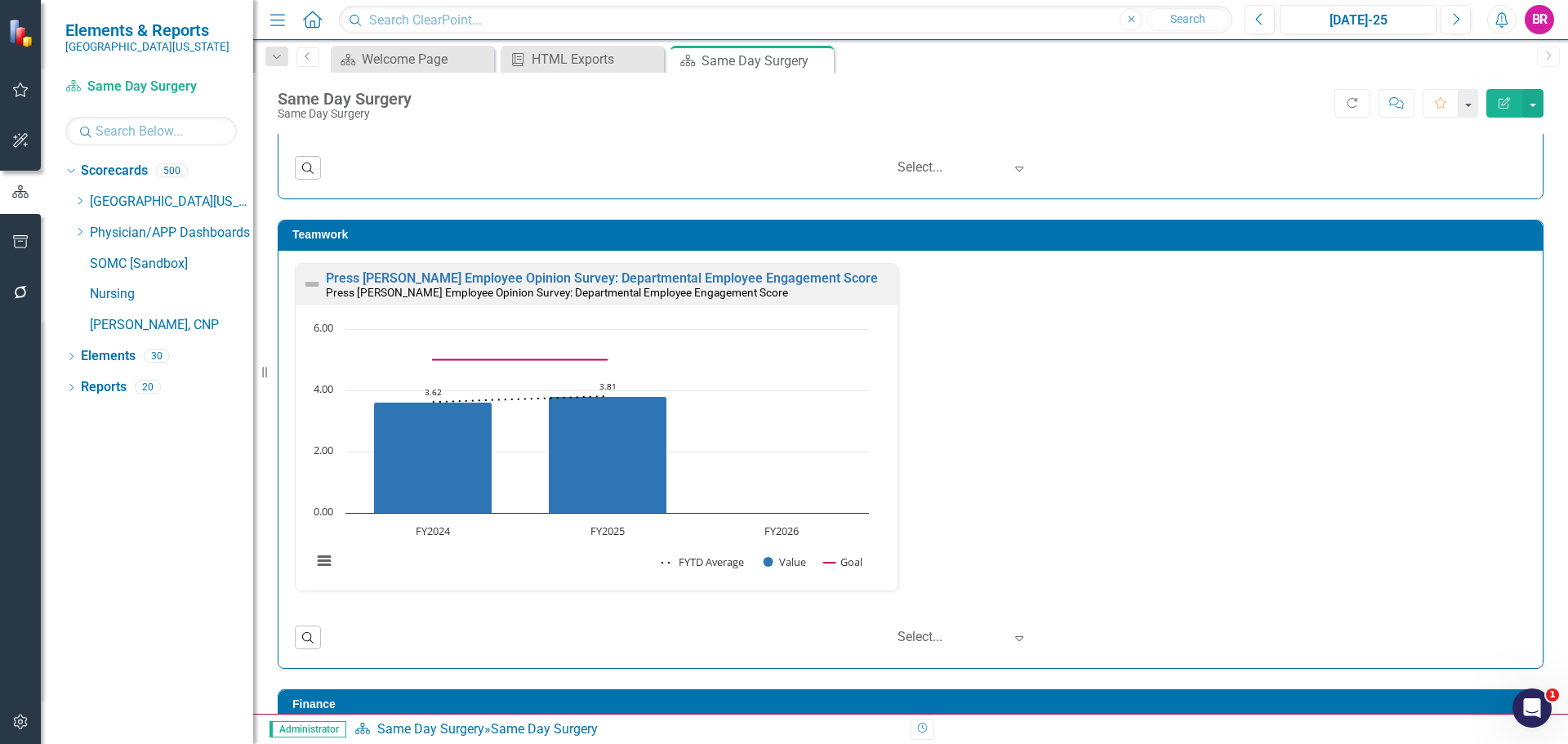
scroll to position [1, 0]
click at [785, 279] on link "Press [PERSON_NAME] Employee Opinion Survey: Departmental Employee Engagement S…" at bounding box center [602, 277] width 552 height 15
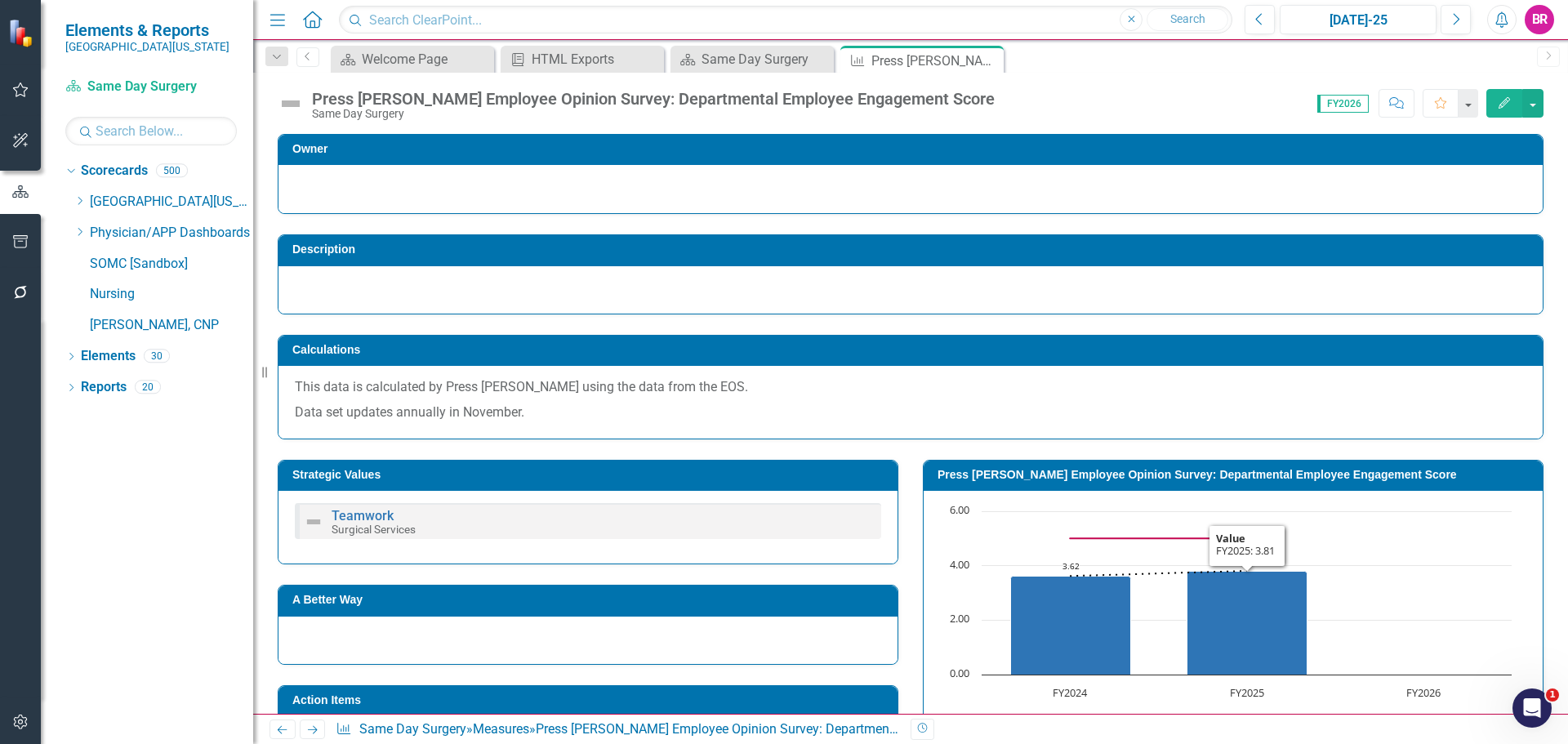
scroll to position [216, 0]
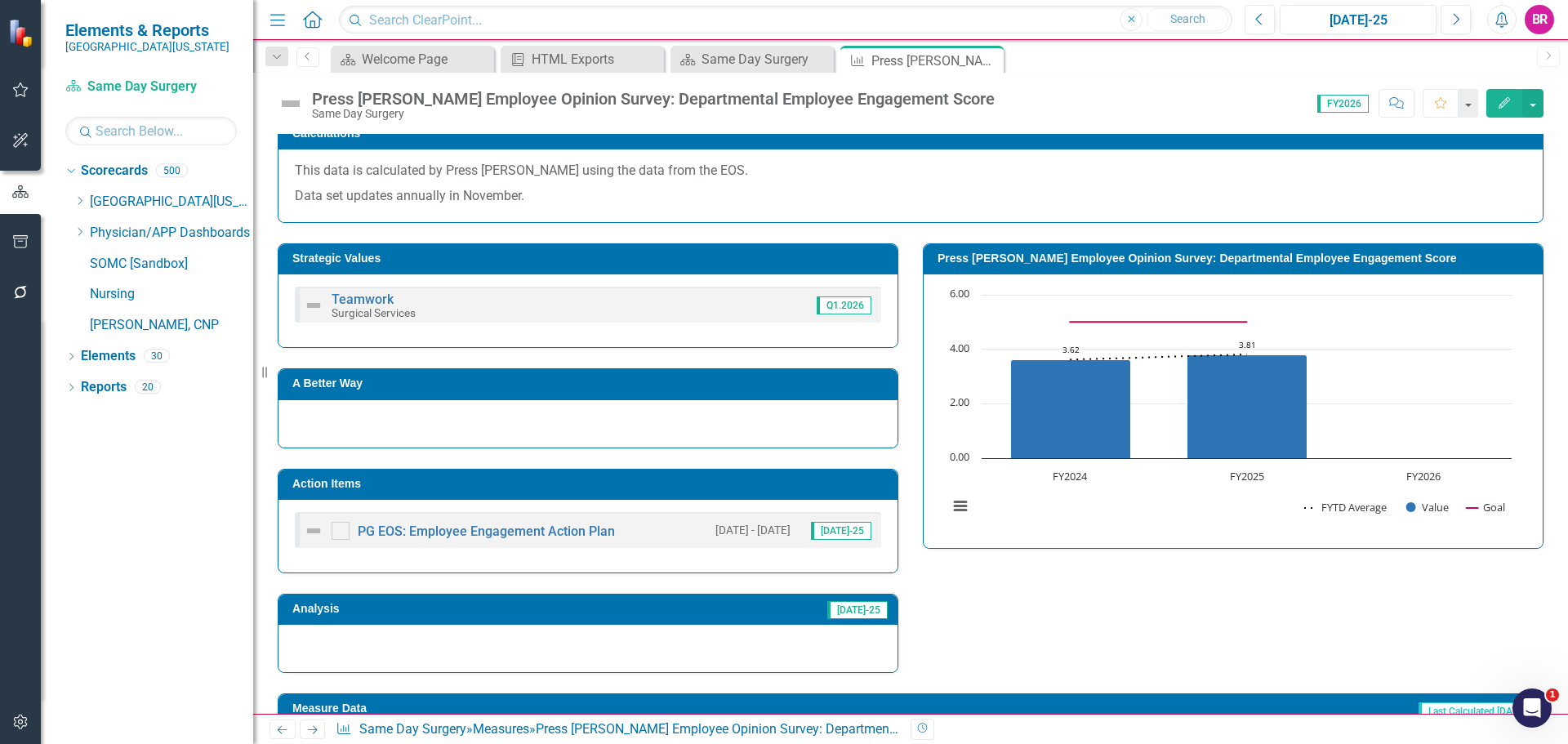
click at [773, 486] on h3 "Action Items" at bounding box center [590, 484] width 597 height 12
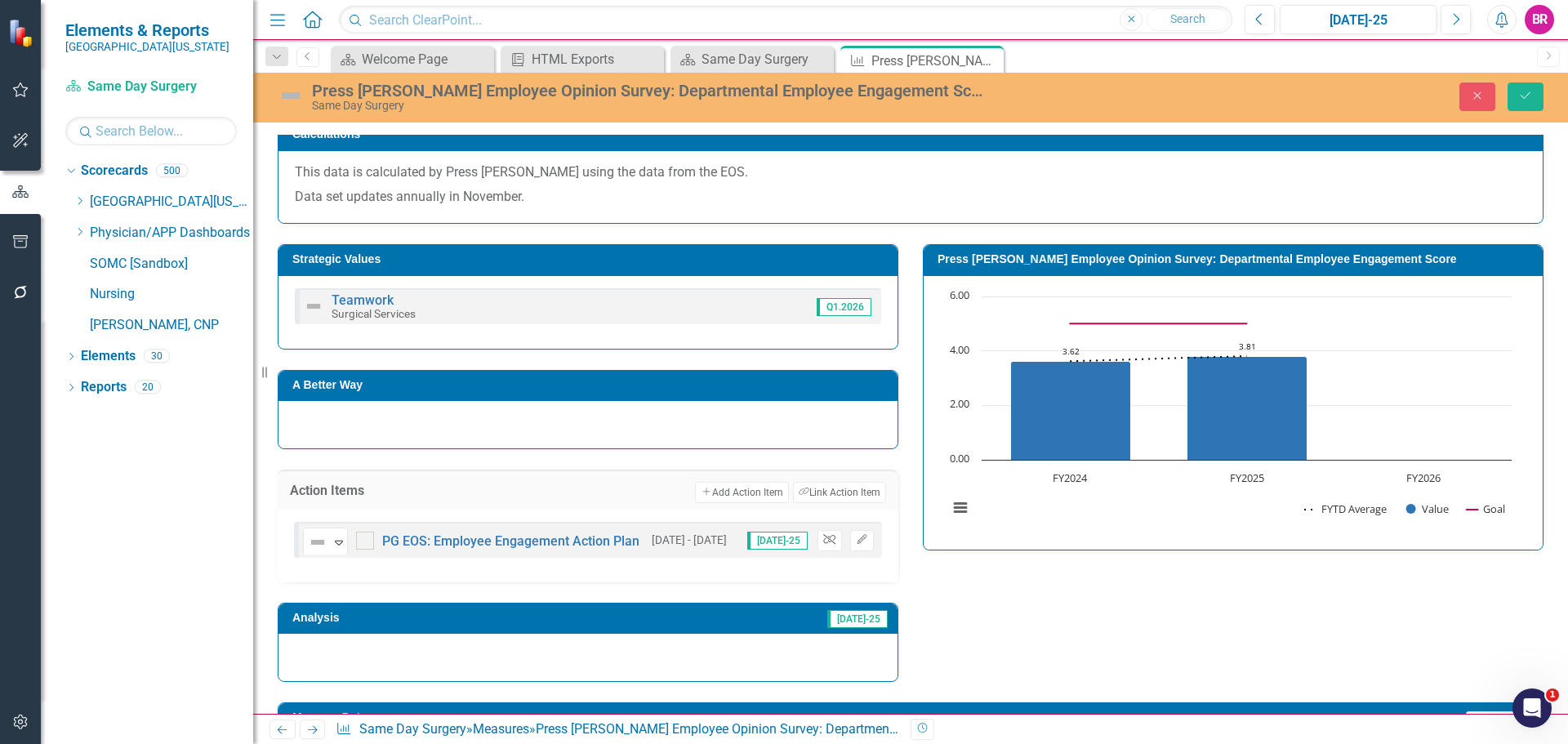
click at [823, 542] on icon "Unlink" at bounding box center [829, 540] width 12 height 10
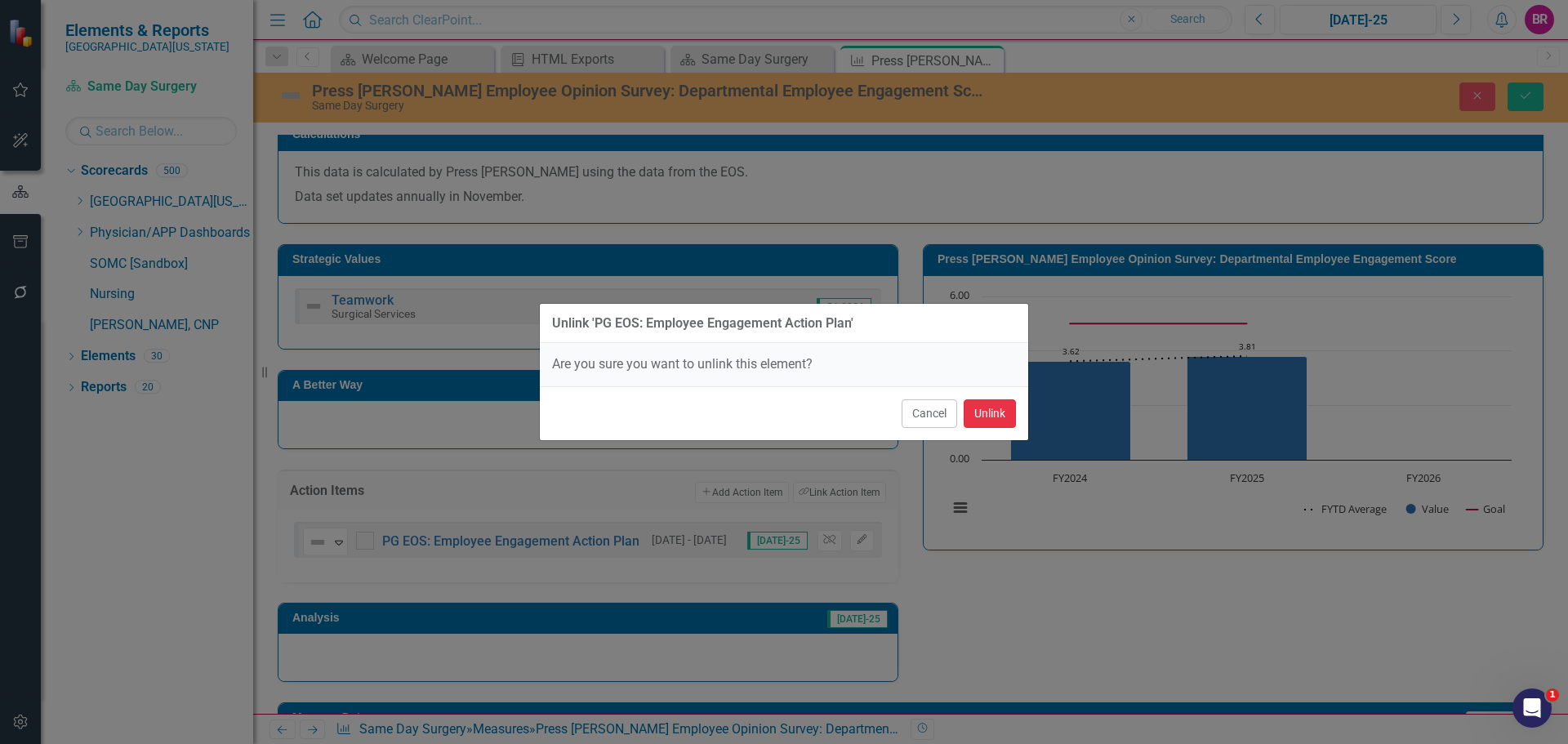
click at [987, 417] on button "Unlink" at bounding box center [990, 413] width 52 height 29
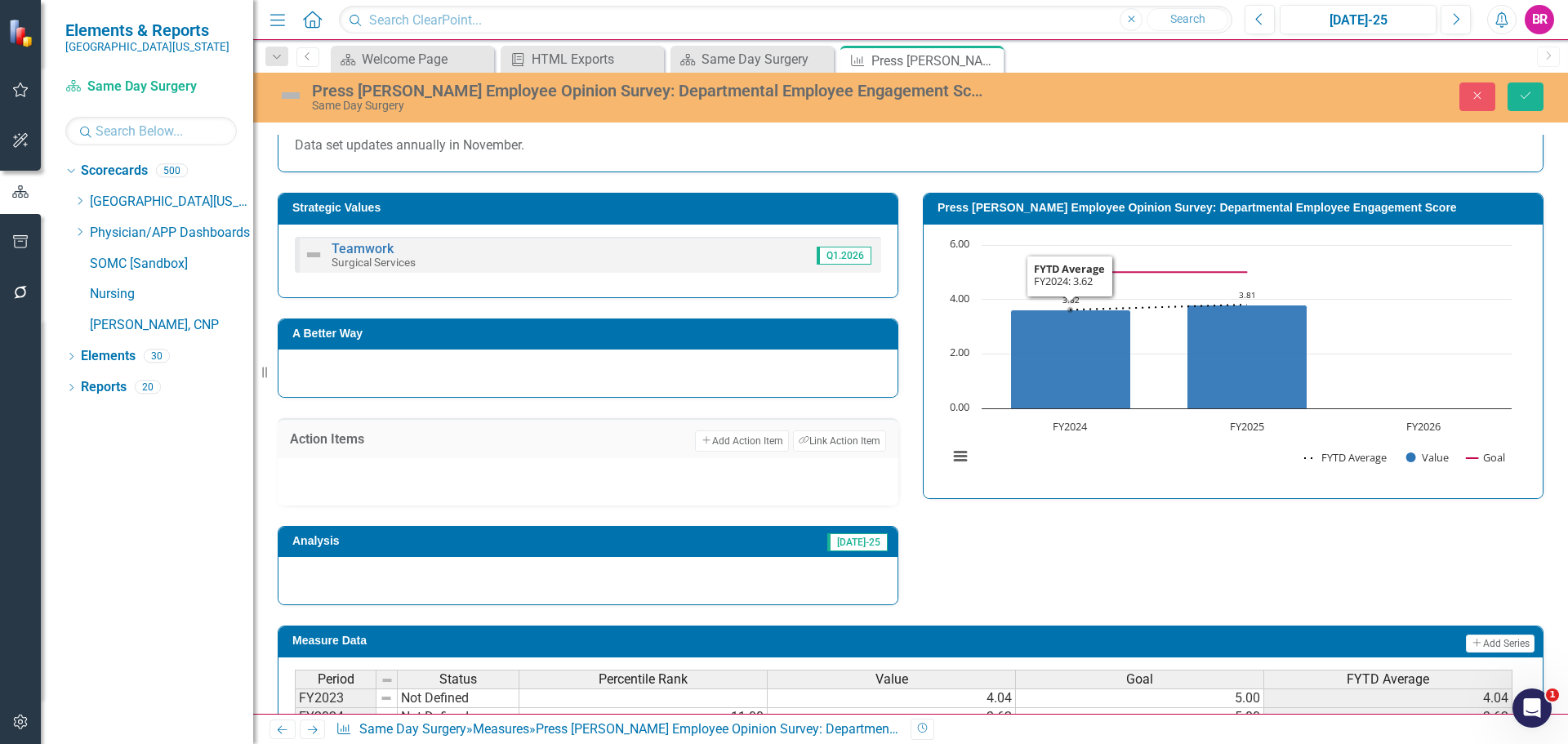
scroll to position [427, 0]
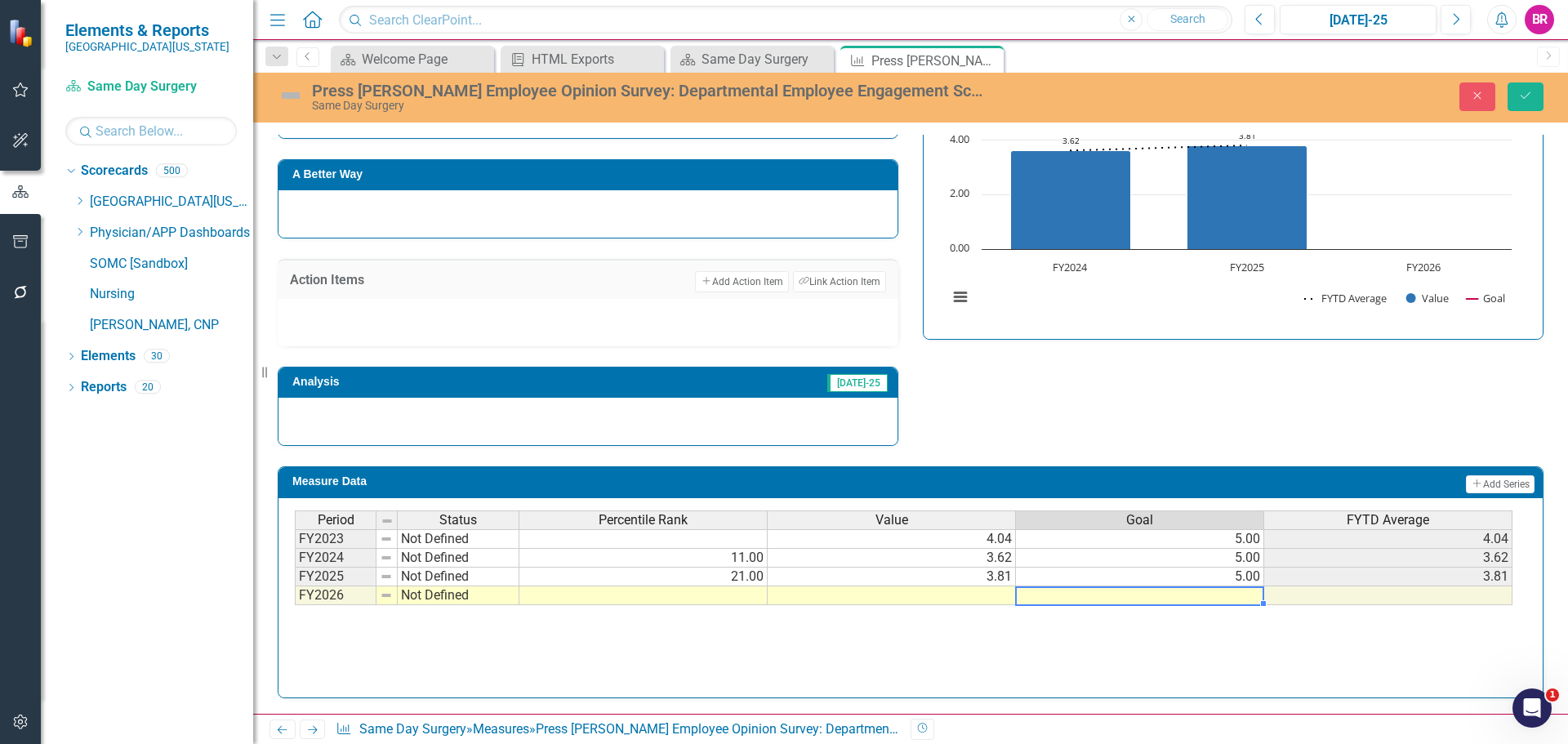
click at [1208, 596] on td at bounding box center [1140, 596] width 248 height 19
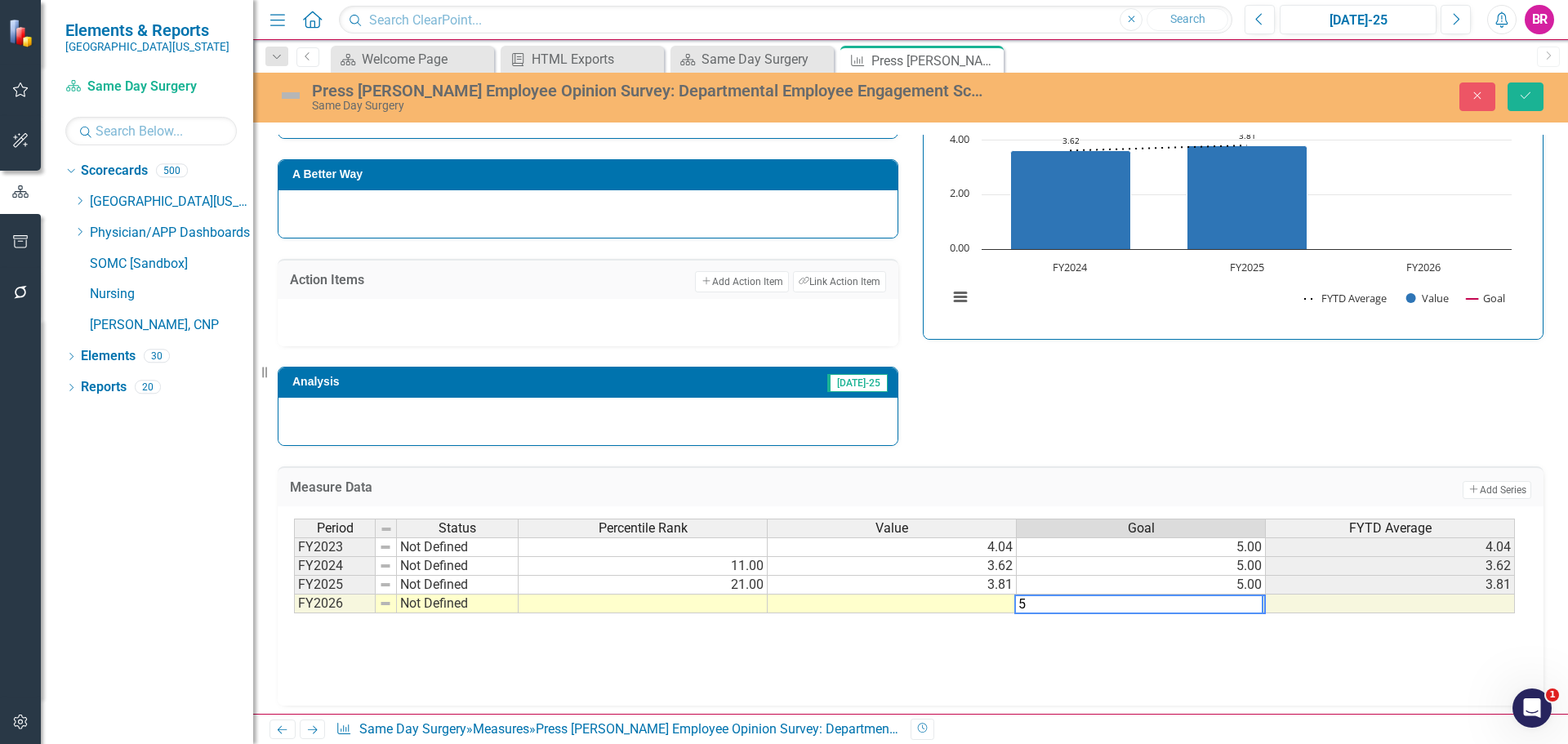
type textarea "5"
click at [1254, 411] on div "Strategic Values Teamwork Surgical Services Q1.2026 A Better Way Action Items A…" at bounding box center [910, 230] width 1290 height 433
click at [1510, 88] on button "Save" at bounding box center [1525, 97] width 36 height 29
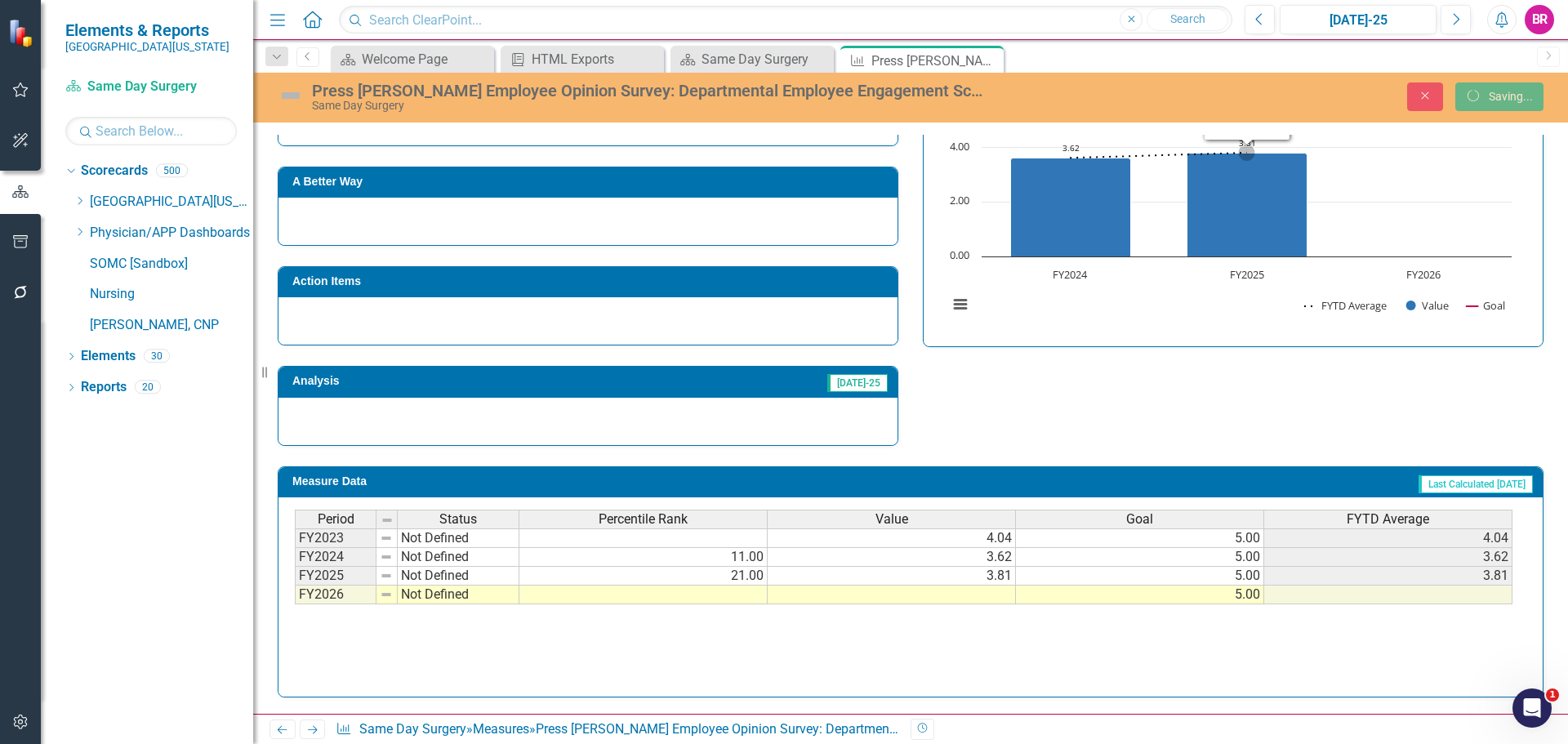
scroll to position [420, 0]
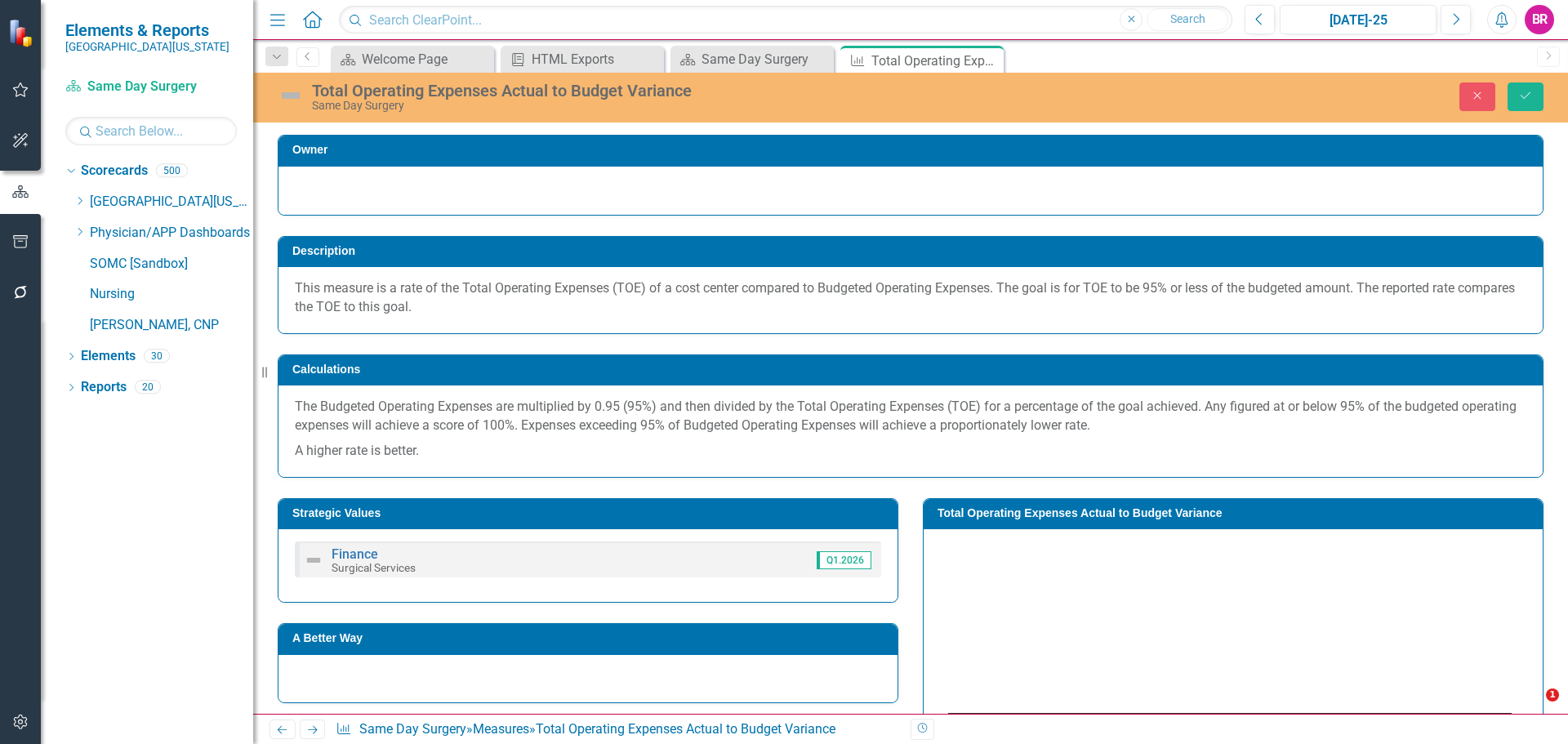
click at [1518, 107] on button "Save" at bounding box center [1525, 97] width 36 height 29
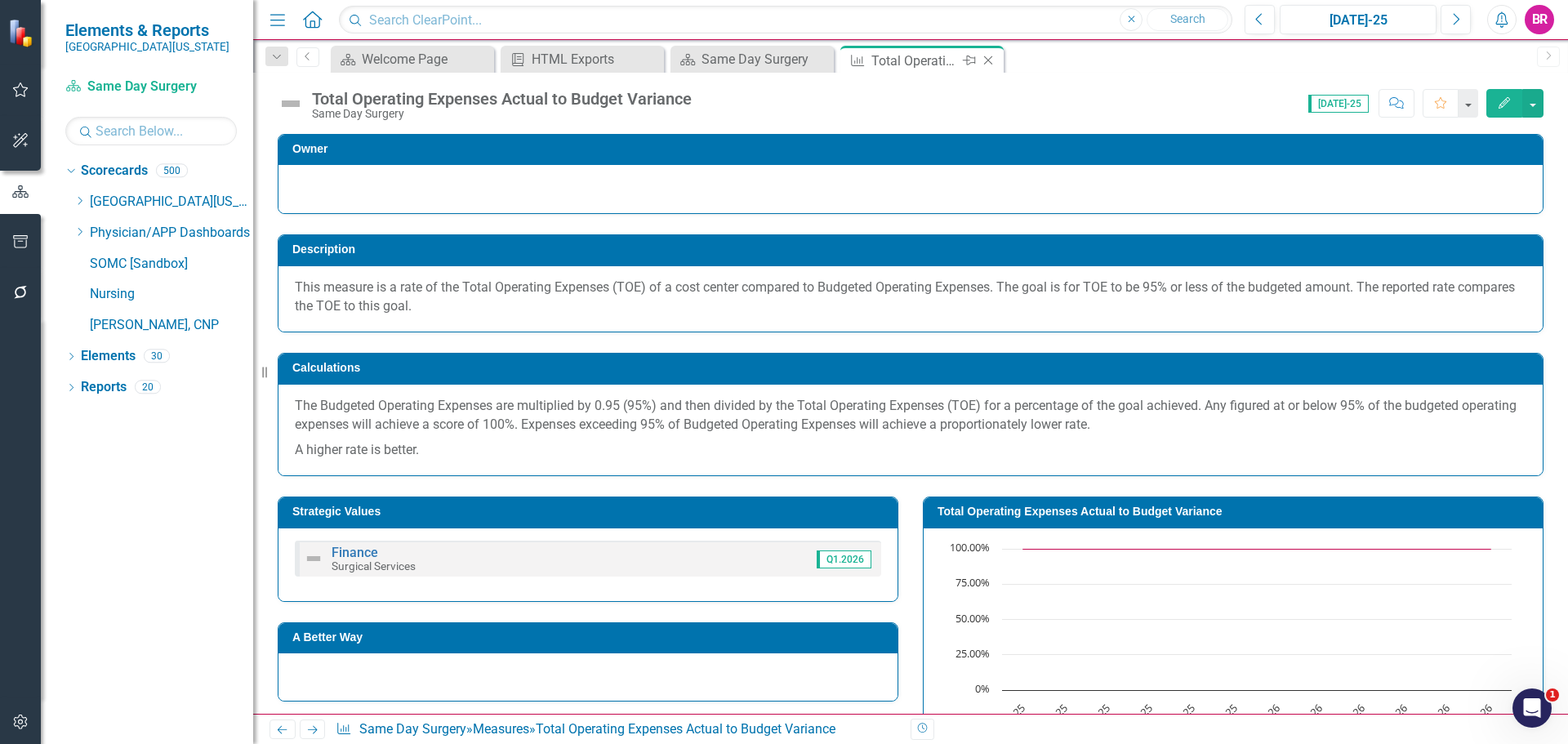
click at [992, 66] on icon "Close" at bounding box center [988, 61] width 16 height 13
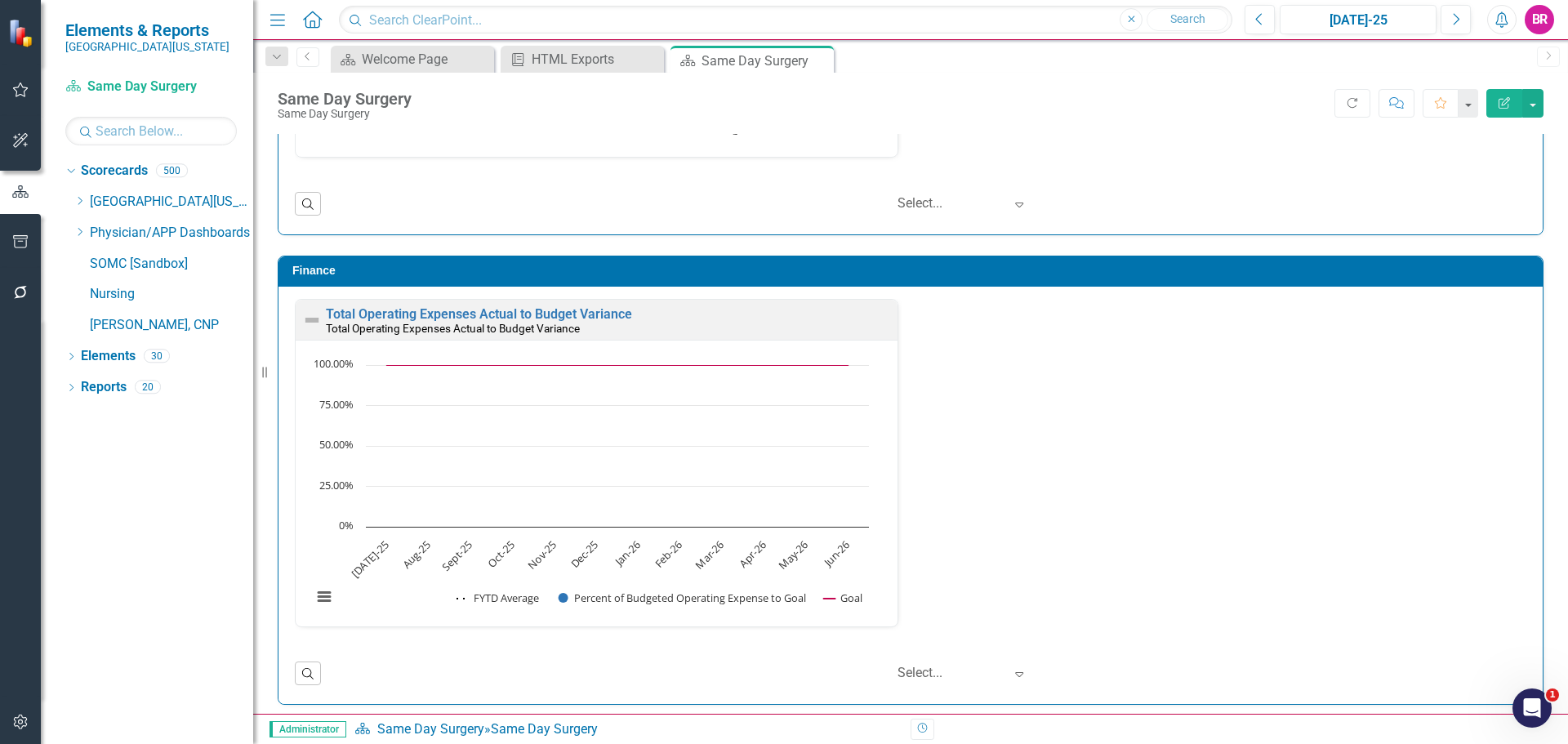
scroll to position [2810, 0]
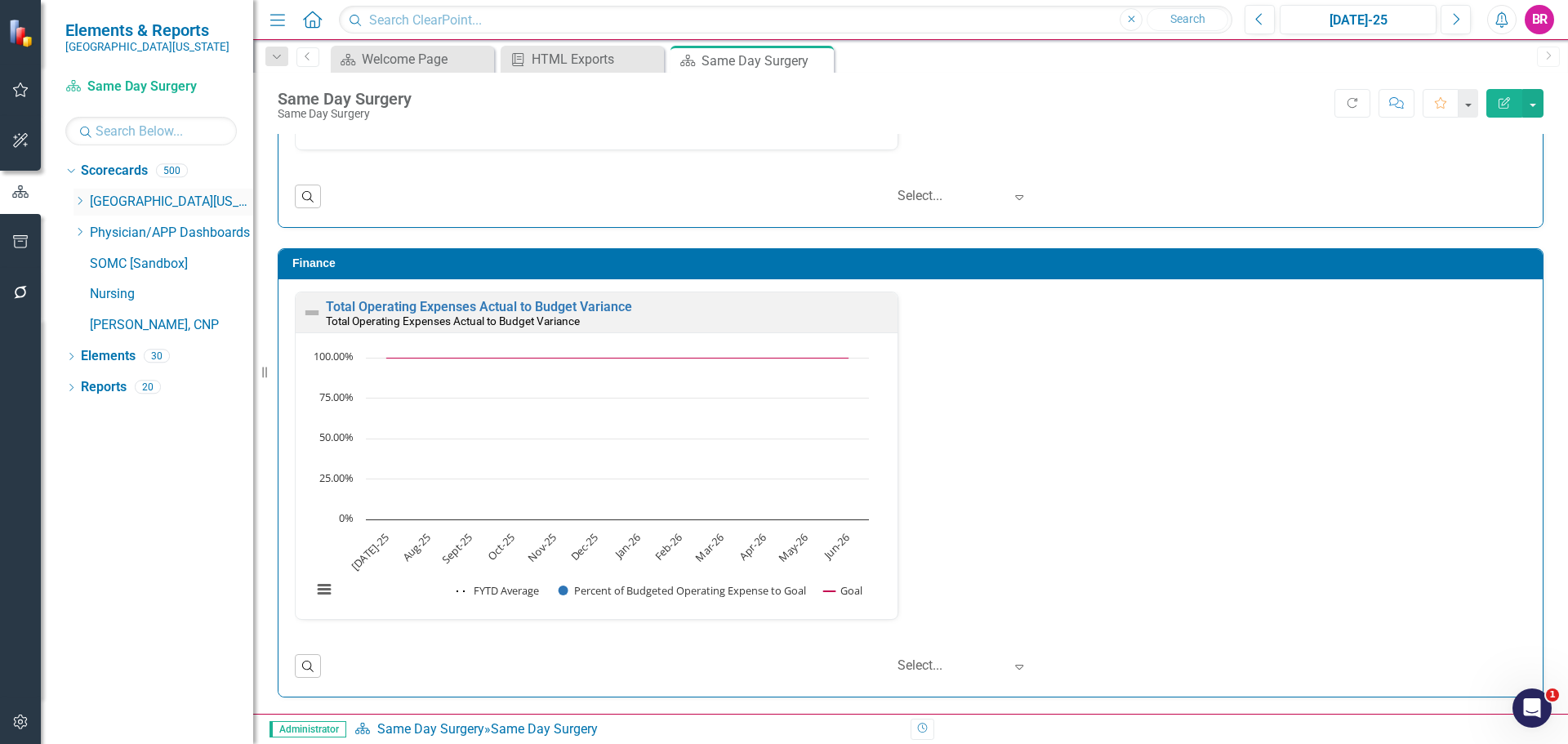
click at [81, 203] on icon at bounding box center [81, 201] width 4 height 8
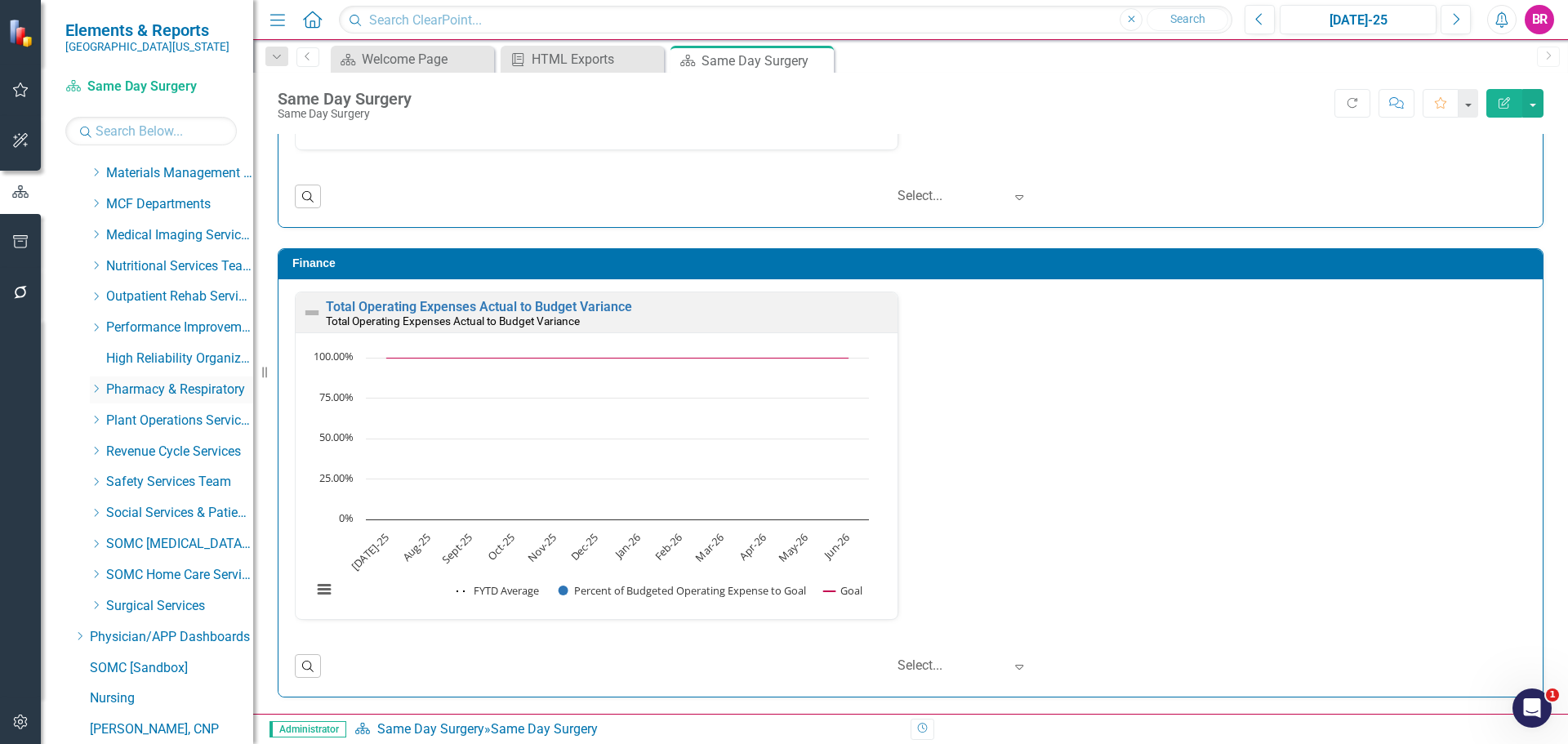
scroll to position [650, 0]
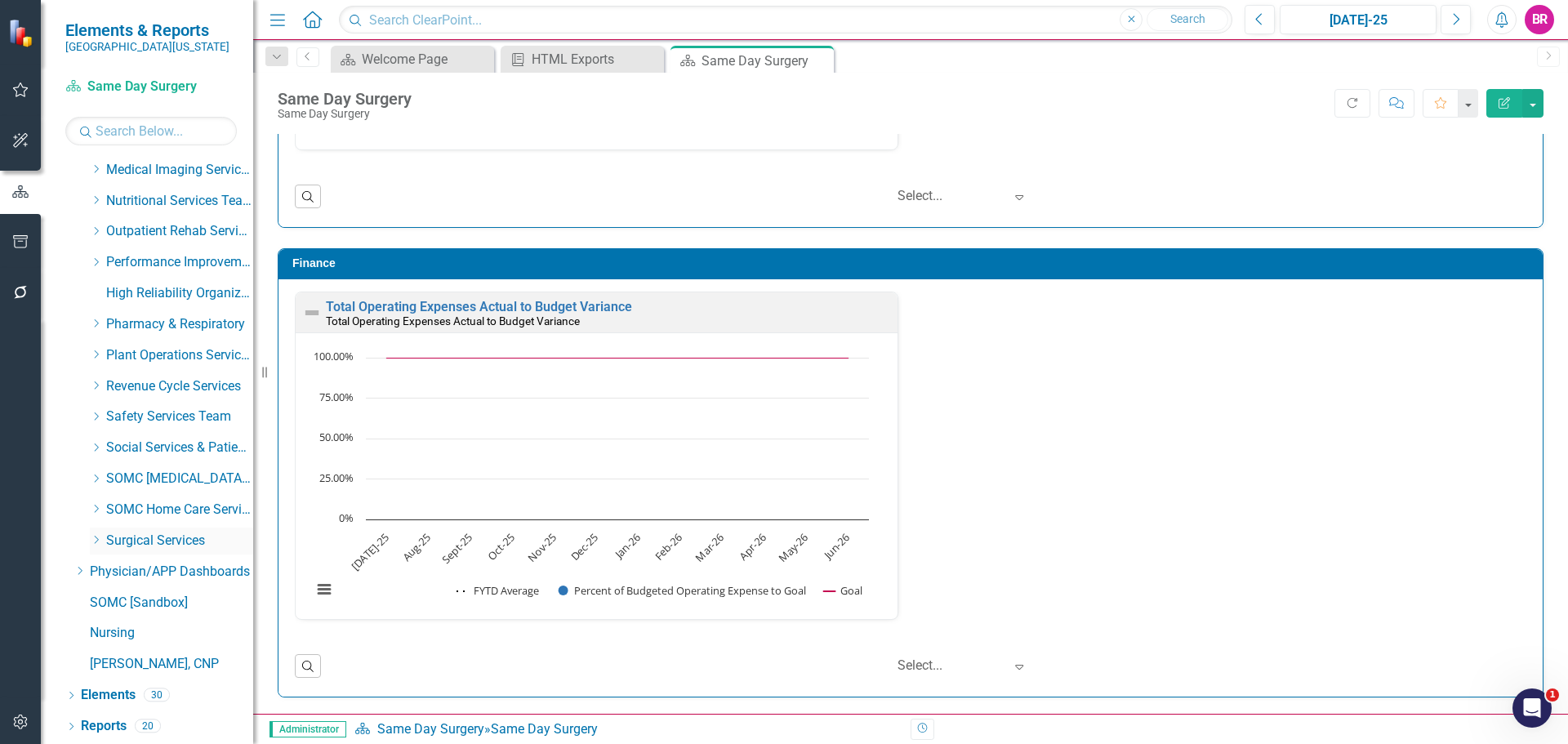
click at [94, 540] on icon "Dropdown" at bounding box center [95, 540] width 12 height 10
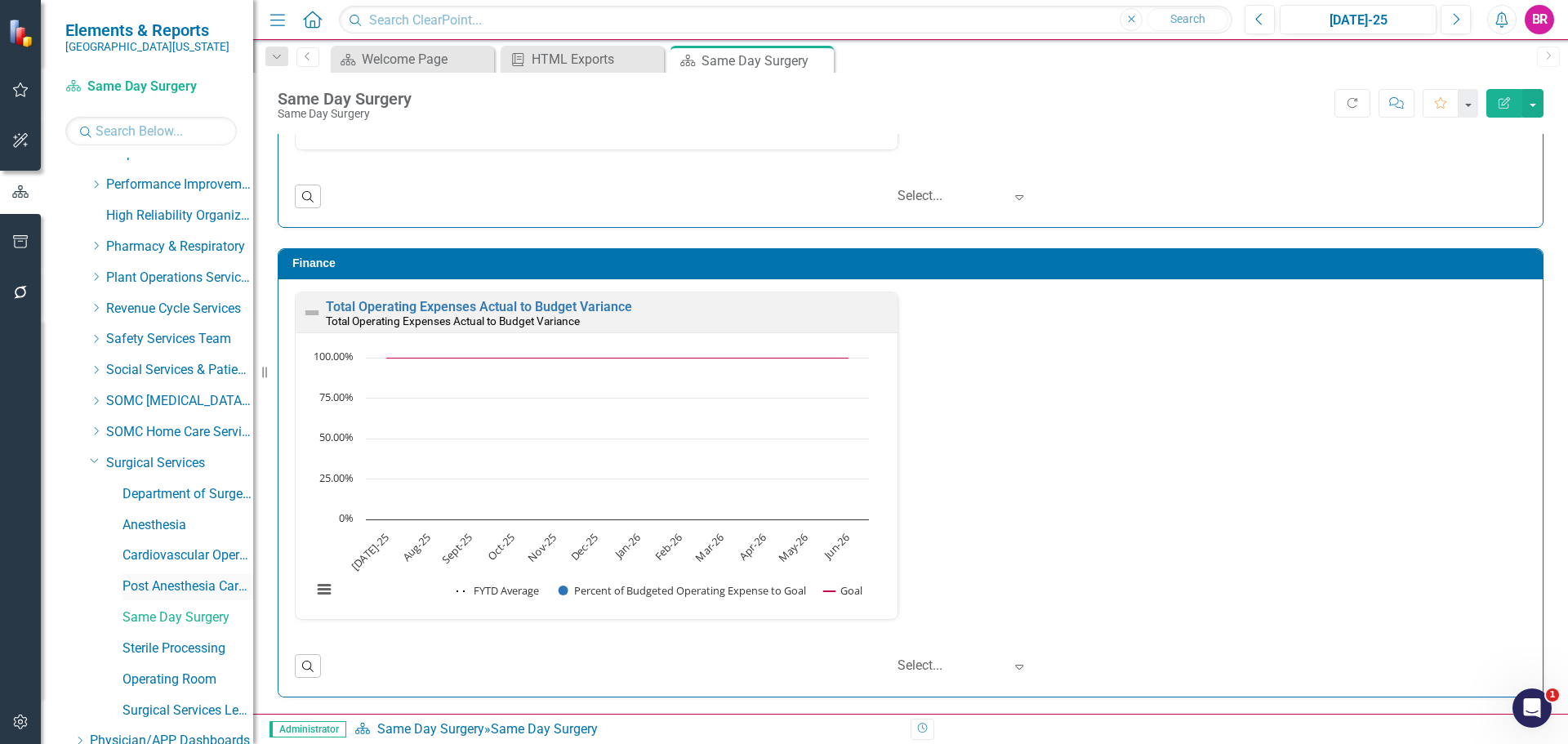
scroll to position [813, 0]
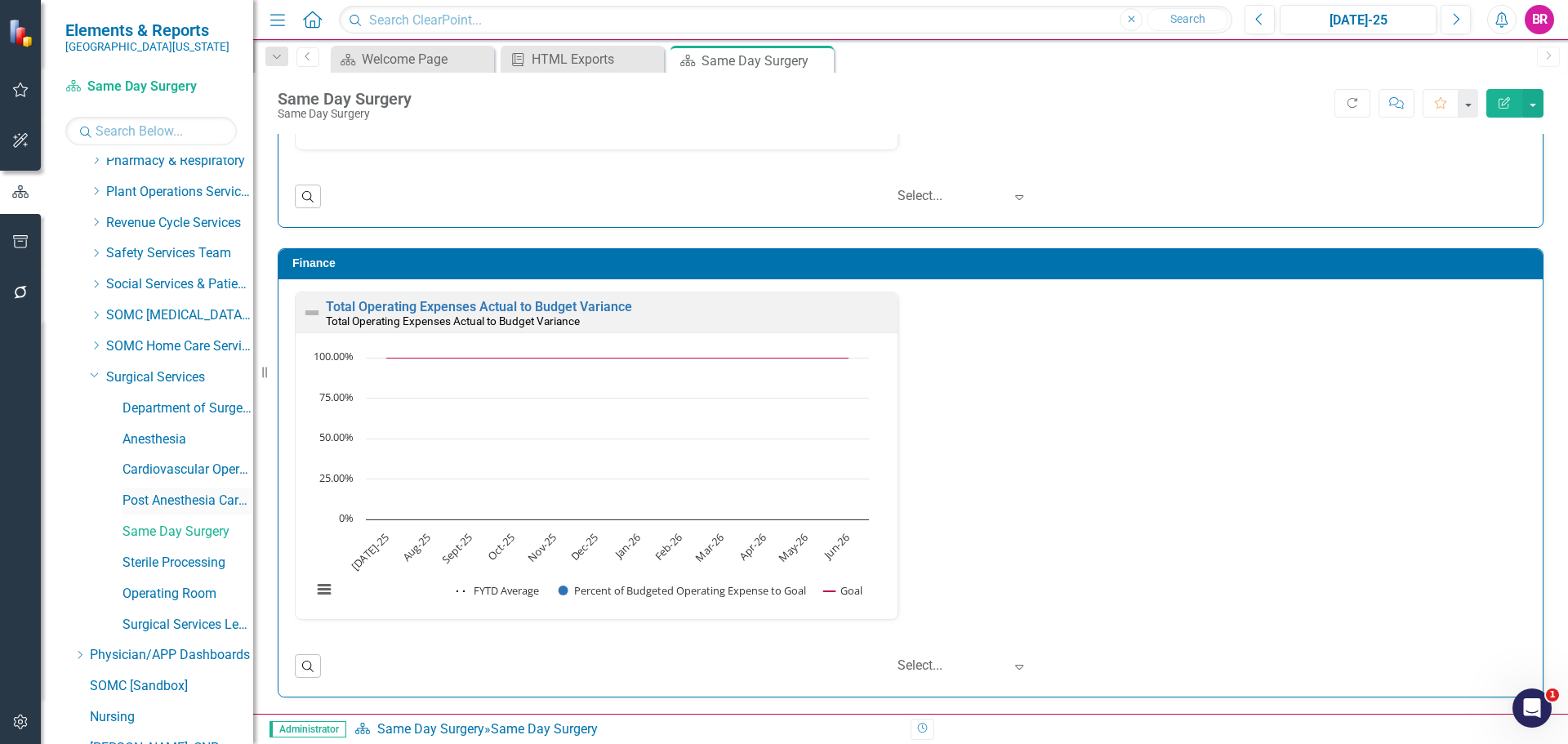
click at [188, 497] on link "Post Anesthesia Care Unit" at bounding box center [187, 501] width 131 height 19
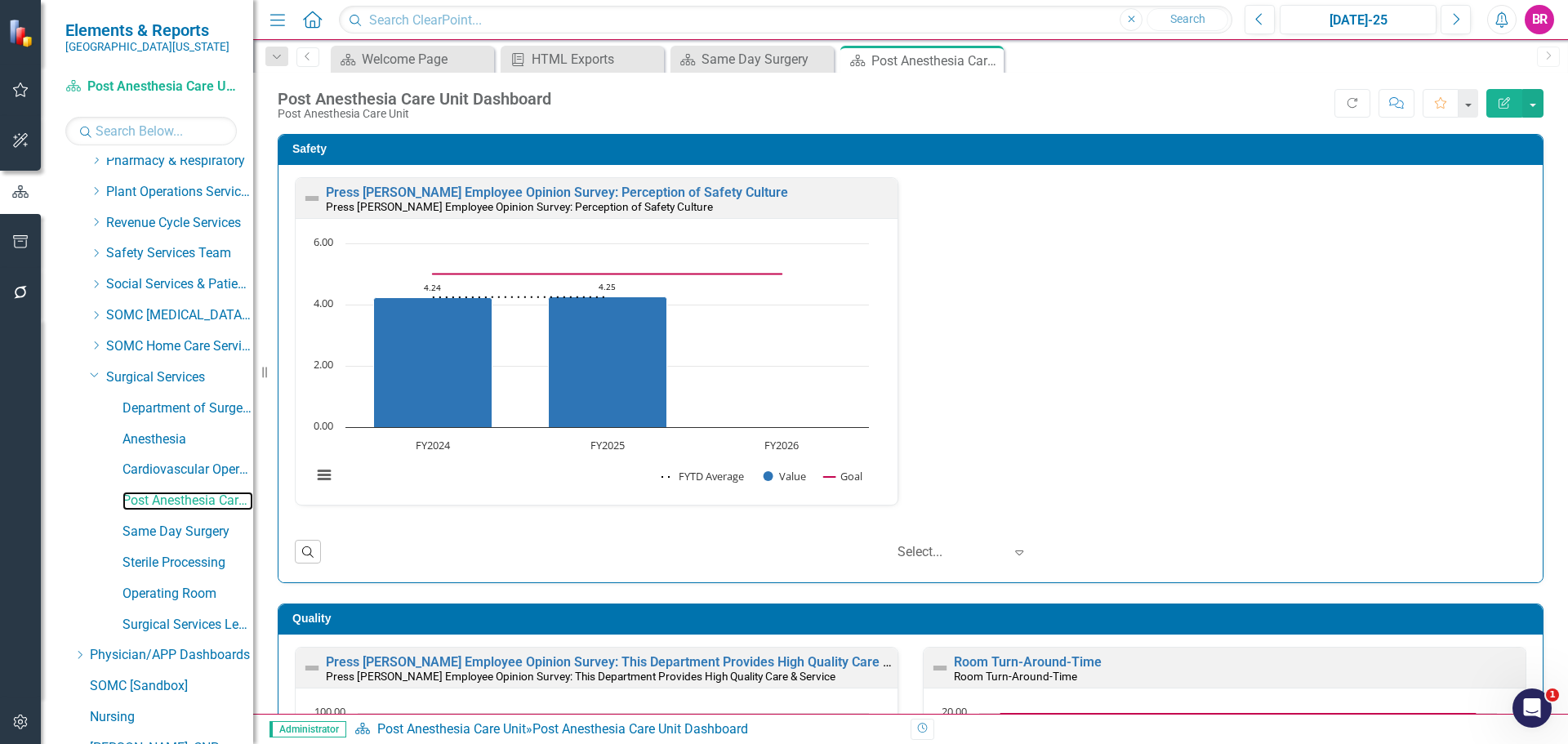
scroll to position [1, 0]
click at [1008, 459] on div "Press [PERSON_NAME] Employee Opinion Survey: Perception of Safety Culture Press…" at bounding box center [910, 351] width 1257 height 349
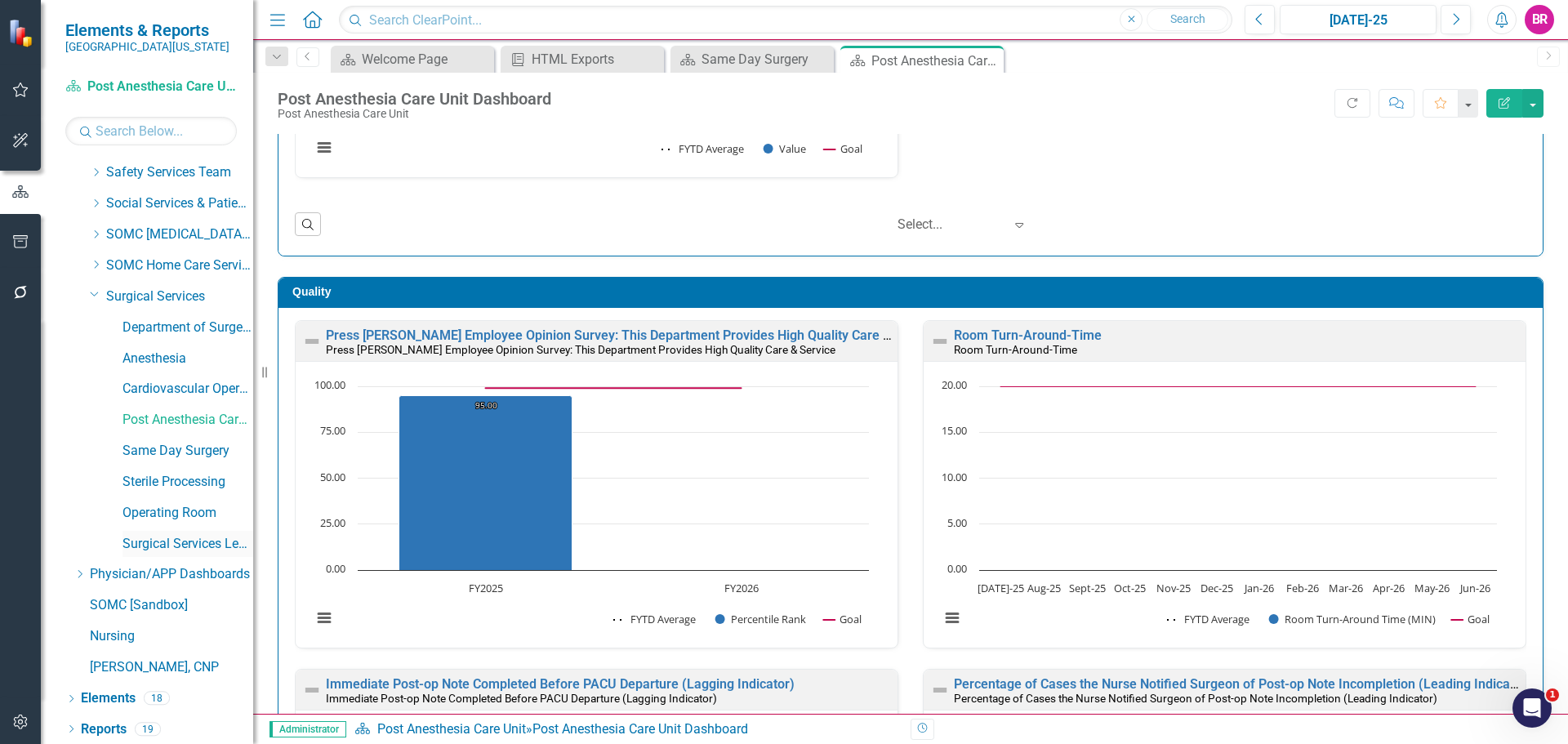
scroll to position [898, 0]
click at [106, 721] on link "Reports" at bounding box center [104, 727] width 46 height 19
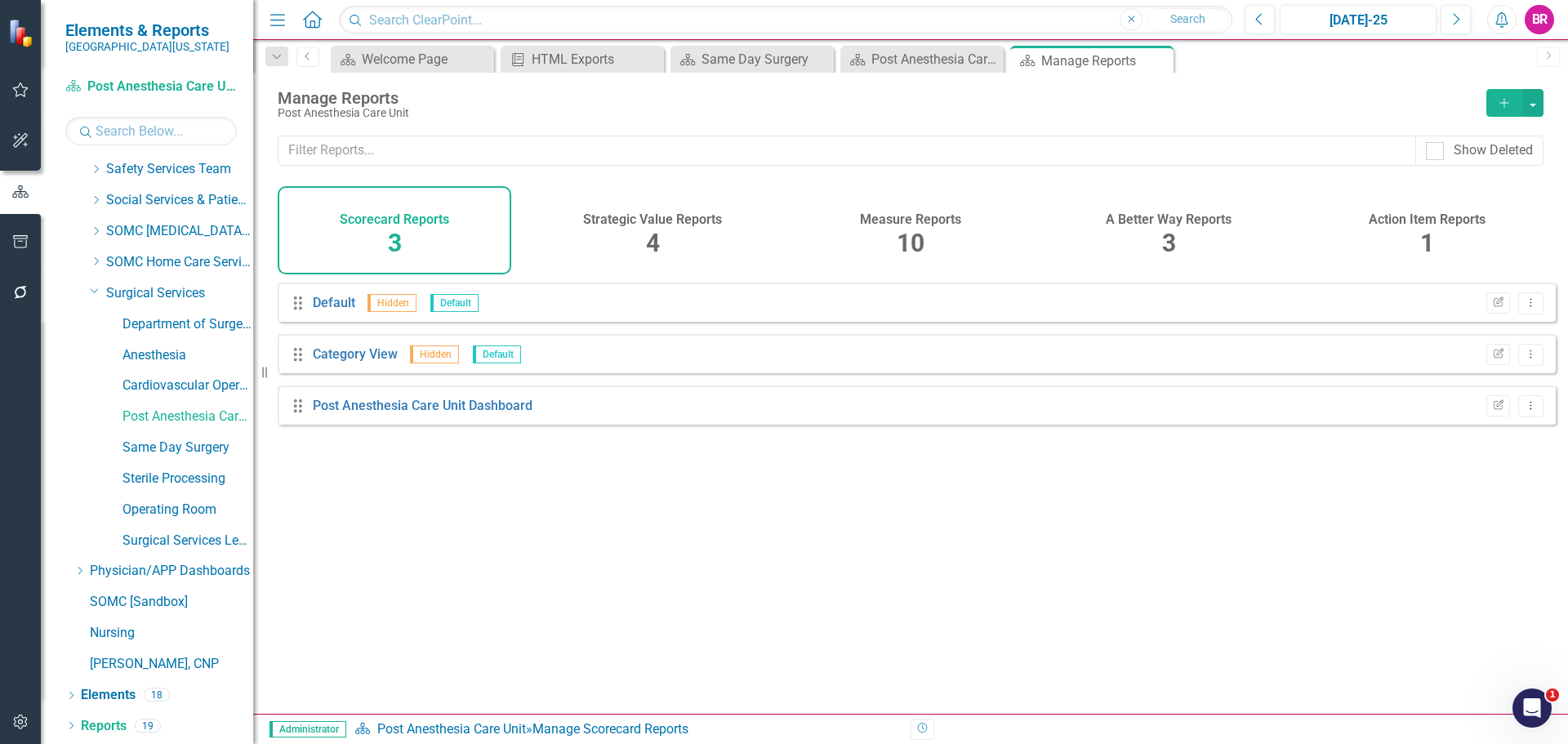
click at [897, 232] on span "10" at bounding box center [910, 243] width 28 height 29
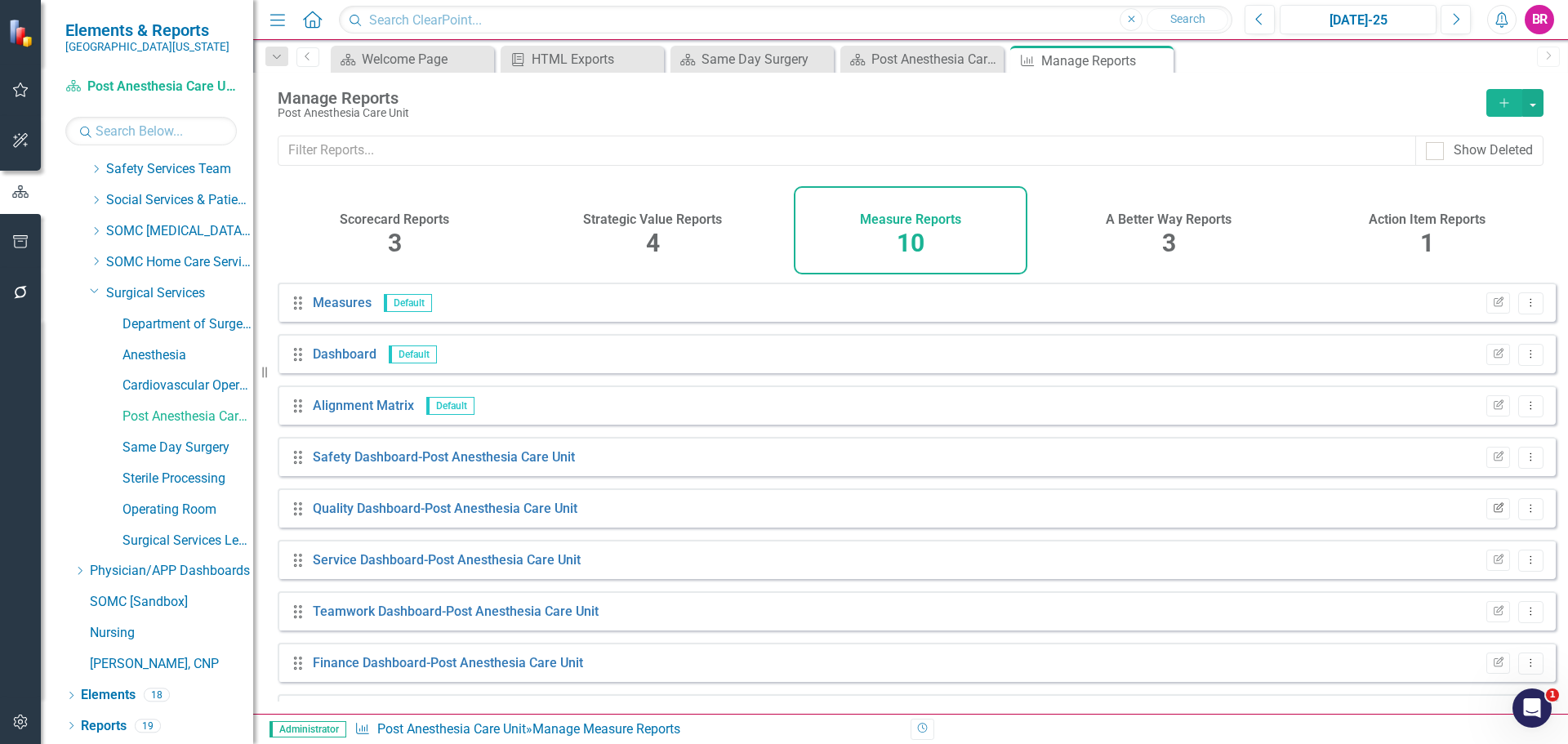
click at [1492, 513] on icon "Edit Report" at bounding box center [1498, 508] width 12 height 10
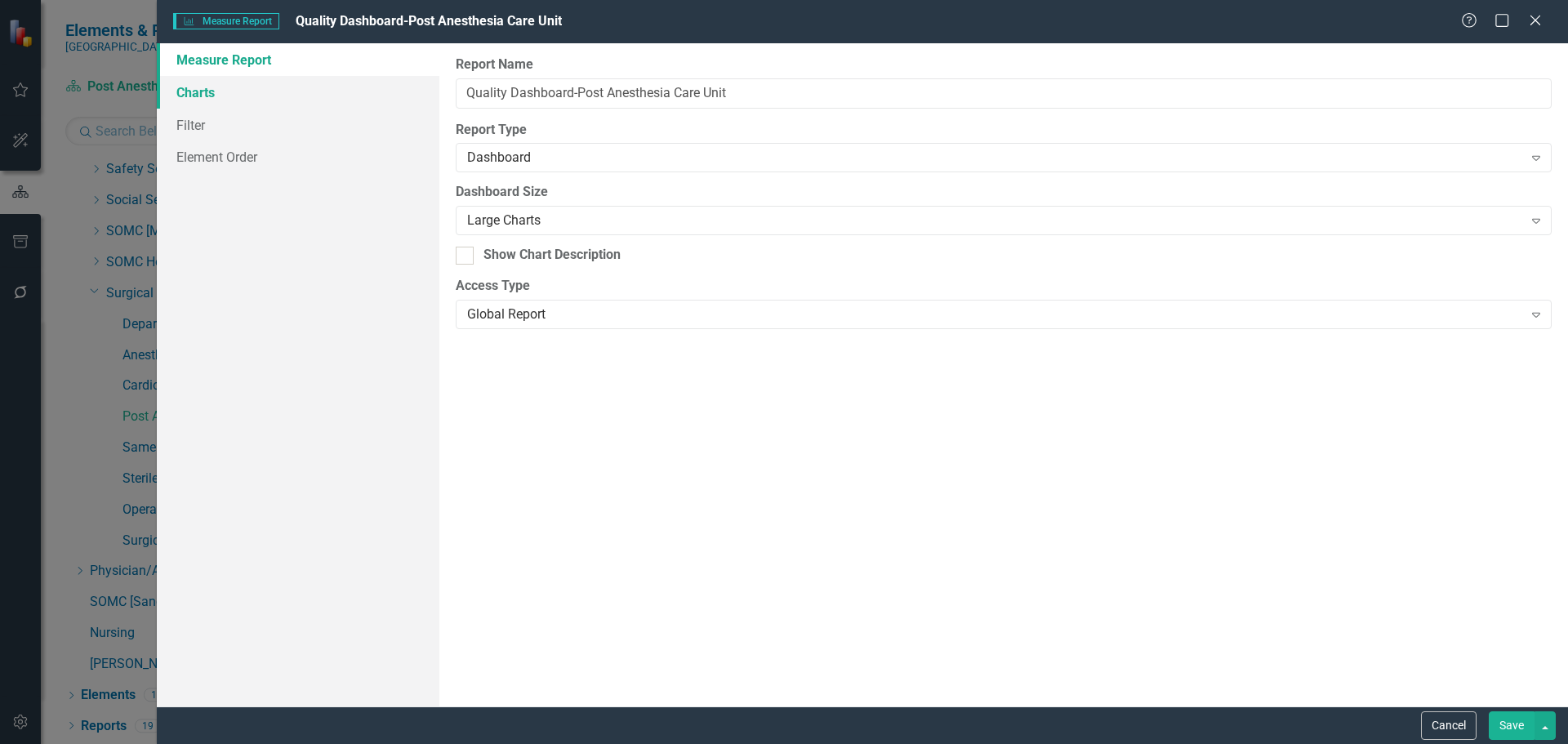
click at [204, 80] on link "Charts" at bounding box center [298, 92] width 283 height 33
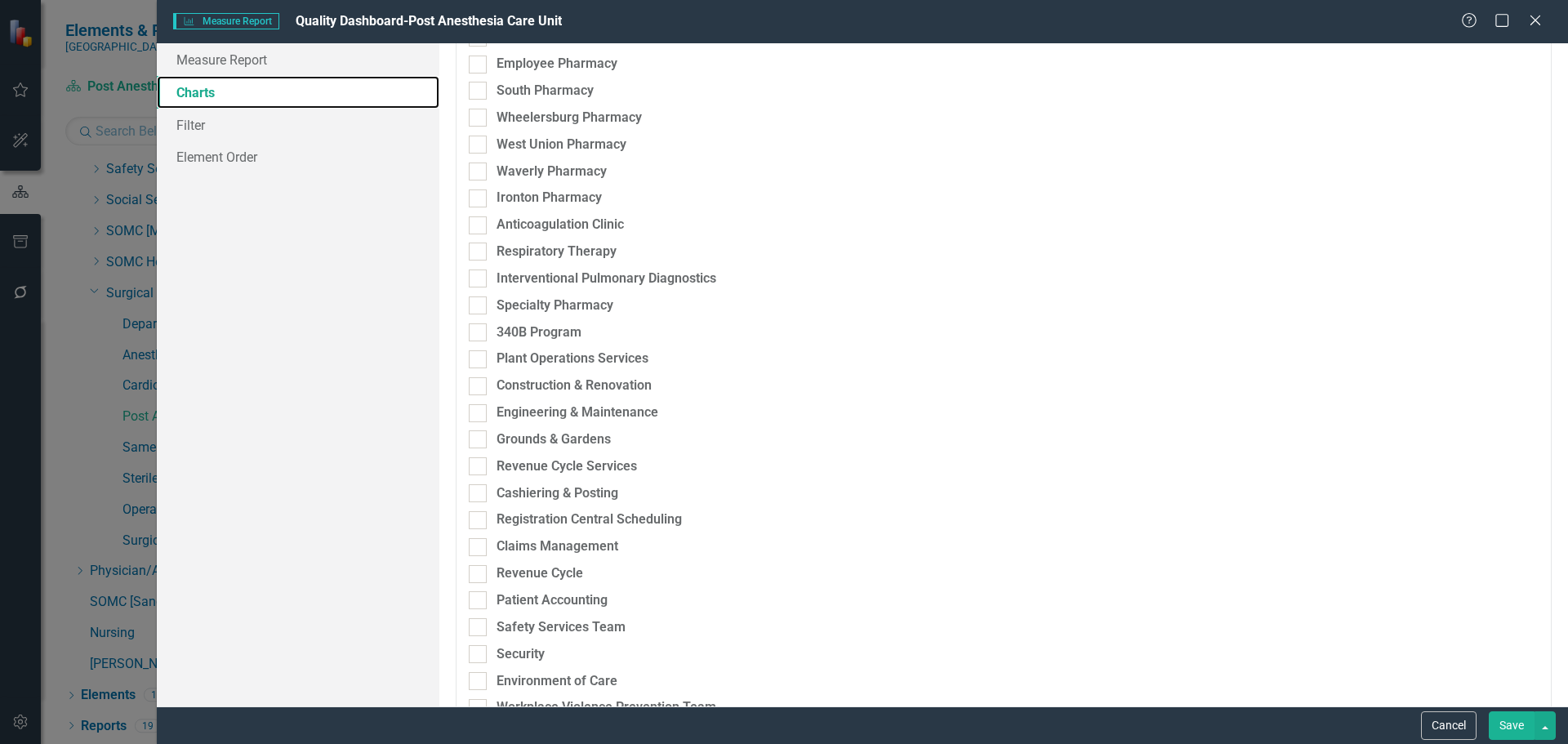
scroll to position [4410, 0]
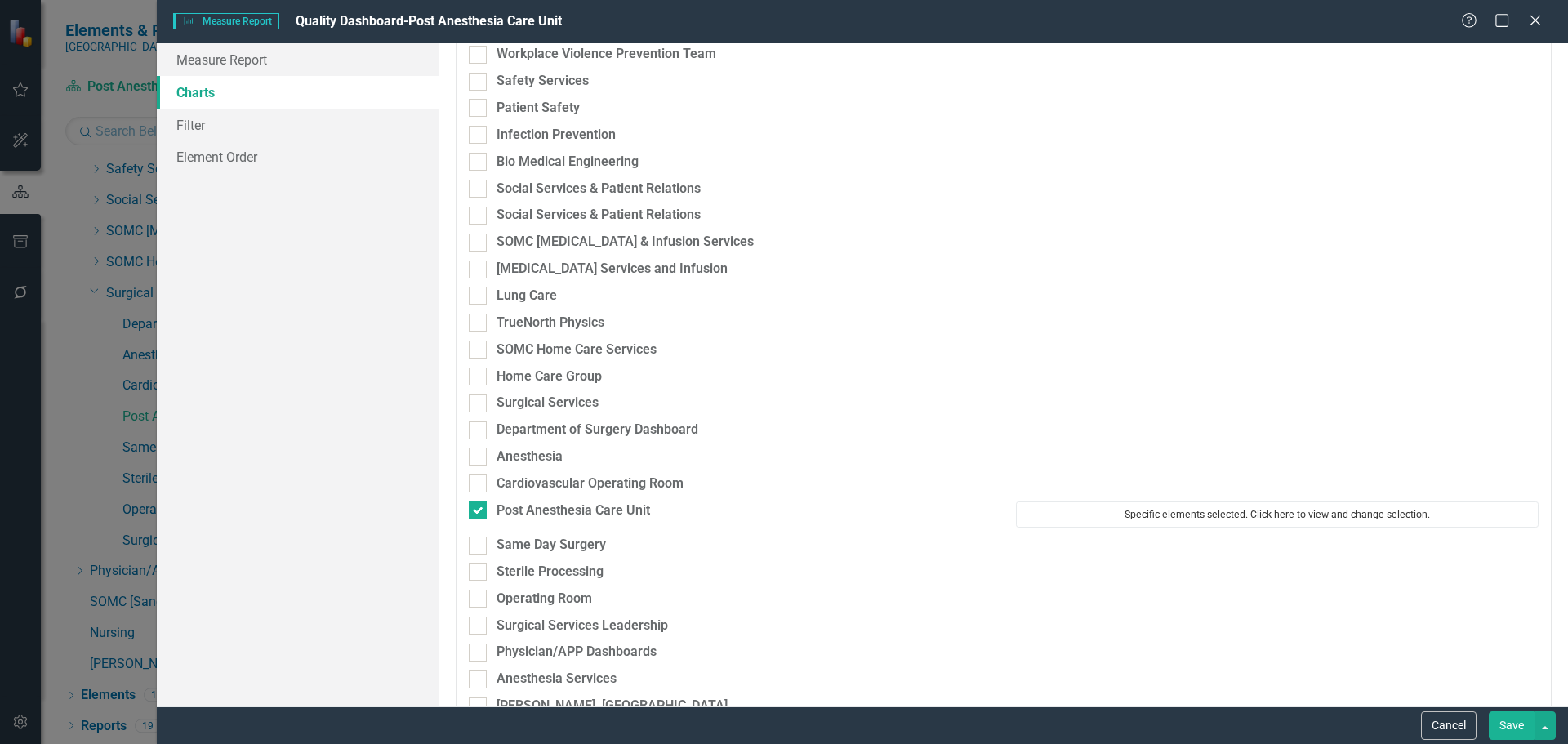
click at [1195, 508] on button "Specific elements selected. Click here to view and change selection." at bounding box center [1278, 514] width 523 height 26
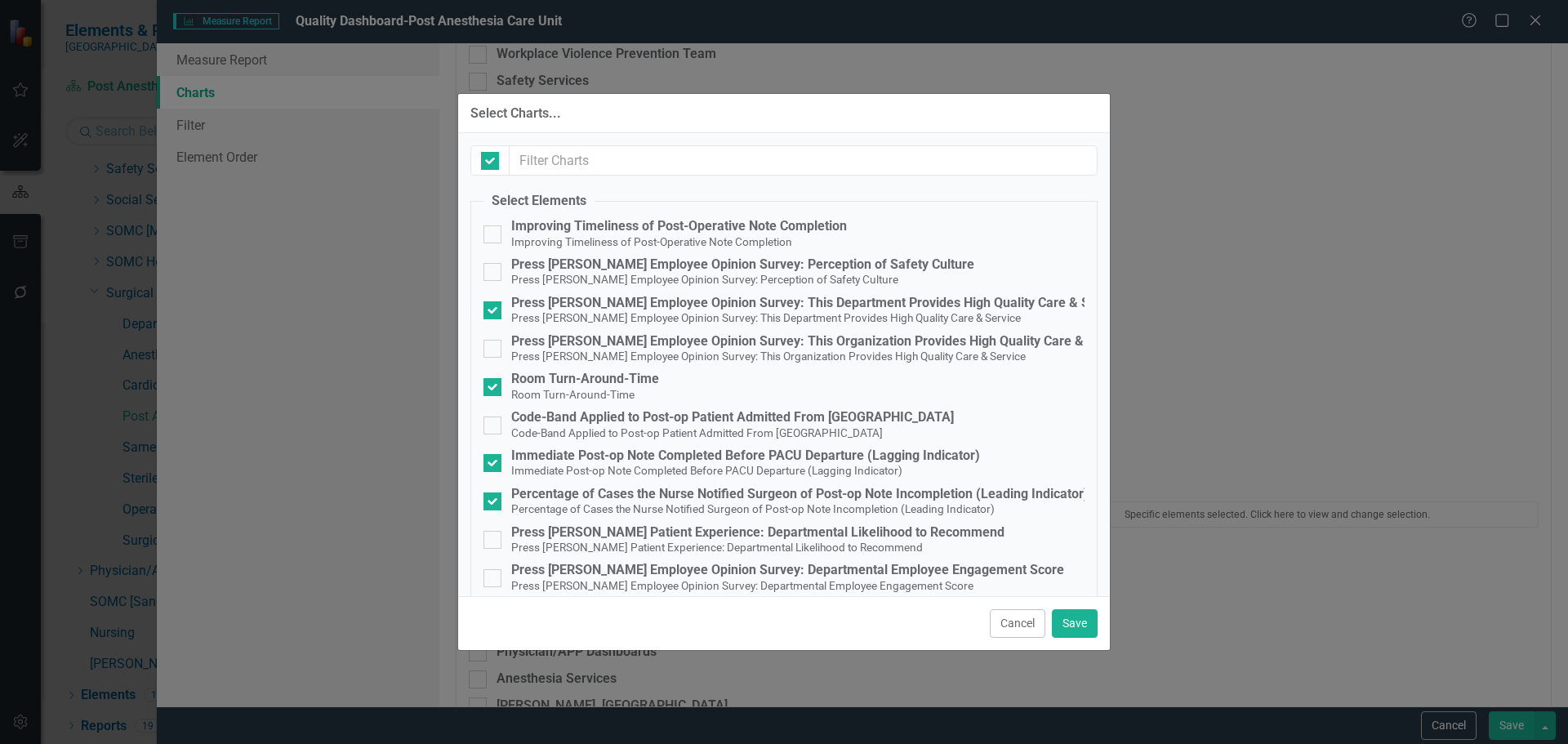
checkbox input "false"
click at [606, 388] on small "Room Turn-Around-Time" at bounding box center [573, 395] width 123 height 13
click at [494, 388] on input "Room Turn-Around-Time Room Turn-Around-Time" at bounding box center [488, 383] width 11 height 11
checkbox input "false"
click at [1055, 620] on button "Save" at bounding box center [1075, 624] width 46 height 29
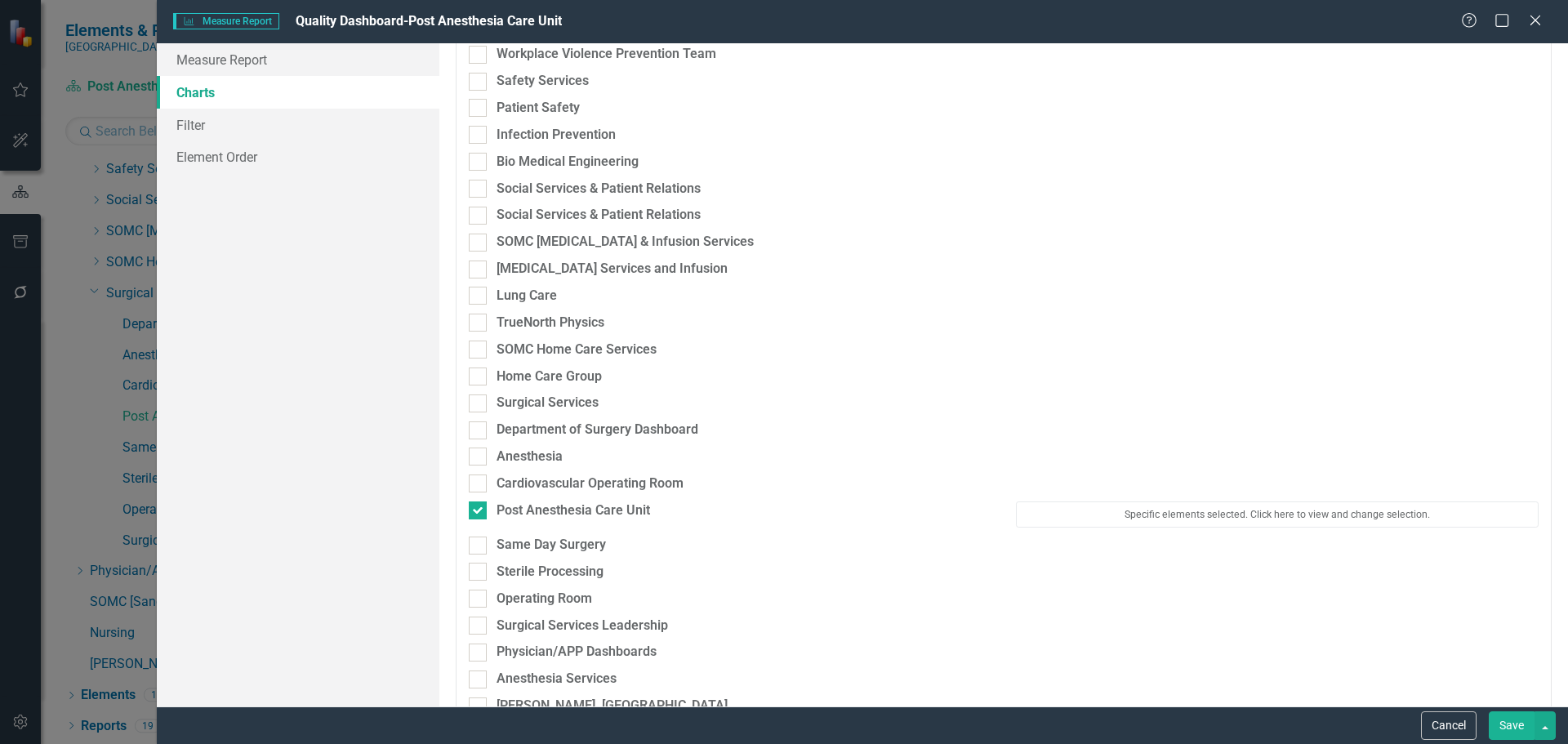
click at [1516, 732] on button "Save" at bounding box center [1512, 726] width 46 height 29
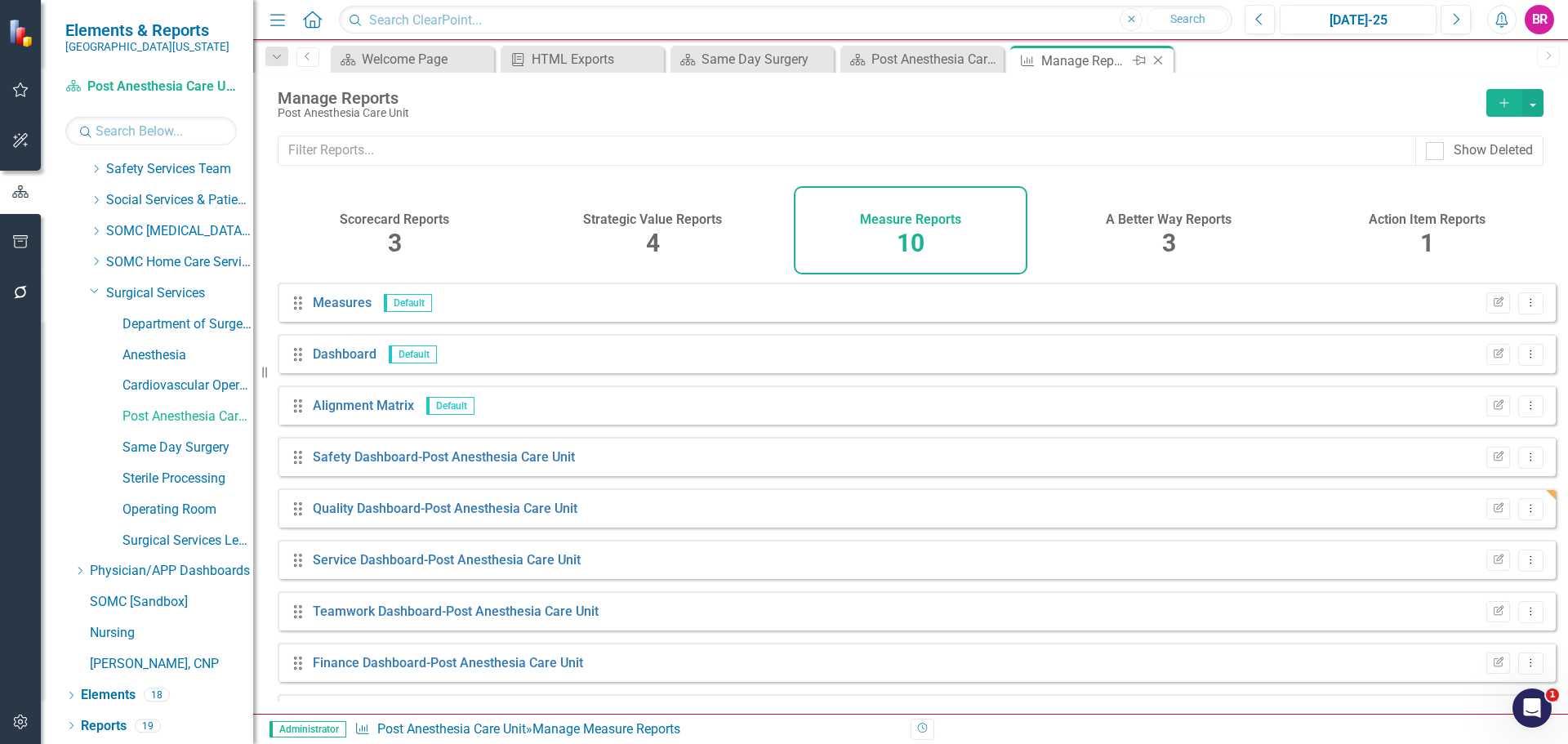
click at [1159, 64] on icon "Close" at bounding box center [1157, 61] width 16 height 13
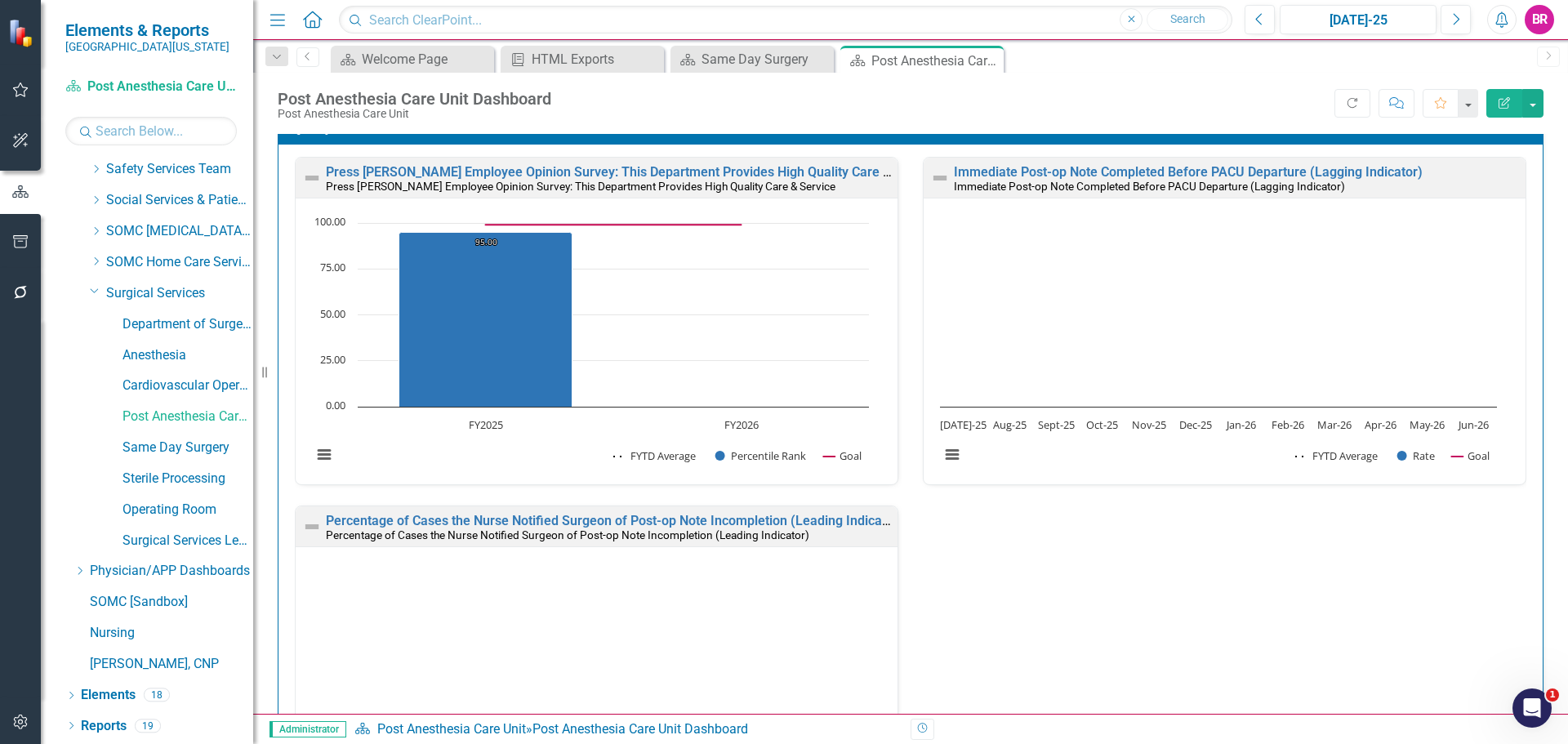
scroll to position [245, 0]
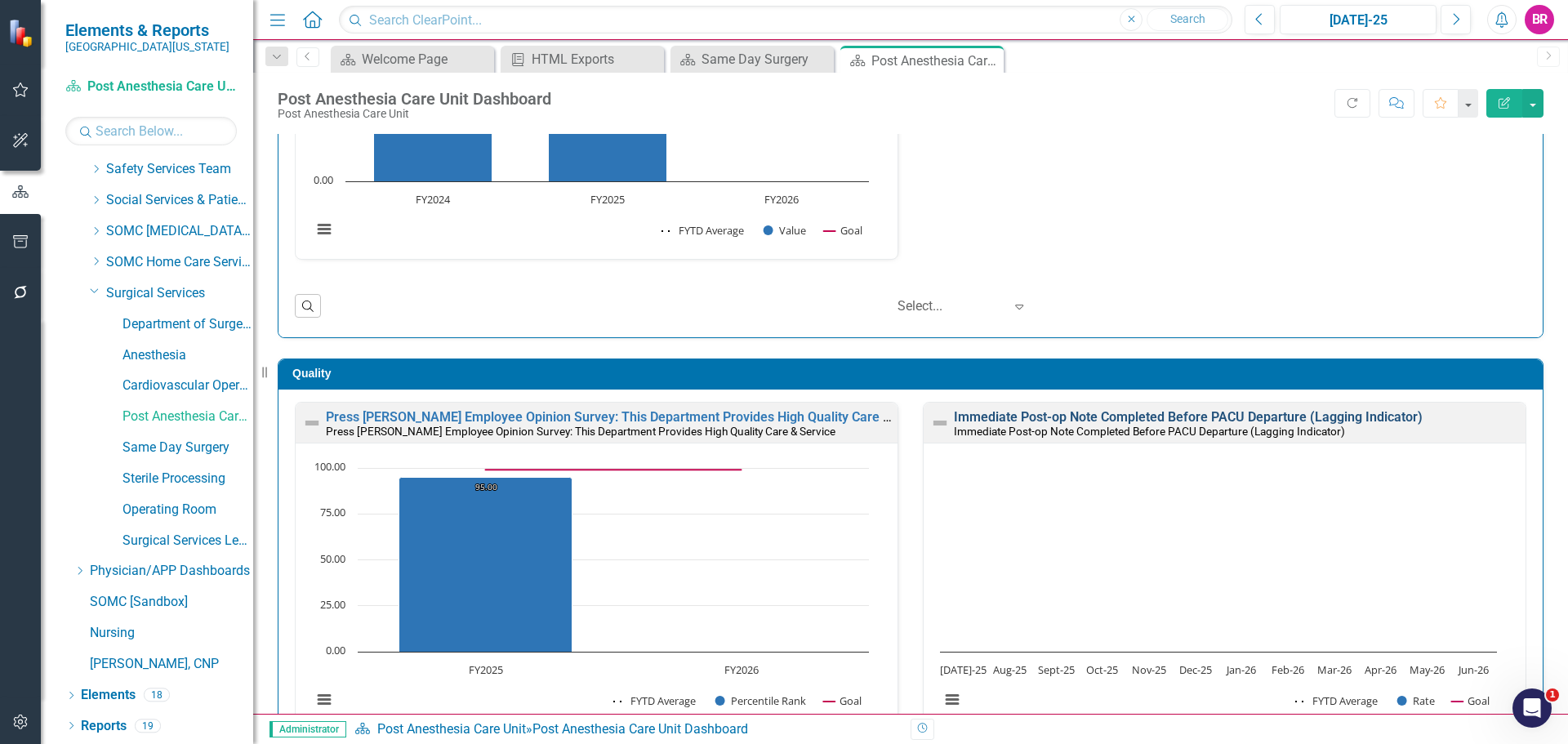
click at [1212, 415] on link "Immediate Post-op Note Completed Before PACU Departure (Lagging Indicator)" at bounding box center [1188, 417] width 469 height 15
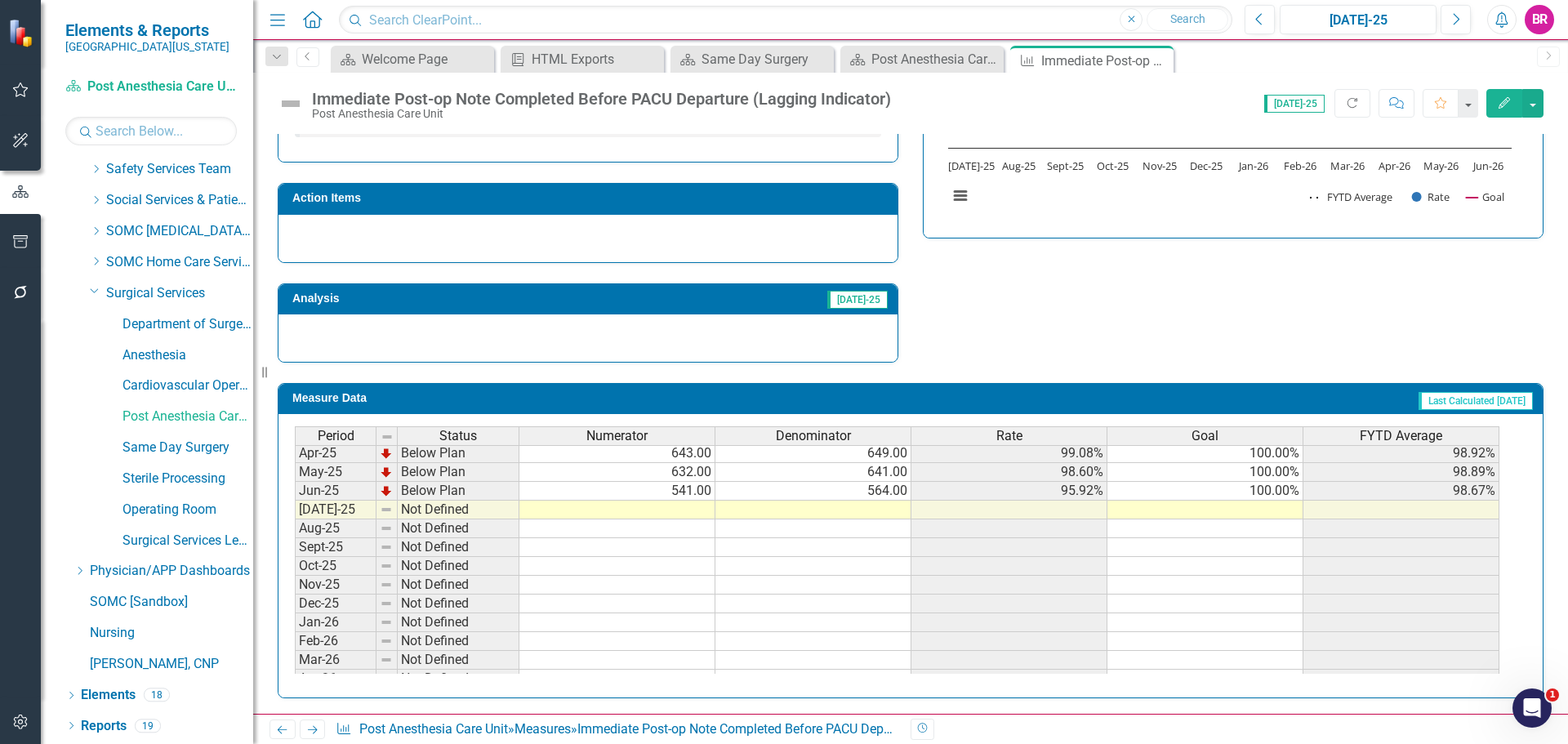
scroll to position [594, 0]
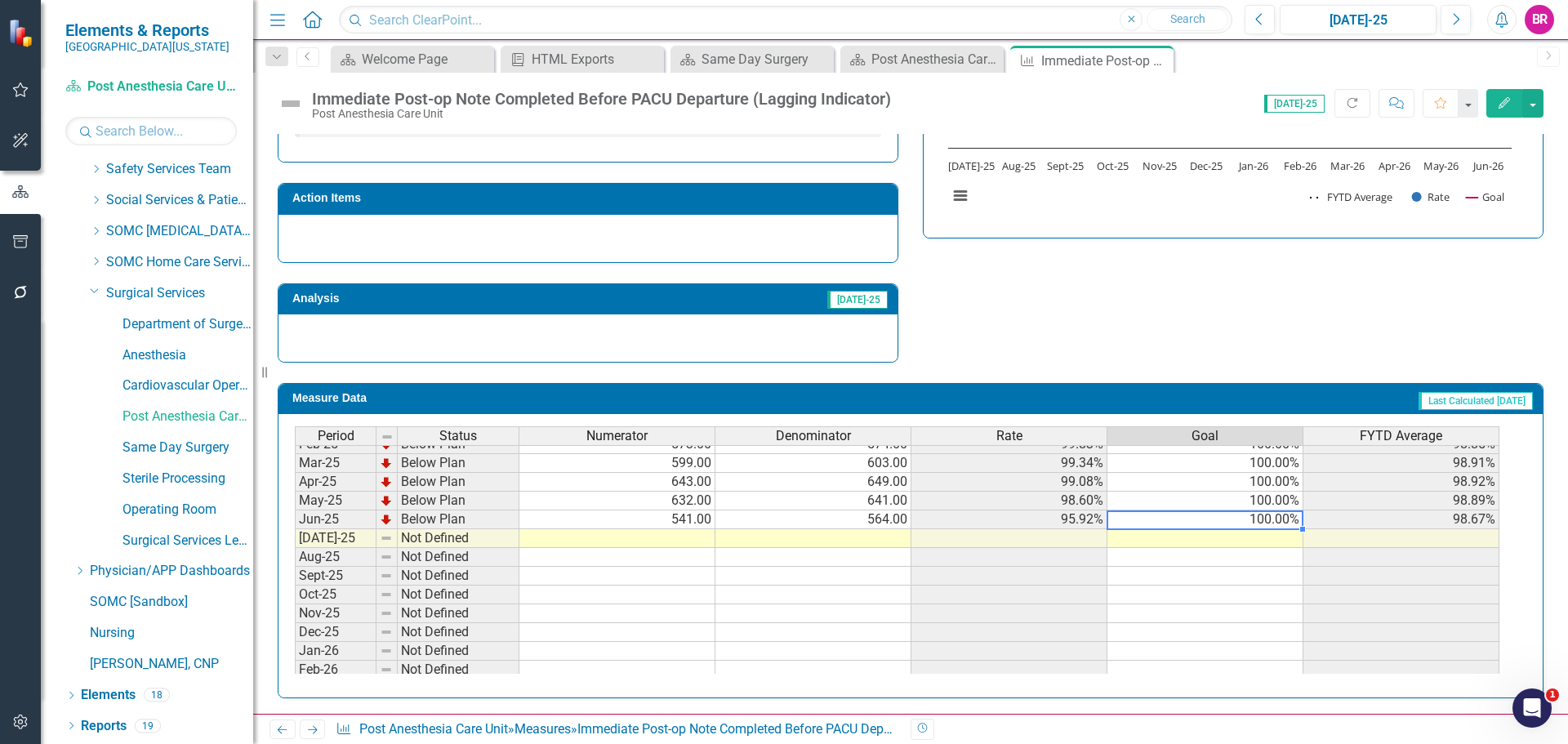
drag, startPoint x: 1282, startPoint y: 519, endPoint x: 1312, endPoint y: 532, distance: 32.7
click at [1282, 522] on td "100.00%" at bounding box center [1206, 520] width 196 height 19
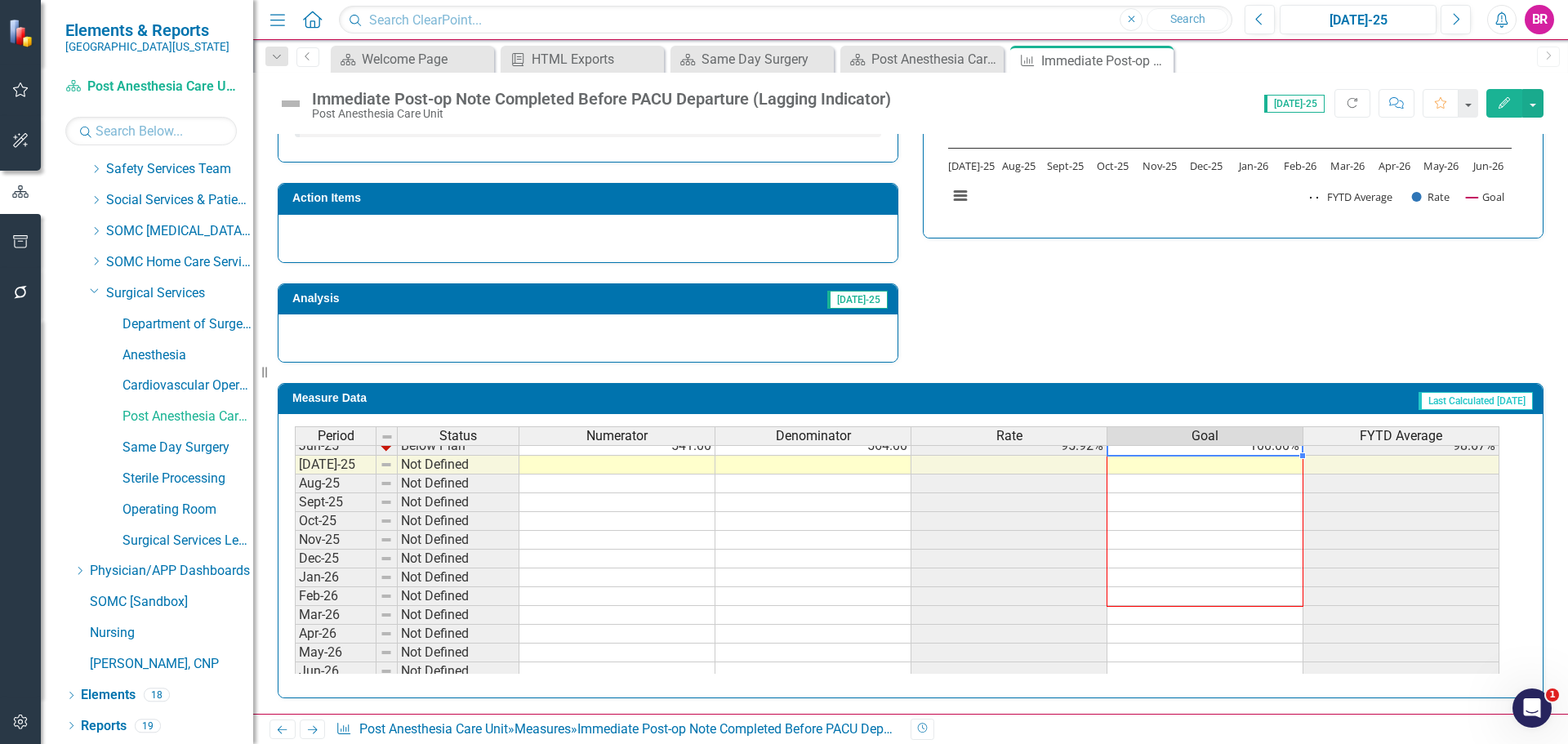
scroll to position [676, 0]
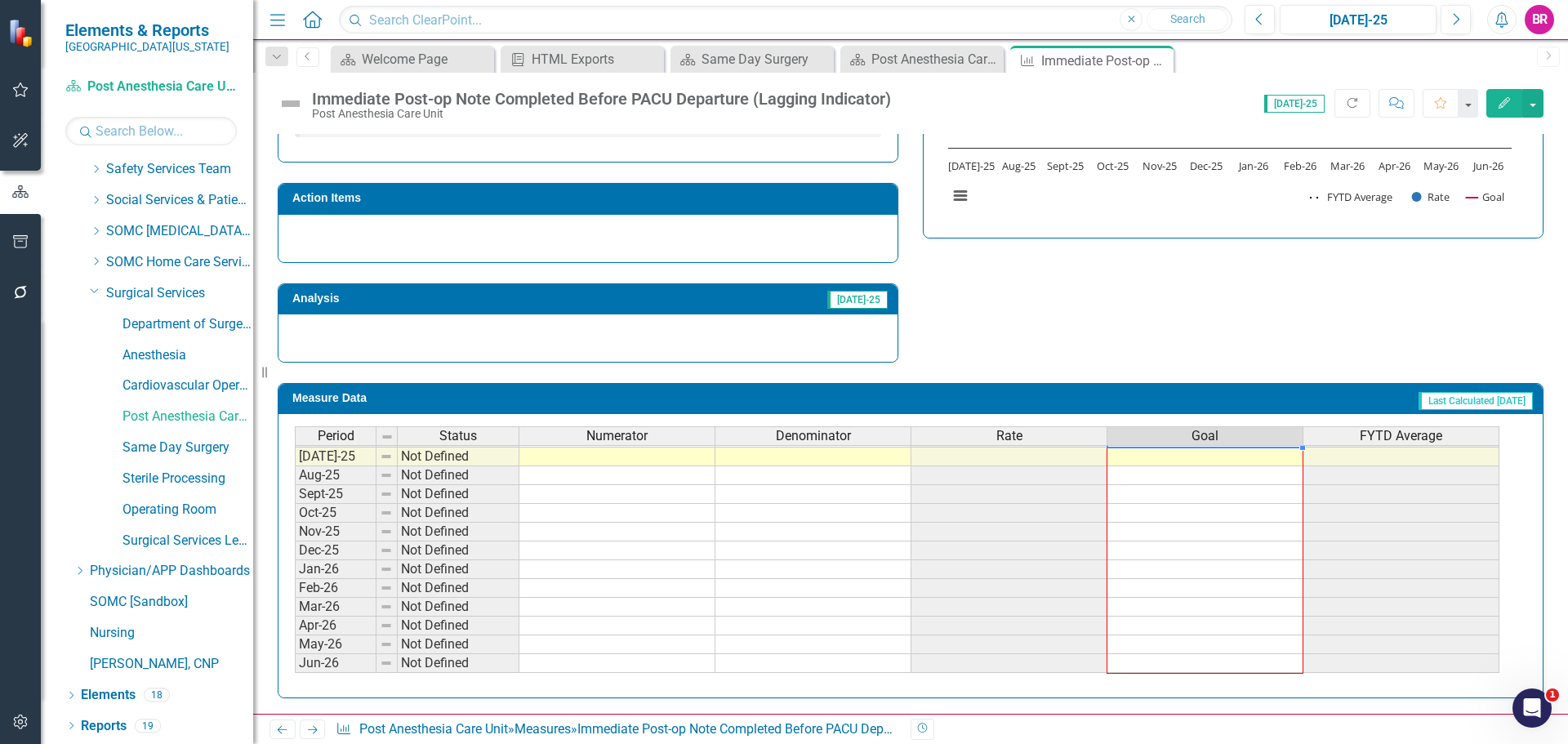
drag, startPoint x: 1304, startPoint y: 530, endPoint x: 1275, endPoint y: 579, distance: 56.9
click at [295, 663] on div "Period Status Numerator Denominator Rate Goal FYTD Average Mar-24 Below Plan 62…" at bounding box center [295, 400] width 0 height 546
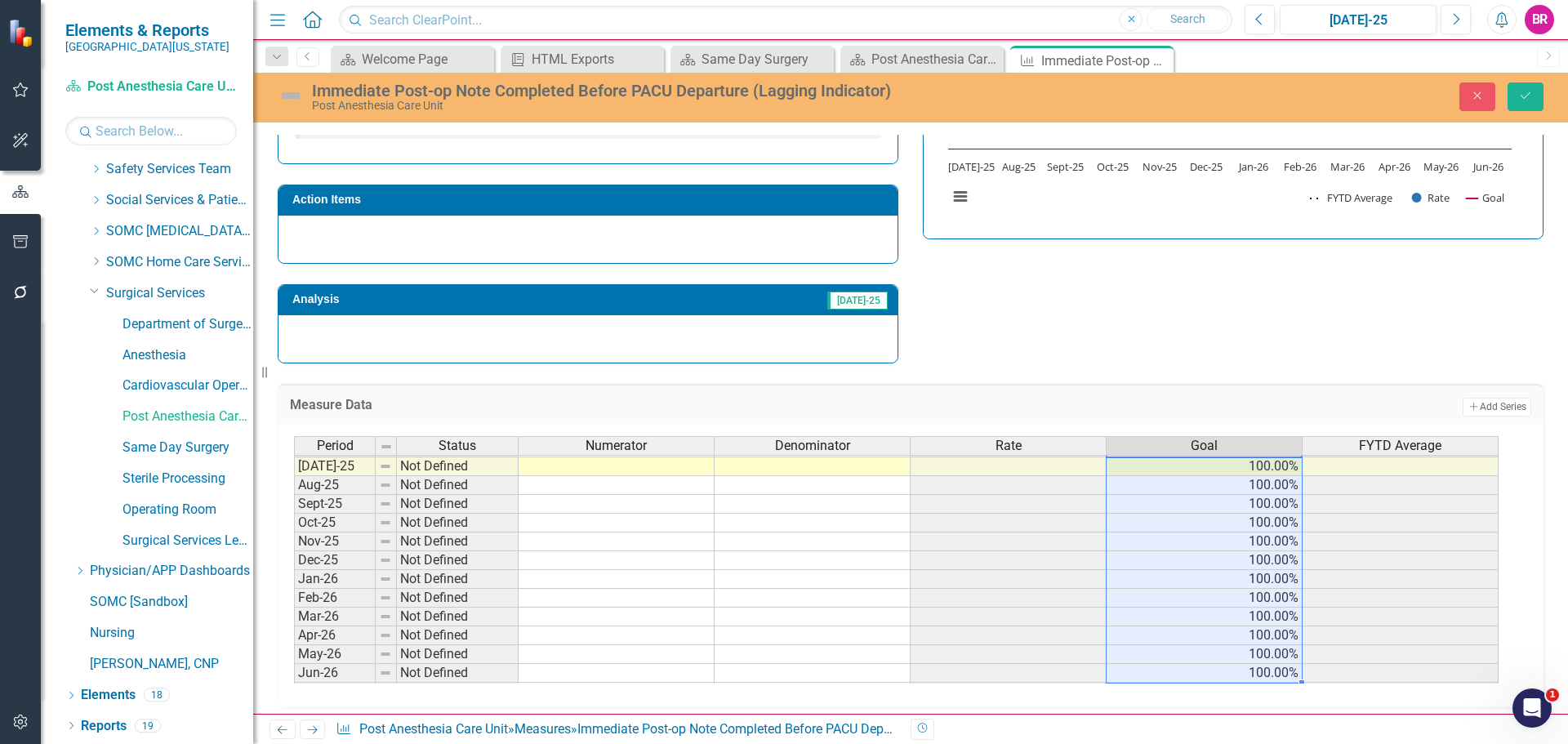
type textarea "100"
click at [1532, 105] on button "Save" at bounding box center [1525, 97] width 36 height 29
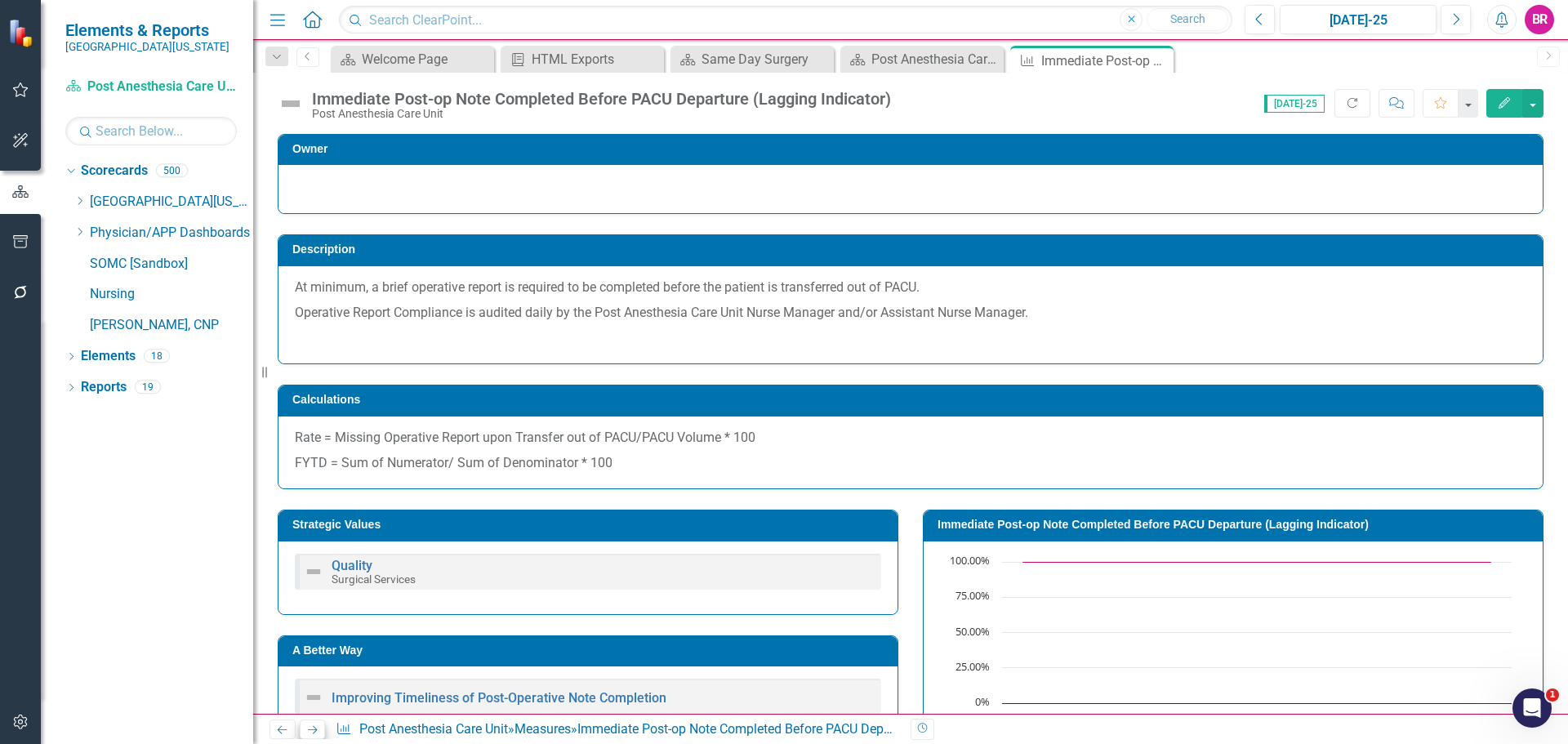
scroll to position [0, 0]
click at [311, 730] on icon "Next" at bounding box center [312, 730] width 13 height 11
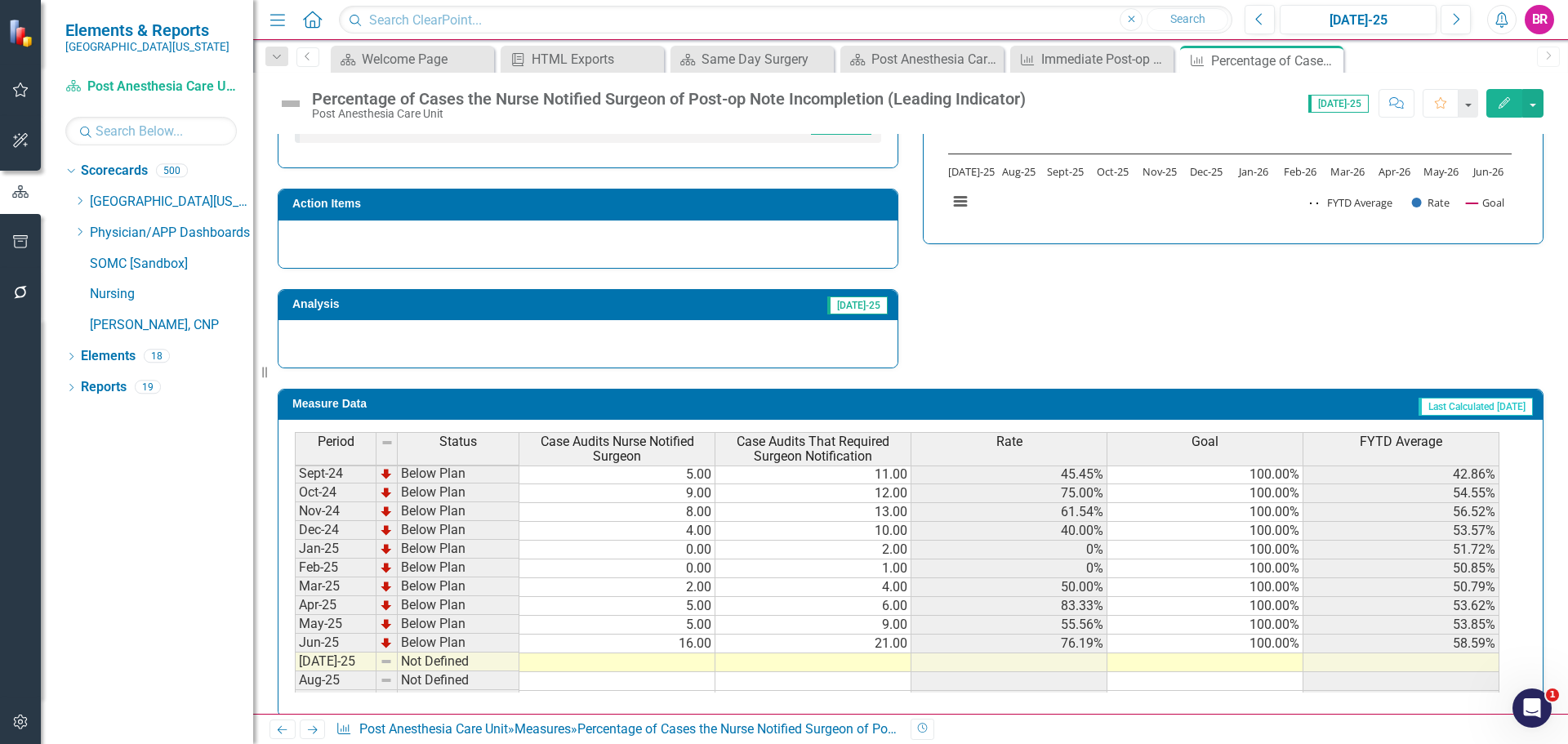
scroll to position [654, 0]
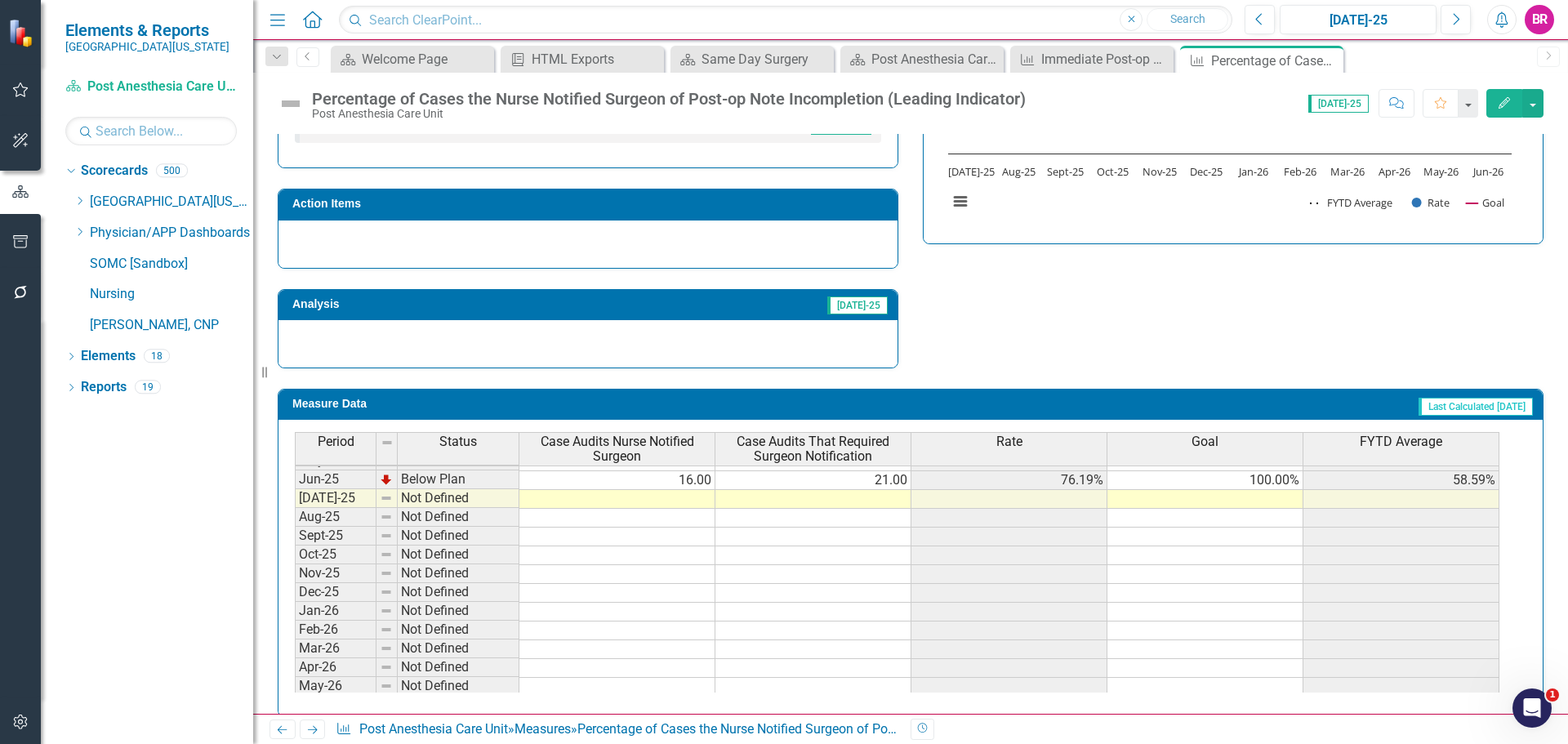
click at [1273, 486] on tbody "Apr-24 Below Plan 0.00 3.00 0% 100.00% 60.23% May-24 Below Plan 1.00 3.00 33.33…" at bounding box center [897, 461] width 1205 height 508
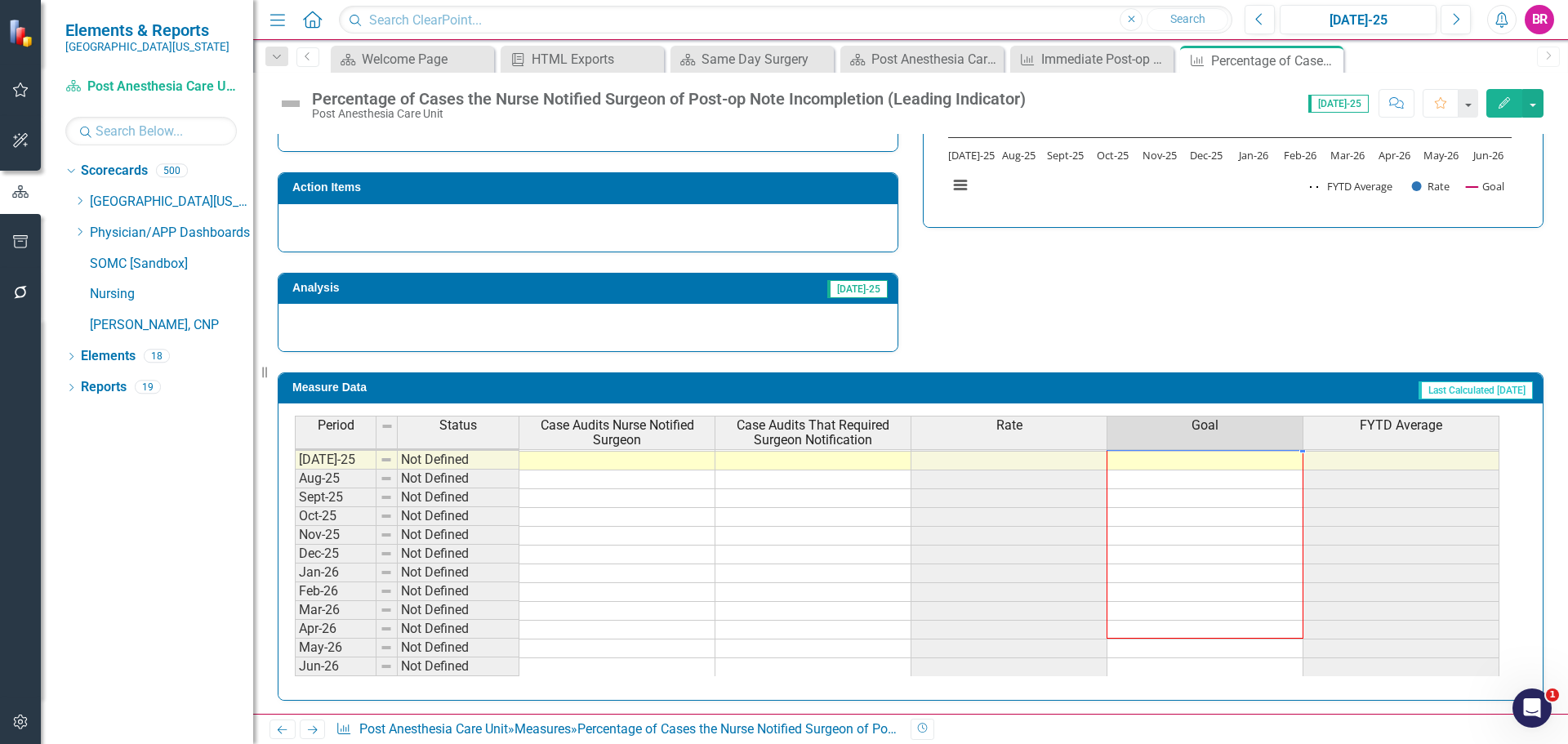
scroll to position [0, 0]
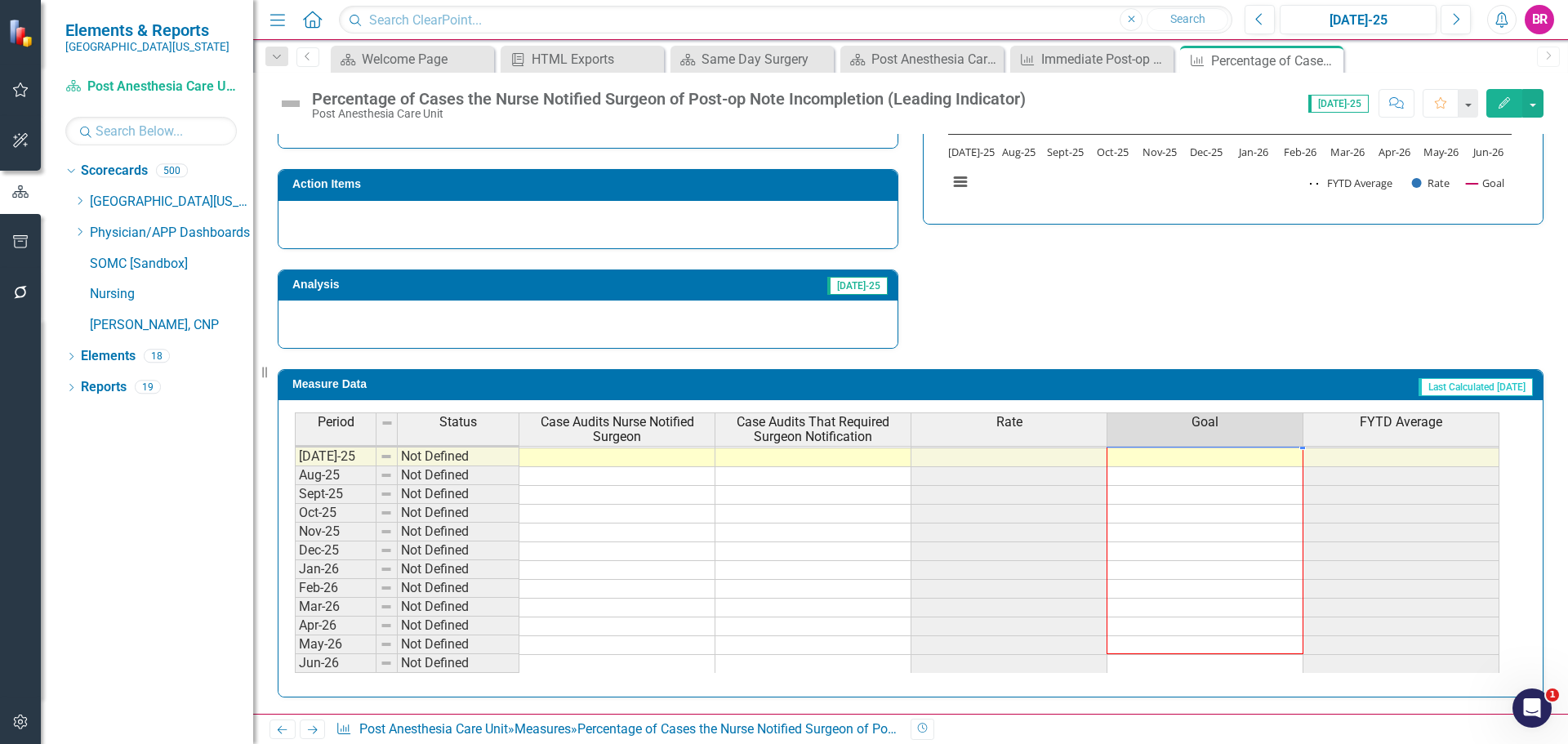
drag, startPoint x: 1302, startPoint y: 489, endPoint x: 1281, endPoint y: 650, distance: 162.4
click at [295, 650] on div "Period Status Case Audits Nurse Notified Surgeon Case Audits That Required Surg…" at bounding box center [295, 411] width 0 height 523
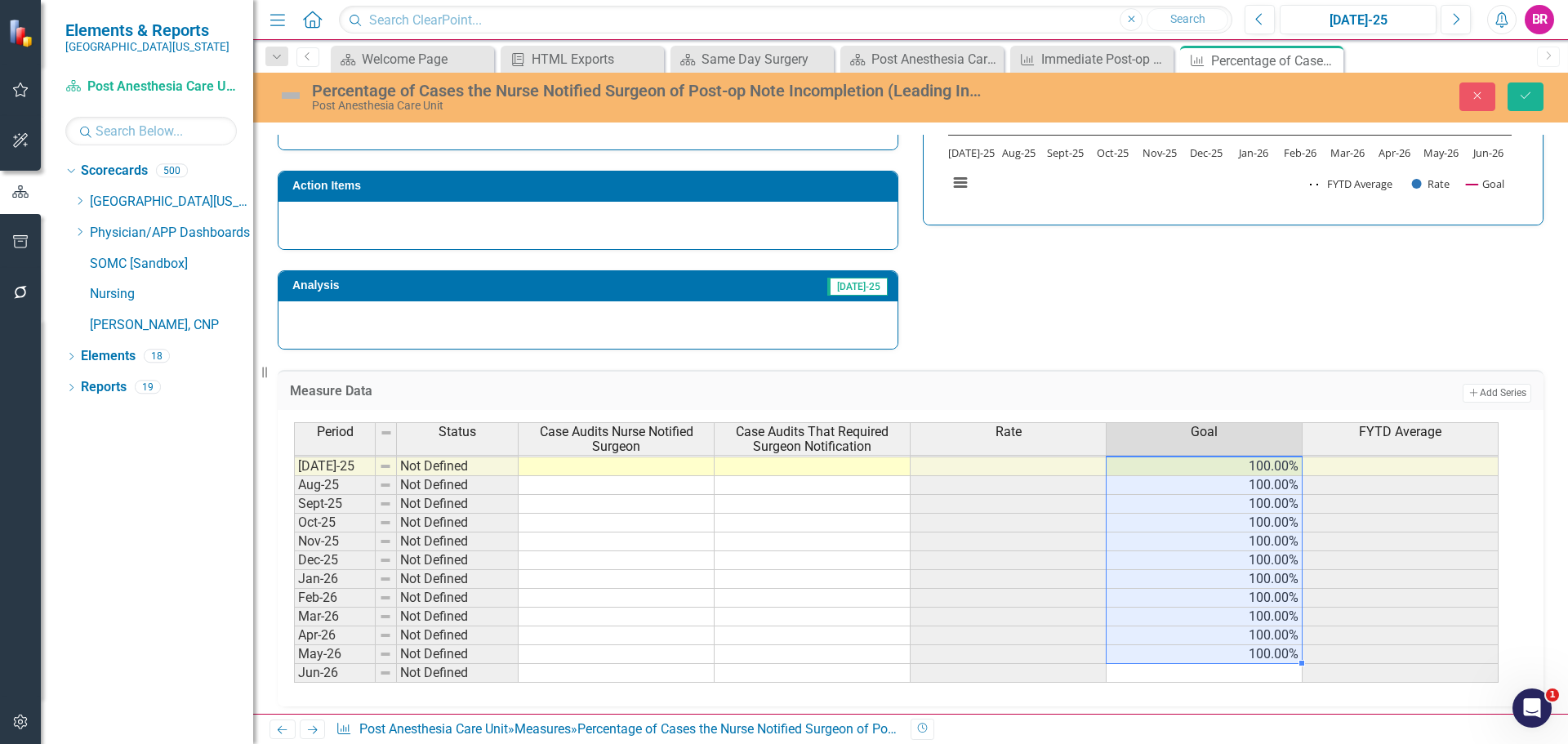
type textarea "100"
click at [294, 671] on div "Period Status Case Audits Nurse Notified Surgeon Case Audits That Required Surg…" at bounding box center [294, 431] width 0 height 504
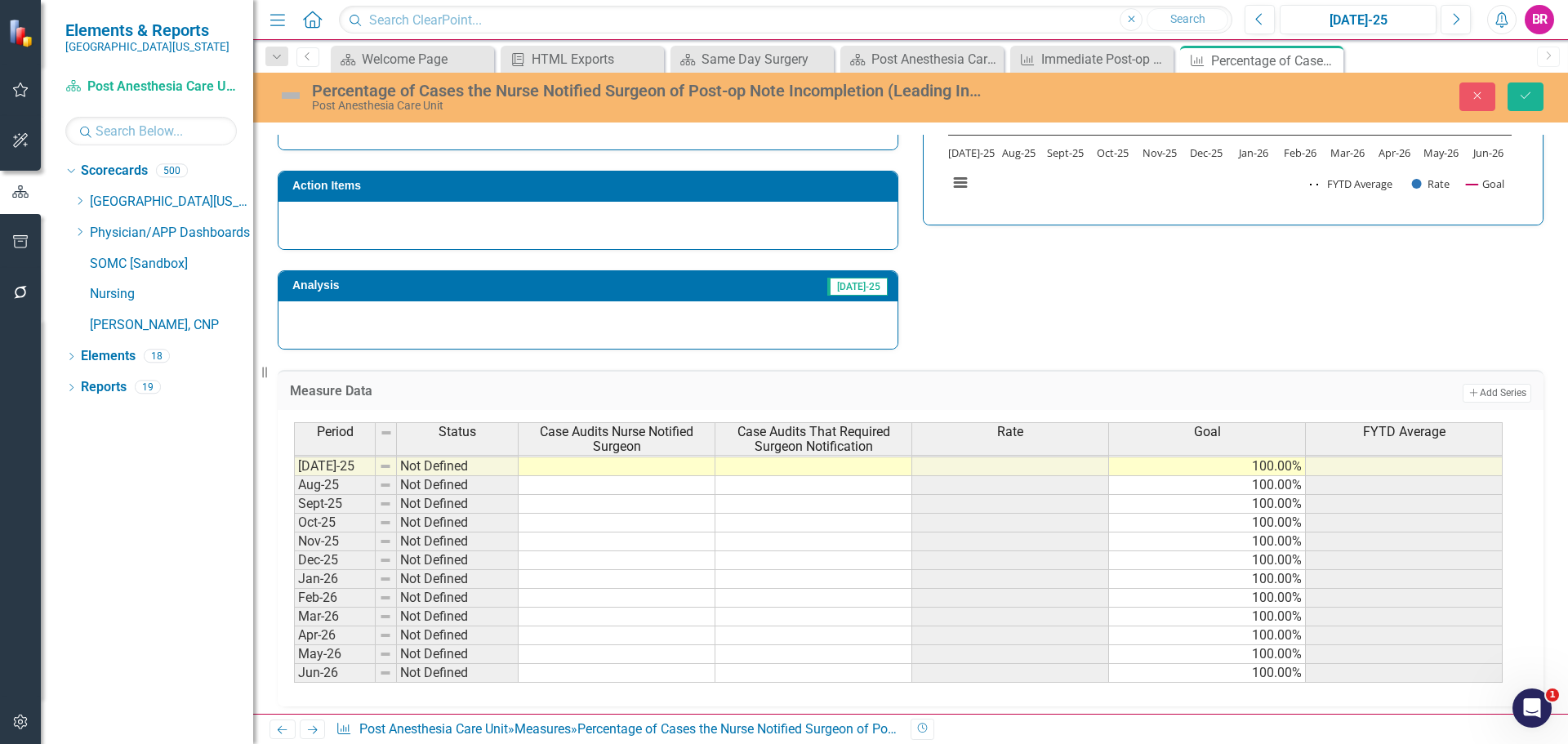
click at [1530, 79] on div "Percentage of Cases the Nurse Notified Surgeon of Post-op Note Incompletion (Le…" at bounding box center [910, 98] width 1315 height 50
click at [1529, 106] on button "Save" at bounding box center [1525, 97] width 36 height 29
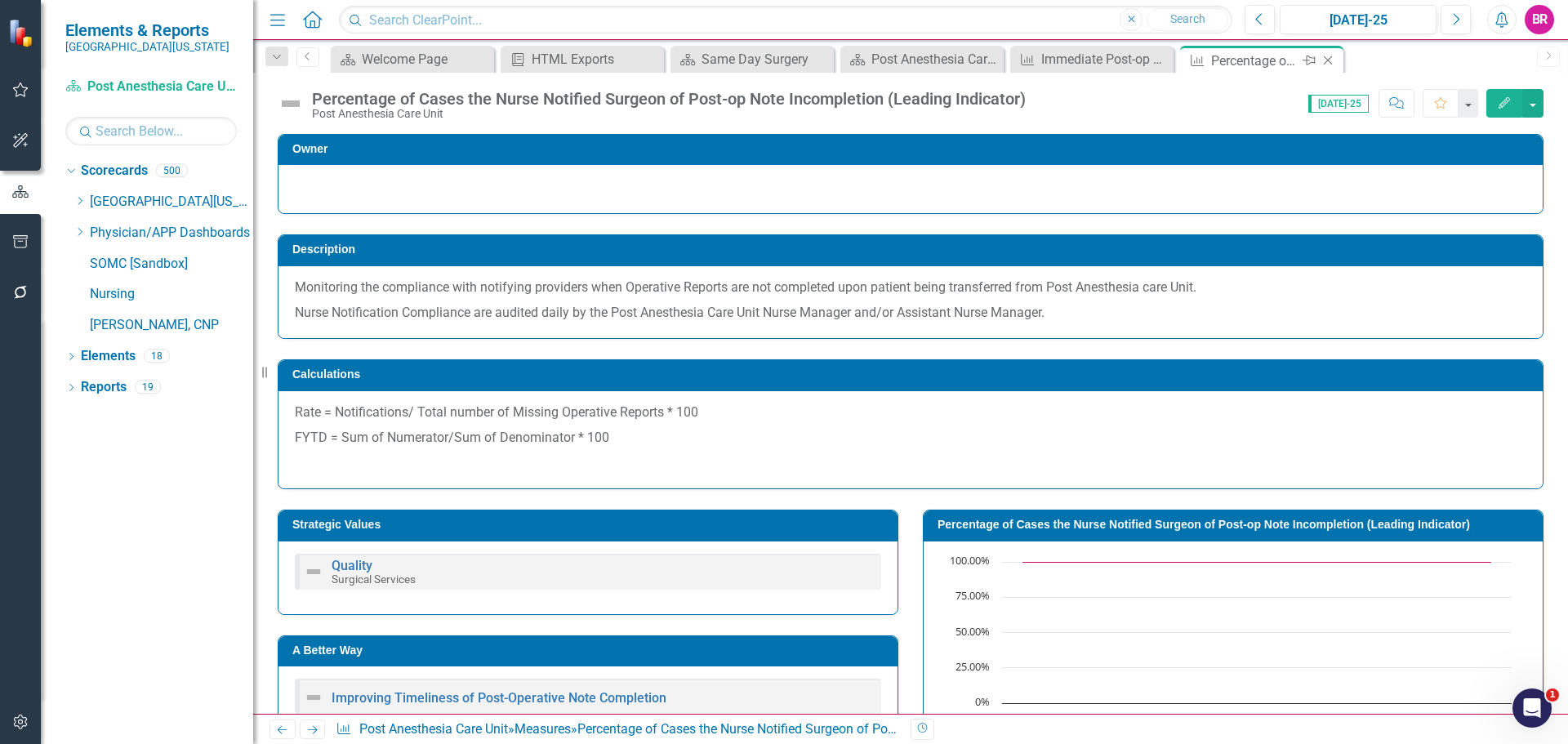
click at [1326, 62] on icon "Close" at bounding box center [1328, 61] width 16 height 13
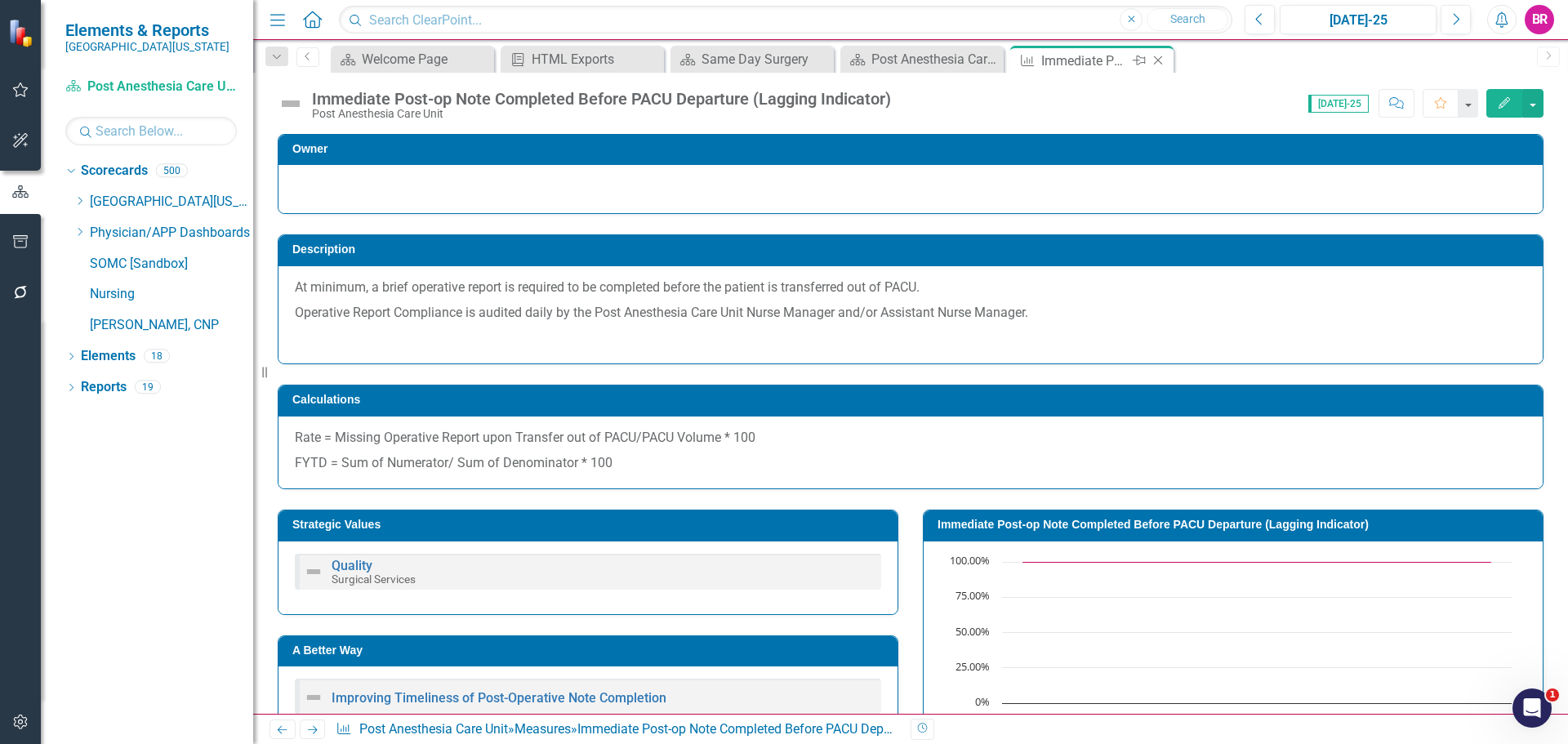
click at [1153, 58] on icon "Close" at bounding box center [1157, 61] width 16 height 13
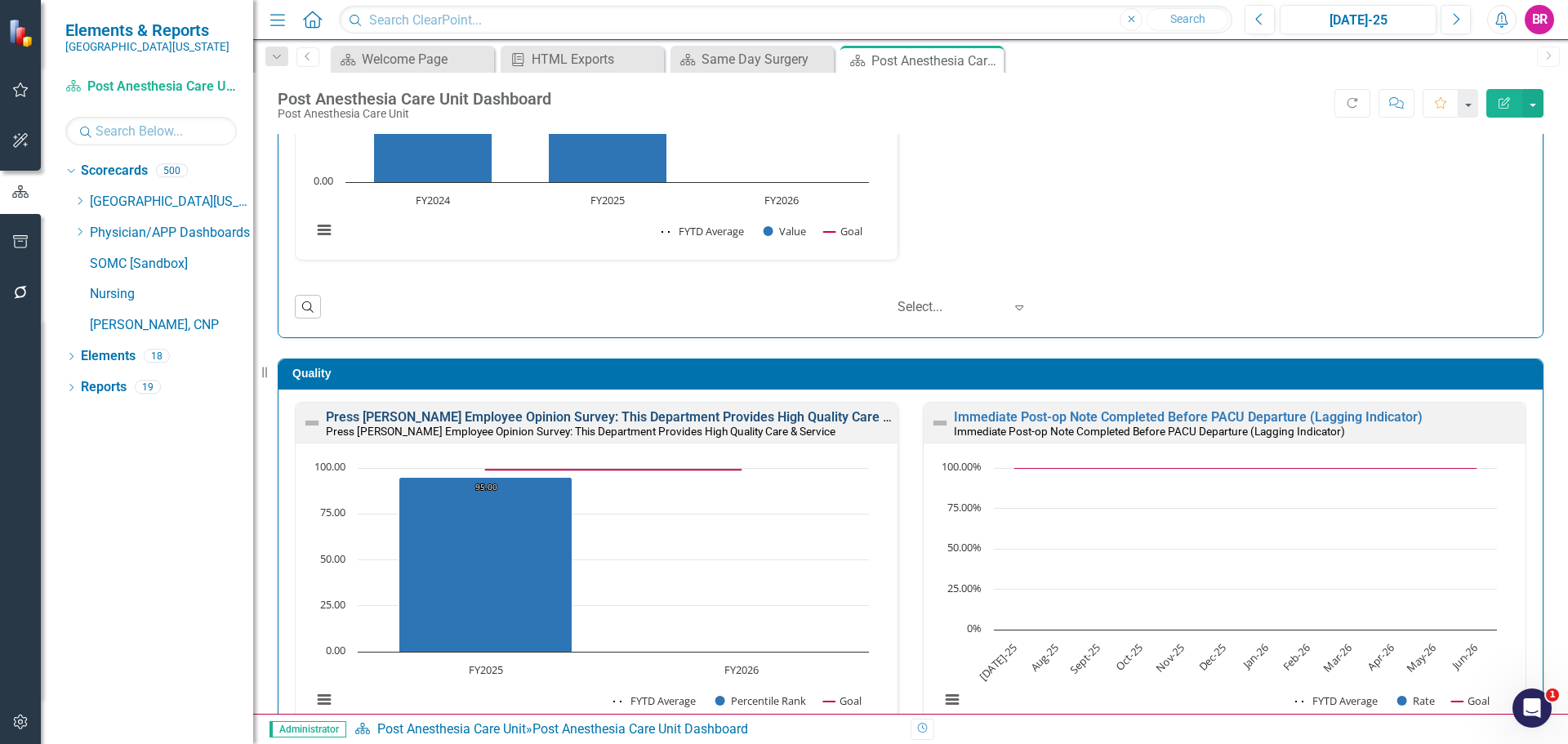
click at [794, 425] on link "Press [PERSON_NAME] Employee Opinion Survey: This Department Provides High Qual…" at bounding box center [632, 417] width 612 height 15
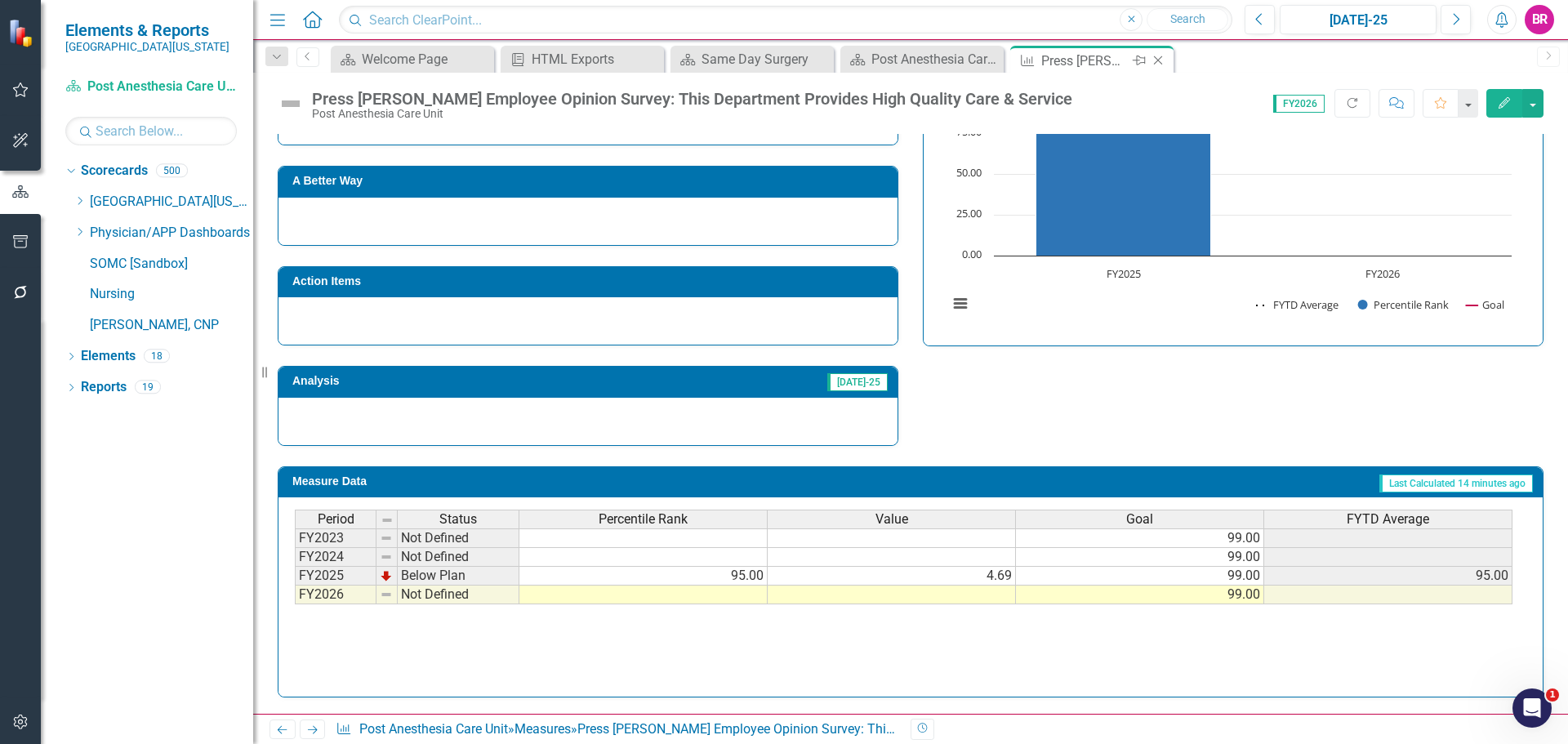
click at [1160, 57] on icon "Close" at bounding box center [1157, 61] width 16 height 13
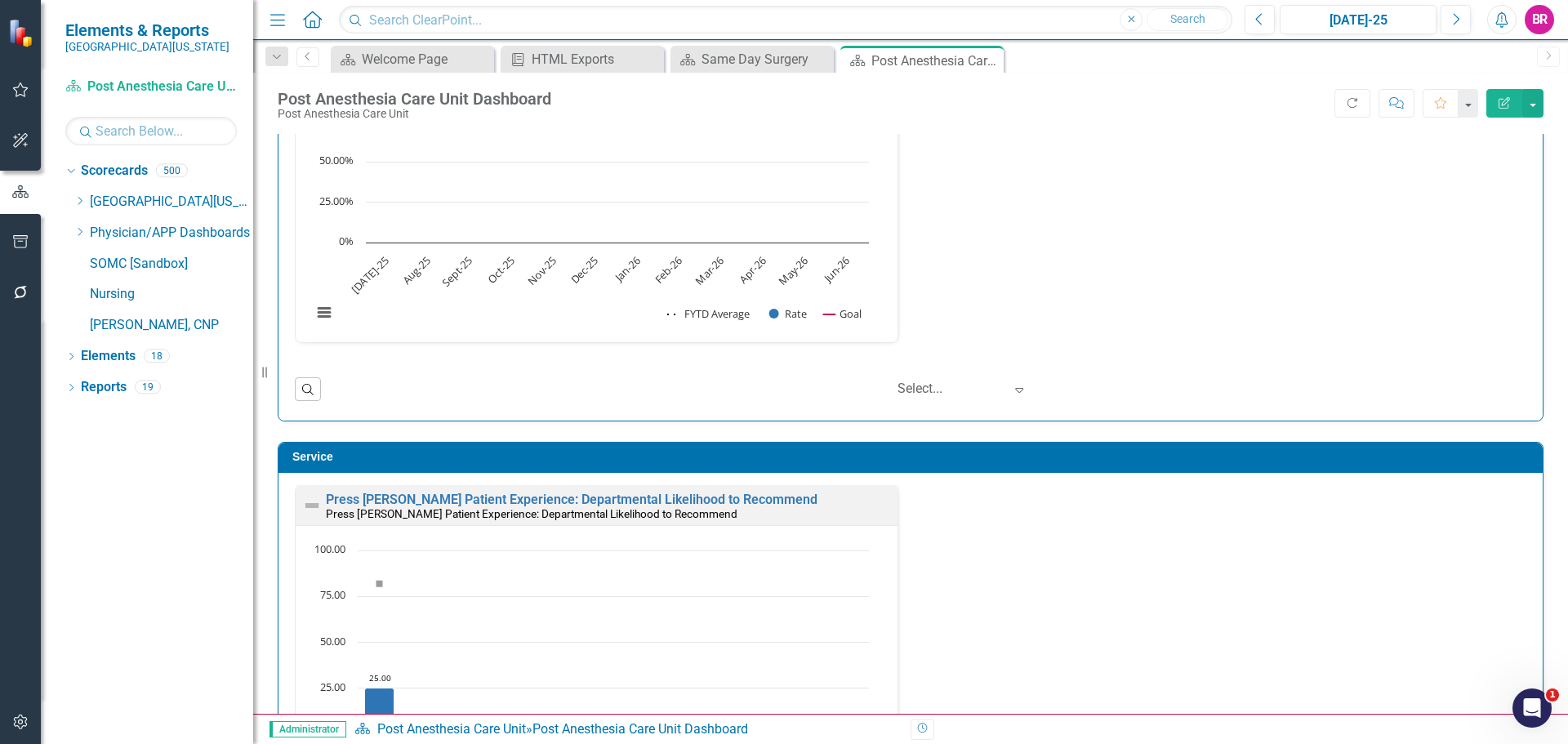
scroll to position [1062, 0]
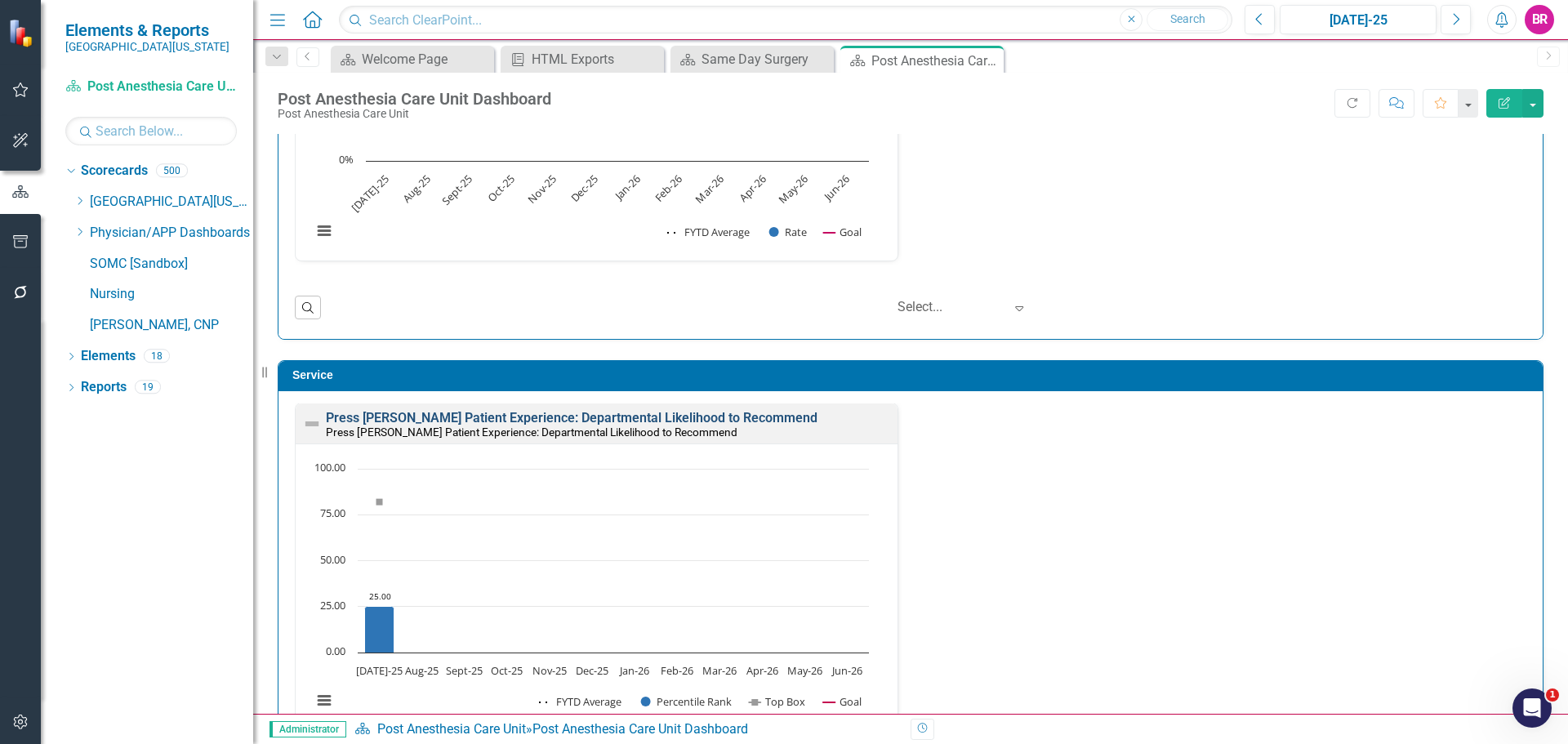
click at [720, 421] on link "Press [PERSON_NAME] Patient Experience: Departmental Likelihood to Recommend" at bounding box center [571, 418] width 491 height 15
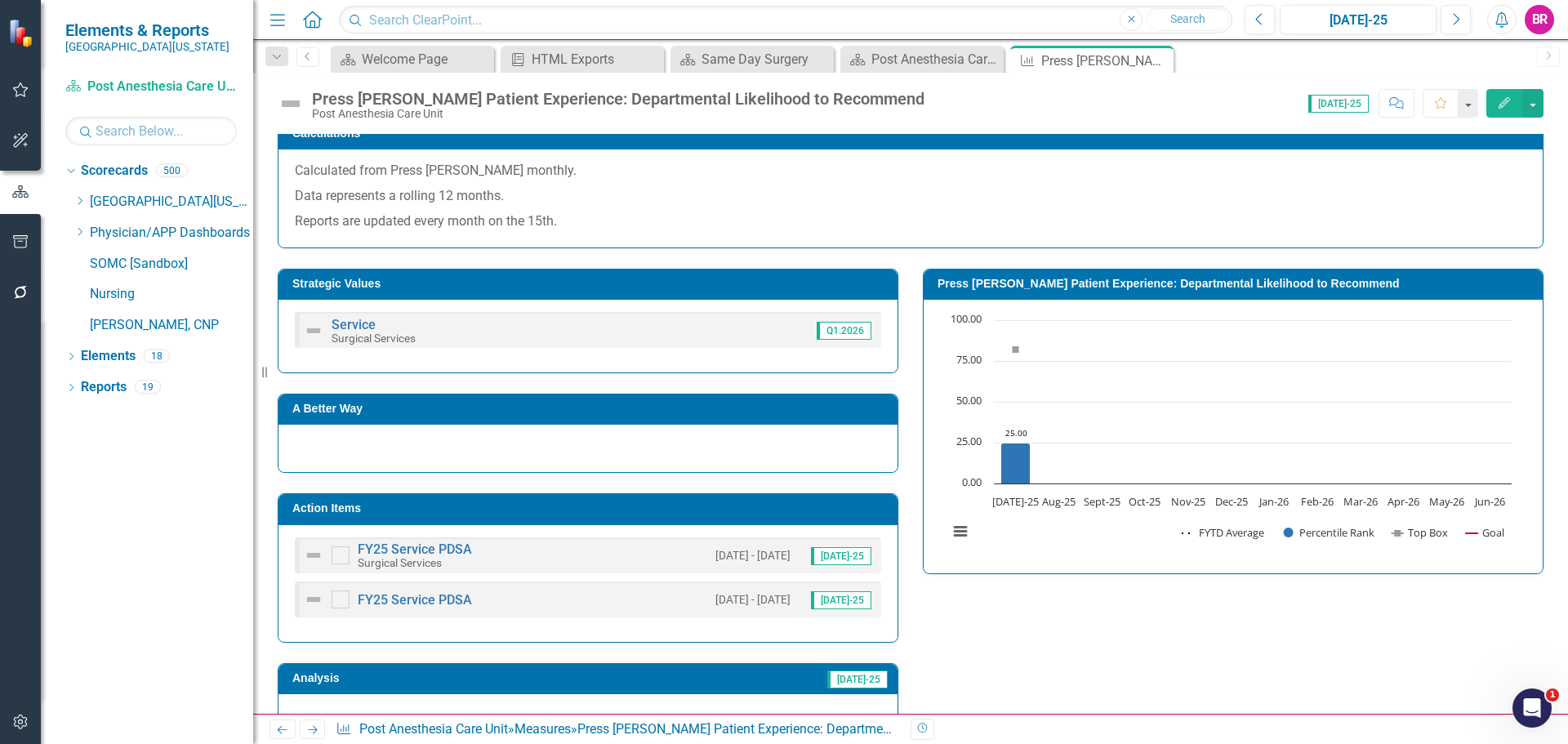
scroll to position [513, 0]
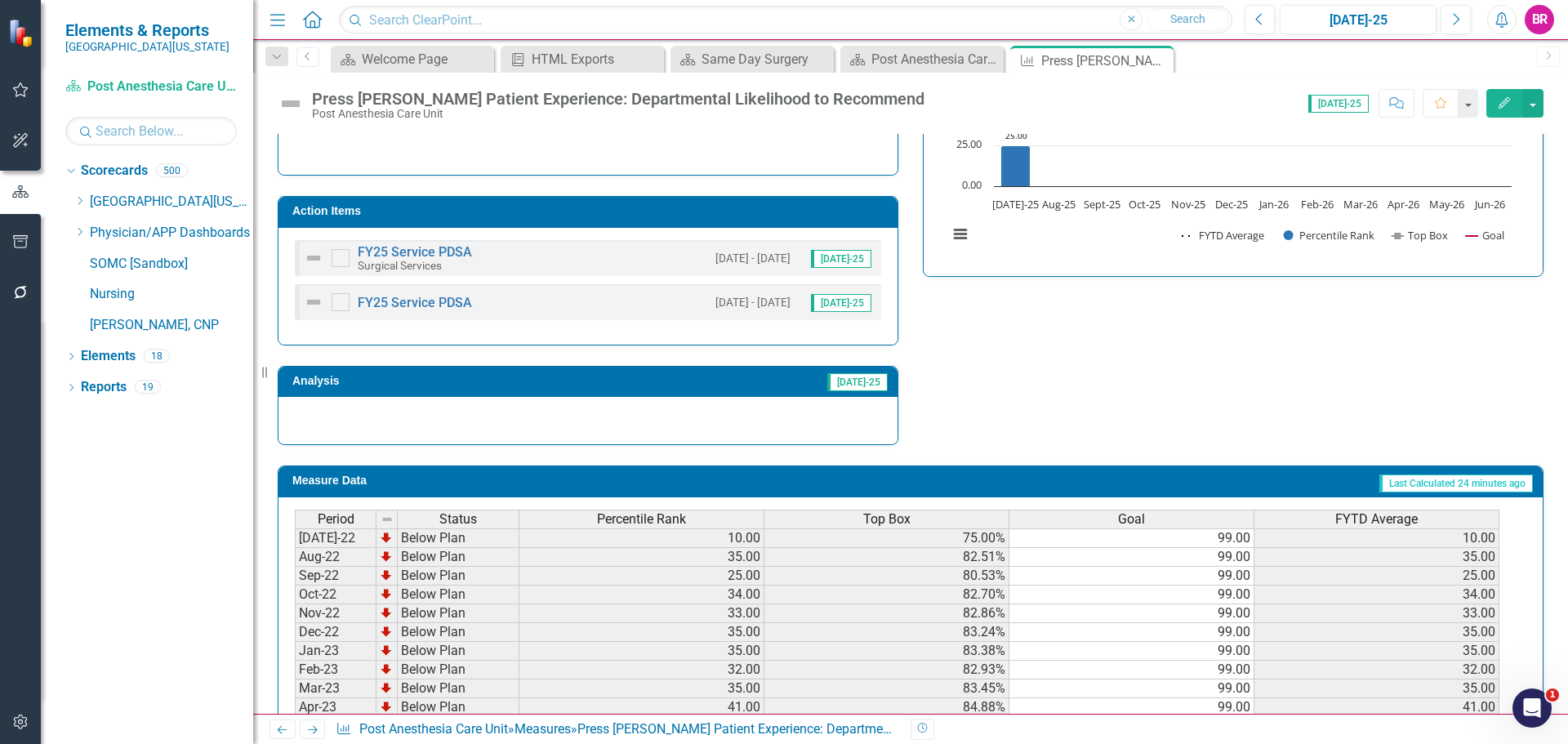
click at [696, 218] on td "Action Items" at bounding box center [590, 212] width 597 height 24
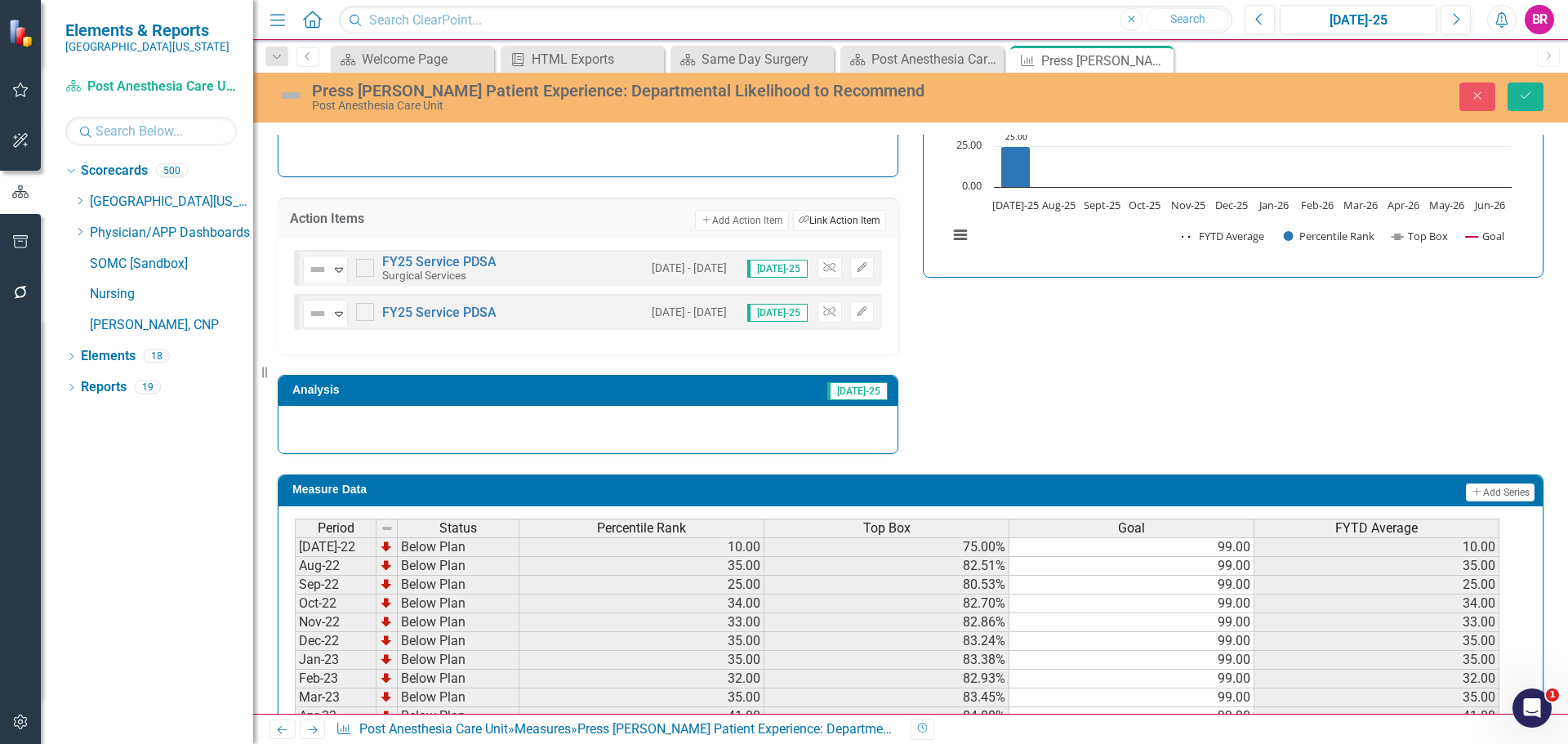
click at [826, 225] on button "Link Tag Link Action Item" at bounding box center [839, 220] width 93 height 21
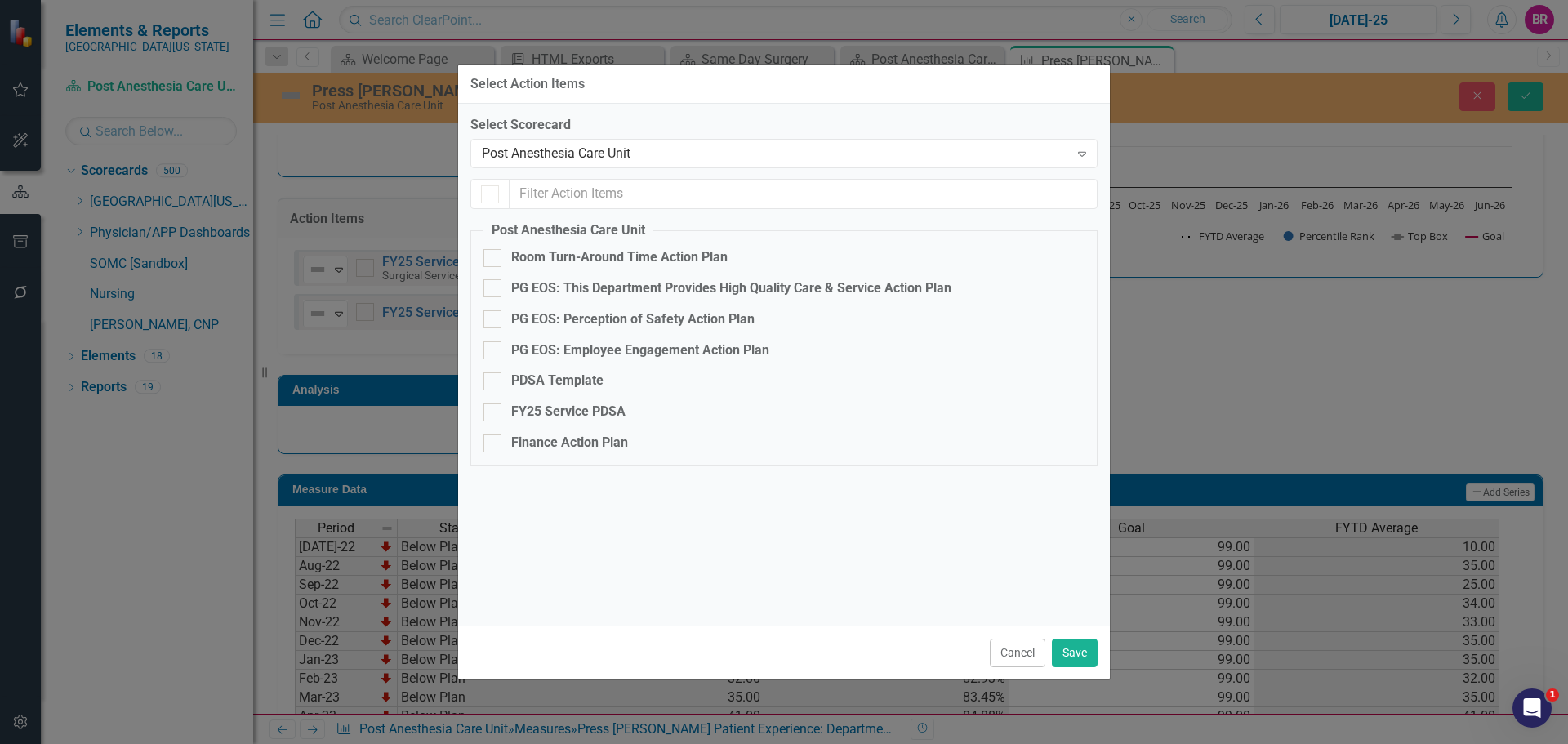
checkbox input "true"
click at [486, 190] on input "checkbox" at bounding box center [485, 190] width 11 height 11
checkbox input "true"
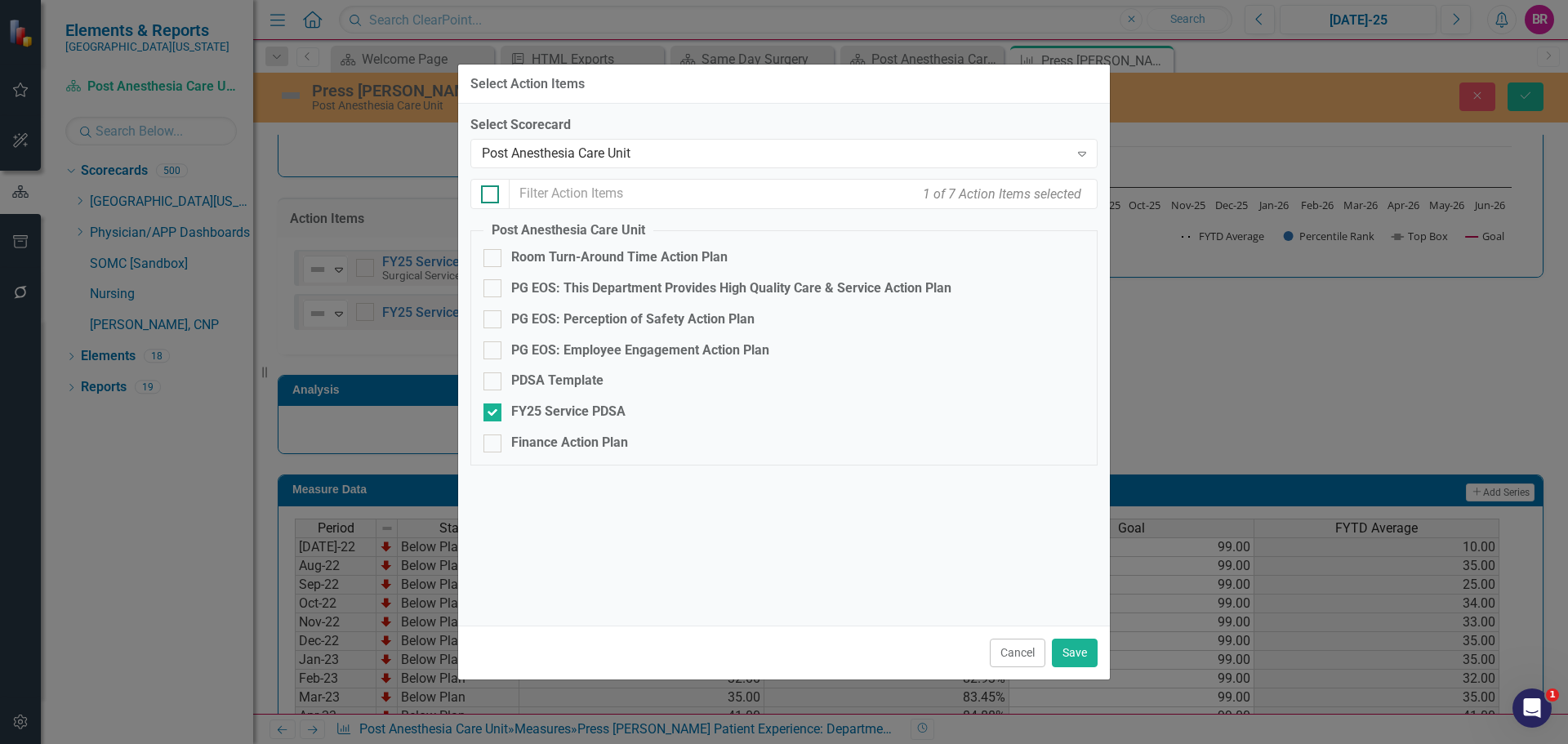
checkbox input "true"
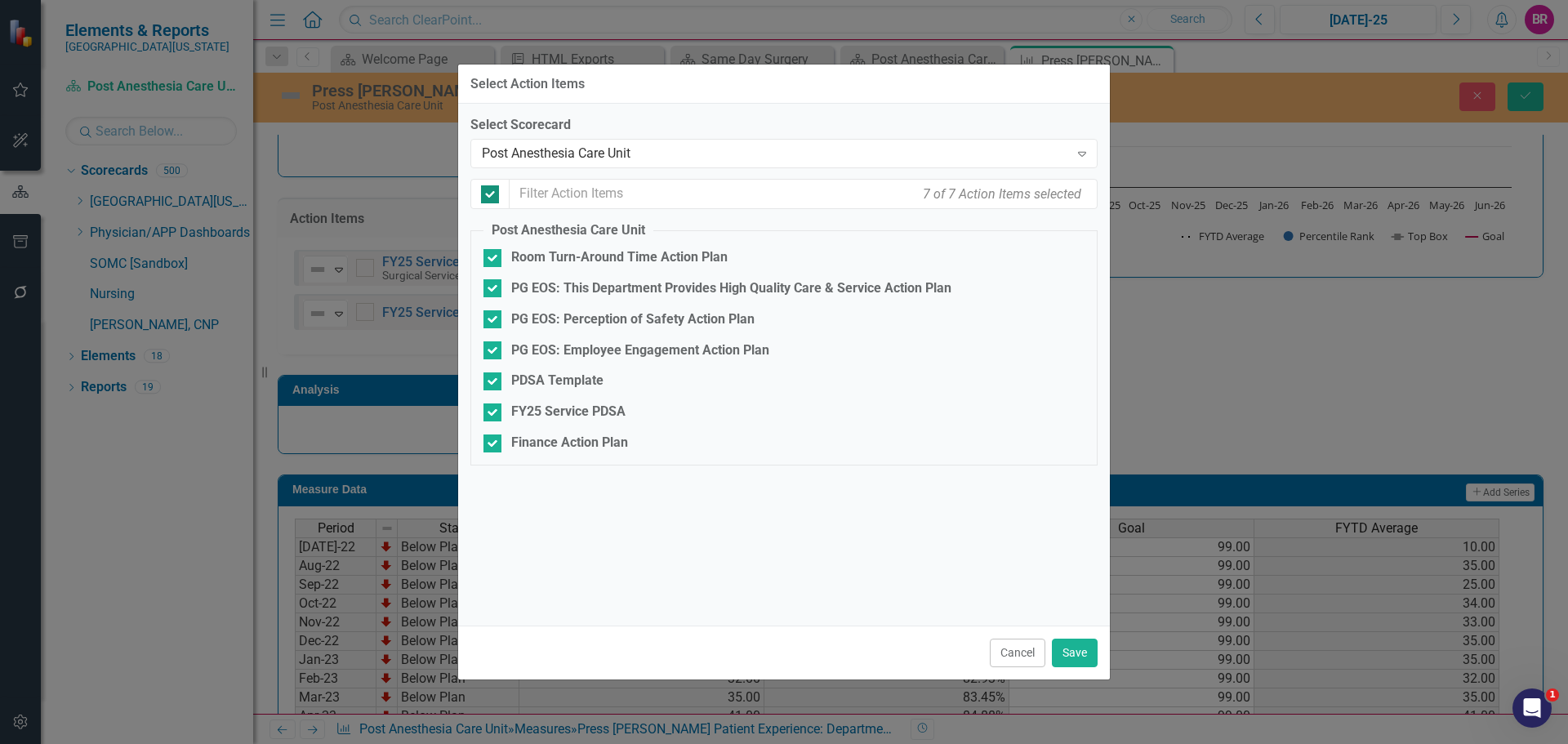
click at [493, 191] on div at bounding box center [489, 194] width 18 height 18
click at [491, 191] on input "checkbox" at bounding box center [485, 190] width 11 height 11
checkbox input "false"
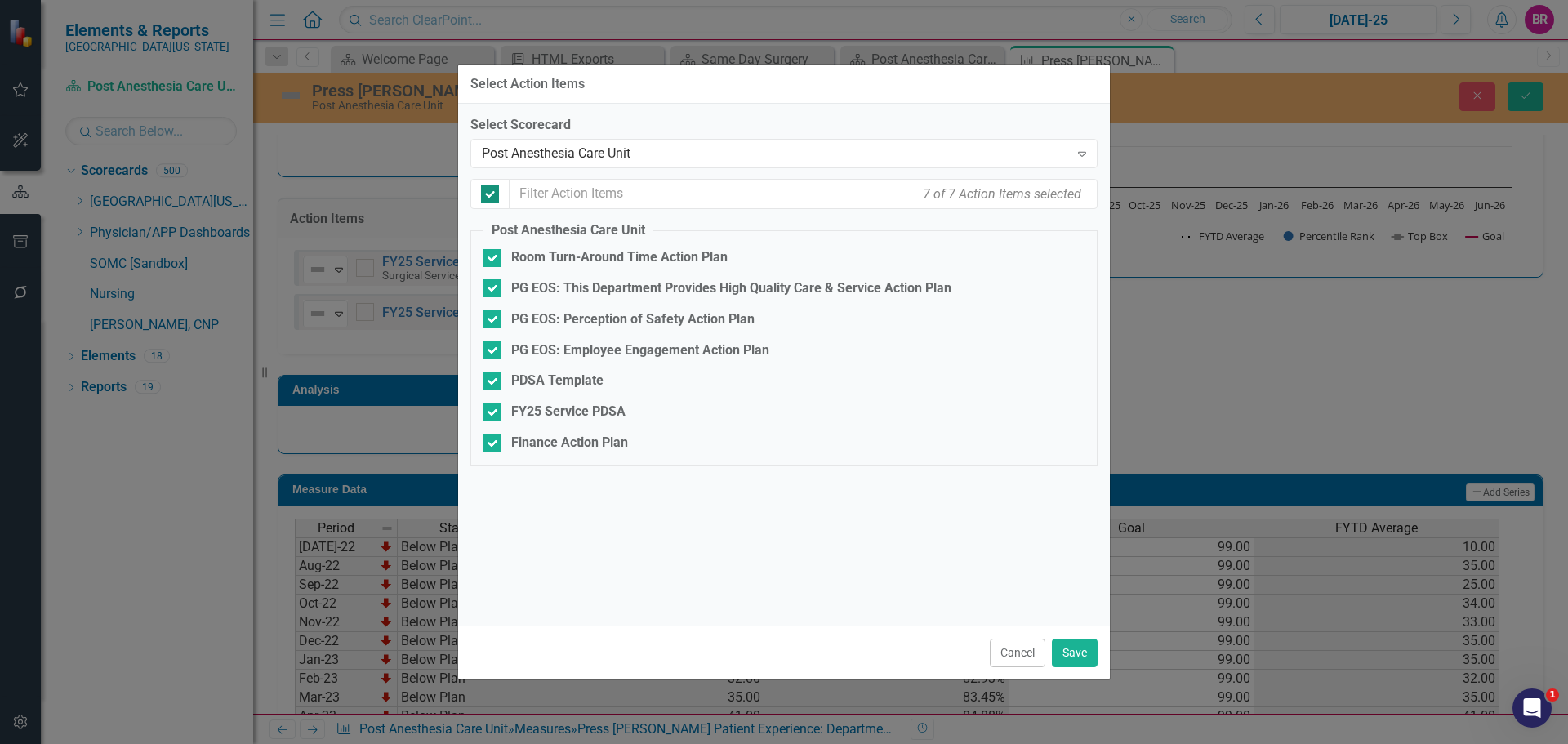
checkbox input "false"
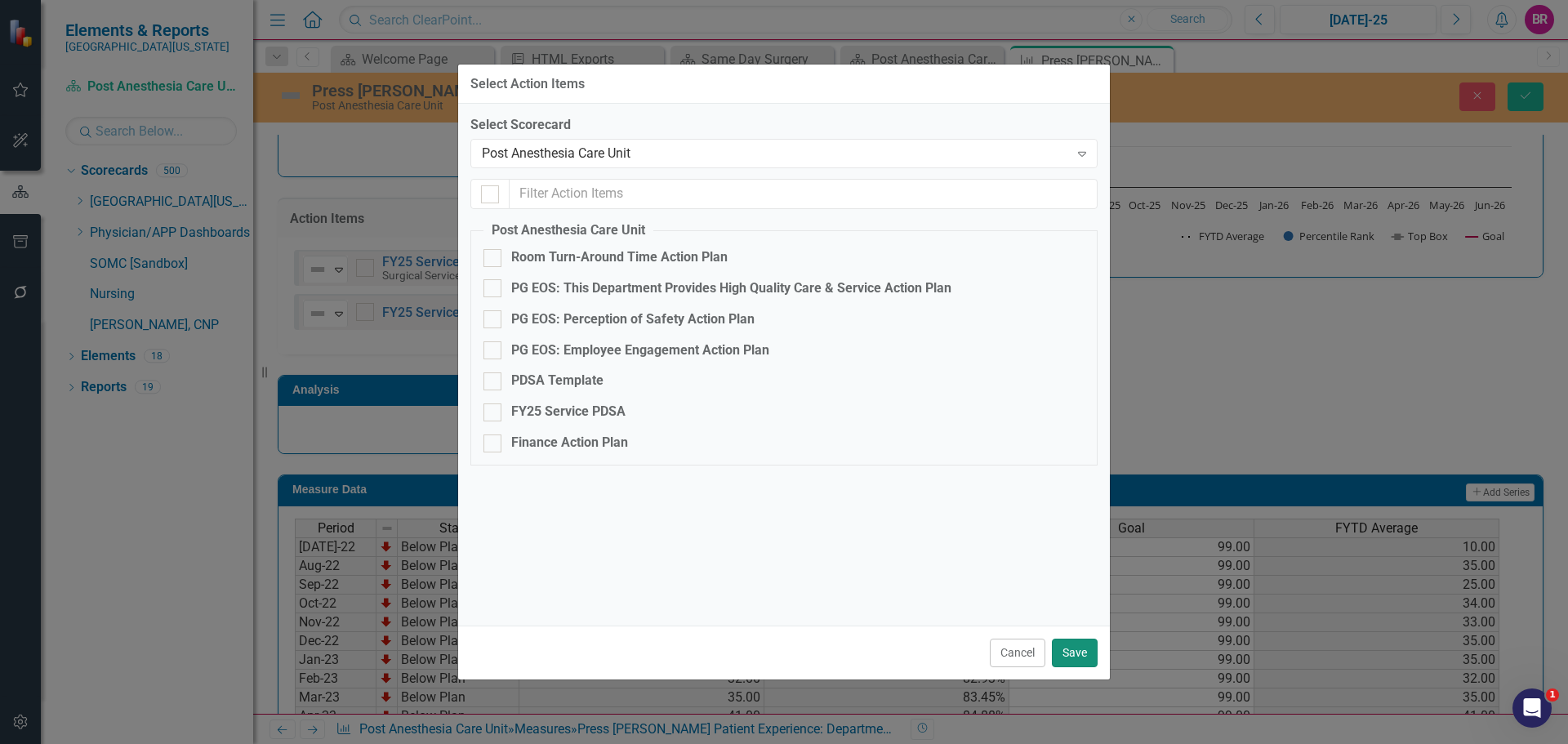
click at [1076, 652] on button "Save" at bounding box center [1075, 653] width 46 height 29
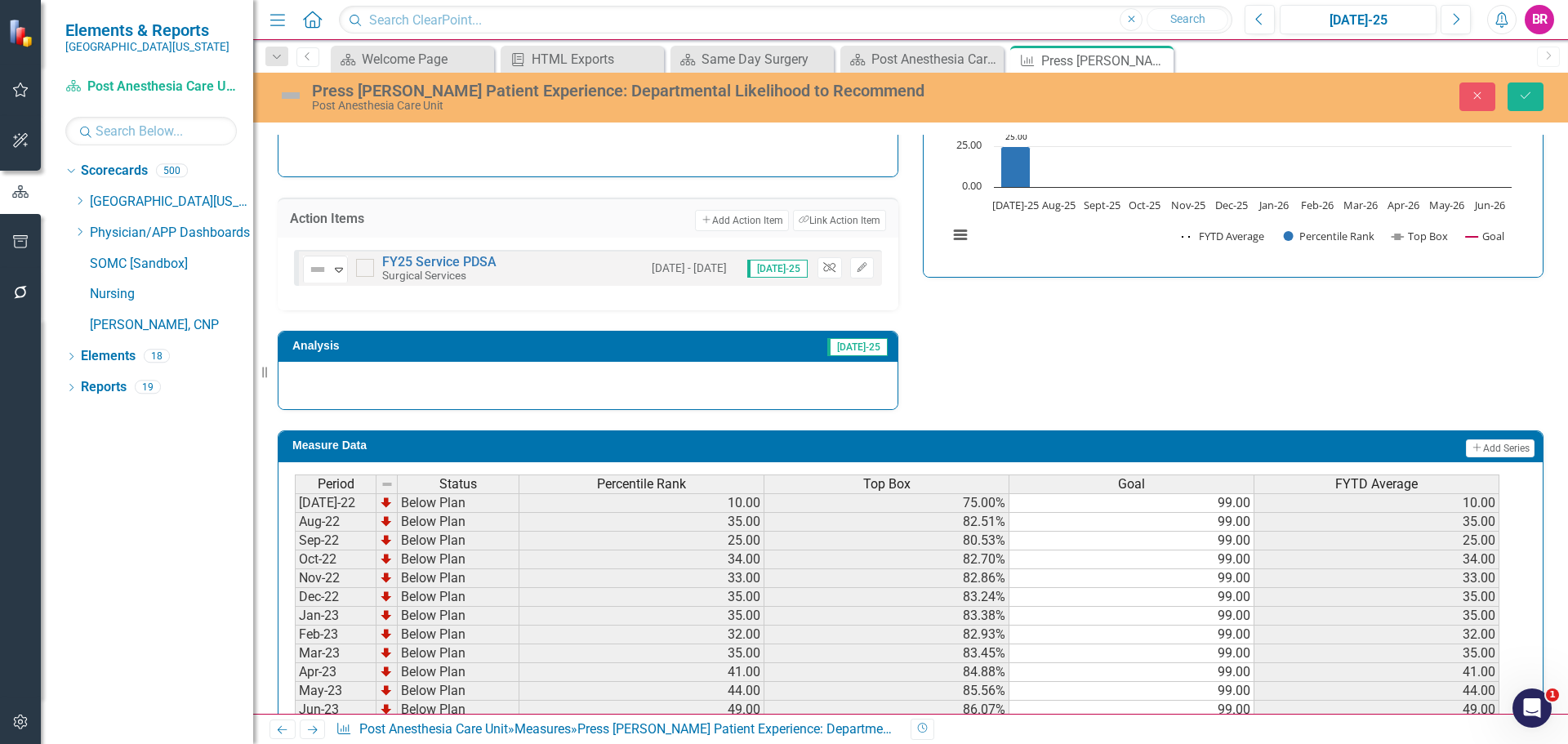
click at [823, 269] on icon "Unlink" at bounding box center [829, 268] width 12 height 10
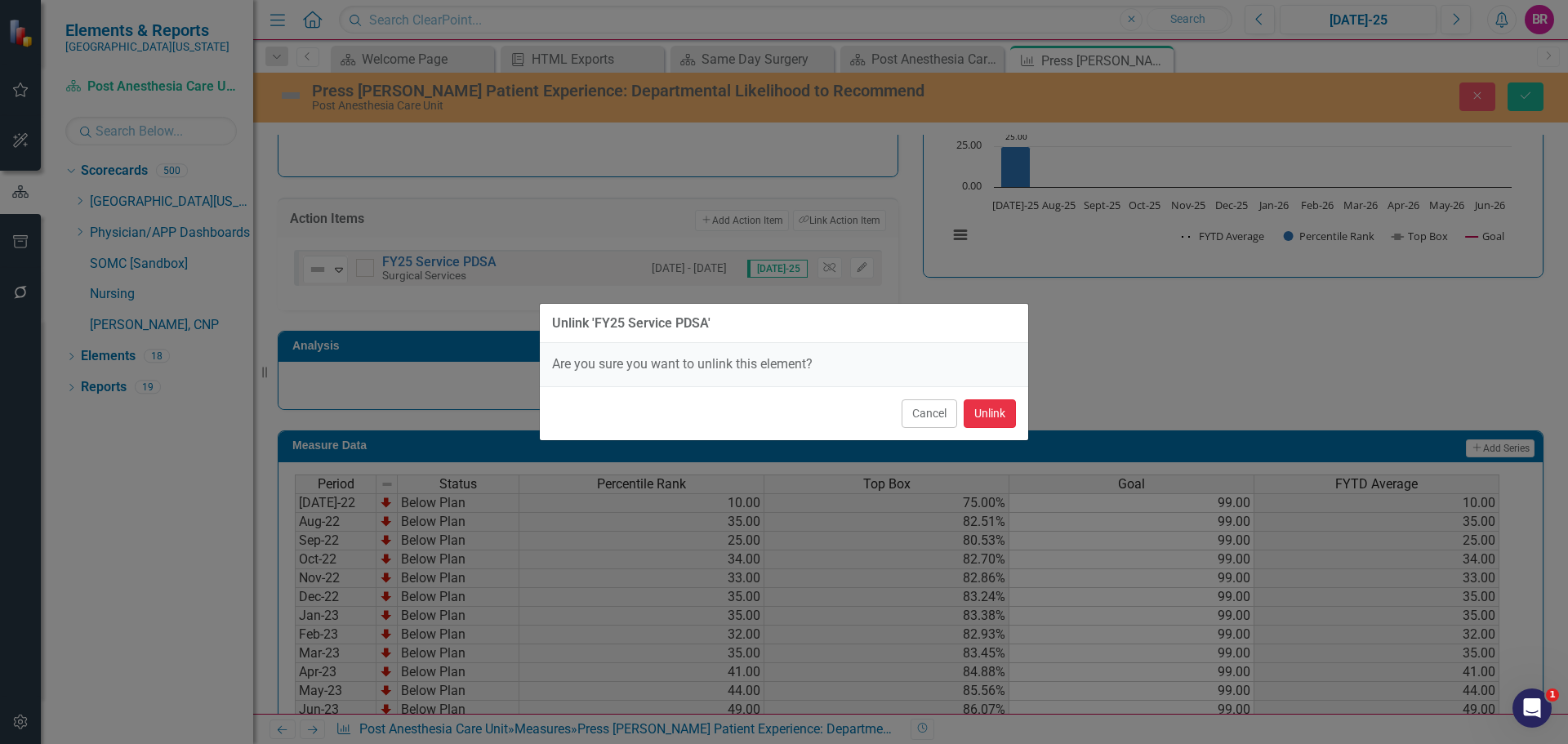
click at [988, 409] on button "Unlink" at bounding box center [990, 413] width 52 height 29
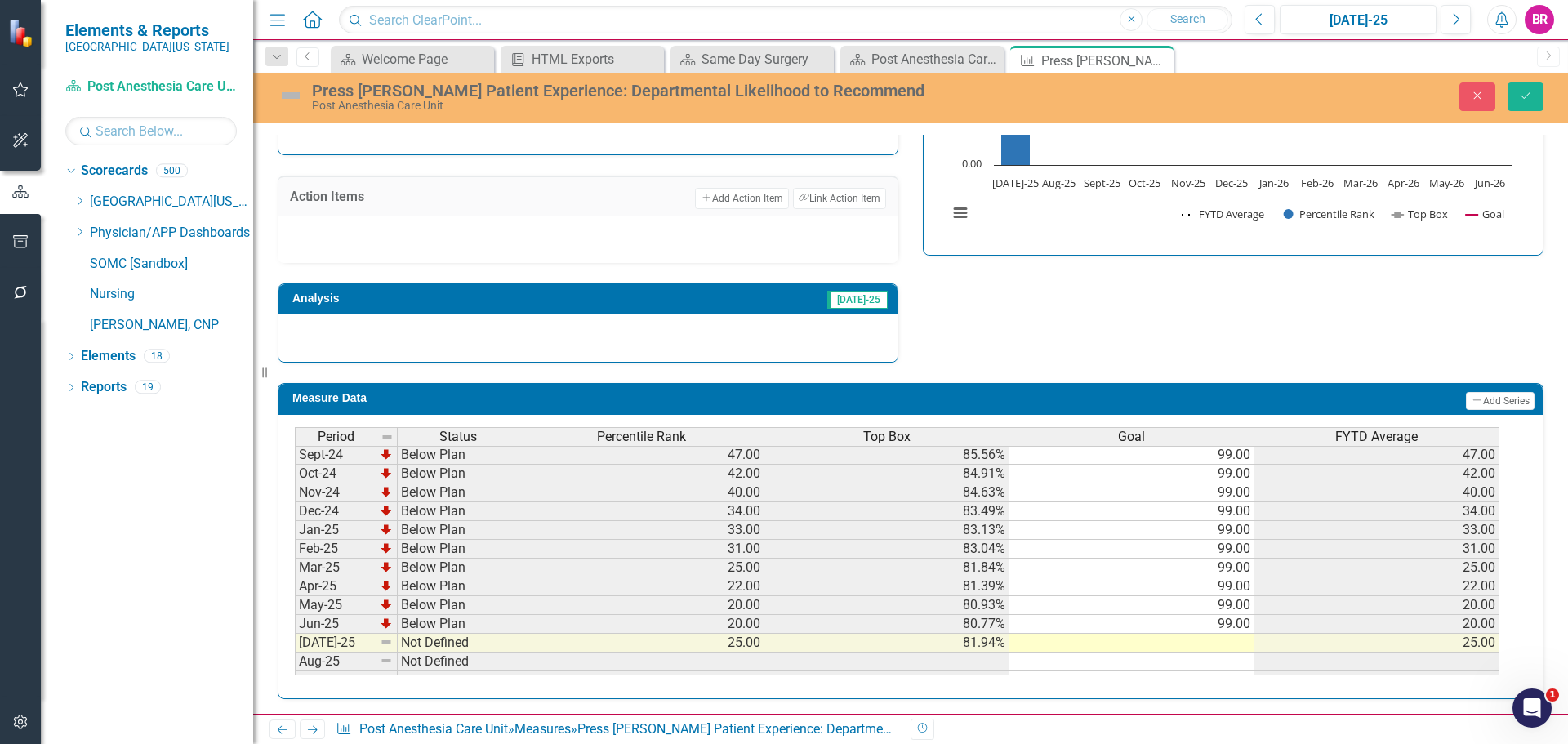
scroll to position [654, 0]
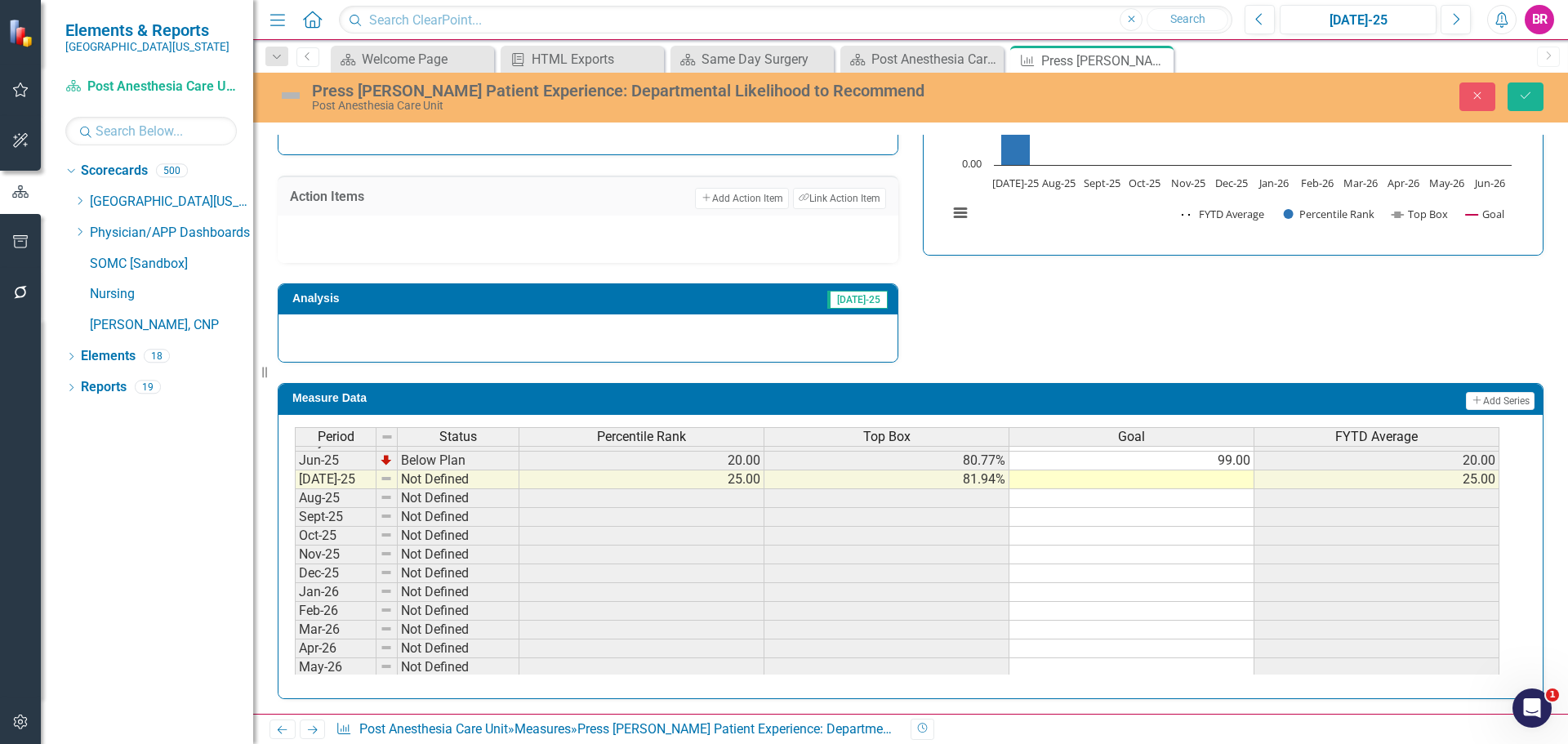
click at [1228, 463] on tbody "Jan-24 Below Plan 62.00 88.08% 99.00 62.00 Feb-24 Below Plan 59.00 87.54% 99.00…" at bounding box center [897, 413] width 1205 height 564
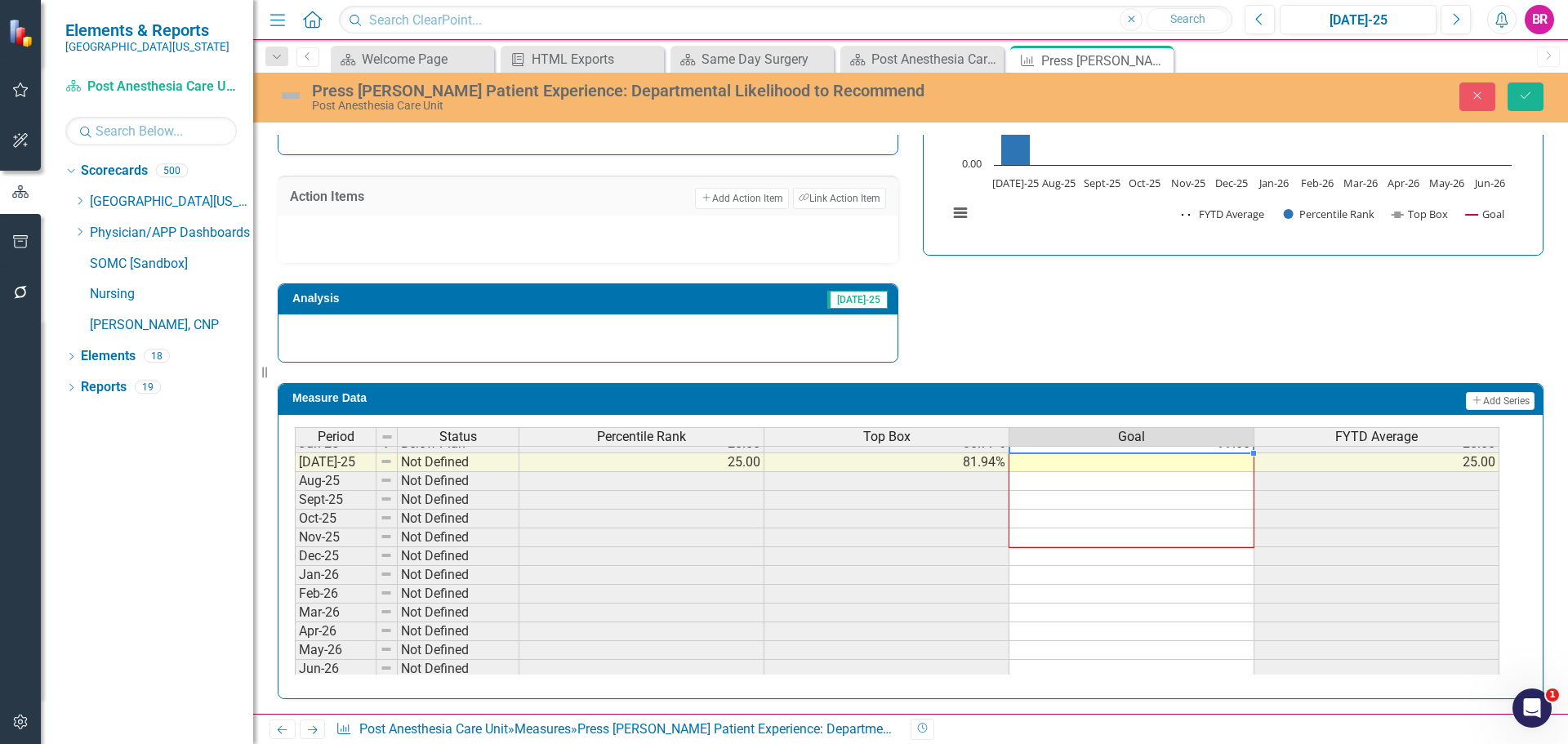
scroll to position [676, 0]
drag, startPoint x: 1256, startPoint y: 470, endPoint x: 1242, endPoint y: 660, distance: 190.5
click at [295, 660] on div "Period Status Percentile Rank Top Box Goal FYTD Average May-24 Below Plan 57.00…" at bounding box center [295, 419] width 0 height 508
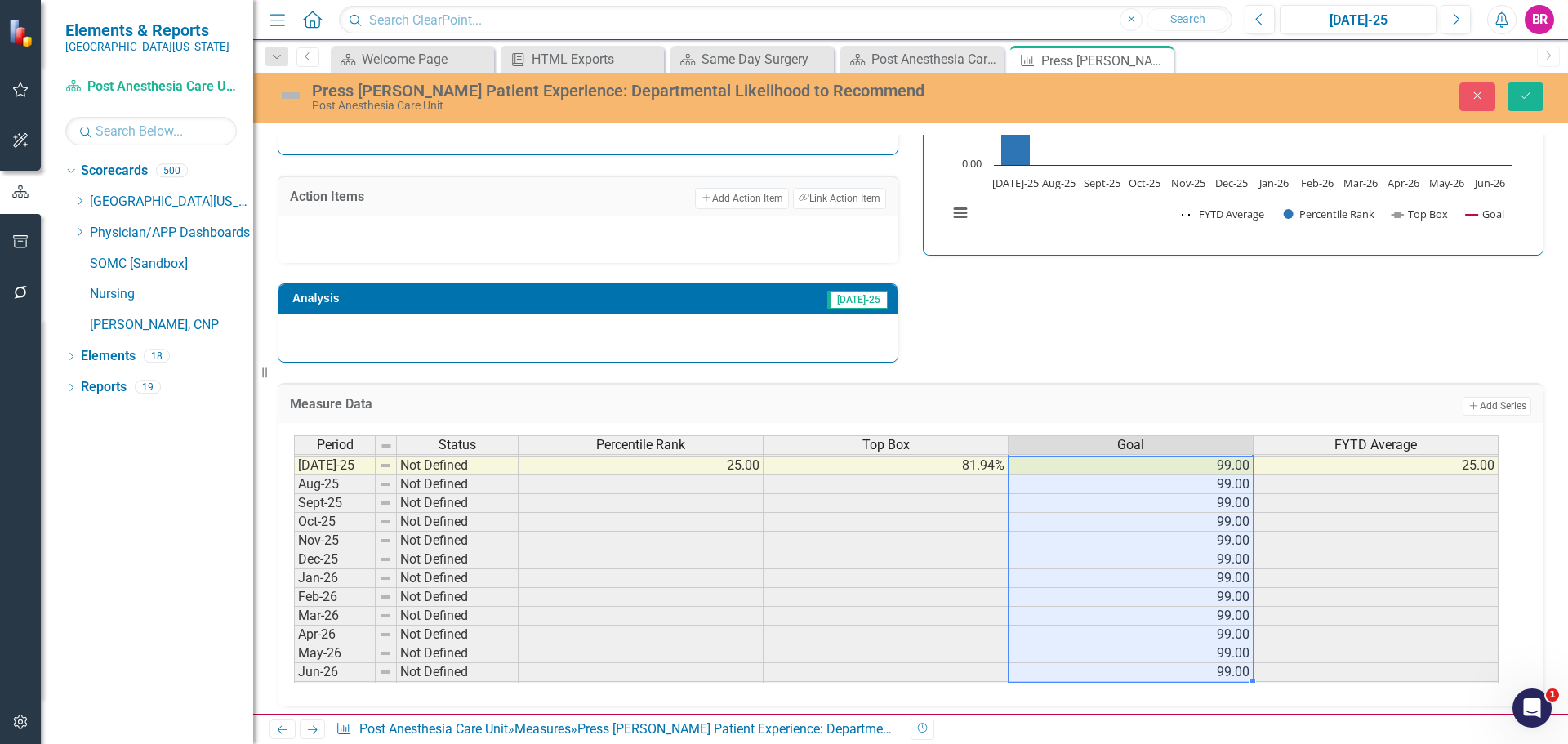
type textarea "99"
click at [1530, 106] on button "Save" at bounding box center [1525, 97] width 36 height 29
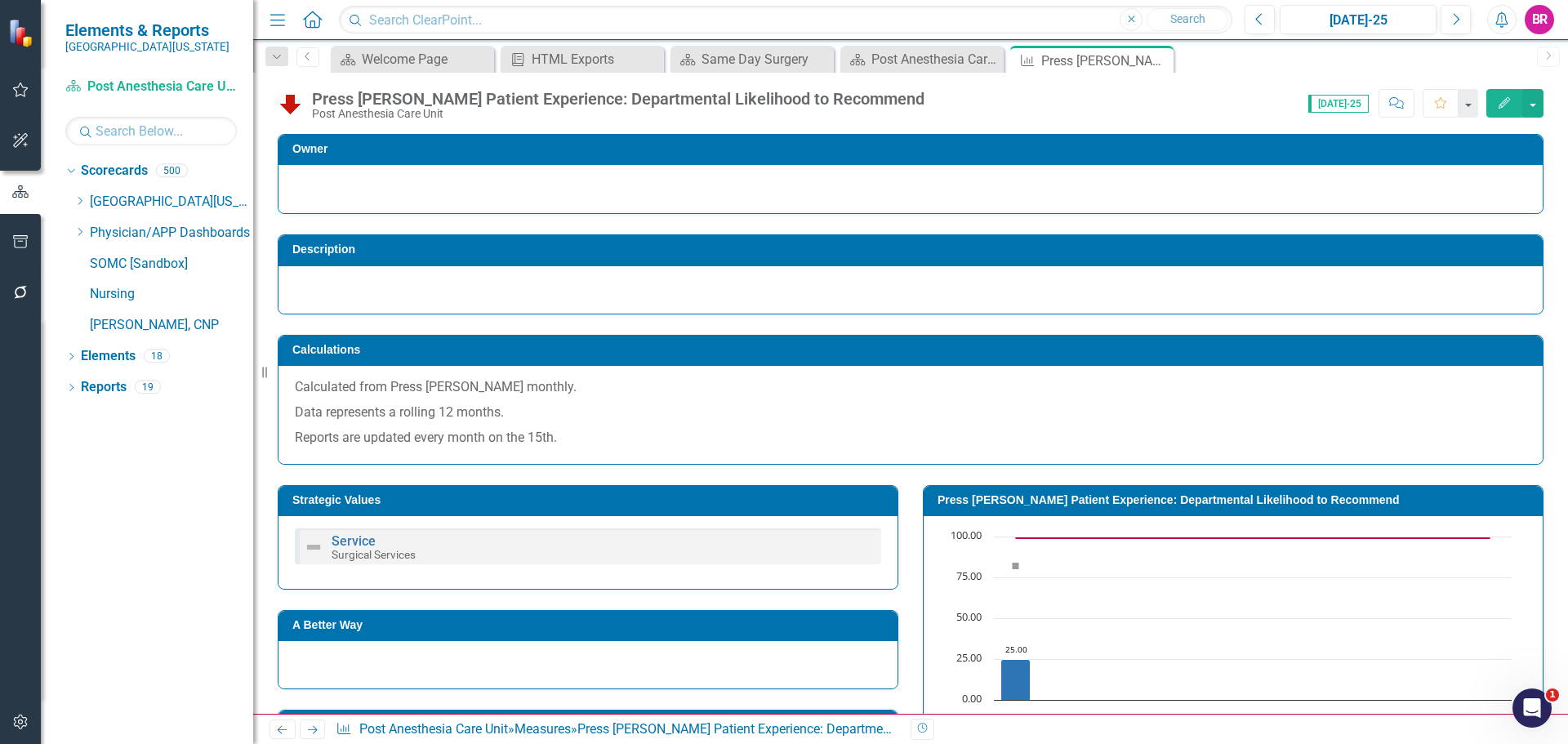
click at [311, 725] on link "Next" at bounding box center [312, 730] width 26 height 19
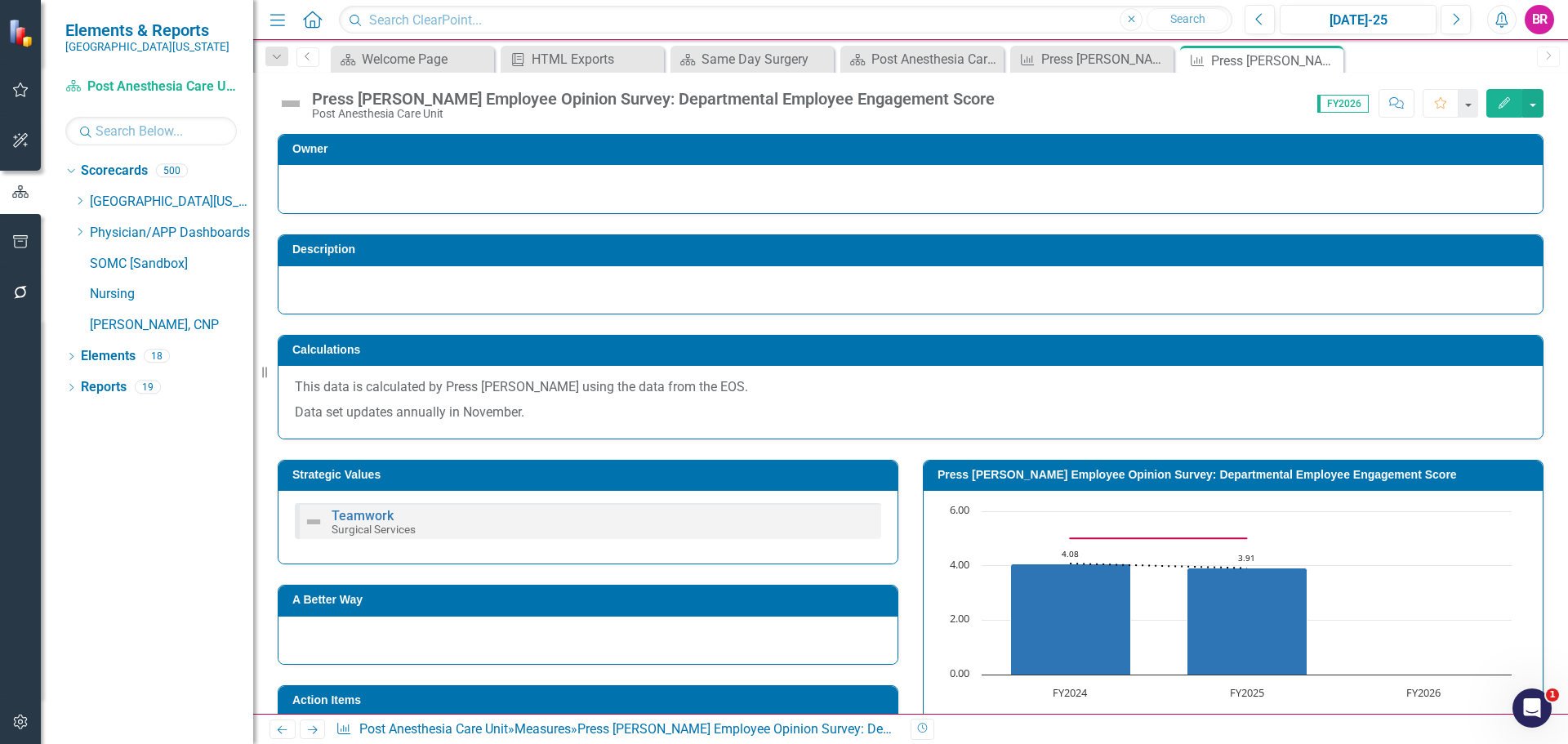
scroll to position [409, 0]
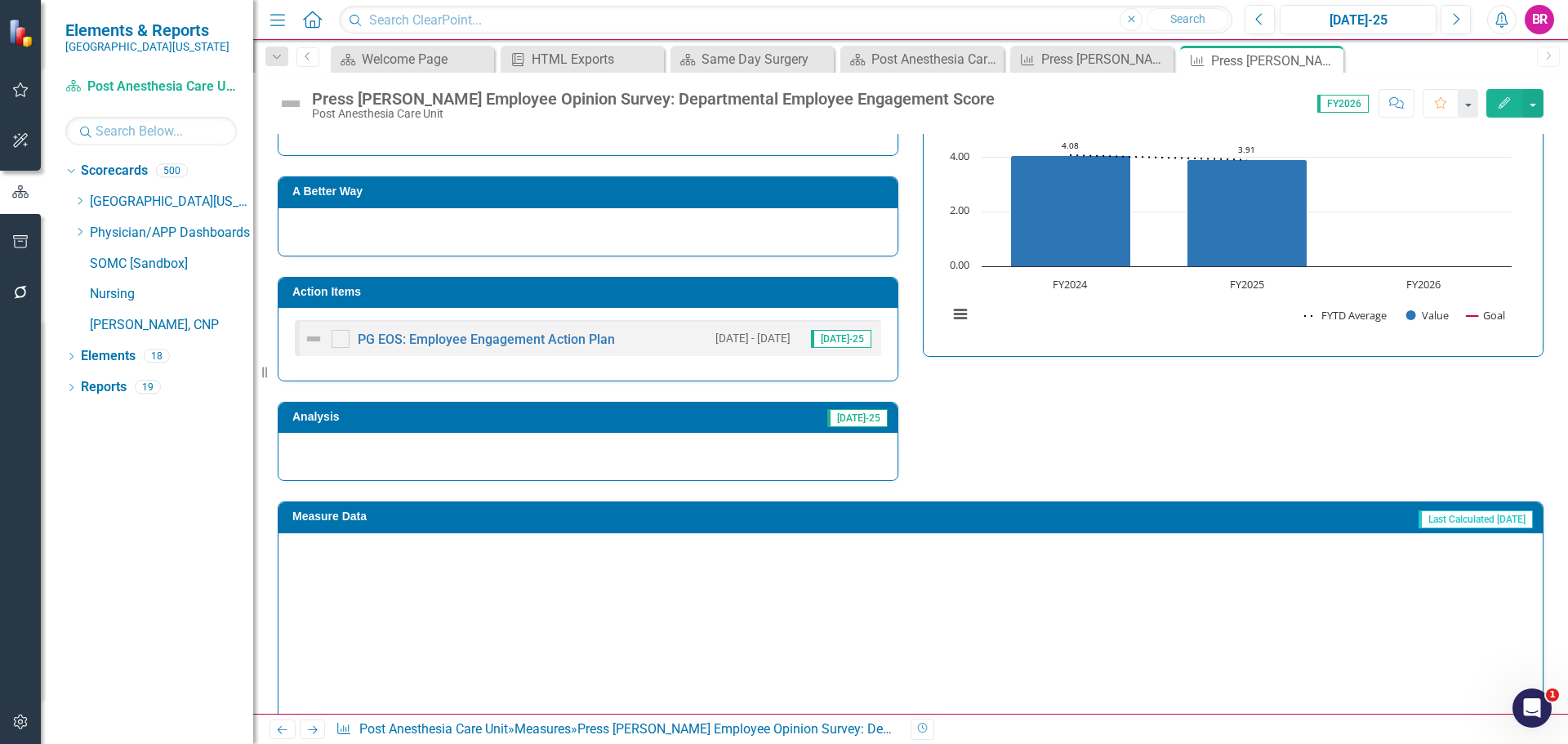
click at [711, 297] on h3 "Action Items" at bounding box center [590, 291] width 597 height 12
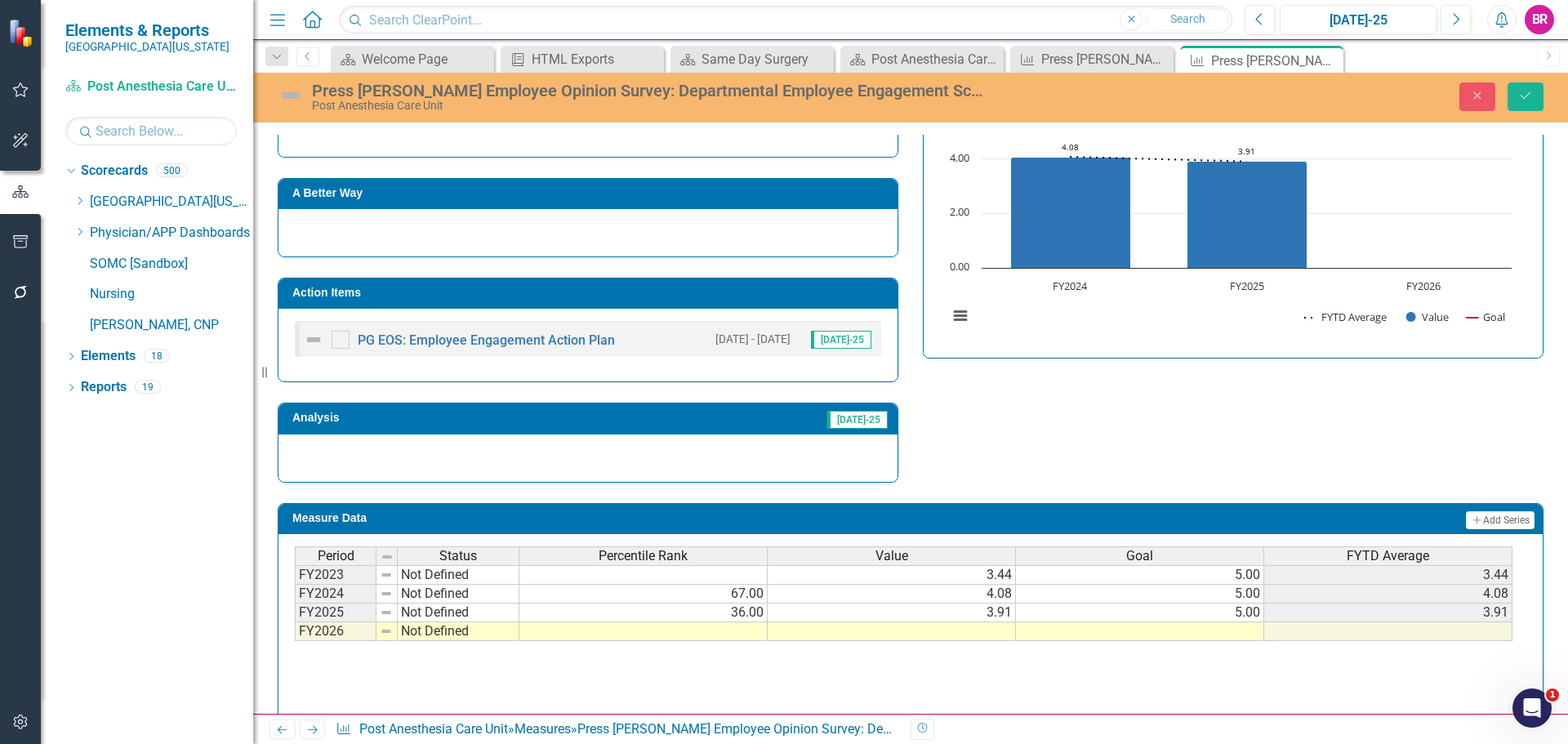
click at [773, 299] on h3 "Action Items" at bounding box center [590, 292] width 597 height 12
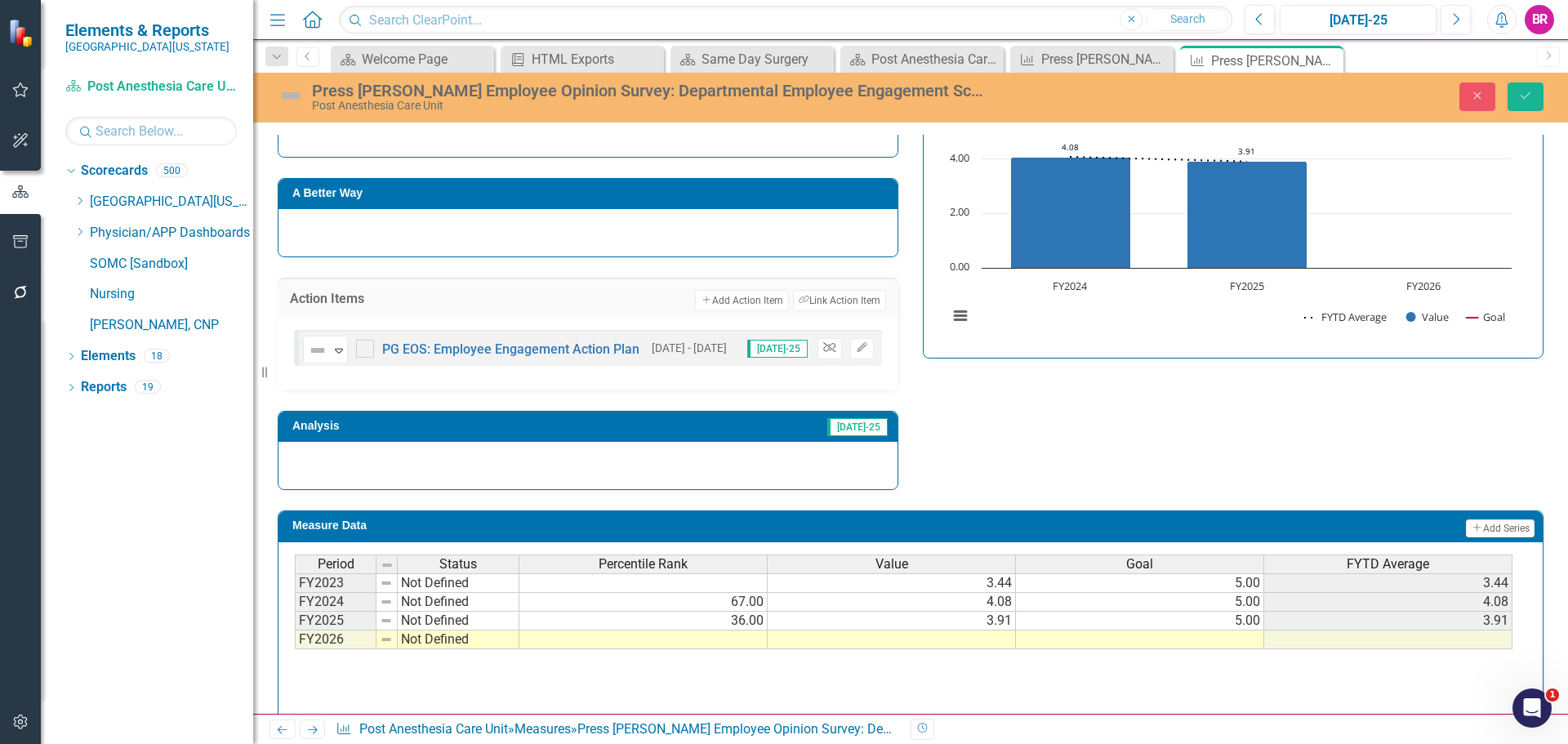
click at [824, 348] on icon "button" at bounding box center [829, 347] width 12 height 10
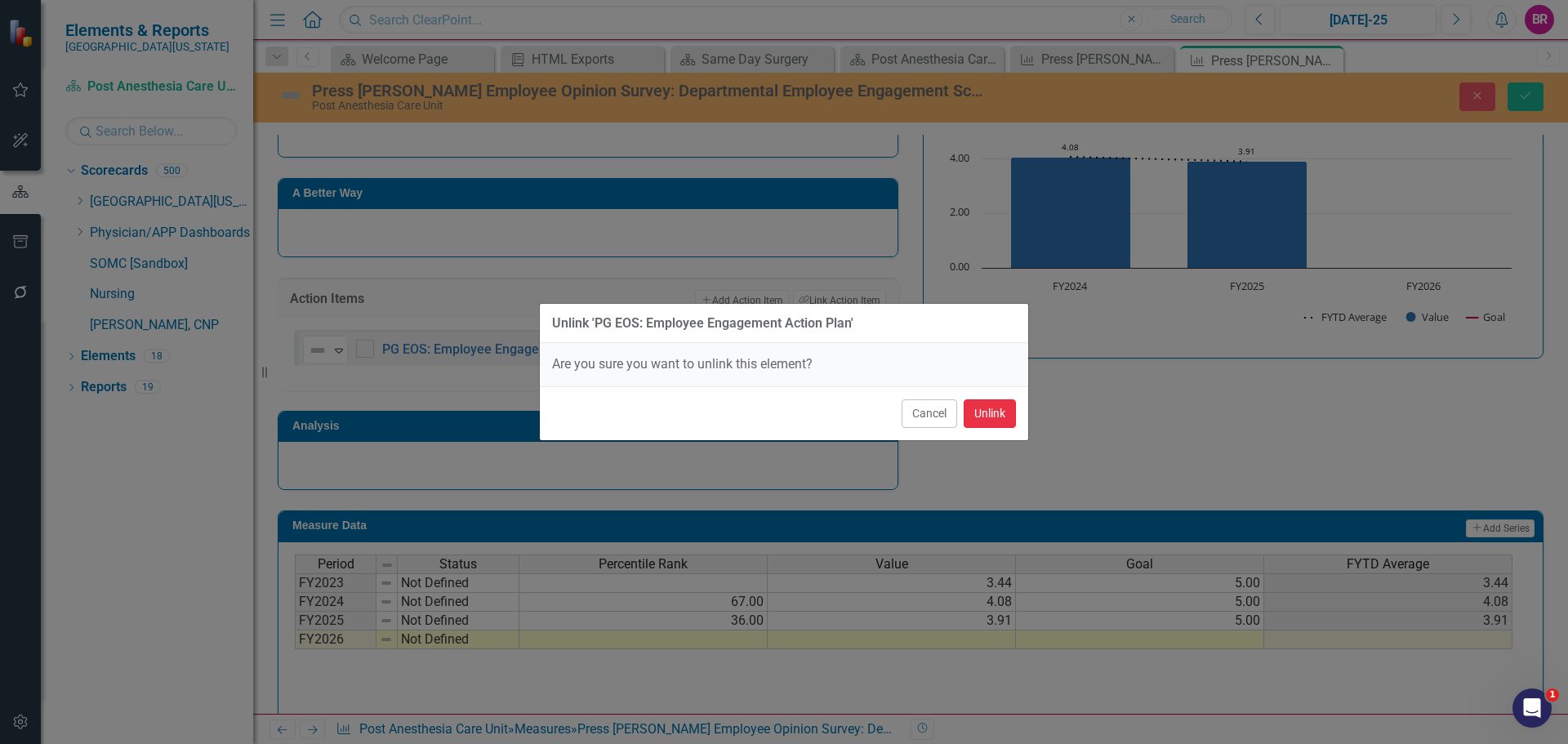
click at [1000, 421] on button "Unlink" at bounding box center [990, 413] width 52 height 29
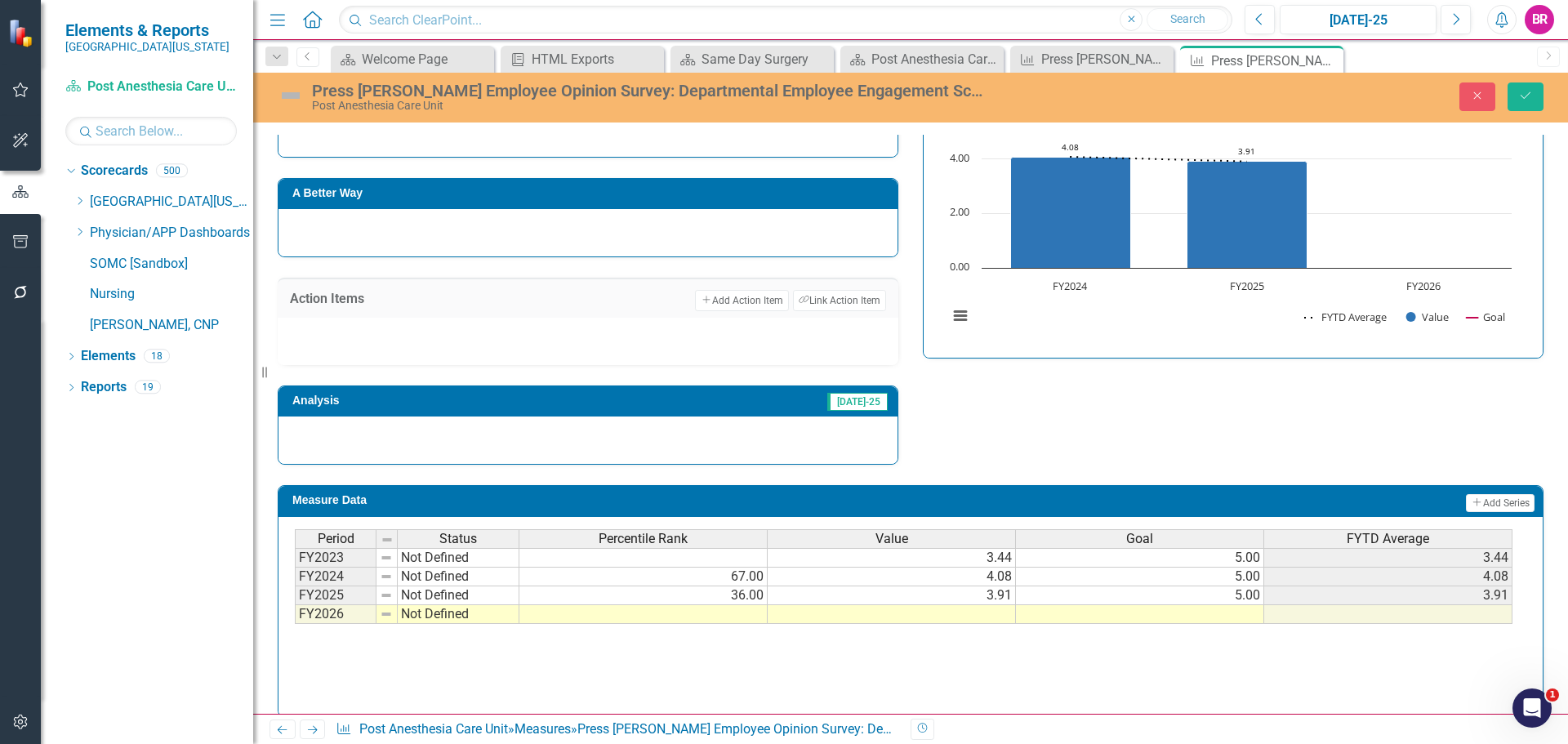
click at [1232, 608] on td at bounding box center [1140, 615] width 248 height 19
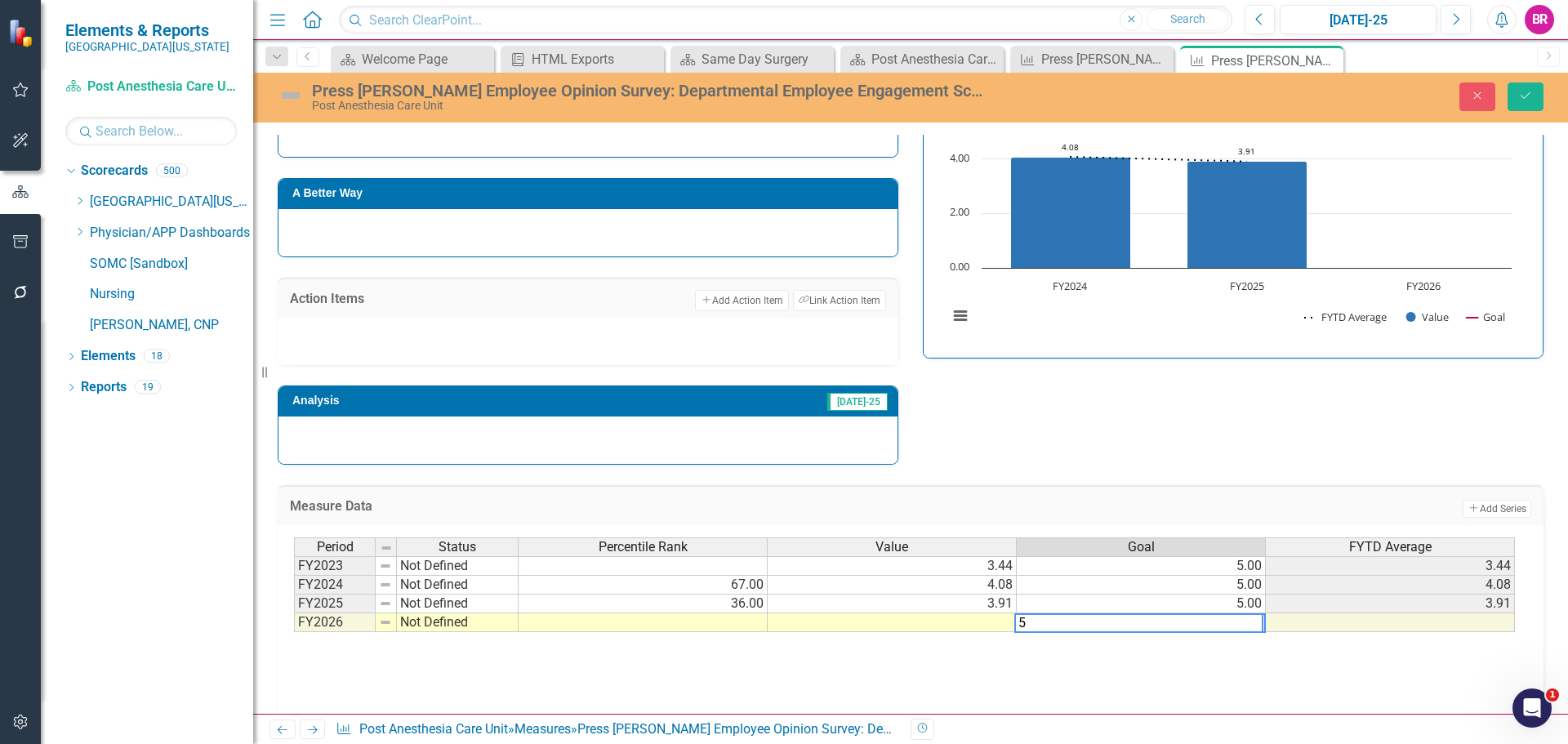
type textarea "5"
drag, startPoint x: 1280, startPoint y: 446, endPoint x: 1298, endPoint y: 454, distance: 19.7
click at [1282, 450] on div "Strategic Values Teamwork Surgical Services Q1.2026 A Better Way Action Items A…" at bounding box center [910, 248] width 1290 height 433
click at [1534, 103] on button "Save" at bounding box center [1525, 97] width 36 height 29
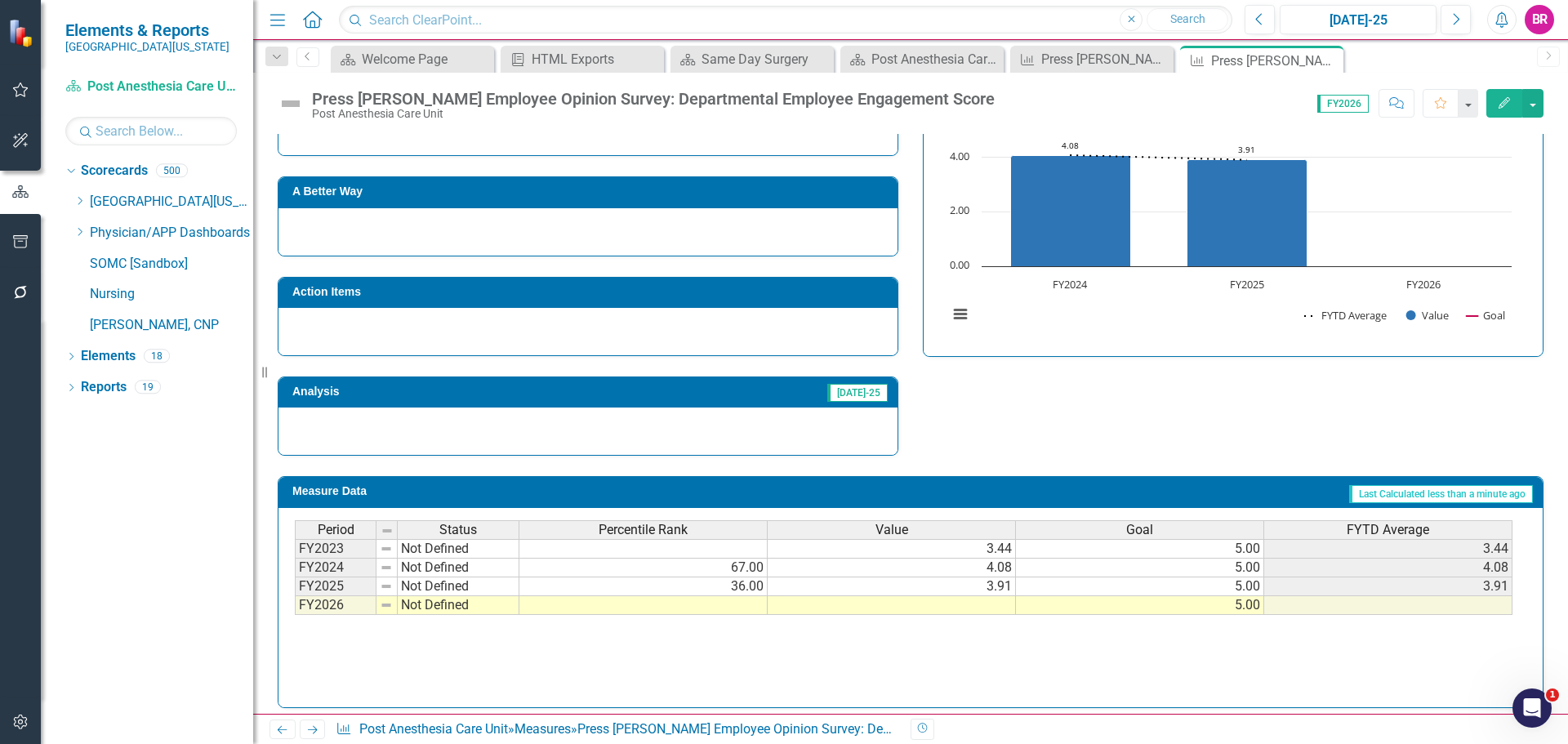
scroll to position [419, 0]
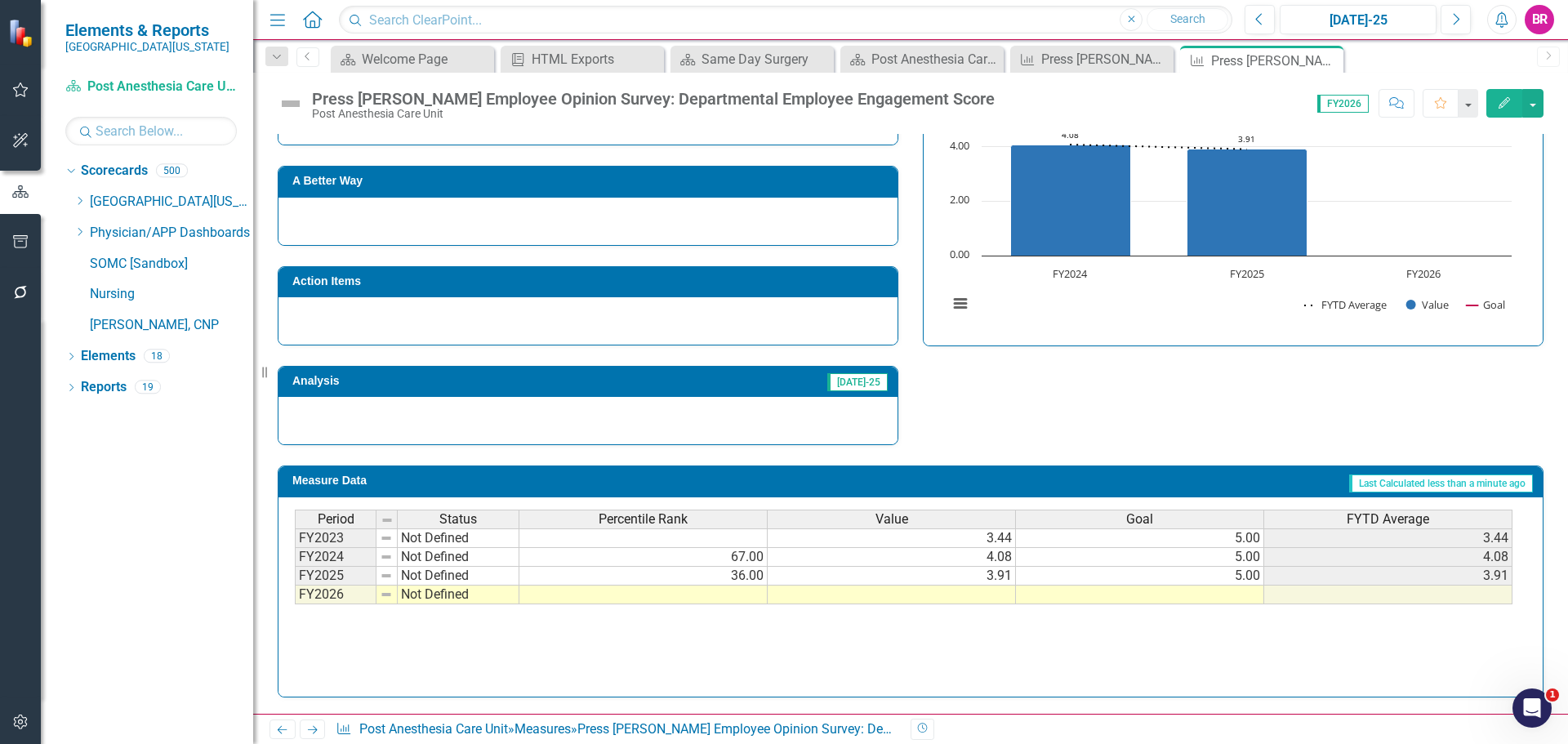
click at [309, 729] on icon "Next" at bounding box center [312, 730] width 13 height 11
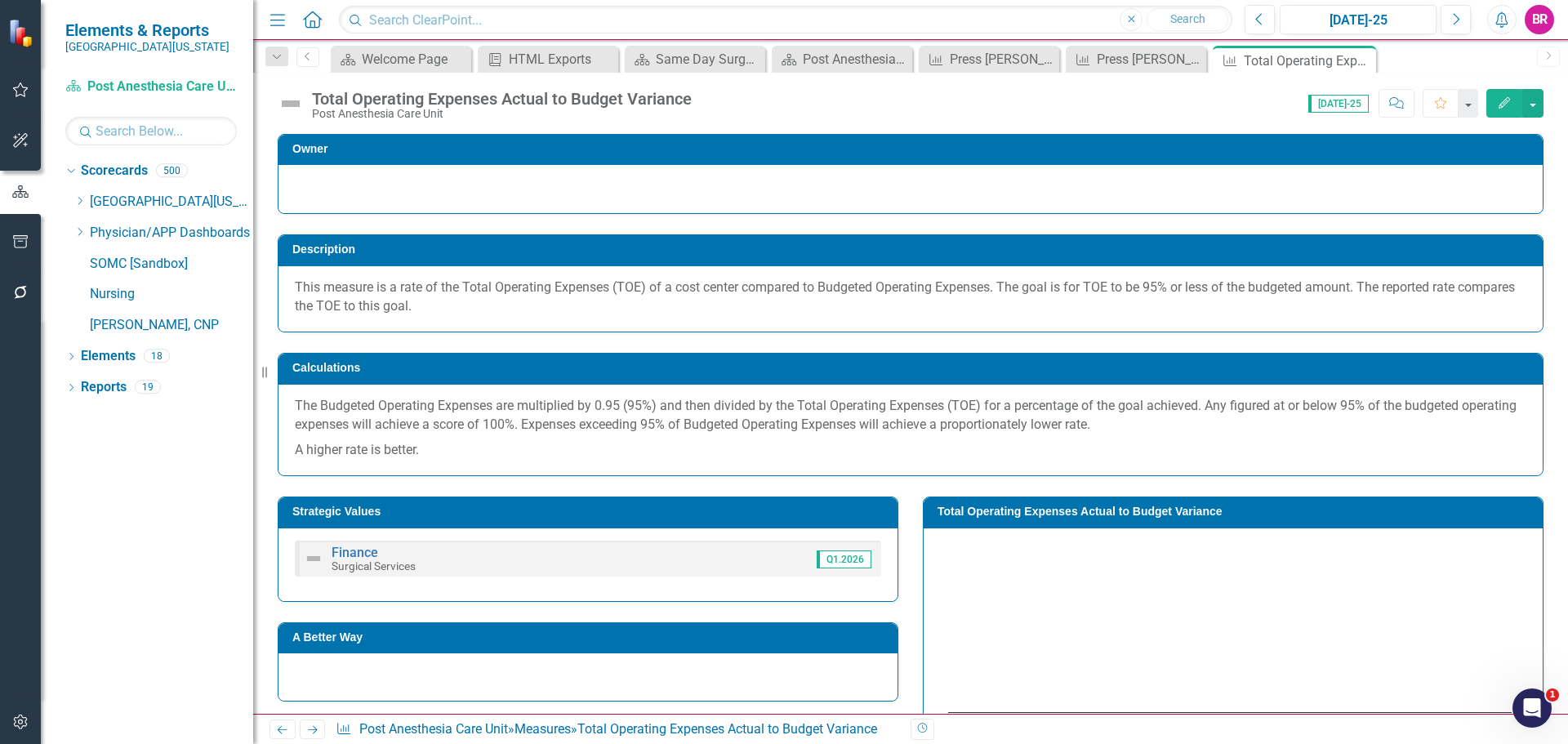
scroll to position [245, 0]
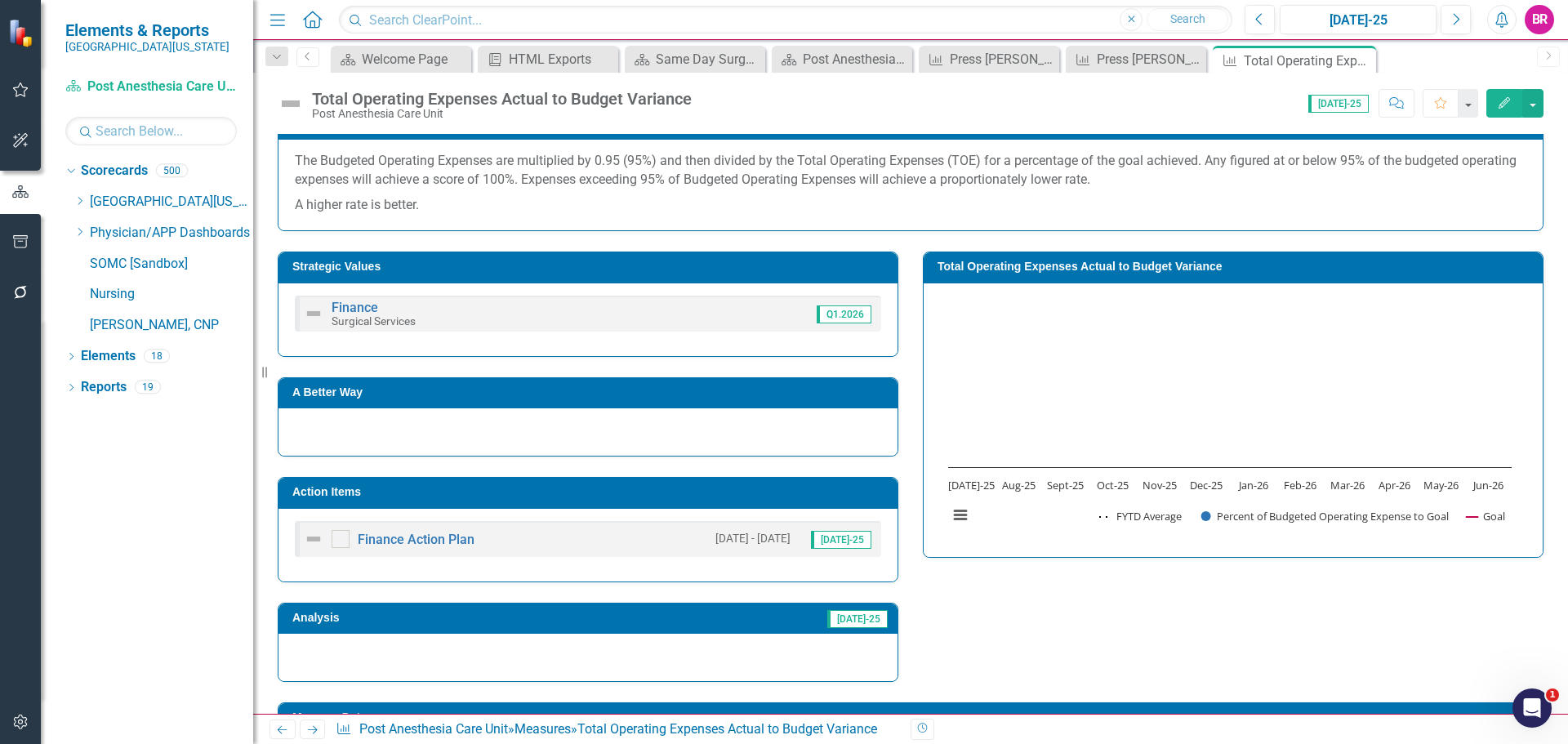
click at [792, 498] on h3 "Action Items" at bounding box center [590, 492] width 597 height 12
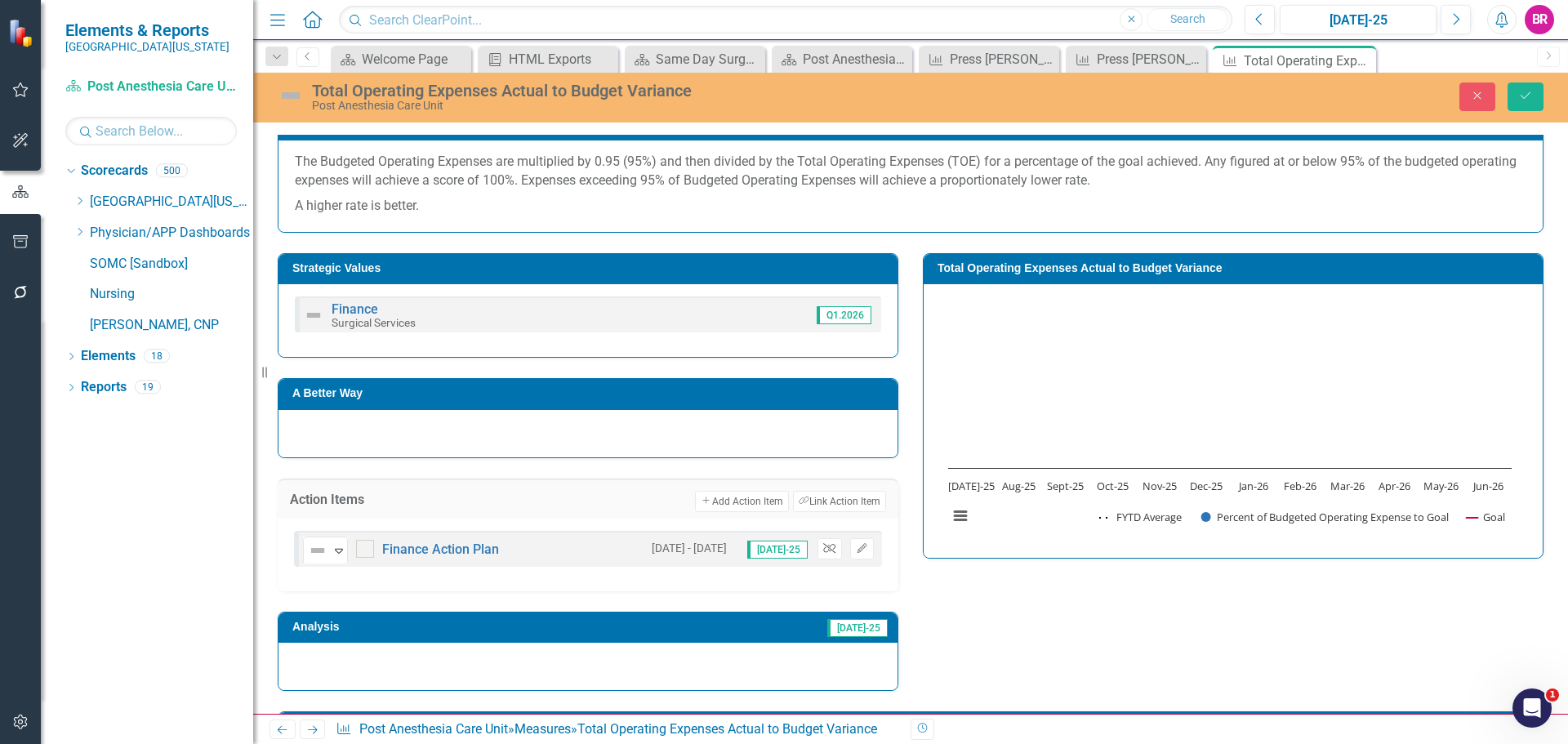
click at [830, 556] on button "Unlink" at bounding box center [829, 549] width 24 height 21
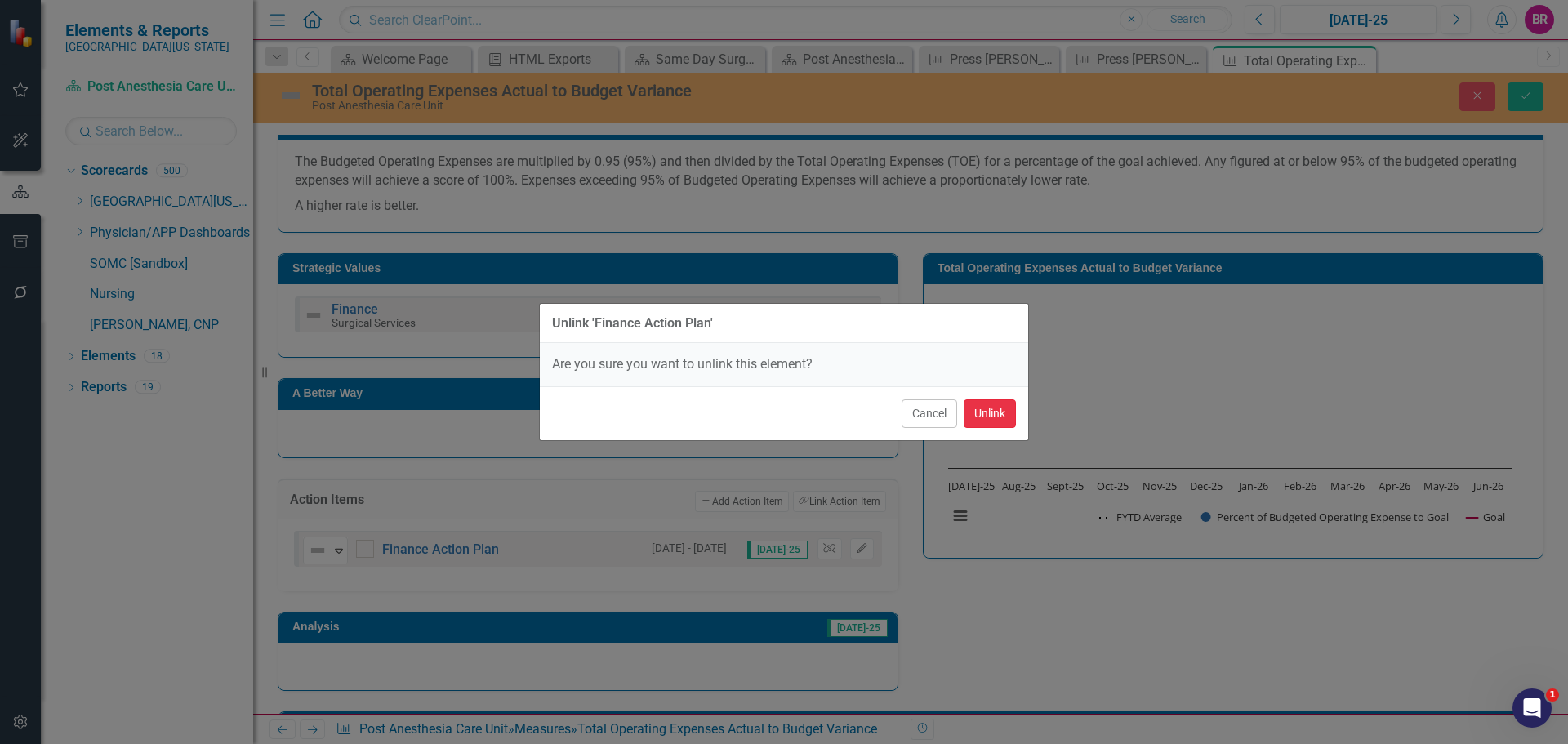
click at [999, 420] on button "Unlink" at bounding box center [990, 413] width 52 height 29
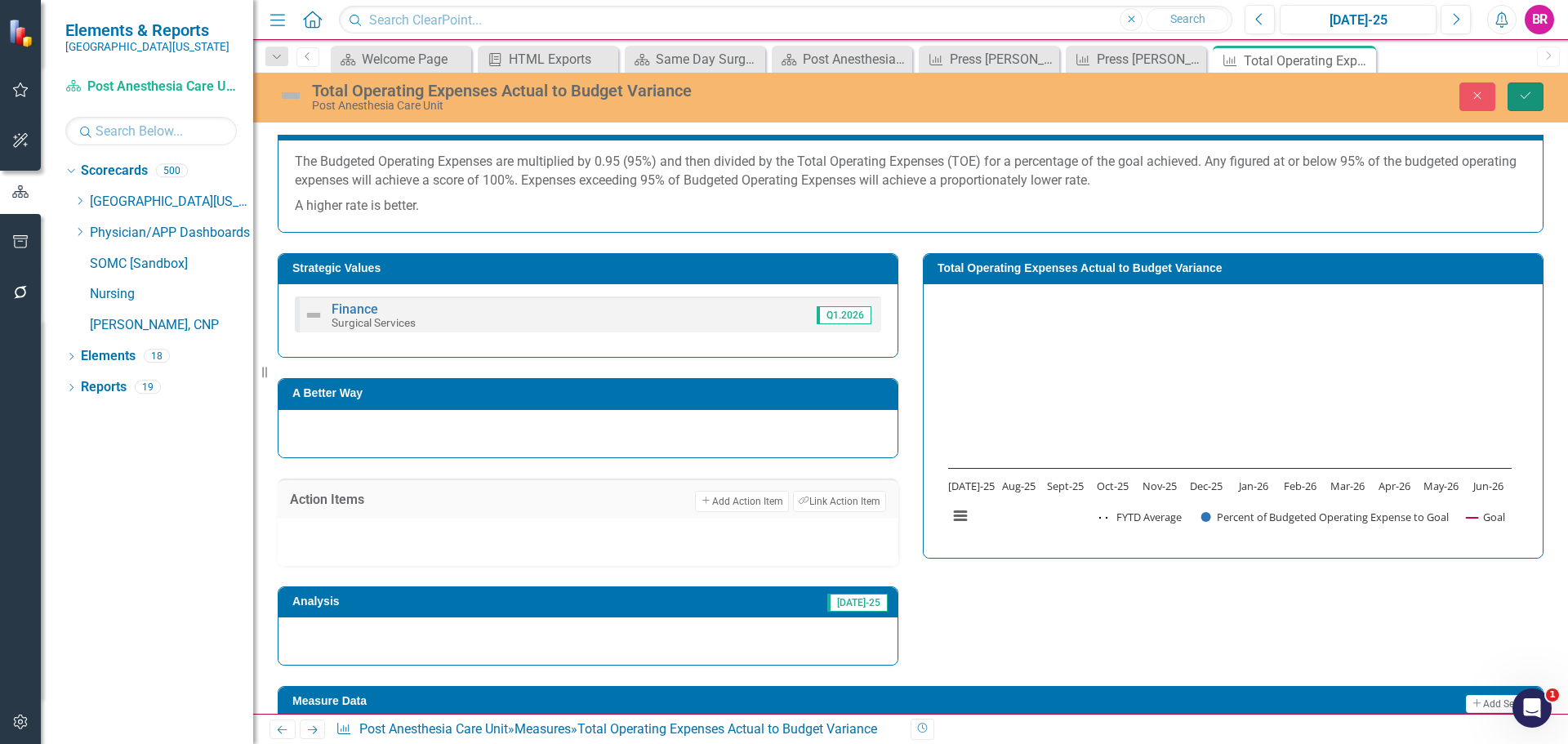
click at [1540, 106] on button "Save" at bounding box center [1525, 97] width 36 height 29
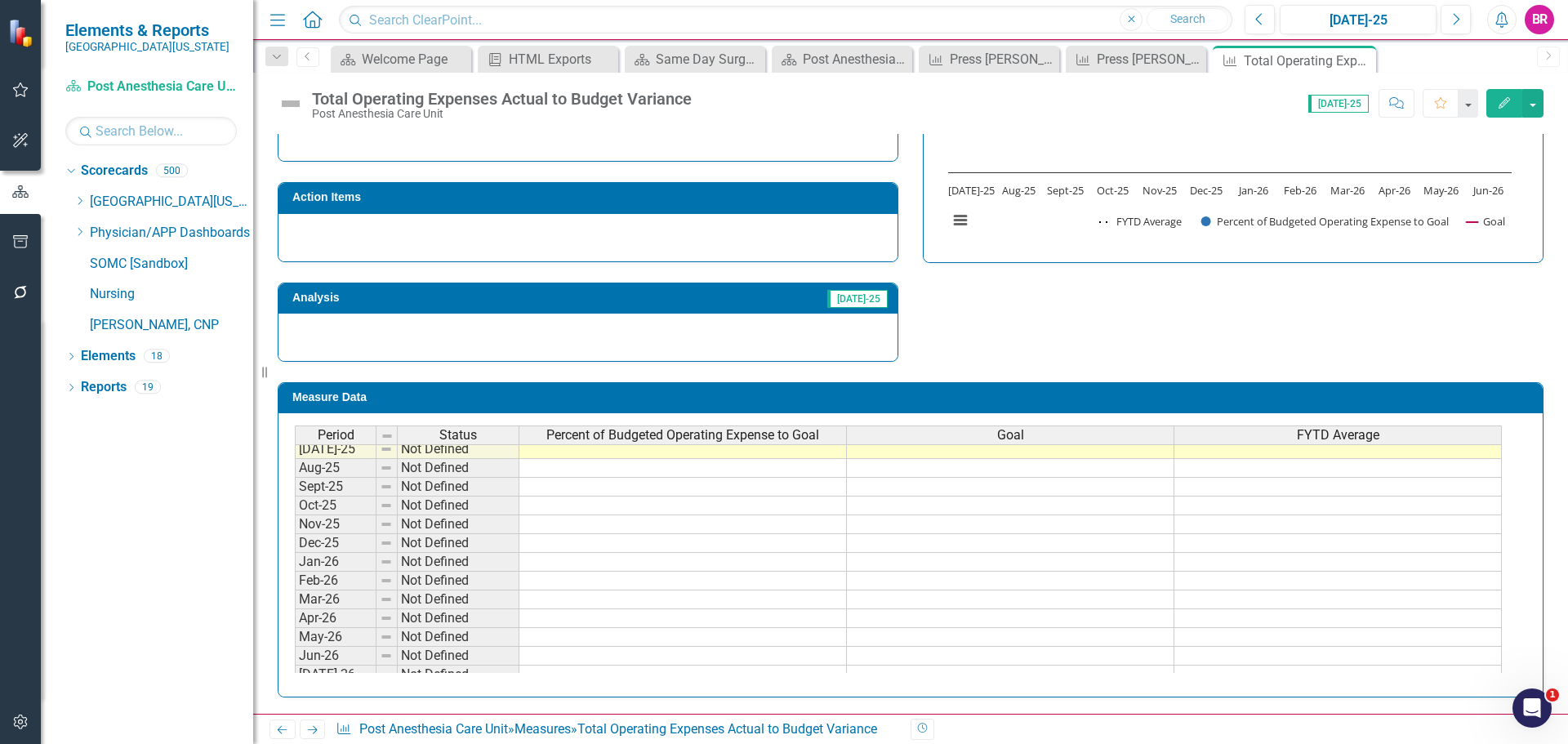
scroll to position [654, 0]
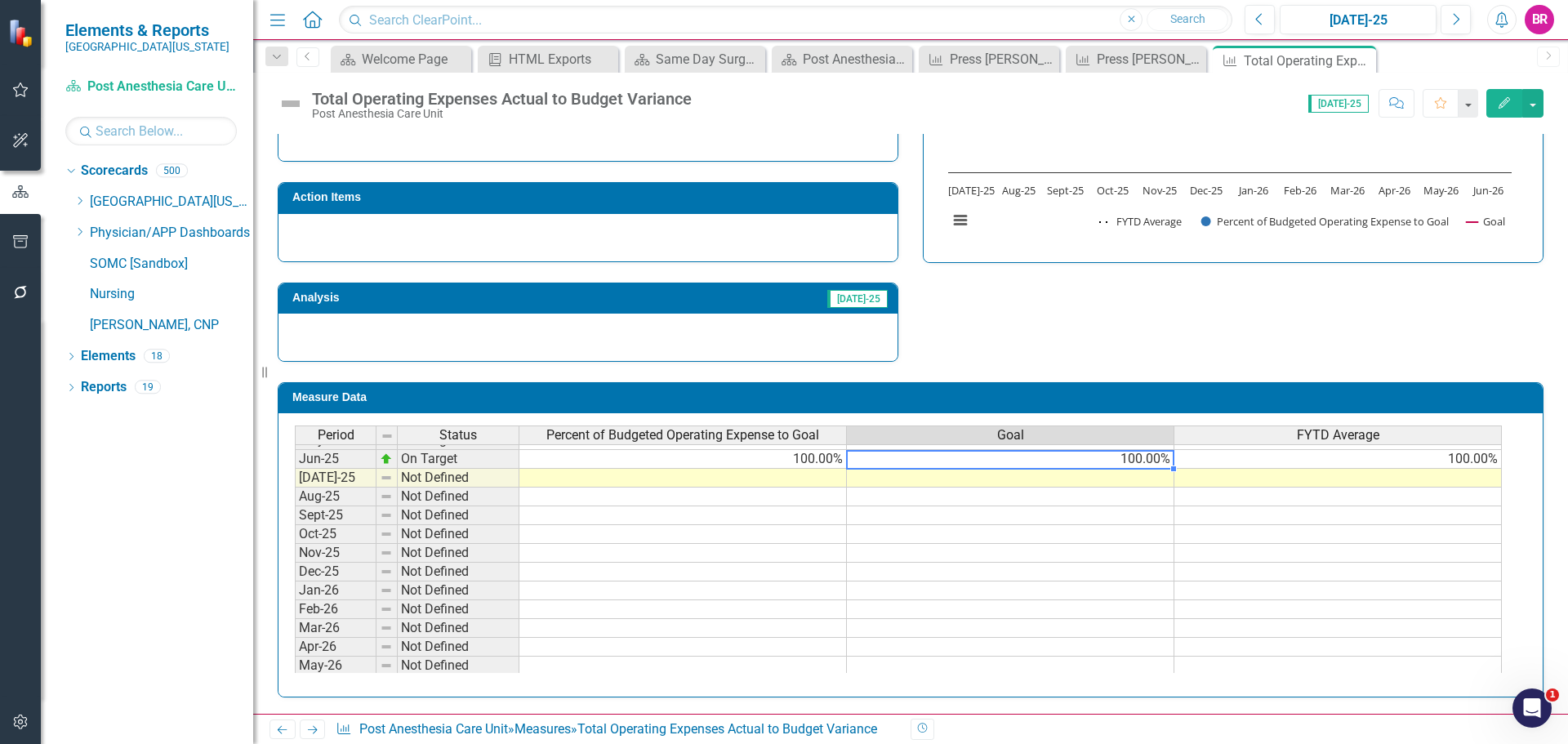
click at [1159, 462] on td "100.00%" at bounding box center [1010, 459] width 328 height 19
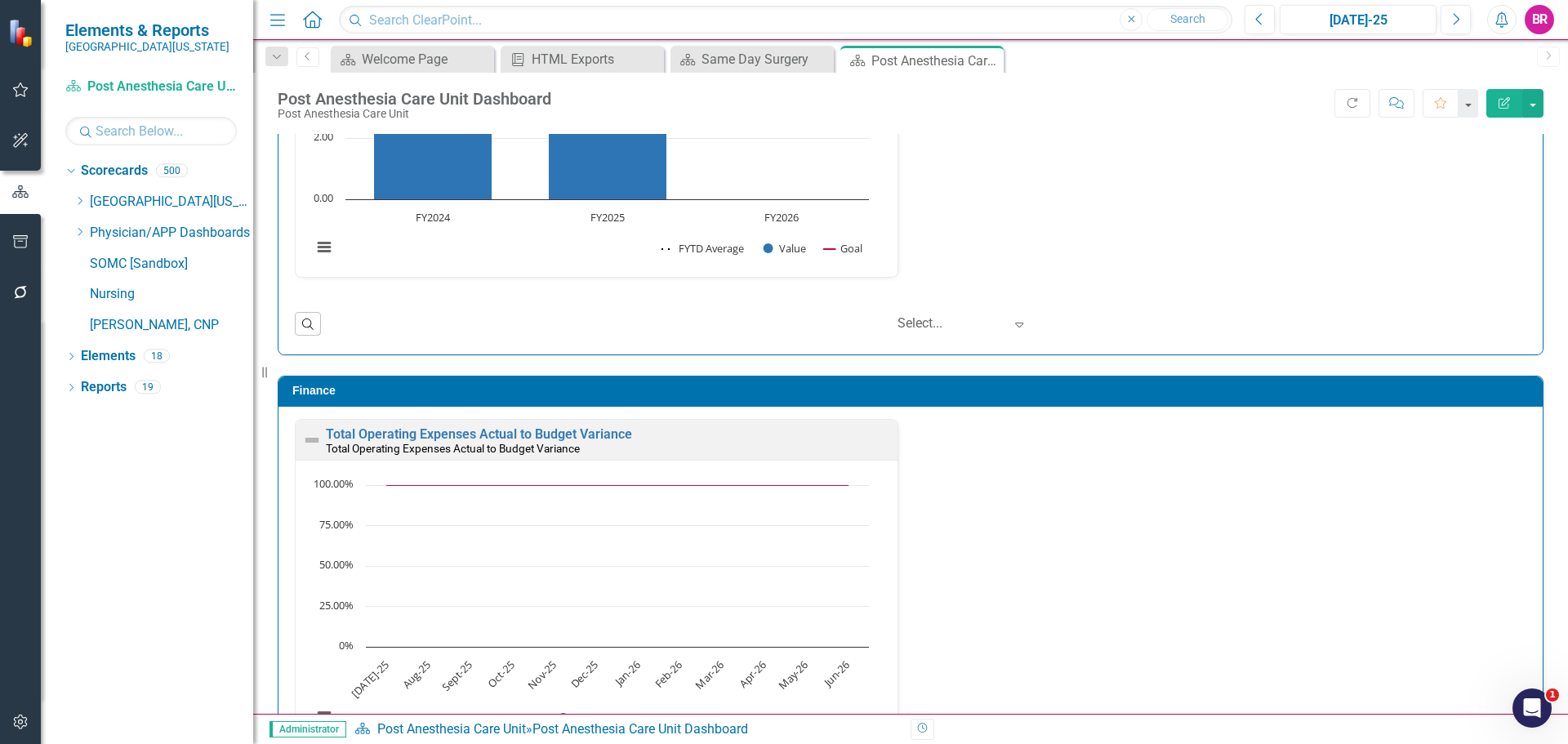
scroll to position [2113, 0]
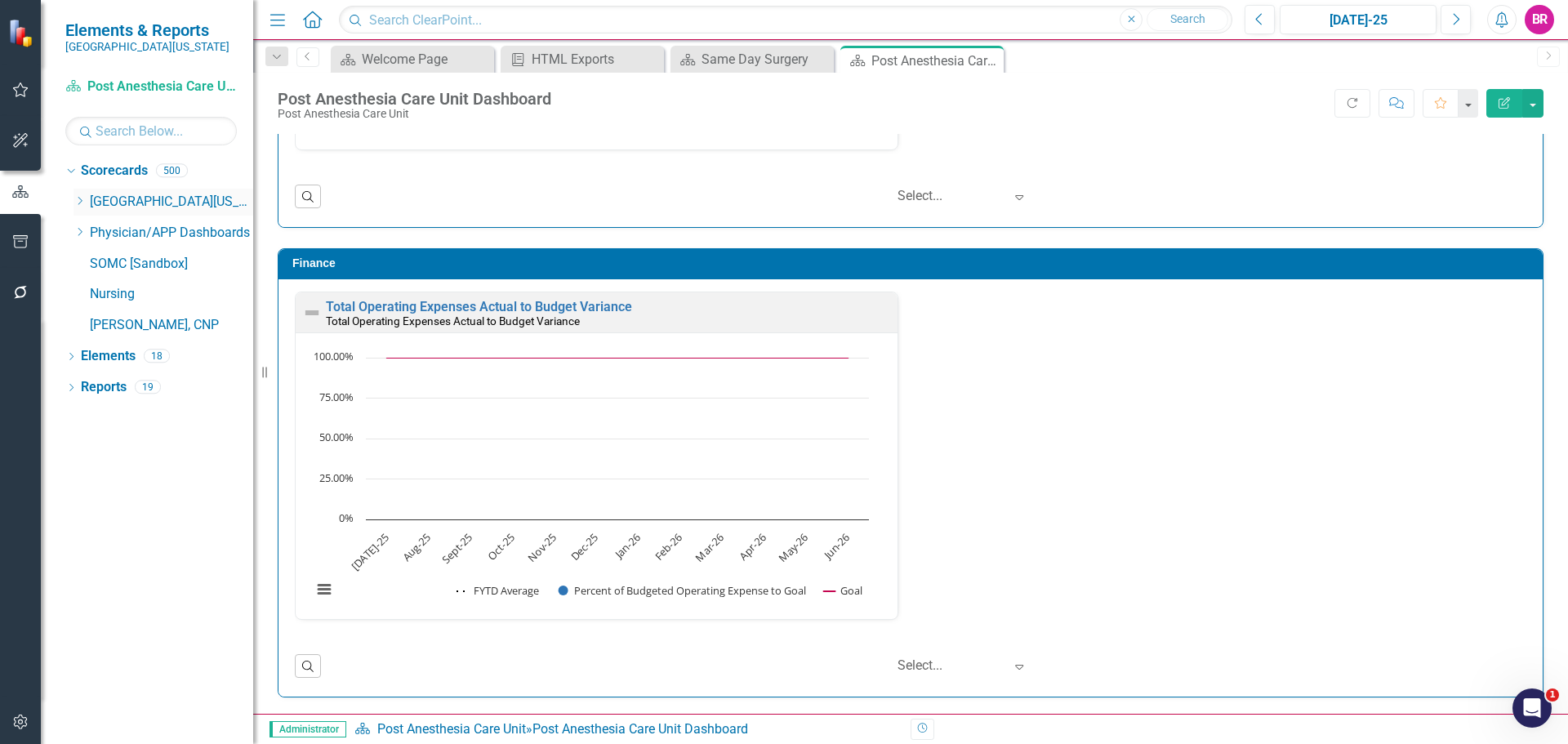
drag, startPoint x: 79, startPoint y: 200, endPoint x: 89, endPoint y: 198, distance: 10.2
click at [79, 200] on icon "Dropdown" at bounding box center [79, 201] width 12 height 10
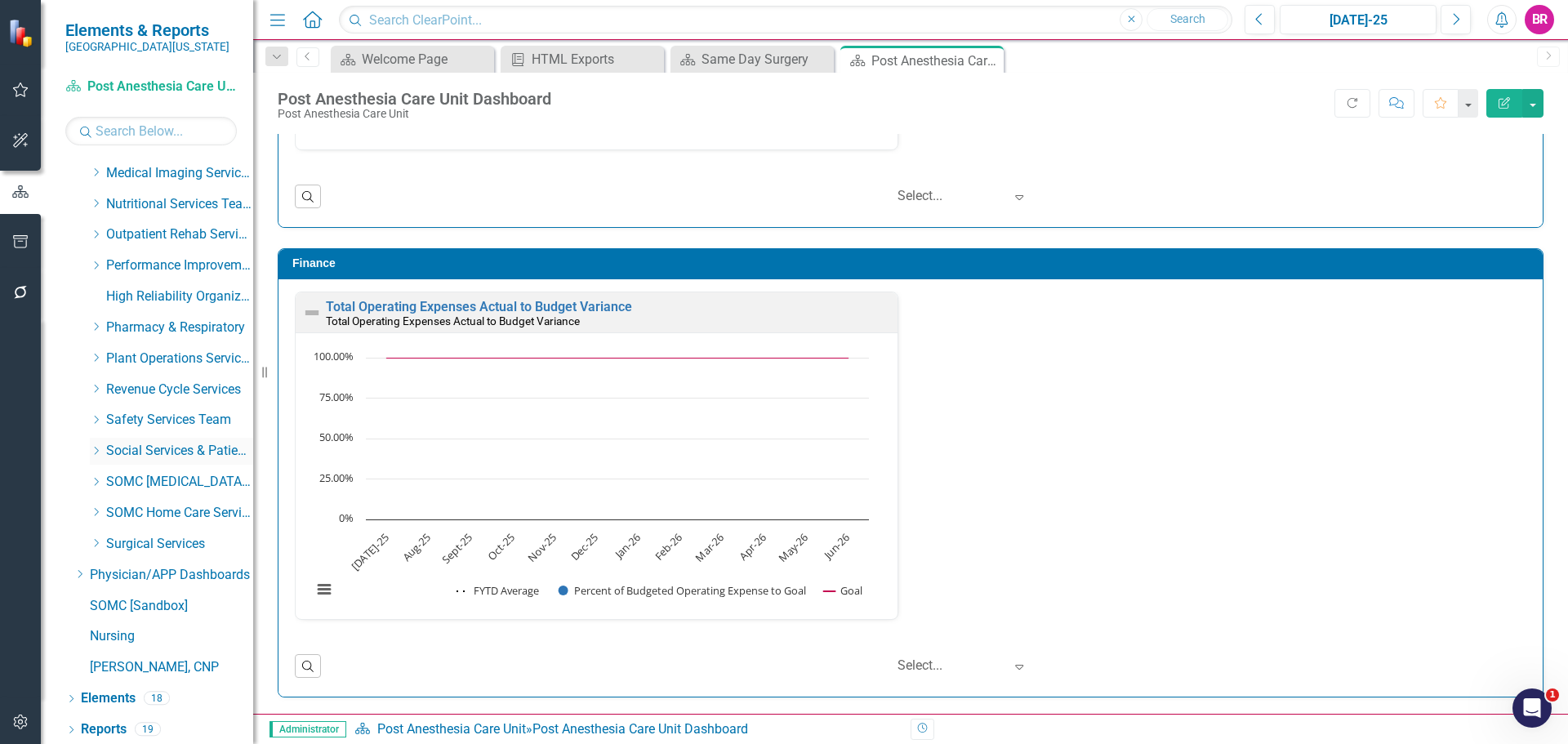
scroll to position [650, 0]
click at [95, 539] on icon "Dropdown" at bounding box center [95, 540] width 12 height 10
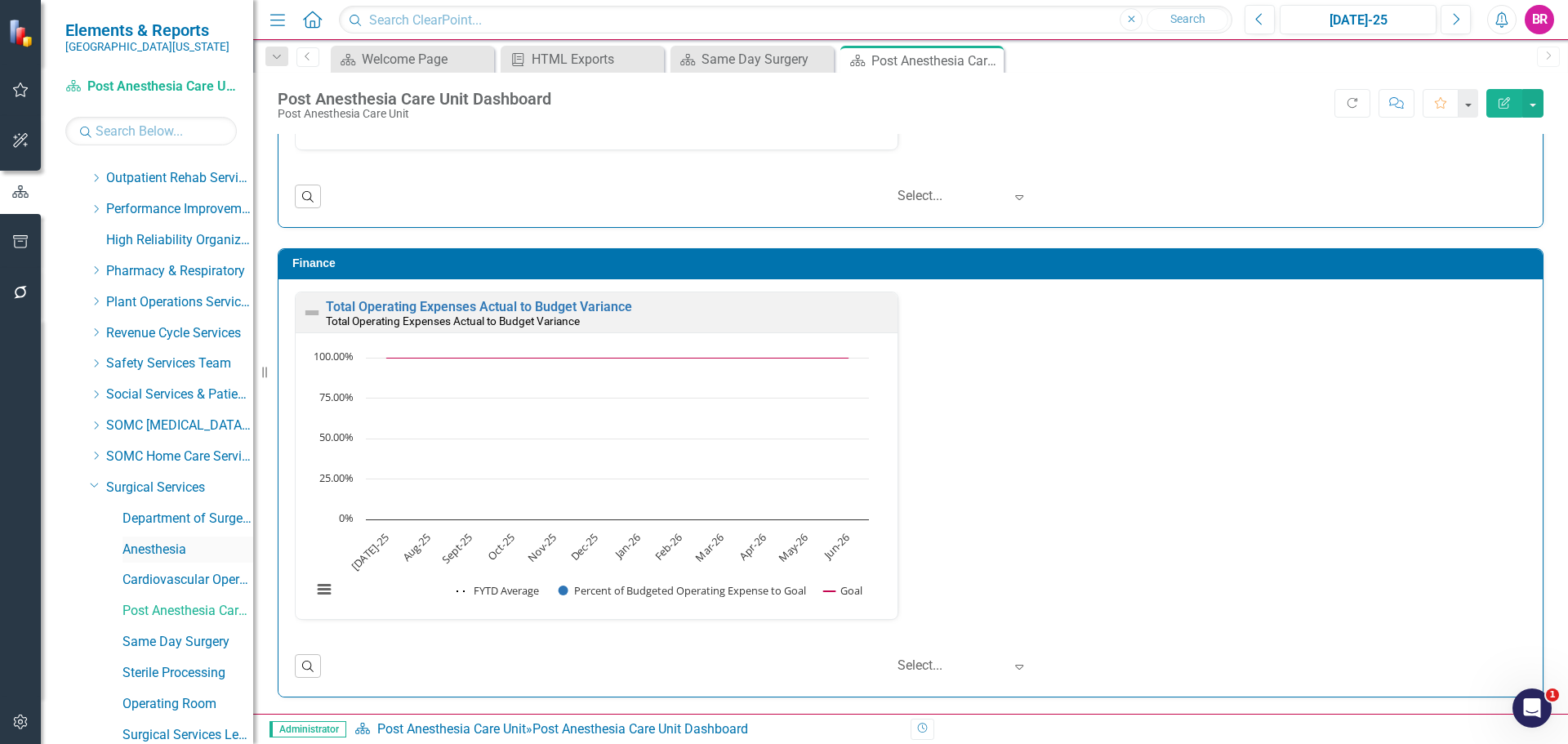
scroll to position [732, 0]
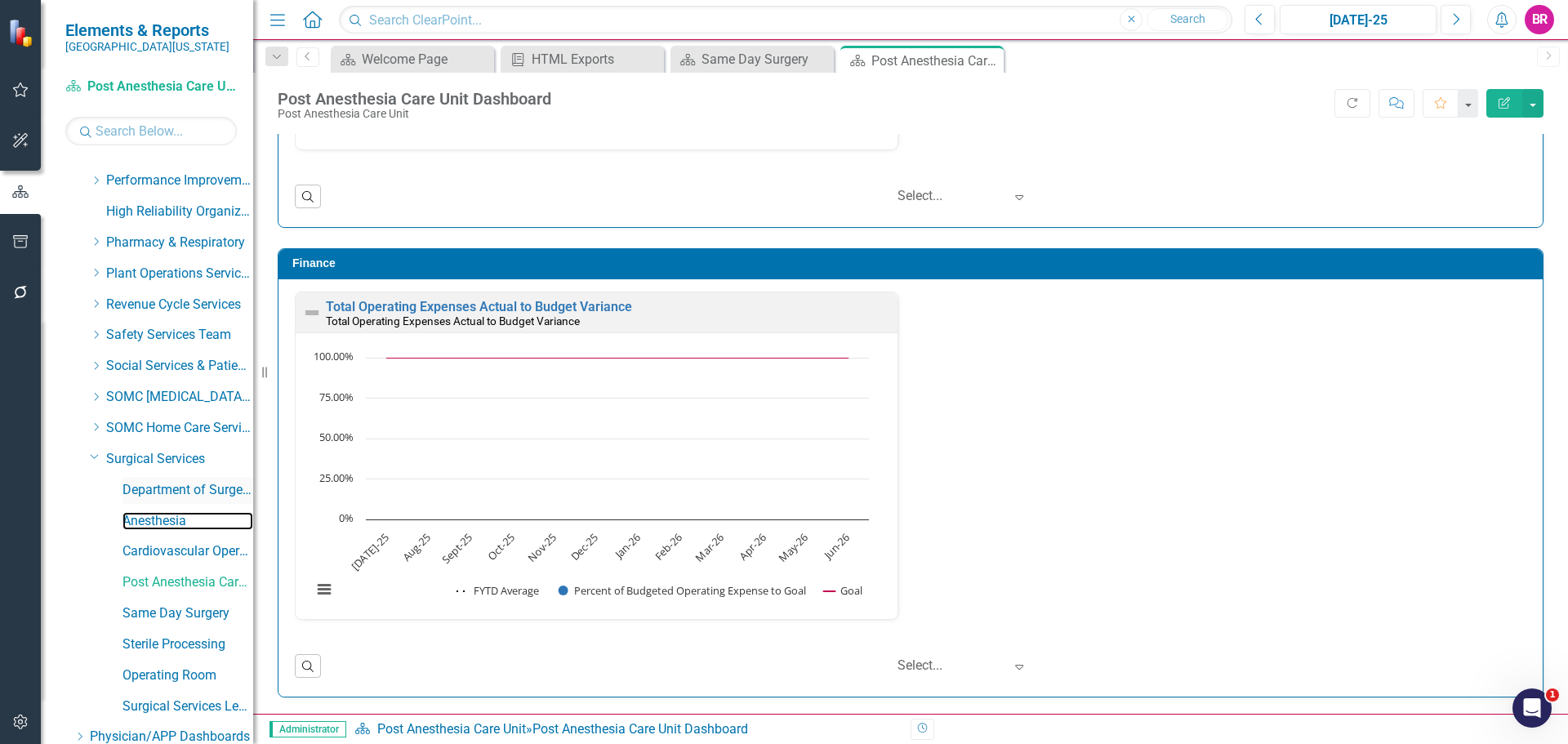
drag, startPoint x: 161, startPoint y: 518, endPoint x: 137, endPoint y: 486, distance: 40.0
click at [161, 518] on link "Anesthesia" at bounding box center [187, 522] width 131 height 19
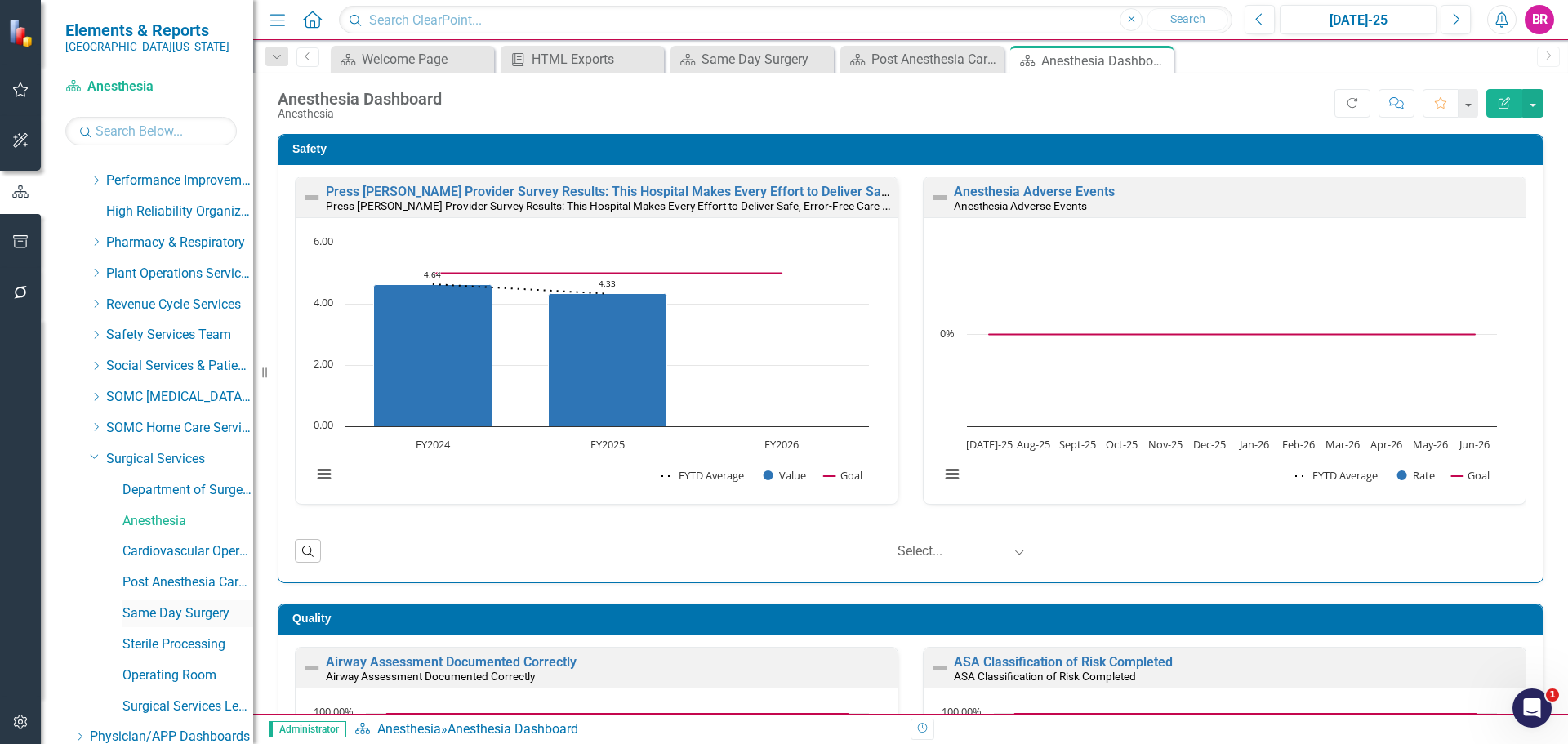
scroll to position [813, 0]
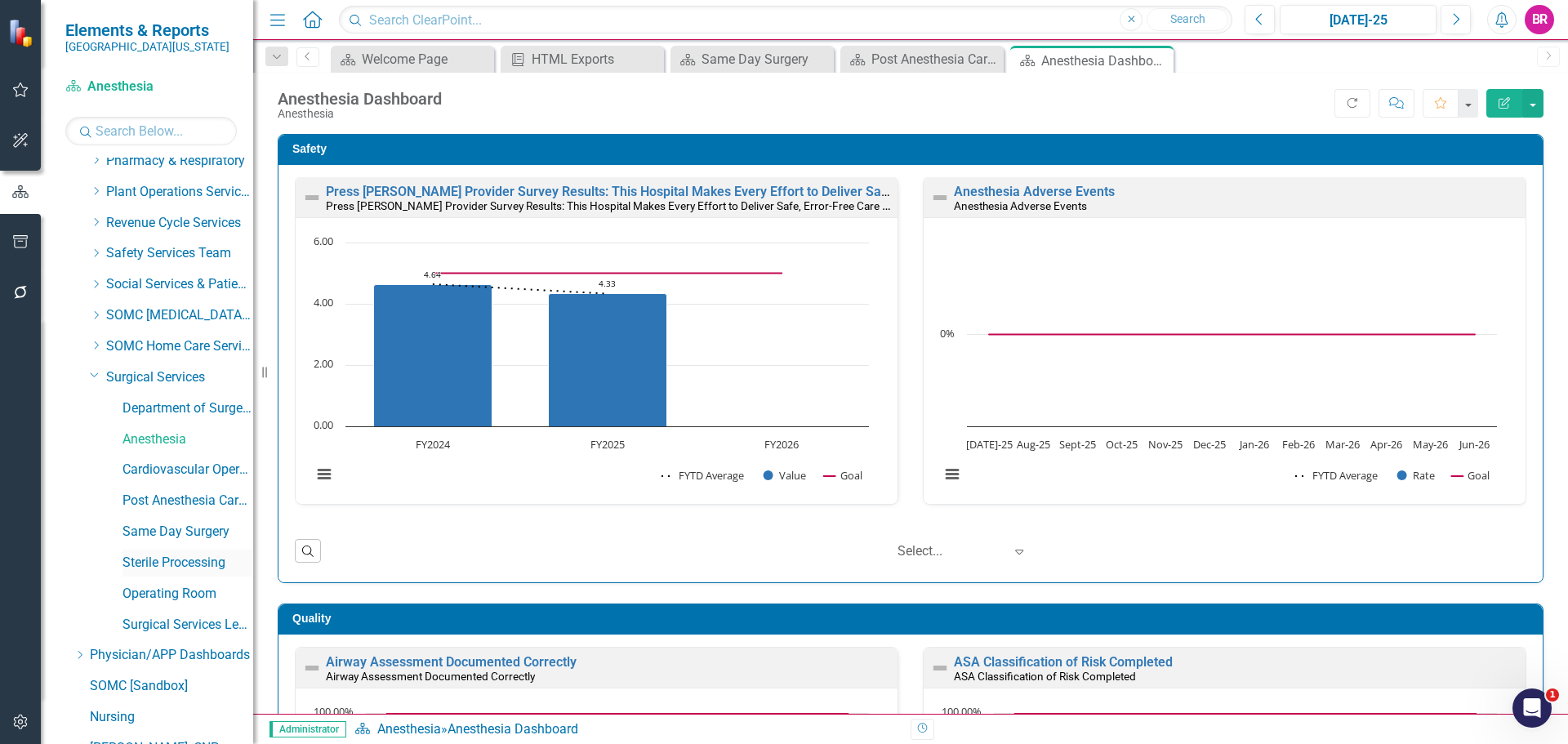
click at [214, 568] on link "Sterile Processing" at bounding box center [187, 563] width 131 height 19
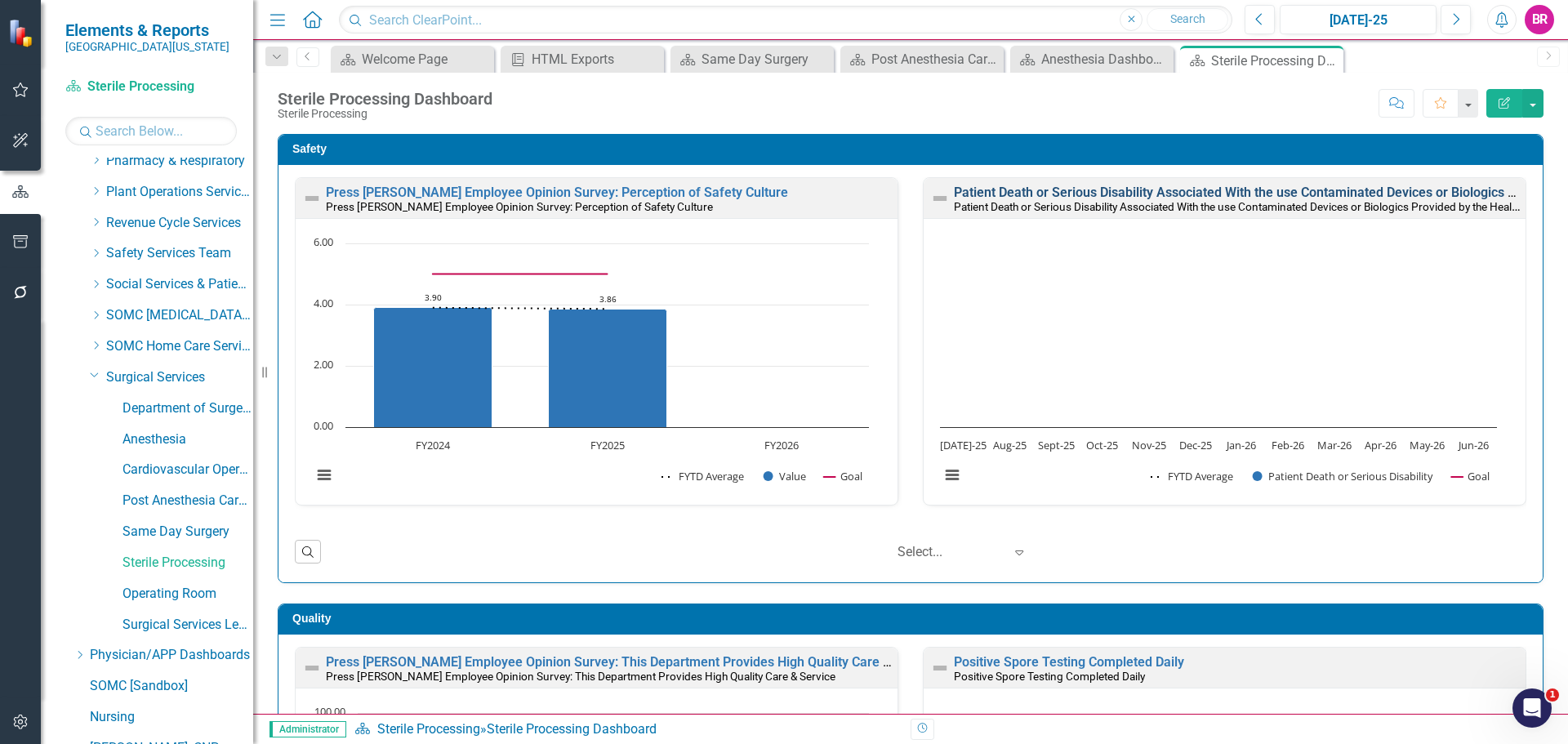
click at [1110, 192] on link "Patient Death or Serious Disability Associated With the use Contaminated Device…" at bounding box center [1352, 192] width 796 height 15
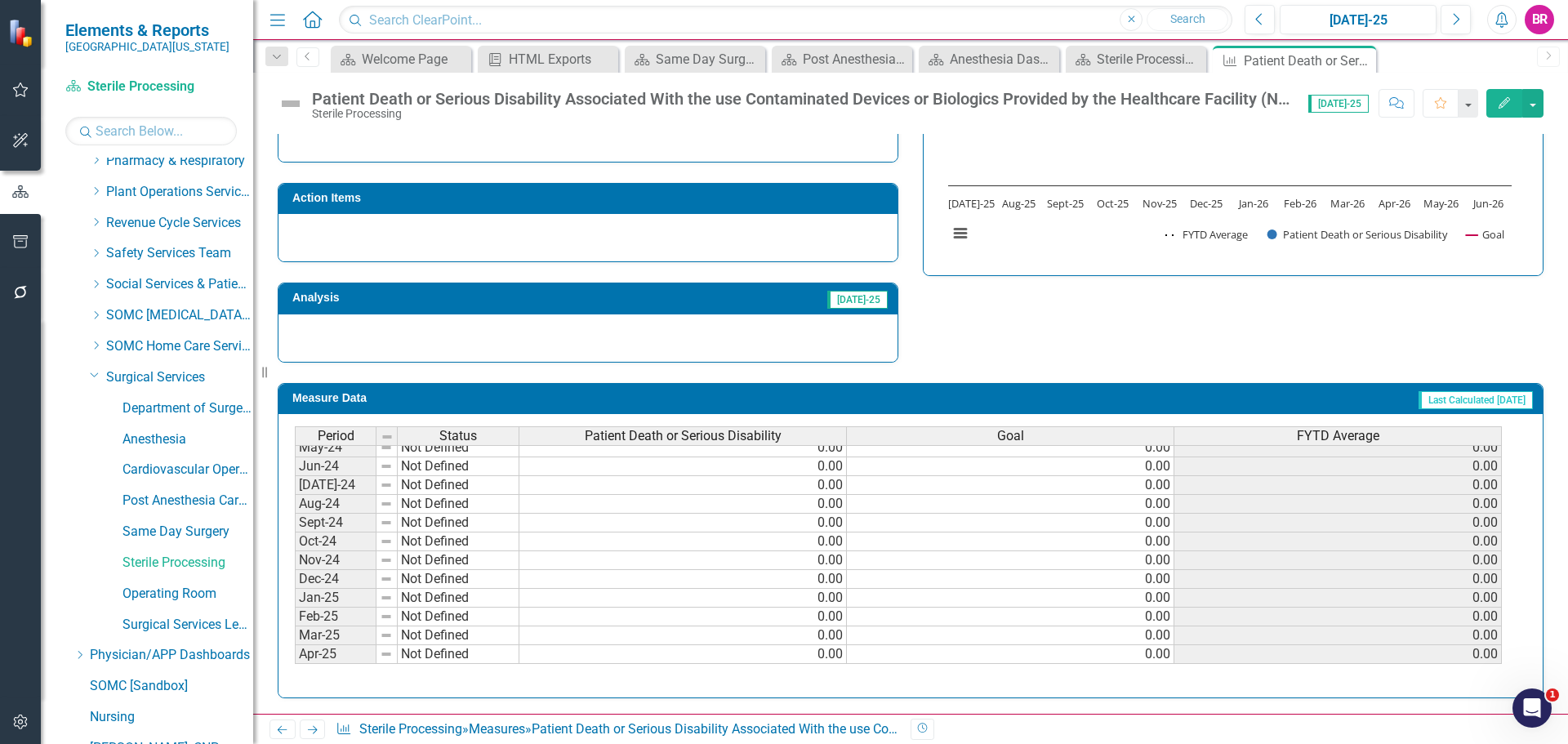
scroll to position [572, 0]
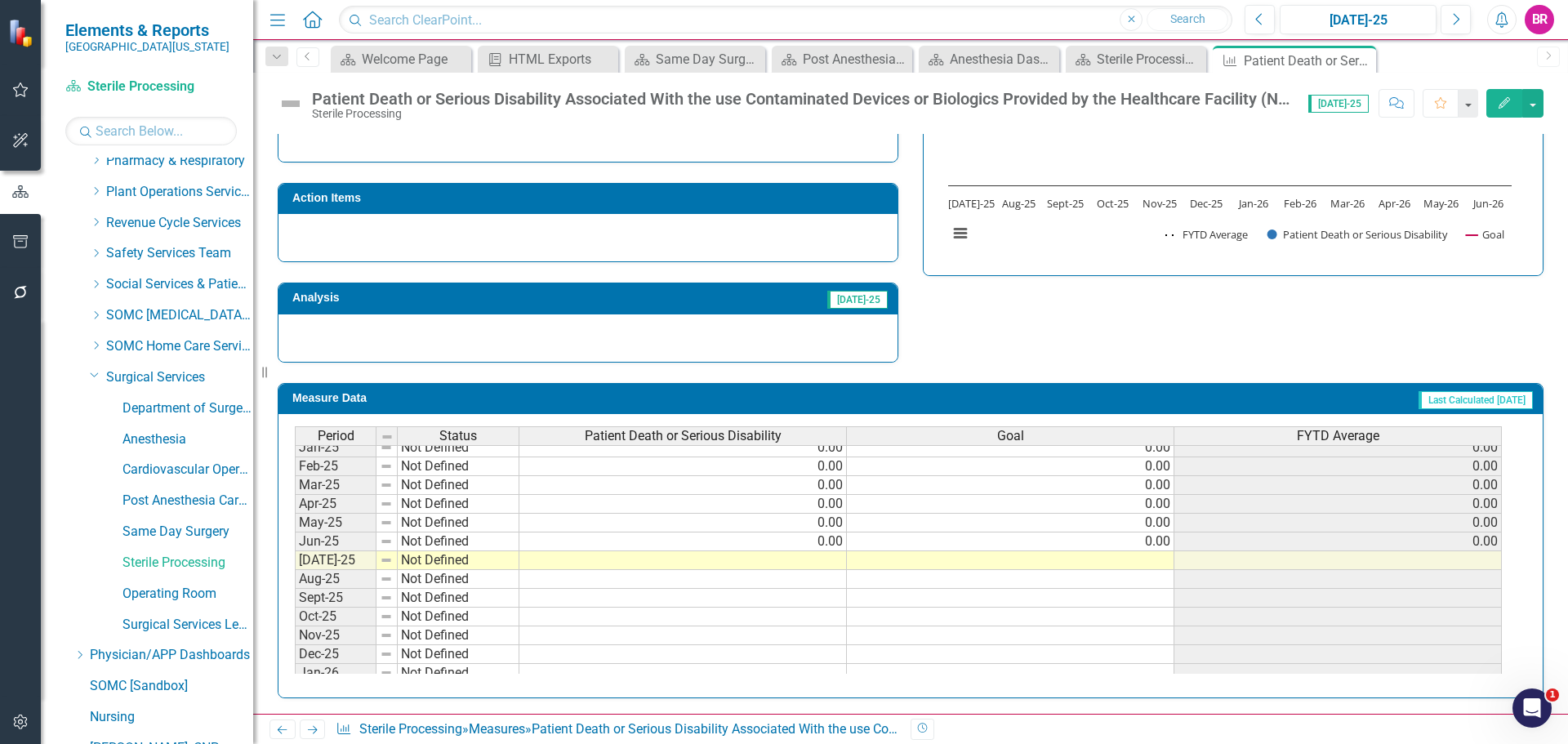
click at [1166, 546] on td "0.00" at bounding box center [1010, 542] width 328 height 19
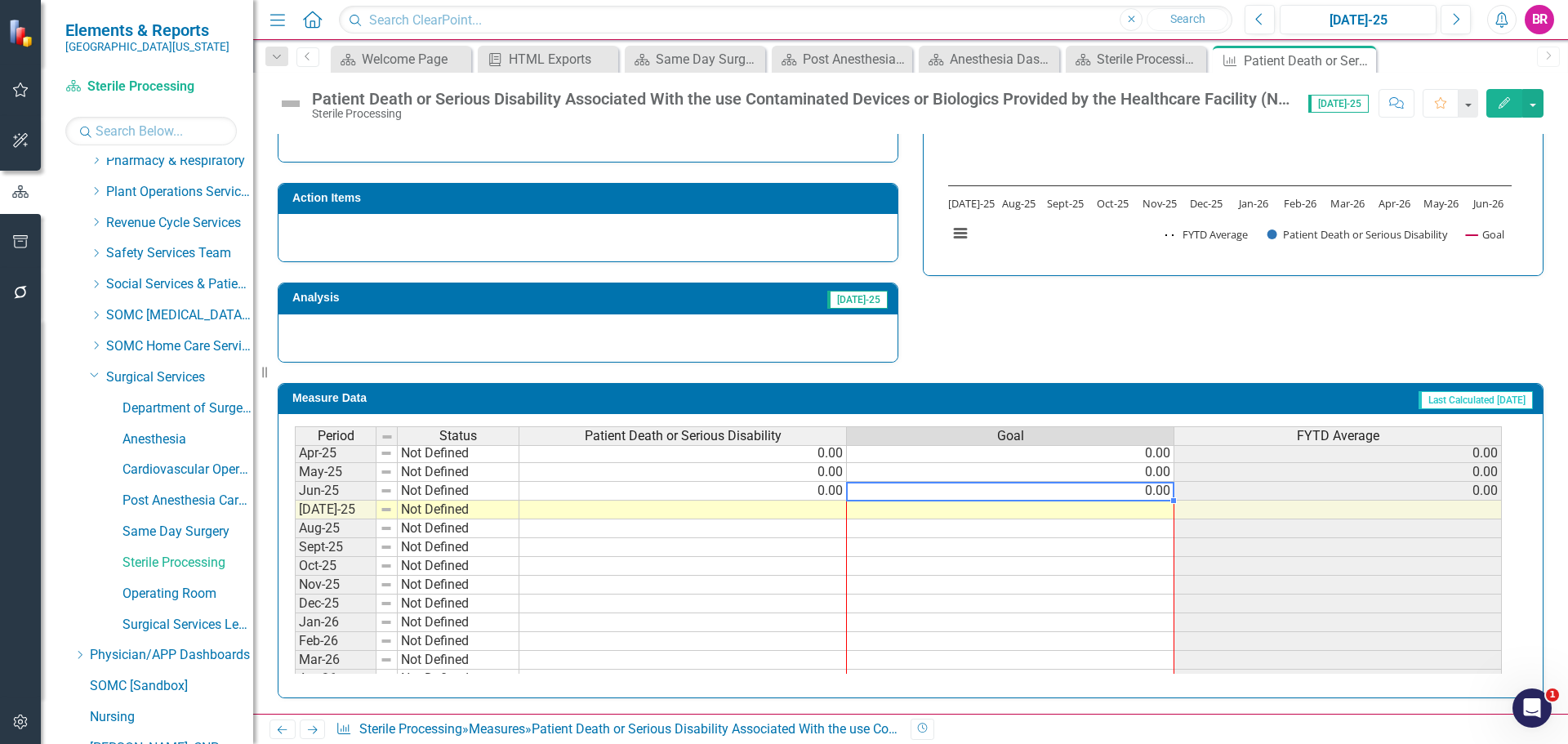
scroll to position [676, 0]
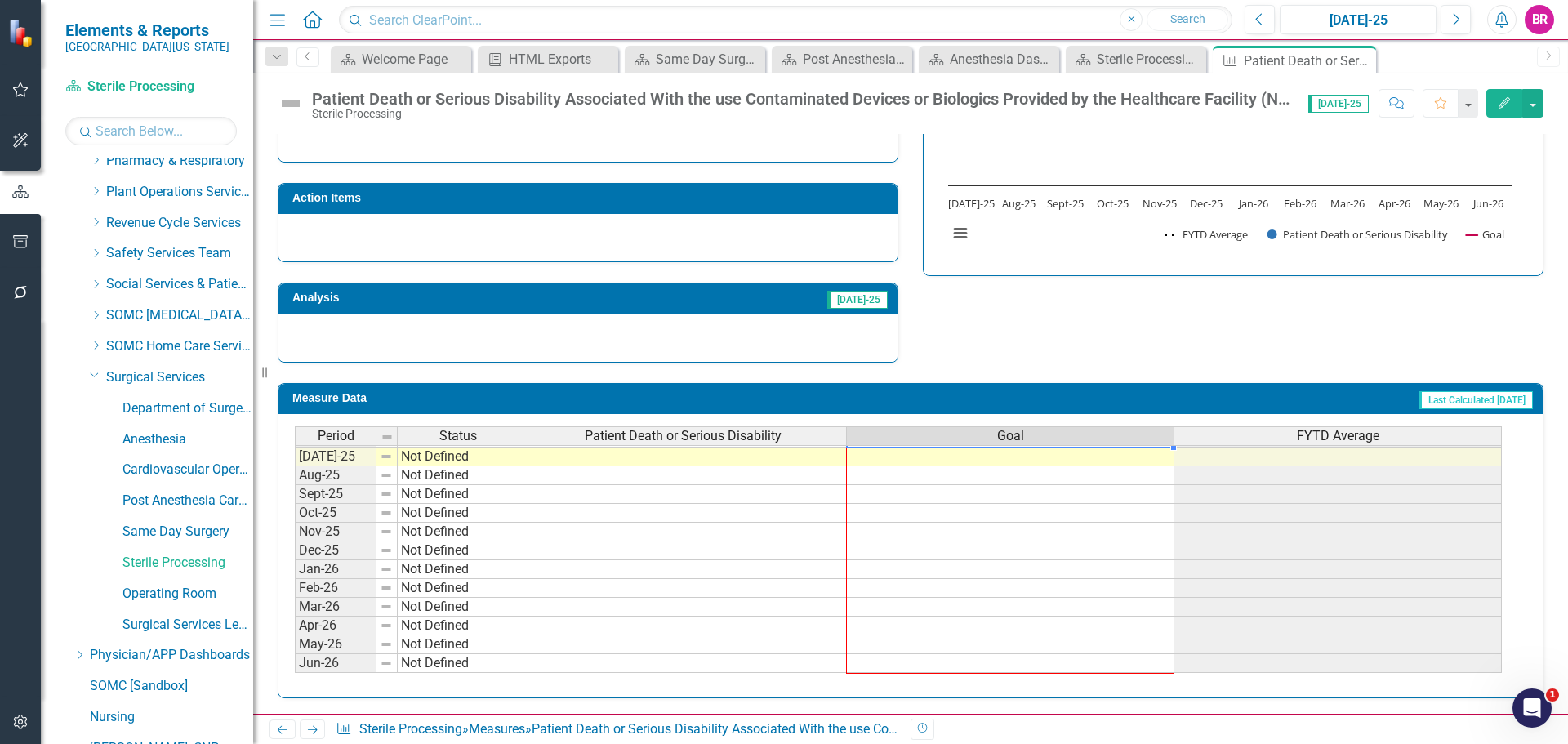
drag, startPoint x: 1172, startPoint y: 553, endPoint x: 1194, endPoint y: 538, distance: 26.6
click at [295, 663] on div "Period Status Patient Death or Serious Disability Goal FYTD Average Feb-24 Not …" at bounding box center [295, 390] width 0 height 565
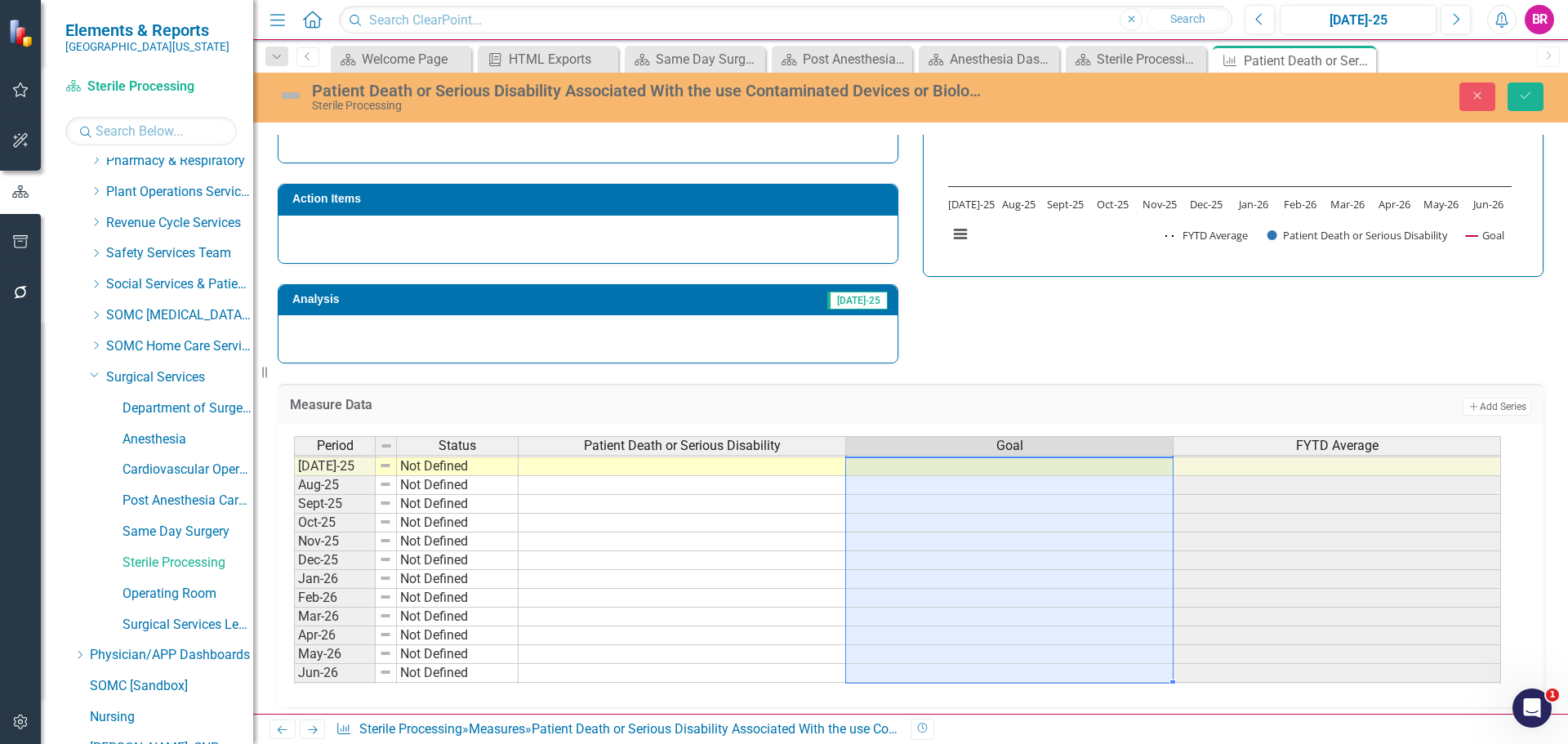
type textarea "0"
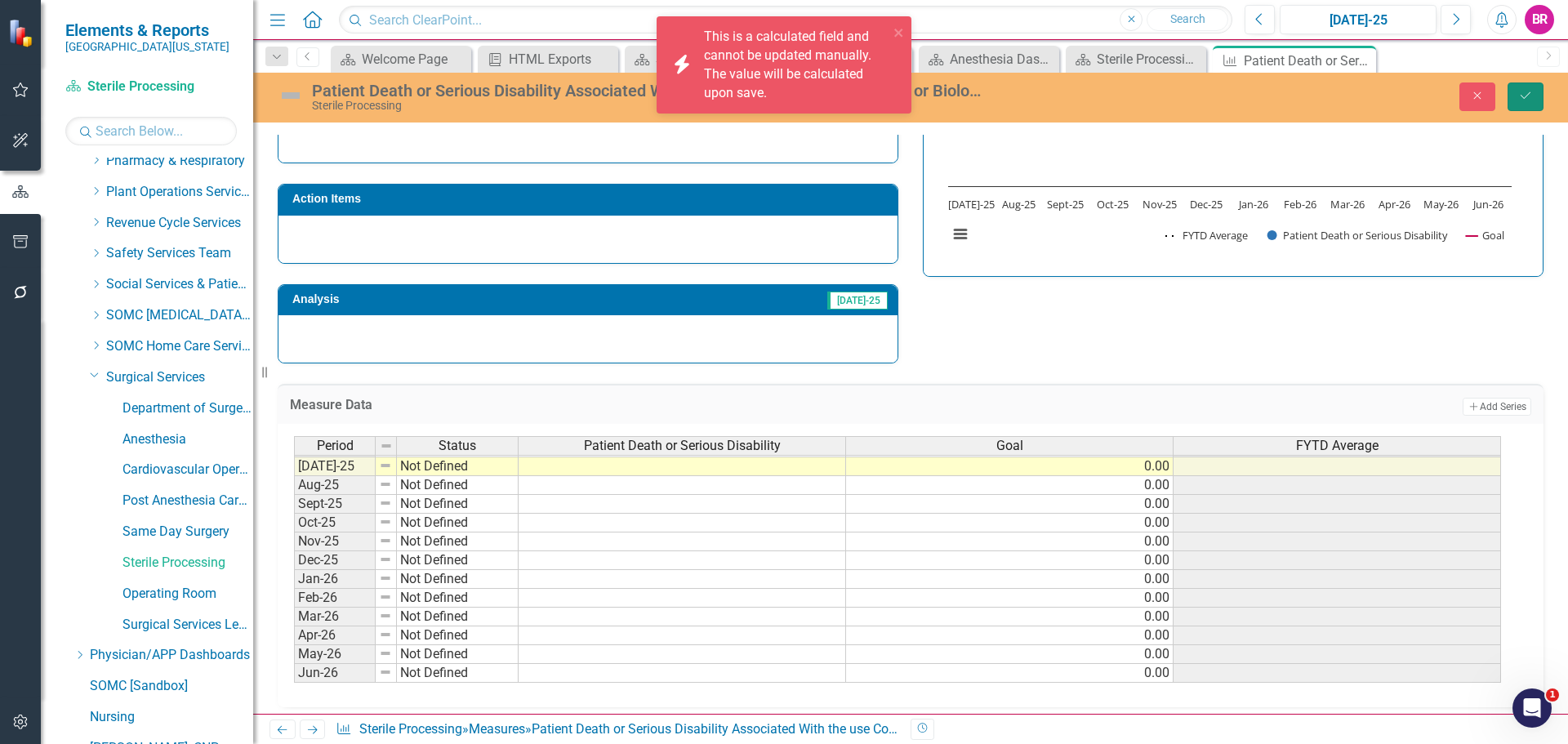
click at [1518, 90] on icon "Save" at bounding box center [1525, 95] width 14 height 12
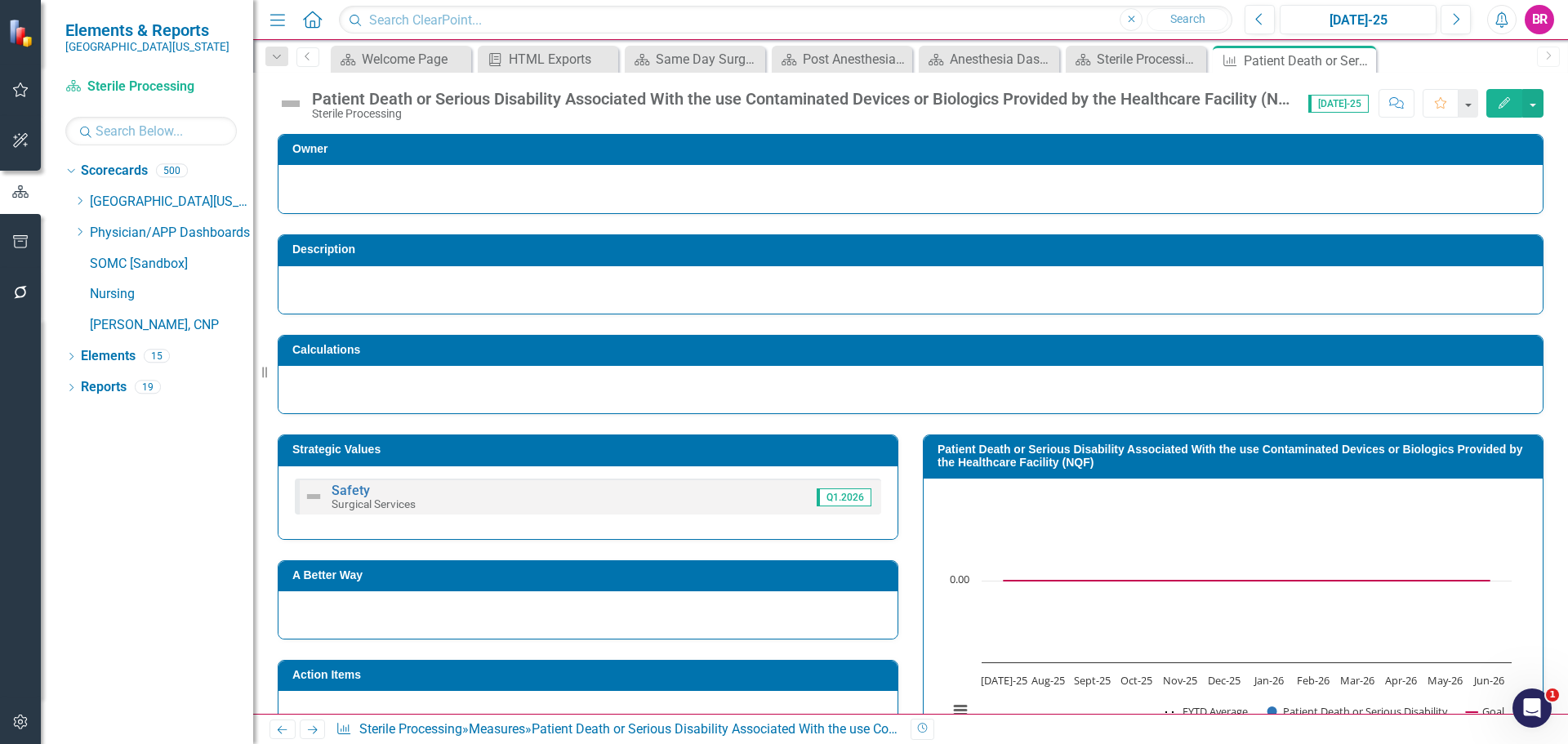
scroll to position [0, 0]
click at [312, 731] on icon at bounding box center [312, 730] width 10 height 8
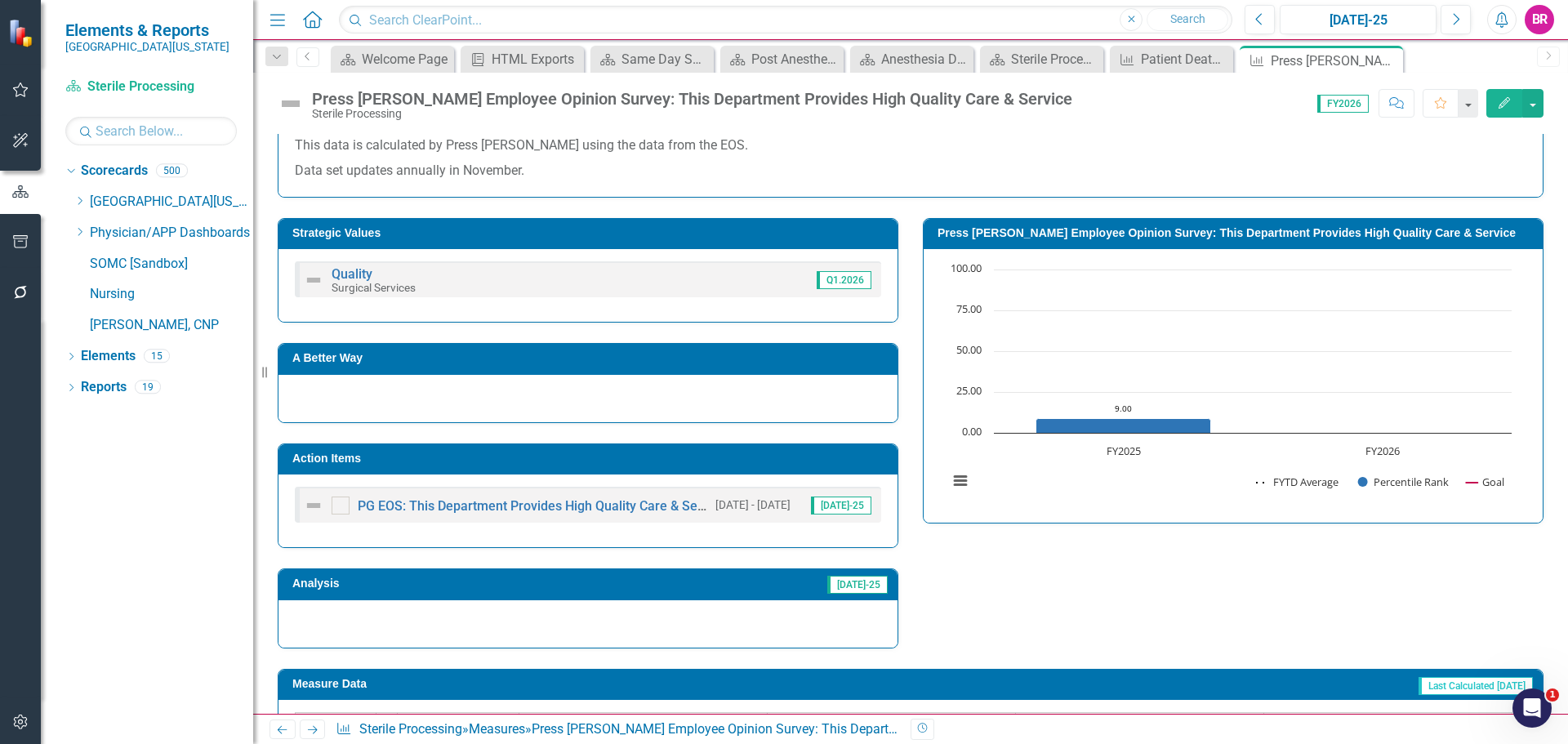
scroll to position [490, 0]
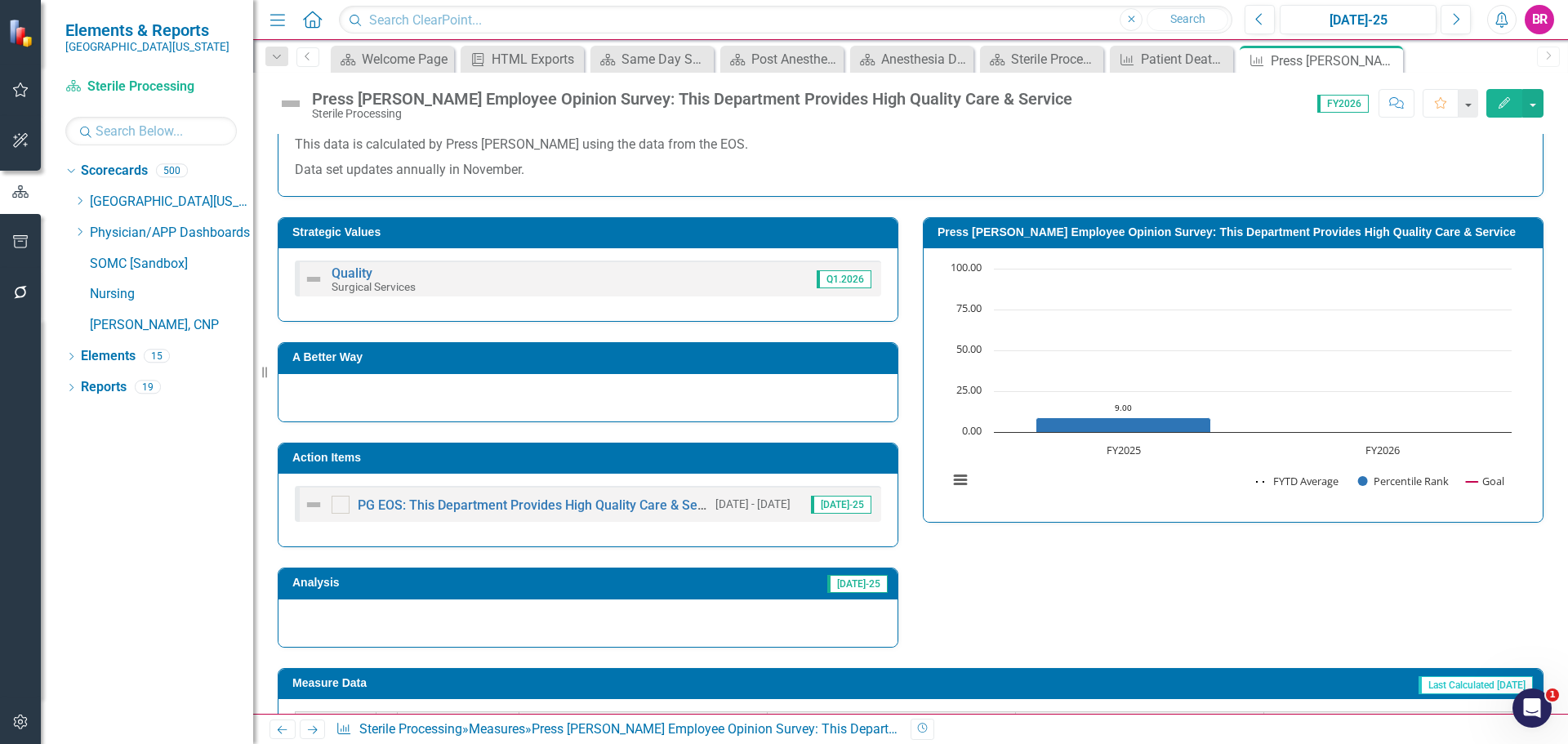
click at [796, 473] on div "Action Items" at bounding box center [588, 458] width 619 height 30
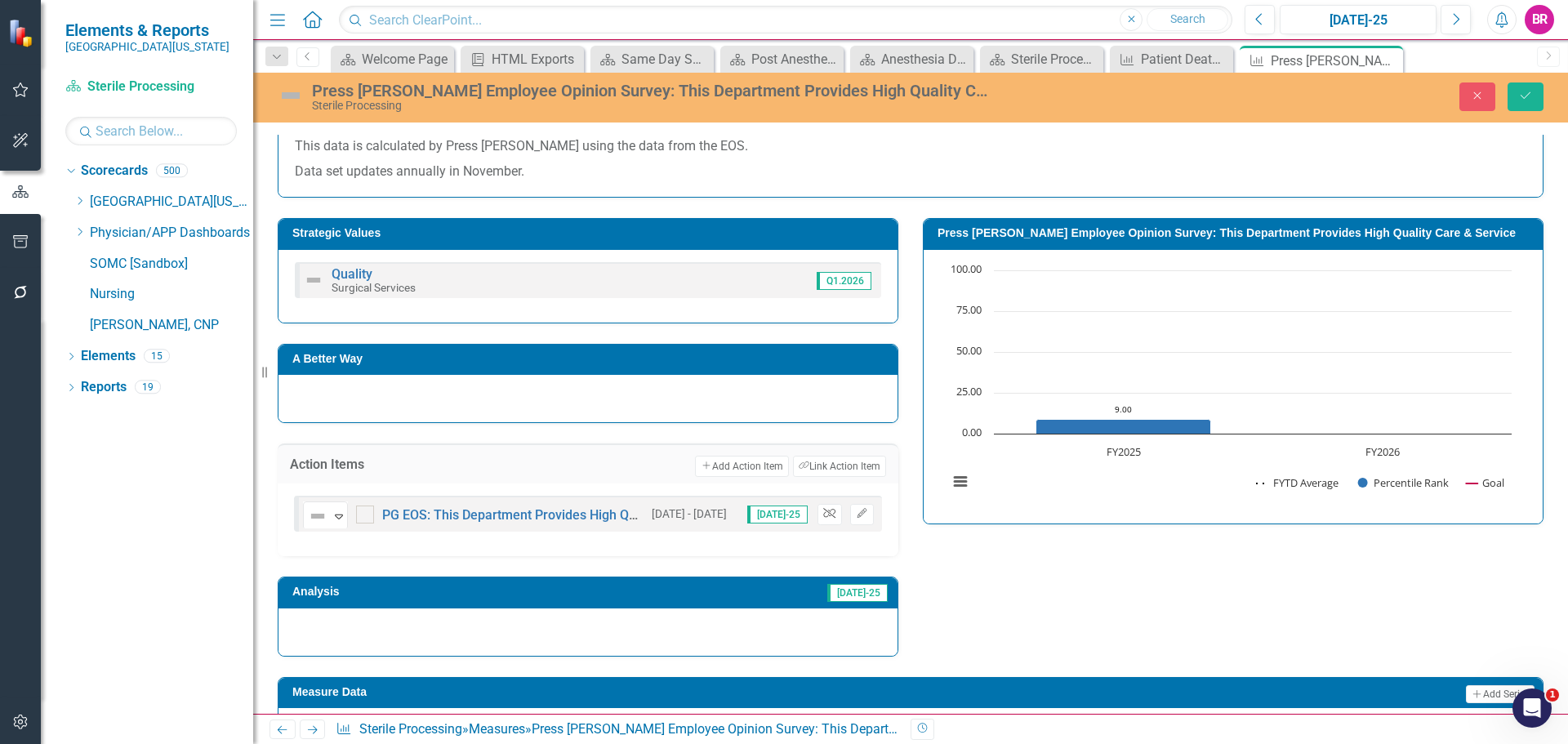
click at [830, 520] on button "Unlink" at bounding box center [829, 514] width 24 height 21
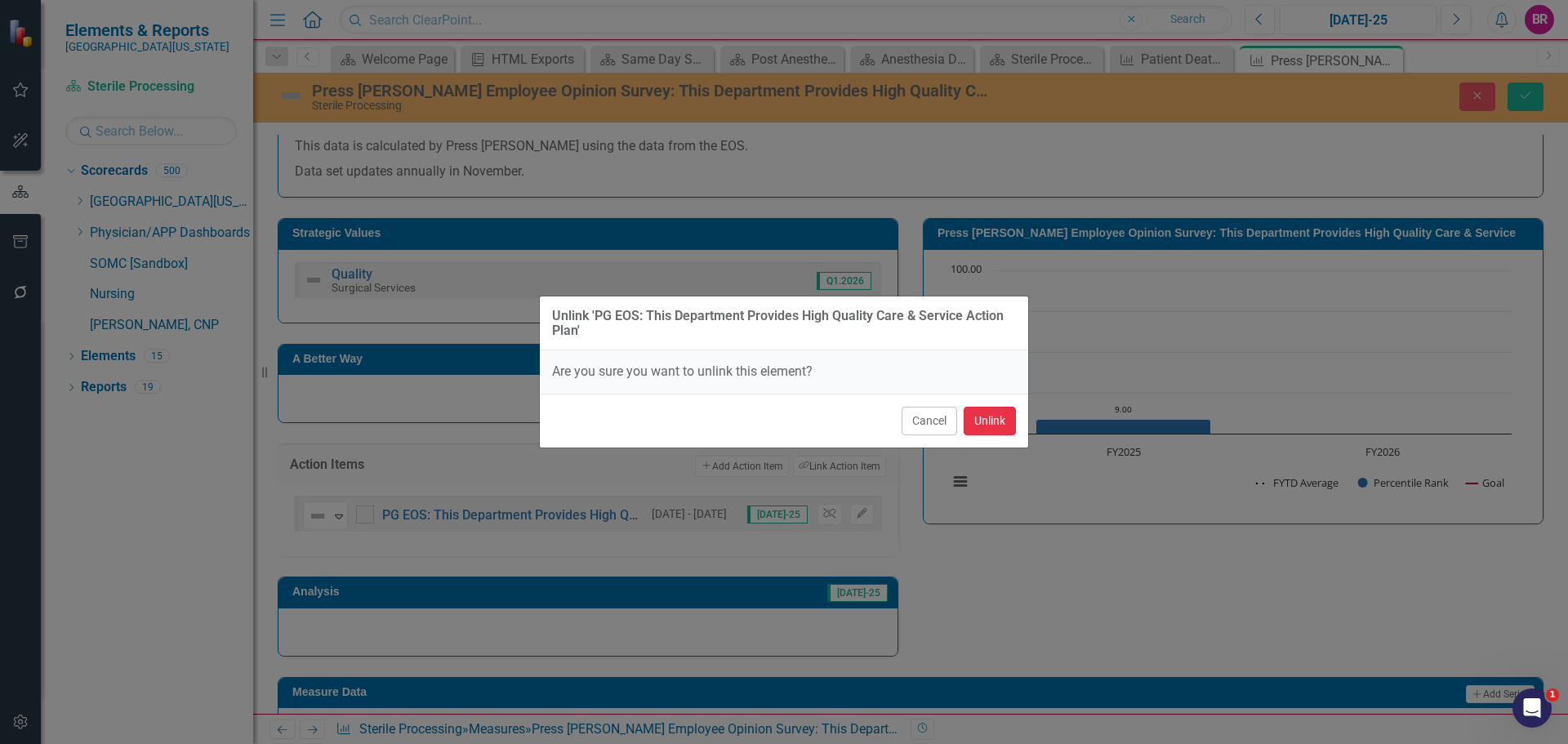
click at [979, 429] on button "Unlink" at bounding box center [990, 421] width 52 height 29
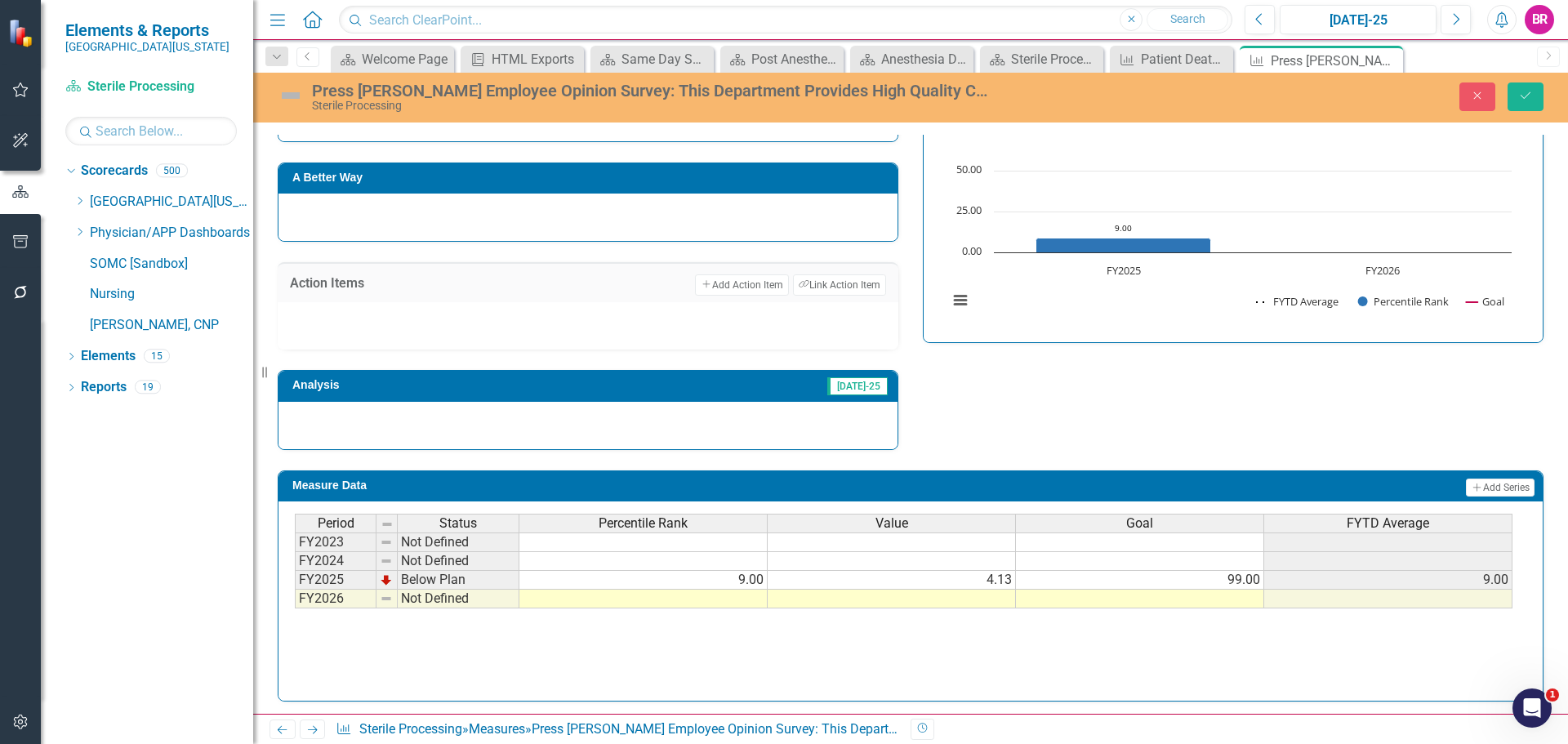
scroll to position [676, 0]
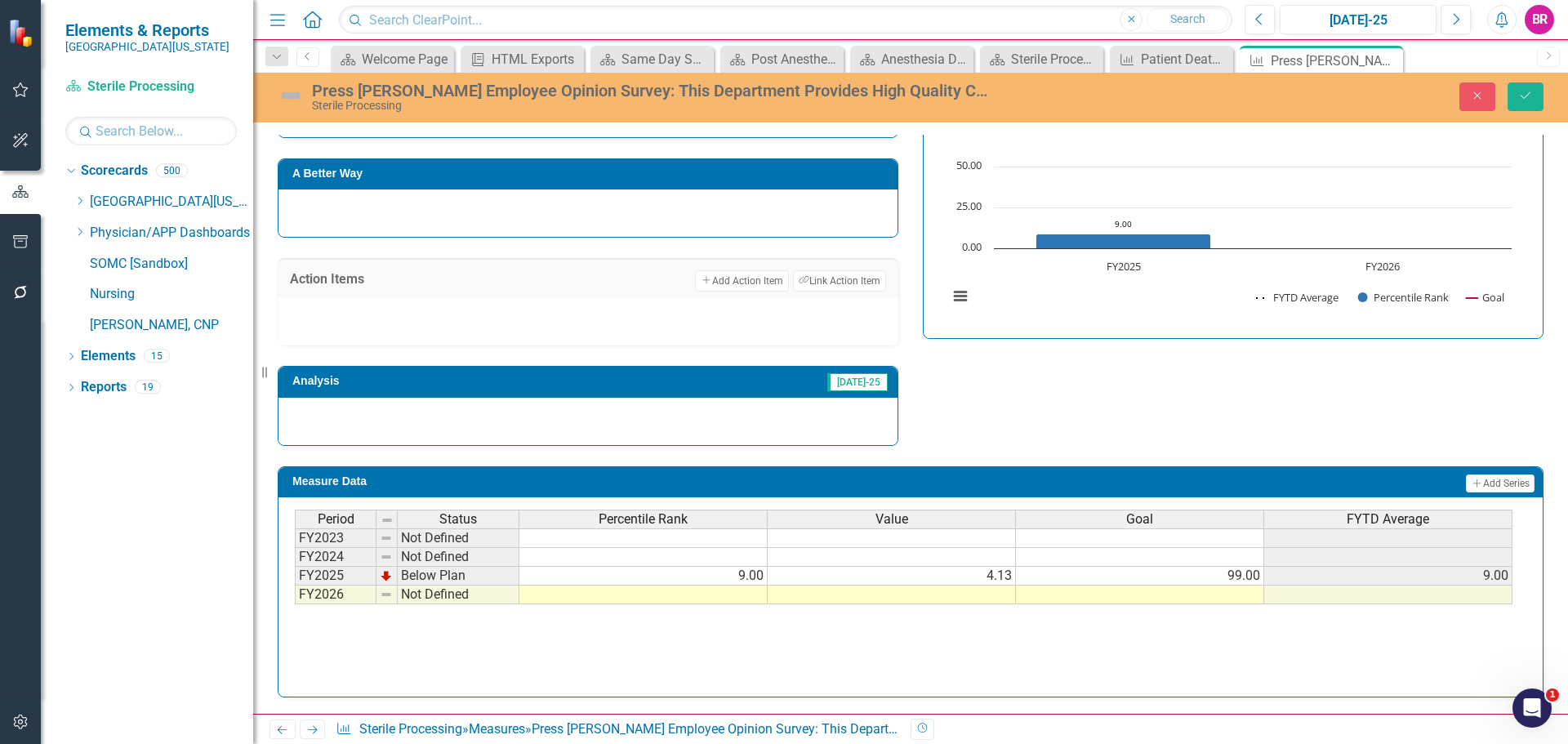
click at [1195, 598] on td at bounding box center [1140, 595] width 248 height 19
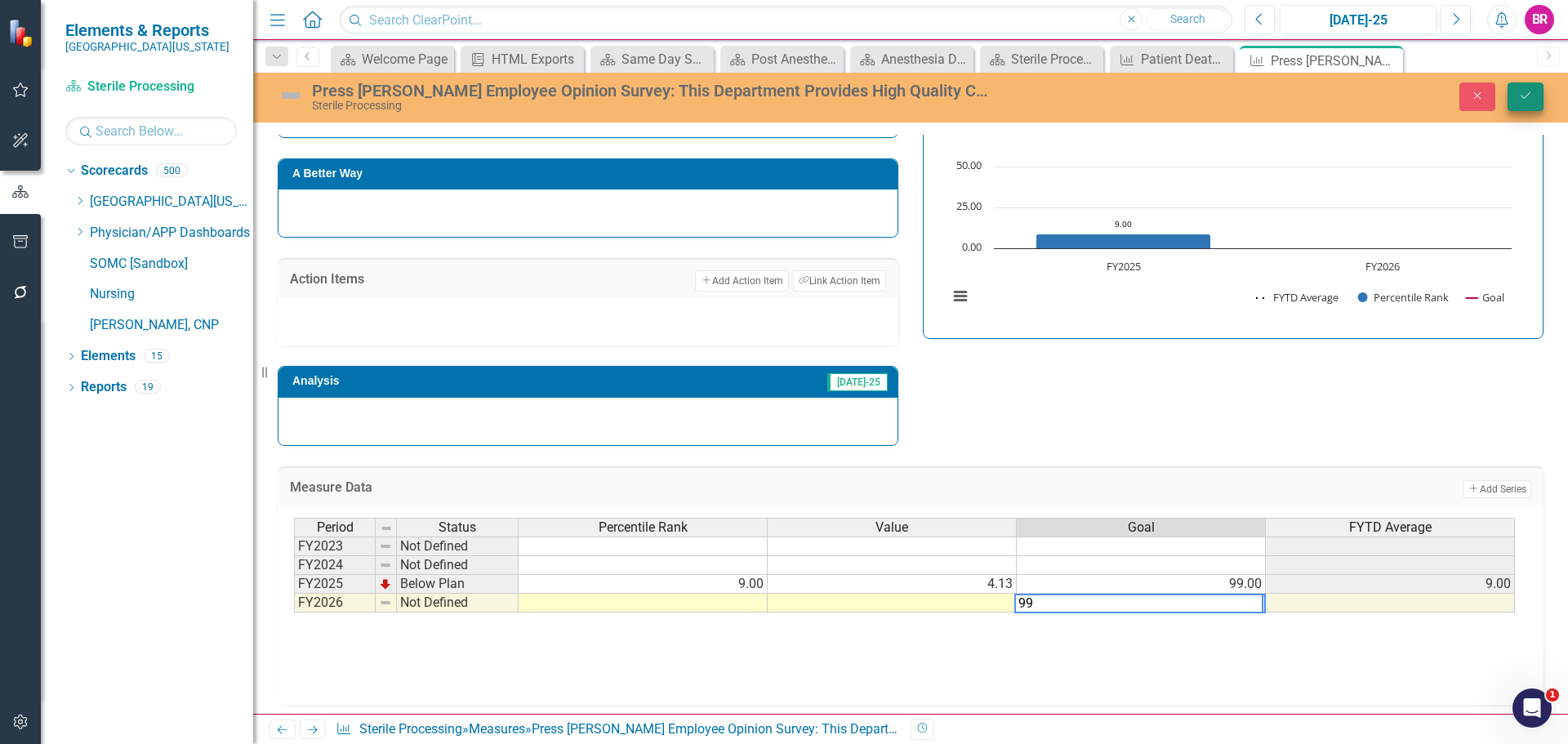
type textarea "99"
click at [1531, 98] on icon "Save" at bounding box center [1525, 95] width 14 height 12
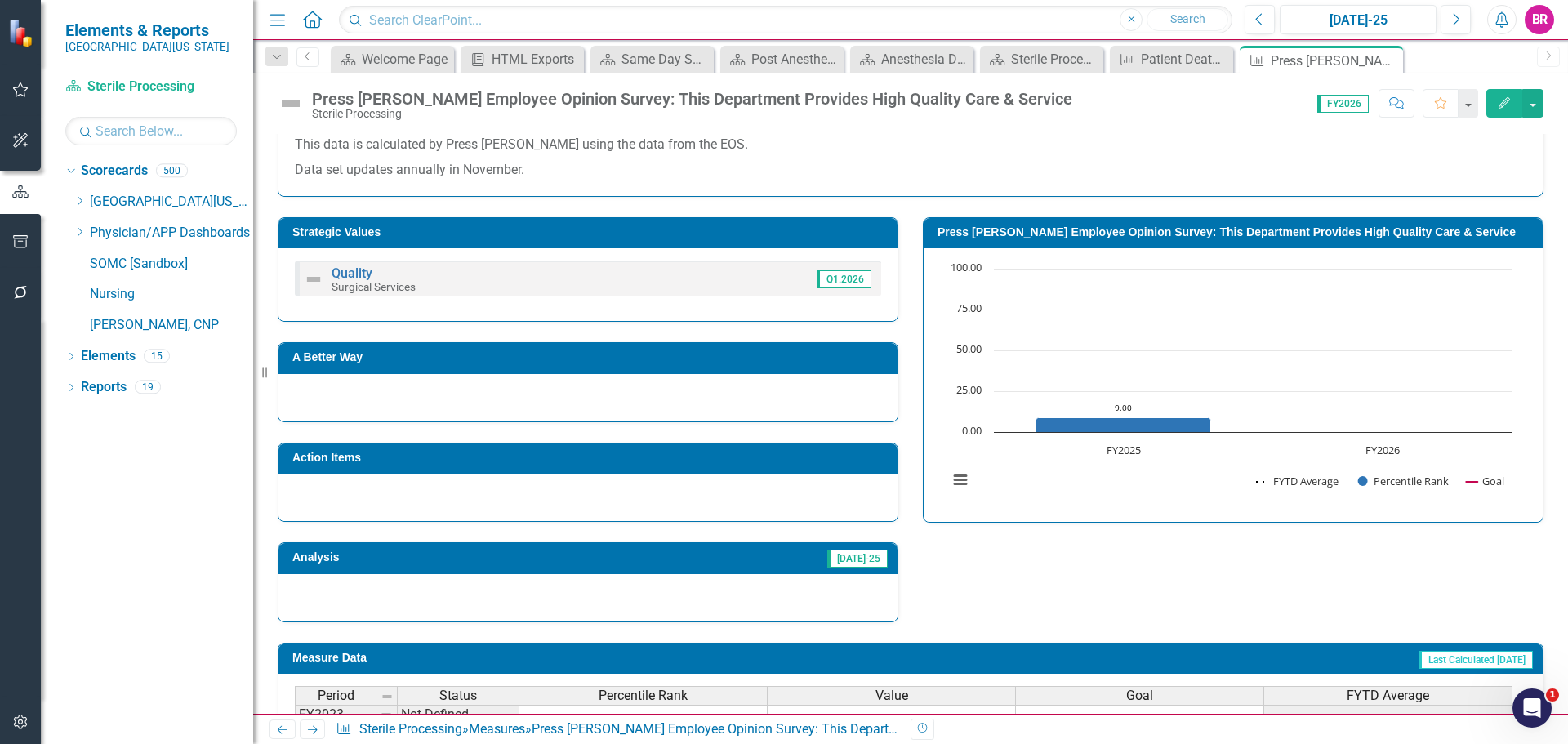
scroll to position [654, 0]
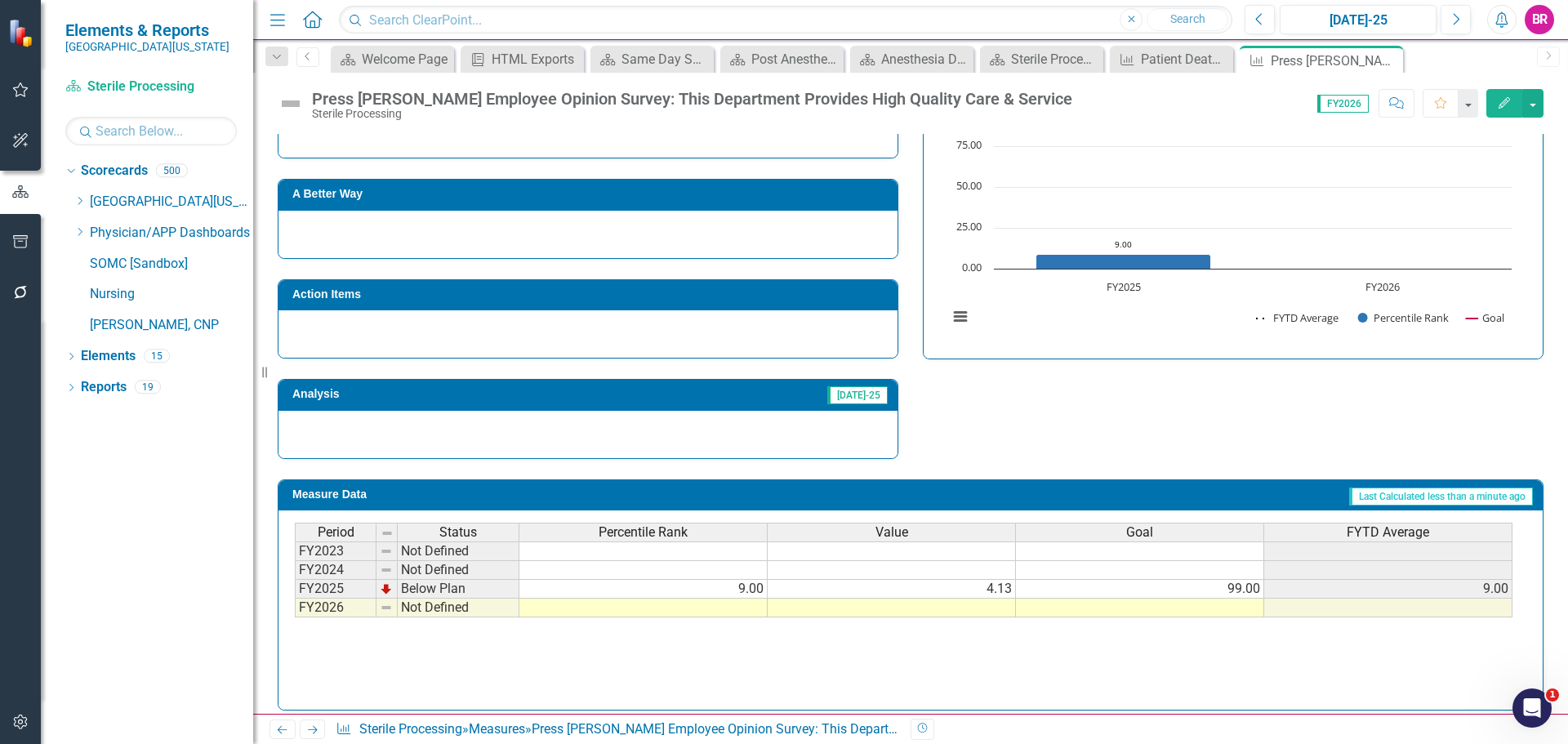
click at [309, 733] on icon "Next" at bounding box center [312, 730] width 13 height 11
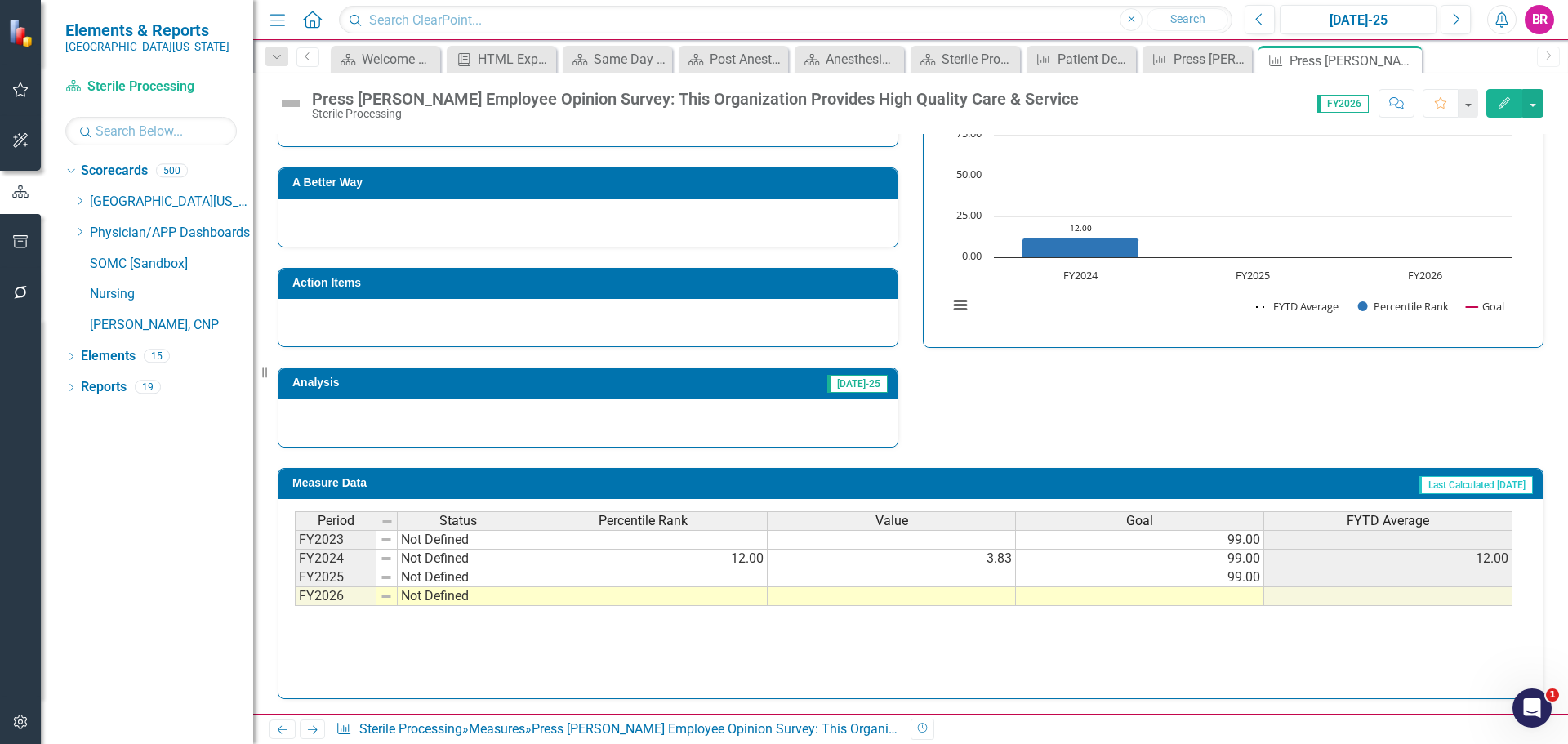
scroll to position [666, 0]
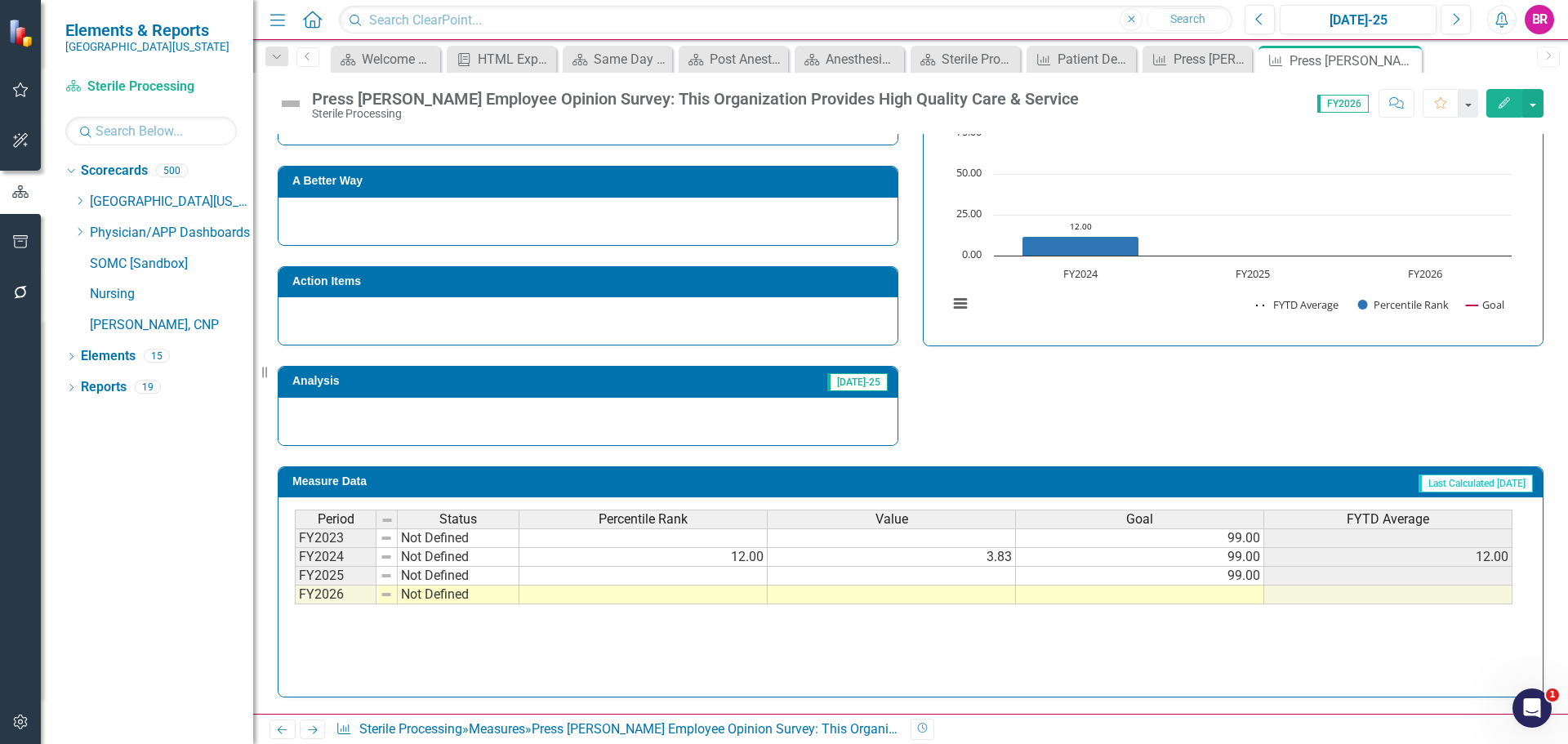
click at [1232, 595] on td at bounding box center [1140, 595] width 248 height 19
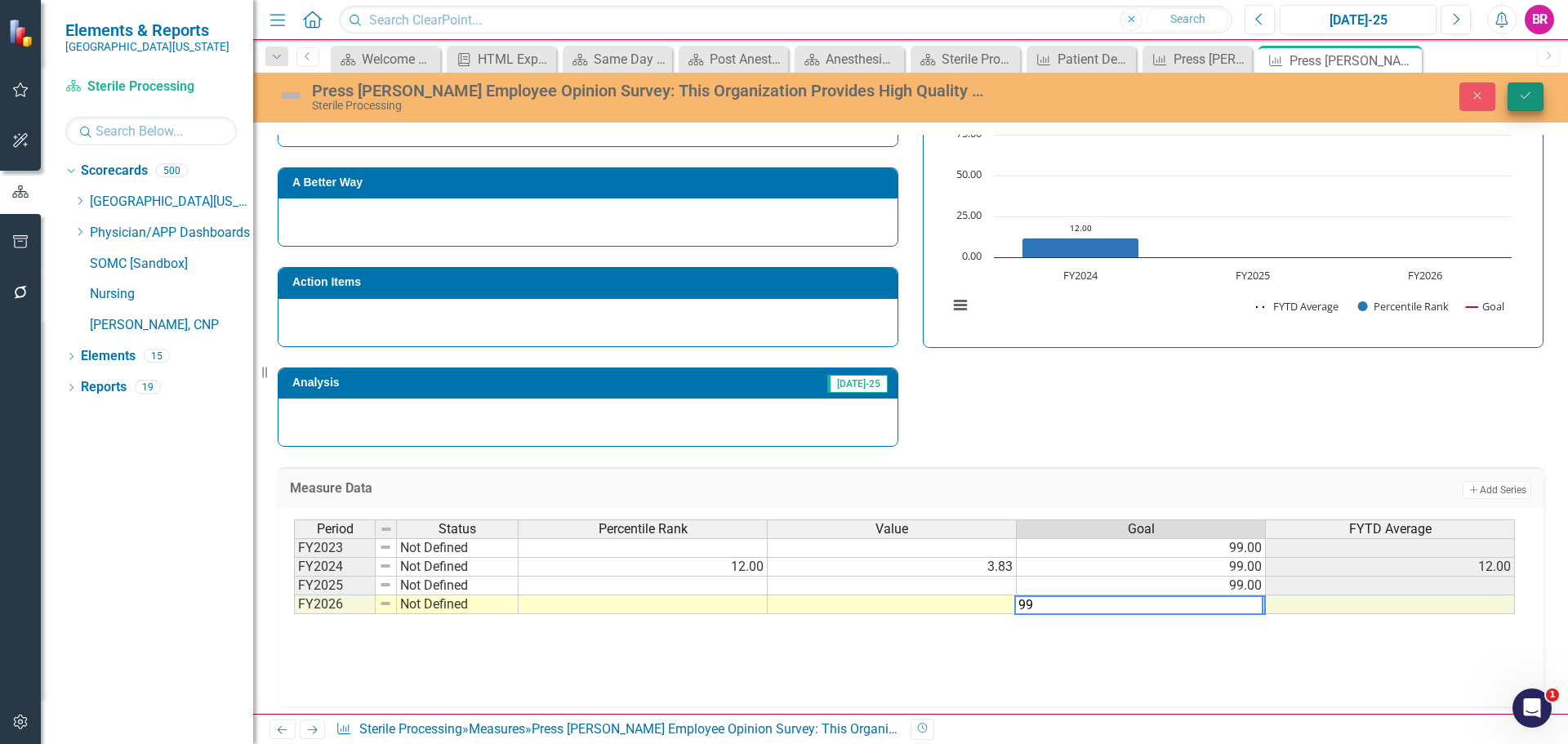
type textarea "99"
click at [1540, 83] on button "Save" at bounding box center [1525, 97] width 36 height 29
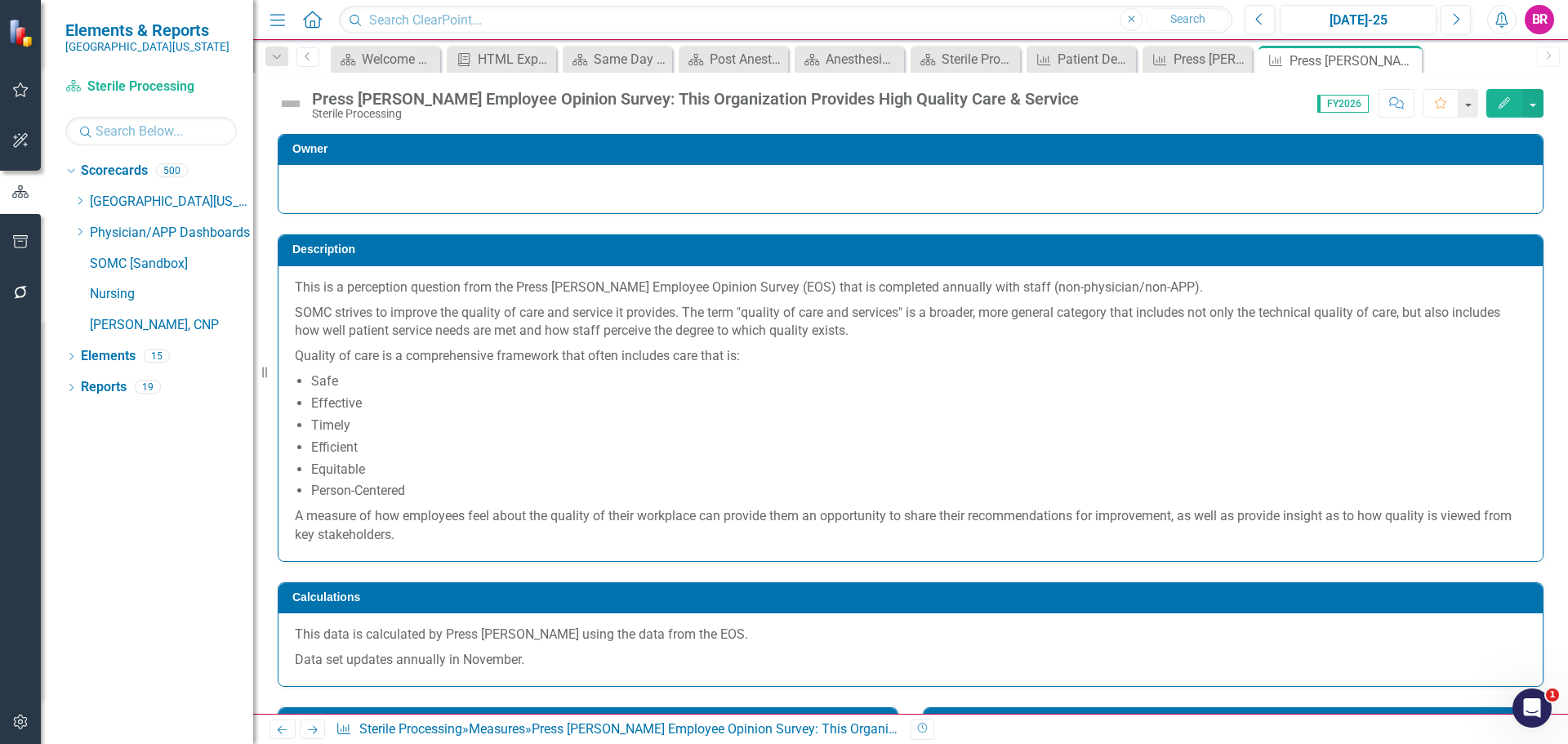
scroll to position [490, 0]
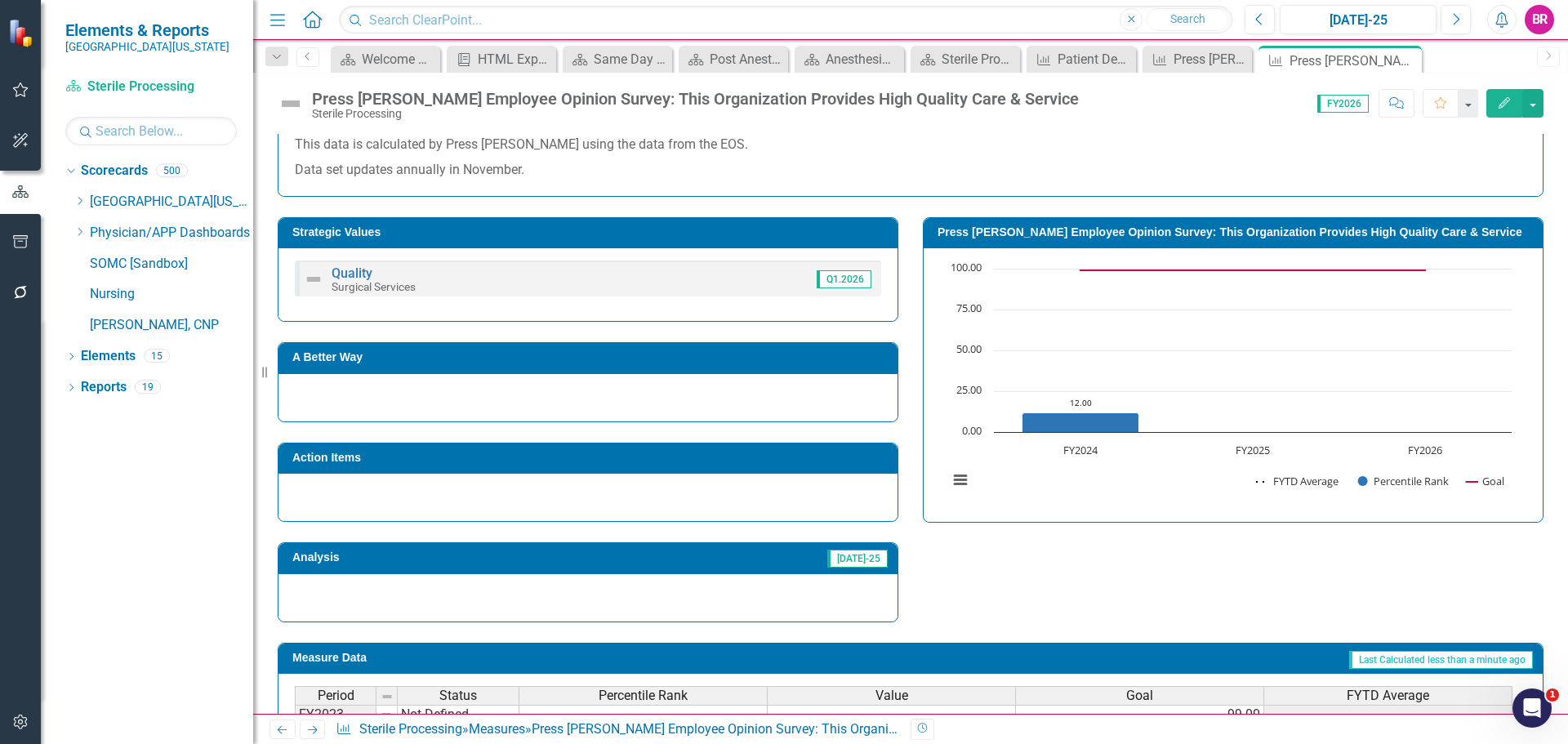
click at [319, 732] on icon "Next" at bounding box center [312, 730] width 13 height 11
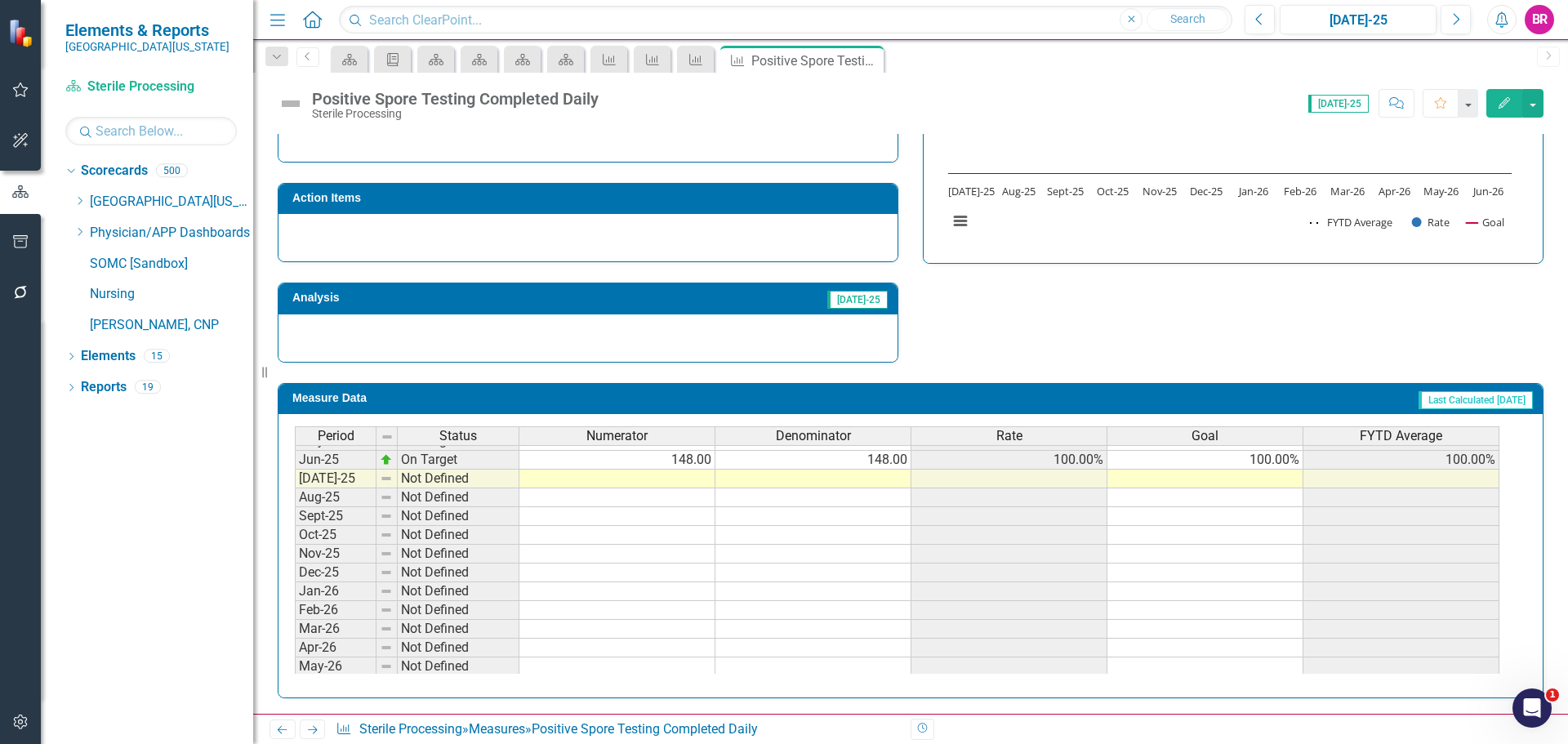
click at [1282, 462] on td "100.00%" at bounding box center [1206, 460] width 196 height 19
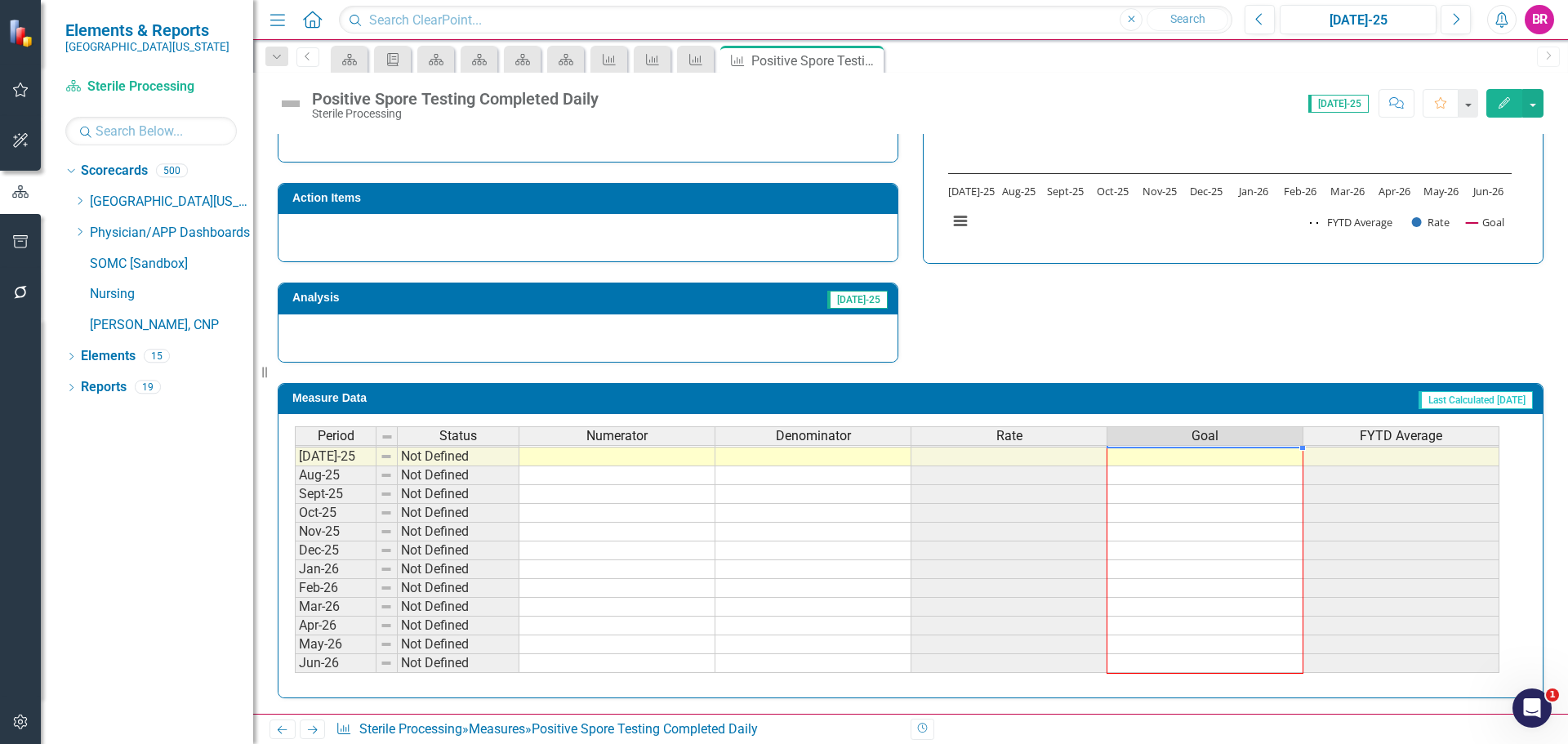
drag, startPoint x: 1302, startPoint y: 469, endPoint x: 1267, endPoint y: 657, distance: 191.2
click at [295, 657] on div "Period Status Numerator Denominator Rate Goal FYTD Average May-24 On Target 166…" at bounding box center [295, 418] width 0 height 508
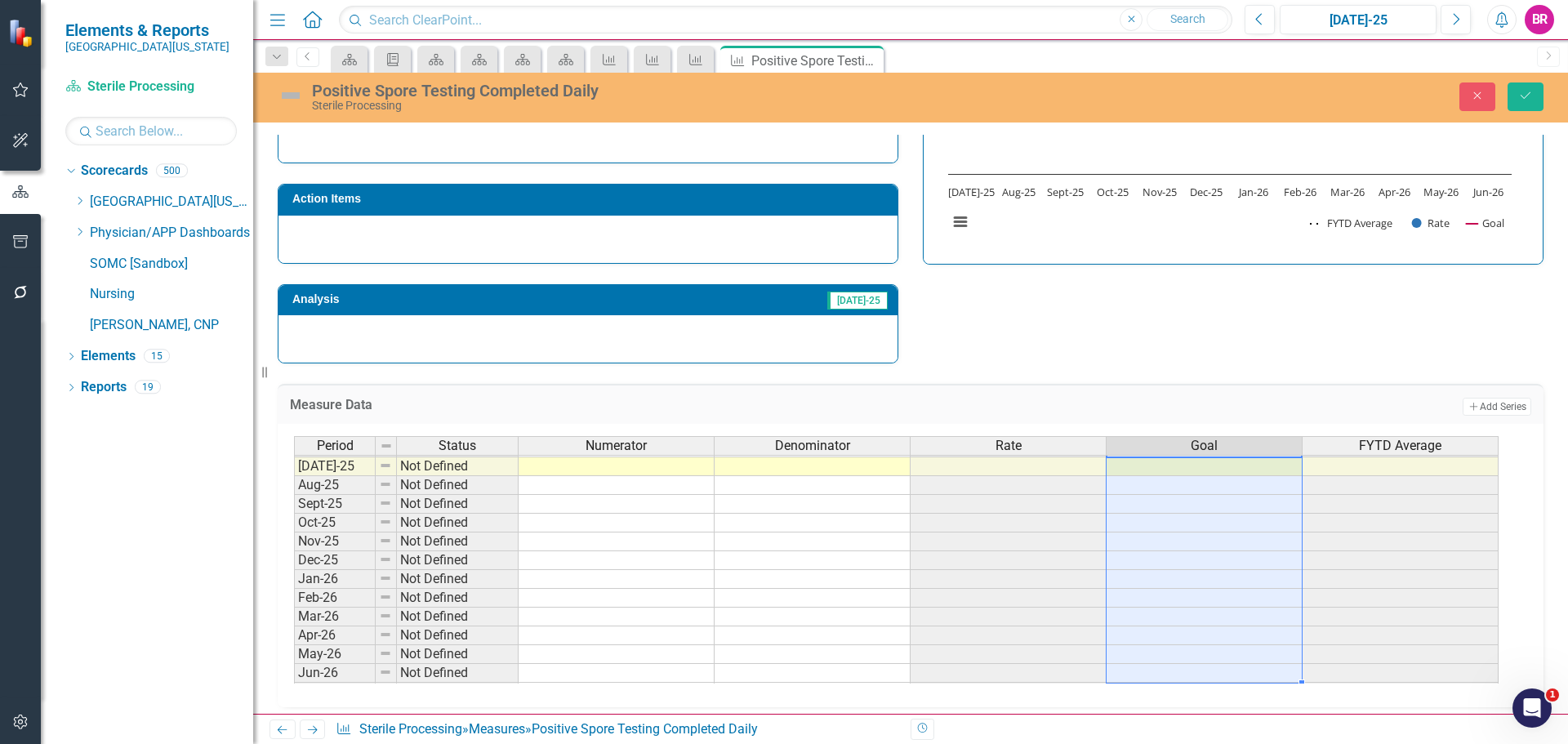
type textarea "100"
click at [1526, 109] on button "Save" at bounding box center [1525, 97] width 36 height 29
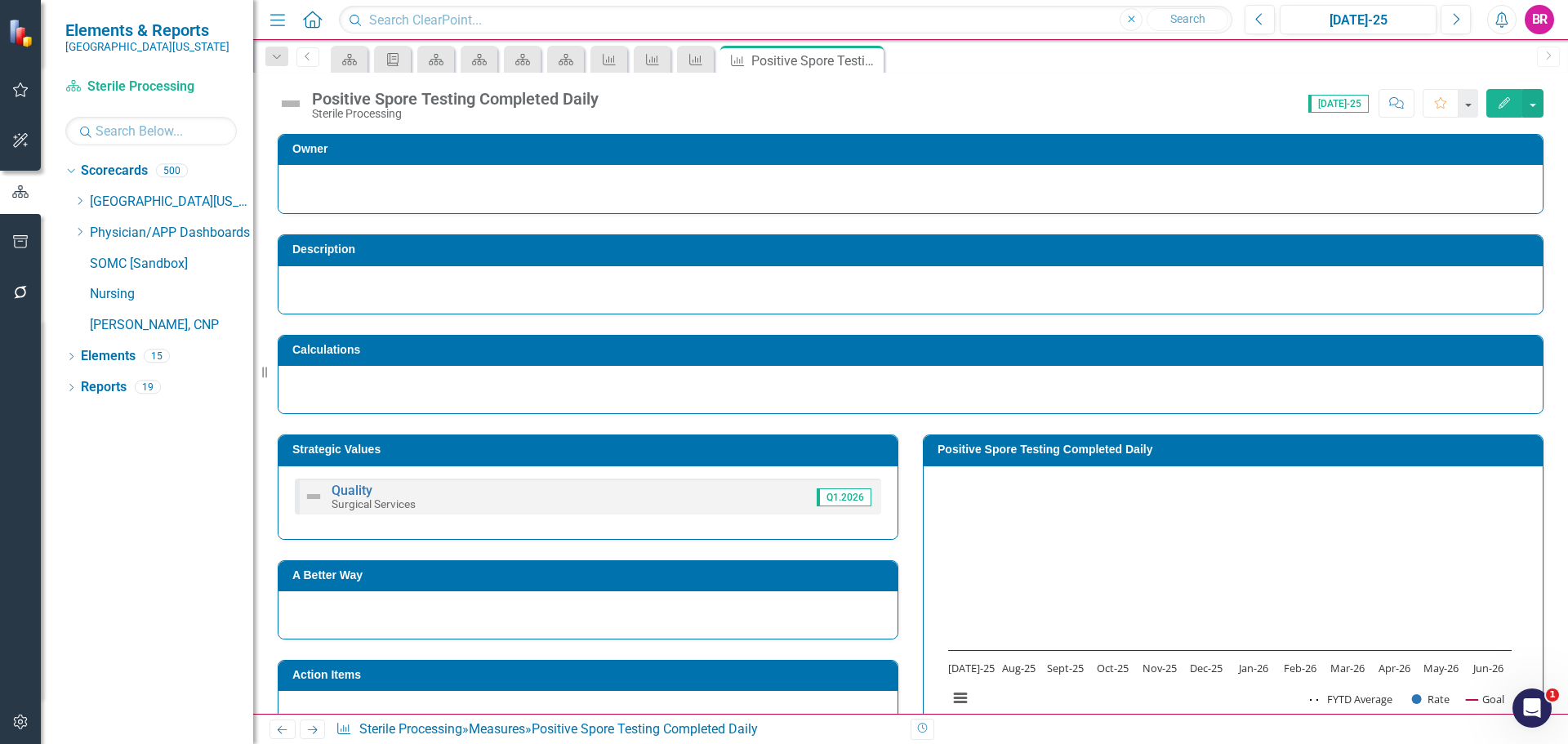
click at [313, 731] on icon at bounding box center [312, 730] width 10 height 8
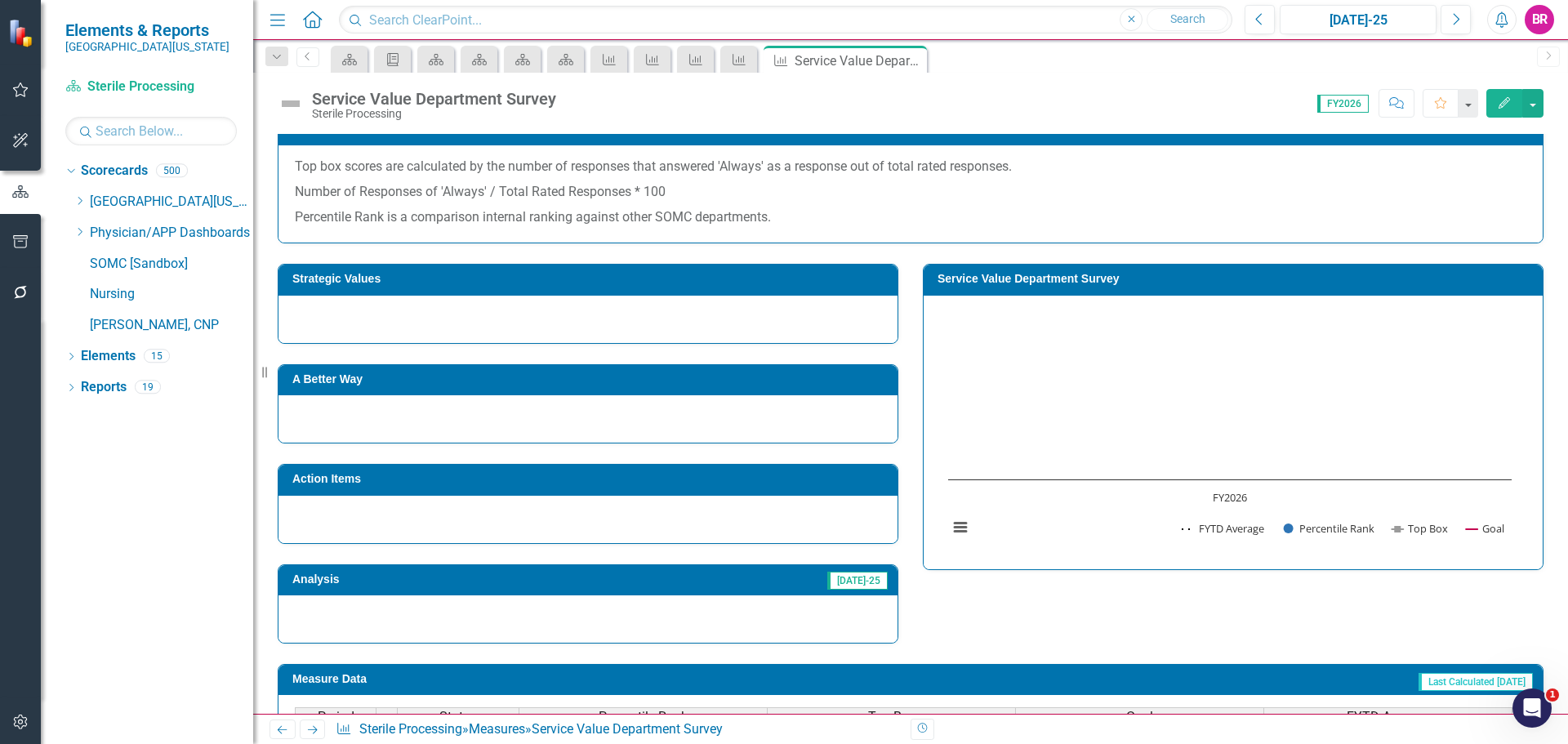
scroll to position [245, 0]
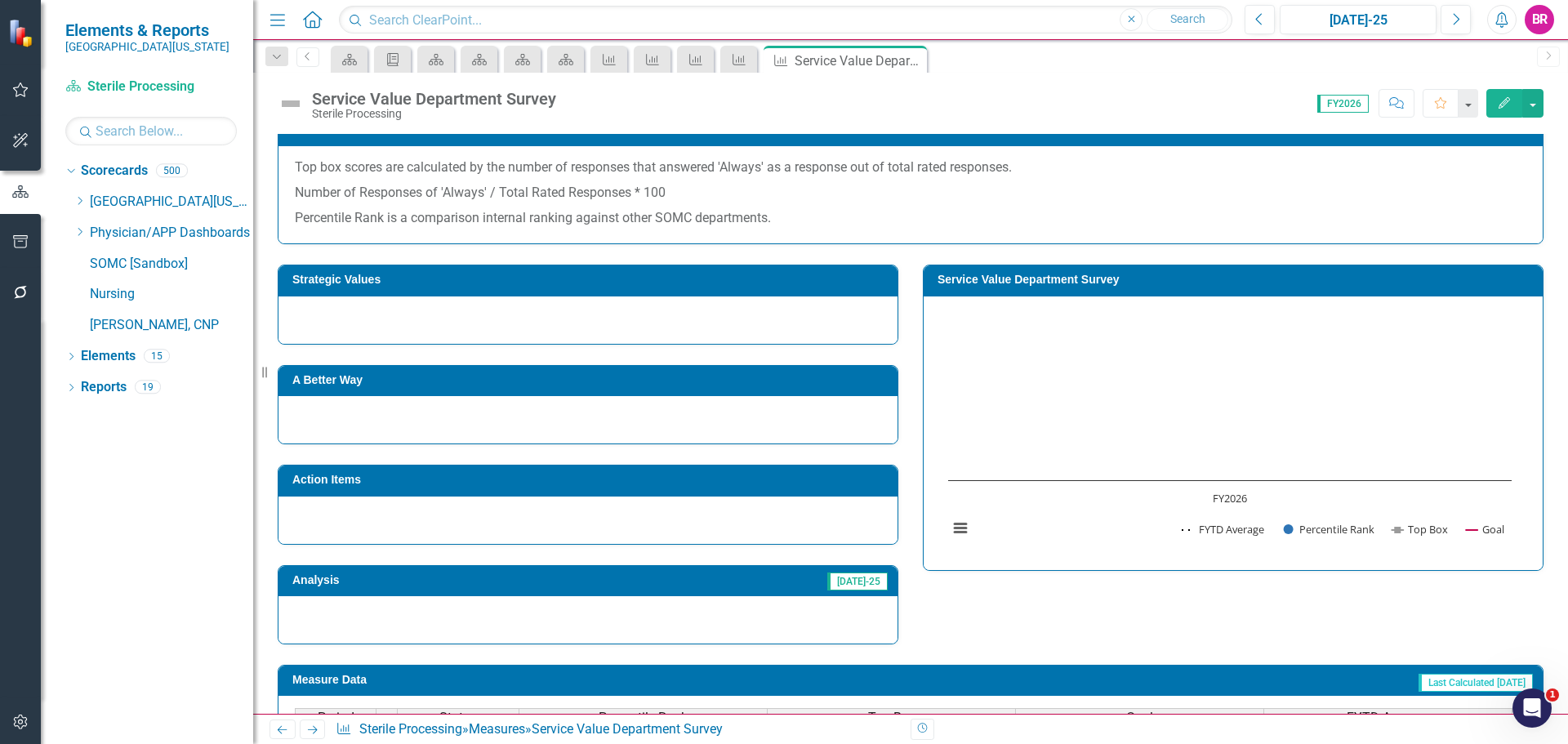
click at [313, 732] on icon "Next" at bounding box center [312, 730] width 13 height 11
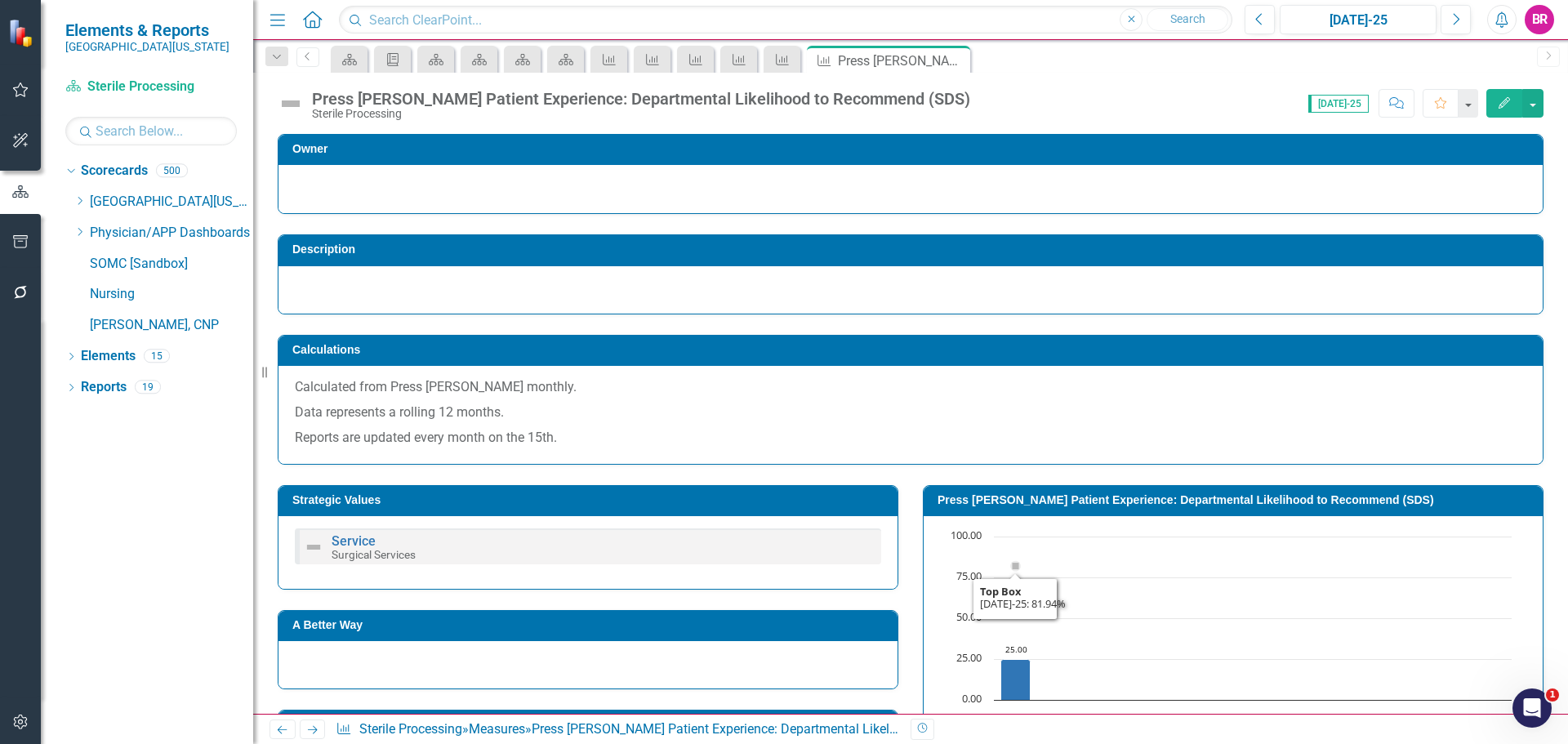
scroll to position [490, 0]
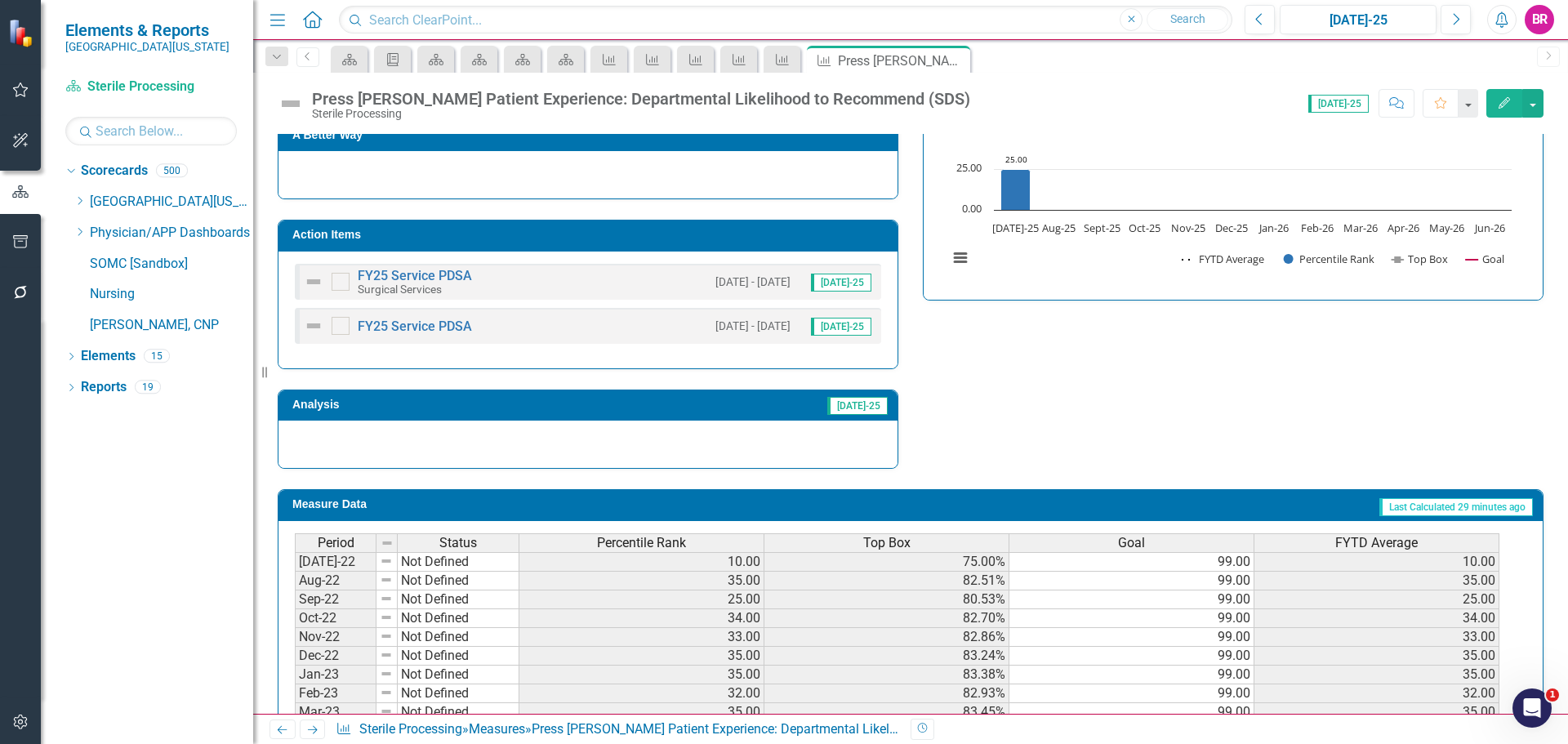
click at [712, 241] on td "Action Items" at bounding box center [590, 236] width 597 height 24
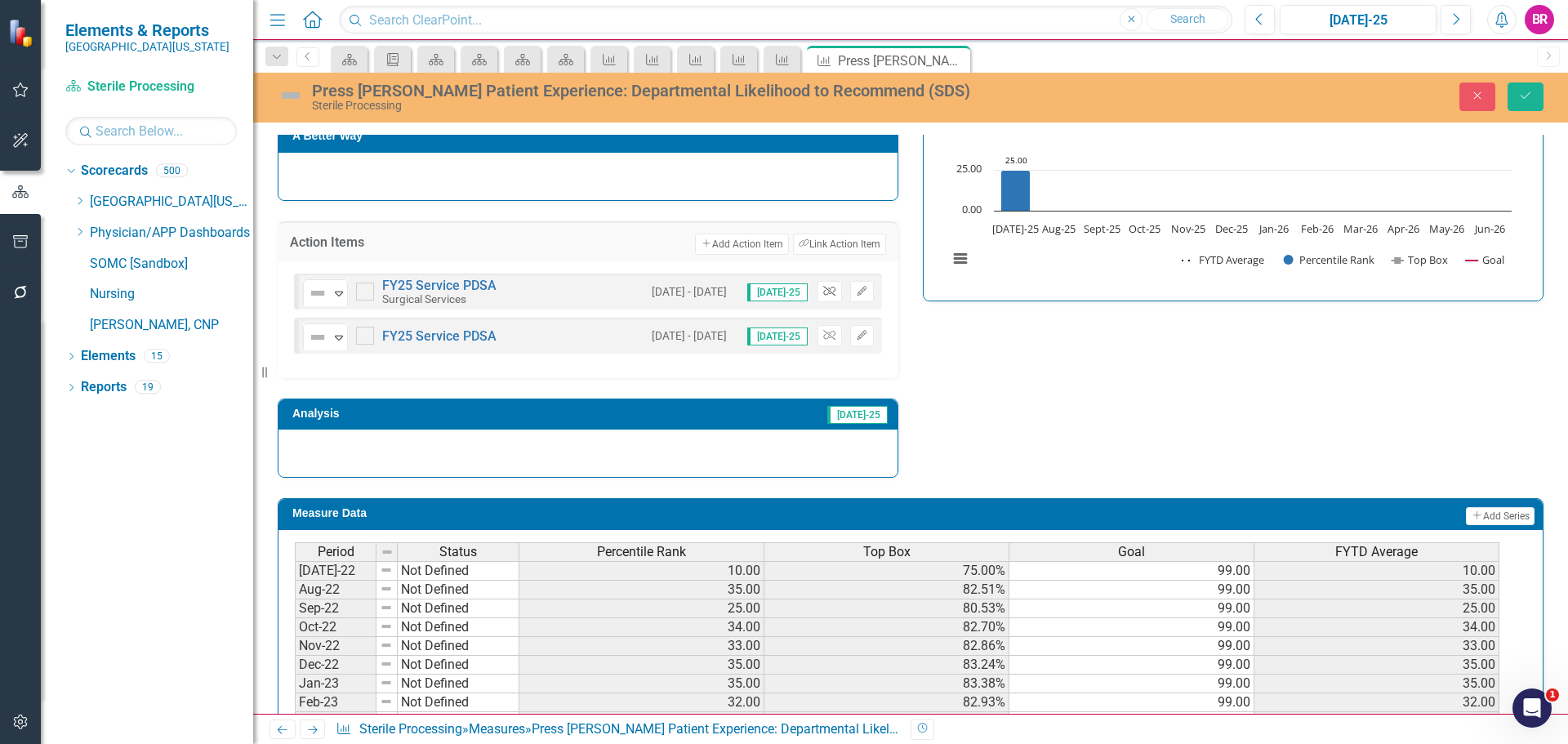
click at [831, 295] on button "Unlink" at bounding box center [829, 291] width 24 height 21
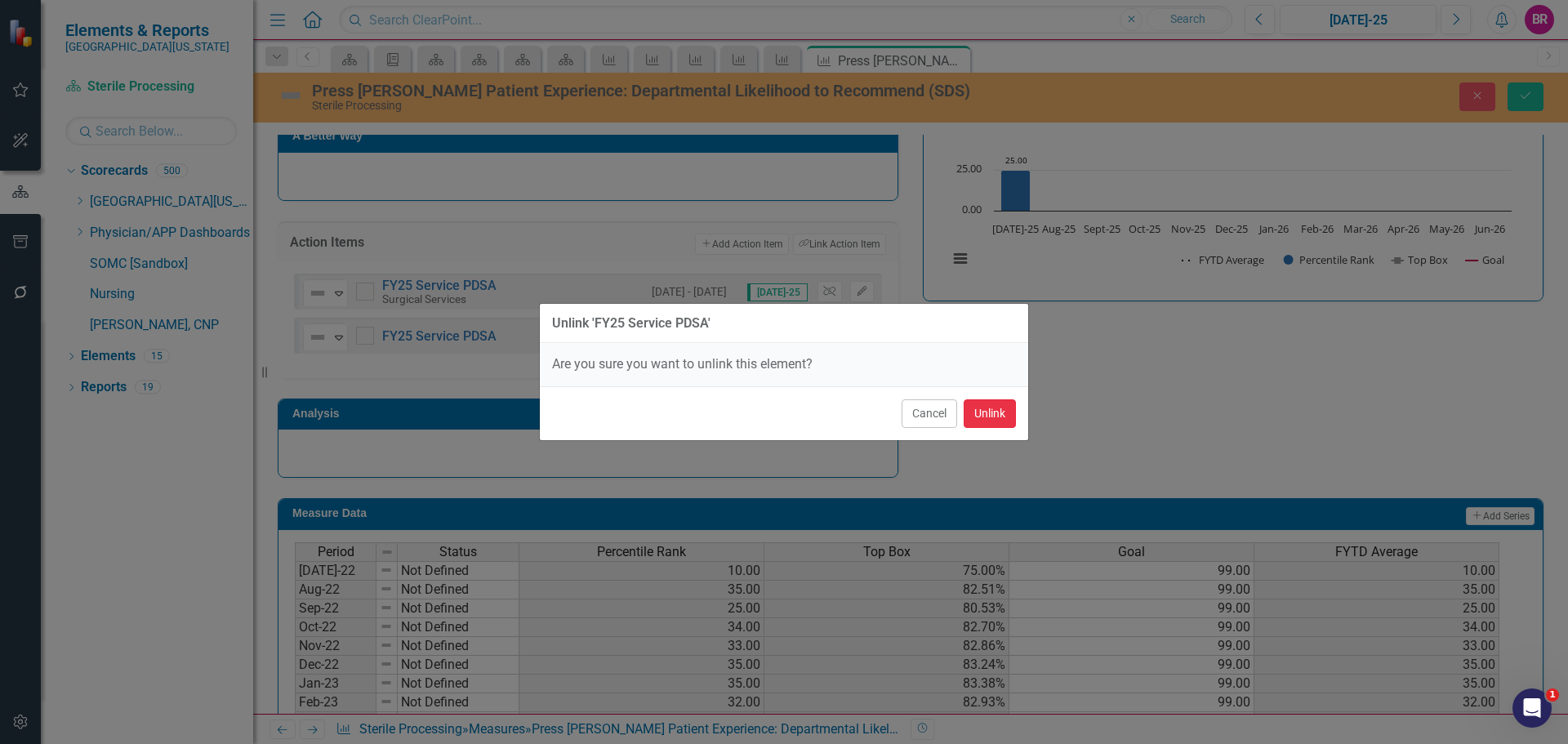
click at [992, 410] on button "Unlink" at bounding box center [990, 413] width 52 height 29
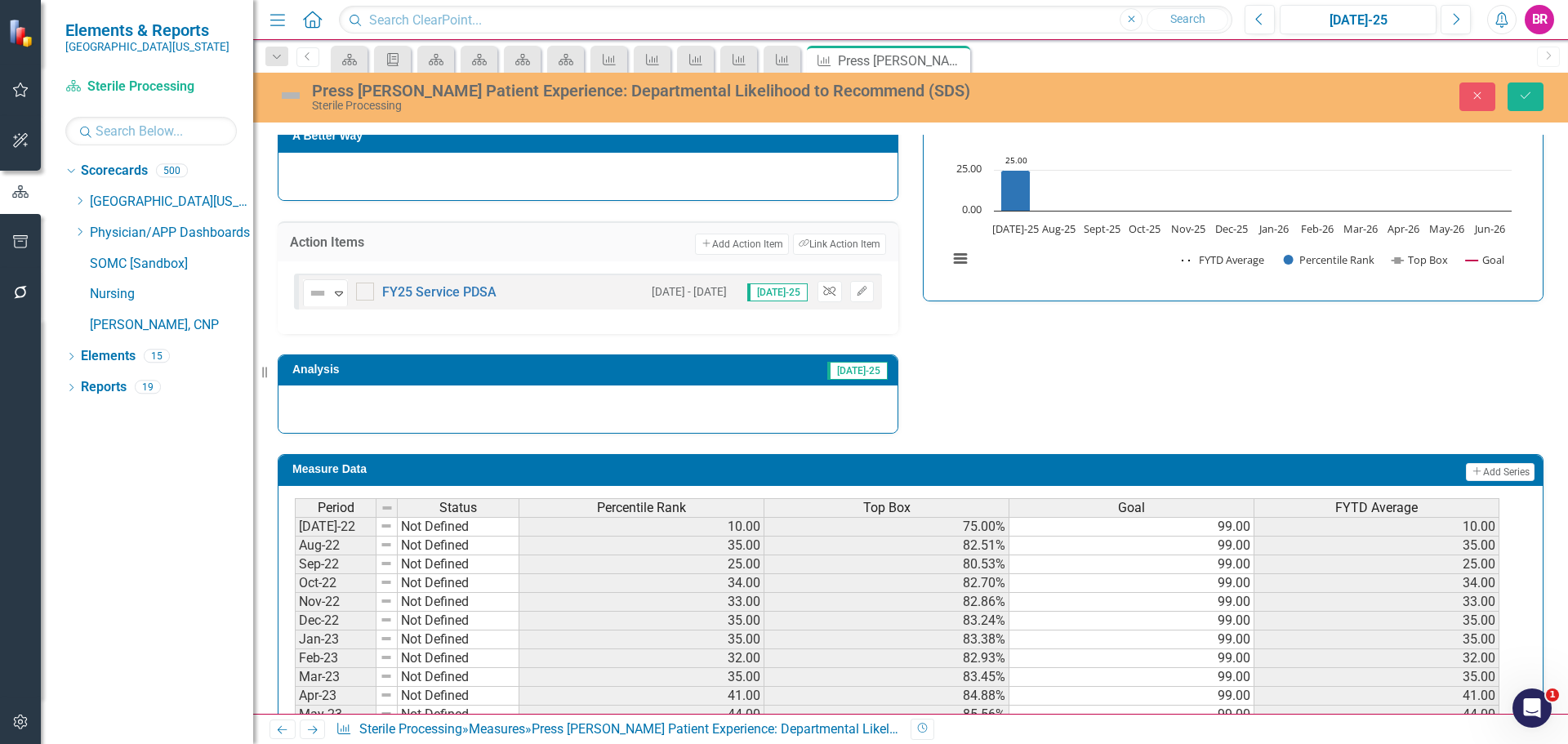
click at [823, 288] on icon "Unlink" at bounding box center [829, 291] width 12 height 10
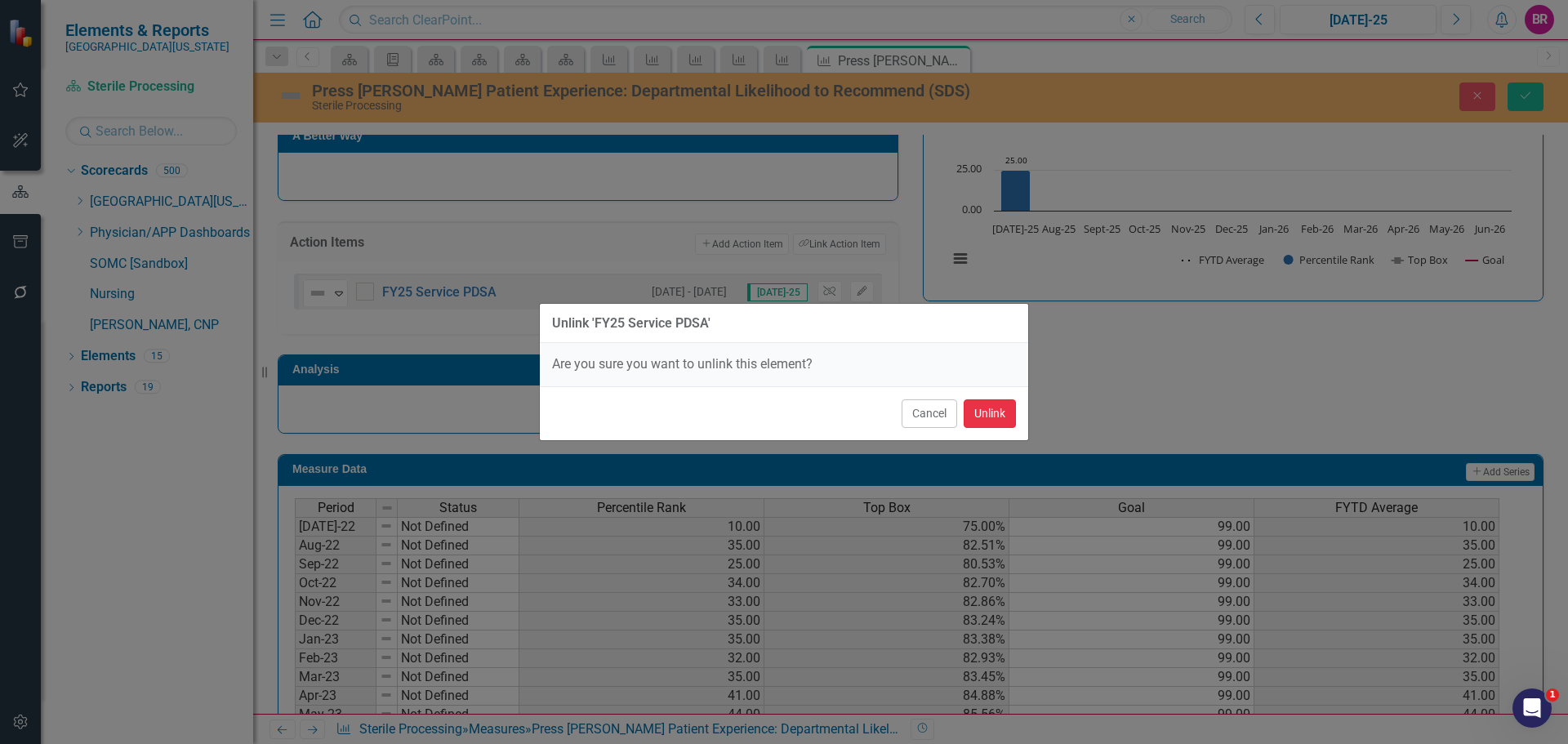
click at [980, 422] on button "Unlink" at bounding box center [990, 413] width 52 height 29
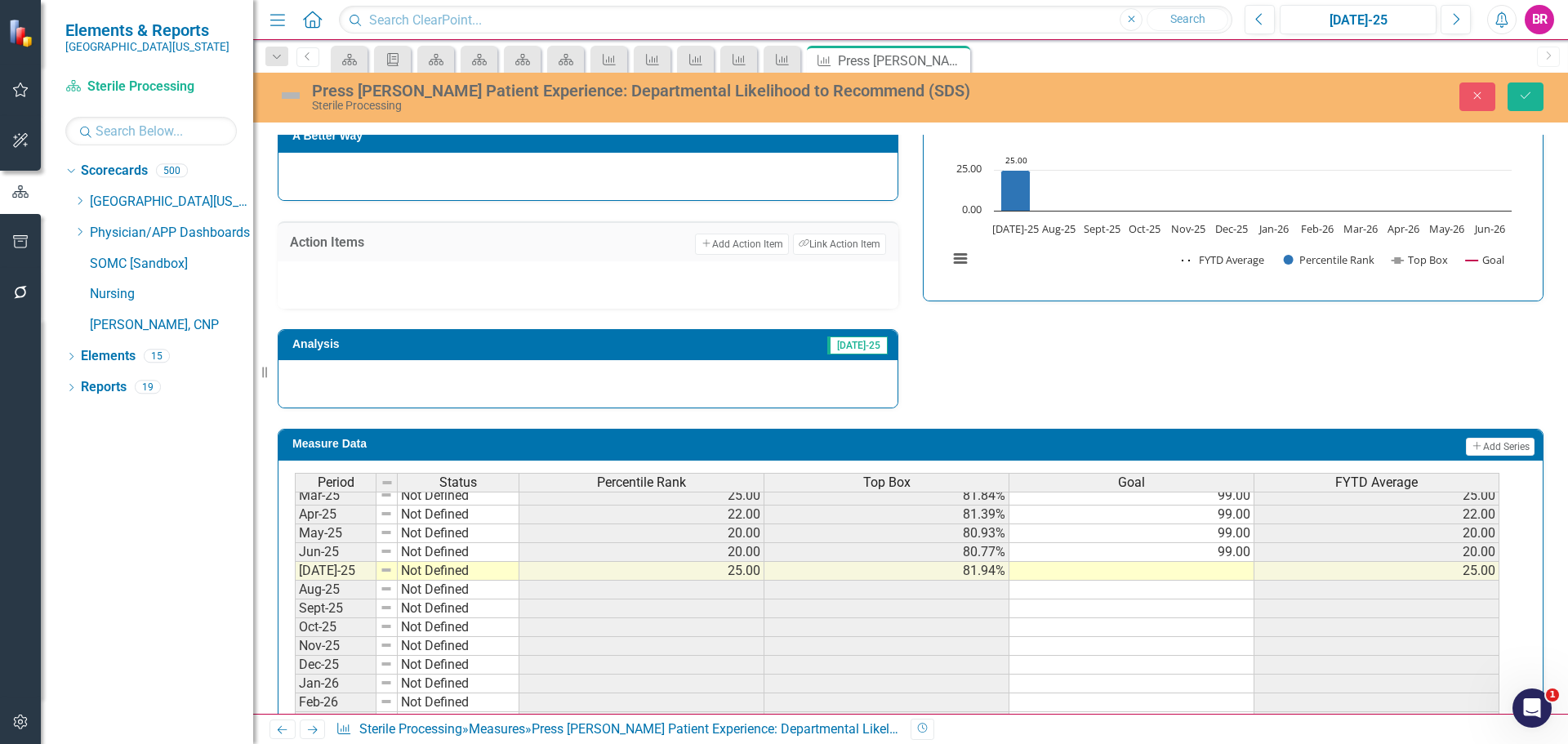
scroll to position [676, 0]
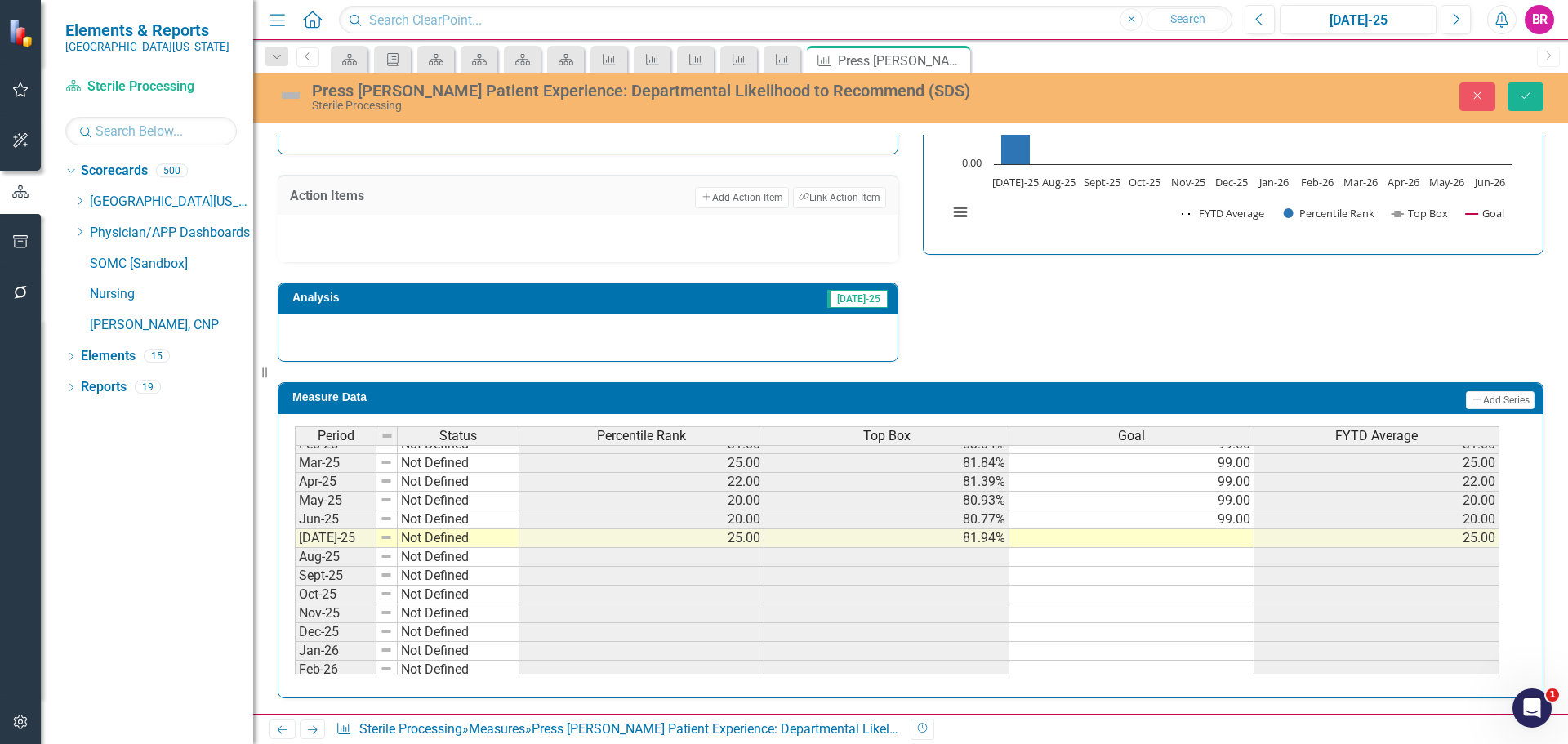
click at [1225, 513] on tbody "Apr-24 Not Defined 58.00 87.58% 99.00 58.00 May-24 Not Defined 57.00 87.37% 99.…" at bounding box center [897, 501] width 1205 height 508
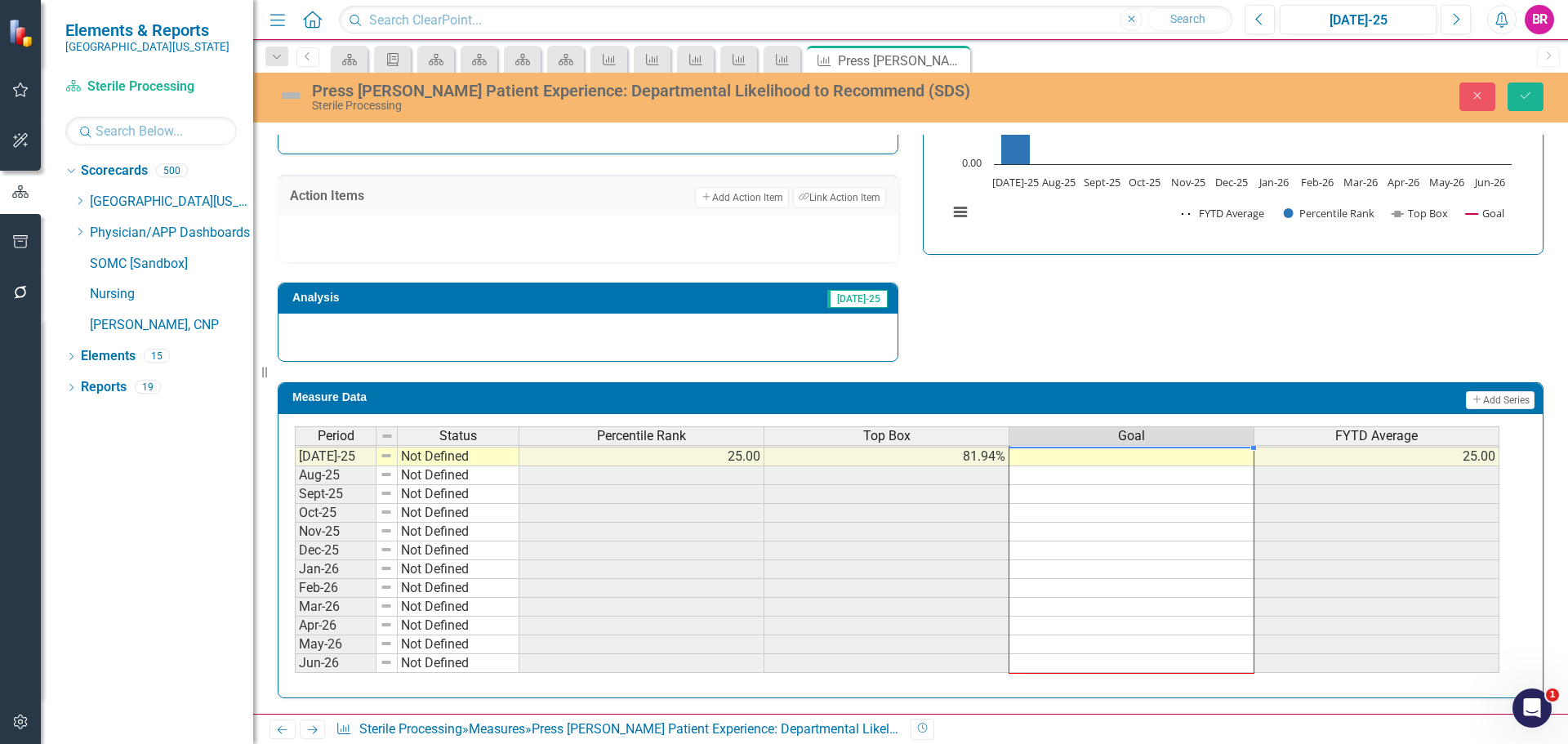
drag, startPoint x: 1256, startPoint y: 530, endPoint x: 1187, endPoint y: 665, distance: 151.6
click at [295, 665] on div "Period Status Percentile Rank Top Box Goal FYTD Average Mar-24 Not Defined 59.0…" at bounding box center [295, 400] width 0 height 546
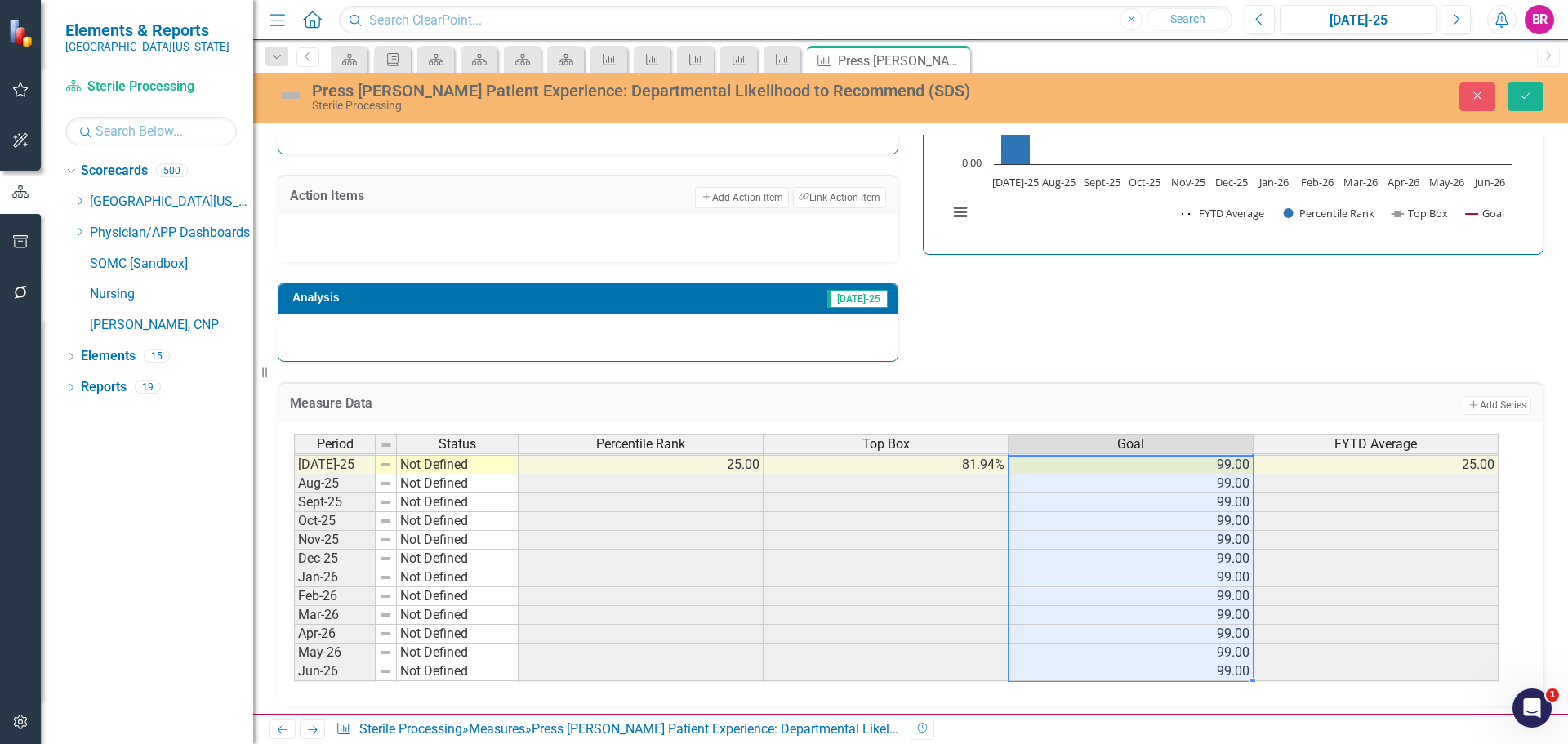
type textarea "99"
click at [1530, 100] on icon "Save" at bounding box center [1525, 95] width 14 height 12
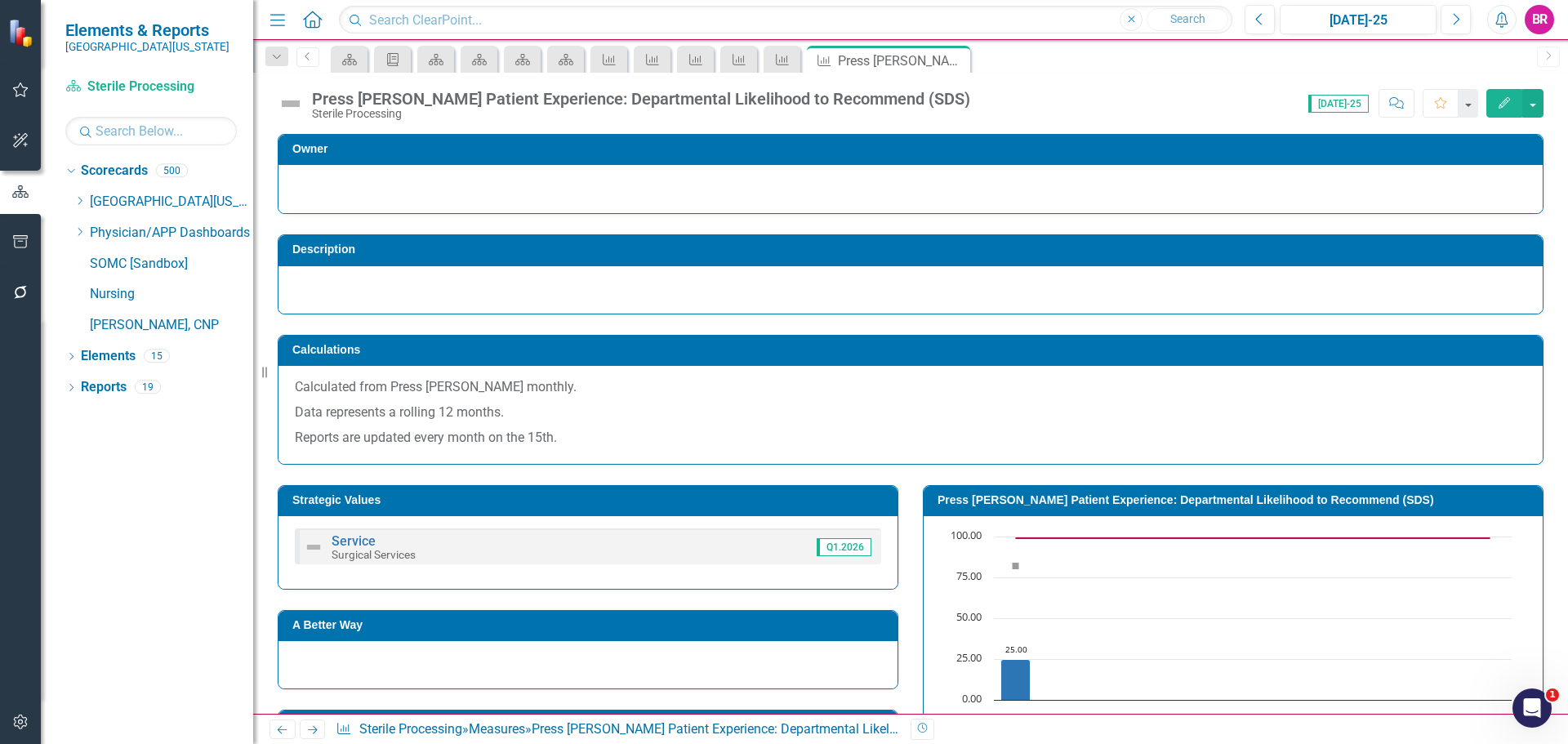
click at [1167, 96] on div "Score: 0.00 [DATE]-25 Completed Comment Favorite Edit" at bounding box center [1261, 103] width 565 height 28
click at [275, 57] on icon "Dropdown" at bounding box center [276, 58] width 14 height 12
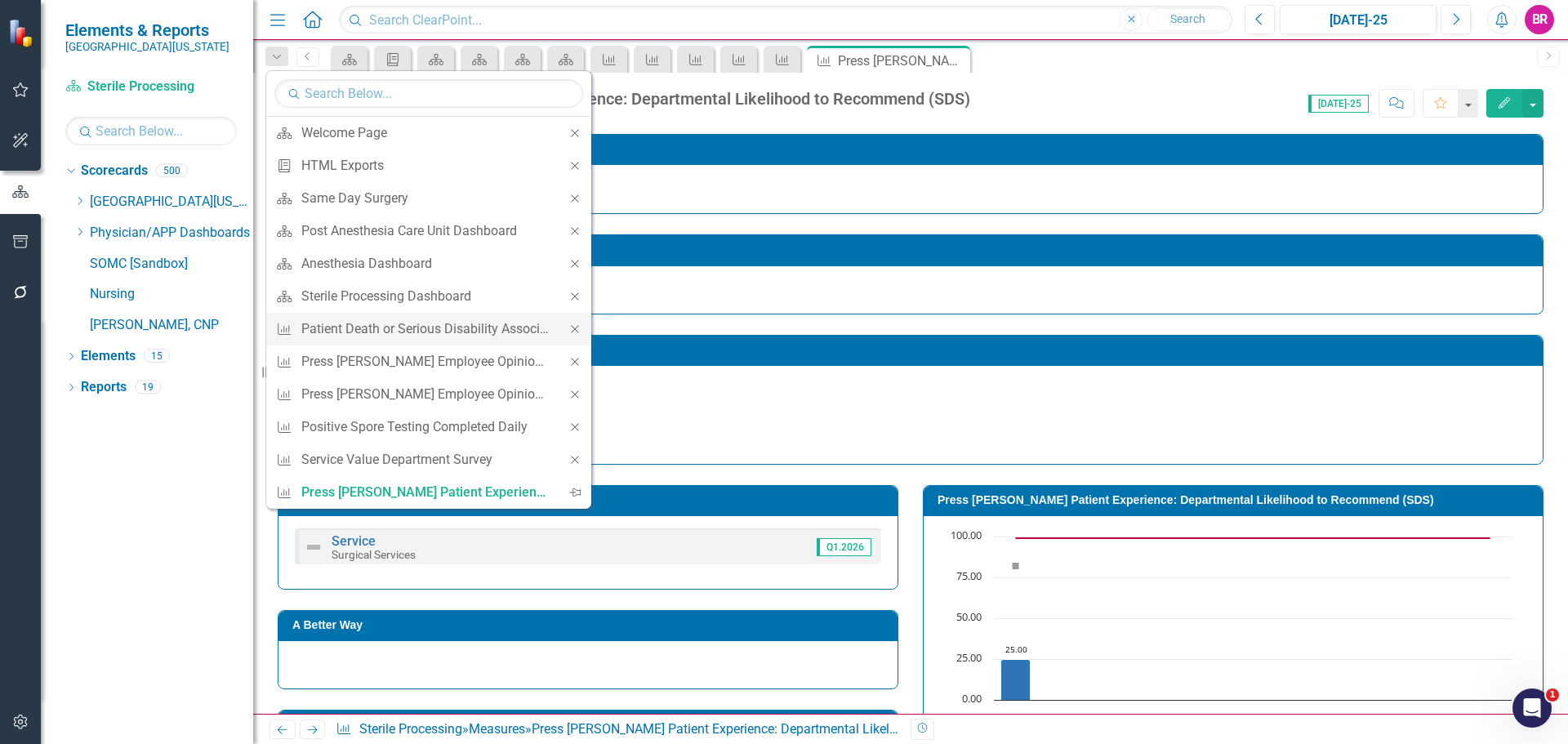
click at [573, 329] on icon "Close" at bounding box center [575, 329] width 14 height 12
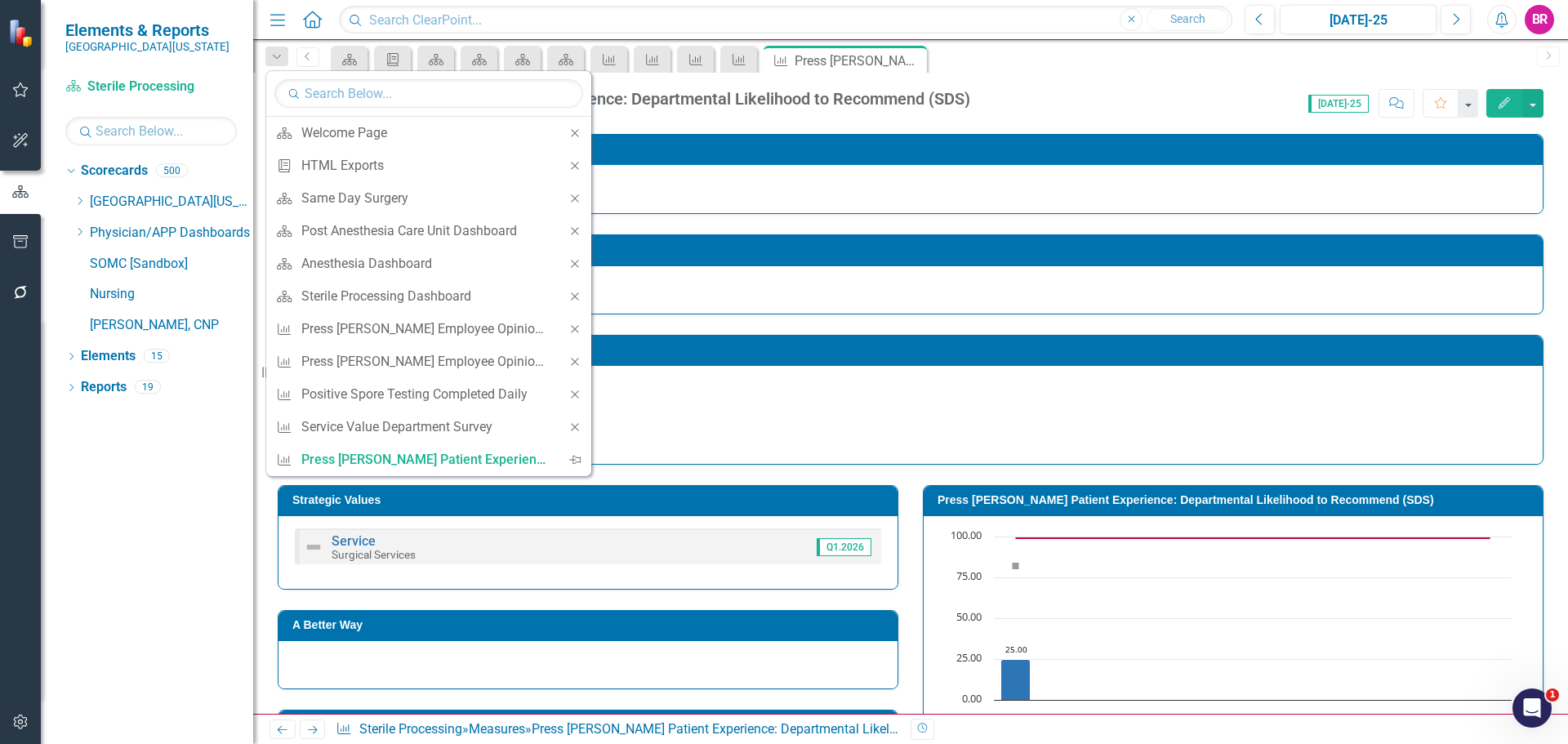
click at [573, 329] on icon "Close" at bounding box center [575, 329] width 14 height 12
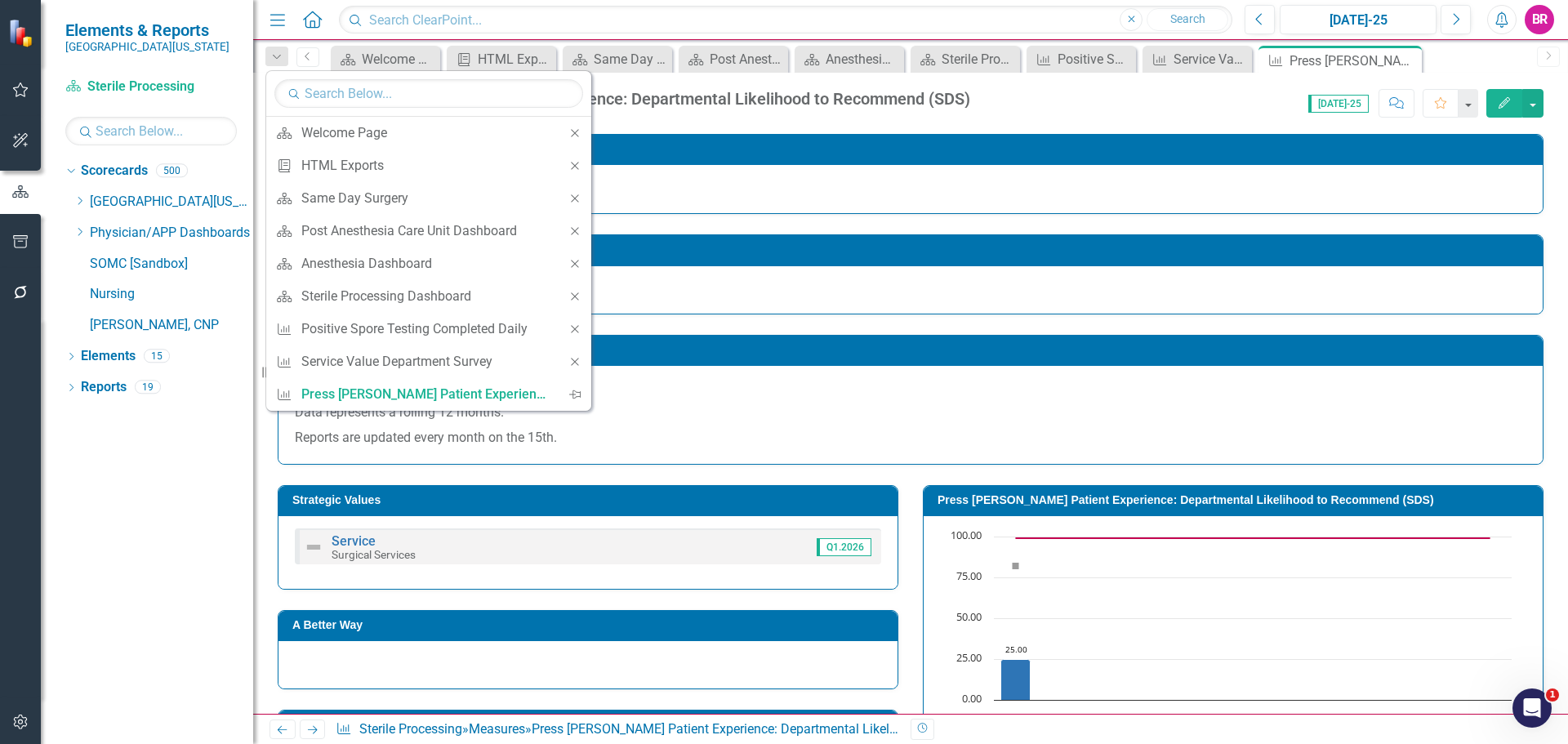
click at [573, 329] on icon "Close" at bounding box center [575, 329] width 14 height 12
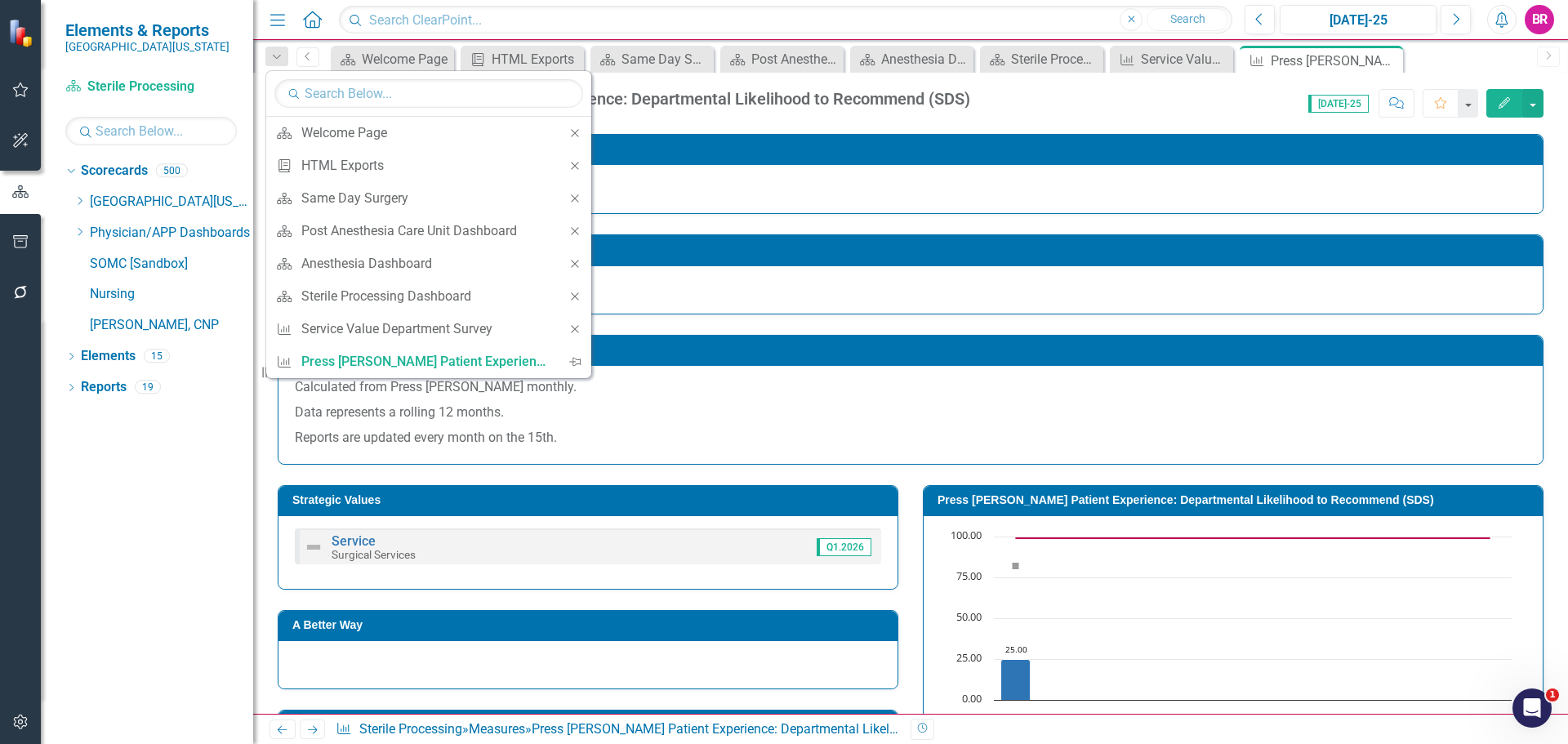
click at [573, 329] on icon "Close" at bounding box center [575, 329] width 14 height 12
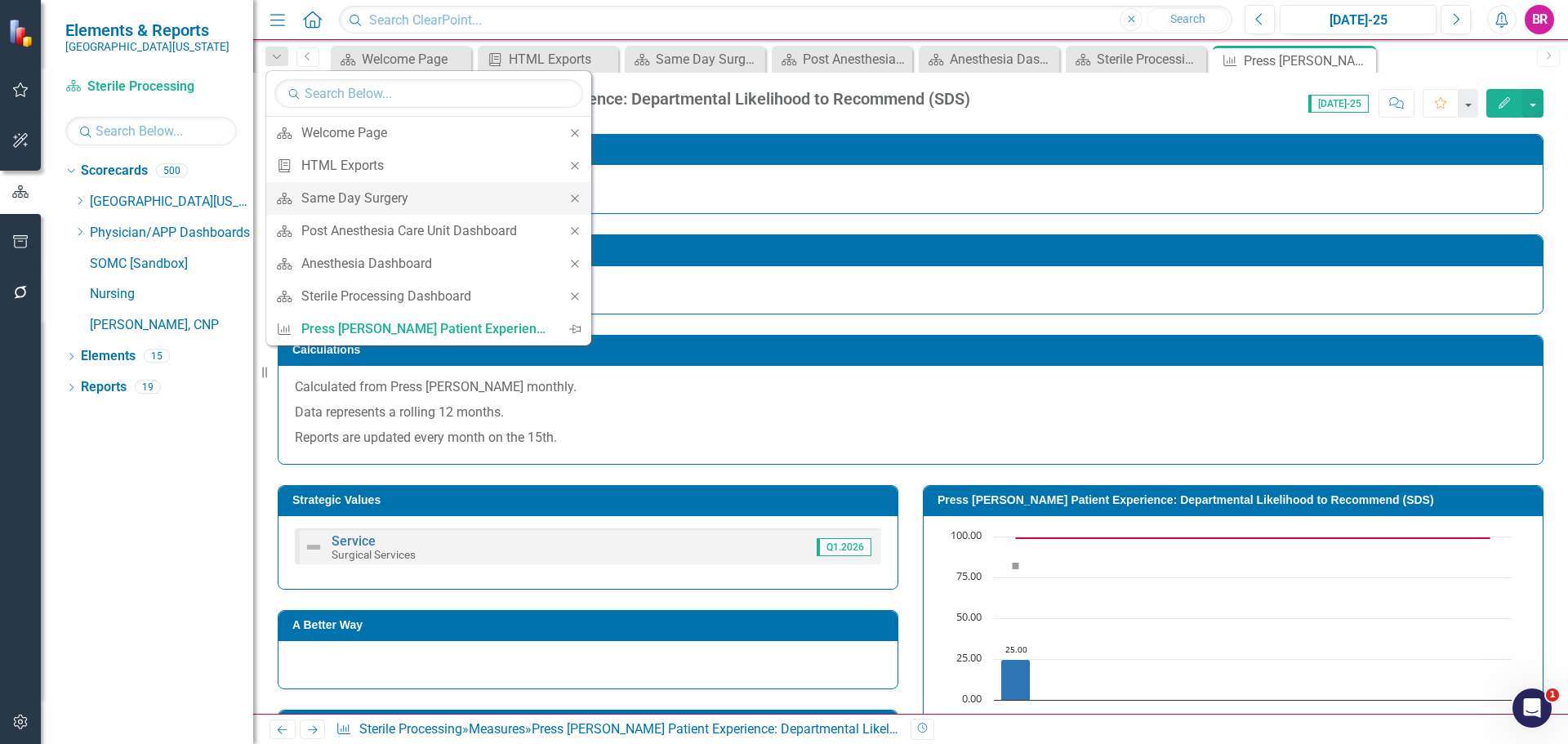
click at [573, 198] on icon "Close" at bounding box center [575, 199] width 14 height 12
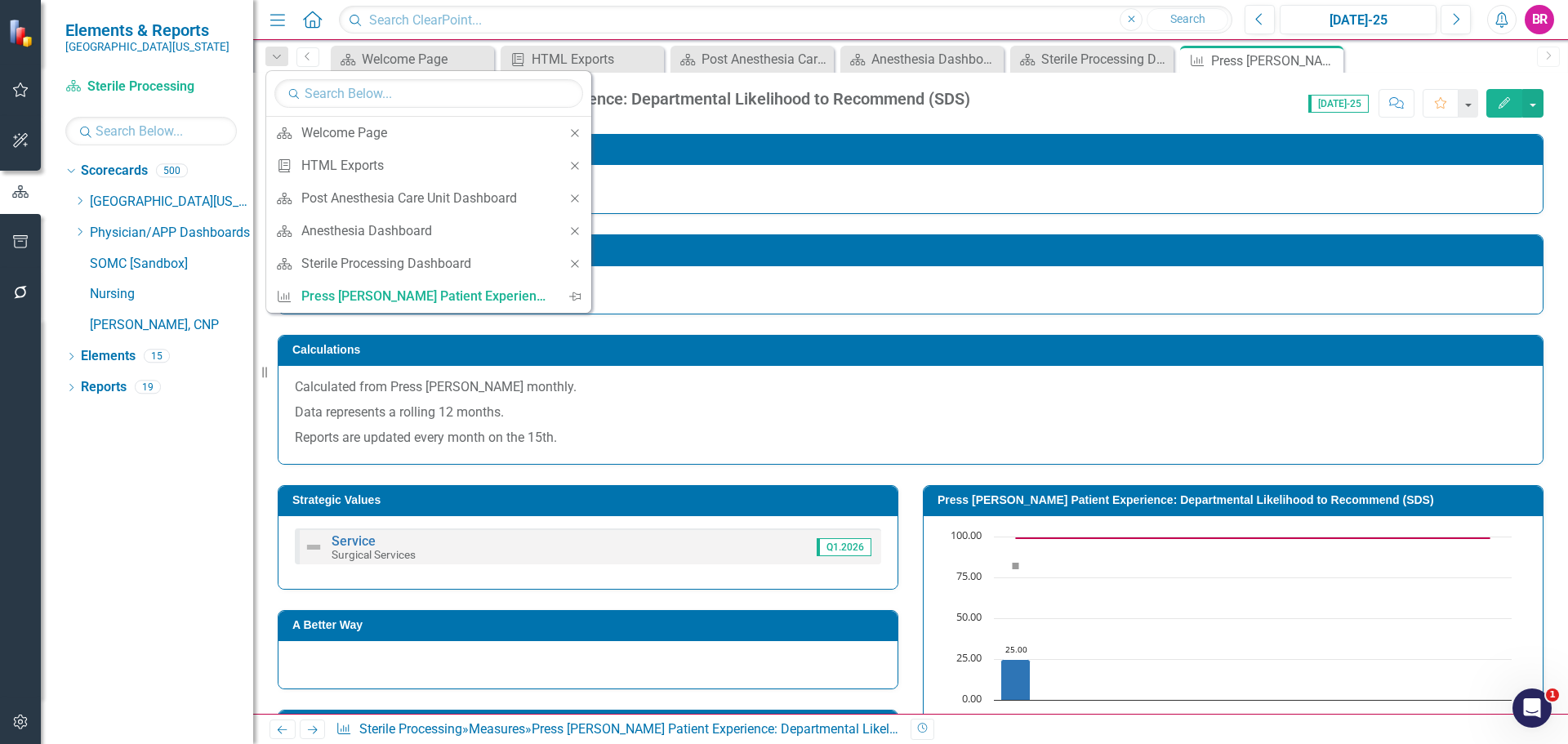
click at [573, 198] on icon "Close" at bounding box center [575, 199] width 14 height 12
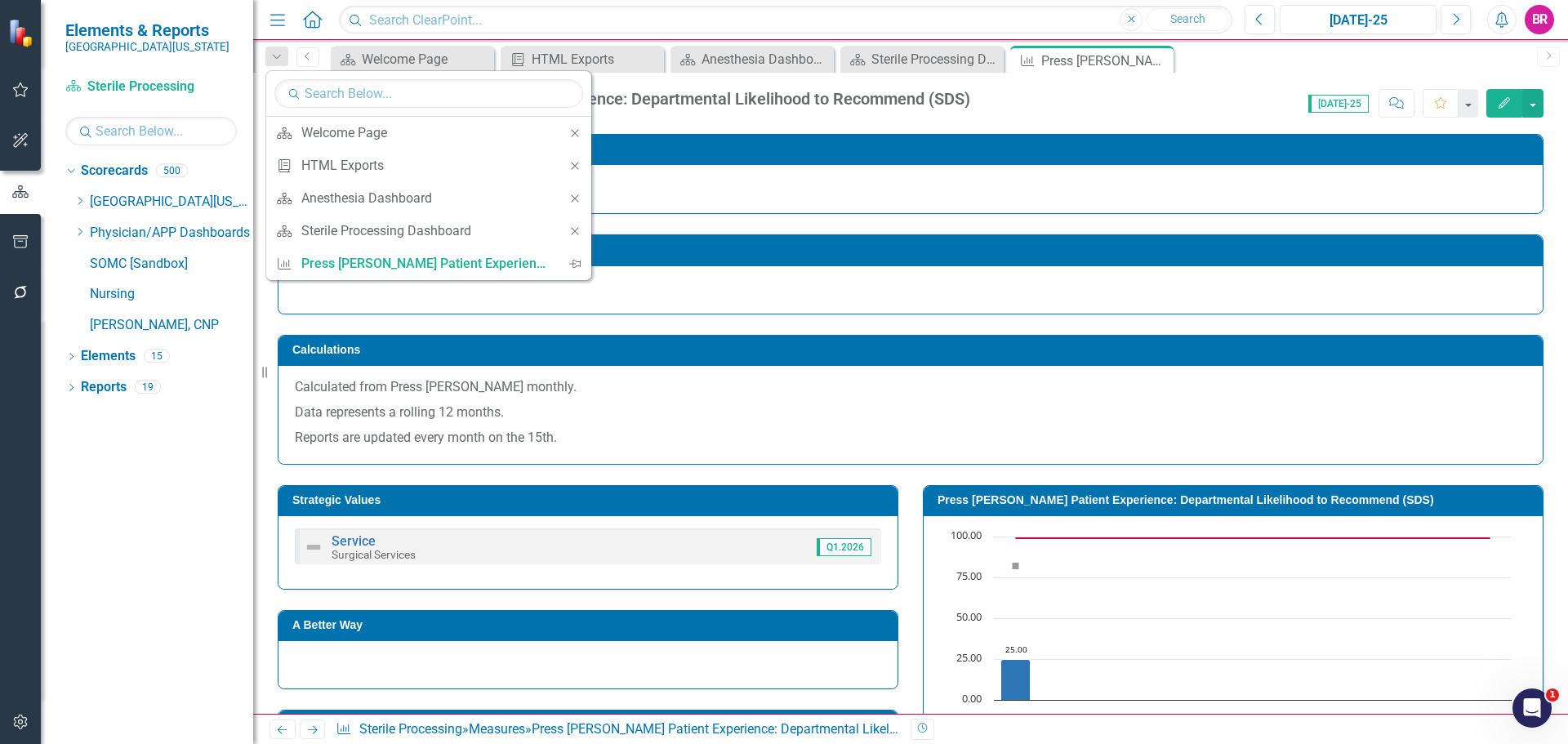
click at [573, 198] on icon "Close" at bounding box center [575, 199] width 14 height 12
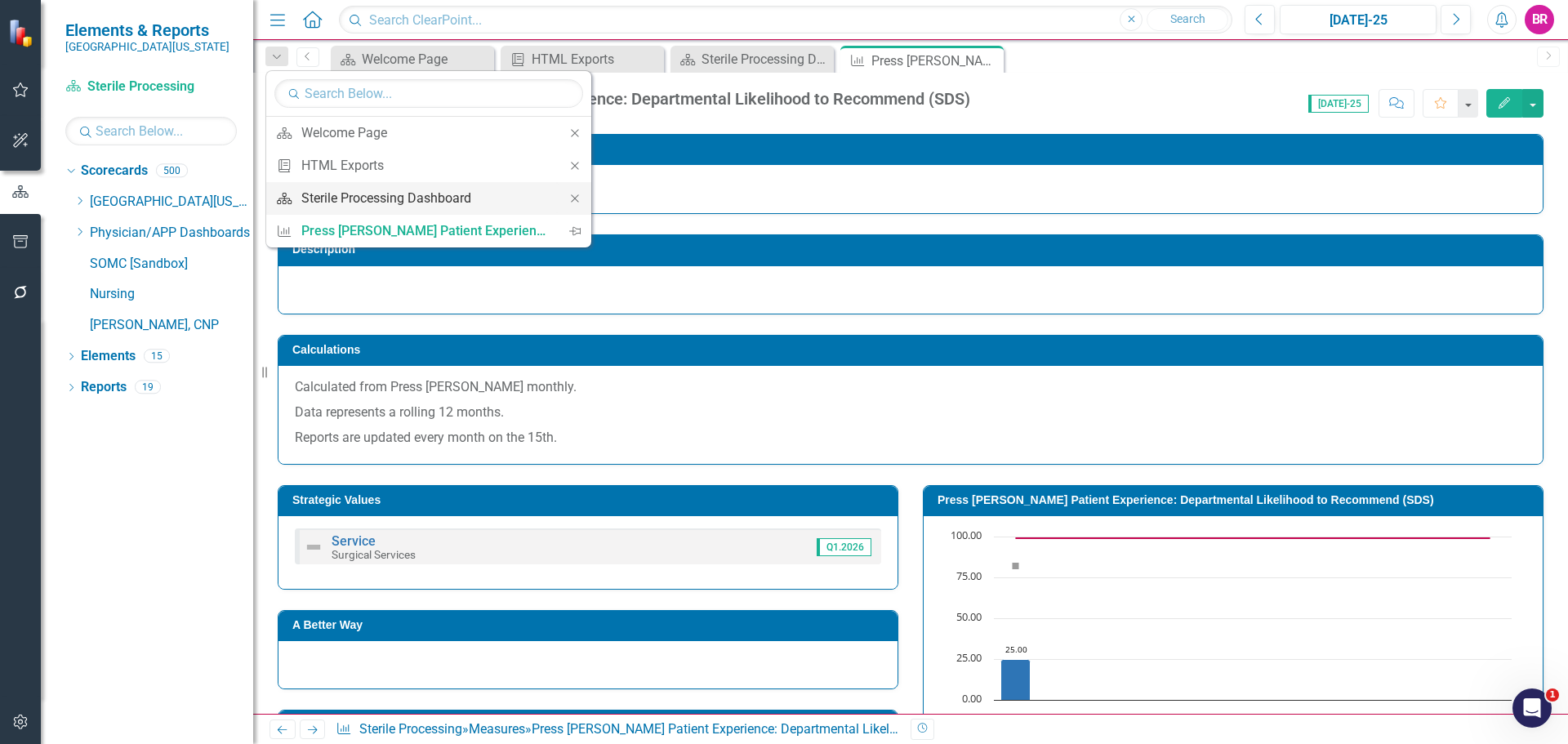
click at [416, 198] on div "Sterile Processing Dashboard" at bounding box center [426, 197] width 249 height 20
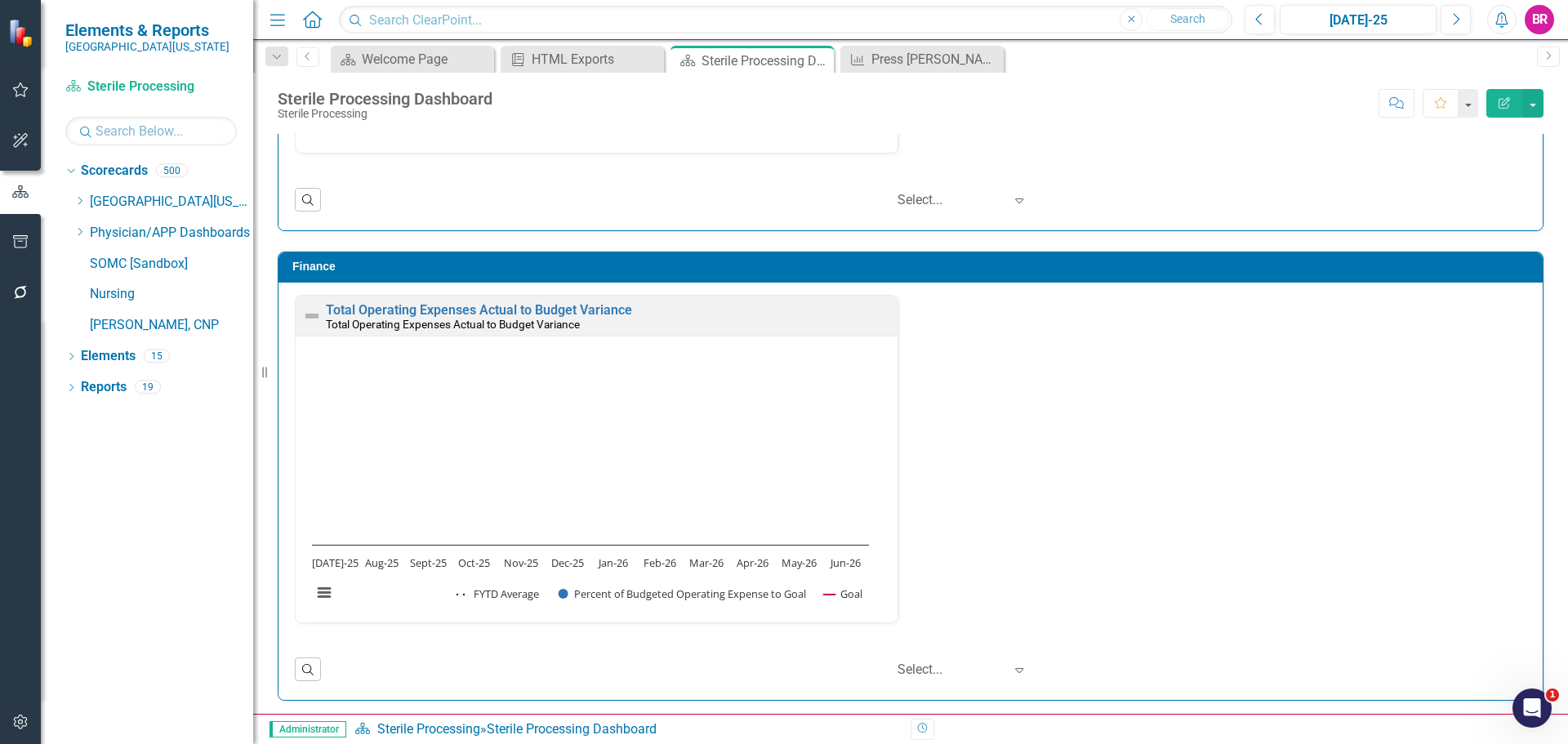
scroll to position [1764, 0]
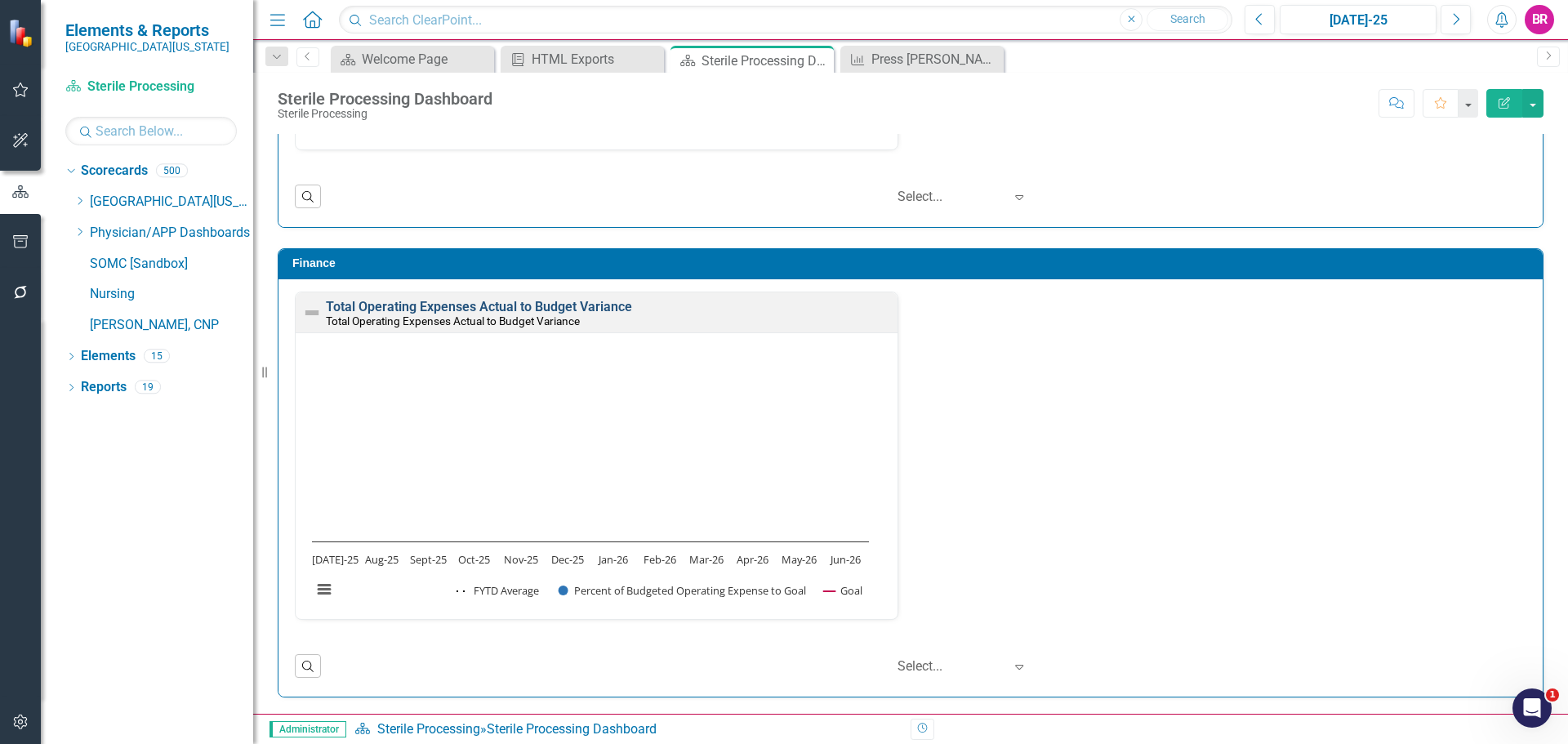
click at [616, 302] on link "Total Operating Expenses Actual to Budget Variance" at bounding box center [479, 307] width 307 height 15
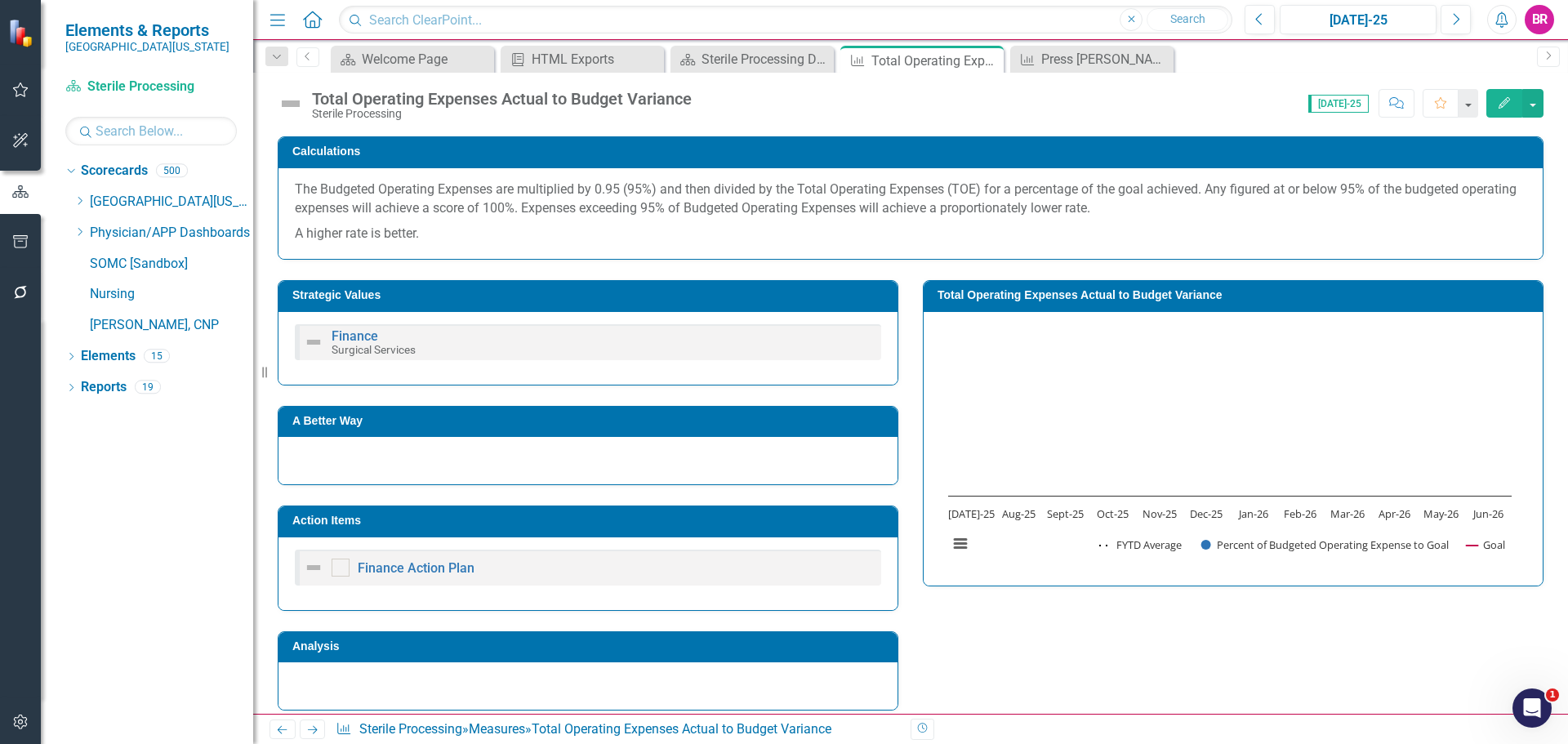
scroll to position [235, 0]
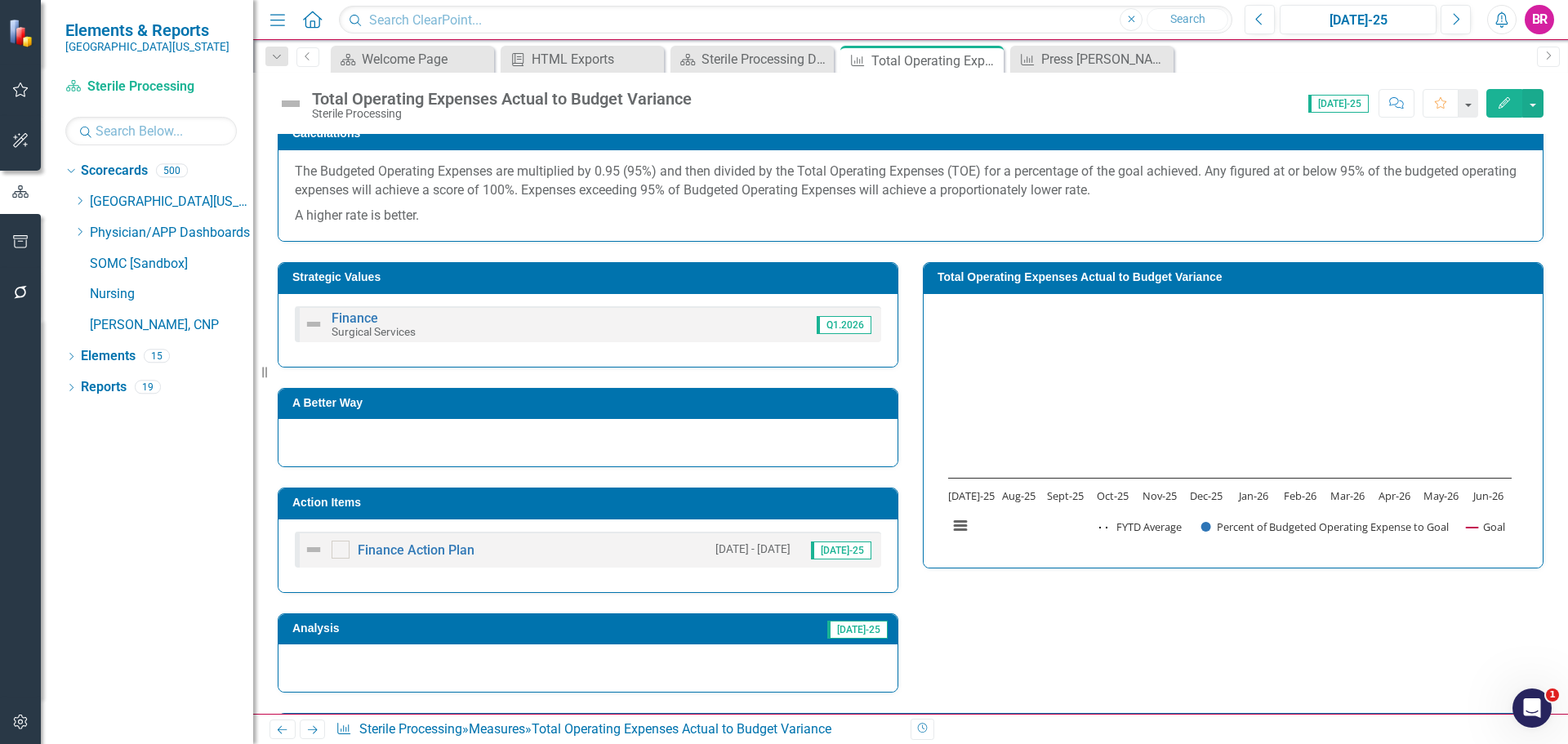
click at [789, 509] on td "Action Items" at bounding box center [590, 504] width 597 height 24
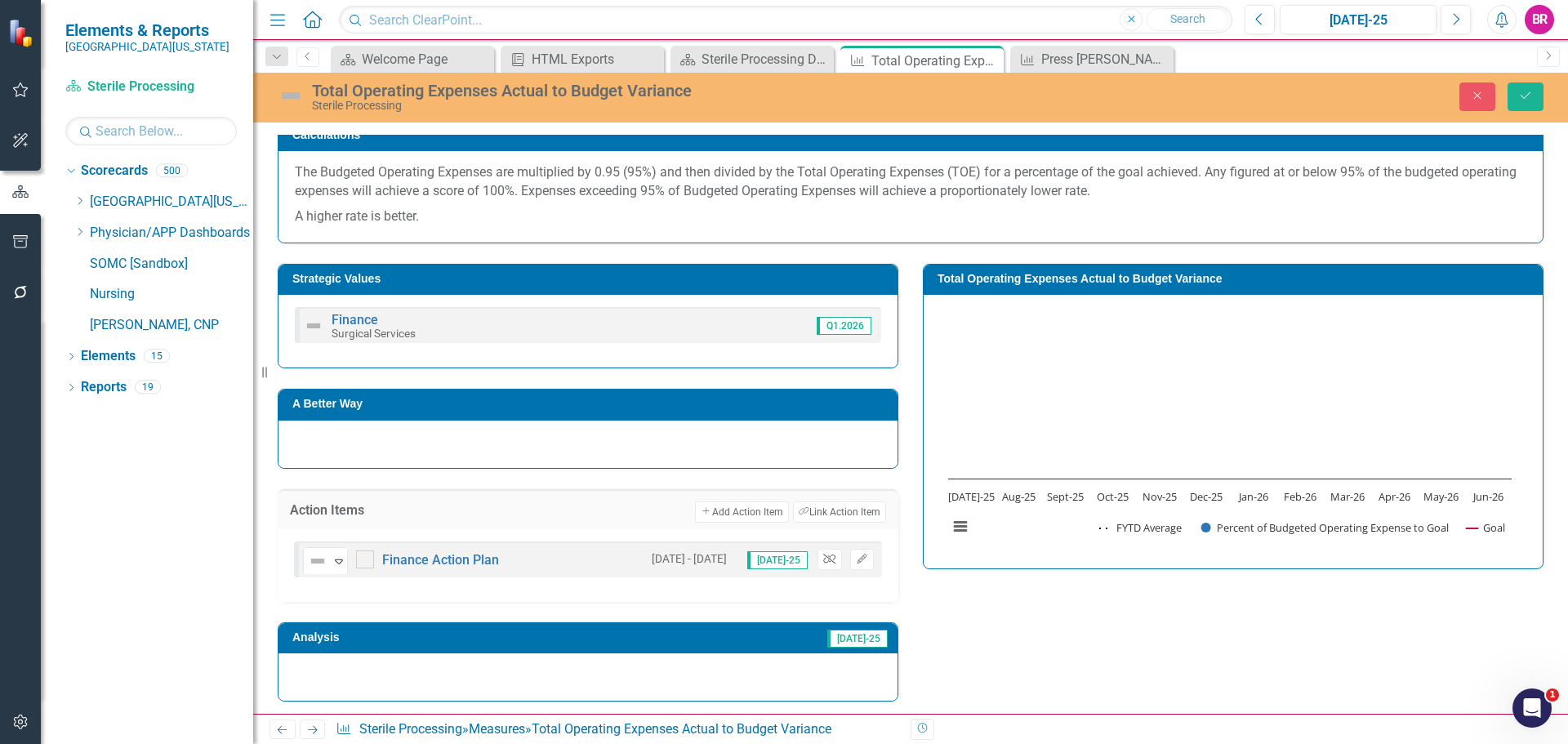
click at [823, 558] on icon "Unlink" at bounding box center [829, 559] width 12 height 10
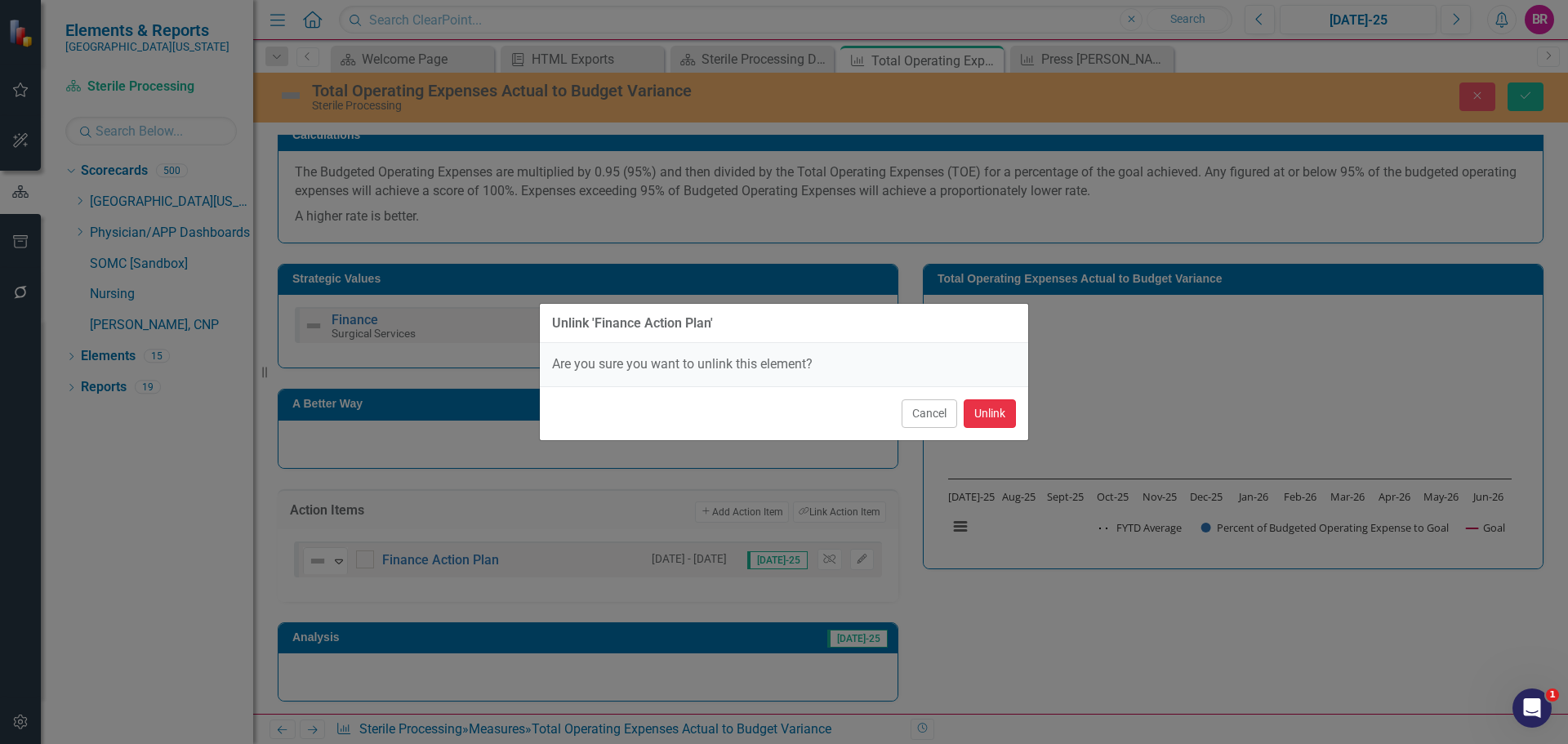
click at [998, 407] on button "Unlink" at bounding box center [990, 413] width 52 height 29
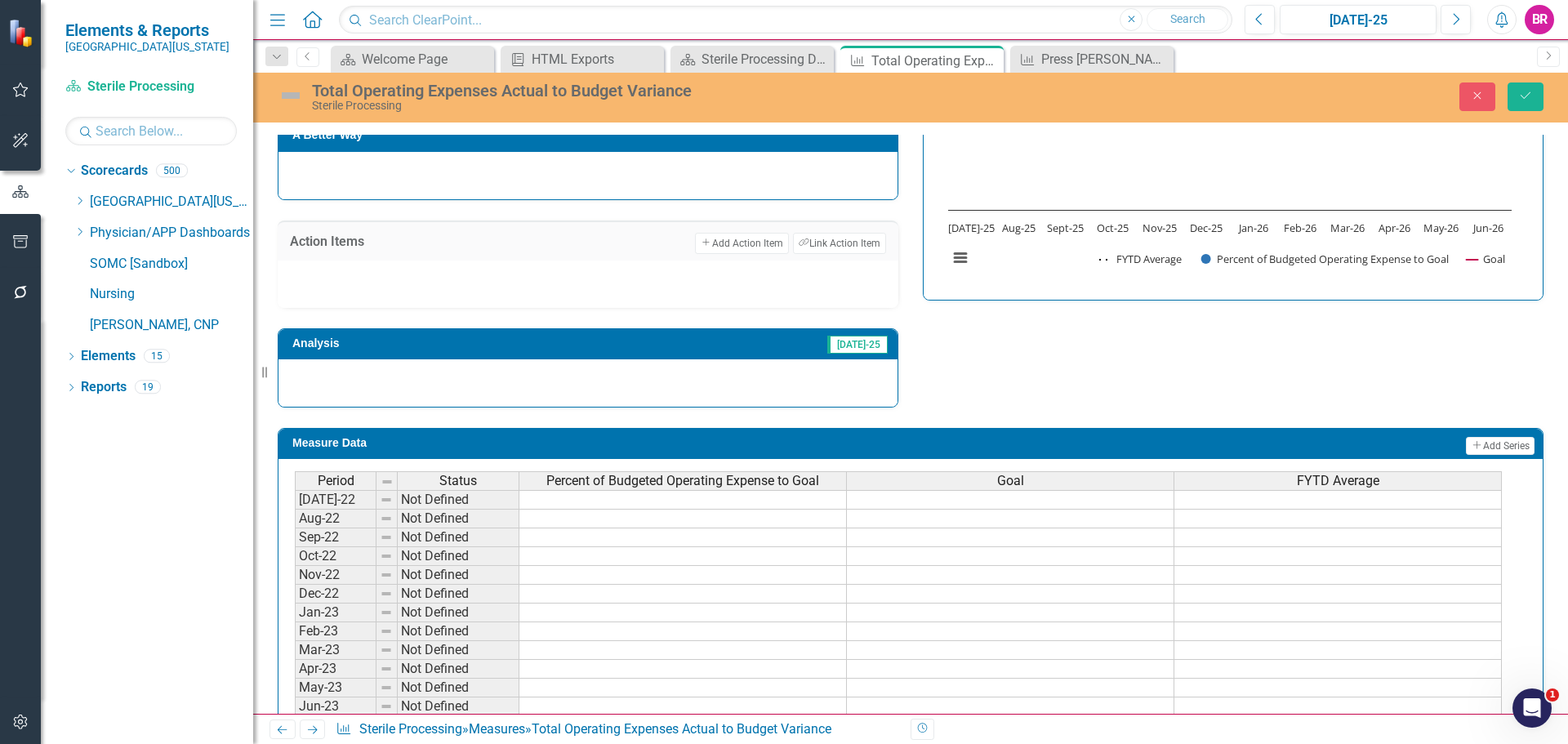
scroll to position [548, 0]
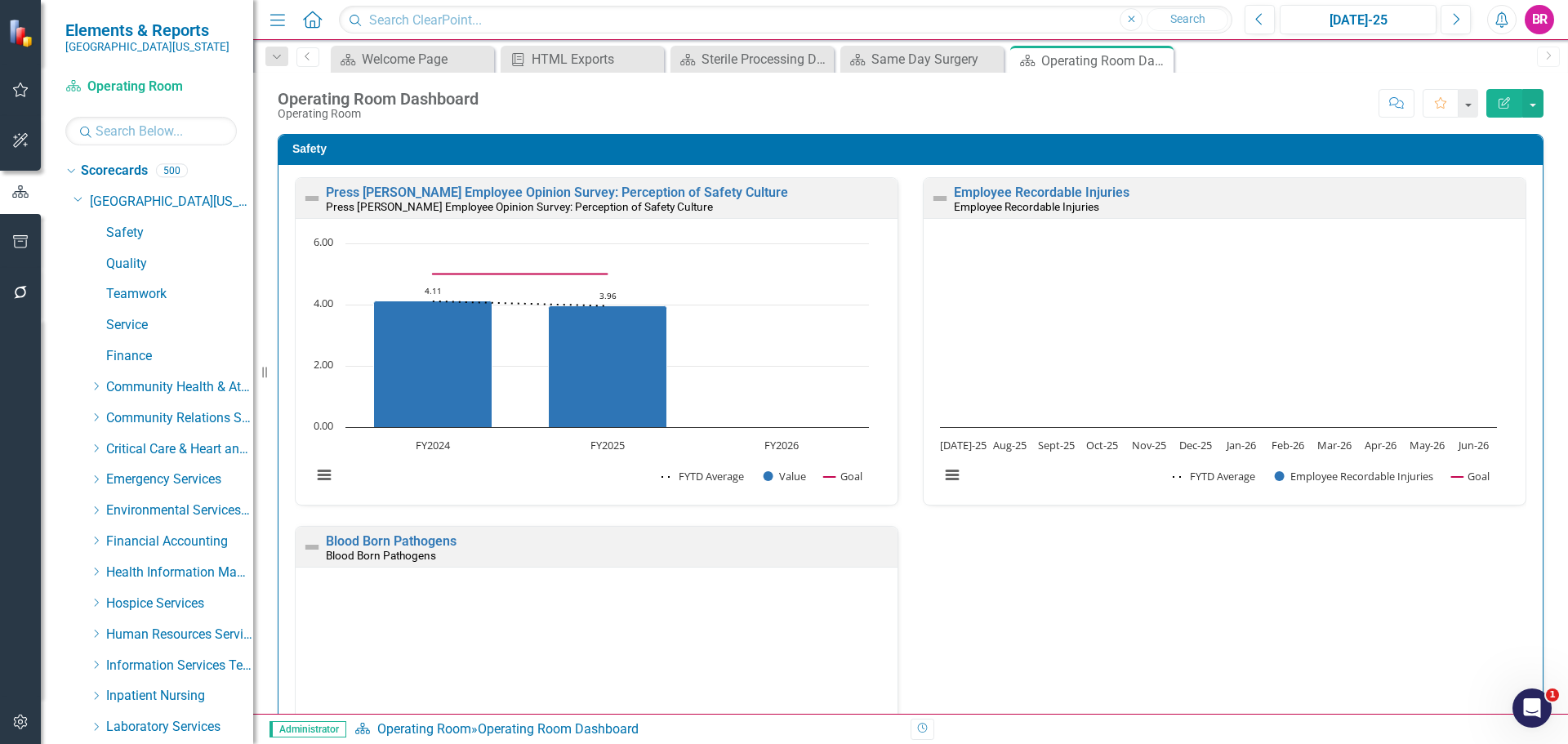
scroll to position [898, 0]
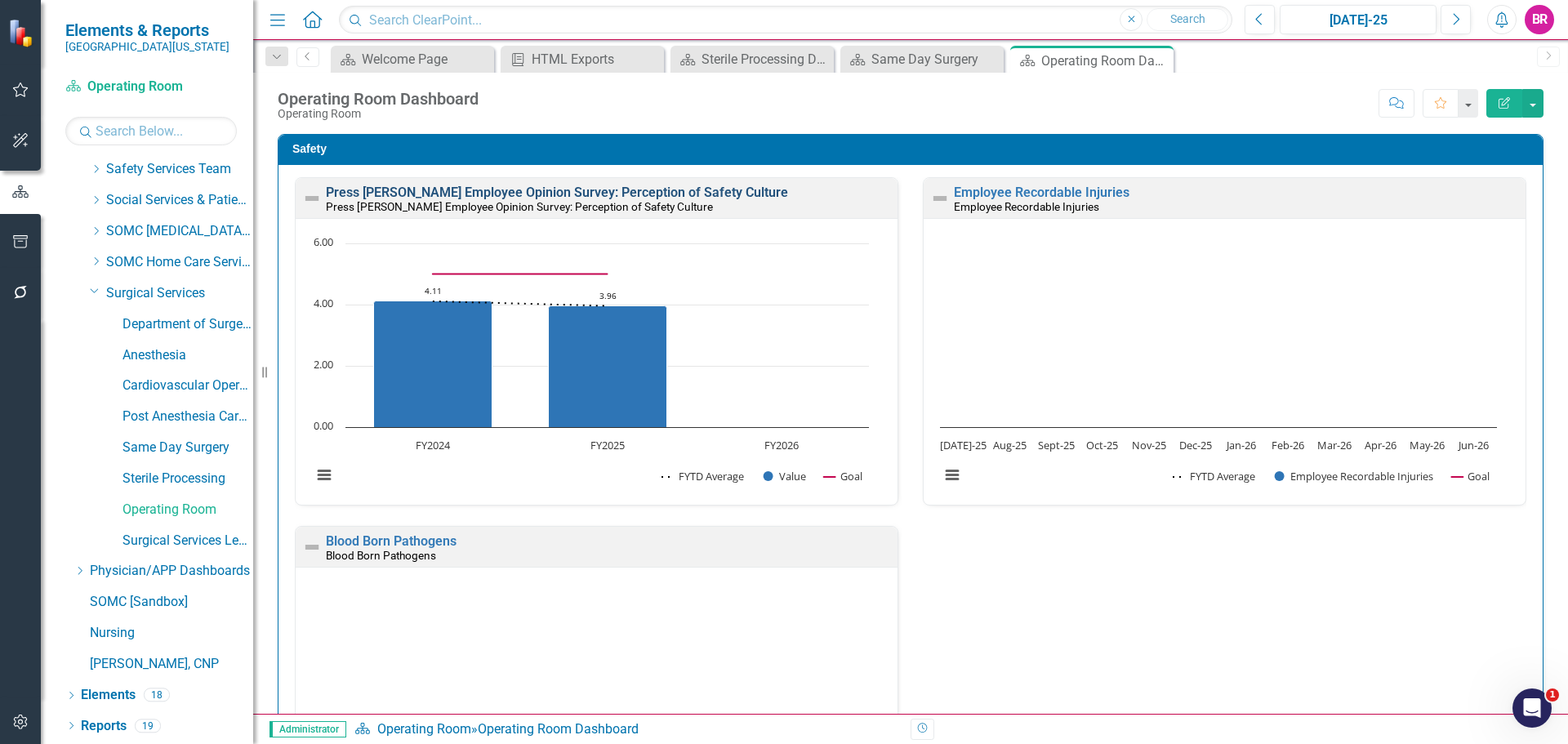
click at [694, 195] on link "Press [PERSON_NAME] Employee Opinion Survey: Perception of Safety Culture" at bounding box center [557, 192] width 462 height 15
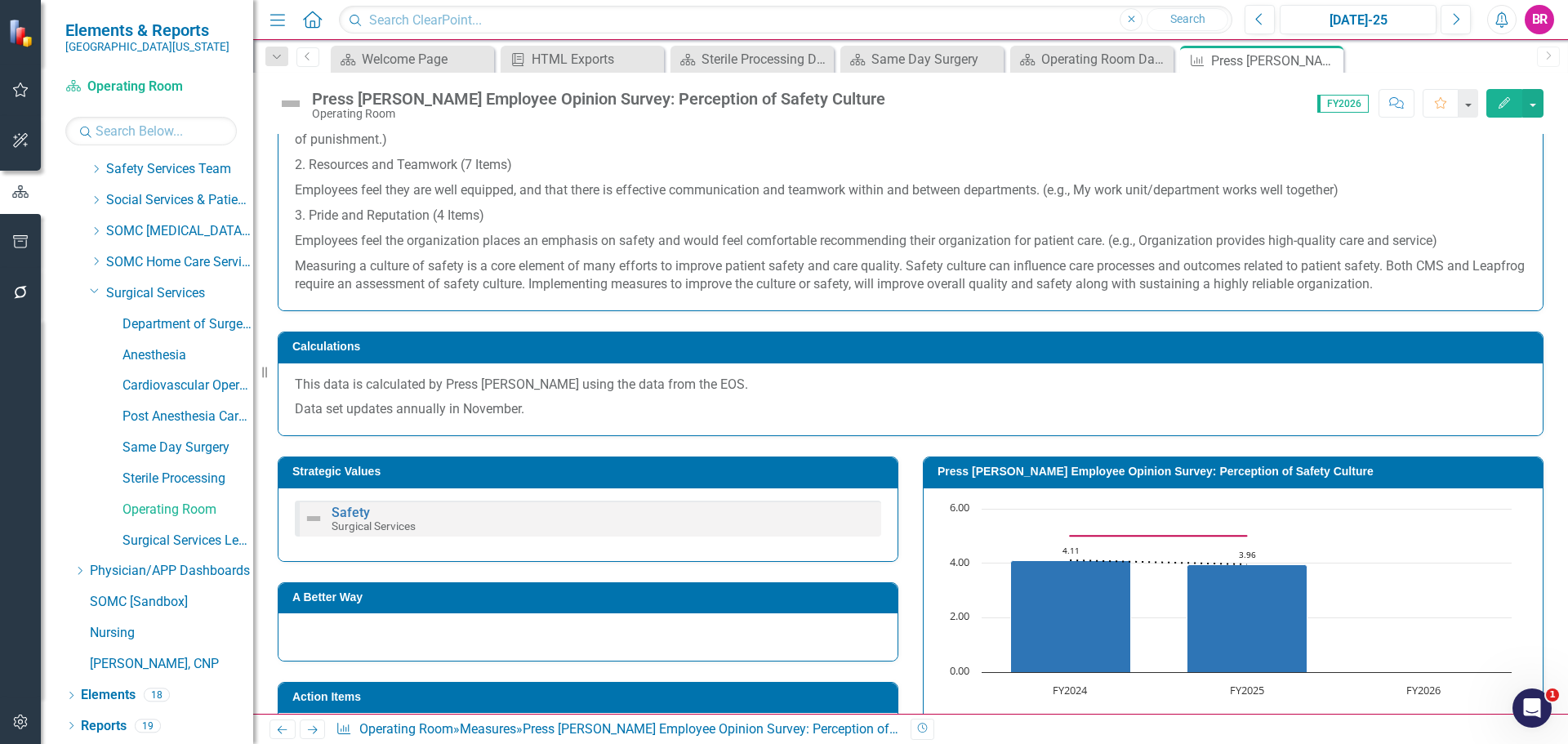
scroll to position [430, 0]
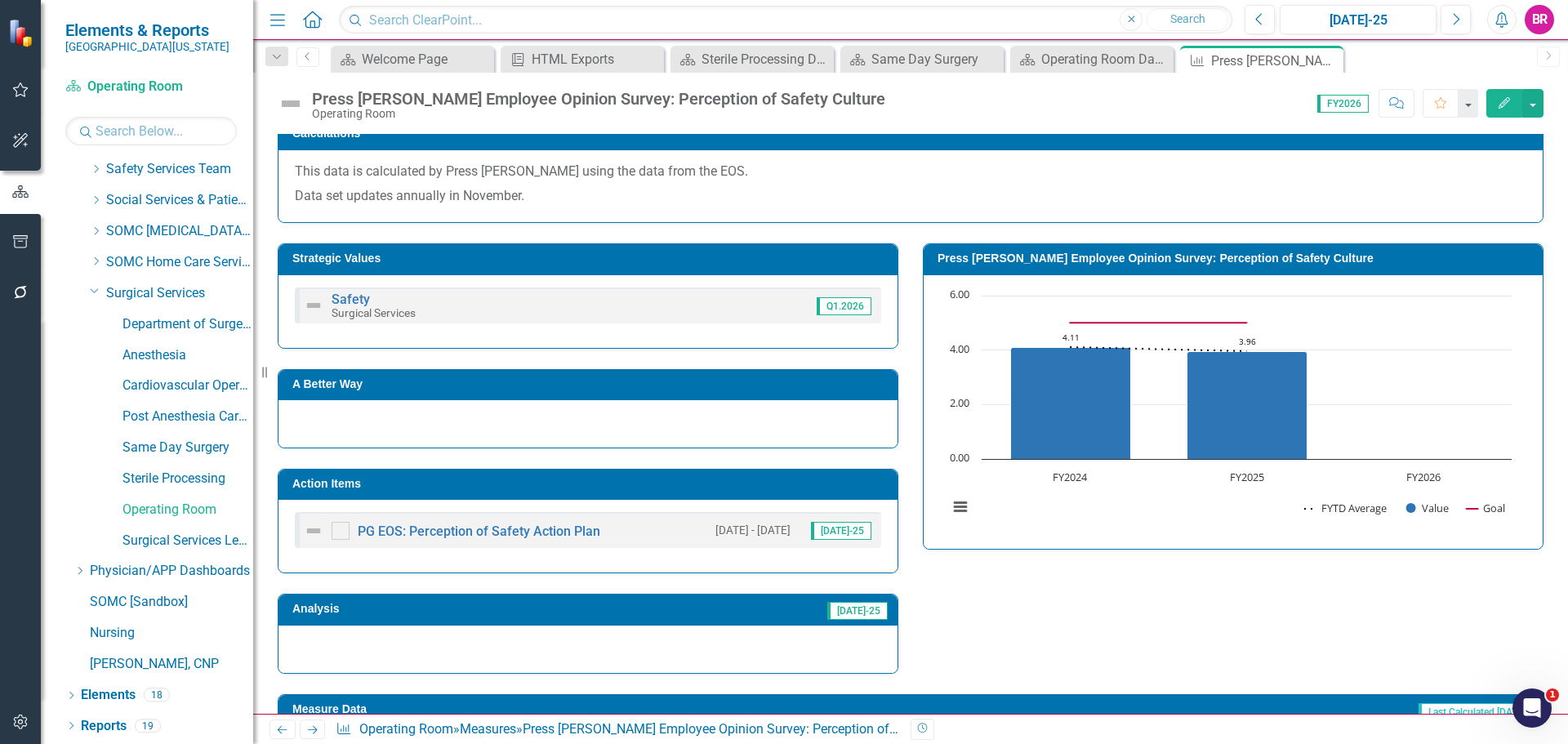
click at [796, 482] on h3 "Action Items" at bounding box center [590, 484] width 597 height 12
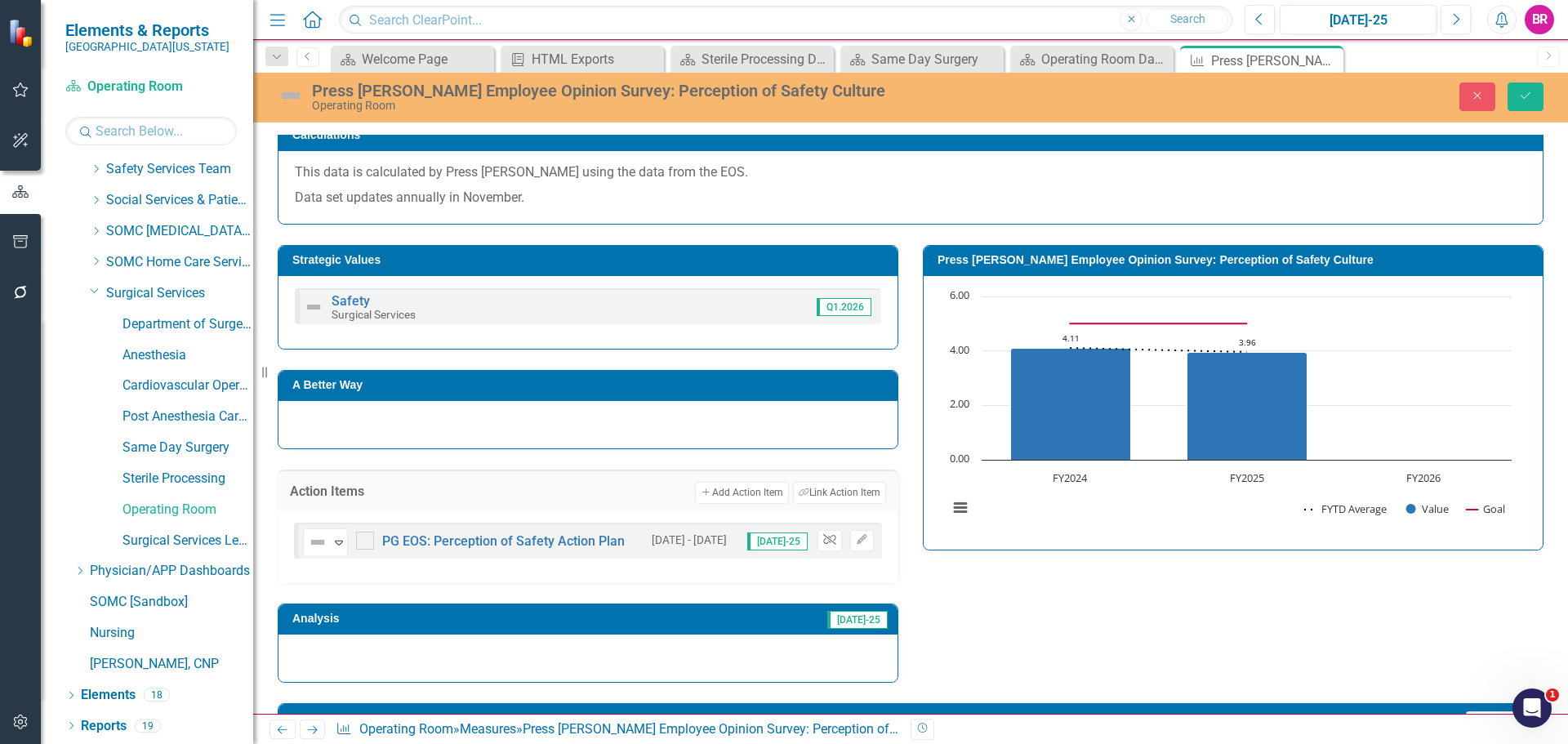
click at [823, 539] on icon "button" at bounding box center [829, 540] width 12 height 10
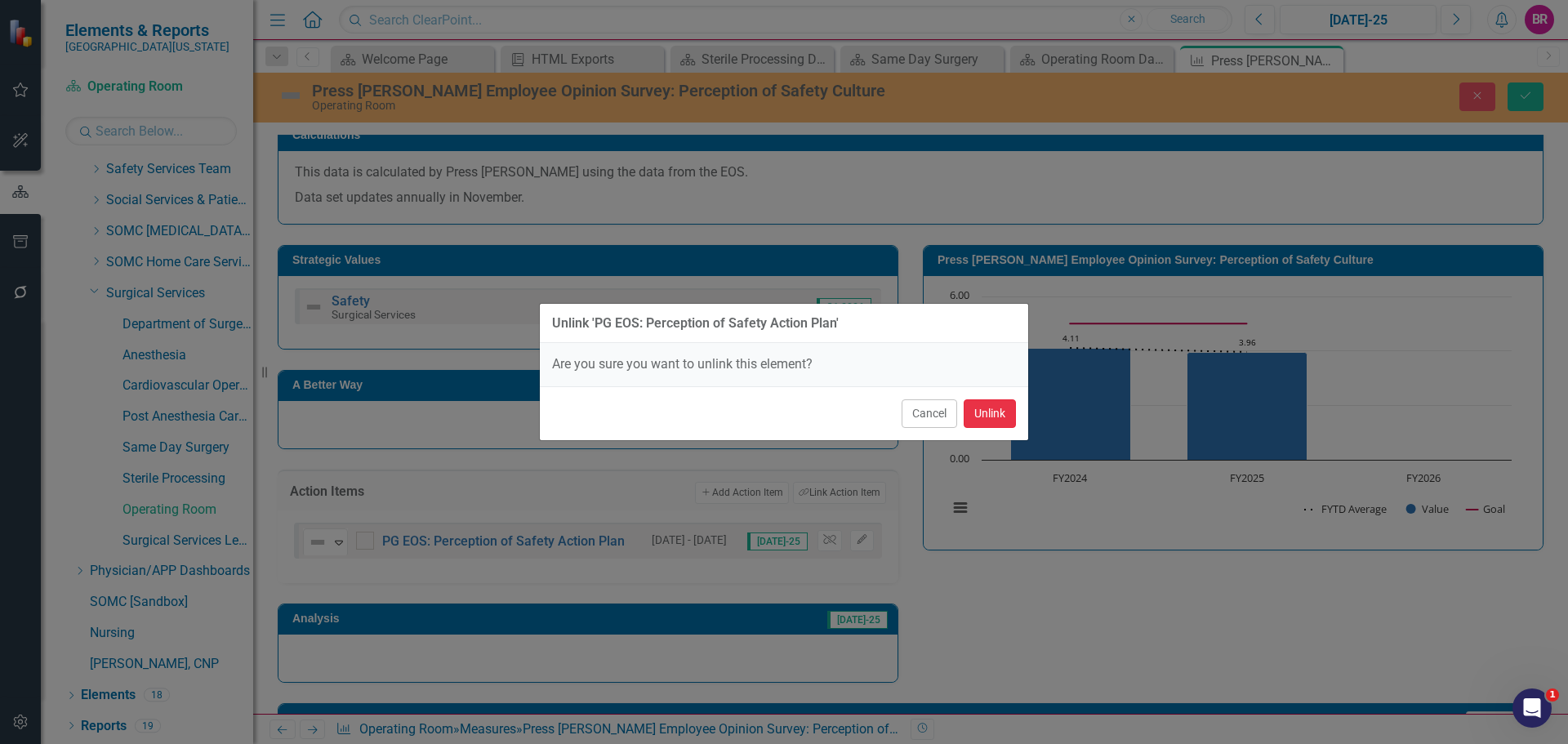
click at [987, 418] on button "Unlink" at bounding box center [990, 413] width 52 height 29
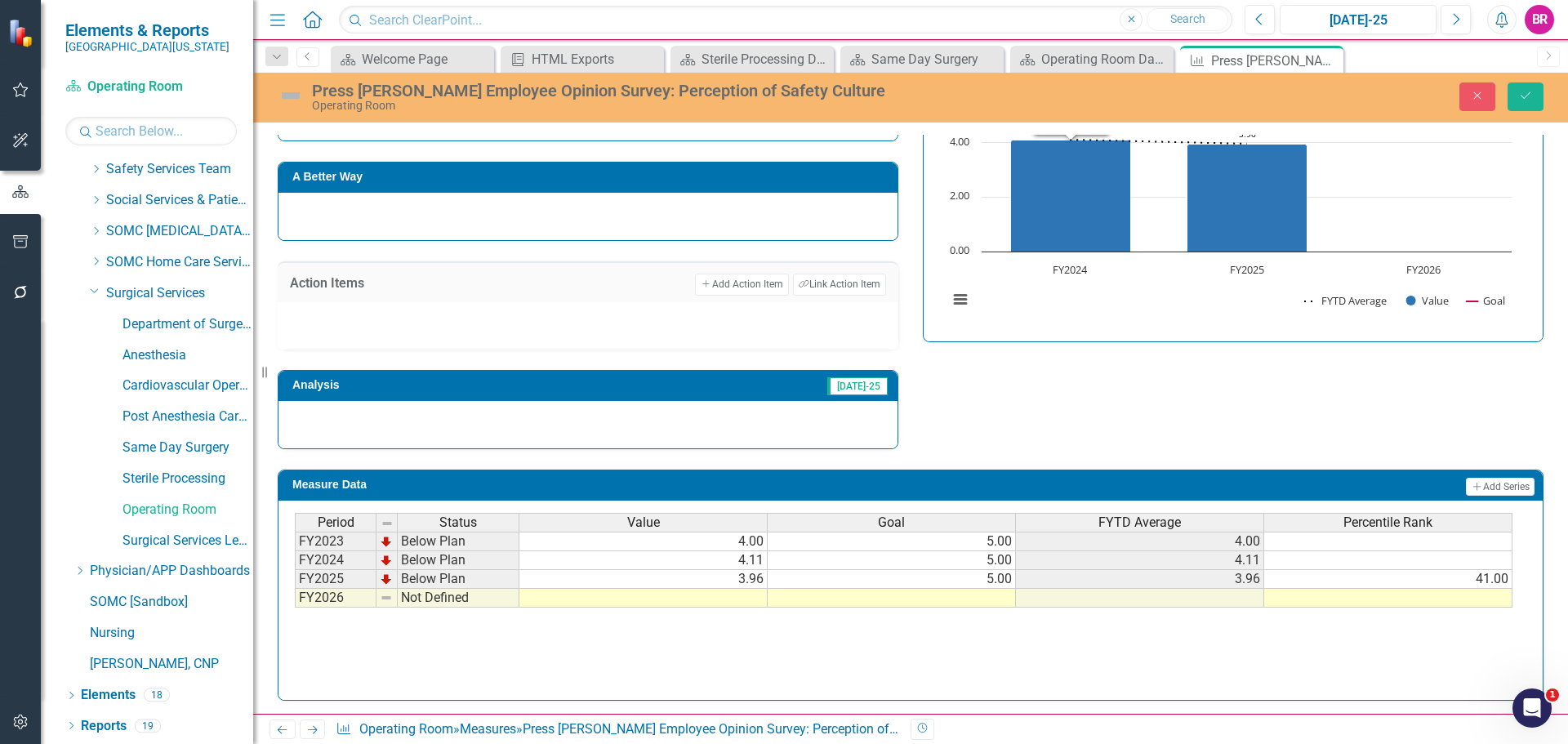
scroll to position [641, 0]
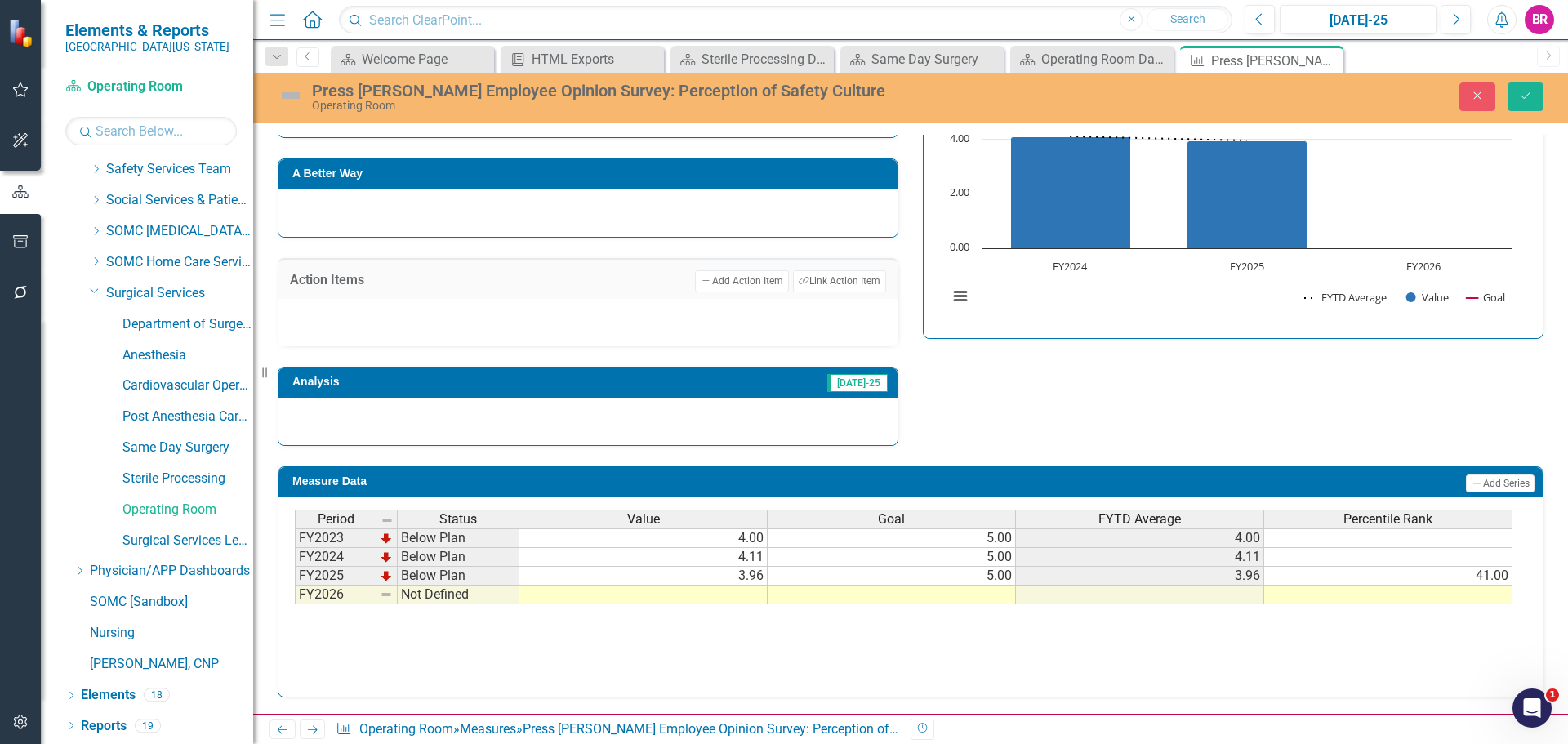
click at [986, 590] on td at bounding box center [892, 595] width 248 height 19
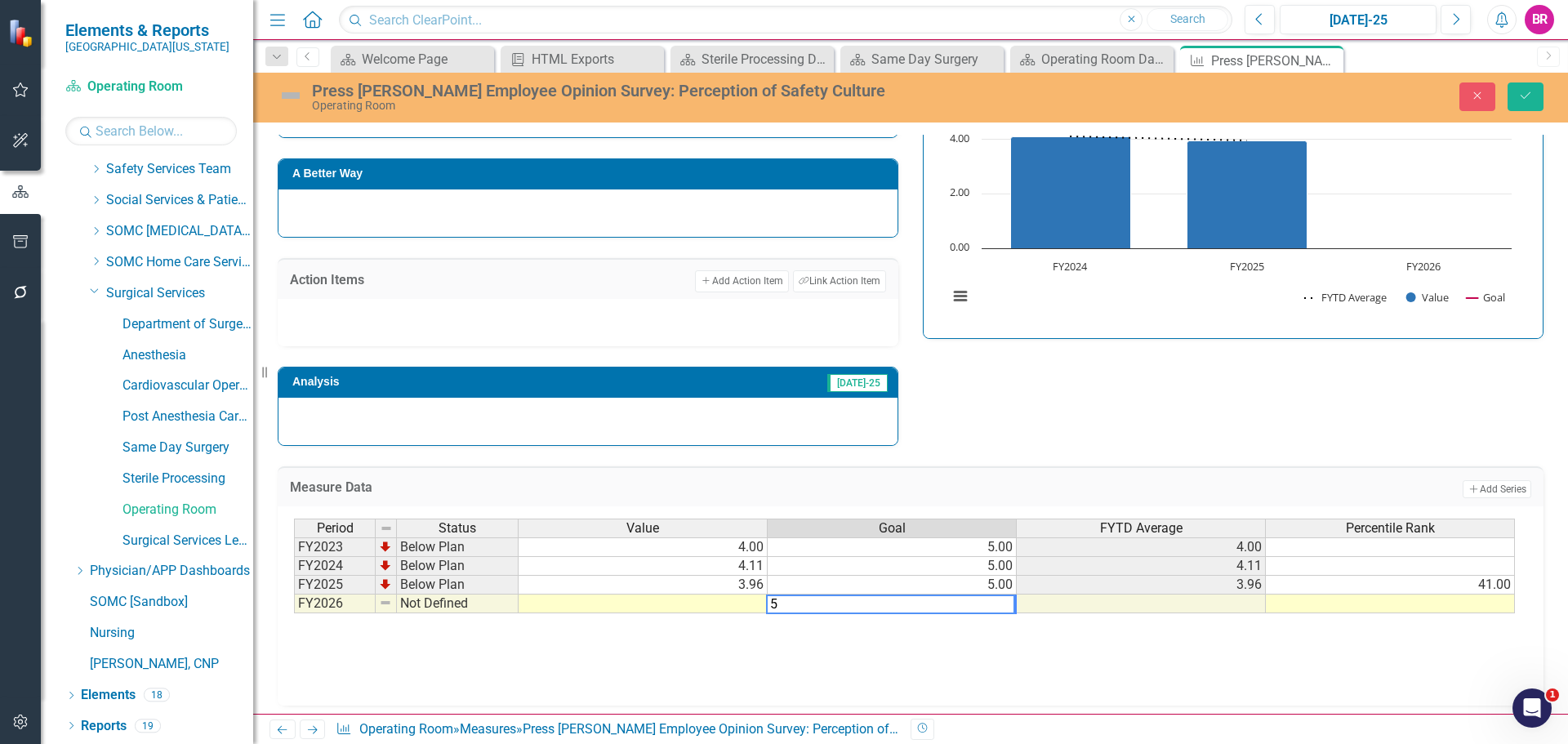
type textarea "5"
click at [1378, 428] on div "Strategic Values Safety Surgical Services Q1.2026 A Better Way Action Items Add…" at bounding box center [910, 230] width 1290 height 433
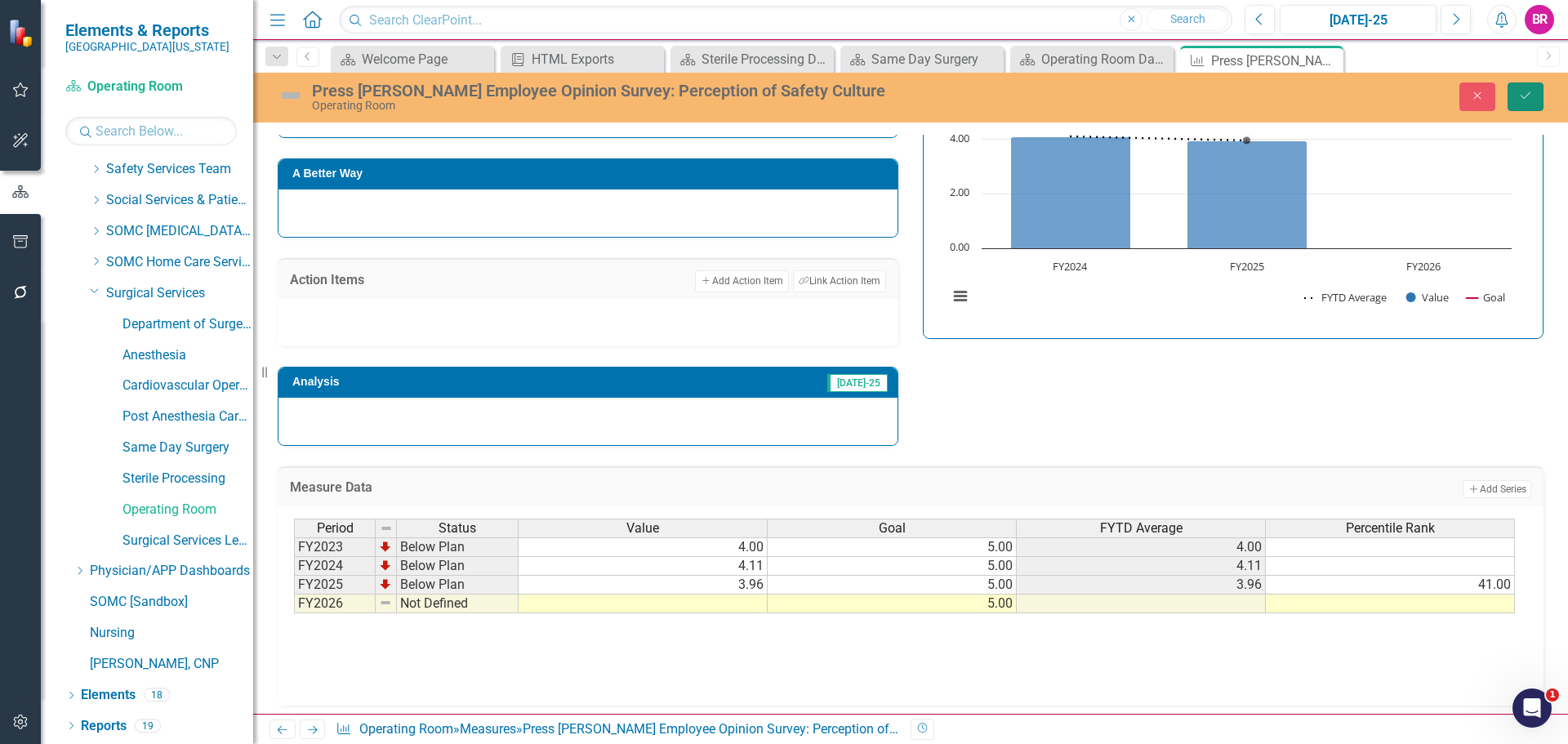
click at [1535, 101] on button "Save" at bounding box center [1525, 97] width 36 height 29
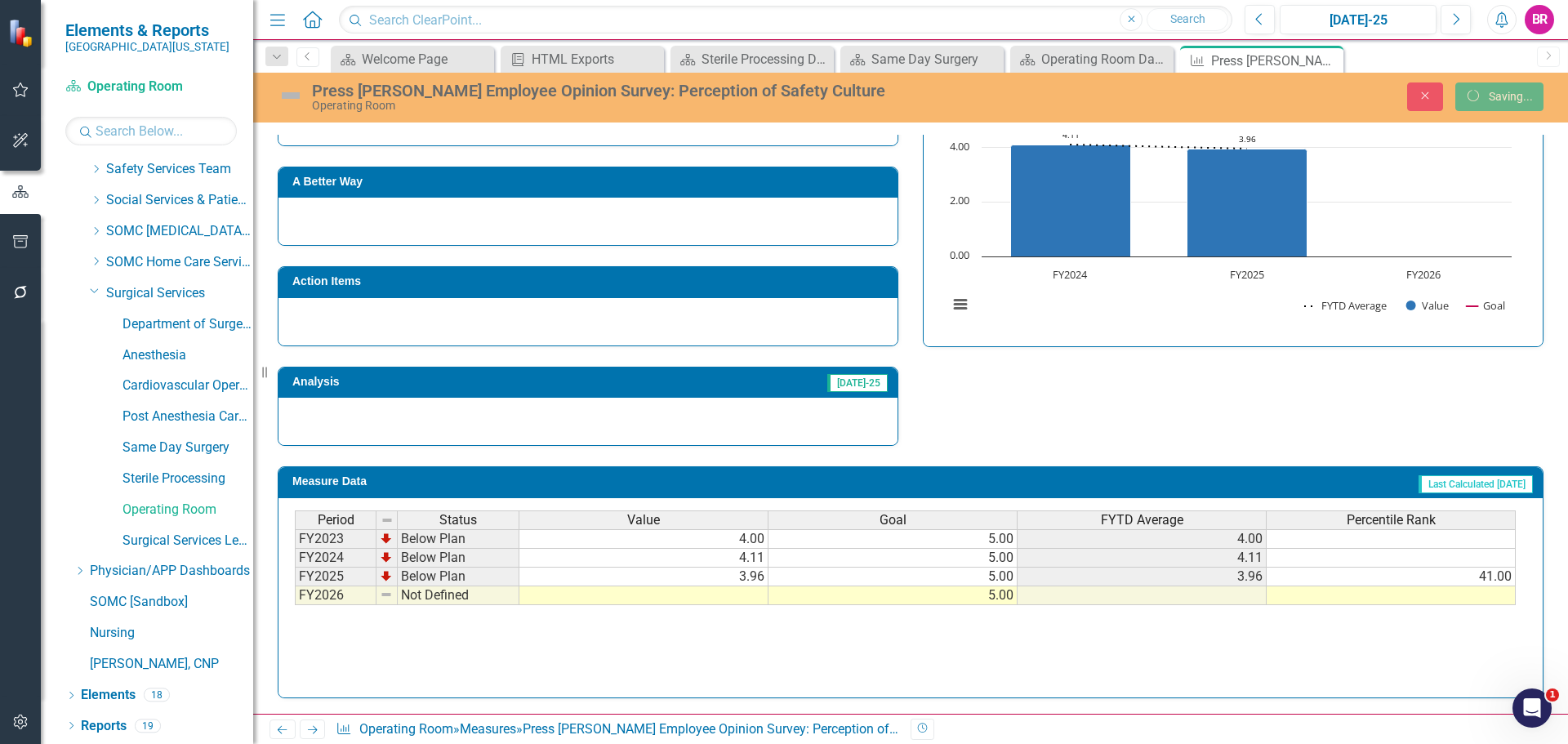
scroll to position [632, 0]
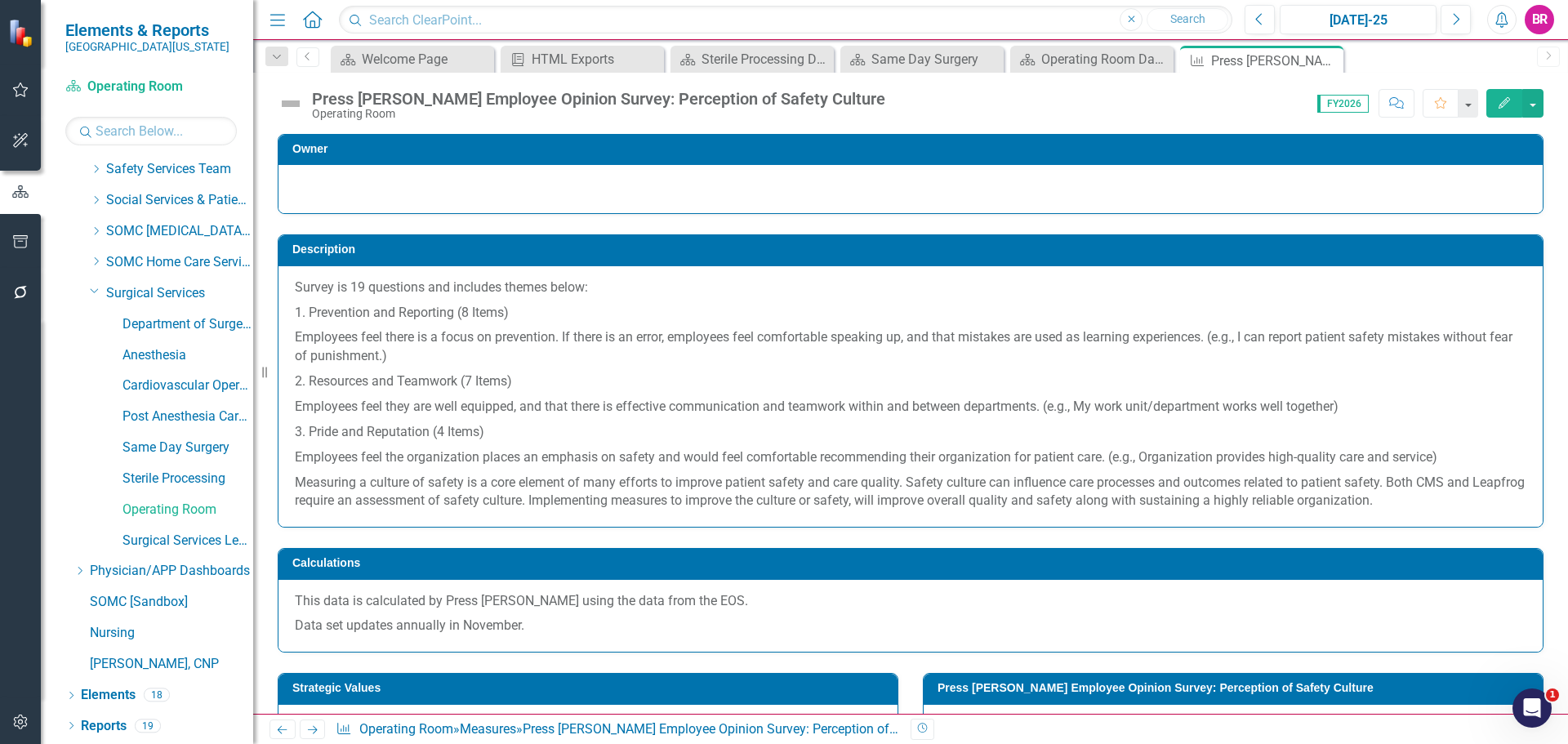
drag, startPoint x: 316, startPoint y: 732, endPoint x: 954, endPoint y: 497, distance: 679.9
click at [316, 732] on icon "Next" at bounding box center [312, 730] width 13 height 11
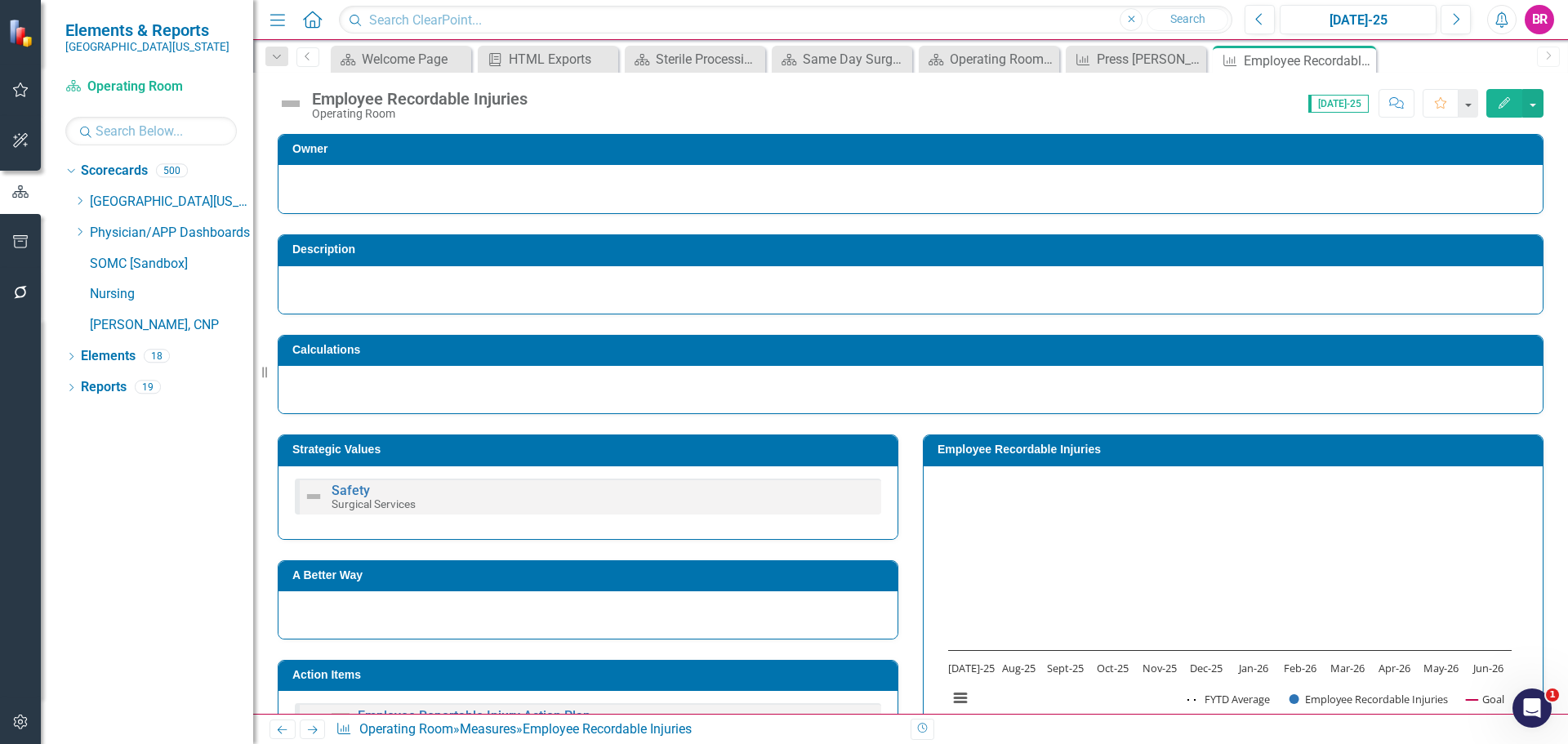
scroll to position [216, 0]
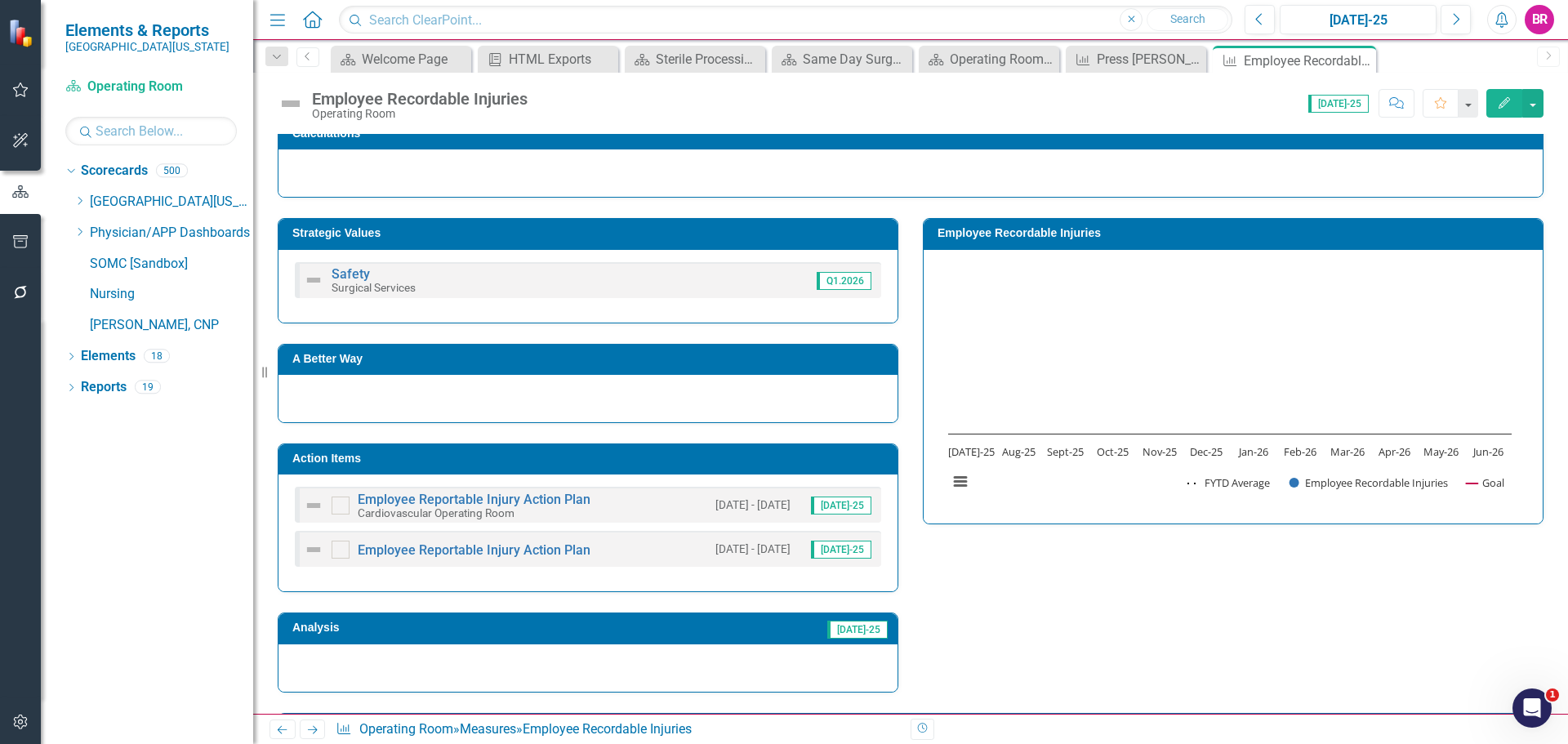
click at [767, 465] on td "Action Items" at bounding box center [590, 459] width 597 height 24
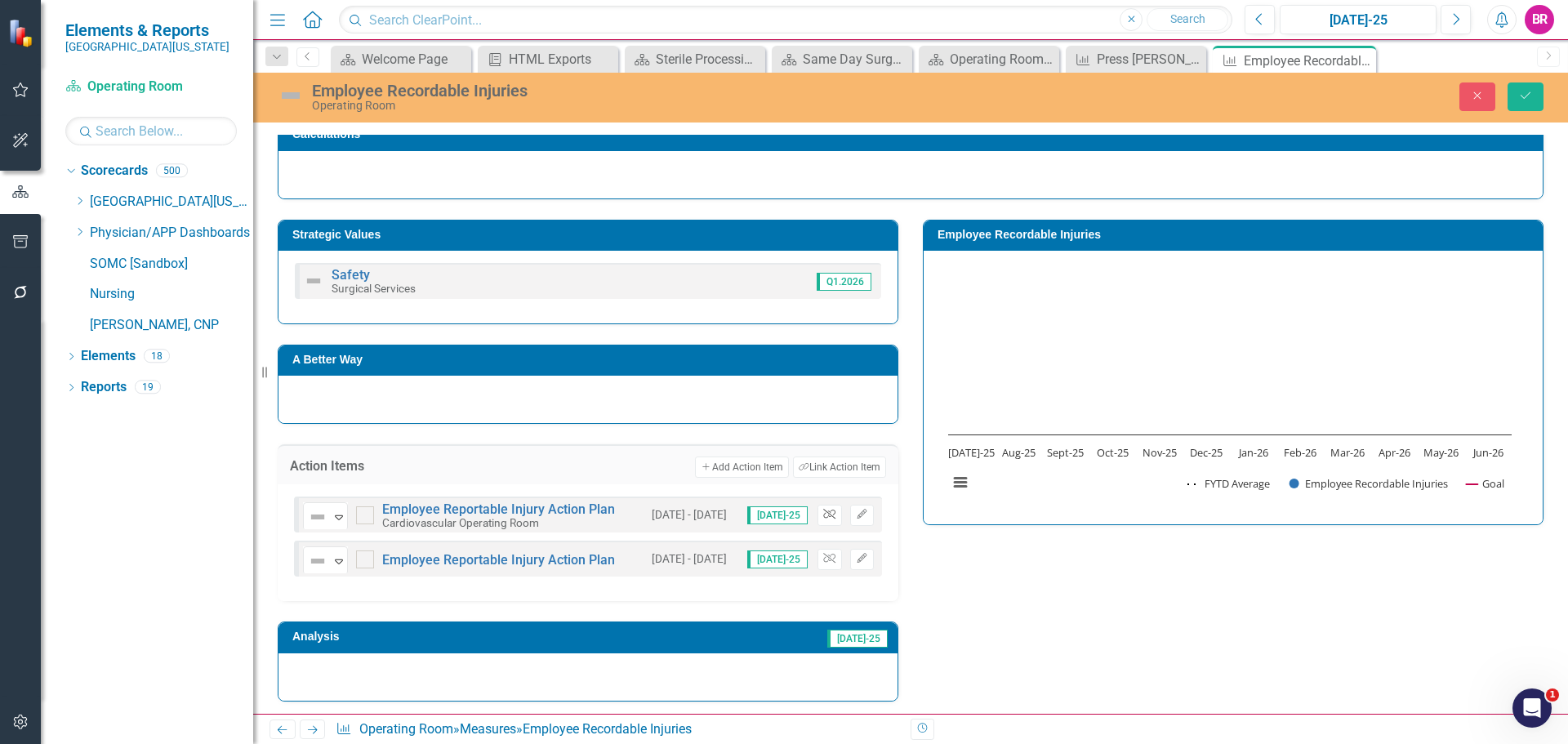
click at [832, 519] on button "Unlink" at bounding box center [829, 515] width 24 height 21
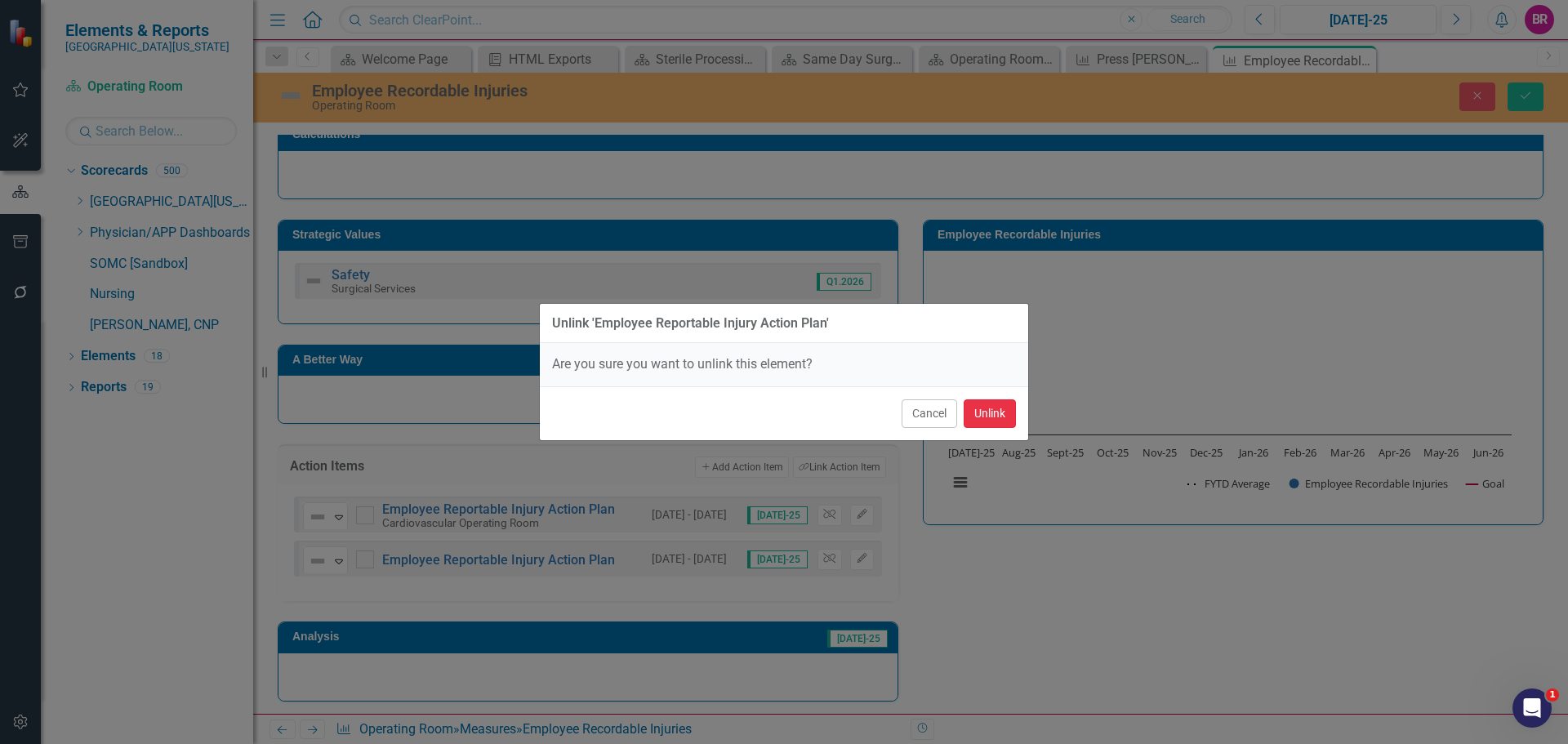
click at [989, 423] on button "Unlink" at bounding box center [990, 413] width 52 height 29
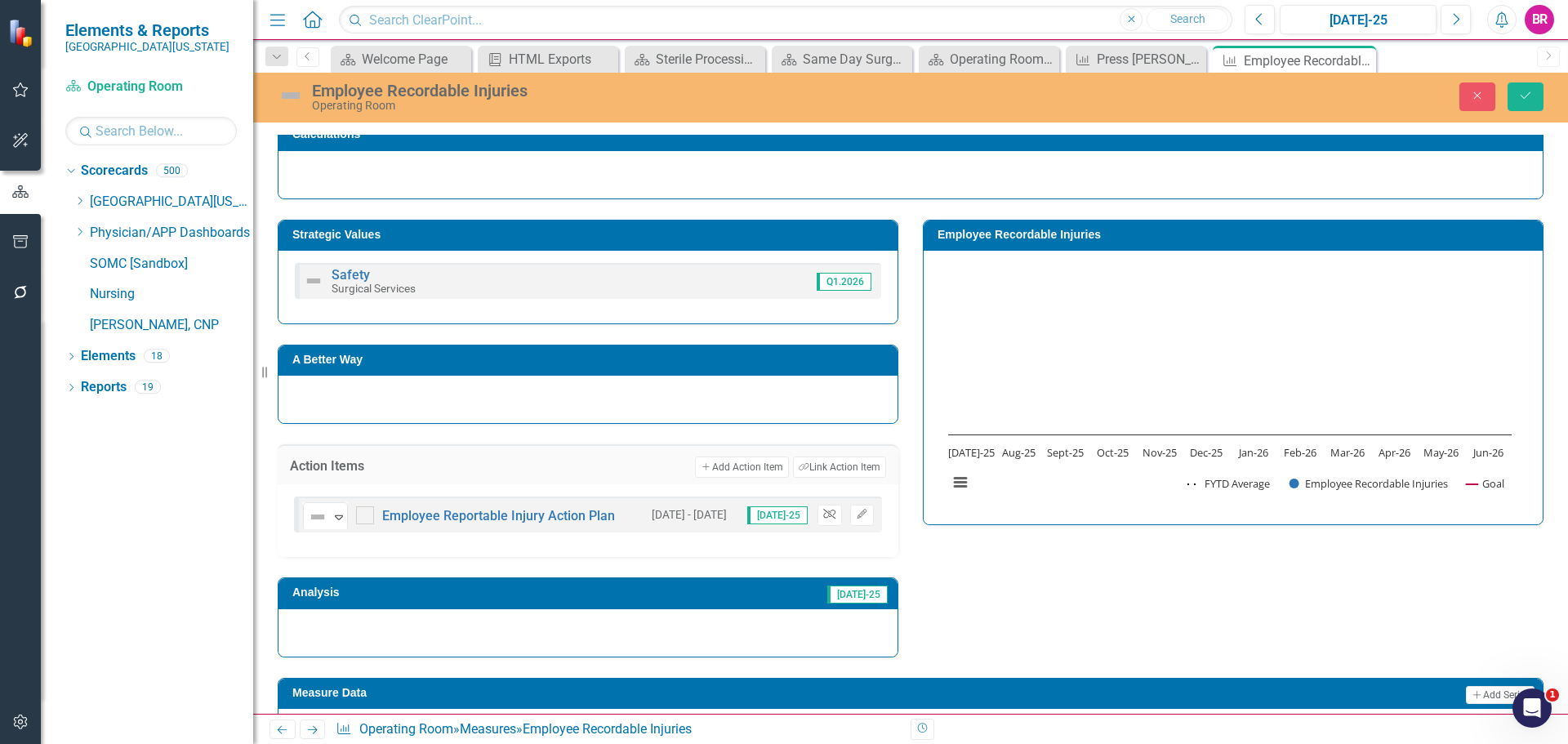
click at [823, 517] on icon "Unlink" at bounding box center [829, 514] width 12 height 10
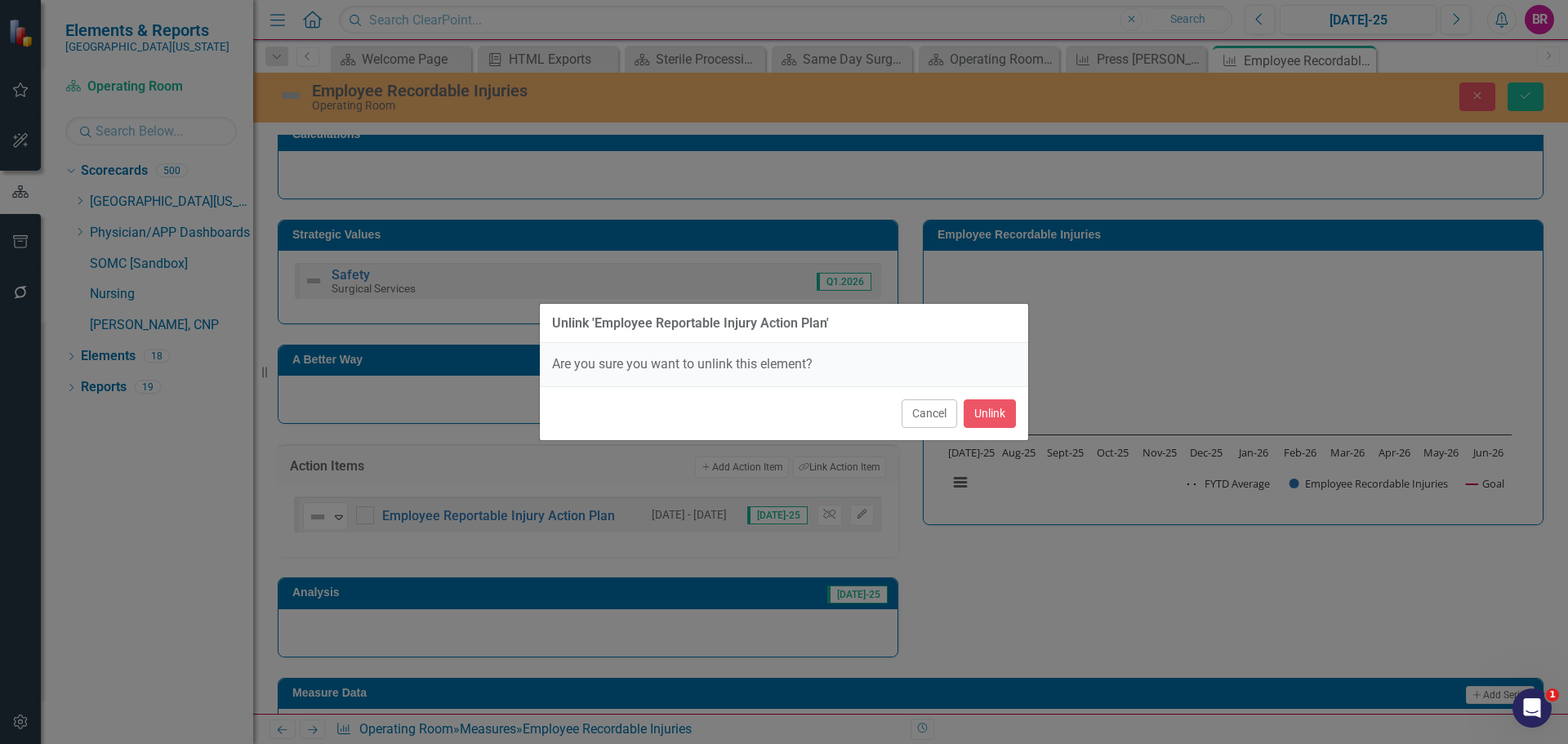
click at [1005, 428] on div "Cancel Unlink" at bounding box center [784, 413] width 488 height 54
click at [999, 402] on button "Unlink" at bounding box center [990, 413] width 52 height 29
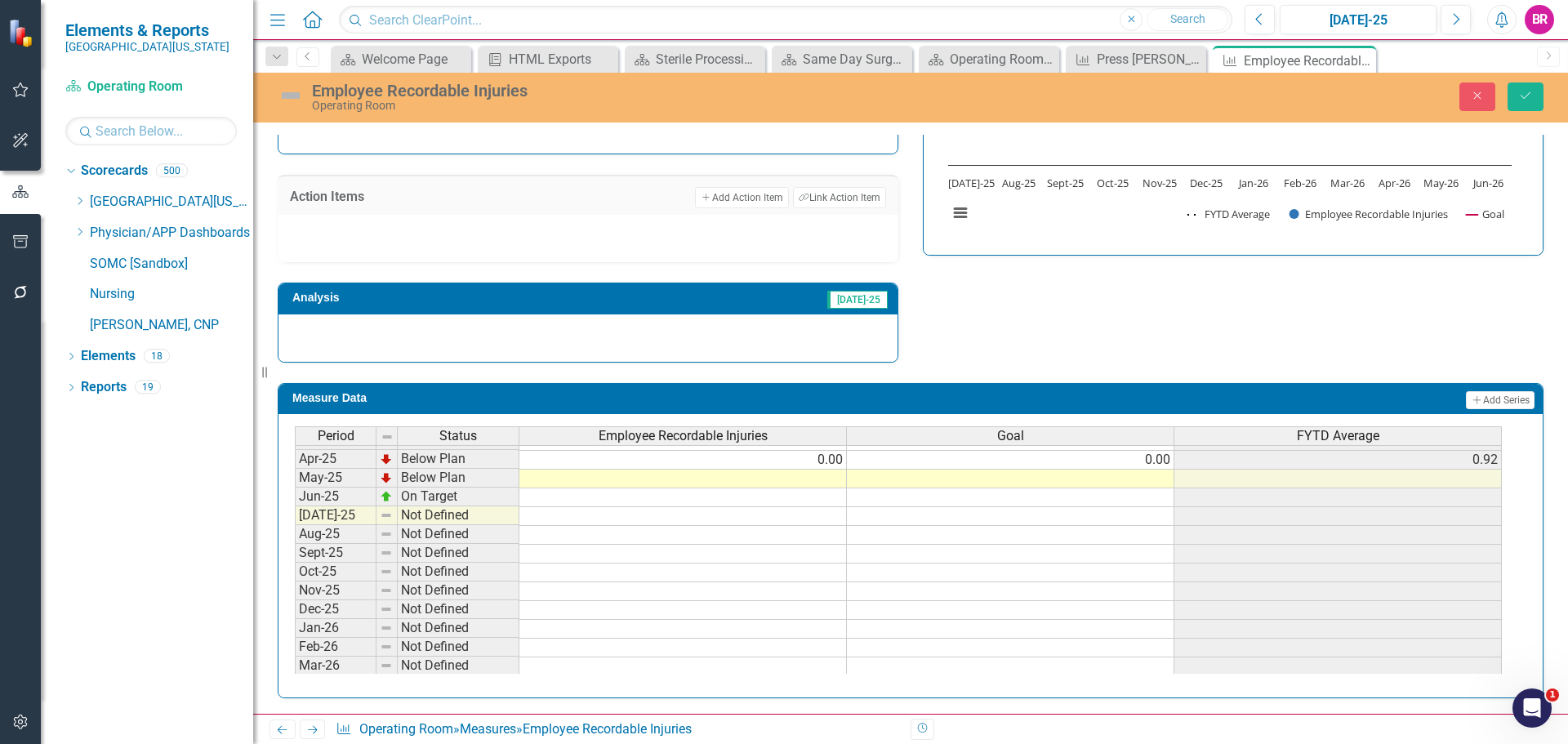
scroll to position [654, 0]
click at [1169, 461] on tbody "Mar-24 Below Plan 1.00 0.00 0.78 Apr-24 On Target 0.00 0.00 0.70 May-24 Below P…" at bounding box center [899, 432] width 1207 height 527
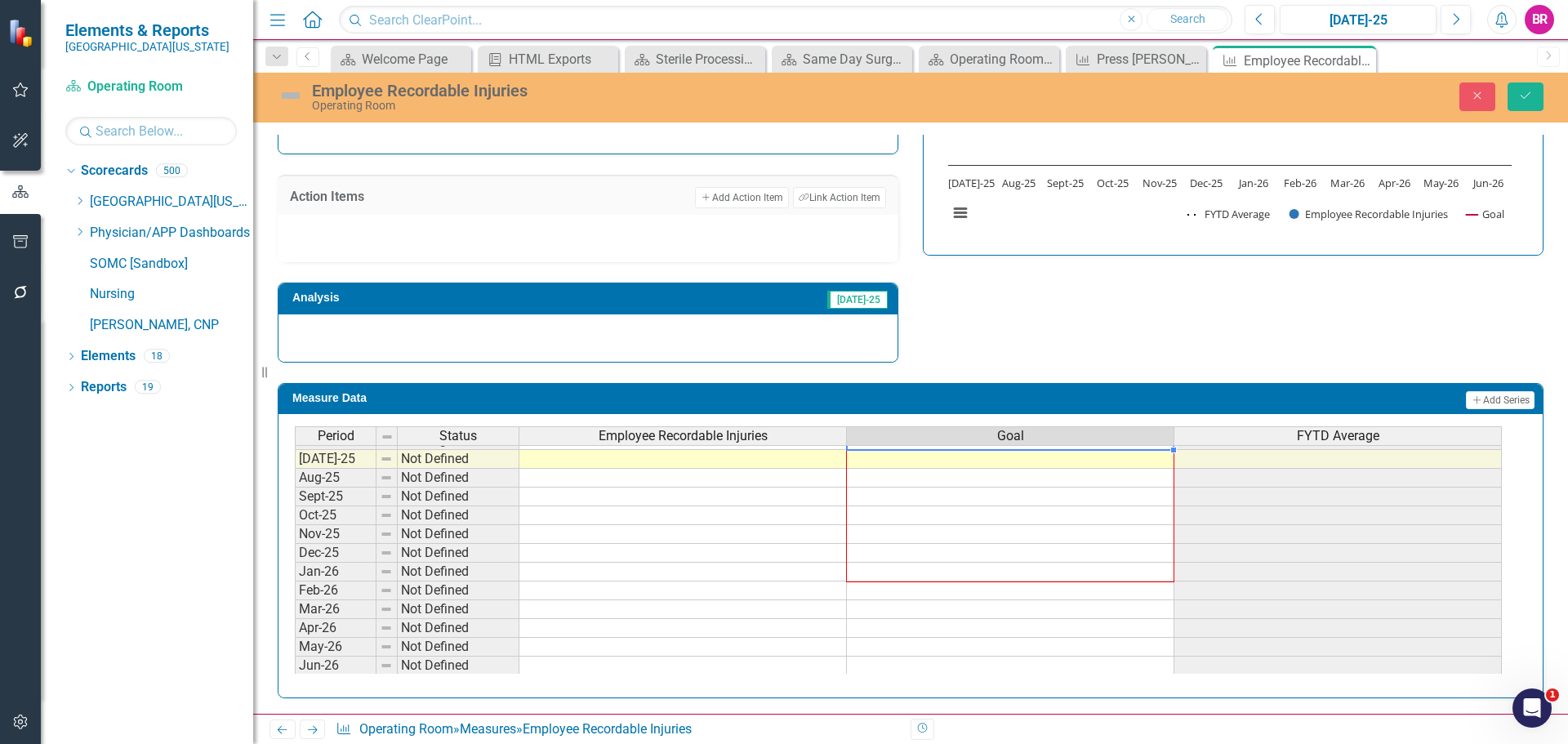
scroll to position [676, 0]
drag, startPoint x: 1173, startPoint y: 469, endPoint x: 1175, endPoint y: 612, distance: 143.0
click at [295, 665] on div "Period Status Employee Recordable Injuries Goal FYTD Average May-24 Below Plan …" at bounding box center [295, 418] width 0 height 508
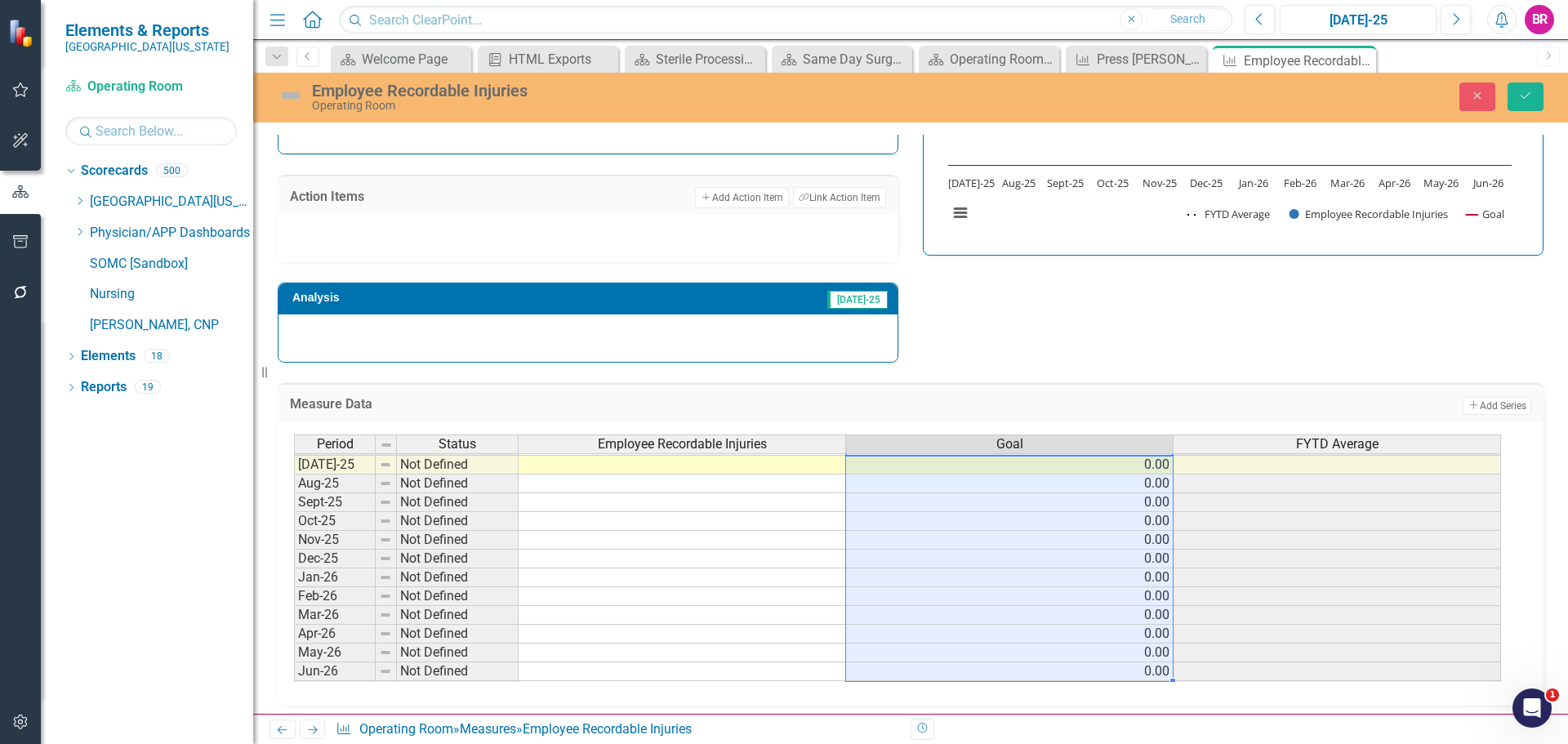
type textarea "0"
click at [1541, 106] on button "Save" at bounding box center [1525, 97] width 36 height 29
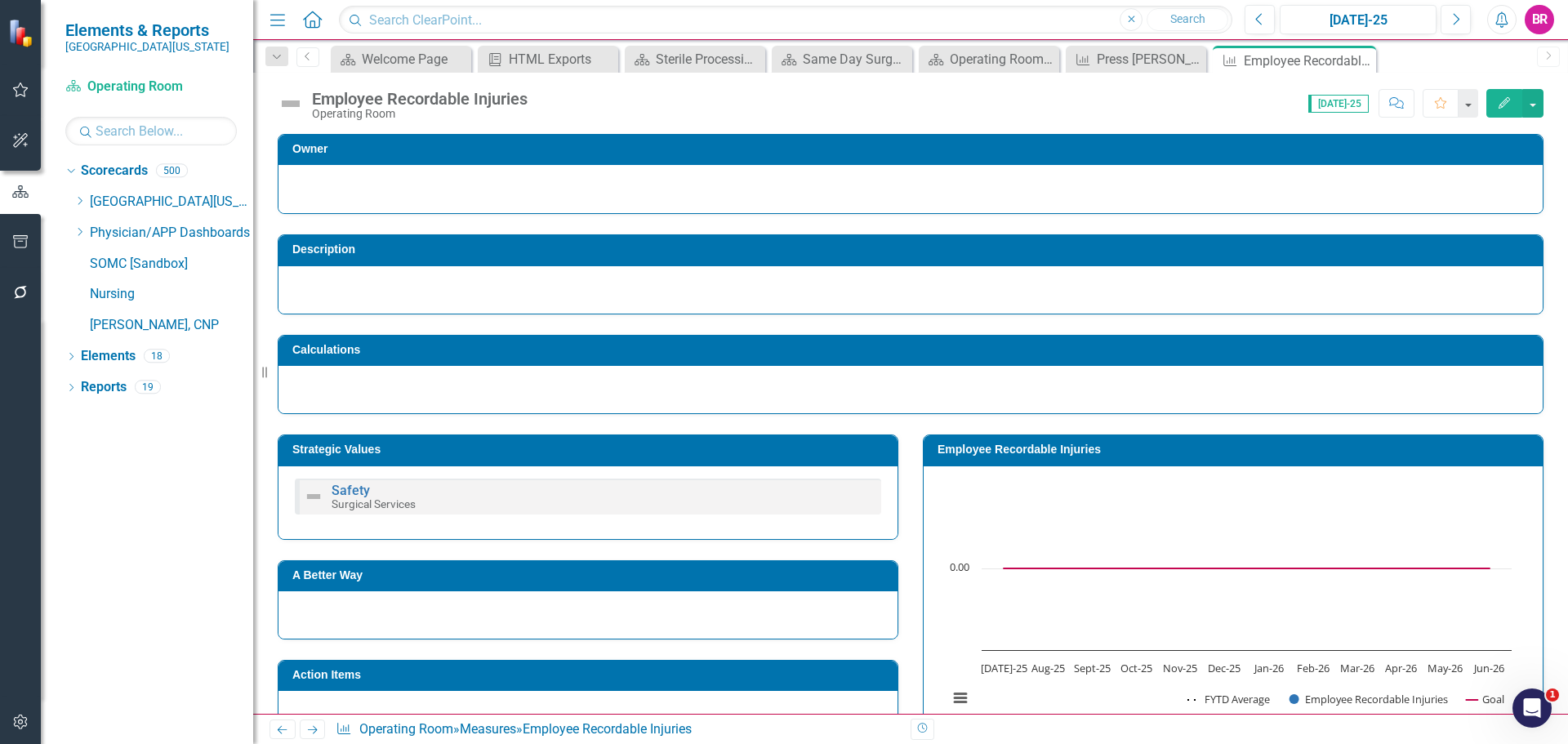
scroll to position [327, 0]
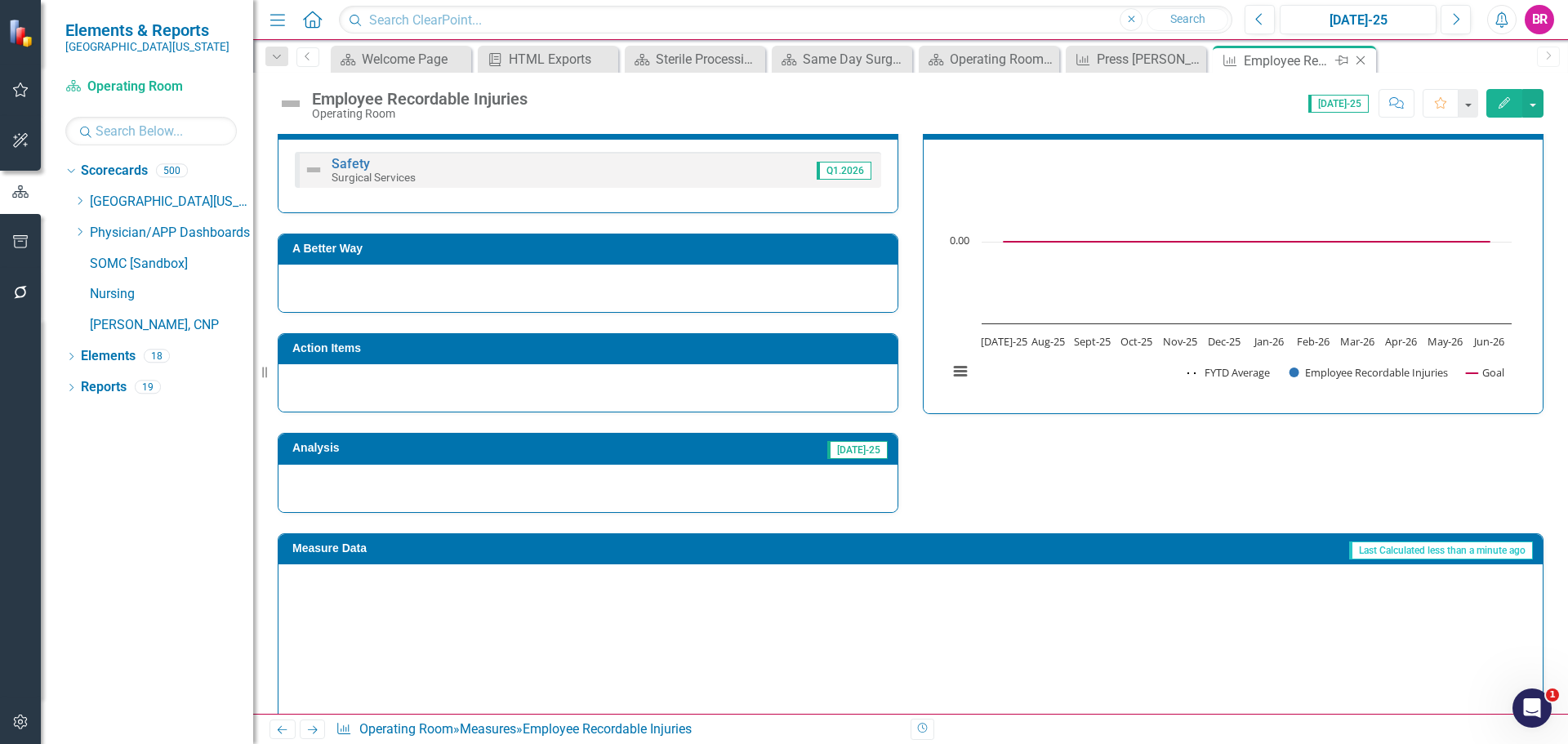
click at [1367, 58] on icon "Close" at bounding box center [1360, 61] width 16 height 13
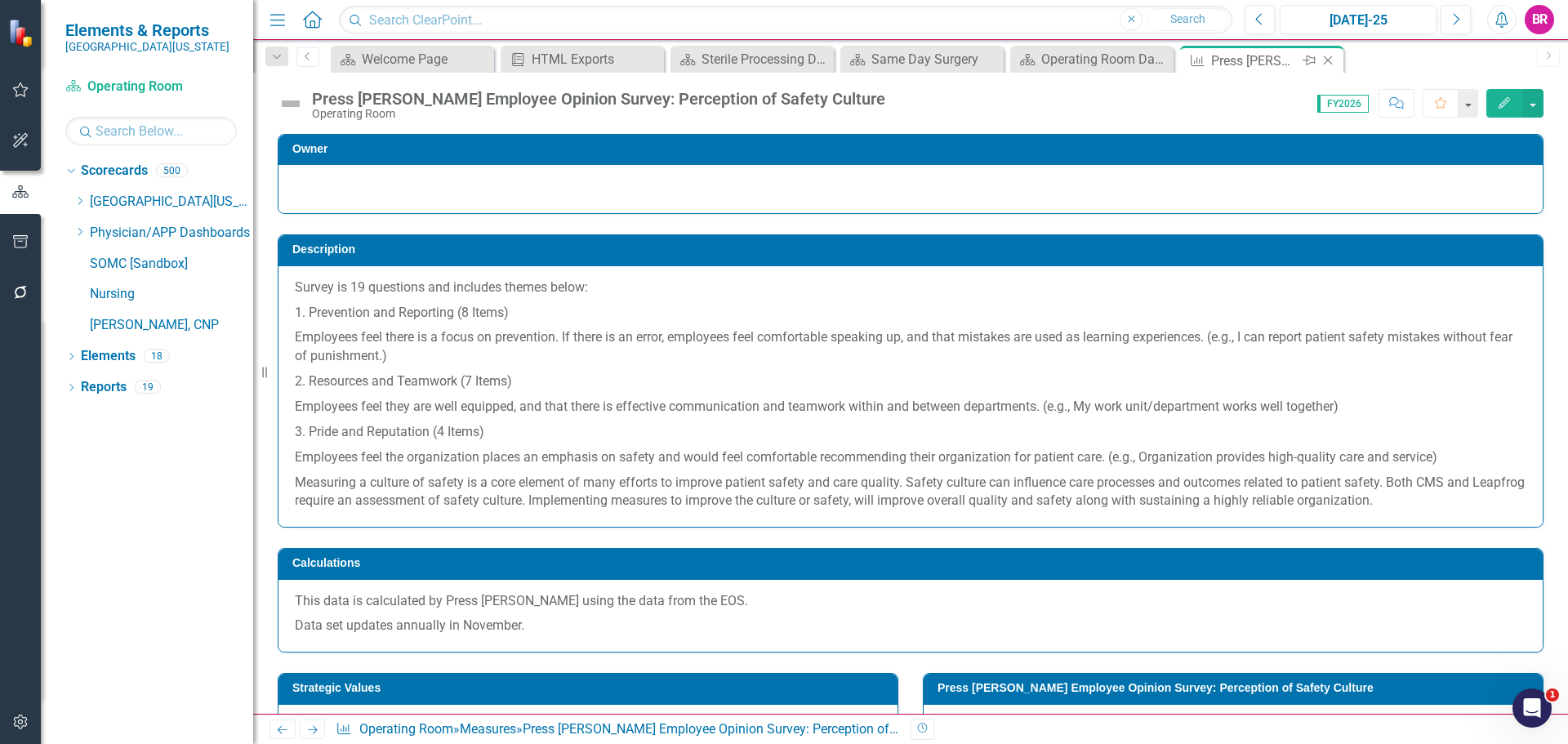
click at [1330, 59] on icon at bounding box center [1328, 61] width 9 height 9
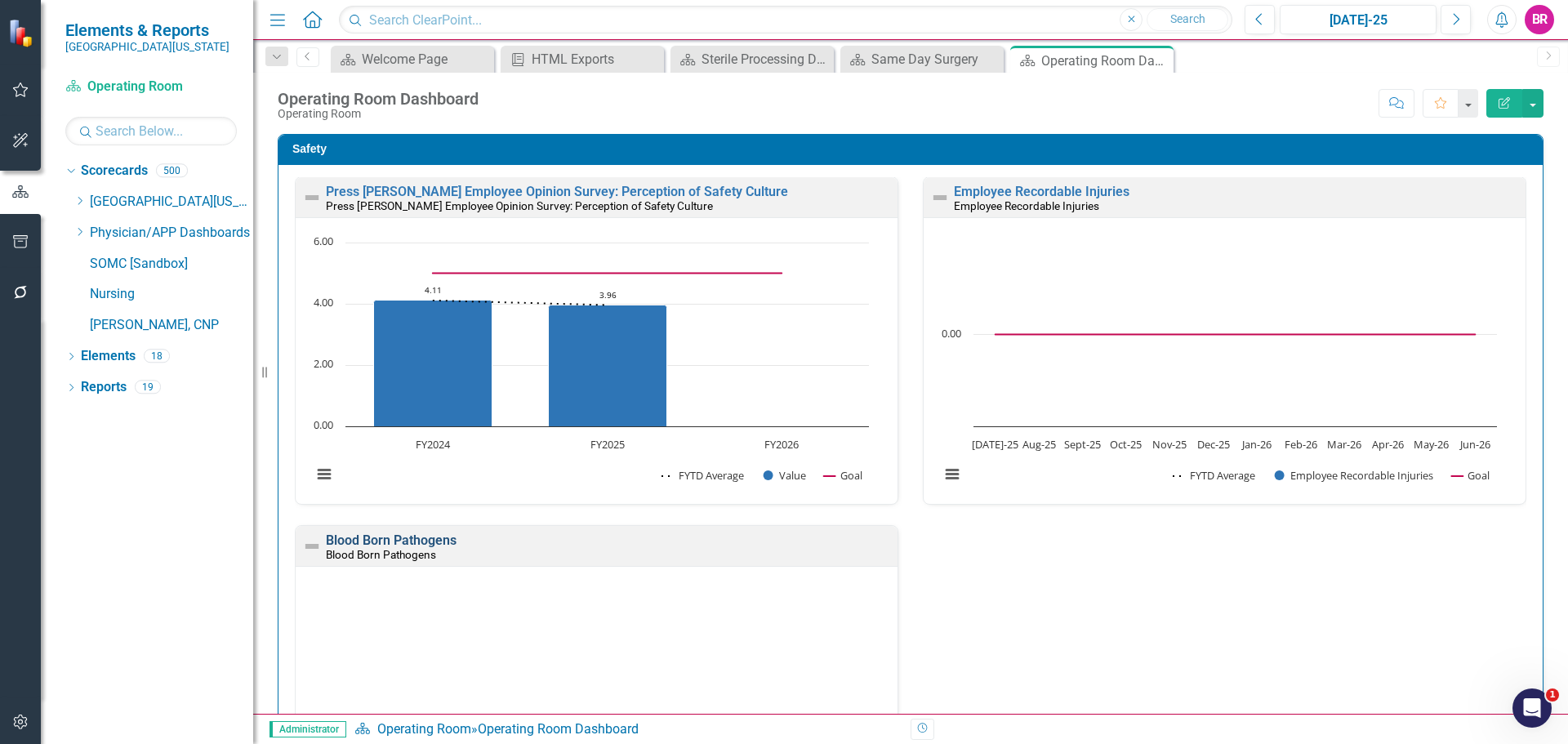
scroll to position [163, 0]
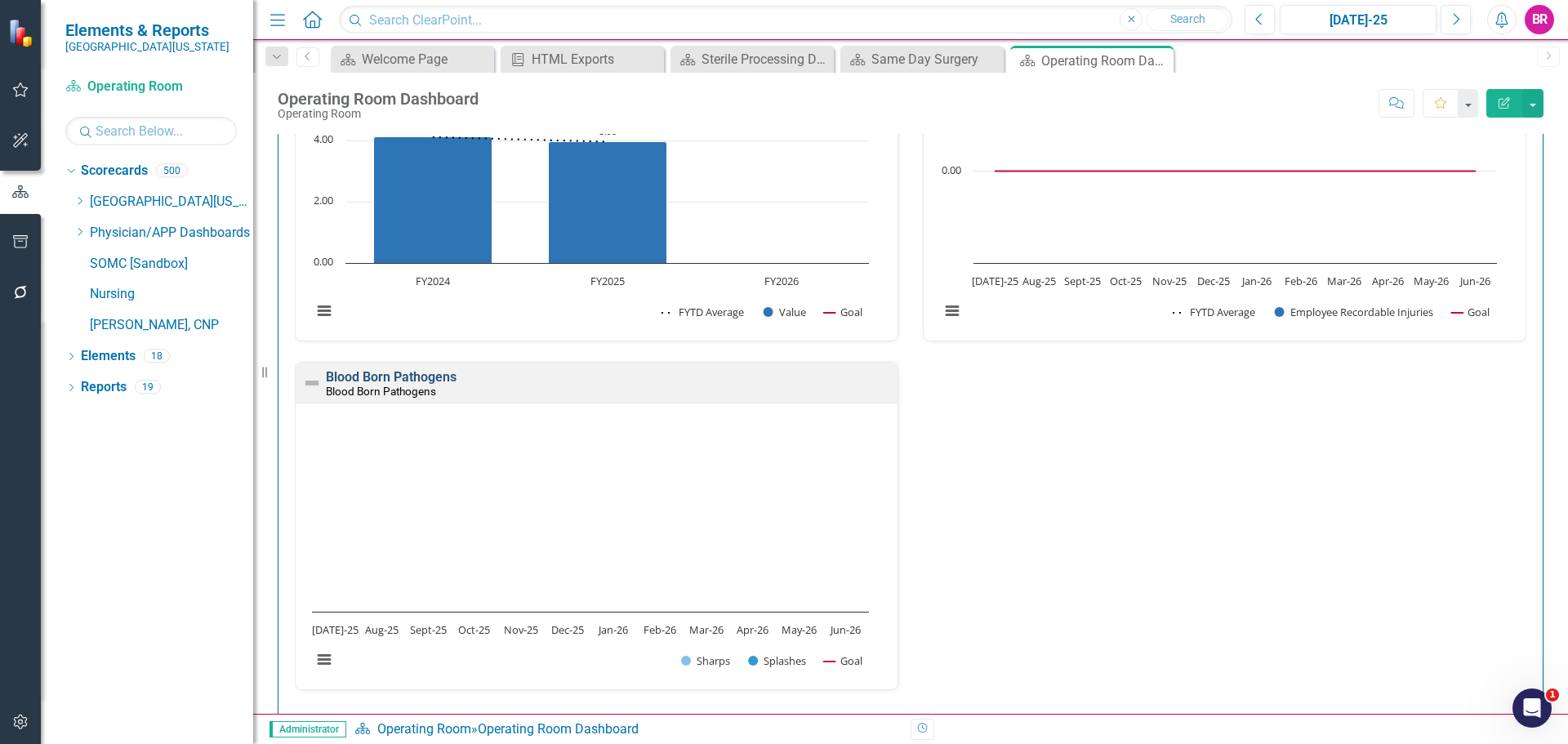
click at [411, 374] on link "Blood Born Pathogens" at bounding box center [391, 377] width 131 height 15
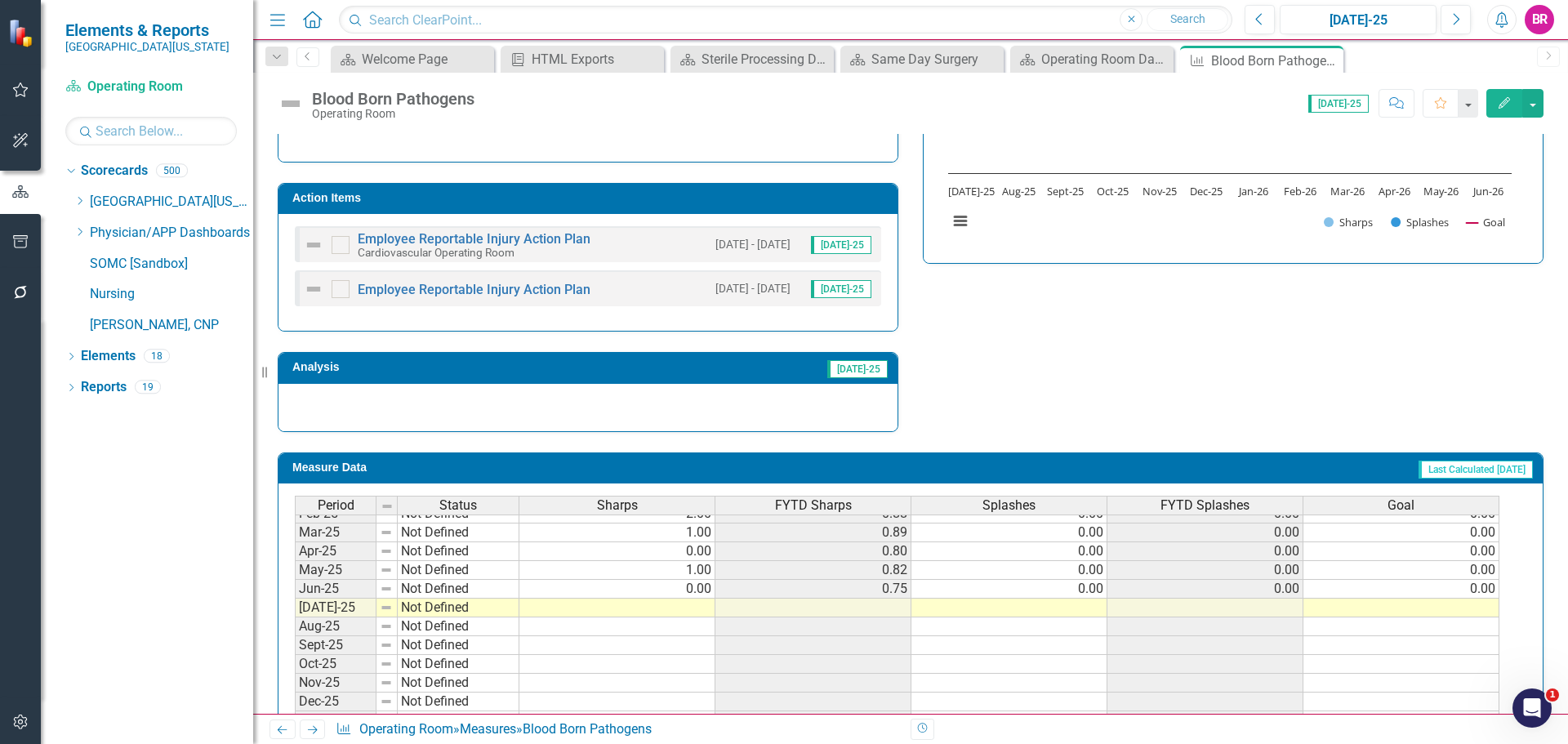
click at [1483, 587] on tbody "Jun-24 Not Defined 0.00 0.50 0.00 0.00 0.00 Jul-24 Not Defined 1.00 1.00 0.00 0…" at bounding box center [897, 588] width 1205 height 470
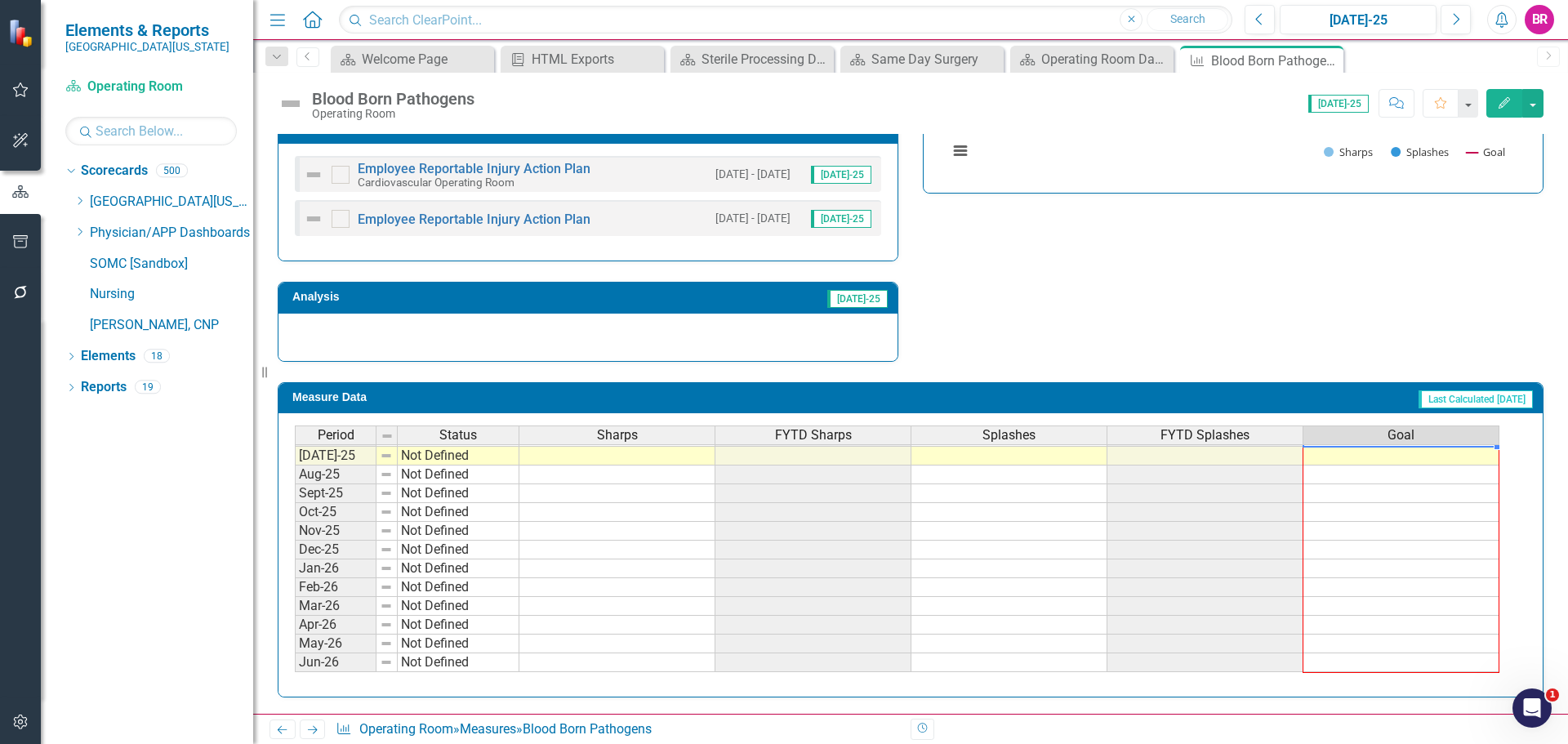
drag, startPoint x: 1498, startPoint y: 530, endPoint x: 1506, endPoint y: 556, distance: 27.2
click at [295, 665] on div "Period Status Sharps FYTD Sharps Splashes FYTD Splashes Goal Mar-24 Not Defined…" at bounding box center [295, 399] width 0 height 546
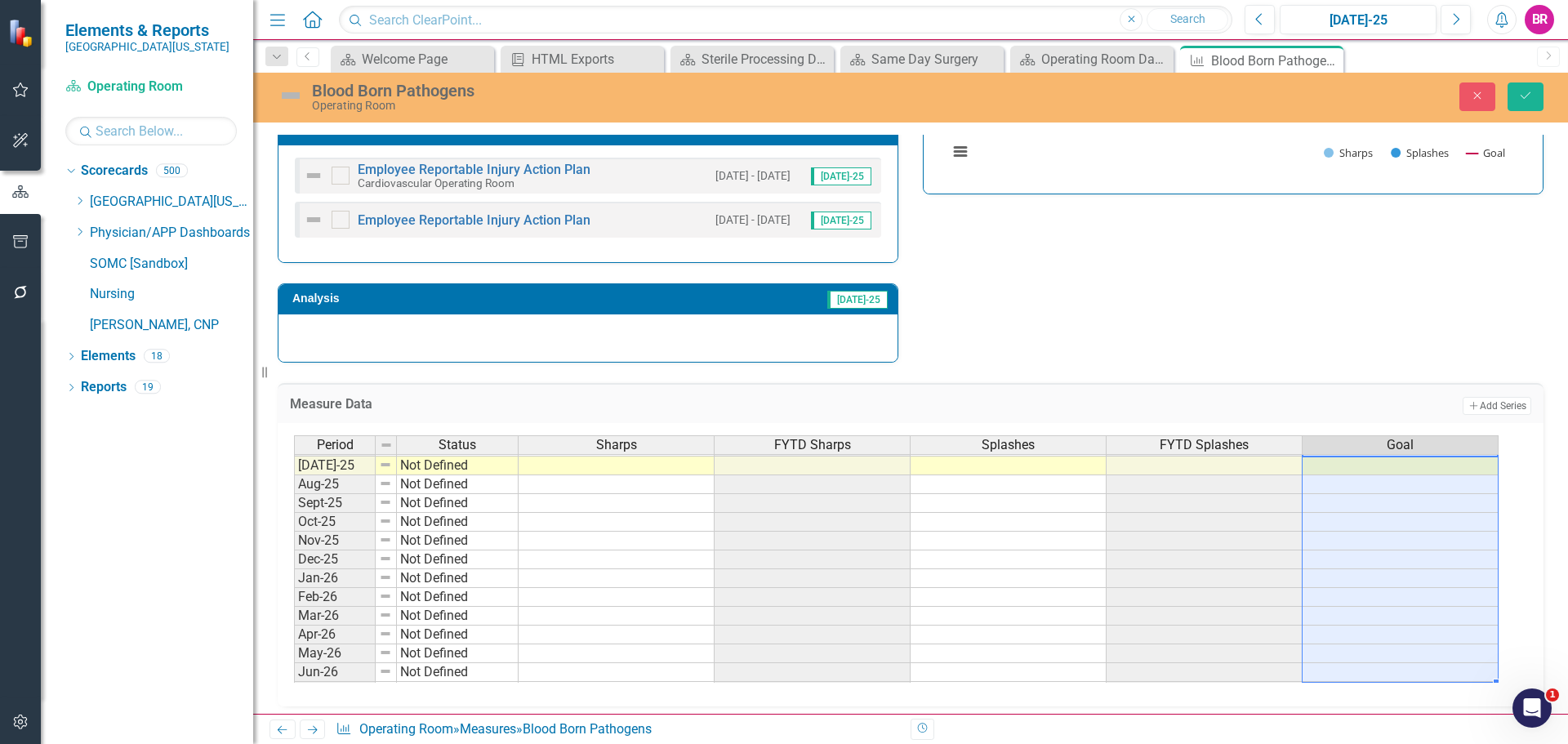
type textarea "0"
click at [1540, 102] on button "Save" at bounding box center [1525, 97] width 36 height 29
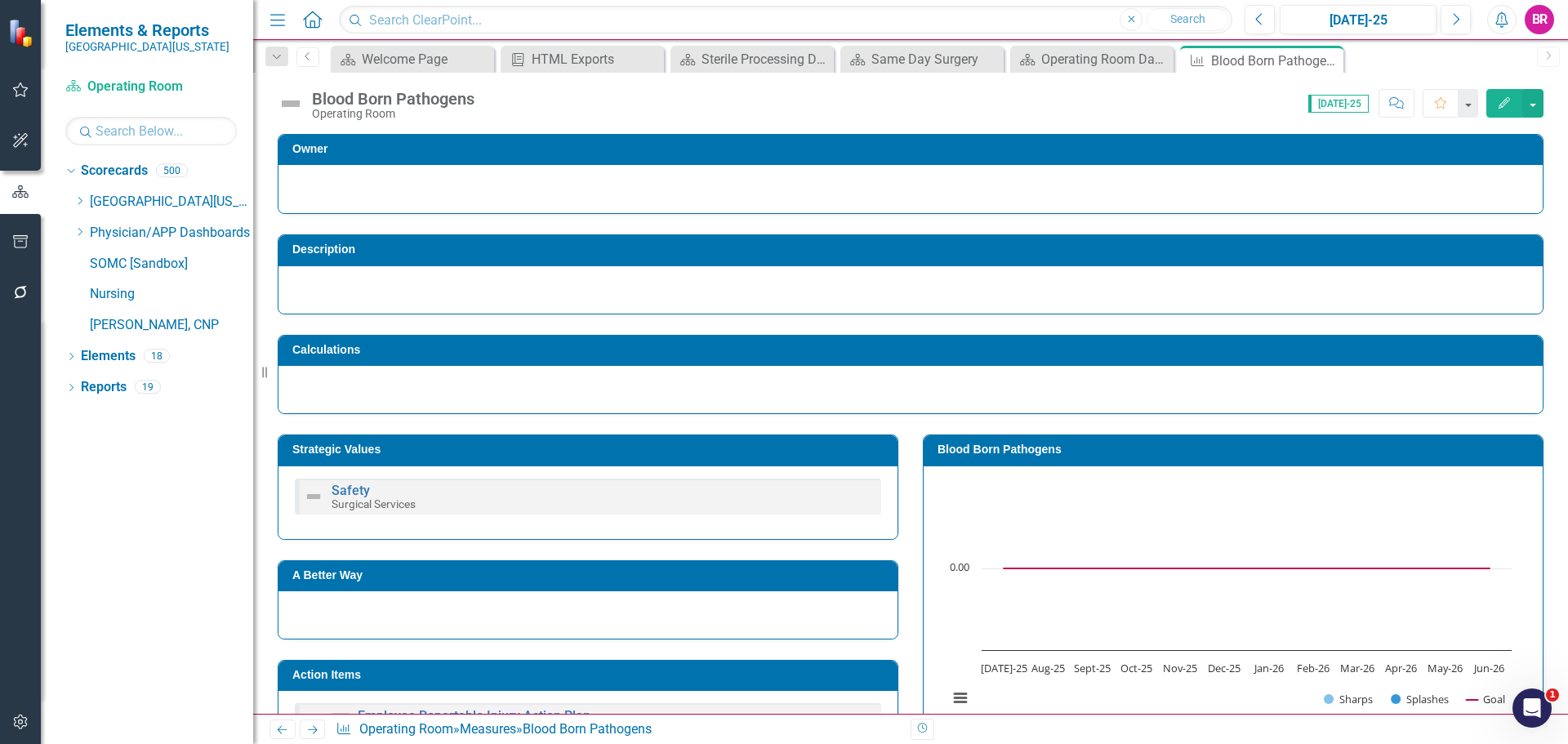
click at [663, 669] on h3 "Action Items" at bounding box center [590, 675] width 597 height 12
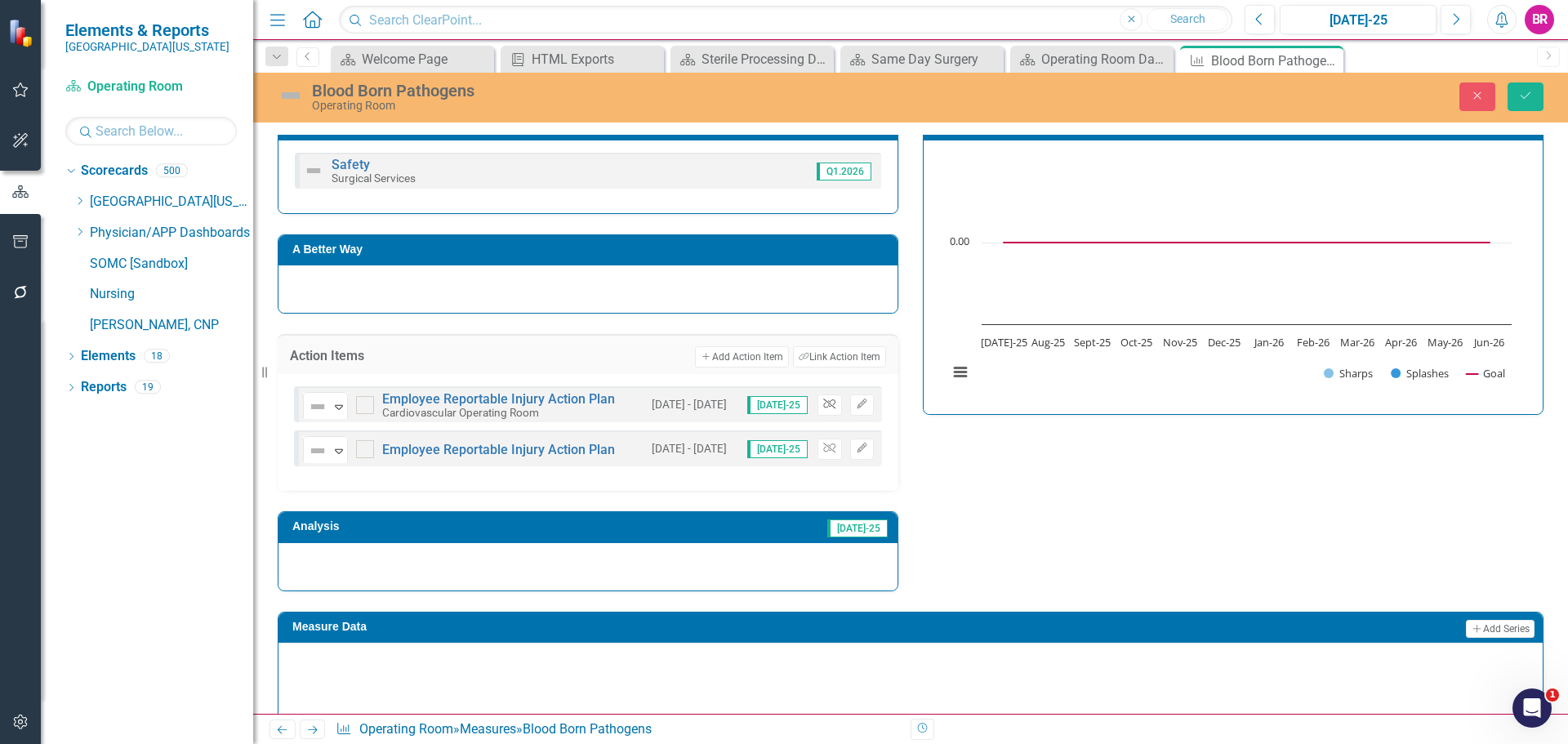
click at [824, 405] on icon "Unlink" at bounding box center [829, 404] width 12 height 10
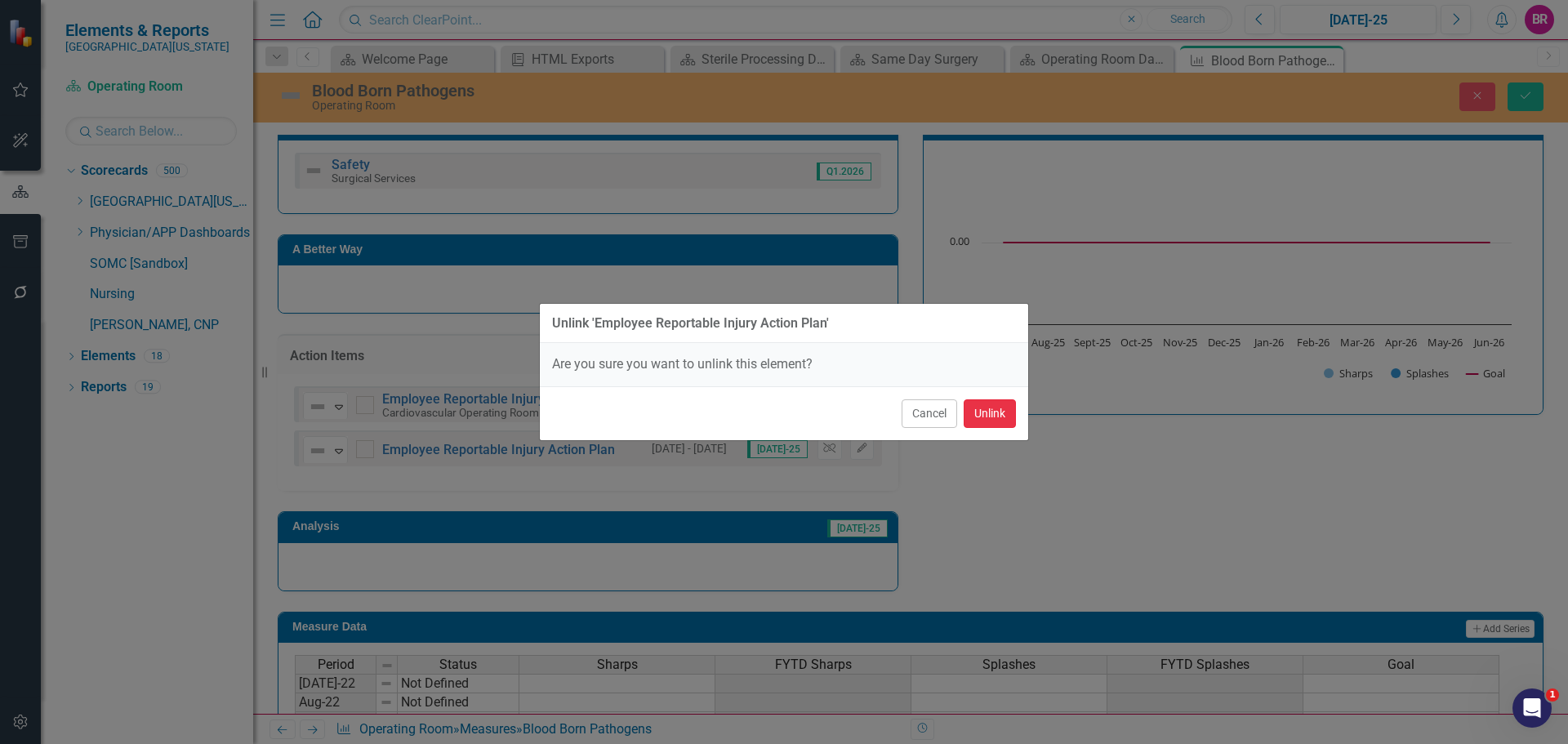
click at [981, 413] on button "Unlink" at bounding box center [990, 413] width 52 height 29
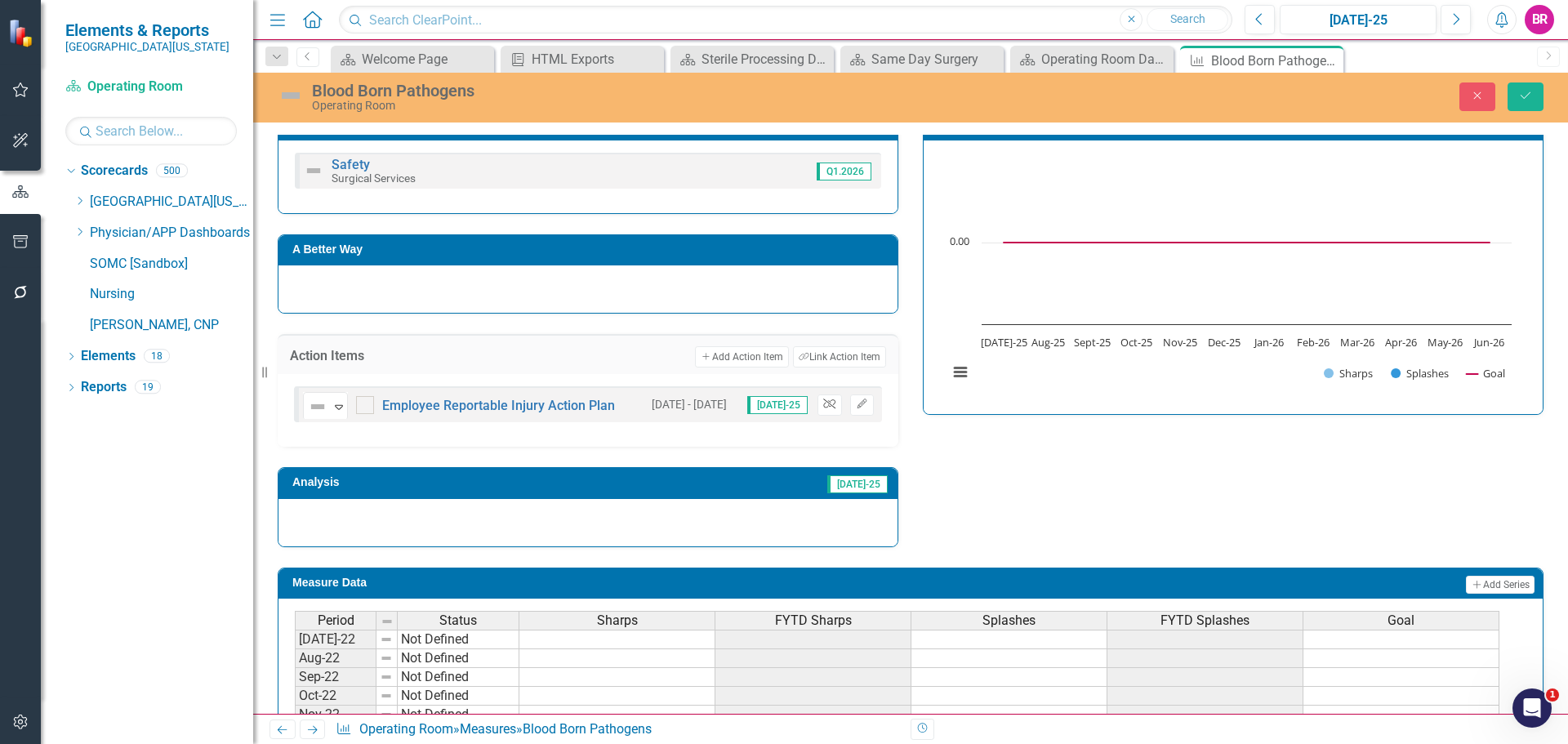
click at [829, 405] on icon "button" at bounding box center [829, 404] width 12 height 10
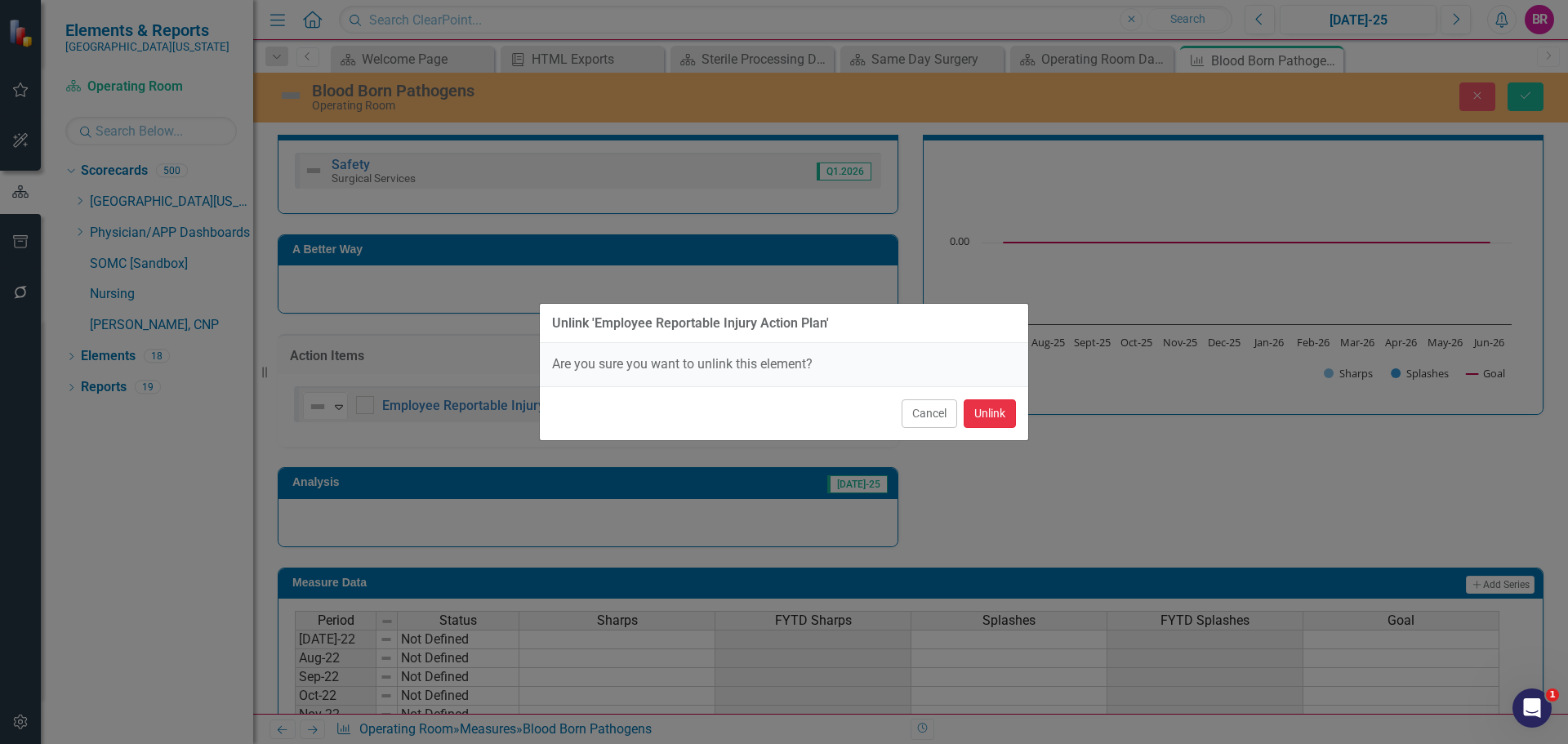
click at [1008, 421] on button "Unlink" at bounding box center [990, 413] width 52 height 29
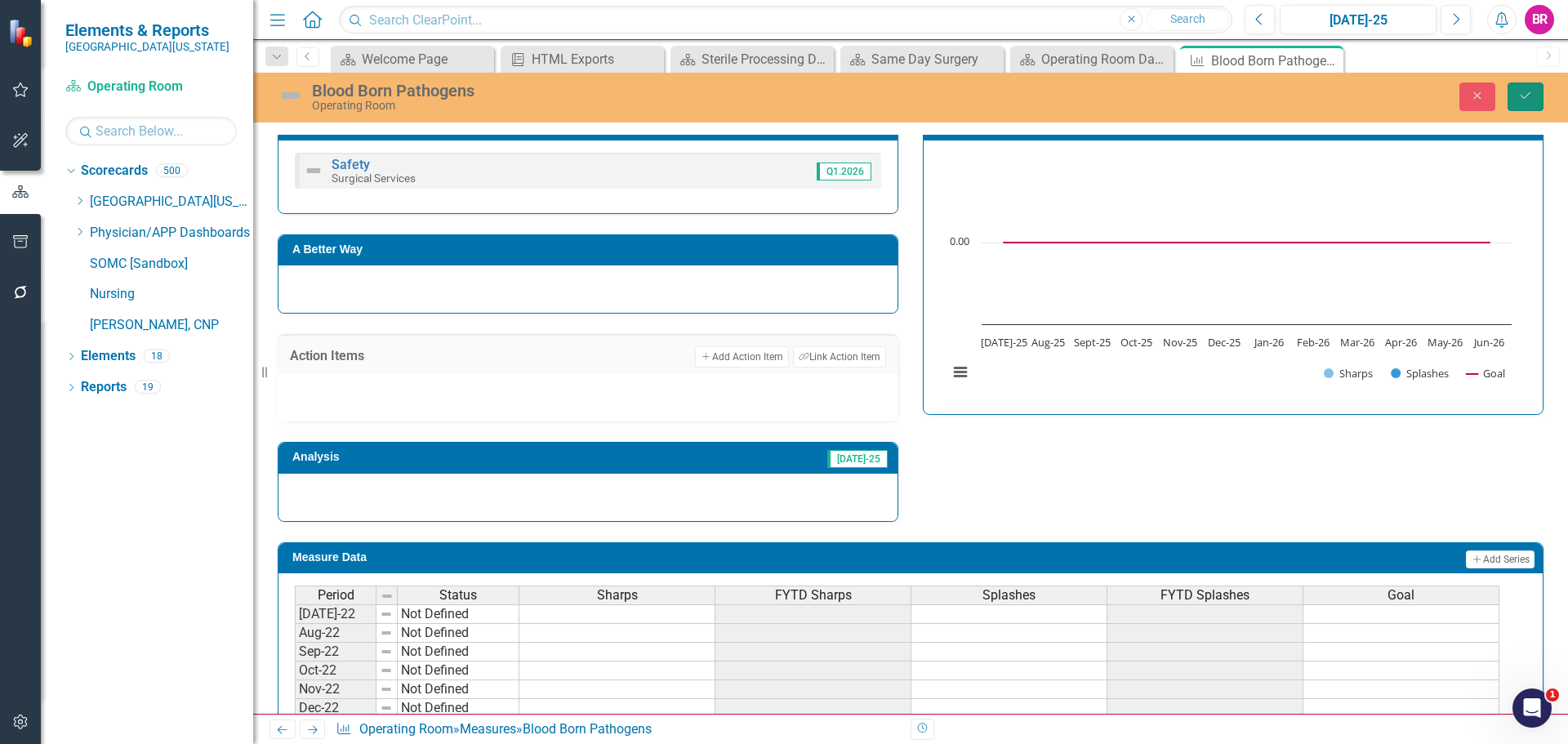
drag, startPoint x: 1524, startPoint y: 100, endPoint x: 1525, endPoint y: 132, distance: 32.0
click at [1524, 100] on icon "Save" at bounding box center [1525, 95] width 14 height 12
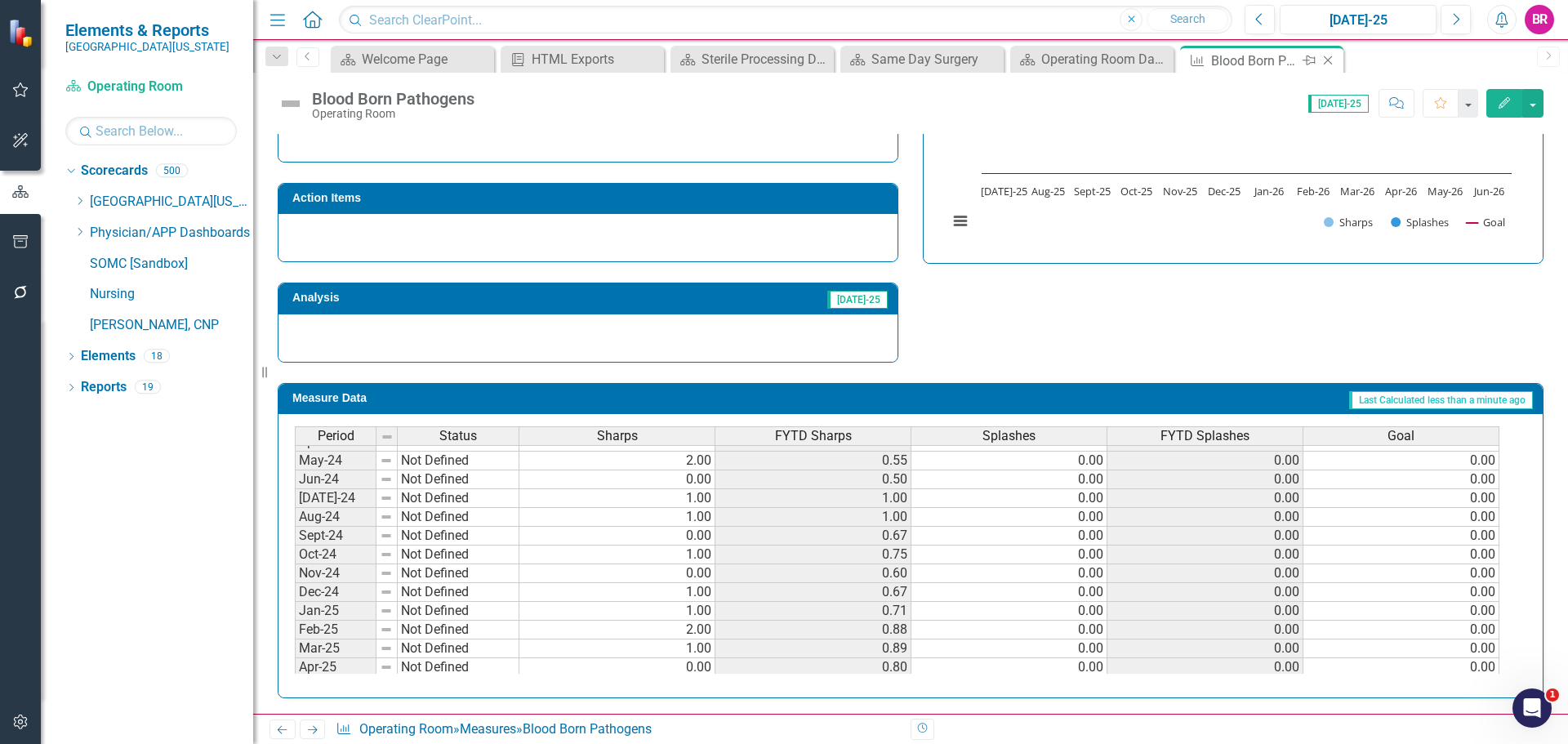
click at [1326, 60] on icon "Close" at bounding box center [1328, 61] width 16 height 13
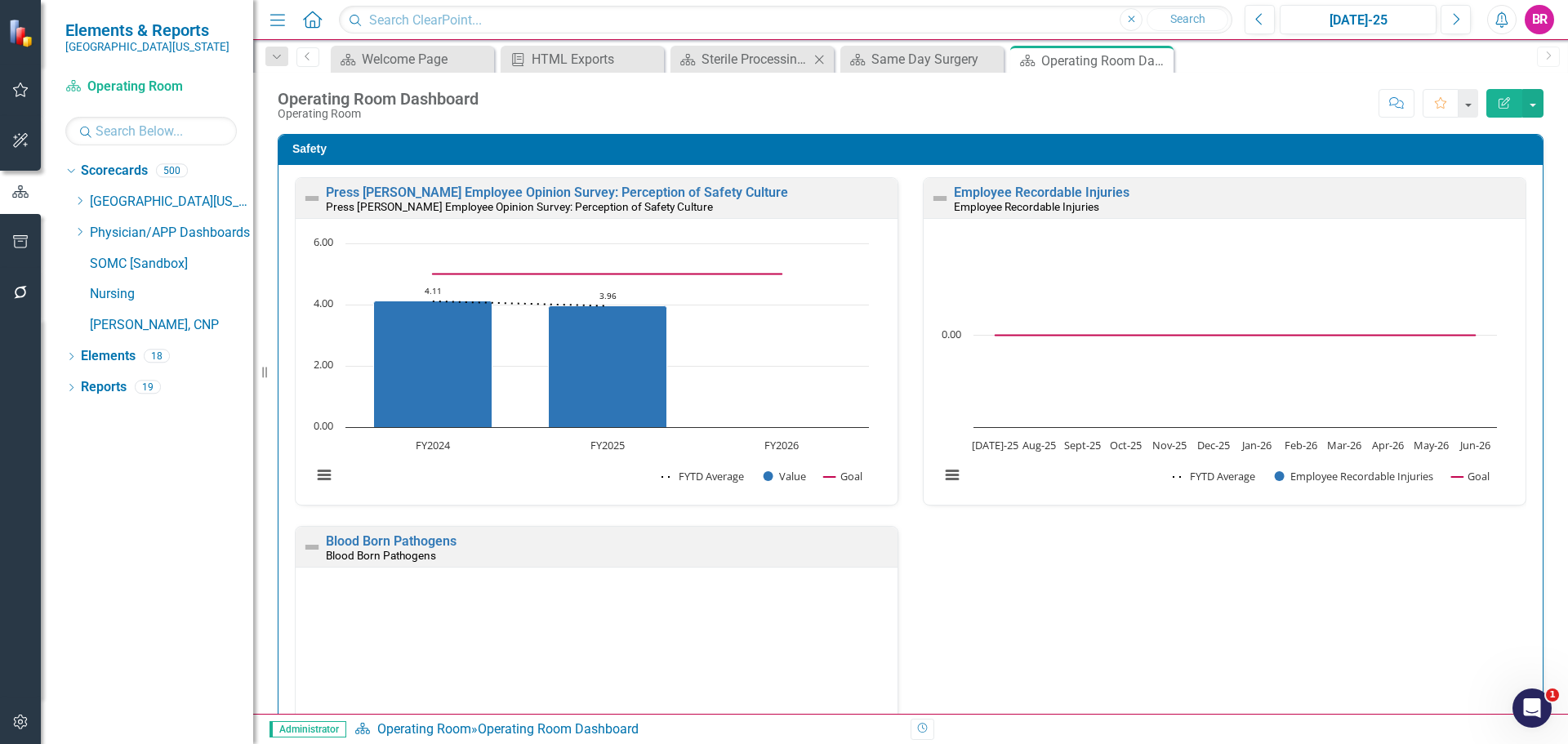
click at [822, 58] on icon "Close" at bounding box center [819, 60] width 16 height 13
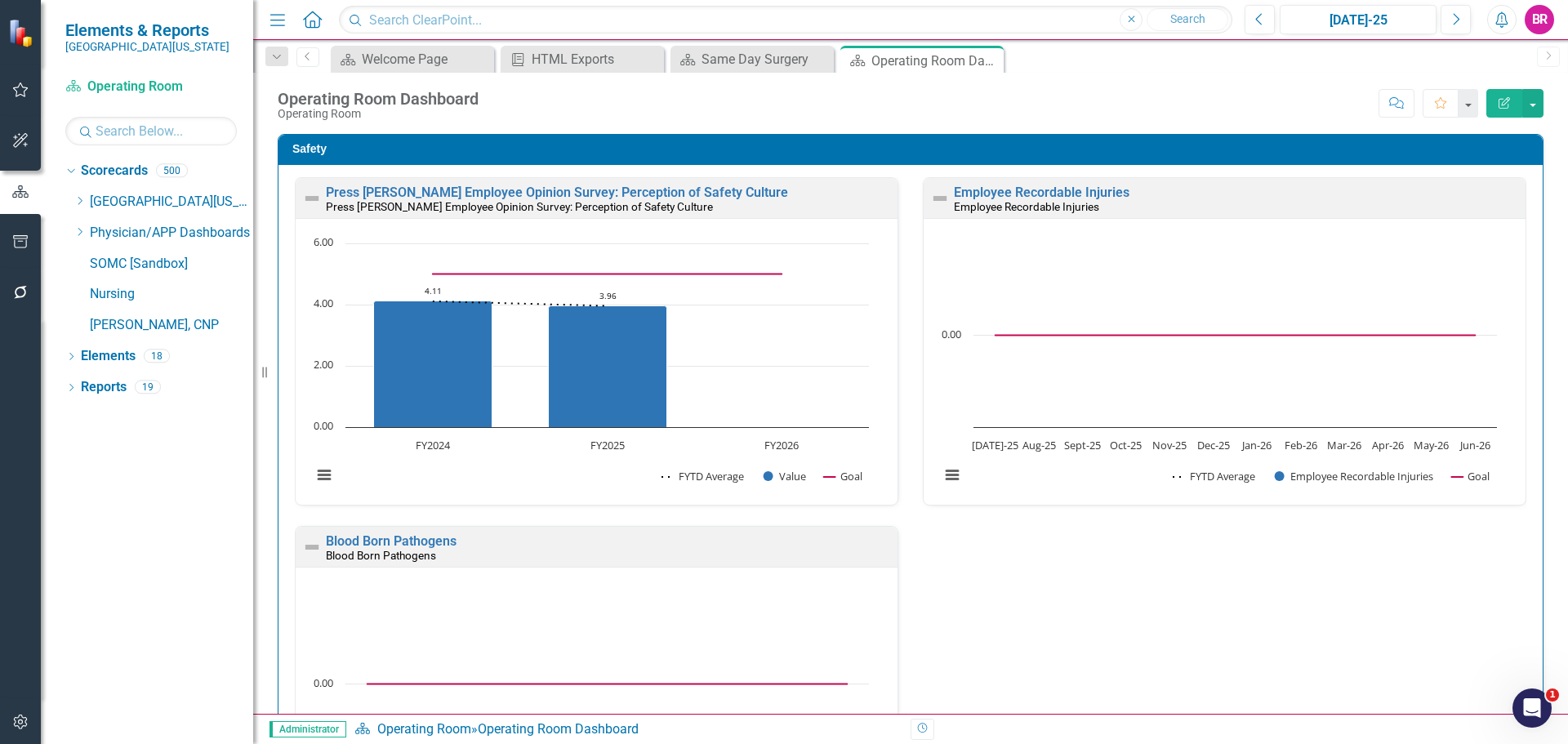
click at [0, 0] on icon "Close" at bounding box center [0, 0] width 0 height 0
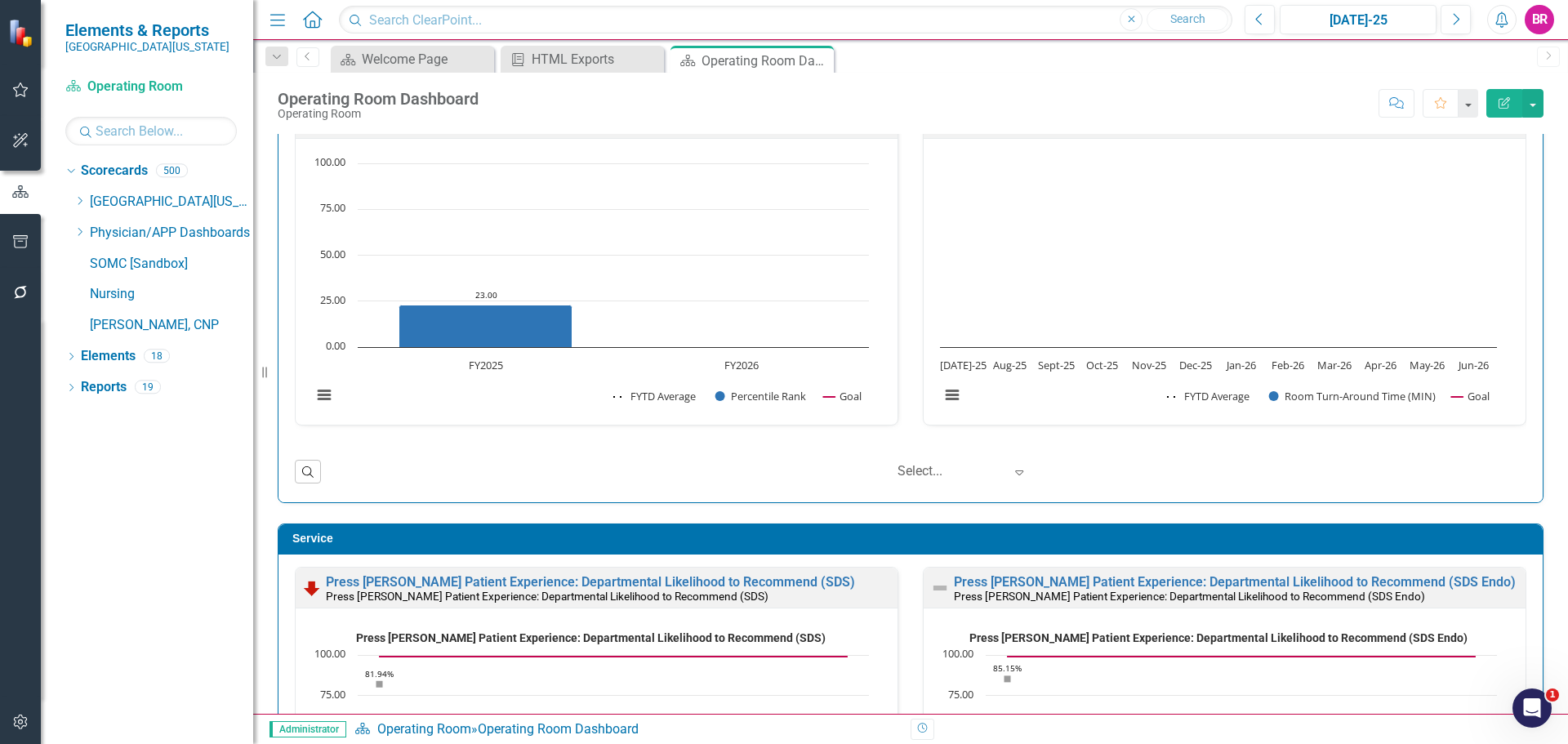
scroll to position [735, 0]
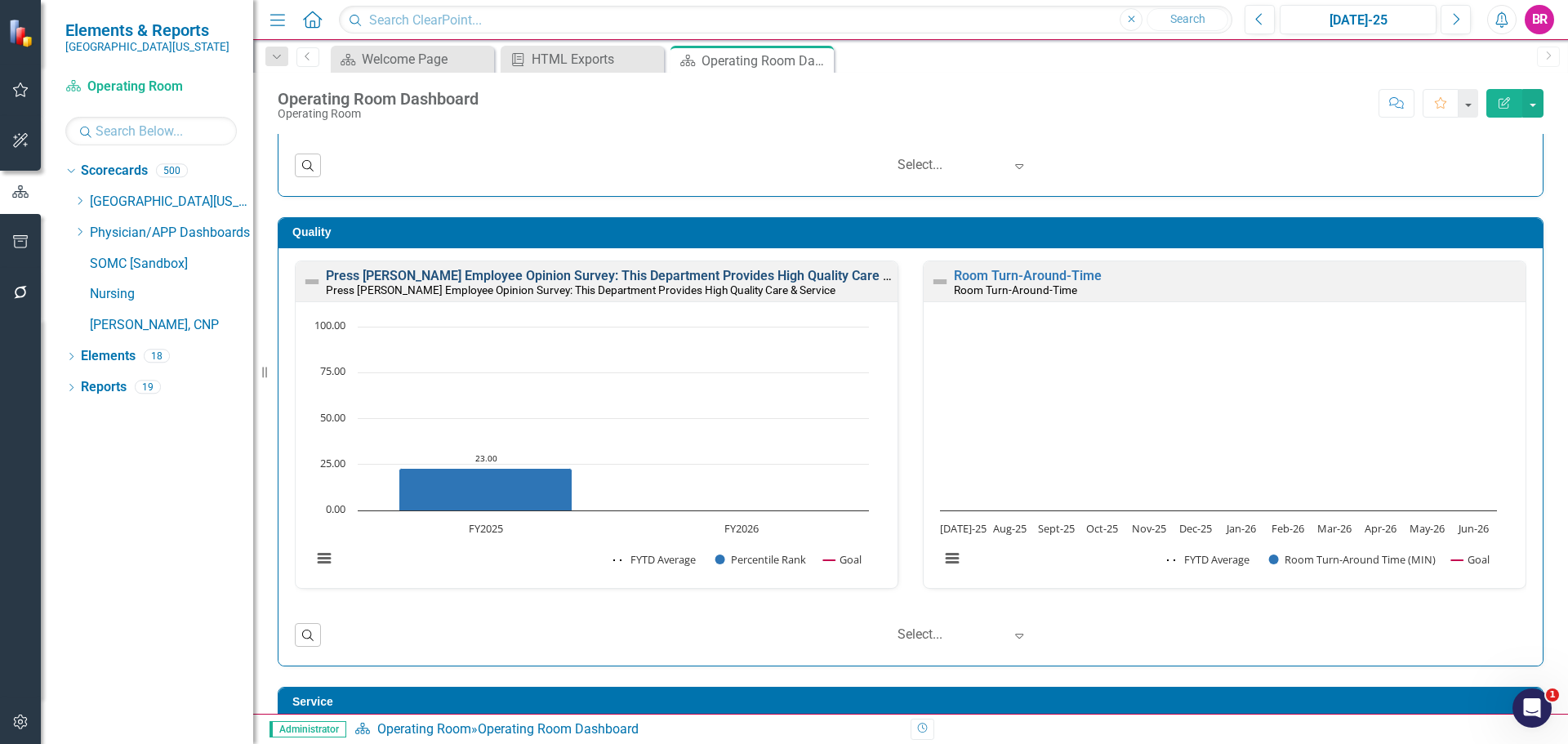
click at [644, 275] on link "Press [PERSON_NAME] Employee Opinion Survey: This Department Provides High Qual…" at bounding box center [632, 276] width 612 height 15
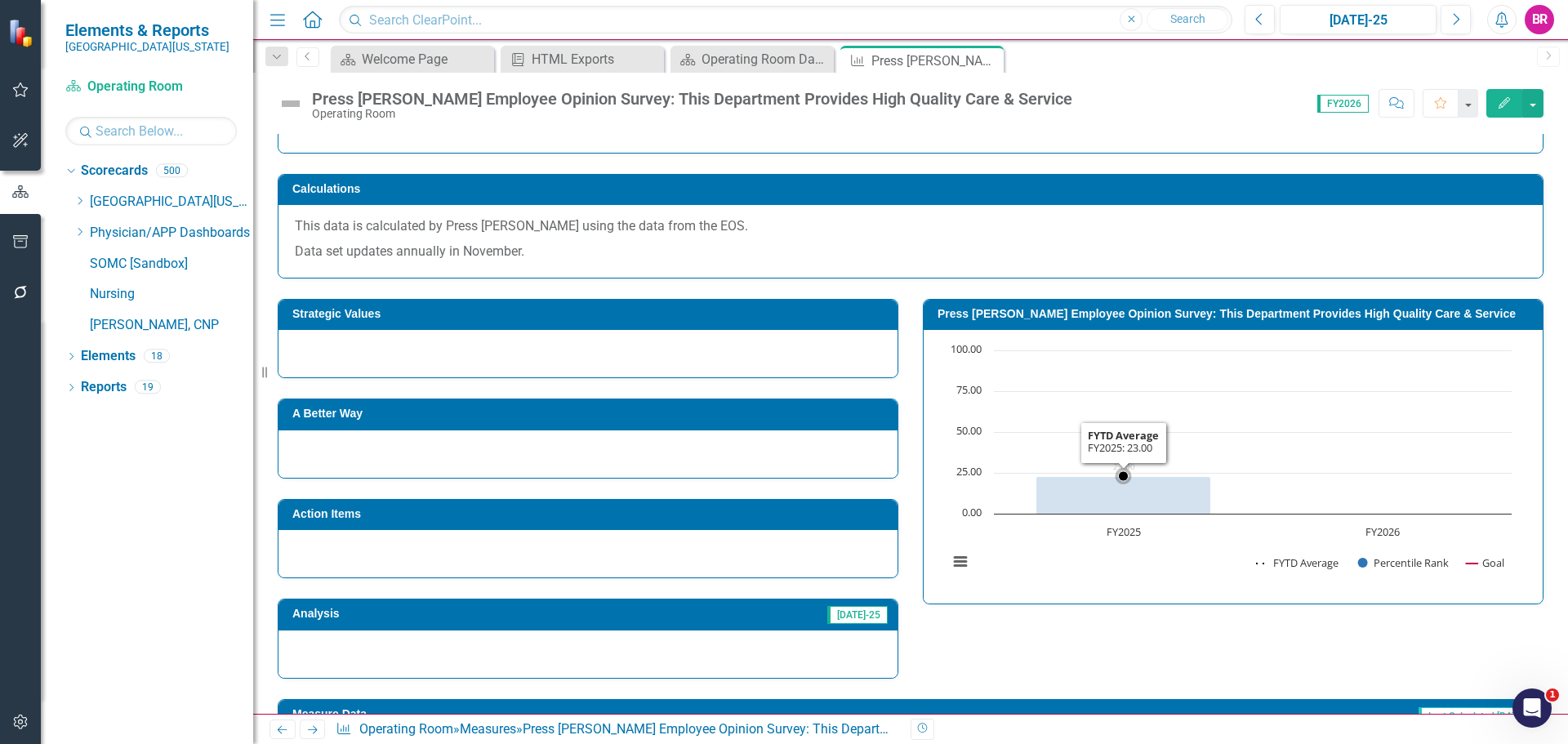
scroll to position [641, 0]
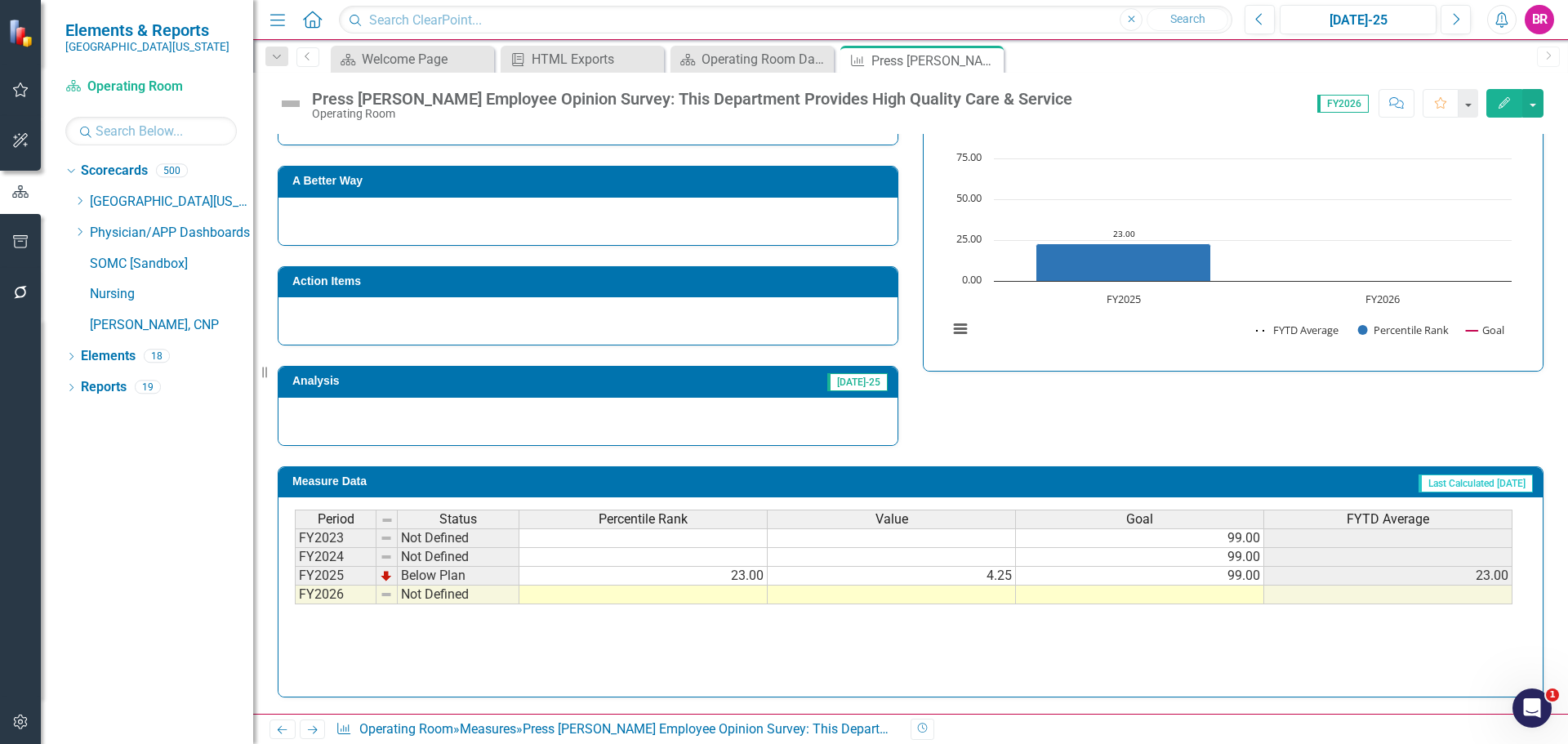
click at [295, 604] on div "Period Status Percentile Rank Value Goal FYTD Average FY2023 Not Defined 99.00 …" at bounding box center [295, 557] width 0 height 95
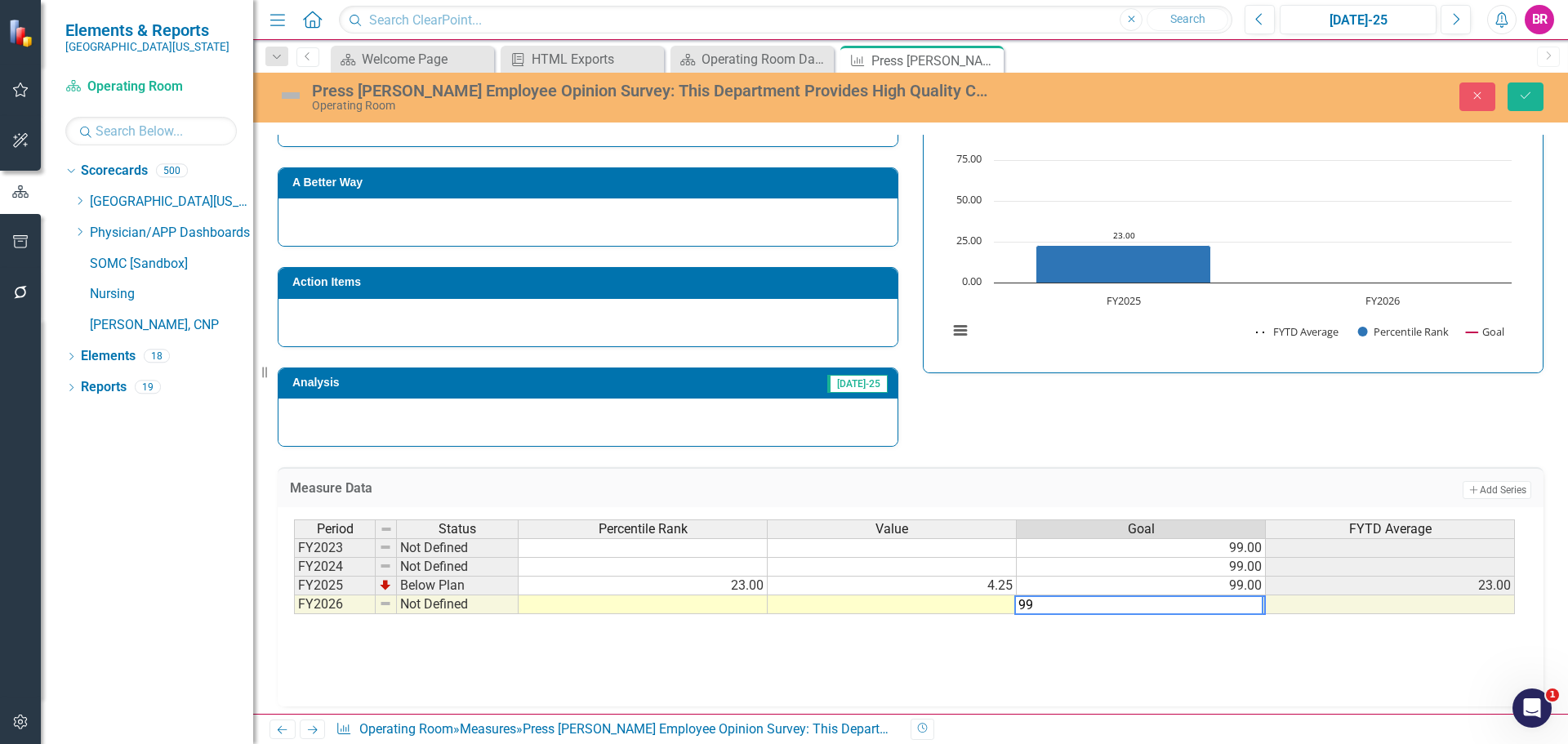
type textarea "99"
click at [1224, 426] on div "Strategic Values A Better Way Action Items Analysis Jul-25 Press Ganey Employee…" at bounding box center [910, 246] width 1290 height 400
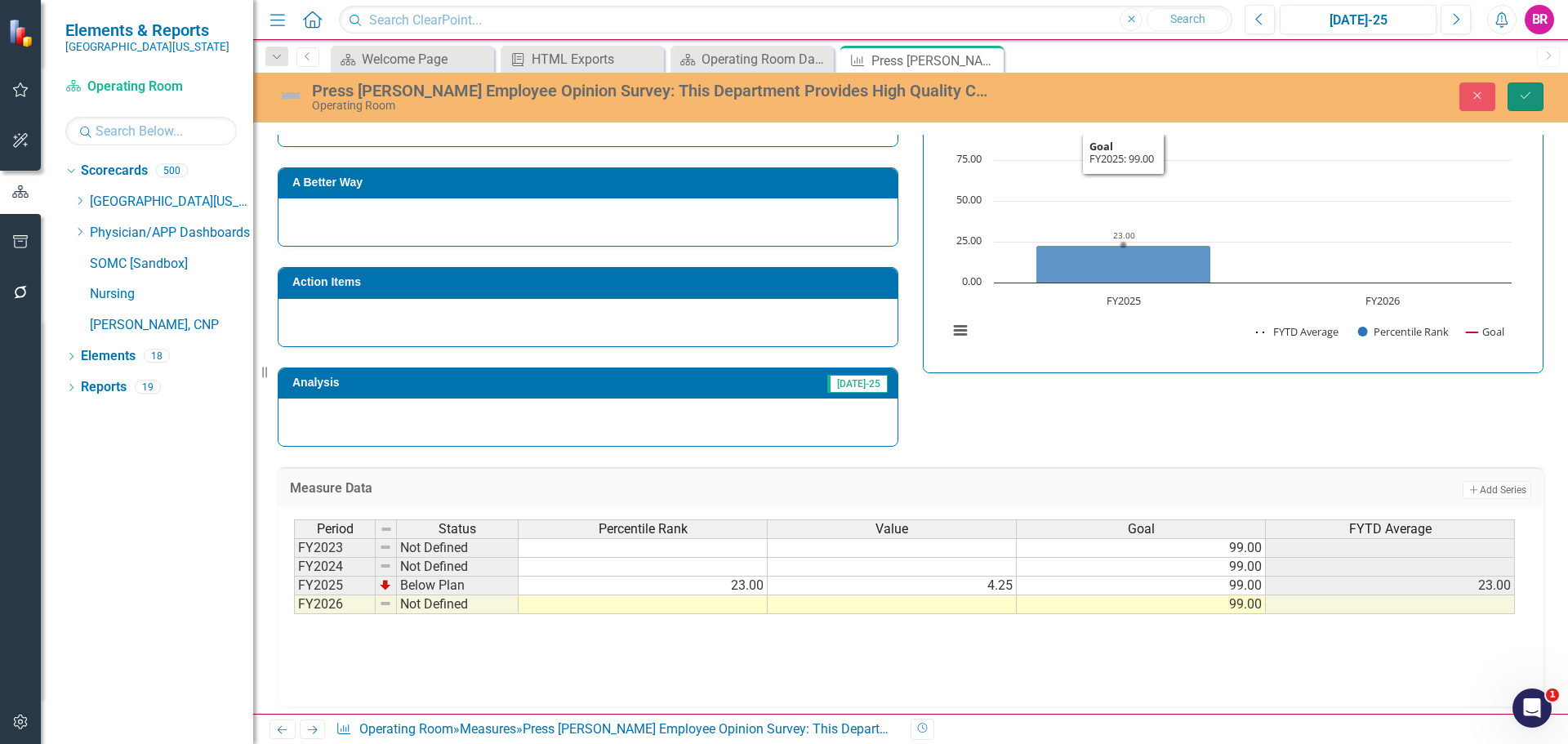
click at [1524, 85] on button "Save" at bounding box center [1525, 97] width 36 height 29
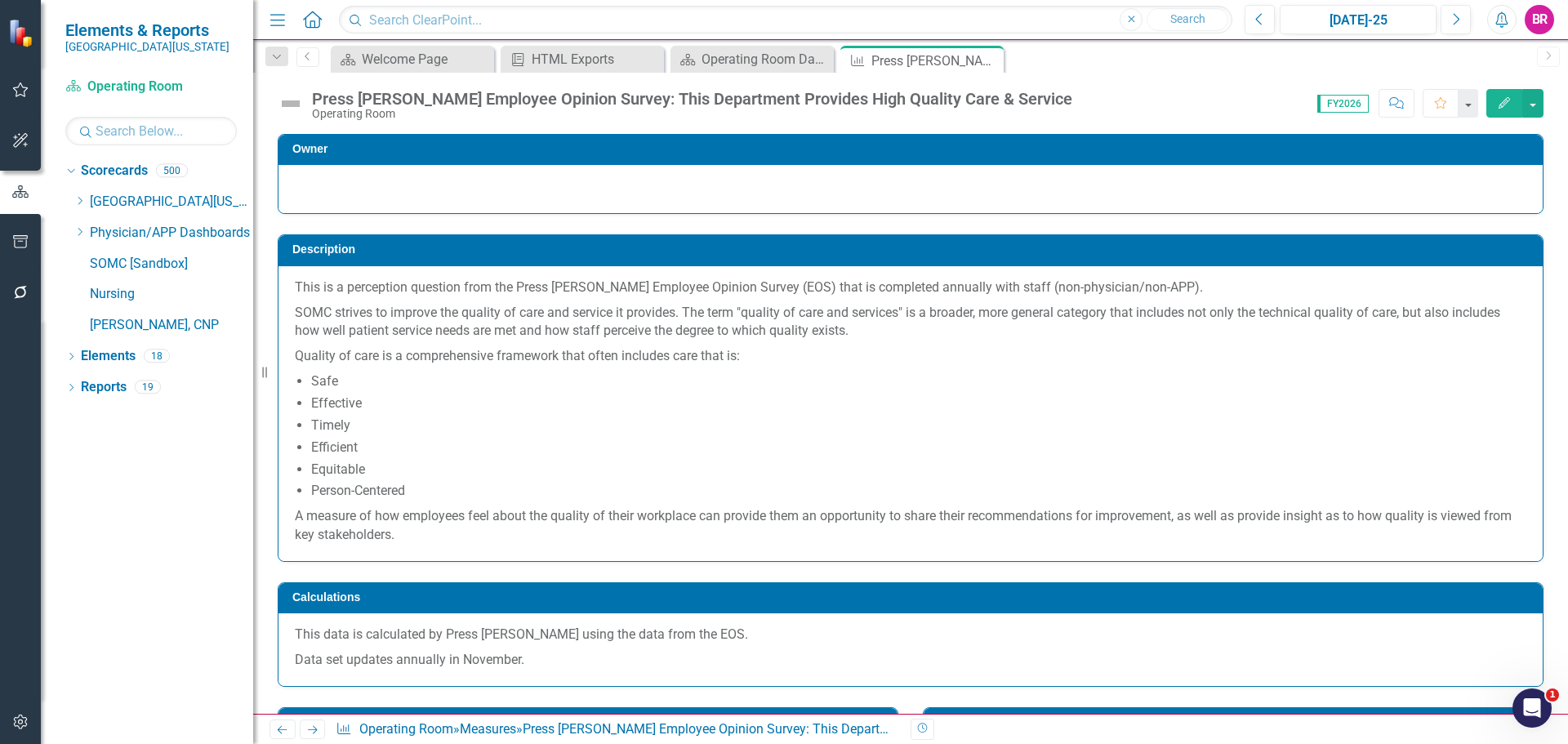
scroll to position [409, 0]
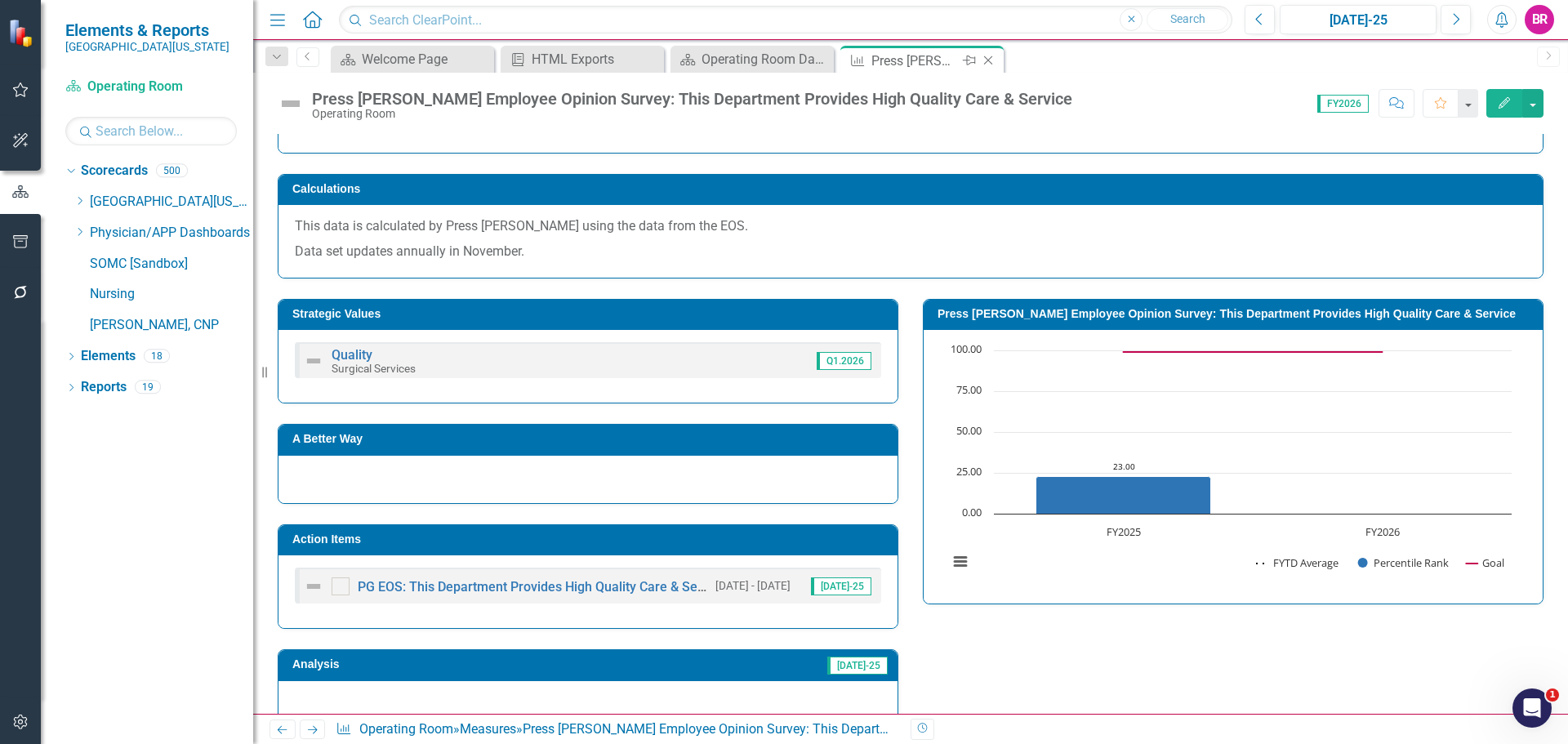
click at [988, 59] on icon "Close" at bounding box center [988, 61] width 16 height 13
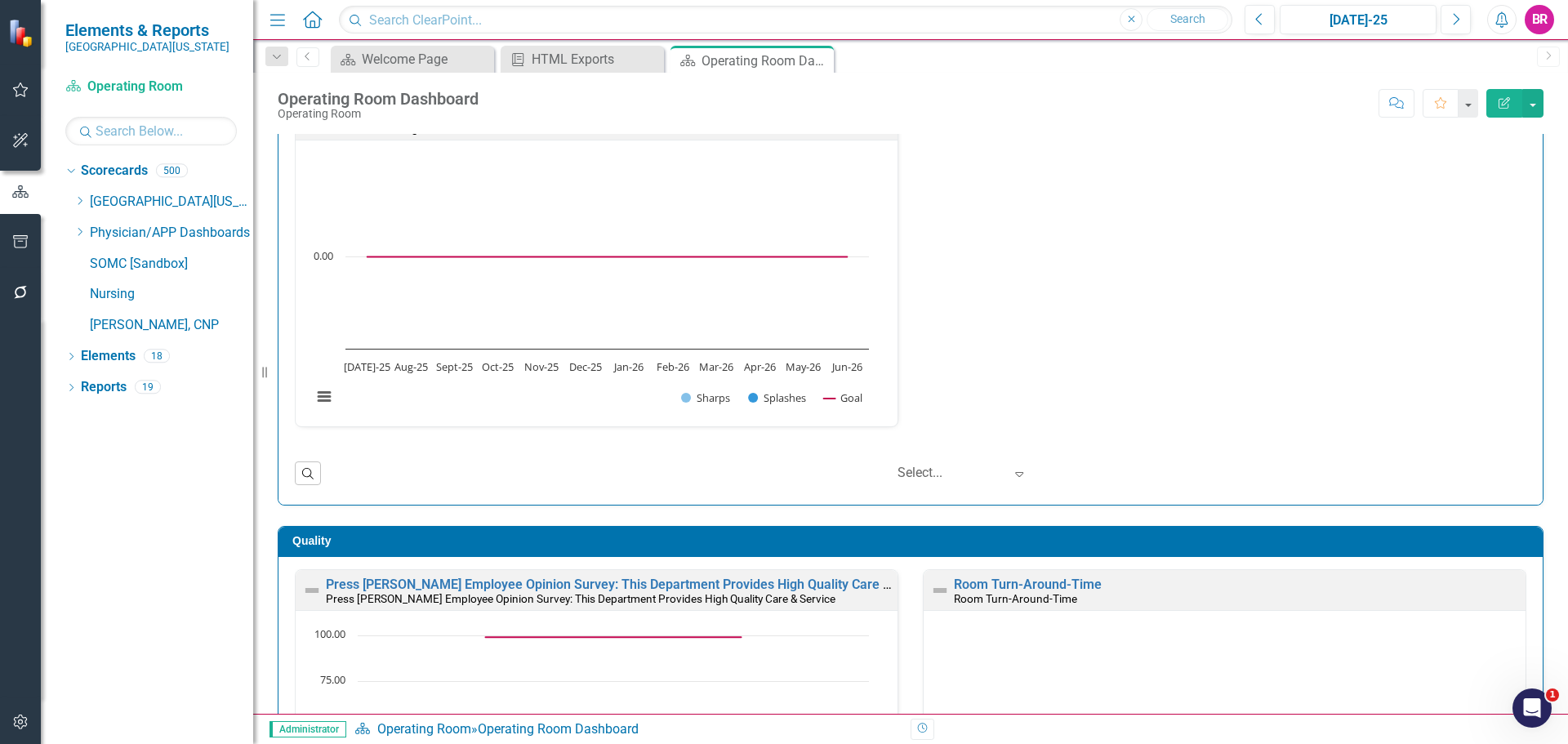
scroll to position [1062, 0]
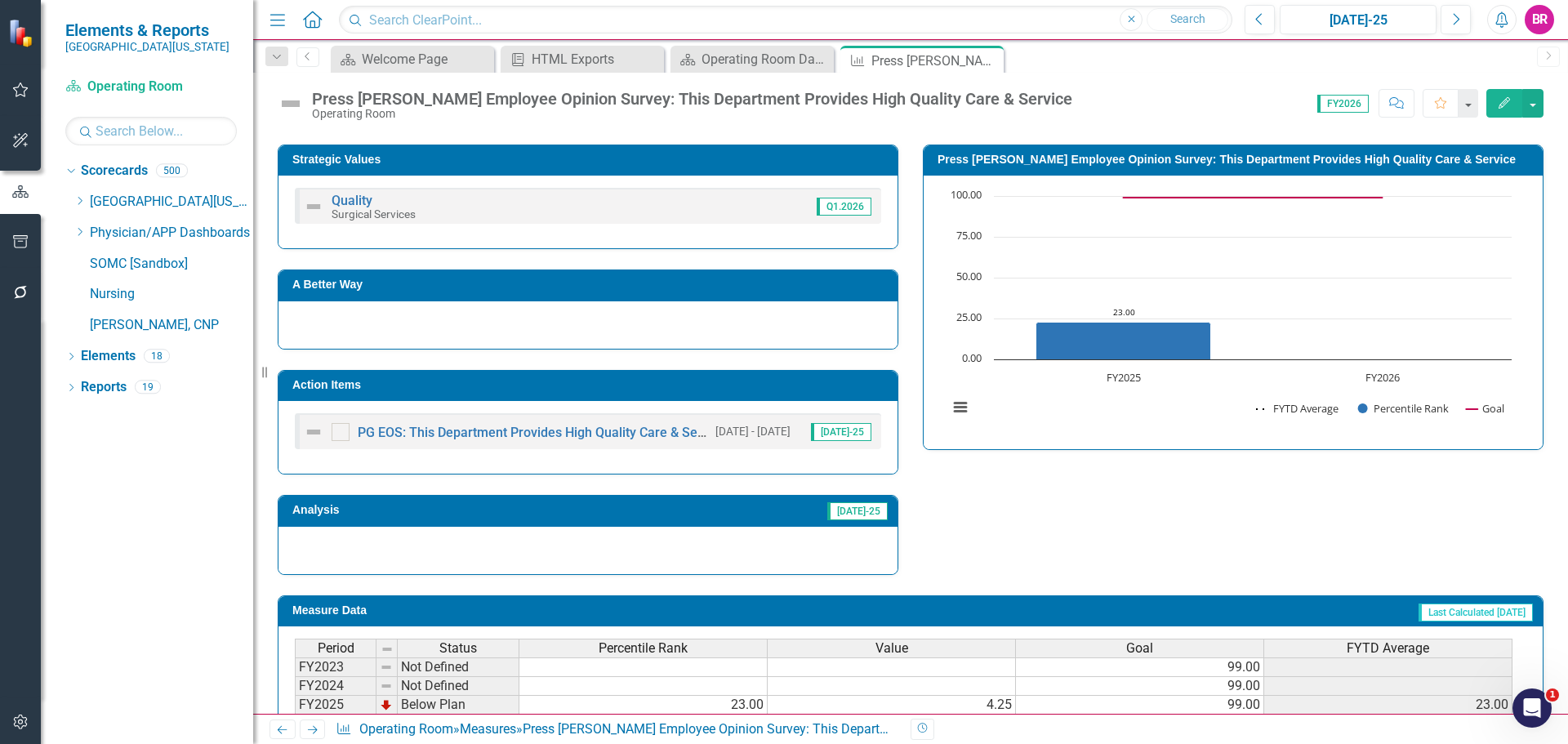
scroll to position [572, 0]
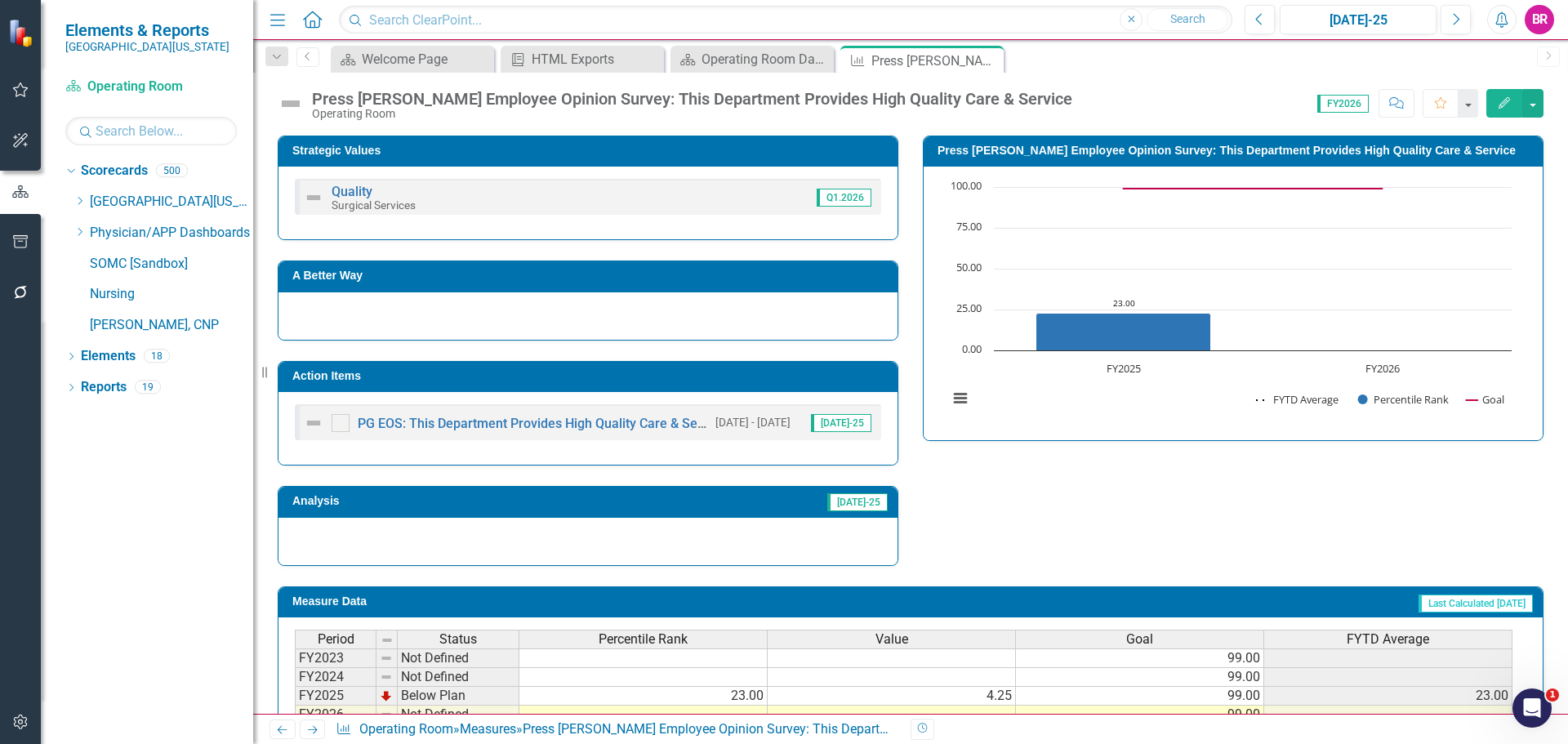
click at [677, 384] on td "Action Items" at bounding box center [590, 378] width 597 height 24
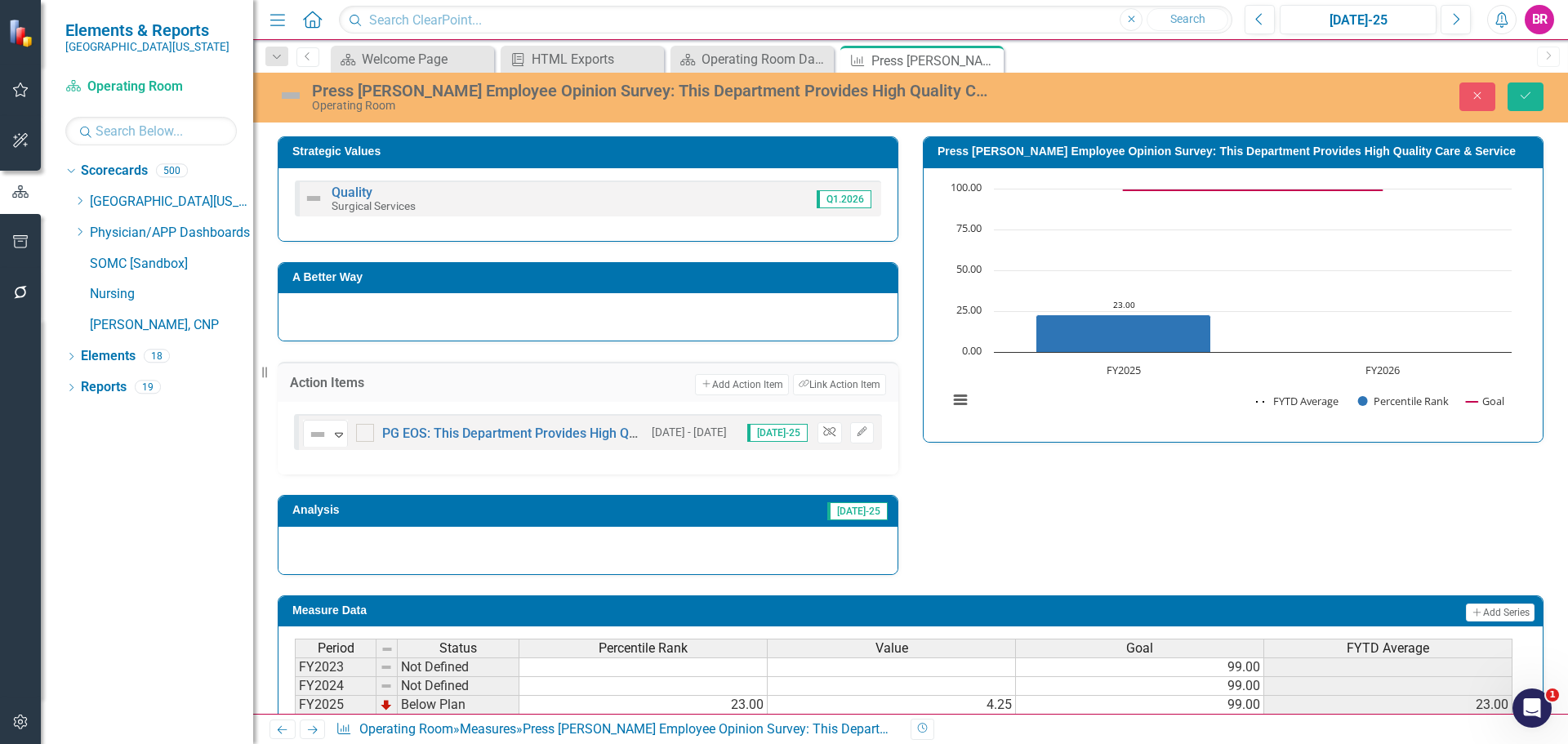
click at [819, 427] on button "Unlink" at bounding box center [829, 433] width 24 height 21
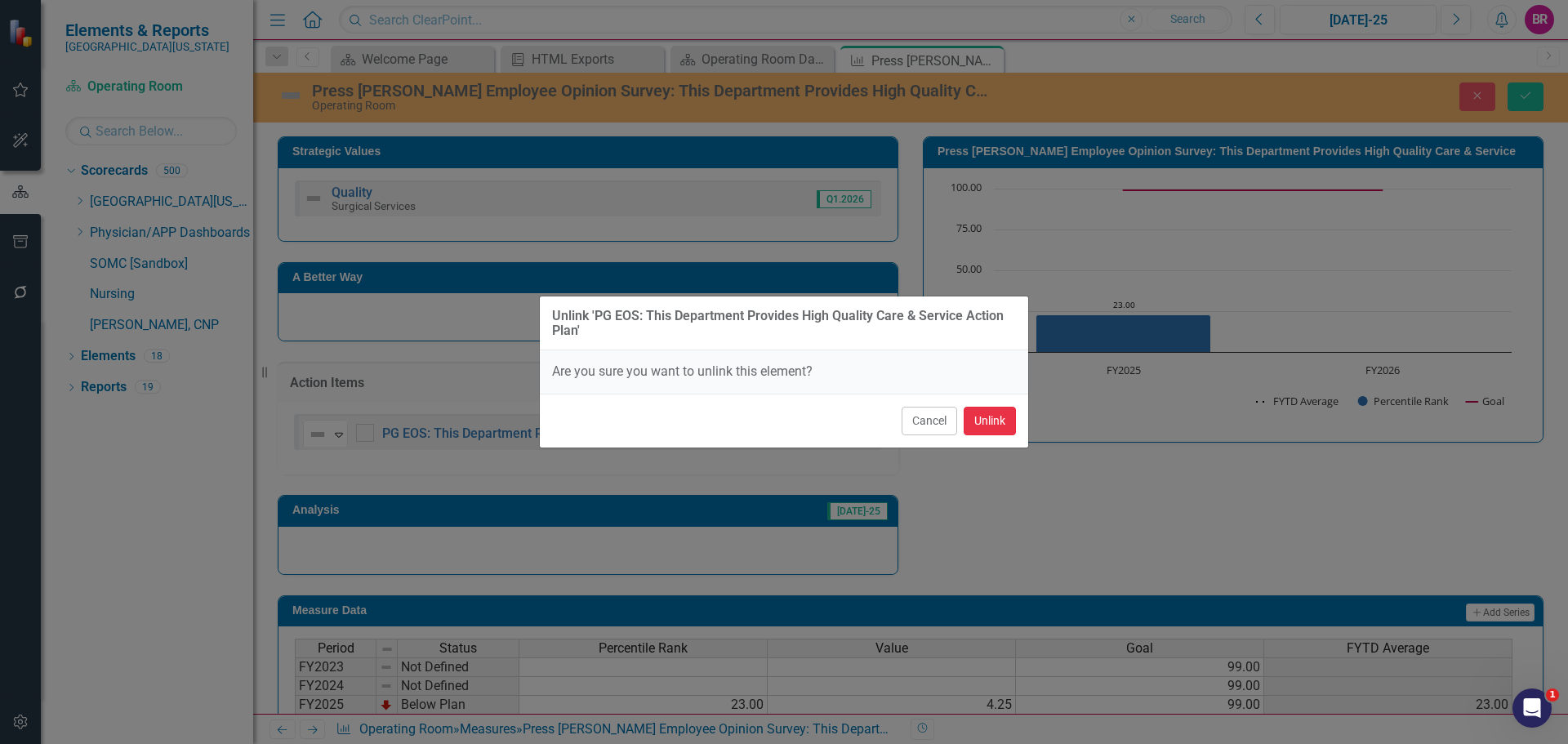
click at [1003, 432] on button "Unlink" at bounding box center [990, 421] width 52 height 29
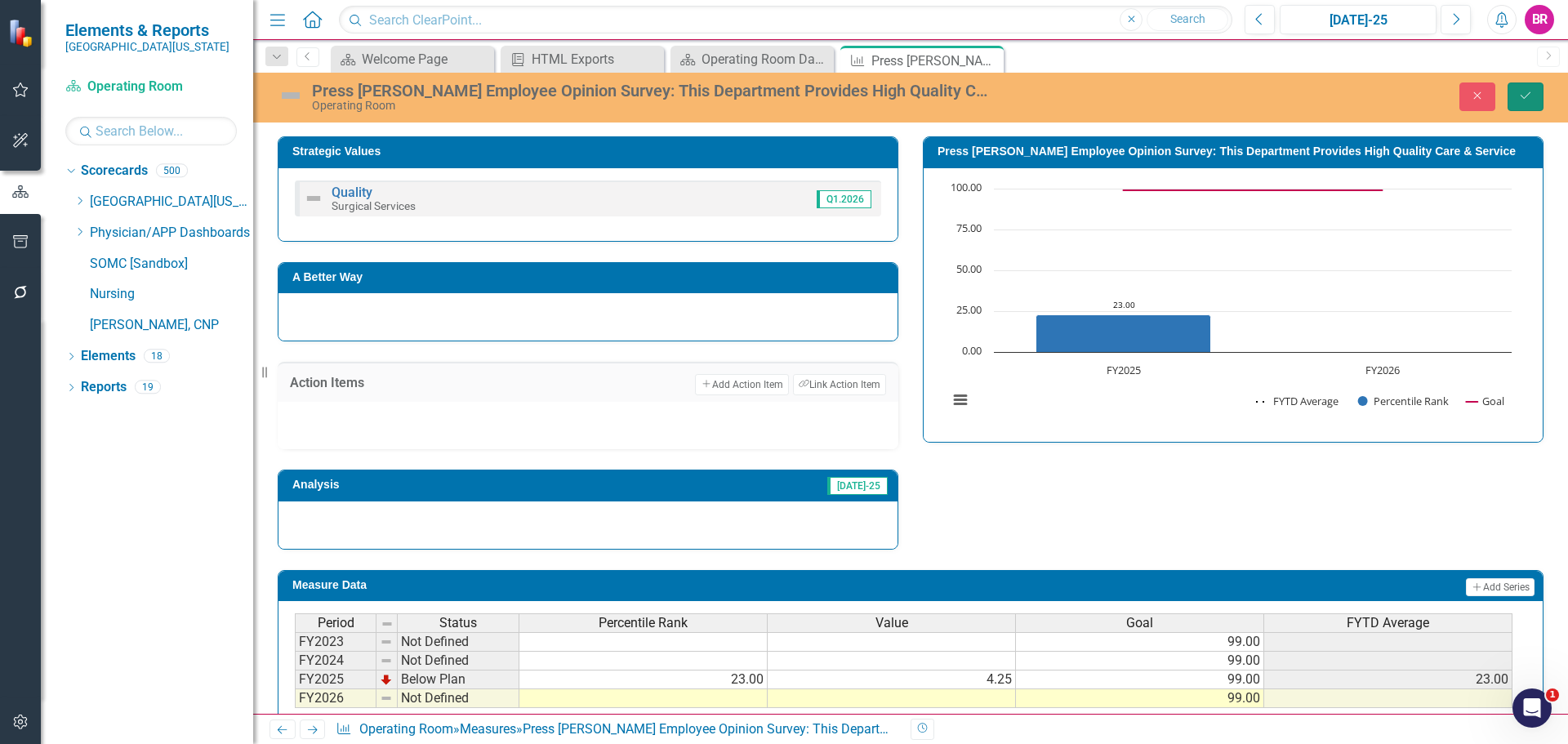
click at [1519, 103] on button "Save" at bounding box center [1525, 97] width 36 height 29
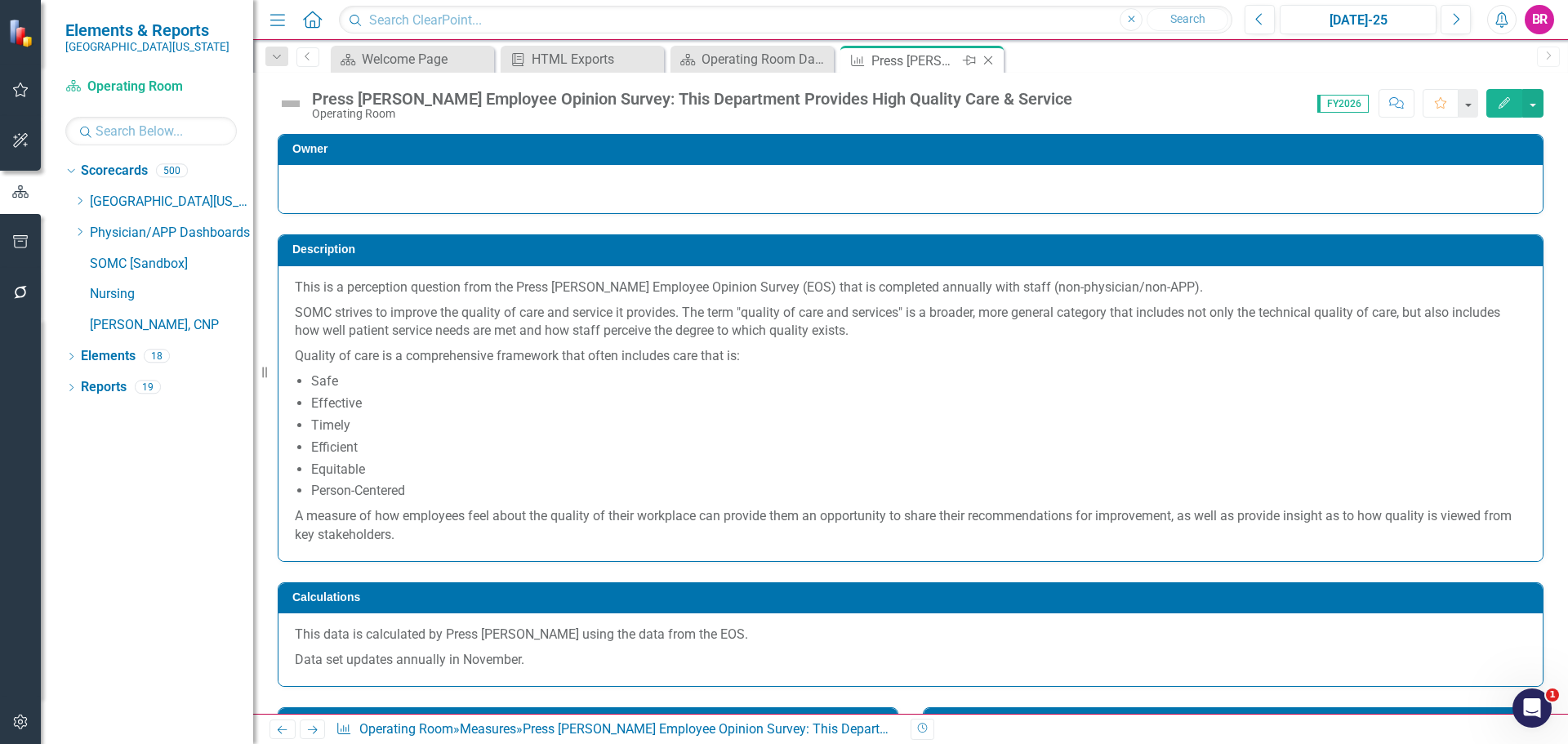
click at [981, 62] on icon "Close" at bounding box center [988, 61] width 16 height 13
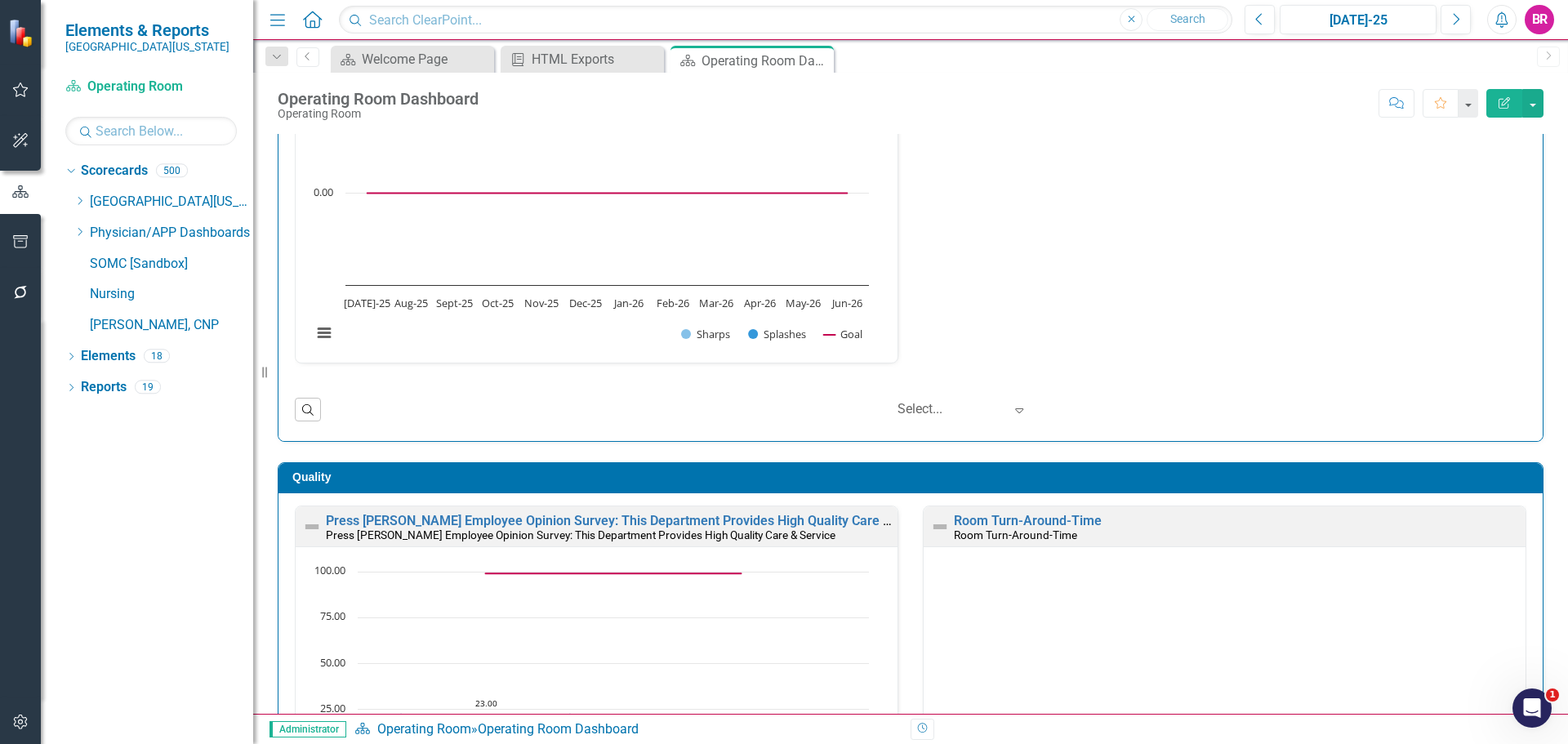
scroll to position [1, 0]
click at [1017, 518] on link "Room Turn-Around-Time" at bounding box center [1028, 521] width 148 height 15
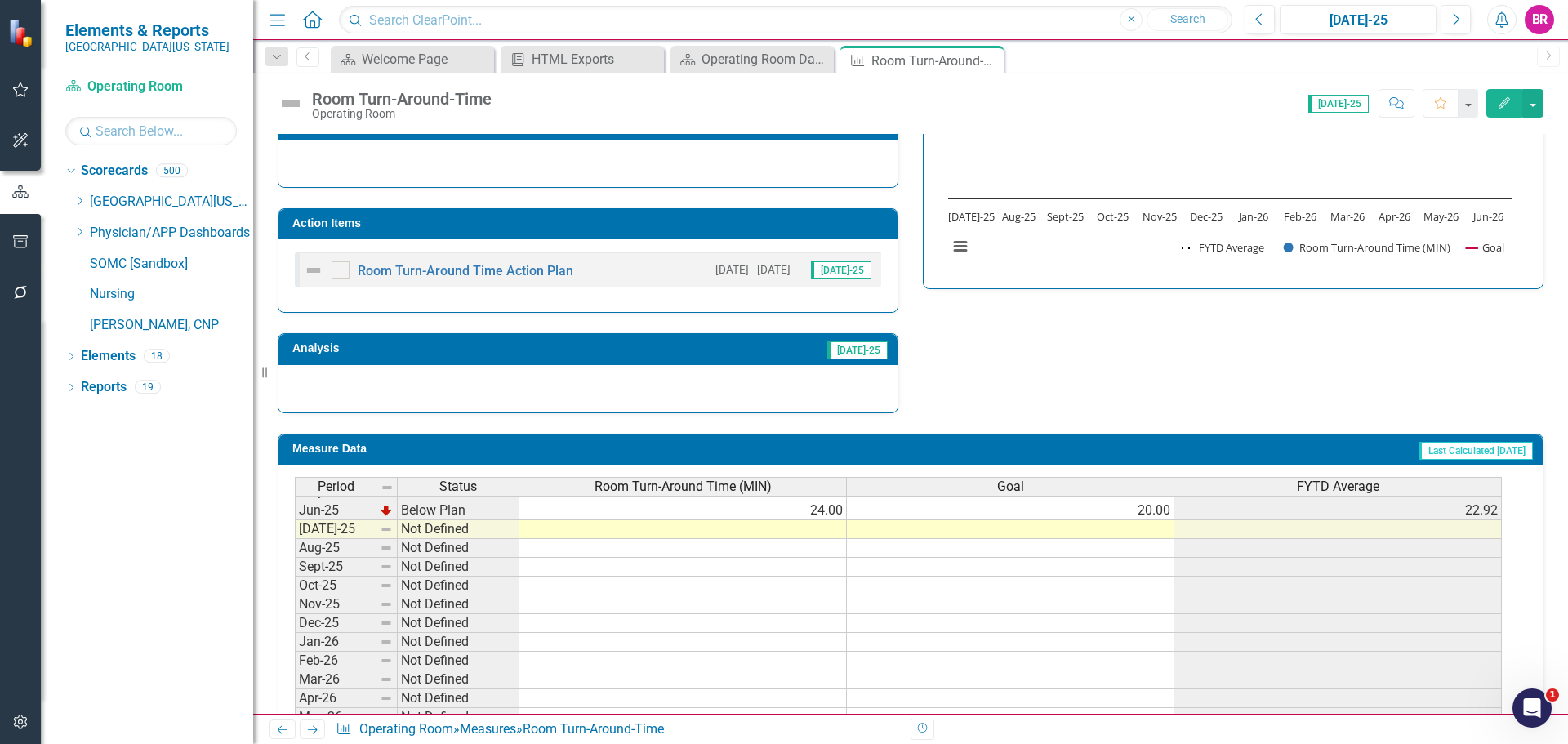
scroll to position [477, 0]
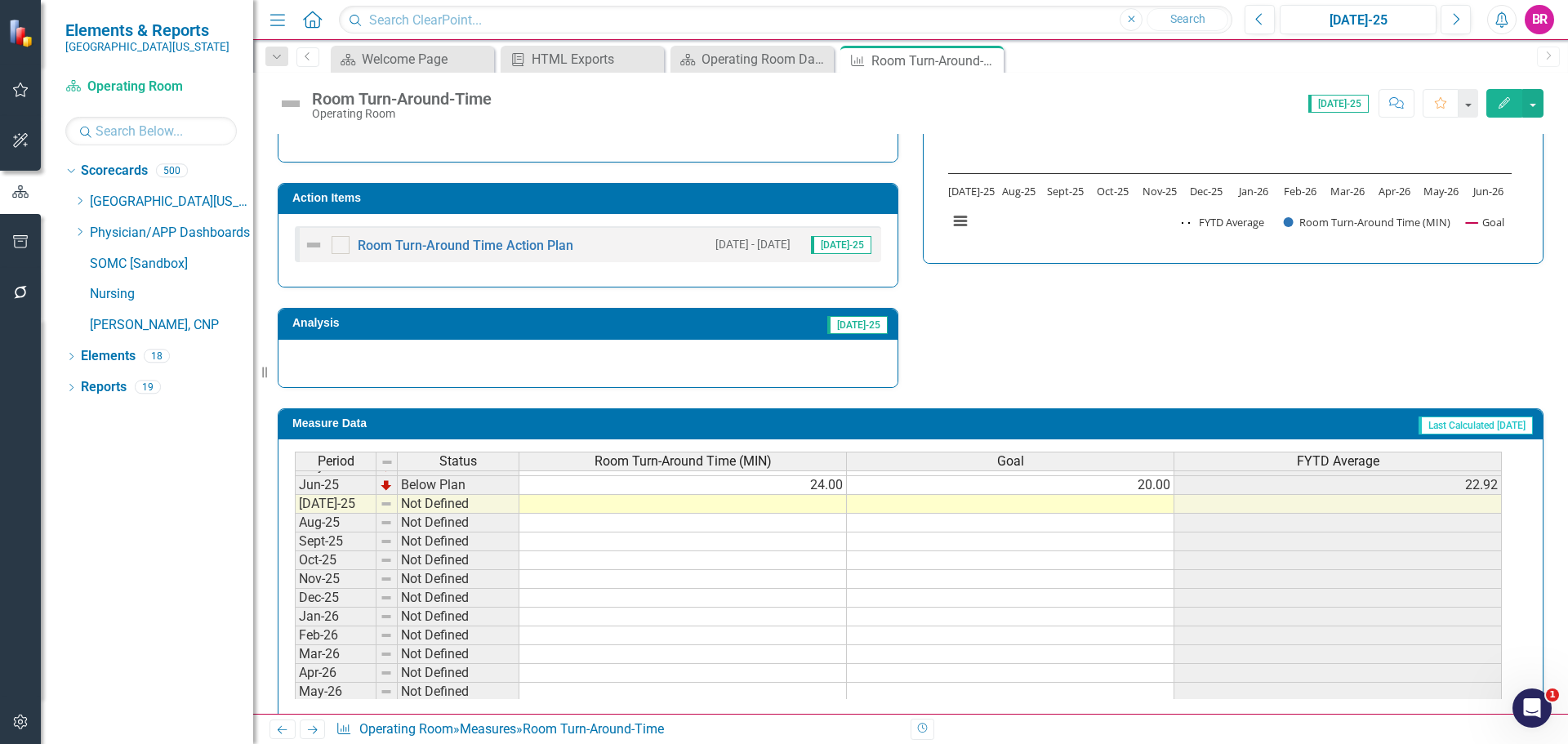
click at [1159, 484] on td "20.00" at bounding box center [1010, 485] width 328 height 19
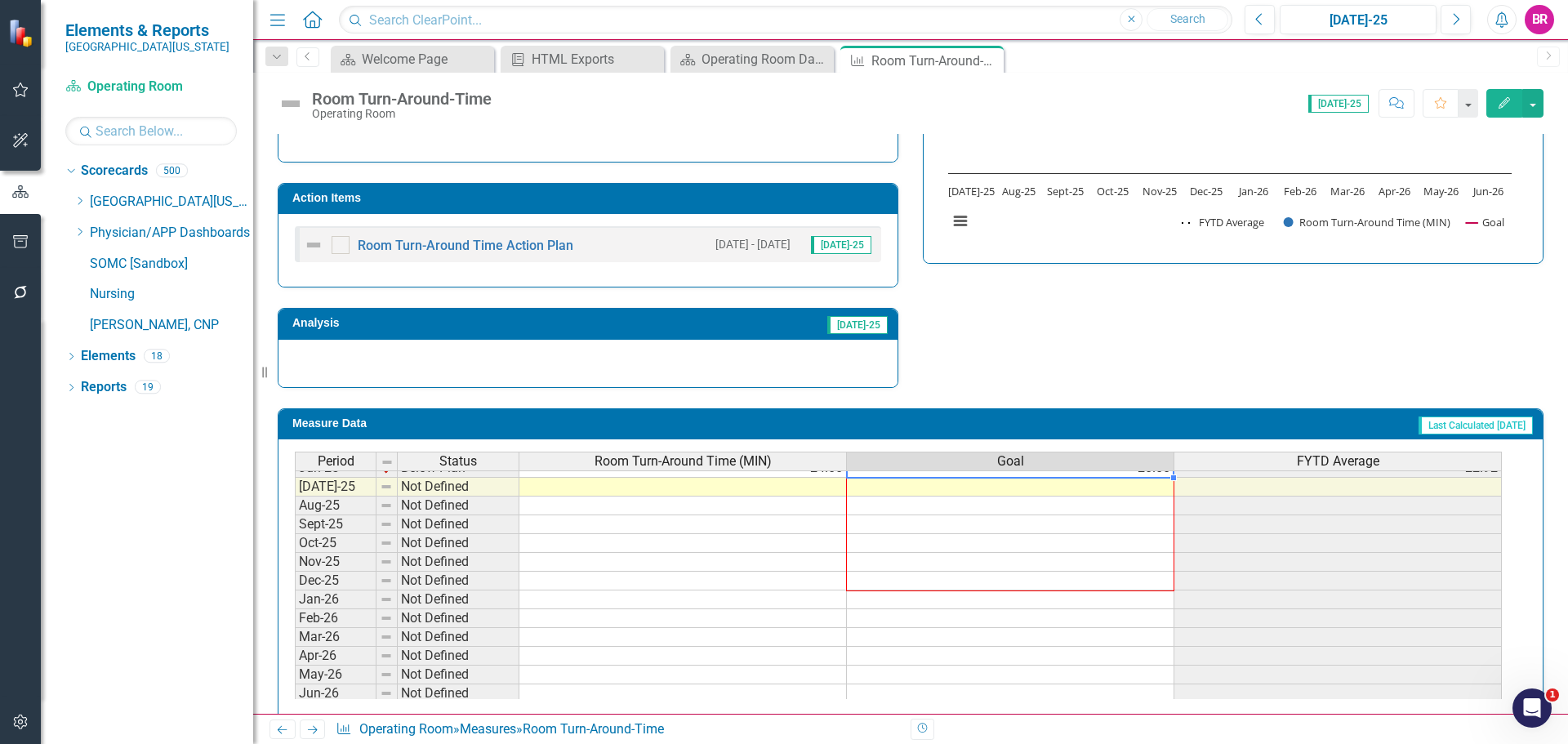
scroll to position [676, 0]
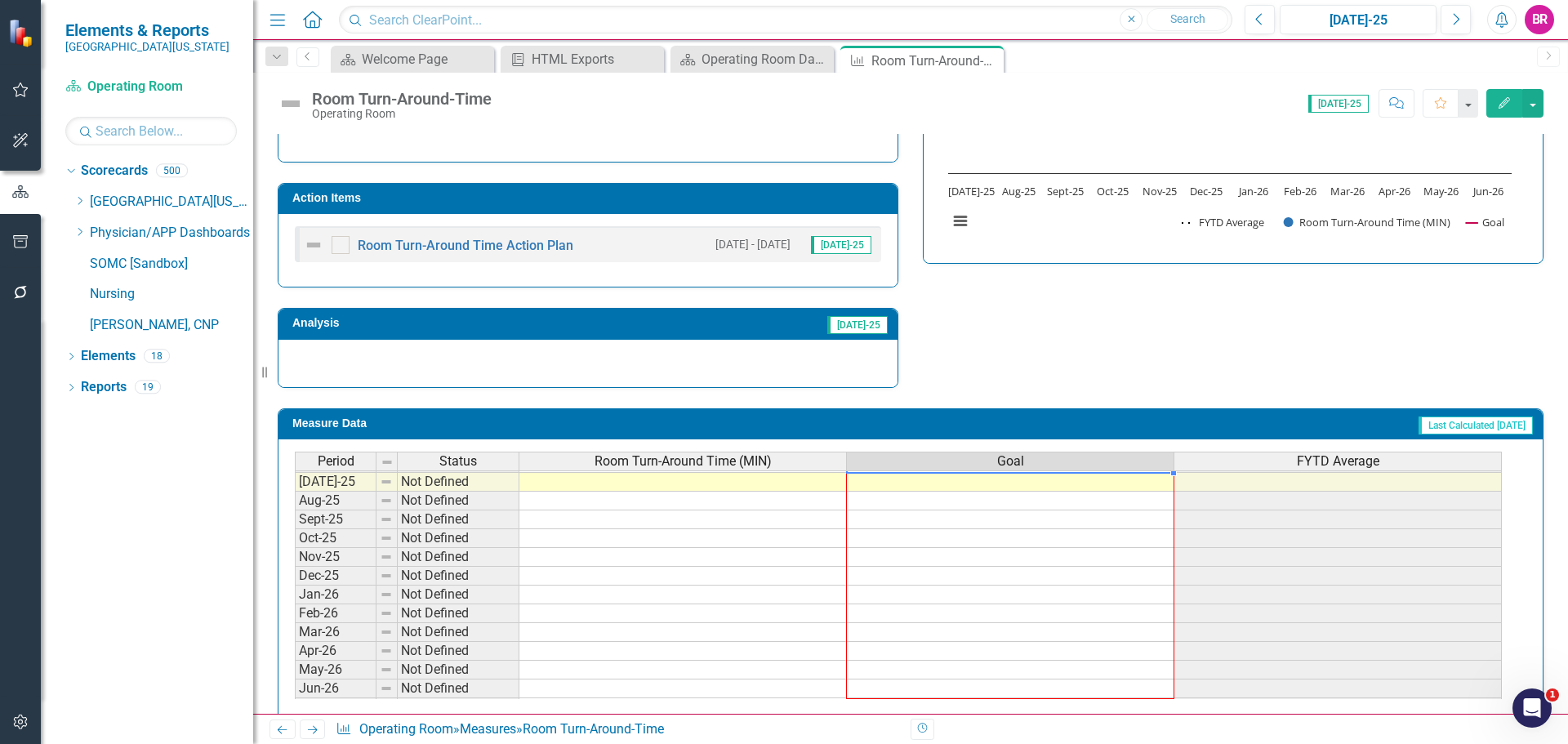
drag, startPoint x: 1175, startPoint y: 493, endPoint x: 1144, endPoint y: 739, distance: 247.9
click at [1144, 739] on div "Menu Home Search Close Search Previous Jul-25 Next Alerts BR User Edit Profile …" at bounding box center [910, 372] width 1315 height 744
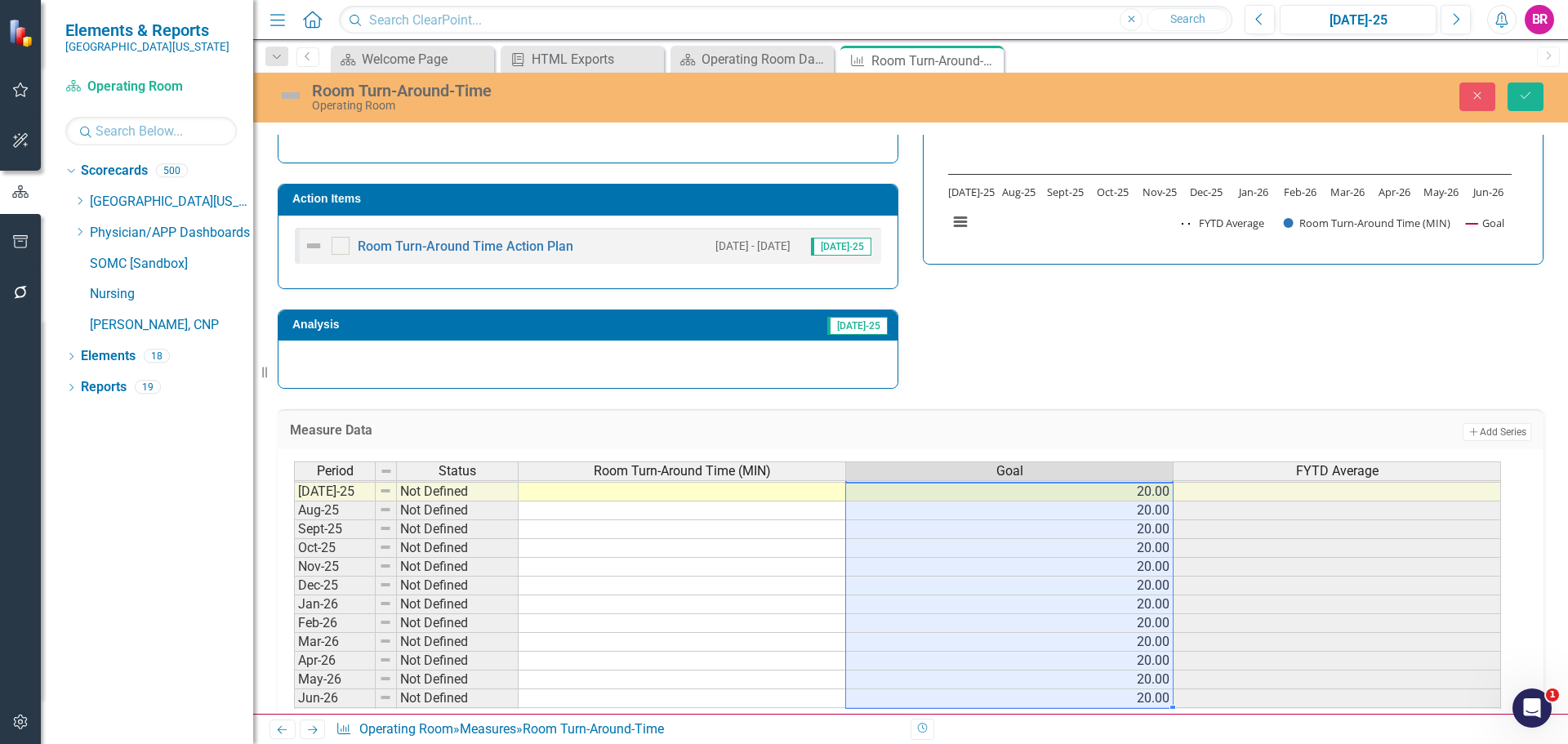
type textarea "20"
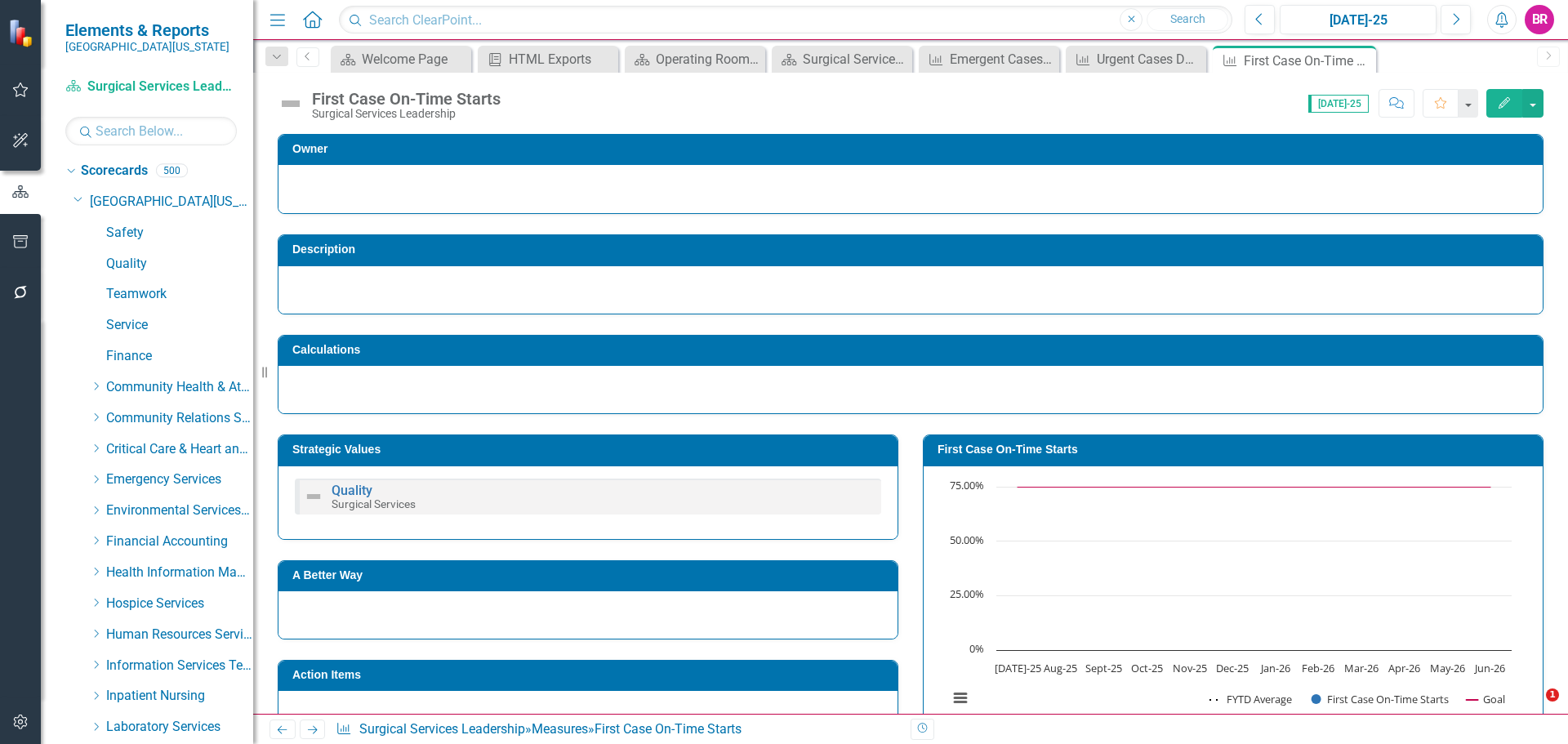
drag, startPoint x: 0, startPoint y: 0, endPoint x: 310, endPoint y: 730, distance: 793.1
click at [310, 730] on icon "Next" at bounding box center [312, 730] width 13 height 11
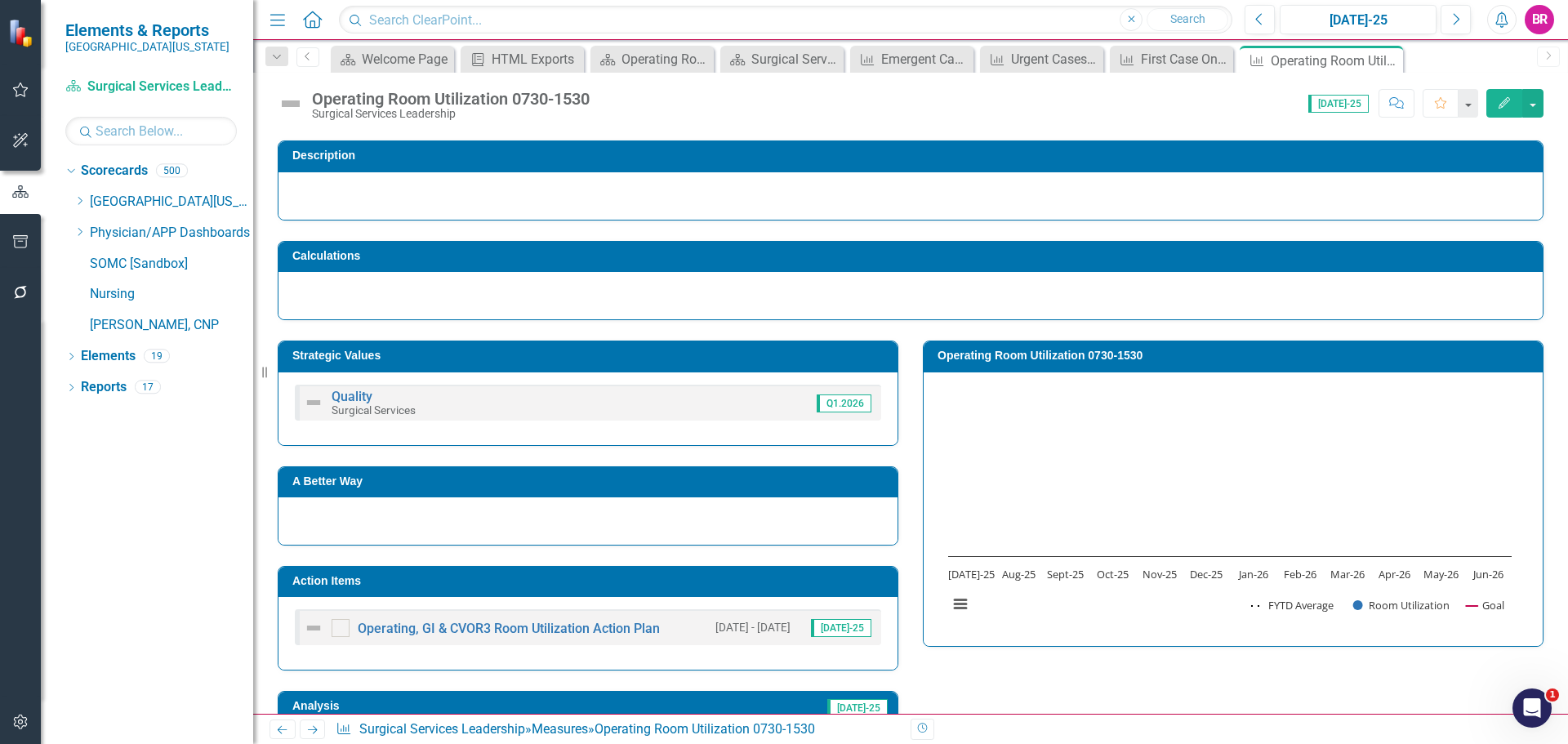
scroll to position [163, 0]
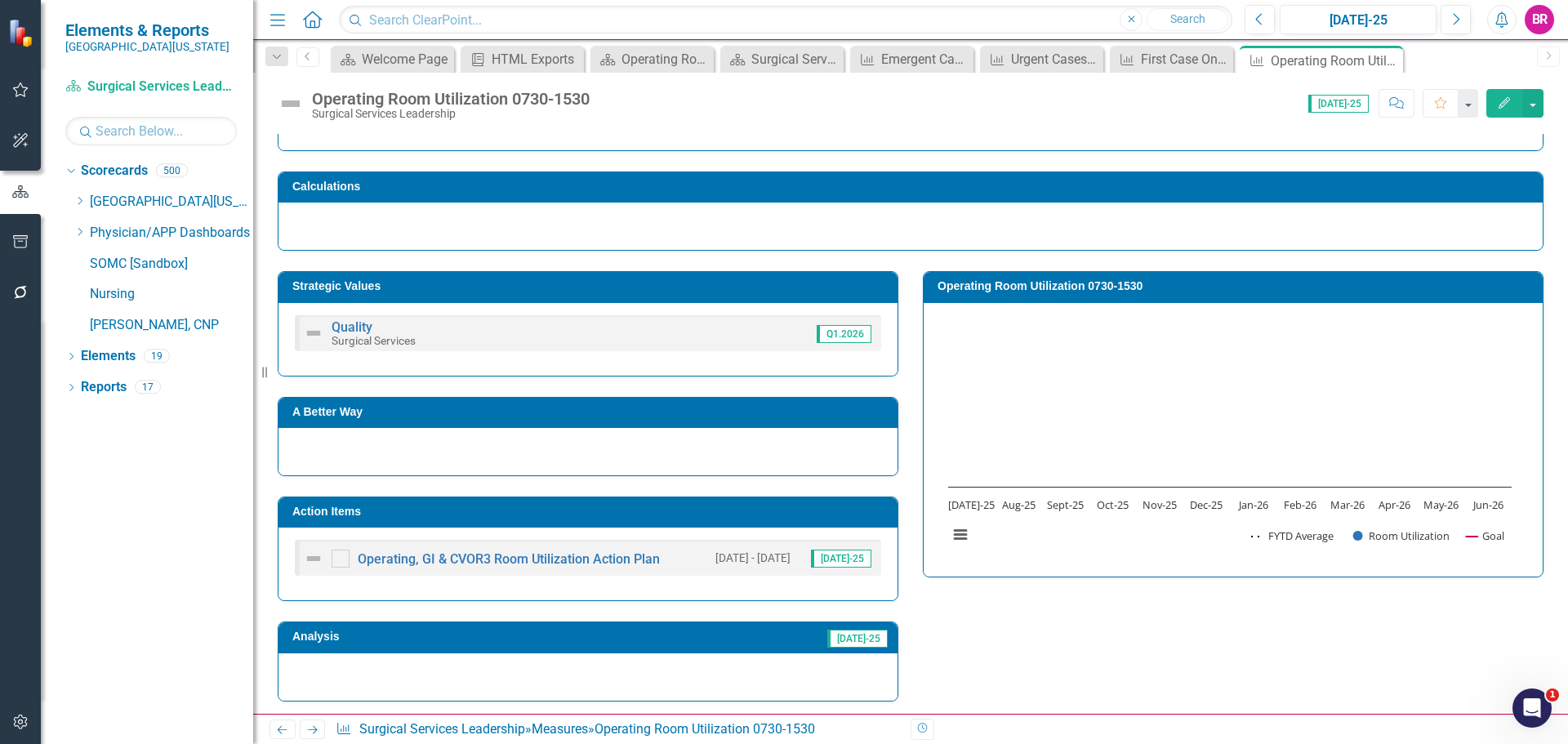
click at [767, 508] on h3 "Action Items" at bounding box center [590, 511] width 597 height 12
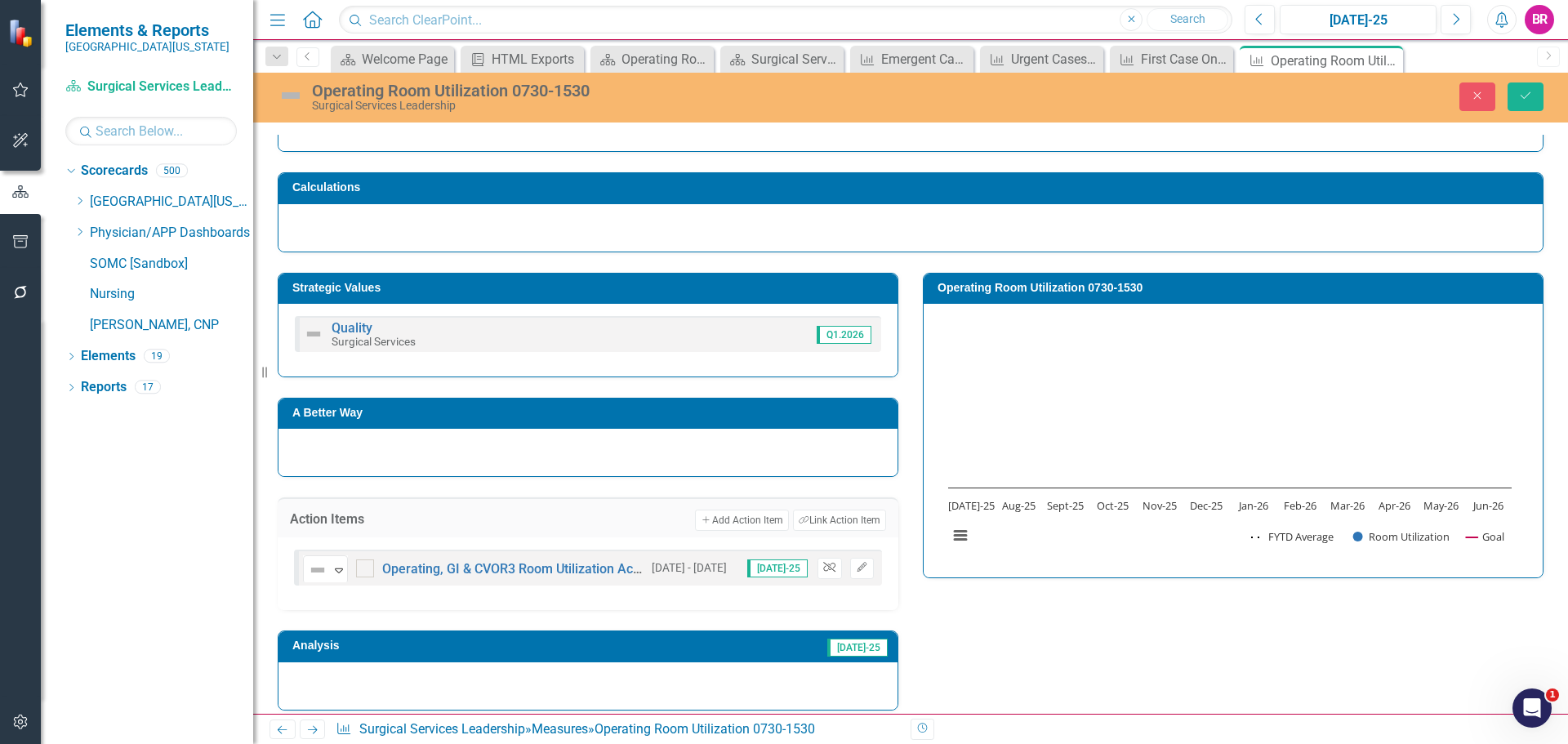
click at [823, 573] on icon "Unlink" at bounding box center [829, 567] width 12 height 10
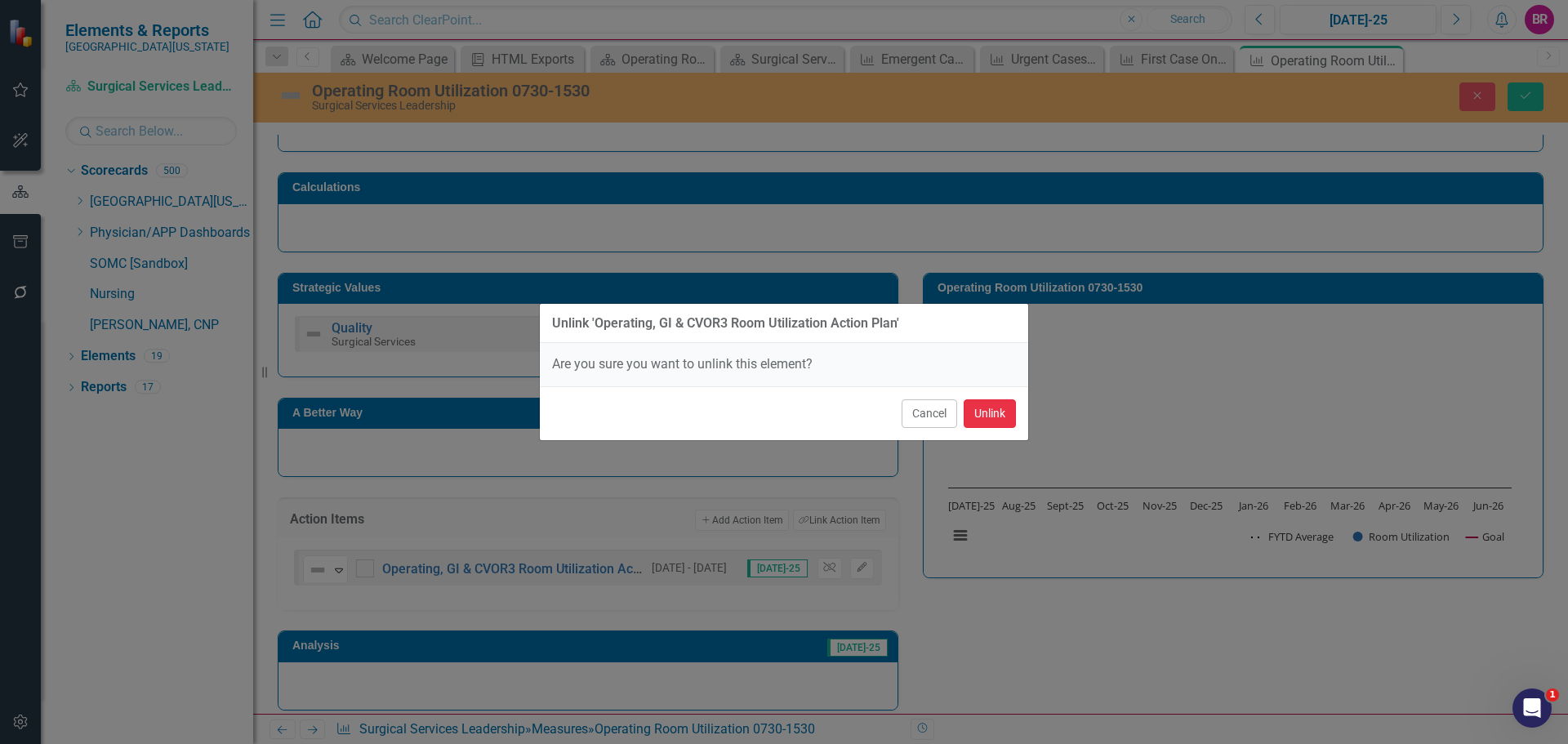
click at [989, 424] on button "Unlink" at bounding box center [990, 413] width 52 height 29
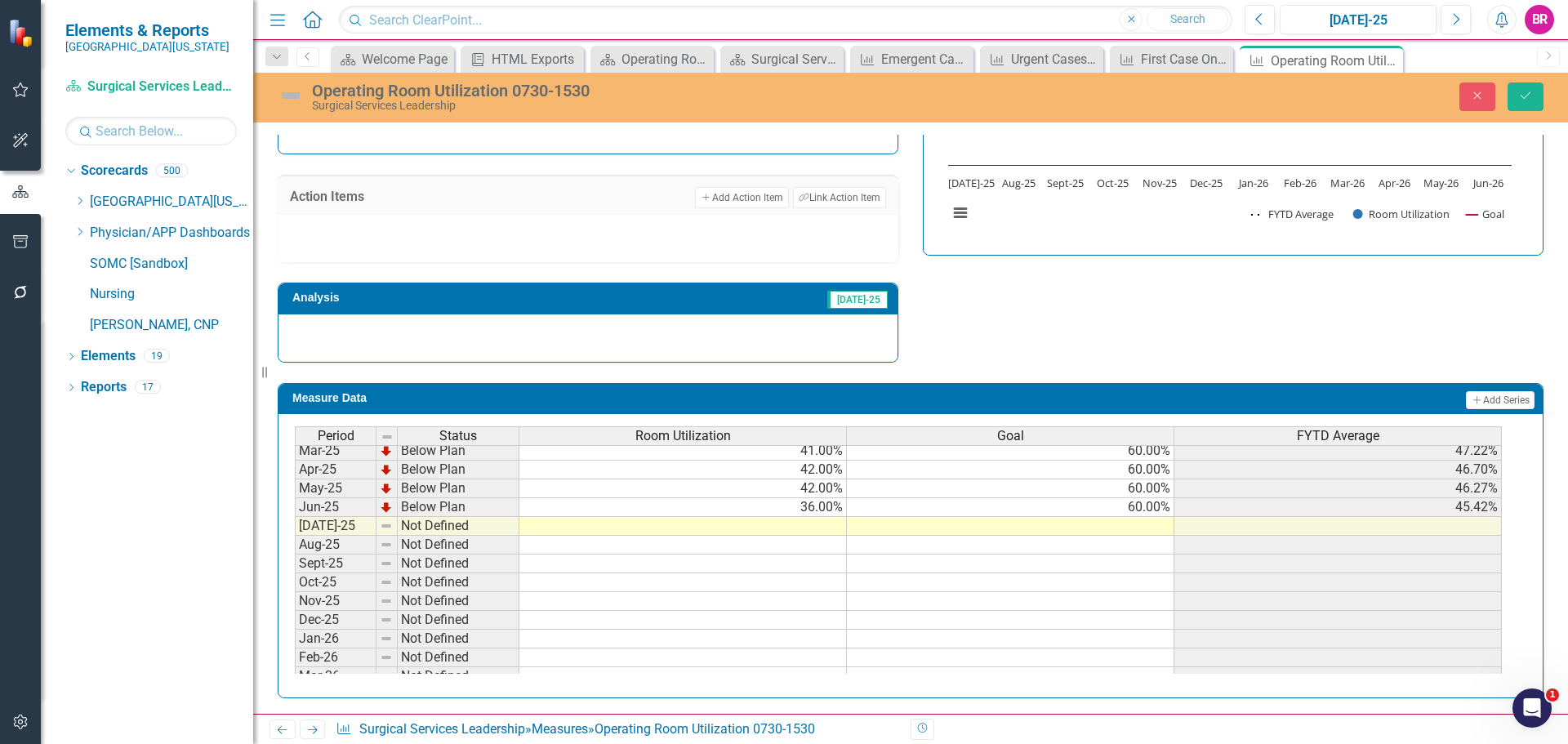
scroll to position [654, 0]
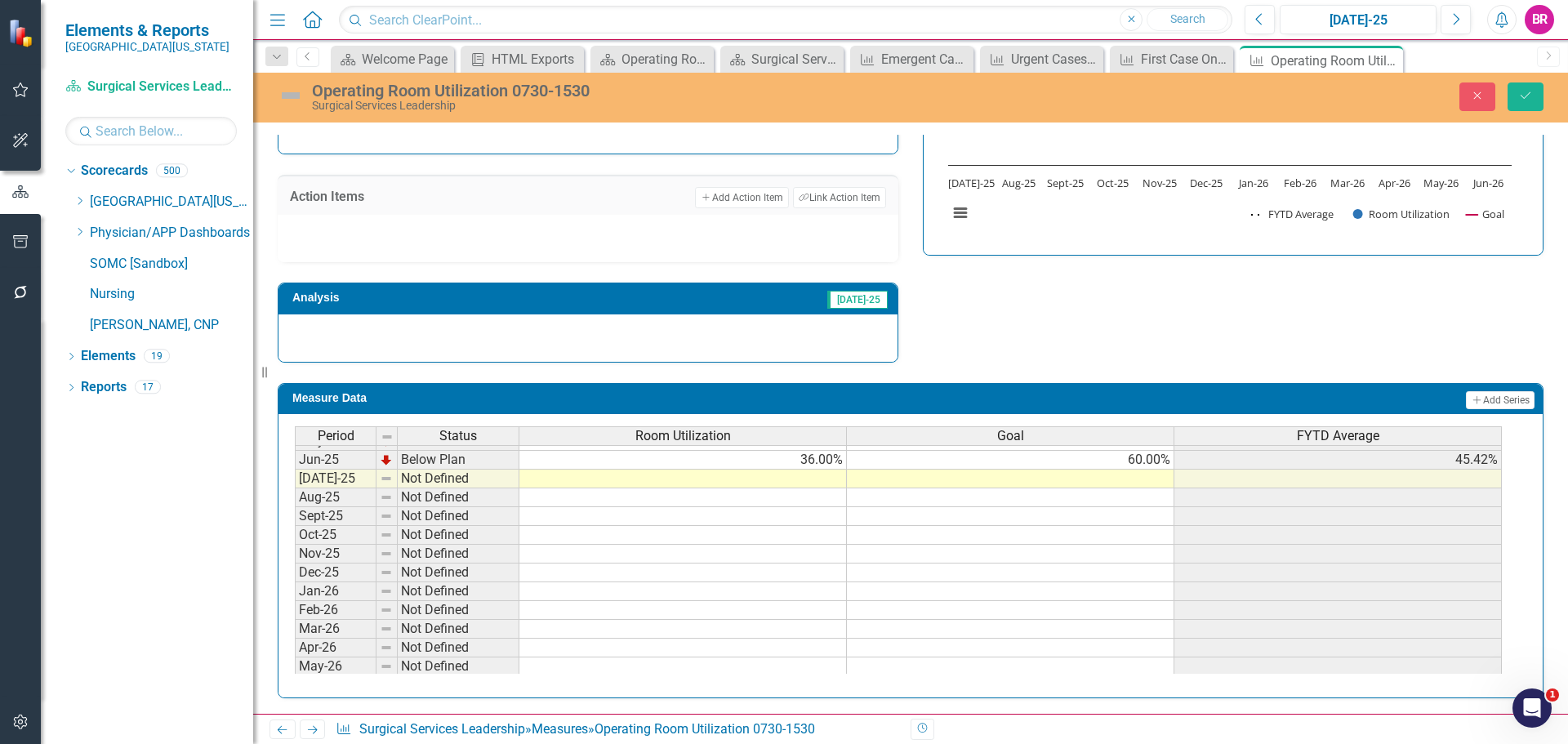
click at [1165, 463] on tbody "Mar-24 Below Plan 46.00% 60.00% 44.44% Apr-24 Below Plan 44.00% 60.00% 44.40% M…" at bounding box center [899, 432] width 1207 height 527
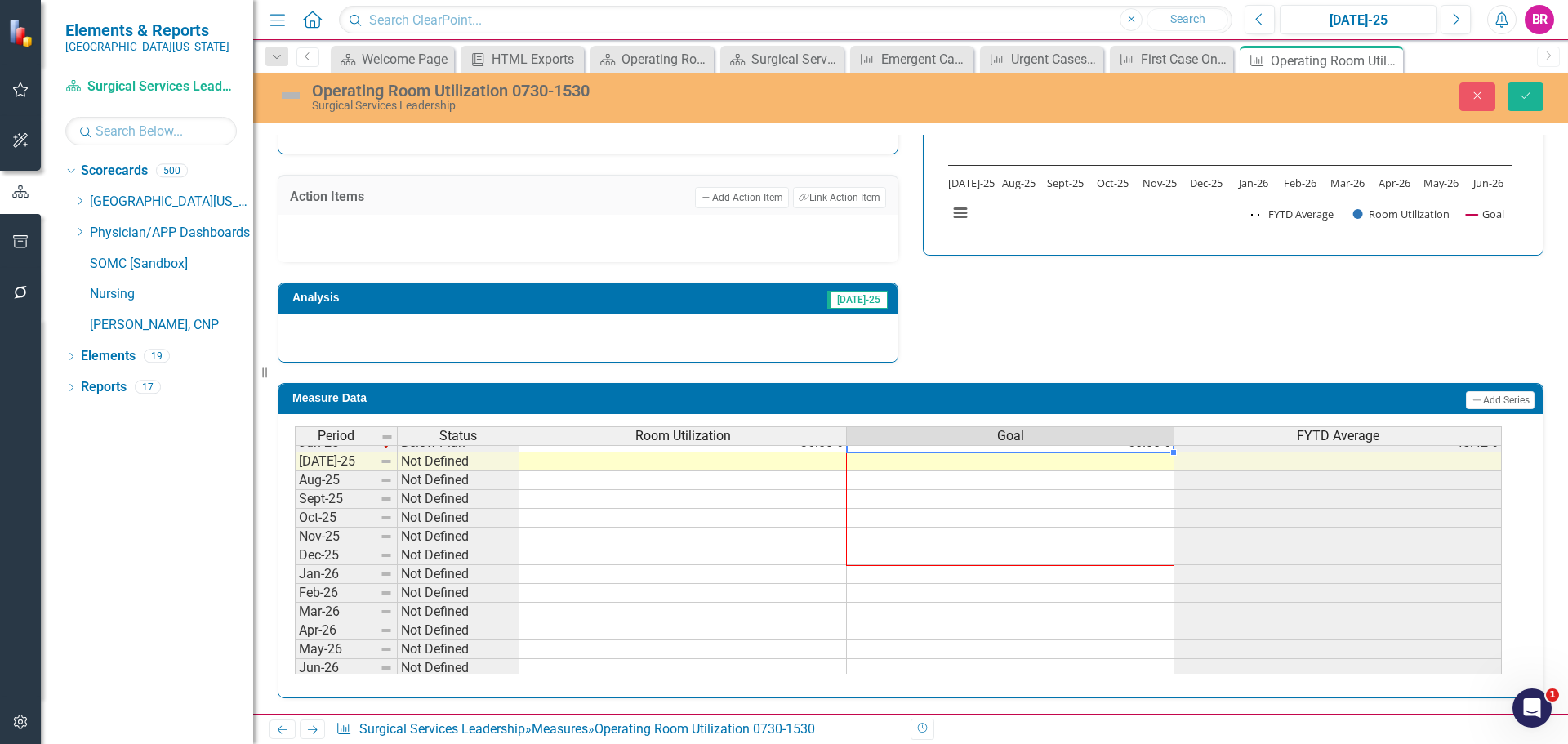
scroll to position [676, 0]
drag, startPoint x: 1174, startPoint y: 470, endPoint x: 1169, endPoint y: 561, distance: 91.1
click at [295, 666] on div "Period Status Room Utilization Goal FYTD Average May-24 Below Plan 46.00% 60.00…" at bounding box center [295, 418] width 0 height 508
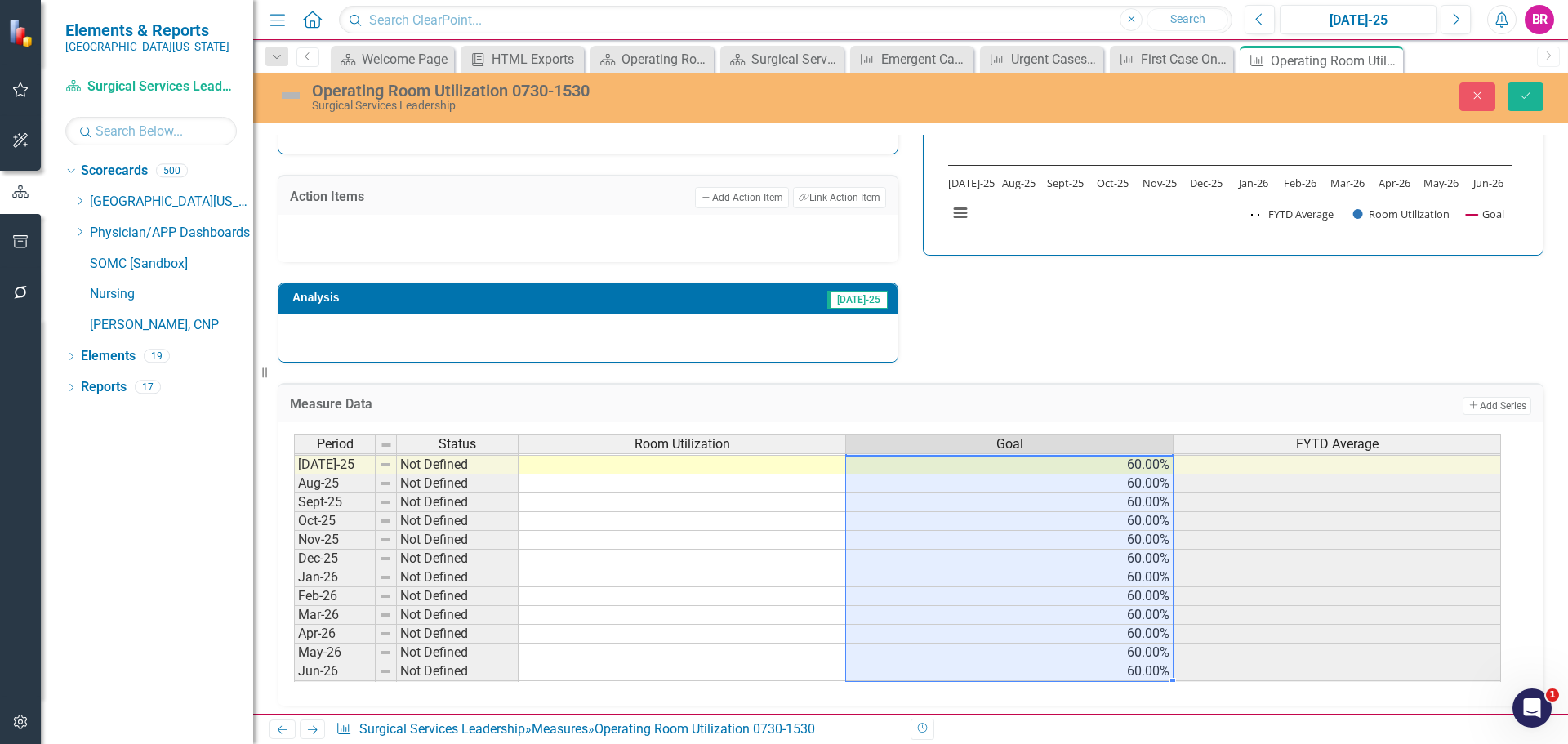
type textarea "60"
click at [1532, 89] on icon "Save" at bounding box center [1525, 95] width 14 height 12
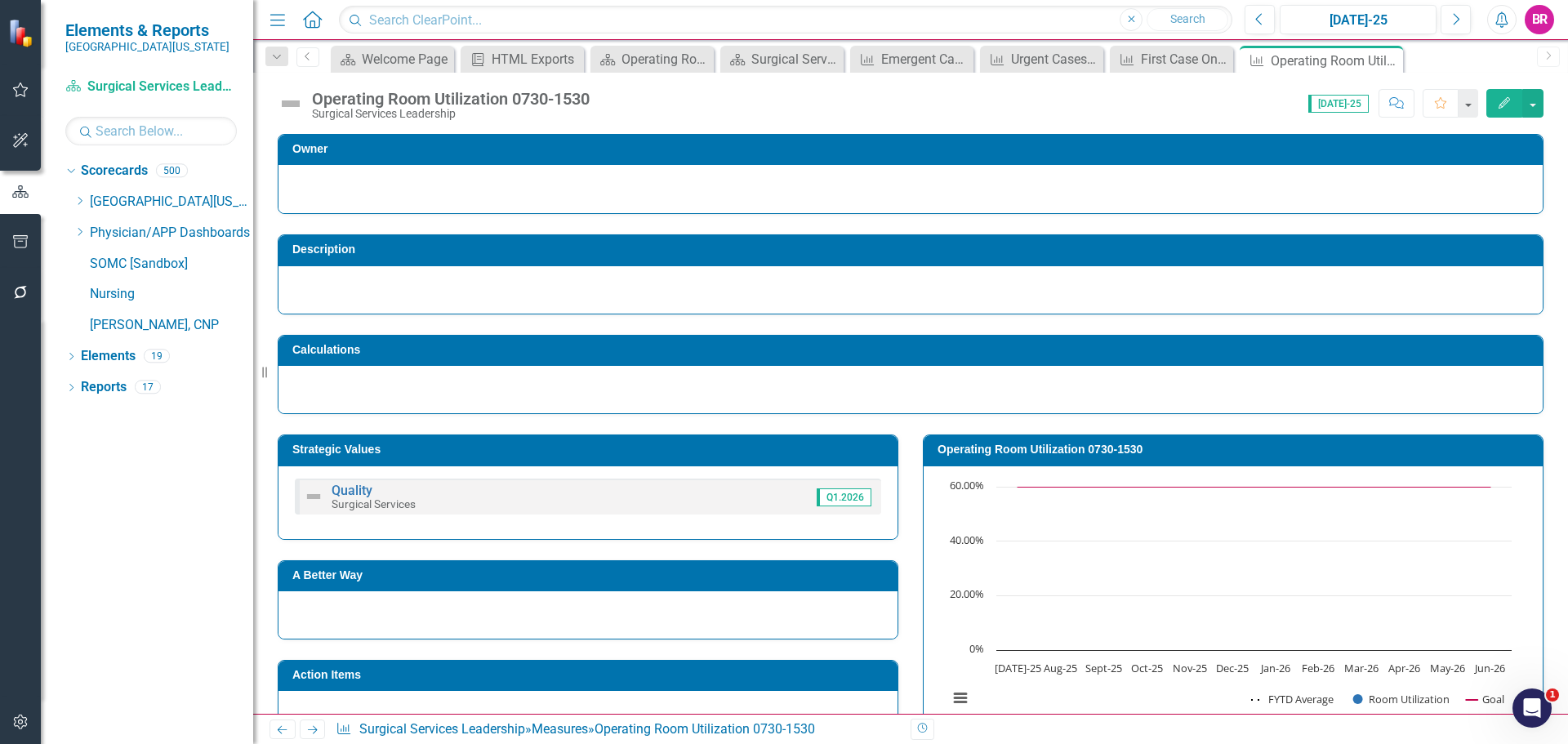
scroll to position [327, 0]
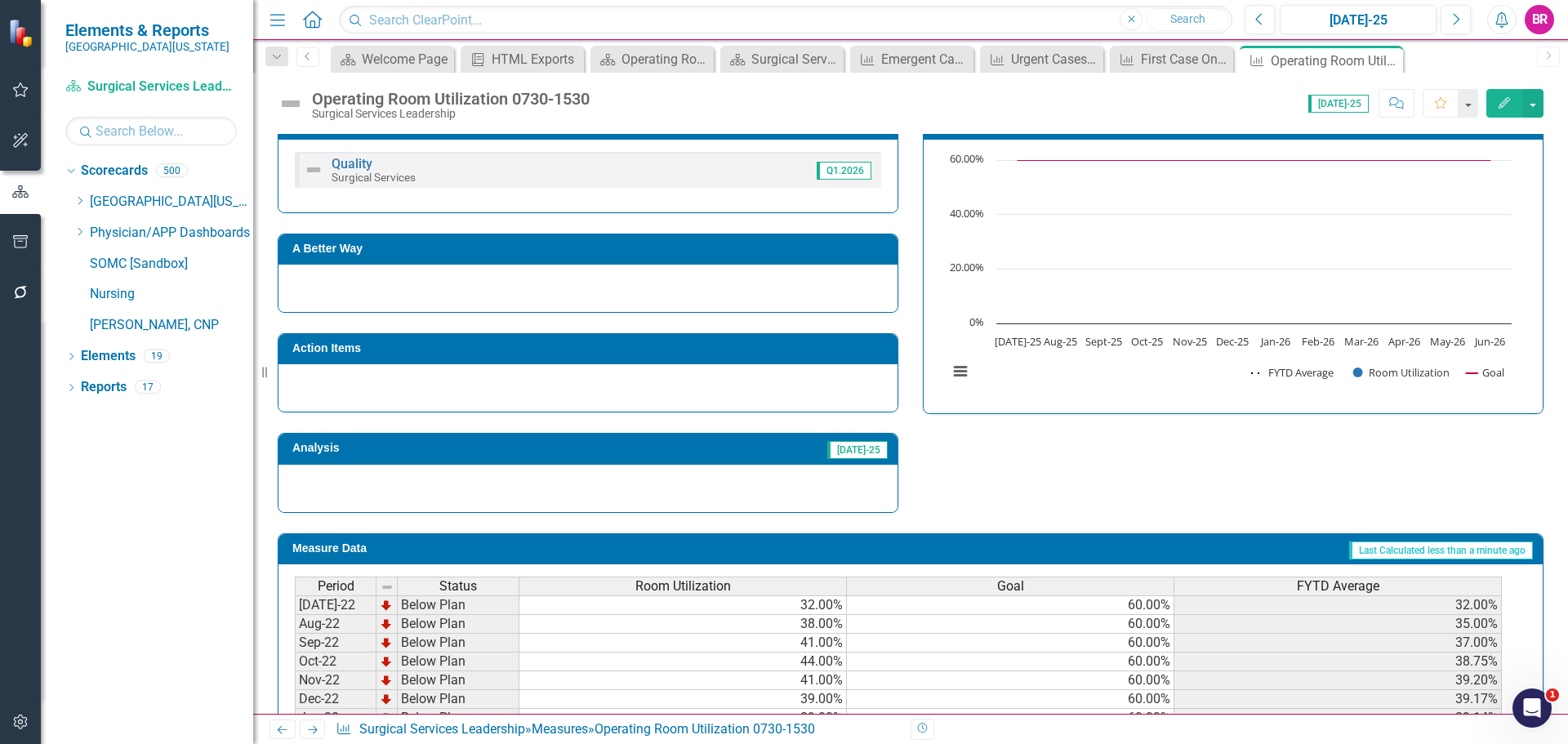
click at [308, 731] on icon "Next" at bounding box center [312, 730] width 13 height 11
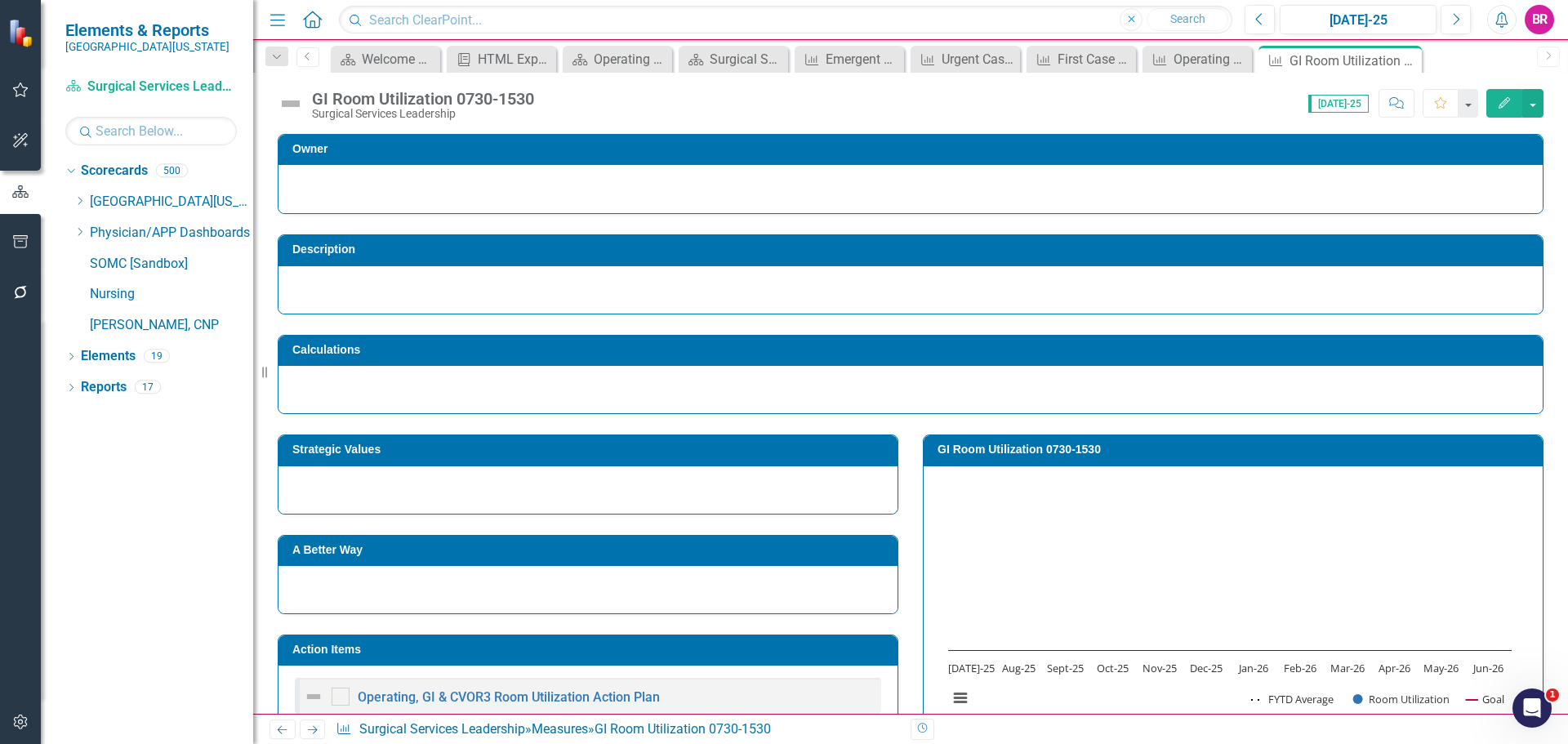
scroll to position [298, 0]
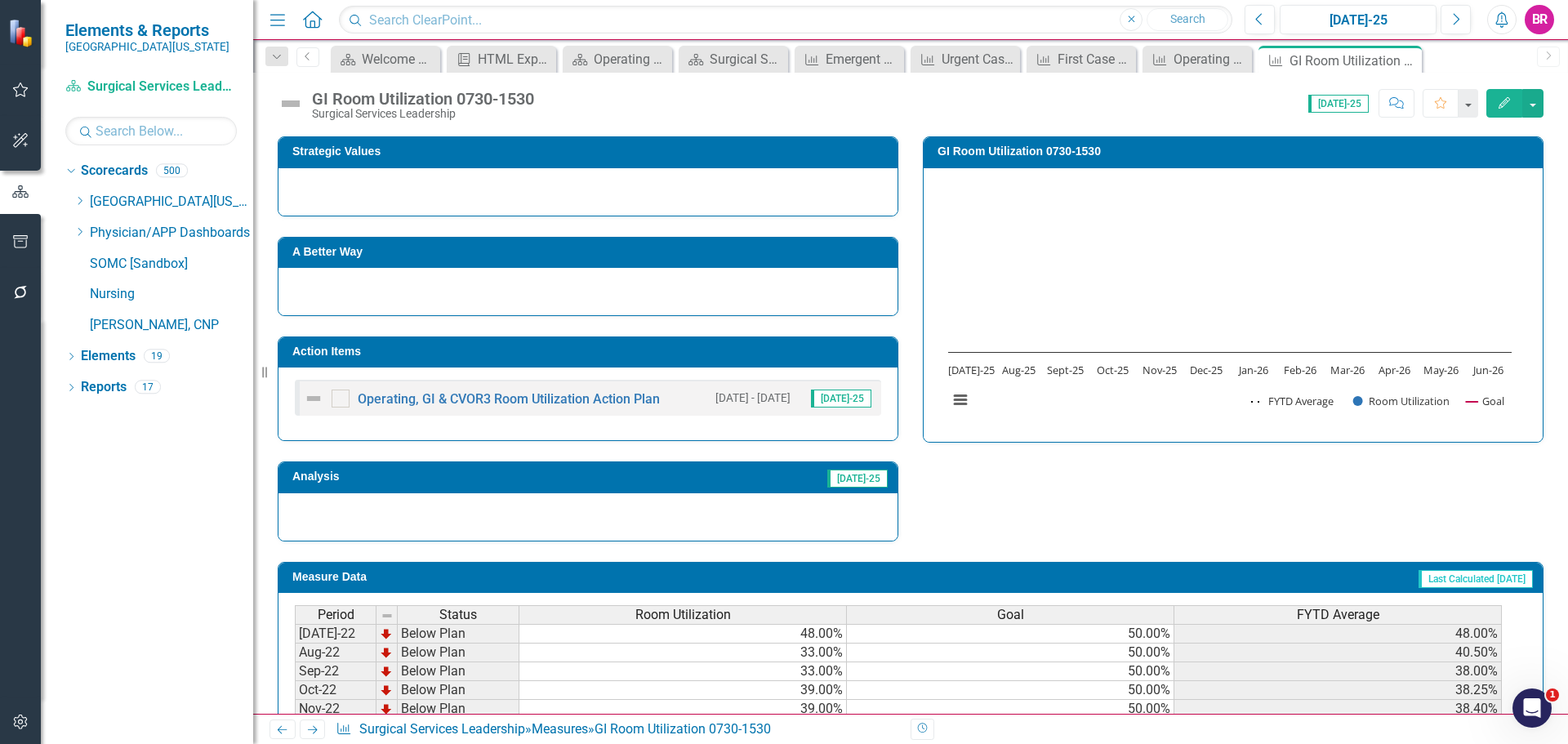
click at [709, 359] on td "Action Items" at bounding box center [590, 353] width 597 height 24
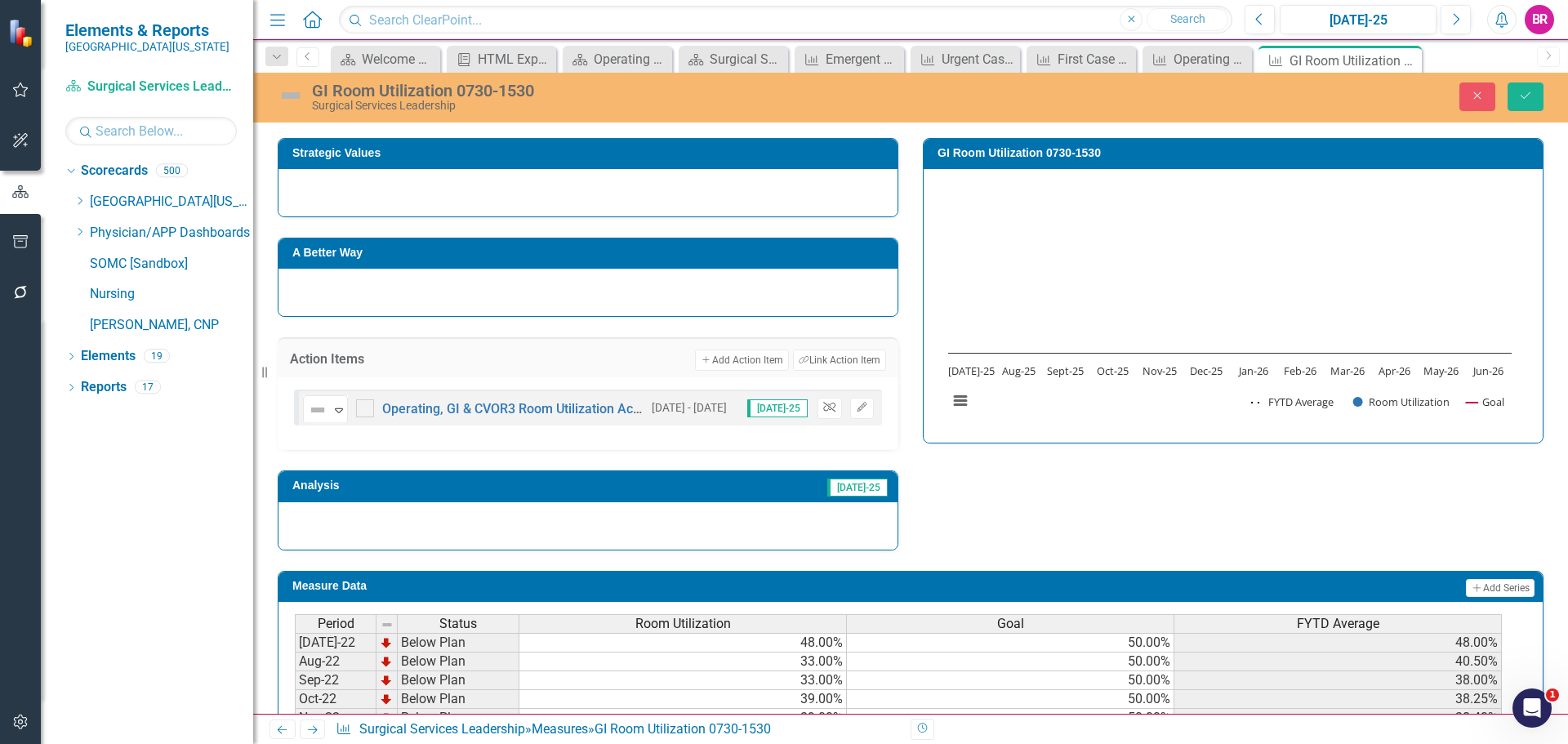
click at [823, 405] on icon "Unlink" at bounding box center [829, 408] width 12 height 10
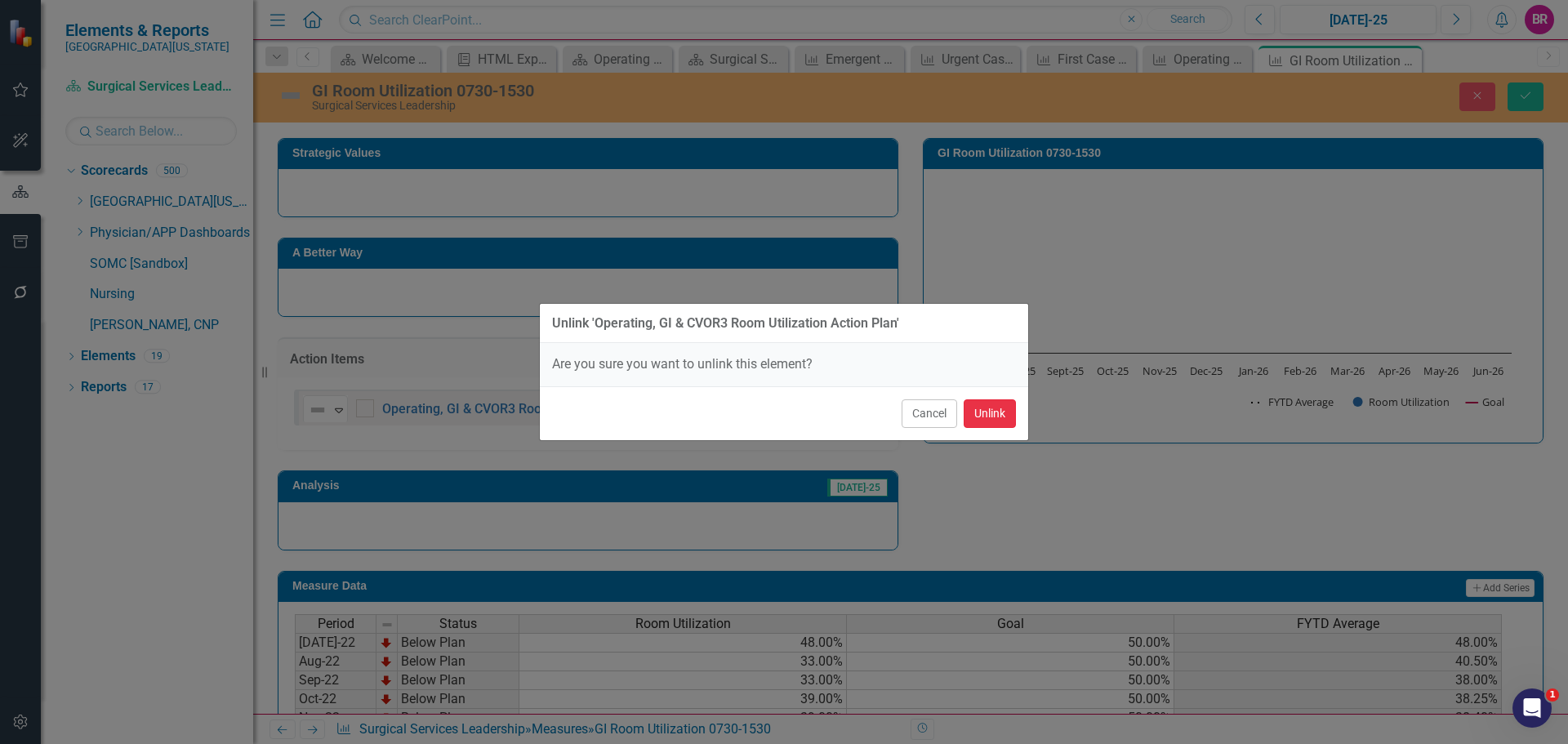
click at [1011, 419] on button "Unlink" at bounding box center [990, 413] width 52 height 29
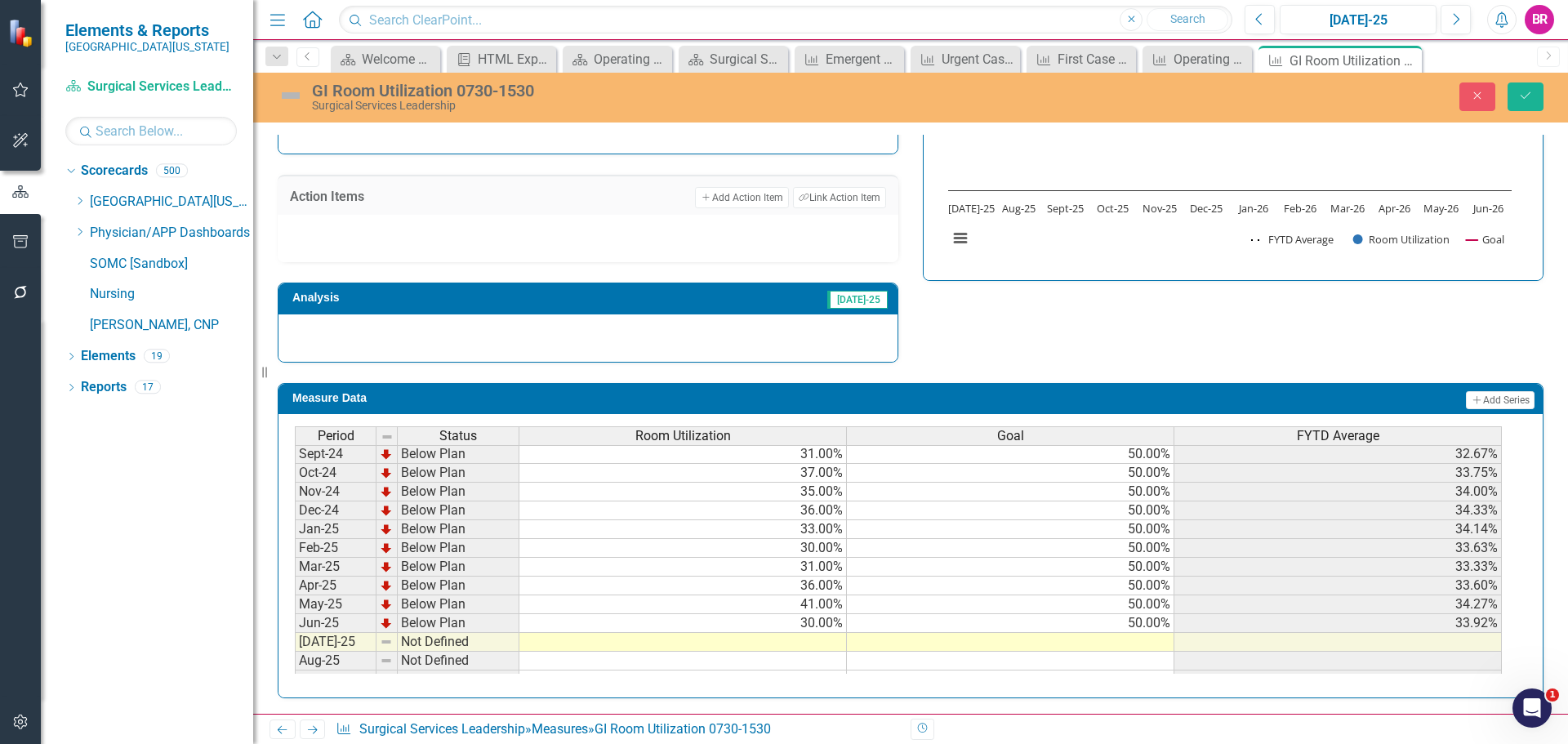
scroll to position [572, 0]
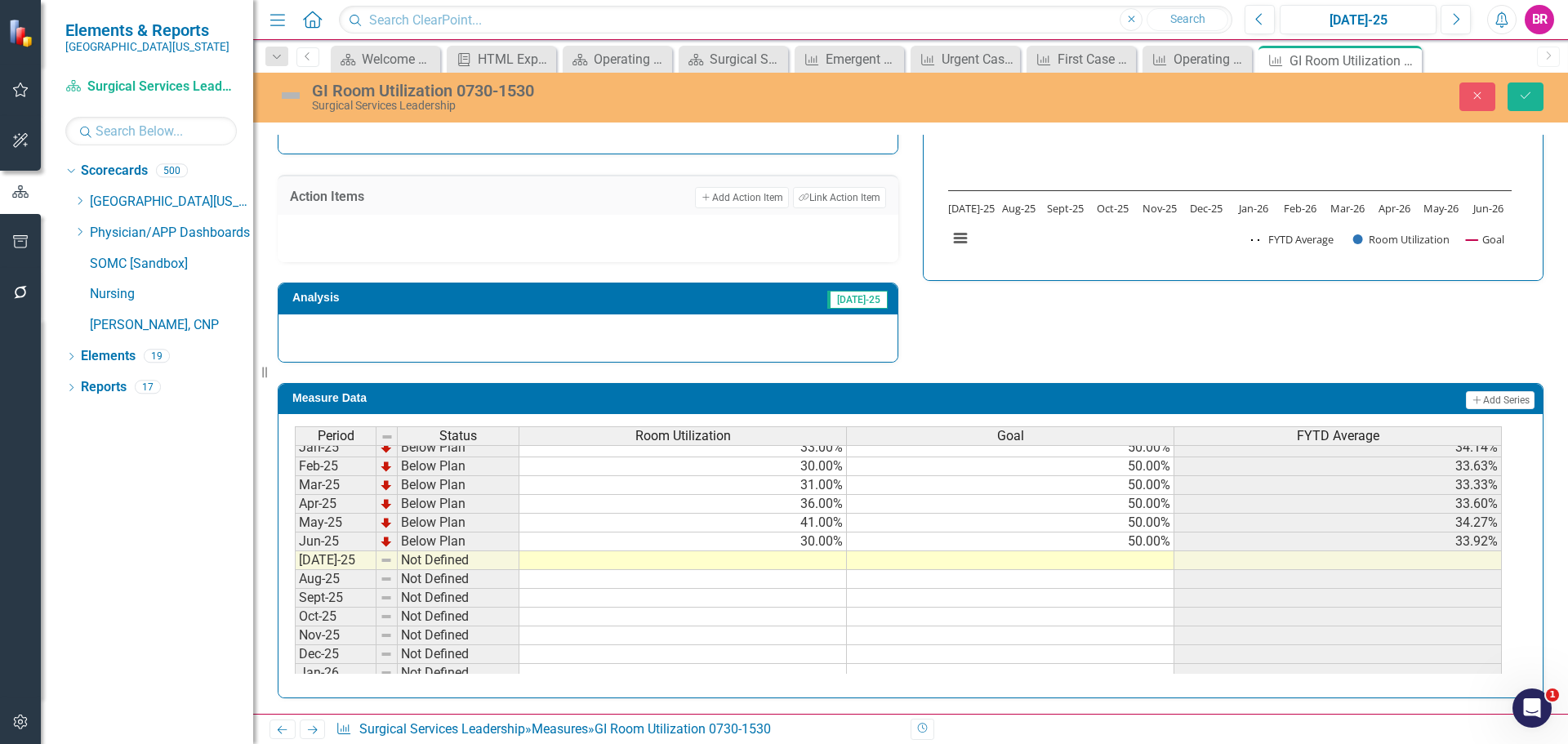
click at [1167, 542] on tbody "Jan-24 Below Plan 34.00% 50.00% 31.00% Feb-24 Below Plan 33.00% 50.00% 31.25% M…" at bounding box center [899, 494] width 1207 height 564
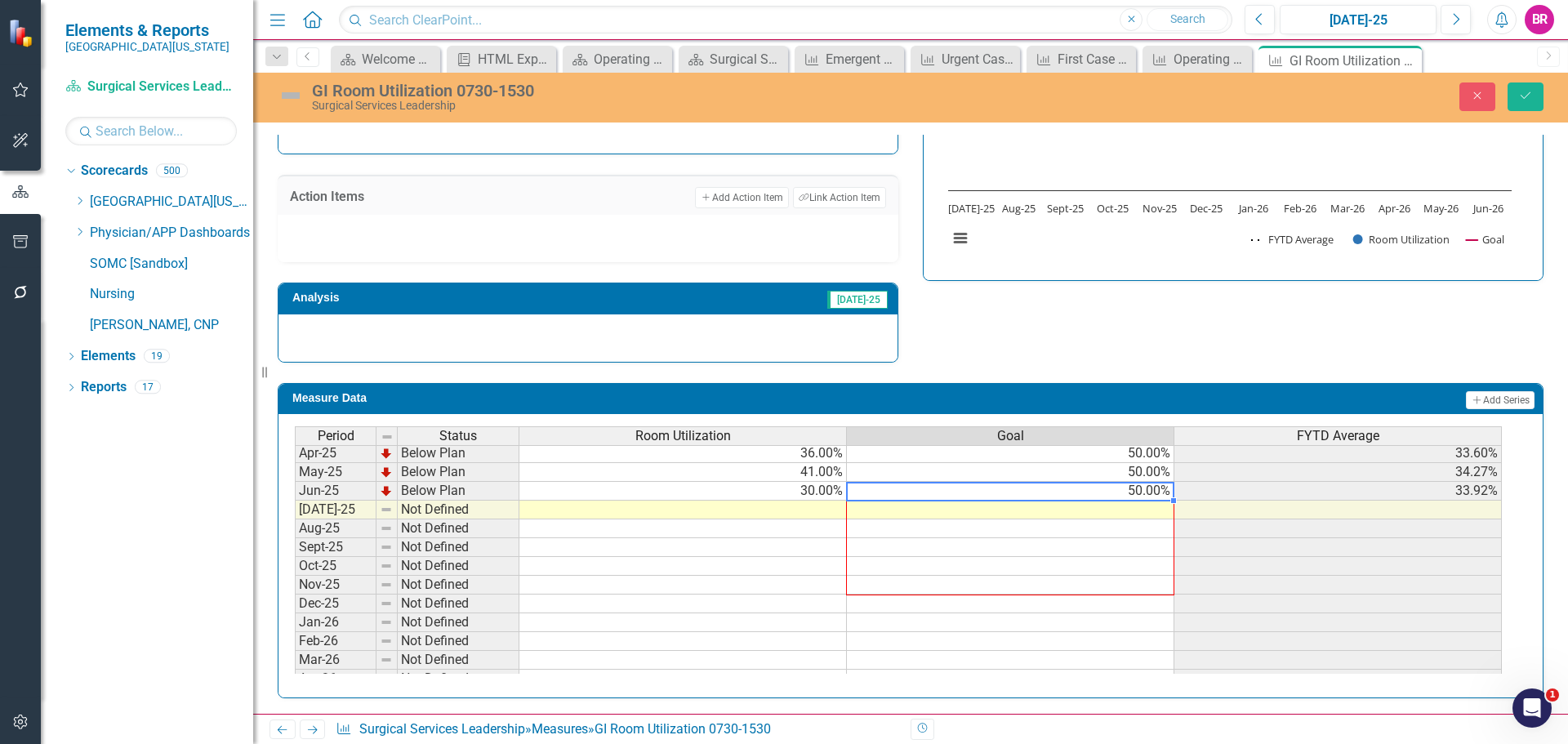
scroll to position [0, 0]
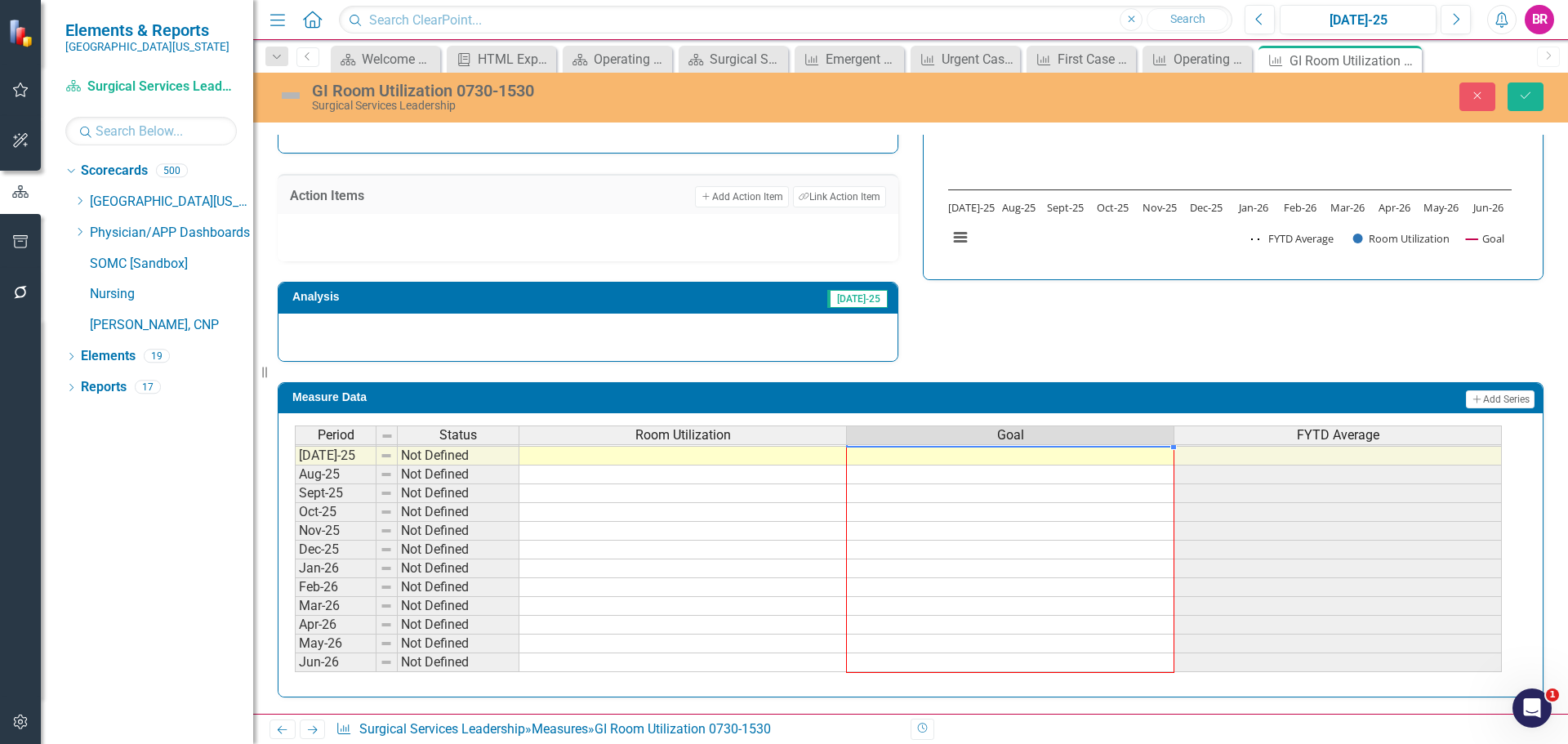
drag, startPoint x: 1175, startPoint y: 551, endPoint x: 1148, endPoint y: 663, distance: 115.2
click at [295, 663] on div "Period Status Room Utilization Goal FYTD Average Feb-24 Below Plan 33.00% 50.00…" at bounding box center [295, 389] width 0 height 565
type textarea "50"
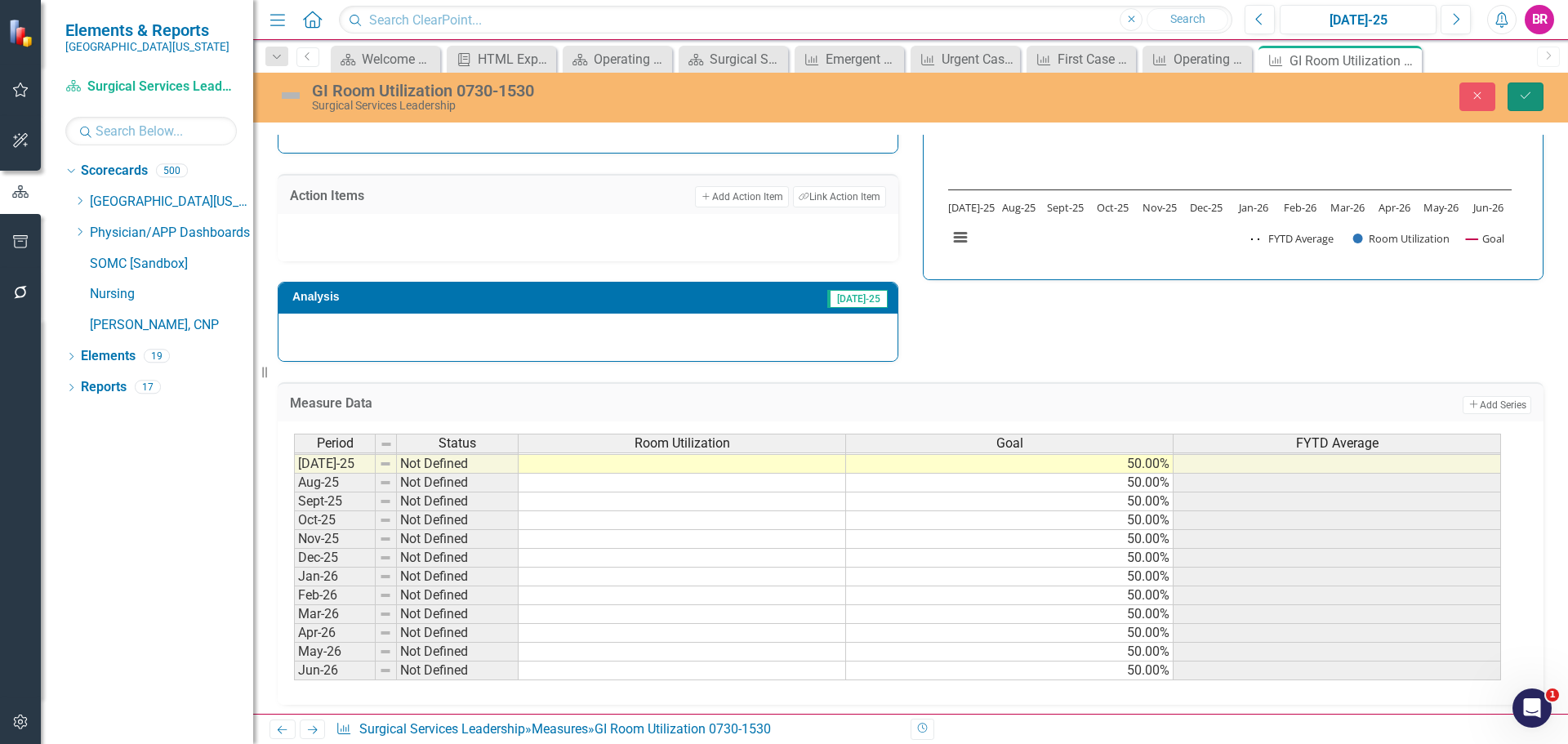
click at [1533, 103] on button "Save" at bounding box center [1525, 97] width 36 height 29
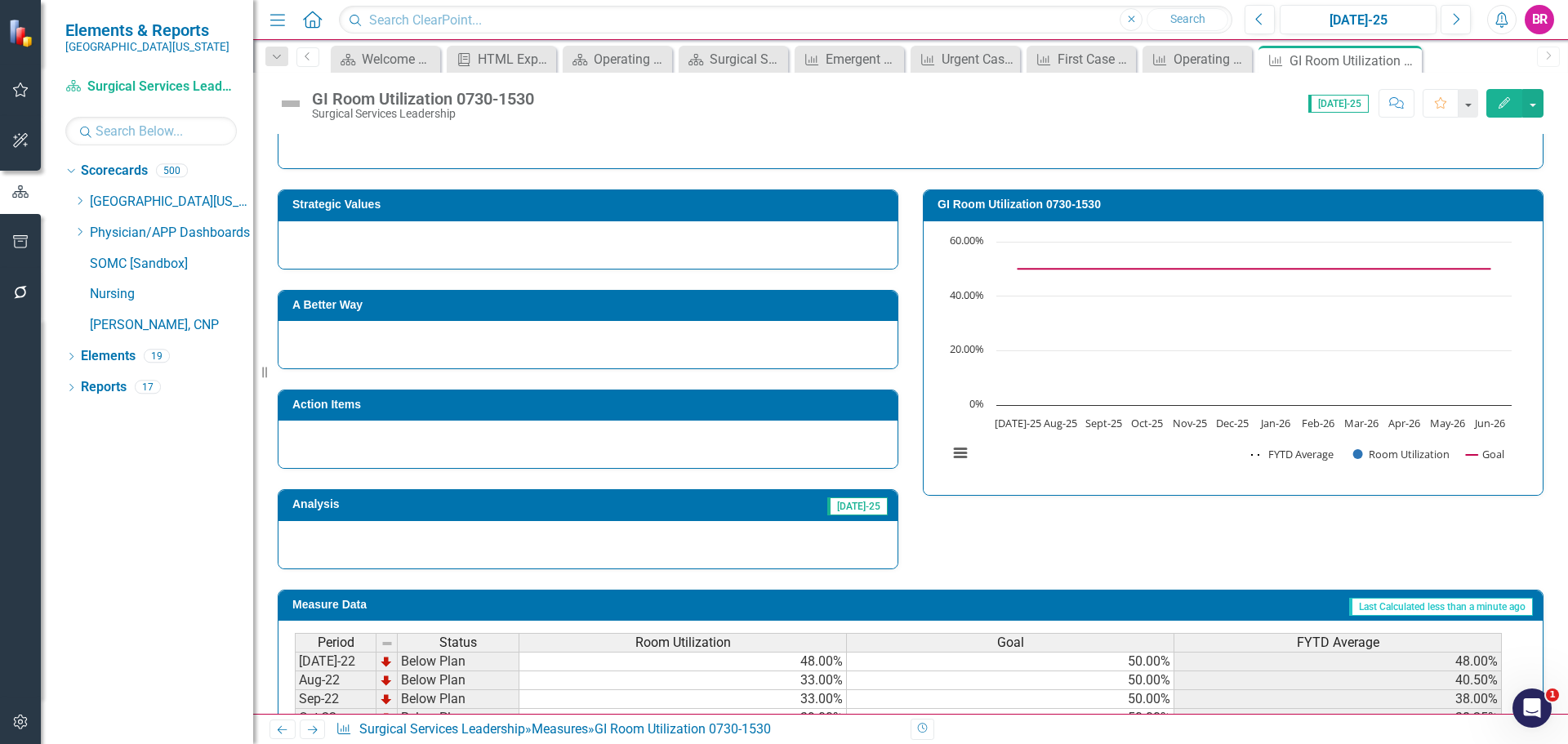
click at [315, 731] on icon "Next" at bounding box center [312, 730] width 13 height 11
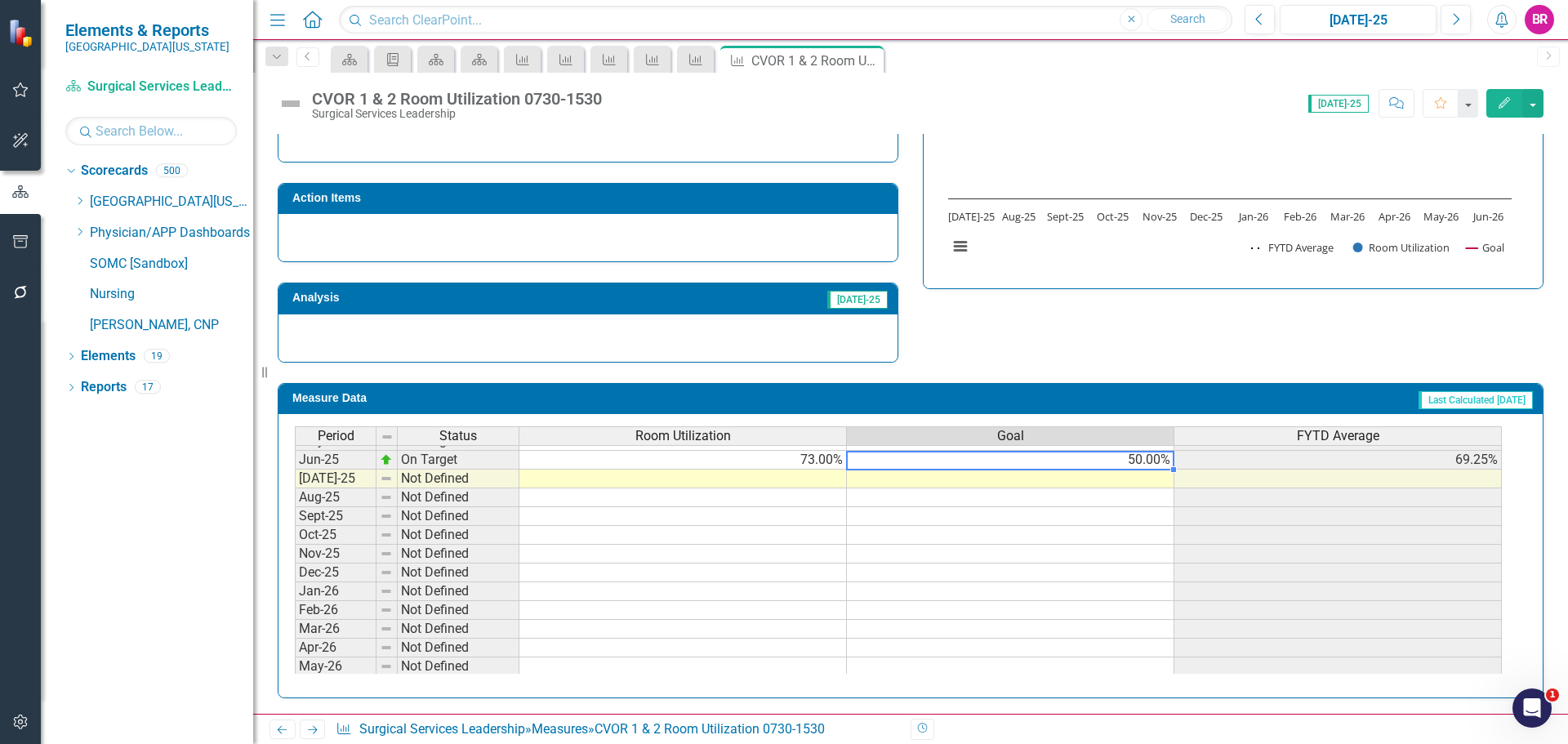
click at [1164, 459] on tbody "Nov-23 Below Plan 45.00% 50.00% 54.40% Dec-23 On Target 64.00% 50.00% 56.00% Ja…" at bounding box center [899, 394] width 1207 height 602
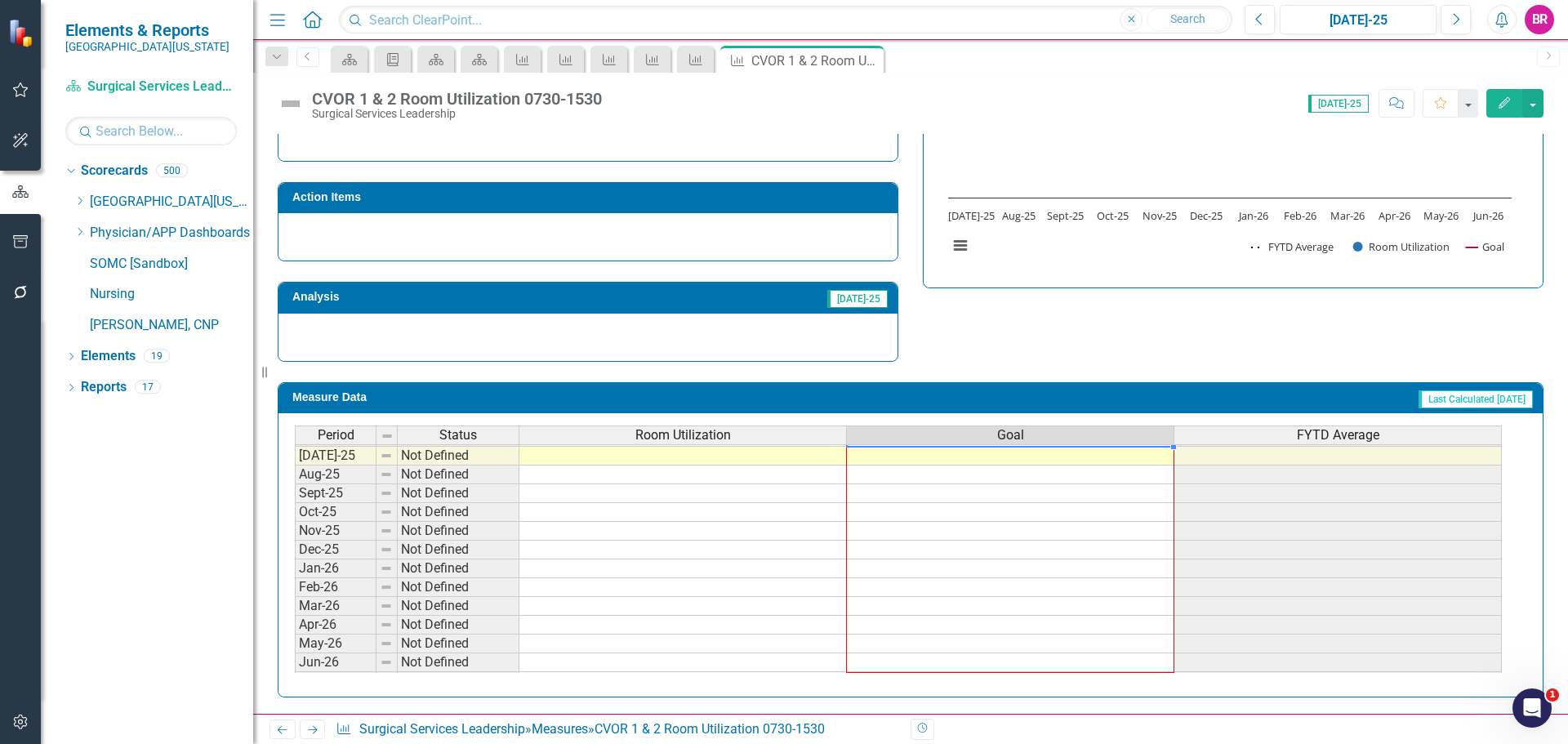
drag, startPoint x: 1174, startPoint y: 470, endPoint x: 1121, endPoint y: 663, distance: 200.1
click at [295, 663] on div "Period Status Room Utilization Goal FYTD Average Jun-24 On Target 66.00% 50.00%…" at bounding box center [295, 435] width 0 height 508
type textarea "50"
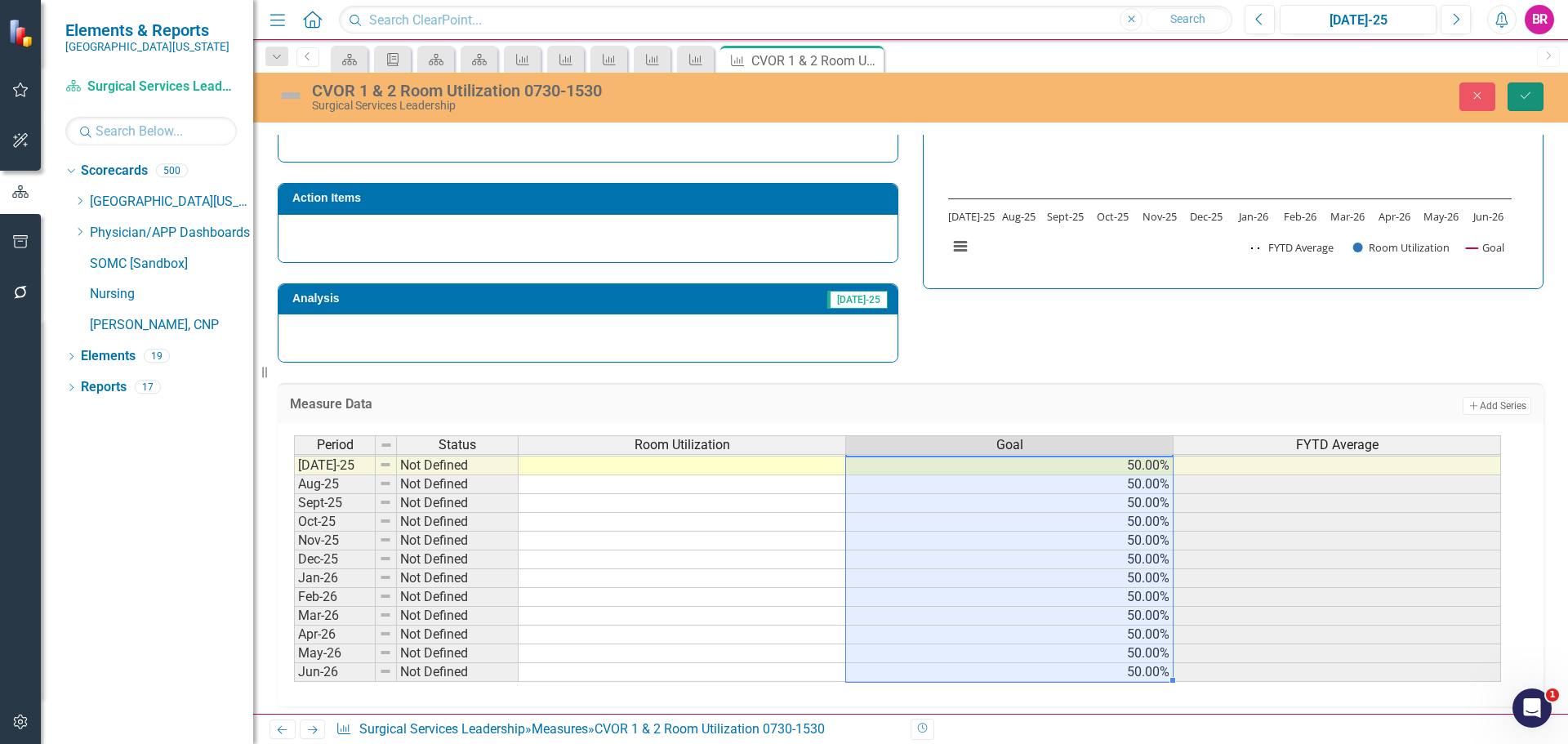
click at [1526, 95] on icon "Save" at bounding box center [1525, 95] width 14 height 12
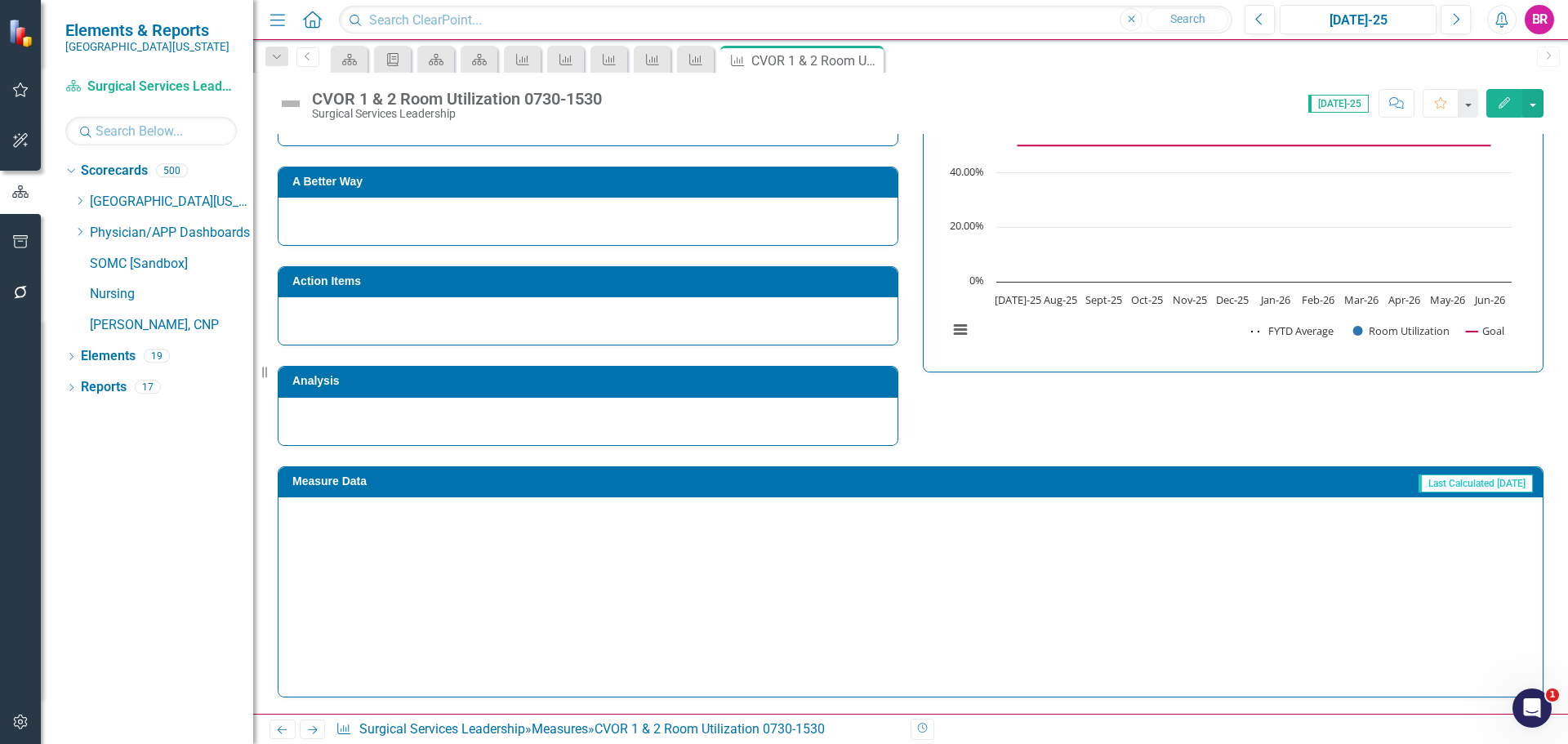
click at [315, 728] on icon at bounding box center [312, 730] width 10 height 8
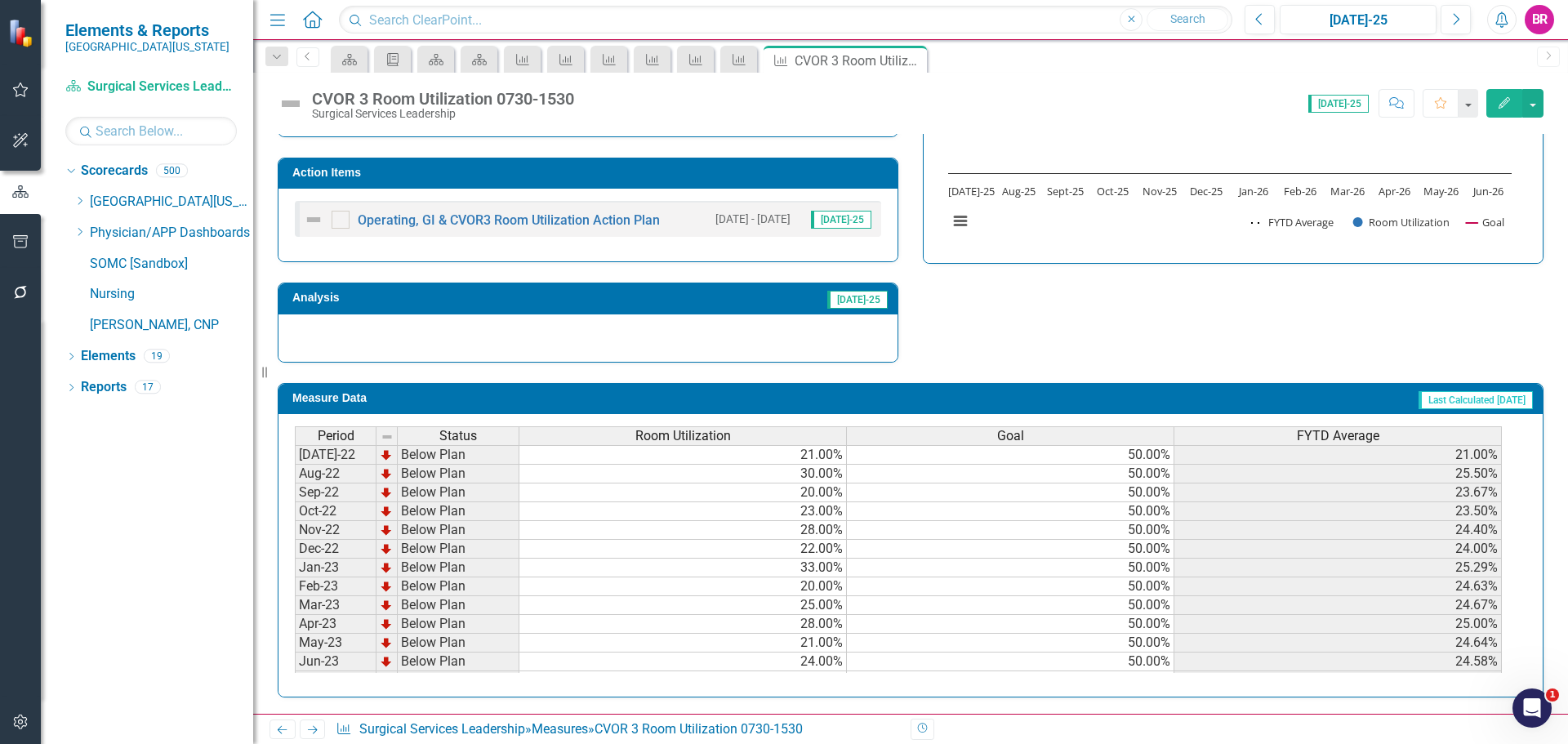
click at [694, 164] on td "Action Items" at bounding box center [590, 174] width 597 height 24
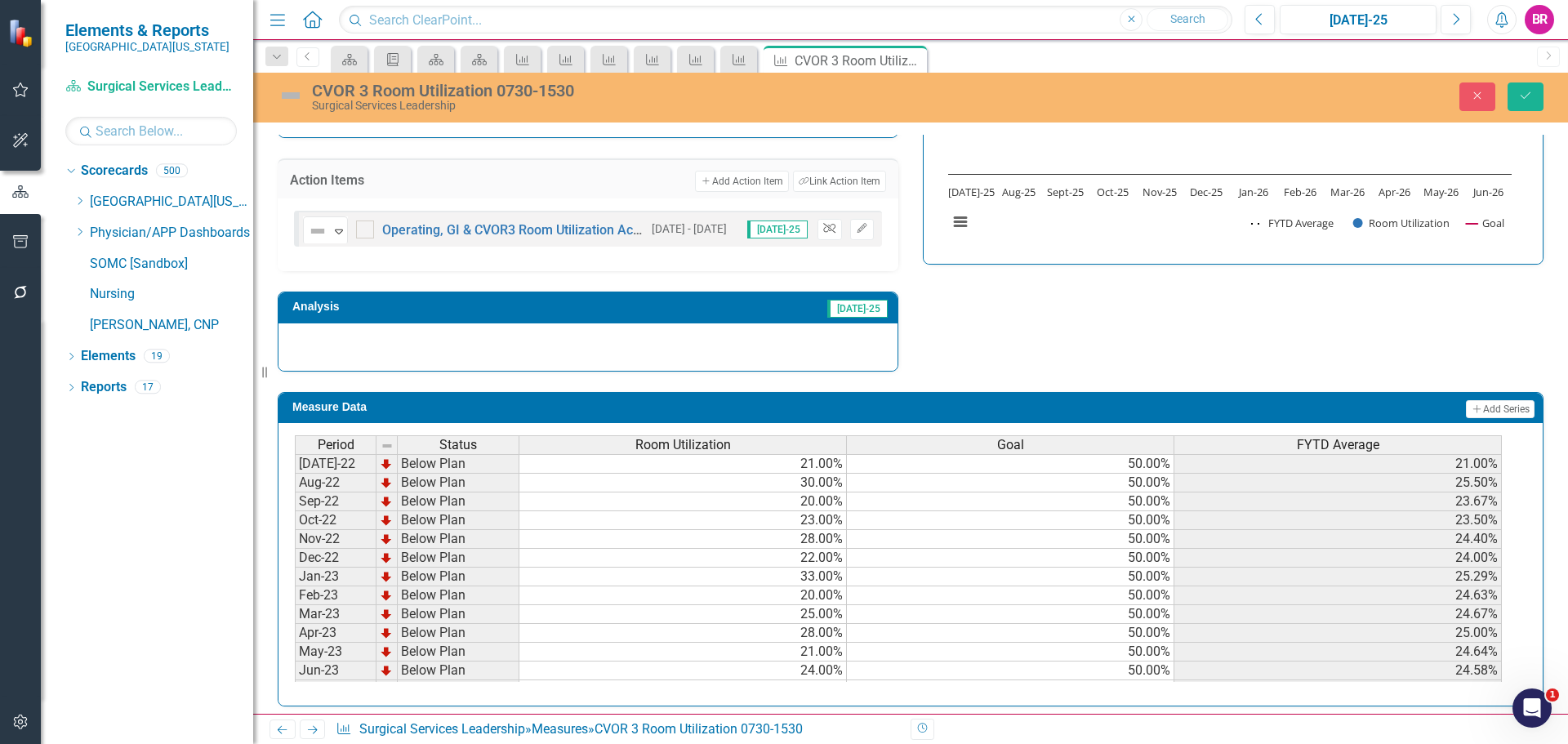
click at [823, 229] on icon "Unlink" at bounding box center [829, 229] width 12 height 10
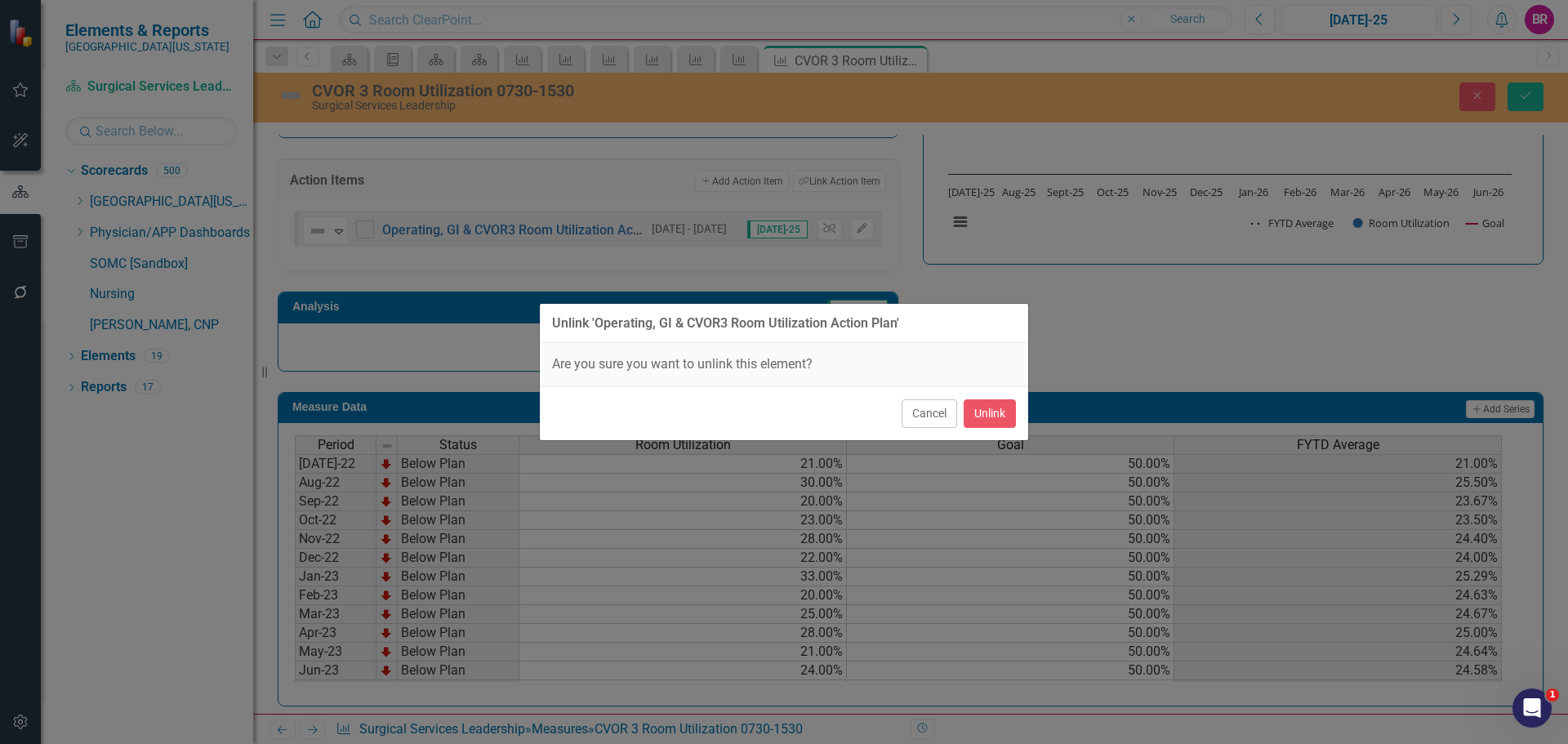
click at [988, 432] on div "Cancel Unlink" at bounding box center [784, 413] width 488 height 54
click at [997, 411] on button "Unlink" at bounding box center [990, 413] width 52 height 29
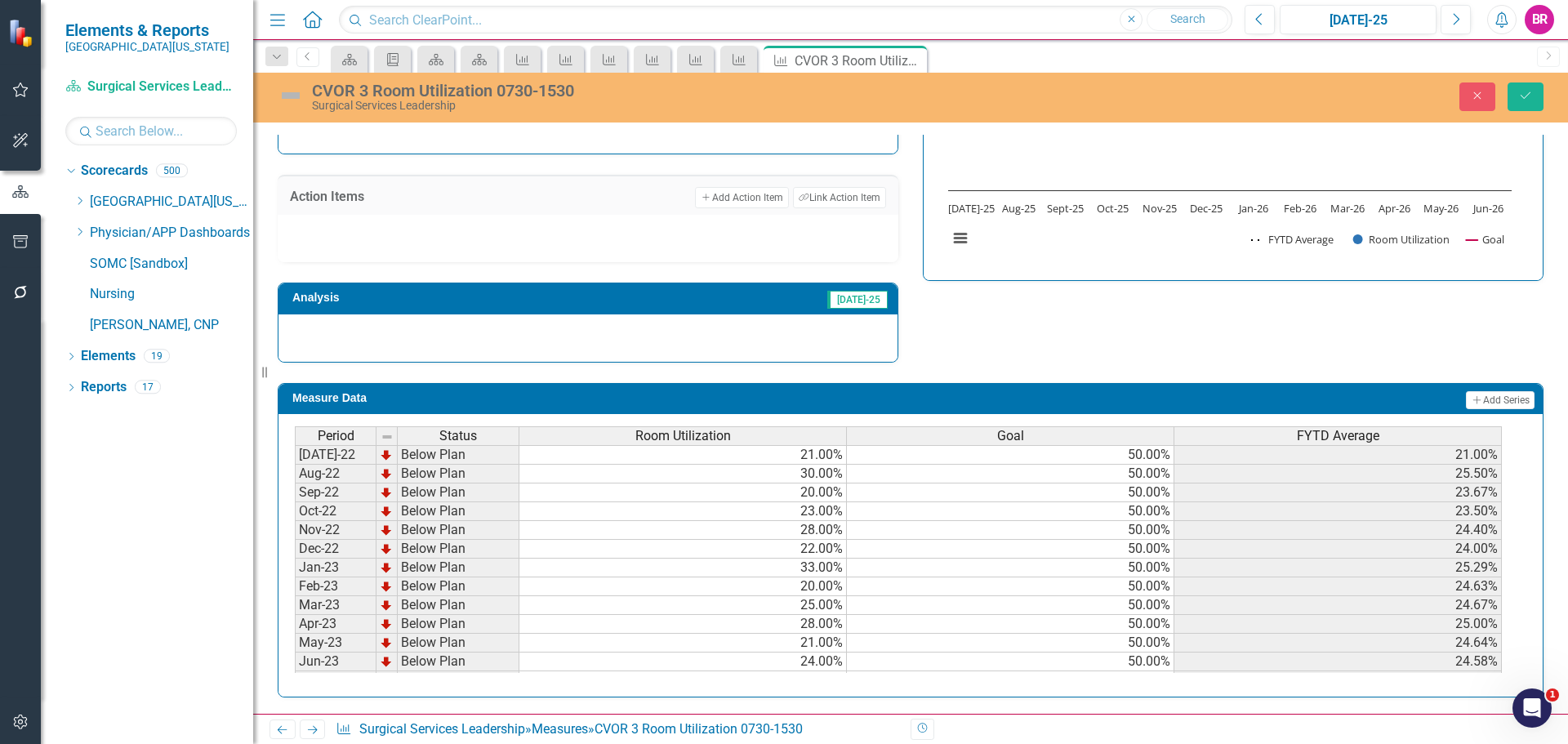
click at [952, 324] on div "Strategic Values A Better Way Action Items Add Add Action Item Link Tag Link Ac…" at bounding box center [910, 159] width 1290 height 408
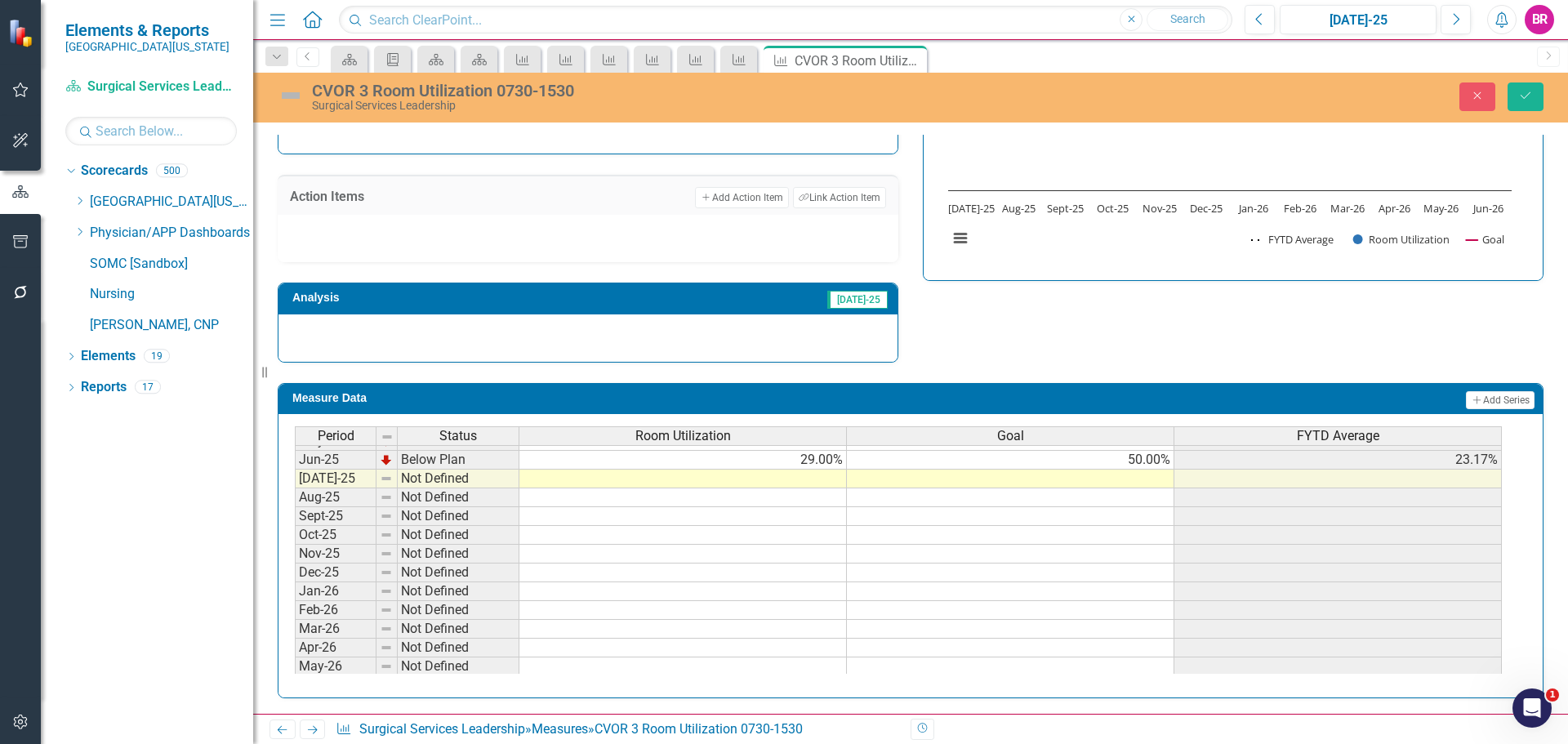
click at [1150, 459] on tbody "Jan-24 Below Plan 26.00% 50.00% 28.29% Feb-24 Below Plan 27.00% 50.00% 28.13% M…" at bounding box center [899, 412] width 1207 height 564
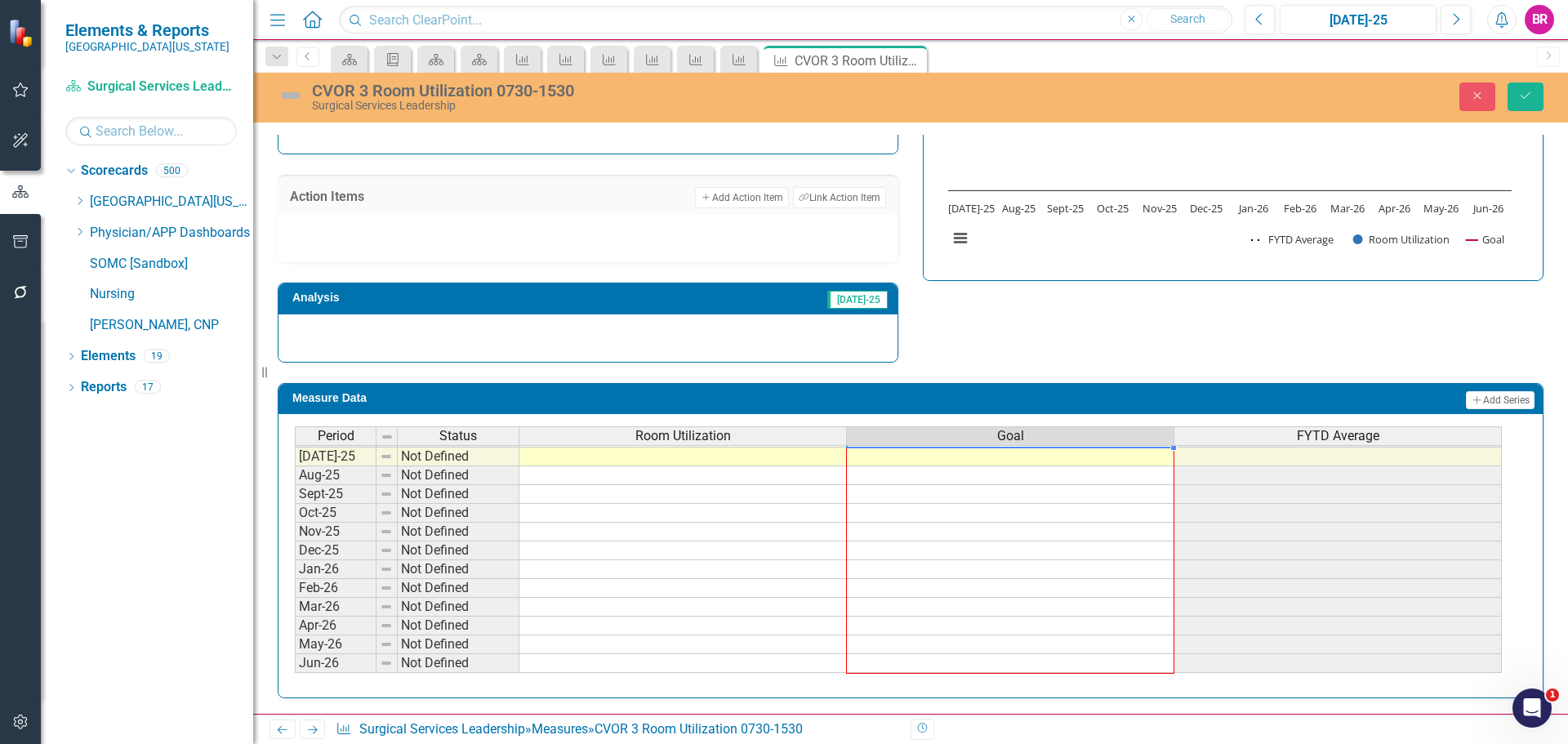
drag, startPoint x: 1175, startPoint y: 470, endPoint x: 1182, endPoint y: 562, distance: 92.3
click at [295, 658] on div "Period Status Room Utilization Goal FYTD Average May-24 Below Plan 26.00% 50.00…" at bounding box center [295, 418] width 0 height 508
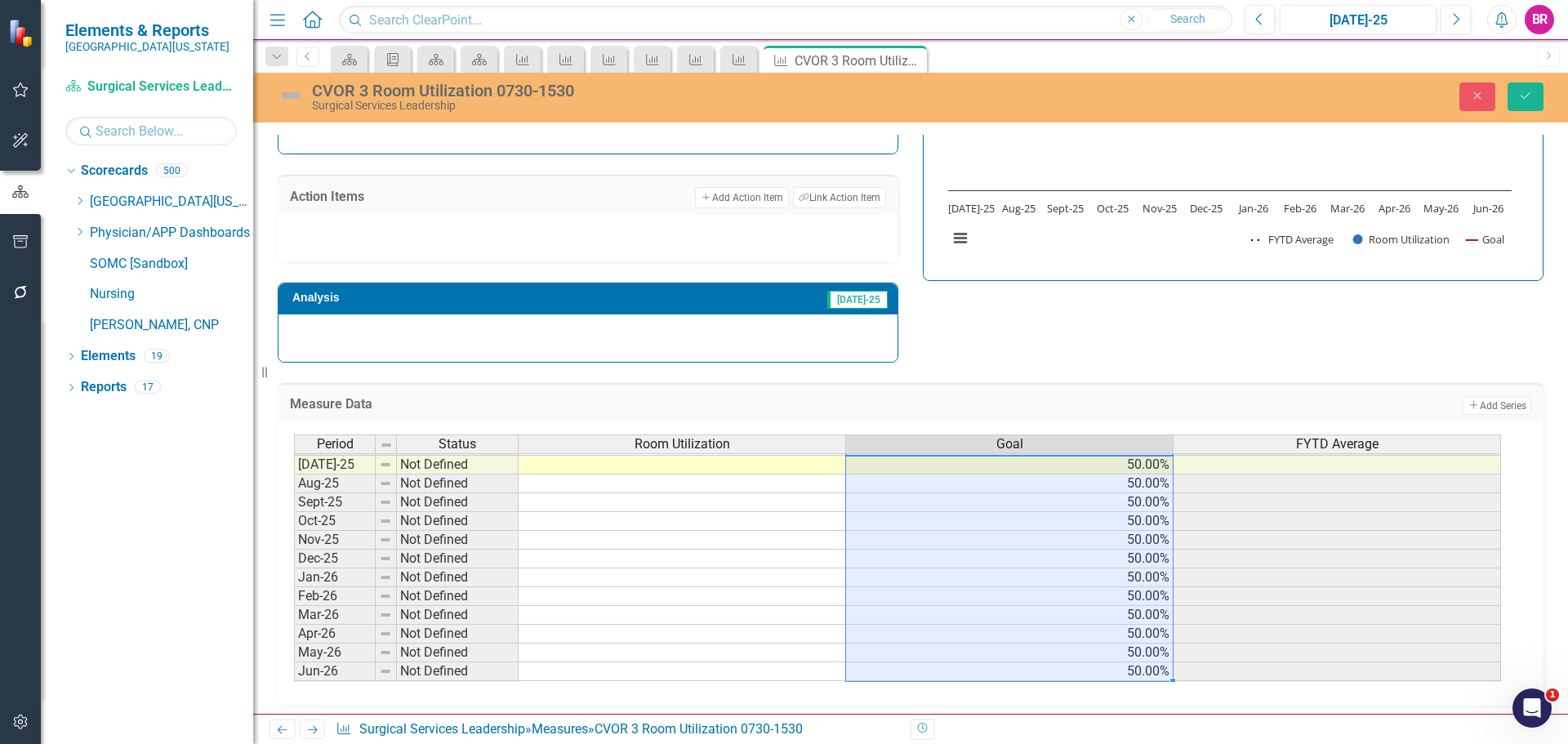
type textarea "50"
click at [1516, 98] on button "Save" at bounding box center [1525, 97] width 36 height 29
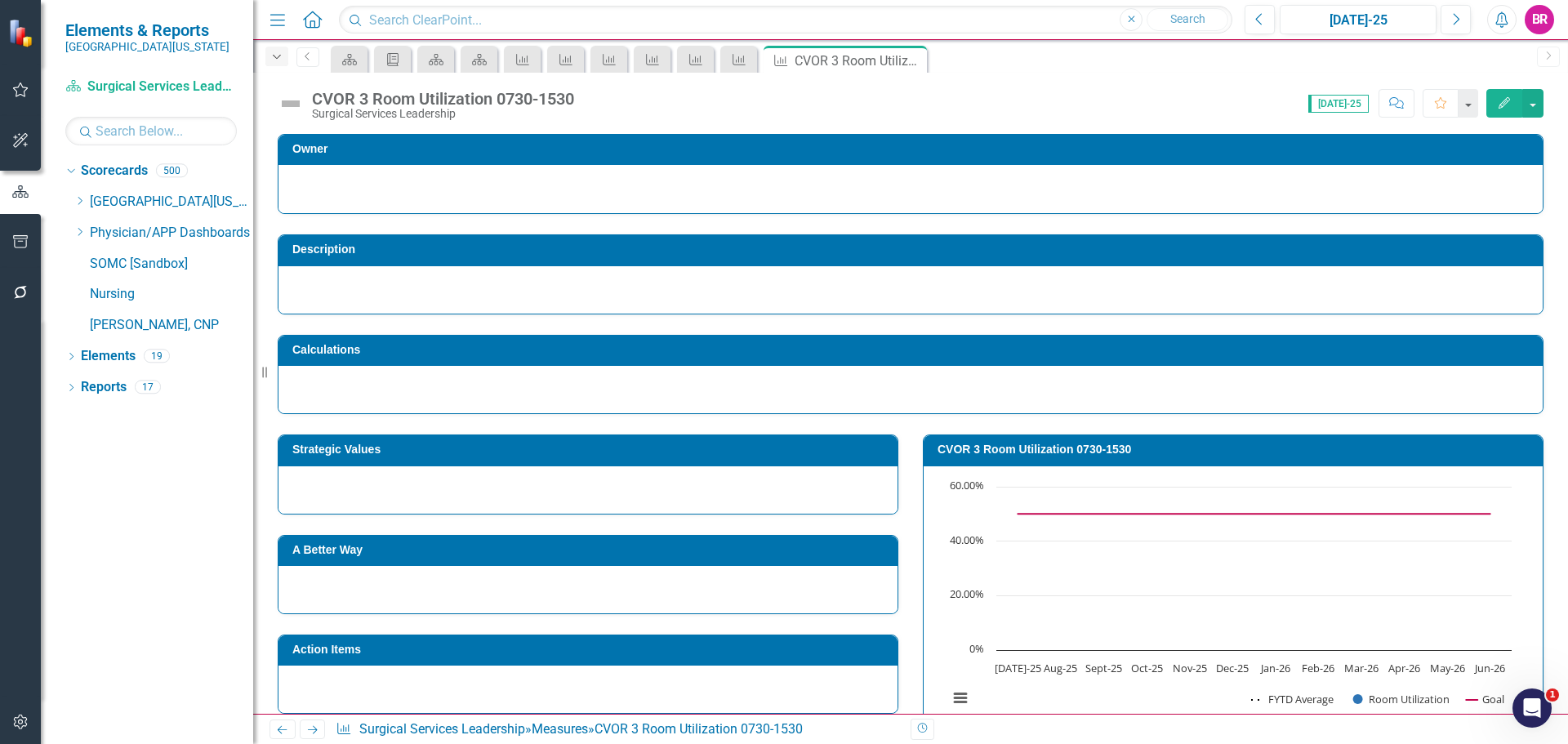
click at [286, 54] on div "Dropdown" at bounding box center [277, 56] width 23 height 19
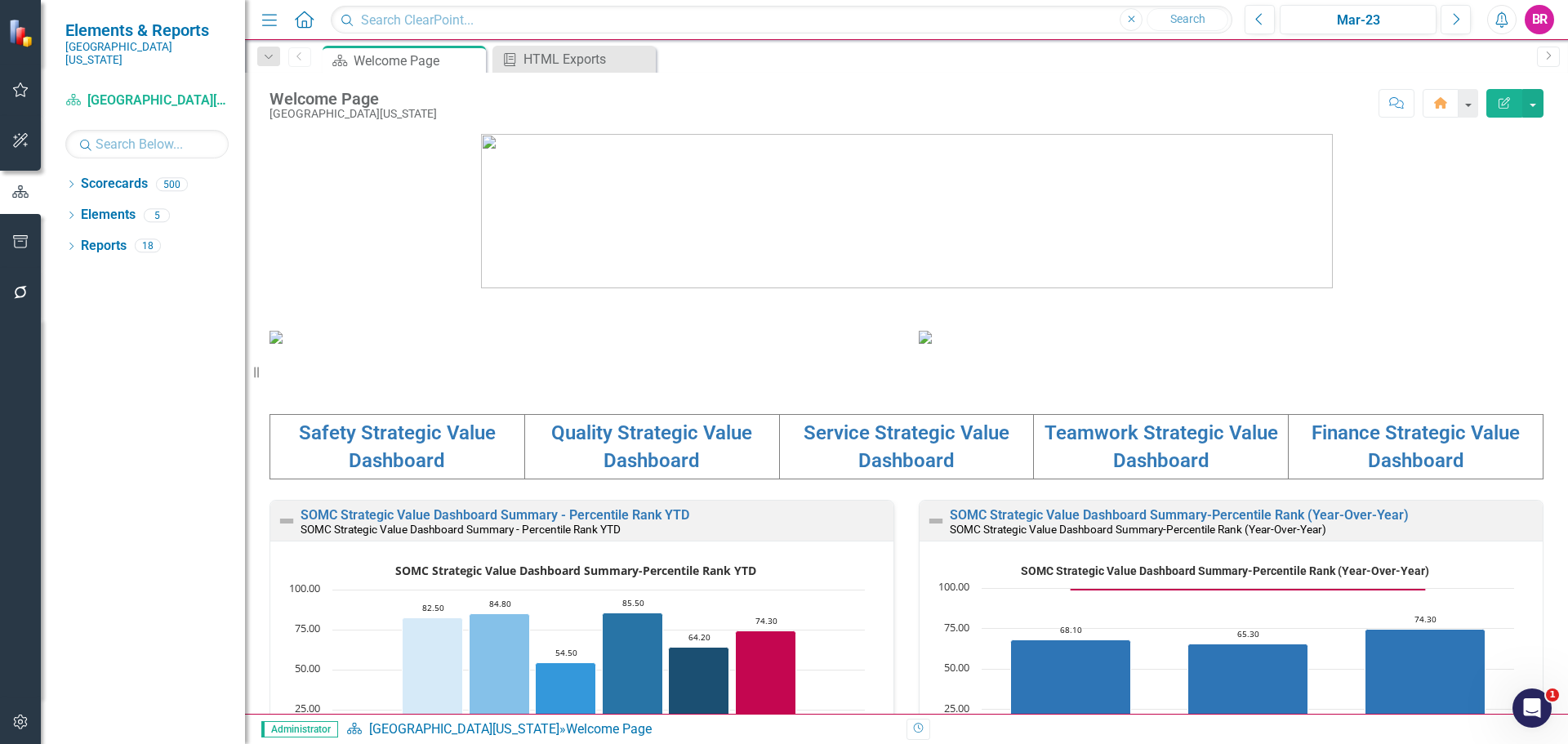
drag, startPoint x: 74, startPoint y: 171, endPoint x: 234, endPoint y: 126, distance: 166.2
click at [74, 182] on icon "Dropdown" at bounding box center [71, 186] width 12 height 9
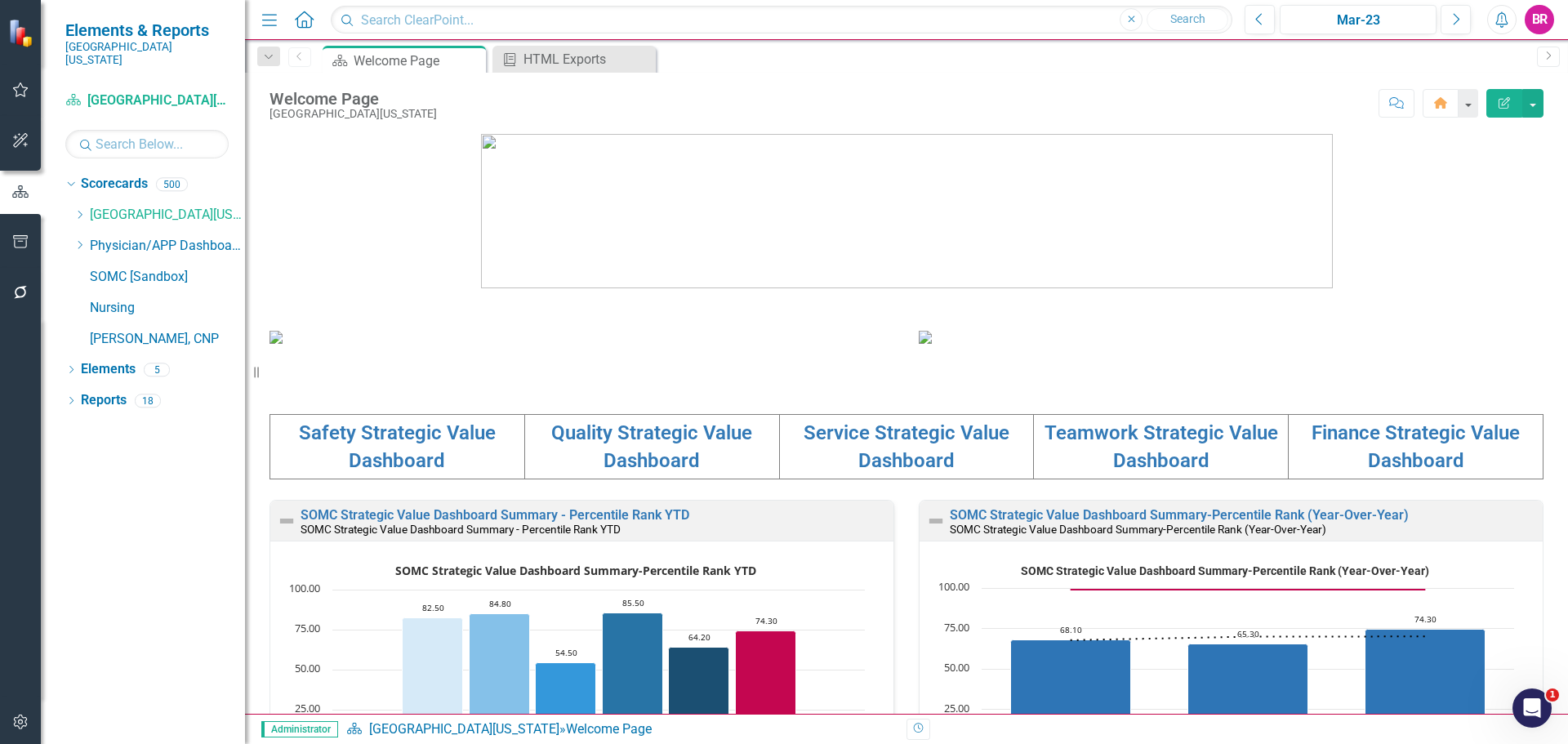
click at [72, 201] on div "Dropdown Scorecards 500 Dropdown Southern [US_STATE] Medical Center Safety Qual…" at bounding box center [155, 263] width 180 height 186
click at [75, 210] on icon "Dropdown" at bounding box center [79, 214] width 12 height 10
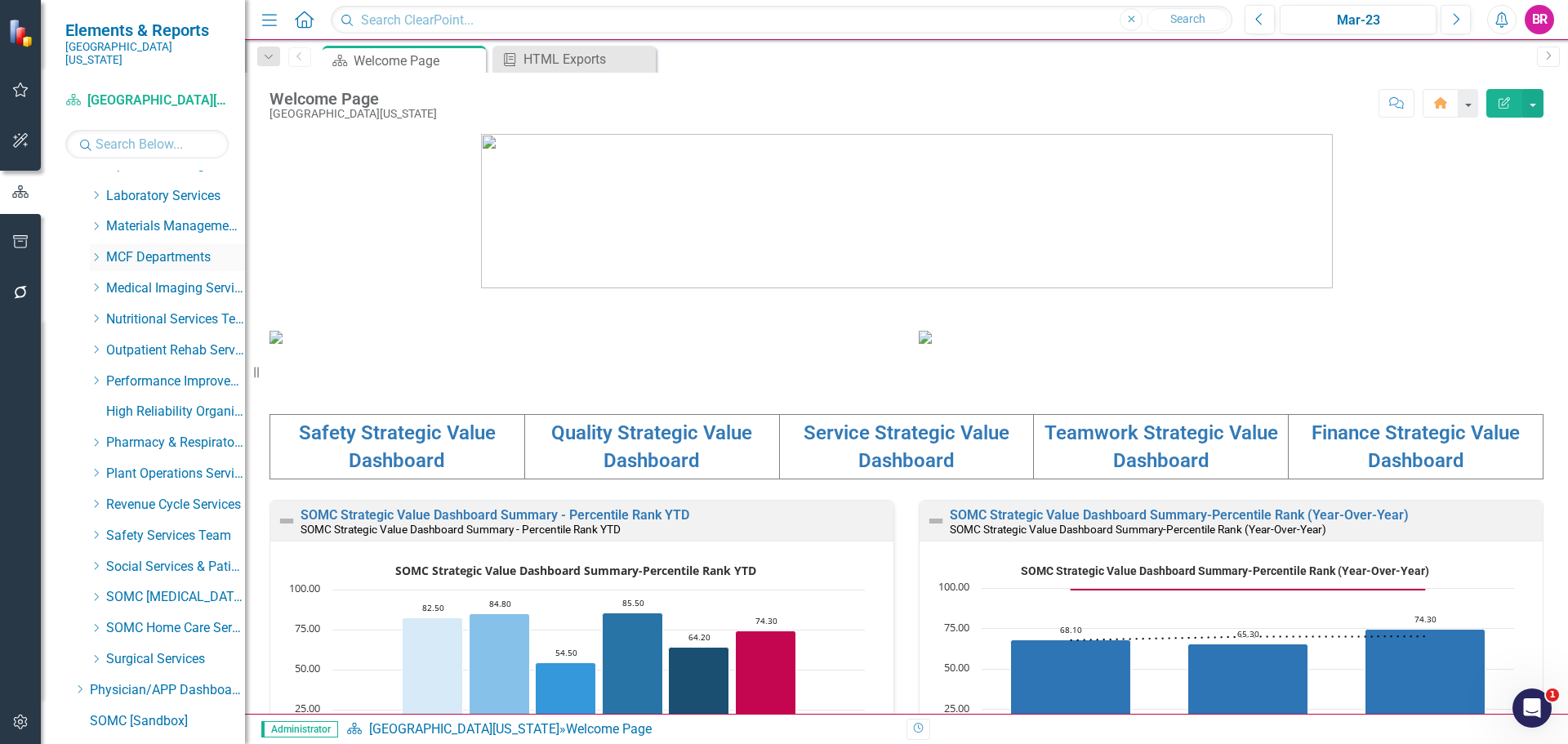
scroll to position [650, 0]
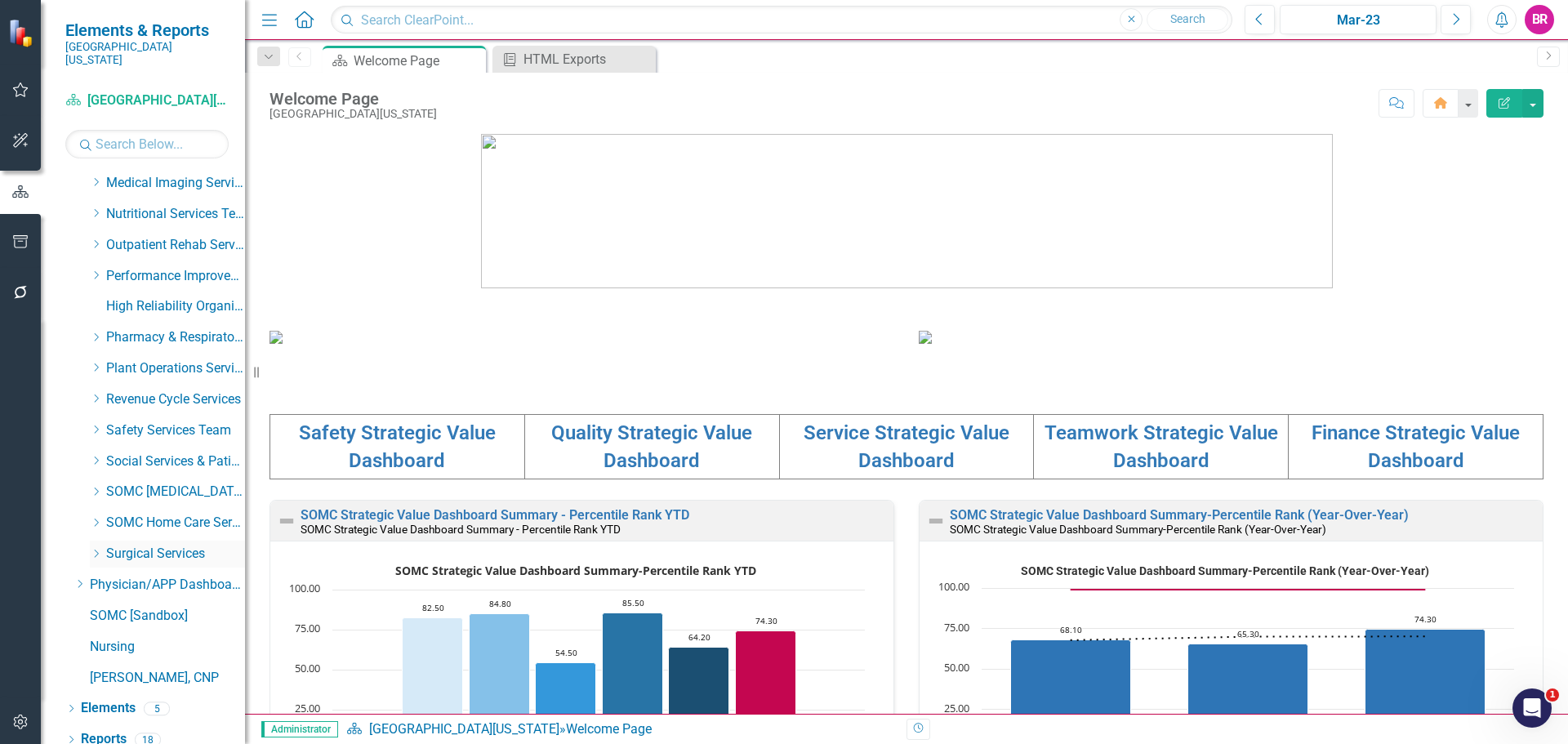
click at [95, 549] on icon "Dropdown" at bounding box center [95, 554] width 12 height 10
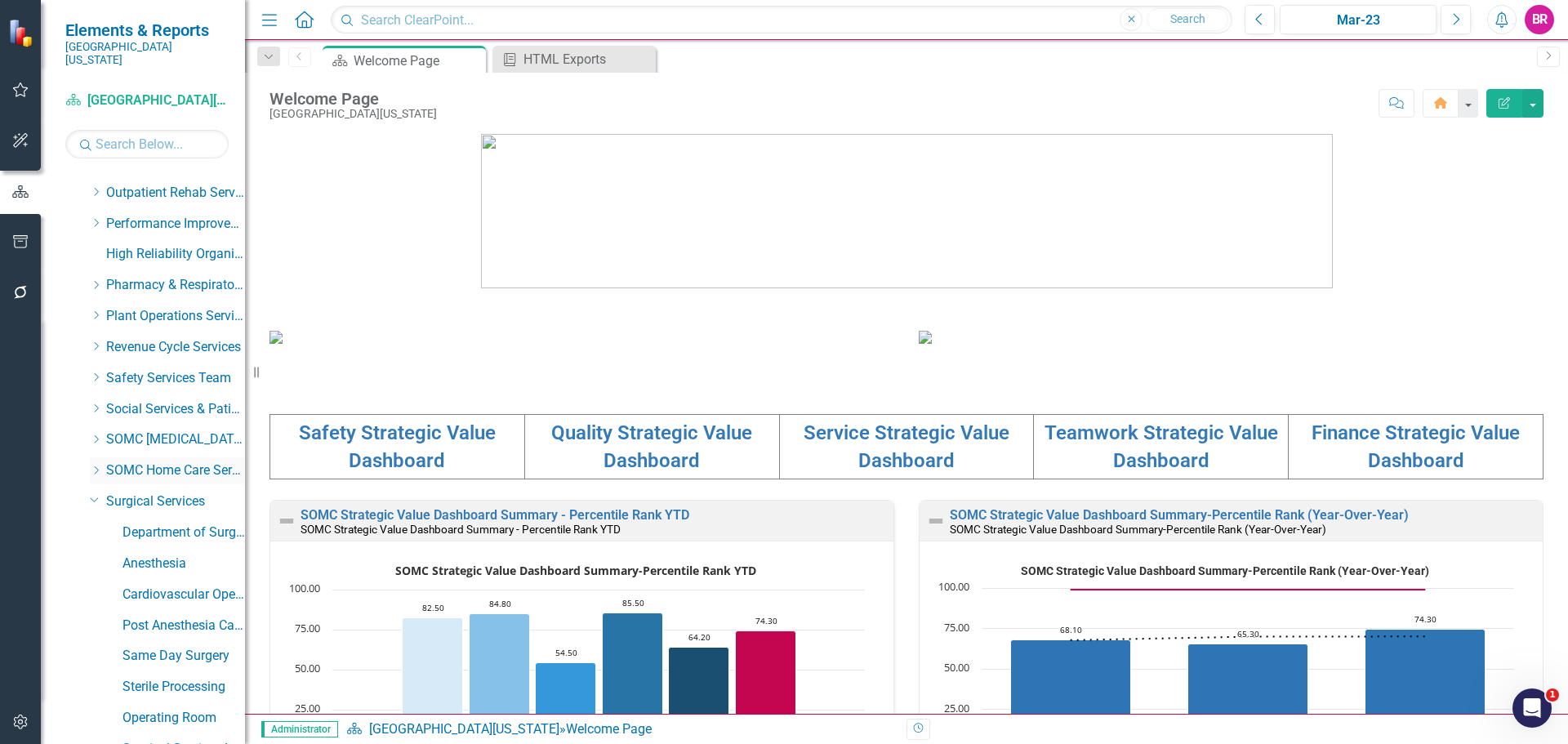
scroll to position [813, 0]
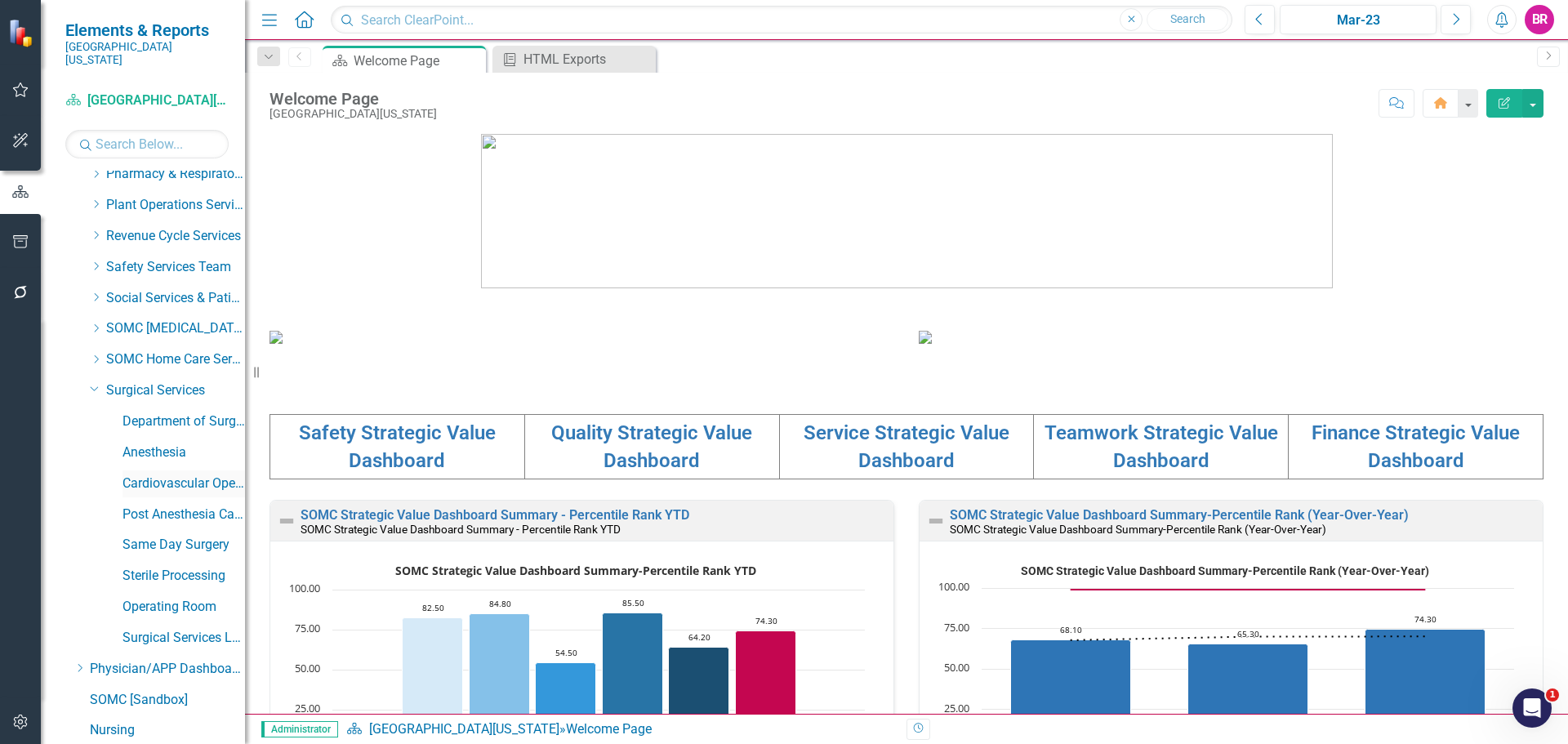
click at [162, 475] on link "Cardiovascular Operating Room" at bounding box center [183, 484] width 122 height 19
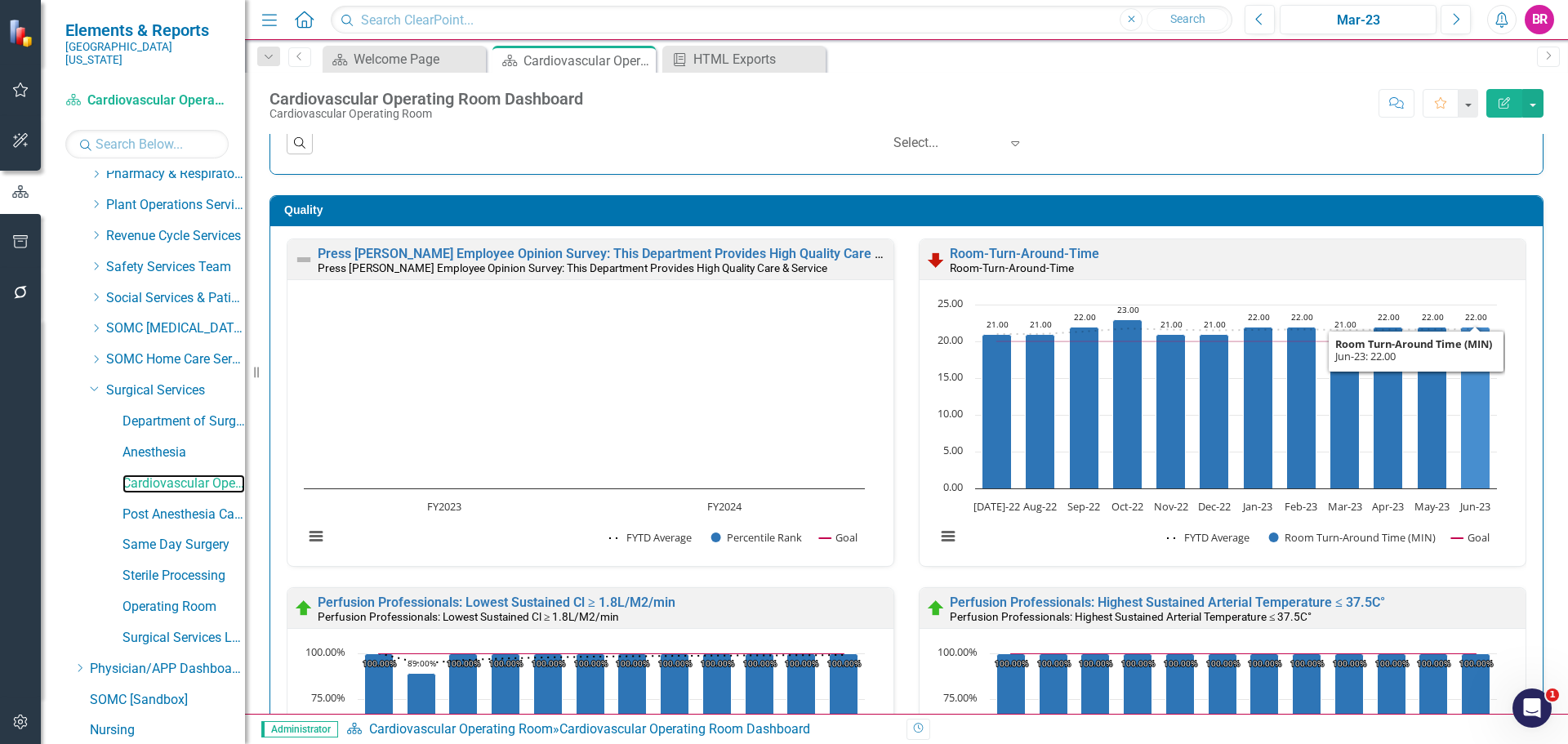
scroll to position [1, 0]
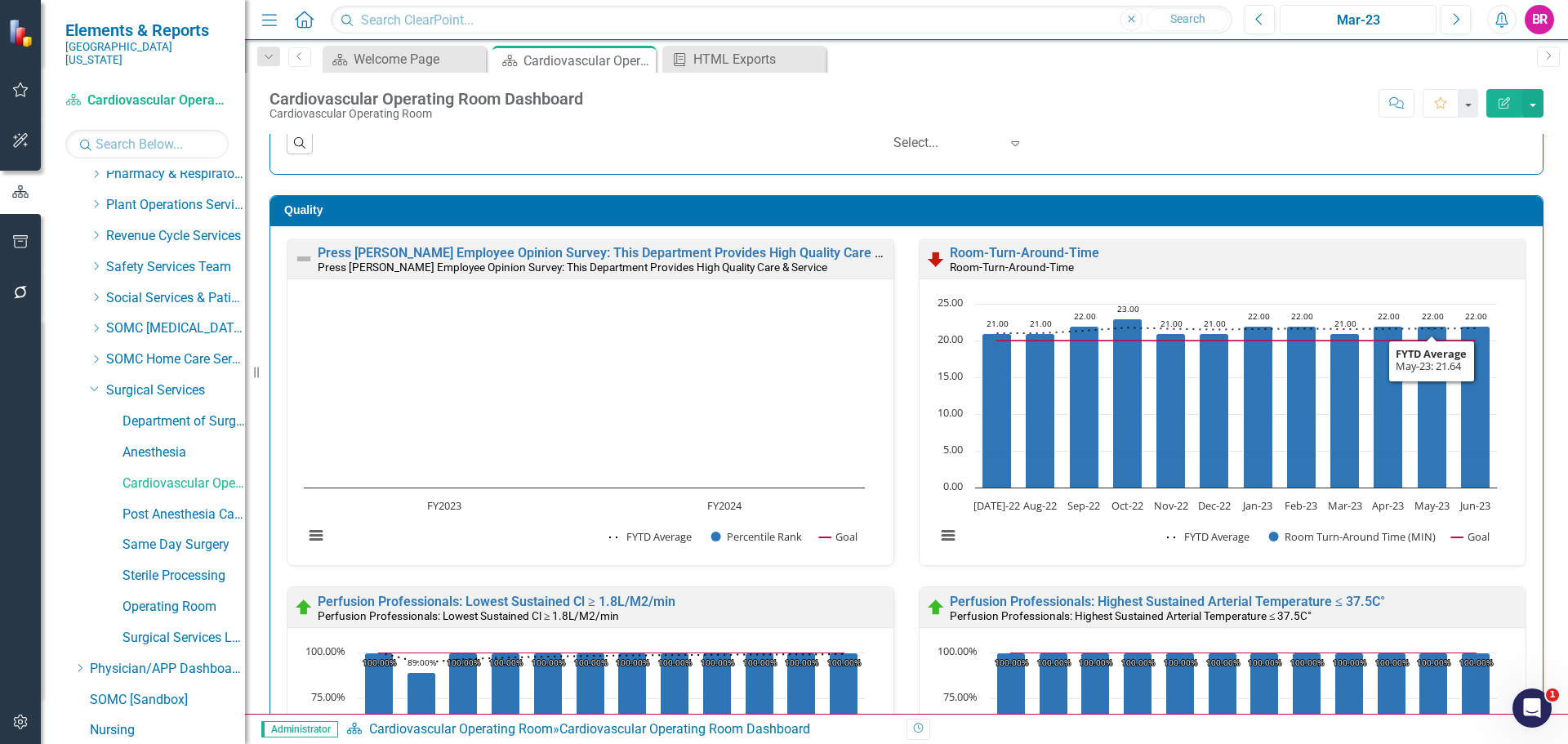
click at [1377, 20] on div "Mar-23" at bounding box center [1357, 20] width 145 height 19
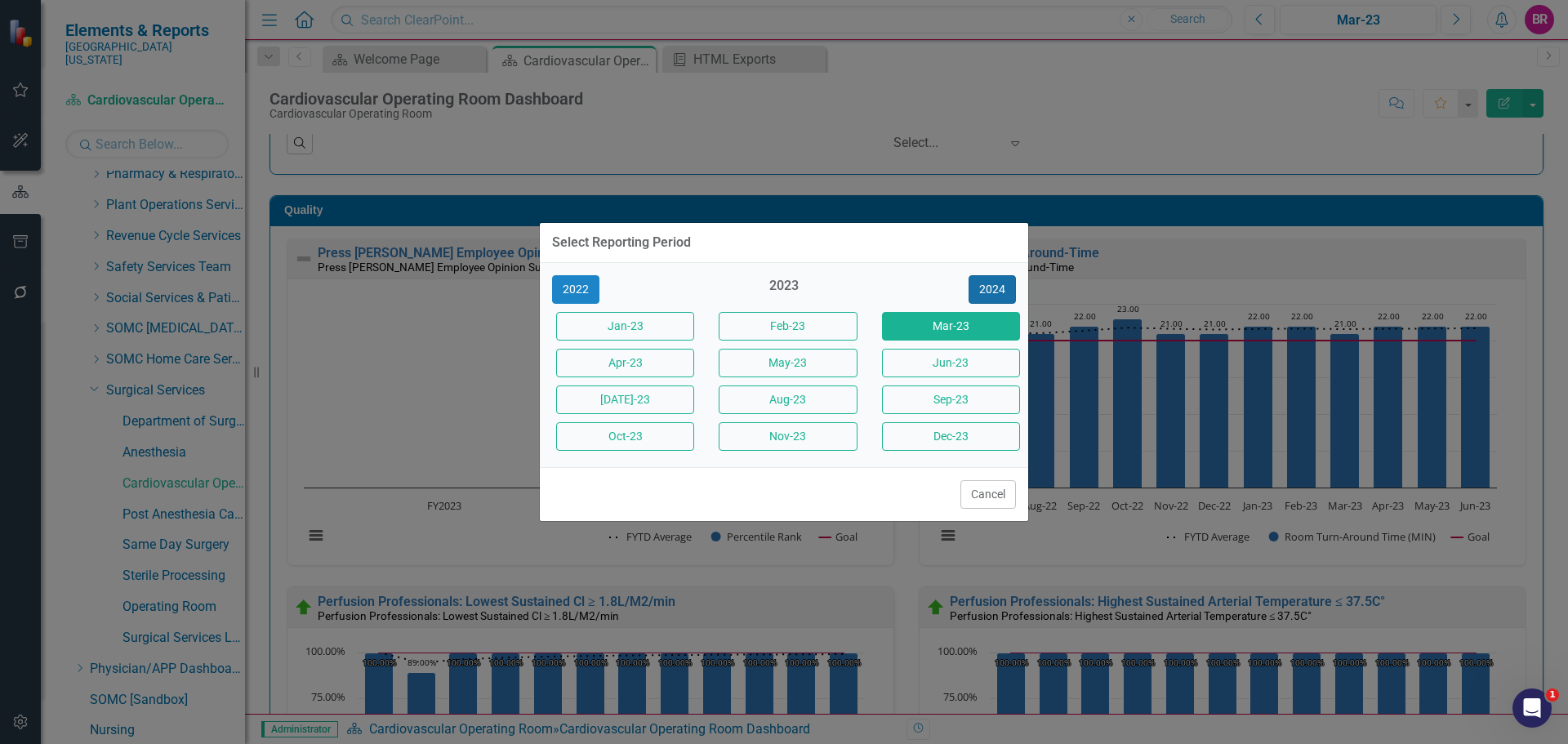
click at [987, 288] on button "2024" at bounding box center [992, 289] width 47 height 29
click at [987, 288] on button "2025" at bounding box center [992, 289] width 47 height 29
click at [920, 364] on button "Jun-25" at bounding box center [952, 363] width 138 height 29
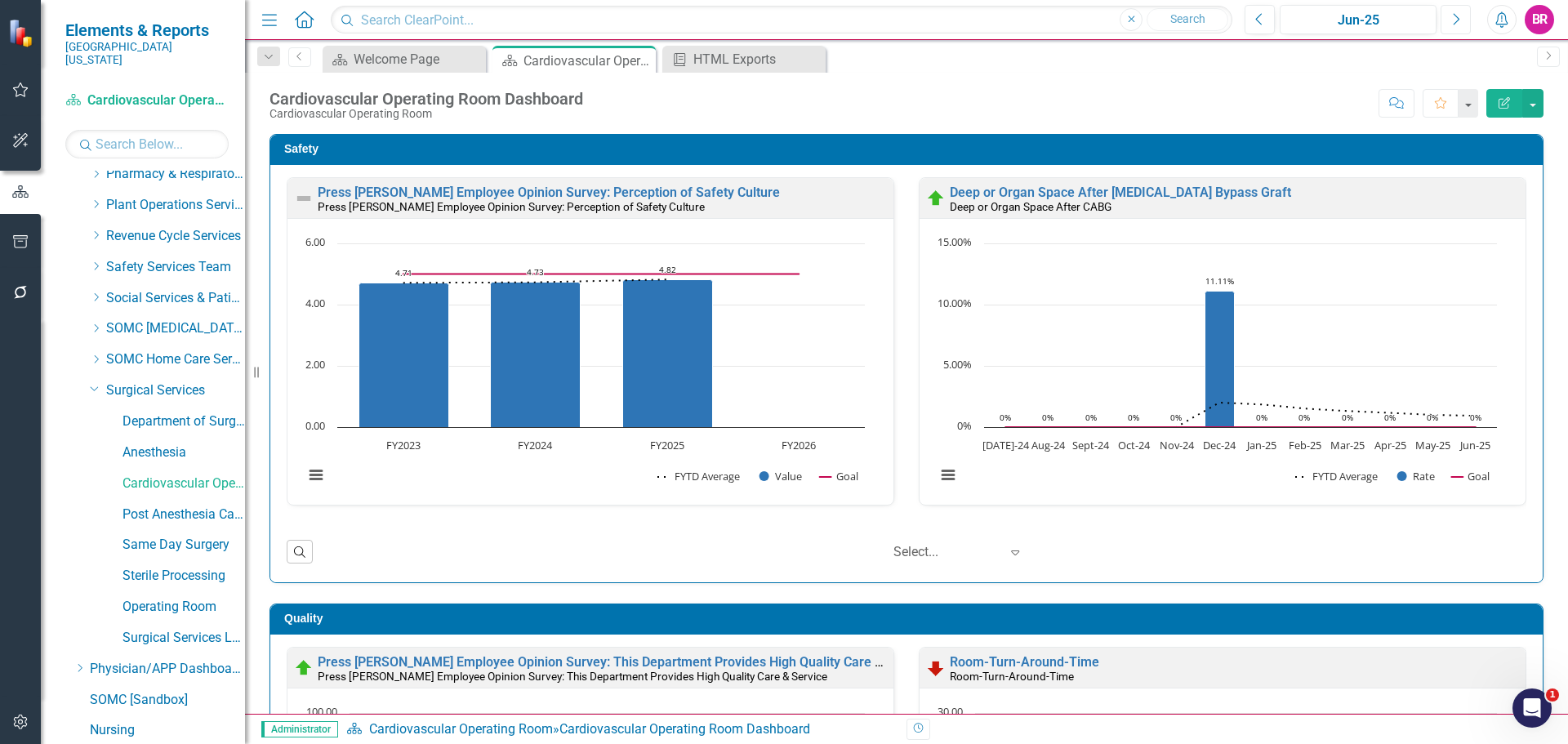
click at [1455, 23] on icon "Next" at bounding box center [1456, 19] width 9 height 14
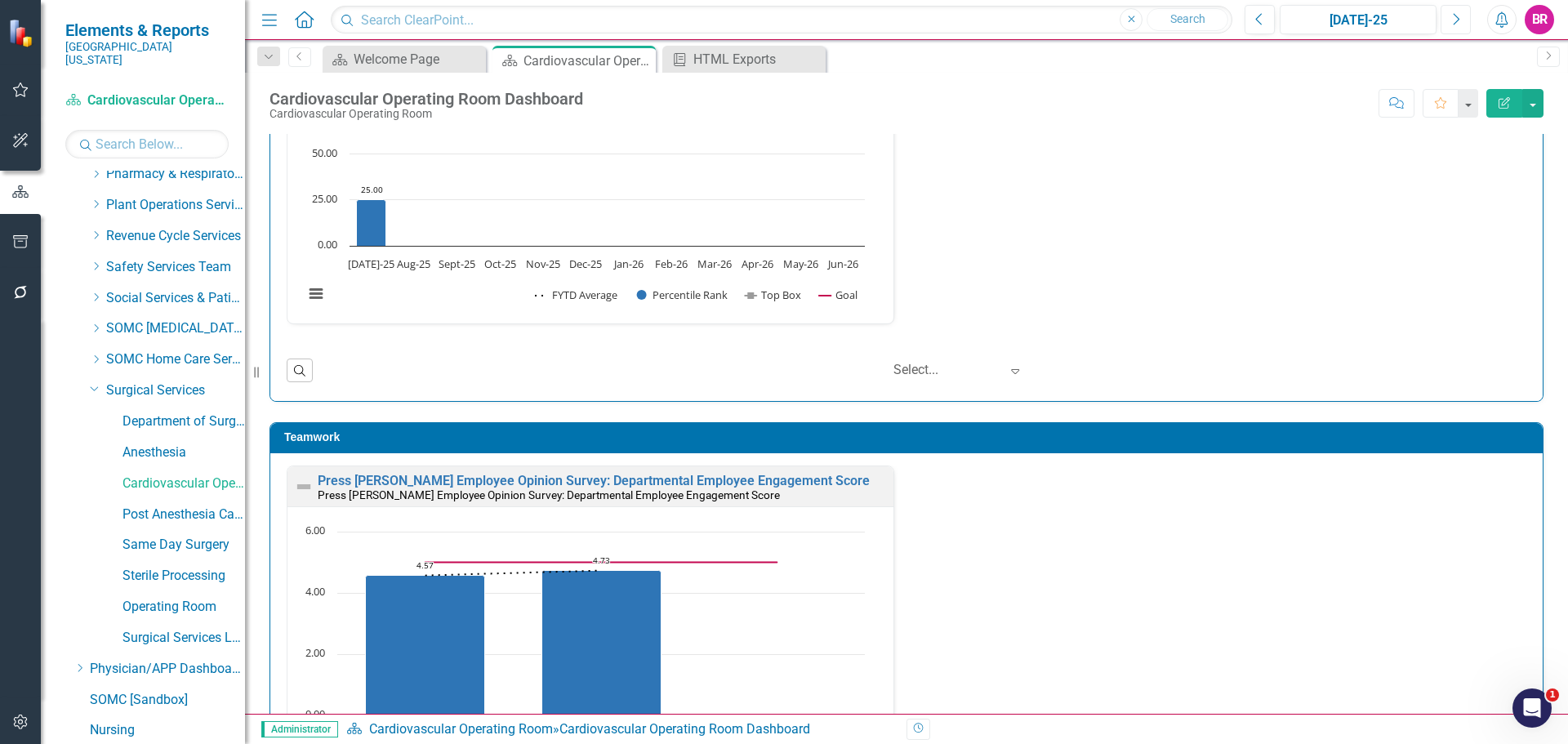
scroll to position [1470, 0]
drag, startPoint x: 168, startPoint y: 503, endPoint x: 220, endPoint y: 504, distance: 52.0
click at [168, 506] on link "Post Anesthesia Care Unit" at bounding box center [183, 515] width 122 height 19
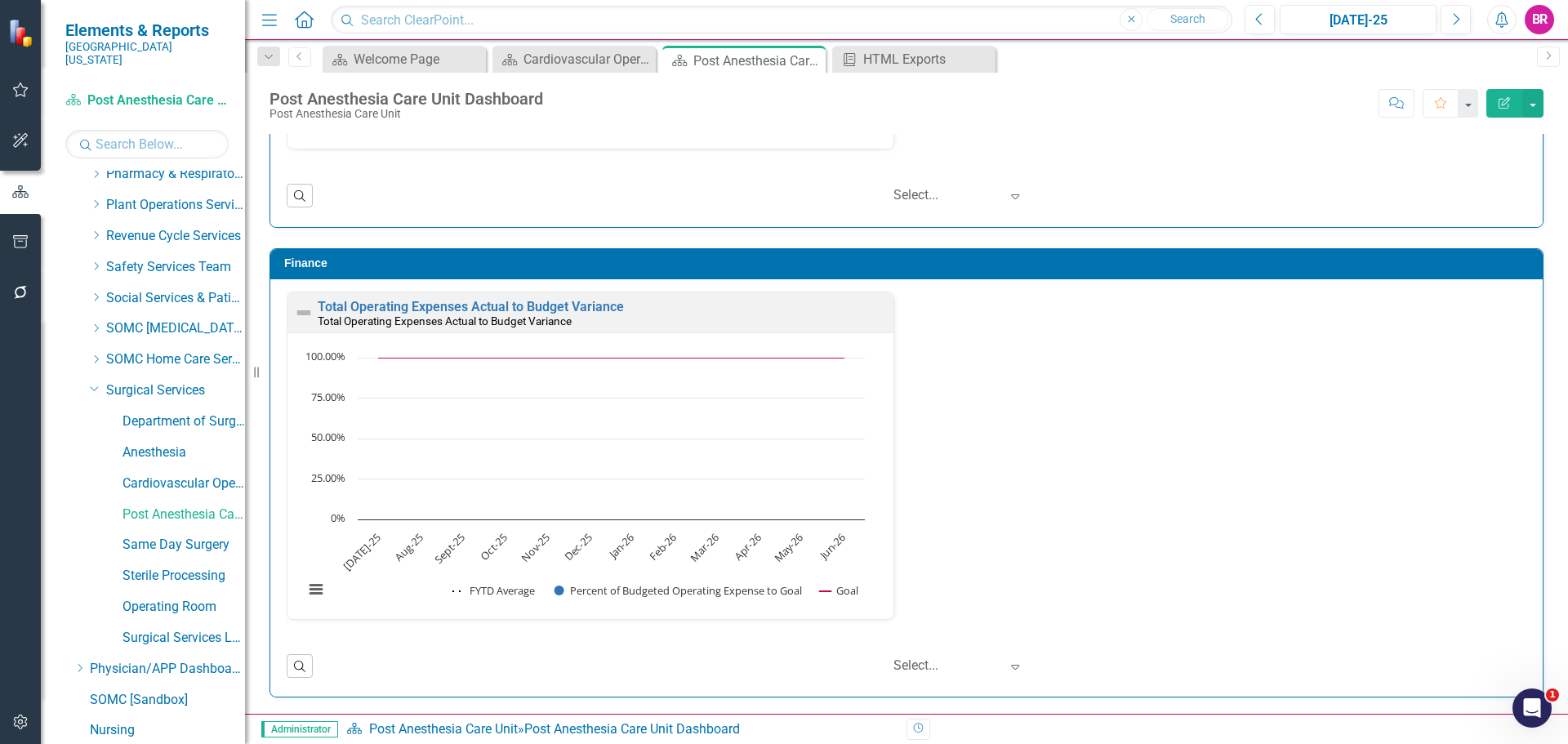
scroll to position [1, 0]
drag, startPoint x: 216, startPoint y: 531, endPoint x: 378, endPoint y: 533, distance: 162.0
click at [216, 535] on link "Same Day Surgery" at bounding box center [183, 545] width 122 height 19
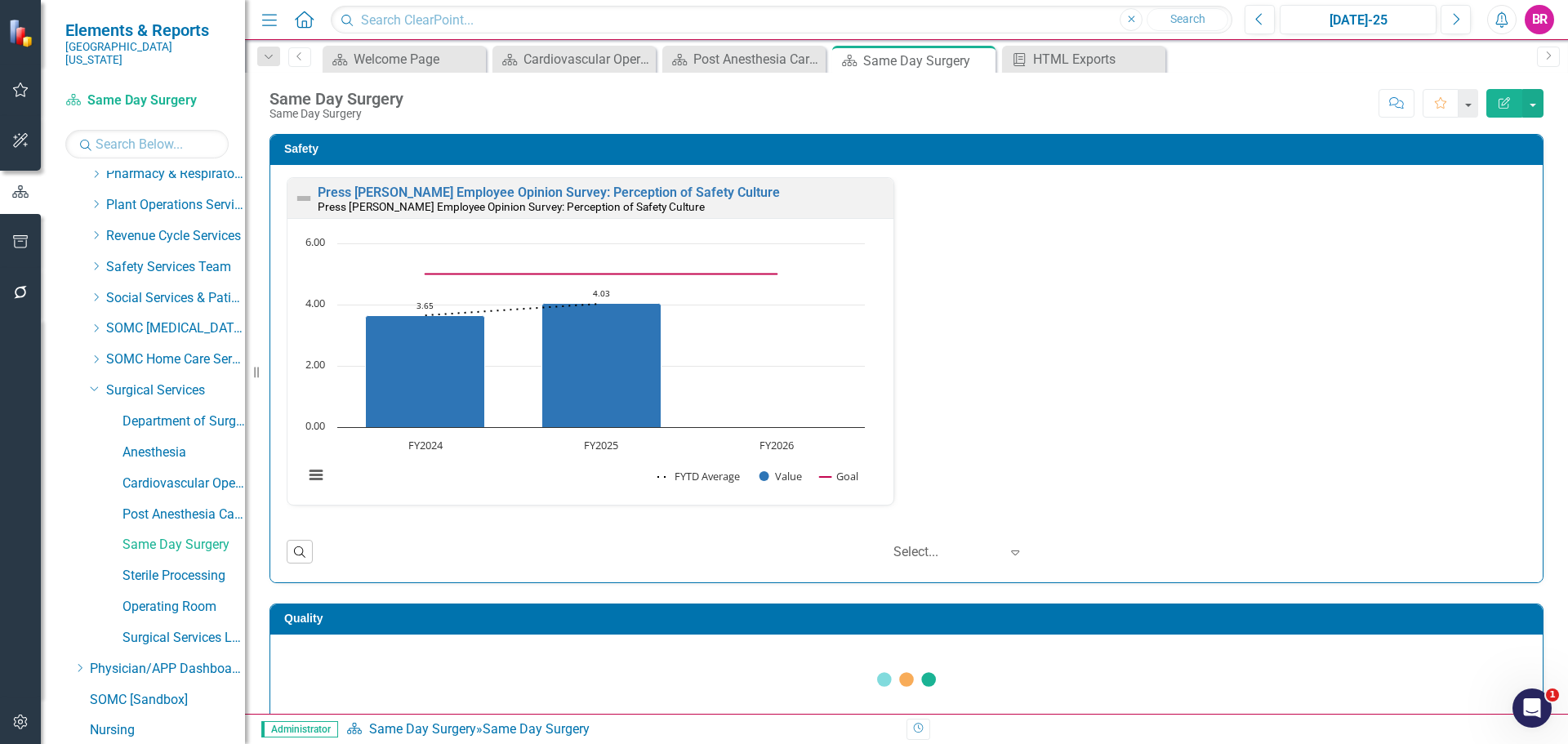
click at [1543, 409] on div "Safety Press Ganey Employee Opinion Survey: Perception of Safety Culture Press …" at bounding box center [907, 348] width 1299 height 470
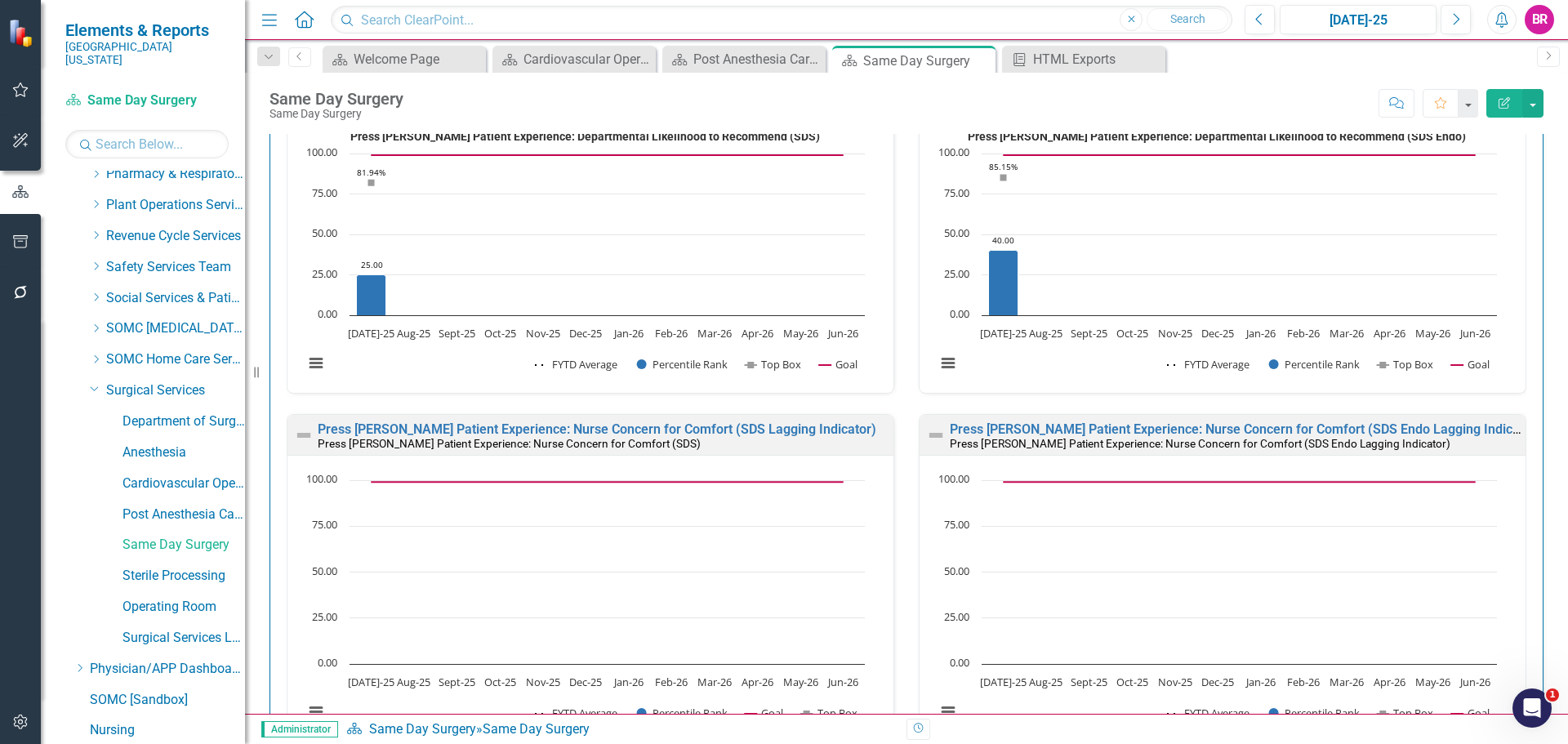
scroll to position [1584, 0]
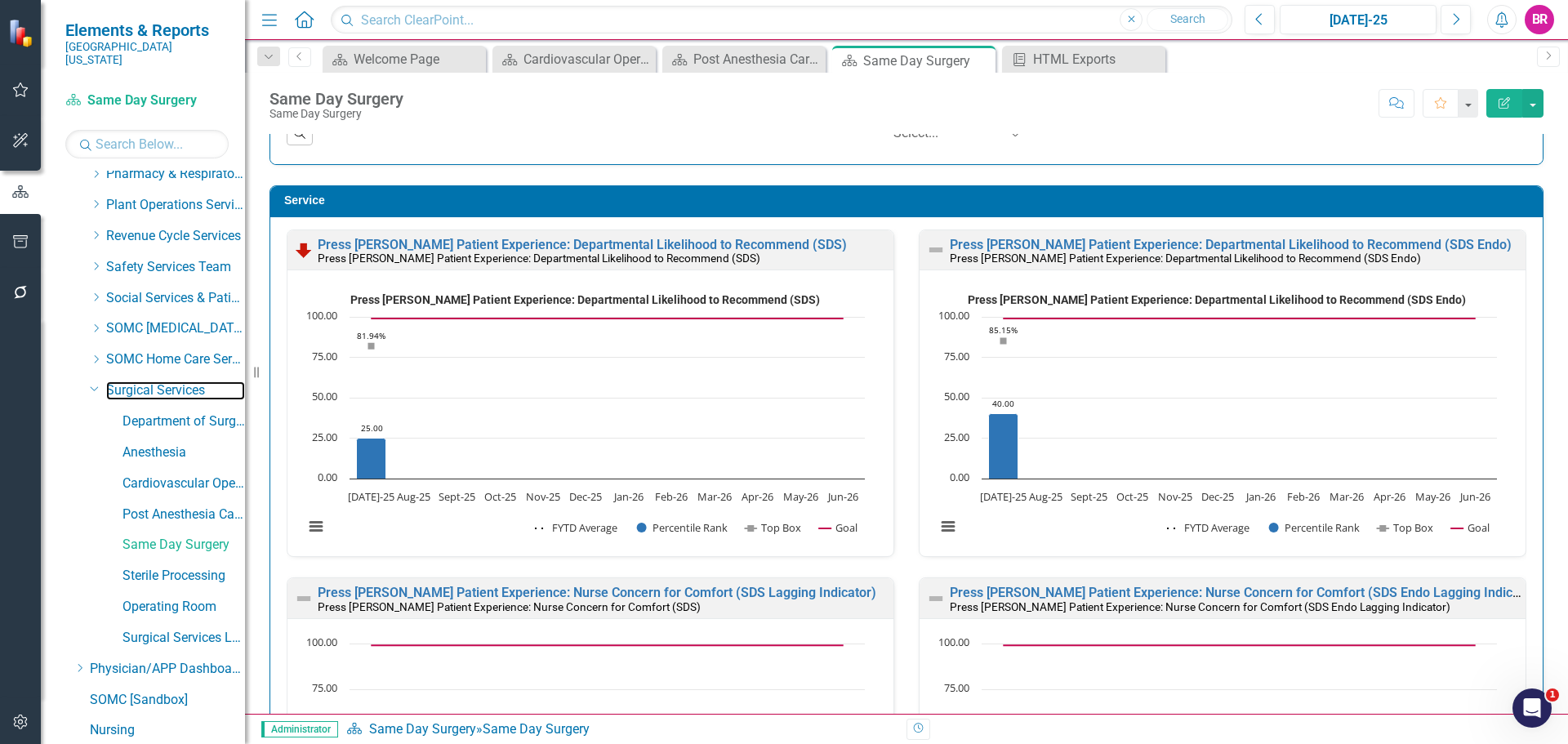
drag, startPoint x: 137, startPoint y: 377, endPoint x: 328, endPoint y: 397, distance: 192.0
click at [137, 382] on link "Surgical Services" at bounding box center [175, 391] width 138 height 19
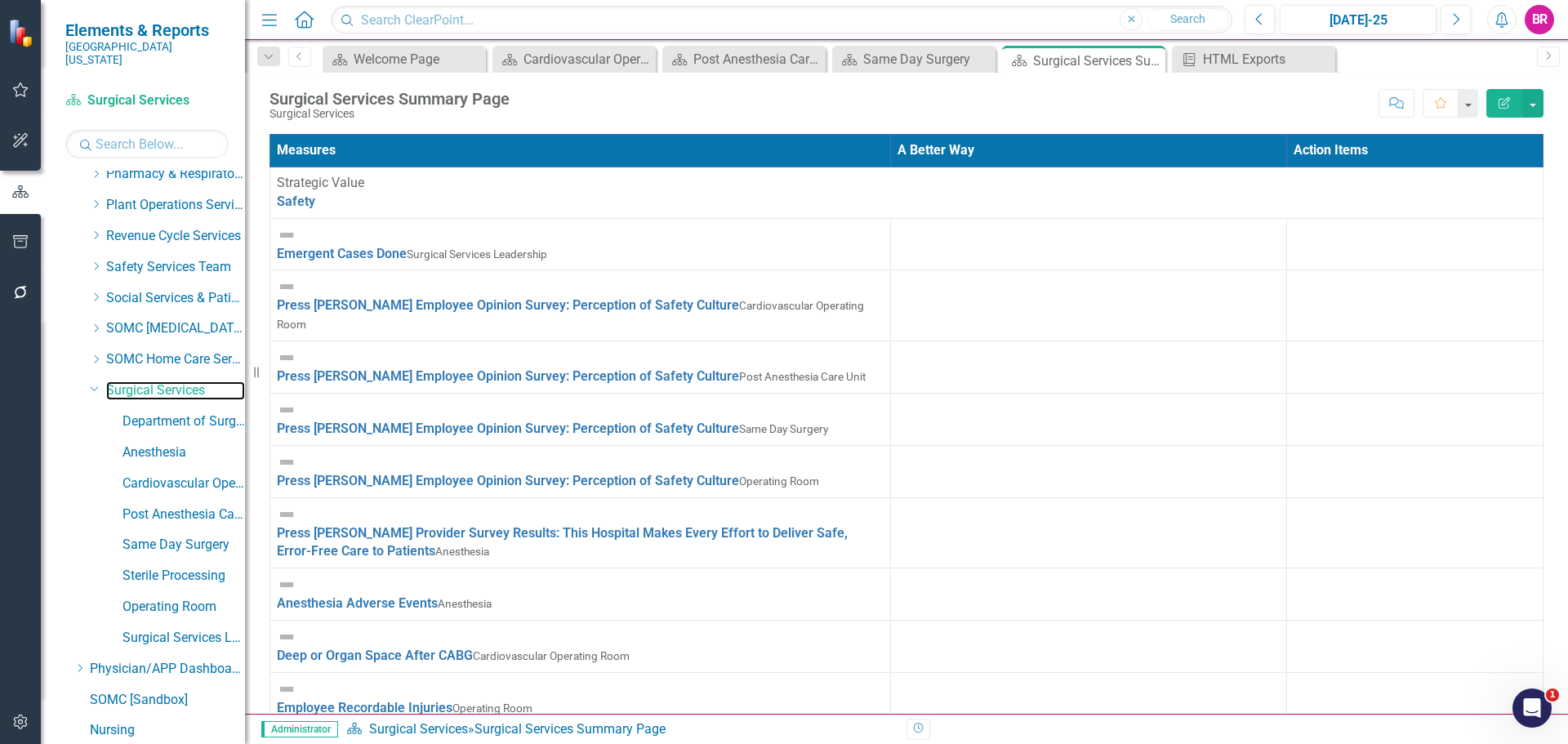
scroll to position [163, 0]
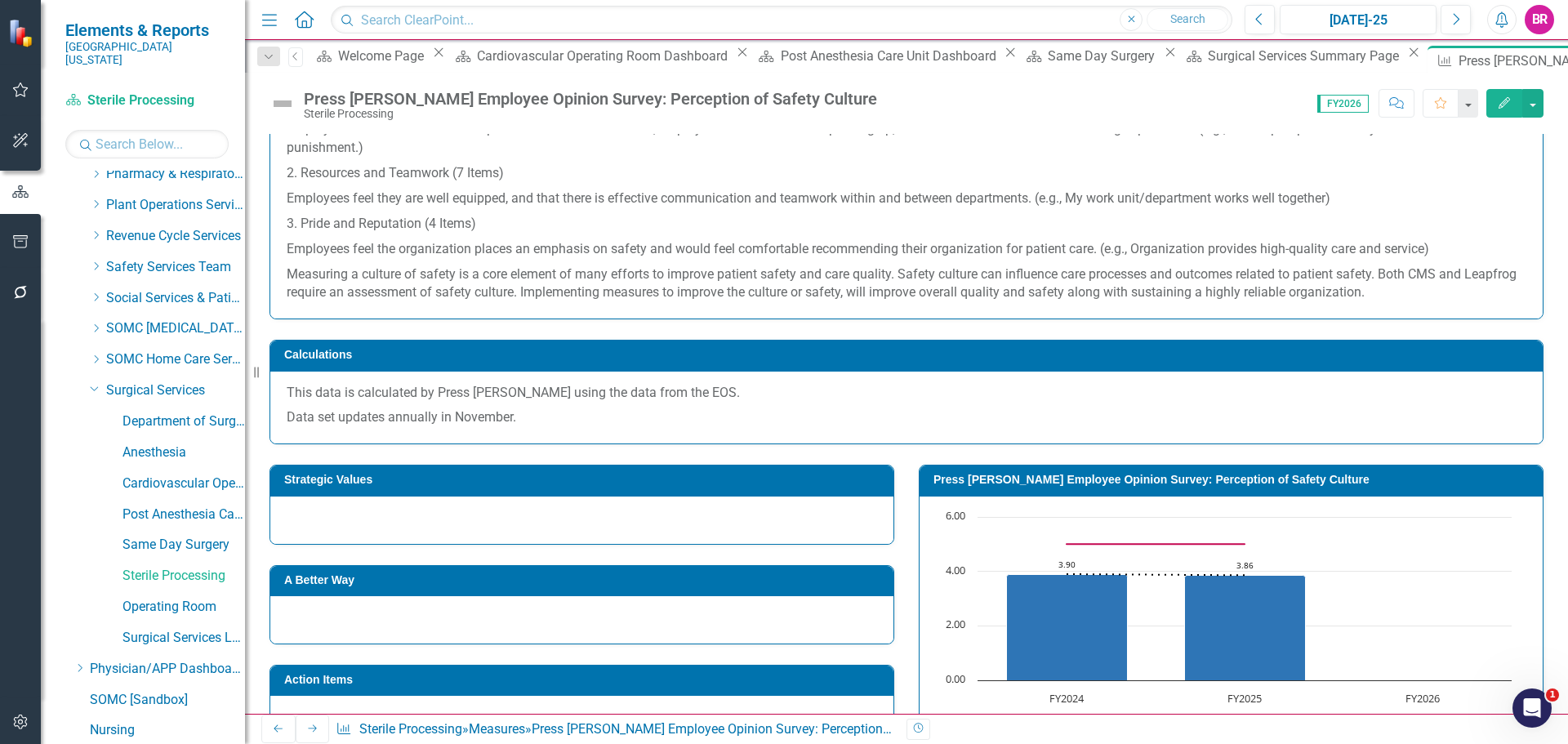
scroll to position [198, 0]
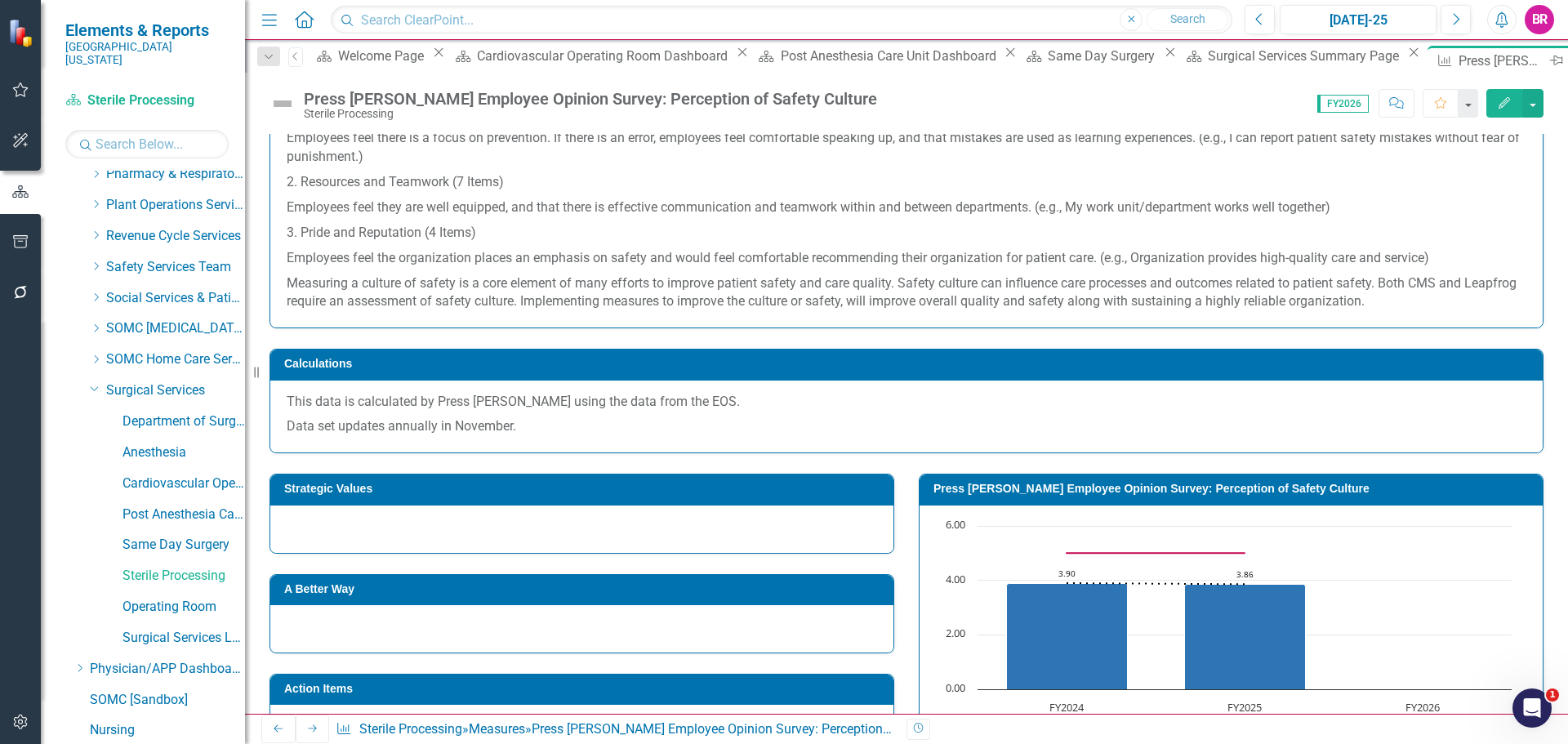
click at [1567, 65] on icon "Close" at bounding box center [1575, 61] width 16 height 13
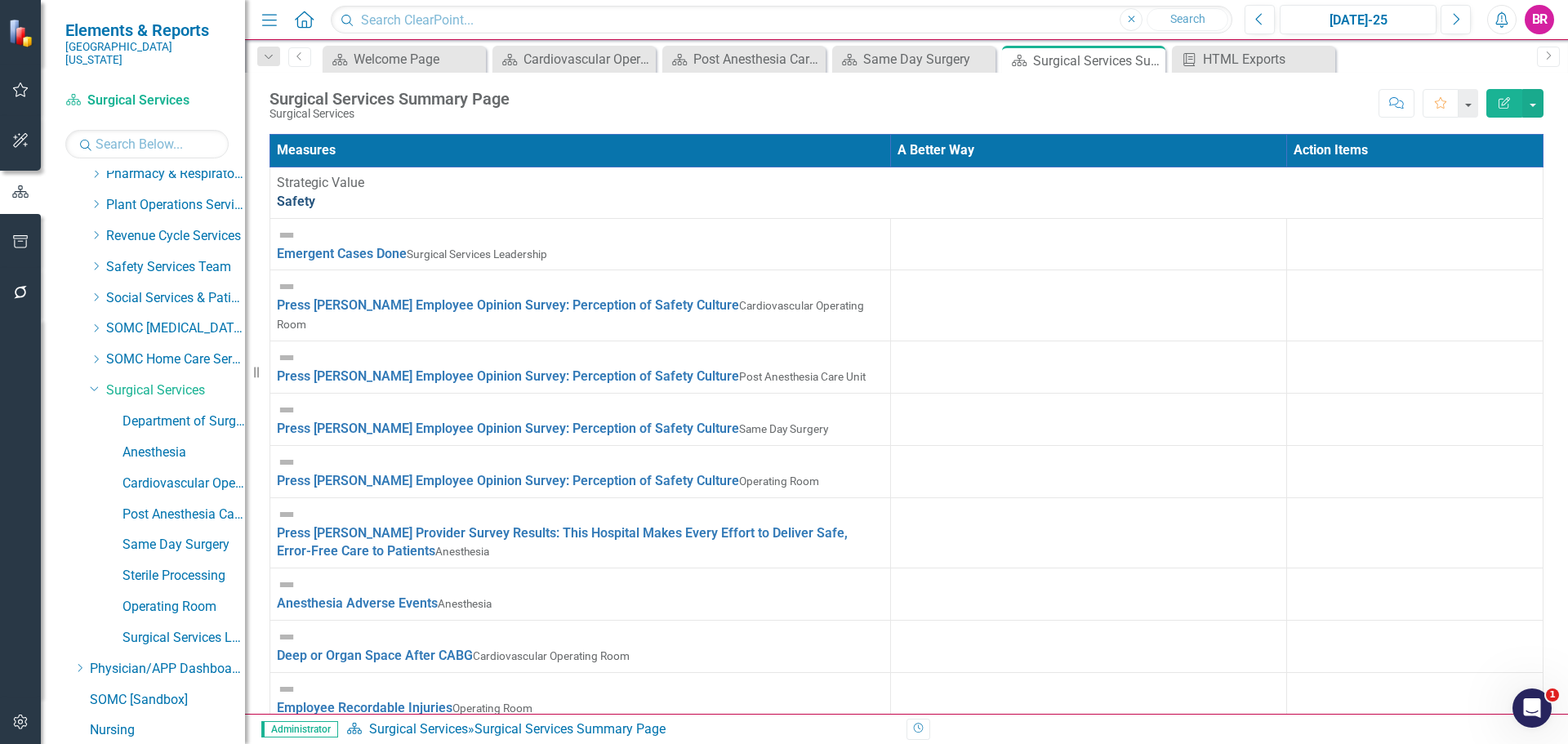
click at [306, 193] on link "Safety" at bounding box center [296, 201] width 38 height 15
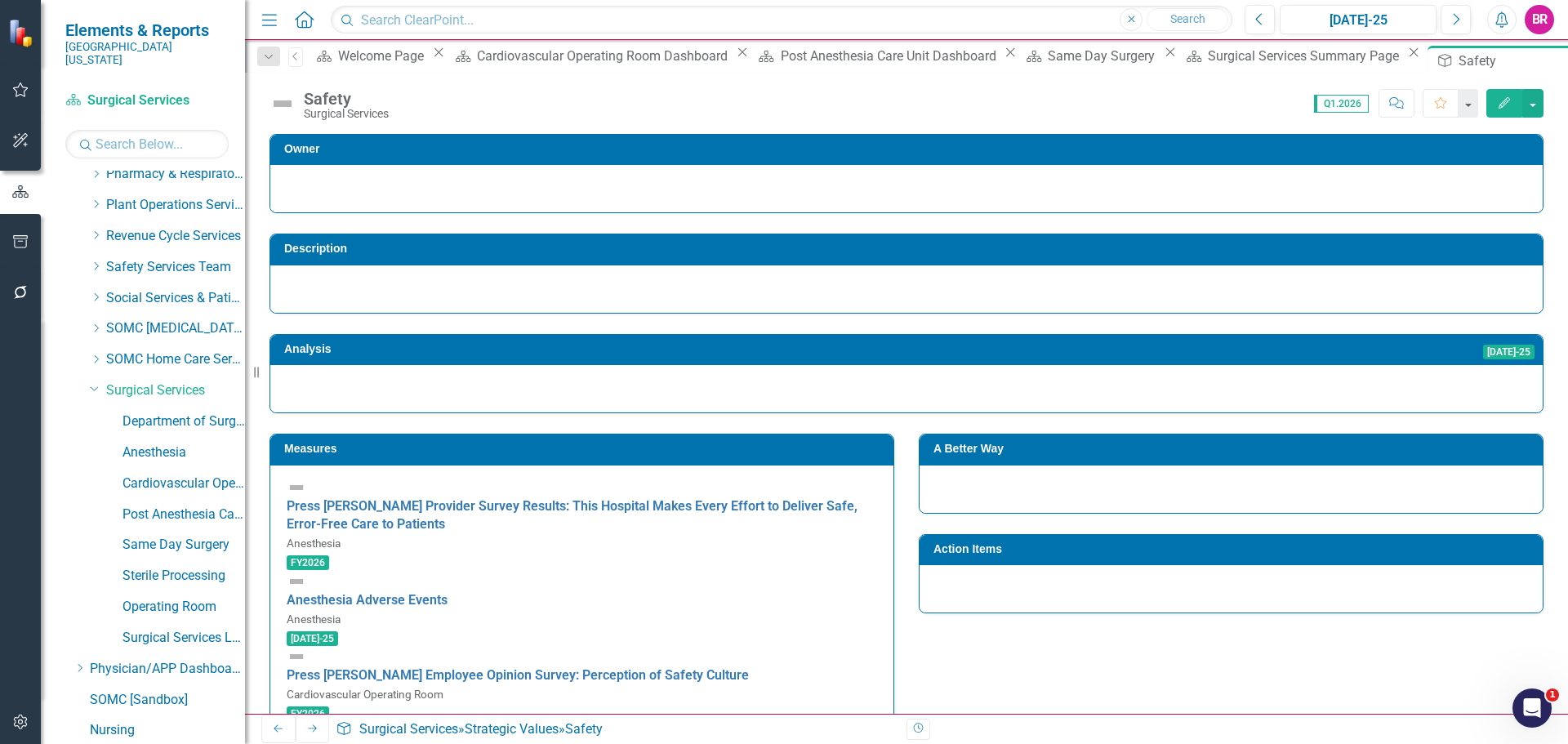
scroll to position [328, 0]
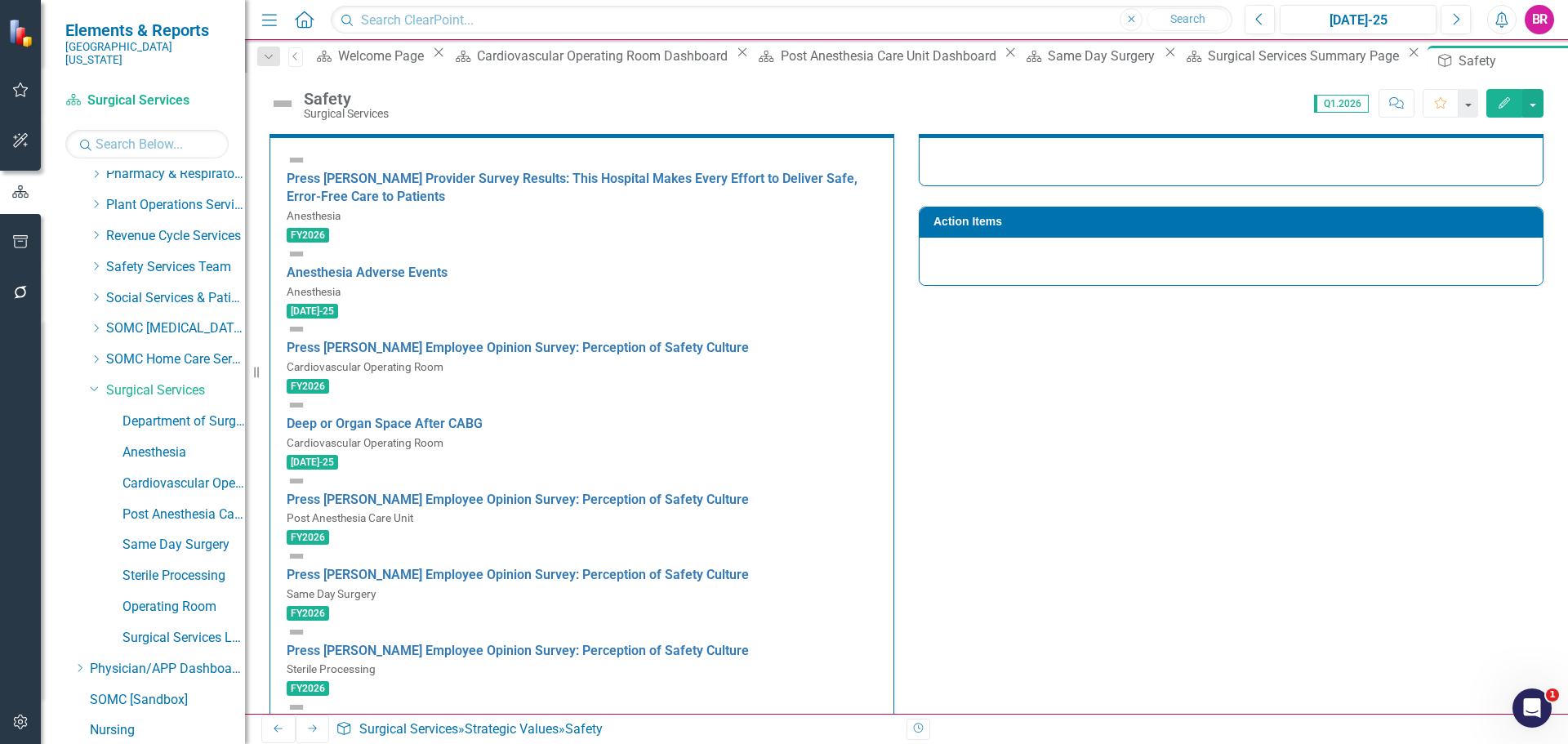
click at [1112, 584] on div "Measures Press Ganey Provider Survey Results: This Hospital Makes Every Effort …" at bounding box center [907, 598] width 1299 height 1025
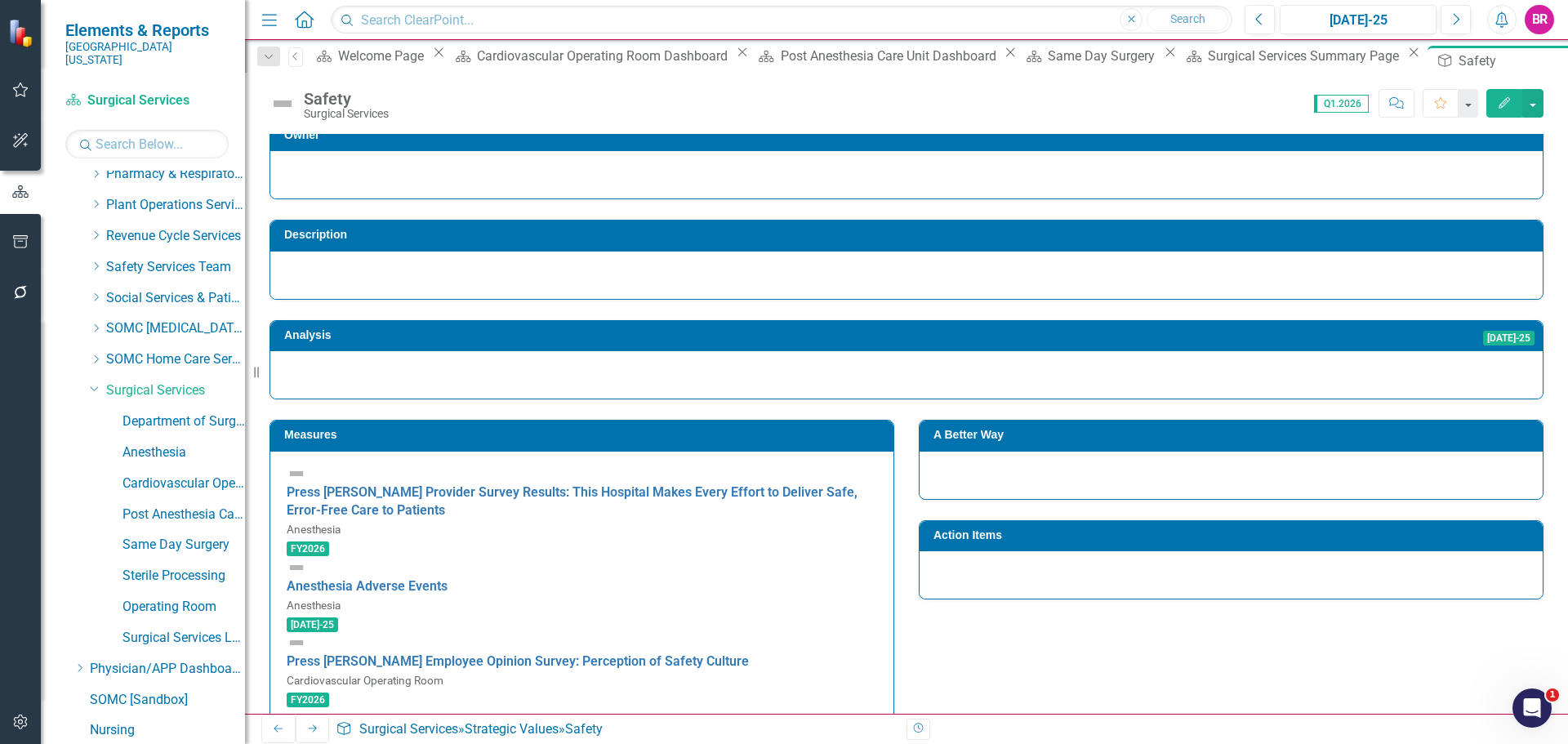
scroll to position [0, 0]
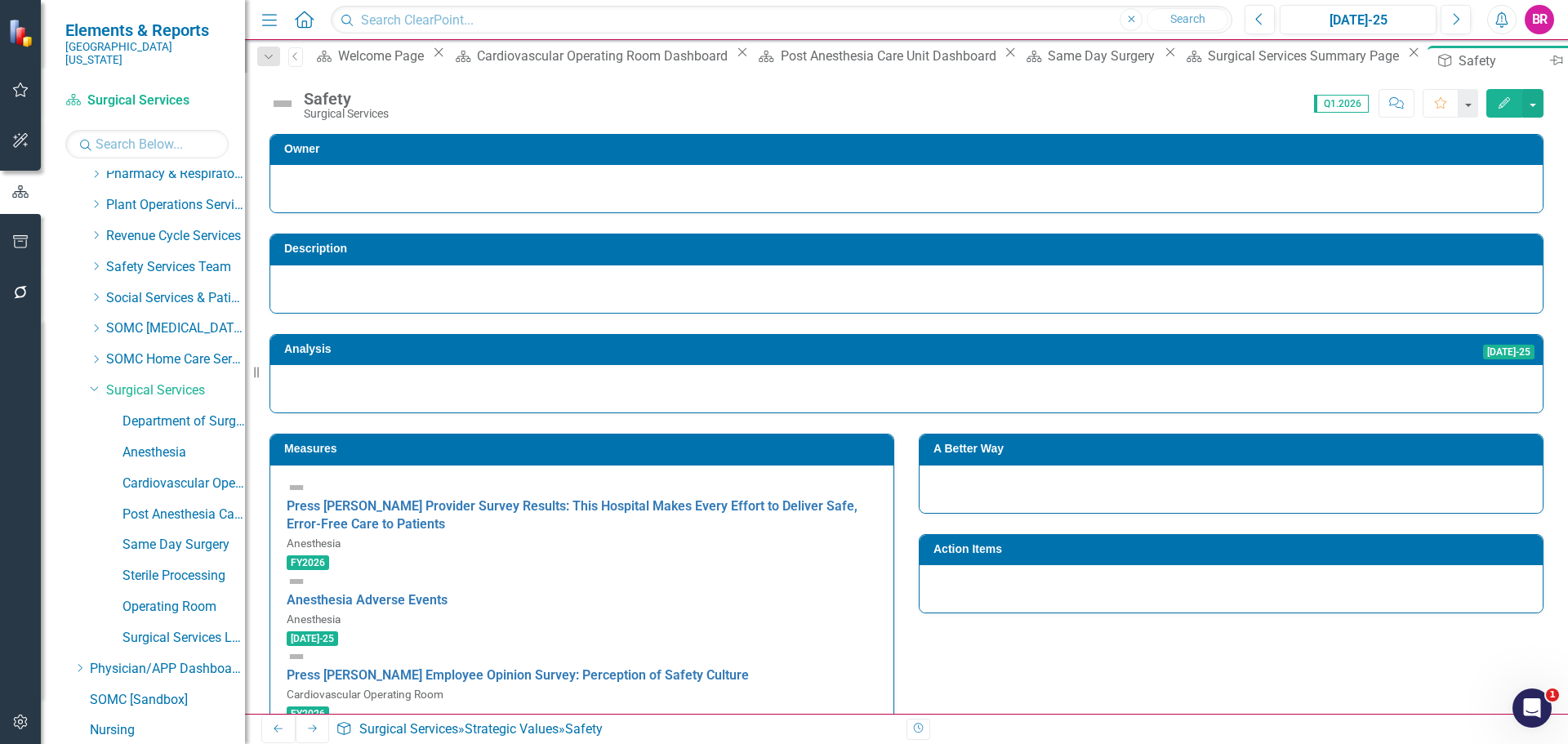
click at [1567, 57] on icon "Close" at bounding box center [1575, 61] width 16 height 13
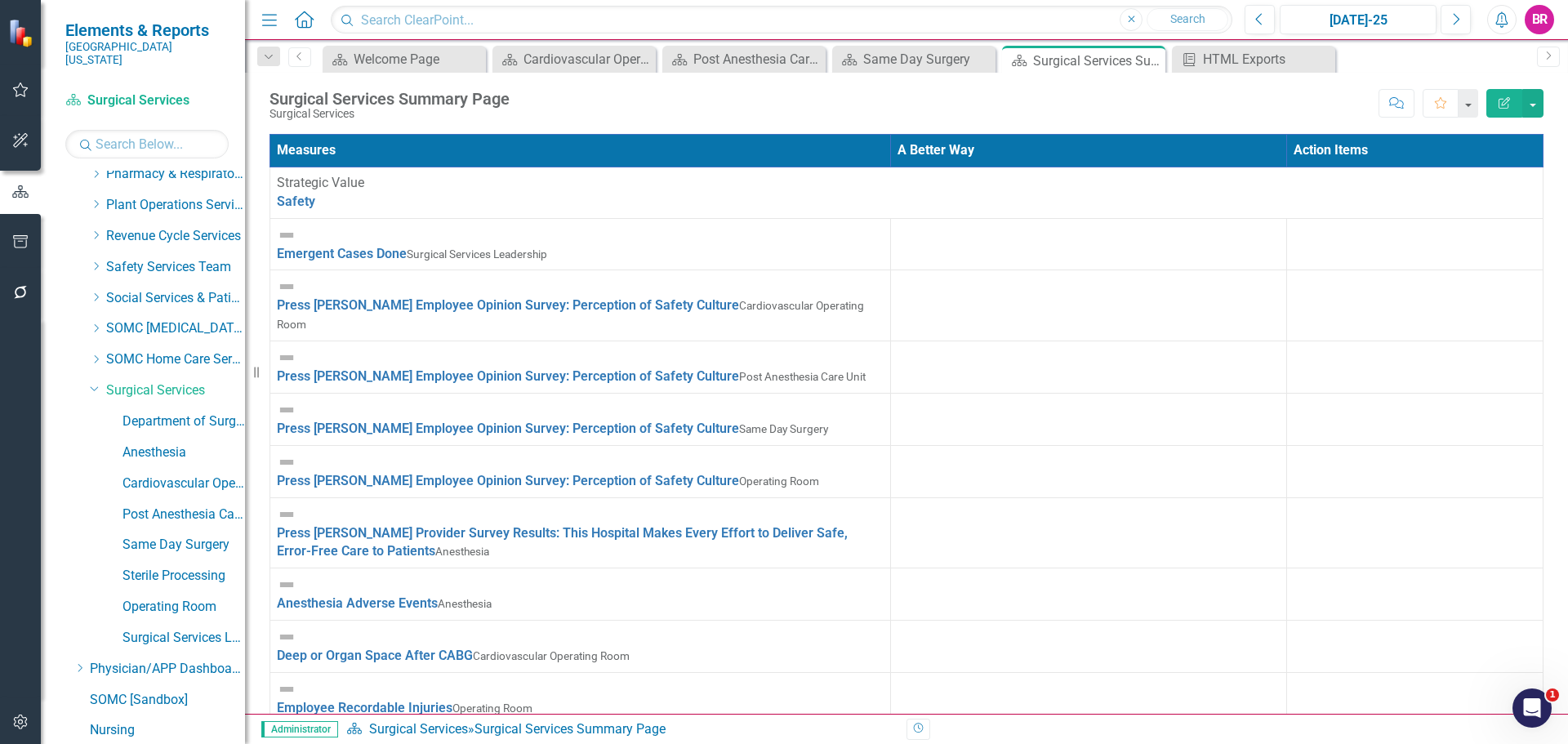
scroll to position [2042, 0]
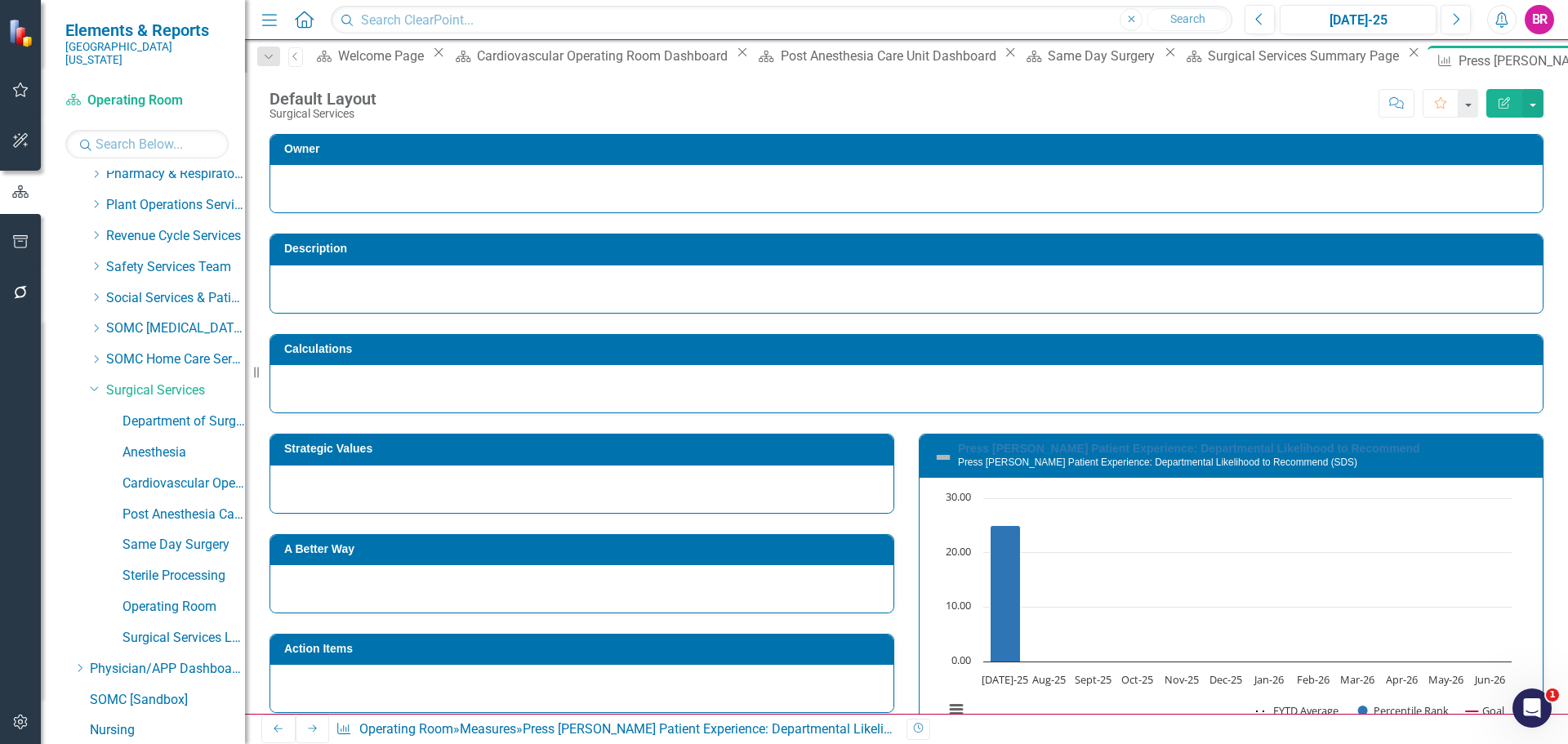
scroll to position [216, 0]
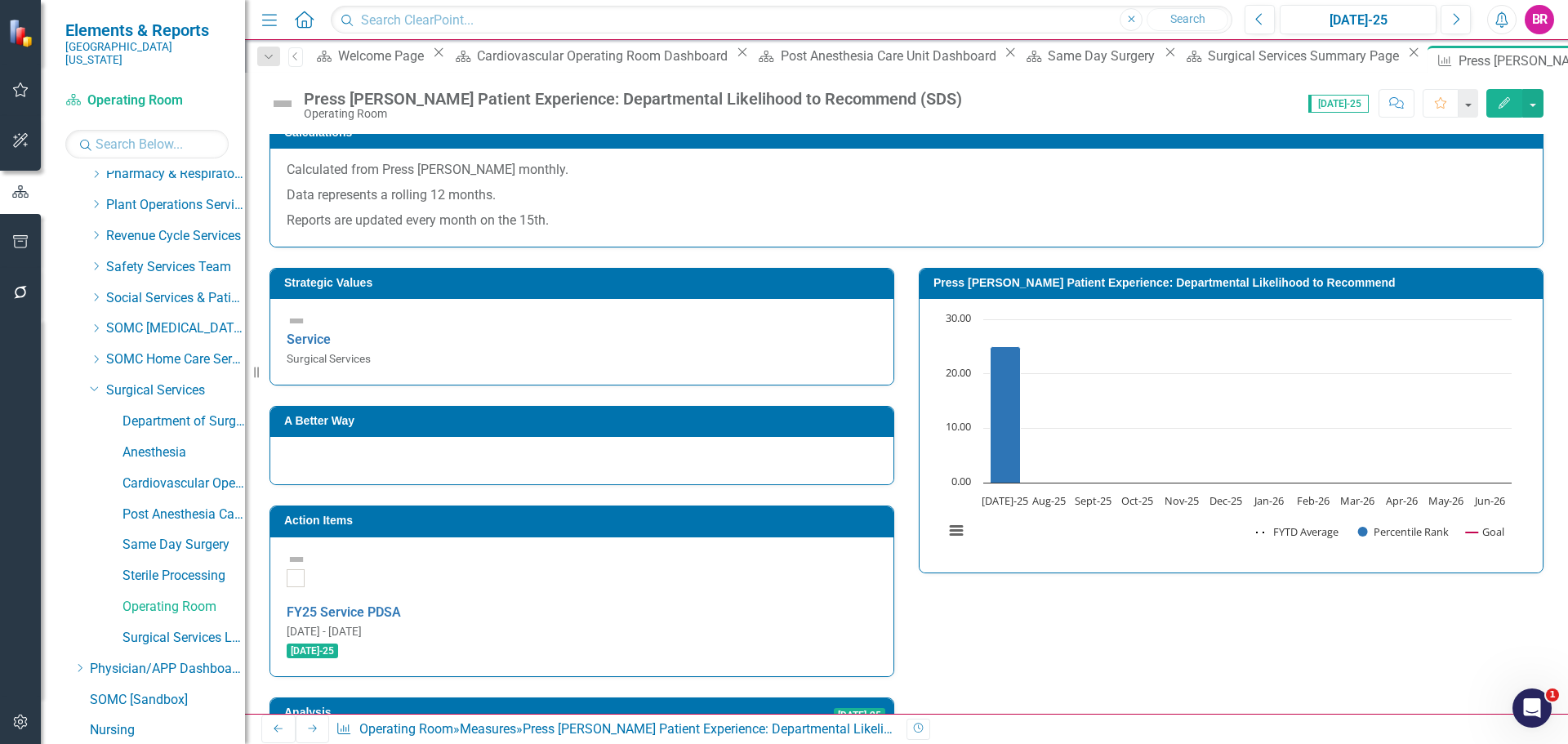
click at [691, 514] on h3 "Action Items" at bounding box center [585, 520] width 601 height 12
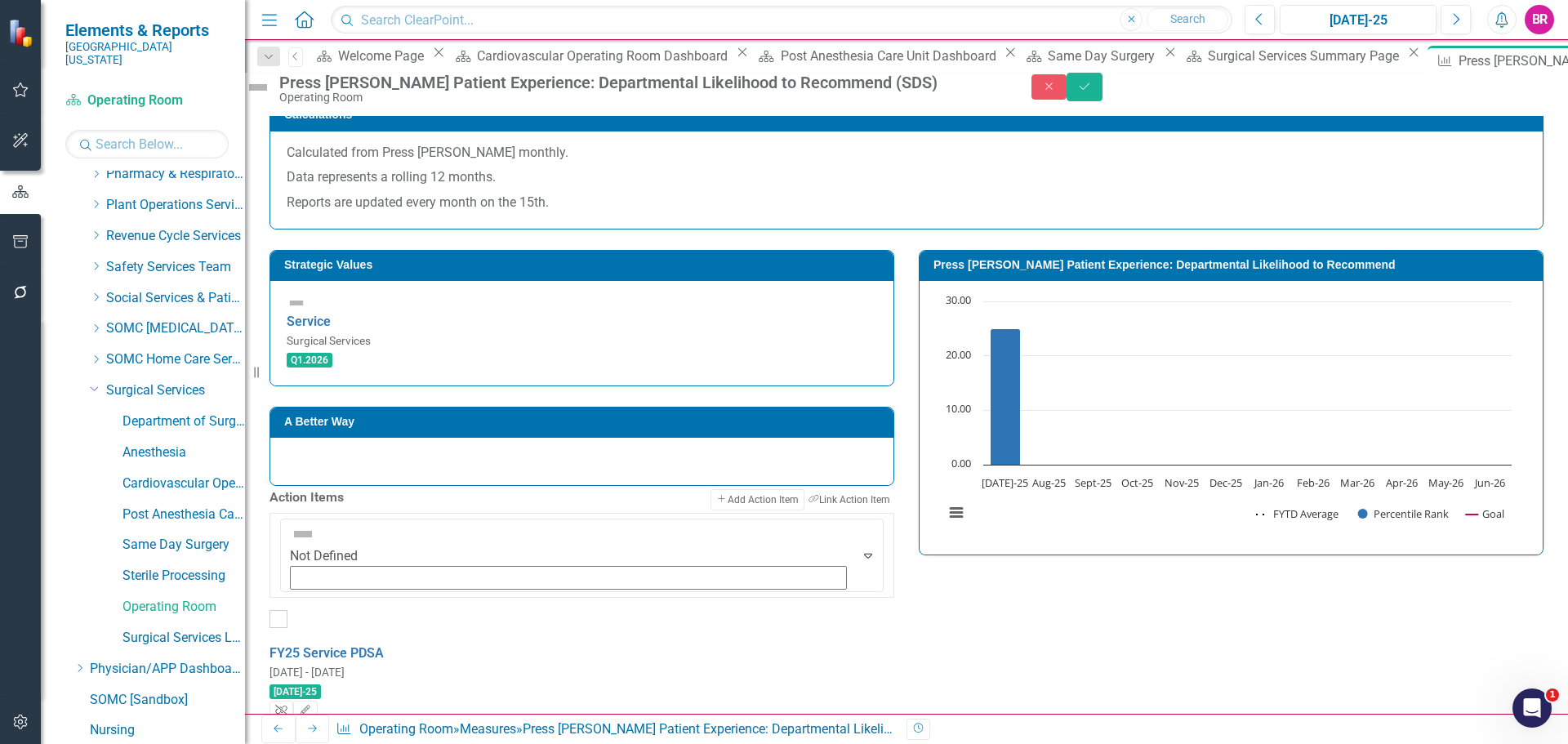
click at [287, 706] on icon "Unlink" at bounding box center [281, 710] width 12 height 10
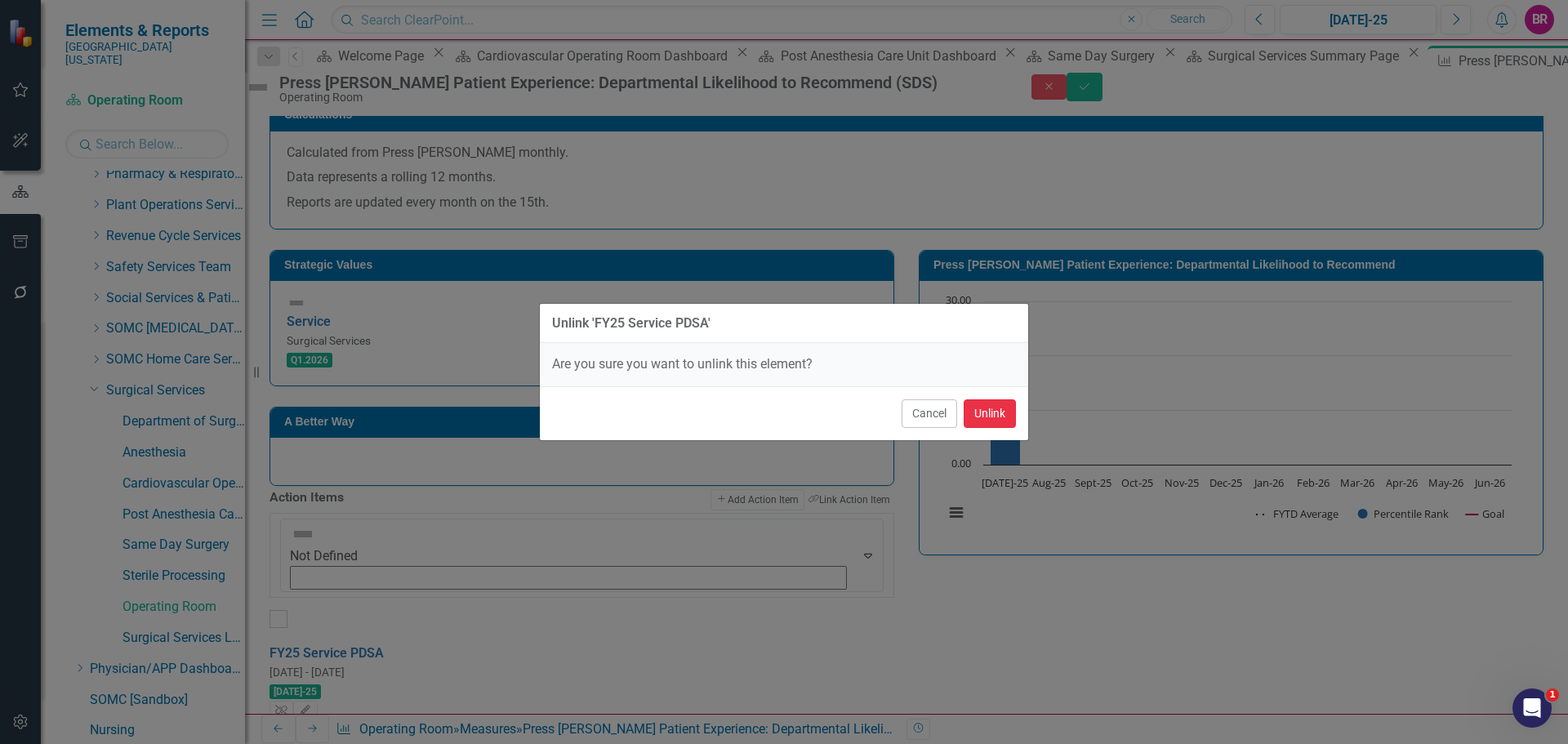
click at [996, 410] on button "Unlink" at bounding box center [990, 413] width 52 height 29
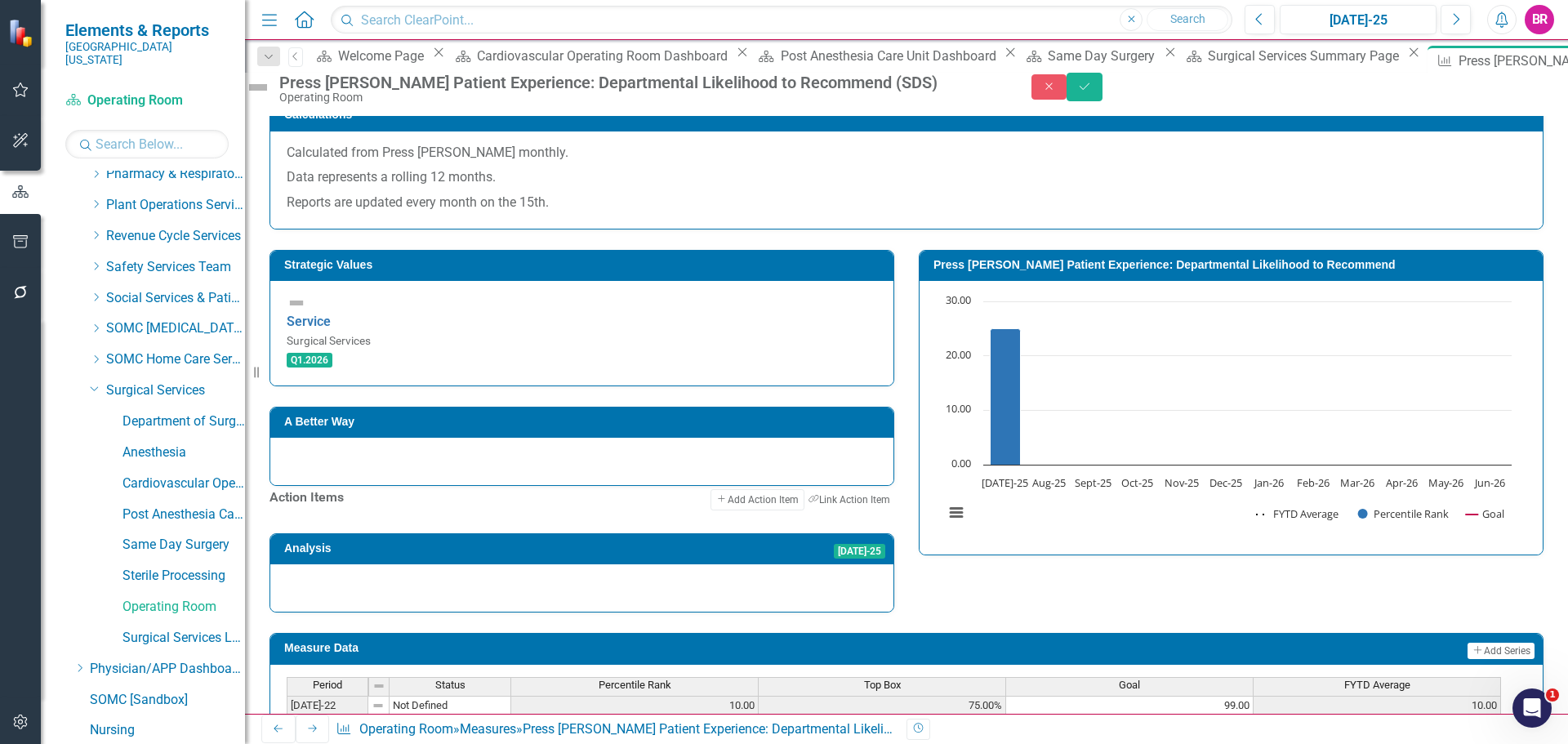
click at [1546, 89] on div "Close Save" at bounding box center [1300, 87] width 537 height 29
click at [1092, 89] on icon "Save" at bounding box center [1084, 87] width 14 height 12
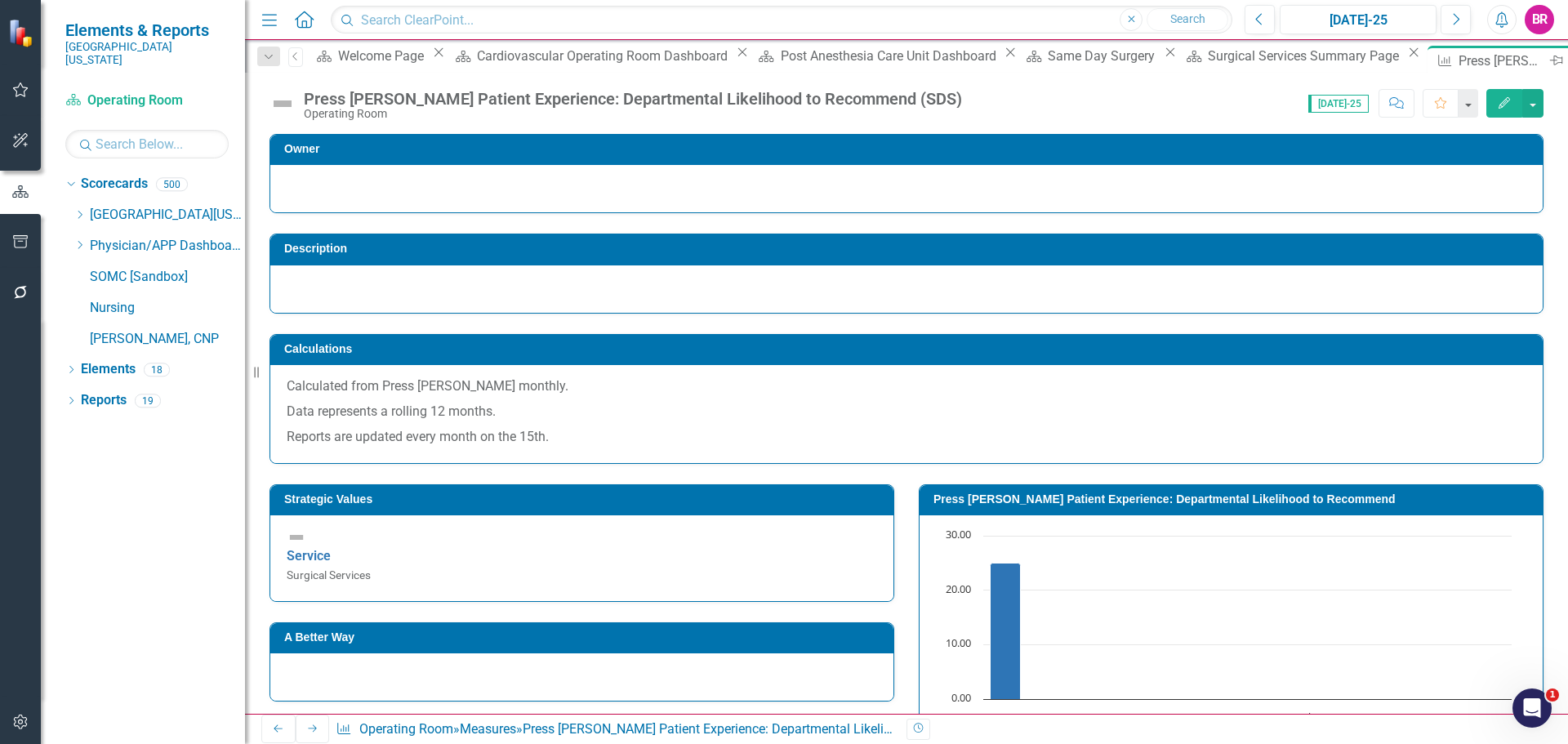
scroll to position [0, 0]
click at [1567, 57] on icon "Close" at bounding box center [1575, 61] width 16 height 13
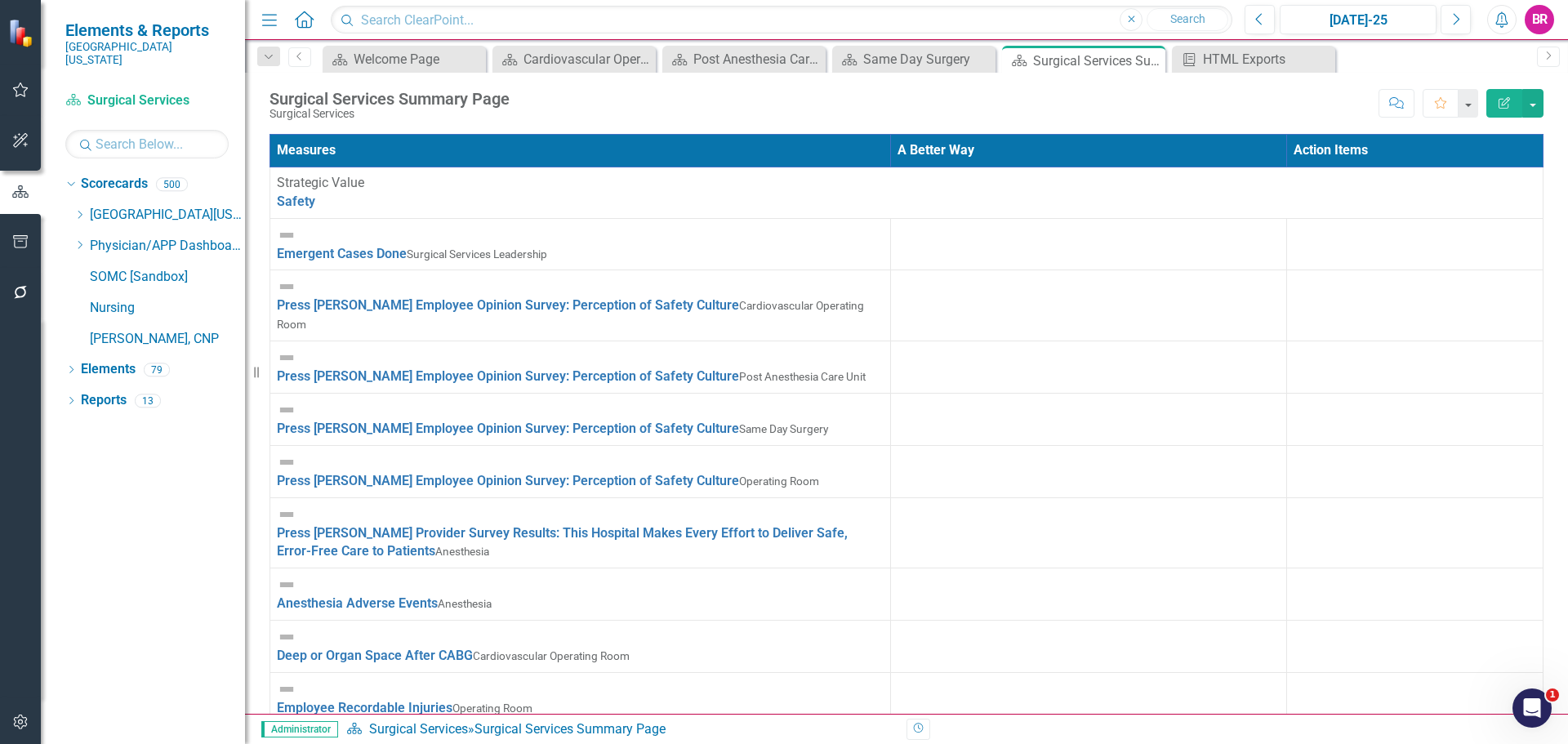
scroll to position [2287, 0]
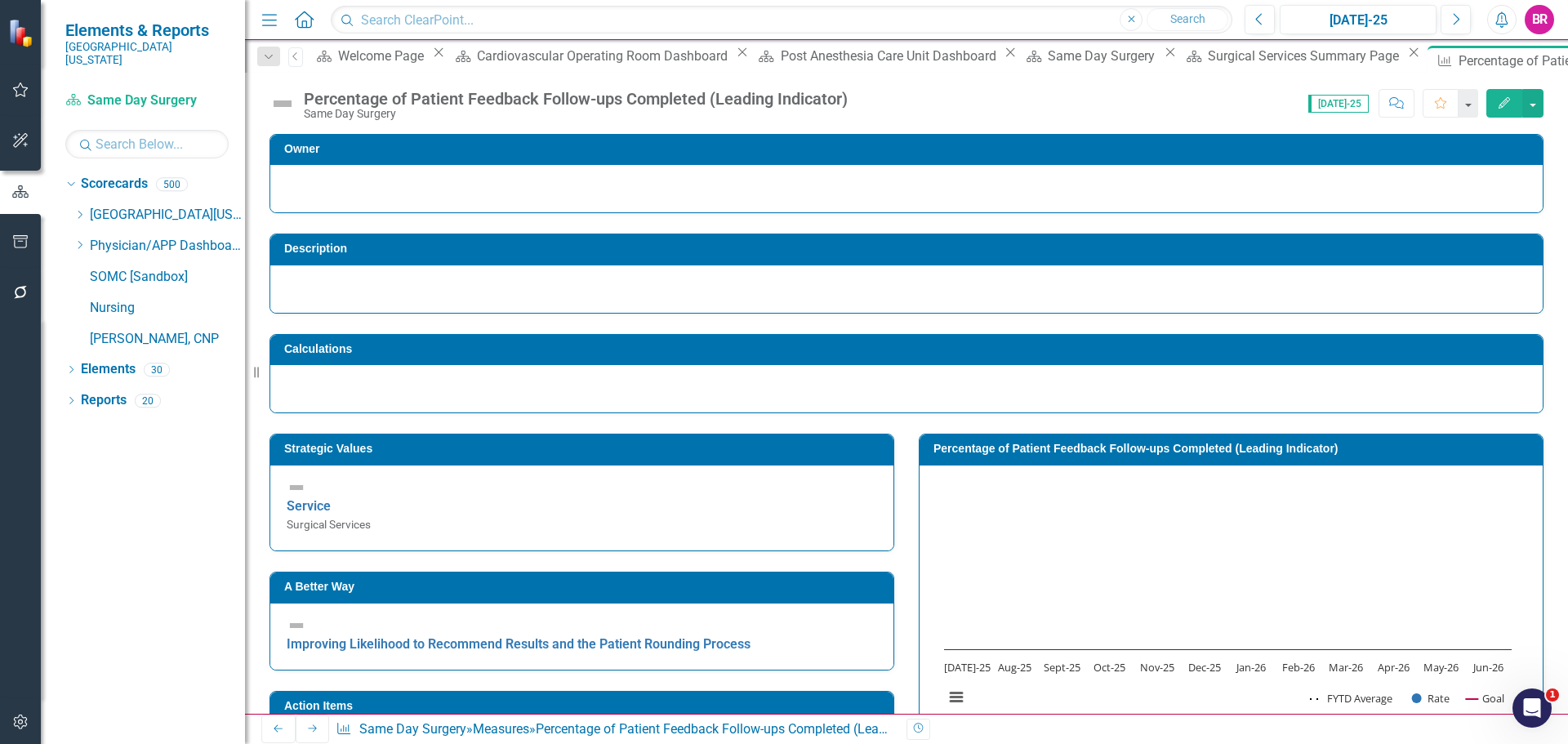
scroll to position [216, 0]
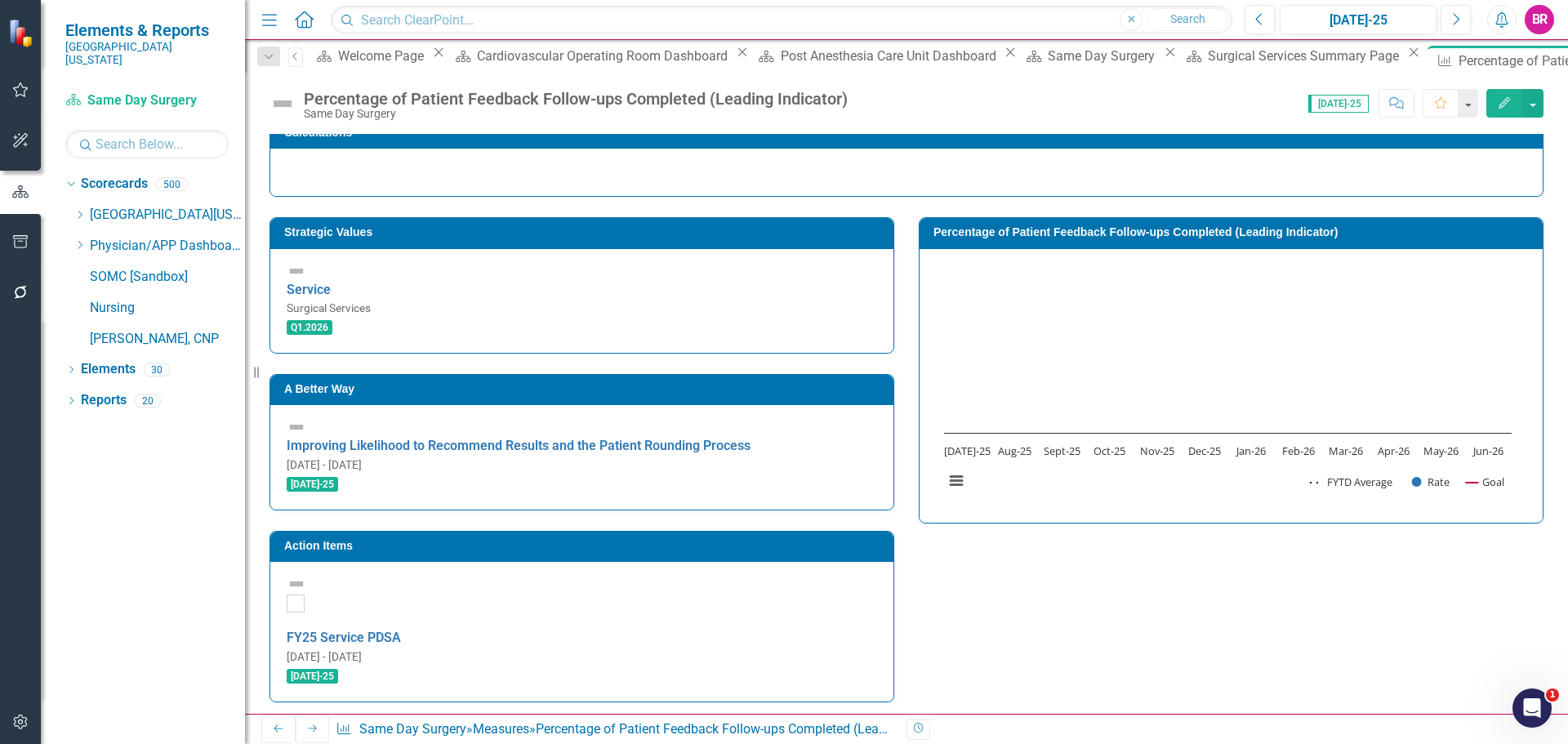
click at [787, 535] on td "Action Items" at bounding box center [585, 547] width 601 height 24
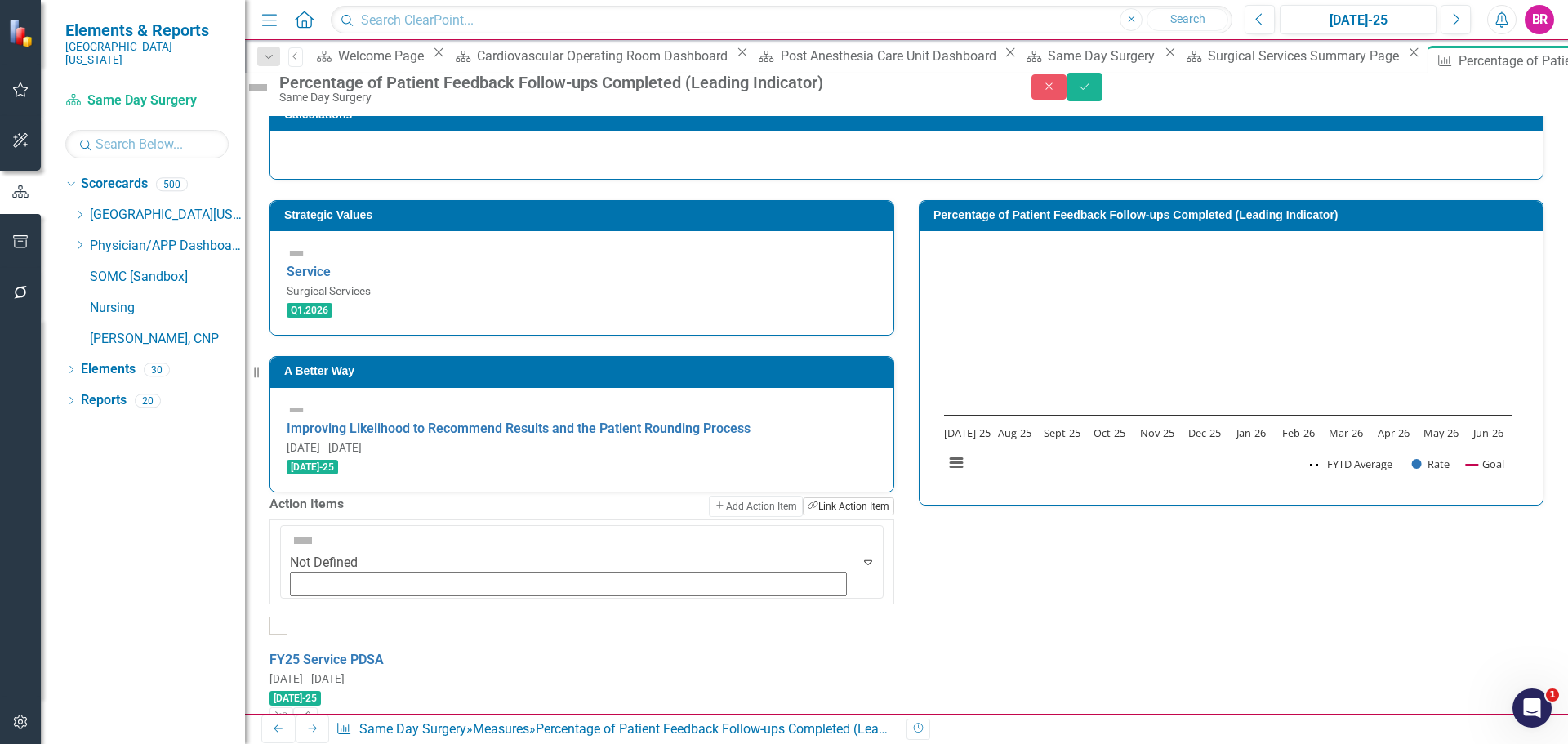
click at [839, 499] on button "Link Tag Link Action Item" at bounding box center [848, 506] width 91 height 18
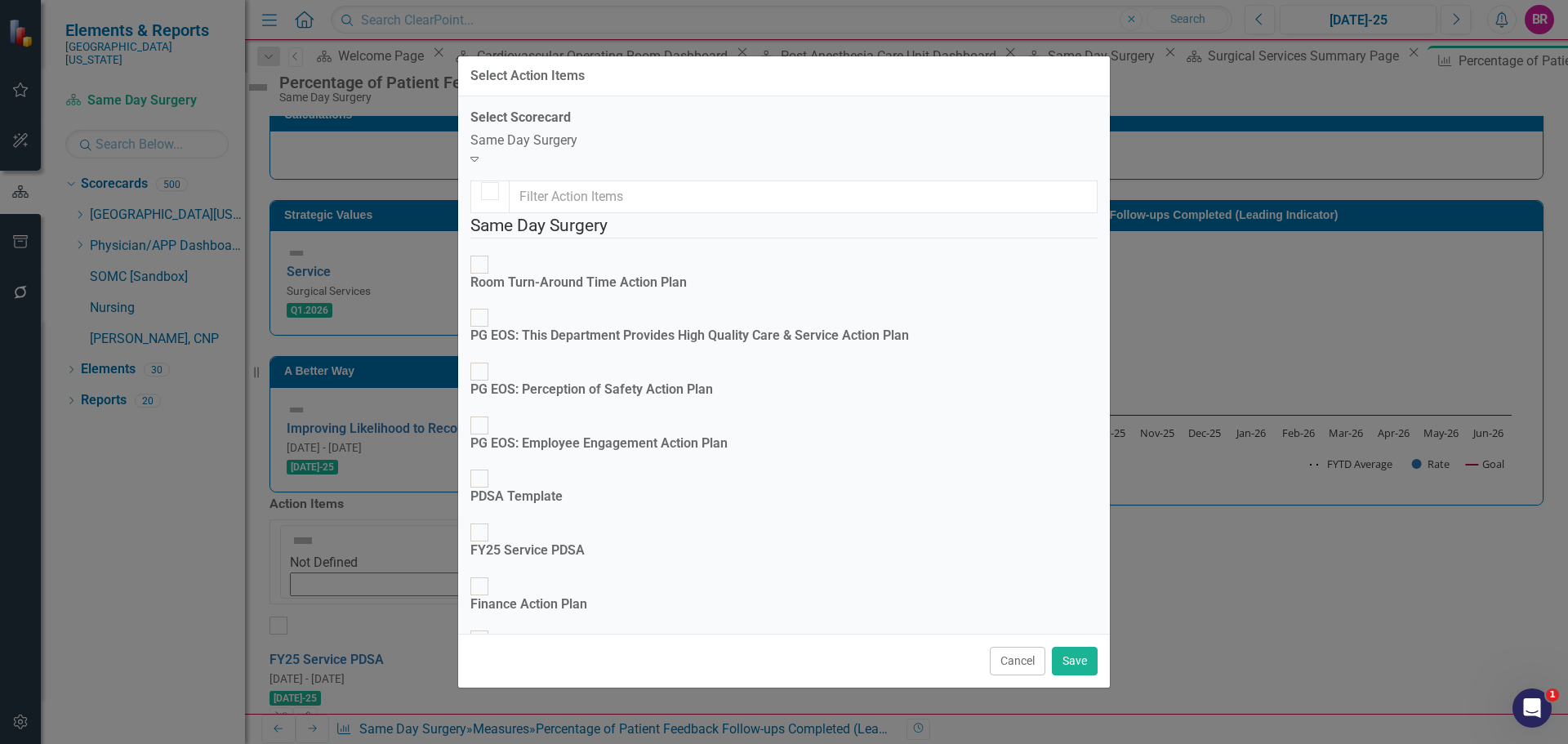
checkbox input "true"
checkbox input "false"
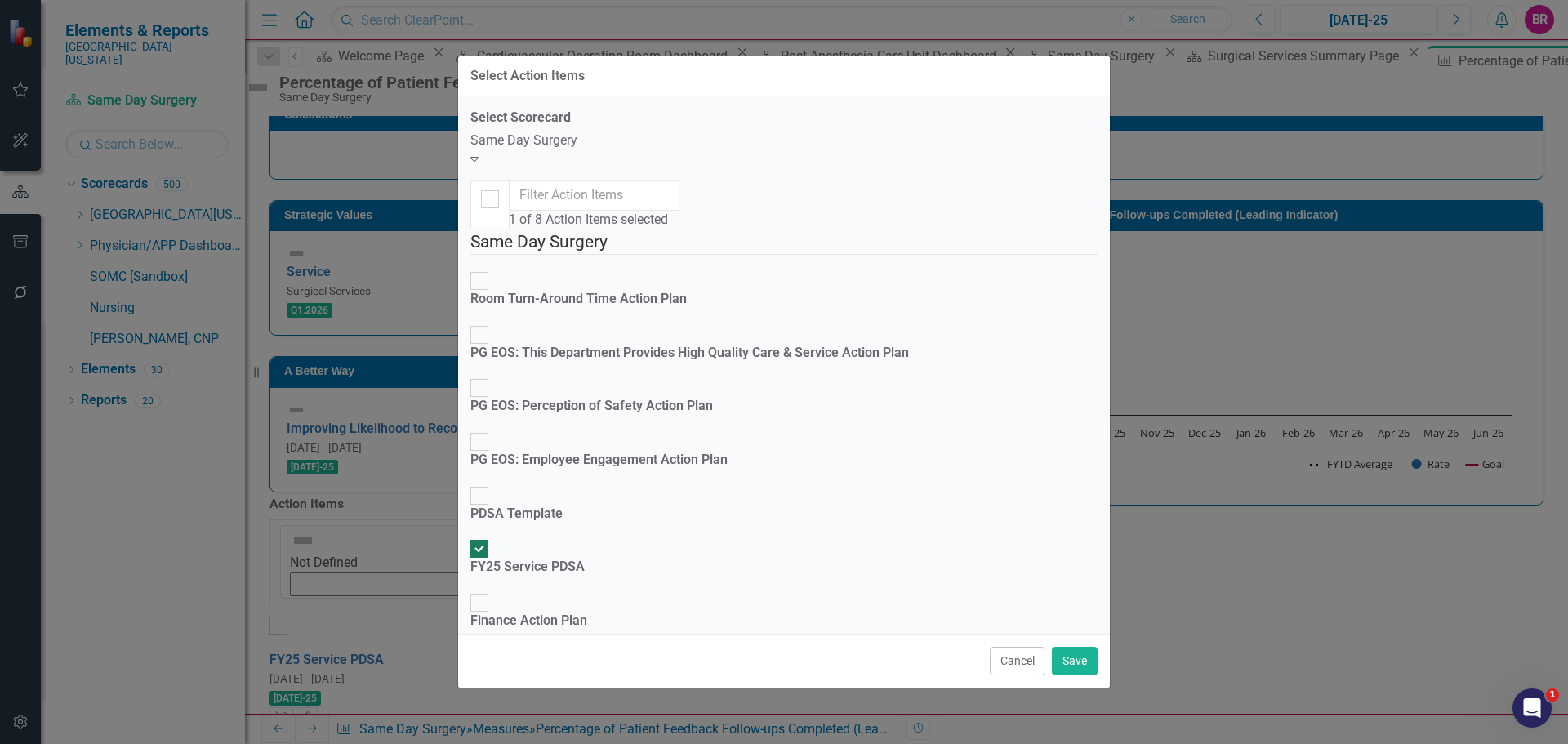
click at [585, 558] on div "FY25 Service PDSA" at bounding box center [527, 567] width 114 height 19
click at [492, 536] on input "FY25 Service PDSA" at bounding box center [480, 549] width 25 height 25
checkbox input "false"
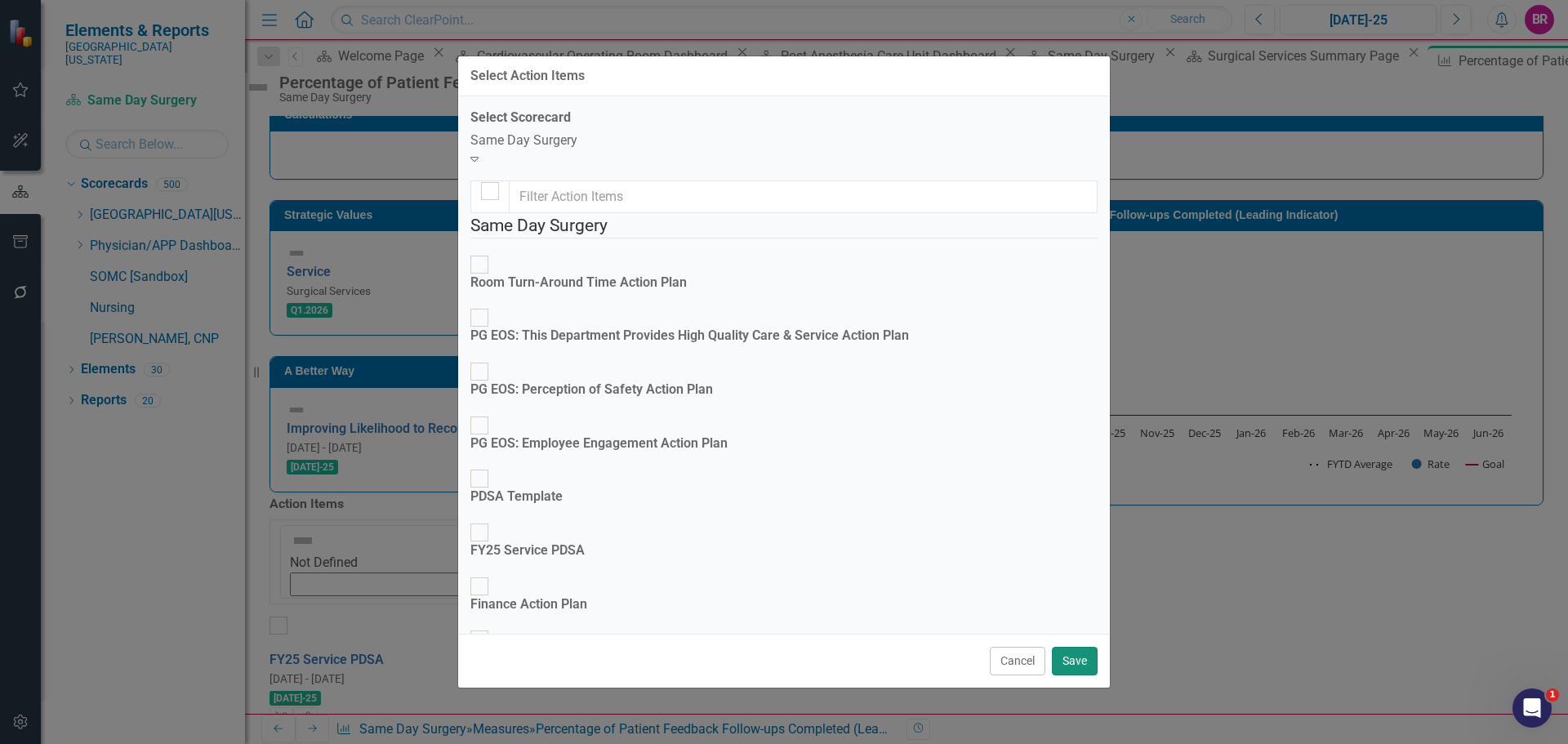
click at [1087, 649] on button "Save" at bounding box center [1075, 661] width 46 height 29
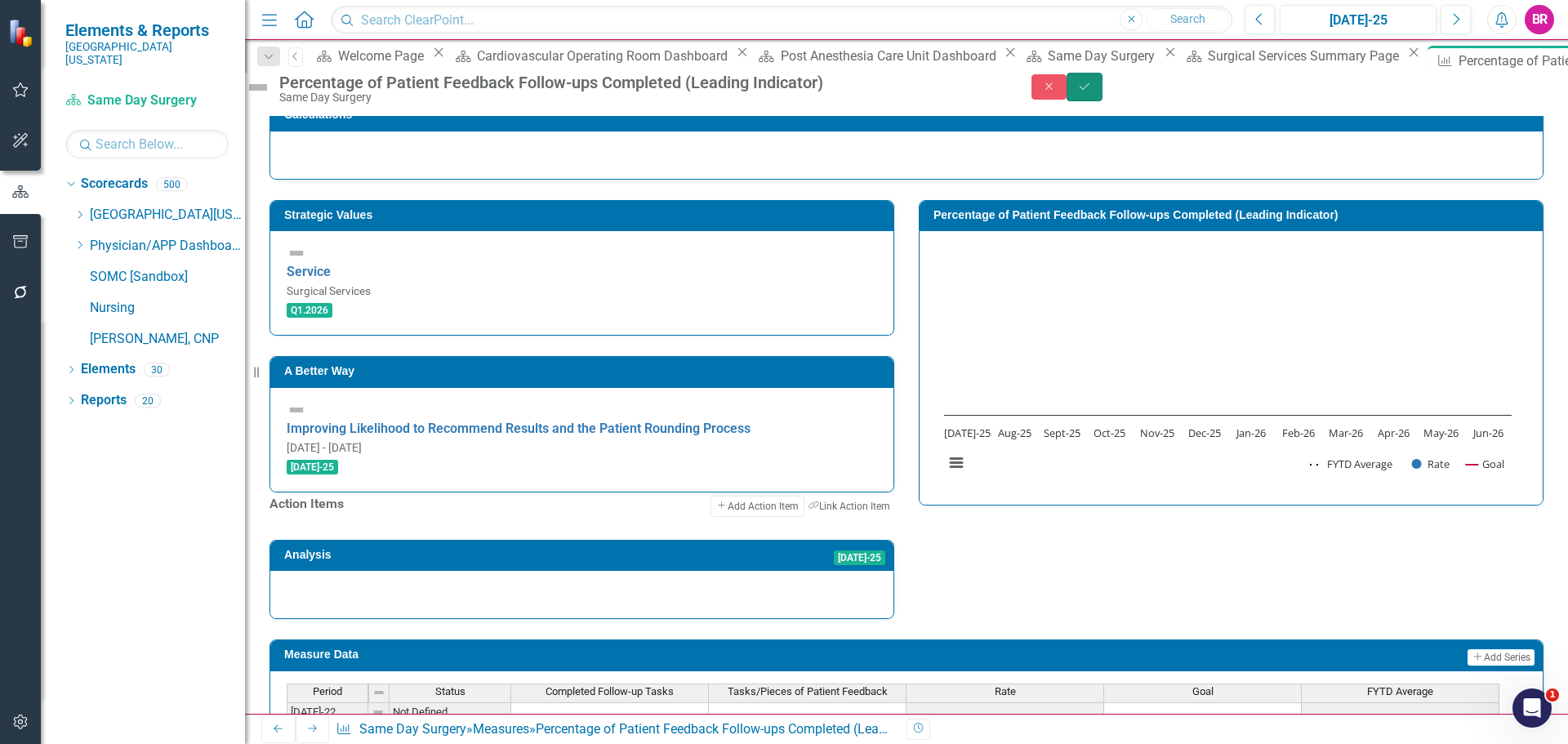
click at [1089, 89] on icon "submit" at bounding box center [1084, 86] width 10 height 7
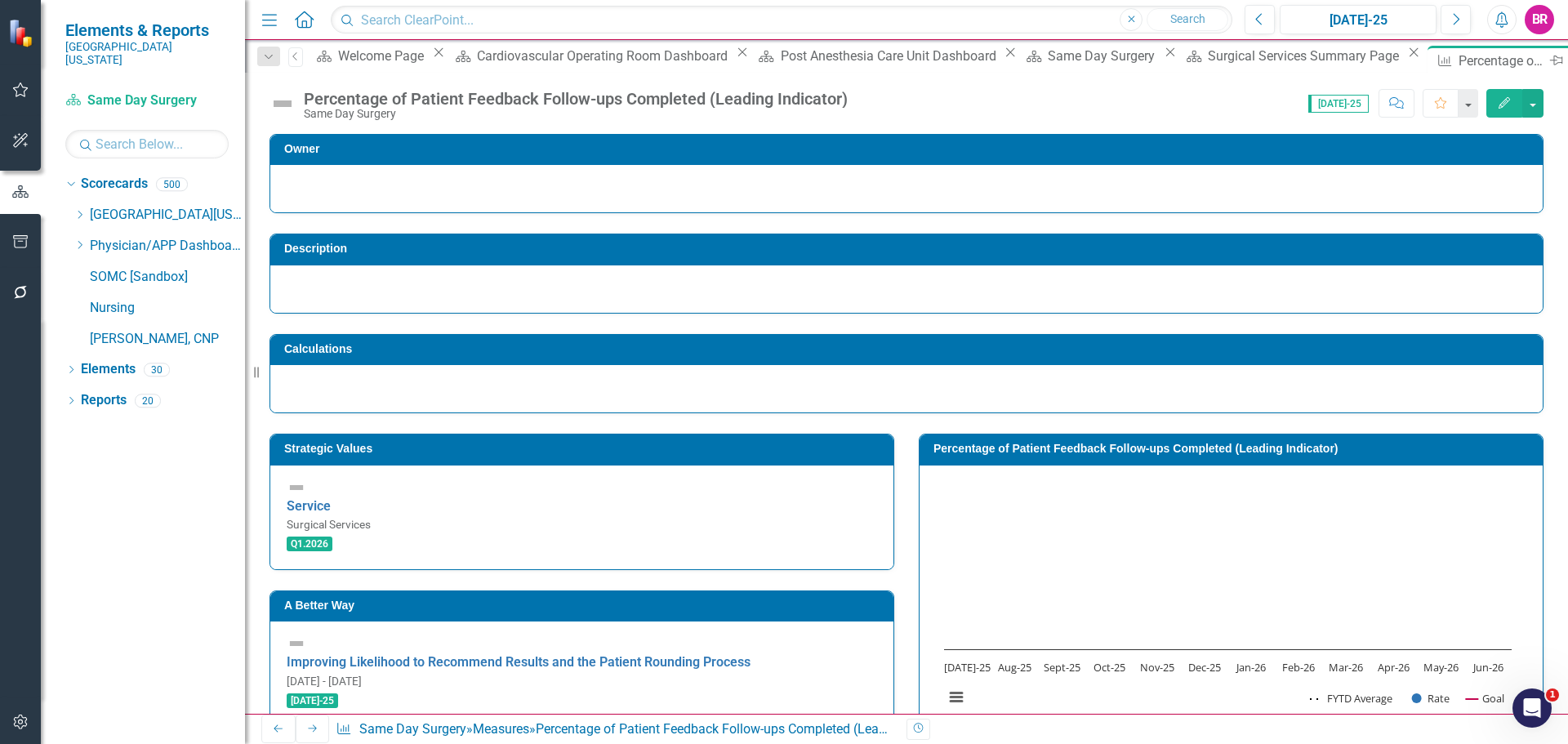
click at [1567, 61] on icon "Close" at bounding box center [1575, 61] width 16 height 13
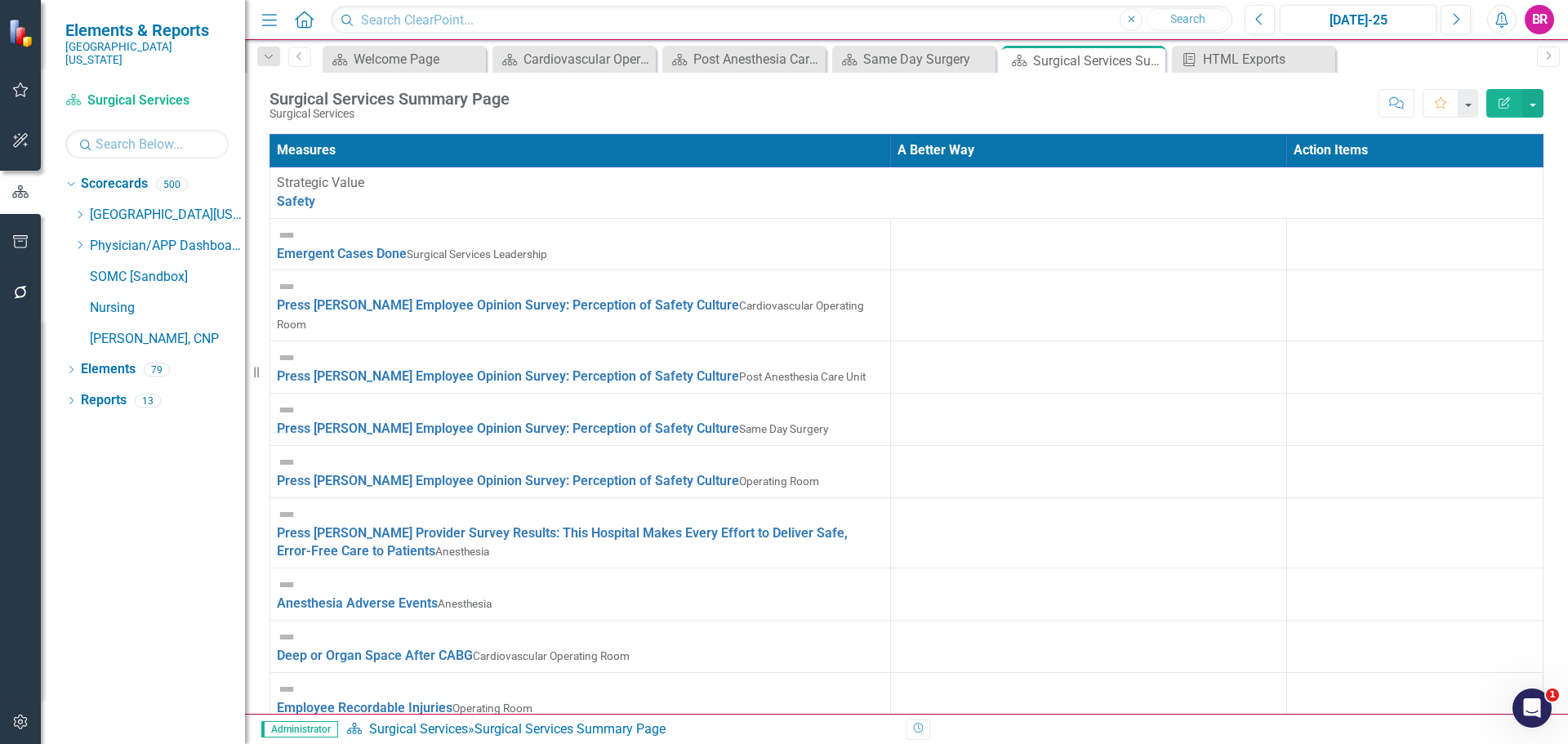
scroll to position [807, 0]
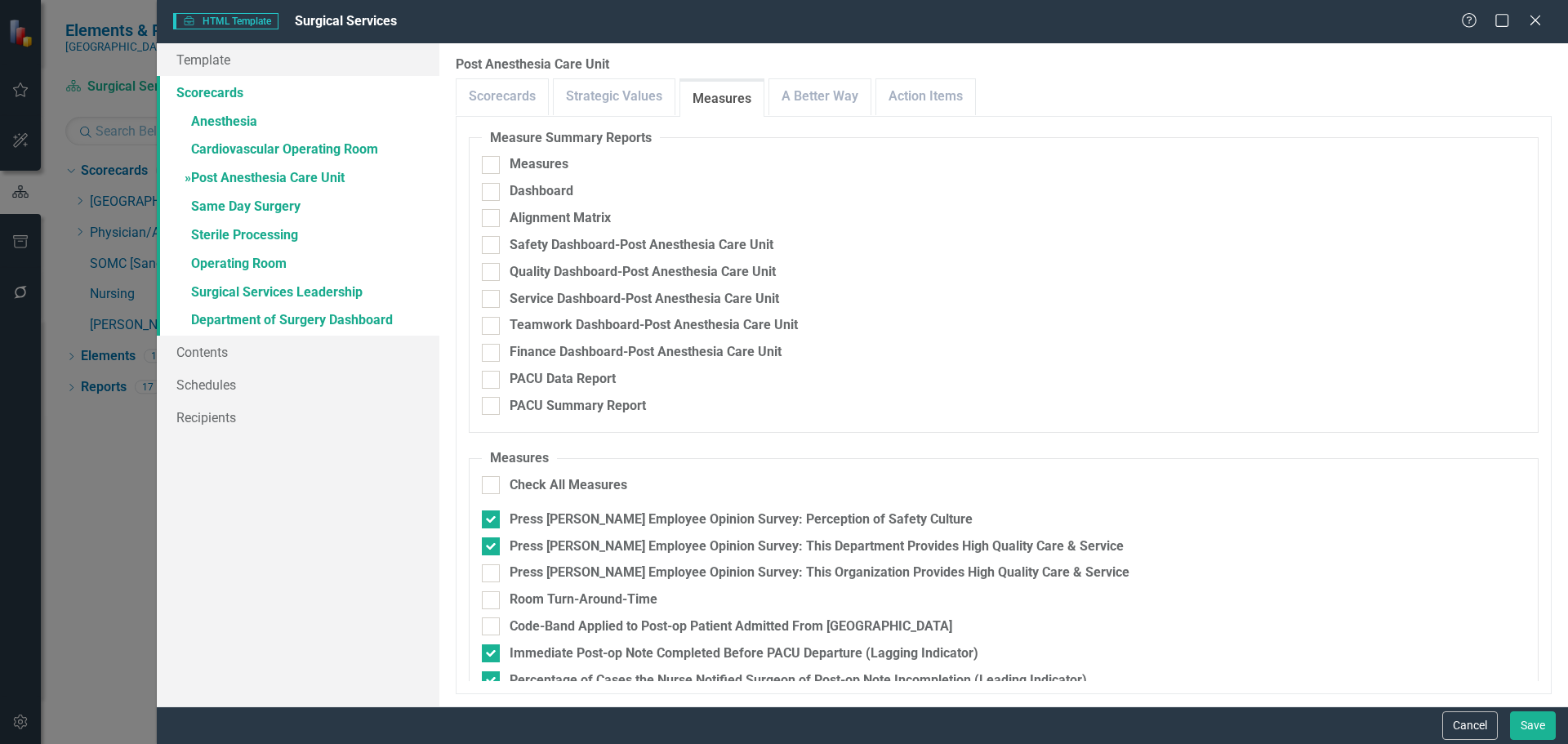
scroll to position [106, 0]
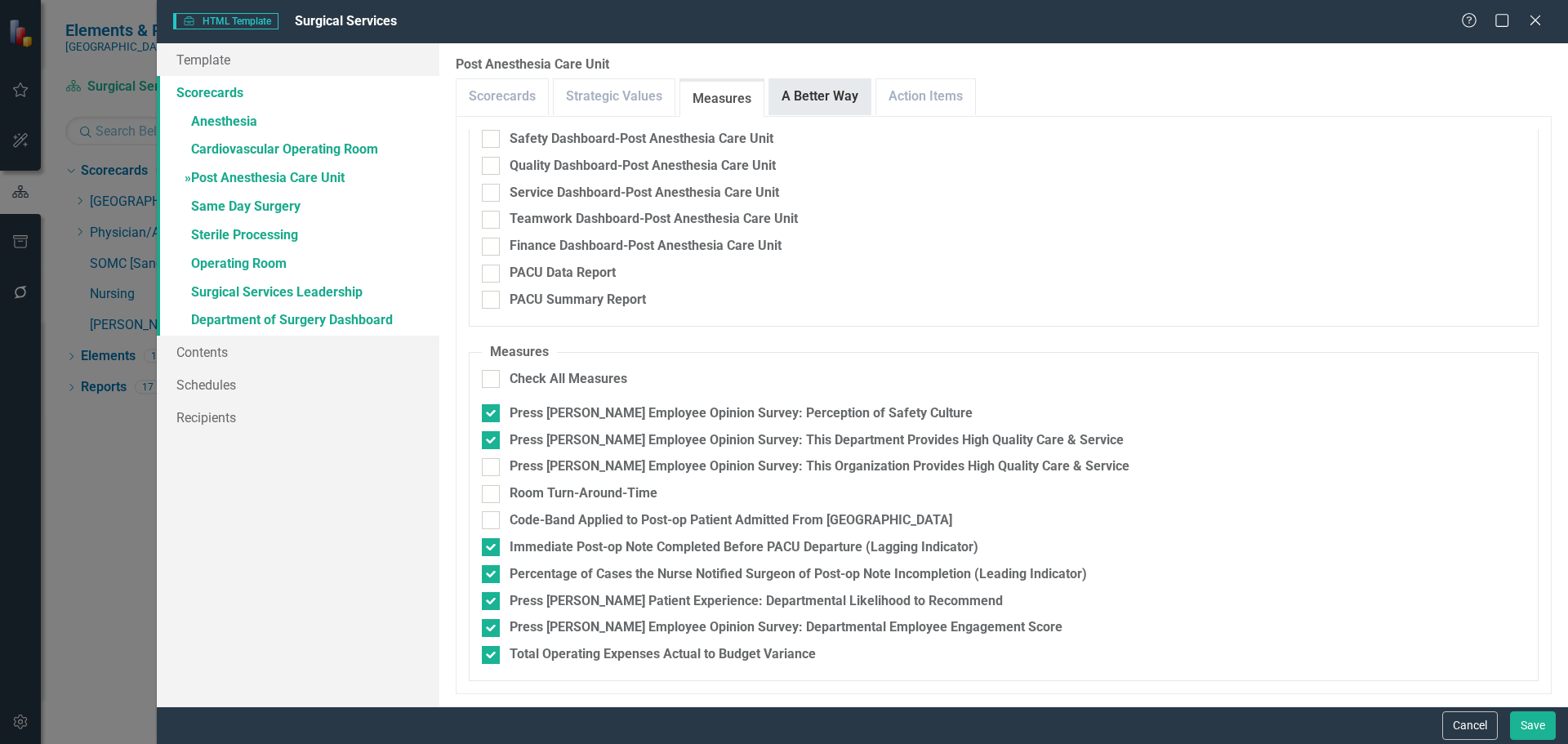
click at [817, 82] on link "A Better Way" at bounding box center [819, 96] width 101 height 36
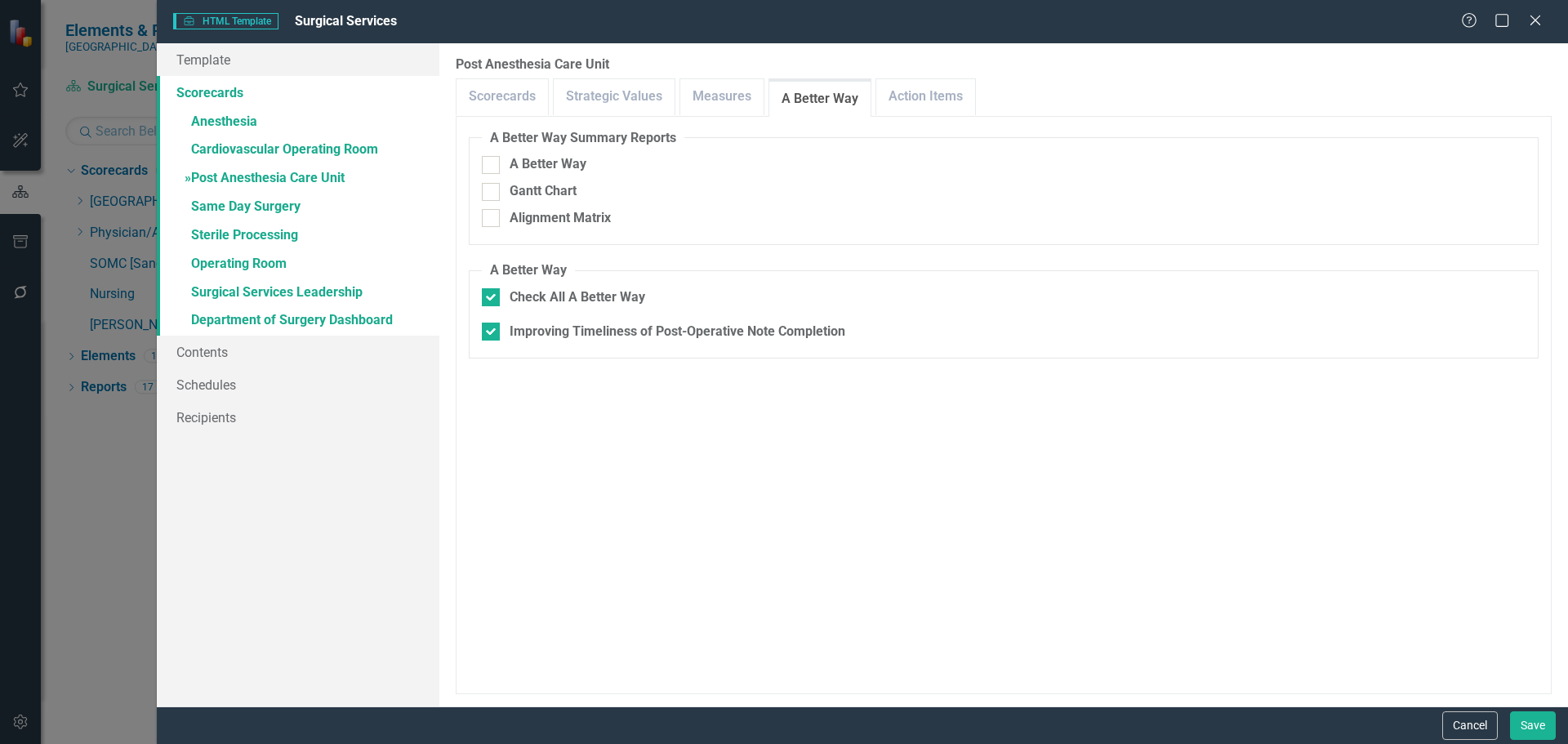
drag, startPoint x: 634, startPoint y: 296, endPoint x: 649, endPoint y: 286, distance: 18.0
click at [634, 296] on div "Check All A Better Way" at bounding box center [577, 298] width 136 height 19
click at [492, 296] on input "Check All A Better Way" at bounding box center [486, 293] width 11 height 11
checkbox input "false"
click at [617, 288] on div "Check All A Better Way" at bounding box center [577, 298] width 136 height 19
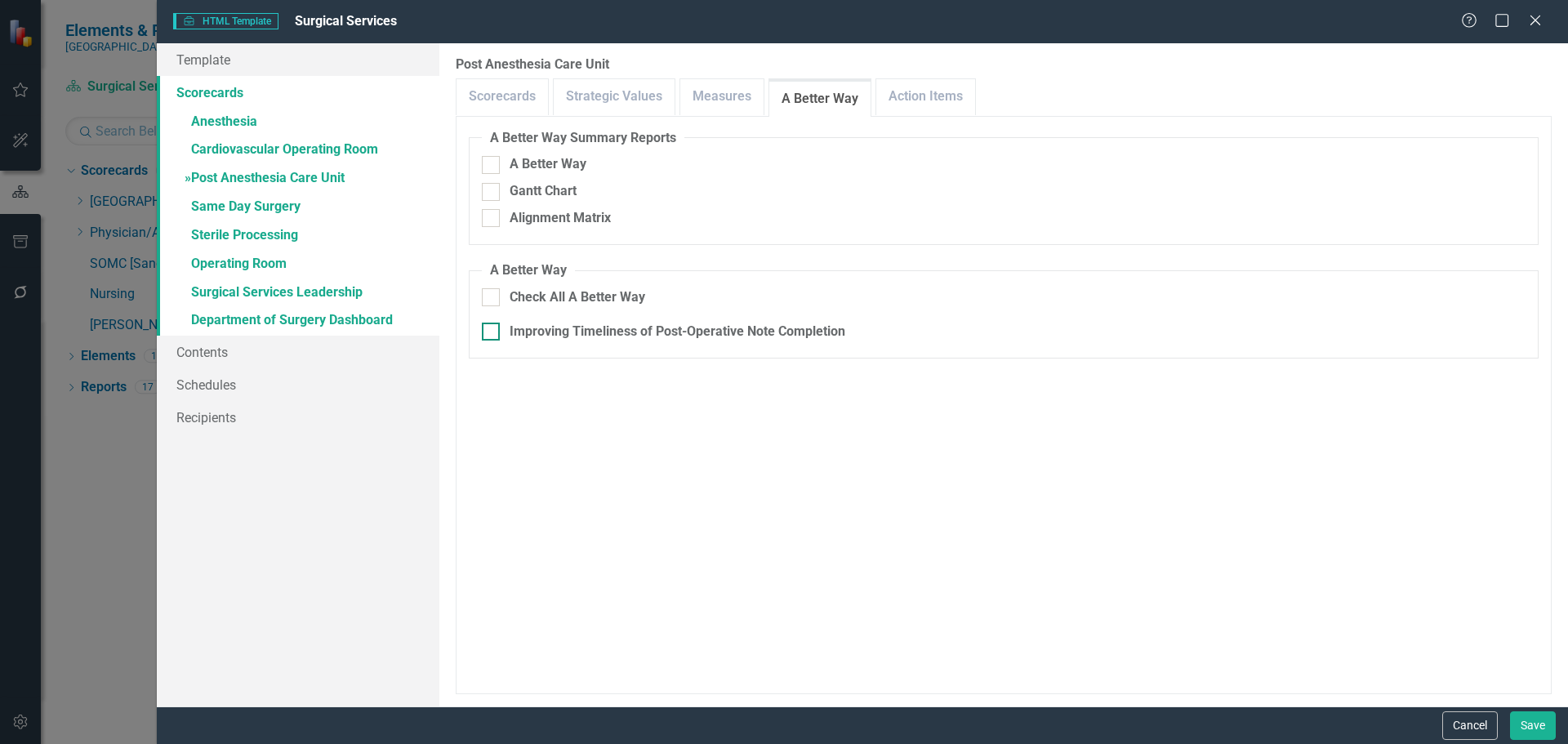
click at [520, 334] on div "Improving Timeliness of Post-Operative Note Completion" at bounding box center [677, 333] width 336 height 19
click at [492, 334] on input "Improving Timeliness of Post-Operative Note Completion" at bounding box center [486, 328] width 11 height 11
checkbox input "true"
click at [953, 112] on link "Action Items" at bounding box center [926, 96] width 99 height 36
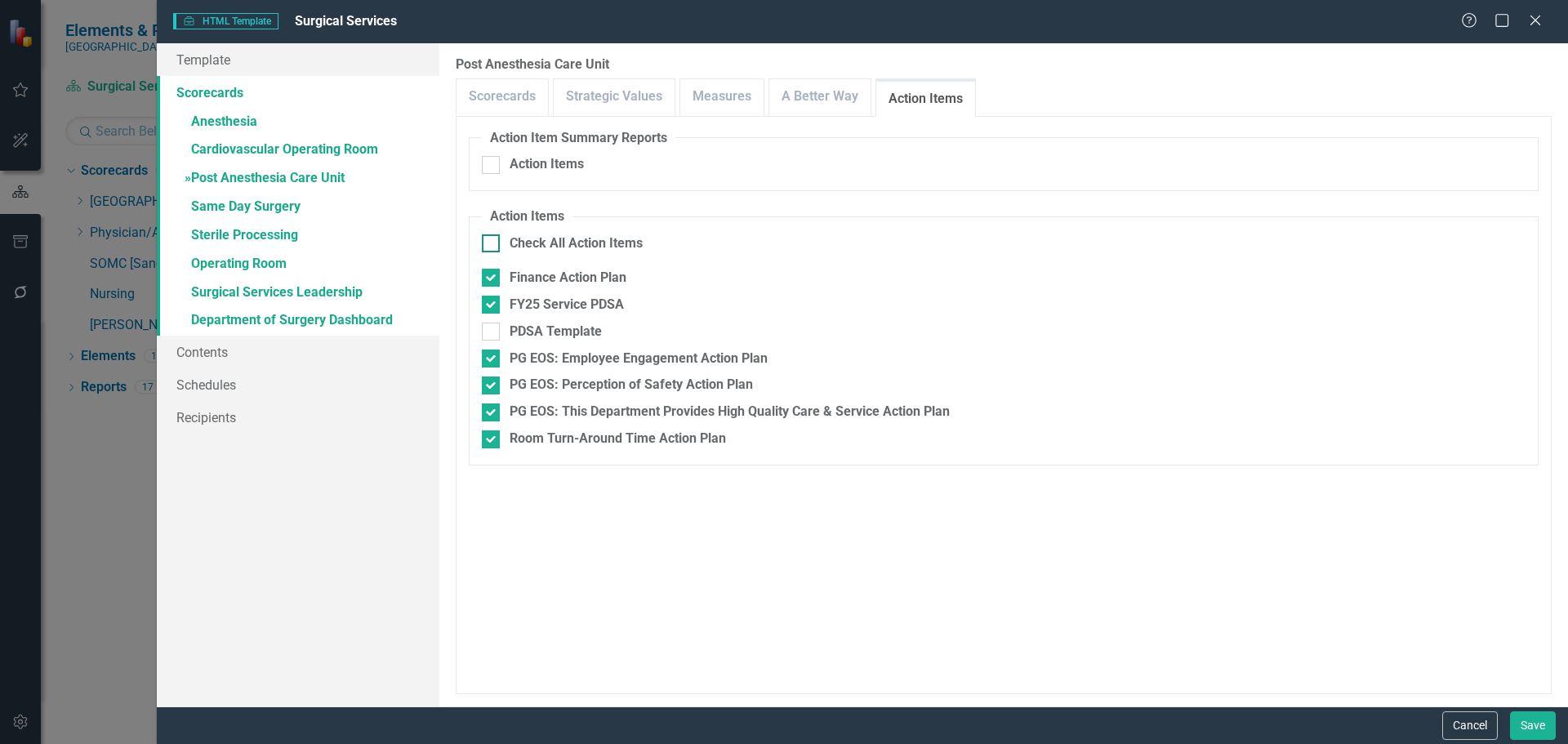
click at [540, 241] on div "Check All Action Items" at bounding box center [576, 244] width 133 height 19
click at [492, 241] on input "Check All Action Items" at bounding box center [486, 239] width 11 height 11
checkbox input "true"
click at [540, 241] on div "Check All Action Items" at bounding box center [576, 244] width 133 height 19
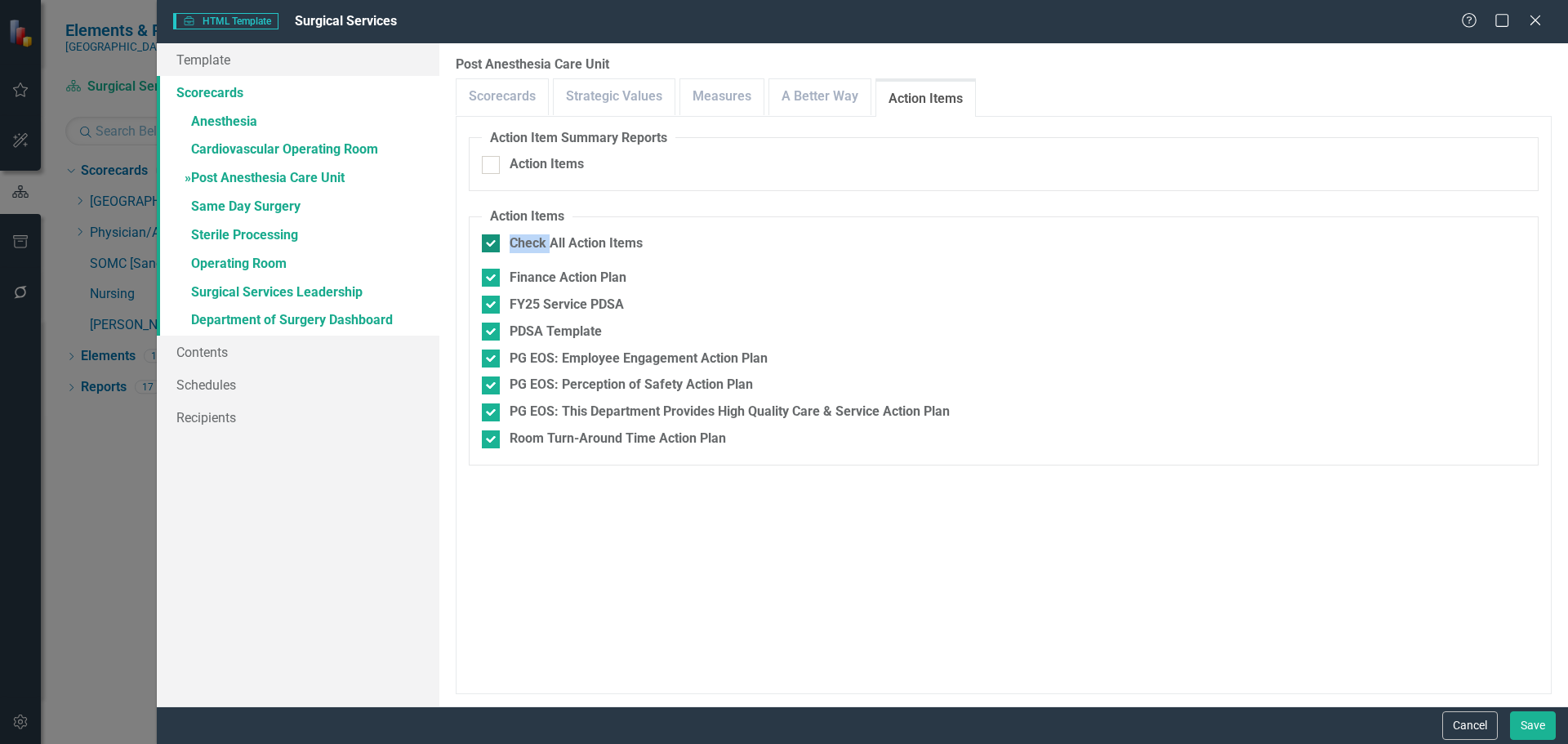
click at [492, 241] on input "Check All Action Items" at bounding box center [486, 239] width 11 height 11
checkbox input "false"
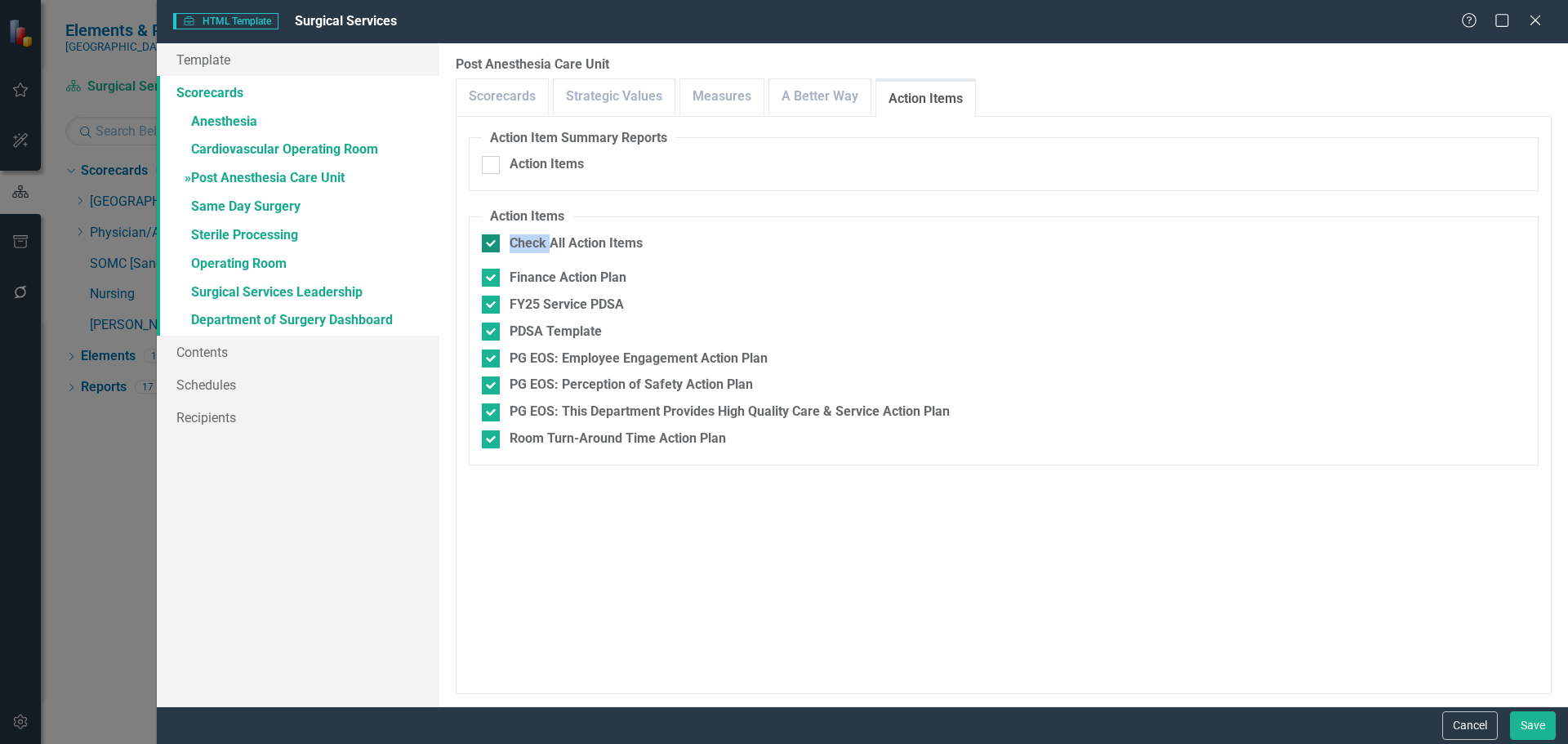
checkbox input "false"
click at [227, 205] on link "» Same Day Surgery" at bounding box center [298, 208] width 283 height 29
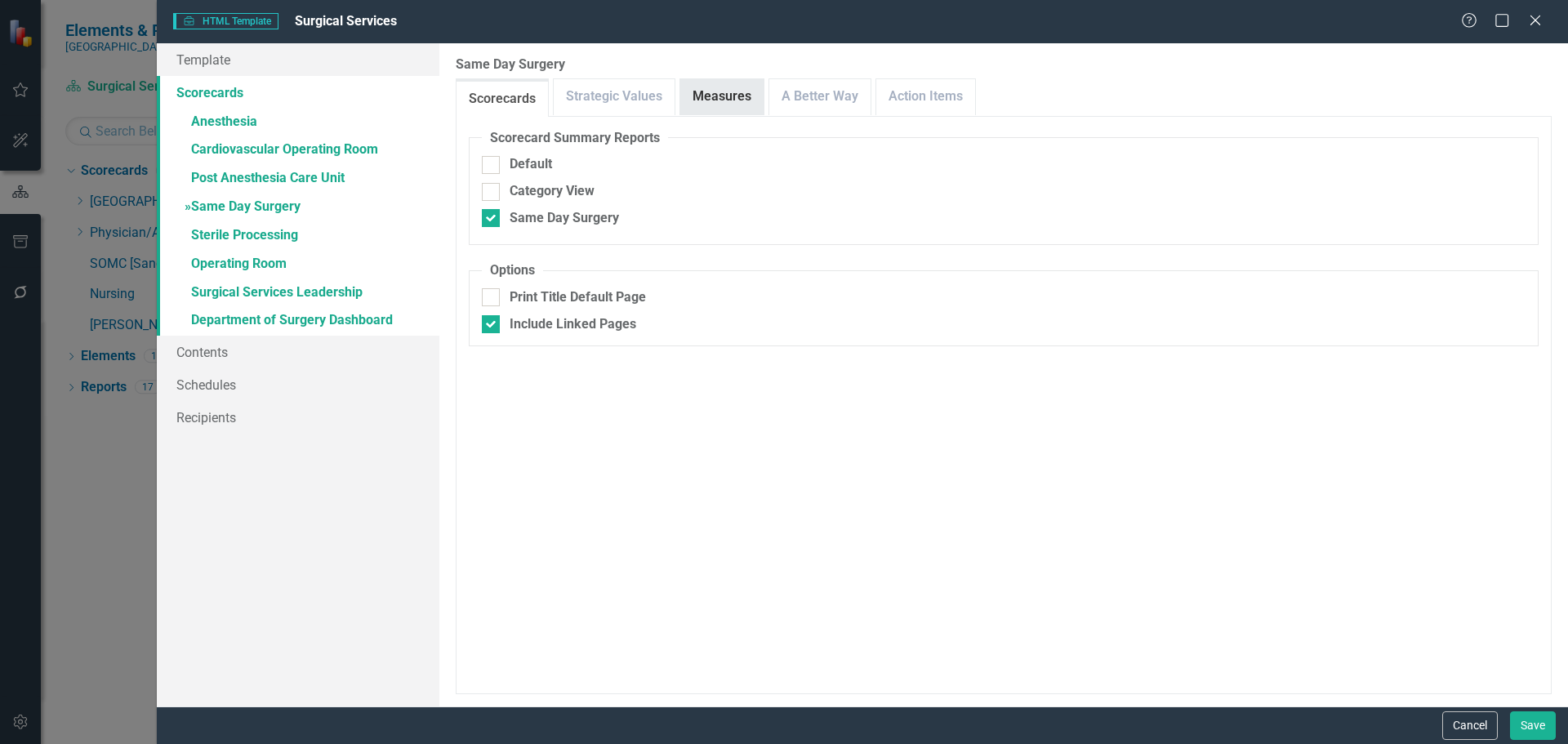
click at [700, 108] on link "Measures" at bounding box center [722, 96] width 84 height 36
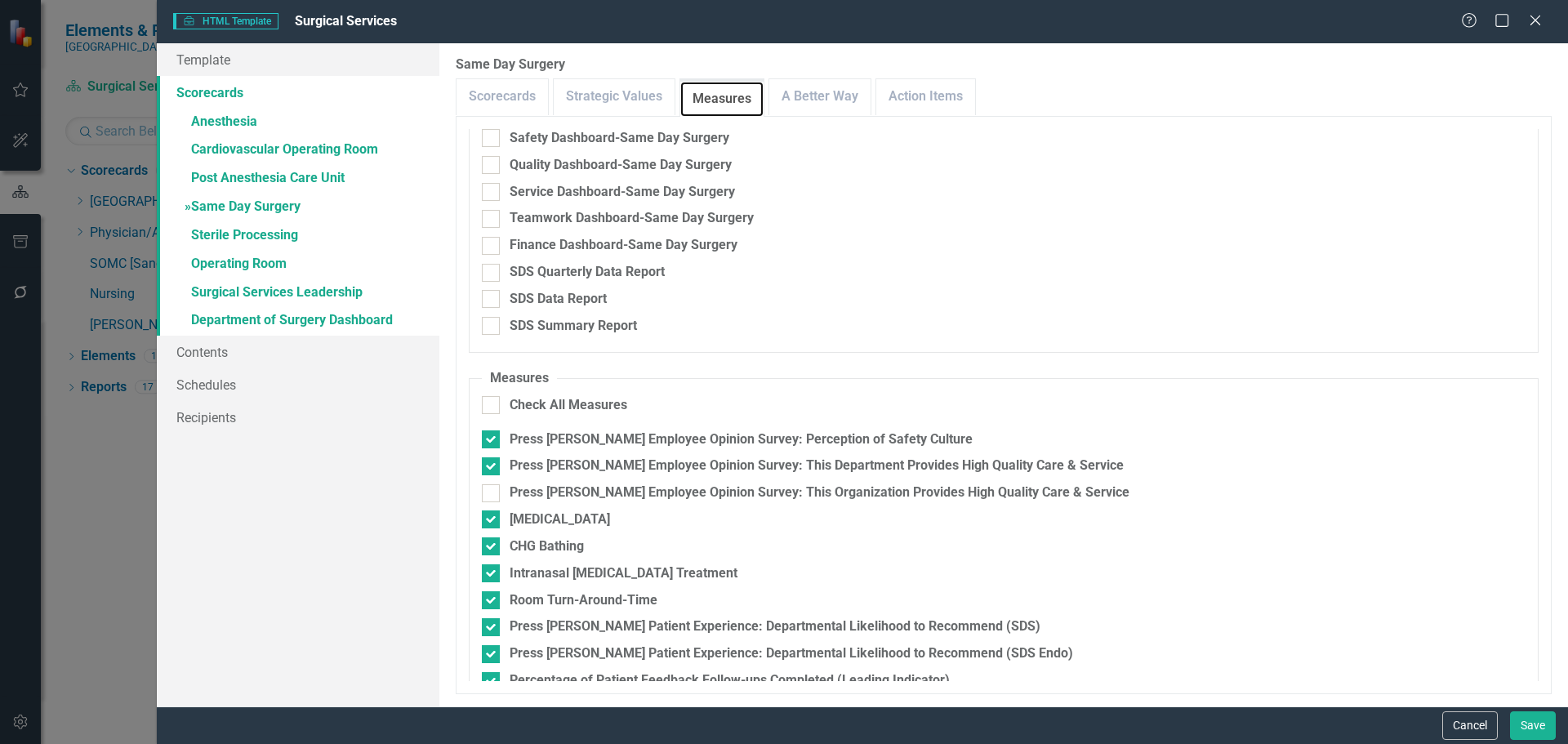
scroll to position [401, 0]
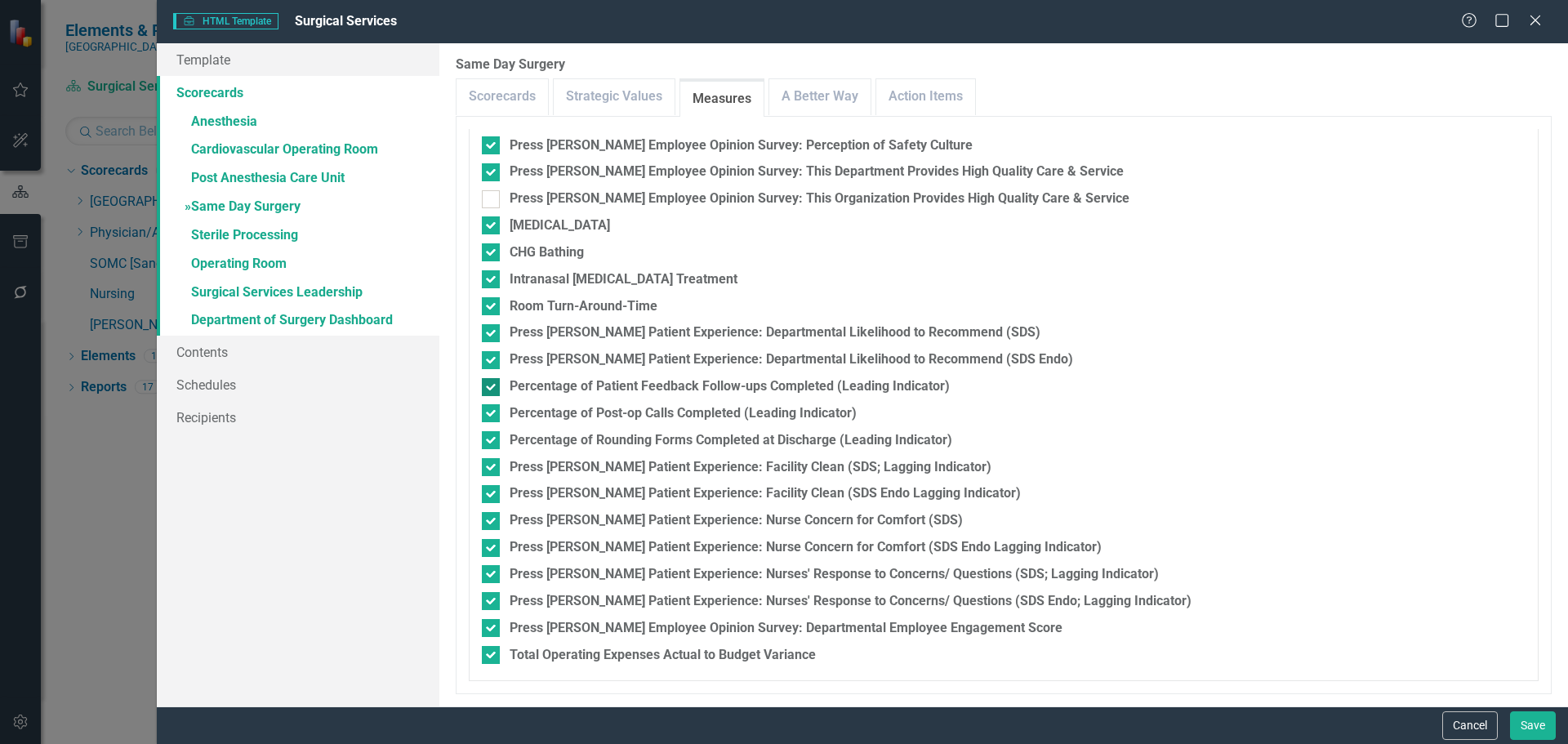
click at [749, 384] on div "Percentage of Patient Feedback Follow-ups Completed (Leading Indicator)" at bounding box center [730, 387] width 440 height 19
click at [492, 384] on input "Percentage of Patient Feedback Follow-ups Completed (Leading Indicator)" at bounding box center [486, 383] width 11 height 11
checkbox input "false"
click at [683, 408] on div "Percentage of Post-op Calls Completed (Leading Indicator)" at bounding box center [683, 414] width 347 height 19
click at [492, 408] on input "Percentage of Post-op Calls Completed (Leading Indicator)" at bounding box center [486, 409] width 11 height 11
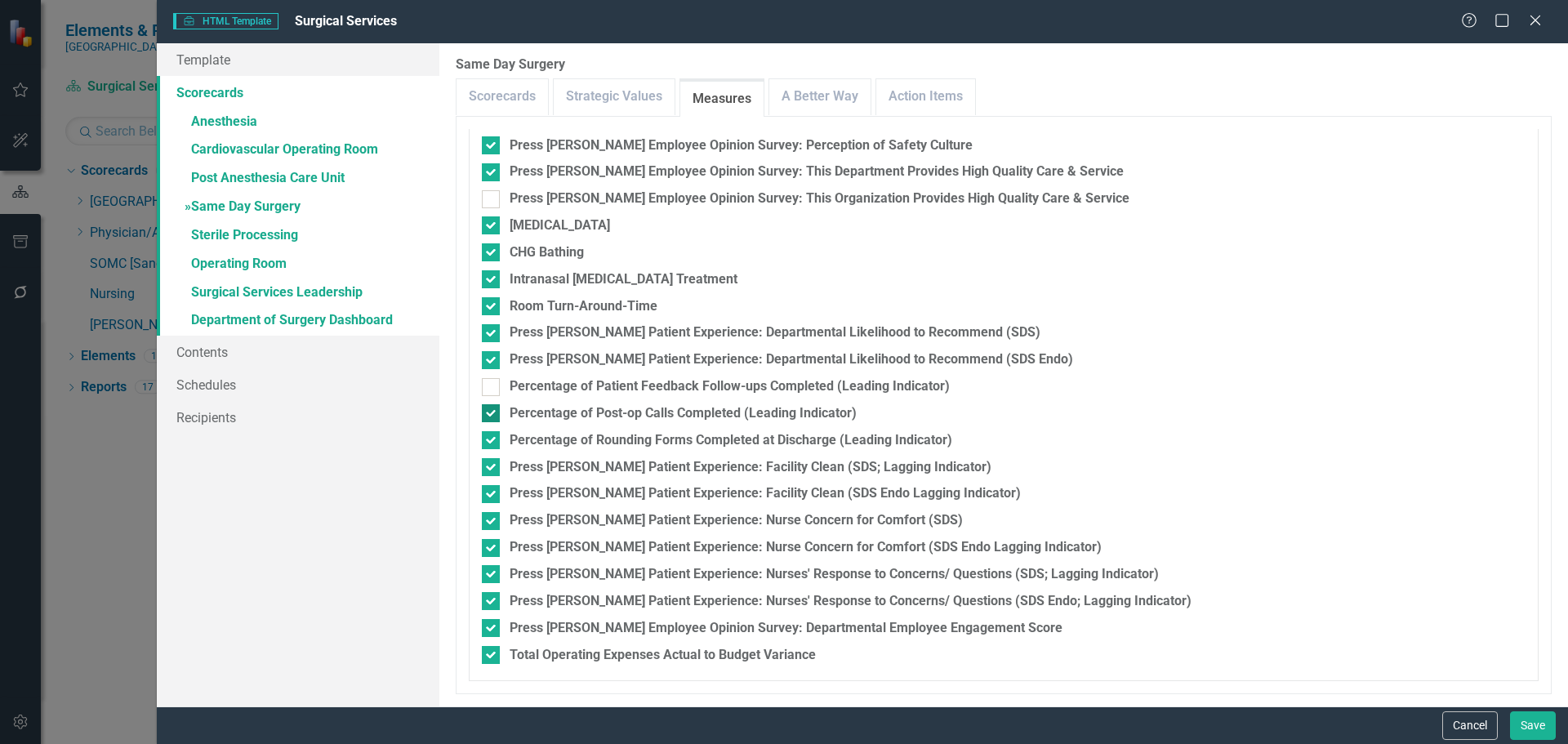
checkbox input "false"
click at [682, 438] on div "Percentage of Rounding Forms Completed at Discharge (Leading Indicator)" at bounding box center [731, 441] width 443 height 19
click at [492, 438] on input "Percentage of Rounding Forms Completed at Discharge (Leading Indicator)" at bounding box center [486, 436] width 11 height 11
checkbox input "false"
click at [684, 472] on div "Press Ganey Patient Experience: Facility Clean (SDS; Lagging Indicator)" at bounding box center [750, 468] width 482 height 19
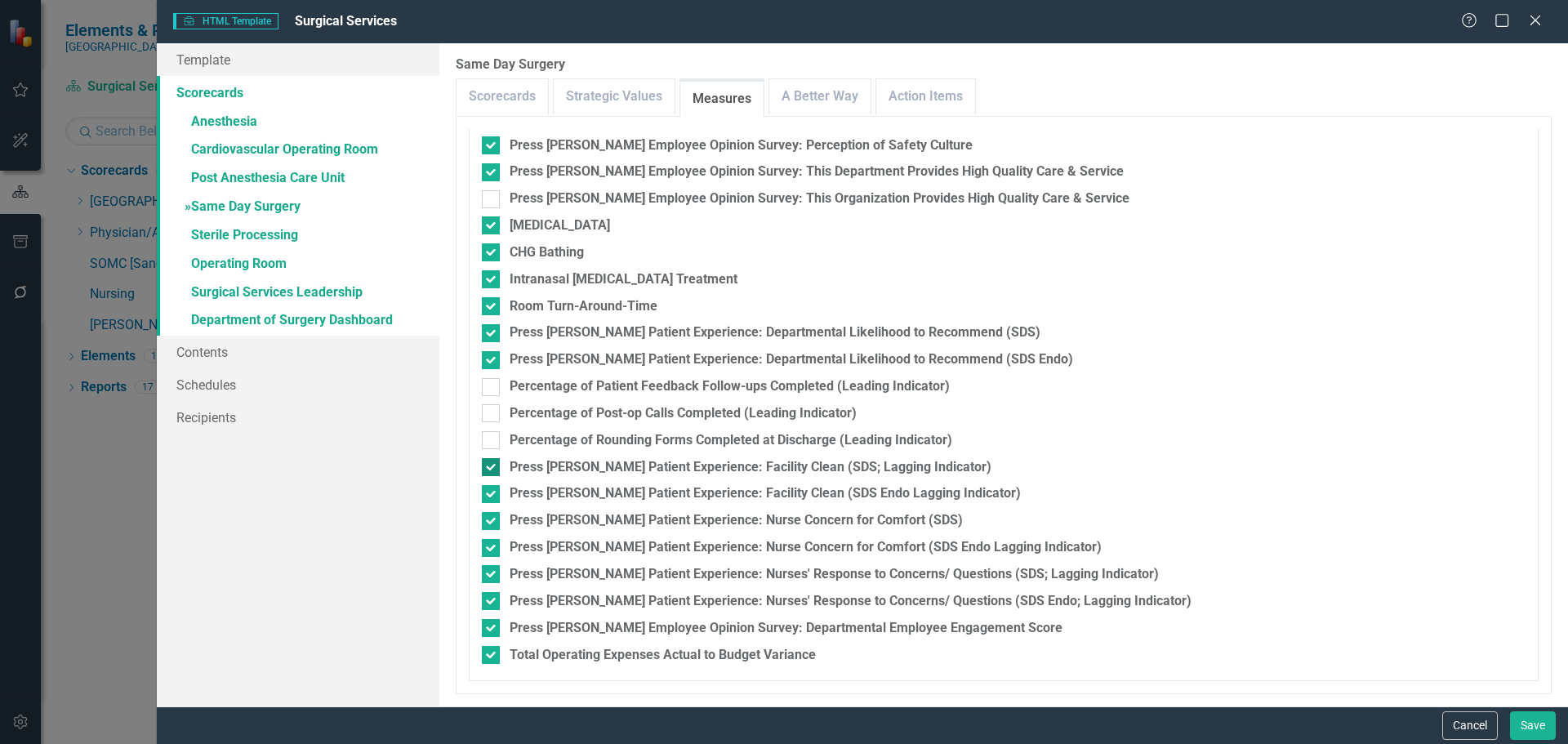
click at [492, 469] on input "Press Ganey Patient Experience: Facility Clean (SDS; Lagging Indicator)" at bounding box center [486, 463] width 11 height 11
checkbox input "false"
click at [684, 493] on div "Press Ganey Patient Experience: Facility Clean (SDS Endo Lagging Indicator)" at bounding box center [765, 494] width 511 height 19
click at [492, 493] on input "Press Ganey Patient Experience: Facility Clean (SDS Endo Lagging Indicator)" at bounding box center [486, 490] width 11 height 11
checkbox input "false"
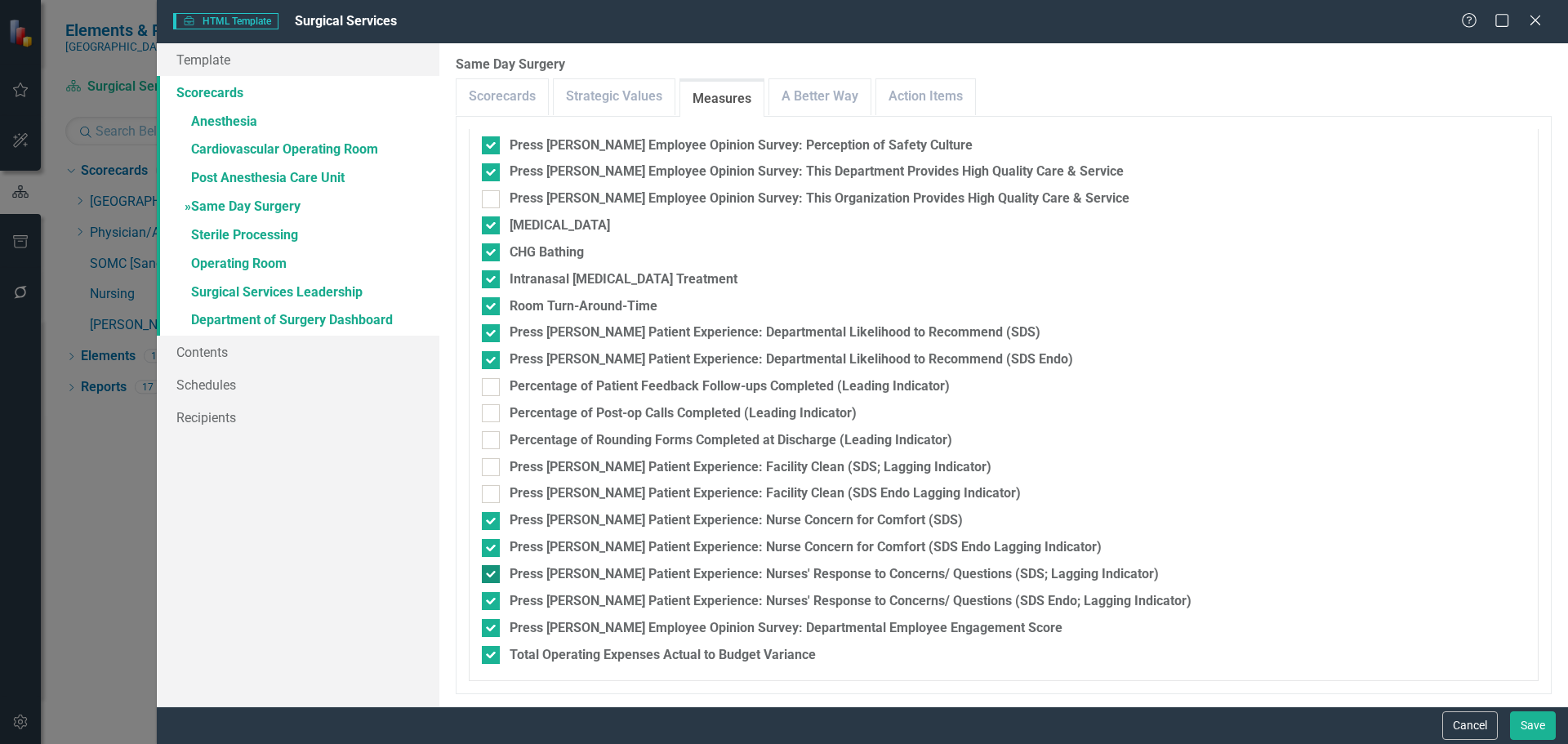
click at [1034, 569] on div "Press Ganey Patient Experience: Nurses' Response to Concerns/ Questions (SDS; L…" at bounding box center [834, 575] width 649 height 19
click at [492, 569] on input "Press Ganey Patient Experience: Nurses' Response to Concerns/ Questions (SDS; L…" at bounding box center [486, 570] width 11 height 11
checkbox input "false"
click at [1028, 602] on div "Press Ganey Patient Experience: Nurses' Response to Concerns/ Questions (SDS En…" at bounding box center [850, 602] width 682 height 19
click at [492, 602] on input "Press Ganey Patient Experience: Nurses' Response to Concerns/ Questions (SDS En…" at bounding box center [486, 597] width 11 height 11
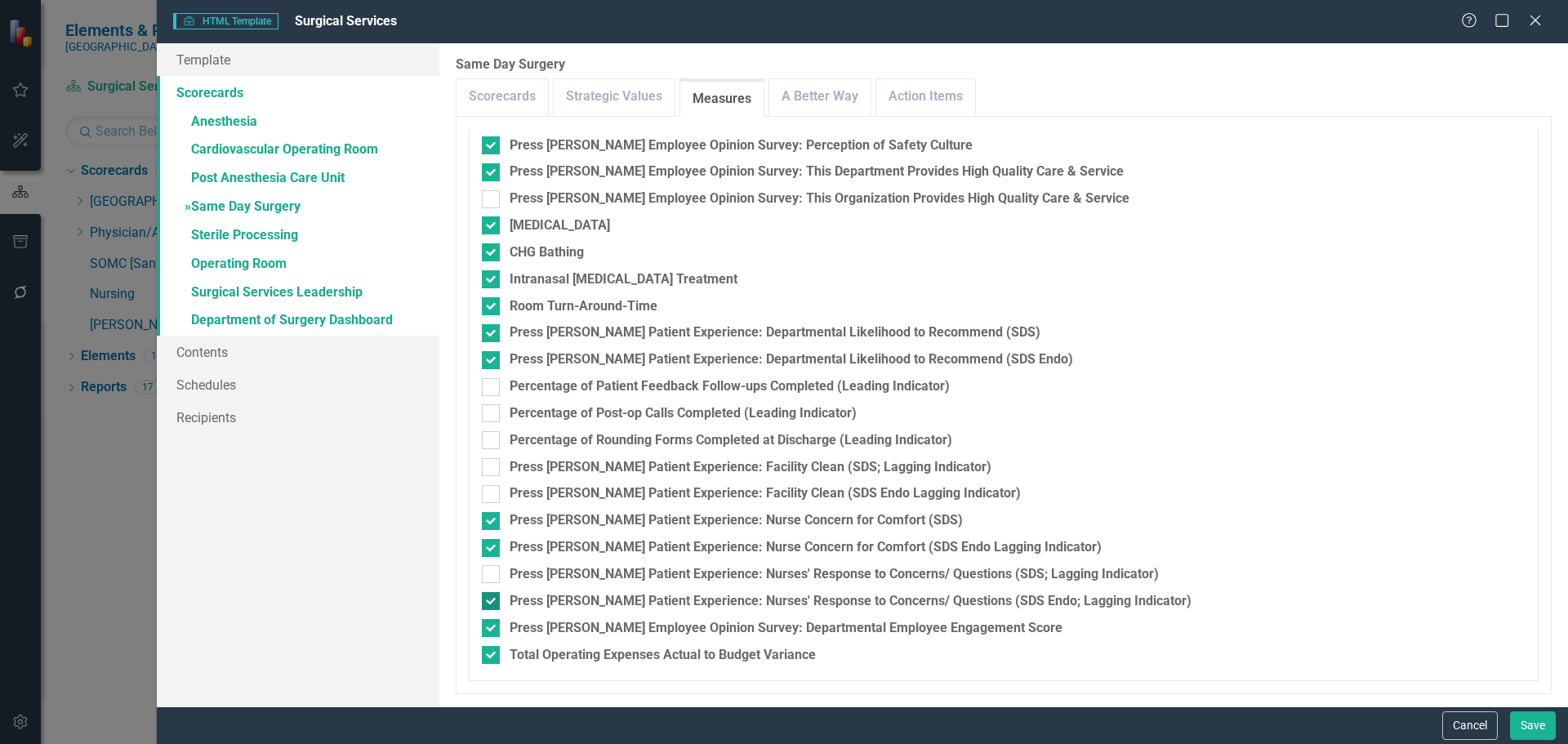
checkbox input "false"
drag, startPoint x: 823, startPoint y: 95, endPoint x: 834, endPoint y: 95, distance: 11.0
click at [823, 95] on link "A Better Way" at bounding box center [819, 96] width 101 height 36
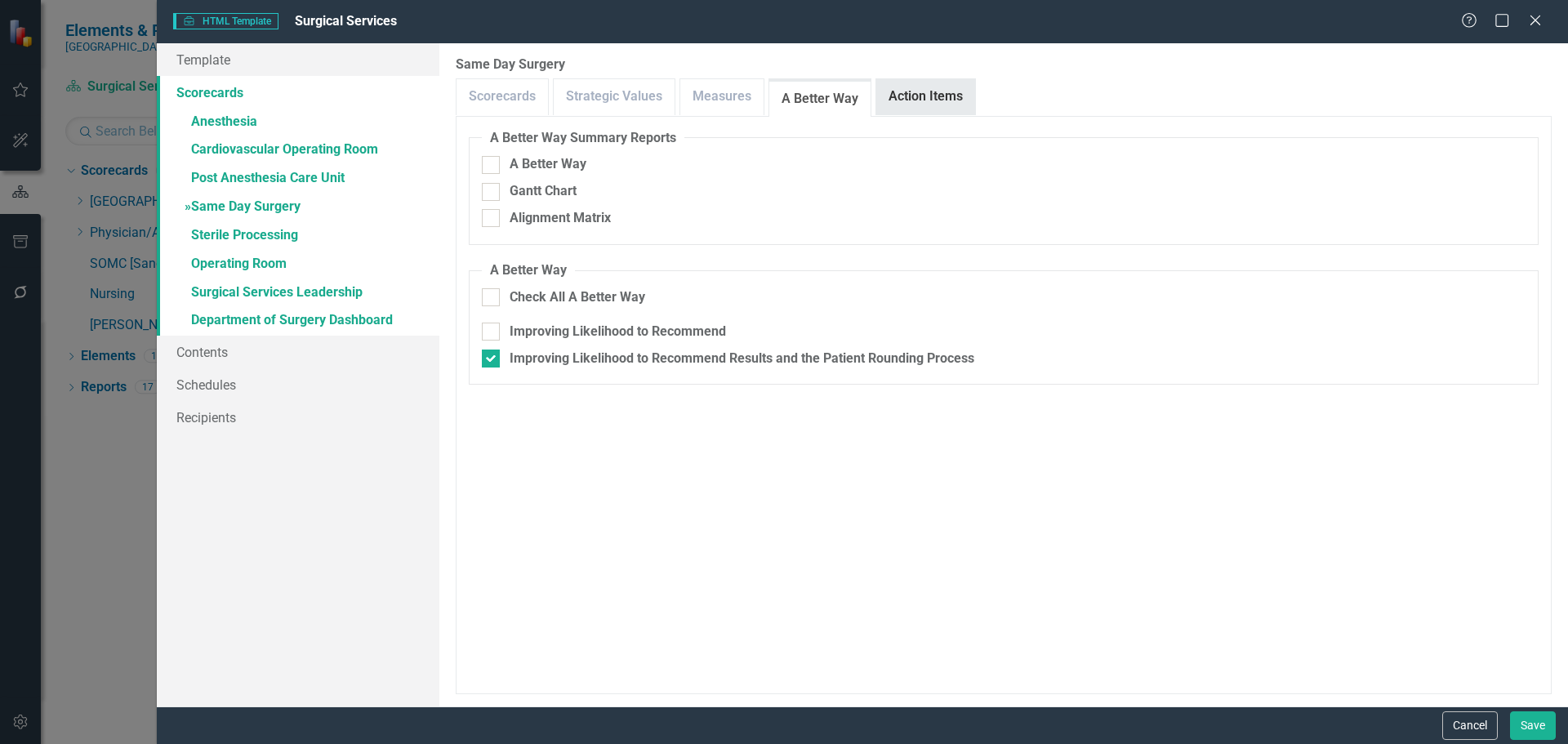
click at [918, 98] on link "Action Items" at bounding box center [926, 96] width 99 height 36
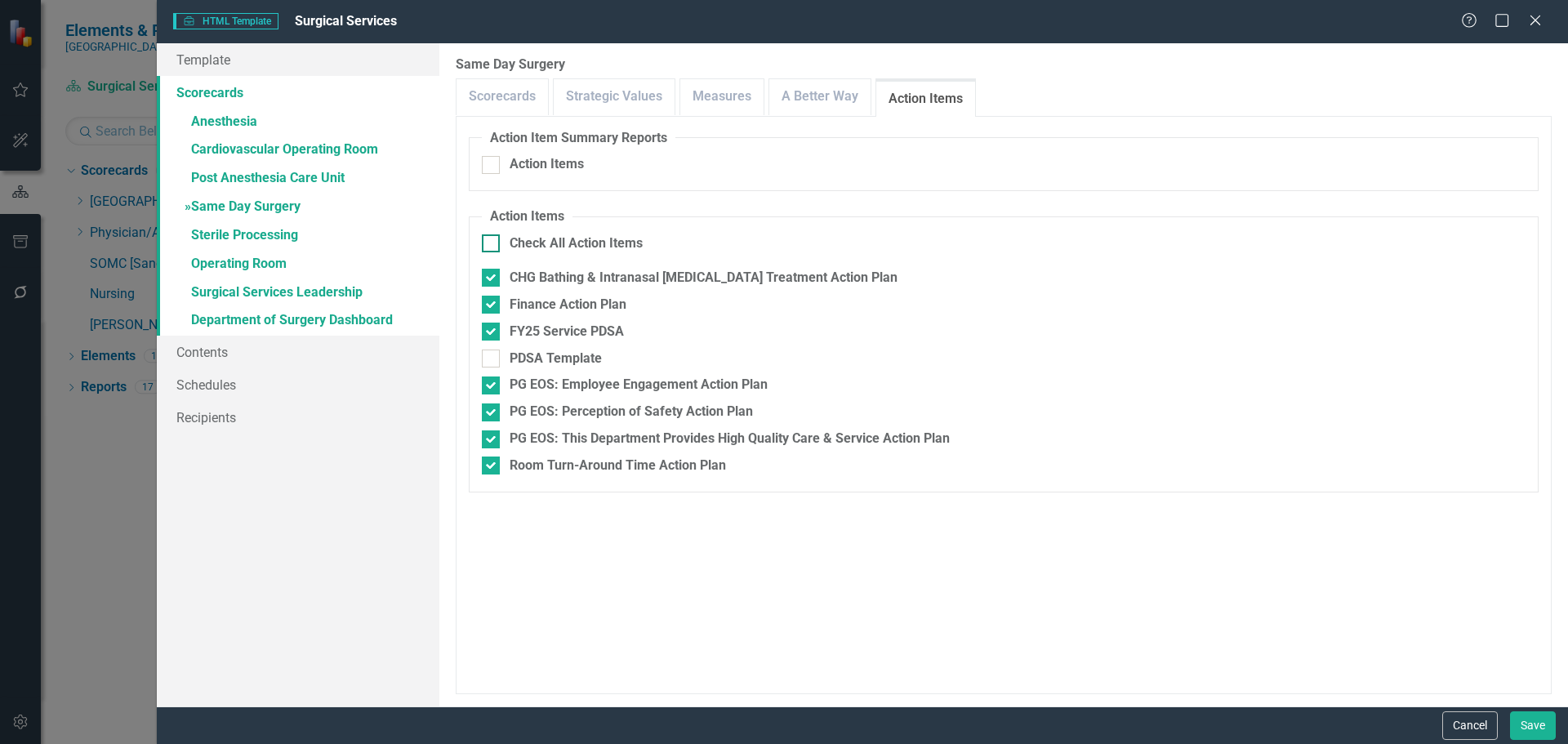
click at [535, 248] on div "Check All Action Items" at bounding box center [576, 244] width 133 height 19
click at [492, 245] on input "Check All Action Items" at bounding box center [486, 239] width 11 height 11
checkbox input "true"
click at [535, 248] on div "Check All Action Items" at bounding box center [576, 244] width 133 height 19
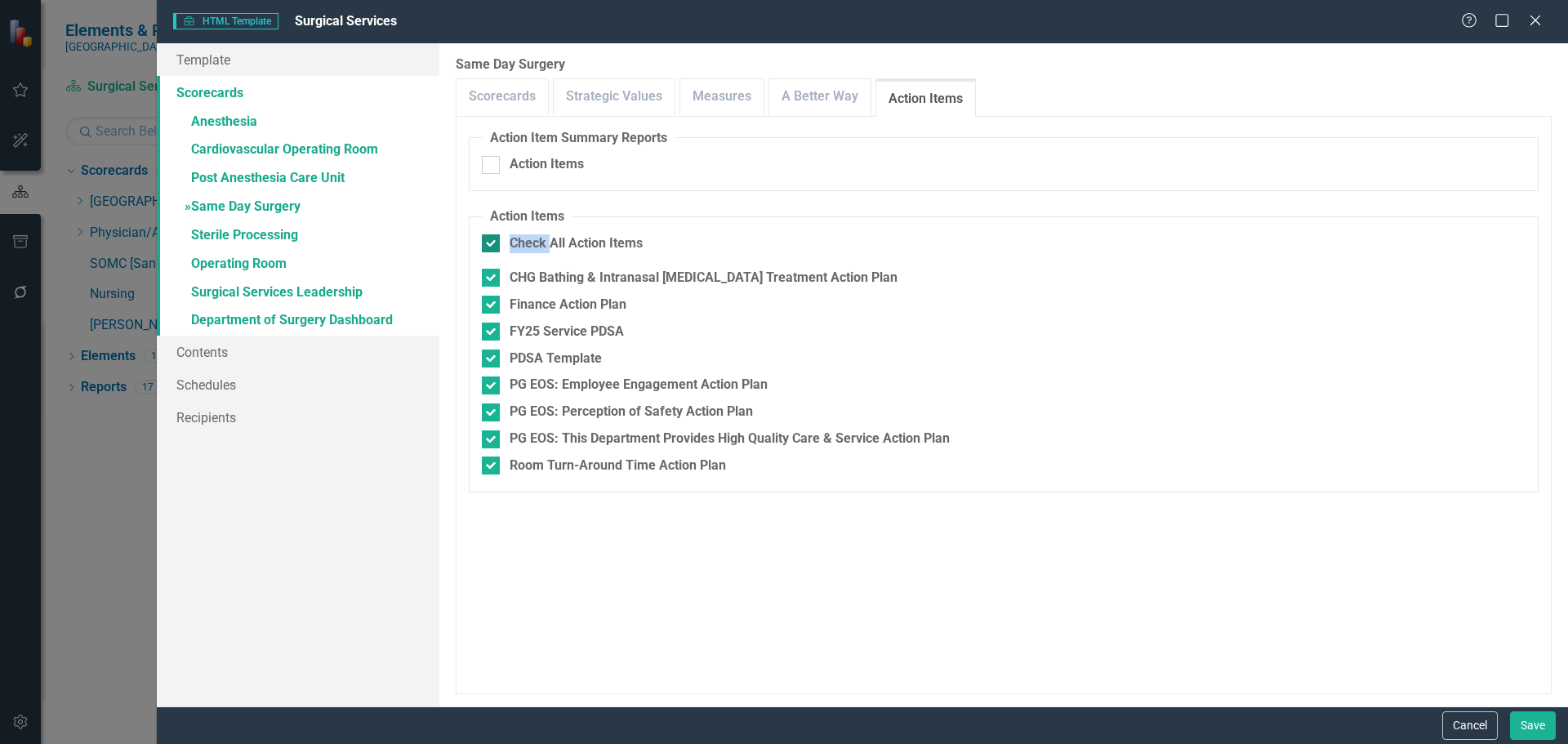
click at [492, 245] on input "Check All Action Items" at bounding box center [486, 239] width 11 height 11
checkbox input "false"
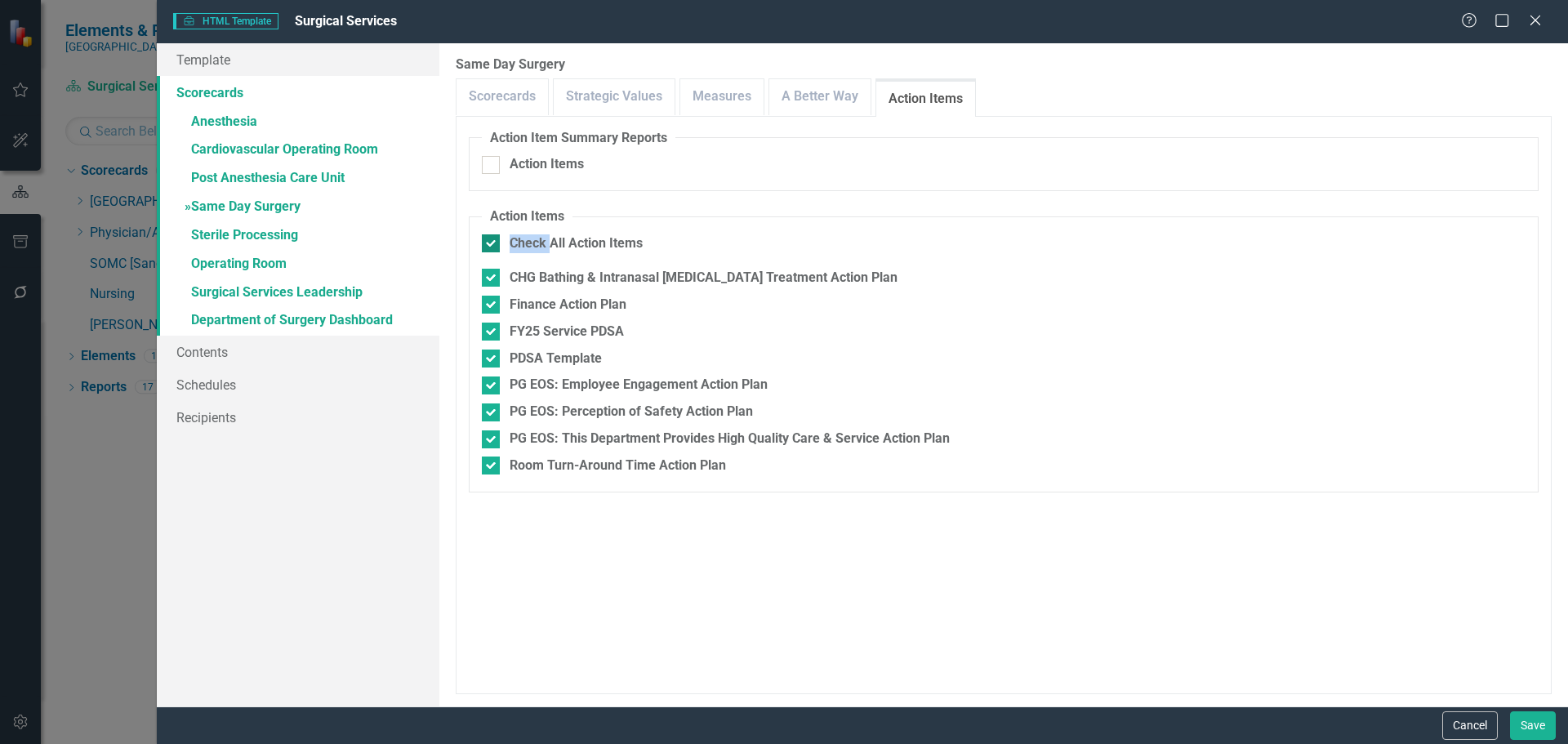
checkbox input "false"
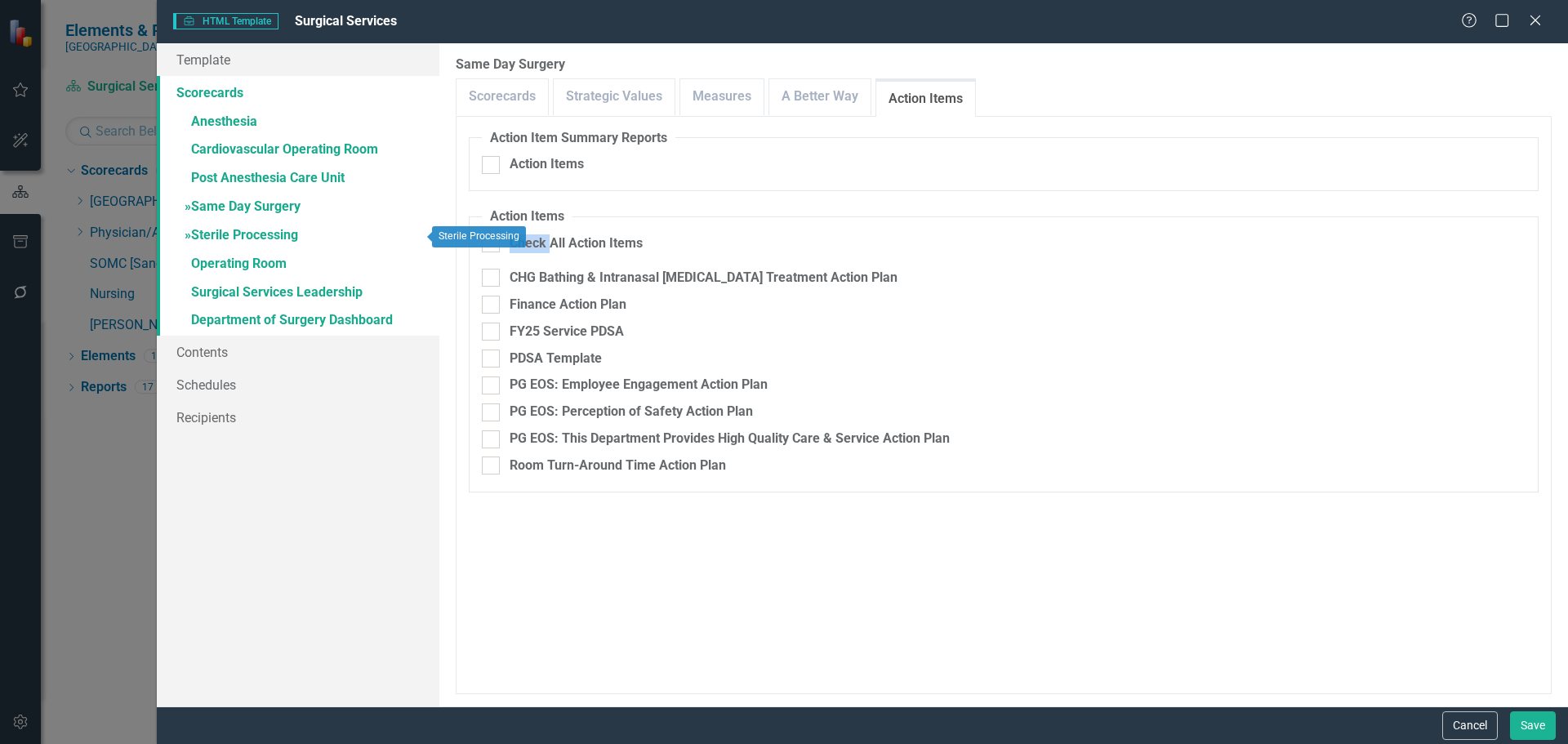
click at [236, 236] on link "» Sterile Processing" at bounding box center [298, 236] width 283 height 29
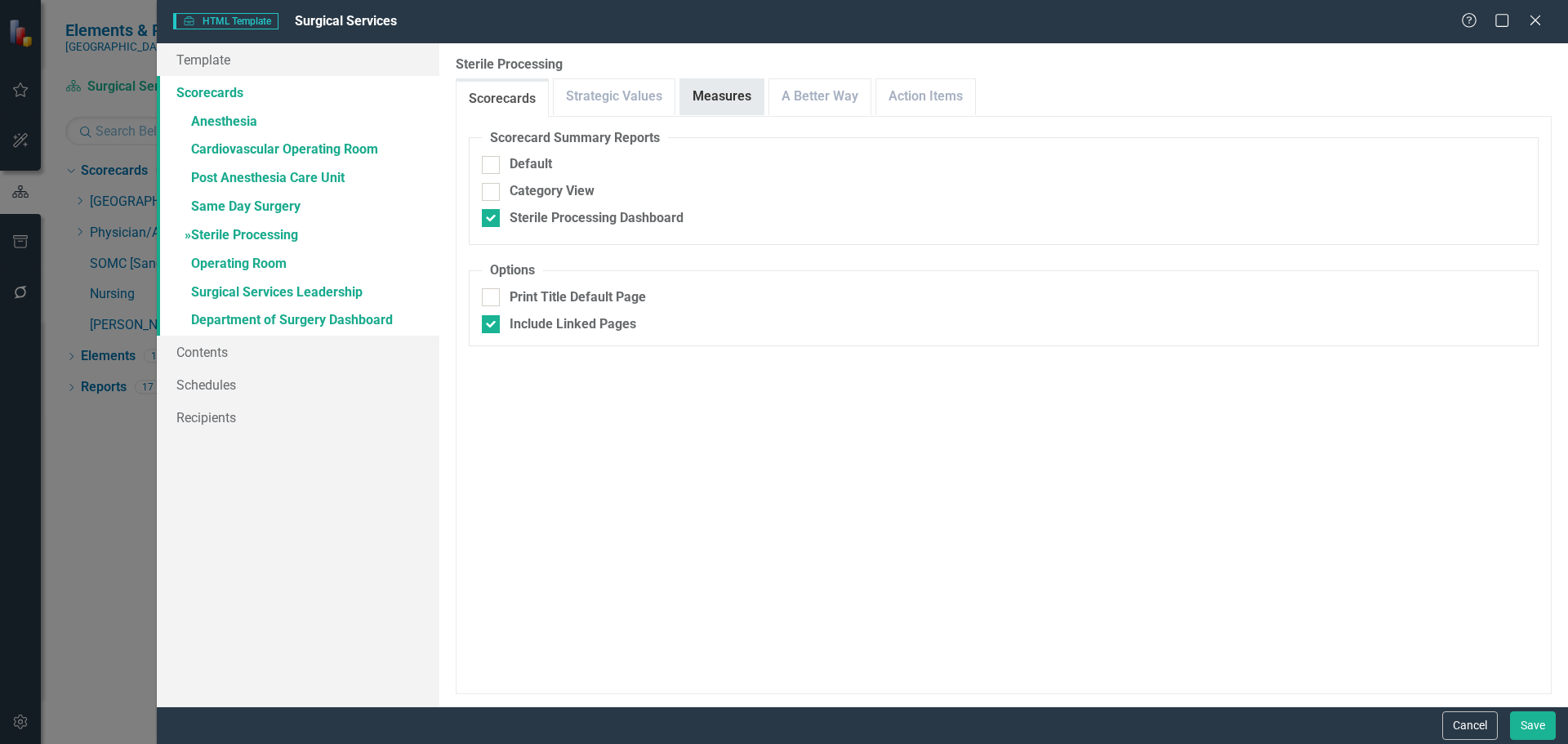
click at [738, 102] on link "Measures" at bounding box center [722, 96] width 84 height 36
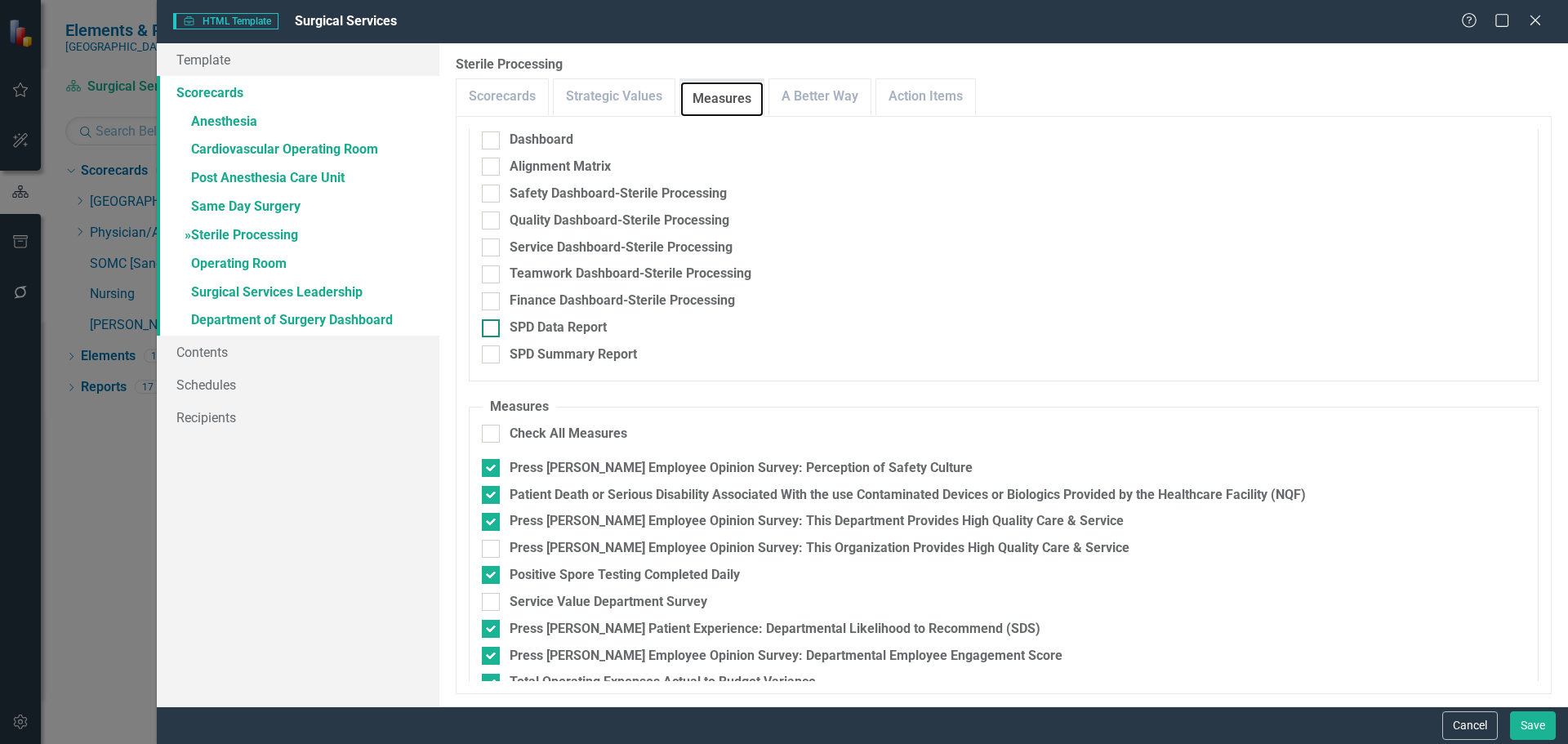
scroll to position [79, 0]
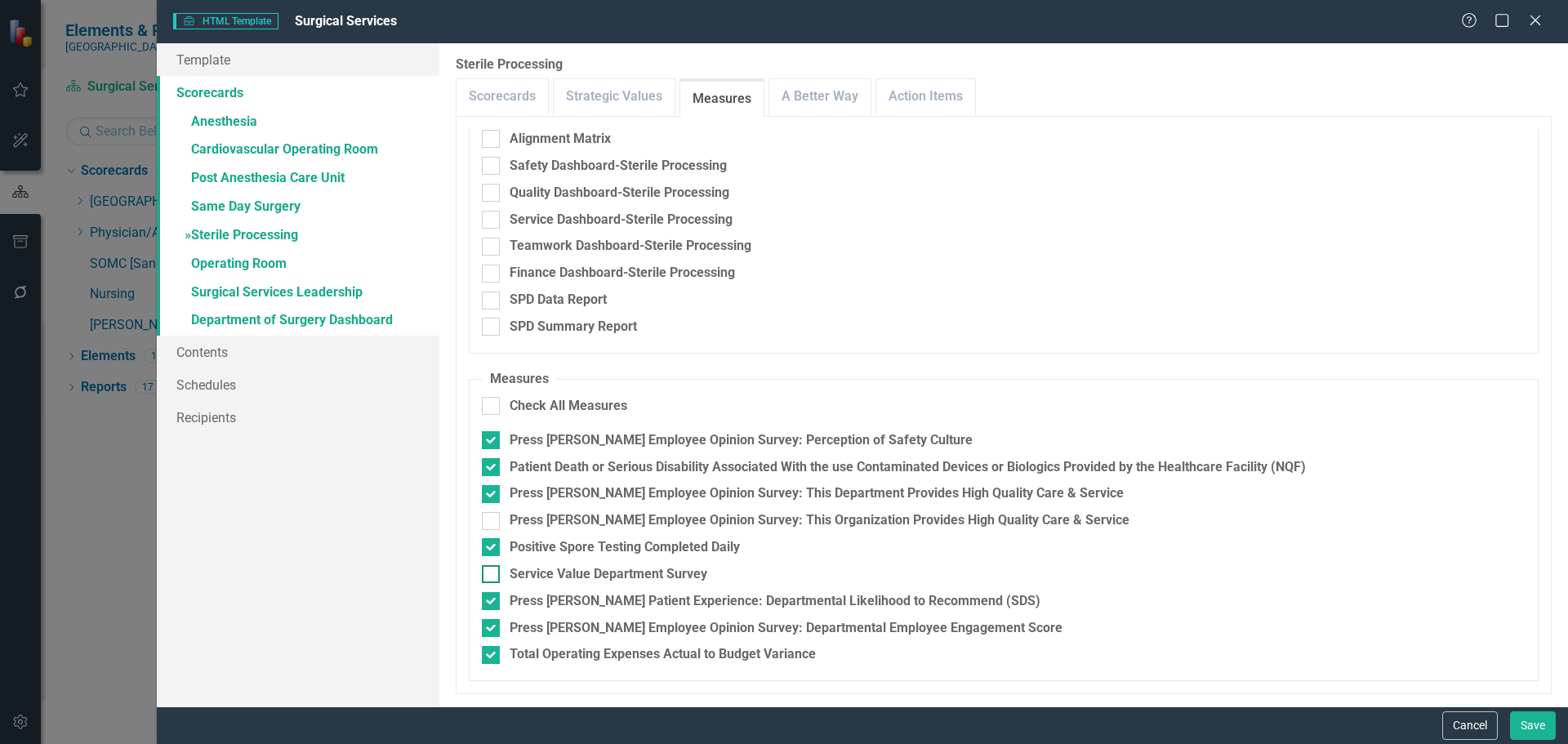
click at [644, 579] on div "Service Value Department Survey" at bounding box center [609, 575] width 198 height 19
click at [492, 576] on input "Service Value Department Survey" at bounding box center [486, 570] width 11 height 11
checkbox input "true"
click at [230, 117] on link "» Anesthesia" at bounding box center [298, 123] width 283 height 29
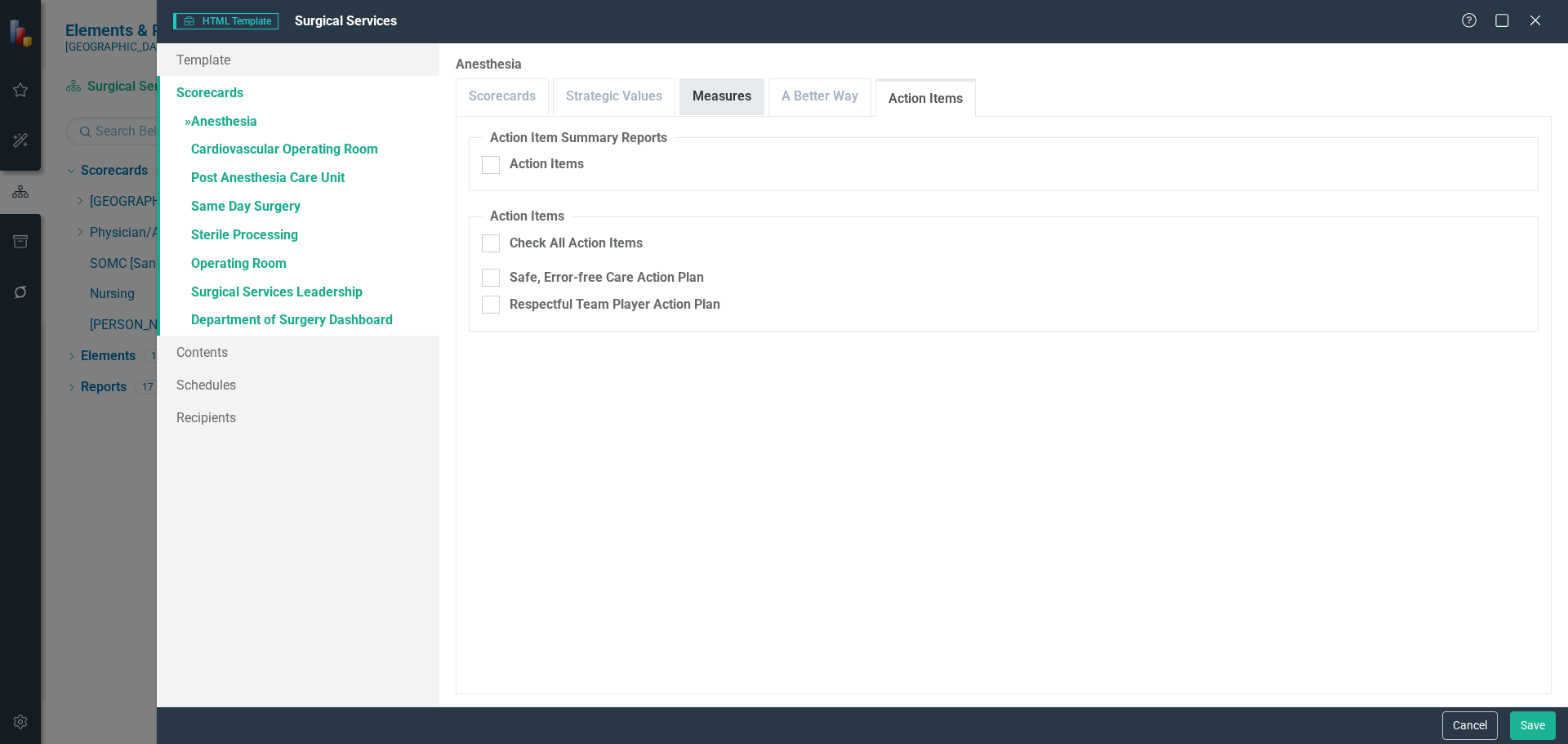
click at [705, 95] on link "Measures" at bounding box center [722, 96] width 84 height 36
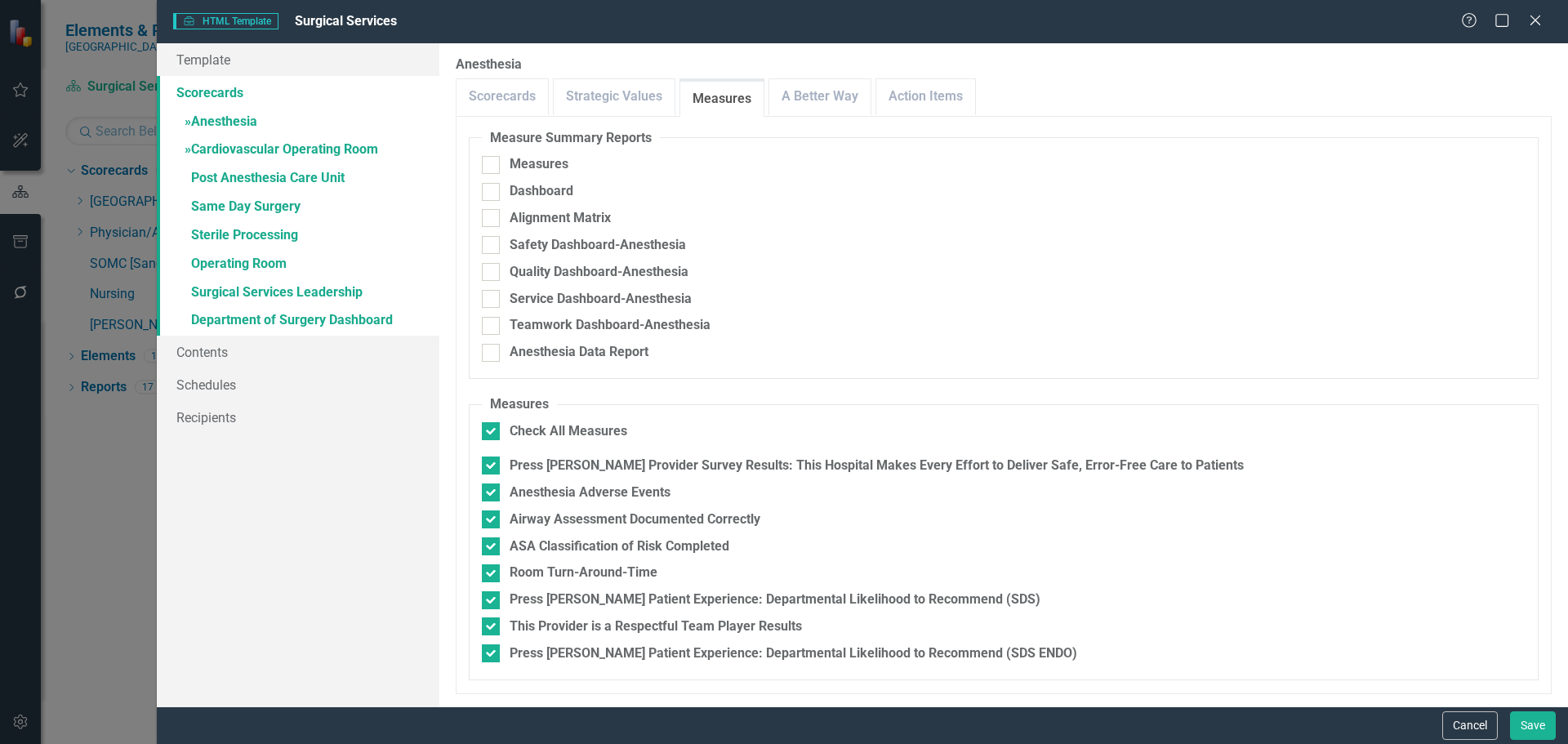
click at [224, 147] on link "» Cardiovascular Operating Room" at bounding box center [298, 151] width 283 height 29
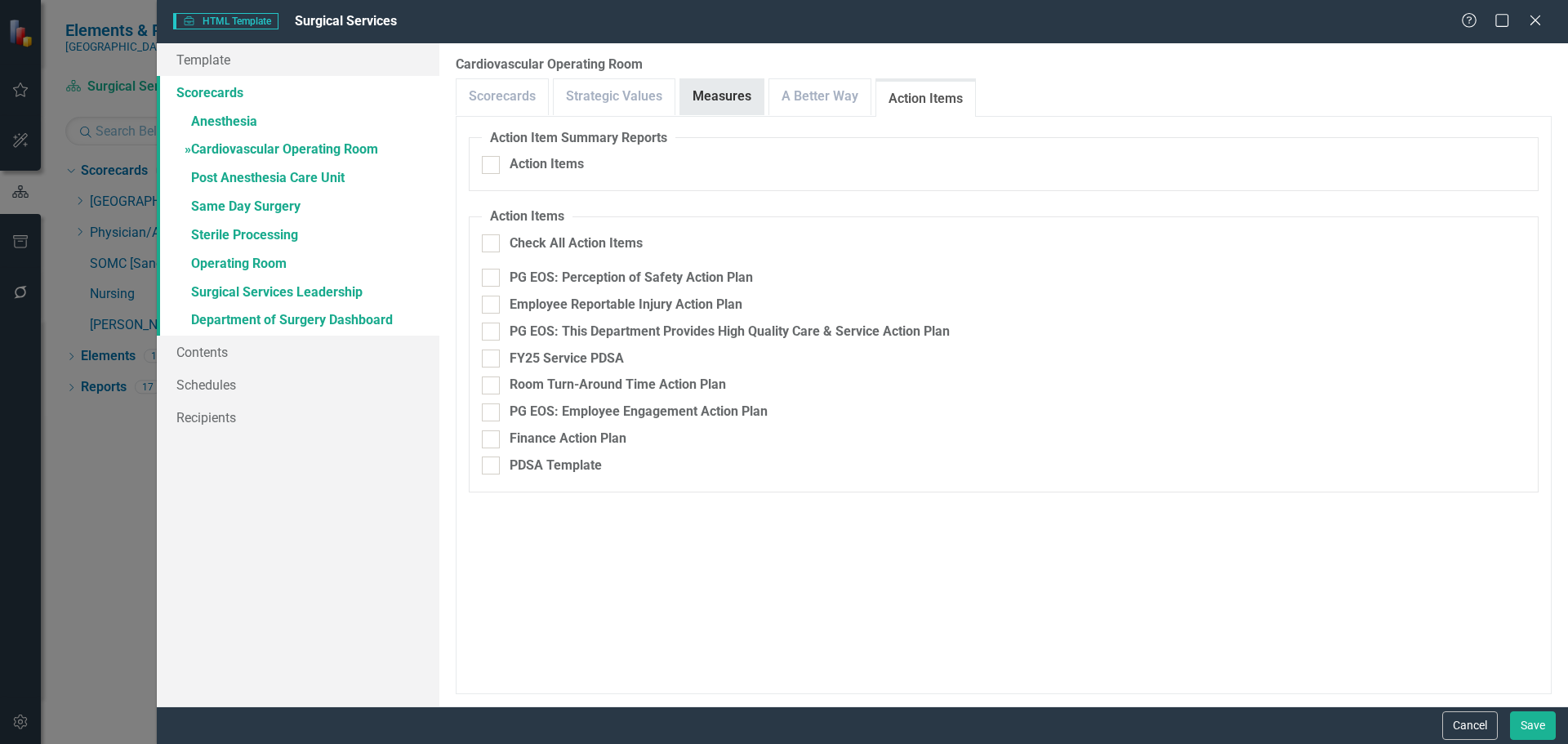
click at [702, 104] on link "Measures" at bounding box center [722, 96] width 84 height 36
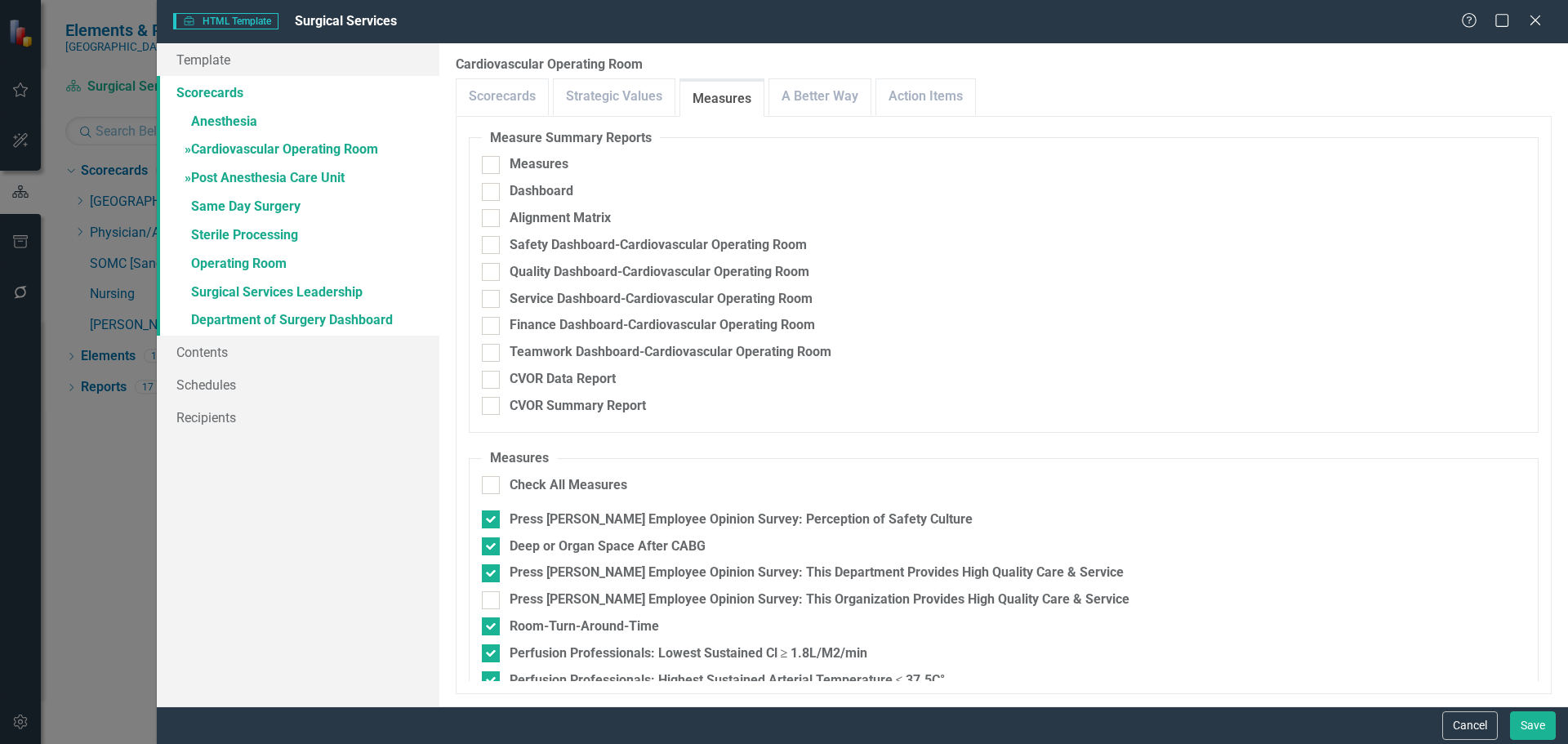
click at [293, 169] on link "» Post Anesthesia Care Unit" at bounding box center [298, 180] width 283 height 29
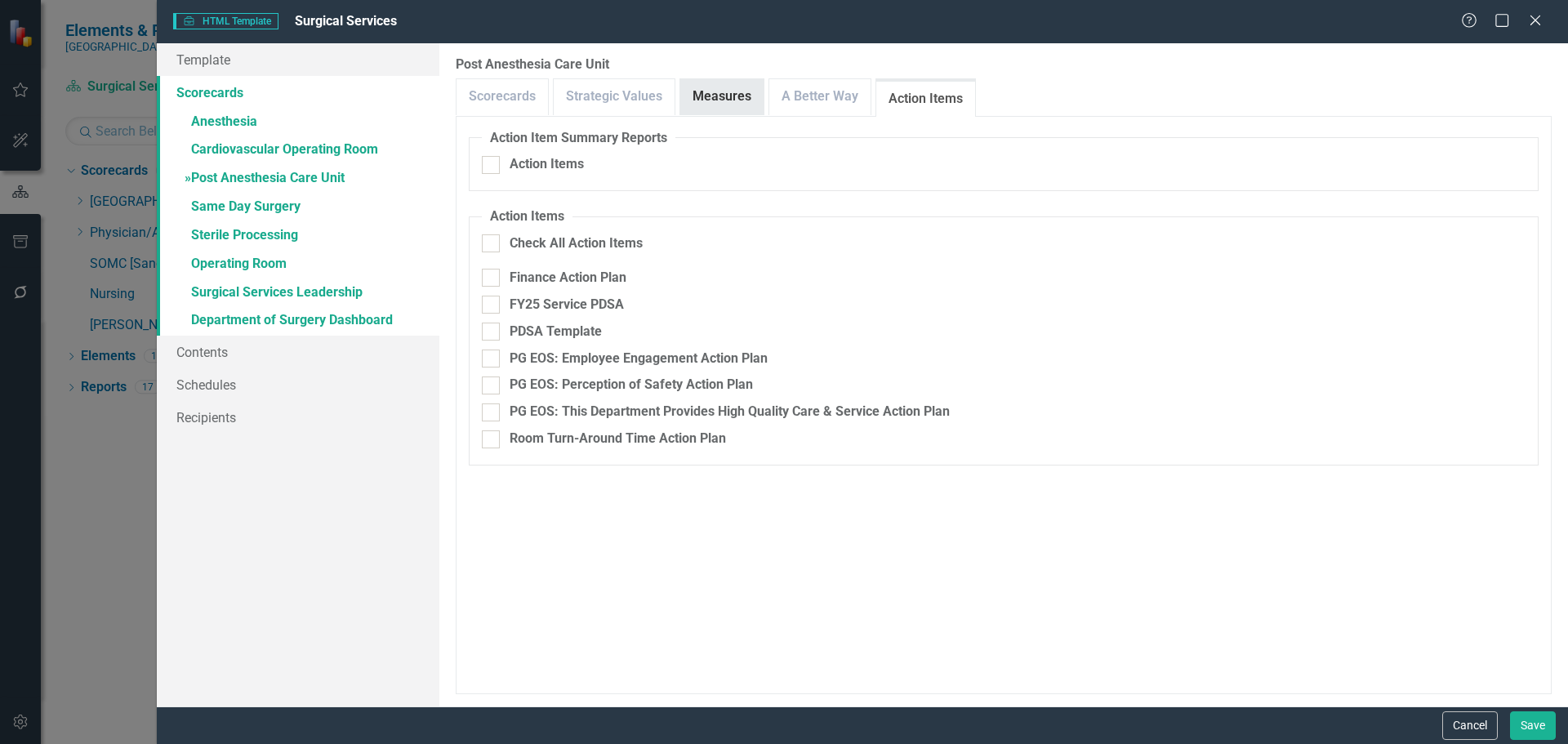
click at [730, 101] on link "Measures" at bounding box center [722, 96] width 84 height 36
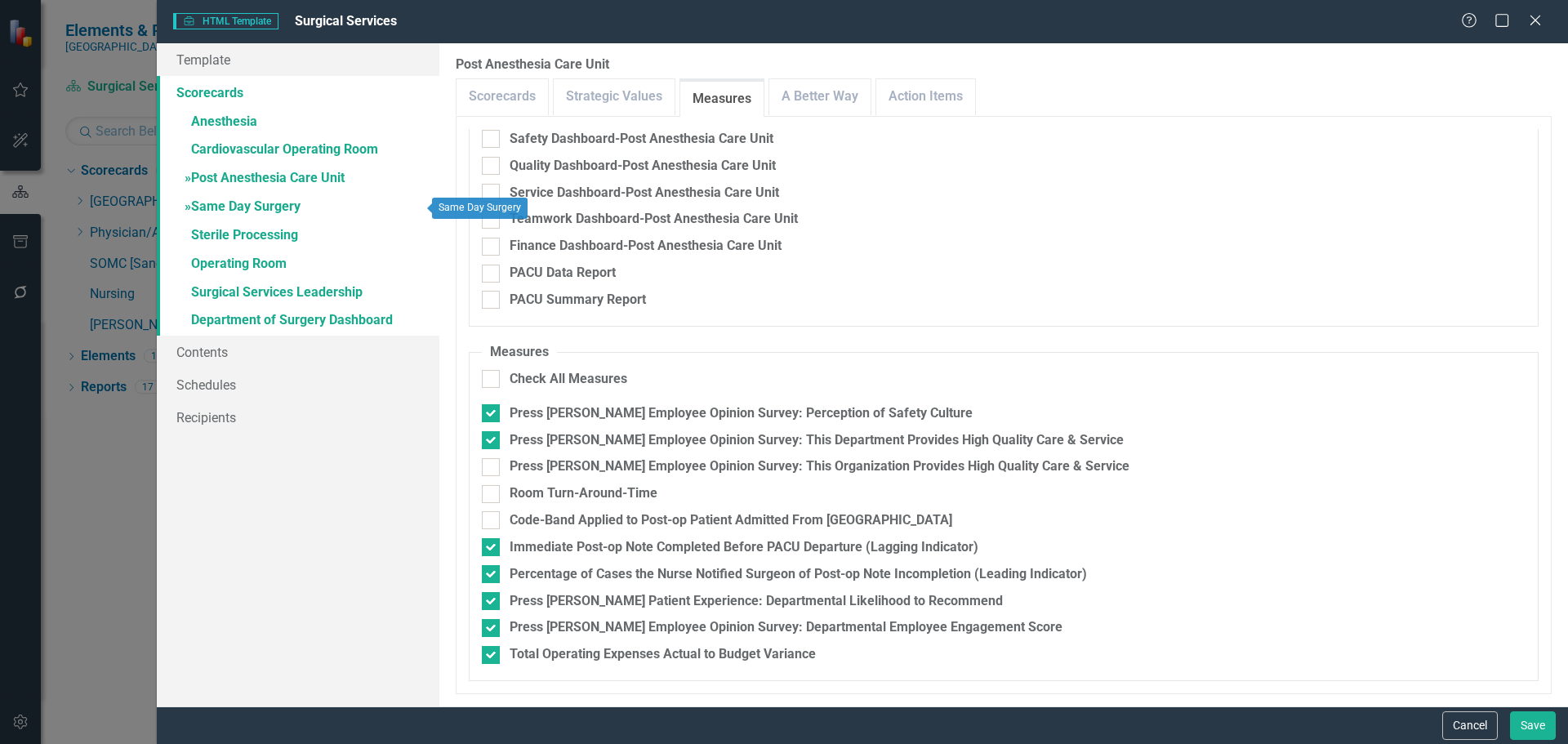
click at [236, 211] on link "» Same Day Surgery" at bounding box center [298, 208] width 283 height 29
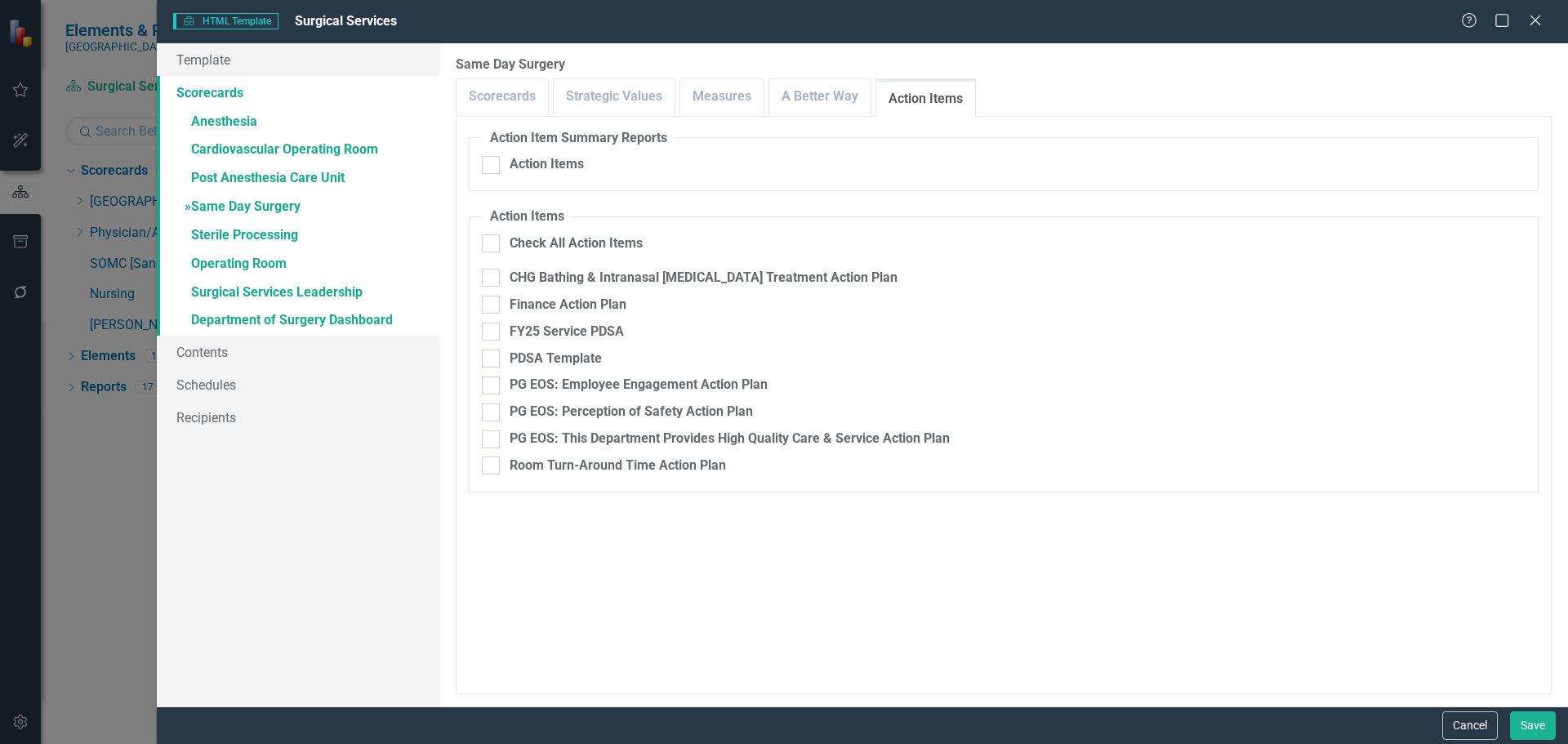
click at [741, 77] on div "Same Day Surgery Please select the elements you would like included in this rep…" at bounding box center [1004, 375] width 1129 height 663
click at [742, 93] on link "Measures" at bounding box center [722, 96] width 84 height 36
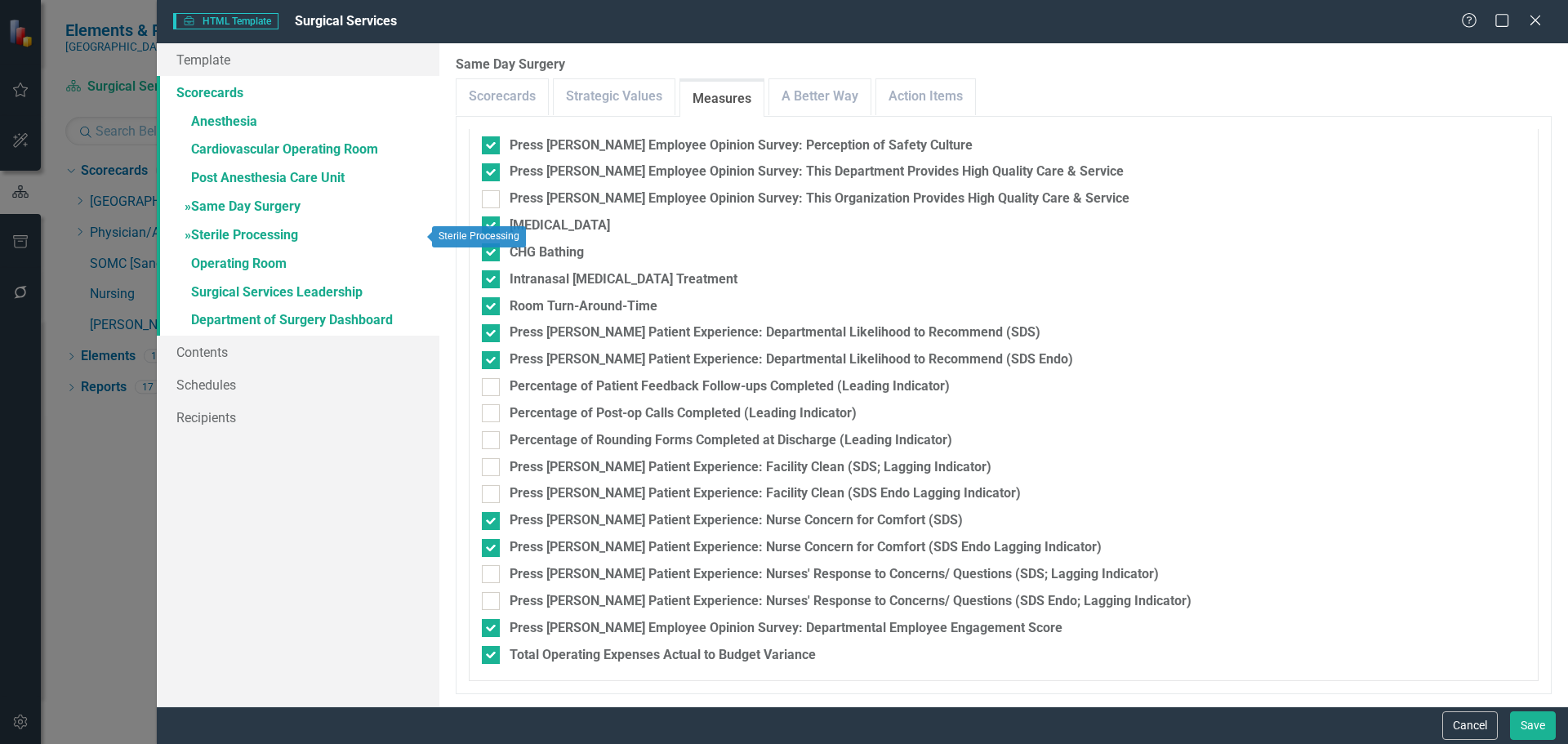
click at [269, 231] on link "» Sterile Processing" at bounding box center [298, 236] width 283 height 29
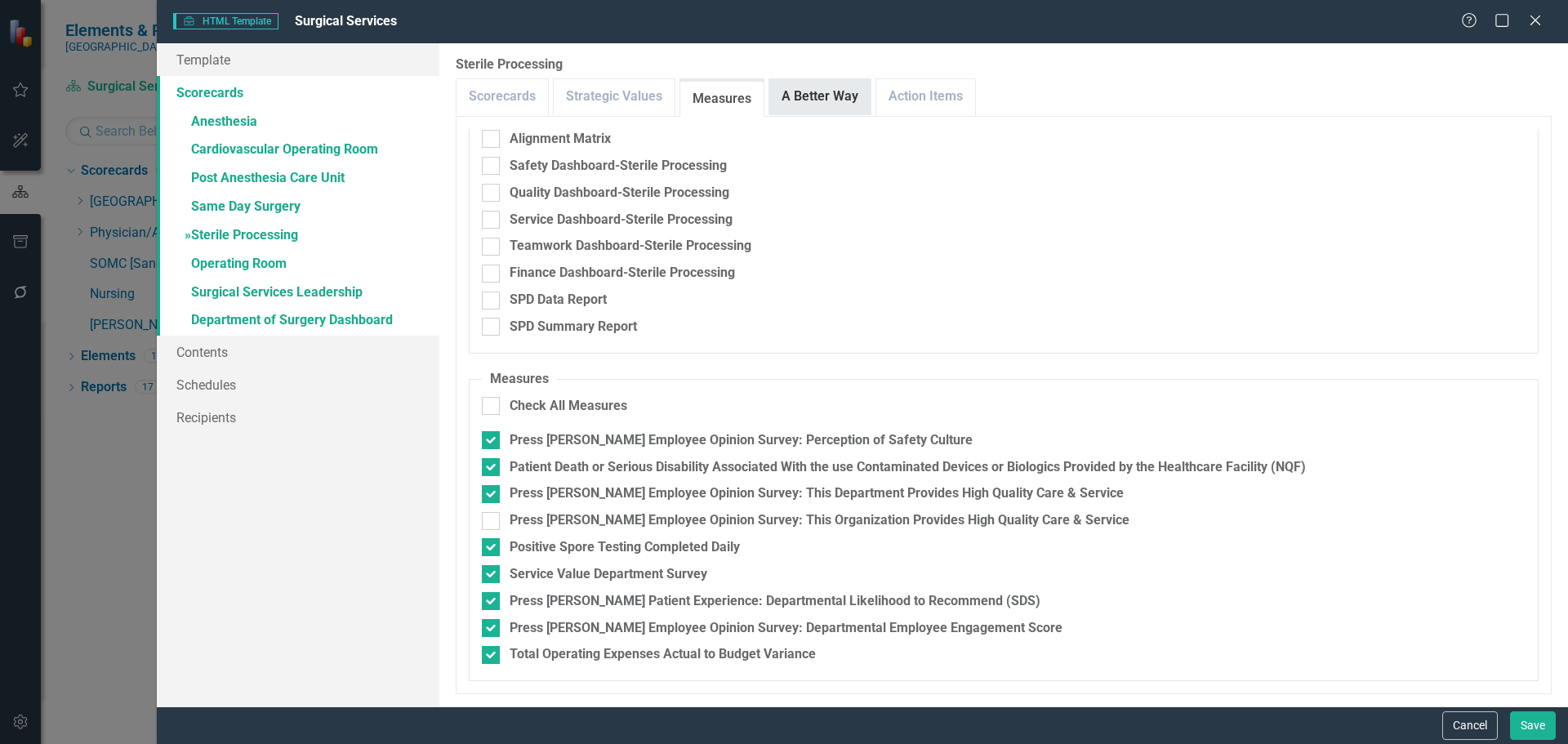
click at [783, 95] on link "A Better Way" at bounding box center [819, 96] width 101 height 36
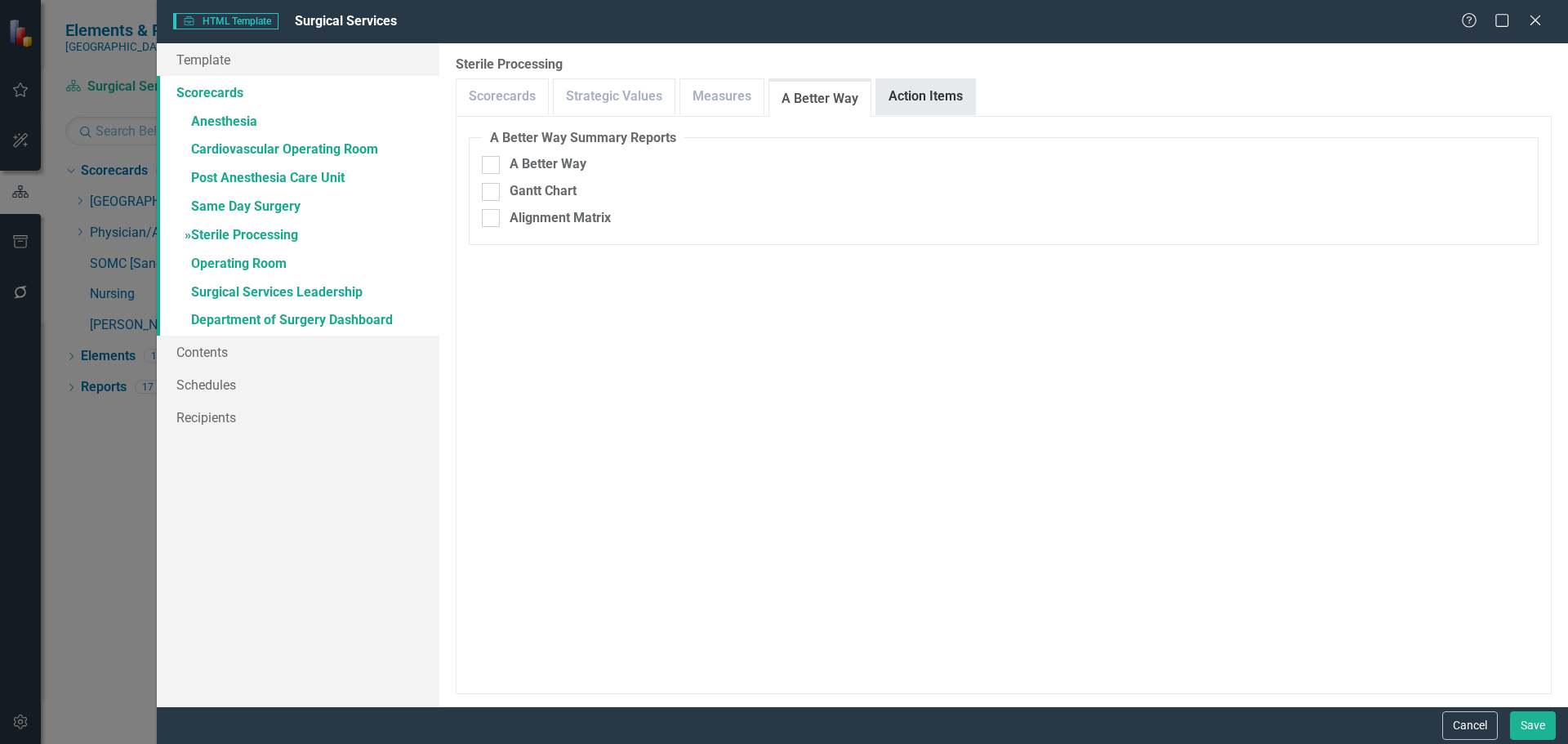
click at [949, 97] on link "Action Items" at bounding box center [926, 96] width 99 height 36
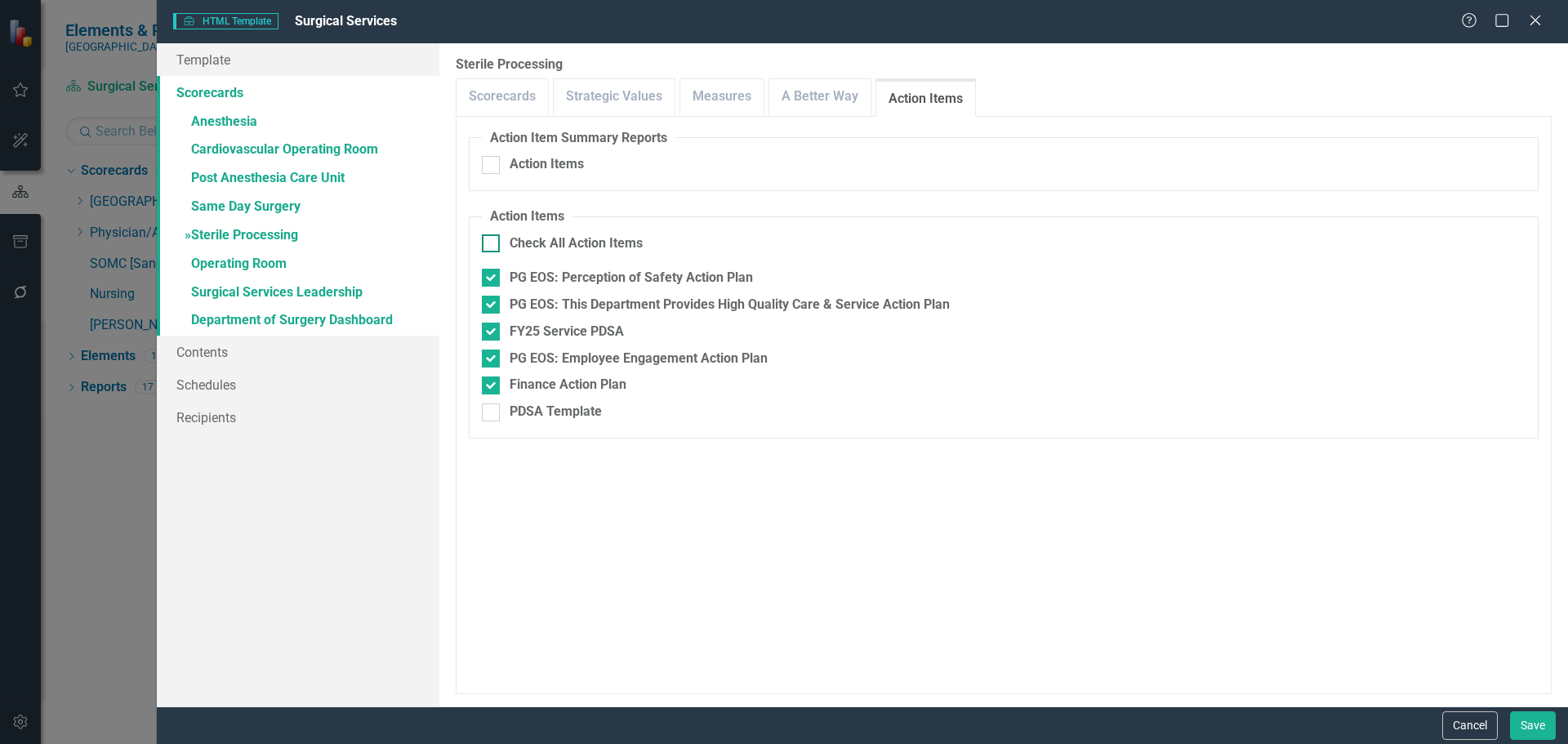
click at [586, 242] on div "Check All Action Items" at bounding box center [576, 244] width 133 height 19
click at [492, 242] on input "Check All Action Items" at bounding box center [486, 239] width 11 height 11
checkbox input "true"
click at [586, 242] on div "Check All Action Items" at bounding box center [576, 244] width 133 height 19
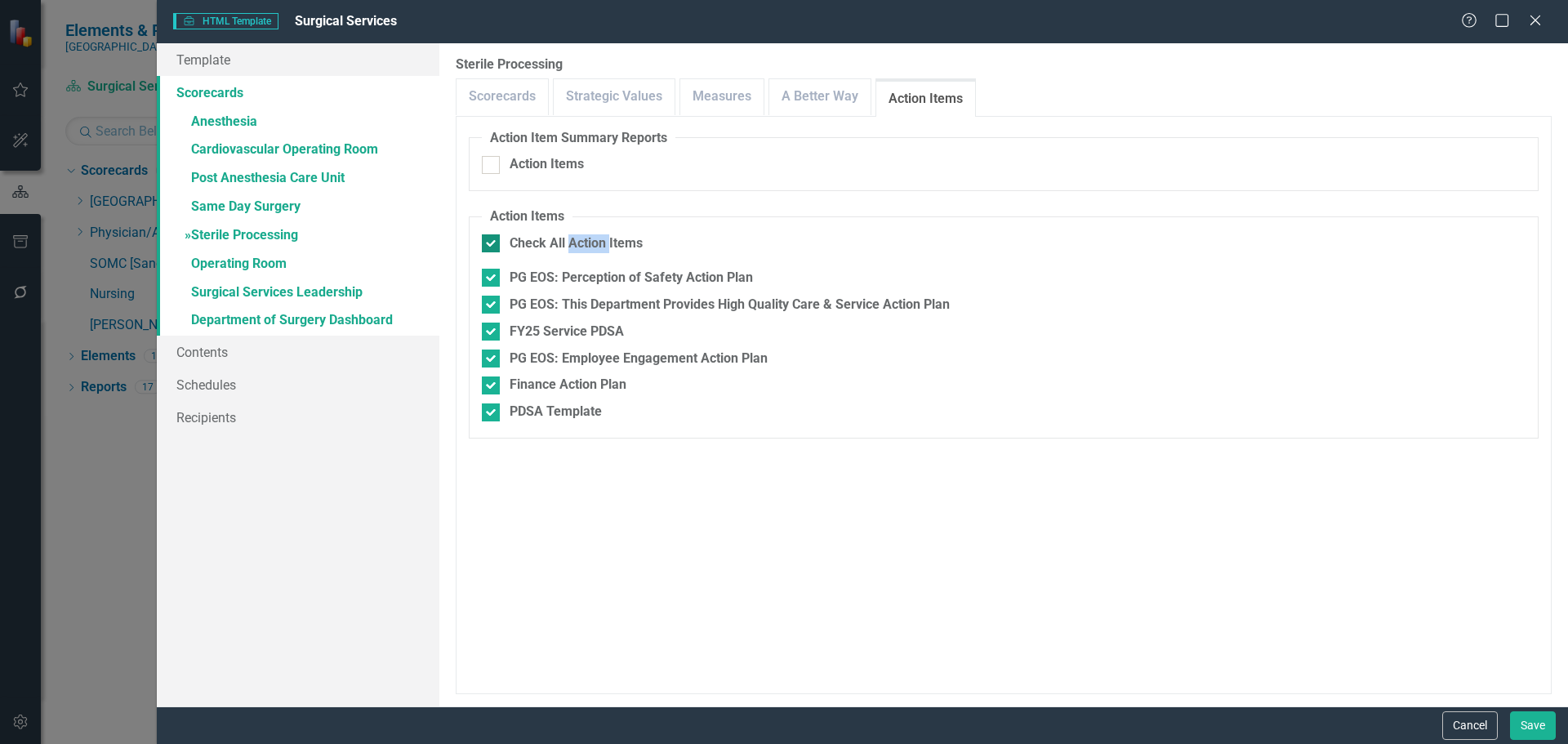
click at [492, 242] on input "Check All Action Items" at bounding box center [486, 239] width 11 height 11
checkbox input "false"
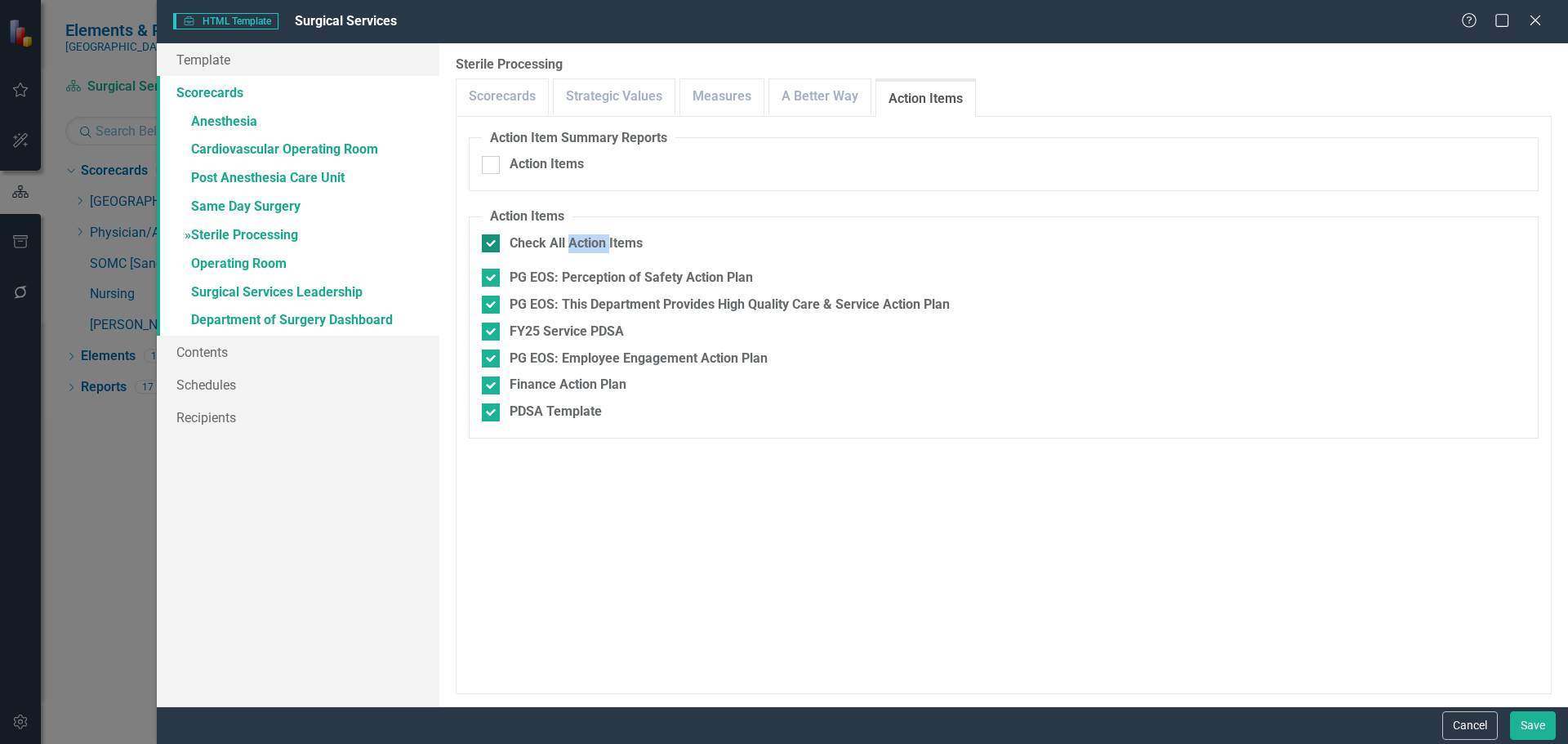
checkbox input "false"
click at [260, 258] on link "» Operating Room" at bounding box center [298, 265] width 283 height 29
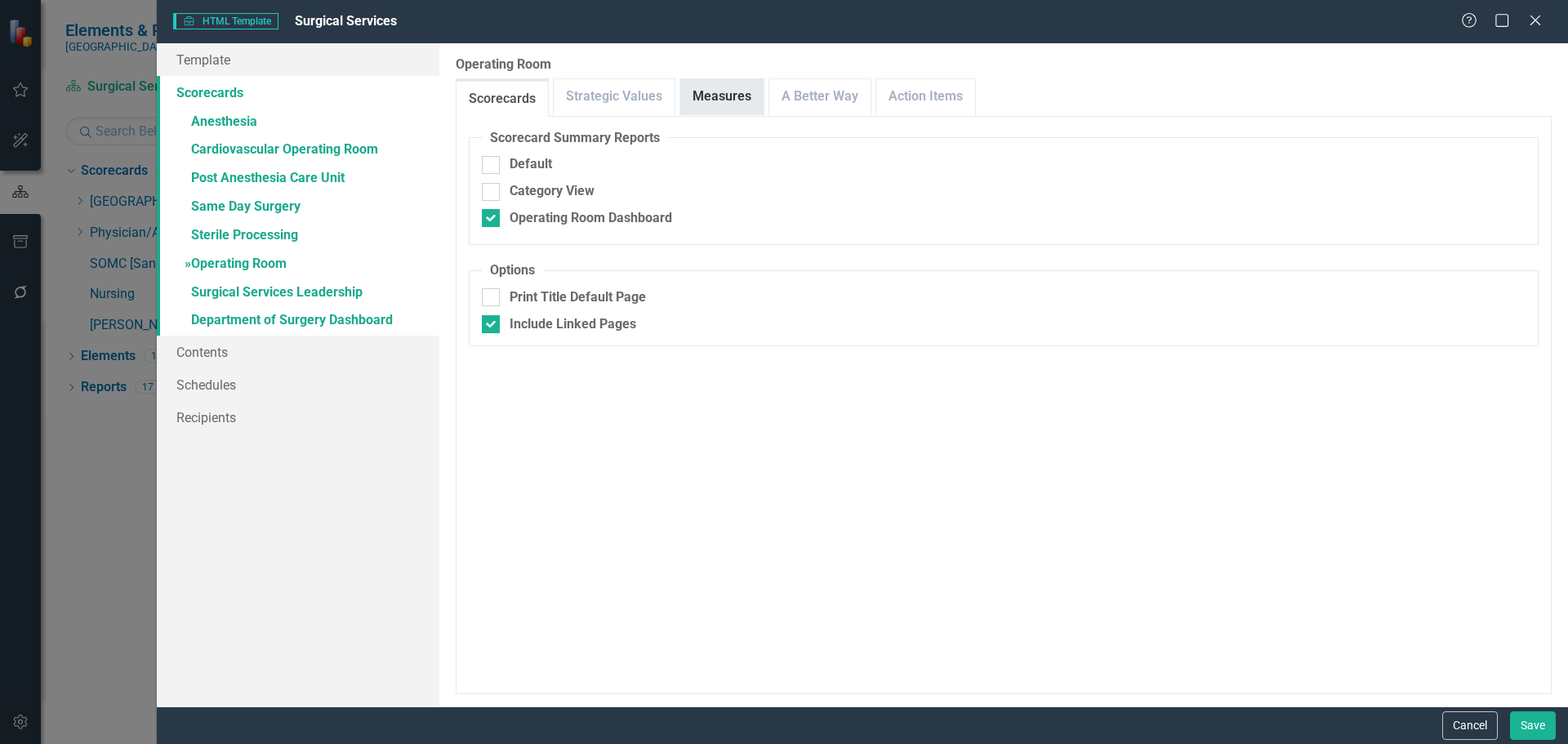
click at [713, 89] on link "Measures" at bounding box center [722, 96] width 84 height 36
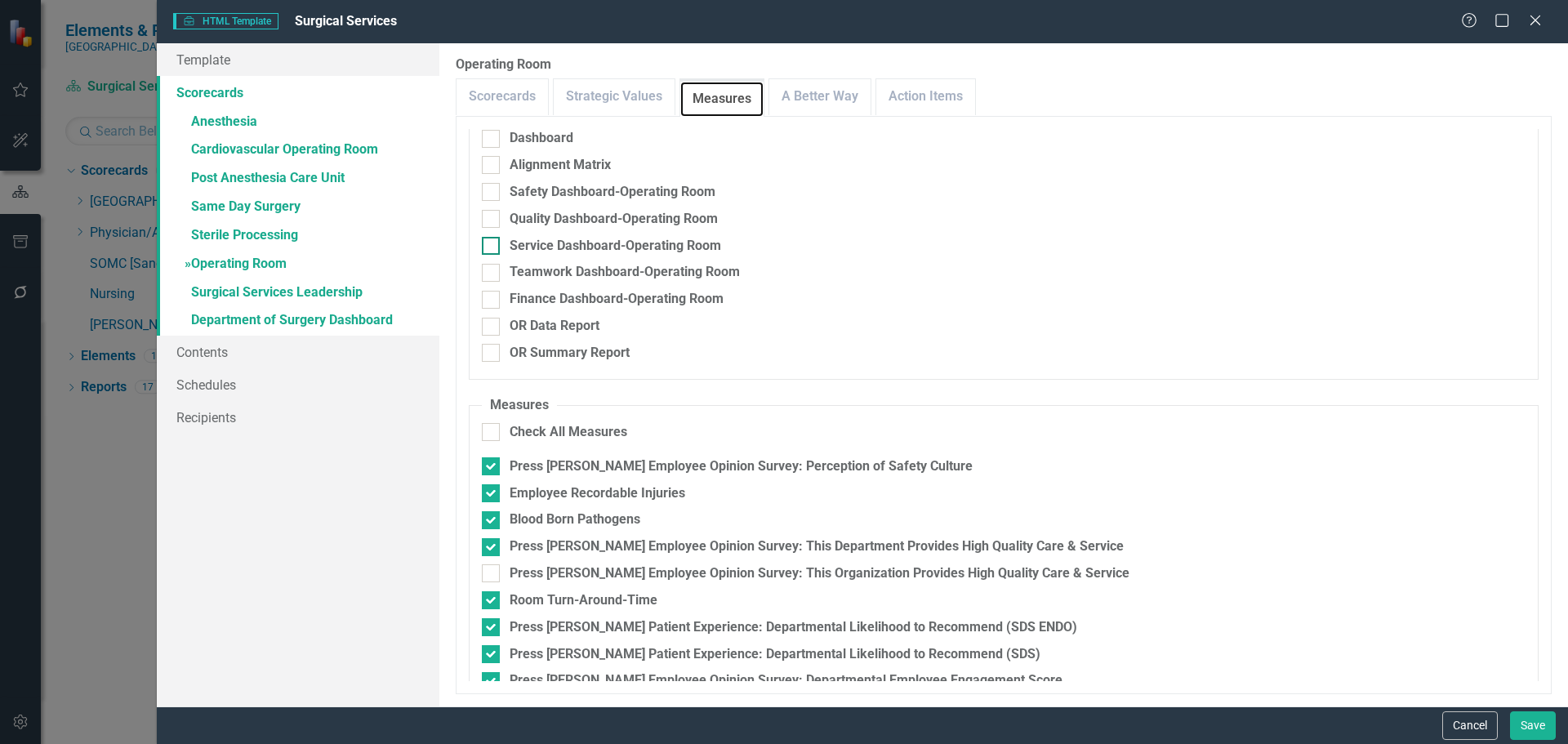
scroll to position [106, 0]
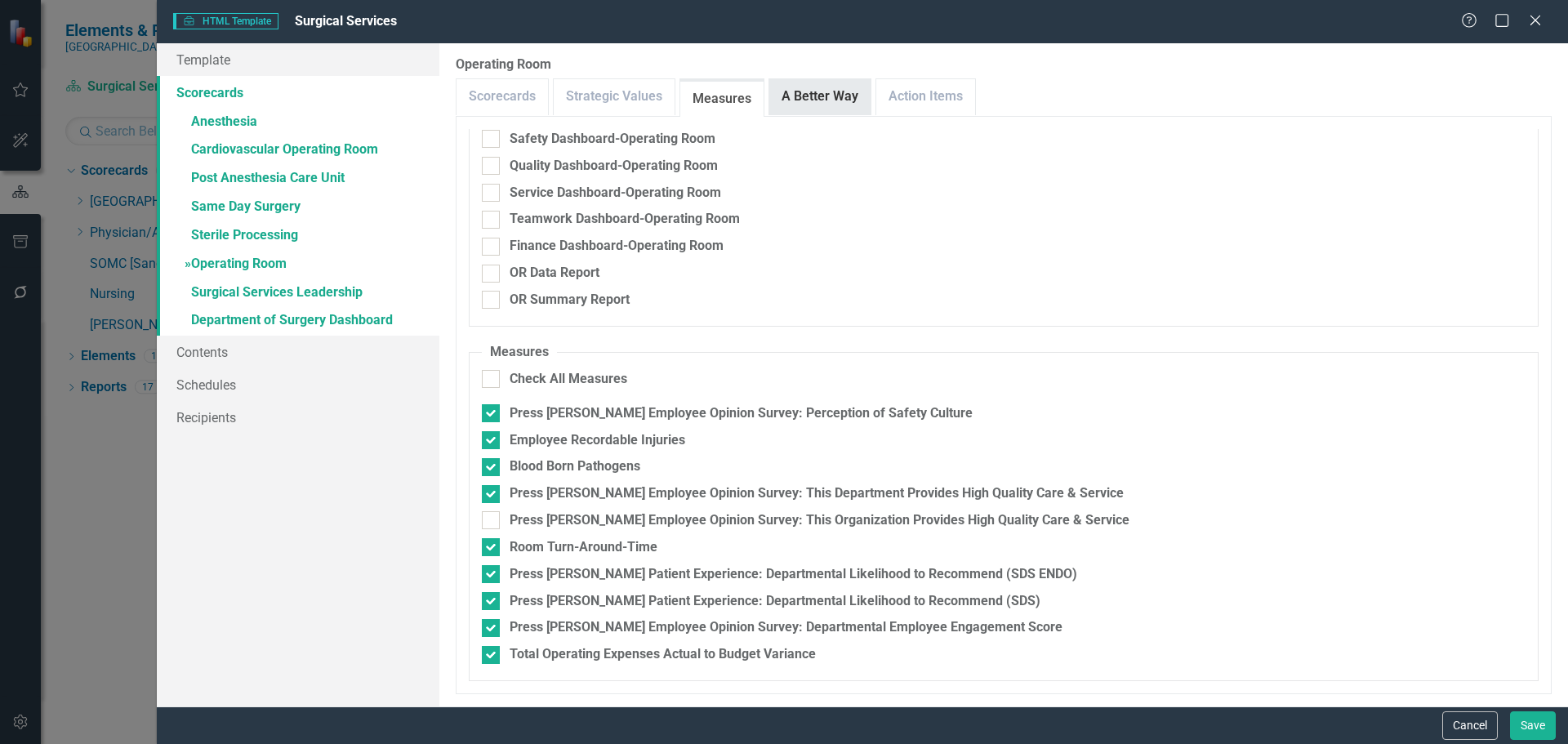
click at [820, 100] on link "A Better Way" at bounding box center [819, 96] width 101 height 36
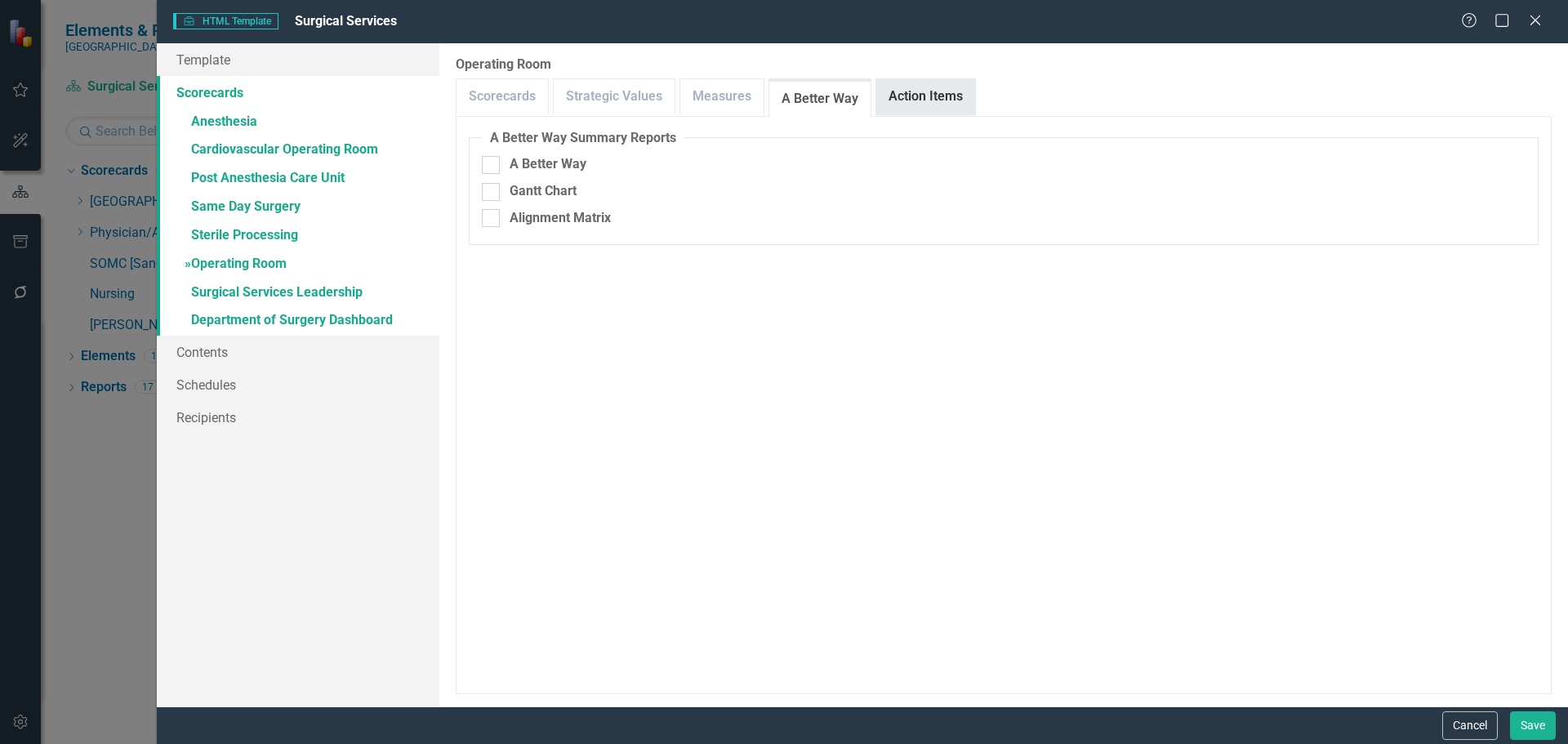
click at [915, 97] on link "Action Items" at bounding box center [926, 96] width 99 height 36
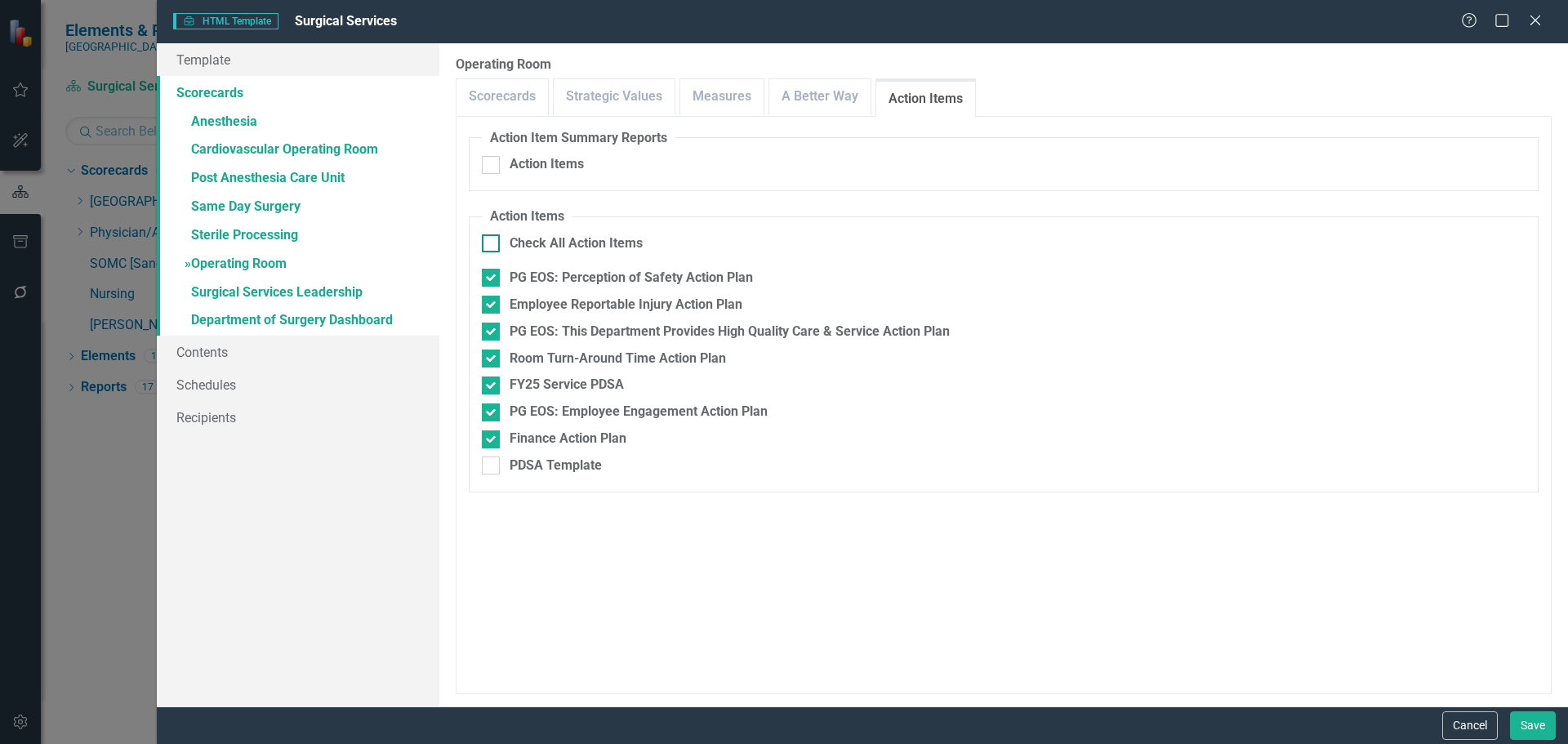
click at [557, 235] on div "Check All Action Items" at bounding box center [576, 244] width 133 height 19
click at [492, 235] on input "Check All Action Items" at bounding box center [486, 239] width 11 height 11
checkbox input "true"
click at [557, 235] on div "Check All Action Items" at bounding box center [576, 244] width 133 height 19
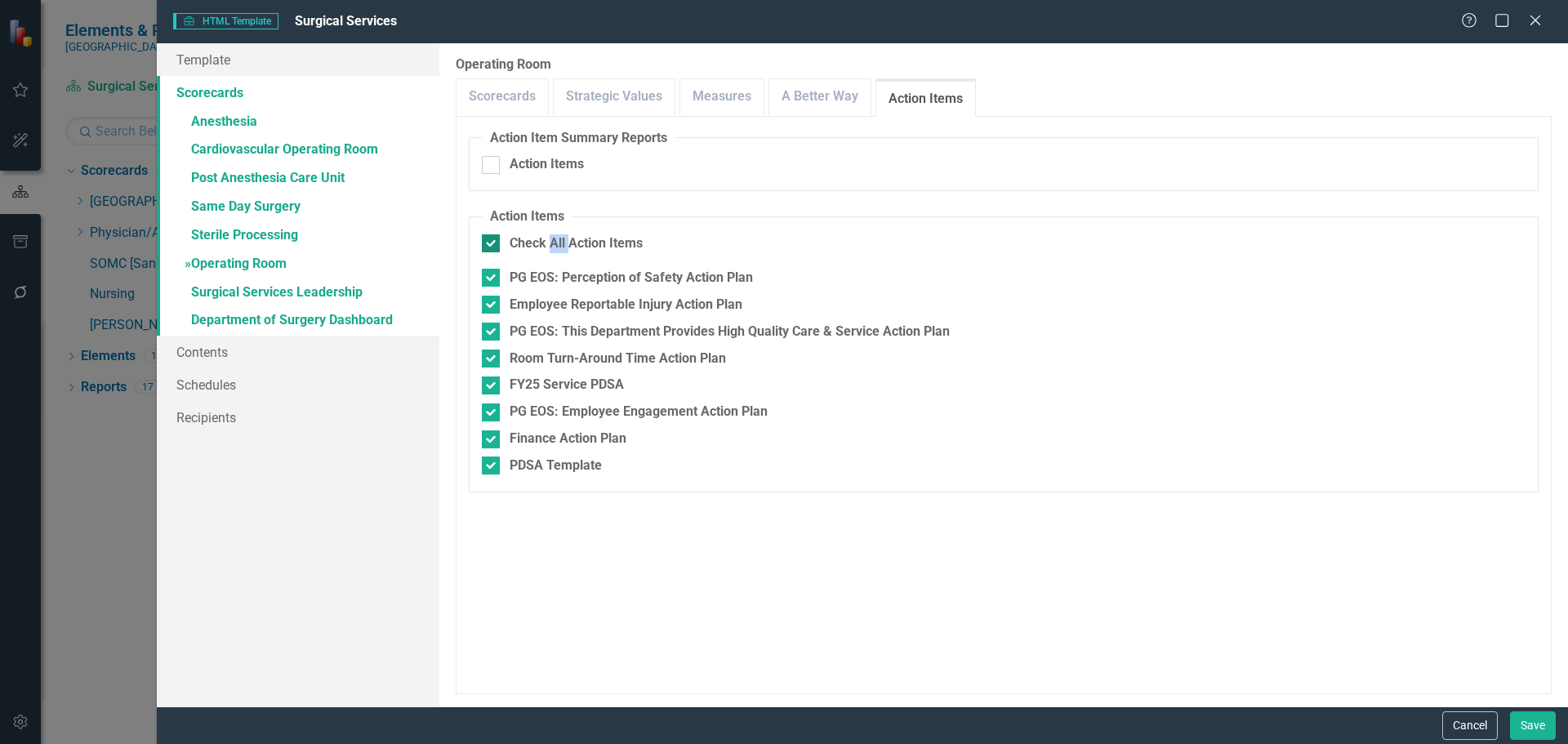
click at [492, 235] on input "Check All Action Items" at bounding box center [486, 239] width 11 height 11
checkbox input "false"
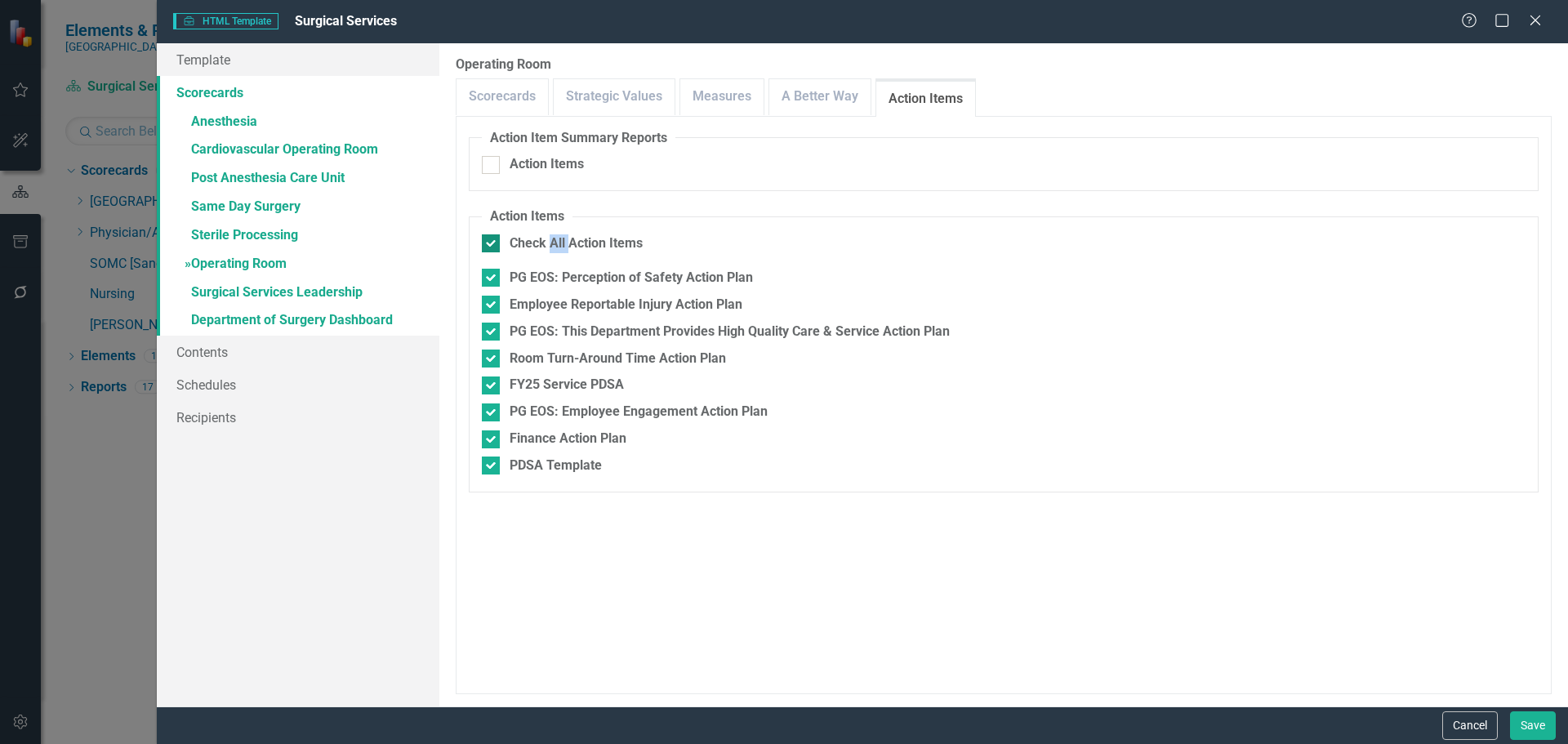
checkbox input "false"
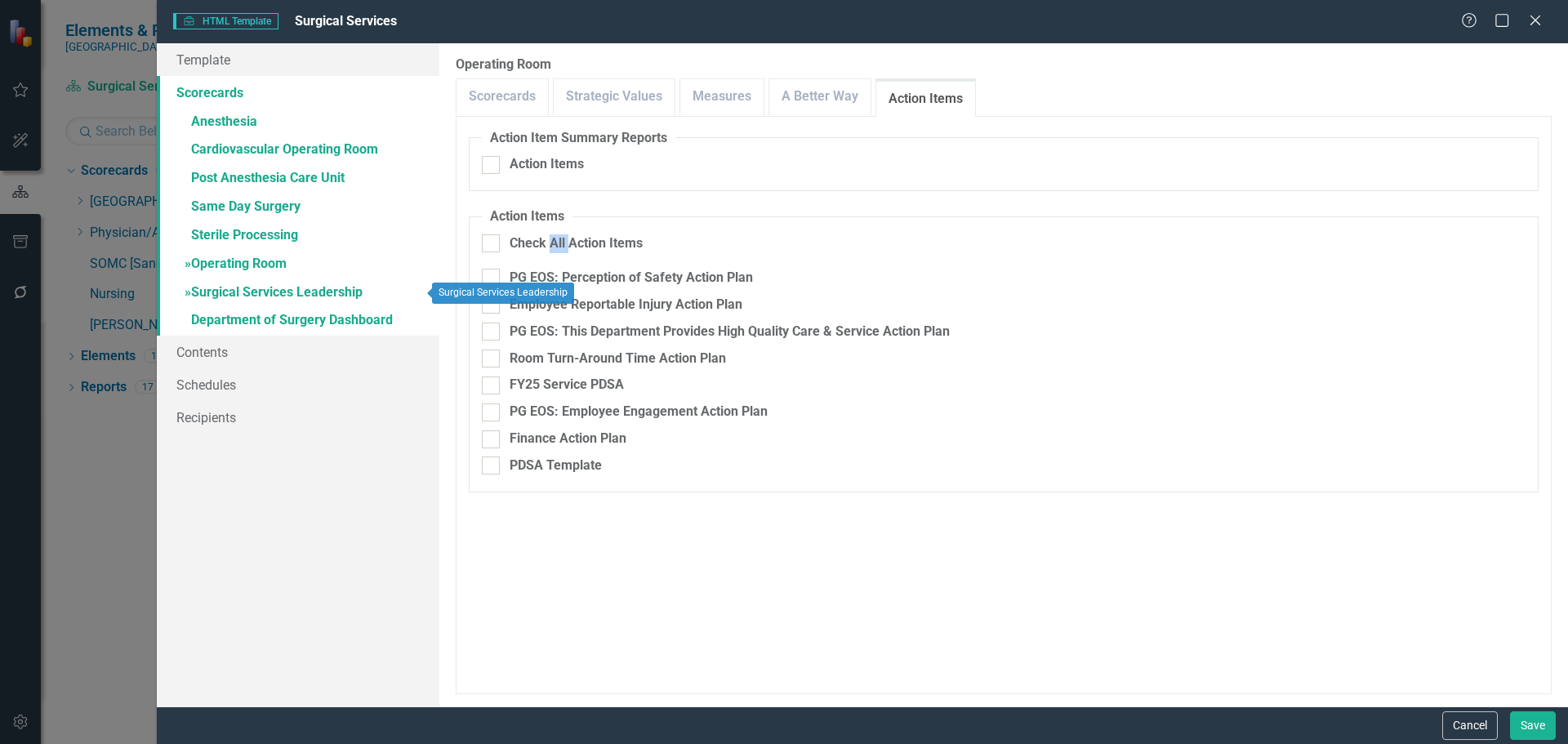
click at [286, 300] on link "» Surgical Services Leadership" at bounding box center [298, 294] width 283 height 29
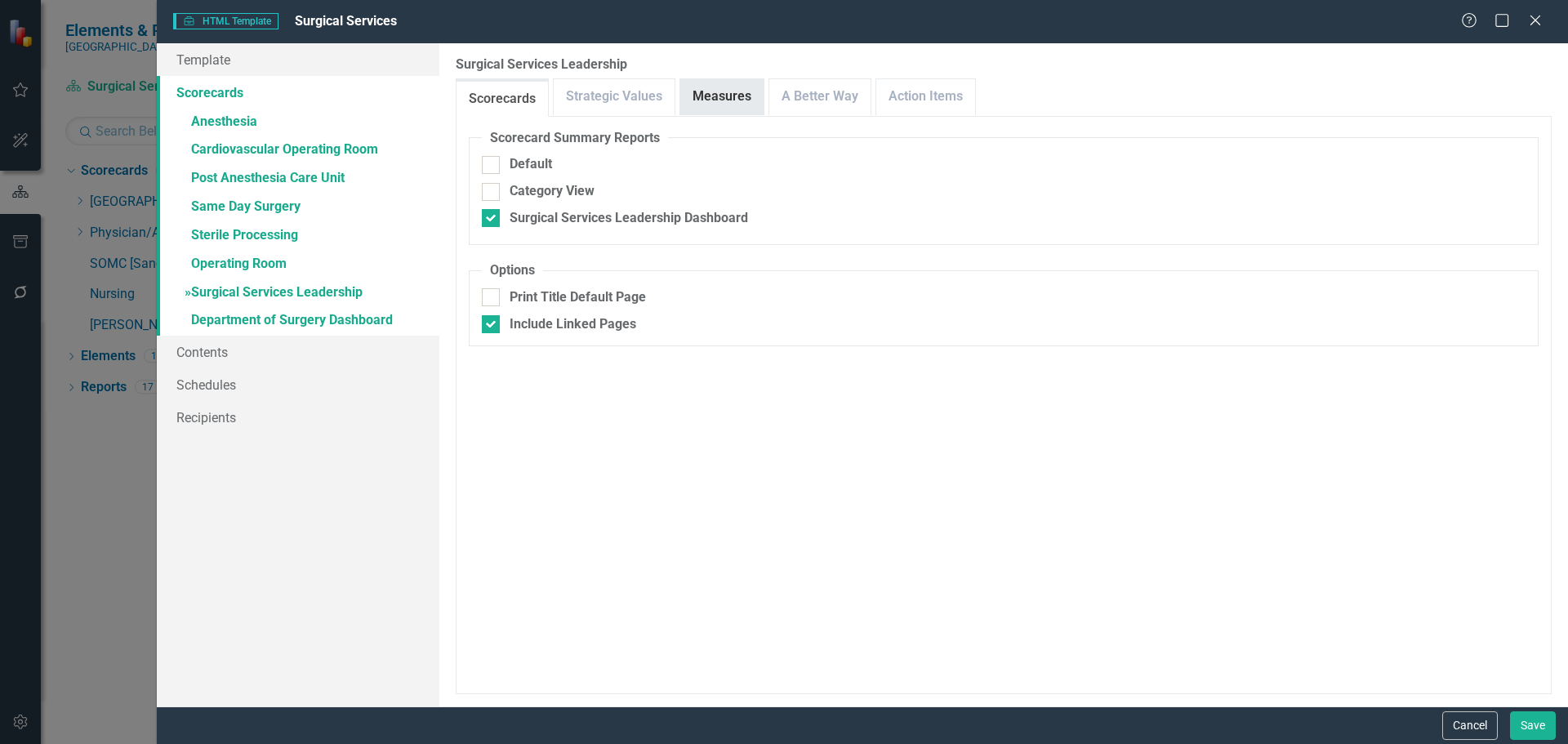
click at [736, 102] on link "Measures" at bounding box center [722, 96] width 84 height 36
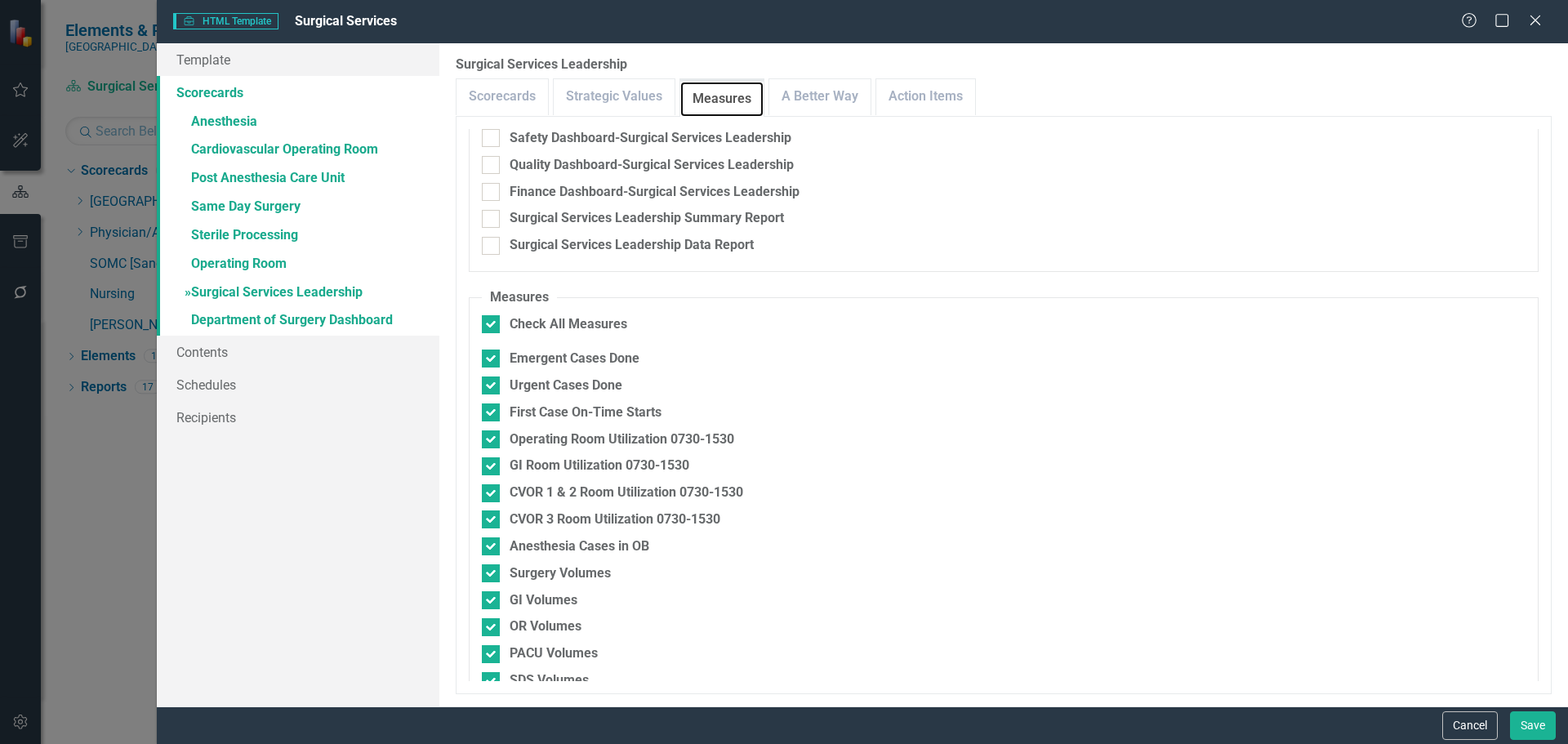
scroll to position [0, 0]
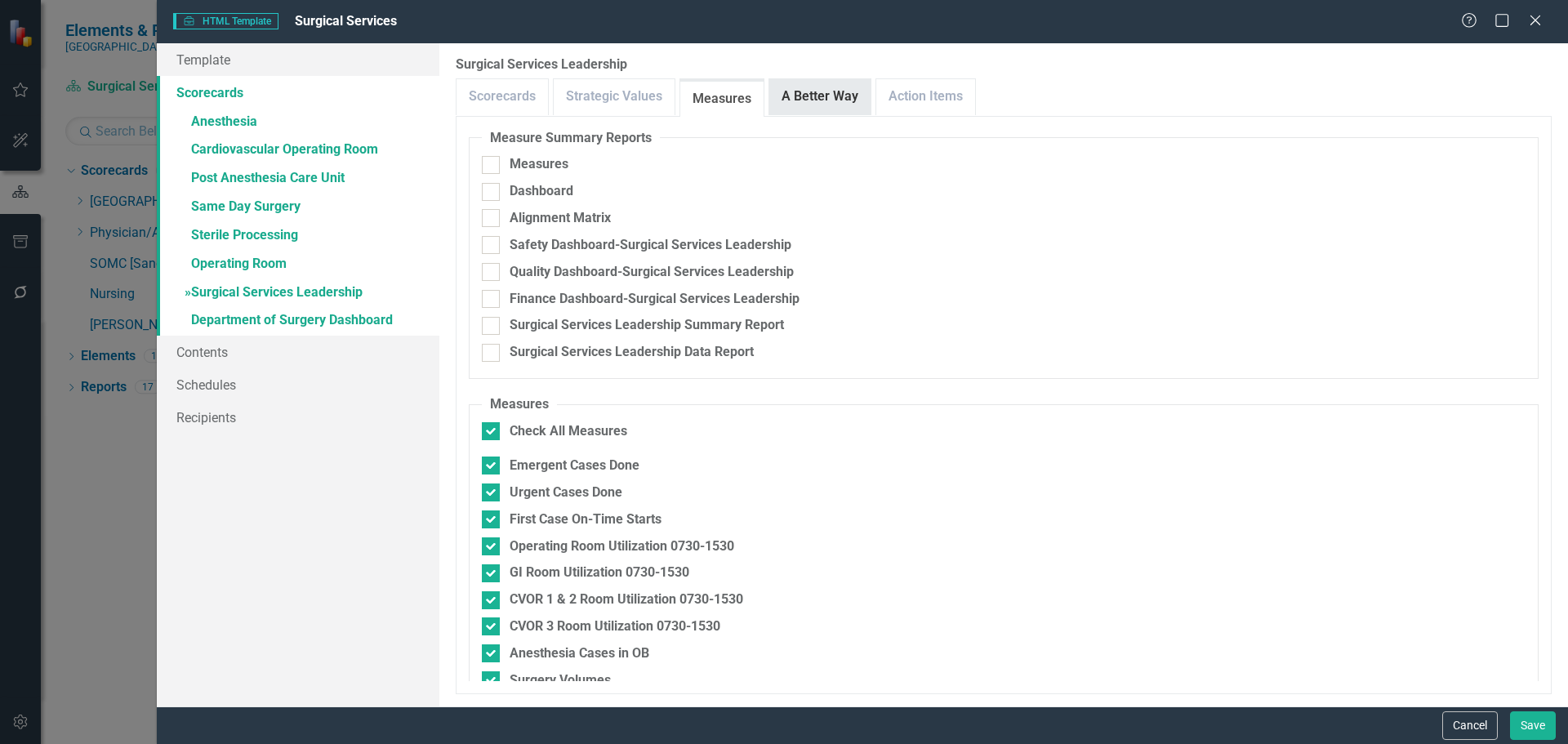
drag, startPoint x: 838, startPoint y: 92, endPoint x: 859, endPoint y: 104, distance: 24.2
click at [837, 92] on link "A Better Way" at bounding box center [819, 96] width 101 height 36
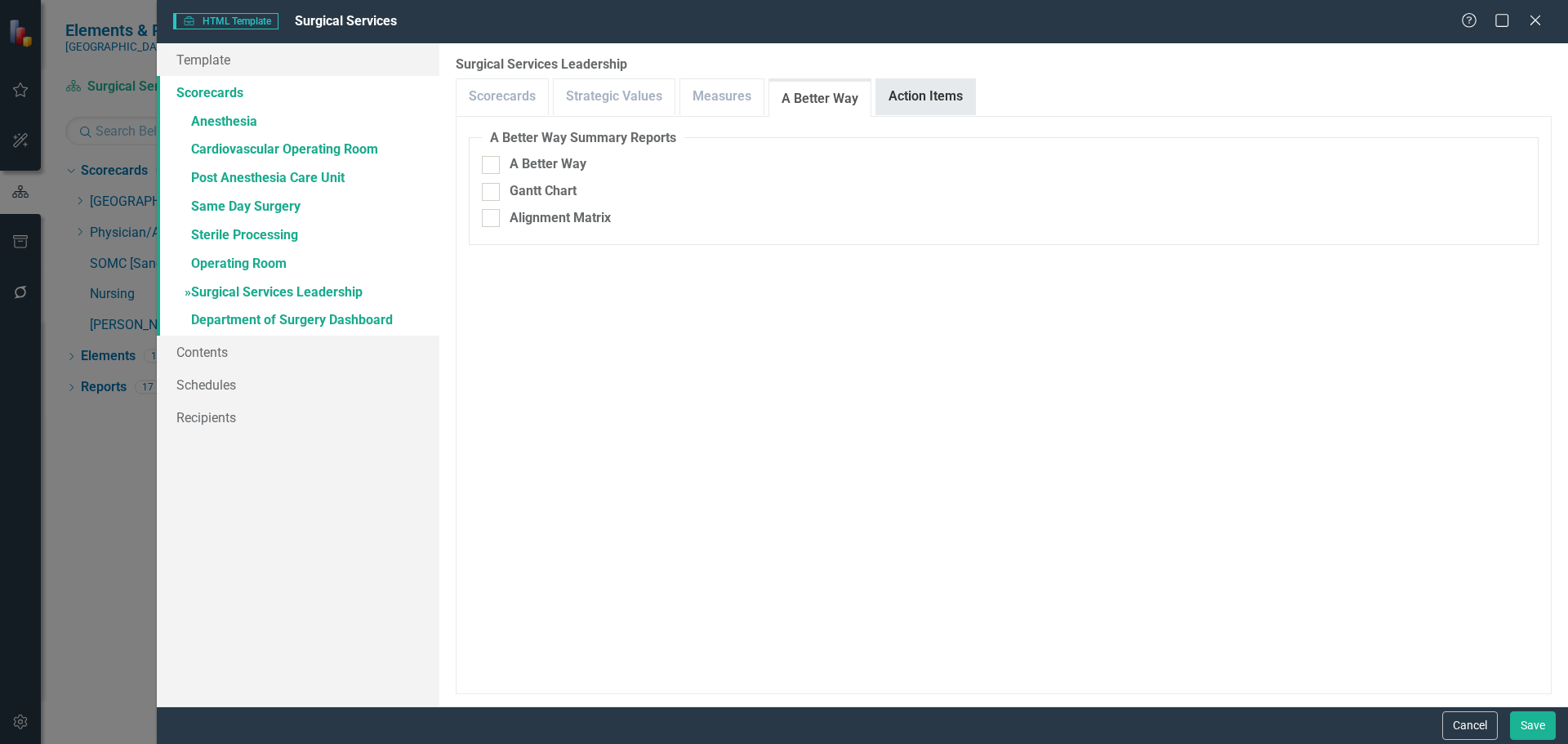
click at [904, 104] on link "Action Items" at bounding box center [926, 96] width 99 height 36
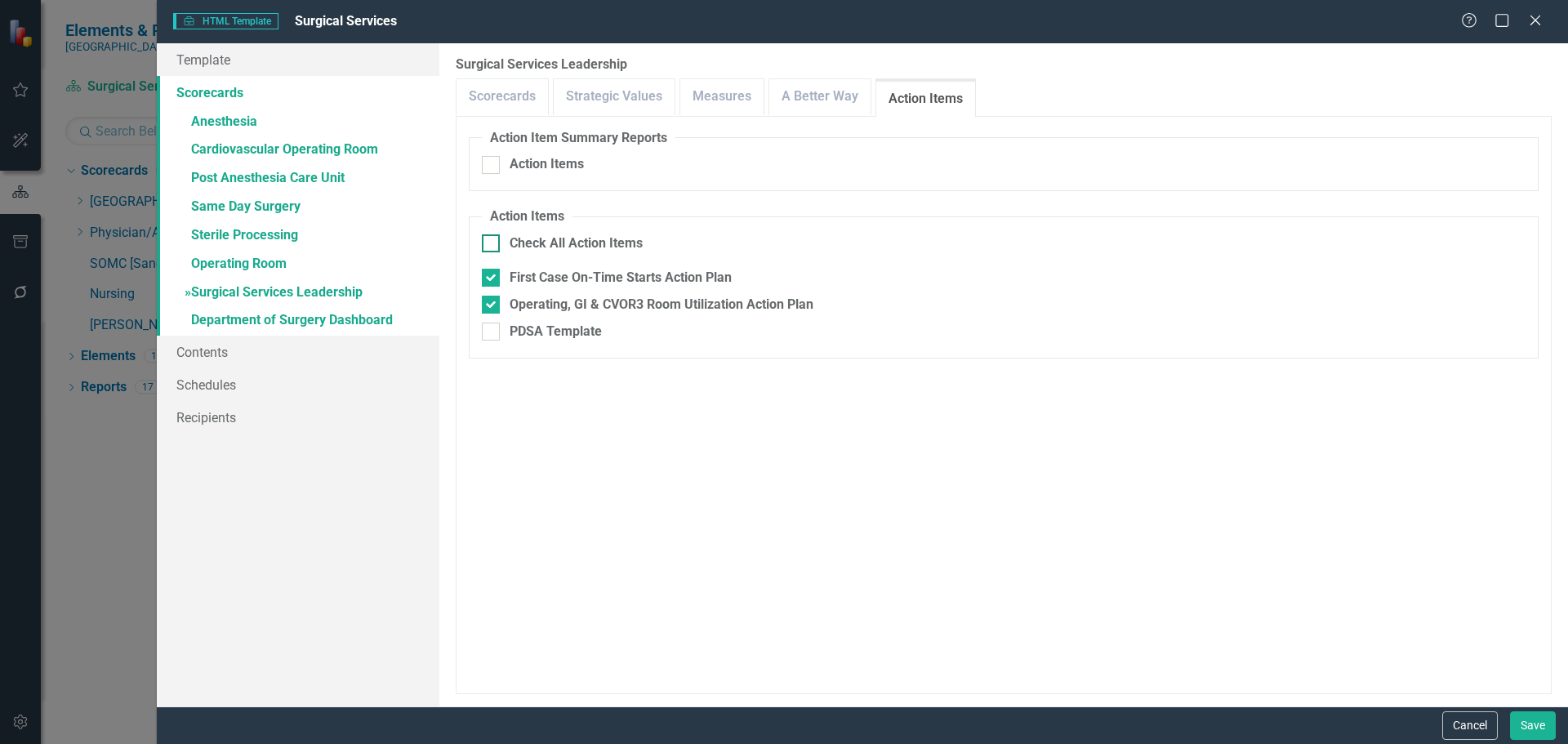
click at [575, 240] on div "Check All Action Items" at bounding box center [576, 244] width 133 height 19
click at [492, 240] on input "Check All Action Items" at bounding box center [486, 239] width 11 height 11
checkbox input "true"
click at [575, 240] on div "Check All Action Items" at bounding box center [576, 244] width 133 height 19
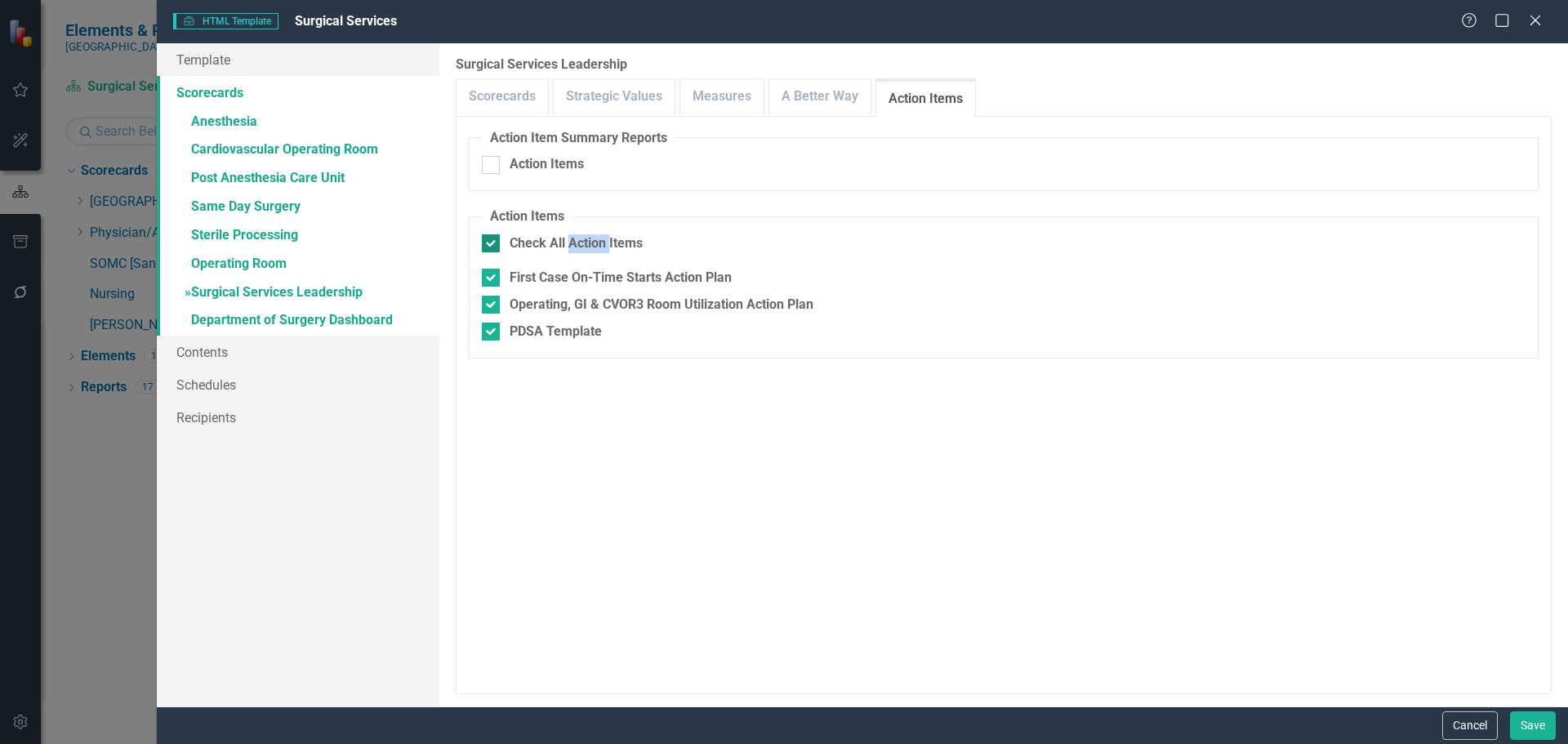
click at [492, 240] on input "Check All Action Items" at bounding box center [486, 239] width 11 height 11
checkbox input "false"
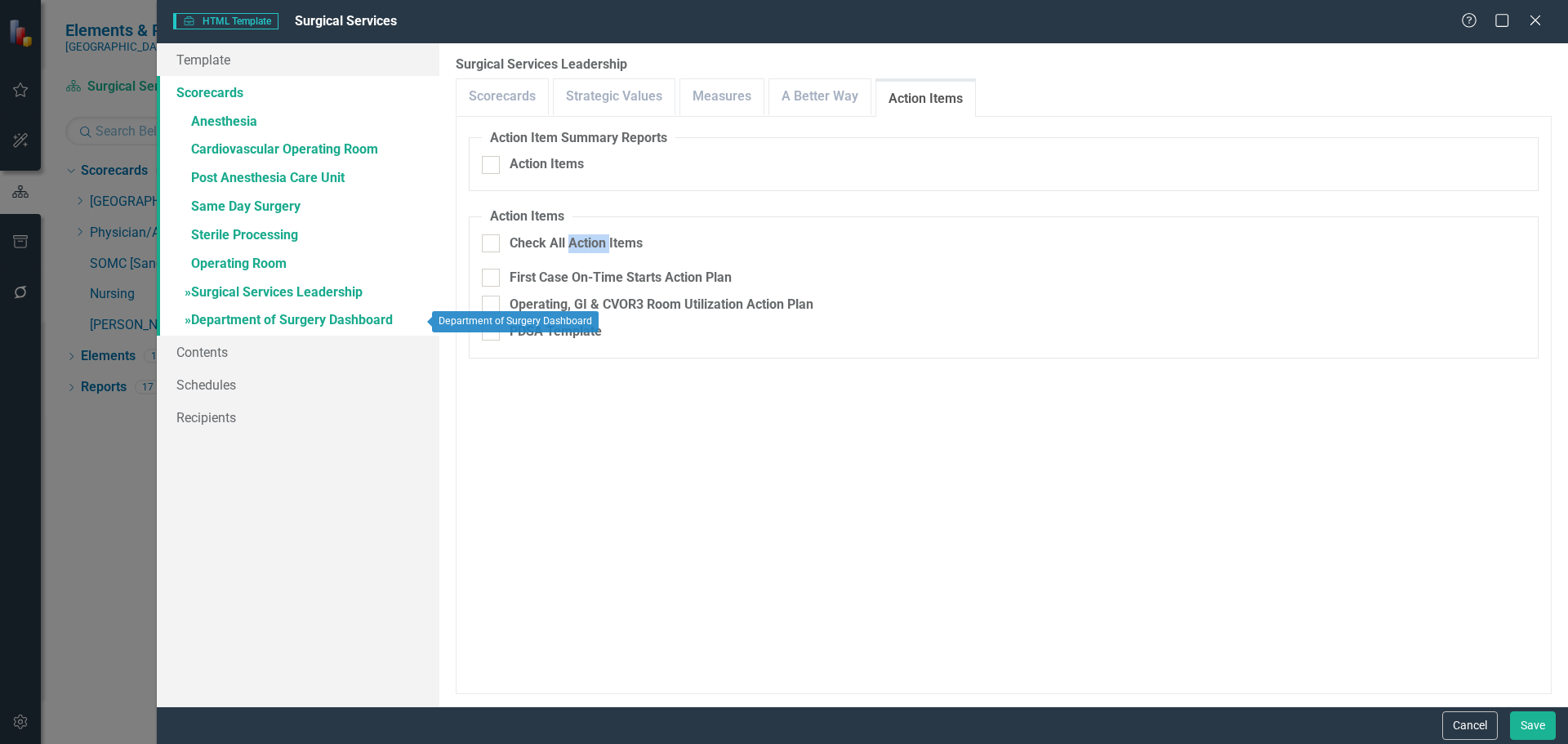
click at [361, 320] on link "» Department of Surgery Dashboard" at bounding box center [298, 321] width 283 height 29
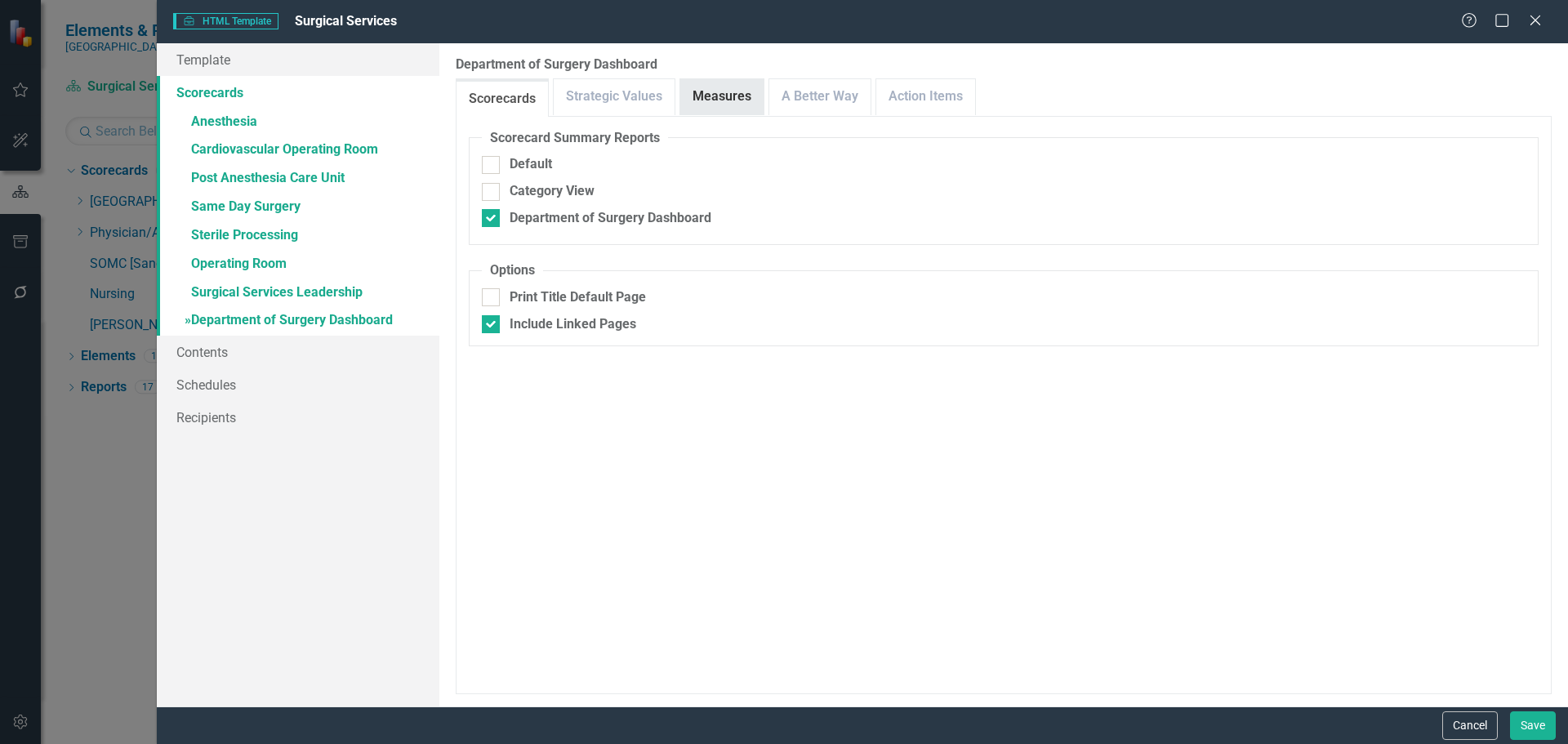
click at [704, 104] on link "Measures" at bounding box center [722, 96] width 84 height 36
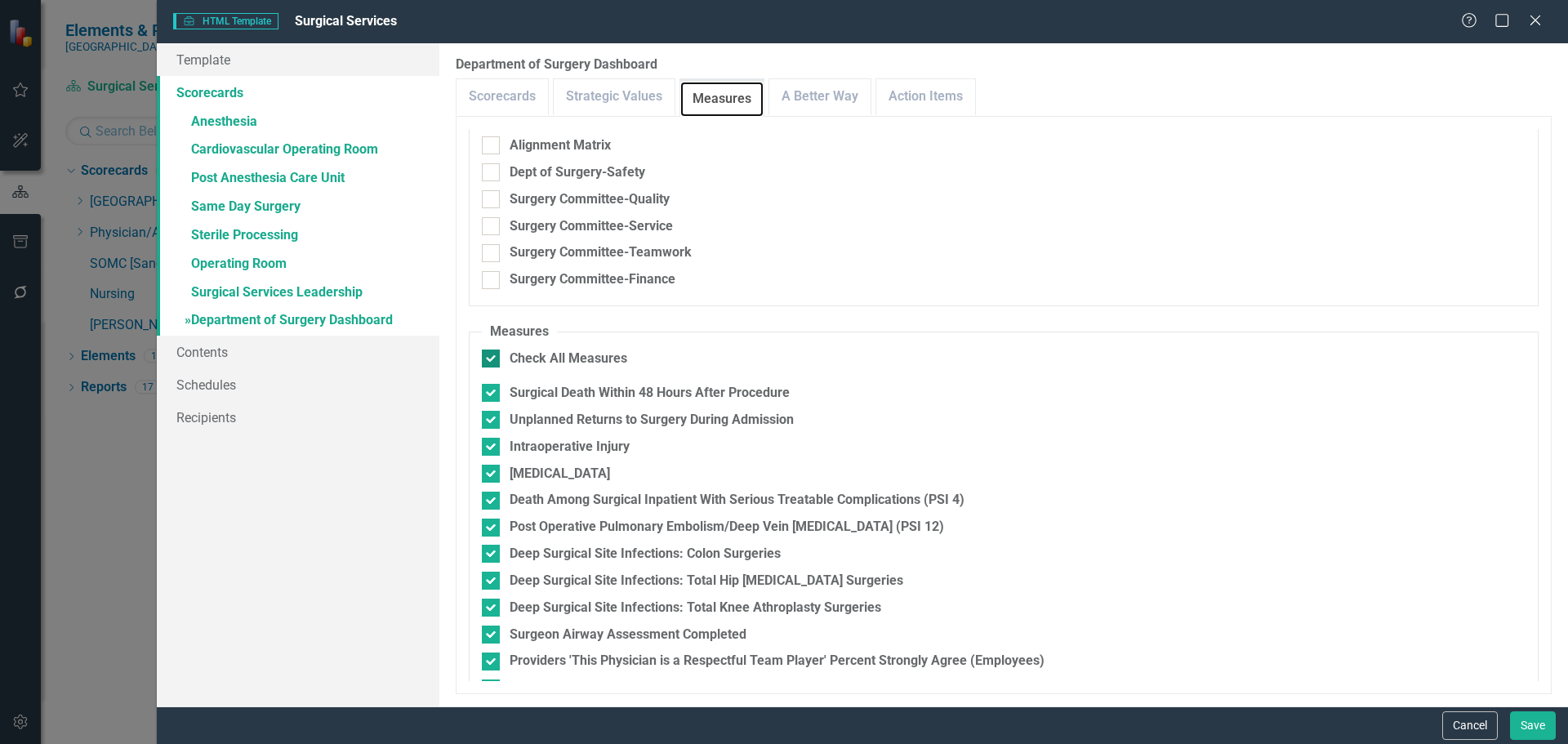
scroll to position [161, 0]
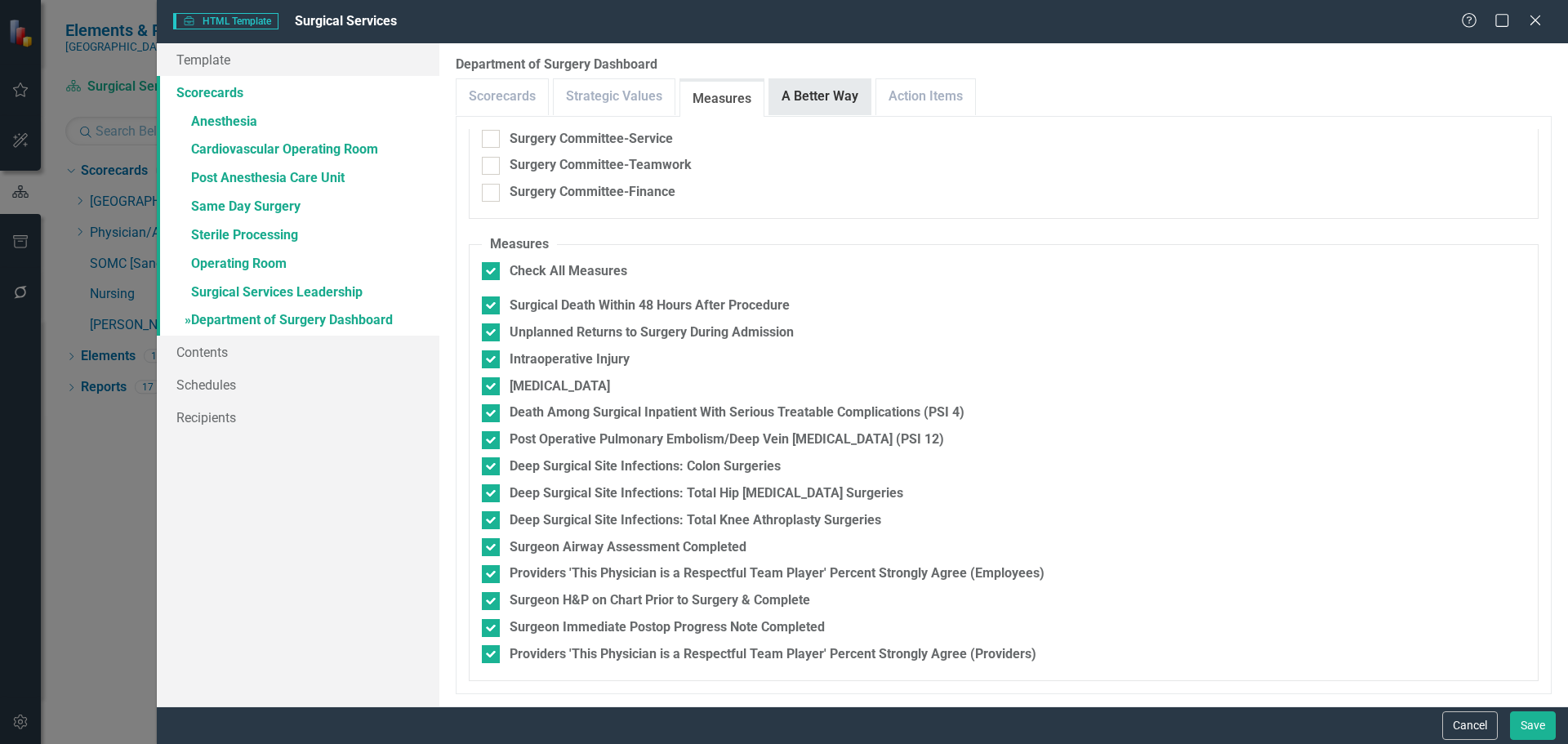
click at [813, 91] on link "A Better Way" at bounding box center [819, 96] width 101 height 36
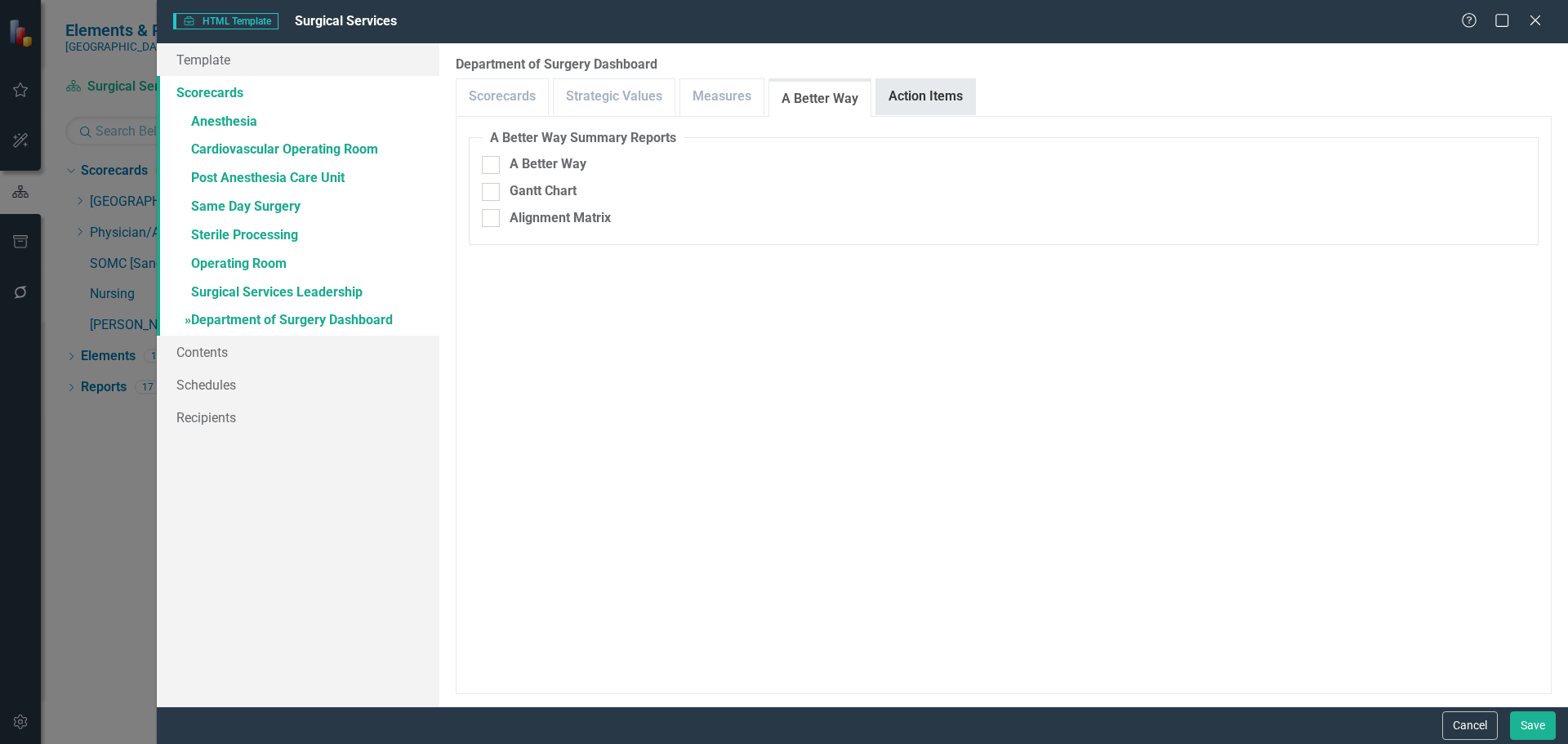
click at [895, 105] on link "Action Items" at bounding box center [926, 96] width 99 height 36
click at [1537, 720] on button "Save" at bounding box center [1533, 726] width 46 height 29
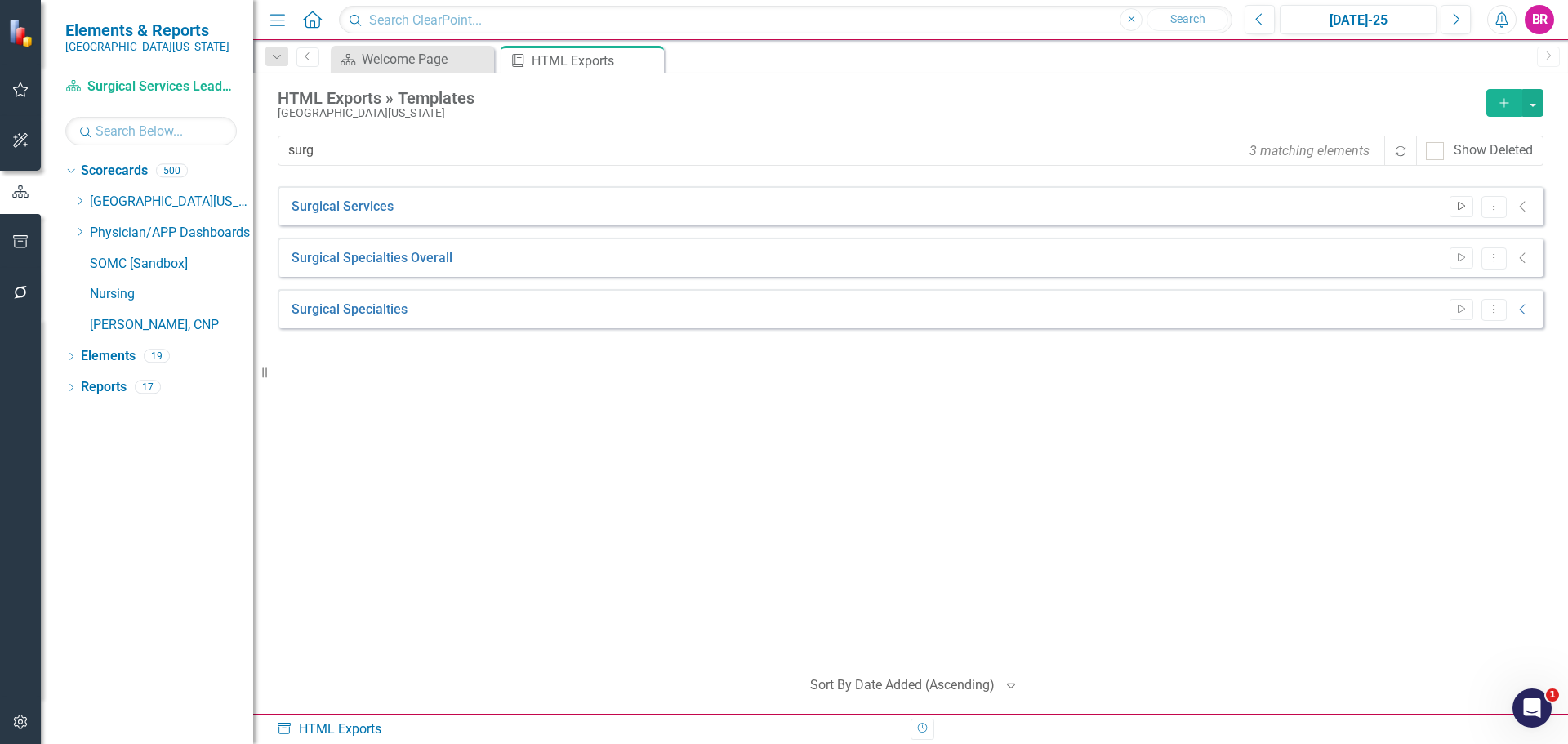
click at [1459, 204] on icon "Start" at bounding box center [1461, 207] width 12 height 10
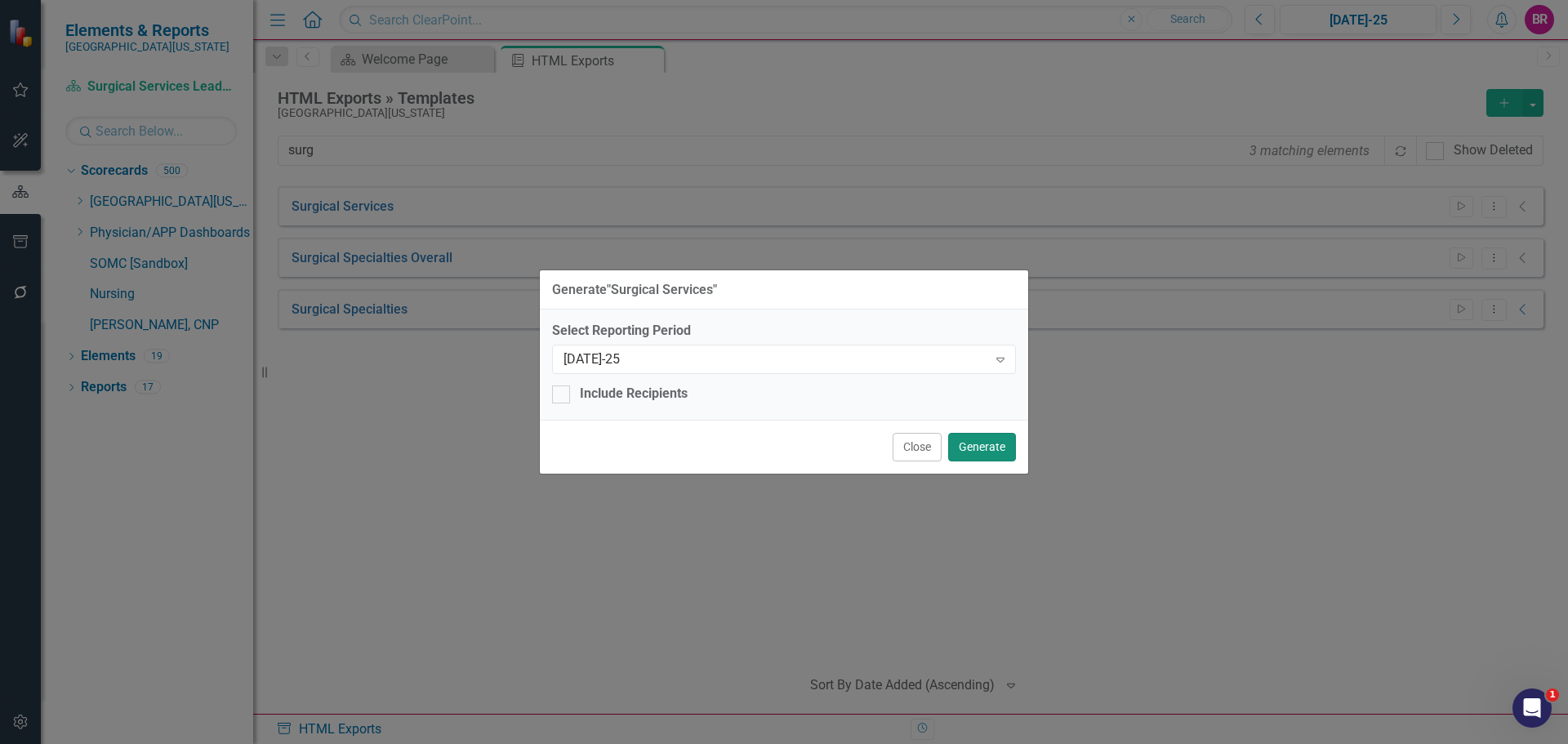
click at [997, 451] on button "Generate" at bounding box center [982, 447] width 68 height 29
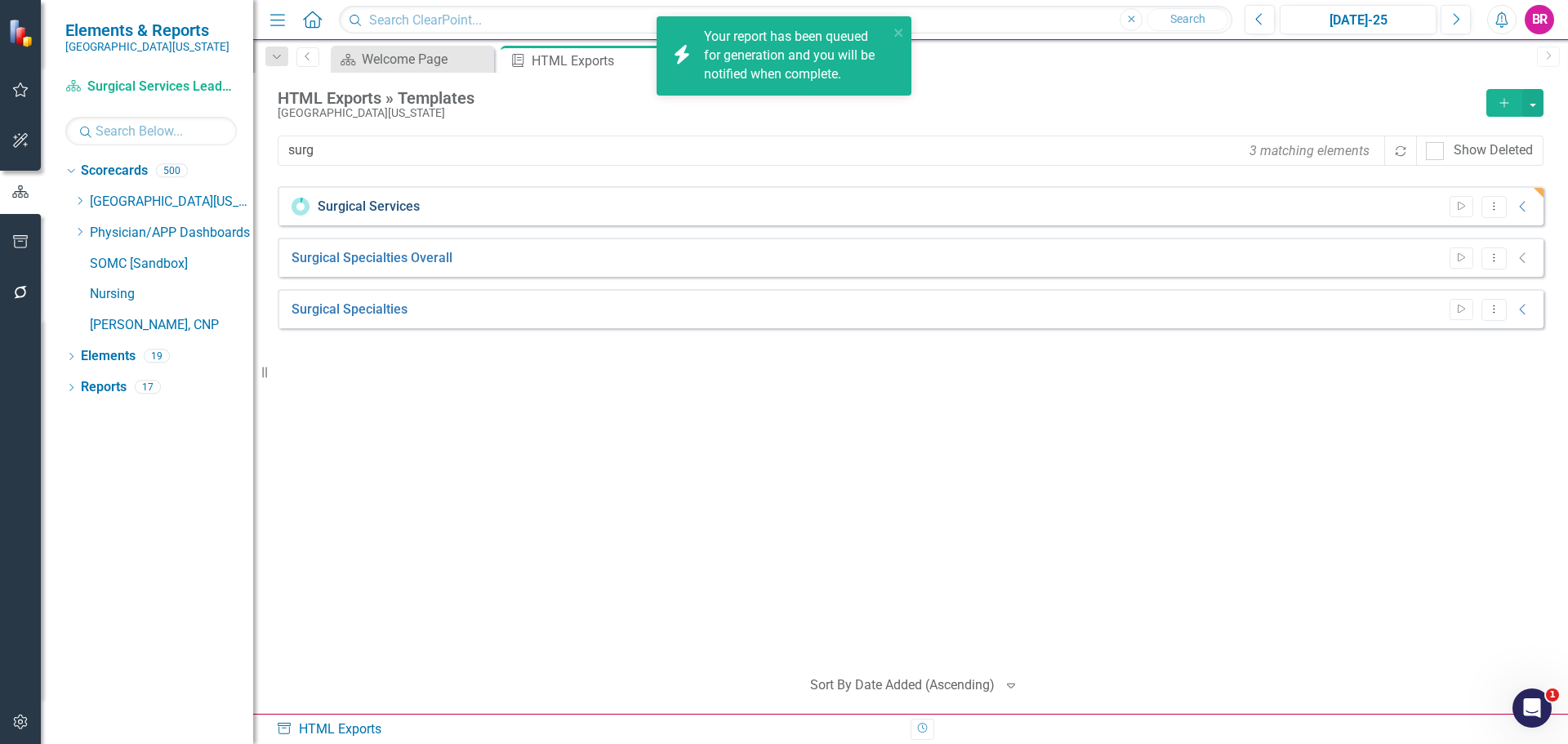
click at [385, 210] on link "Surgical Services" at bounding box center [369, 208] width 102 height 19
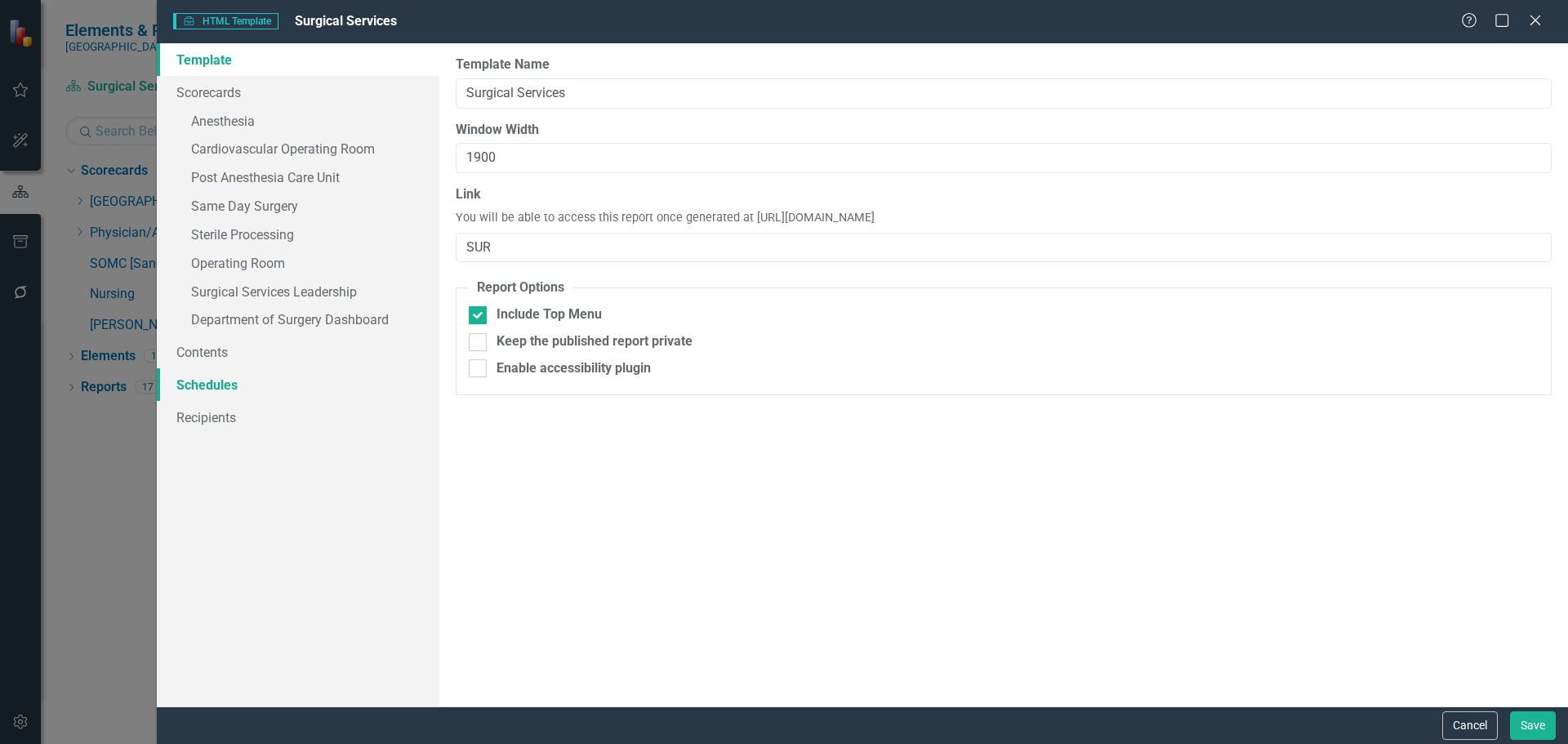
click at [210, 387] on link "Schedules" at bounding box center [298, 384] width 283 height 33
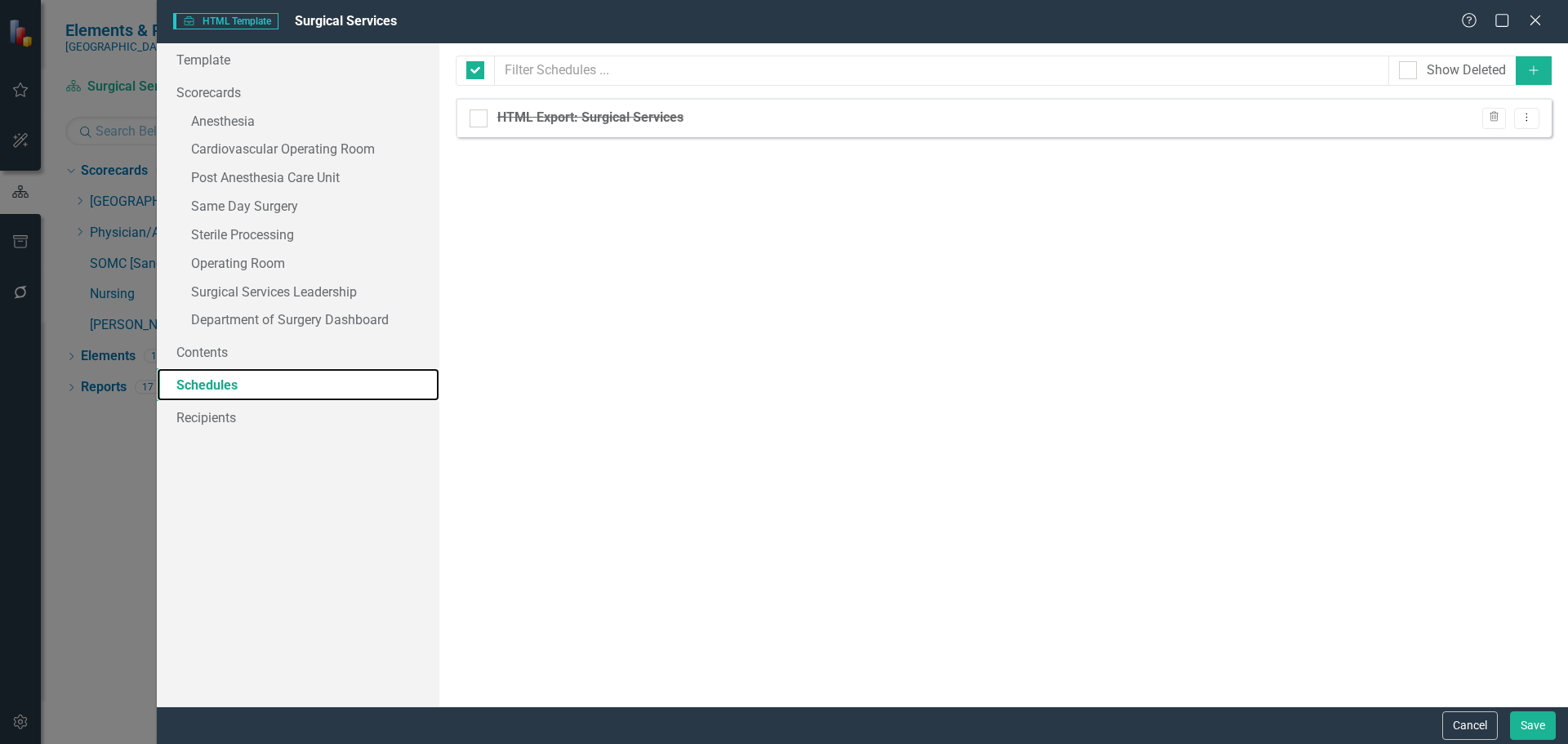
checkbox input "false"
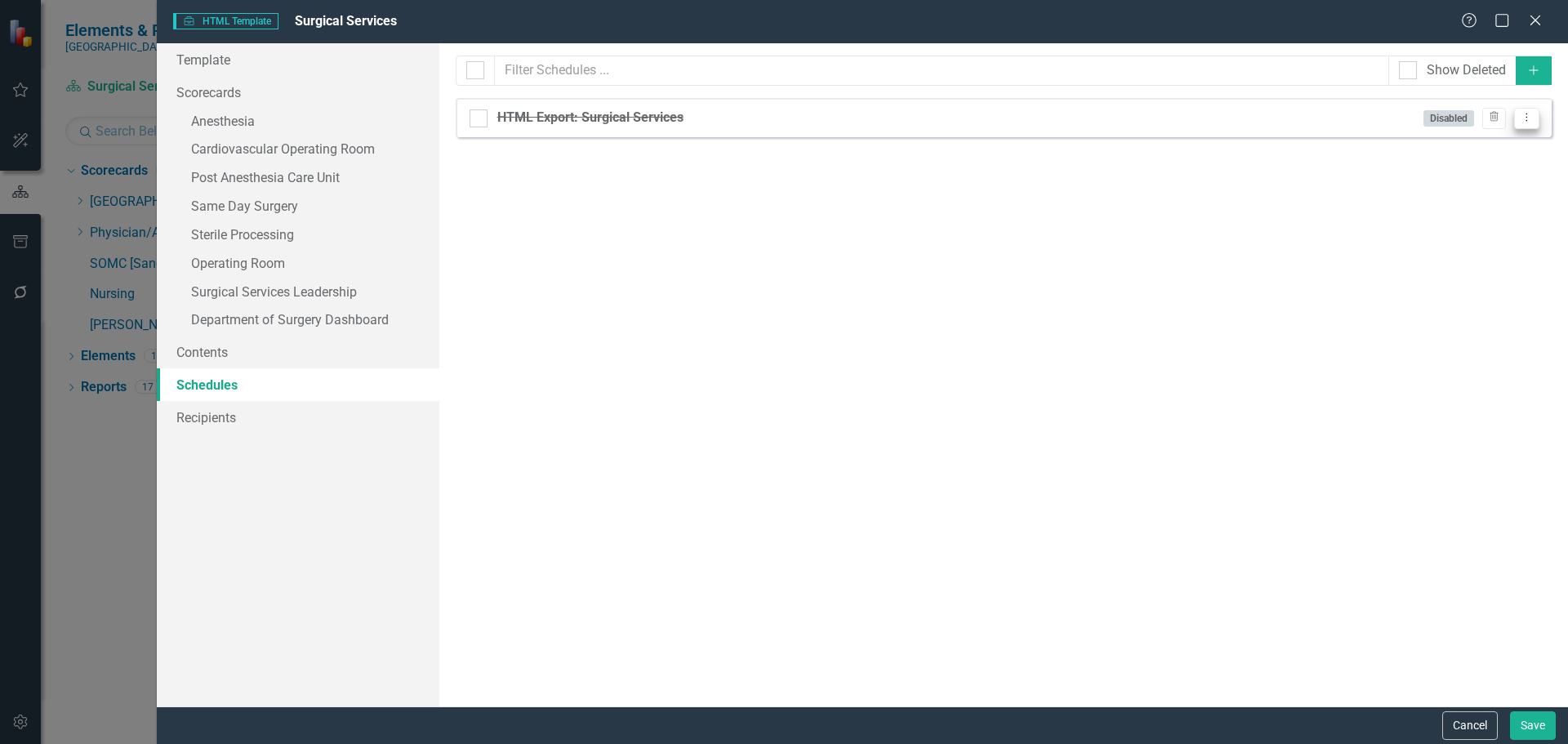
click at [1528, 120] on icon "Dropdown Menu" at bounding box center [1527, 116] width 13 height 11
click at [1458, 143] on link "Edit Edit Schedule" at bounding box center [1463, 144] width 150 height 30
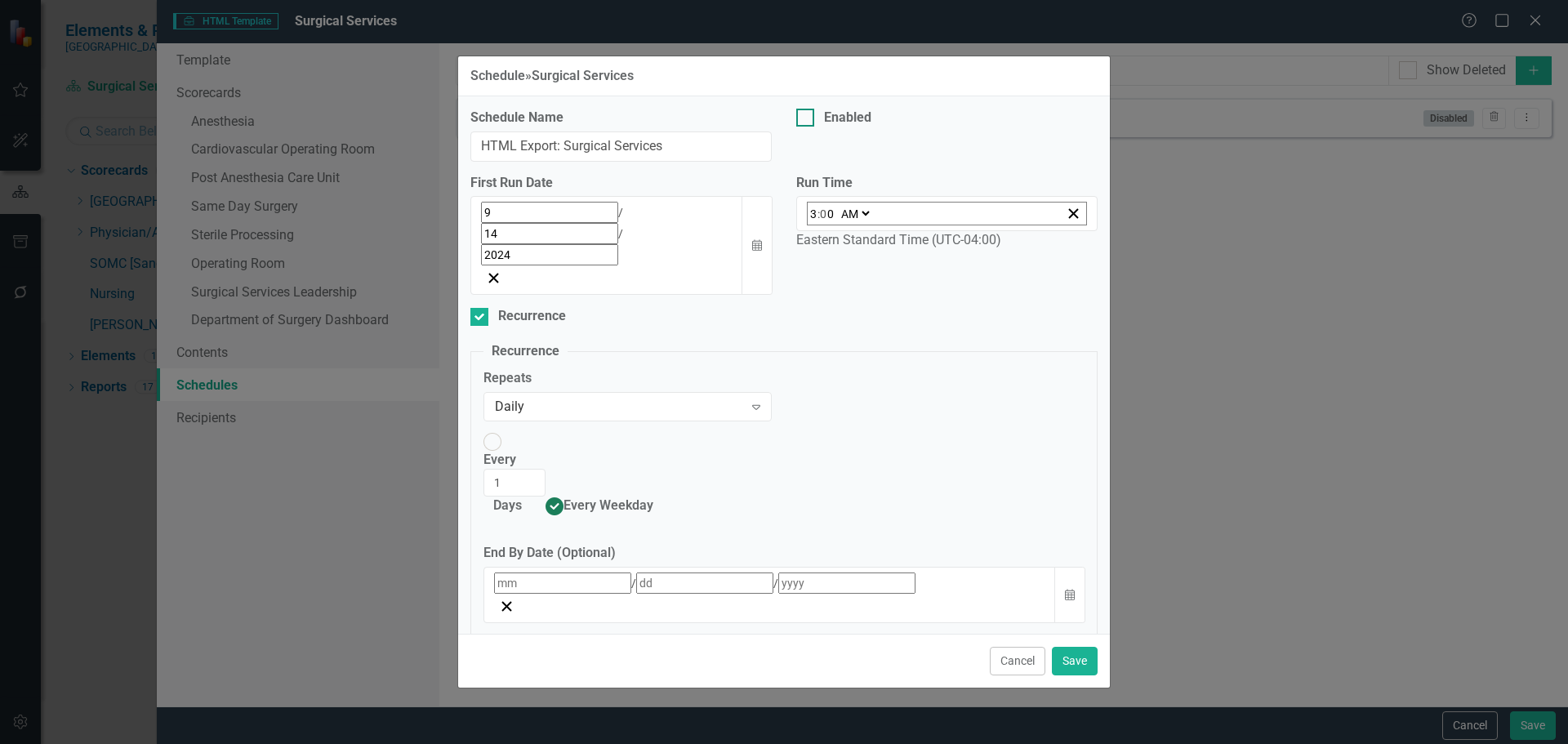
click at [817, 128] on div "Enabled" at bounding box center [865, 118] width 138 height 19
click at [807, 119] on input "Enabled" at bounding box center [801, 113] width 11 height 11
checkbox input "true"
click at [753, 240] on icon "Calendar" at bounding box center [758, 246] width 10 height 12
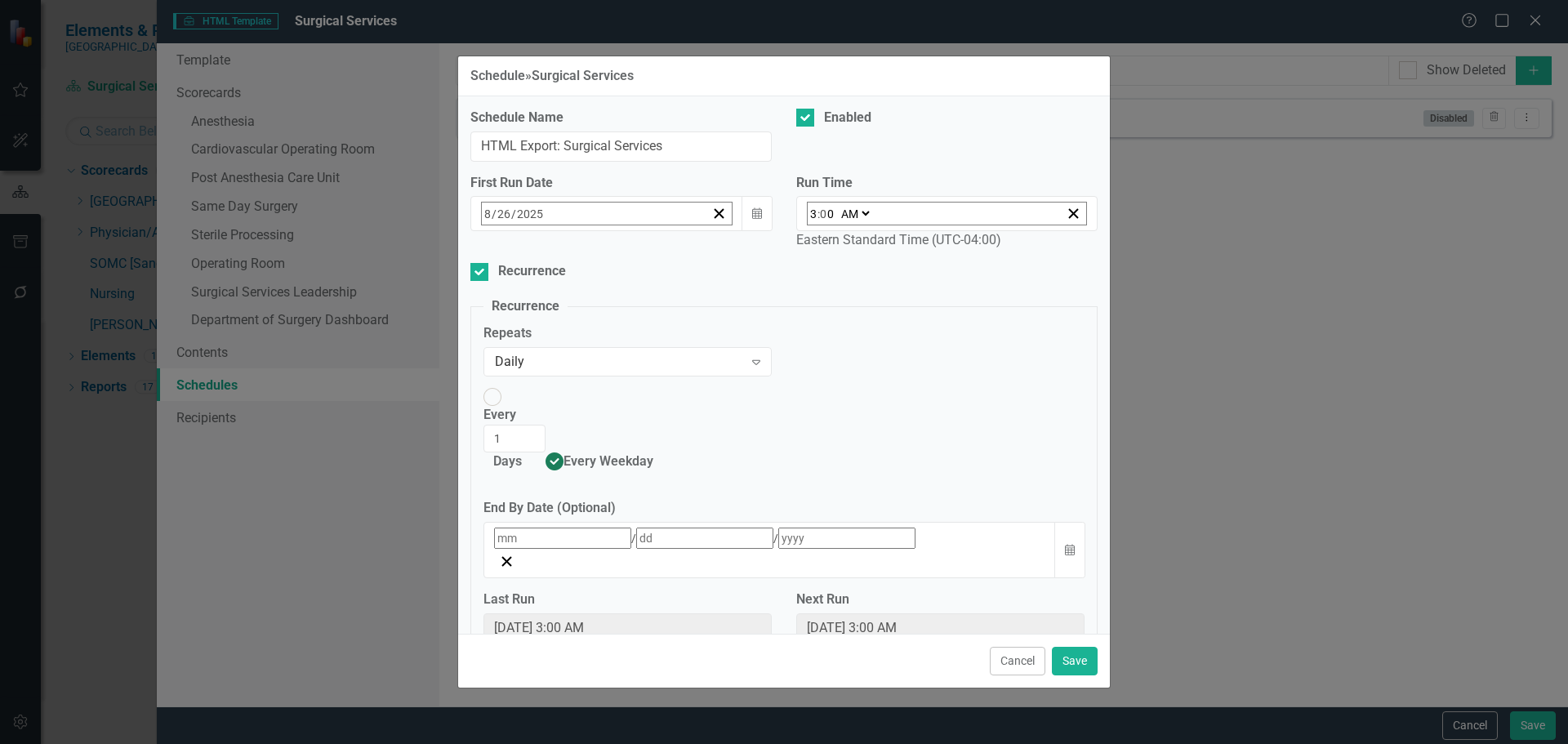
click at [594, 448] on button "27" at bounding box center [614, 433] width 40 height 30
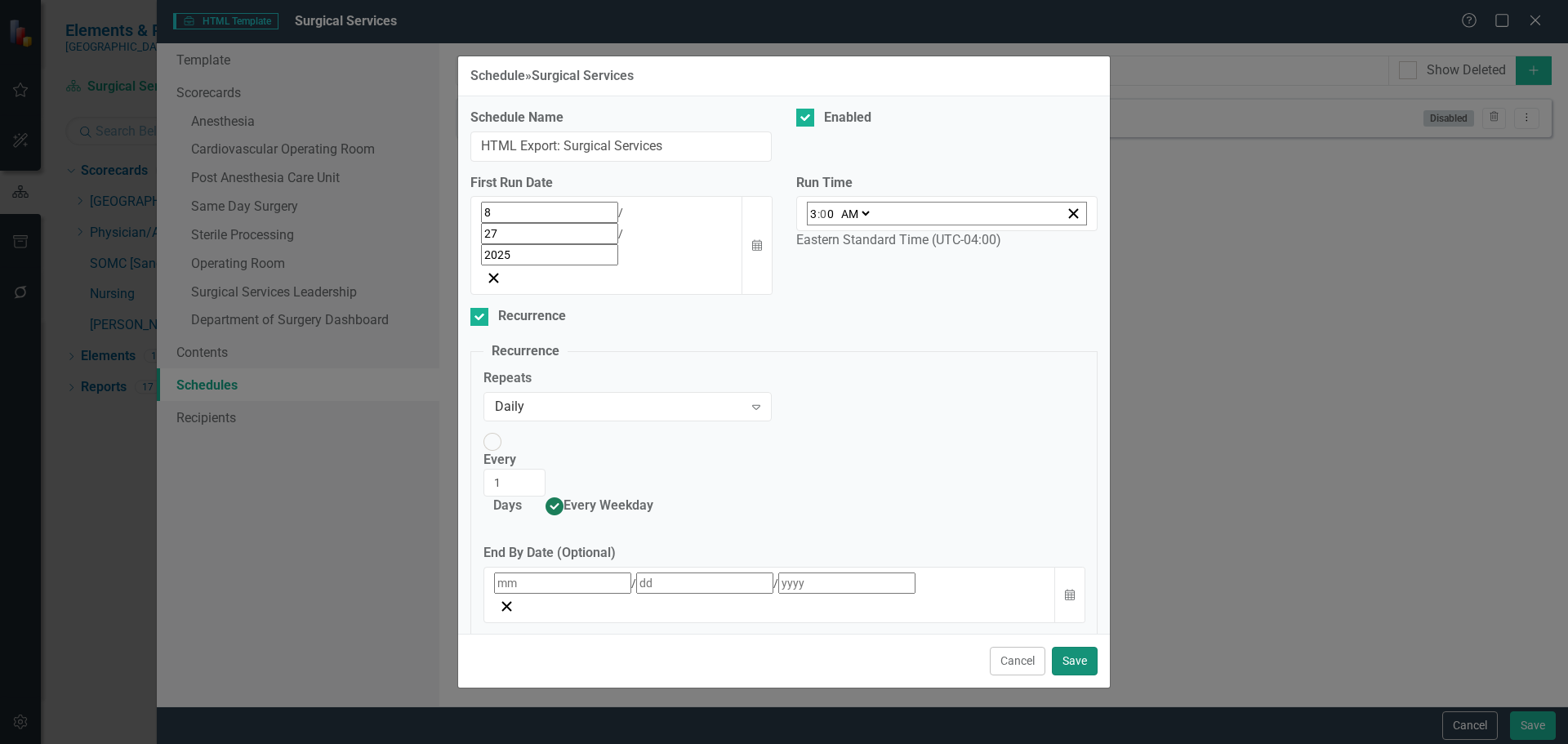
click at [1089, 647] on button "Save" at bounding box center [1075, 661] width 46 height 29
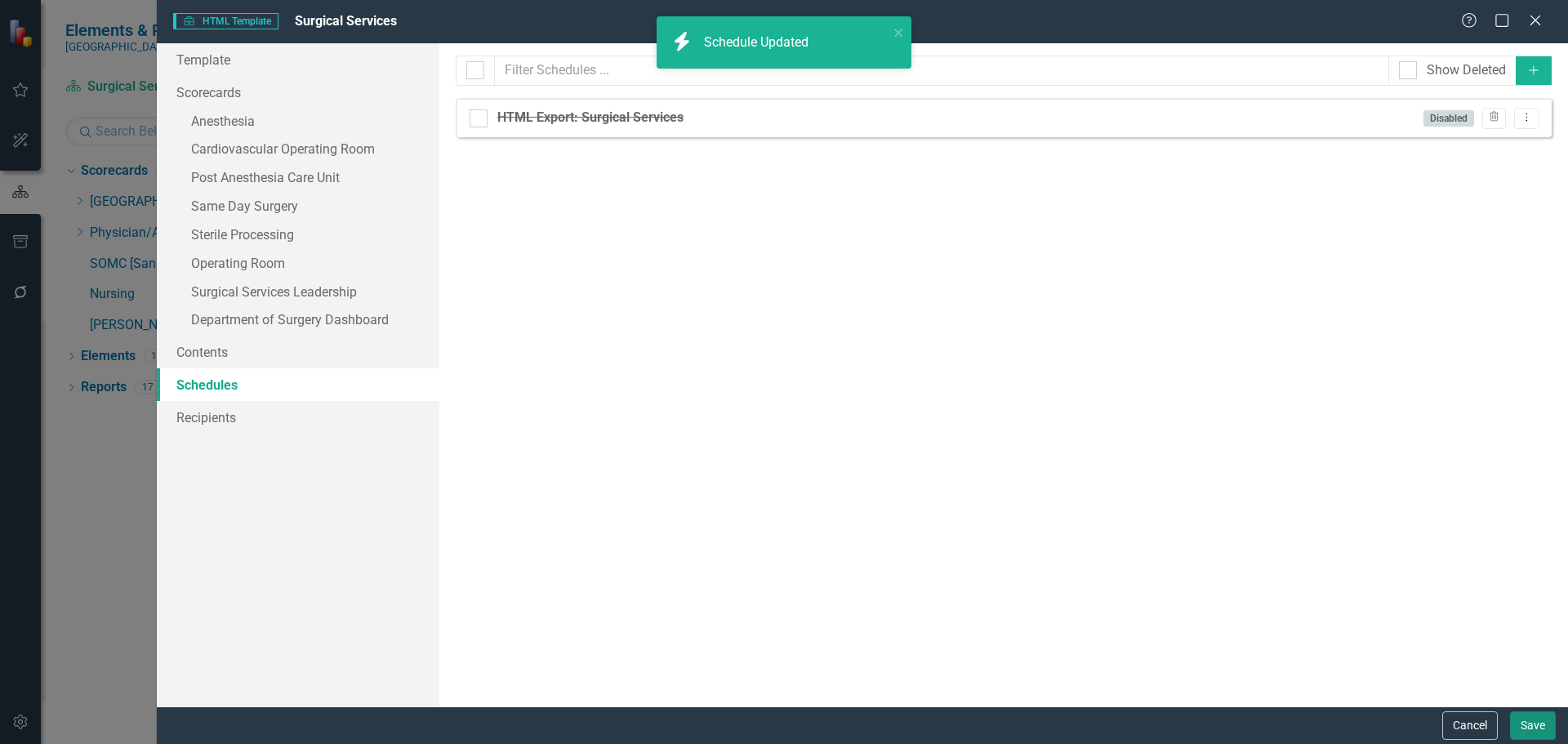
click at [1531, 724] on button "Save" at bounding box center [1533, 726] width 46 height 29
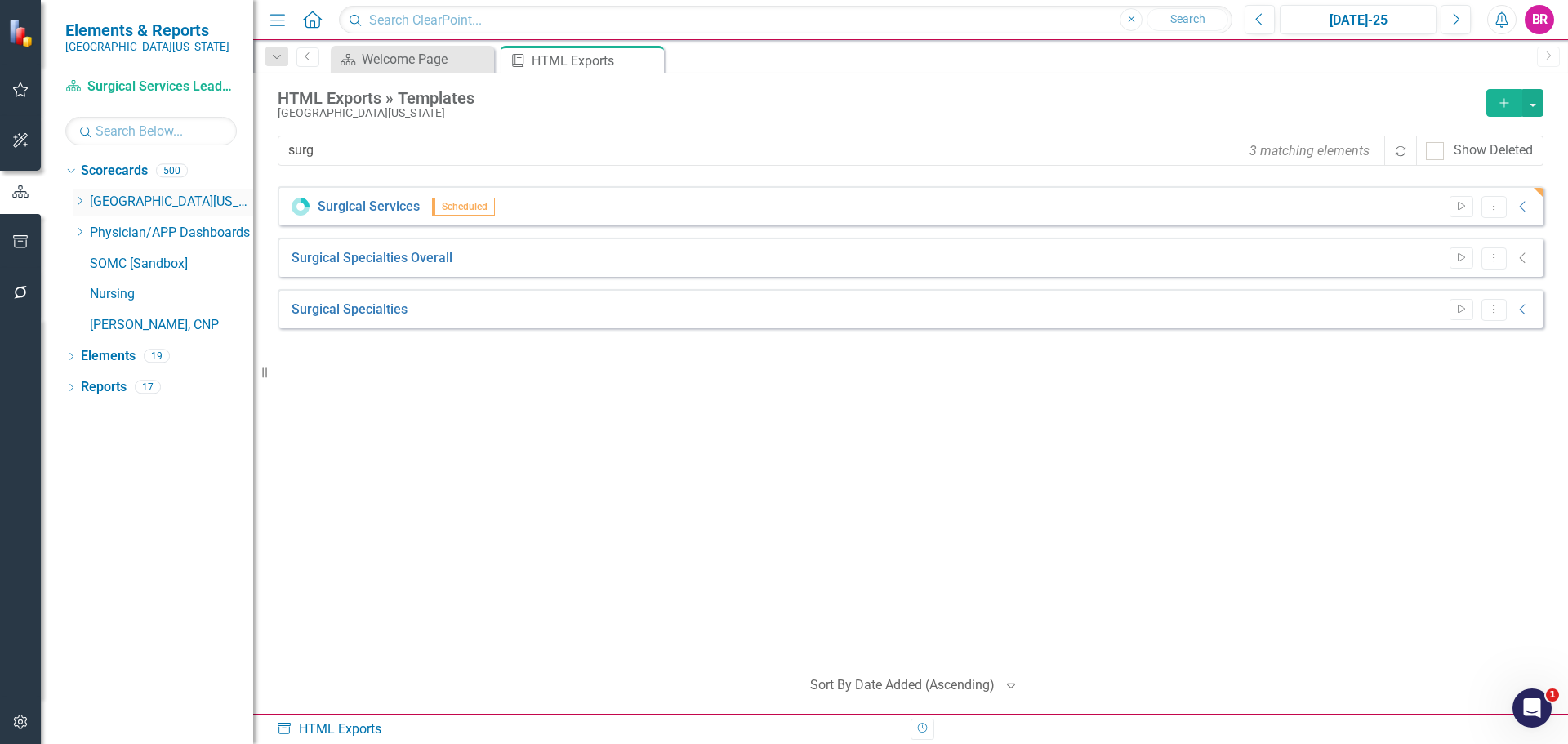
click at [82, 197] on icon "Dropdown" at bounding box center [79, 201] width 12 height 10
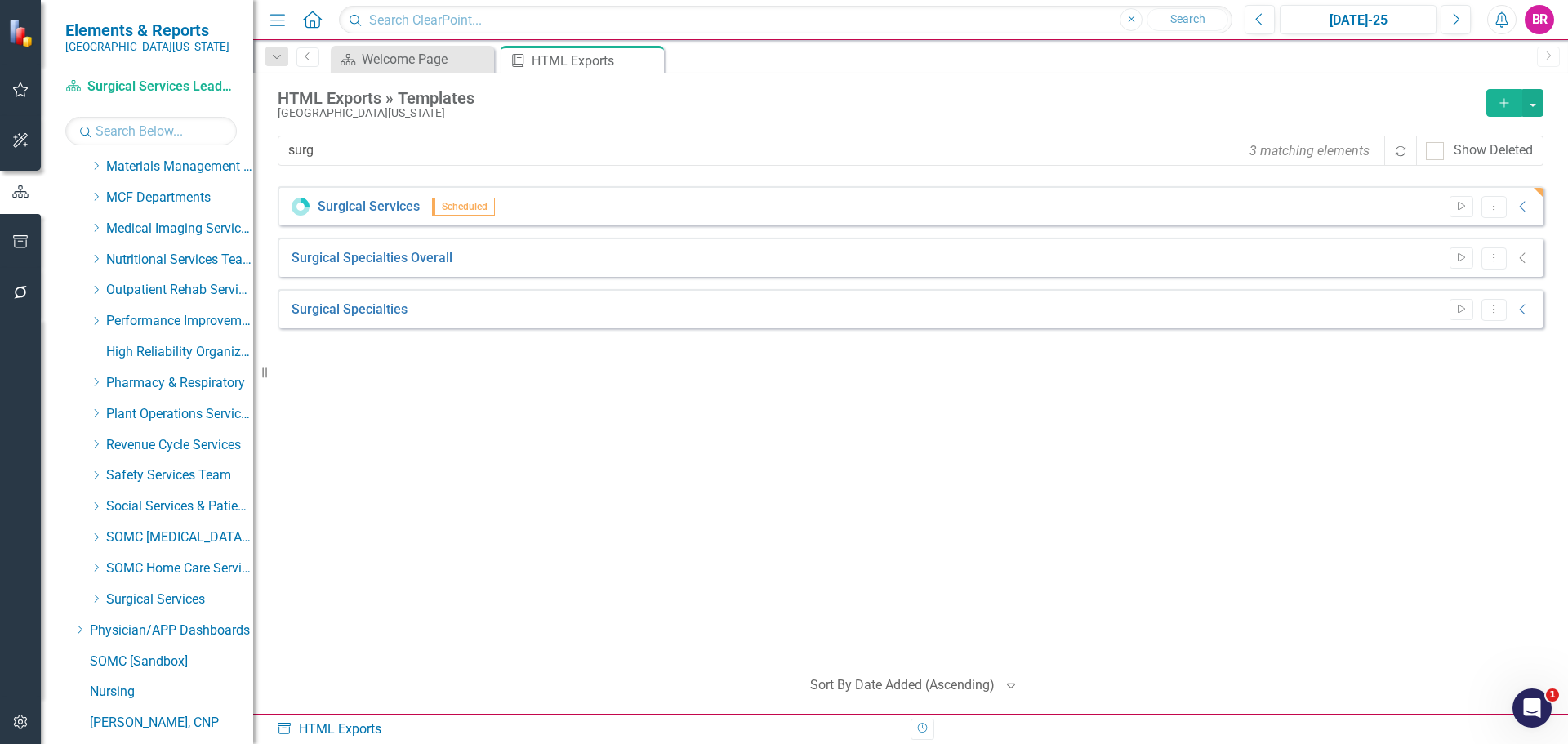
scroll to position [650, 0]
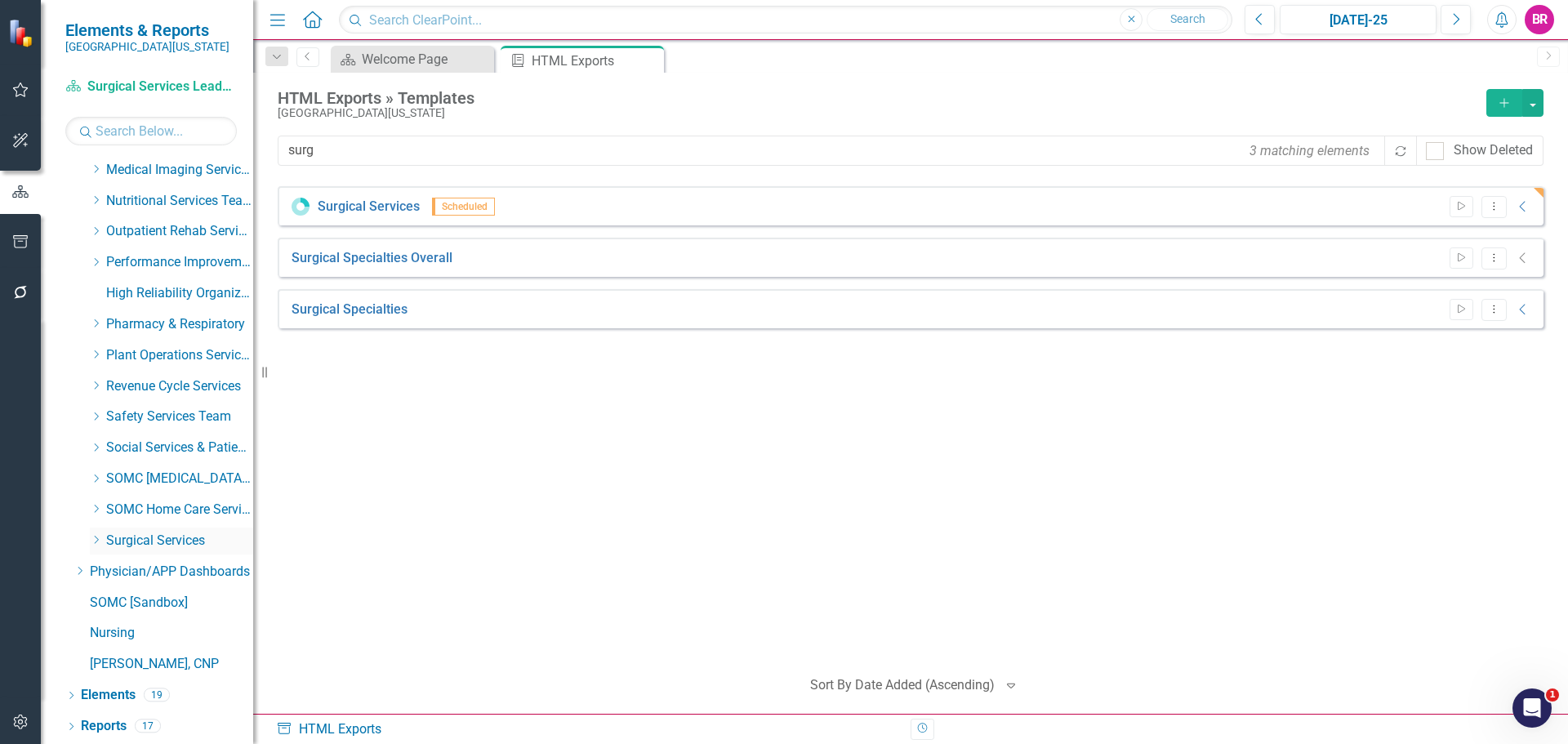
click at [101, 539] on icon "Dropdown" at bounding box center [95, 540] width 12 height 10
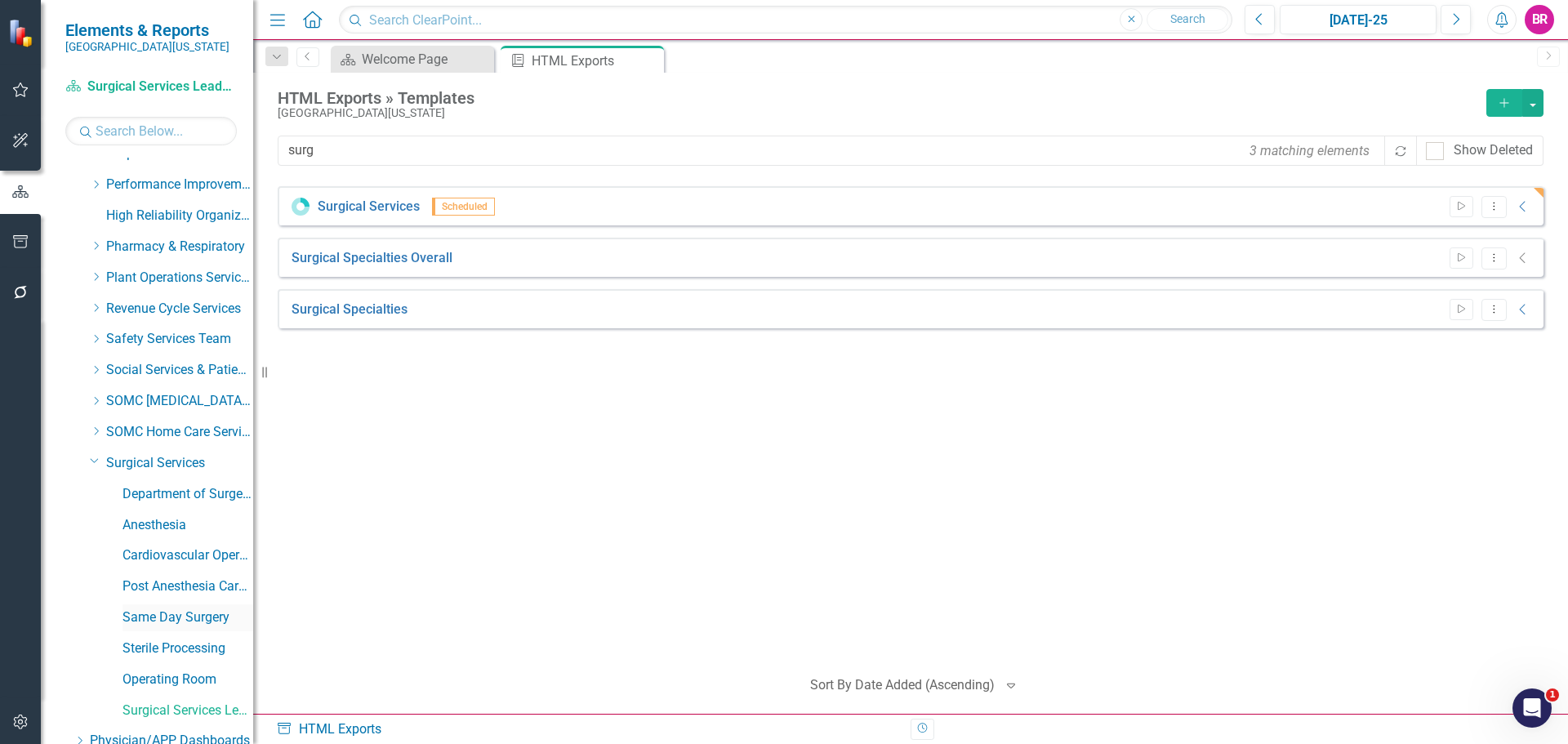
scroll to position [813, 0]
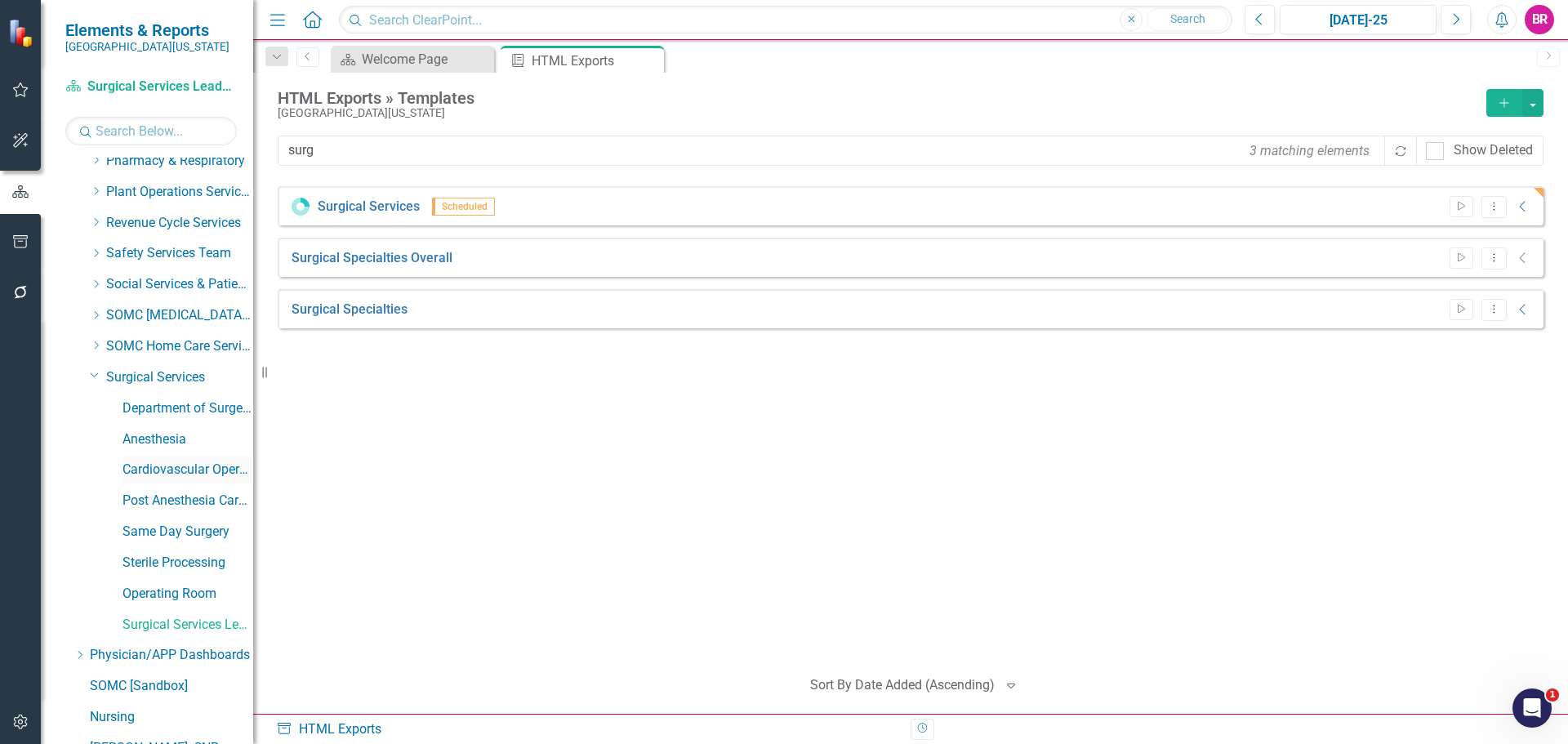
click at [191, 467] on link "Cardiovascular Operating Room" at bounding box center [187, 470] width 131 height 19
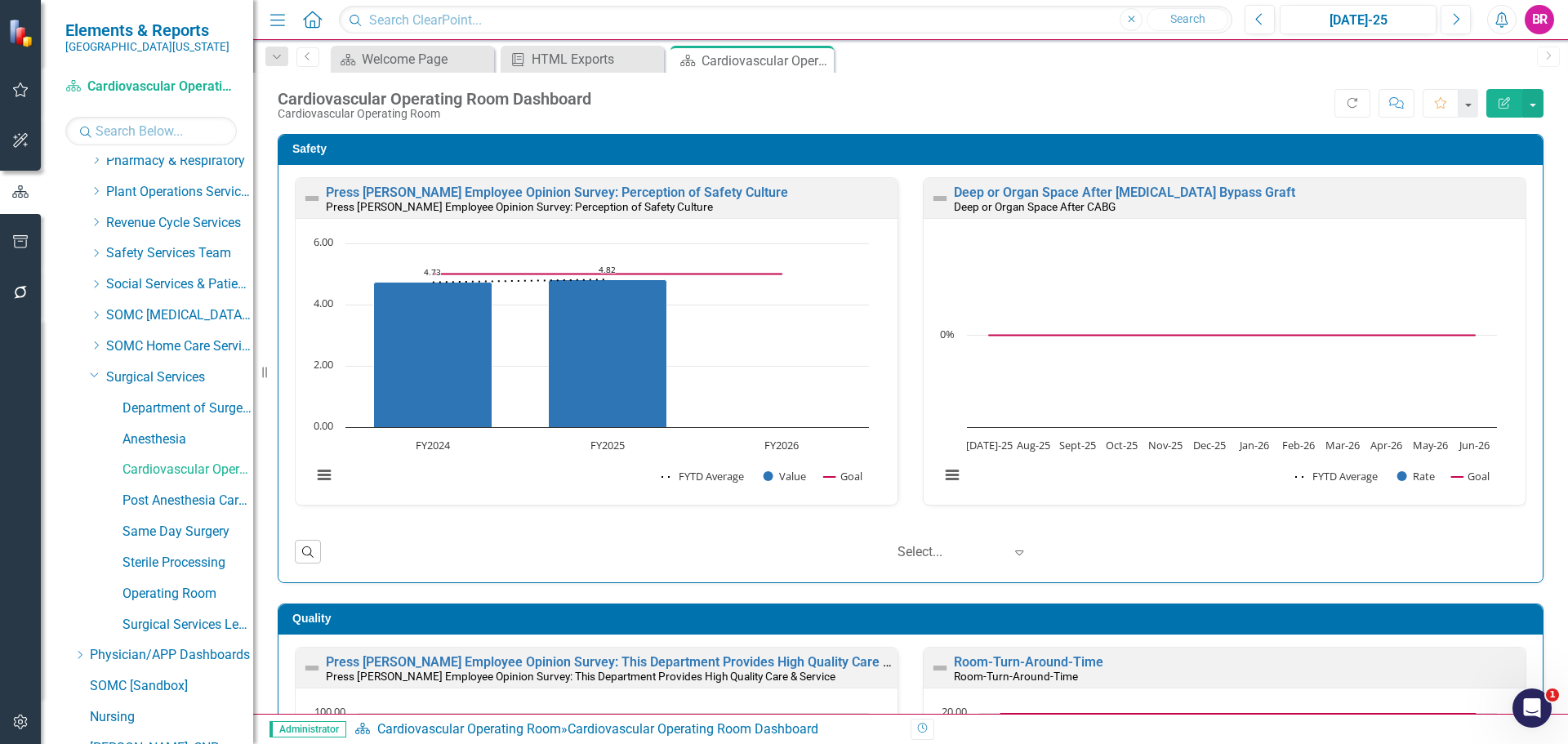
click at [910, 491] on div "Deep or Organ Space After Coronary Artery Bypass Graft Deep or Organ Space Afte…" at bounding box center [1224, 351] width 628 height 349
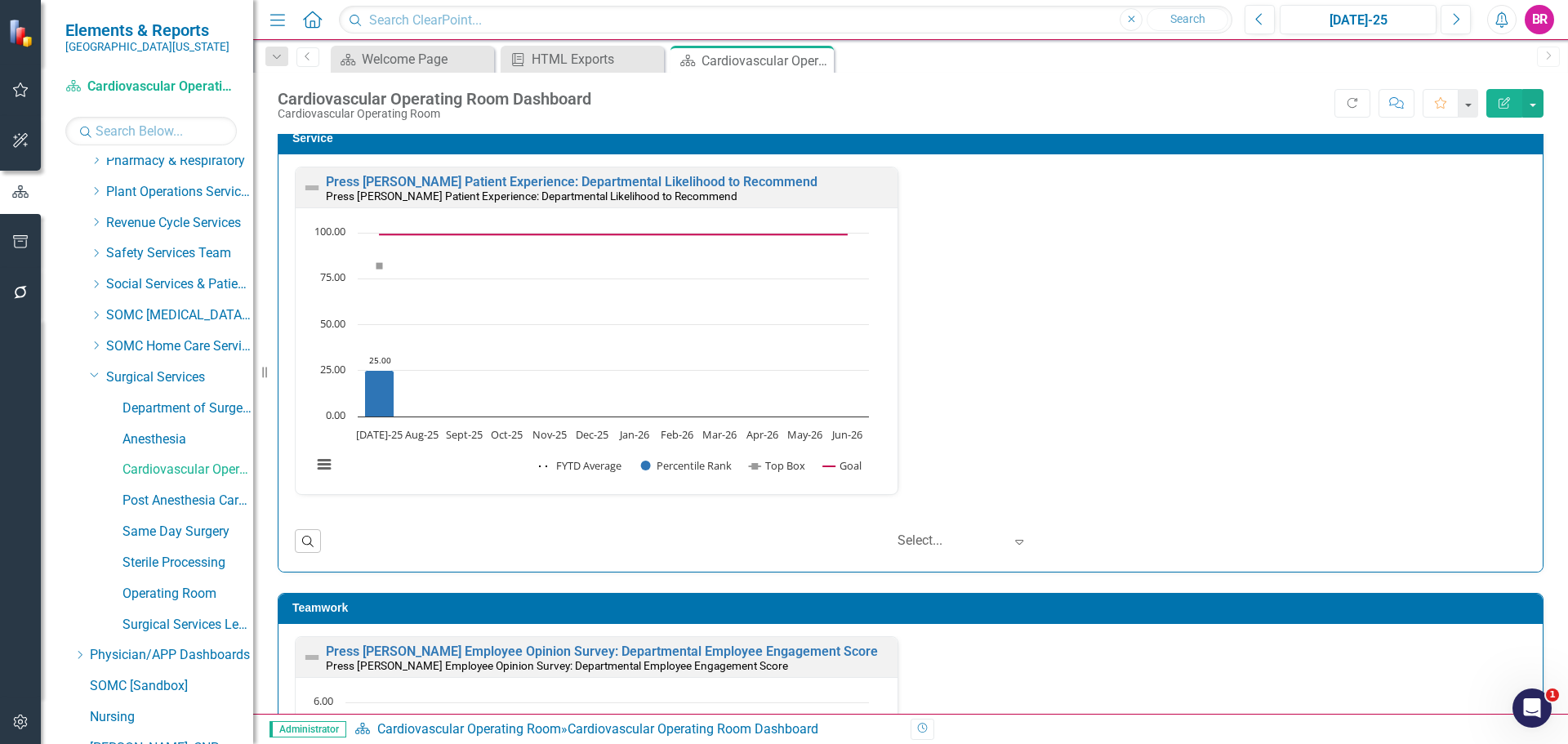
scroll to position [1306, 0]
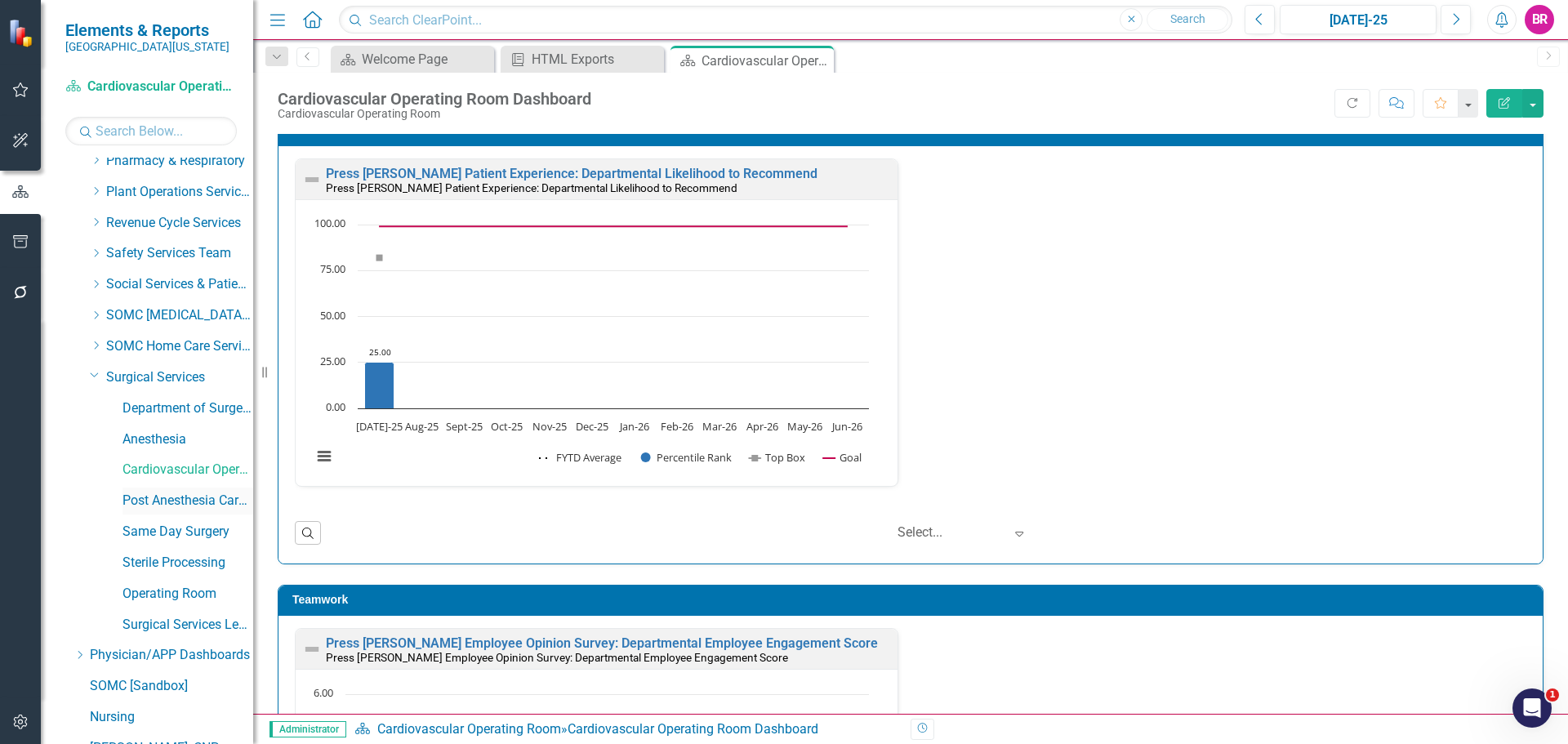
click at [196, 501] on link "Post Anesthesia Care Unit" at bounding box center [187, 501] width 131 height 19
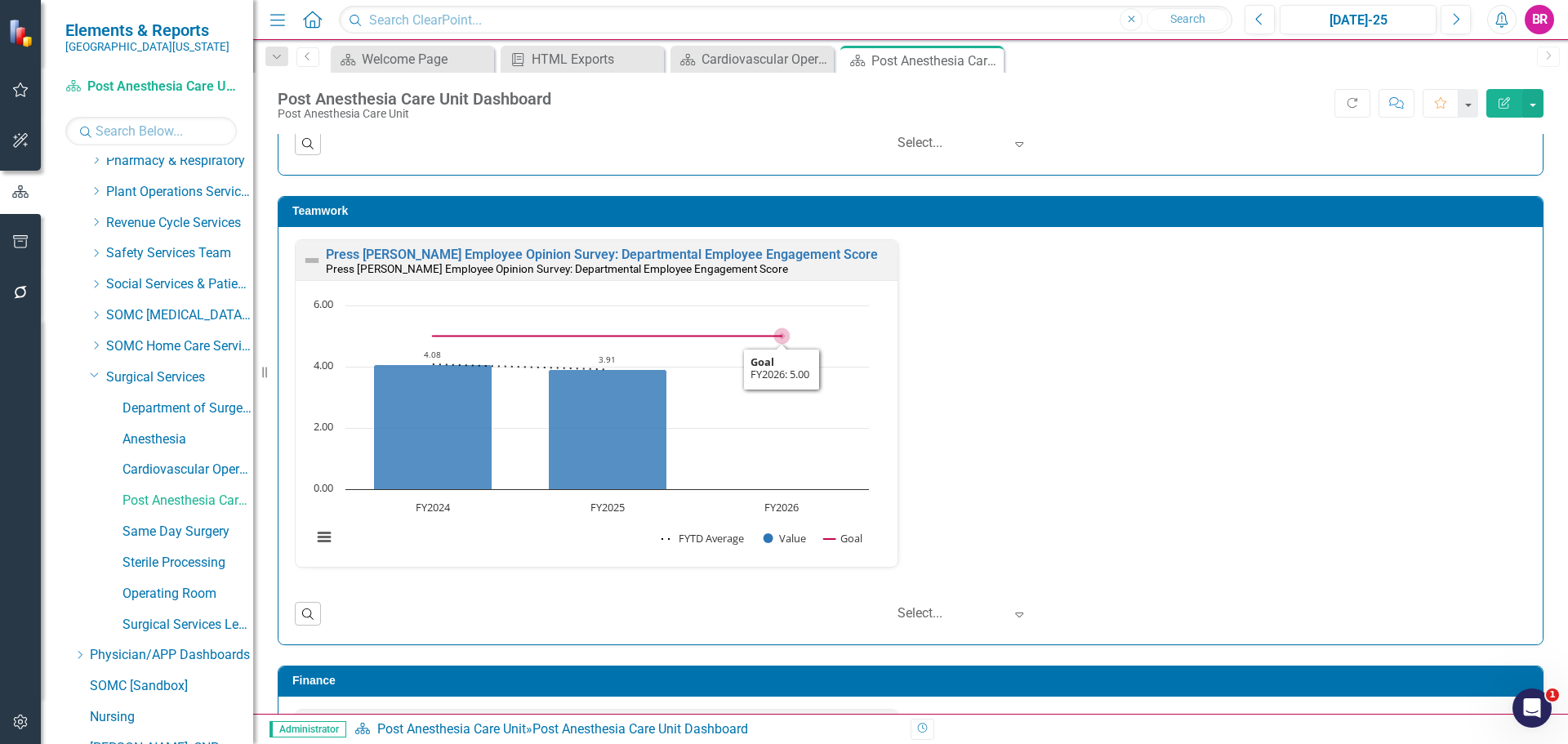
scroll to position [1715, 0]
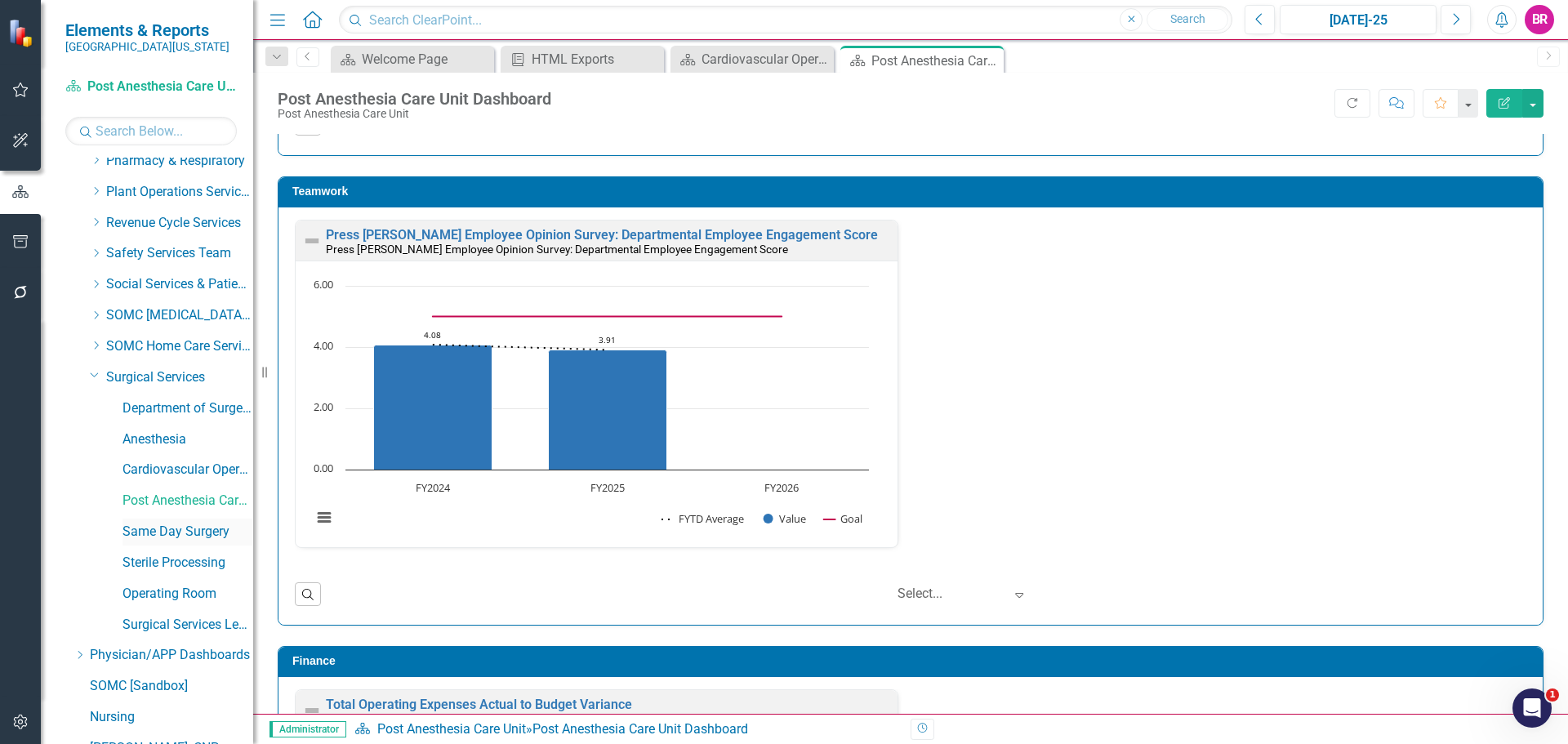
click at [202, 535] on link "Same Day Surgery" at bounding box center [187, 533] width 131 height 19
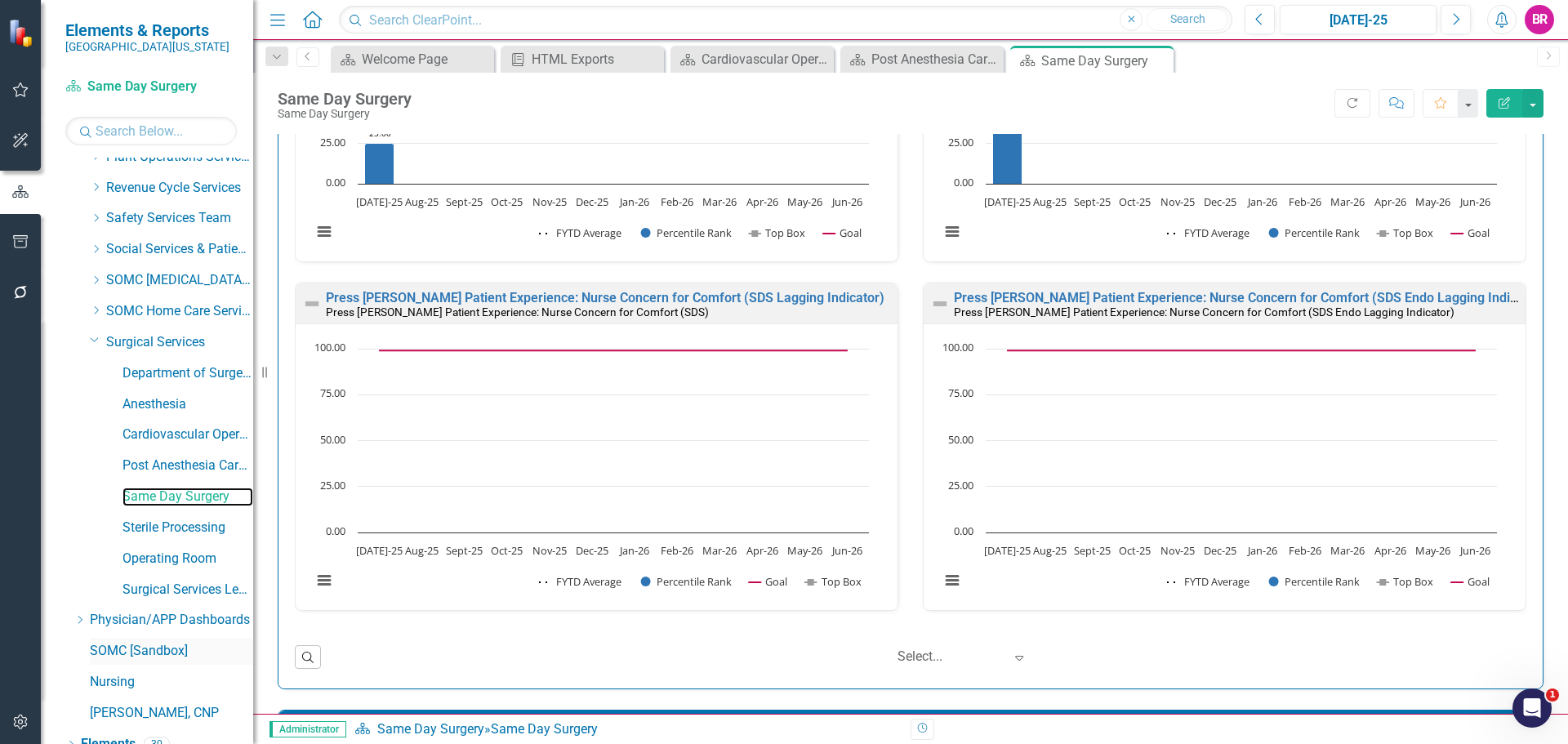
scroll to position [898, 0]
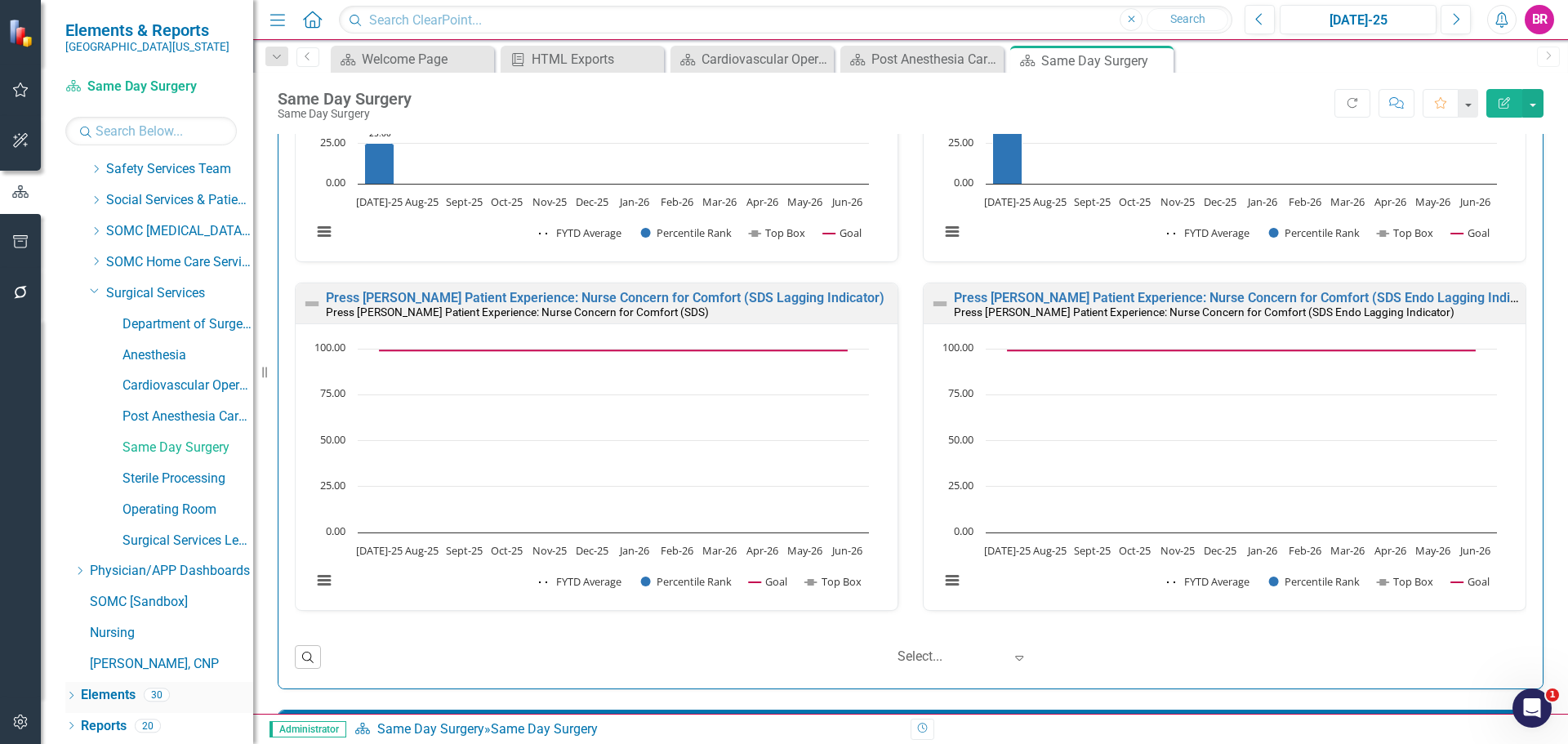
click at [115, 695] on link "Elements" at bounding box center [108, 696] width 55 height 19
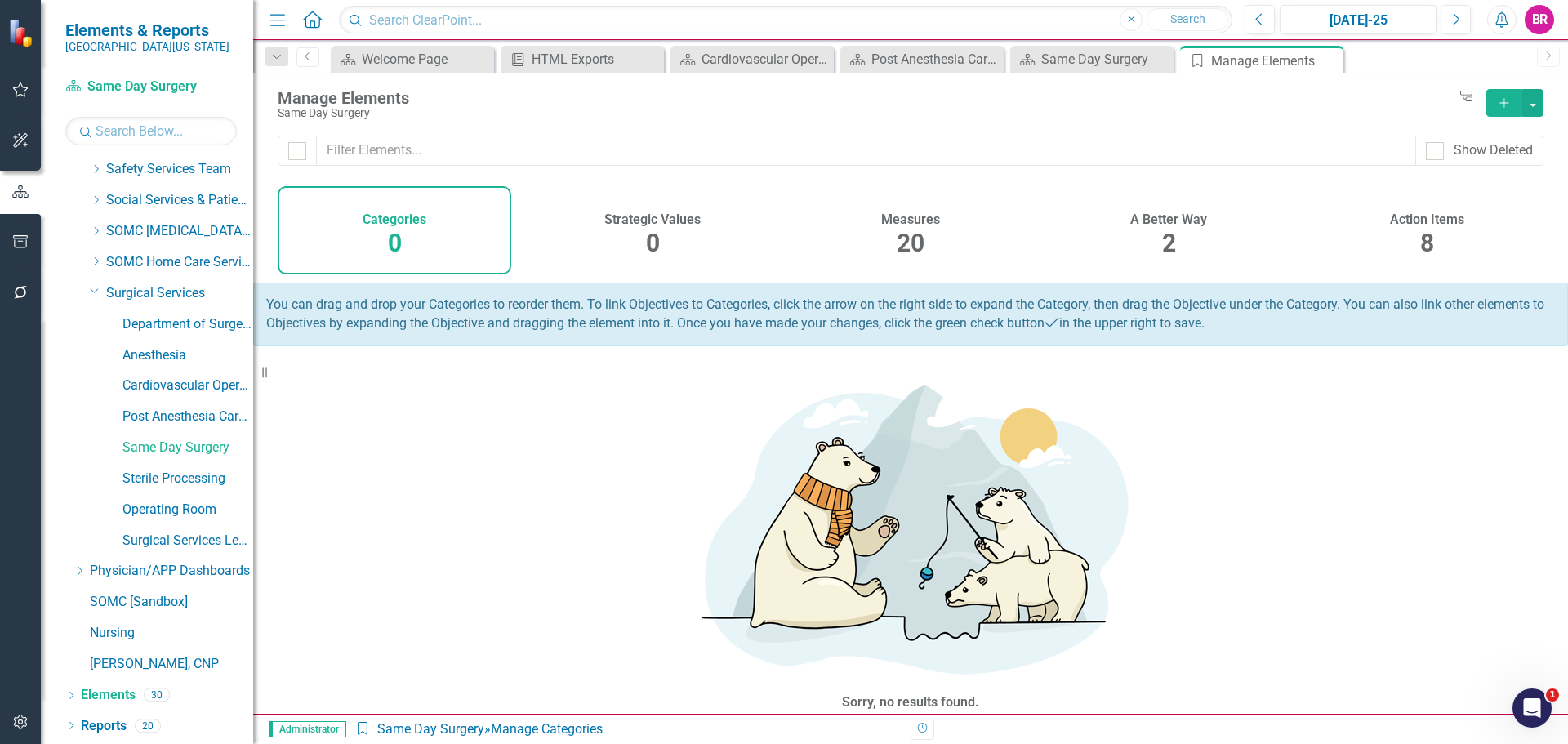
click at [932, 238] on div "Measures 20" at bounding box center [910, 231] width 234 height 88
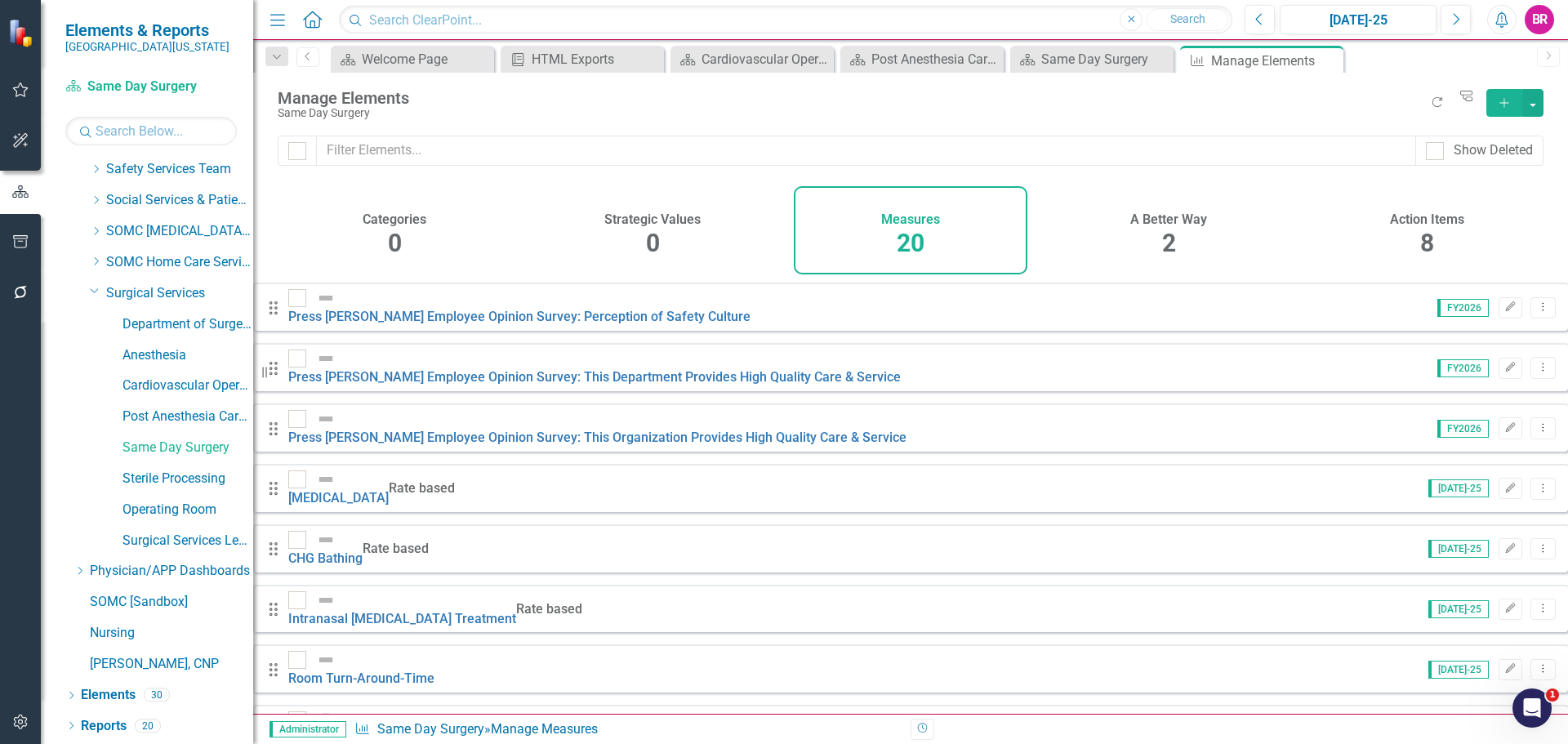
scroll to position [365, 0]
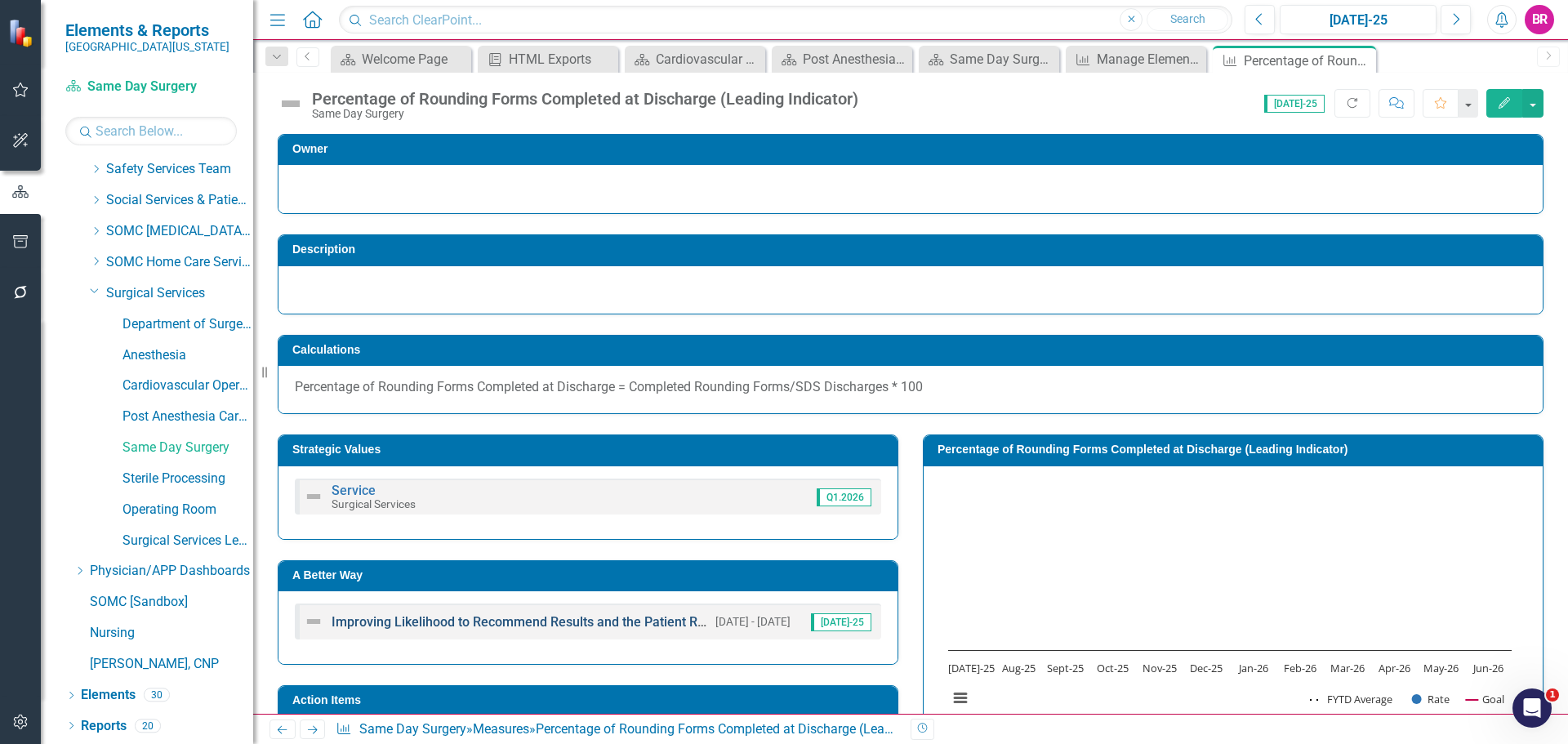
click at [592, 622] on link "Improving Likelihood to Recommend Results and the Patient Rounding Process" at bounding box center [563, 622] width 464 height 15
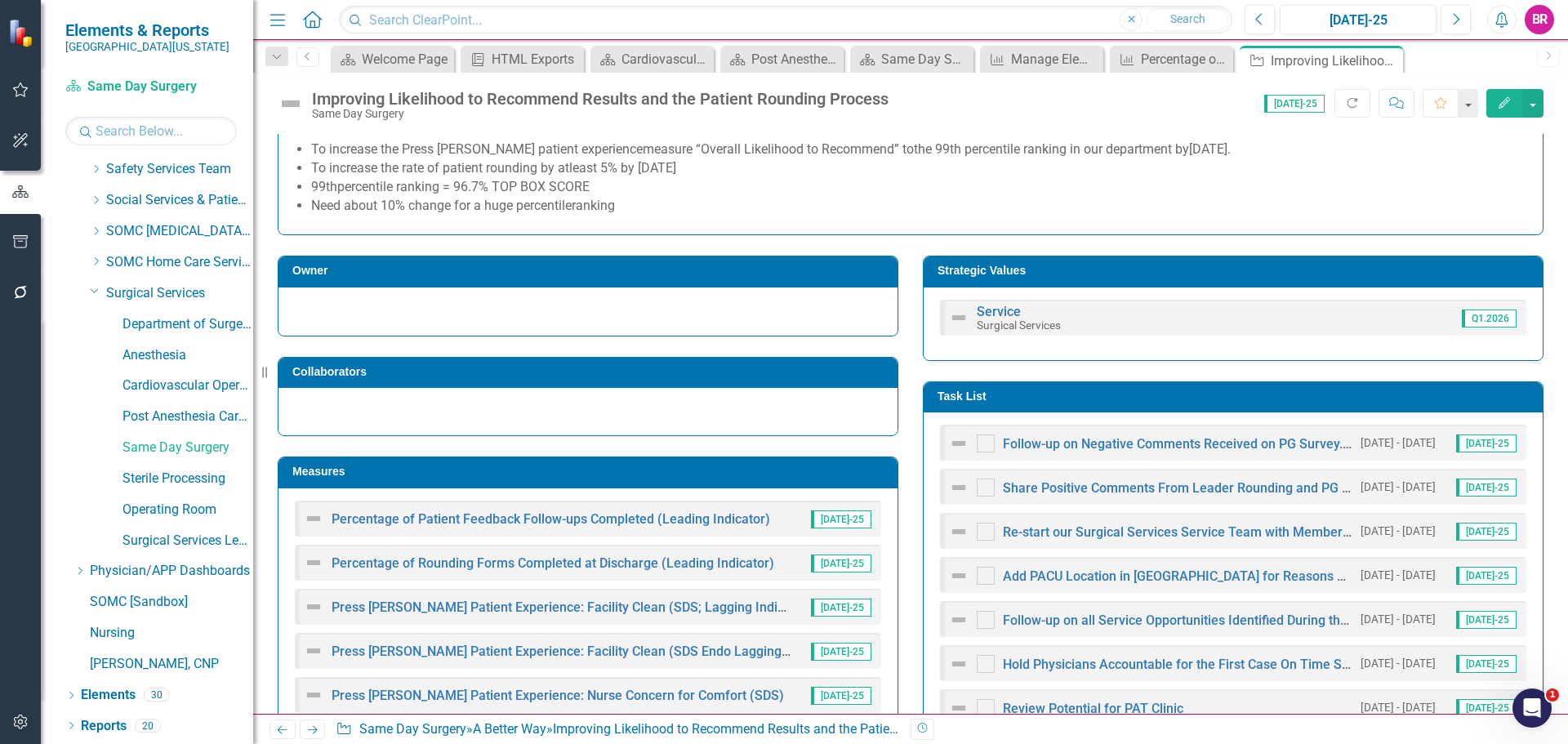
scroll to position [735, 0]
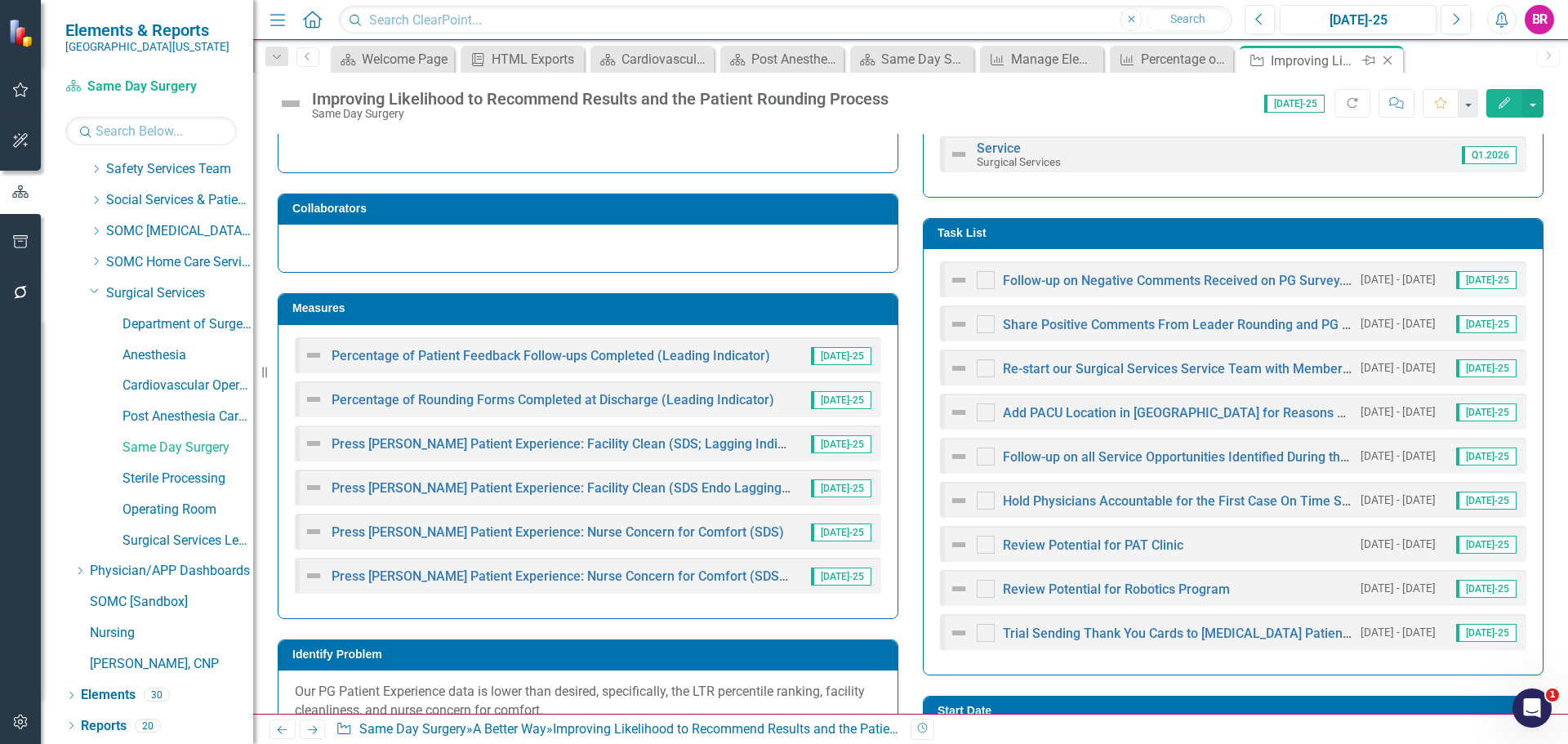
click at [1393, 62] on icon "Close" at bounding box center [1387, 61] width 16 height 13
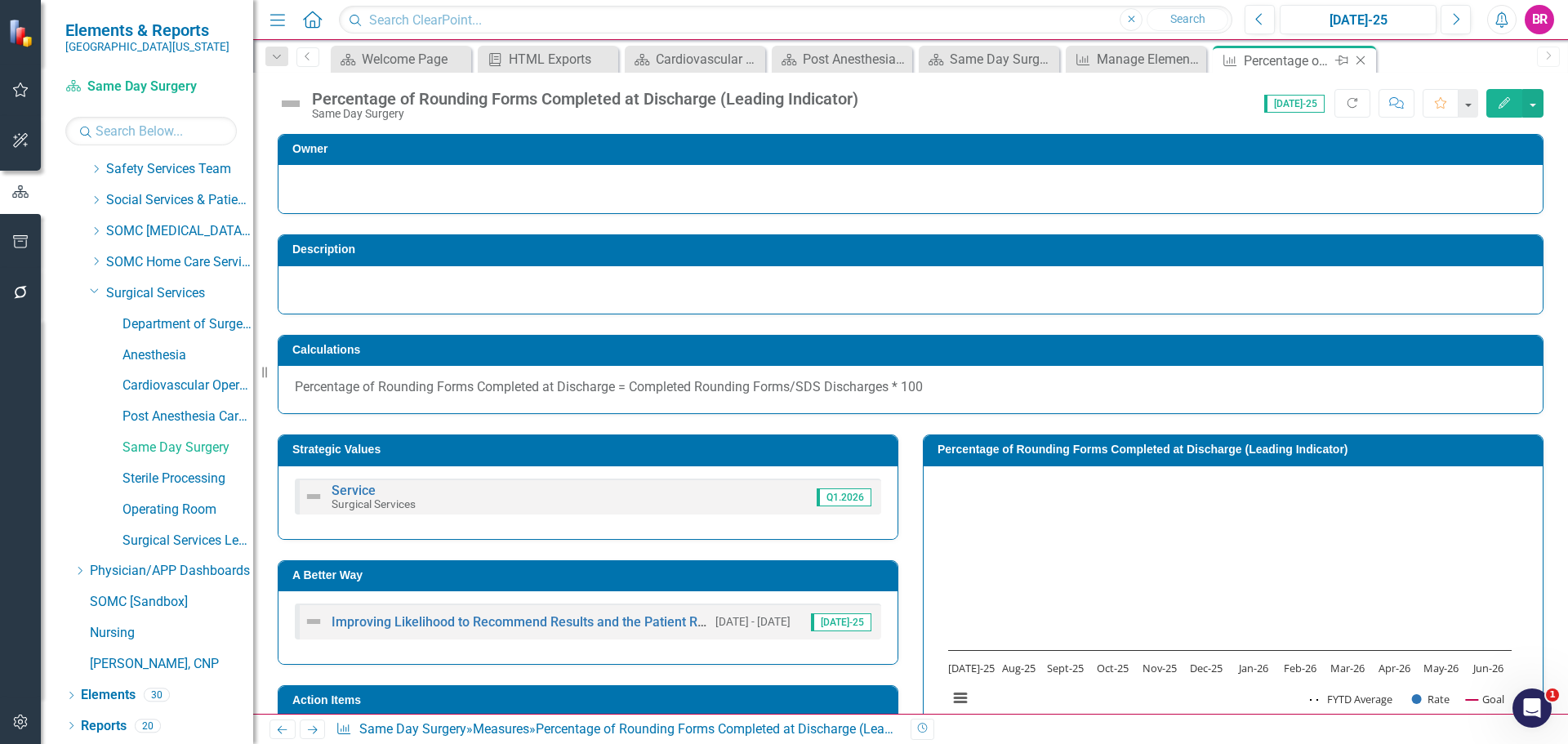
click at [1367, 62] on icon "Close" at bounding box center [1360, 61] width 16 height 13
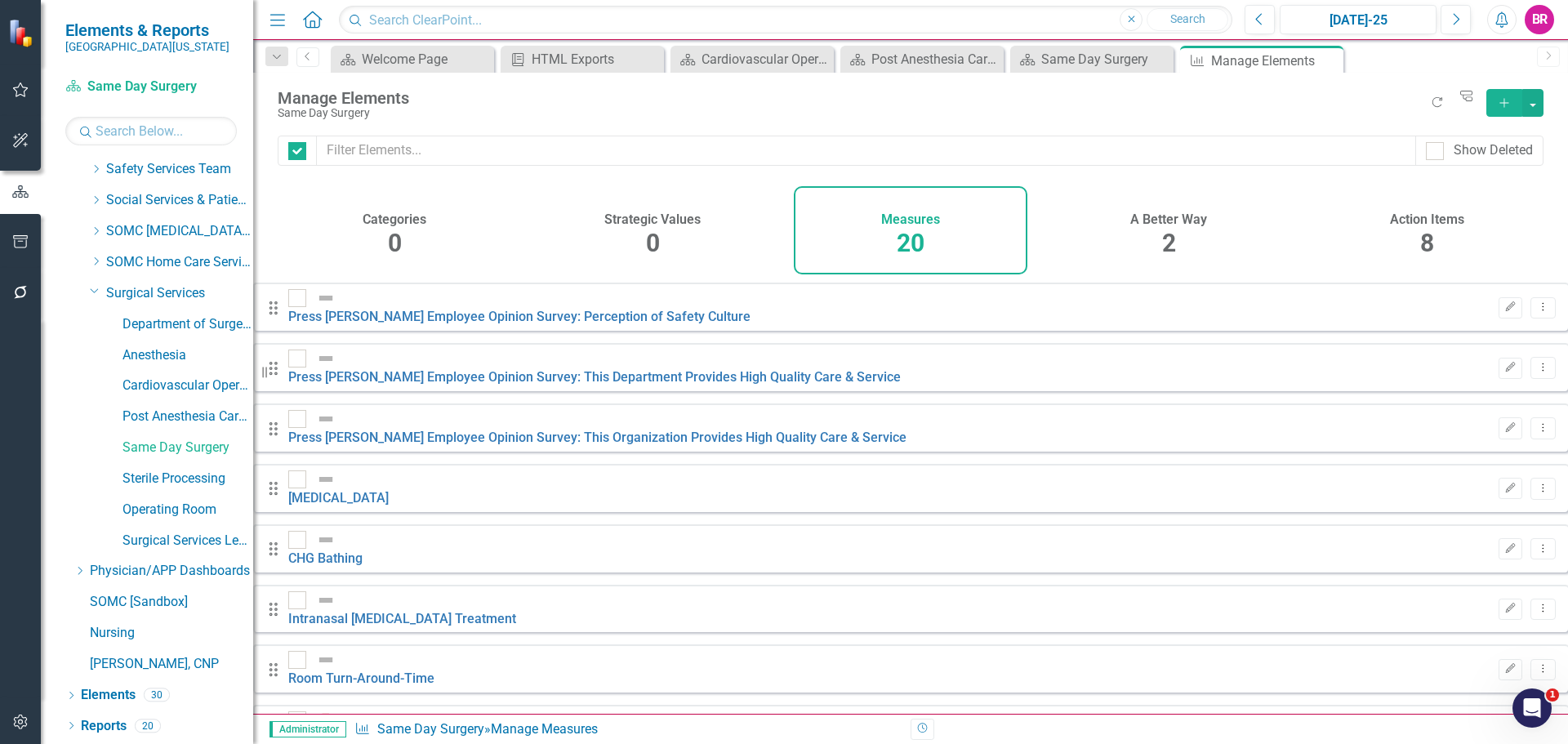
checkbox input "false"
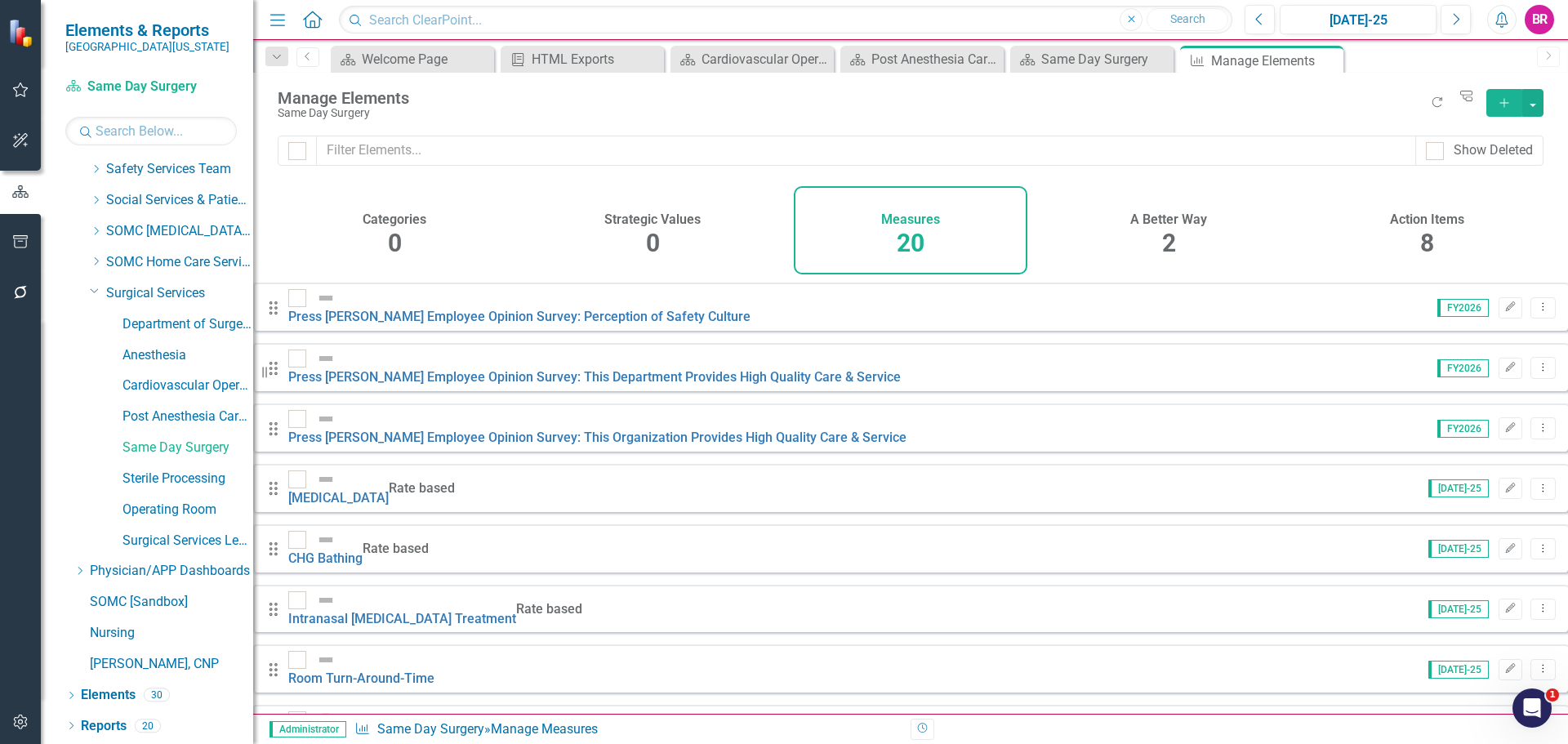
click at [1426, 227] on div "8" at bounding box center [1428, 243] width 13 height 36
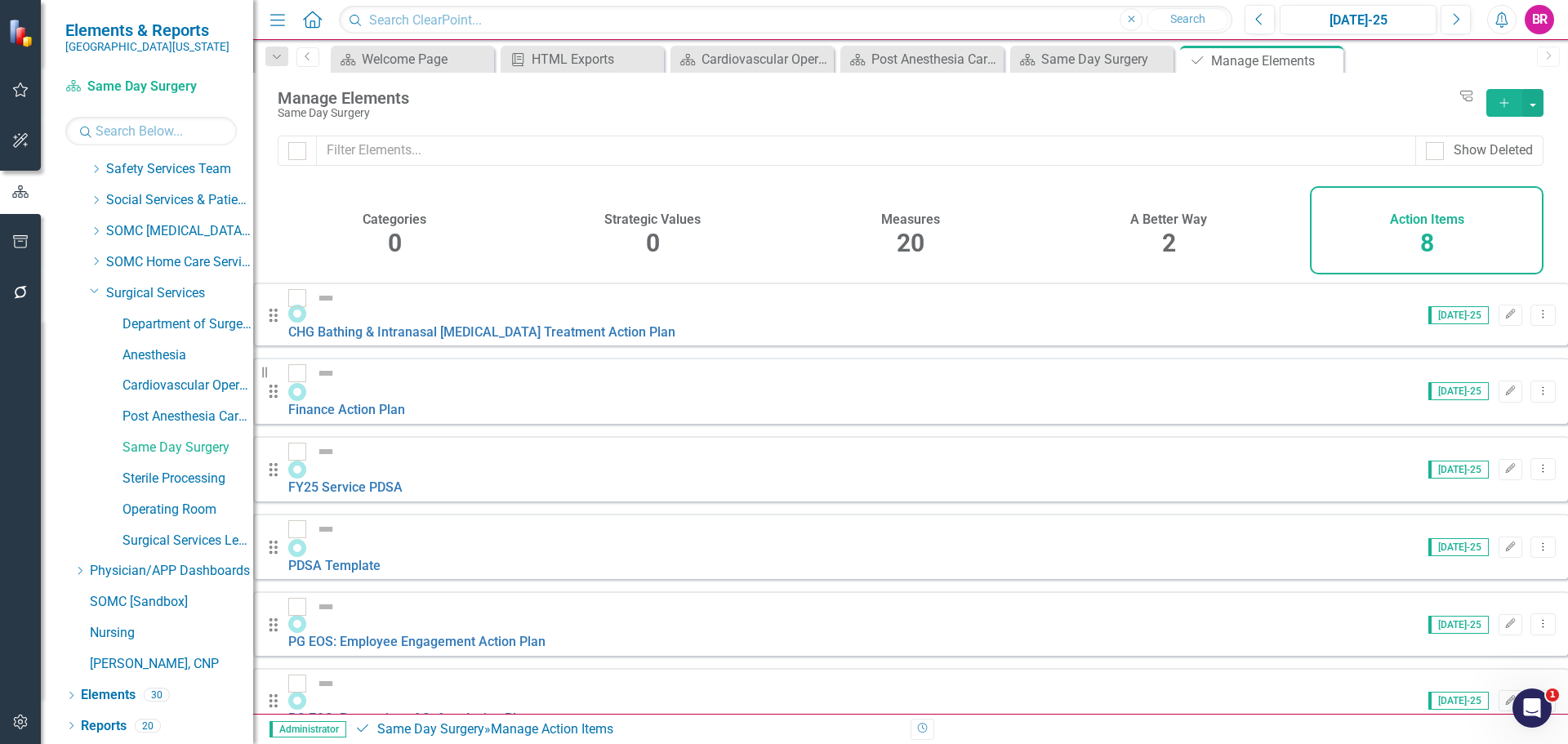
click at [1191, 238] on div "A Better Way 2" at bounding box center [1168, 231] width 234 height 88
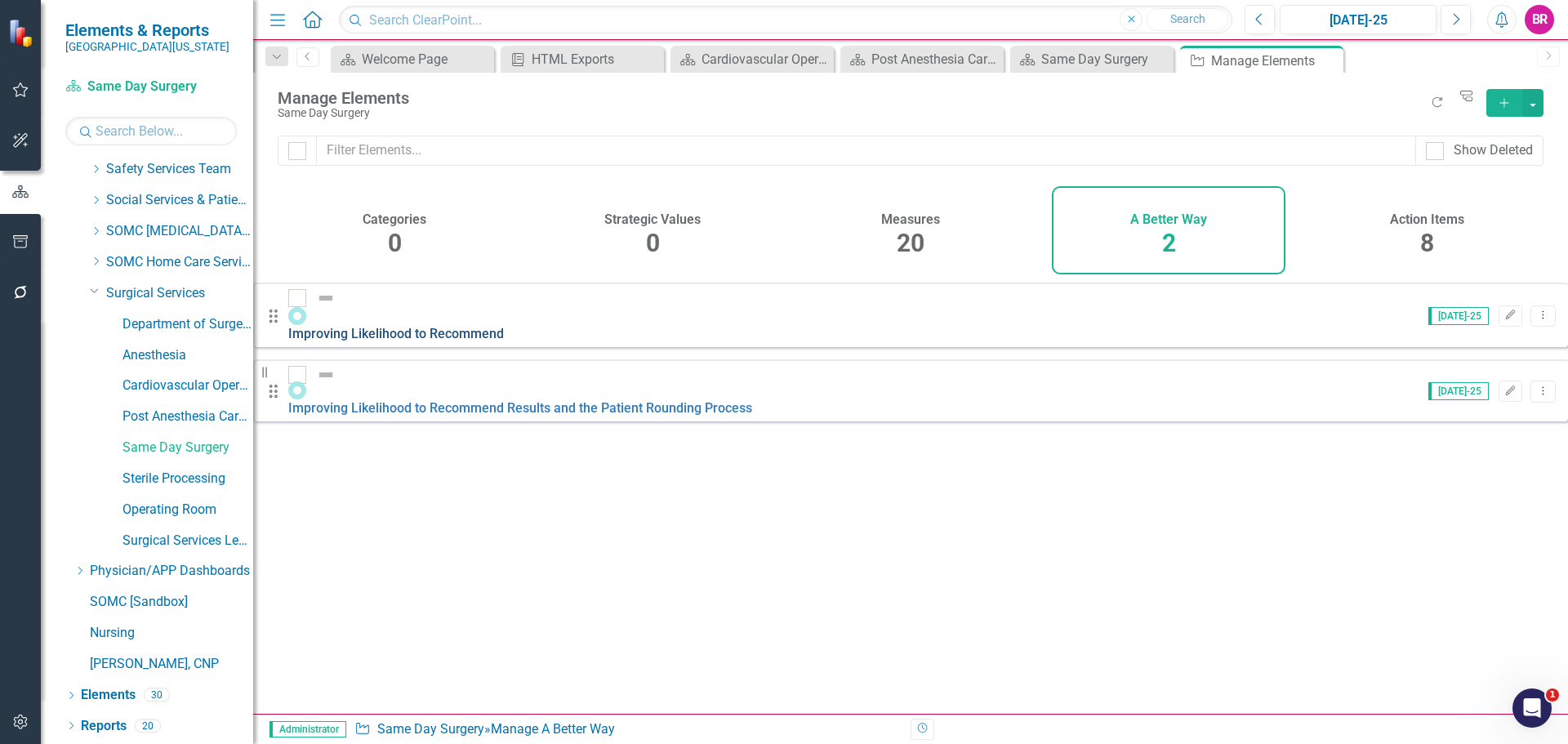
click at [504, 326] on link "Improving Likelihood to Recommend" at bounding box center [396, 334] width 215 height 15
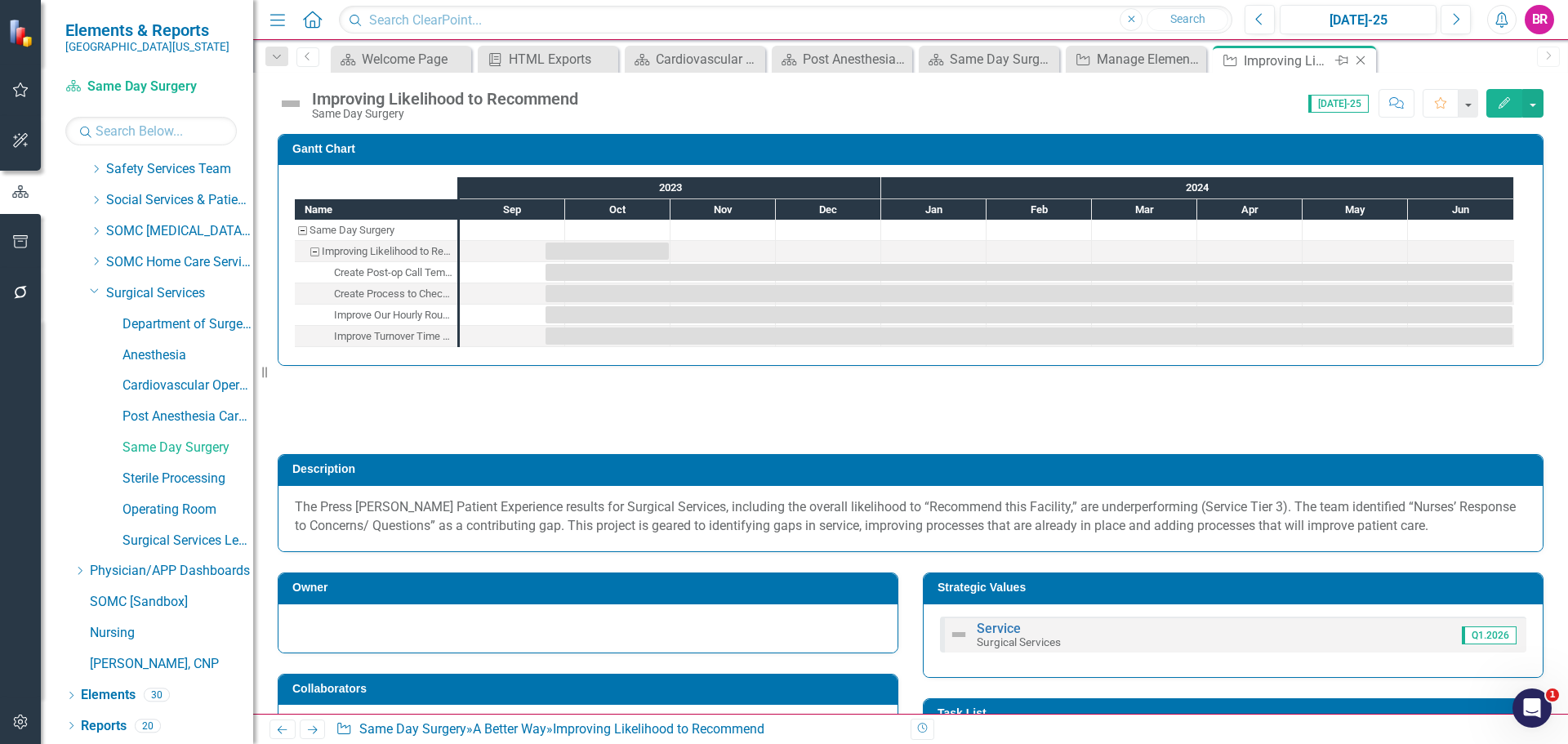
click at [1358, 62] on icon "Close" at bounding box center [1360, 61] width 16 height 13
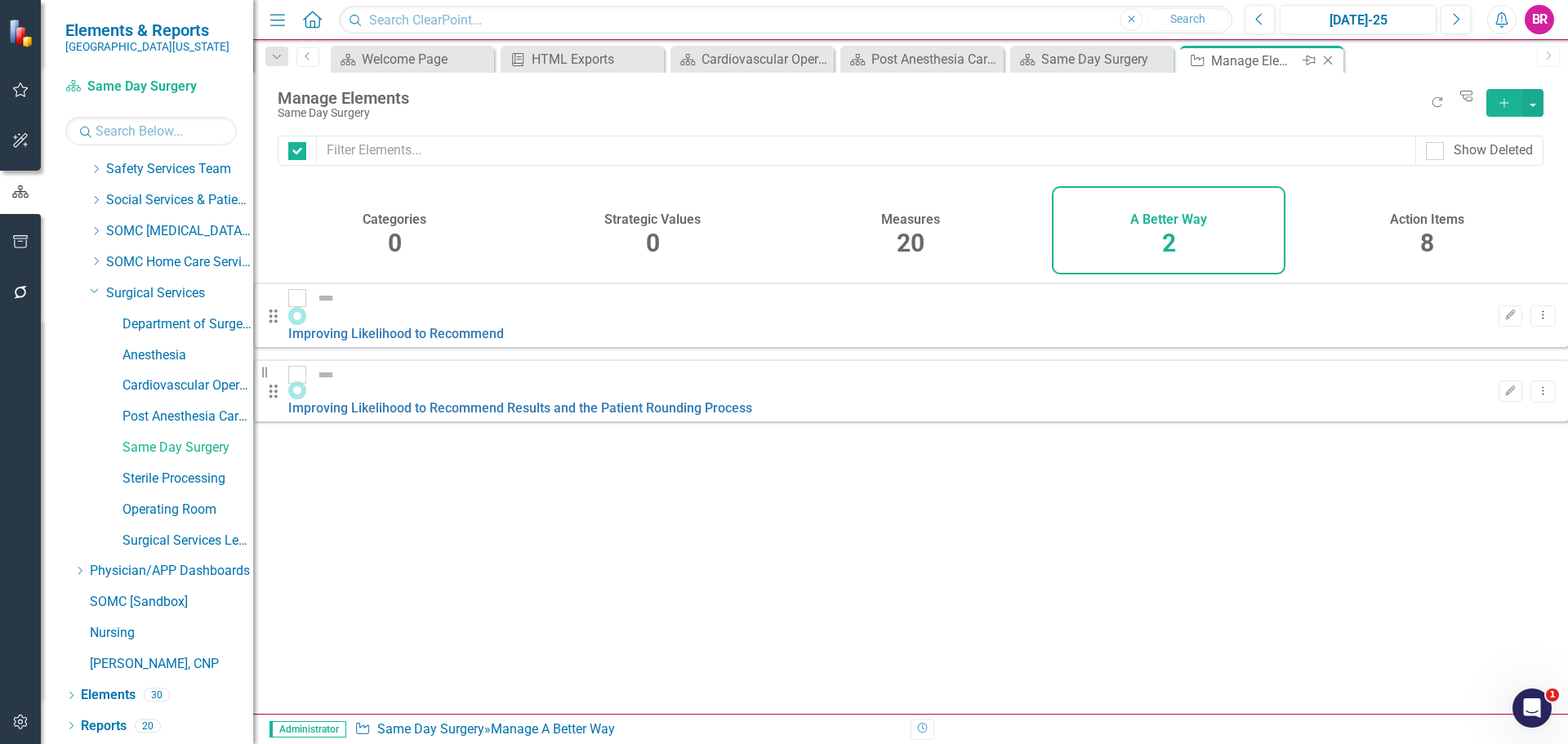
checkbox input "false"
drag, startPoint x: 1329, startPoint y: 61, endPoint x: 1347, endPoint y: 53, distance: 19.7
click at [0, 0] on icon "Close" at bounding box center [0, 0] width 0 height 0
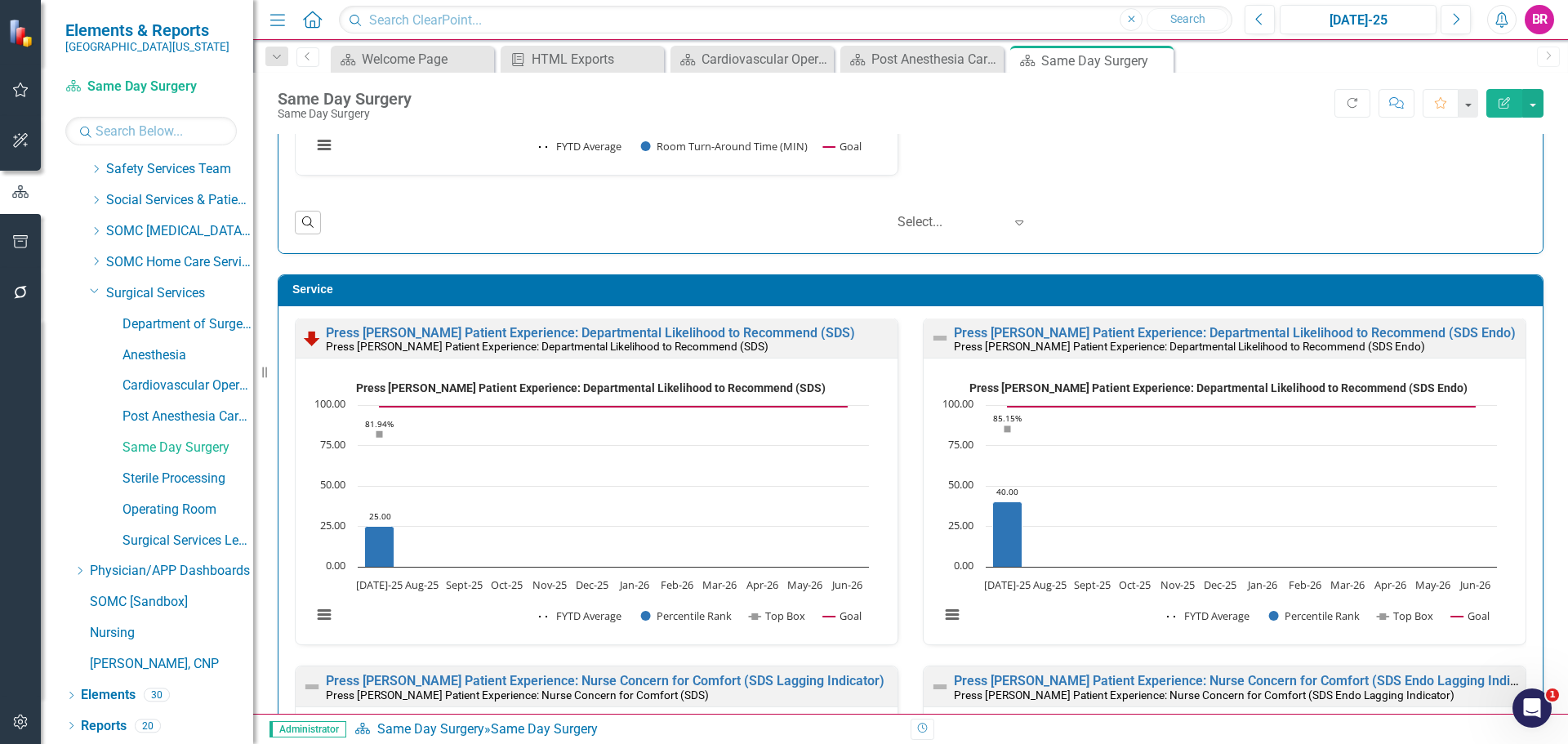
scroll to position [1748, 0]
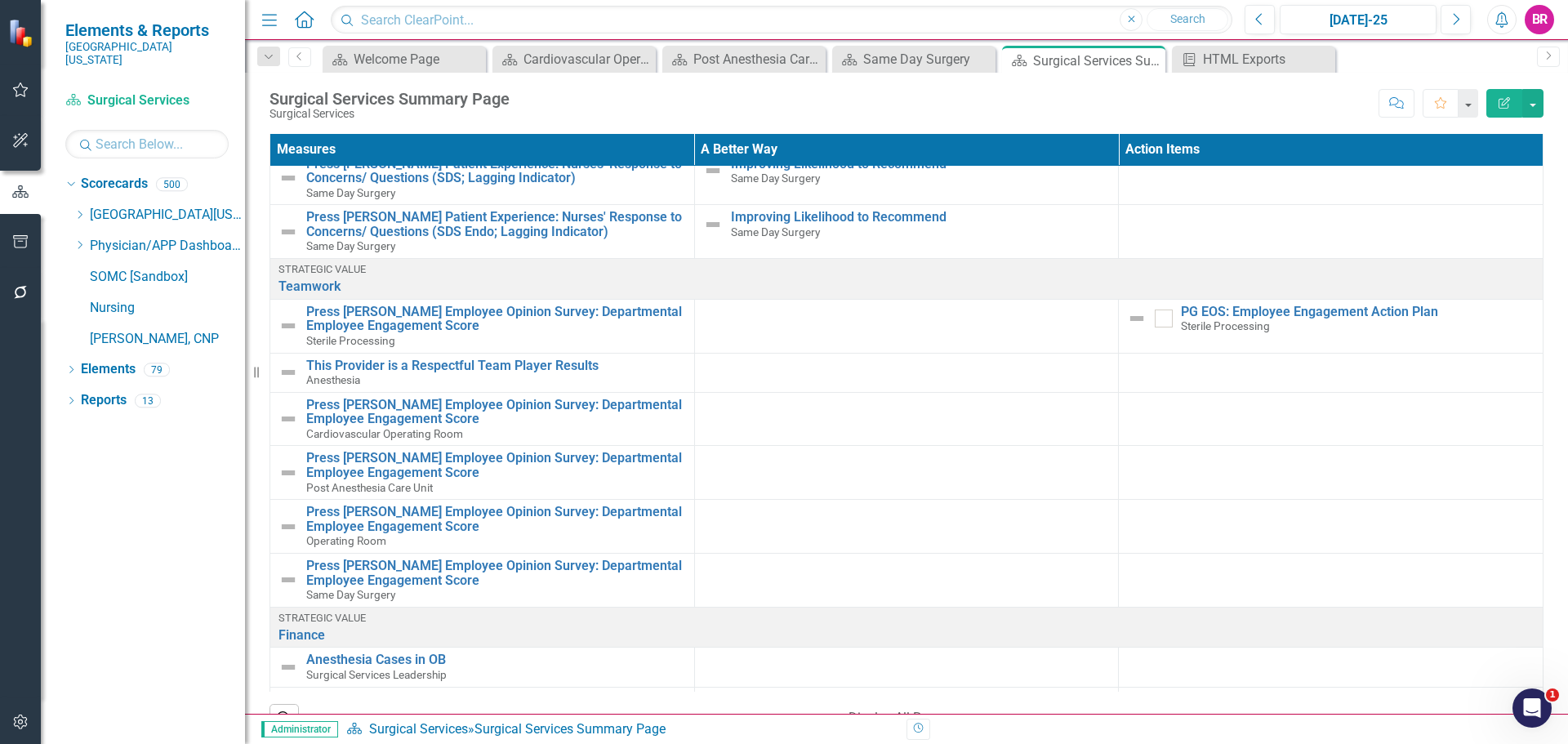
scroll to position [2859, 0]
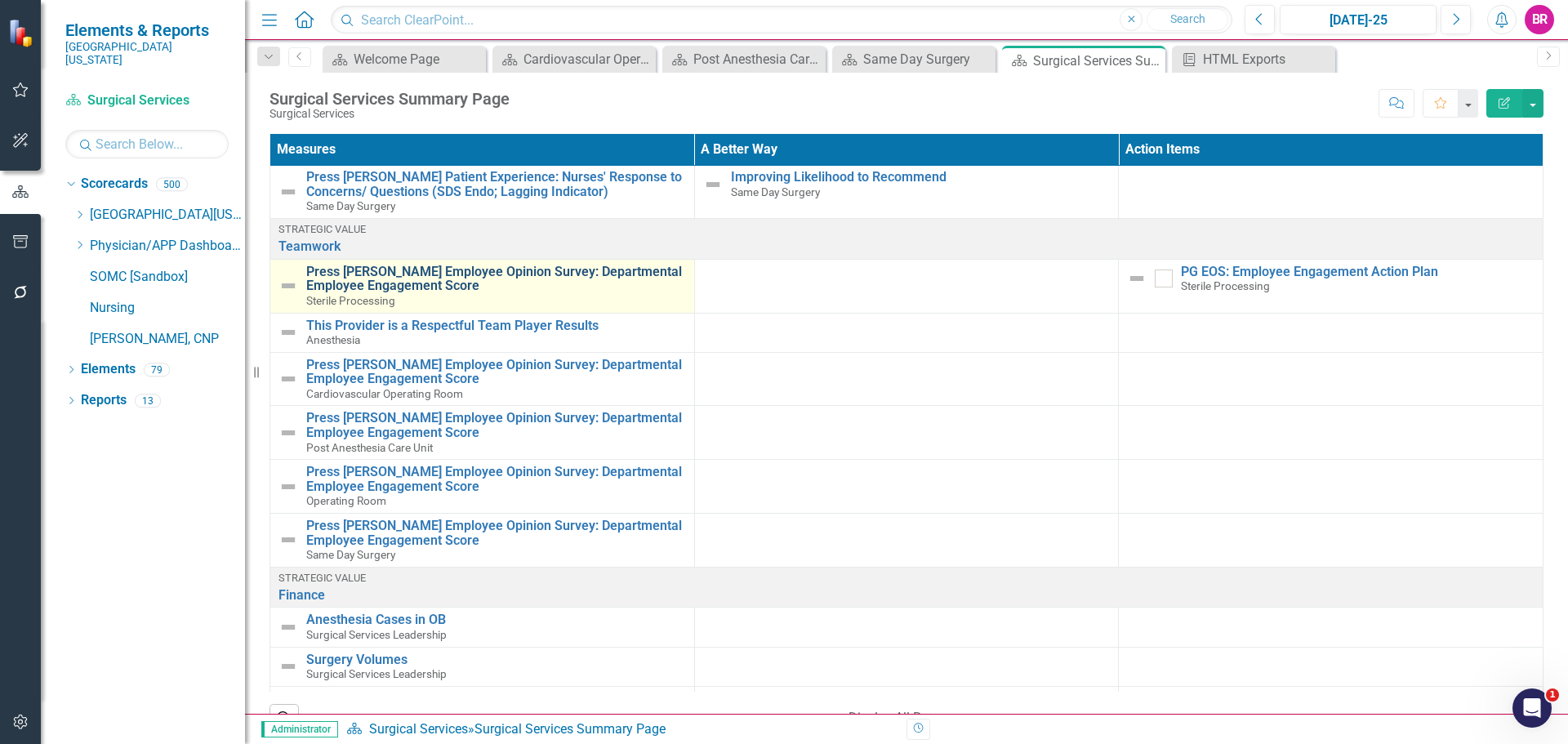
click at [448, 264] on link "Press [PERSON_NAME] Employee Opinion Survey: Departmental Employee Engagement S…" at bounding box center [496, 279] width 380 height 29
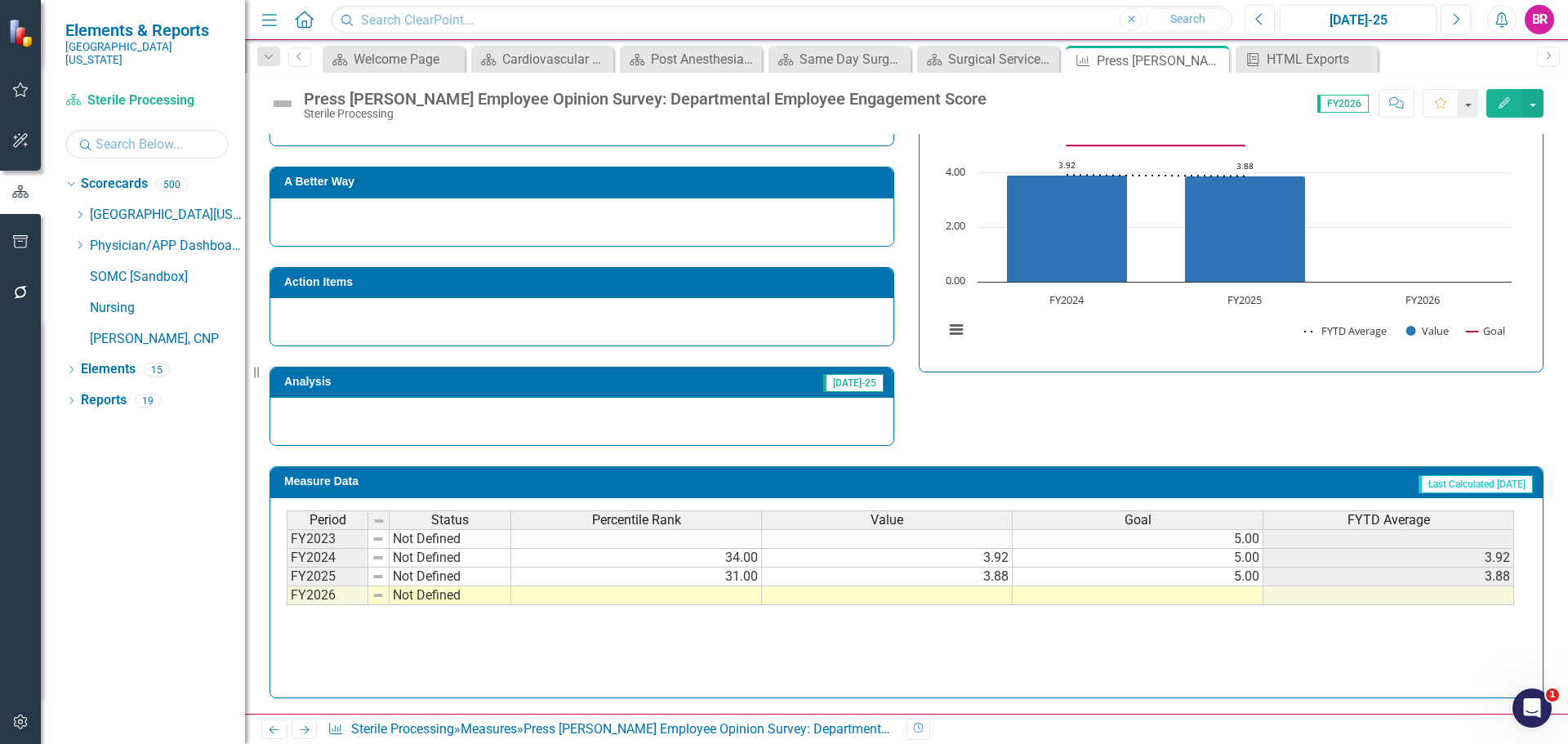
scroll to position [394, 0]
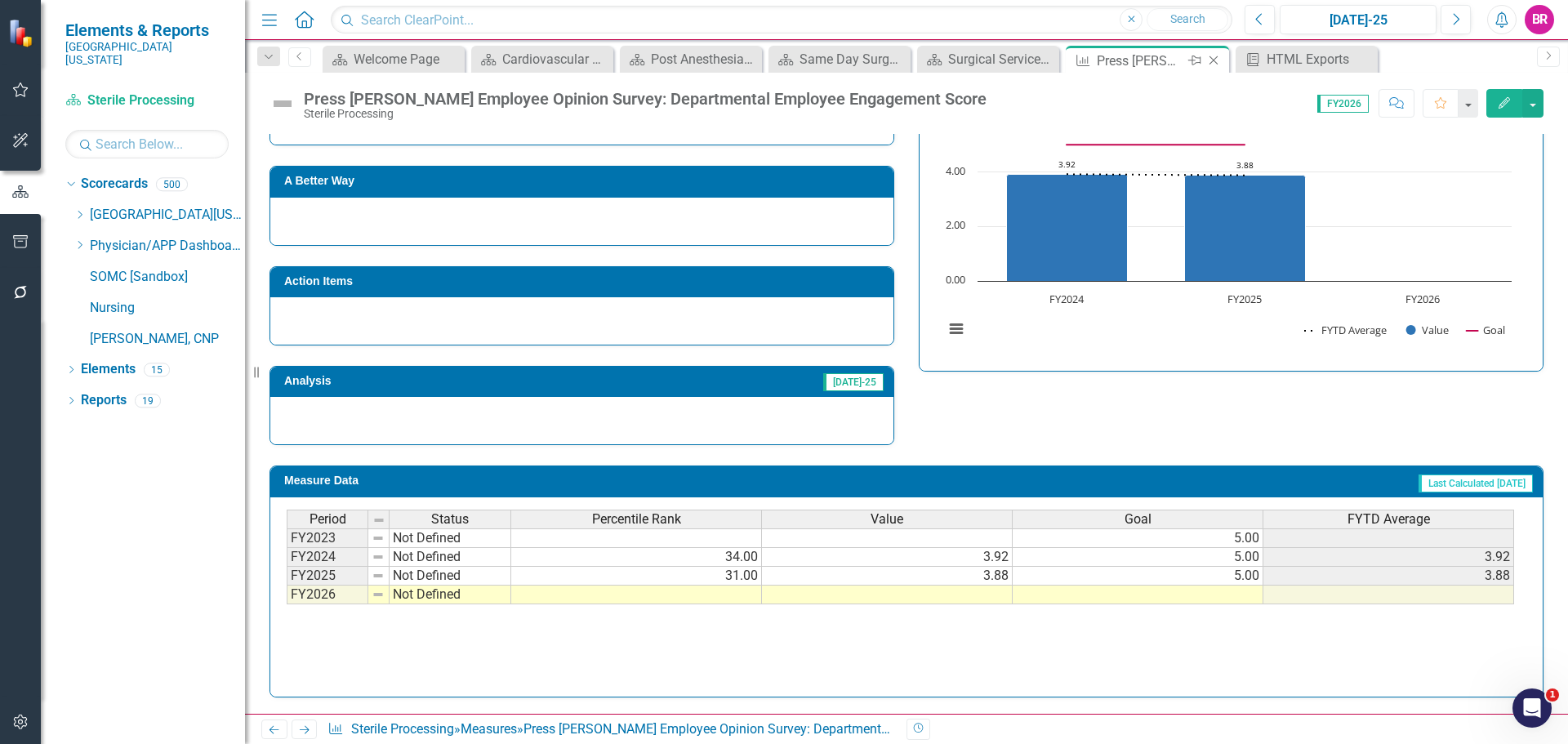
click at [1214, 62] on icon "Close" at bounding box center [1213, 61] width 16 height 13
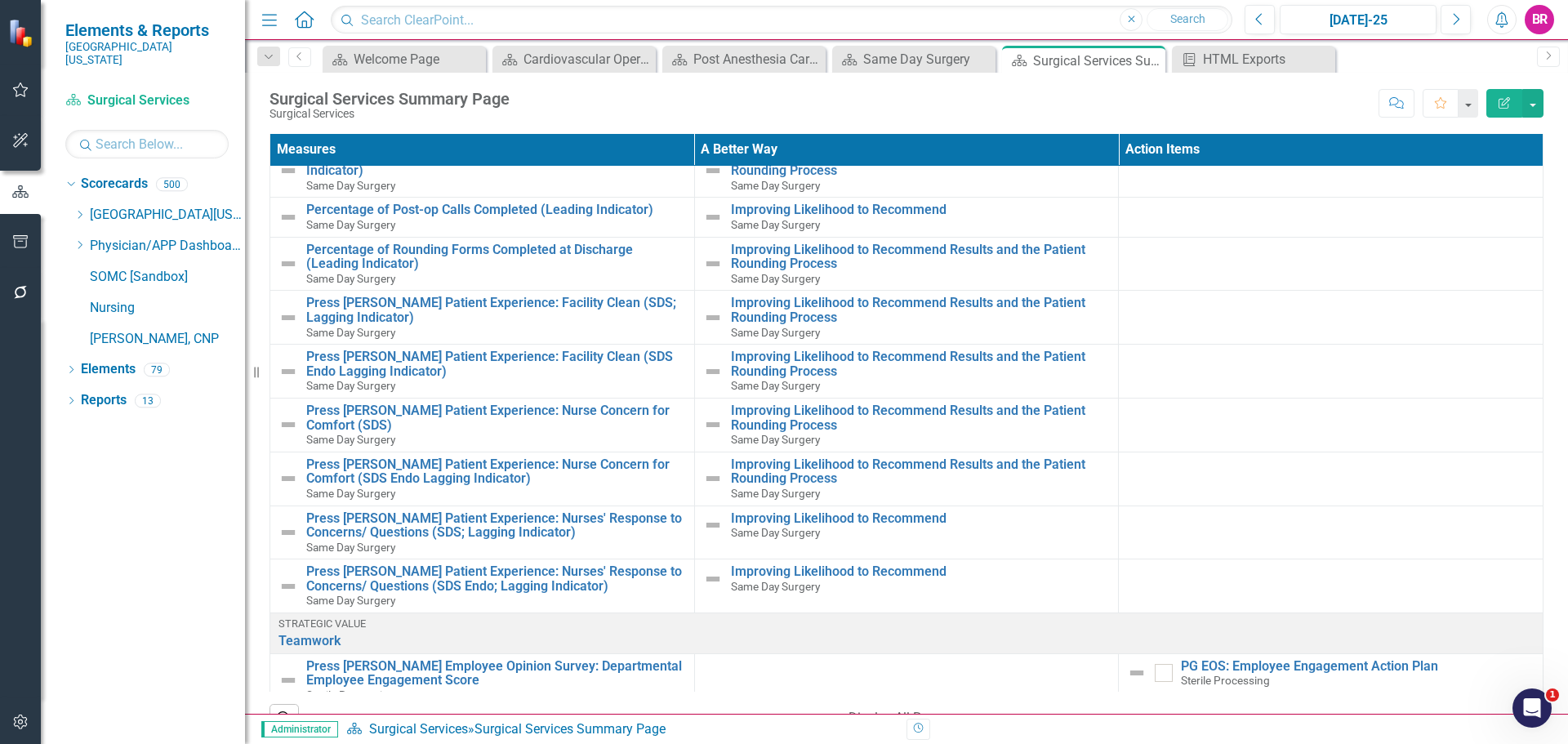
scroll to position [2382, 0]
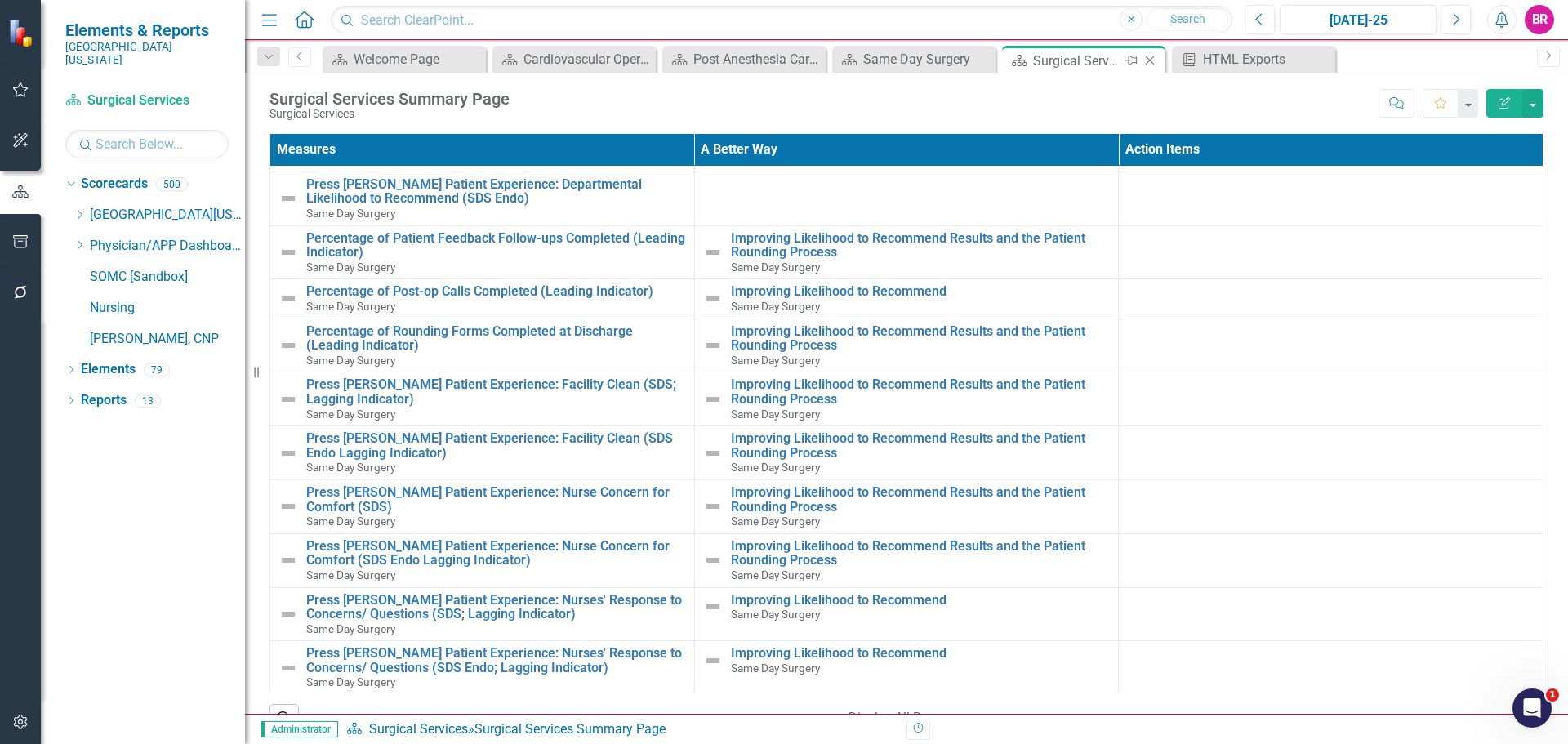
click at [1157, 61] on icon "Close" at bounding box center [1150, 61] width 16 height 13
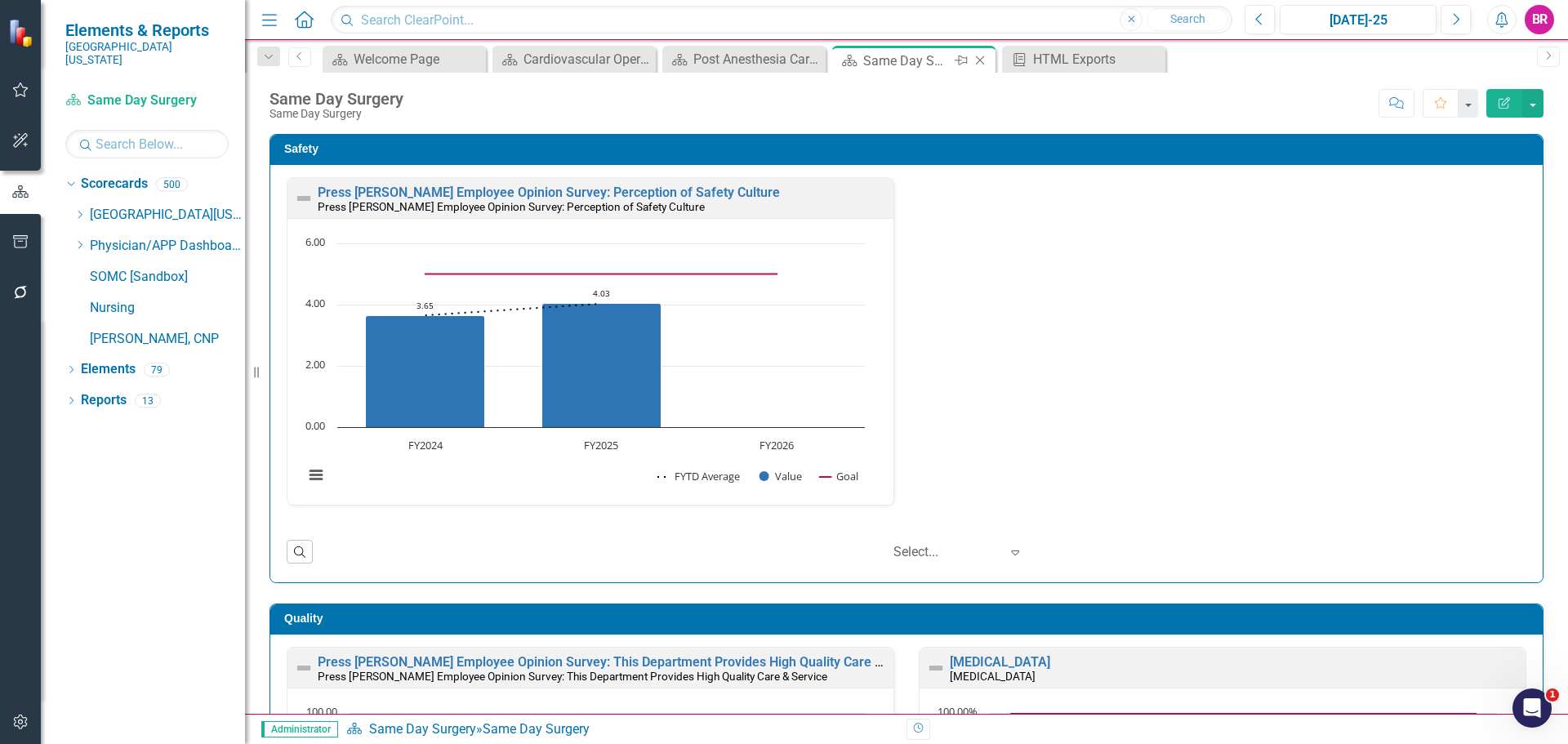
click at [978, 61] on icon "Close" at bounding box center [980, 61] width 16 height 13
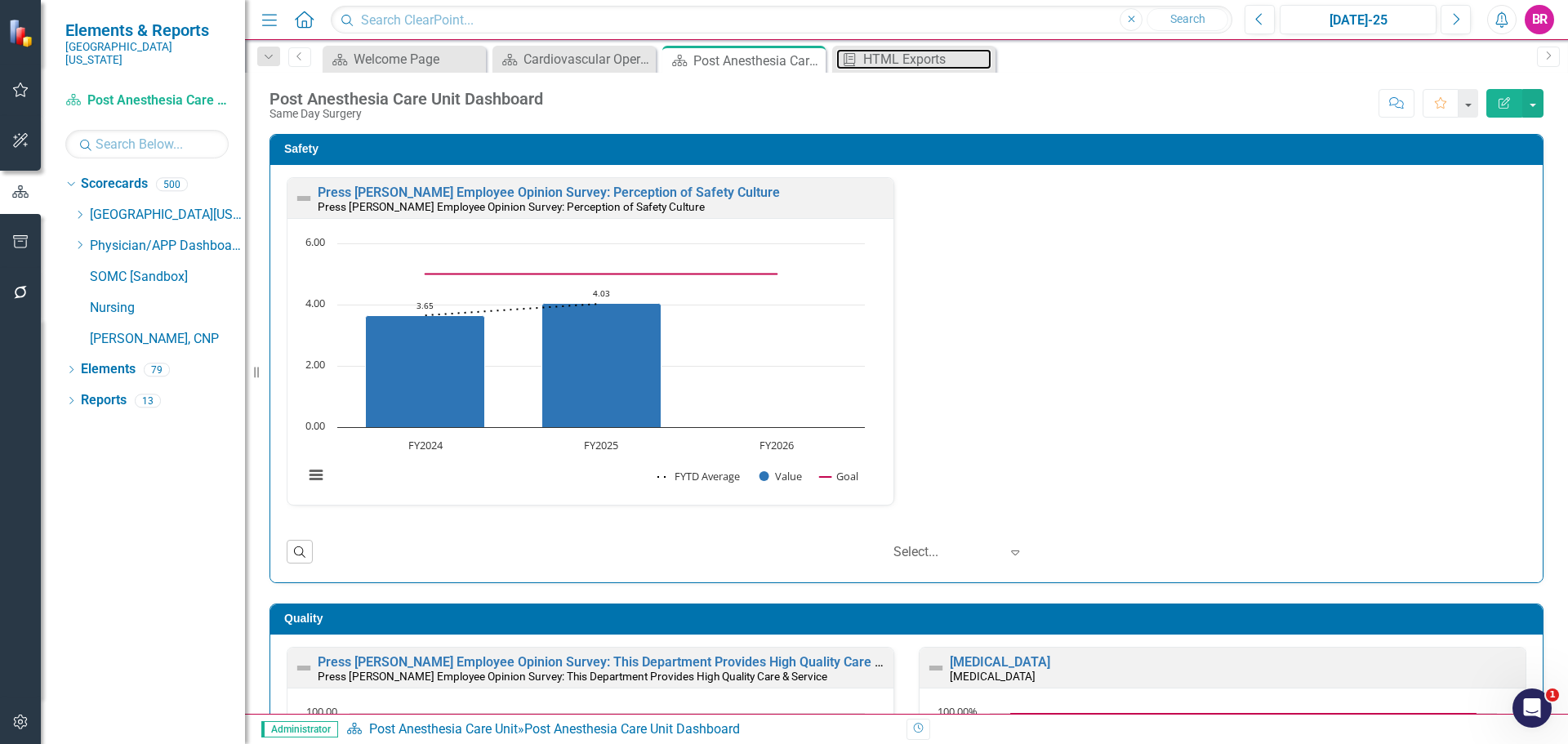
click at [888, 62] on div "HTML Exports" at bounding box center [927, 59] width 128 height 20
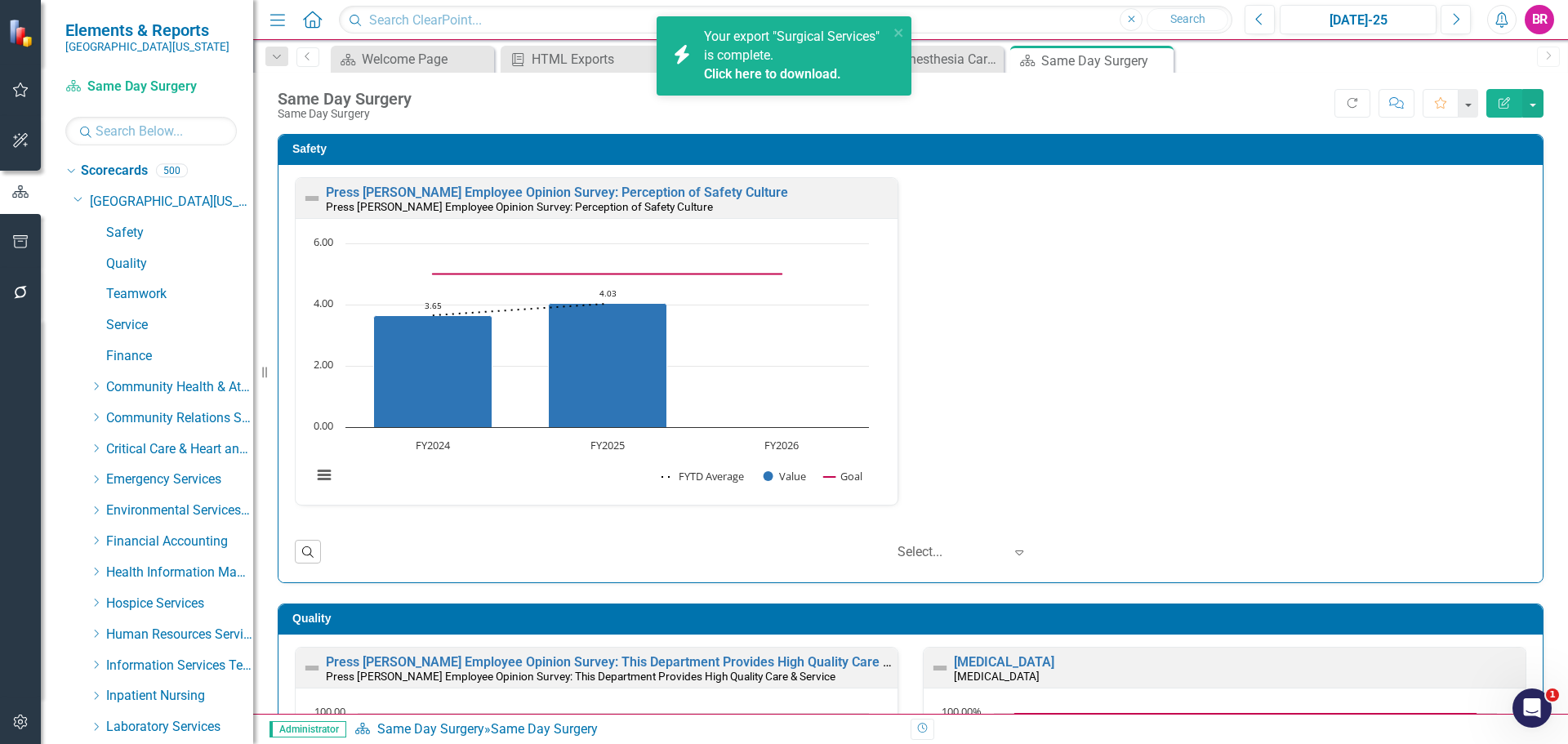
scroll to position [1, 0]
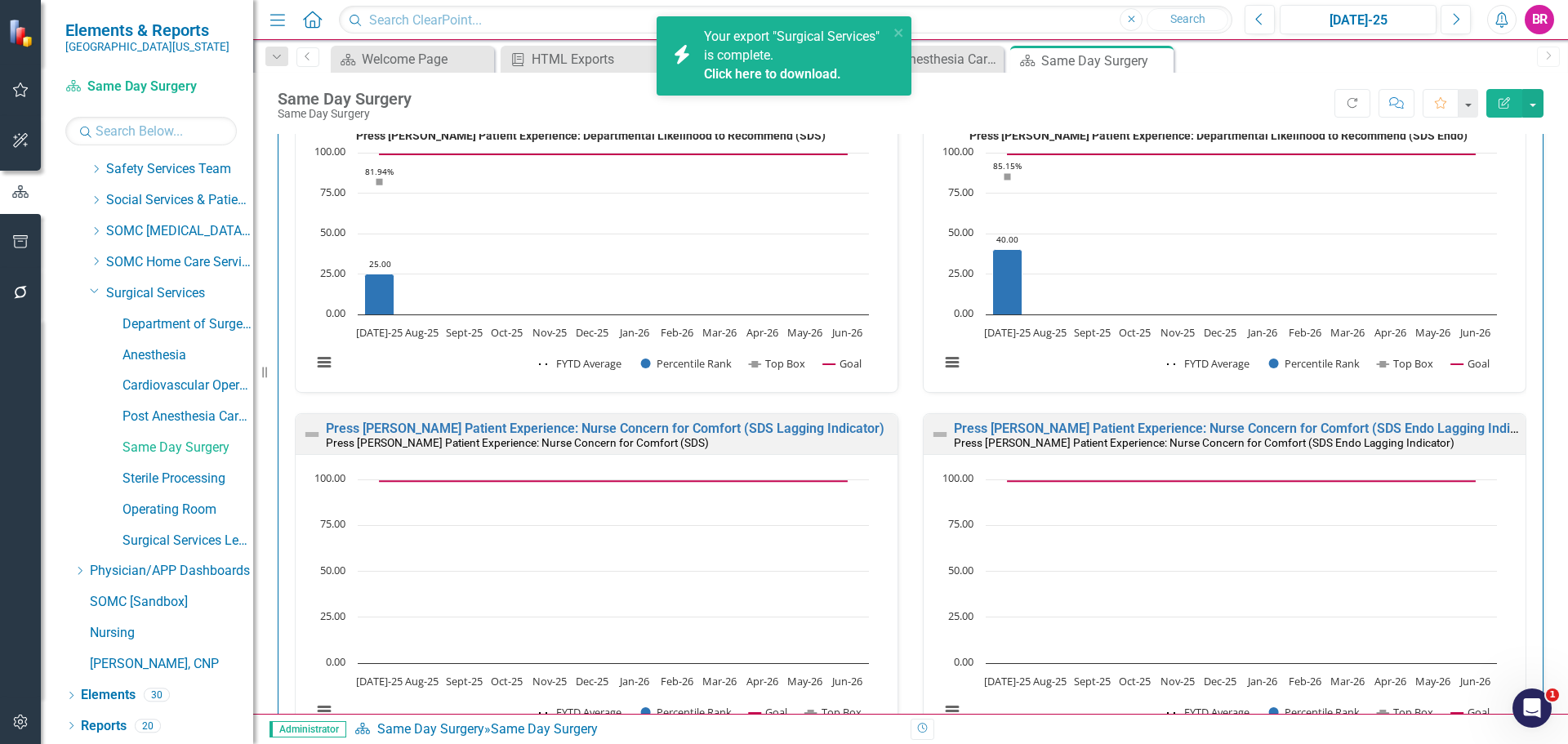
click at [1245, 73] on div "Same Day Surgery Same Day Surgery Score: N/A [DATE]-25 Completed Refresh Commen…" at bounding box center [910, 97] width 1315 height 49
click at [900, 30] on icon "close" at bounding box center [898, 33] width 8 height 8
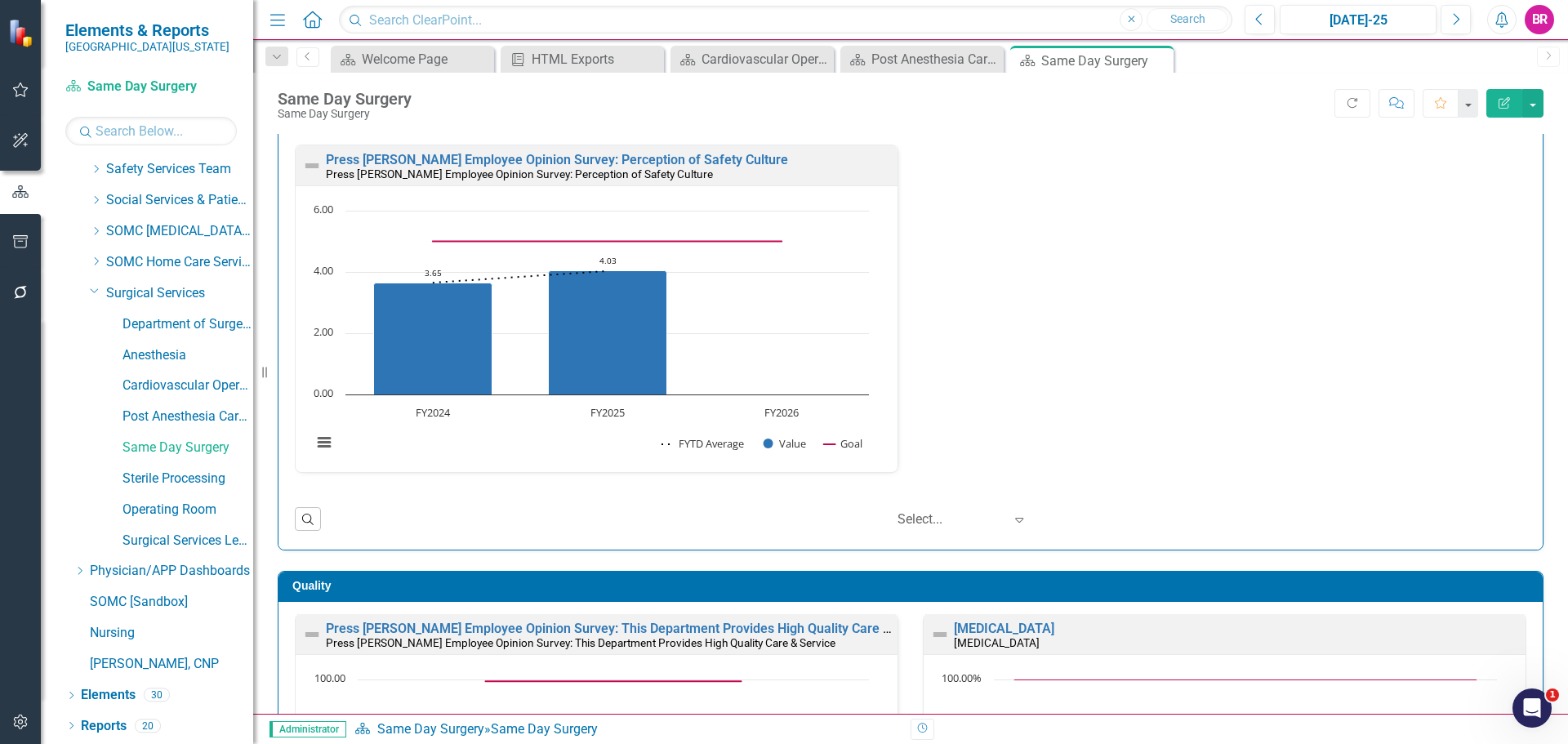
scroll to position [0, 0]
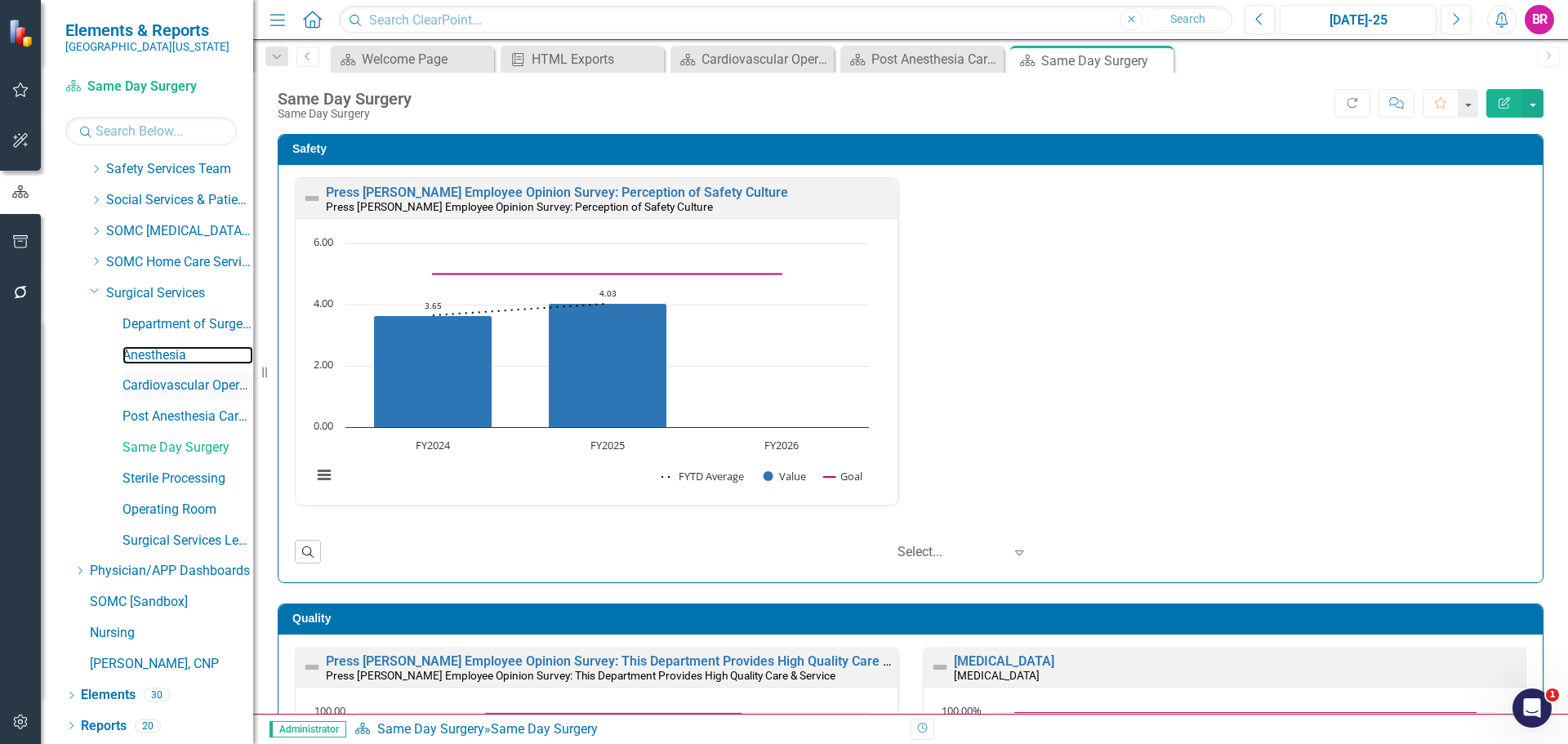
drag, startPoint x: 144, startPoint y: 355, endPoint x: 133, endPoint y: 377, distance: 24.6
click at [144, 355] on link "Anesthesia" at bounding box center [187, 356] width 131 height 19
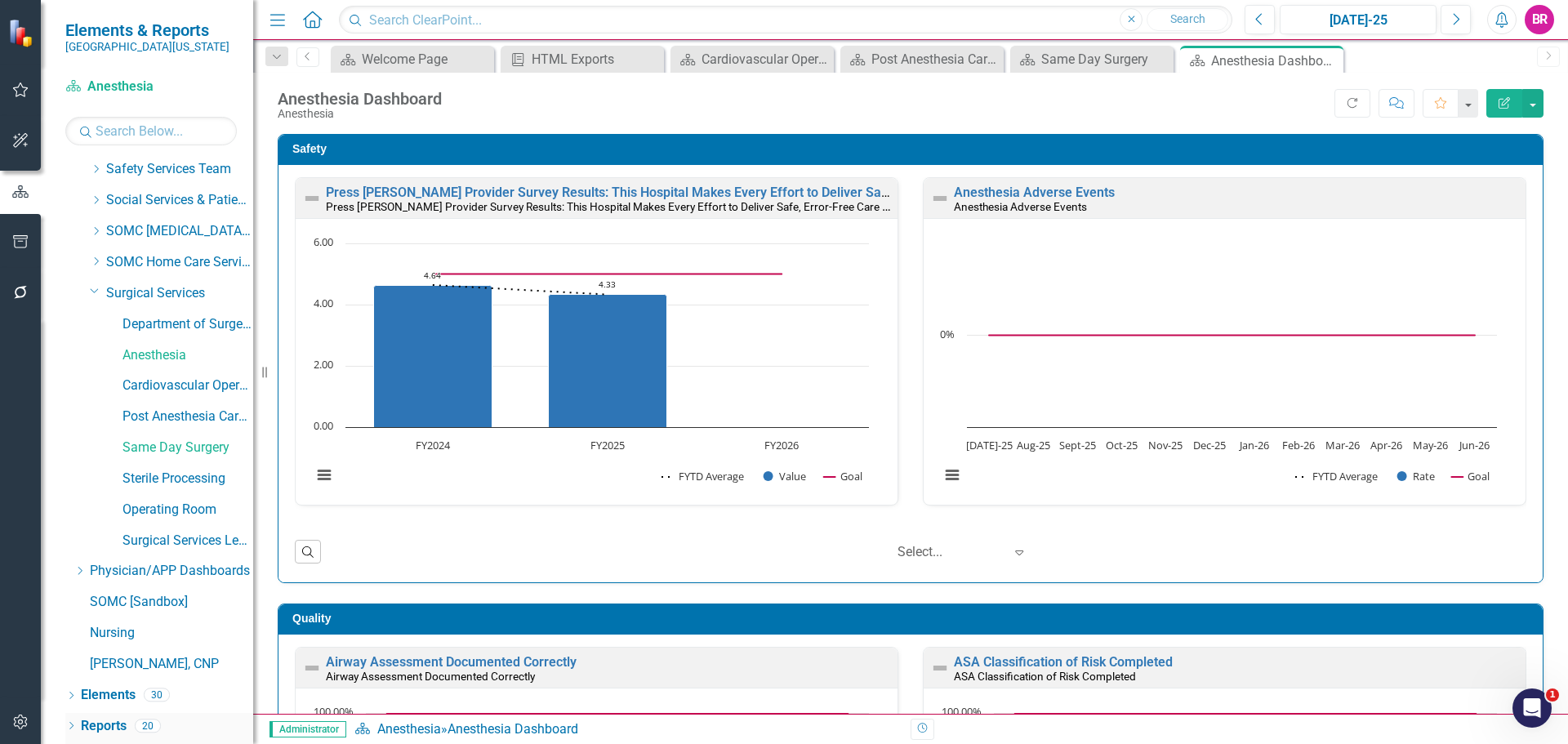
click at [106, 727] on link "Reports" at bounding box center [104, 727] width 46 height 19
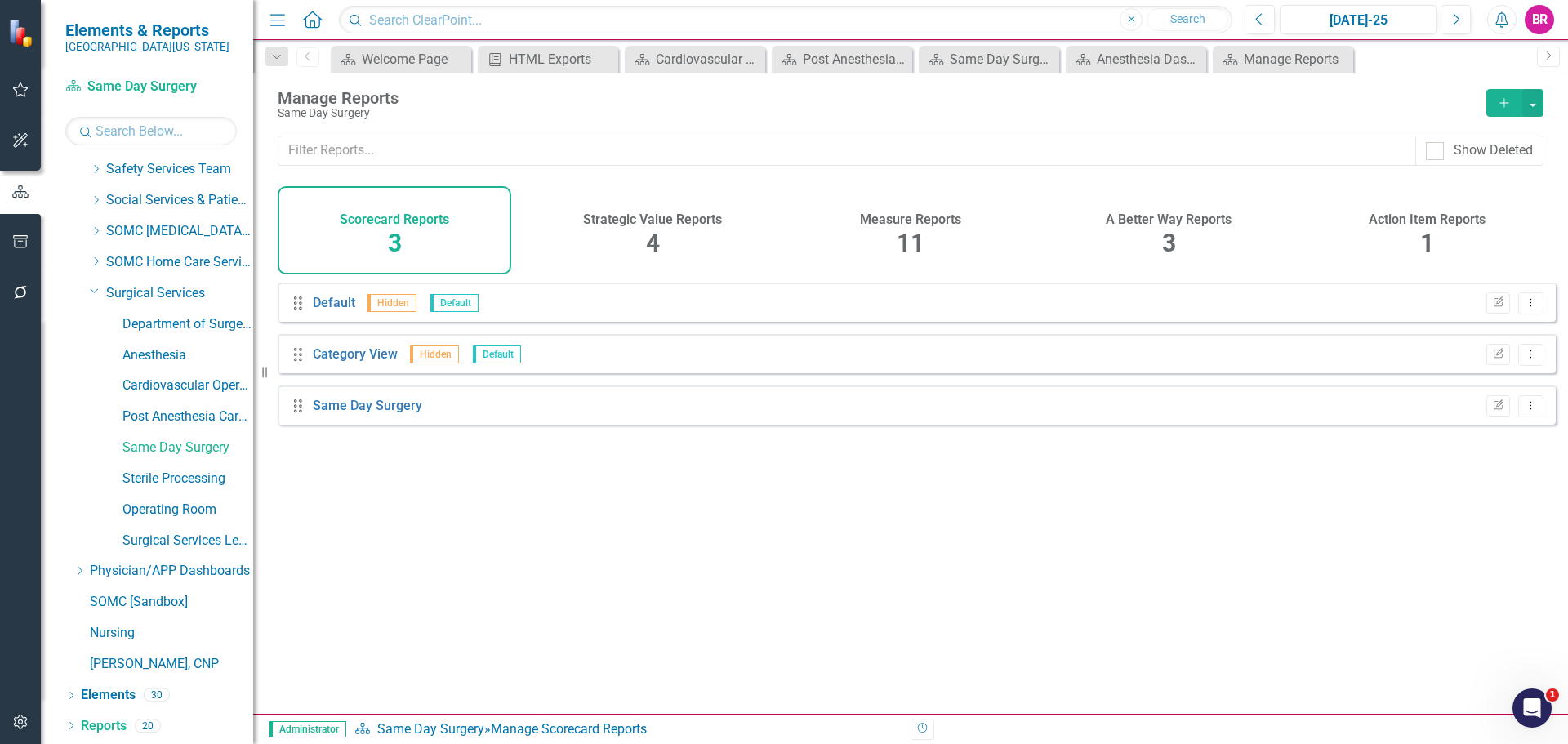
click at [902, 221] on h4 "Measure Reports" at bounding box center [910, 219] width 101 height 14
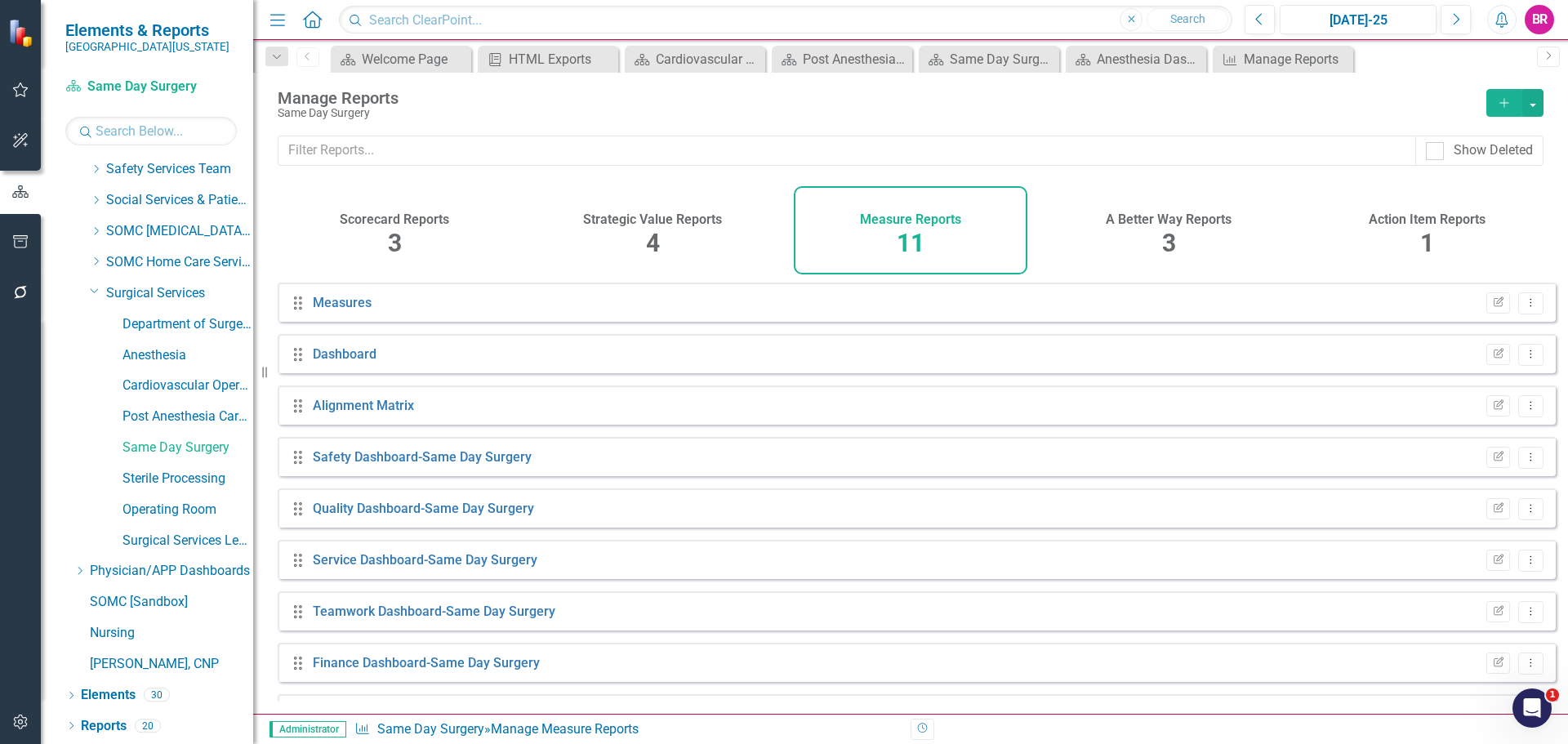
scroll to position [147, 0]
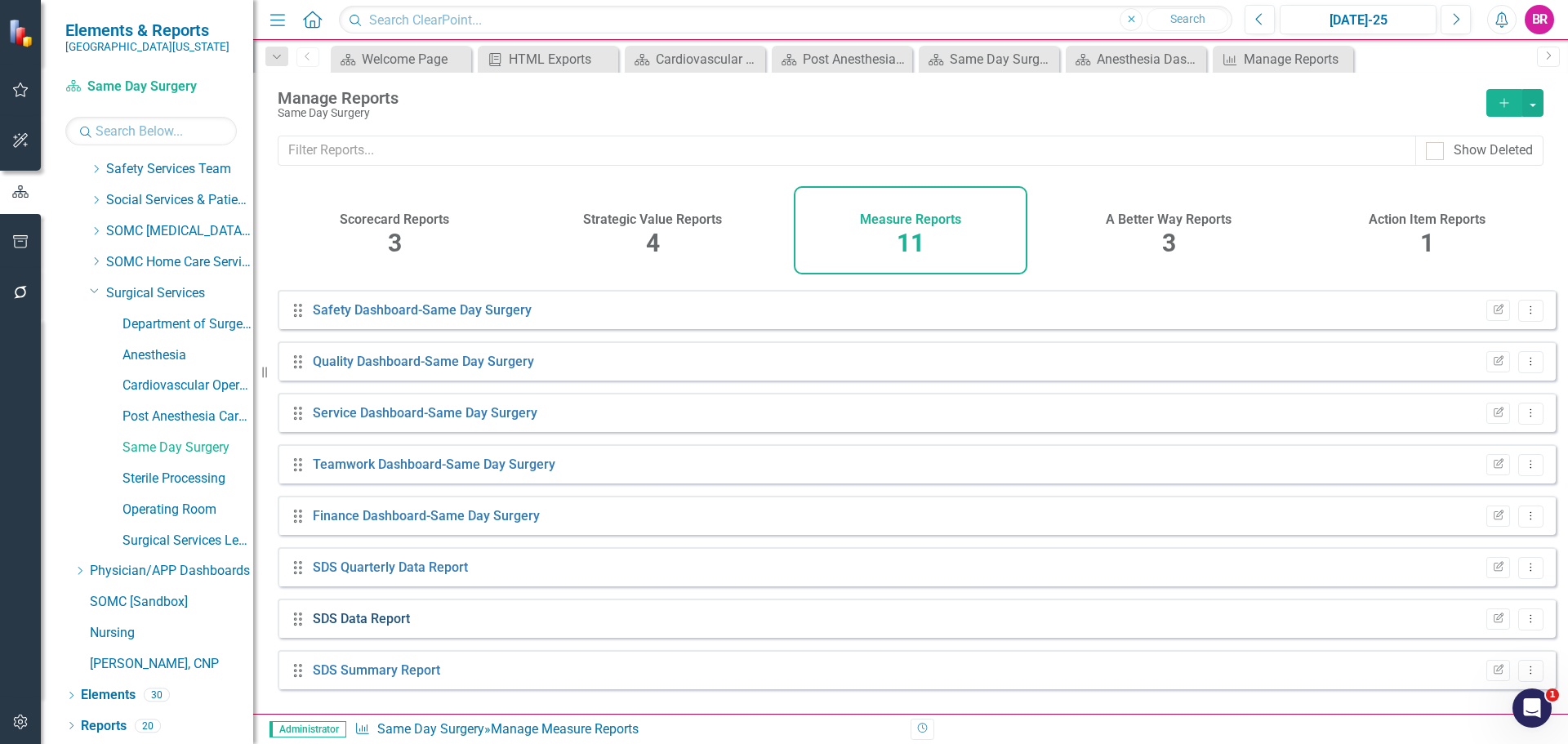
click at [337, 625] on link "SDS Data Report" at bounding box center [361, 619] width 97 height 15
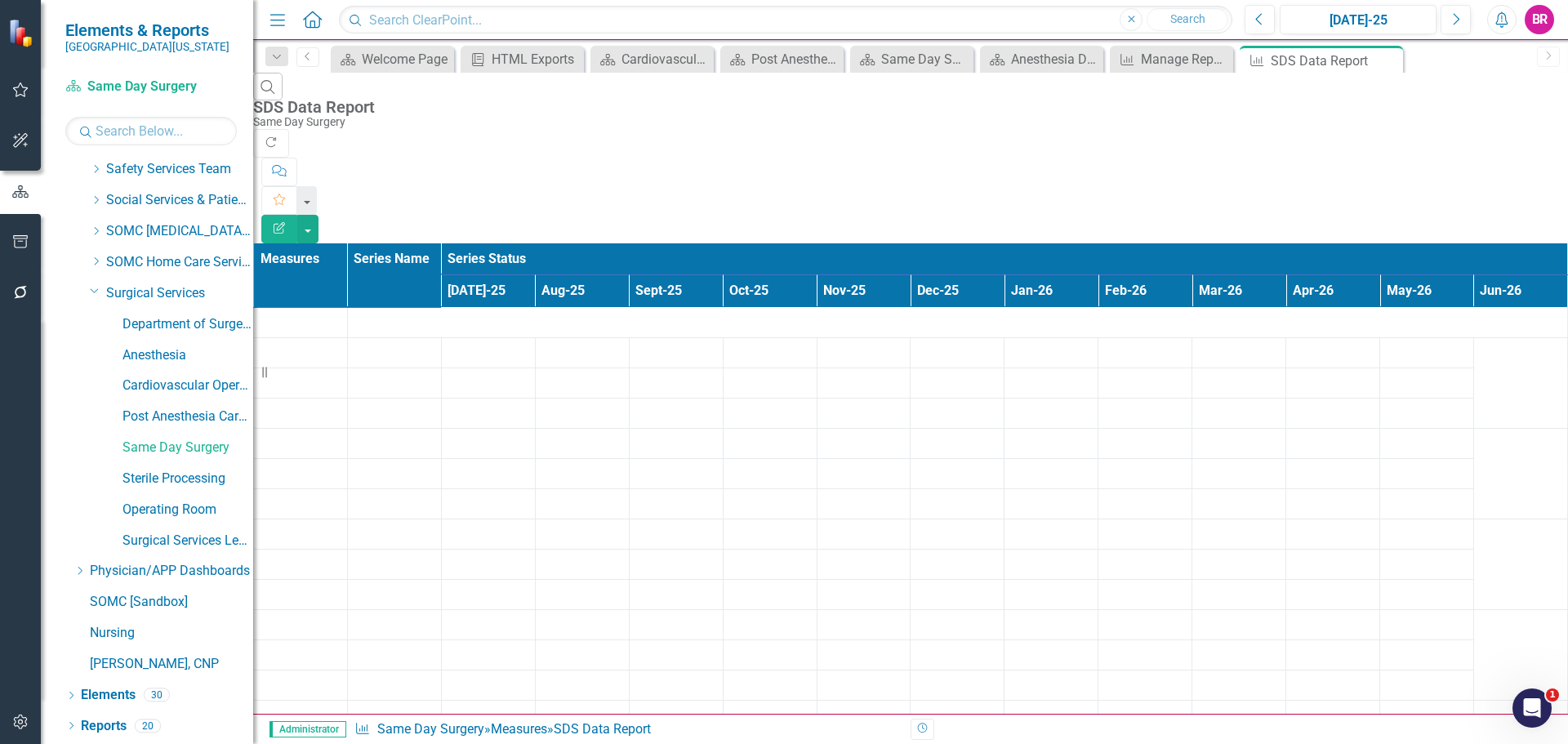
click at [0, 0] on icon "Close" at bounding box center [0, 0] width 0 height 0
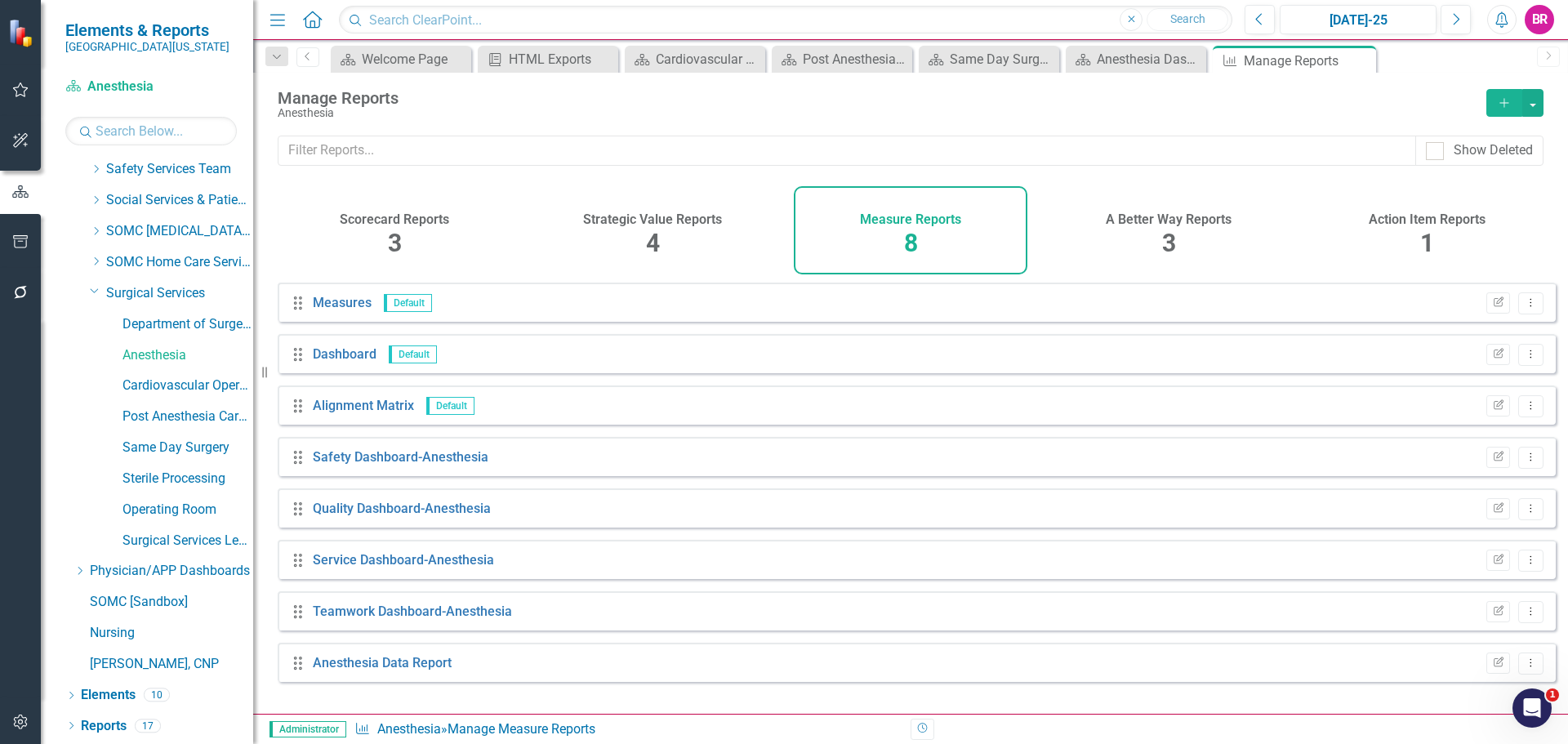
drag, startPoint x: 1366, startPoint y: 60, endPoint x: 1270, endPoint y: 42, distance: 97.7
click at [0, 0] on icon "Close" at bounding box center [0, 0] width 0 height 0
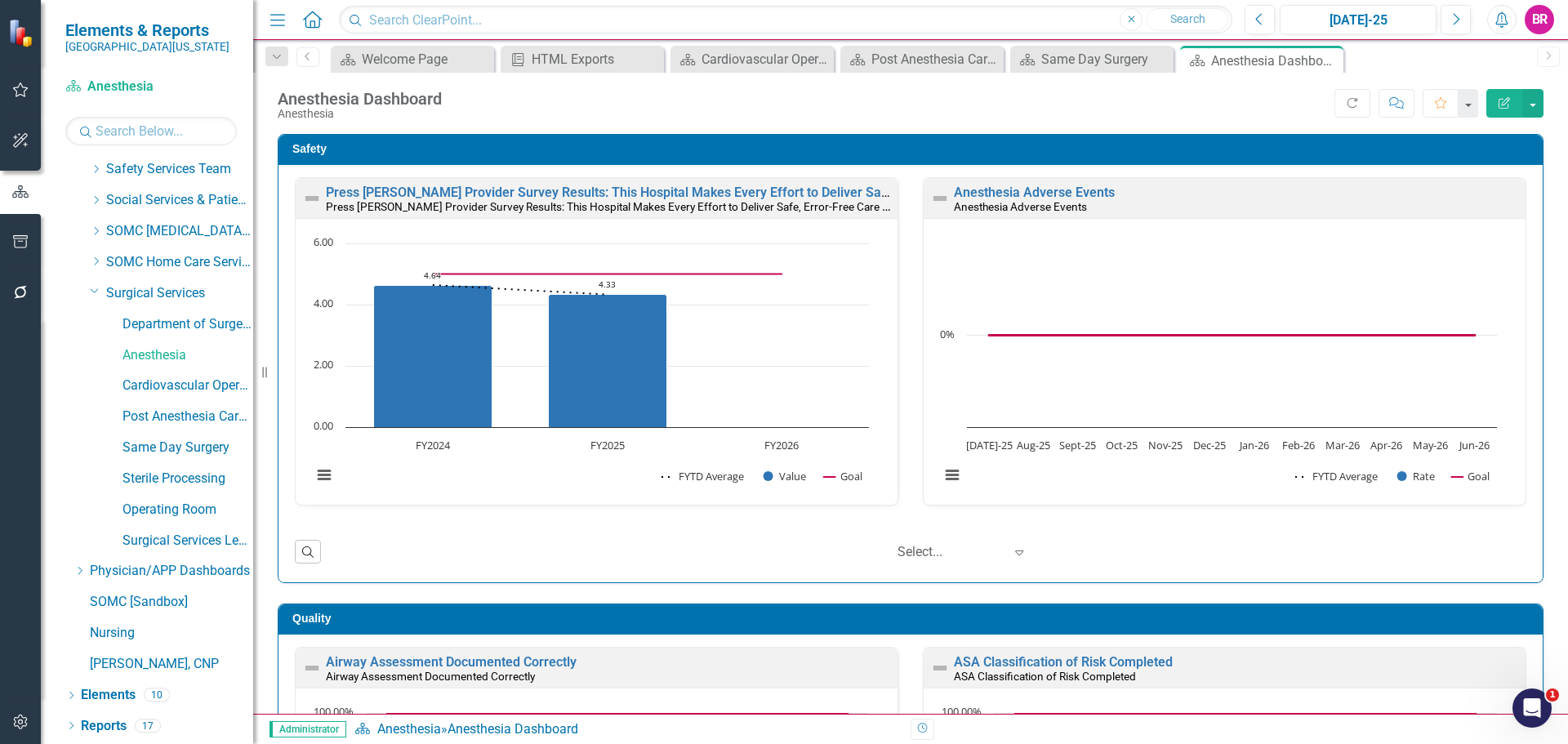
drag, startPoint x: 112, startPoint y: 725, endPoint x: 110, endPoint y: 742, distance: 17.1
click at [112, 725] on link "Reports" at bounding box center [104, 727] width 46 height 19
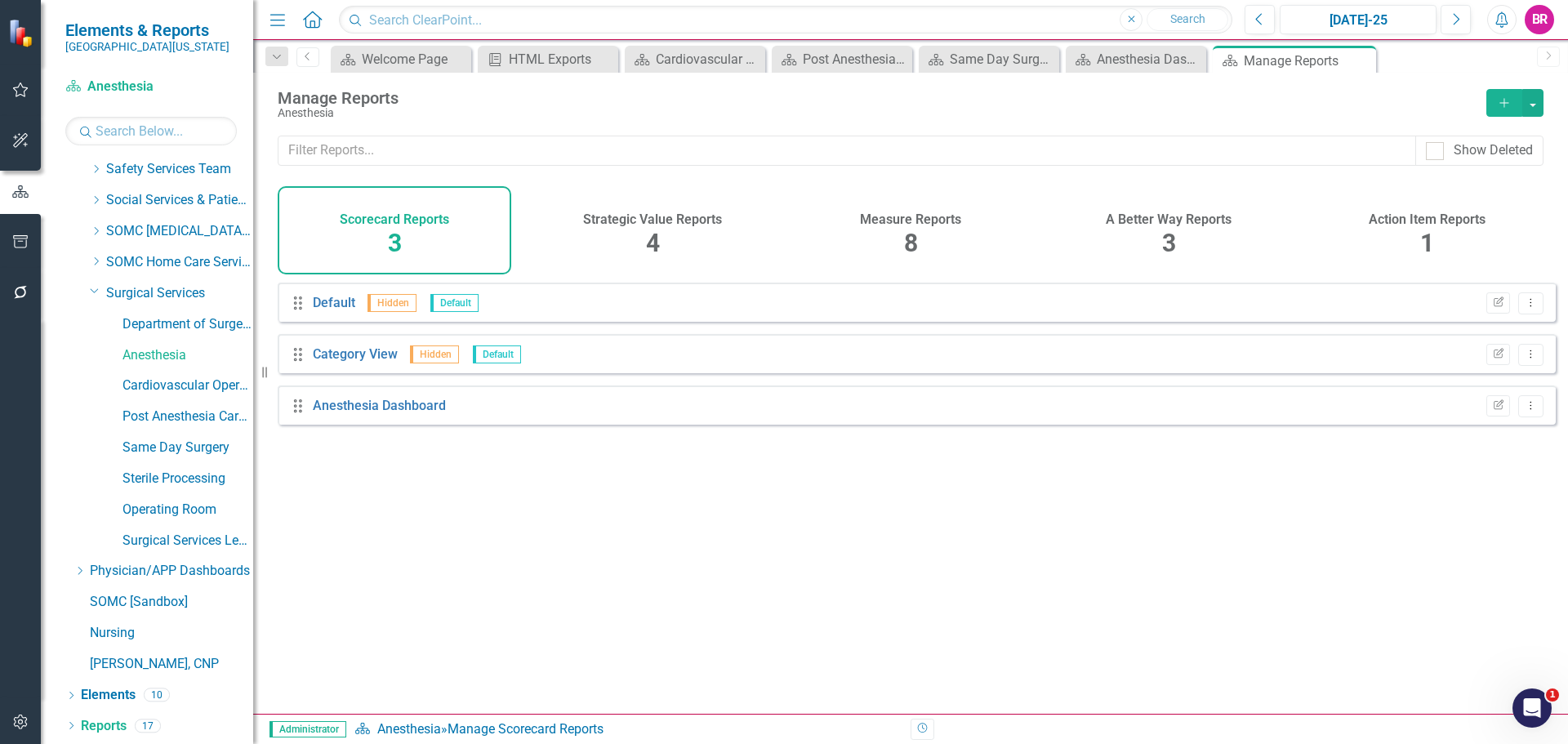
click at [911, 226] on div "8" at bounding box center [911, 243] width 13 height 36
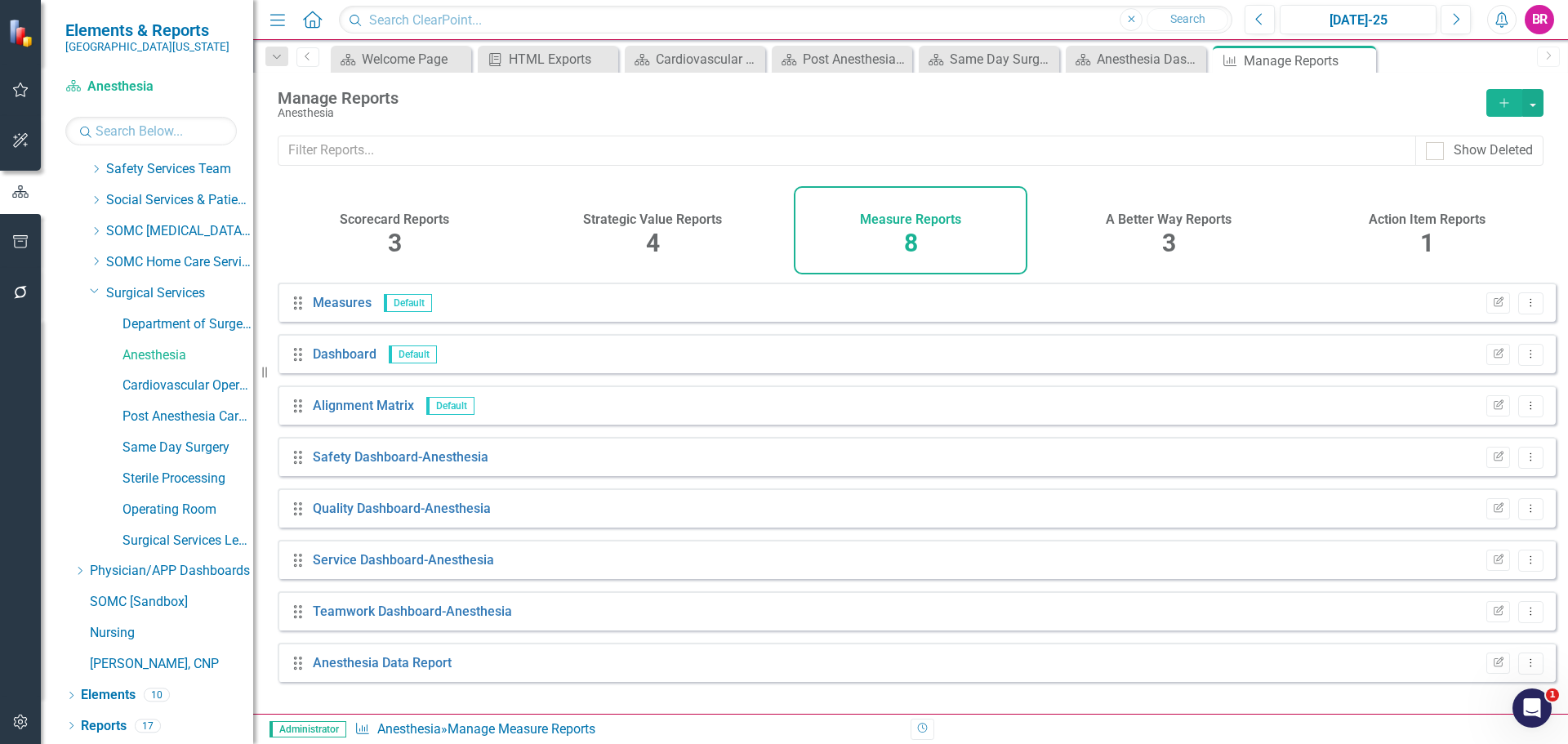
click at [1497, 109] on button "Add" at bounding box center [1504, 103] width 36 height 28
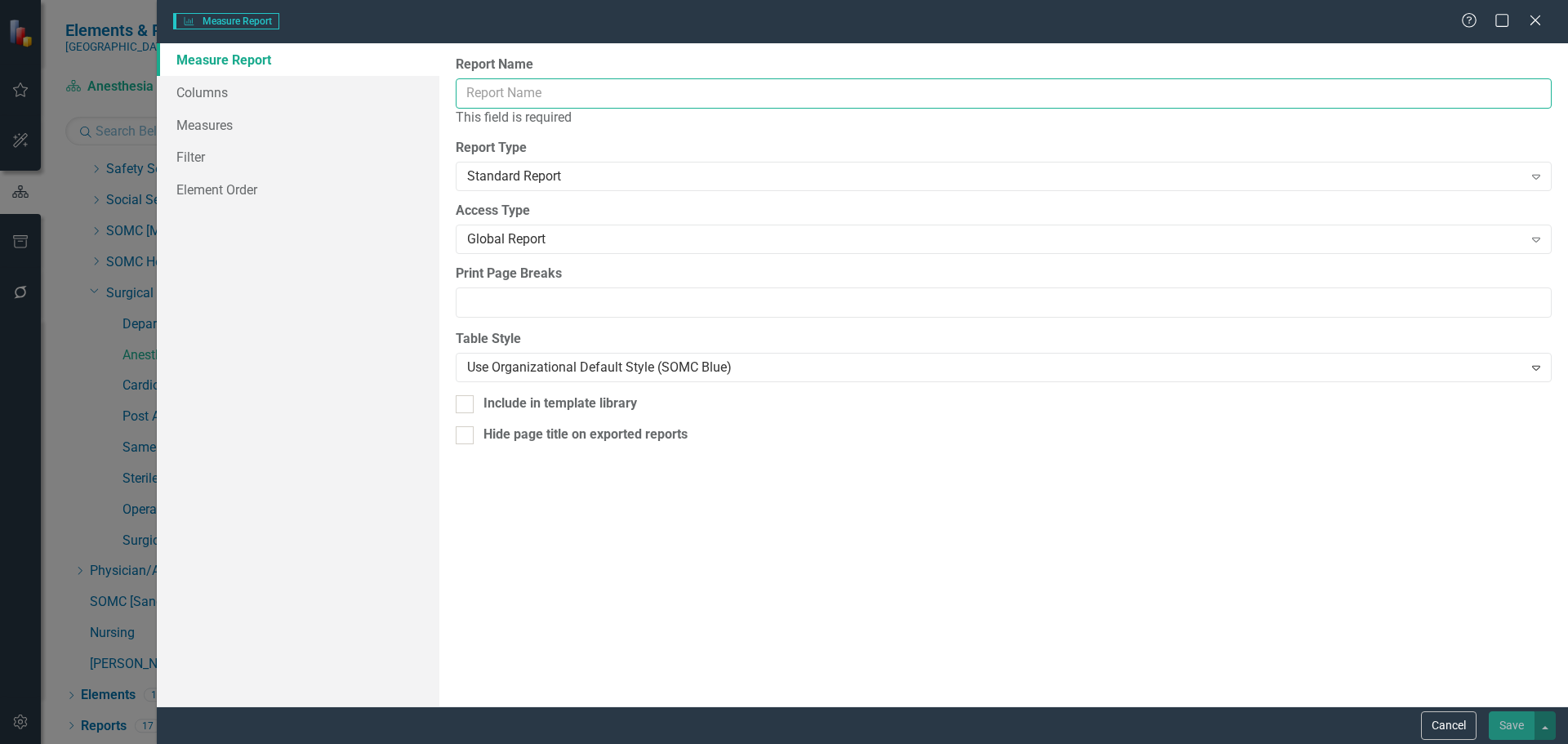
click at [747, 106] on input "Report Name" at bounding box center [1004, 93] width 1096 height 30
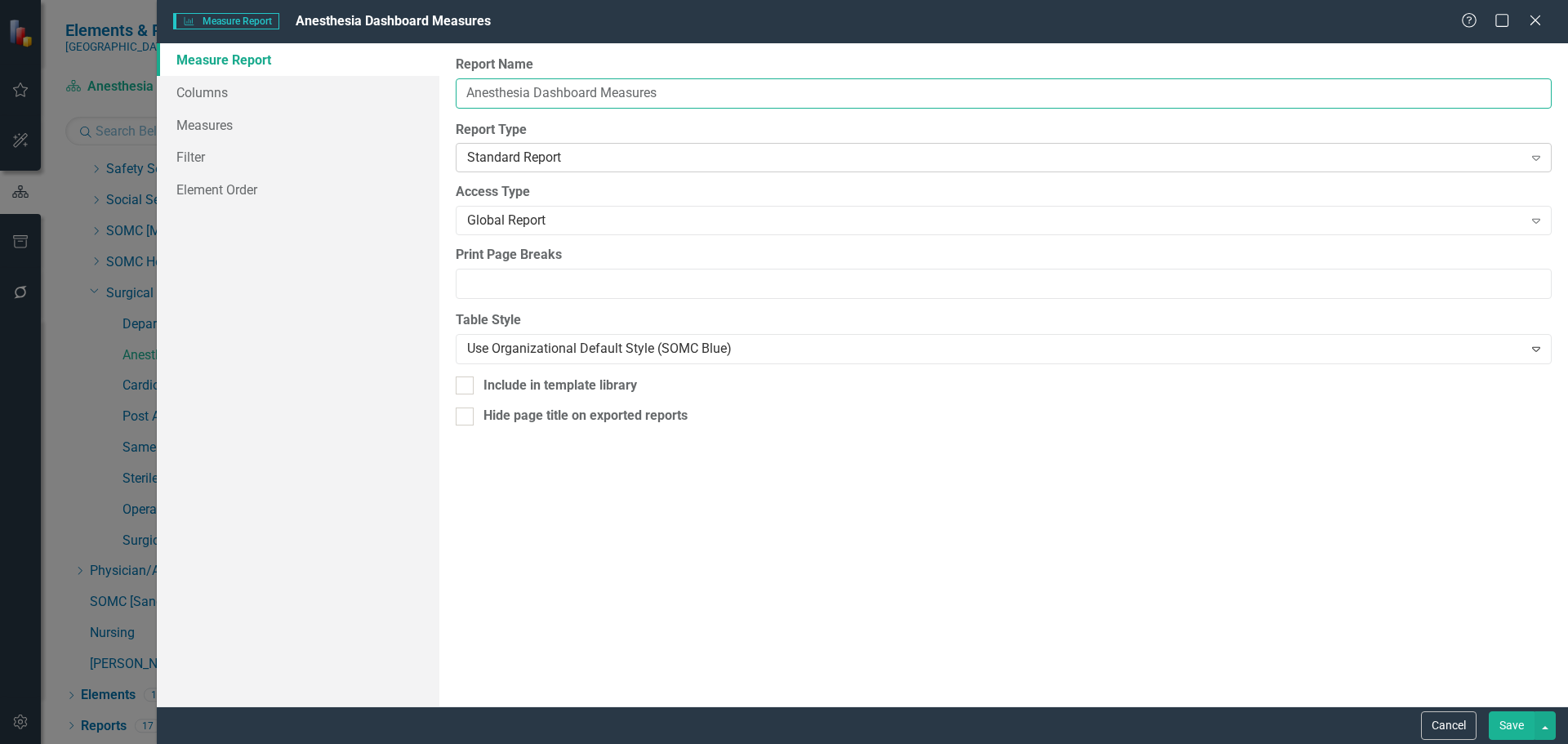
type input "Anesthesia Dashboard Measures"
click at [687, 166] on div "Standard Report" at bounding box center [995, 159] width 1057 height 19
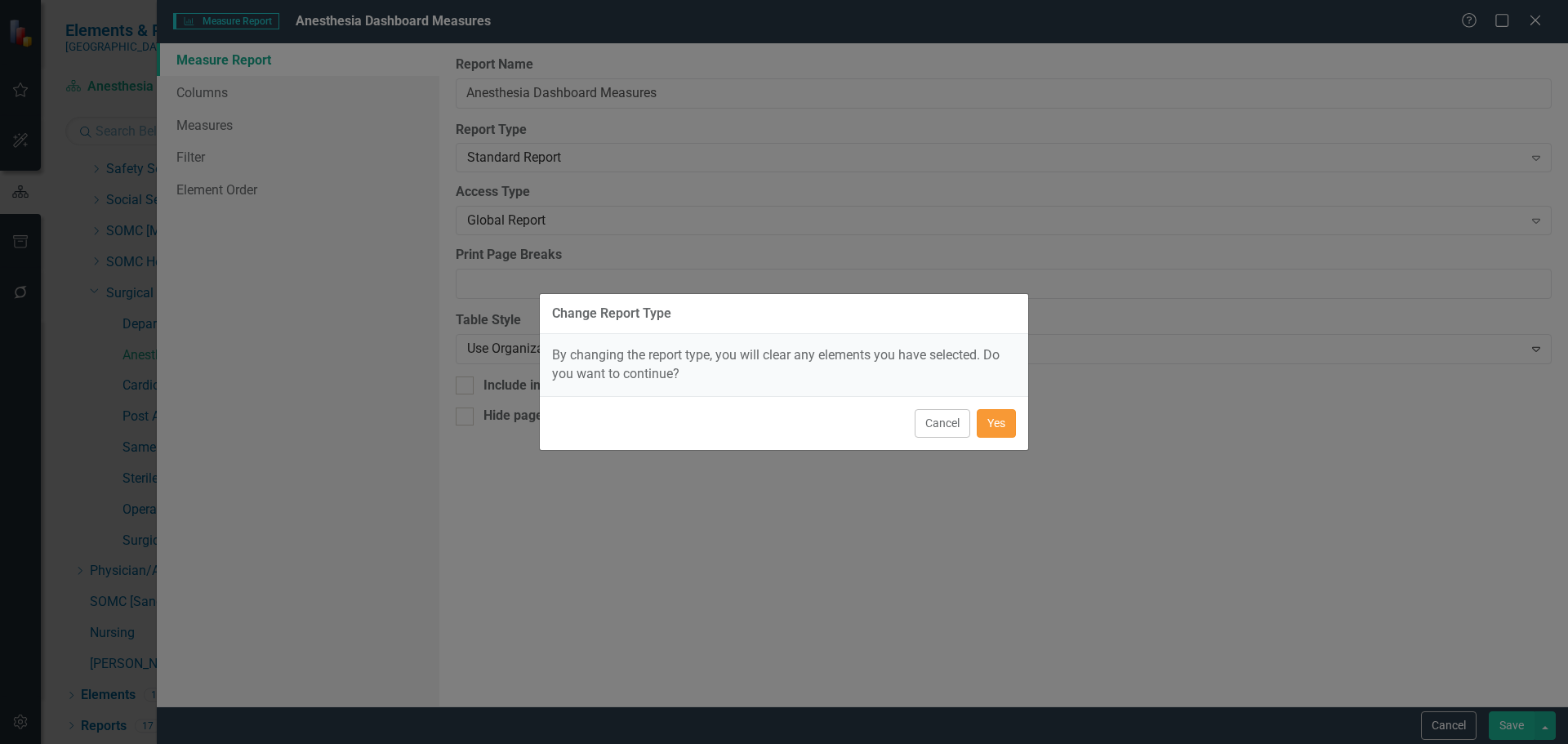
click at [984, 417] on button "Yes" at bounding box center [996, 424] width 39 height 29
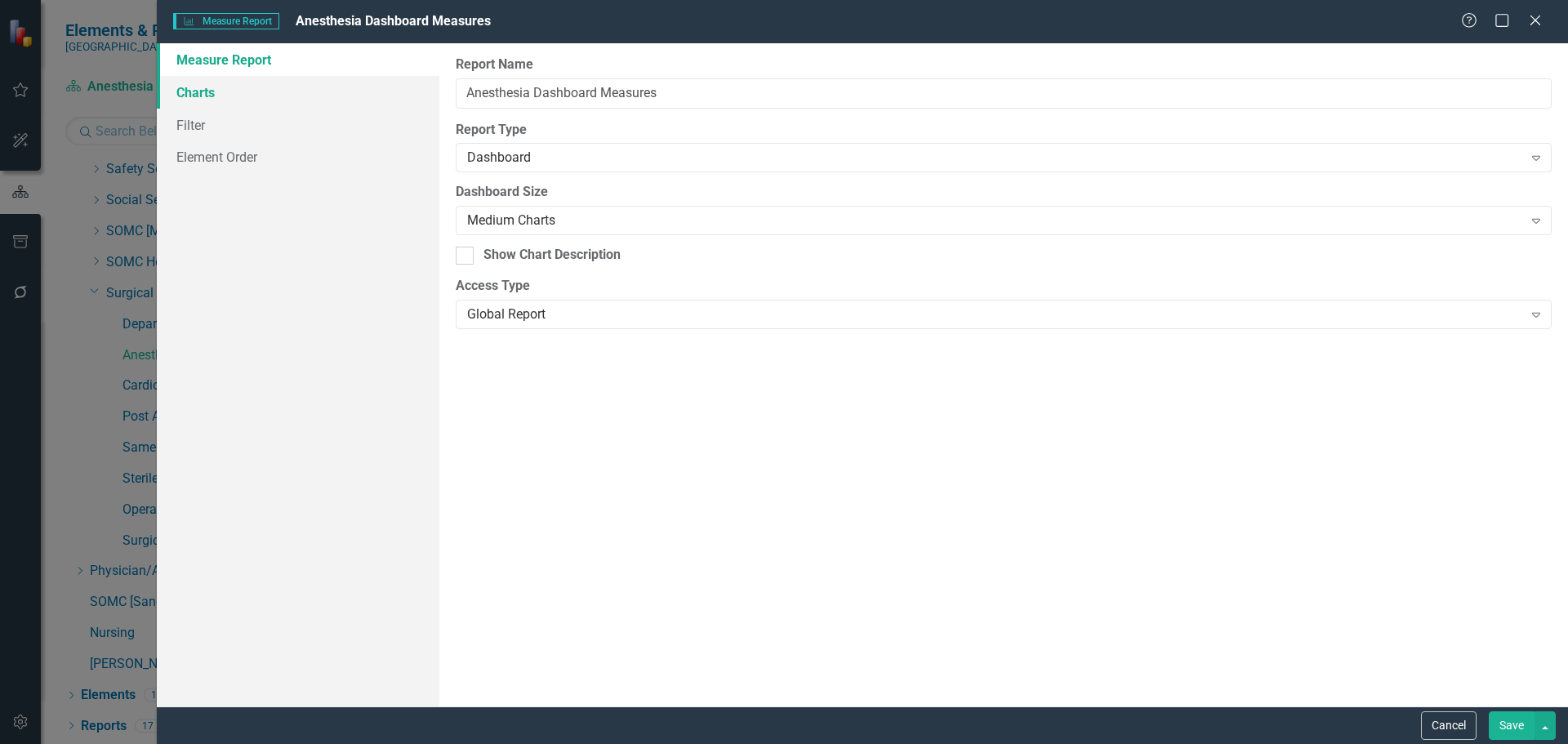
click at [226, 96] on link "Charts" at bounding box center [298, 92] width 283 height 33
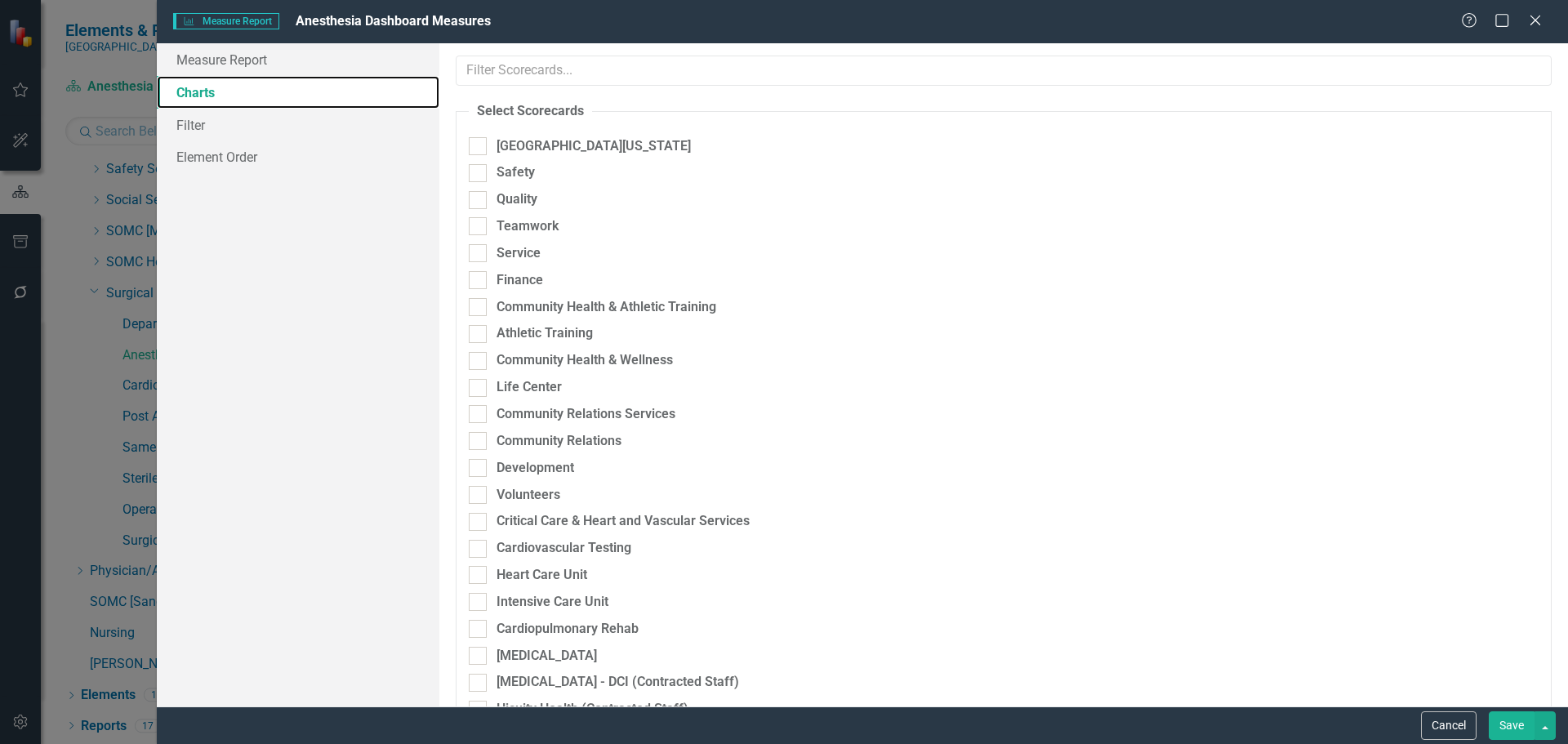
checkbox input "true"
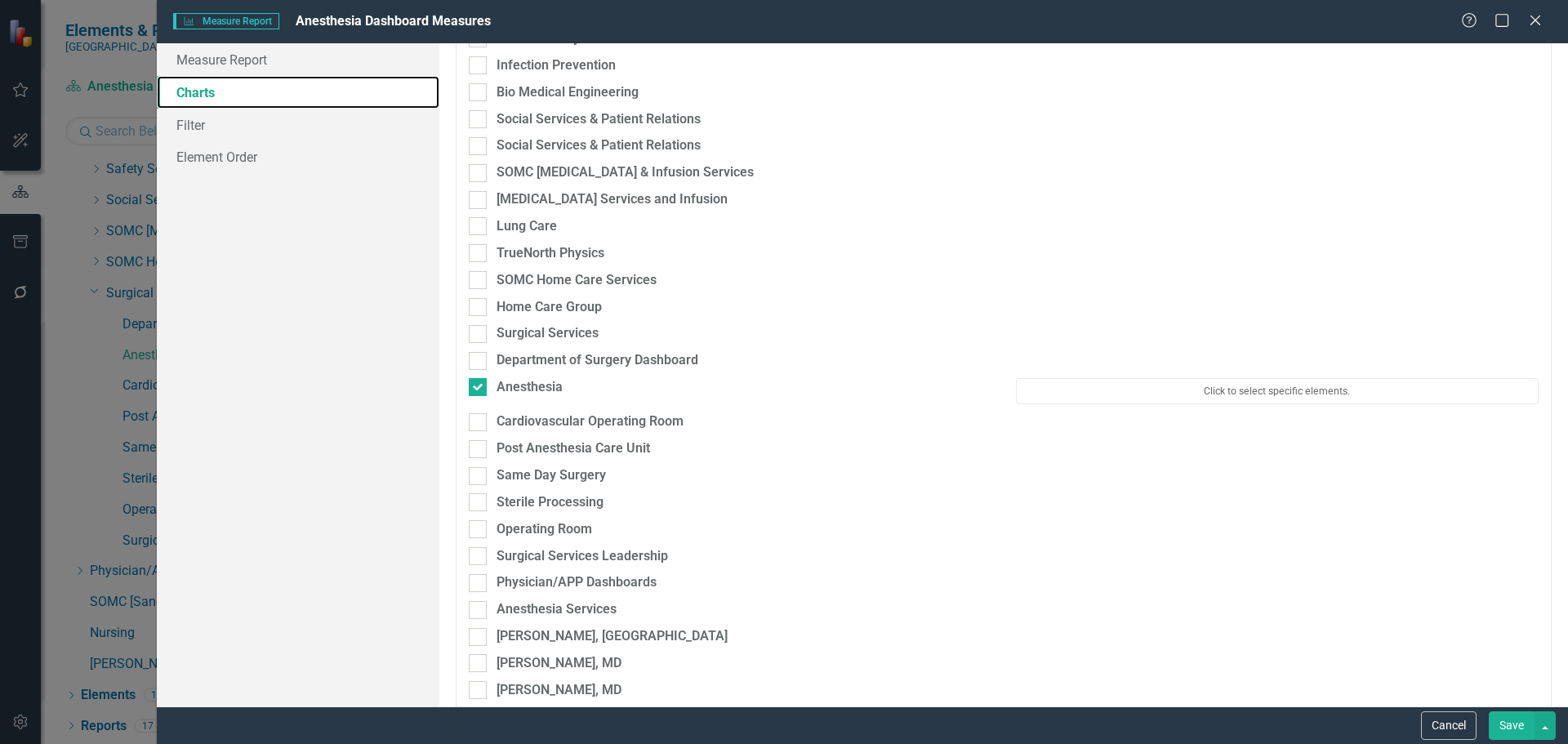
scroll to position [4474, 0]
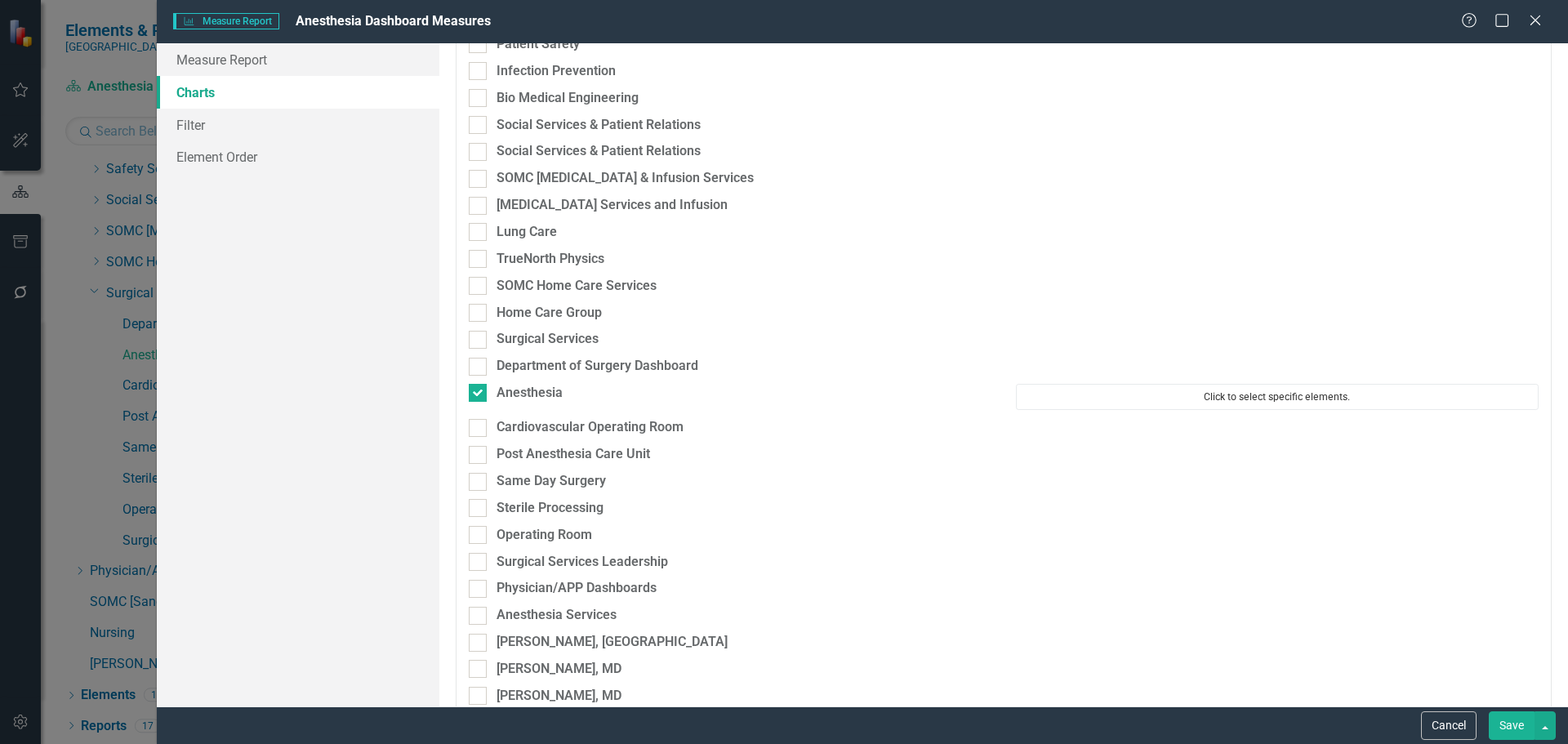
click at [1265, 405] on button "Click to select specific elements." at bounding box center [1278, 396] width 523 height 26
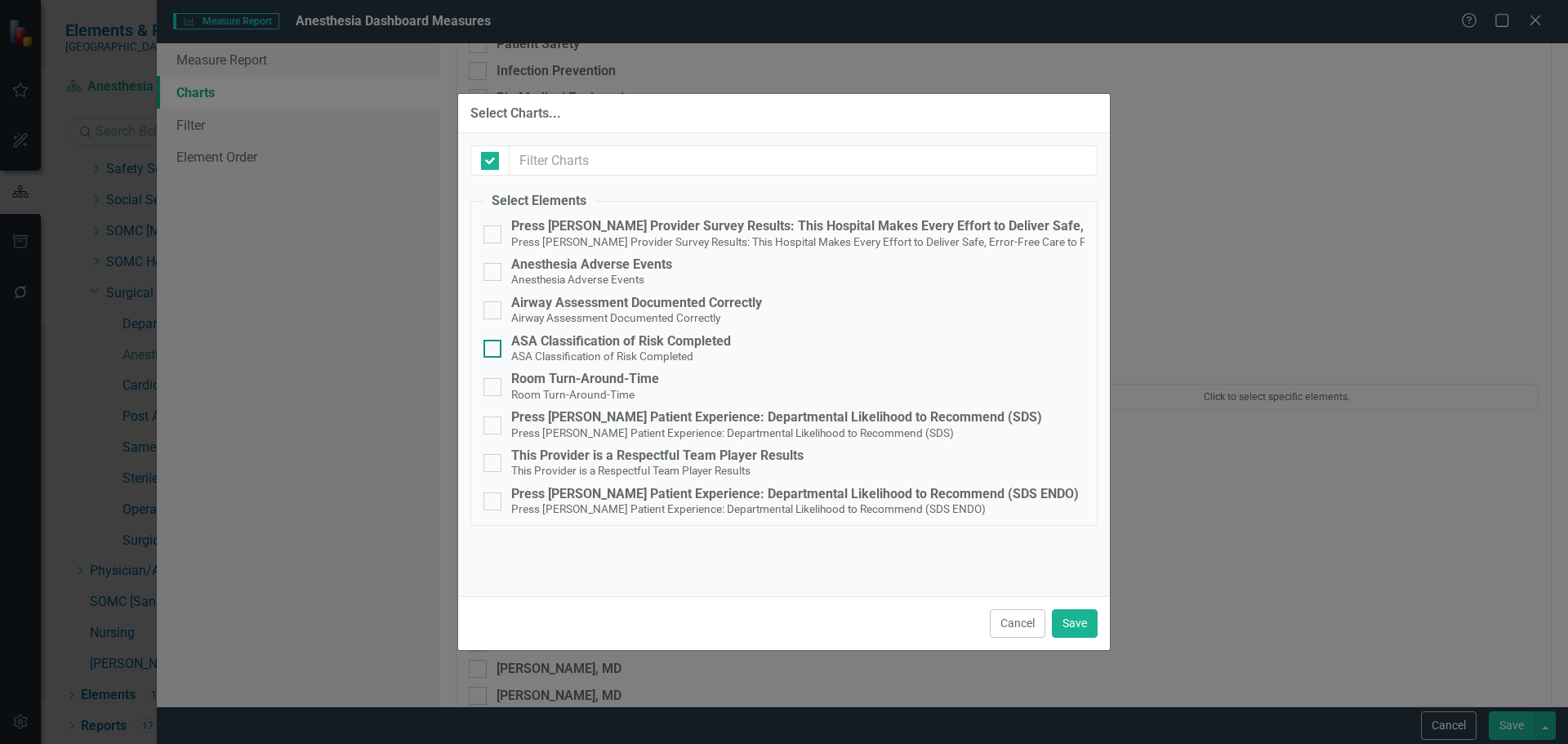
checkbox input "false"
click at [781, 241] on small "Press Ganey Provider Survey Results: This Hospital Makes Every Effort to Delive…" at bounding box center [815, 242] width 609 height 13
click at [494, 236] on input "Press Ganey Provider Survey Results: This Hospital Makes Every Effort to Delive…" at bounding box center [488, 231] width 11 height 11
checkbox input "true"
click at [602, 271] on span "Anesthesia Adverse Events" at bounding box center [578, 279] width 133 height 15
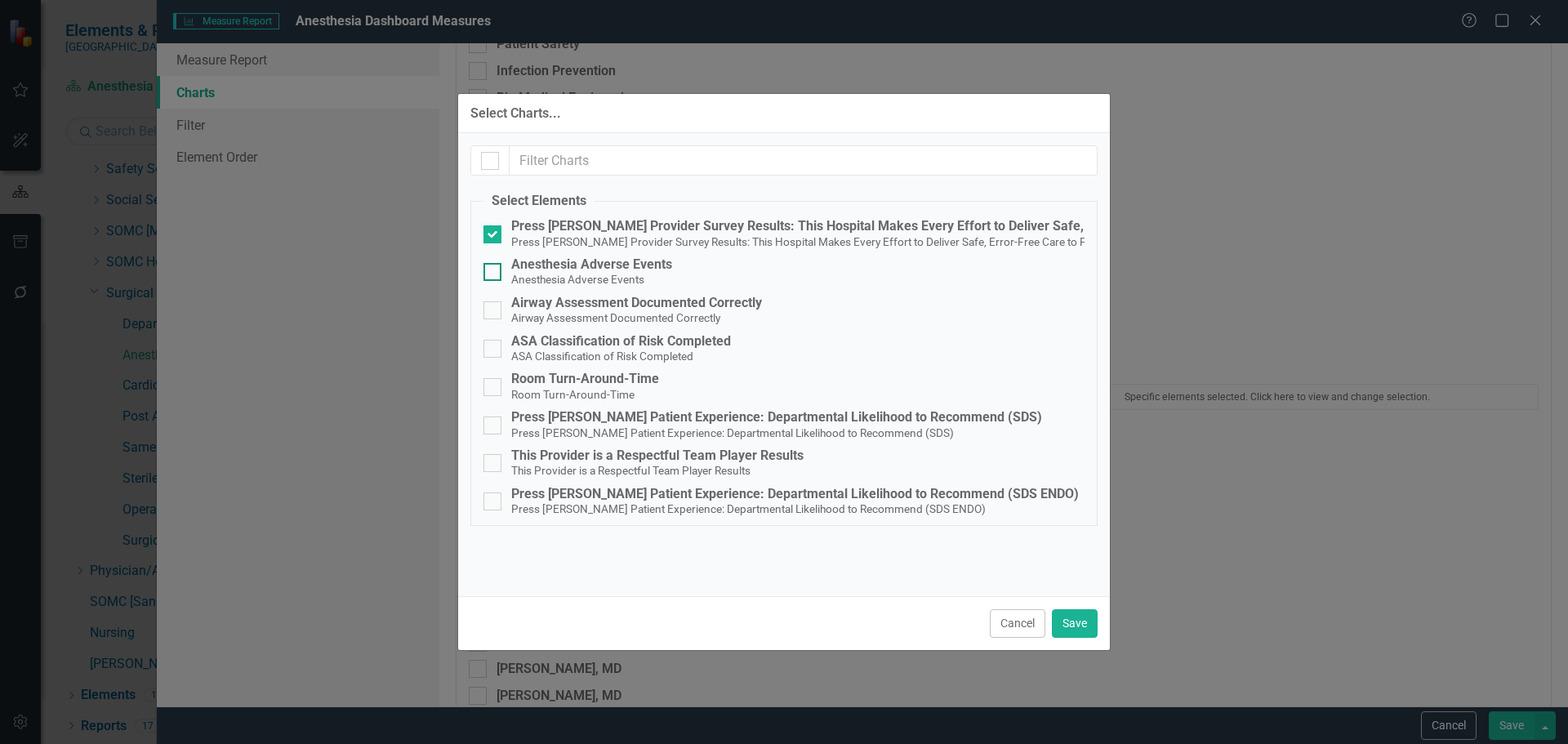
click at [494, 271] on input "Anesthesia Adverse Events Anesthesia Adverse Events" at bounding box center [488, 268] width 11 height 11
checkbox input "true"
click at [603, 311] on small "Airway Assessment Documented Correctly" at bounding box center [616, 318] width 210 height 13
click at [494, 311] on input "Airway Assessment Documented Correctly Airway Assessment Documented Correctly" at bounding box center [488, 307] width 11 height 11
checkbox input "true"
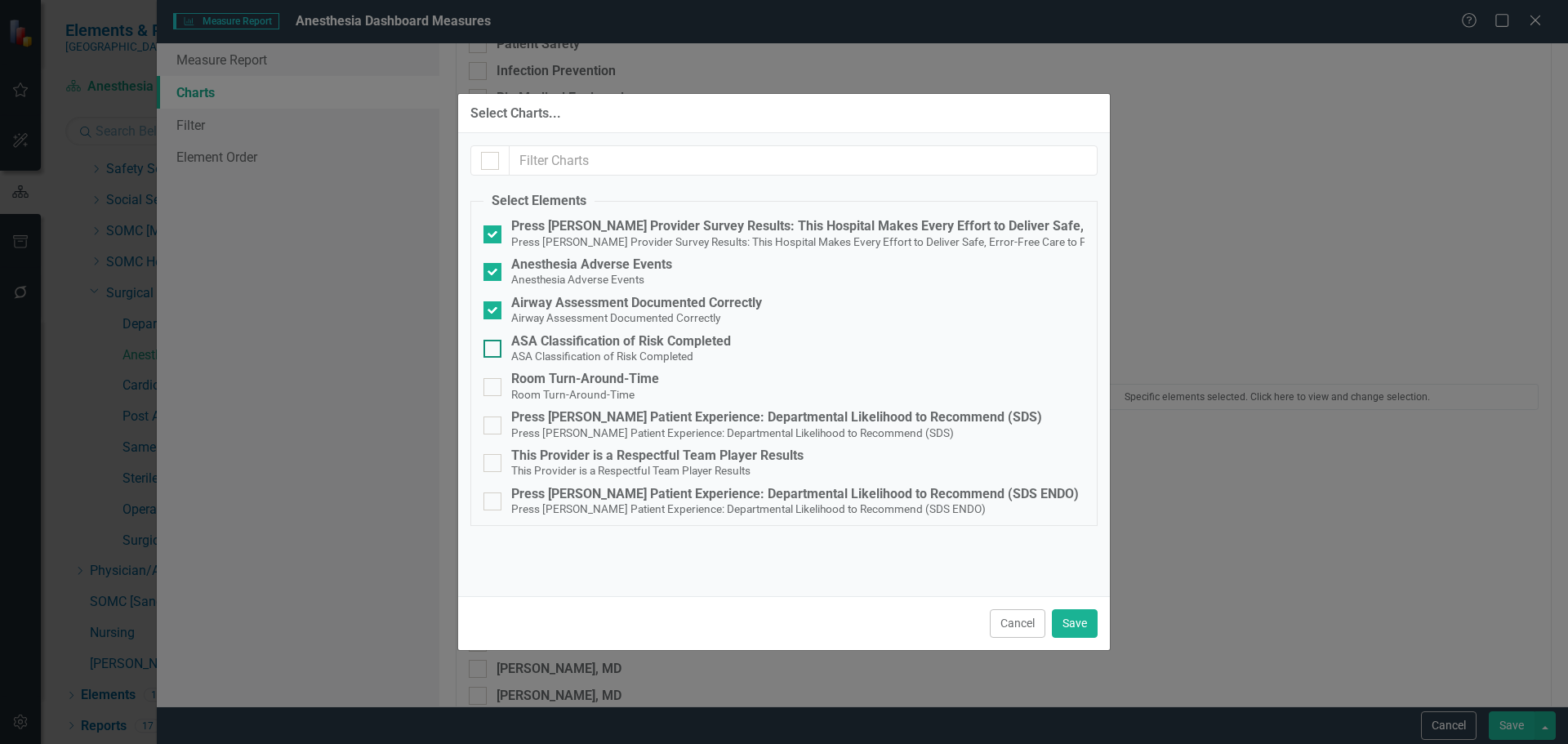
click at [587, 358] on small "ASA Classification of Risk Completed" at bounding box center [602, 357] width 182 height 13
click at [494, 350] on input "ASA Classification of Risk Completed ASA Classification of Risk Completed" at bounding box center [488, 344] width 11 height 11
checkbox input "true"
click at [549, 378] on div "Room Turn-Around-Time" at bounding box center [585, 379] width 148 height 14
click at [494, 378] on input "Room Turn-Around-Time Room Turn-Around-Time" at bounding box center [488, 383] width 11 height 11
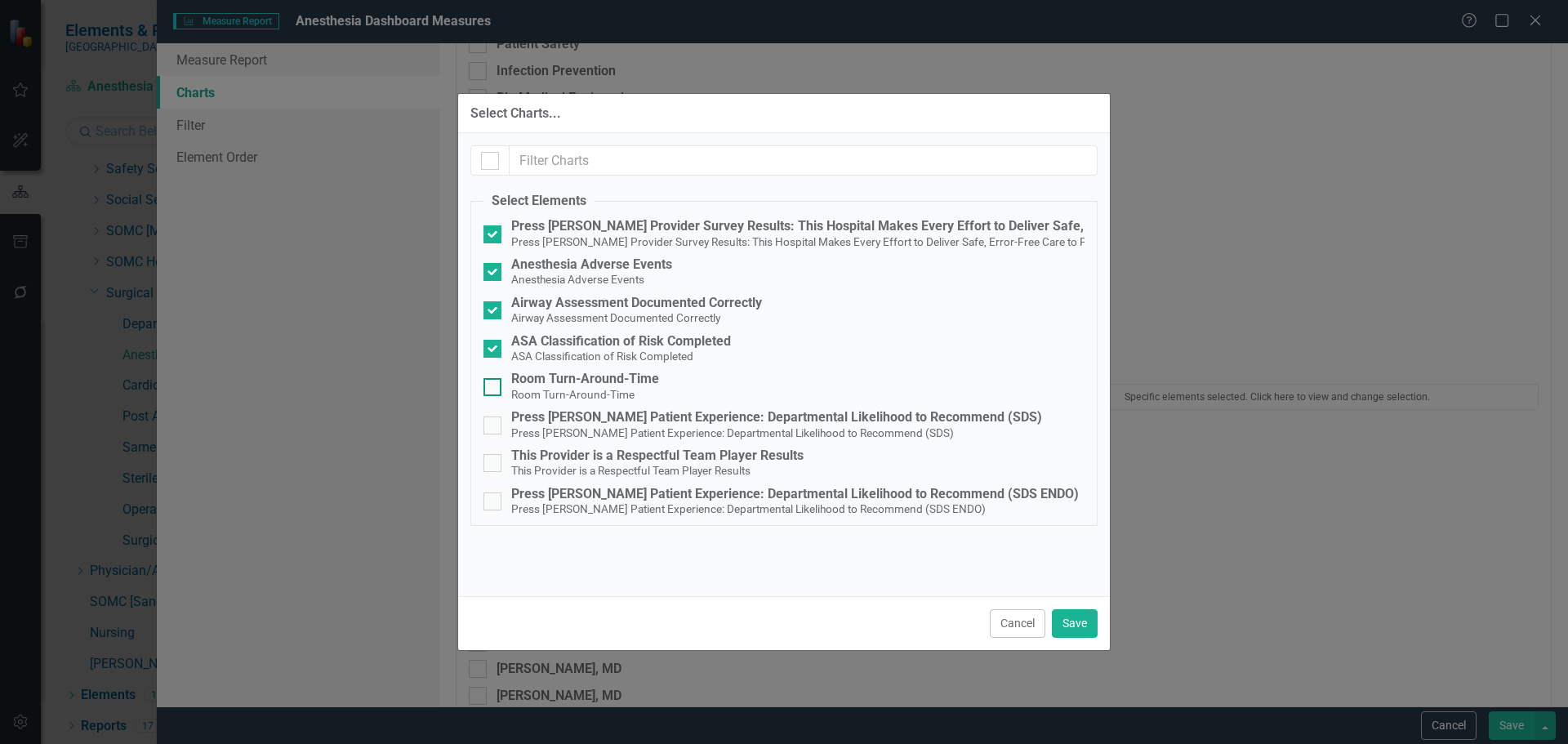
checkbox input "true"
drag, startPoint x: 663, startPoint y: 415, endPoint x: 654, endPoint y: 441, distance: 27.5
click at [663, 415] on div "Press Ganey Patient Experience: Departmental Likelihood to Recommend (SDS)" at bounding box center [777, 417] width 531 height 14
click at [494, 416] on input "Press Ganey Patient Experience: Departmental Likelihood to Recommend (SDS) Pres…" at bounding box center [488, 421] width 11 height 11
checkbox input "true"
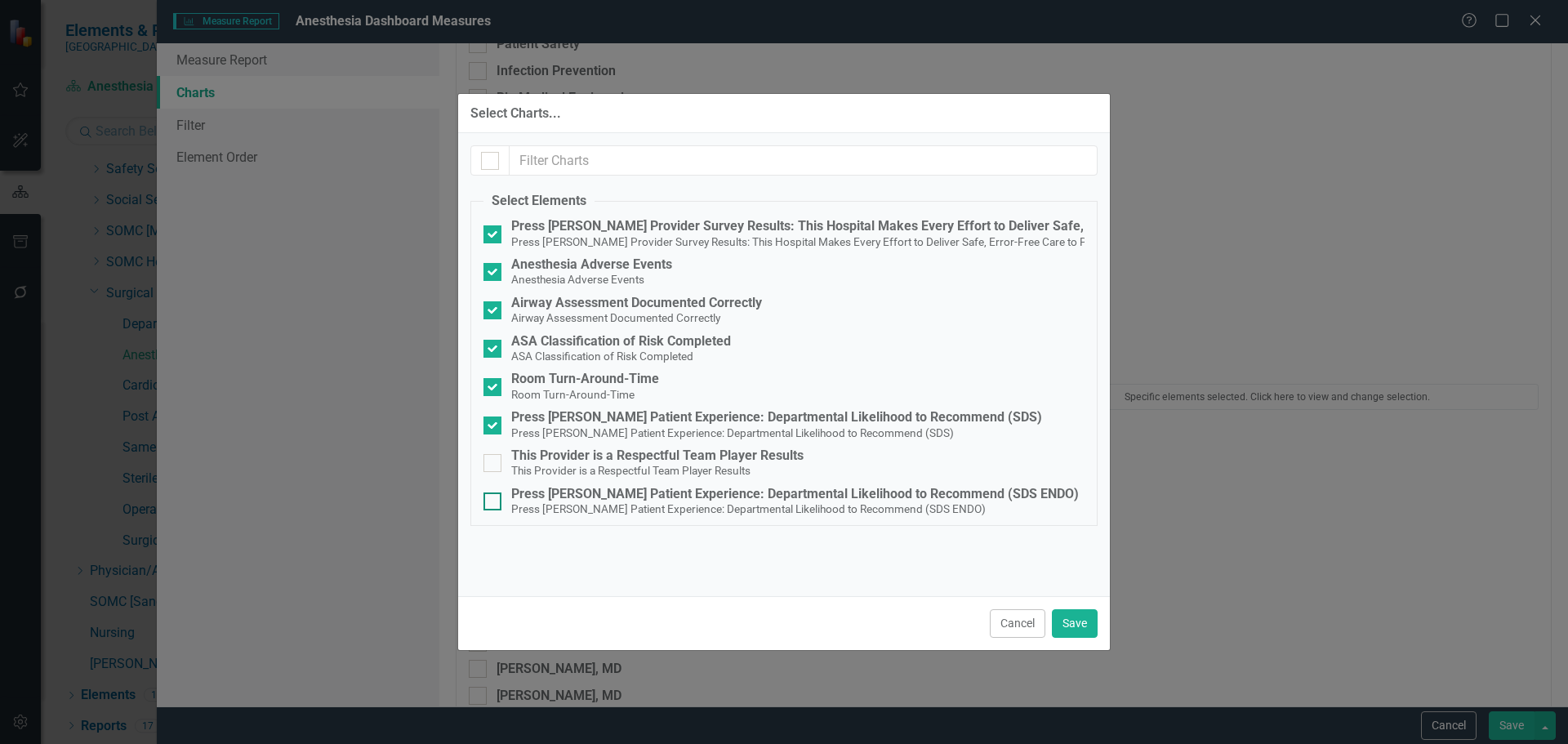
click at [600, 508] on small "Press [PERSON_NAME] Patient Experience: Departmental Likelihood to Recommend (S…" at bounding box center [749, 509] width 475 height 13
click at [494, 503] on input "Press Ganey Patient Experience: Departmental Likelihood to Recommend (SDS ENDO)…" at bounding box center [488, 497] width 11 height 11
checkbox input "true"
click at [732, 464] on small "This Provider is a Respectful Team Player Results" at bounding box center [631, 471] width 239 height 13
click at [494, 464] on input "This Provider is a Respectful Team Player Results This Provider is a Respectful…" at bounding box center [488, 459] width 11 height 11
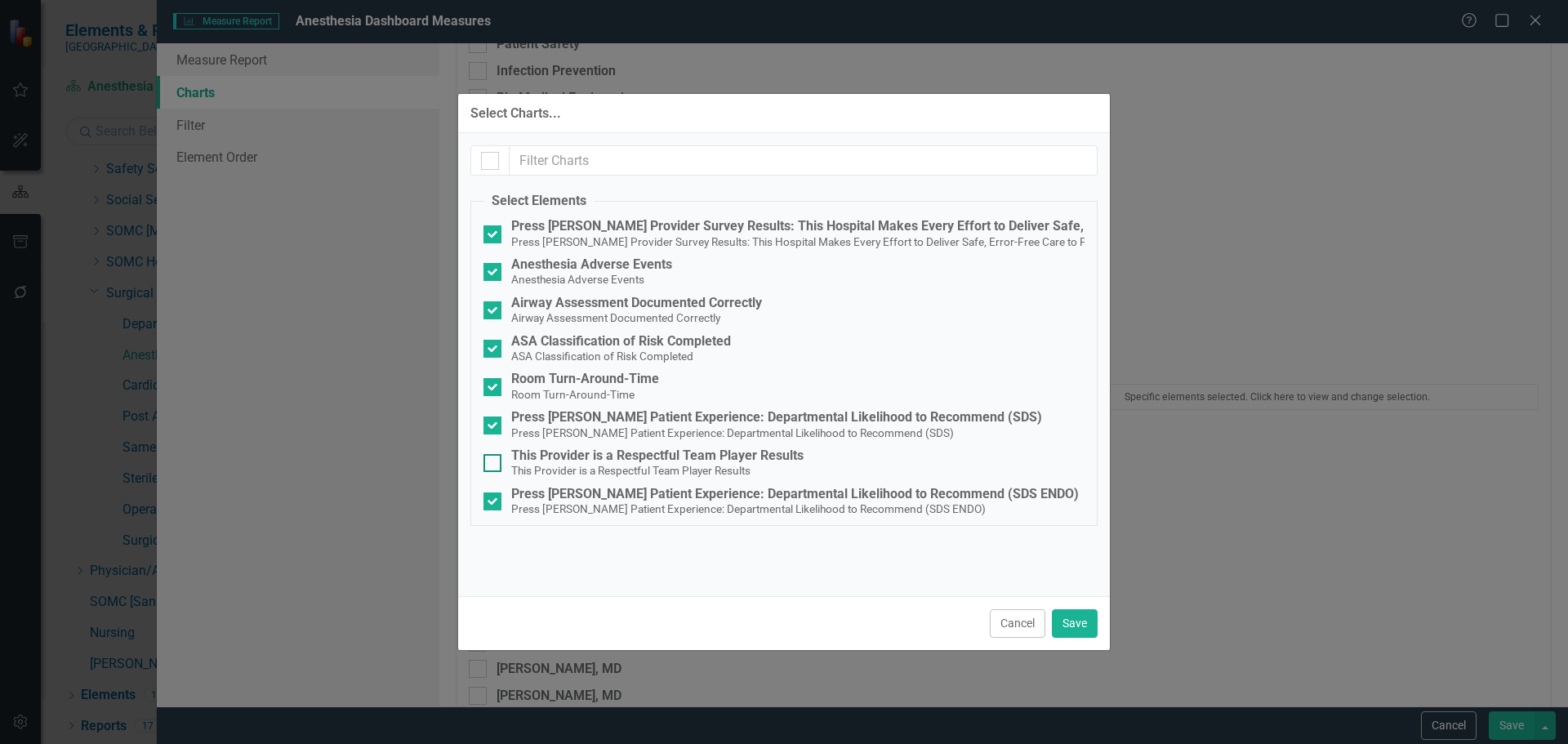
checkbox input "true"
click at [1066, 618] on button "Save" at bounding box center [1075, 624] width 46 height 29
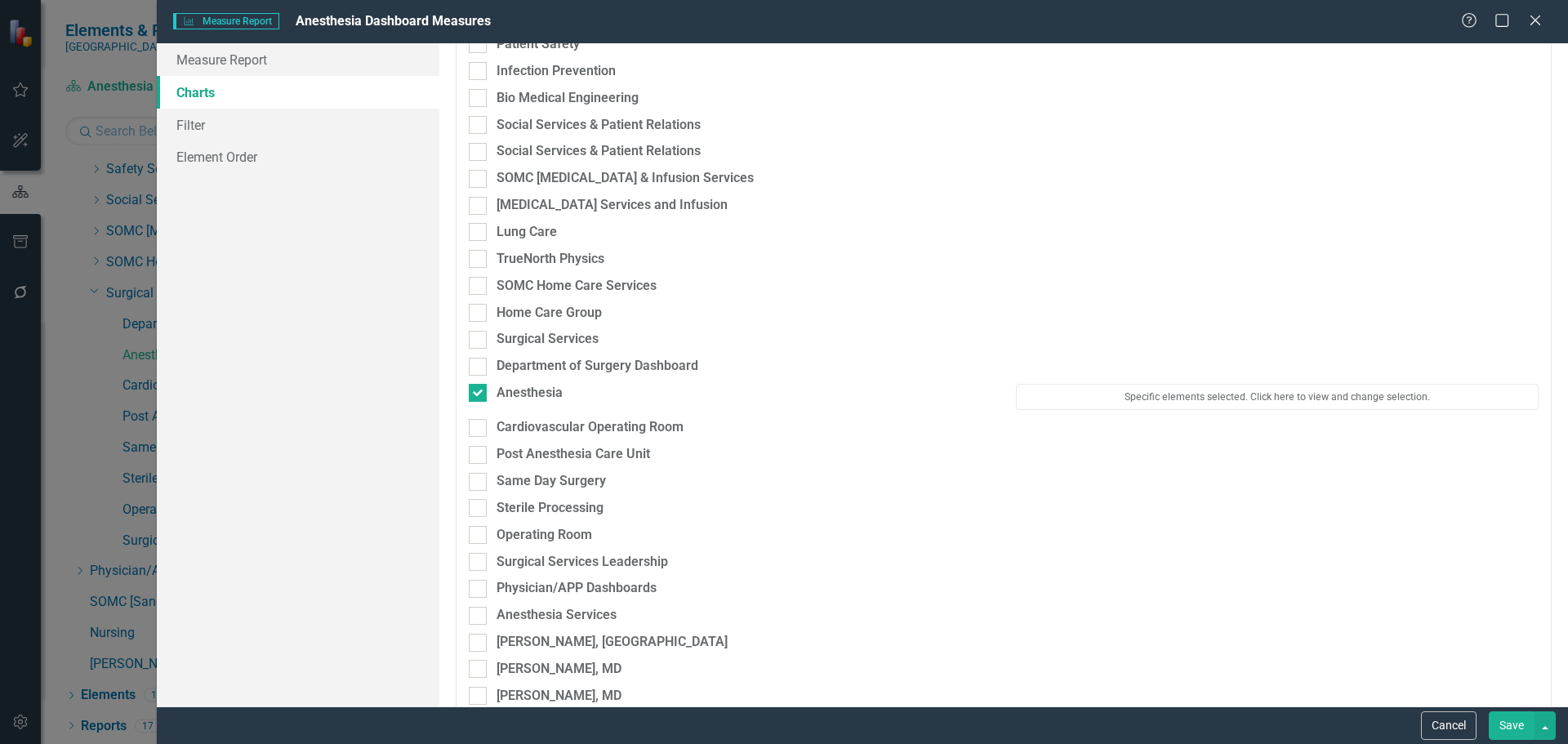
click at [1509, 732] on button "Save" at bounding box center [1512, 726] width 46 height 29
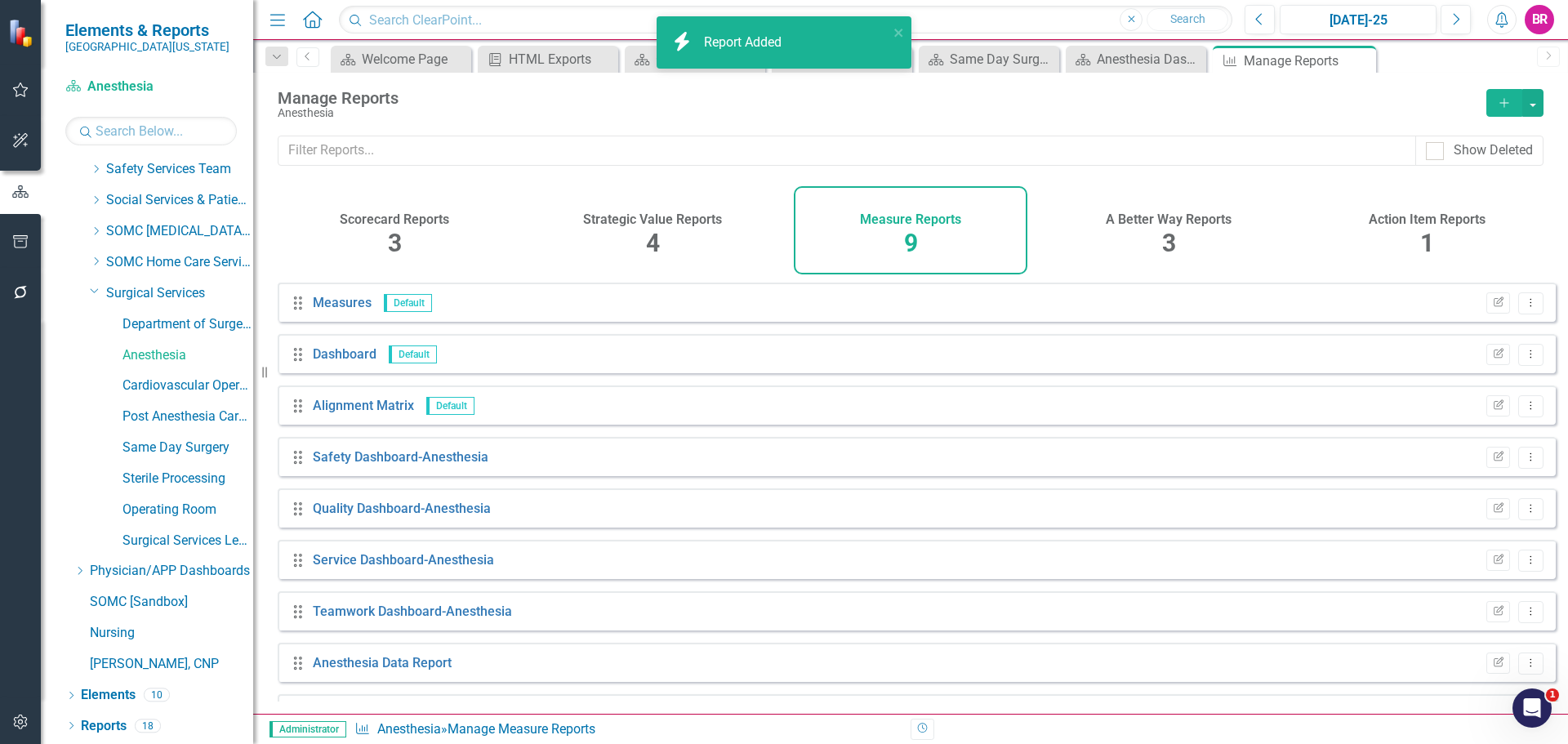
scroll to position [44, 0]
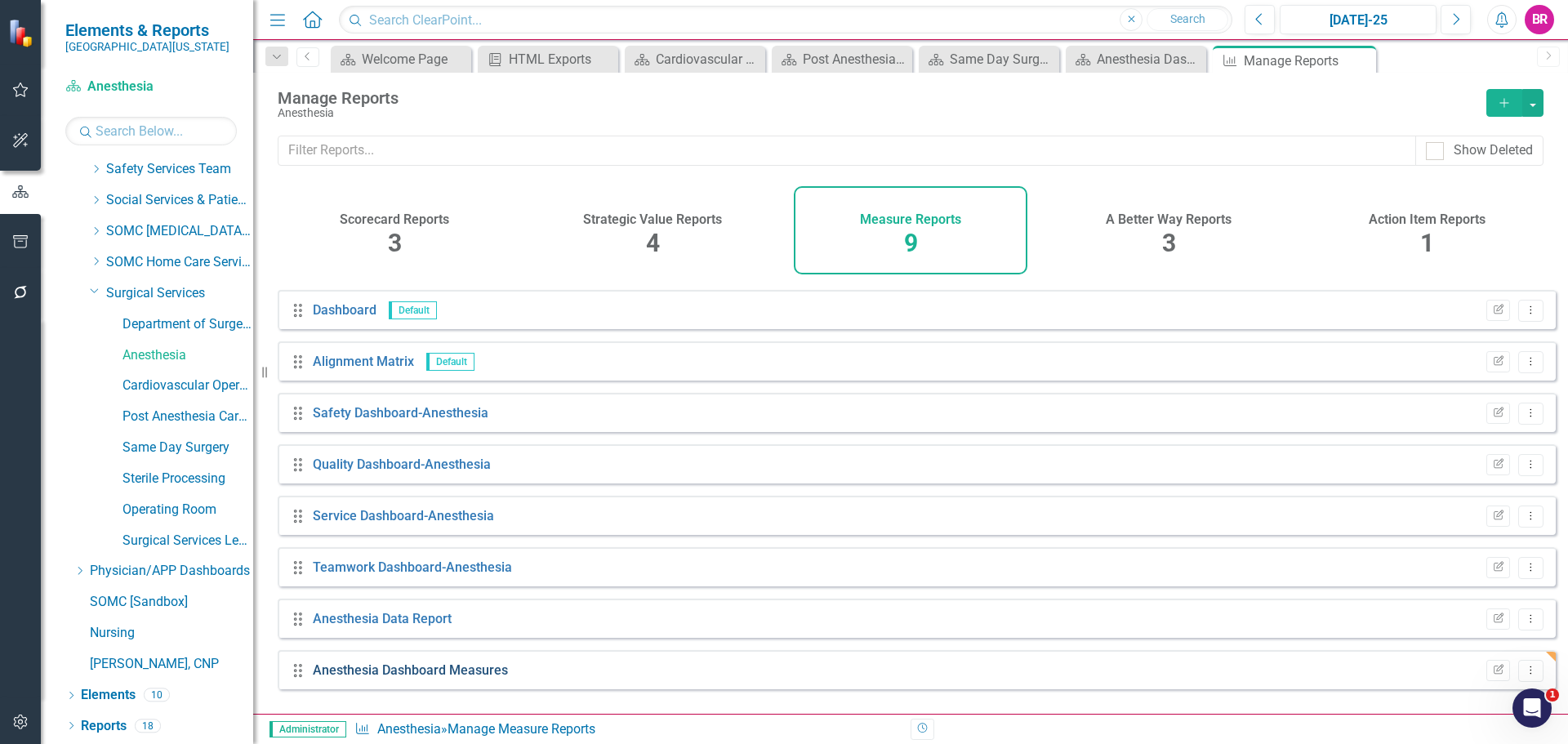
click at [499, 678] on link "Anesthesia Dashboard Measures" at bounding box center [410, 670] width 195 height 15
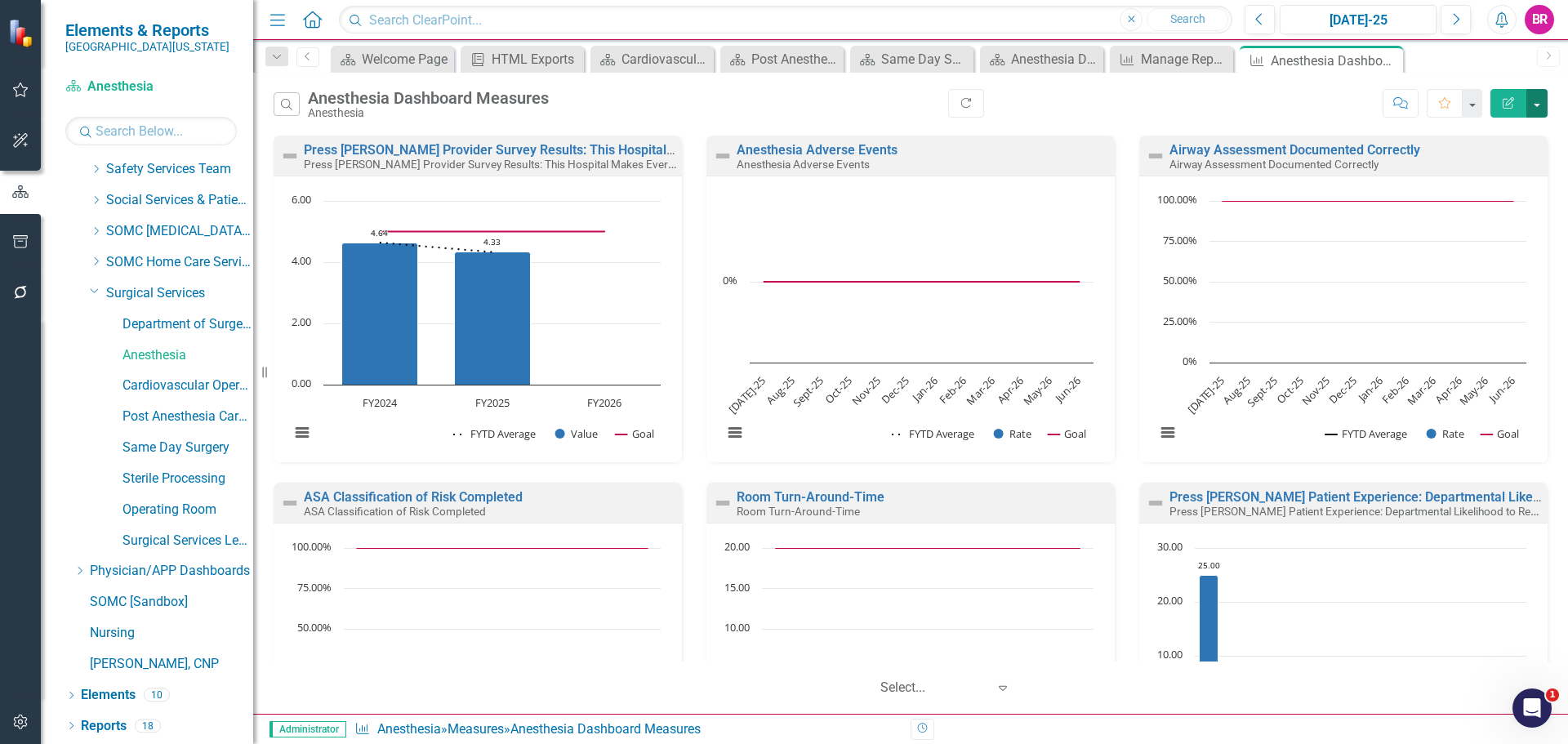
click at [1534, 101] on button "button" at bounding box center [1537, 104] width 21 height 29
click at [1497, 171] on link "PDF Export to PDF" at bounding box center [1467, 165] width 161 height 30
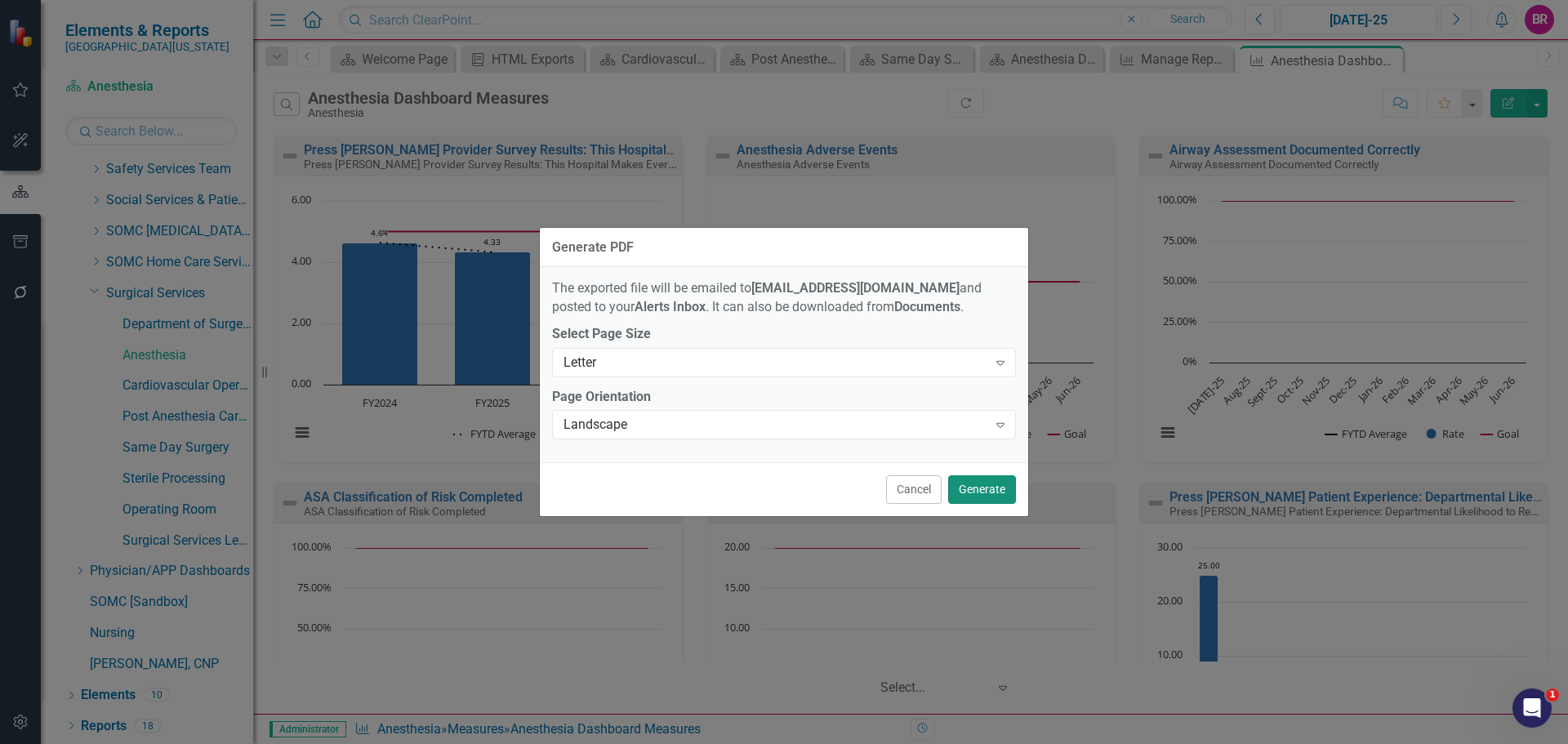
click at [982, 490] on button "Generate" at bounding box center [982, 489] width 68 height 29
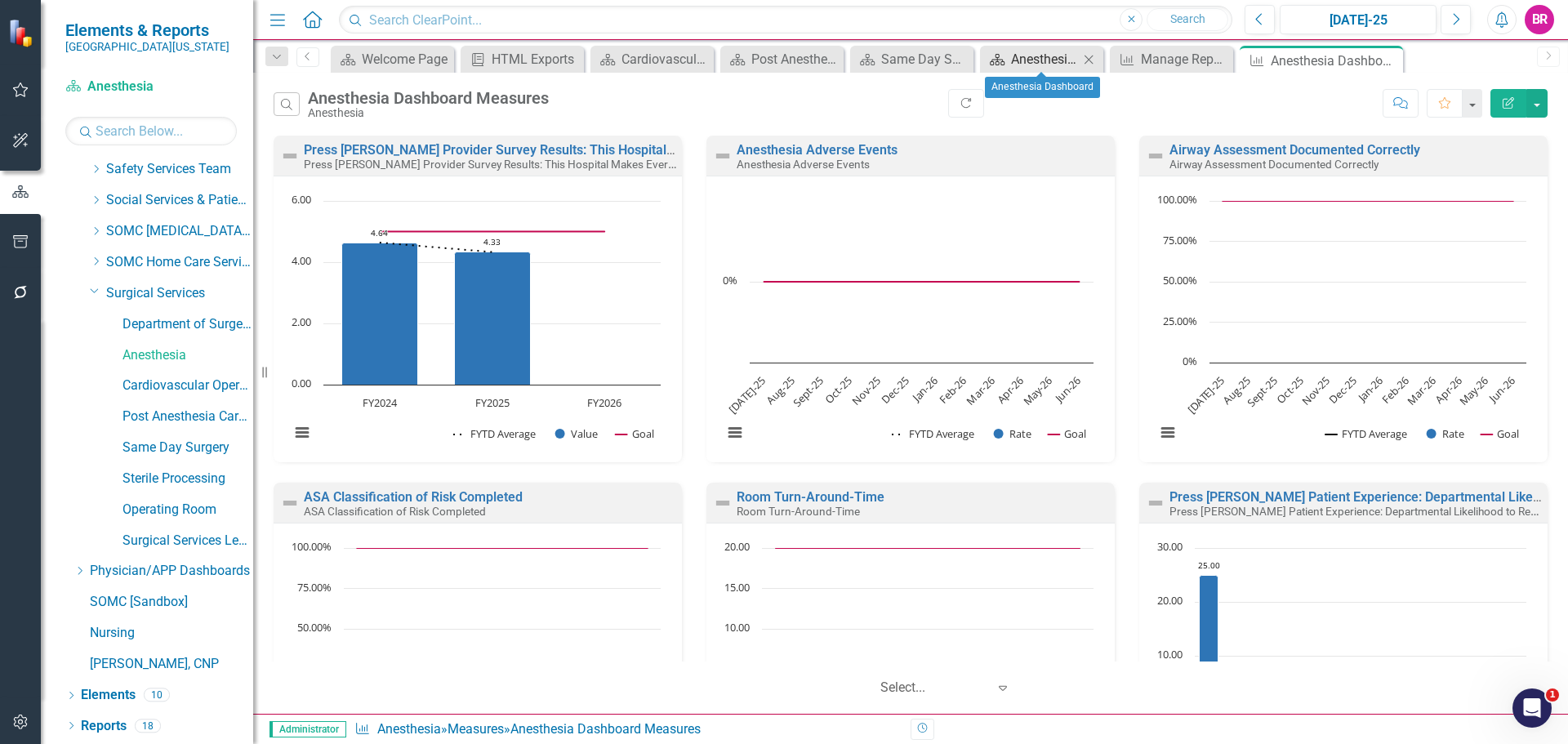
click at [1044, 55] on div "Anesthesia Dashboard" at bounding box center [1045, 59] width 68 height 20
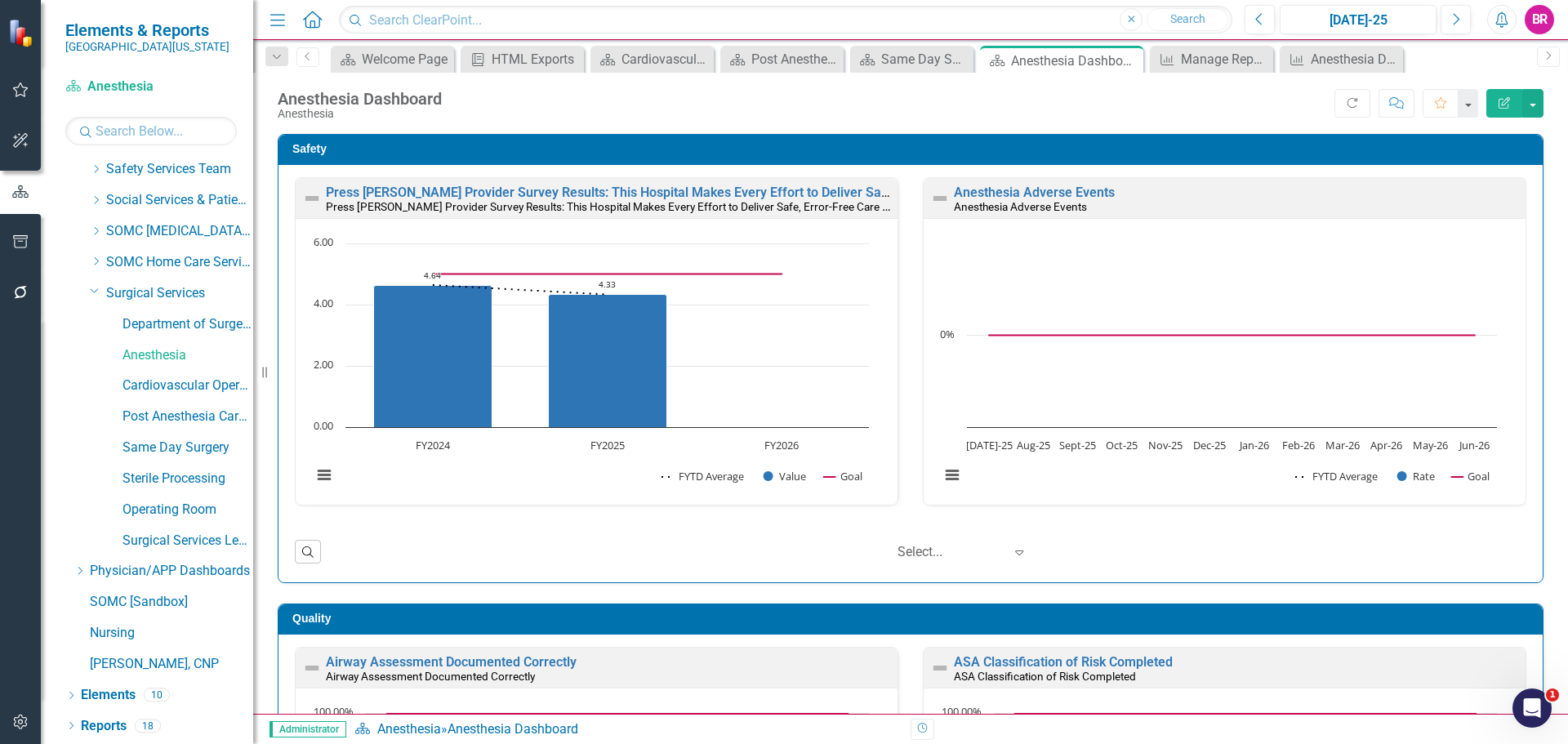
click at [1543, 409] on div "Safety Press Ganey Provider Survey Results: This Hospital Makes Every Effort to…" at bounding box center [910, 348] width 1290 height 470
click at [1128, 57] on icon "Close" at bounding box center [1128, 61] width 16 height 13
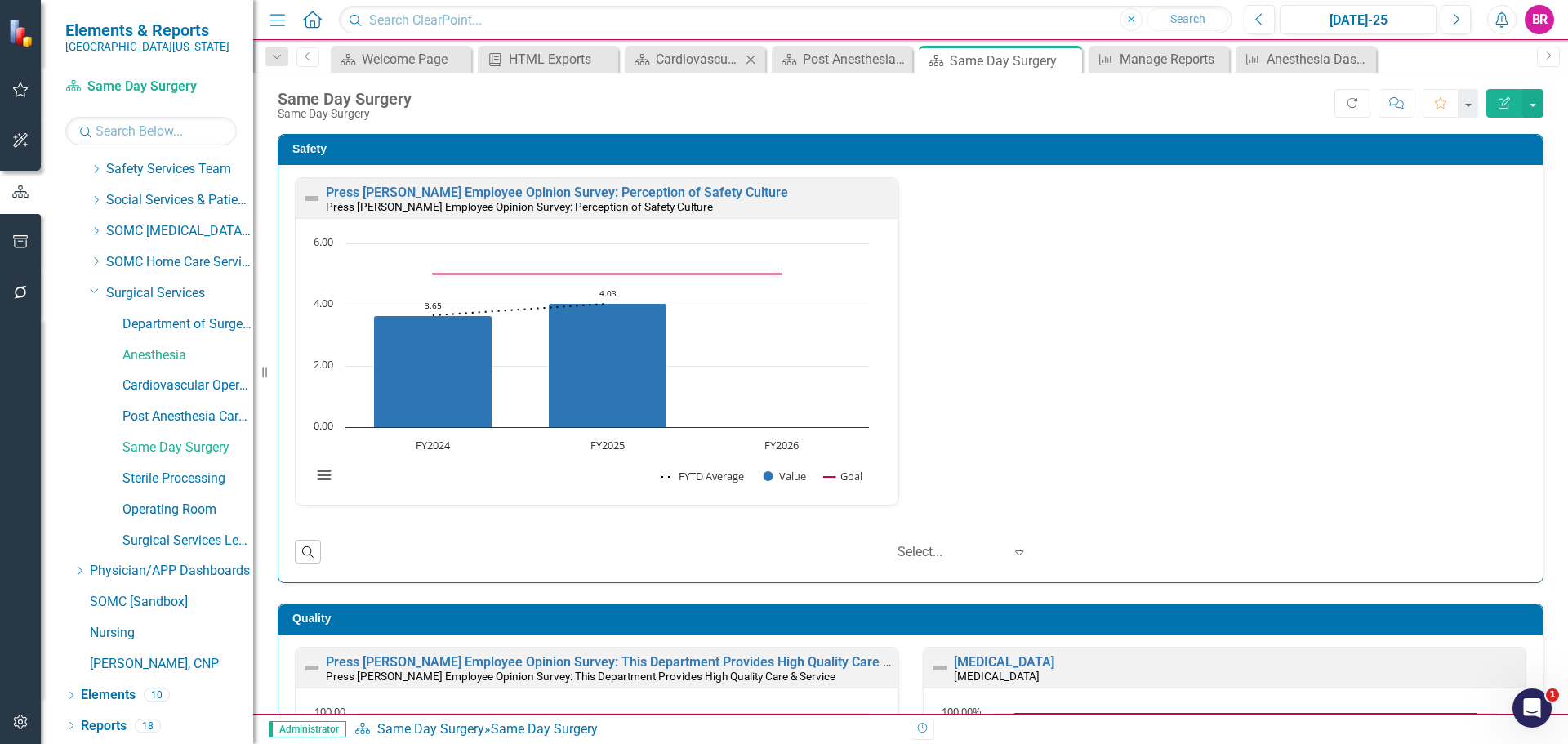
click at [755, 62] on icon "Close" at bounding box center [750, 60] width 16 height 13
click at [818, 60] on icon "Close" at bounding box center [819, 60] width 16 height 13
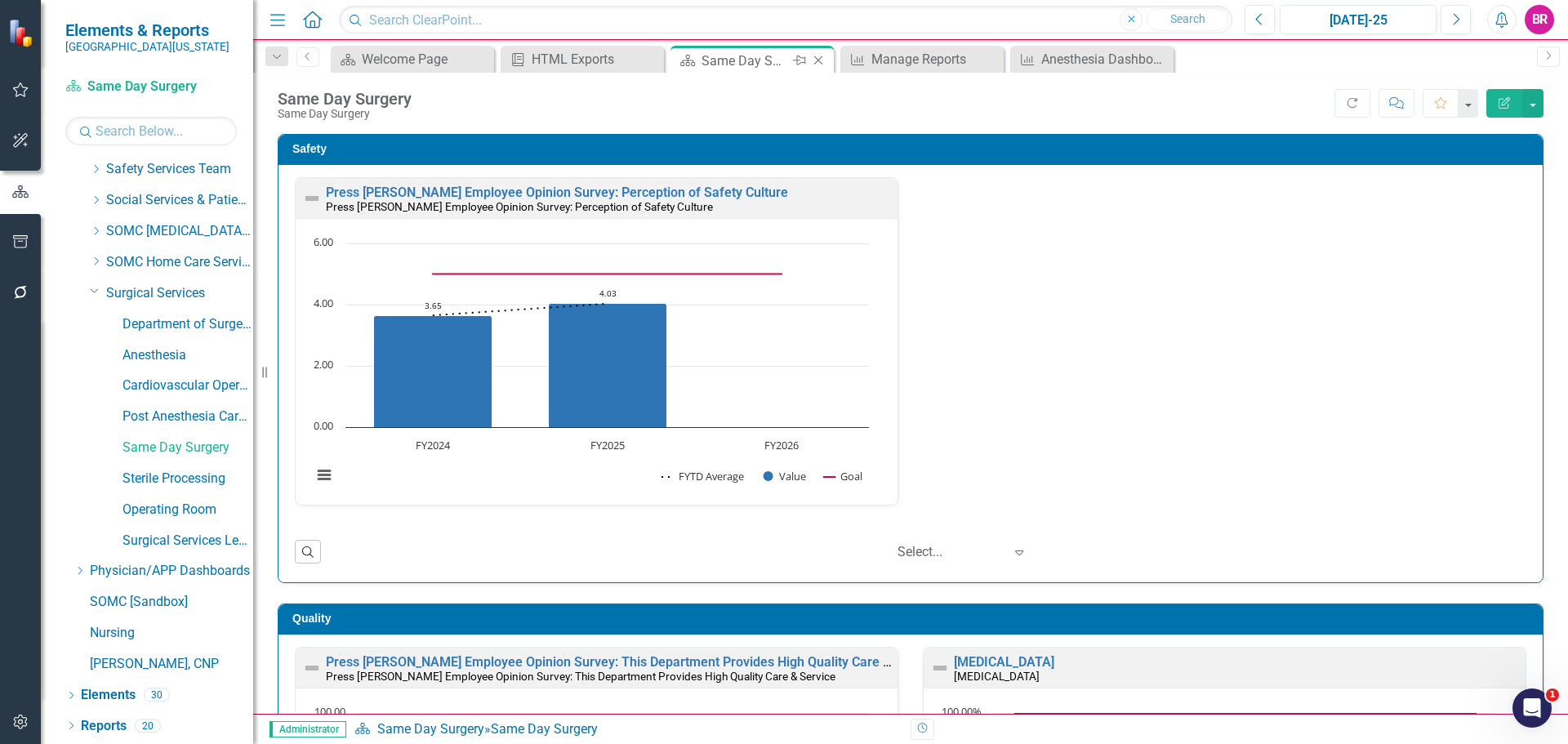
click at [818, 60] on icon "Close" at bounding box center [818, 61] width 16 height 13
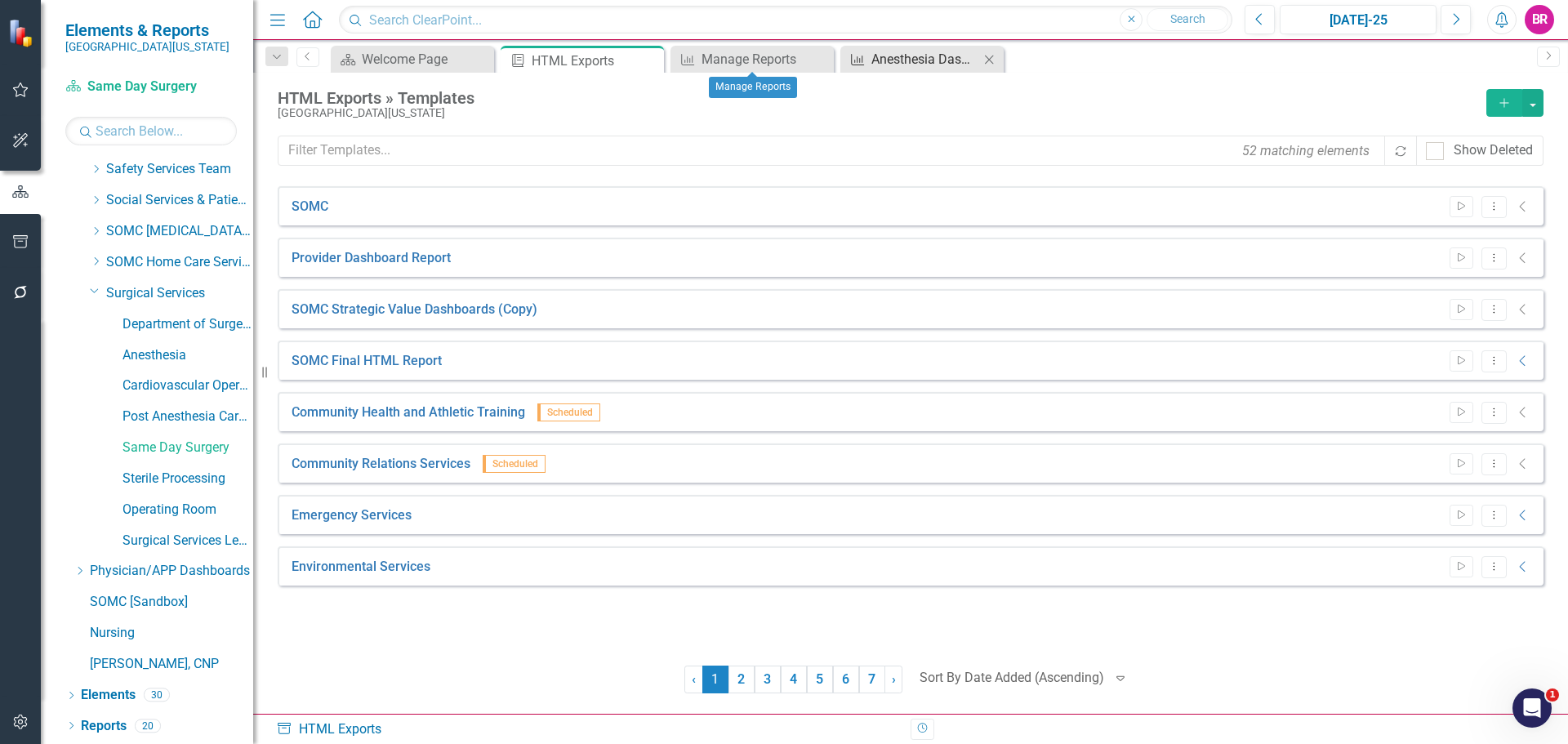
click at [894, 60] on div "Anesthesia Dashboard Measures" at bounding box center [926, 59] width 108 height 20
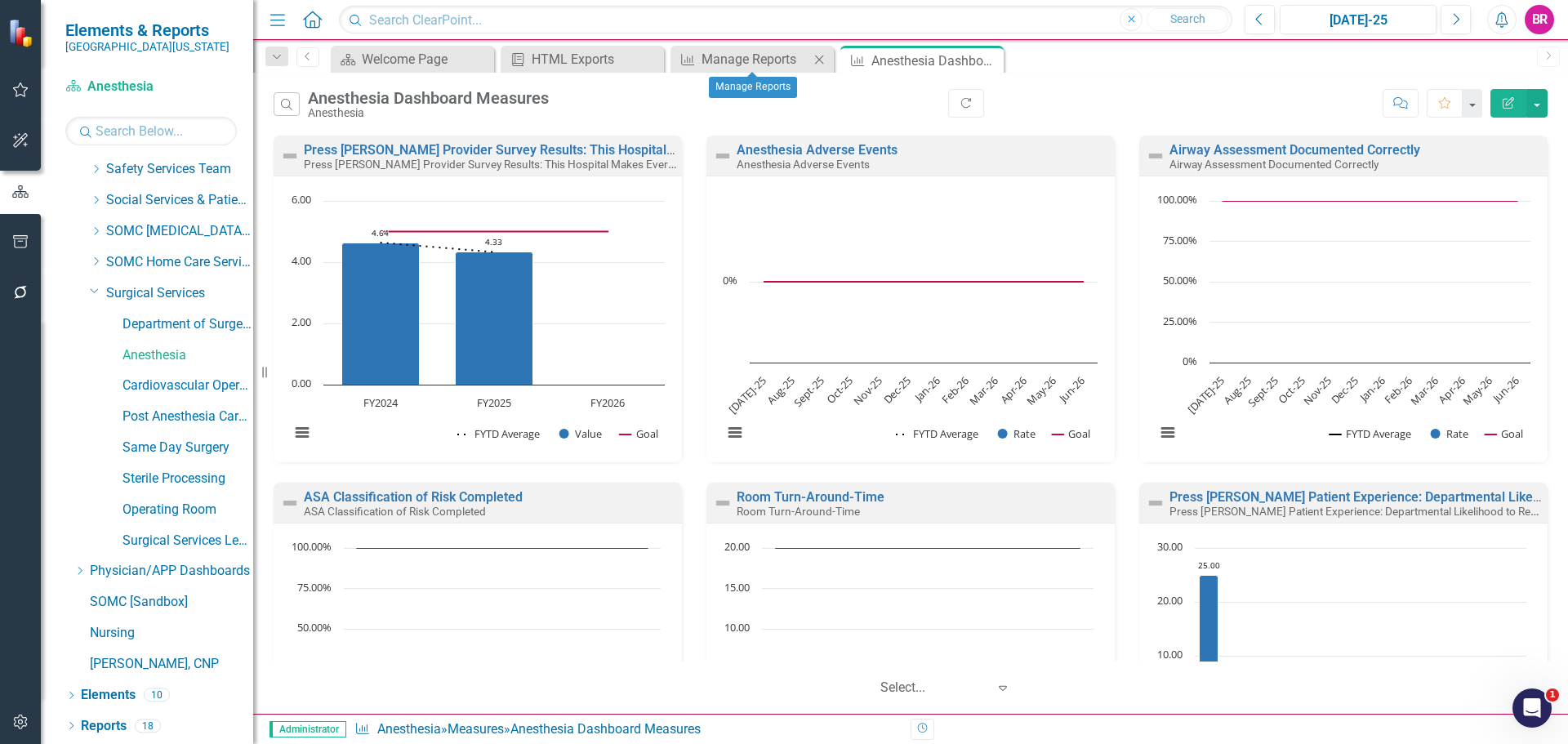
click at [821, 57] on icon "Close" at bounding box center [819, 60] width 16 height 13
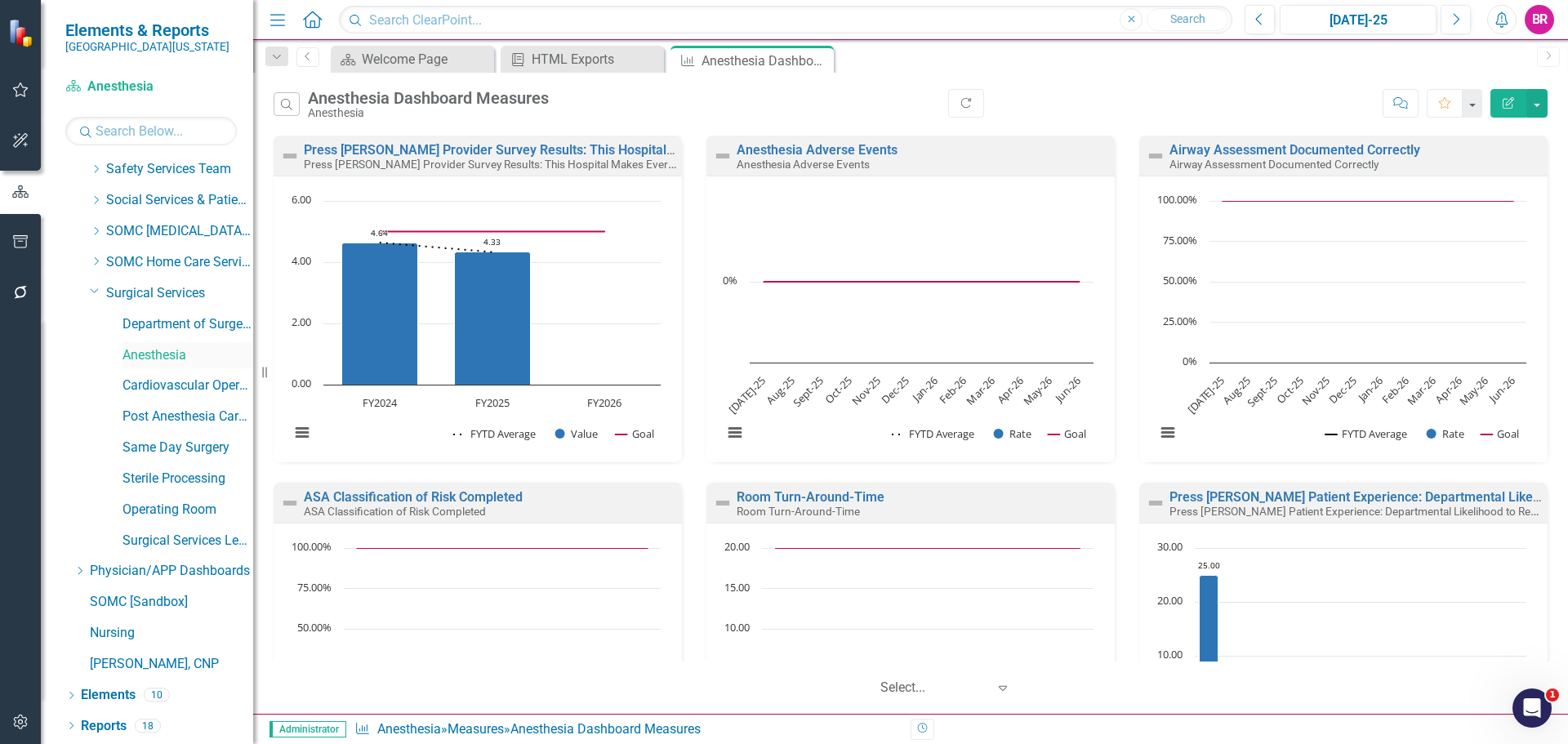
click at [156, 352] on link "Anesthesia" at bounding box center [187, 356] width 131 height 19
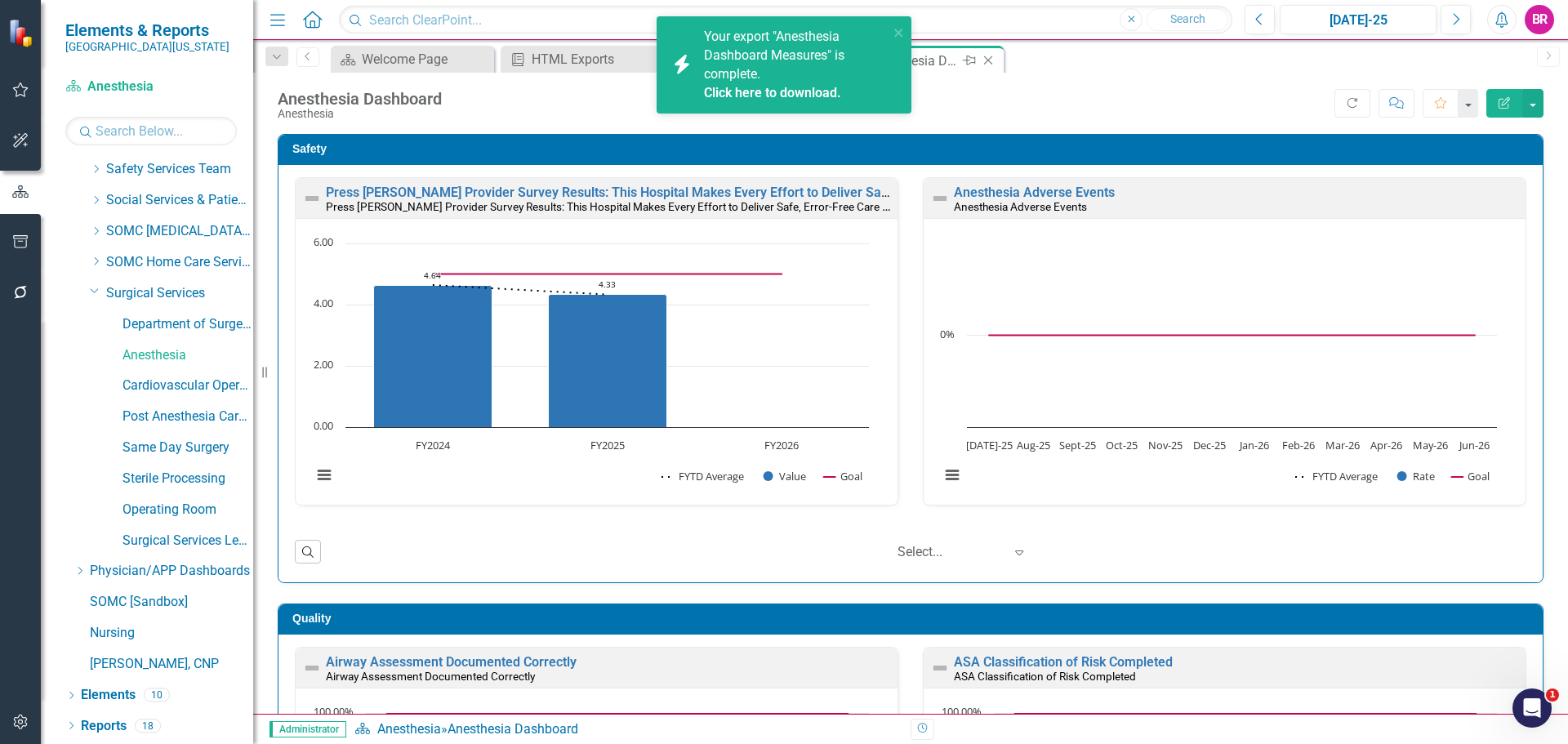
click at [987, 57] on icon "Close" at bounding box center [988, 61] width 16 height 13
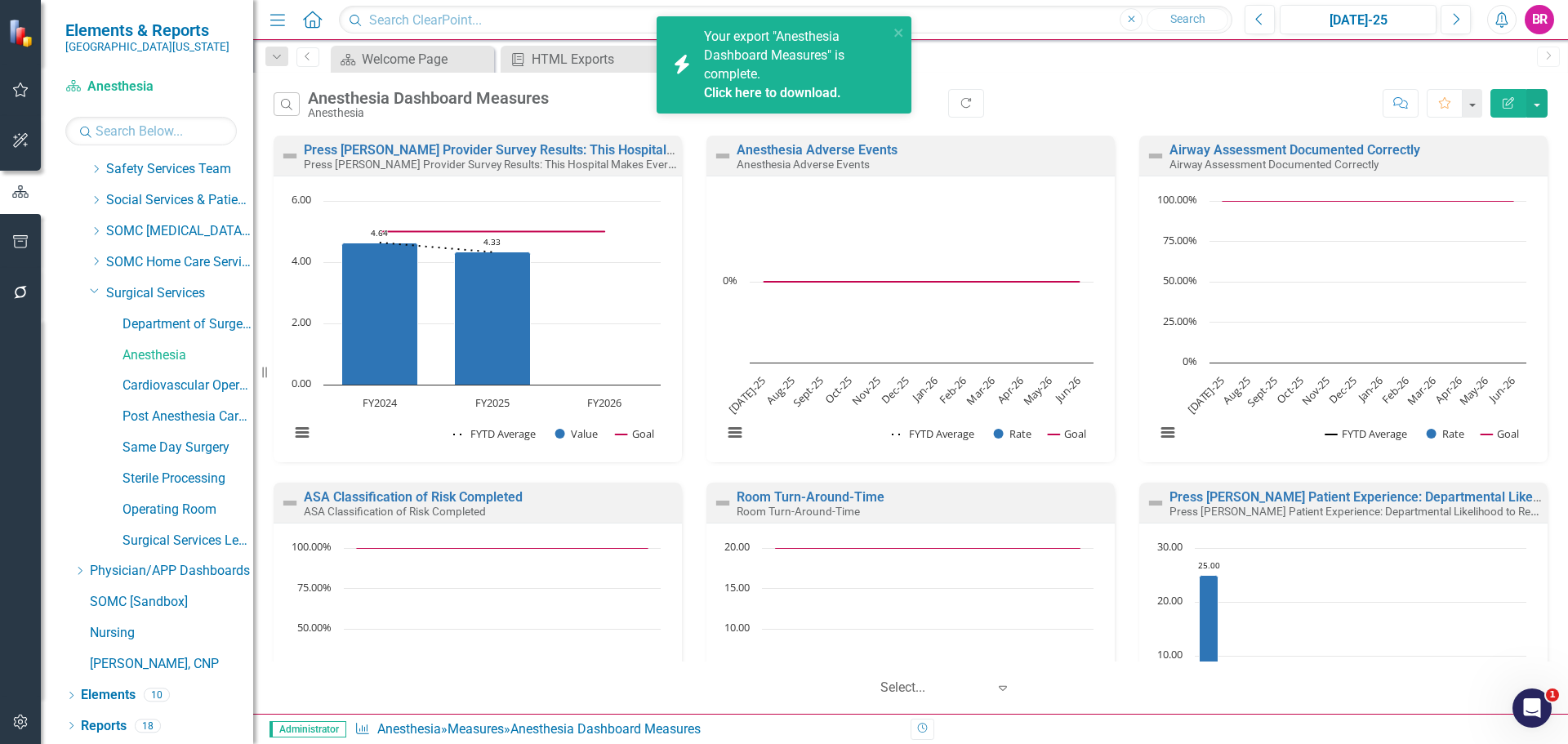
click at [763, 94] on link "Click here to download." at bounding box center [772, 92] width 137 height 15
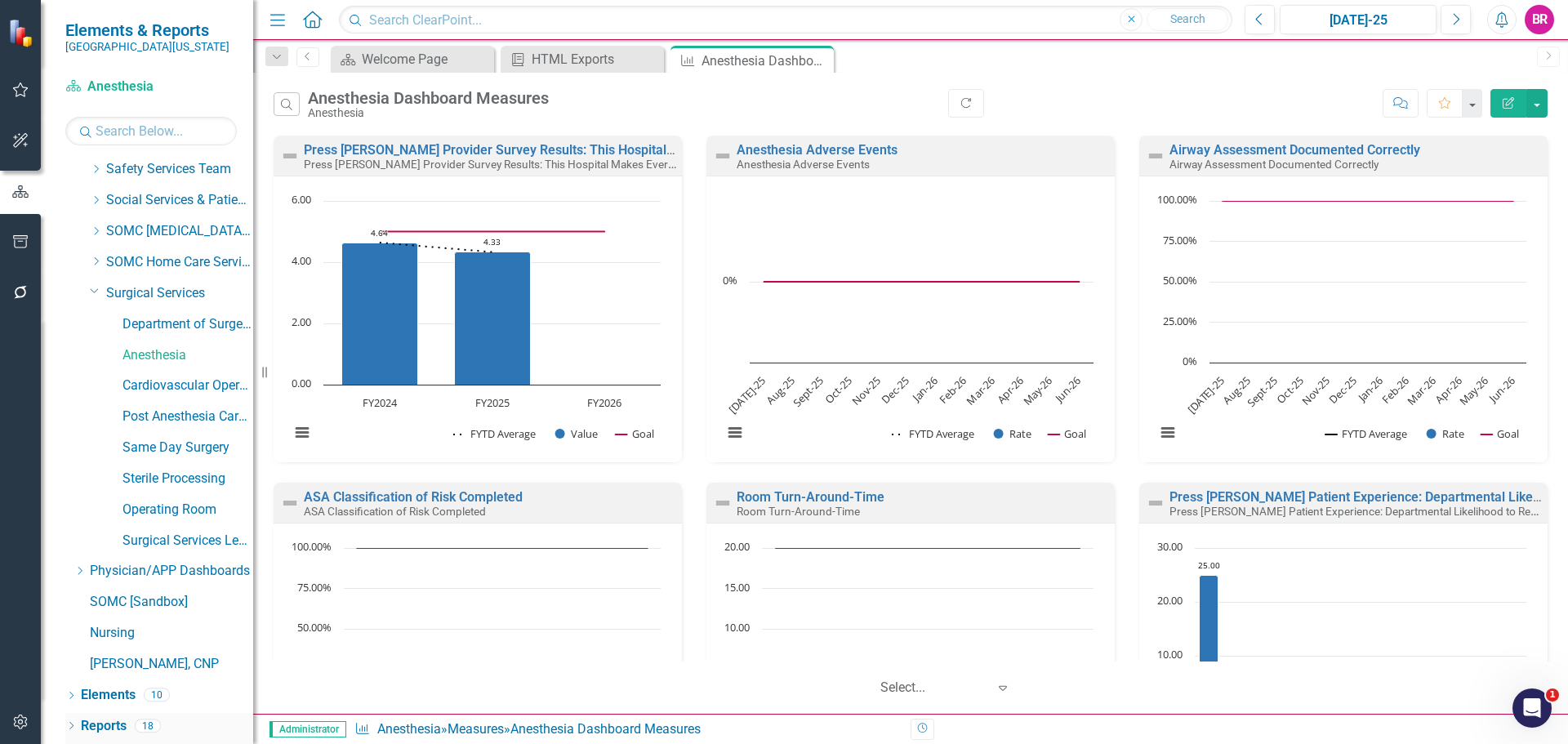
click at [111, 731] on link "Reports" at bounding box center [104, 727] width 46 height 19
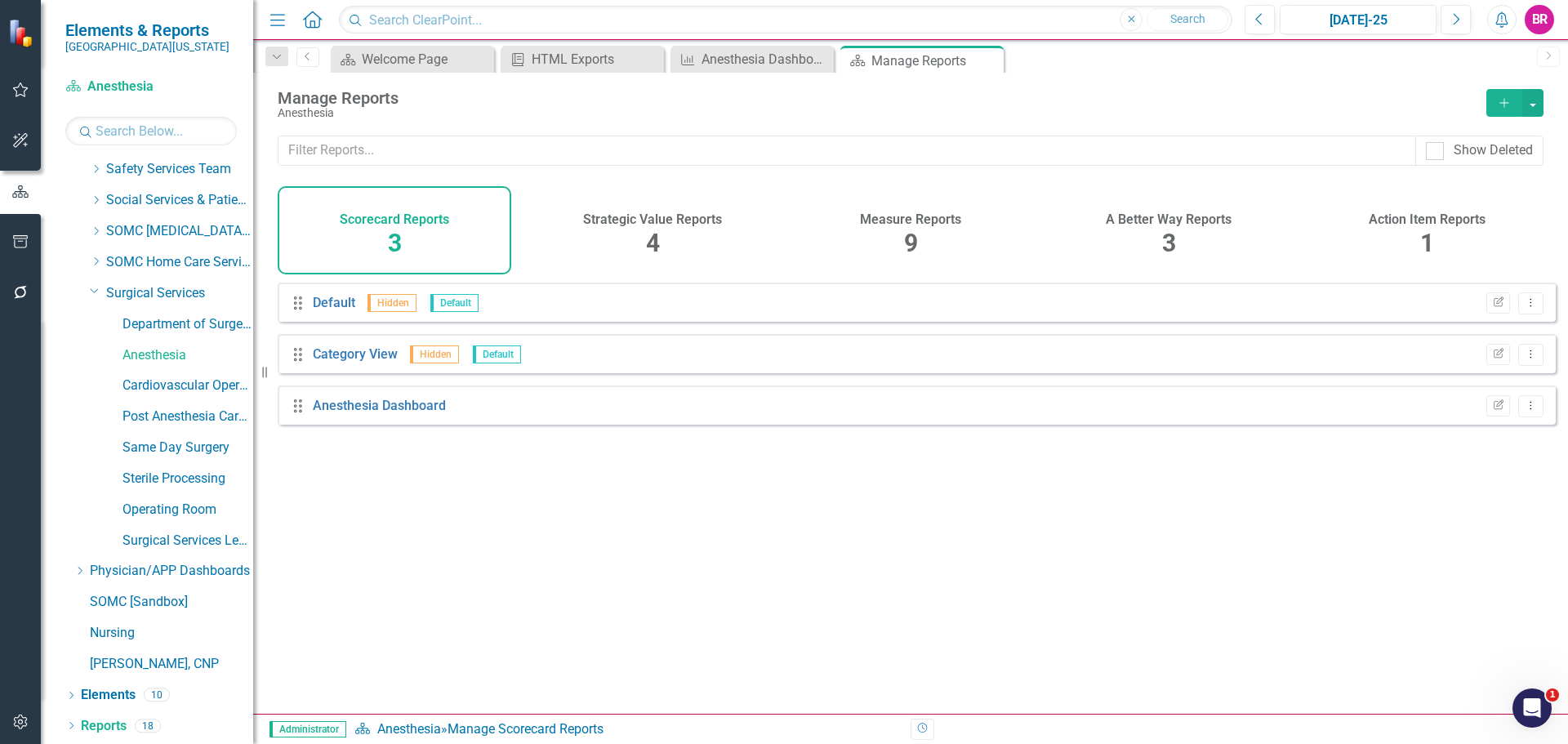
click at [906, 236] on span "9" at bounding box center [911, 243] width 13 height 29
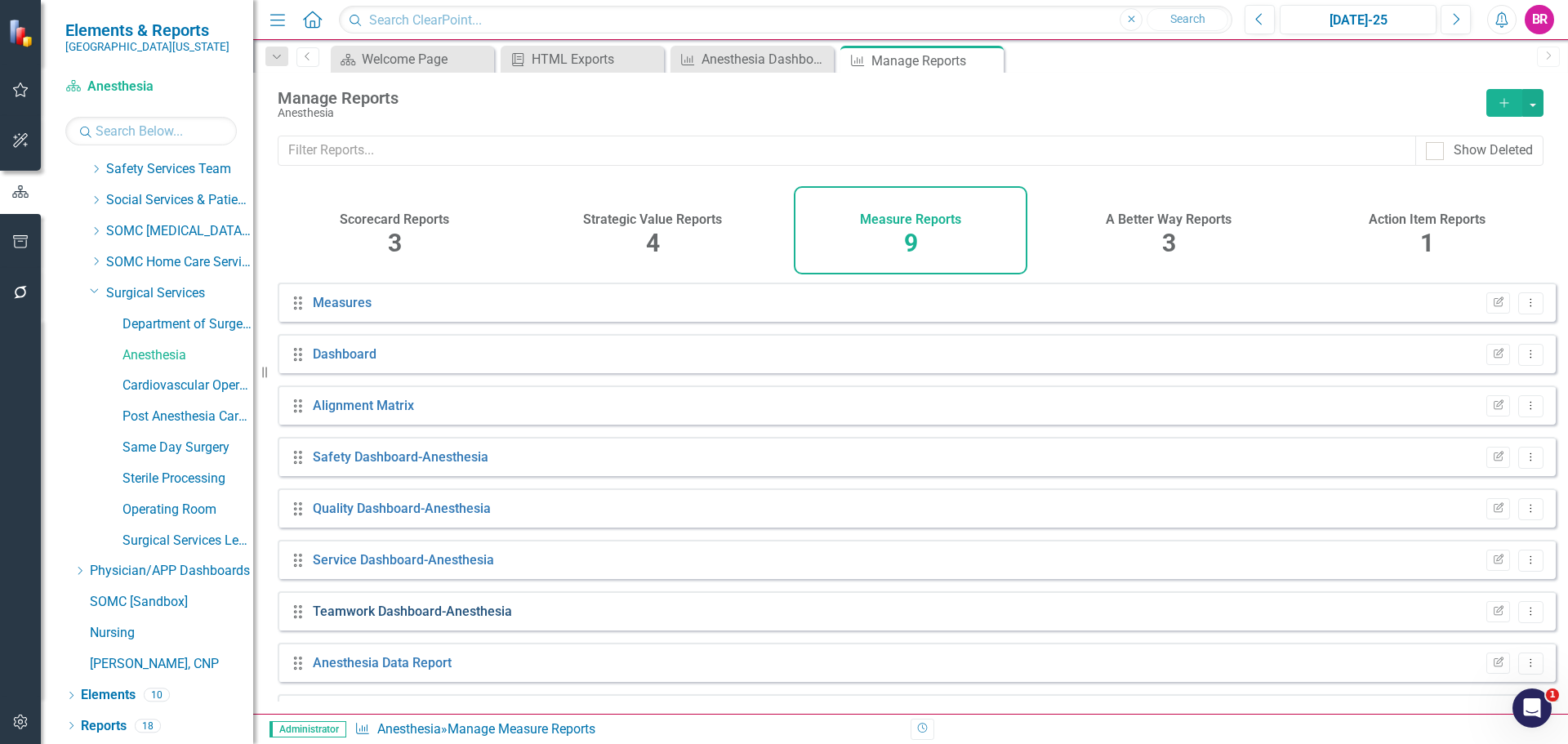
scroll to position [44, 0]
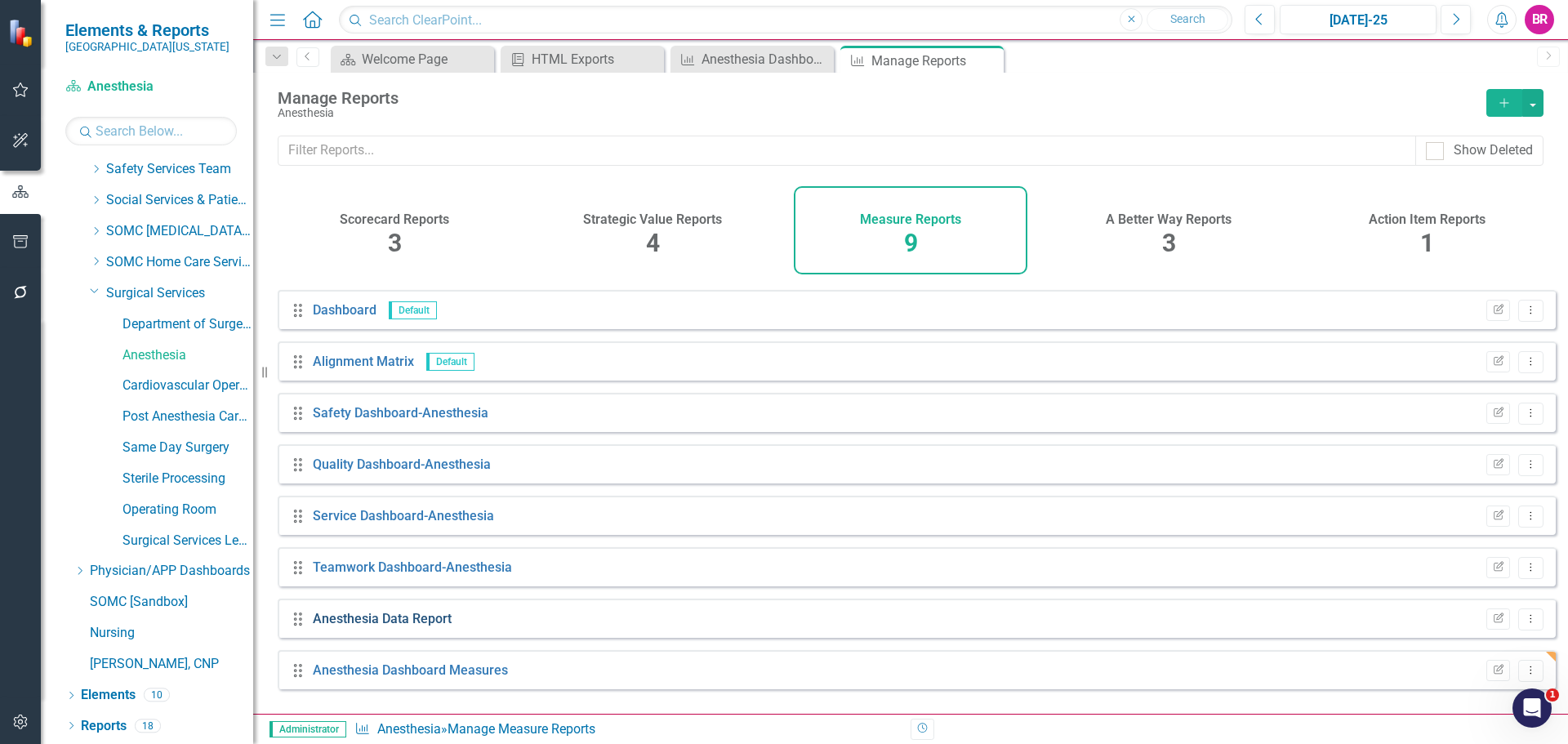
click at [375, 627] on link "Anesthesia Data Report" at bounding box center [382, 619] width 138 height 15
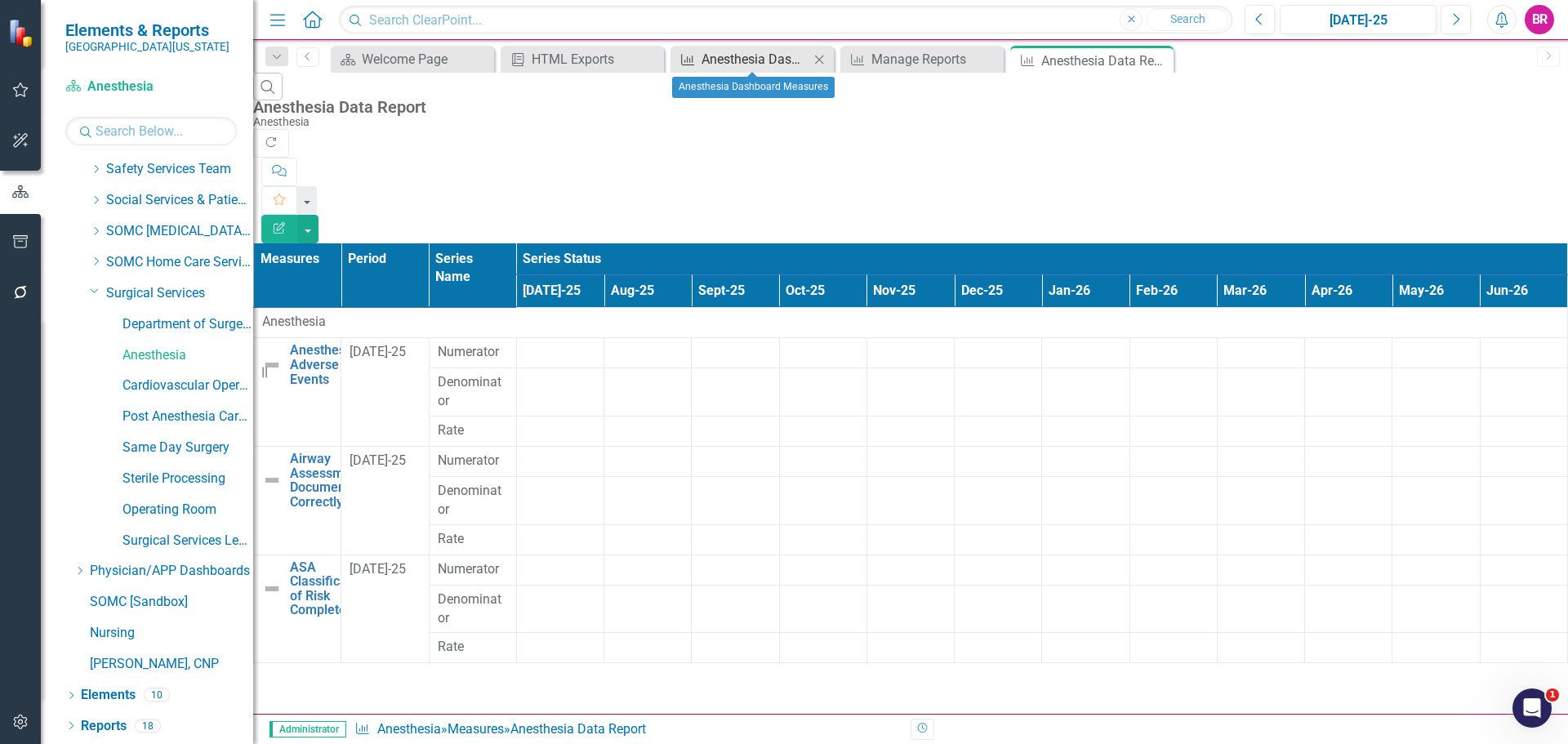
click at [757, 58] on div "Anesthesia Dashboard Measures" at bounding box center [756, 59] width 108 height 20
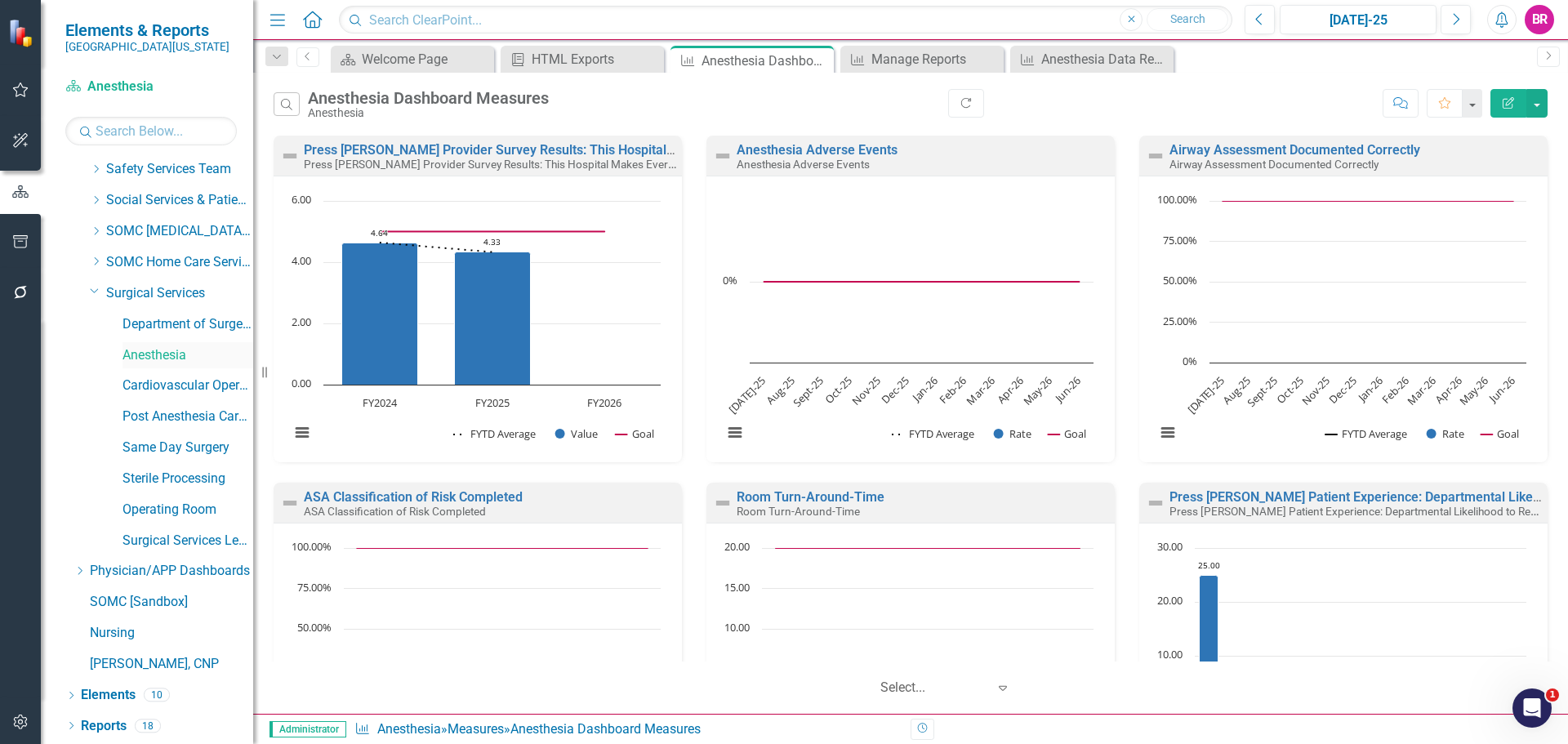
click at [168, 351] on link "Anesthesia" at bounding box center [187, 356] width 131 height 19
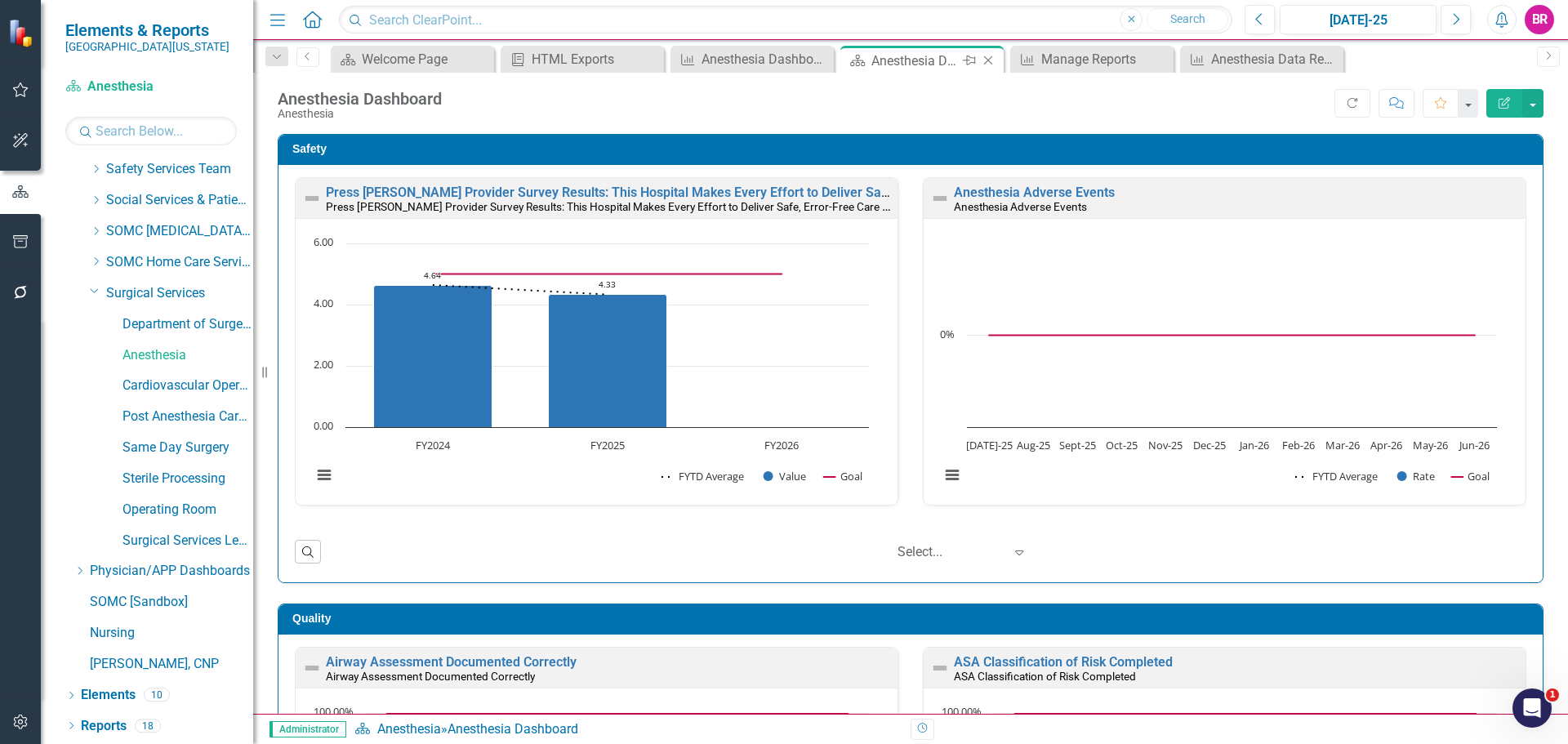
click at [987, 62] on icon "Close" at bounding box center [988, 61] width 16 height 13
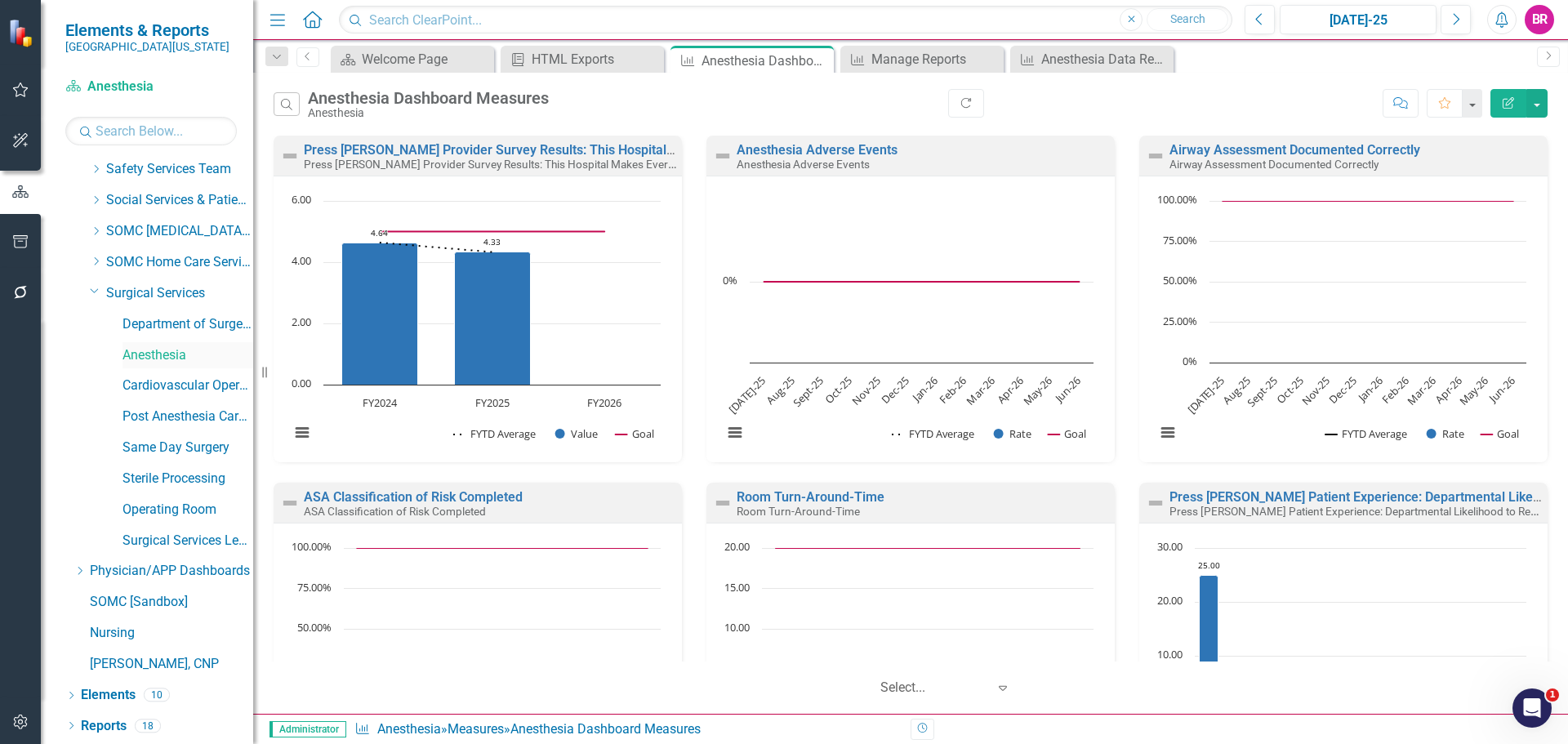
click at [166, 350] on link "Anesthesia" at bounding box center [187, 356] width 131 height 19
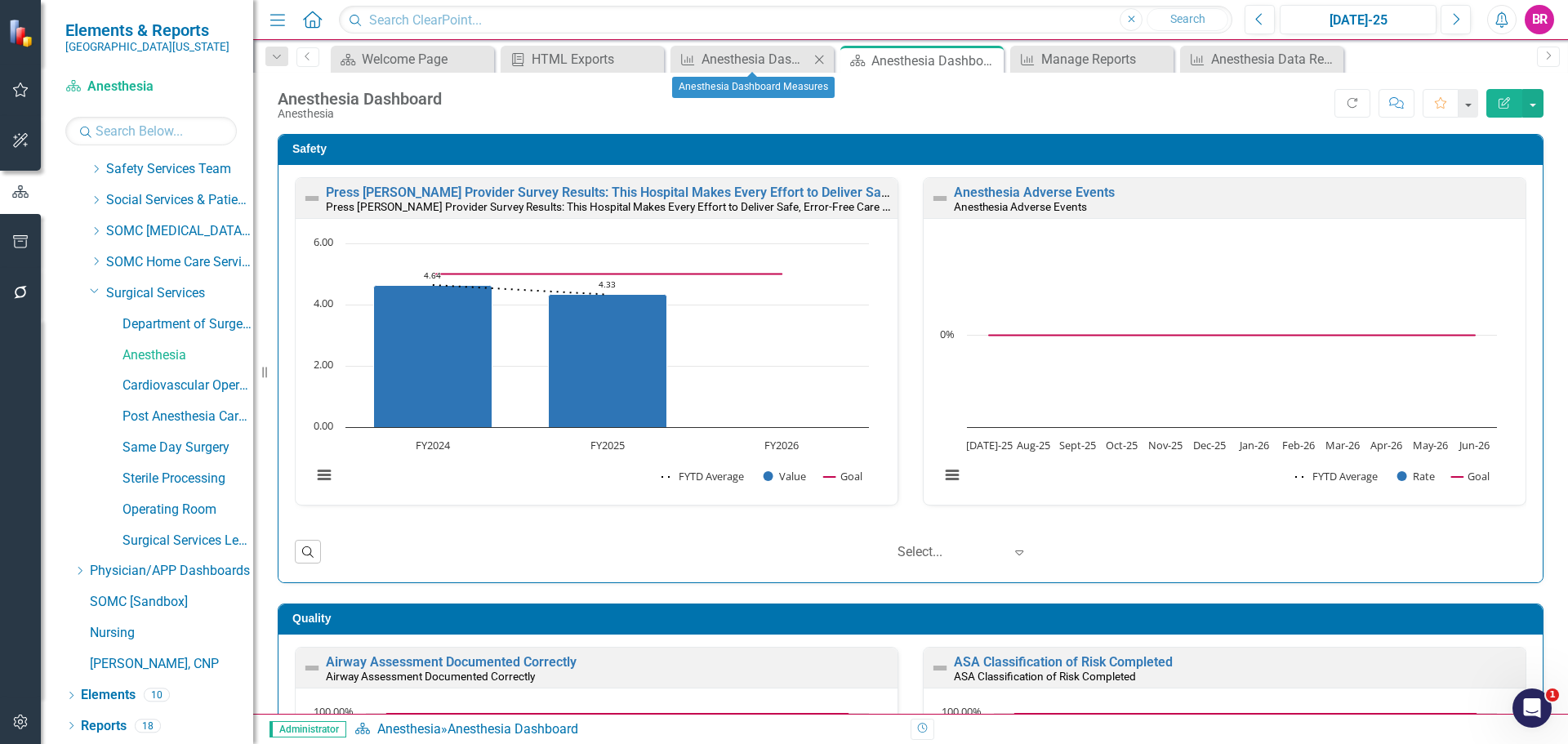
click at [816, 62] on icon "Close" at bounding box center [819, 60] width 16 height 13
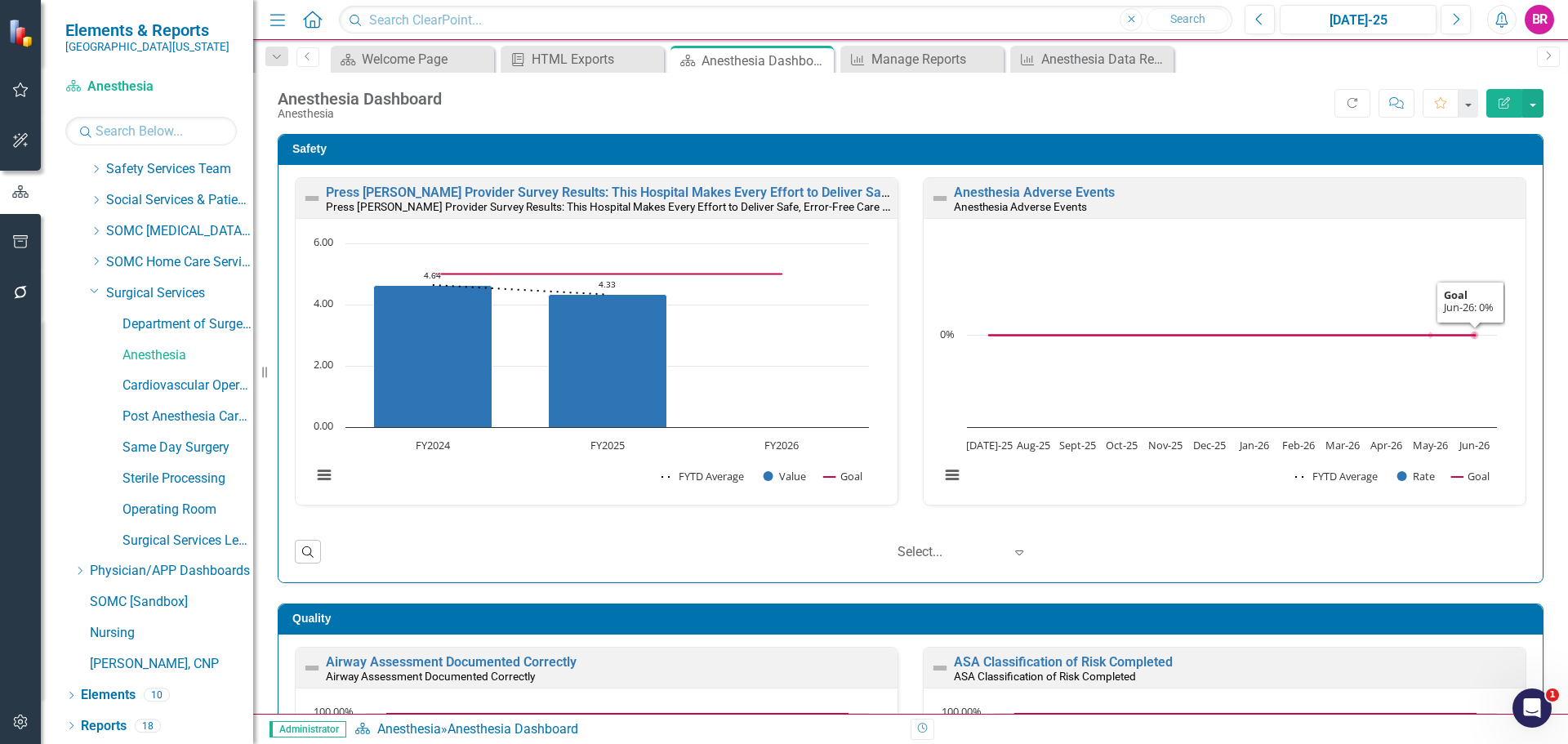
click at [1540, 293] on div "Safety Press Ganey Provider Survey Results: This Hospital Makes Every Effort to…" at bounding box center [910, 348] width 1290 height 470
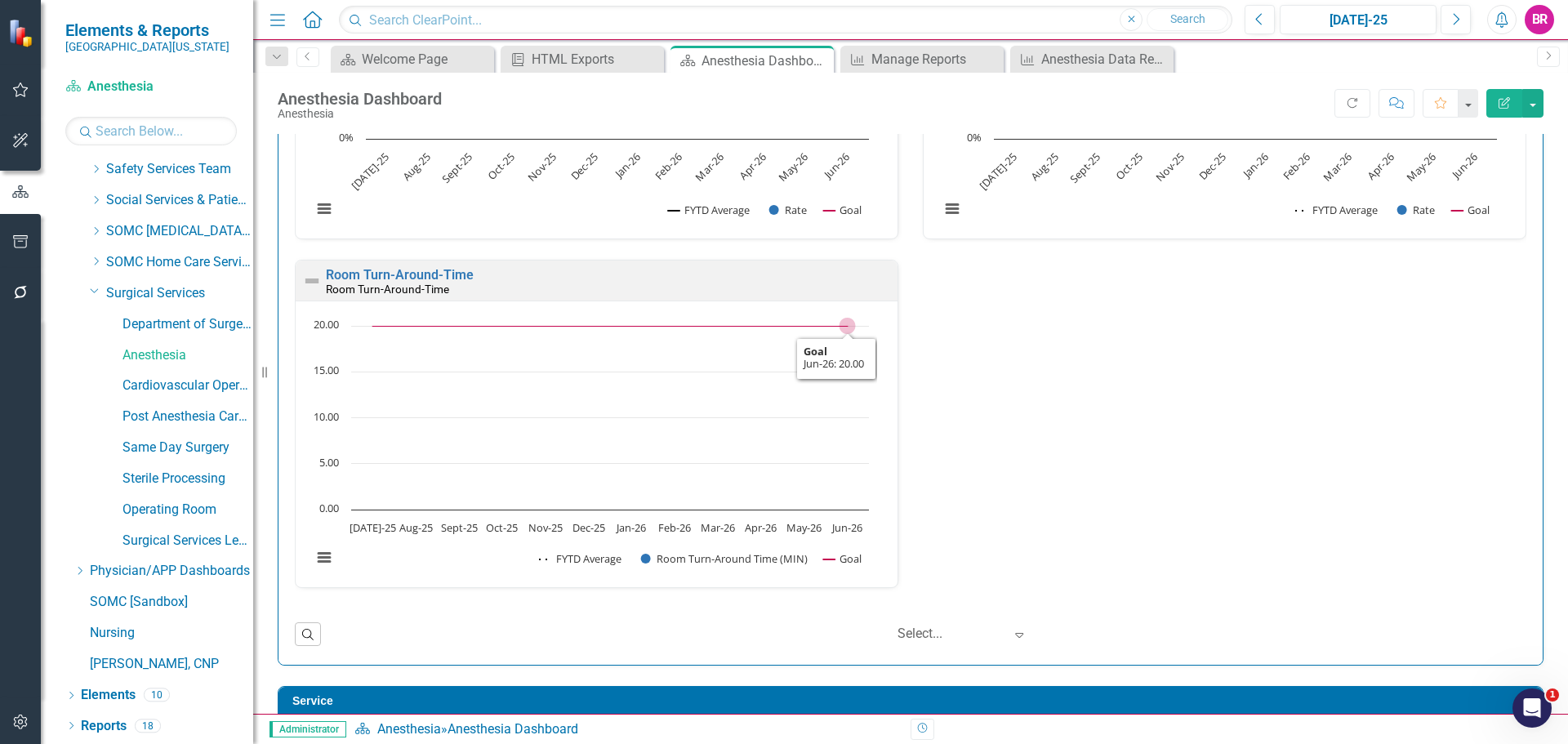
scroll to position [735, 0]
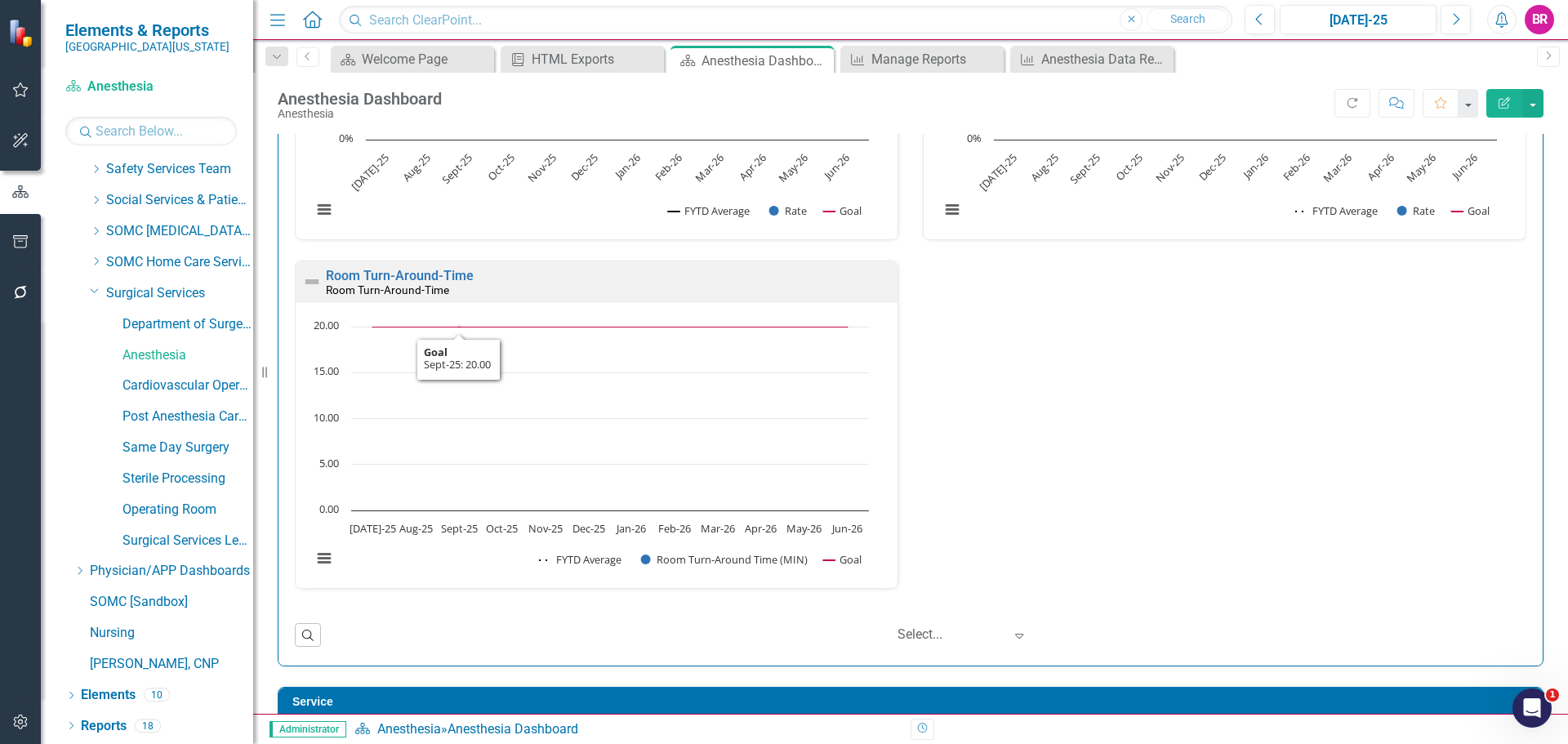
click at [407, 265] on div "Room Turn-Around-Time Room Turn-Around-Time" at bounding box center [597, 282] width 602 height 40
click at [408, 271] on link "Room Turn-Around-Time" at bounding box center [400, 276] width 148 height 15
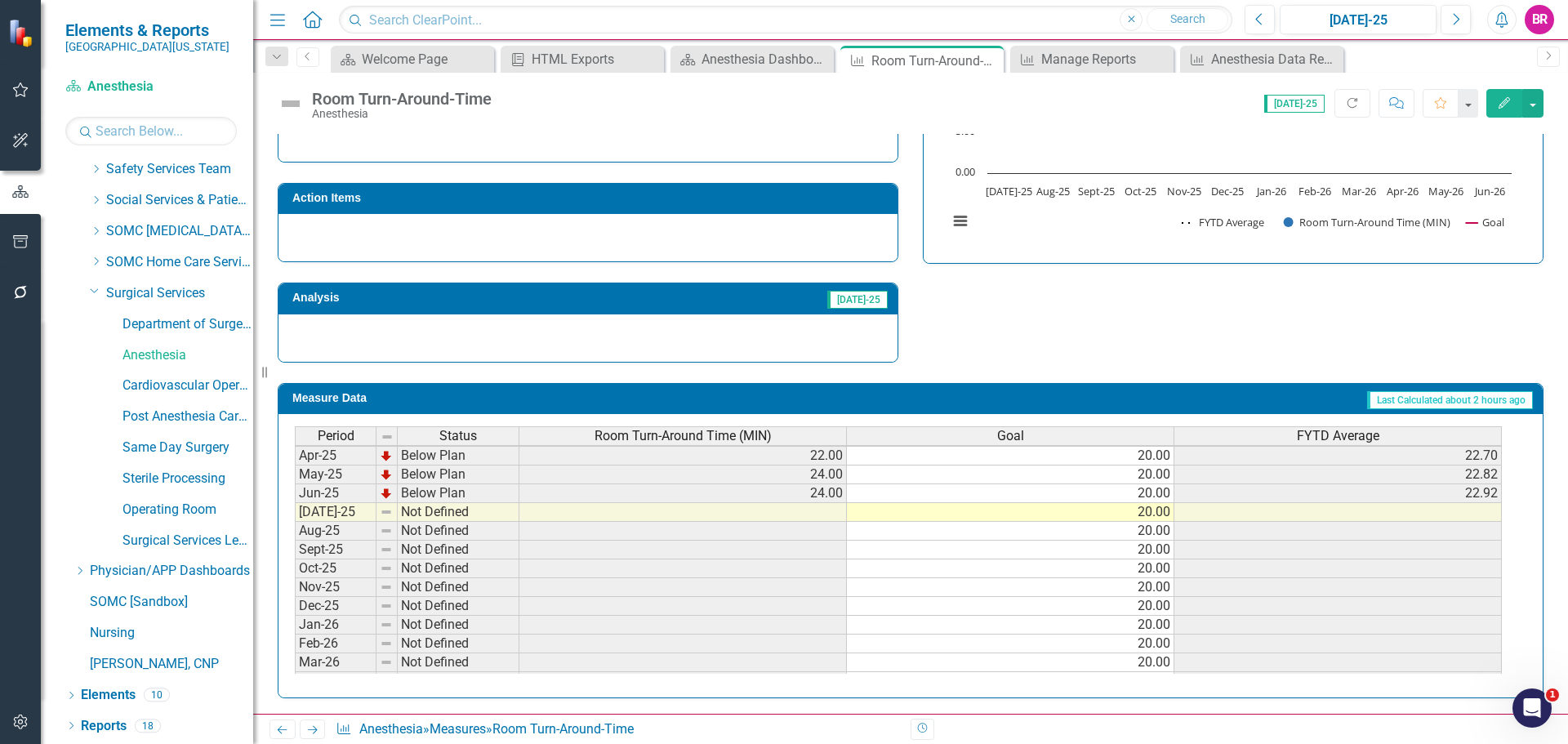
scroll to position [654, 0]
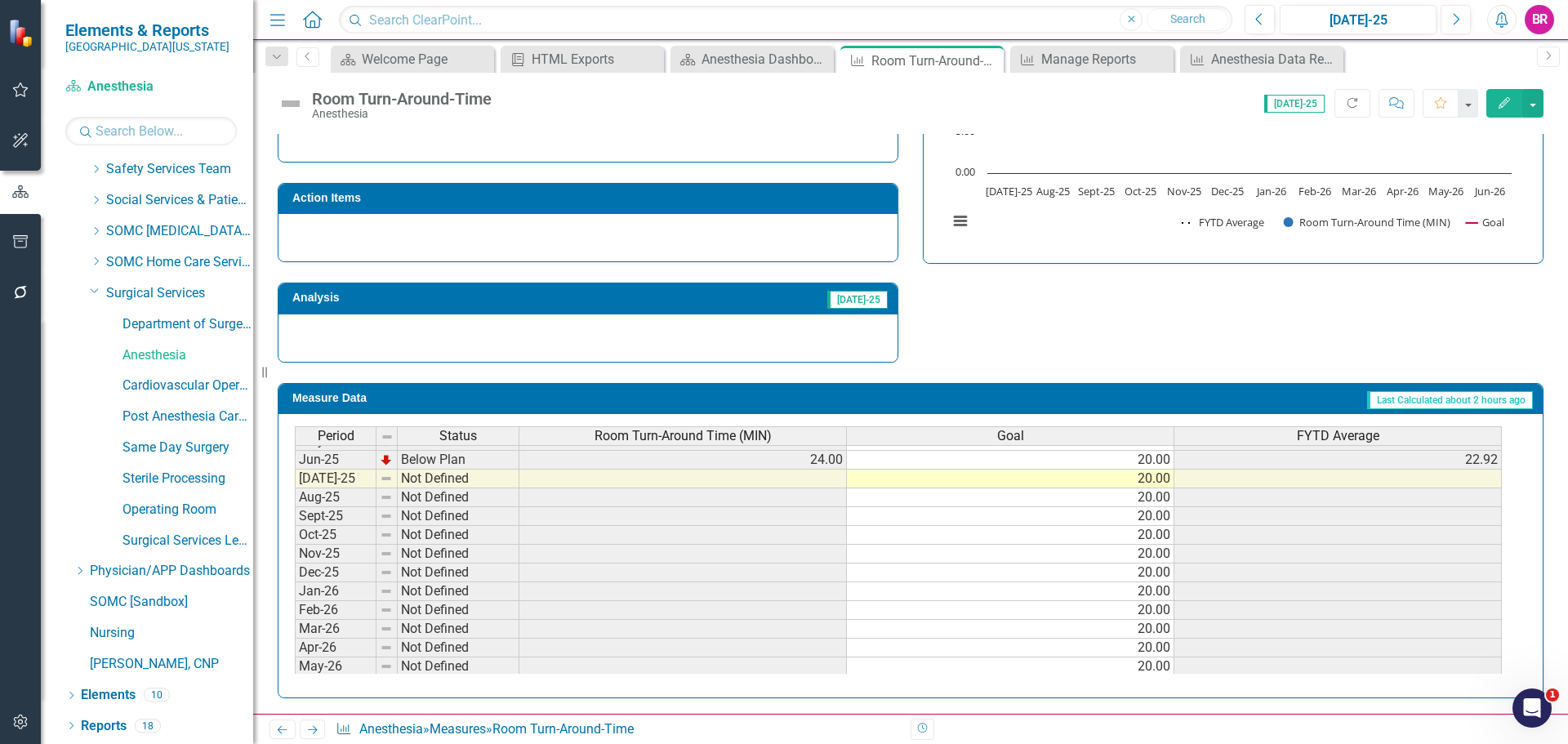
click at [769, 432] on span "Room Turn-Around Time (MIN)" at bounding box center [684, 435] width 177 height 14
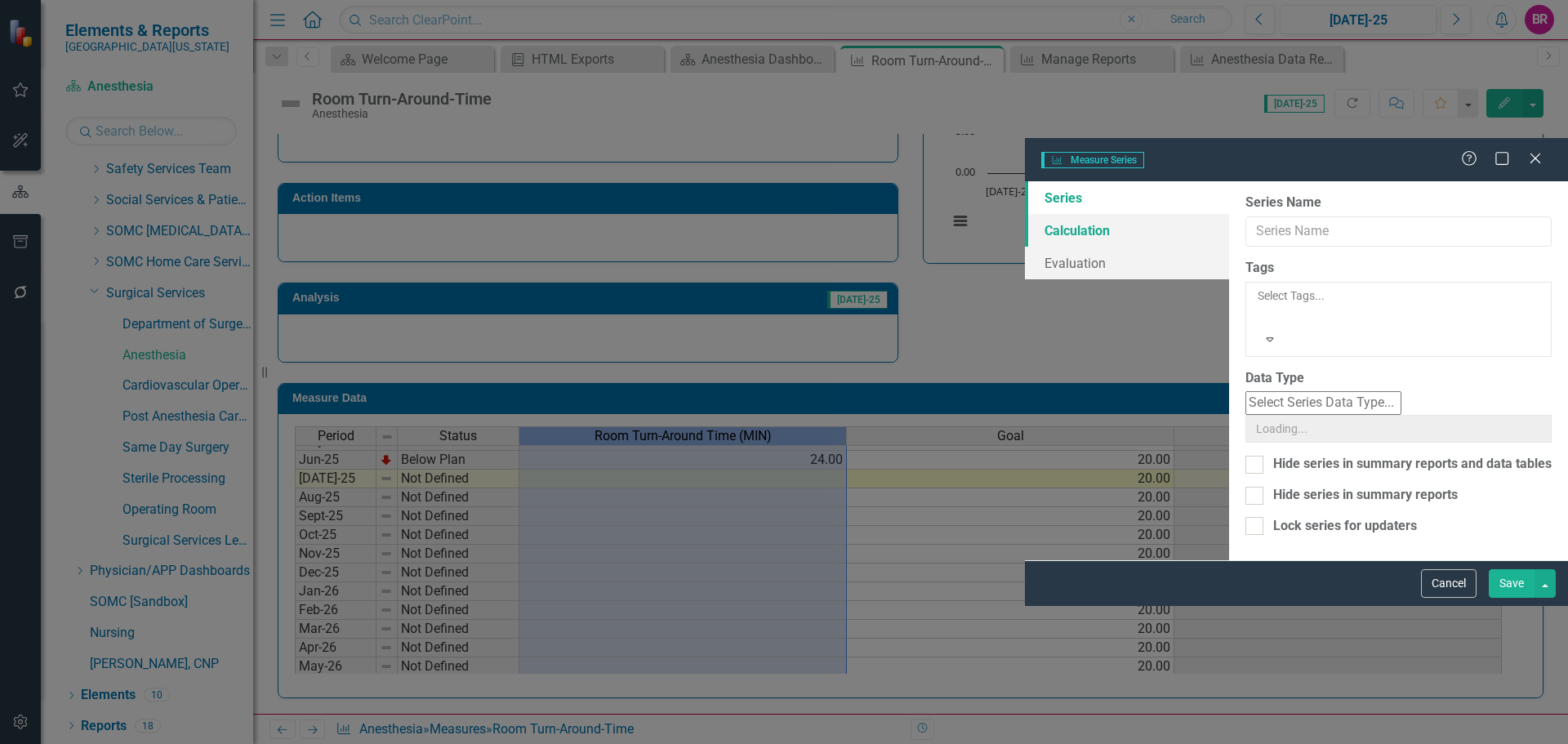
type input "Room Turn-Around Time (MIN)"
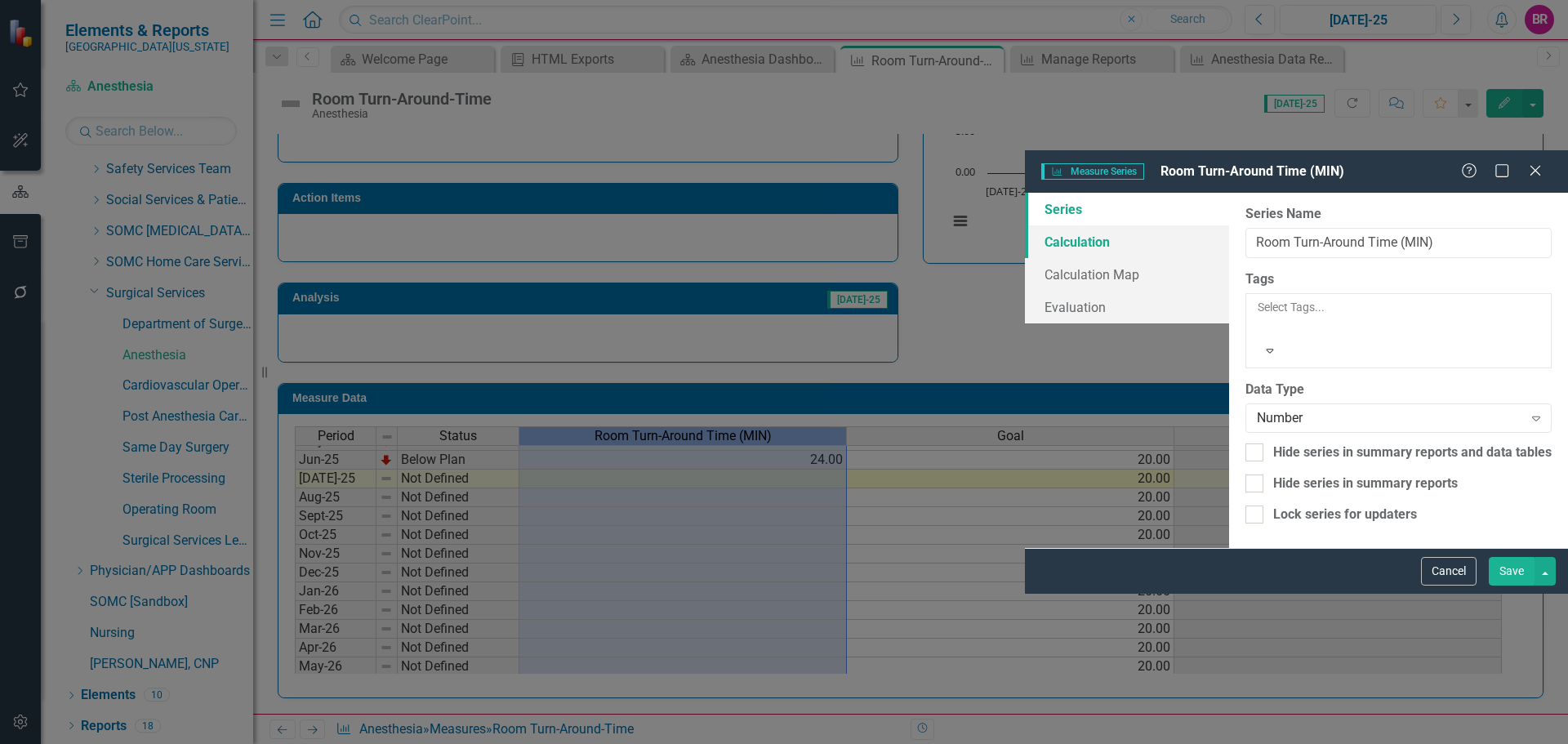
click at [1025, 226] on link "Calculation" at bounding box center [1127, 242] width 204 height 33
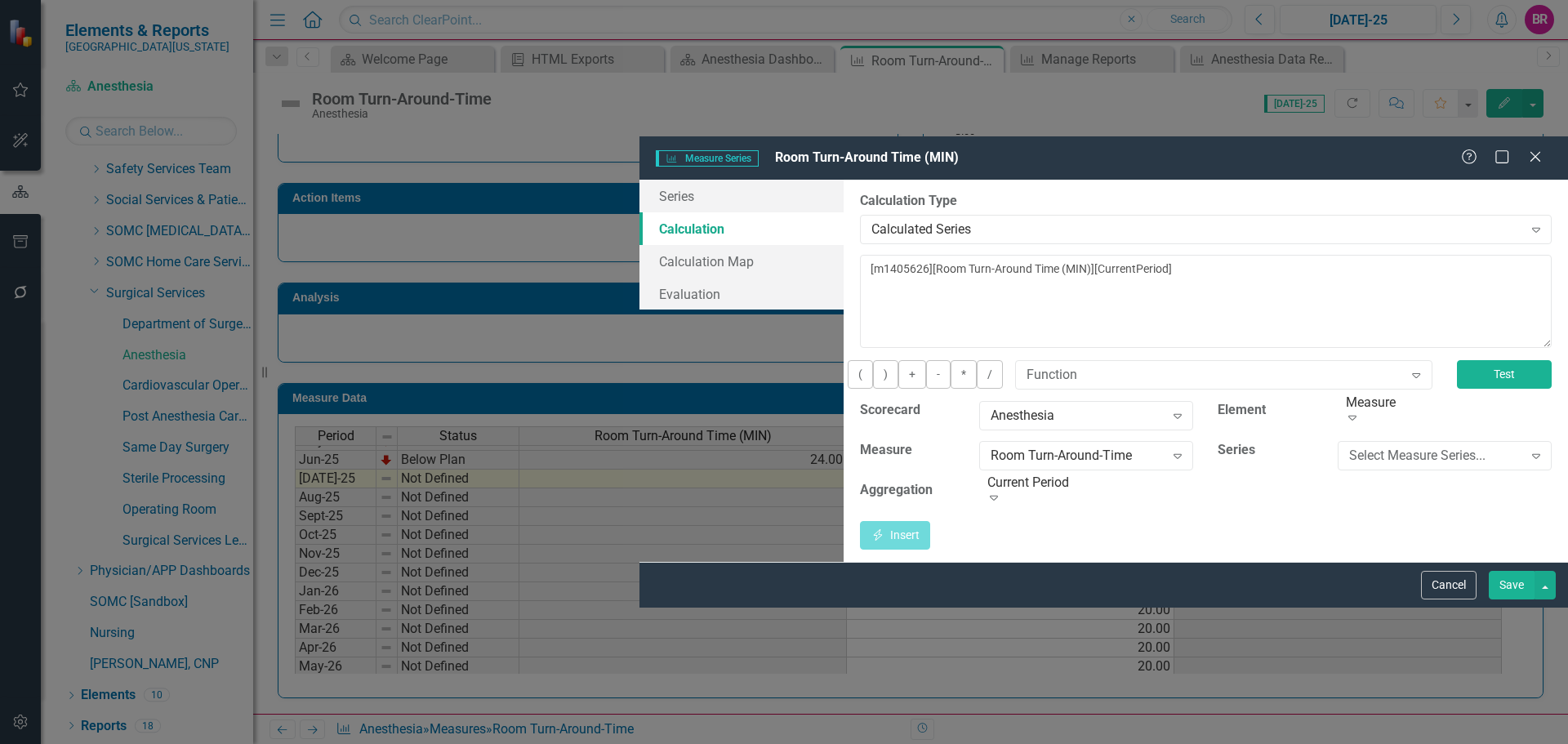
click at [1481, 360] on button "Test" at bounding box center [1505, 375] width 95 height 29
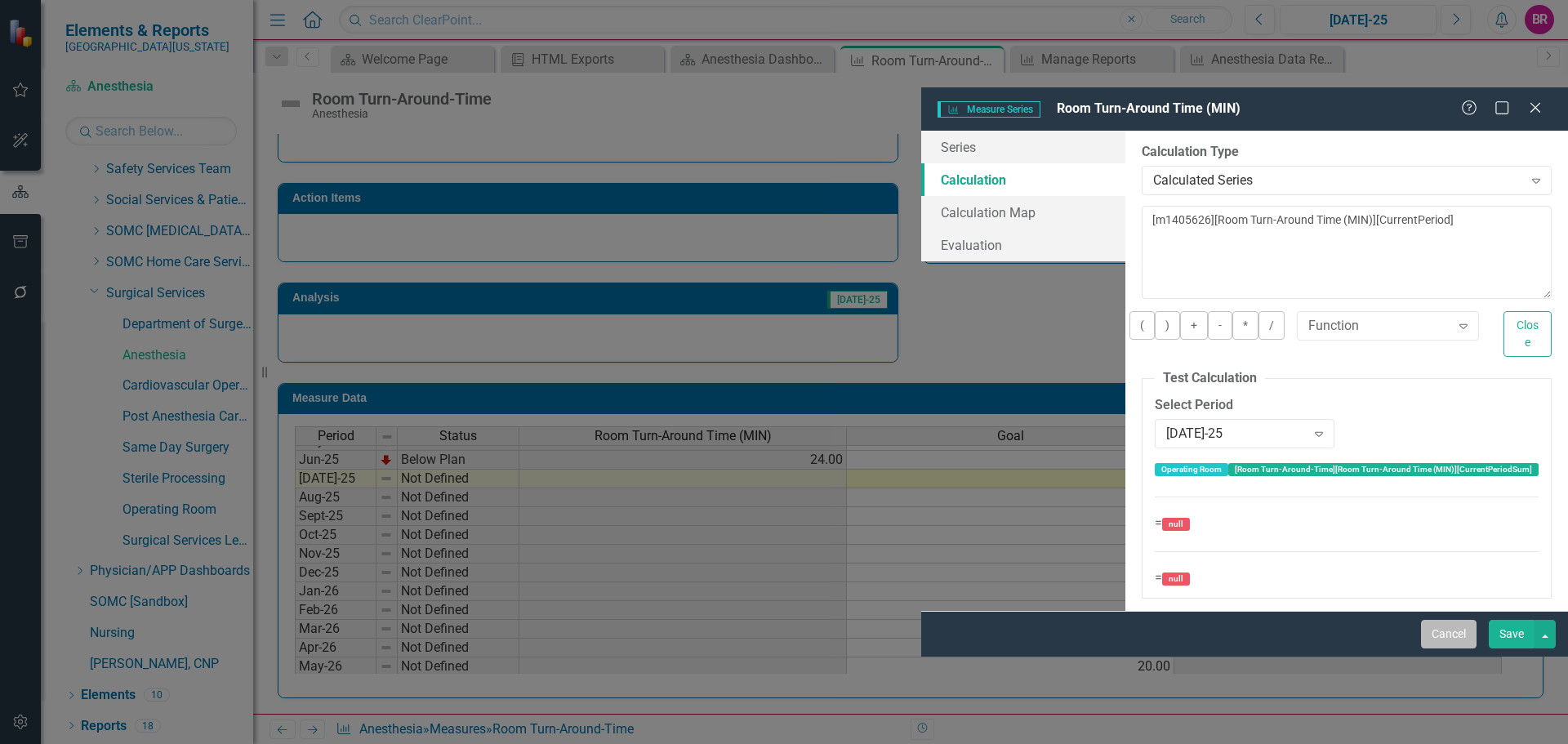
click at [1454, 649] on button "Cancel" at bounding box center [1449, 634] width 56 height 29
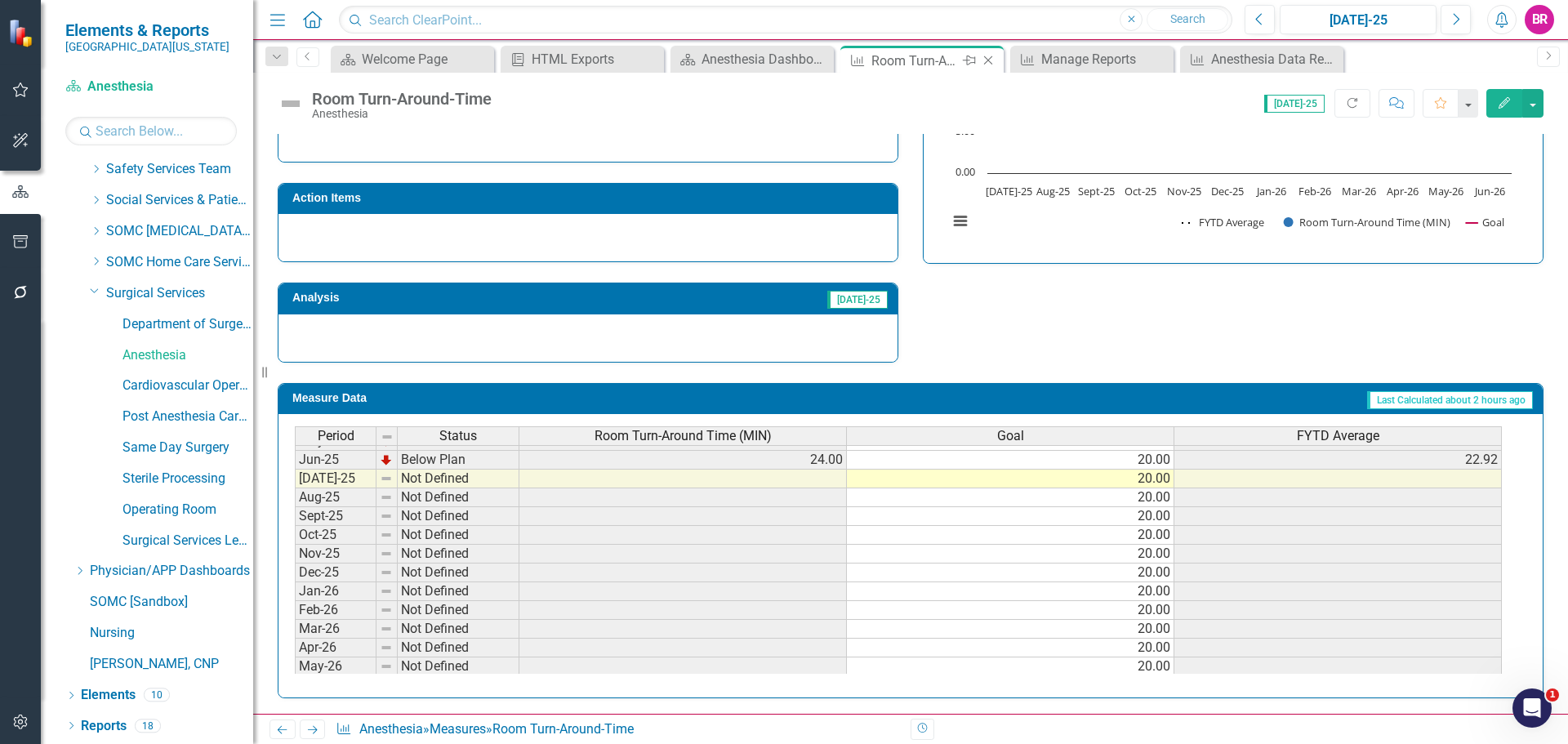
click at [988, 62] on icon "Close" at bounding box center [988, 61] width 16 height 13
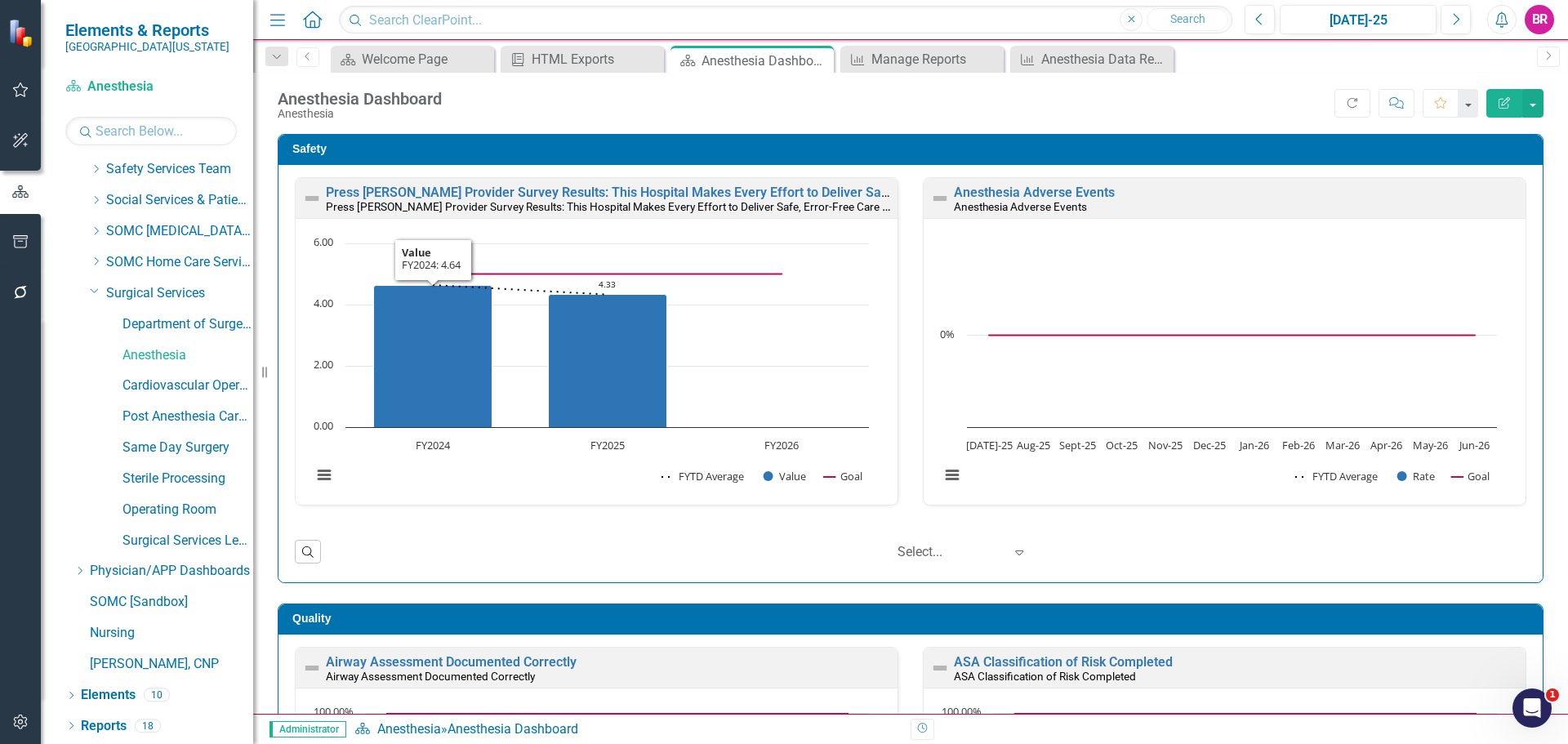
click at [180, 510] on link "Operating Room" at bounding box center [187, 510] width 131 height 19
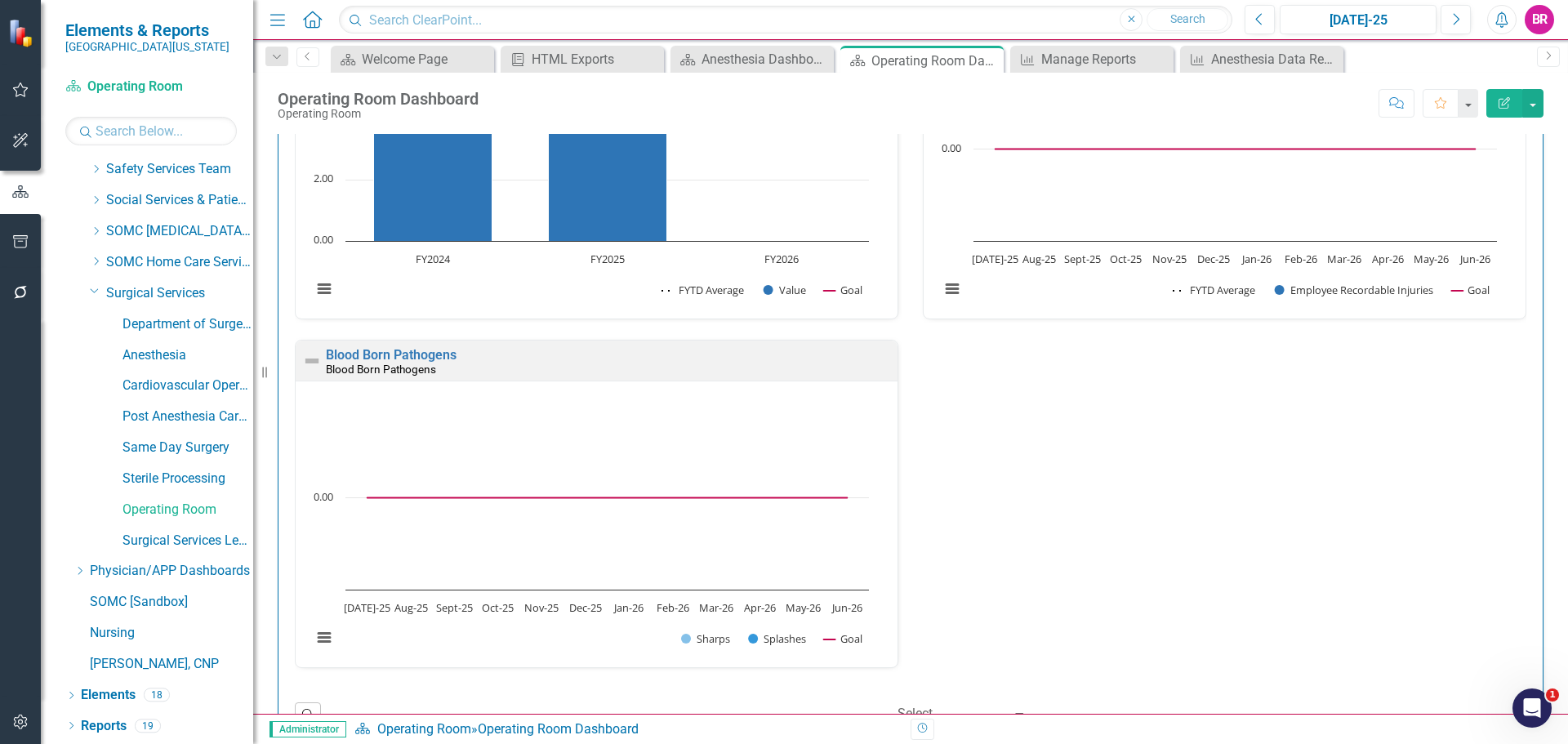
scroll to position [153, 0]
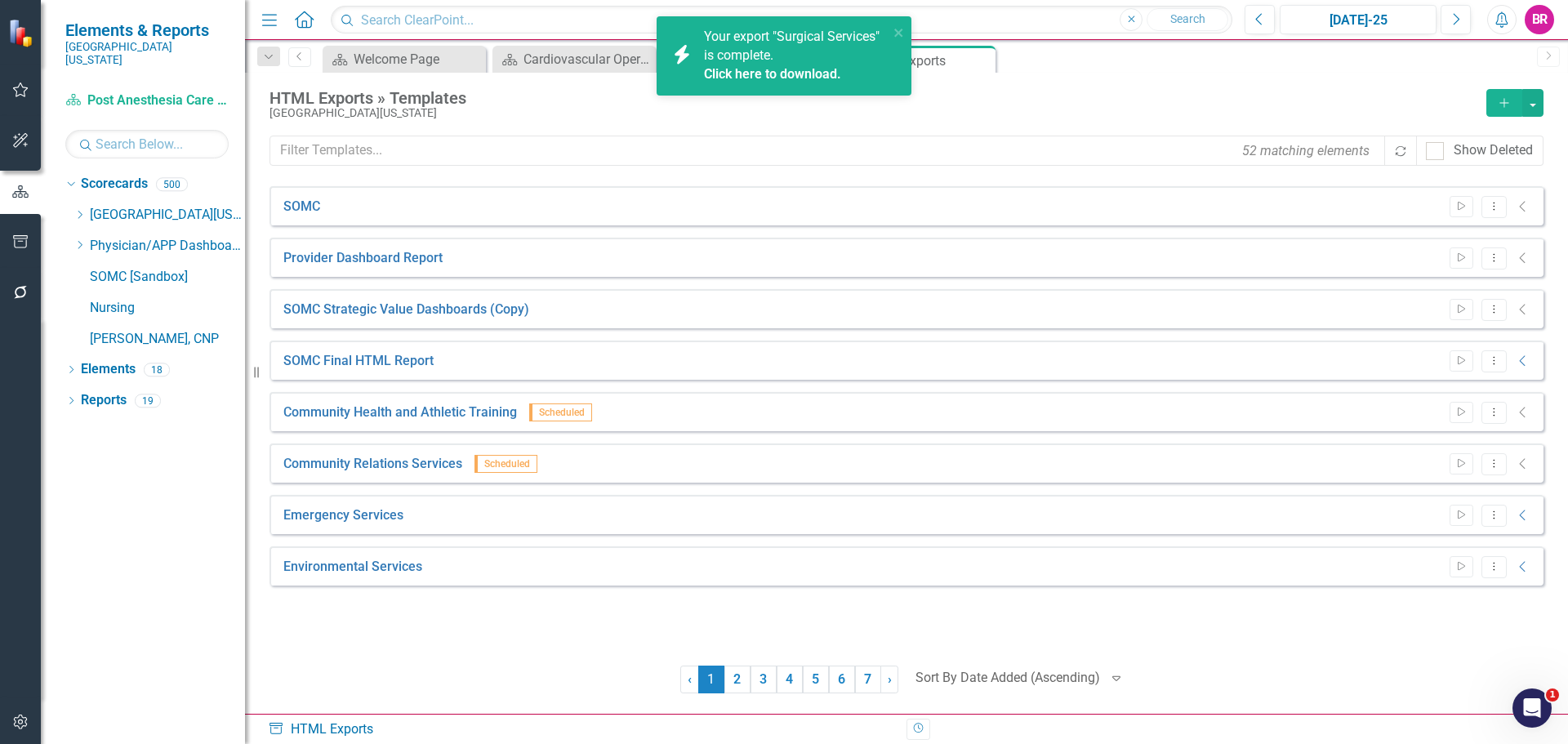
click at [905, 30] on div "icon.bolt Your export "Surgical Services" is complete. Click here to download." at bounding box center [784, 56] width 255 height 79
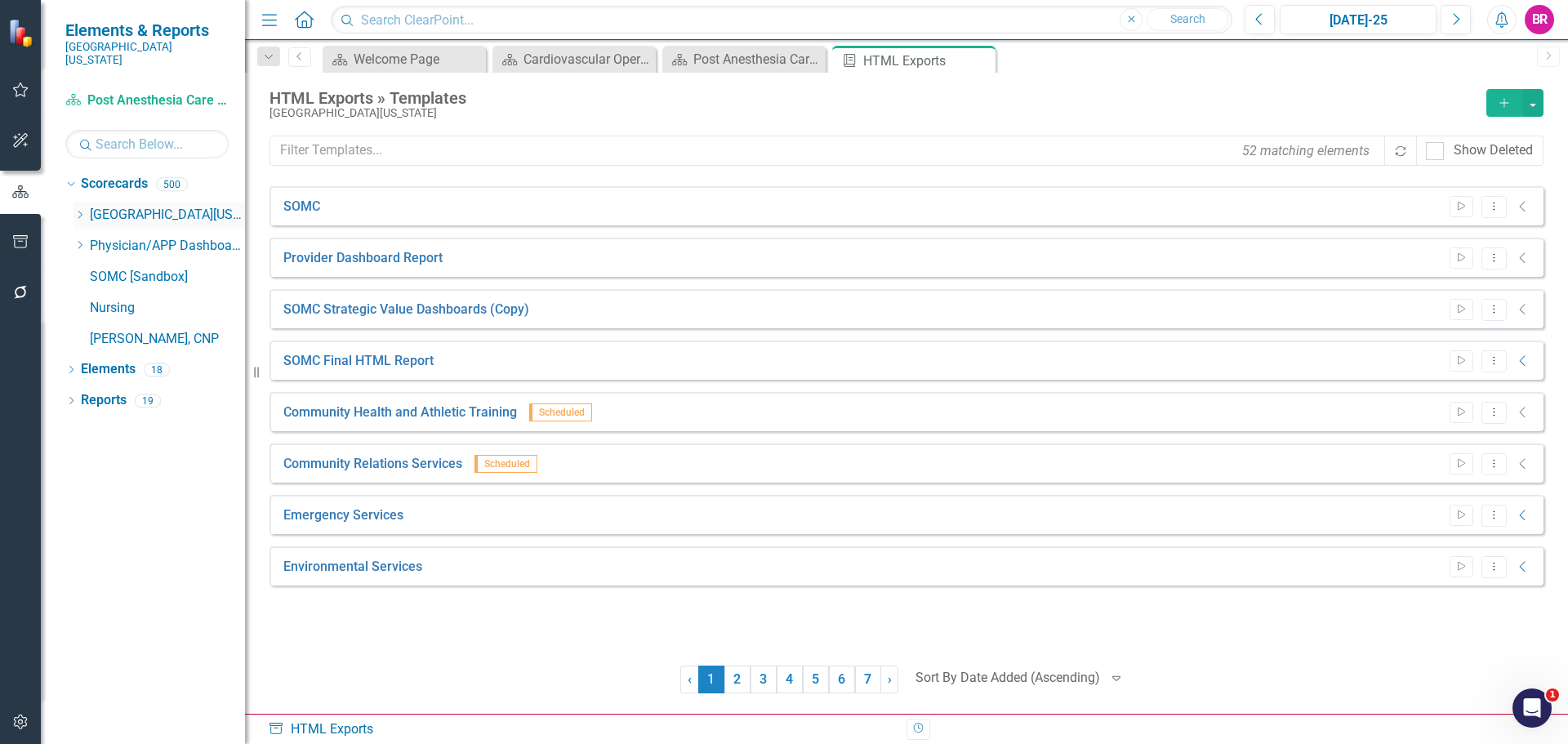
click at [84, 210] on icon "Dropdown" at bounding box center [79, 214] width 12 height 10
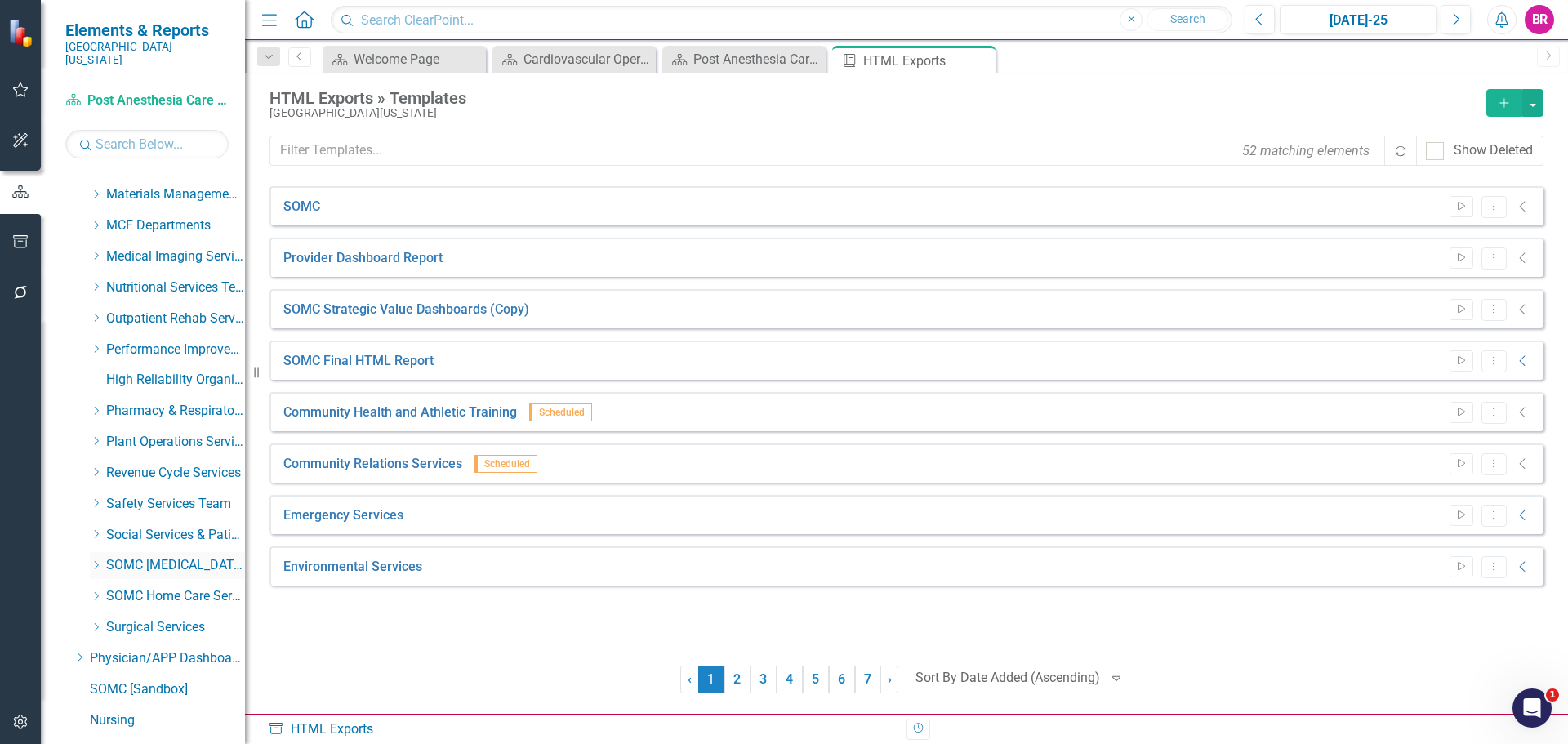
scroll to position [650, 0]
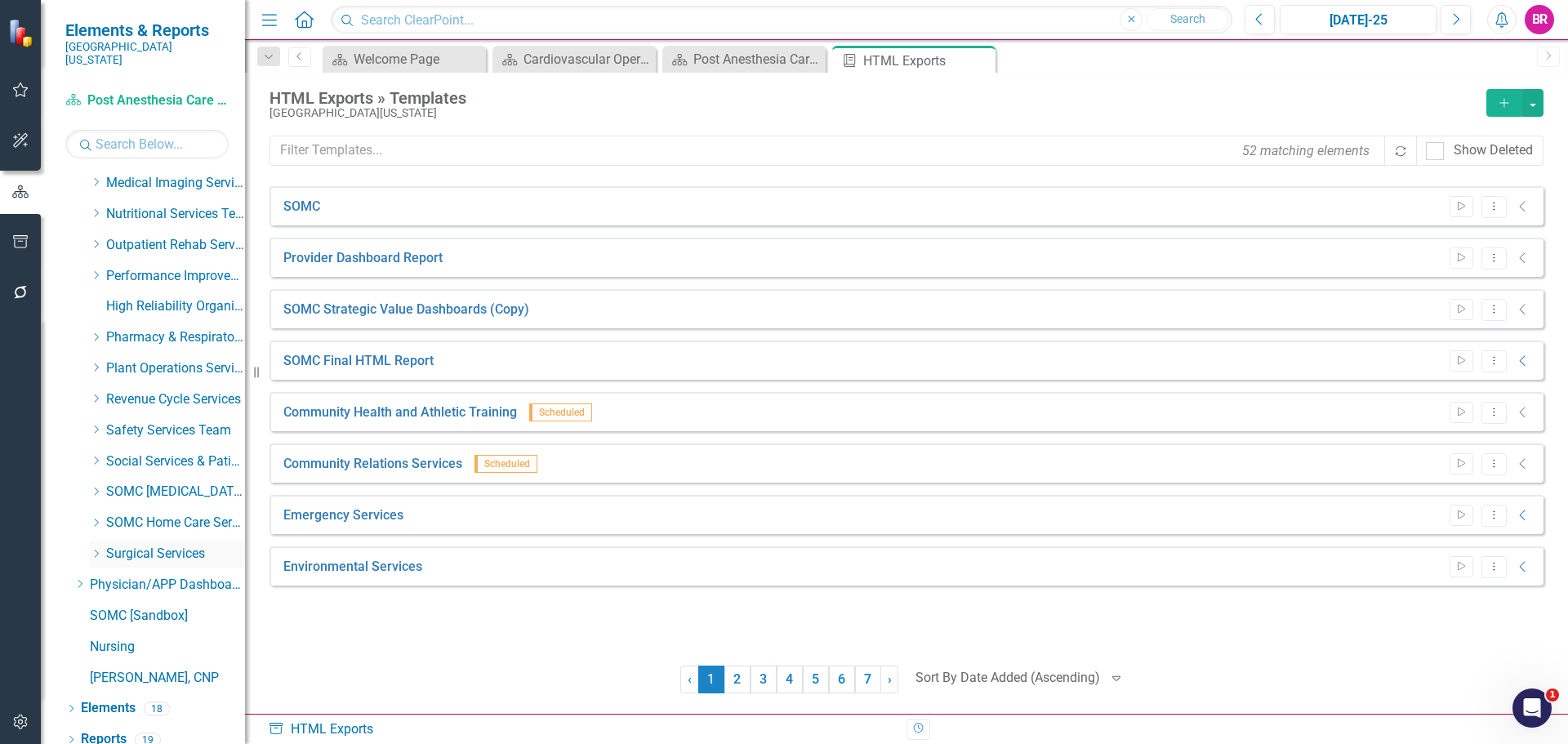
click at [97, 549] on icon "Dropdown" at bounding box center [95, 554] width 12 height 10
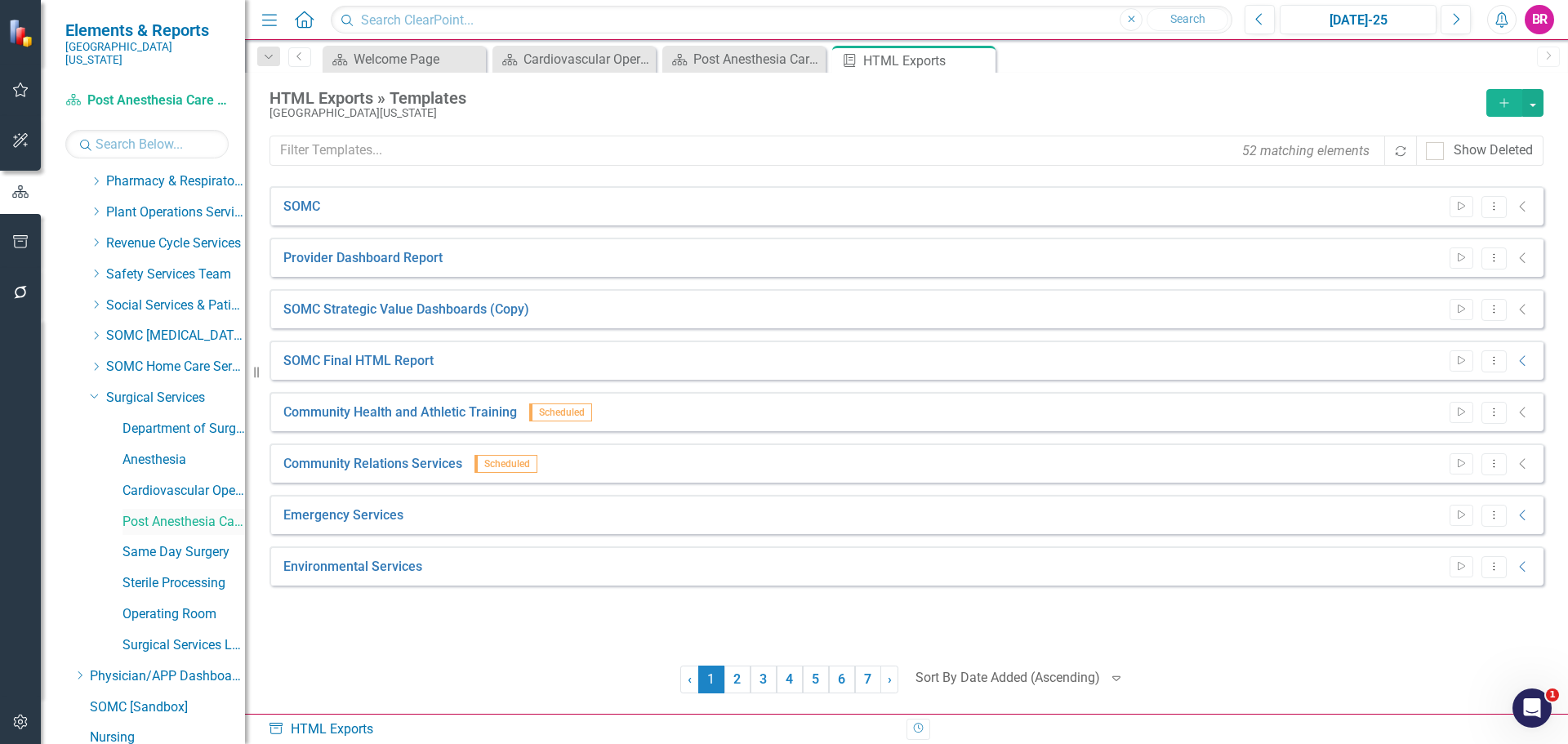
scroll to position [813, 0]
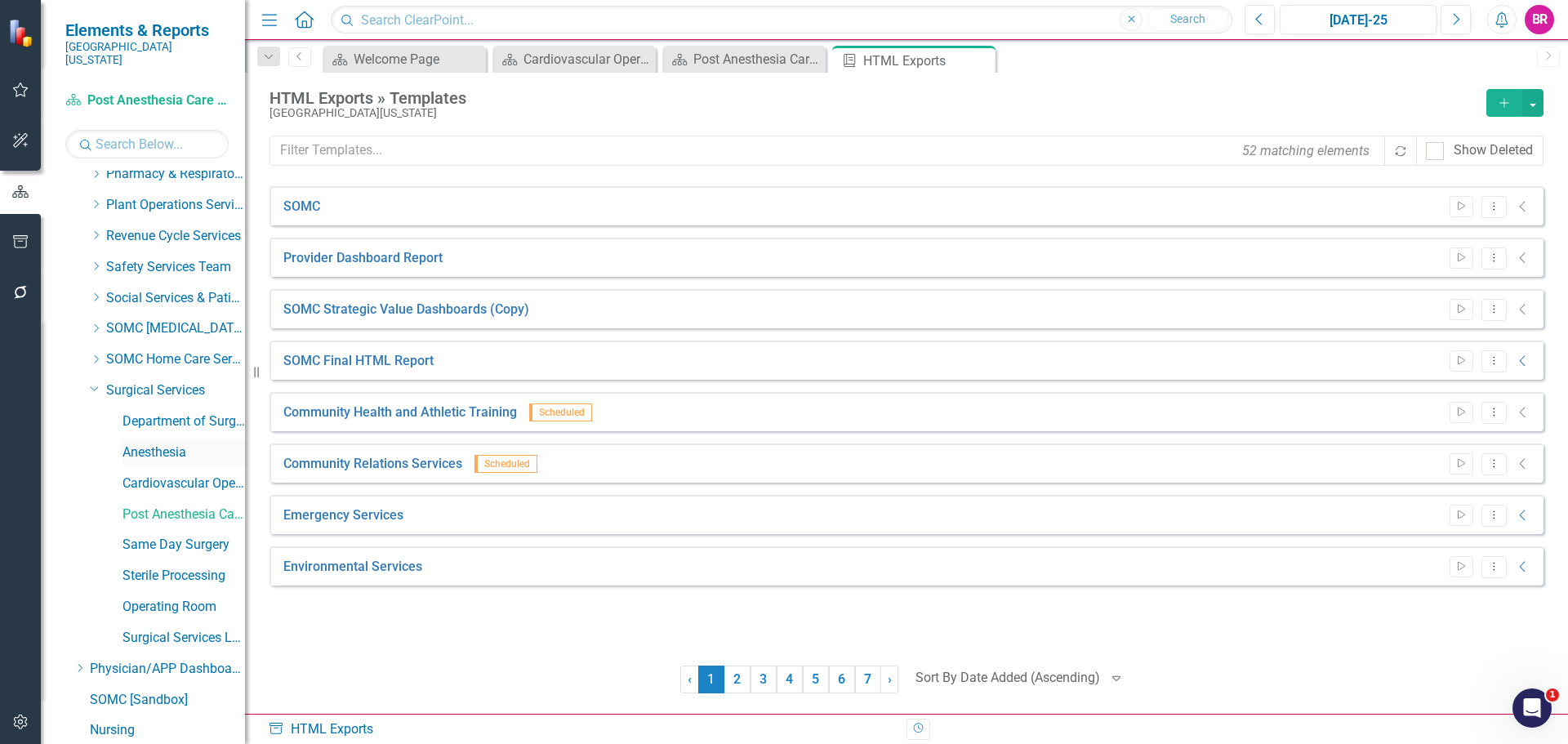
click at [161, 443] on link "Anesthesia" at bounding box center [183, 453] width 122 height 19
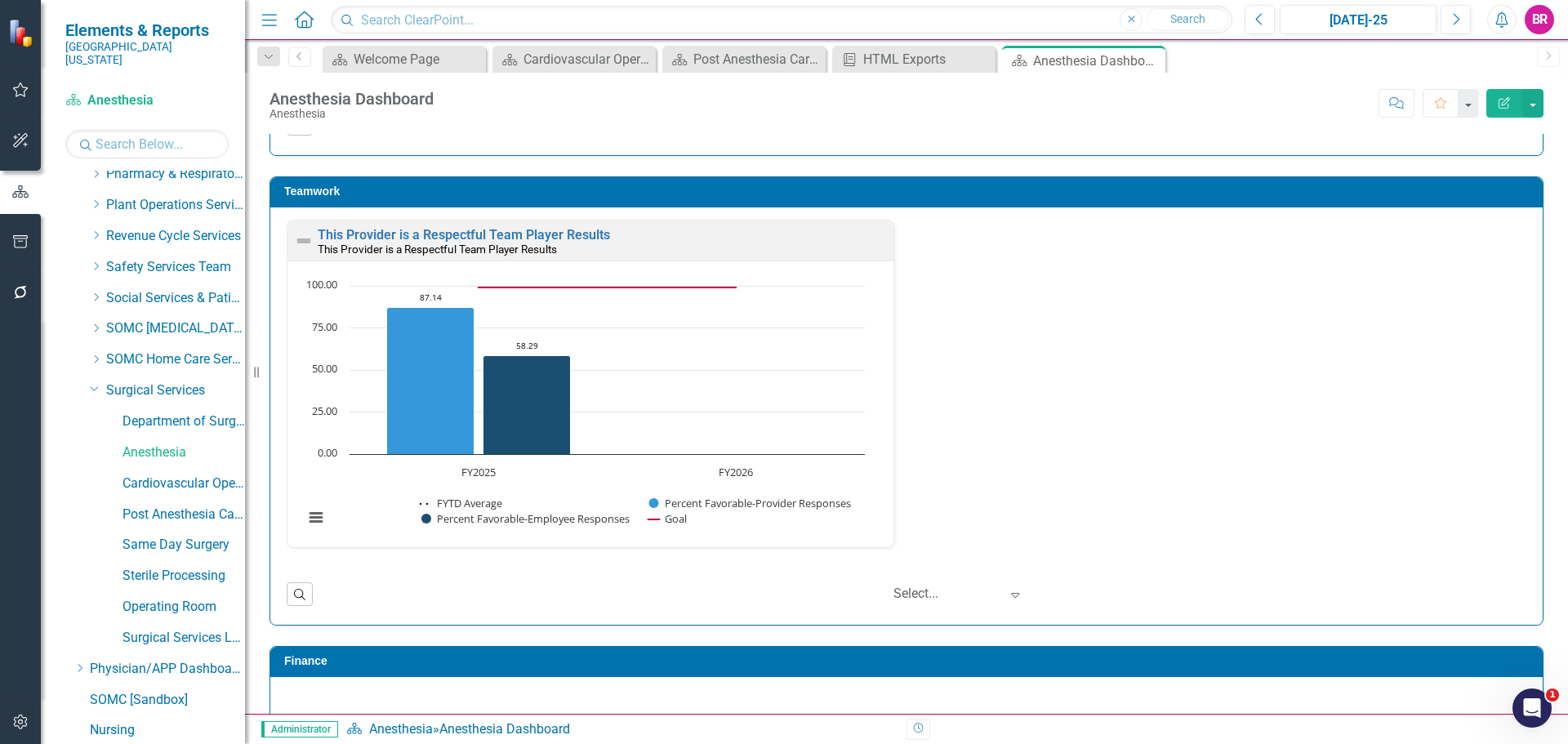
scroll to position [1, 0]
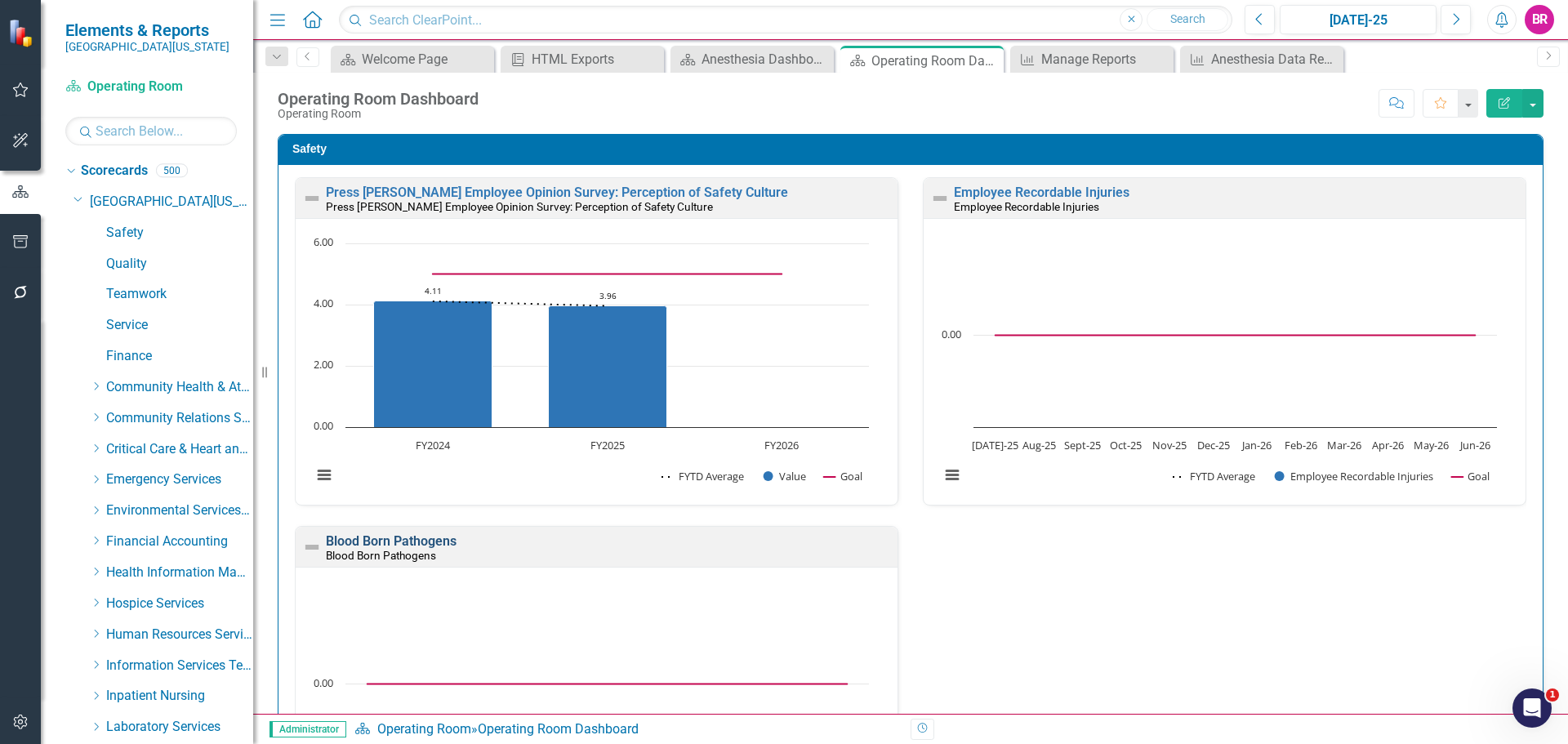
scroll to position [1, 0]
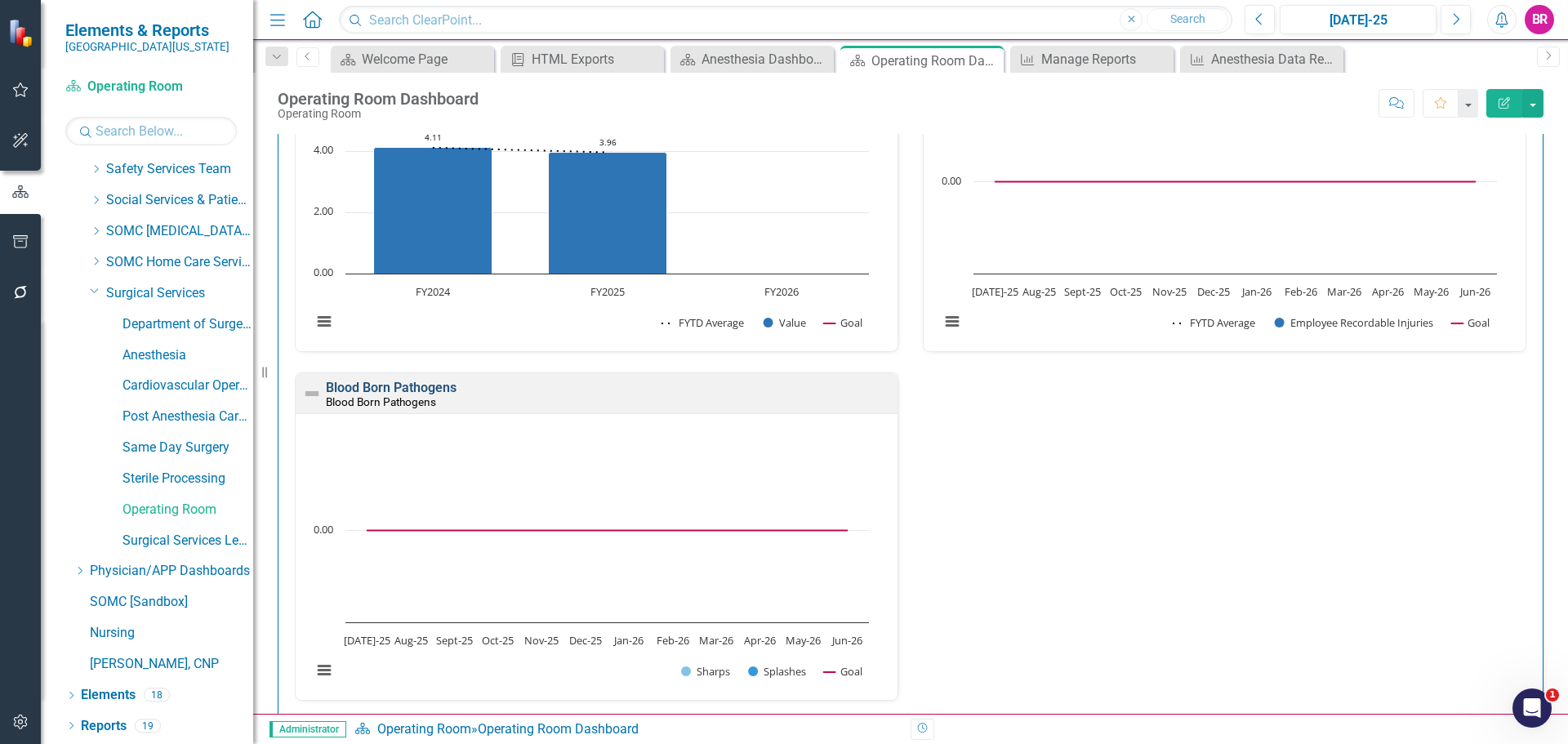
click at [385, 385] on link "Blood Born Pathogens" at bounding box center [391, 387] width 131 height 15
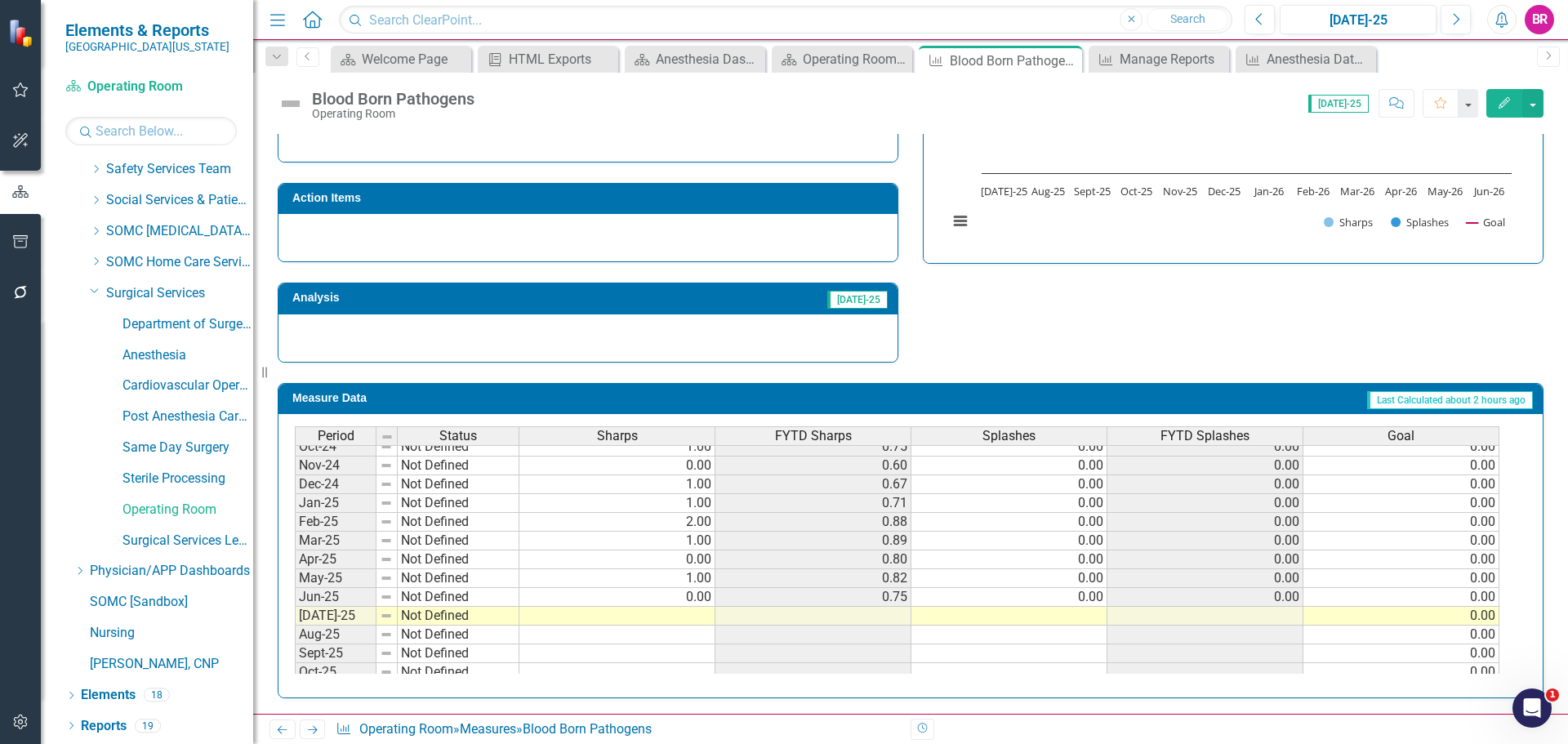
scroll to position [512, 0]
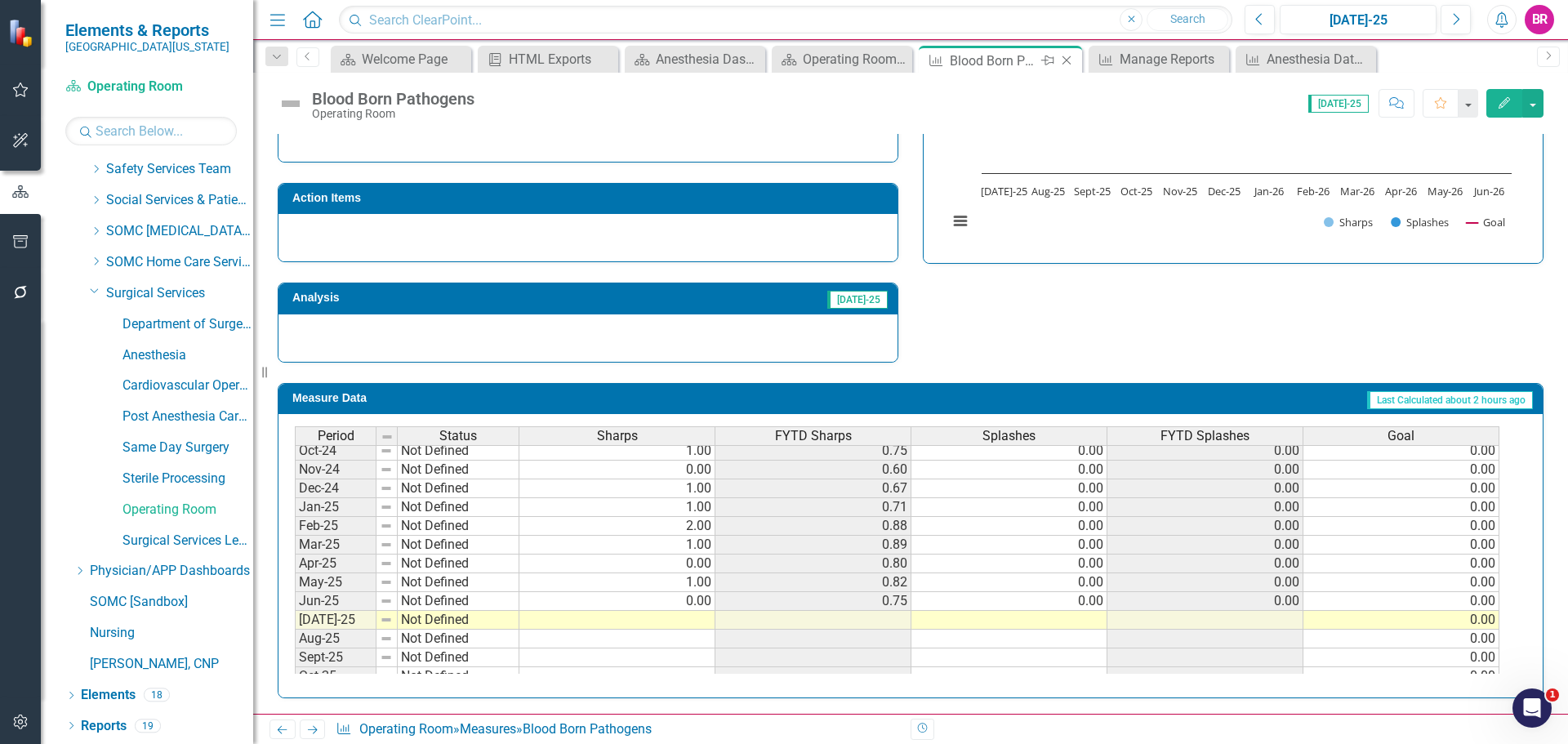
click at [1073, 62] on icon "Close" at bounding box center [1066, 61] width 16 height 13
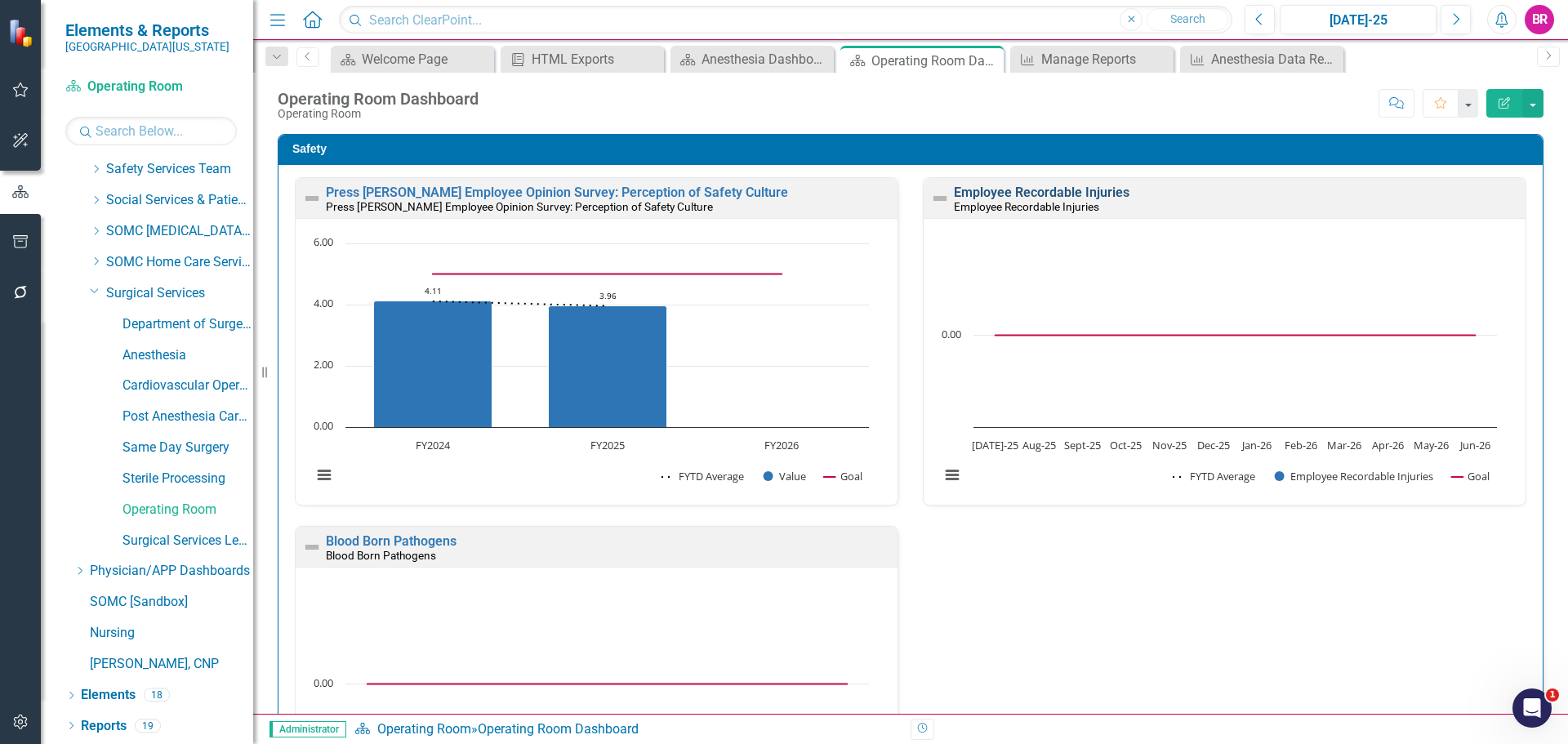
click at [971, 186] on link "Employee Recordable Injuries" at bounding box center [1041, 192] width 176 height 15
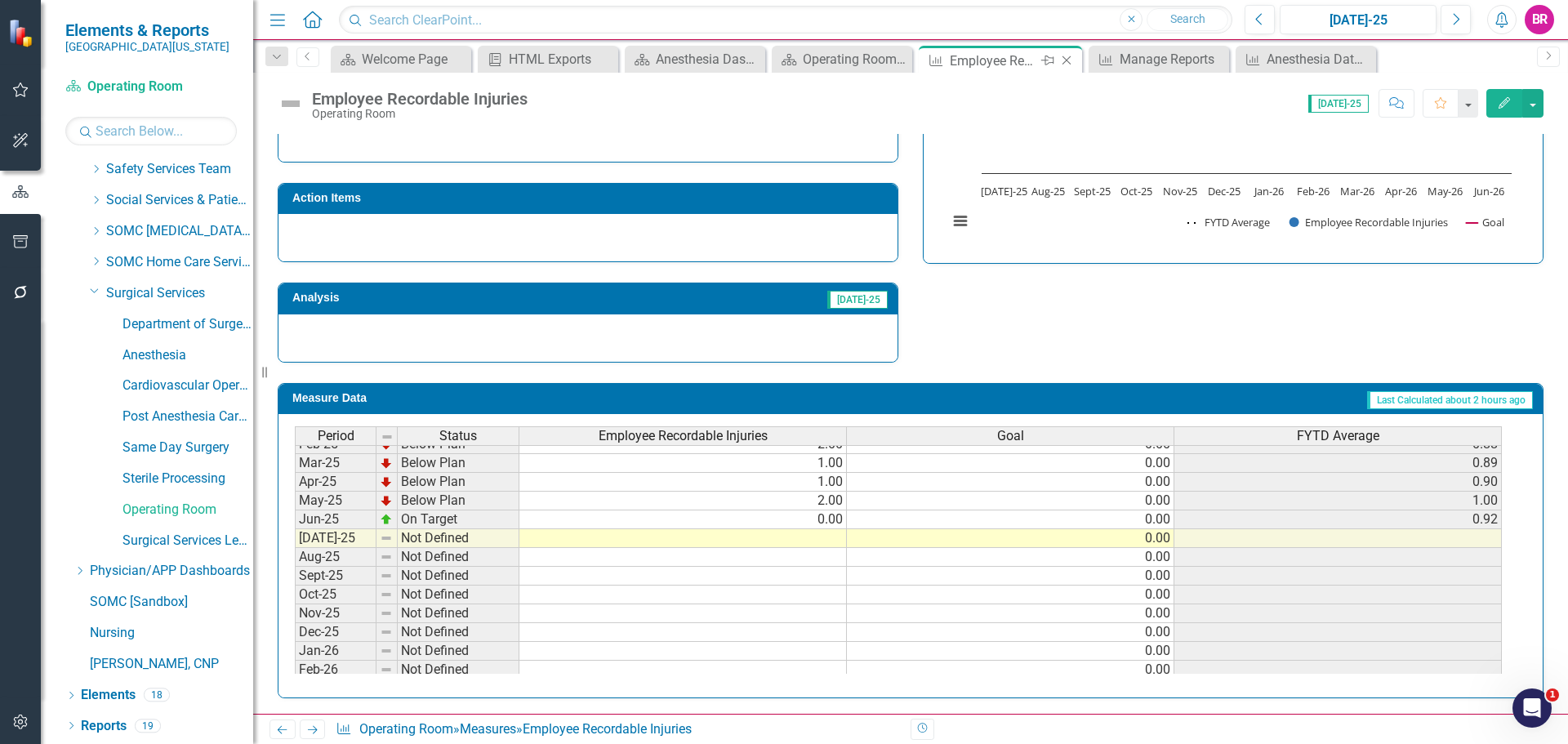
click at [1067, 59] on icon "Close" at bounding box center [1066, 61] width 16 height 13
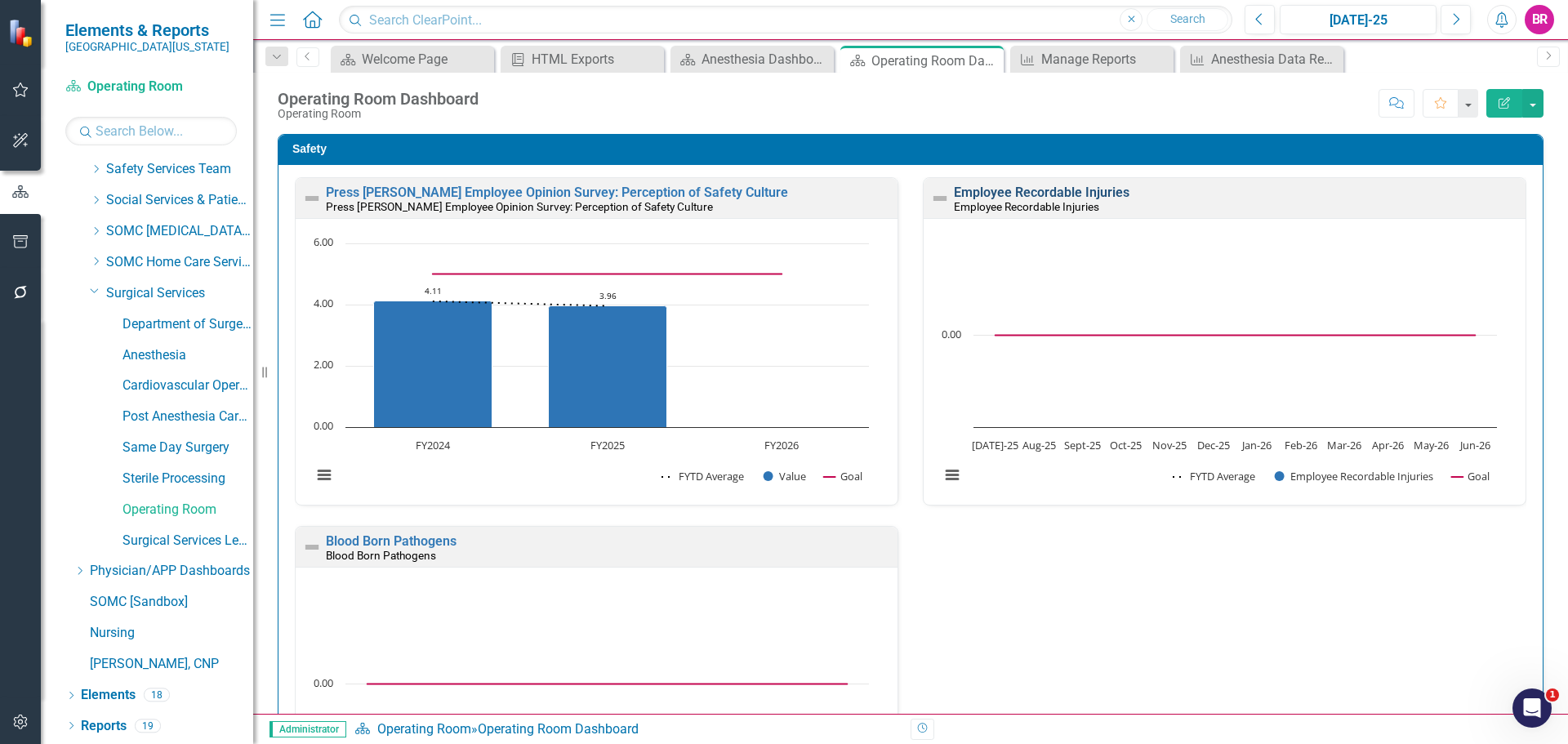
click at [1037, 195] on link "Employee Recordable Injuries" at bounding box center [1041, 192] width 176 height 15
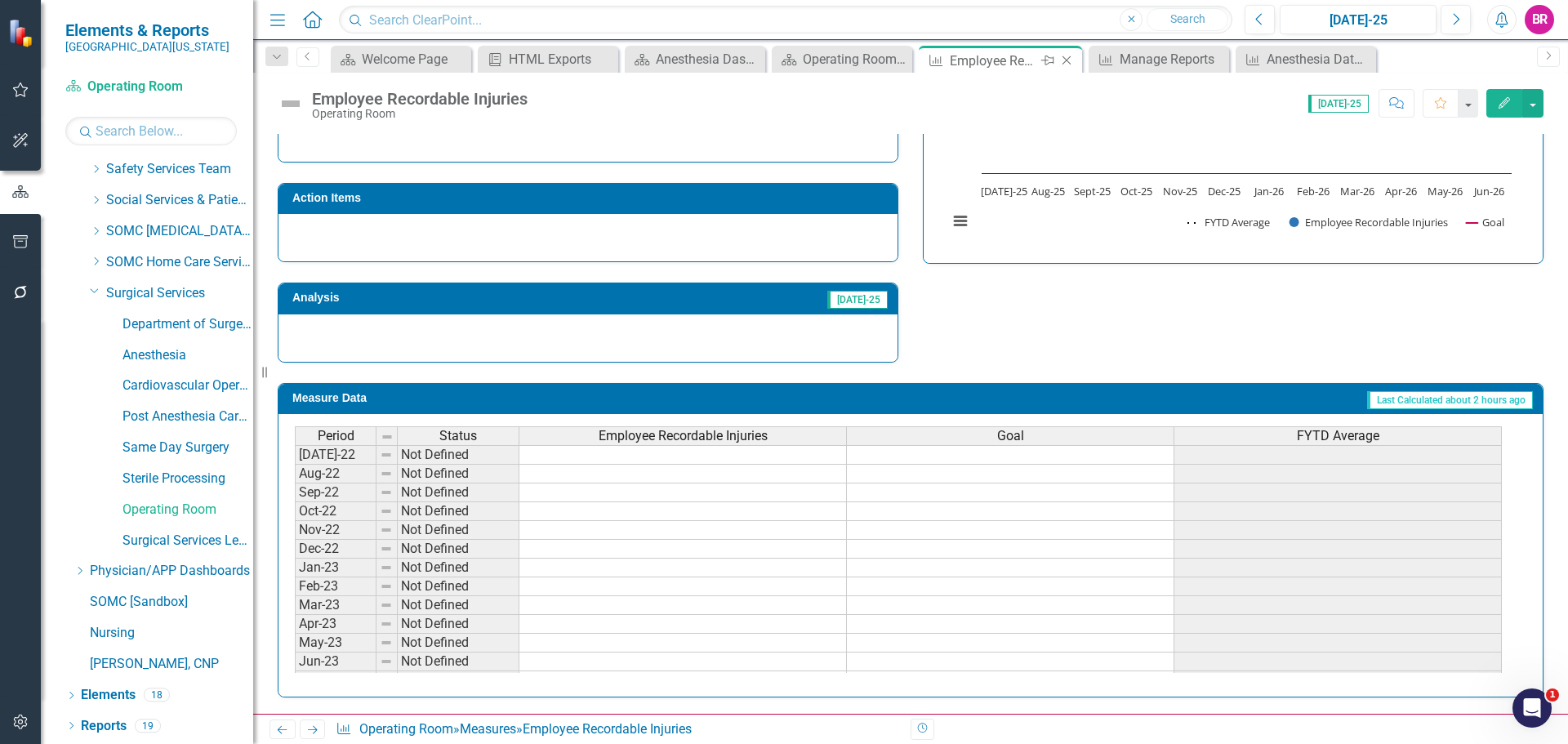
click at [1066, 59] on icon "Close" at bounding box center [1066, 61] width 16 height 13
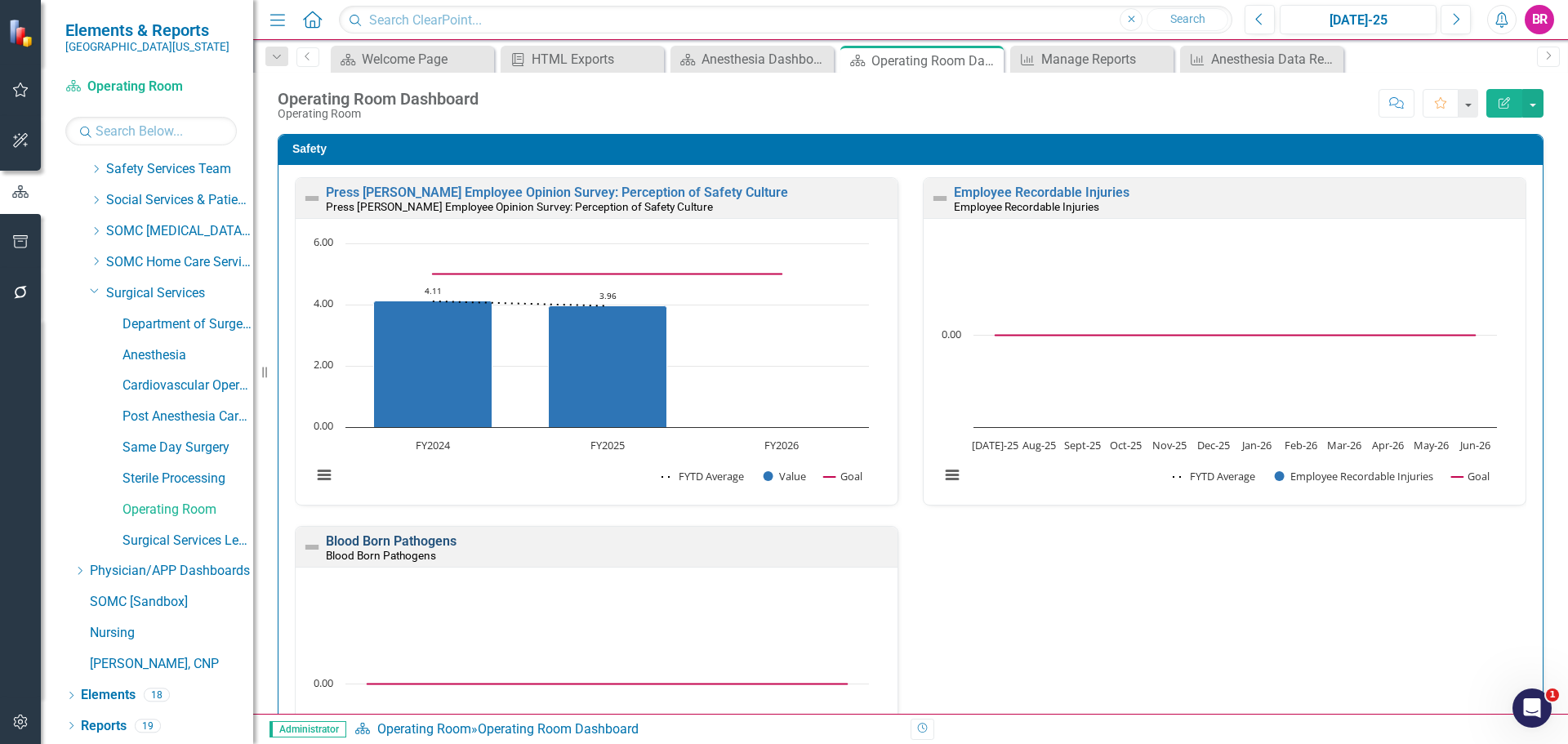
scroll to position [1, 0]
click at [431, 540] on link "Blood Born Pathogens" at bounding box center [391, 540] width 131 height 15
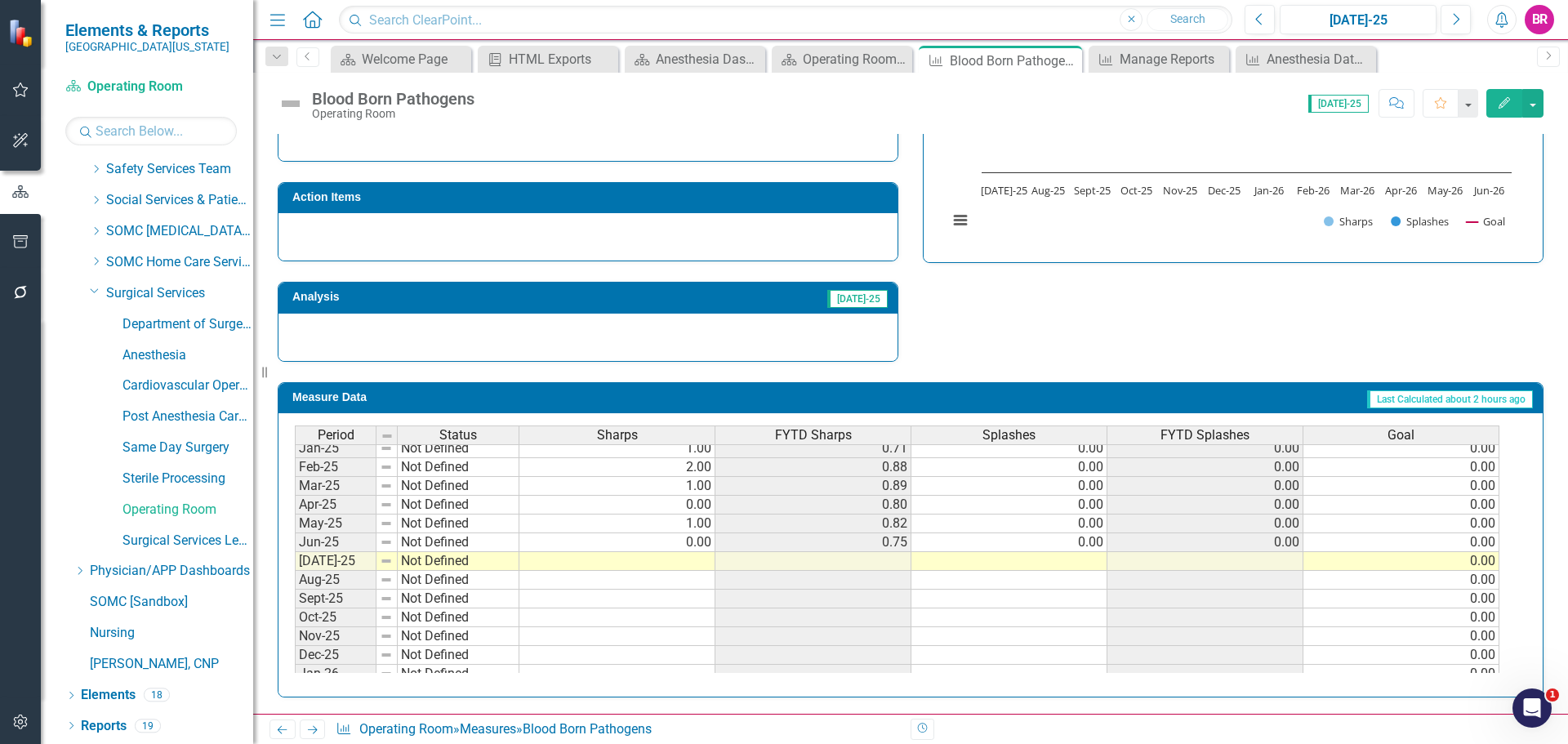
scroll to position [573, 0]
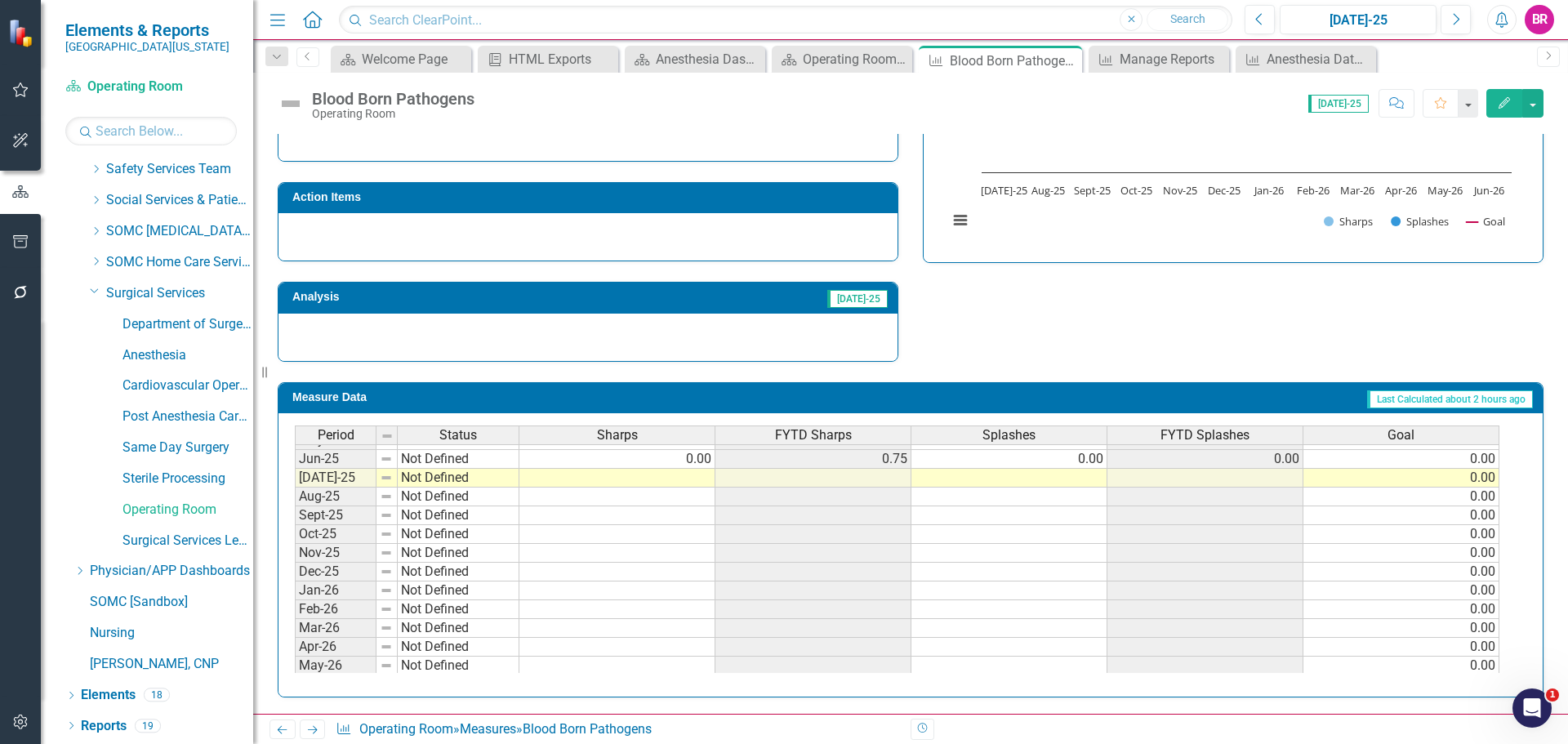
click at [684, 483] on td at bounding box center [617, 479] width 196 height 19
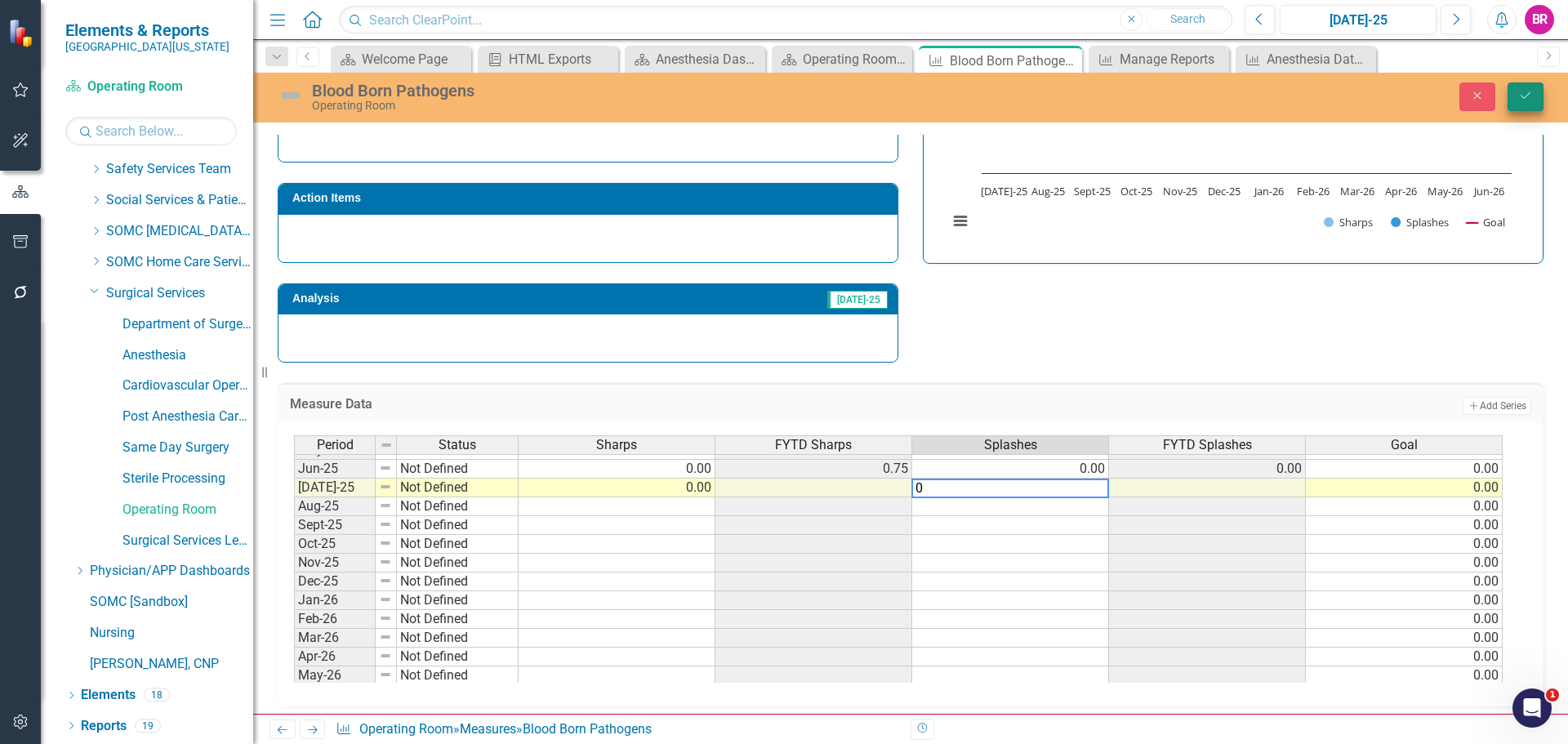
type textarea "0"
click at [1524, 95] on icon "Save" at bounding box center [1525, 95] width 14 height 12
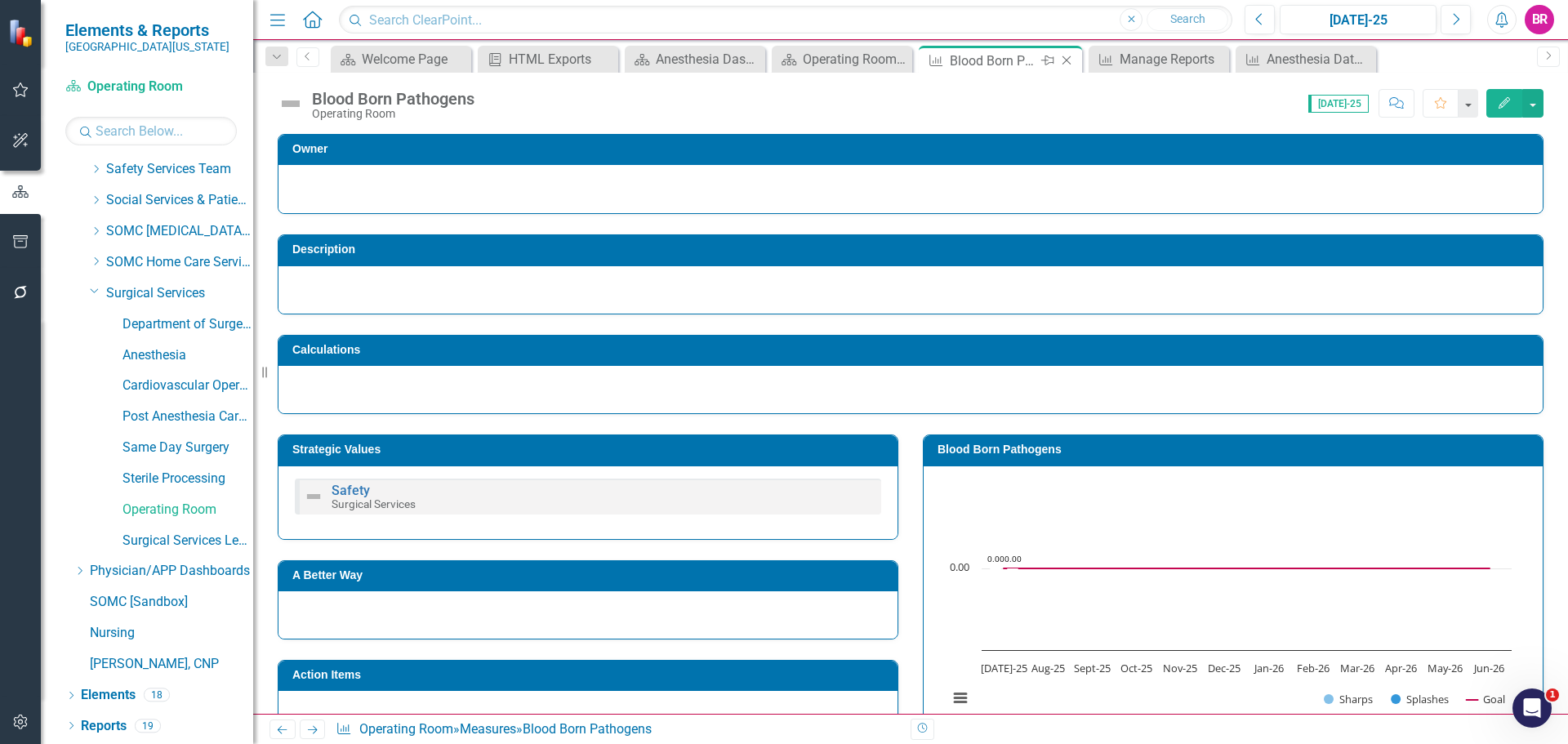
click at [1069, 59] on icon "Close" at bounding box center [1066, 61] width 16 height 13
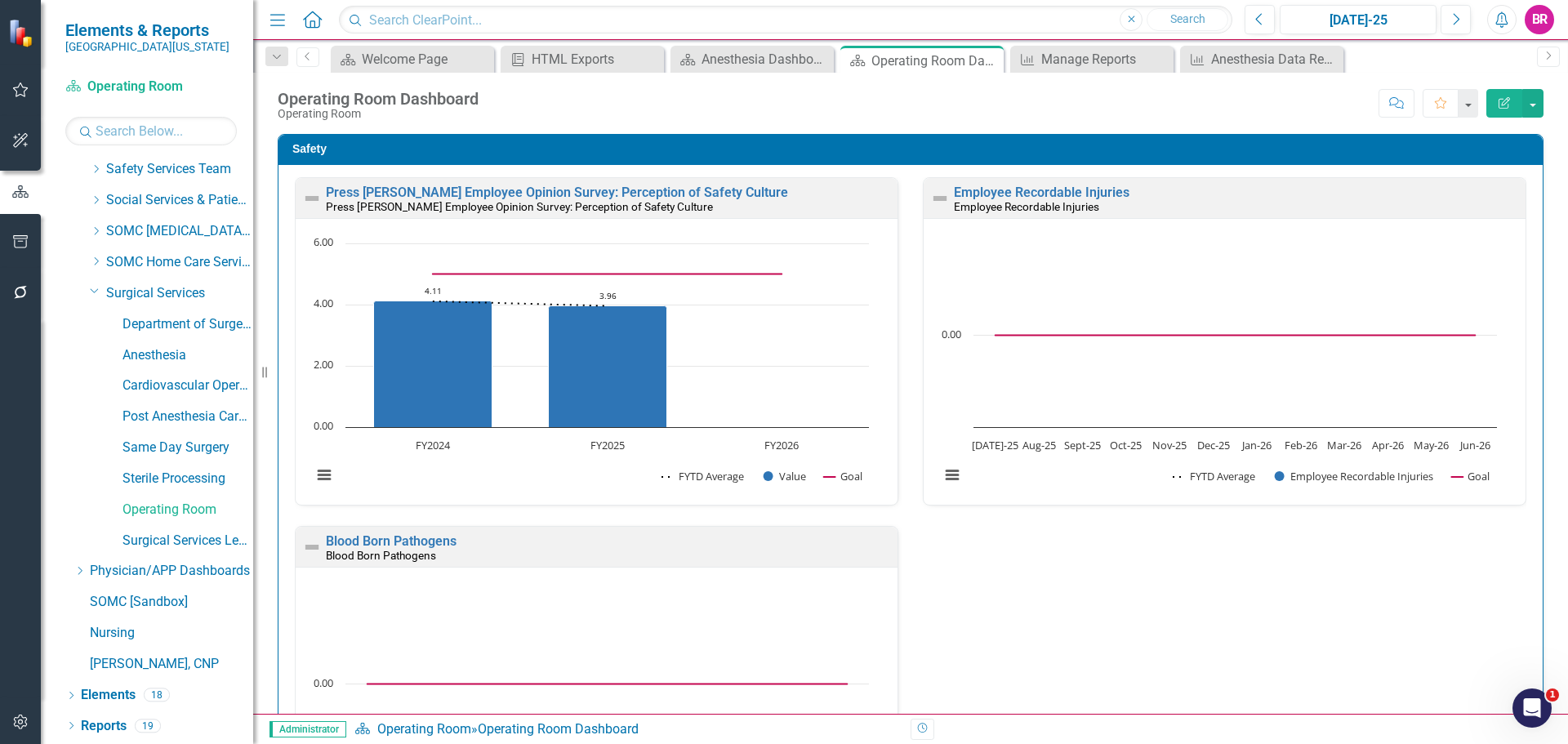
click at [1012, 195] on link "Employee Recordable Injuries" at bounding box center [1041, 192] width 176 height 15
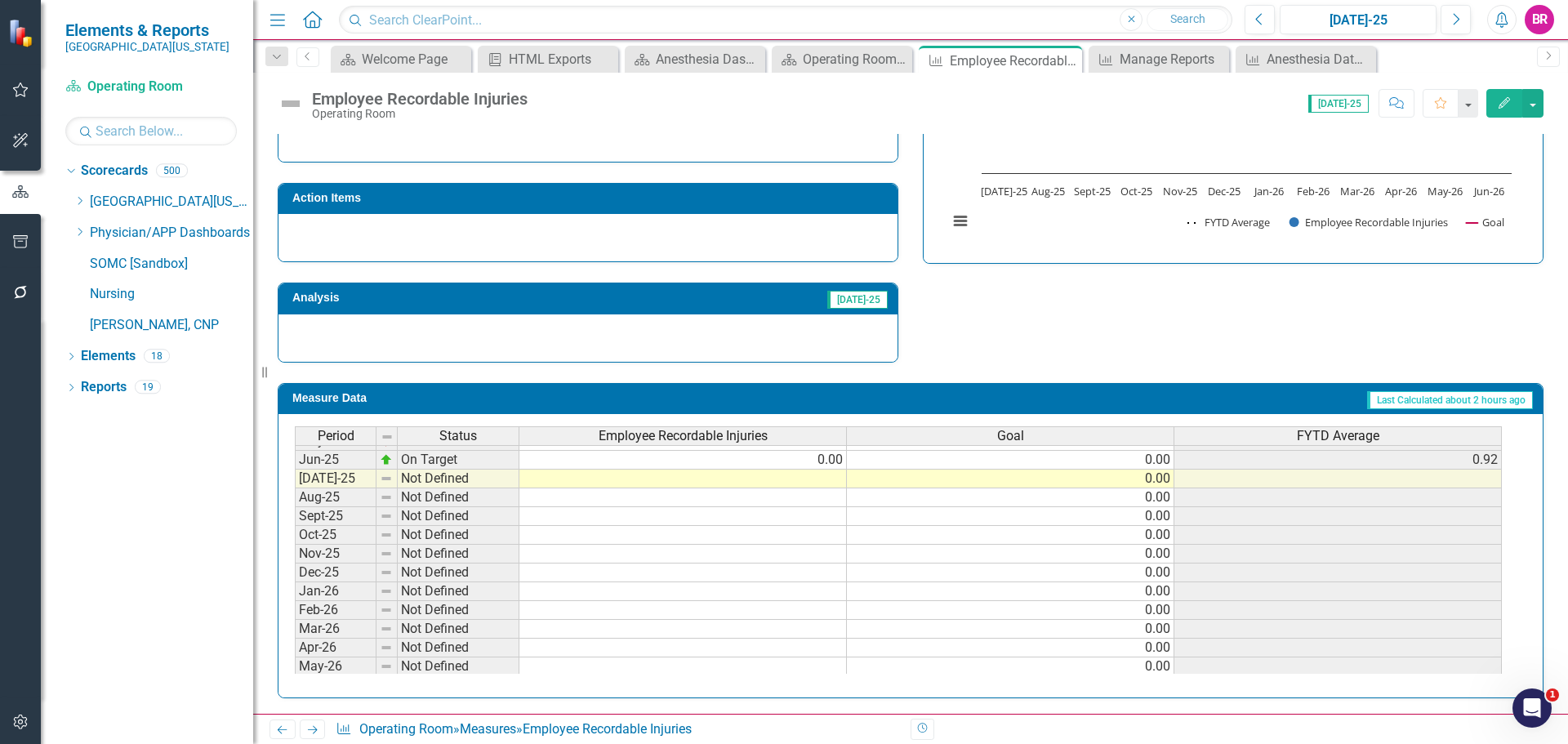
click at [836, 481] on tbody "Oct-23 Below Plan 2.00 0.00 1.25 Nov-23 On Target 0.00 0.00 1.00 Dec-23 On Targ…" at bounding box center [899, 384] width 1207 height 621
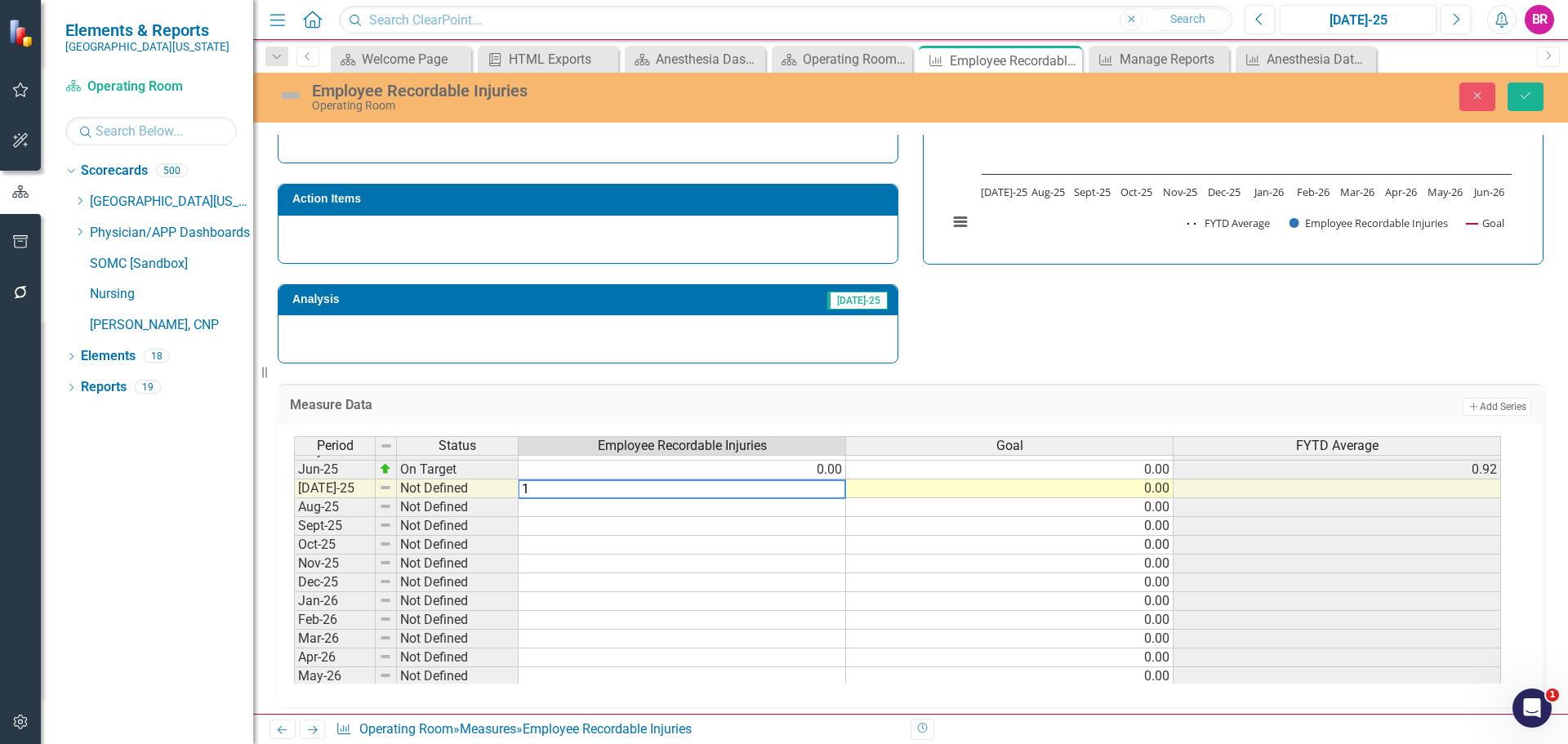
type textarea "1"
click at [1003, 350] on div "Strategic Values Safety Surgical Services Q1.2026 A Better Way Action Items Ana…" at bounding box center [910, 151] width 1290 height 426
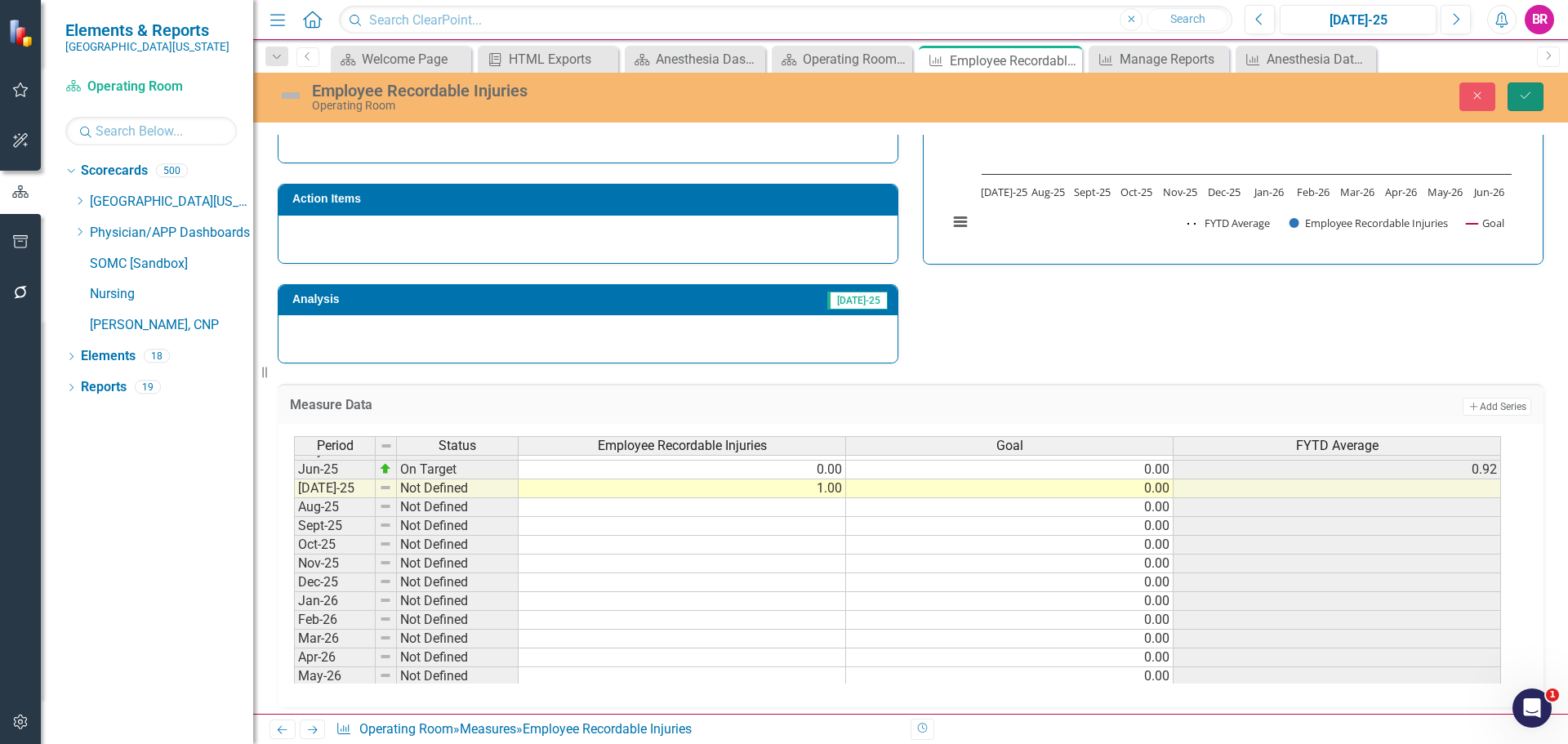
click at [1530, 93] on icon "submit" at bounding box center [1526, 95] width 10 height 7
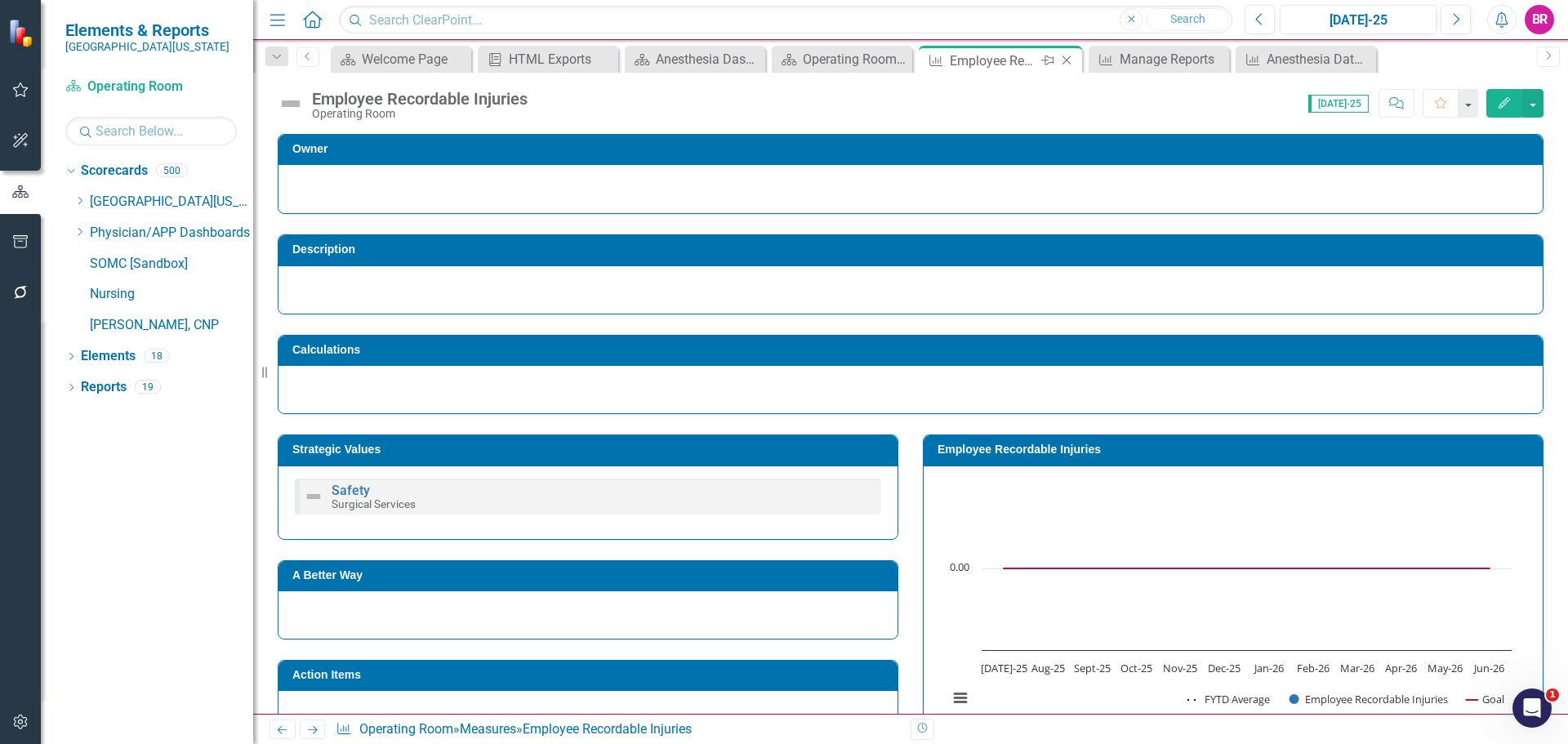
click at [1065, 59] on icon at bounding box center [1066, 61] width 9 height 9
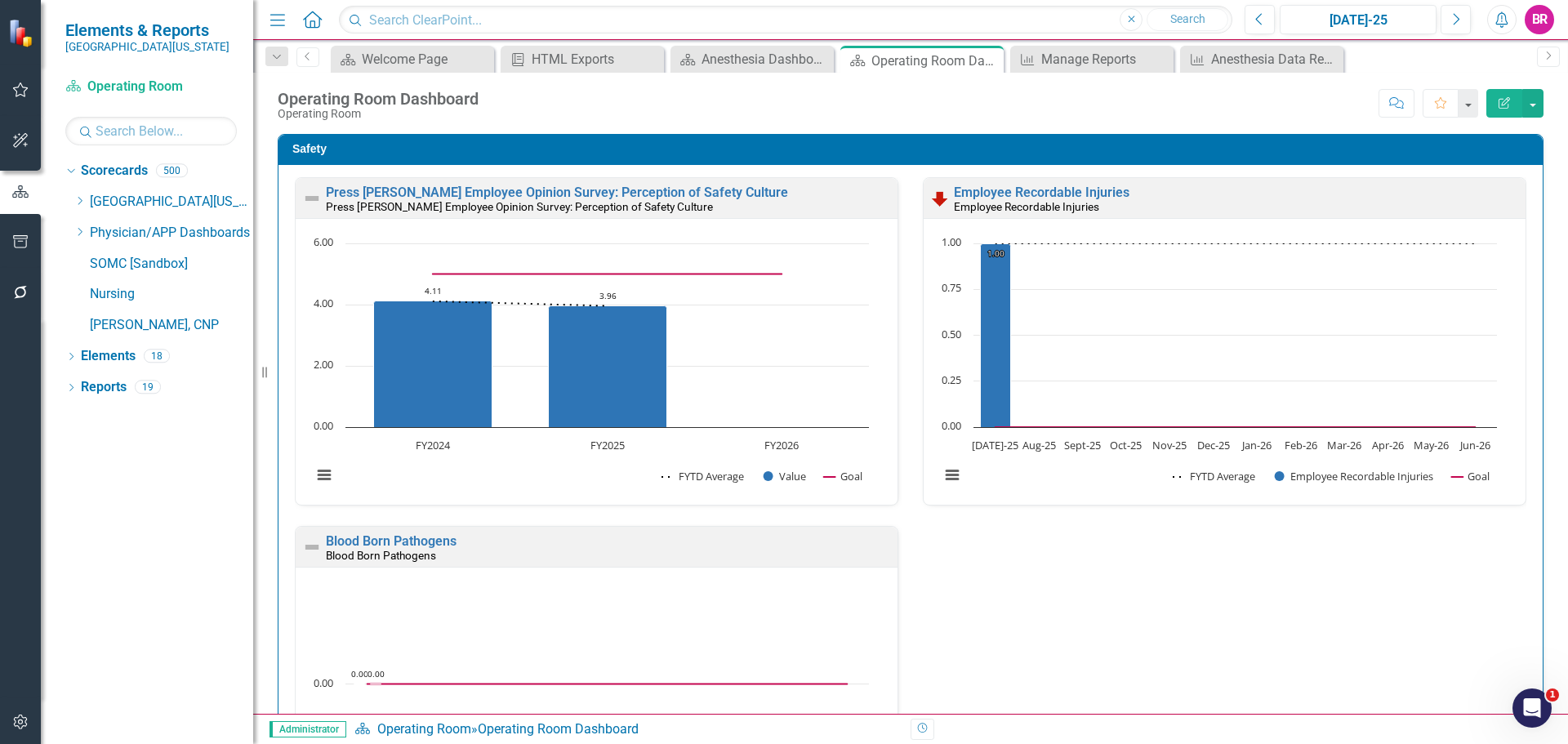
scroll to position [82, 0]
